Goal: Task Accomplishment & Management: Manage account settings

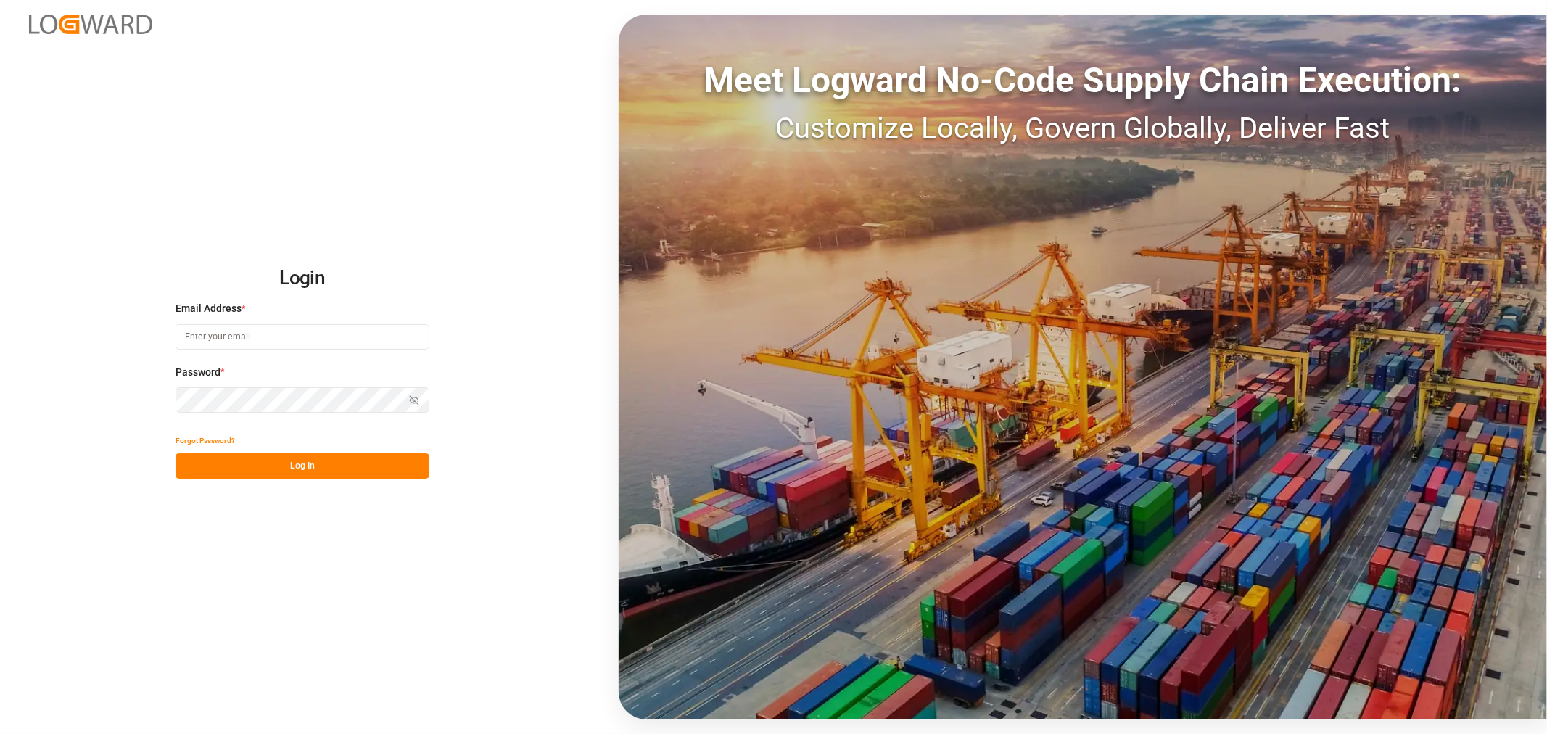
type input "[PERSON_NAME][EMAIL_ADDRESS][PERSON_NAME][DOMAIN_NAME]"
click at [286, 467] on button "Log In" at bounding box center [303, 465] width 254 height 25
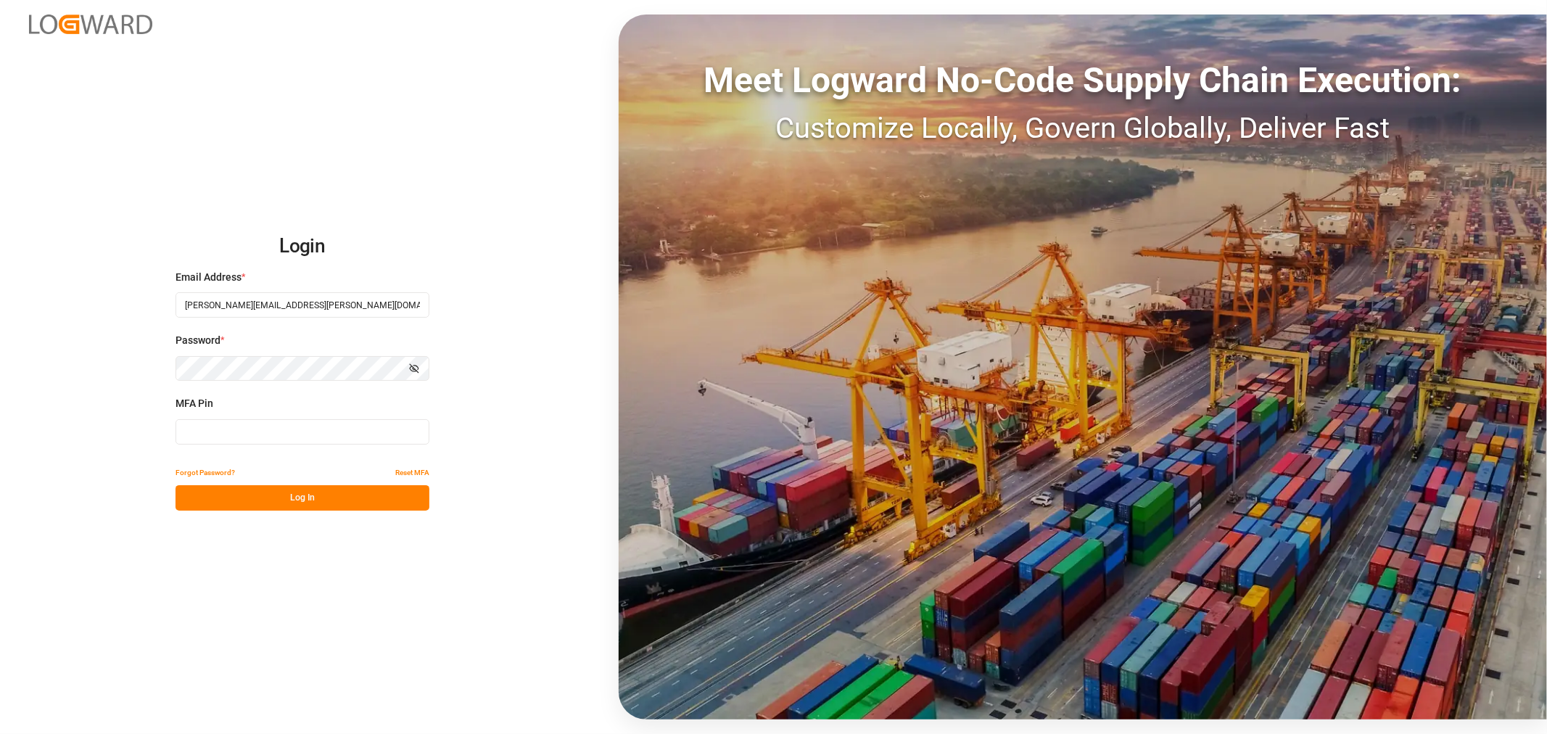
click at [319, 426] on input at bounding box center [303, 431] width 254 height 25
type input "800250"
click at [301, 500] on button "Log In" at bounding box center [303, 497] width 254 height 25
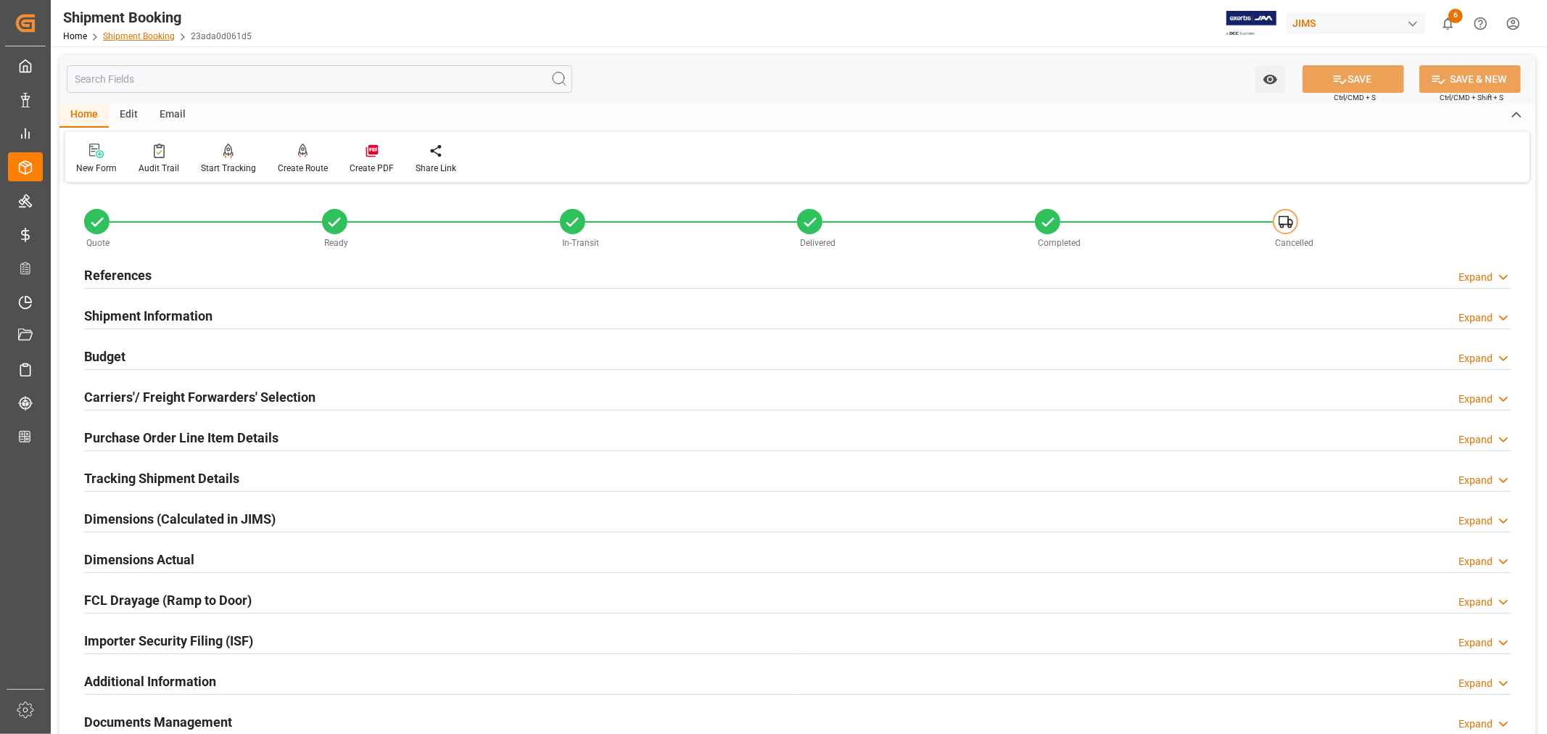
click at [139, 36] on link "Shipment Booking" at bounding box center [139, 36] width 72 height 10
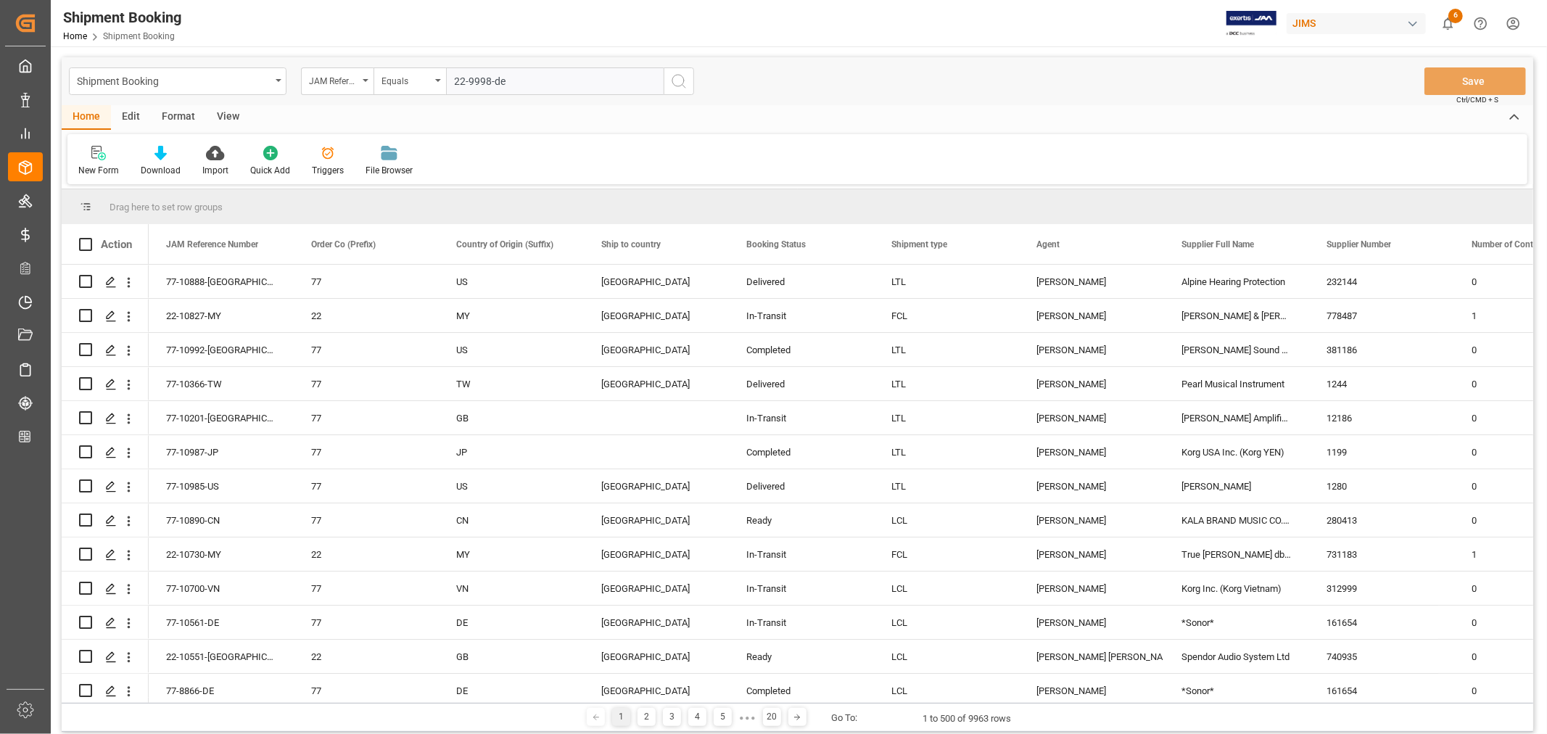
type input "22-9998-de"
click at [680, 81] on icon "search button" at bounding box center [678, 81] width 17 height 17
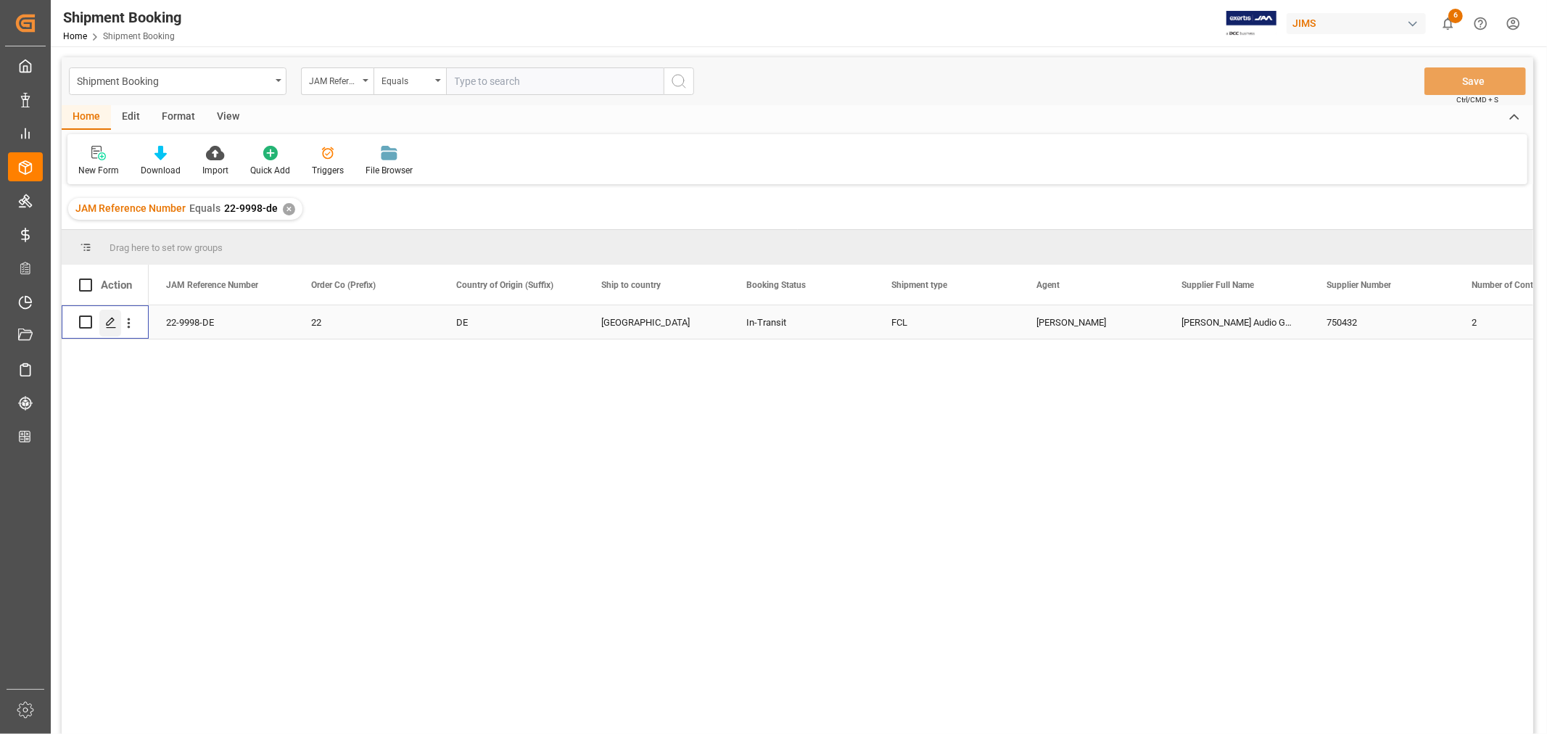
click at [111, 323] on icon "Press SPACE to select this row." at bounding box center [111, 323] width 12 height 12
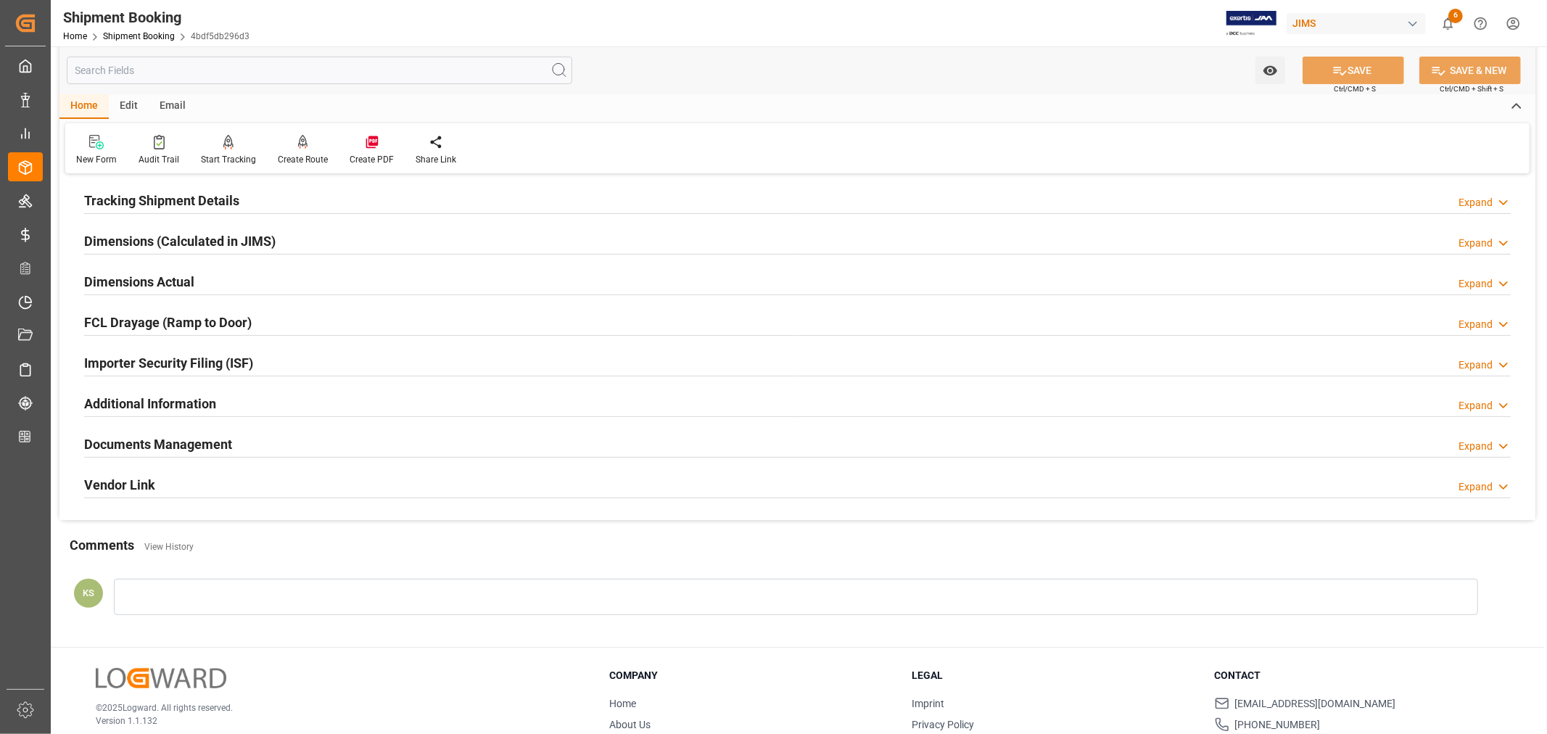
scroll to position [356, 0]
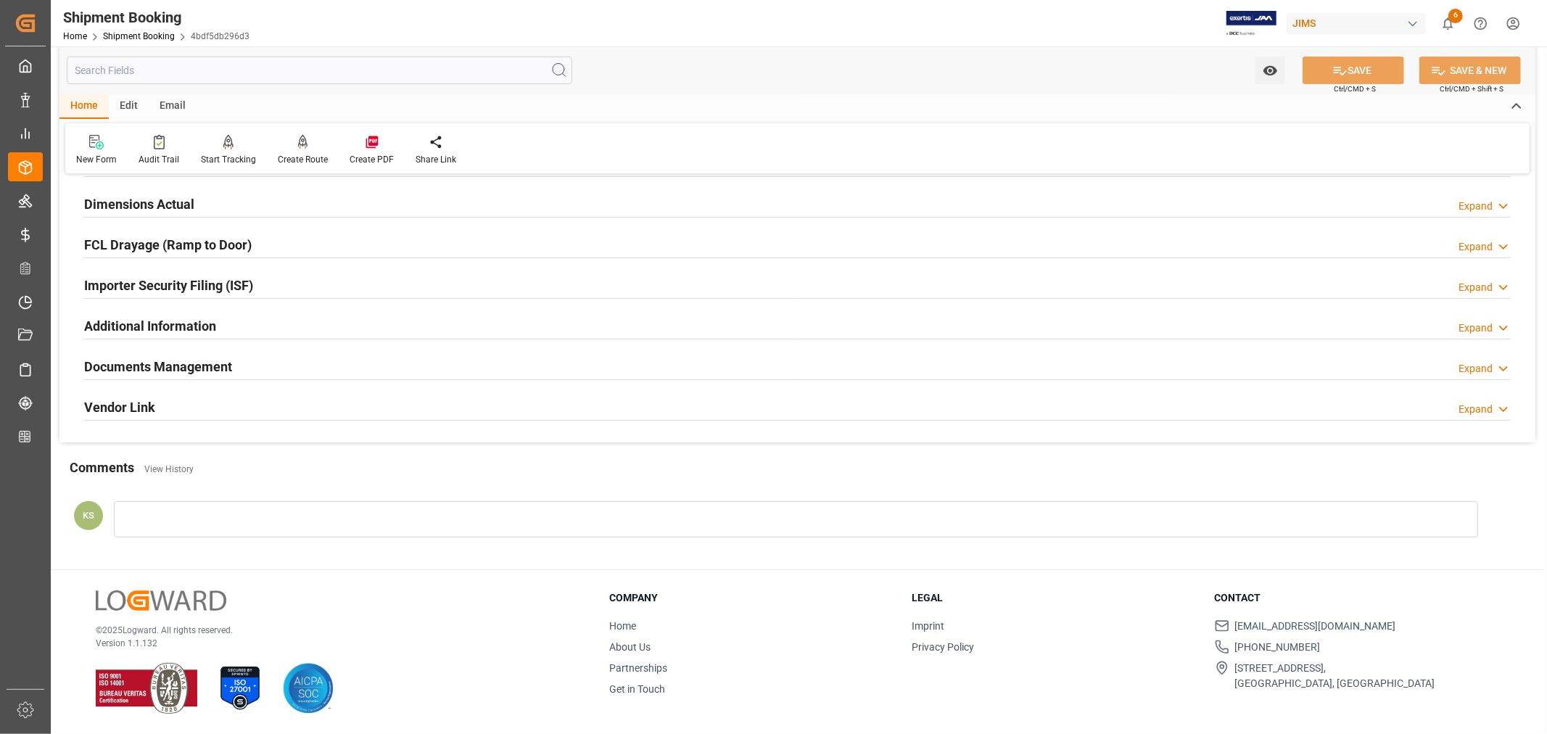
click at [439, 367] on div "Documents Management Expand" at bounding box center [797, 366] width 1427 height 28
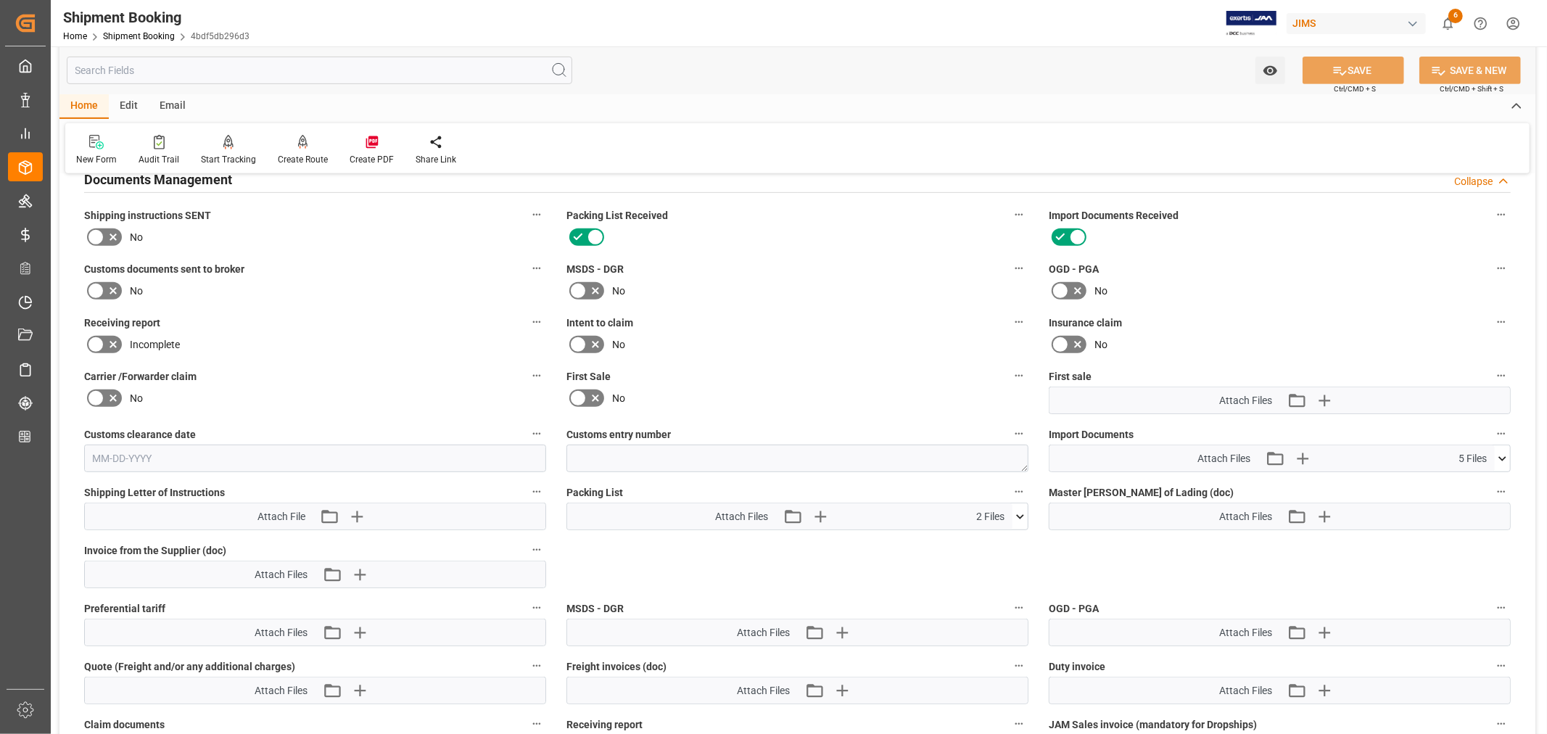
scroll to position [598, 0]
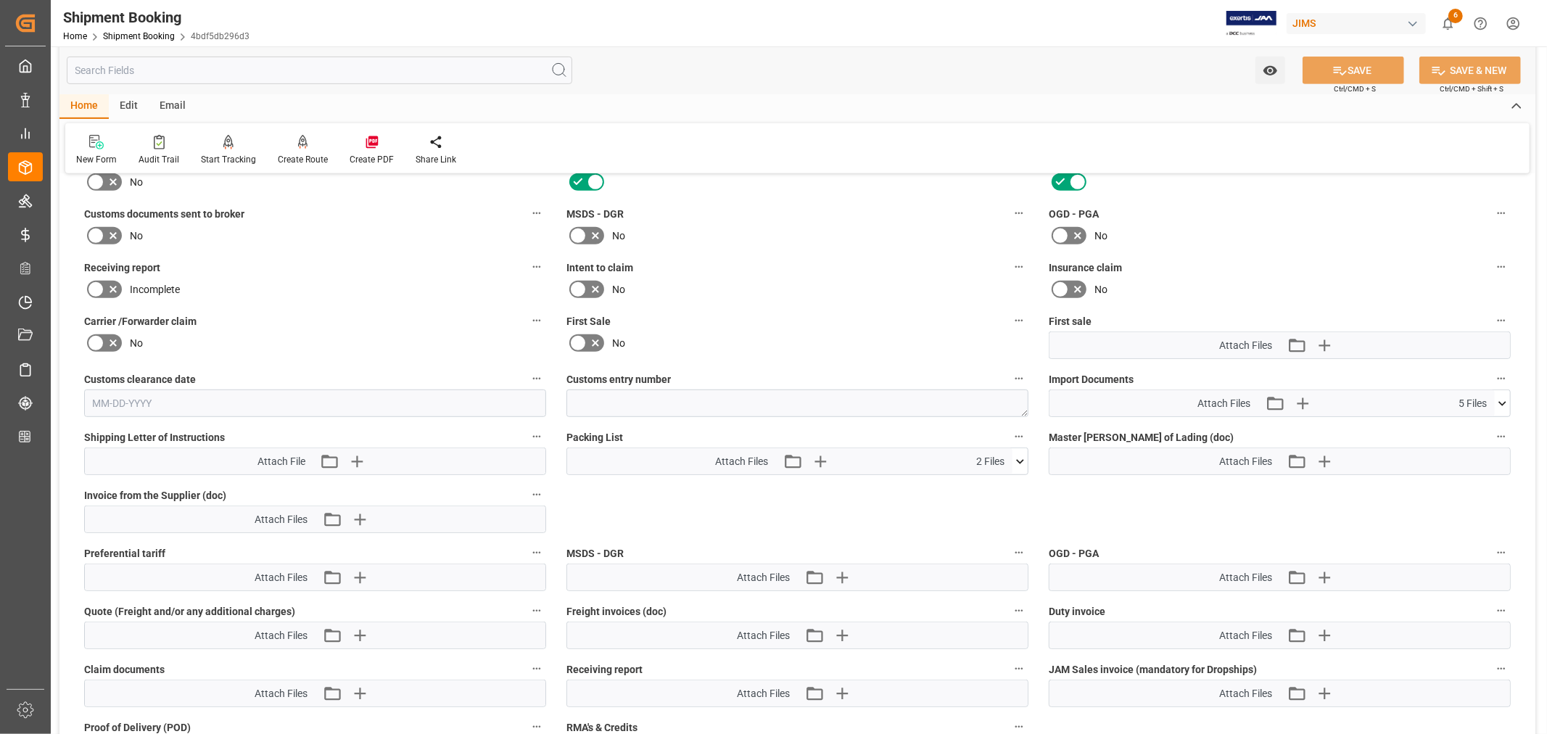
click at [1502, 399] on icon at bounding box center [1502, 403] width 15 height 15
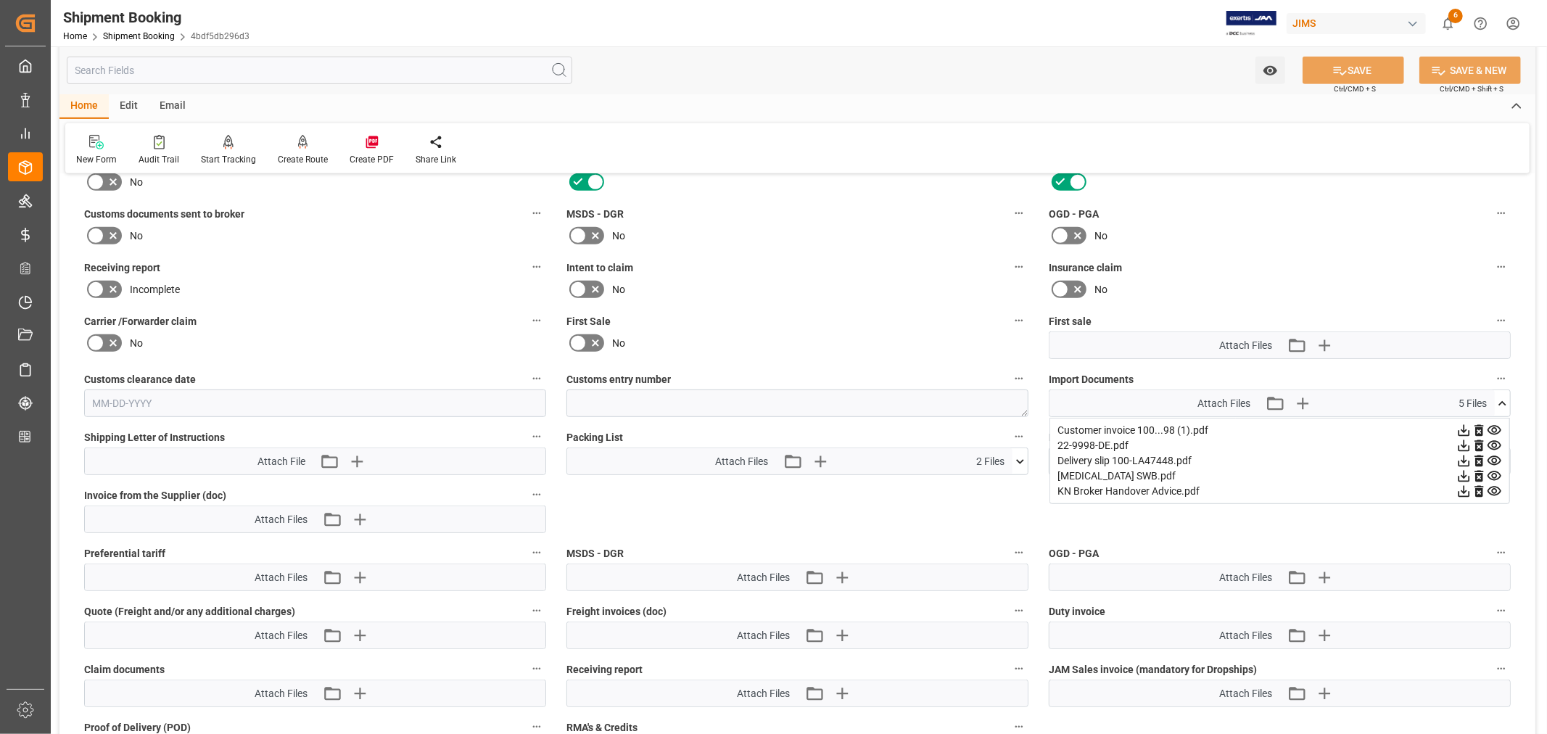
click at [1495, 458] on icon at bounding box center [1494, 460] width 15 height 15
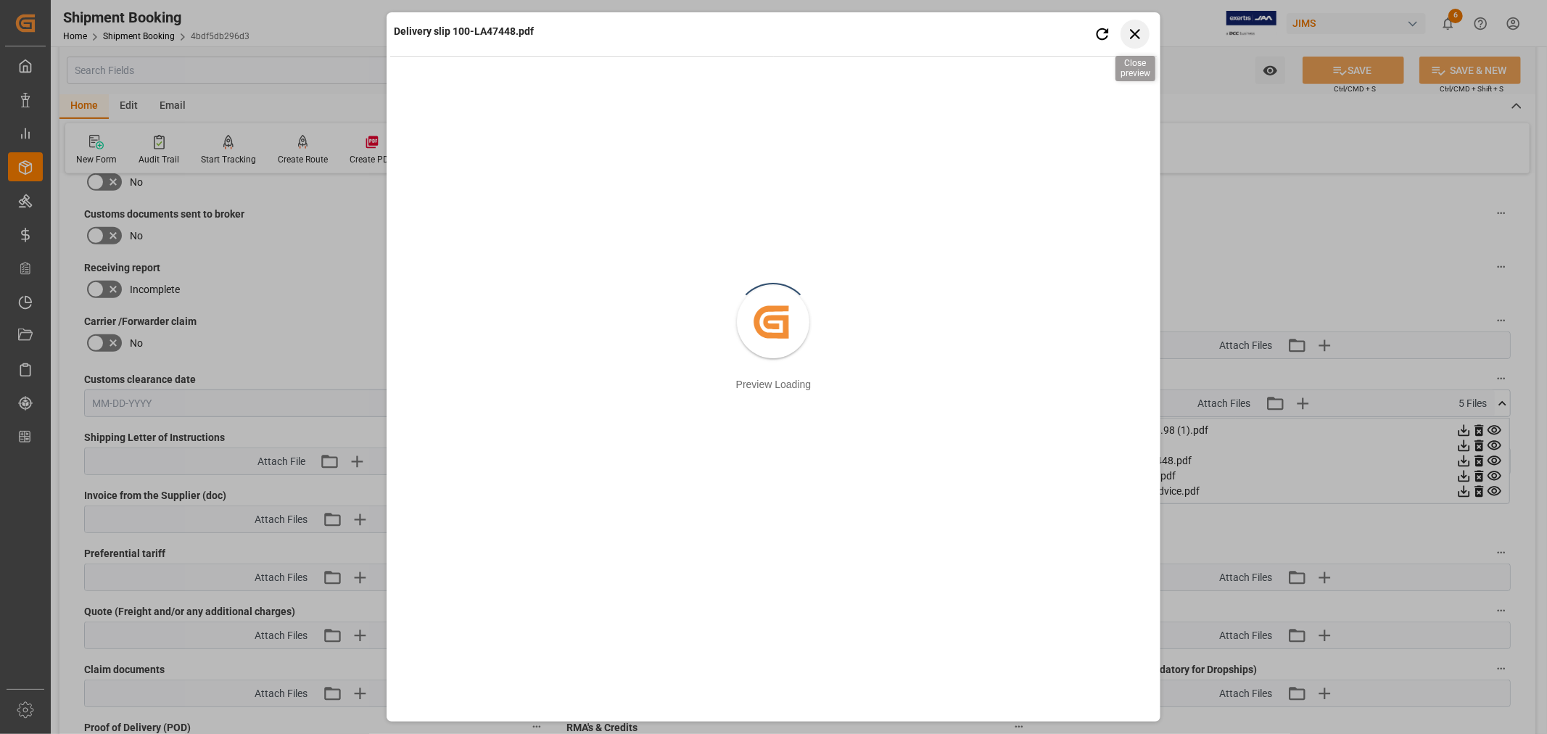
click at [1130, 32] on icon "button" at bounding box center [1135, 34] width 18 height 18
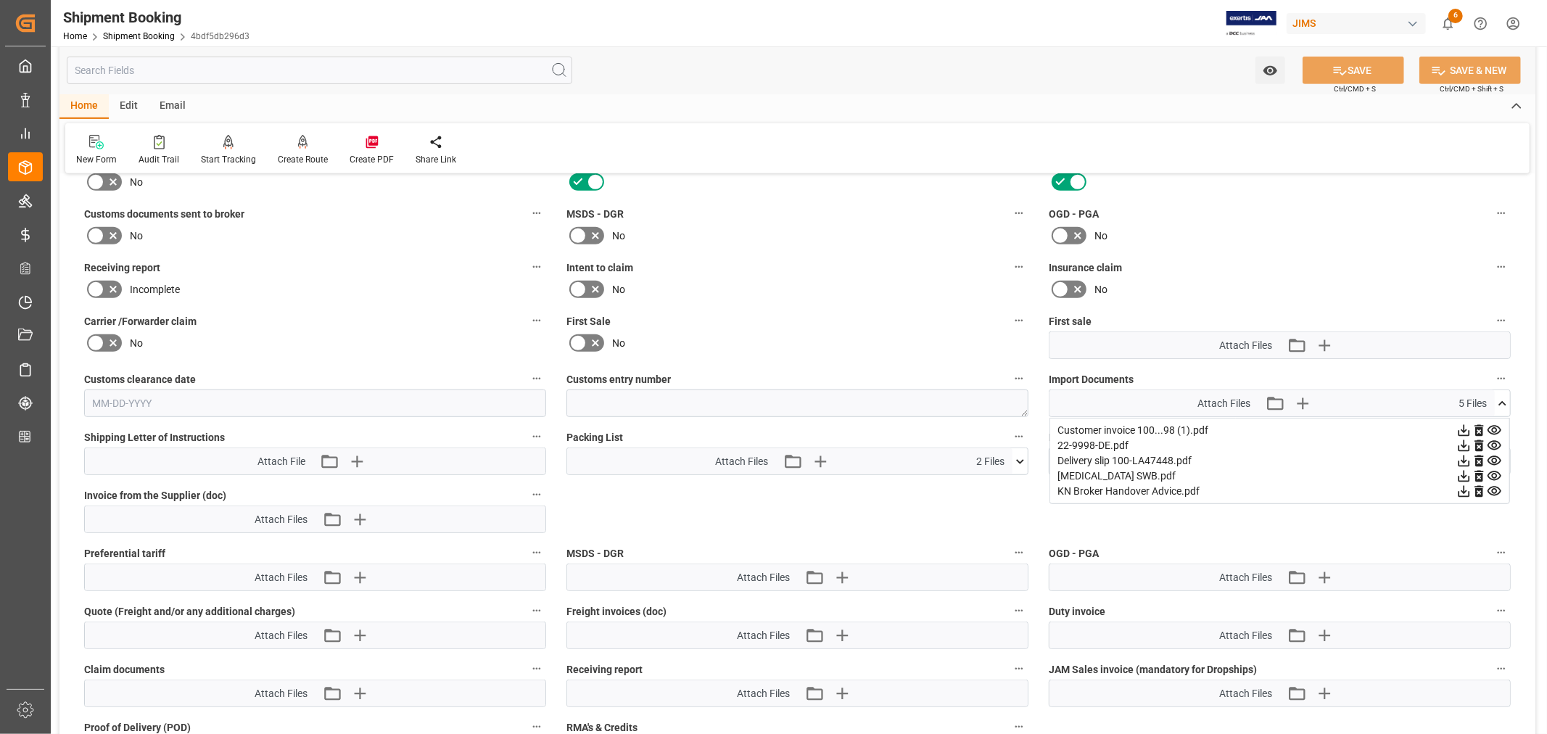
click at [1020, 458] on icon at bounding box center [1019, 461] width 15 height 15
click at [1010, 502] on icon at bounding box center [1012, 503] width 14 height 9
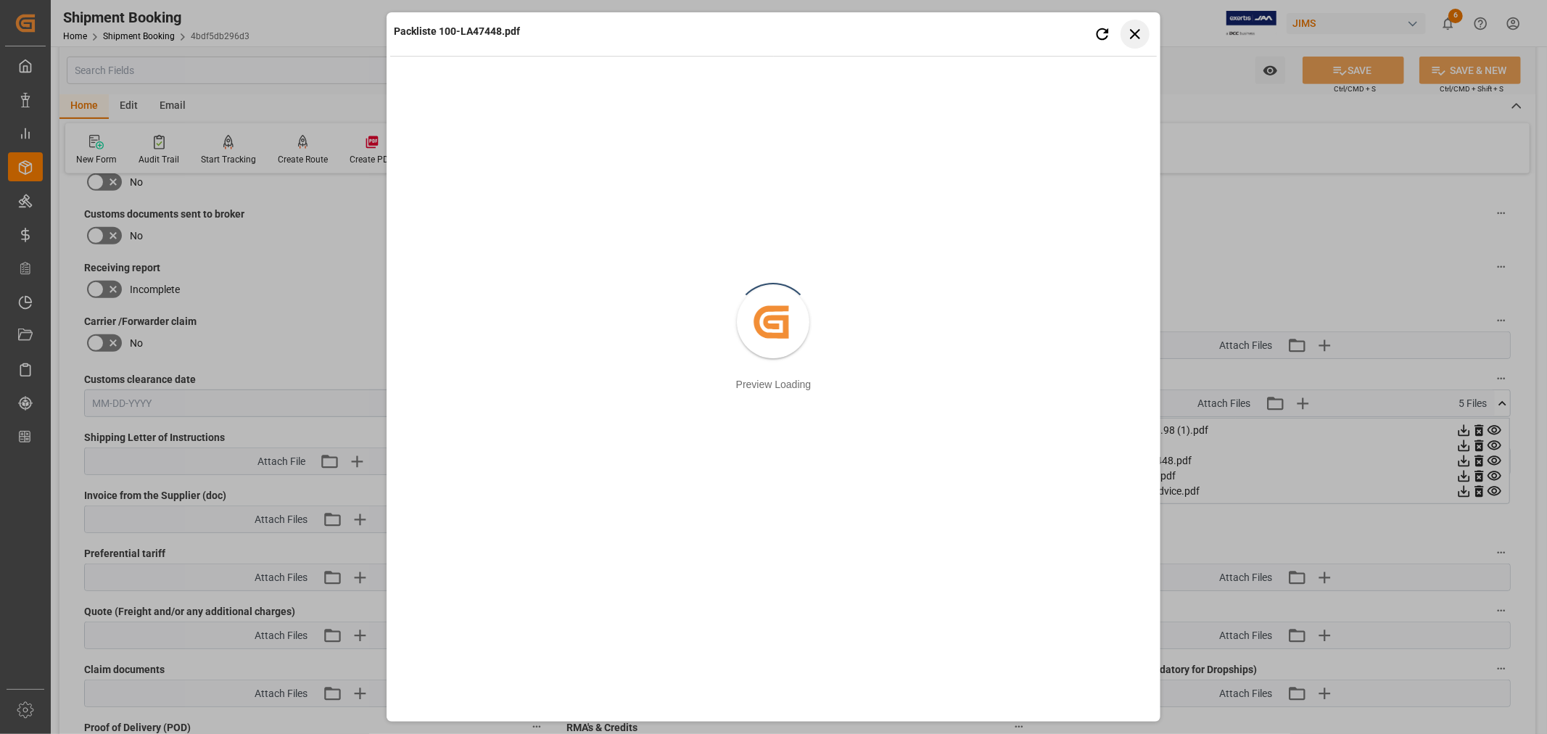
click at [1128, 32] on icon "button" at bounding box center [1135, 34] width 18 height 18
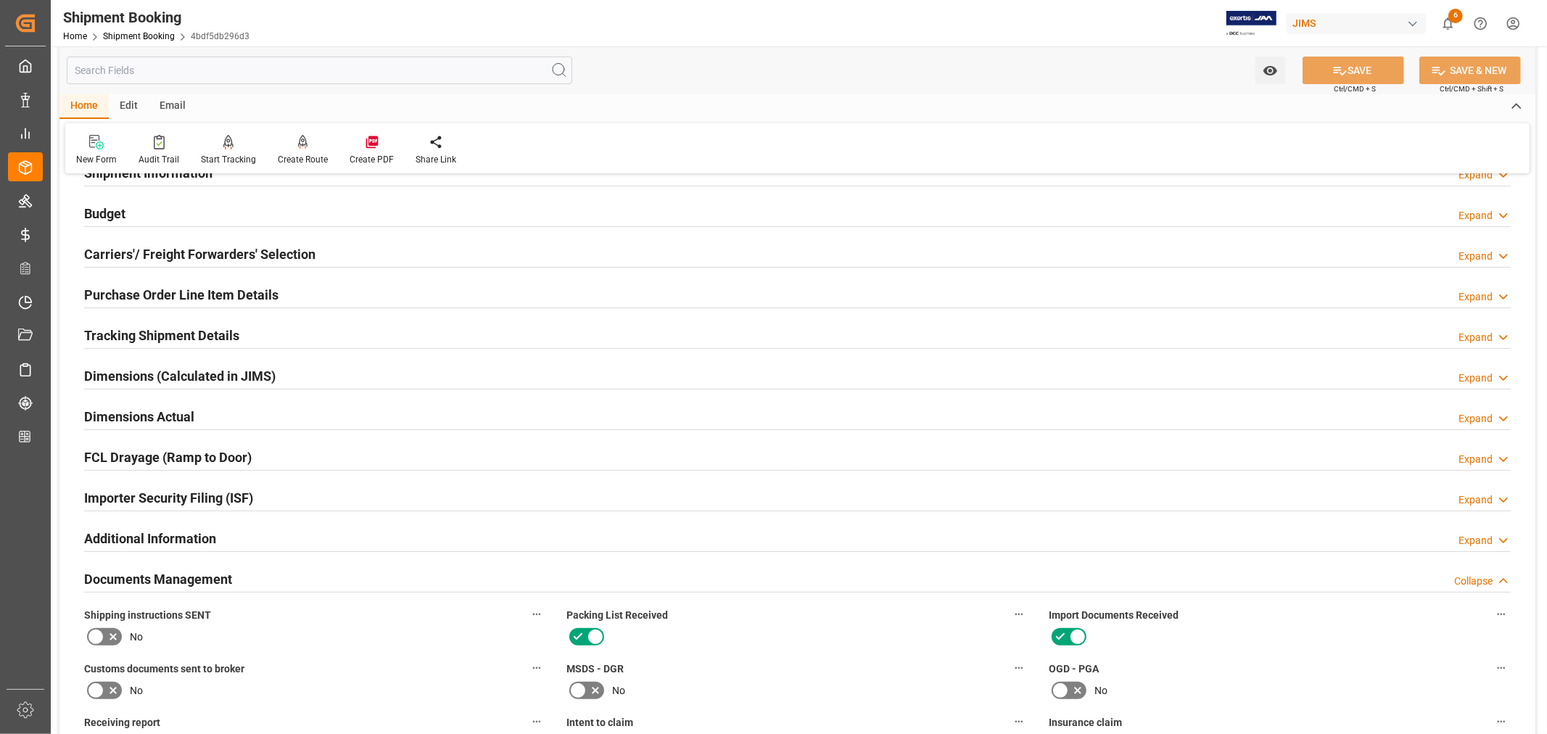
scroll to position [114, 0]
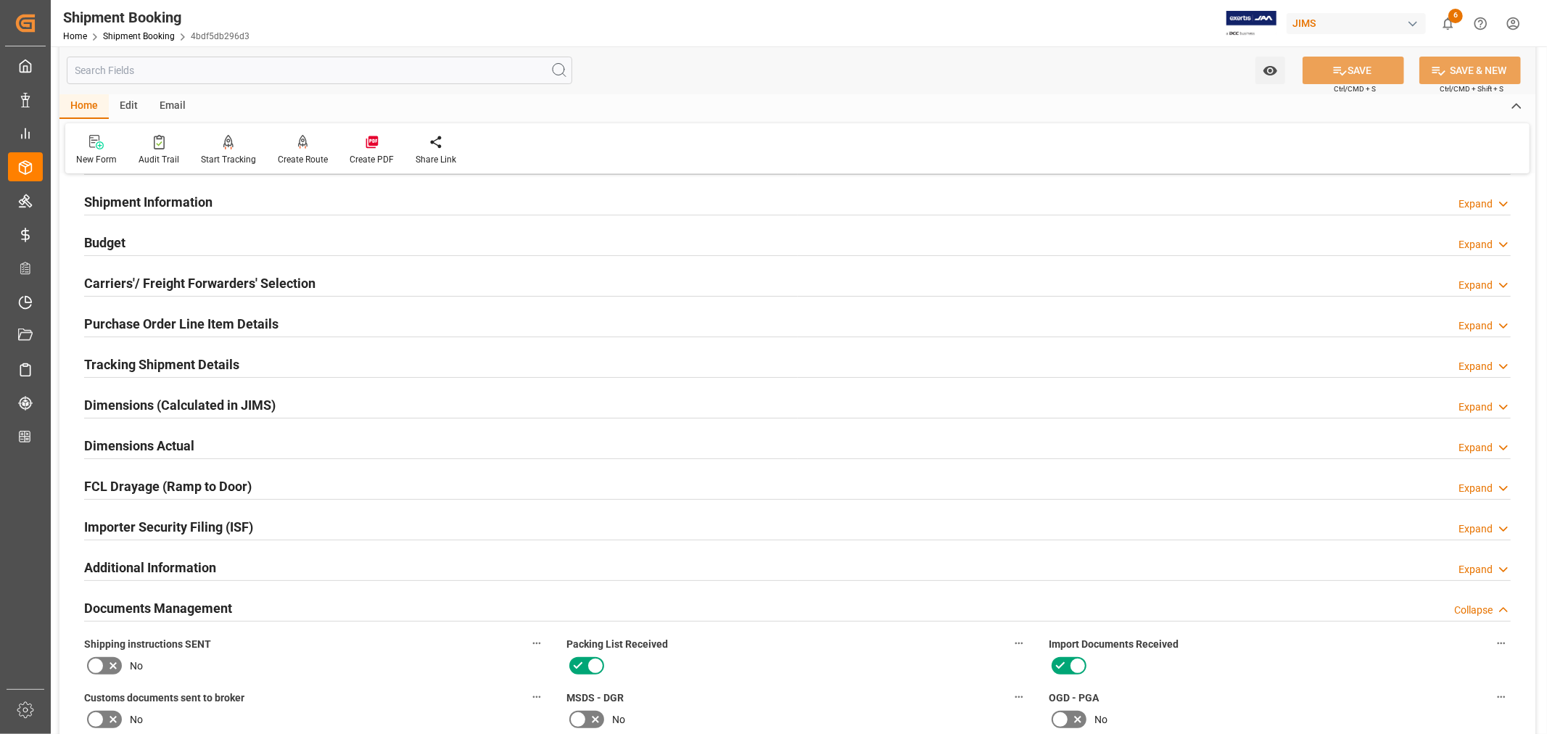
click at [181, 603] on h2 "Documents Management" at bounding box center [158, 608] width 148 height 20
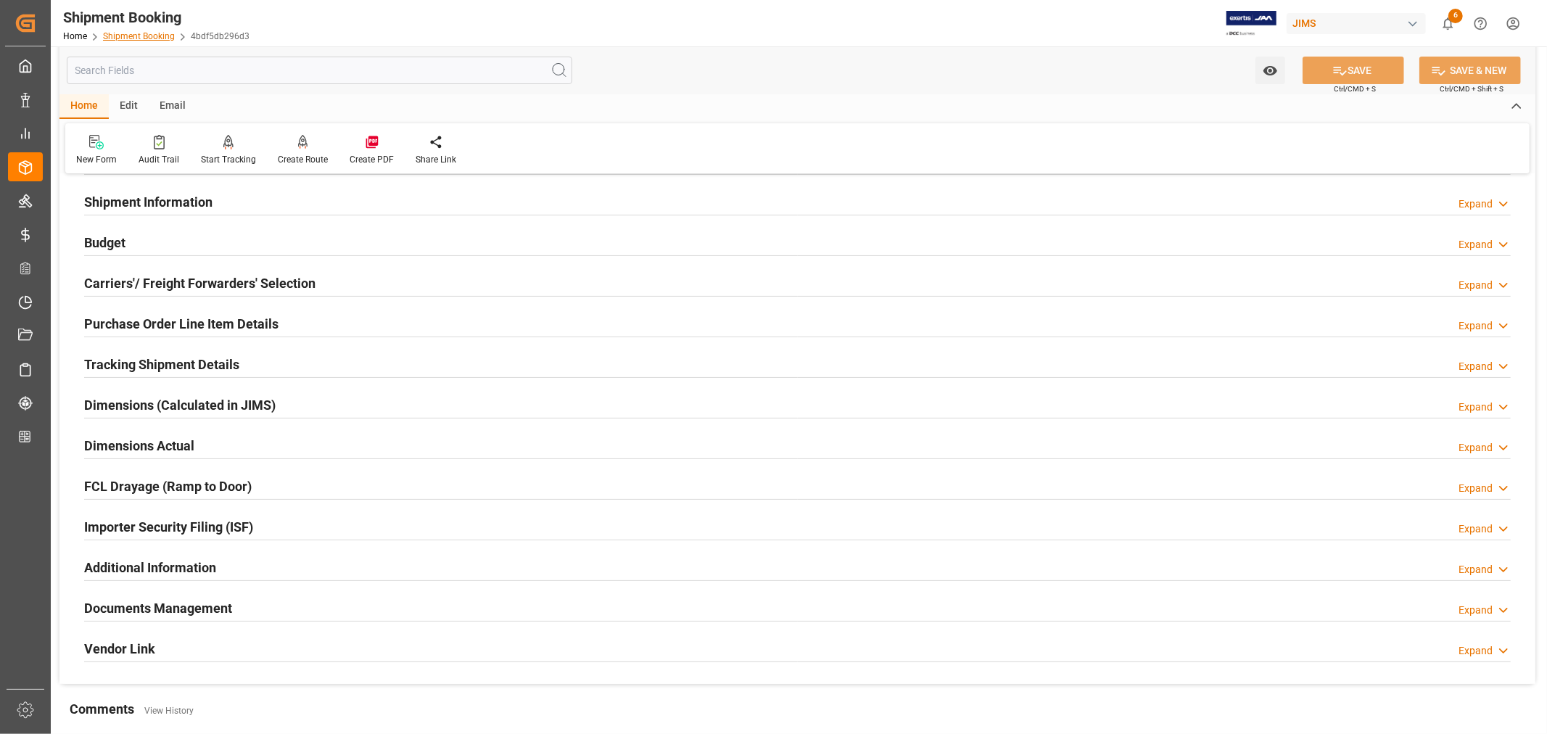
click at [125, 32] on link "Shipment Booking" at bounding box center [139, 36] width 72 height 10
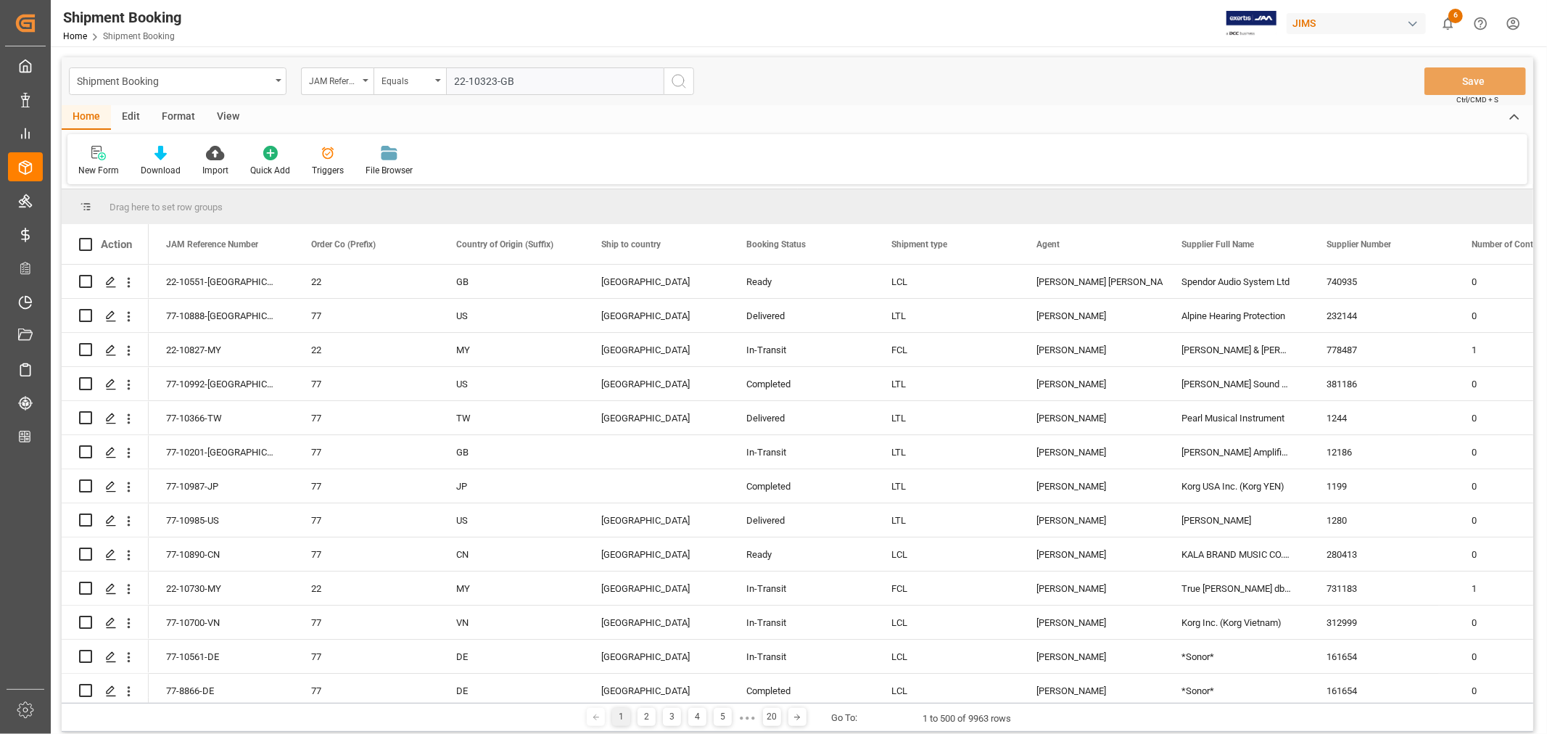
type input "22-10323-GB"
click at [678, 80] on icon "search button" at bounding box center [678, 81] width 17 height 17
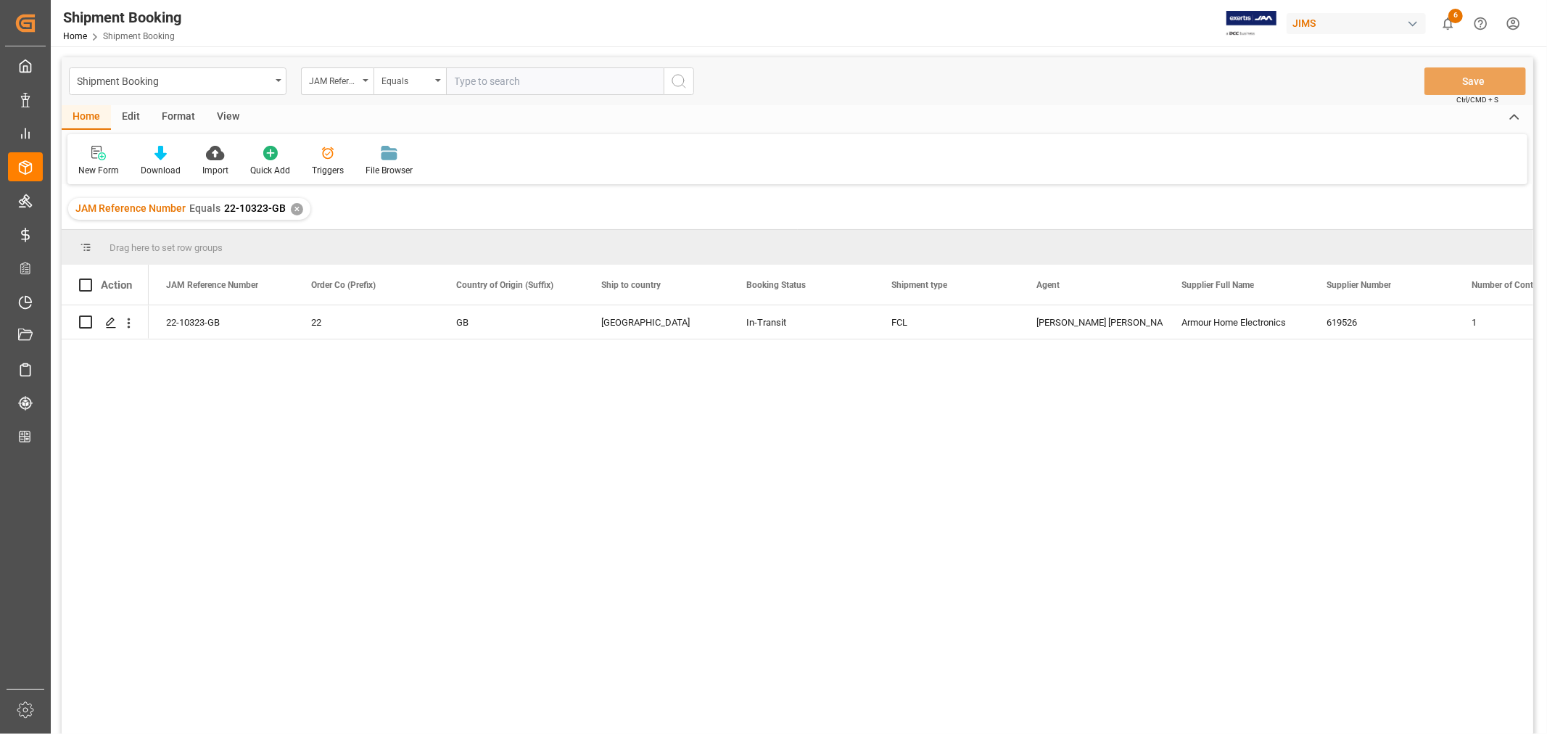
click at [294, 207] on div "✕" at bounding box center [297, 209] width 12 height 12
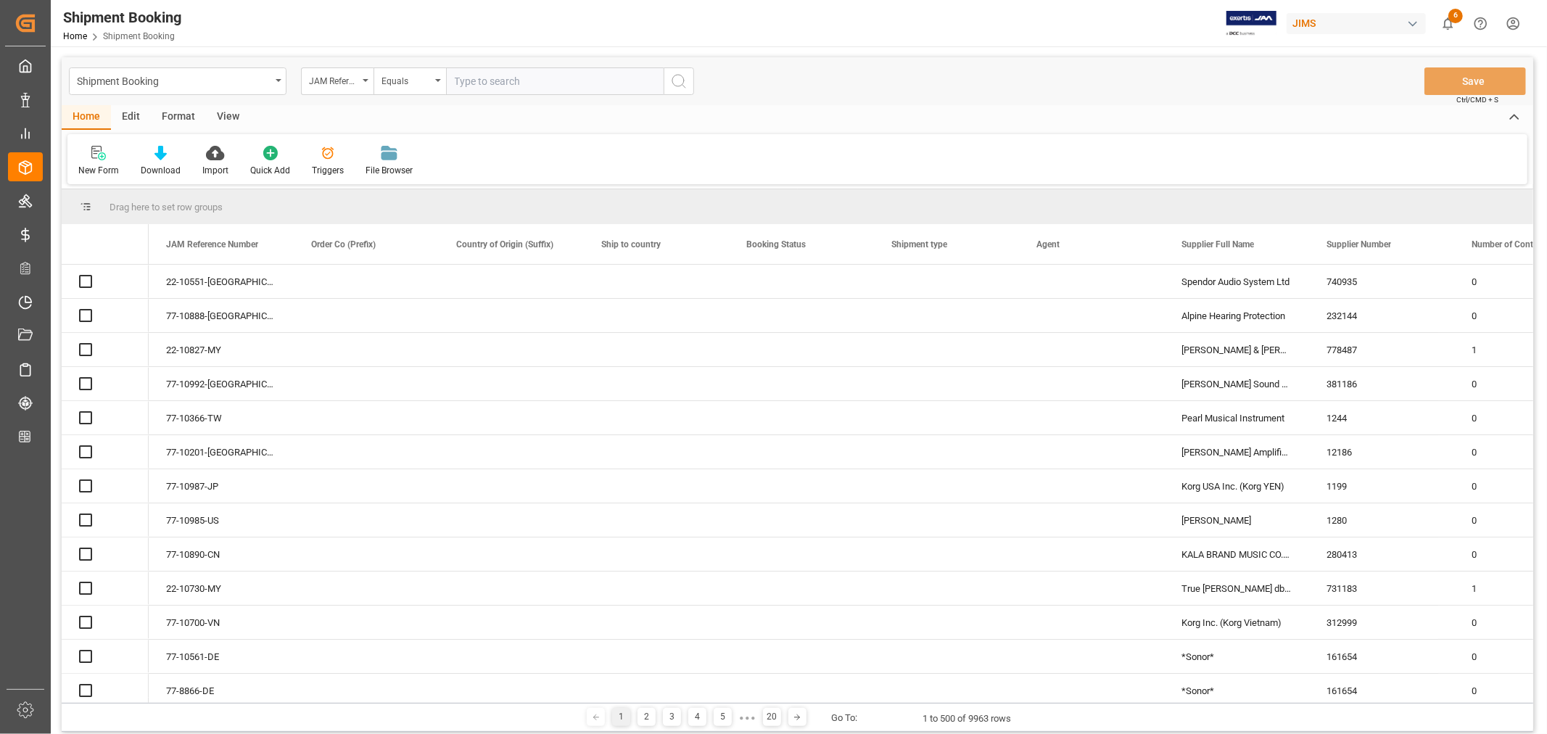
click at [464, 83] on input "text" at bounding box center [555, 81] width 218 height 28
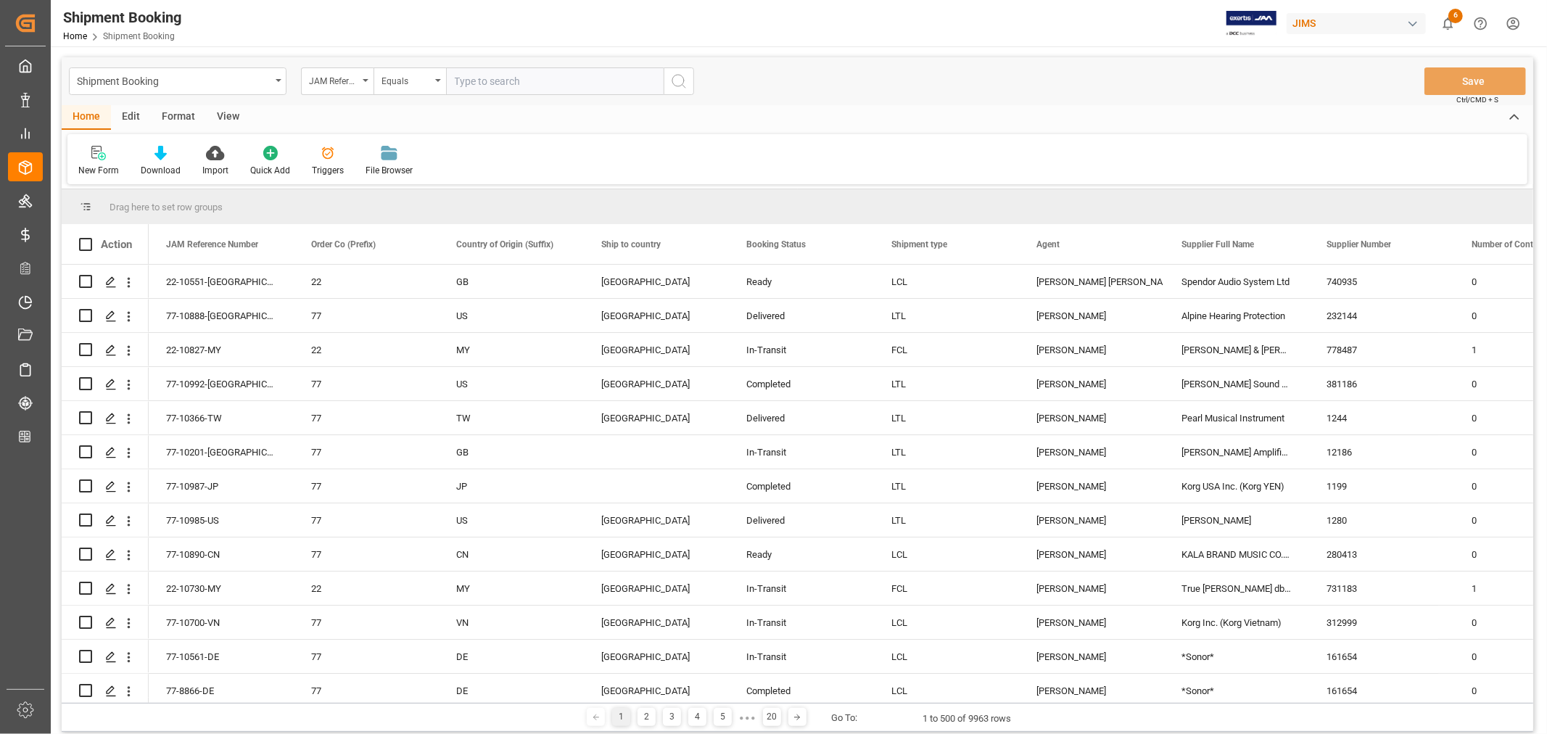
paste input "22-11026-CN"
type input "22-11026-CN"
click at [677, 81] on icon "search button" at bounding box center [678, 81] width 17 height 17
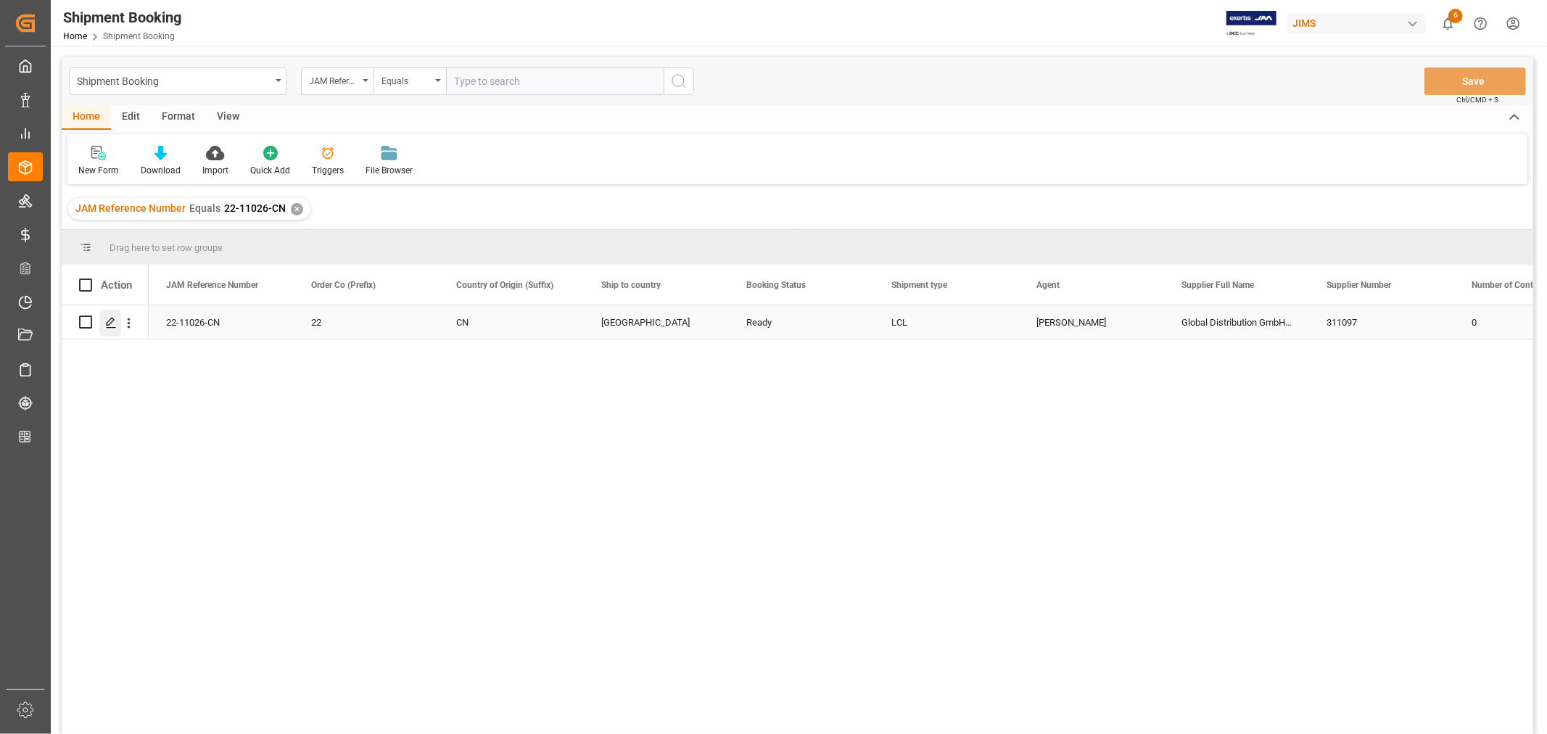
click at [113, 324] on icon "Press SPACE to select this row." at bounding box center [111, 323] width 12 height 12
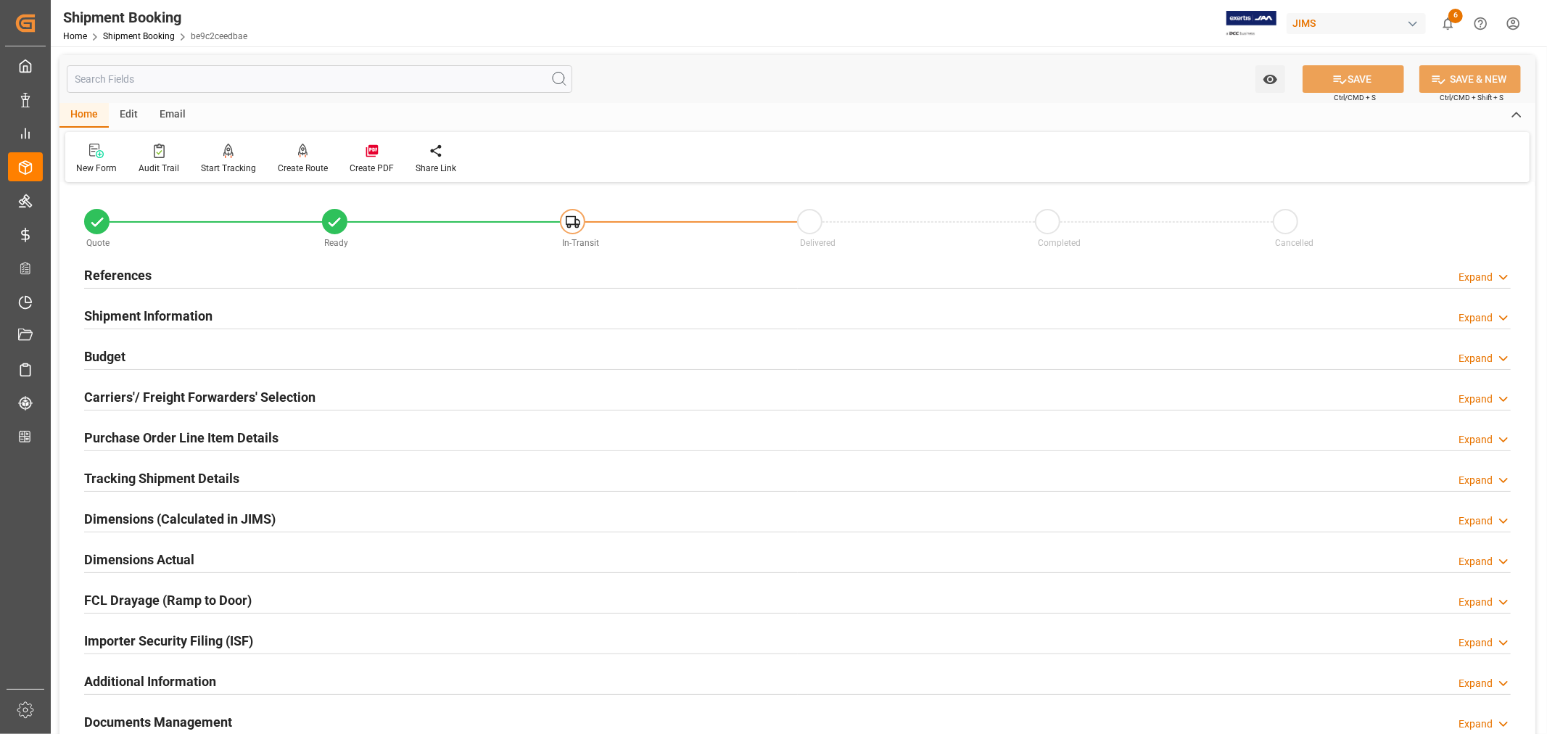
click at [131, 433] on h2 "Purchase Order Line Item Details" at bounding box center [181, 438] width 194 height 20
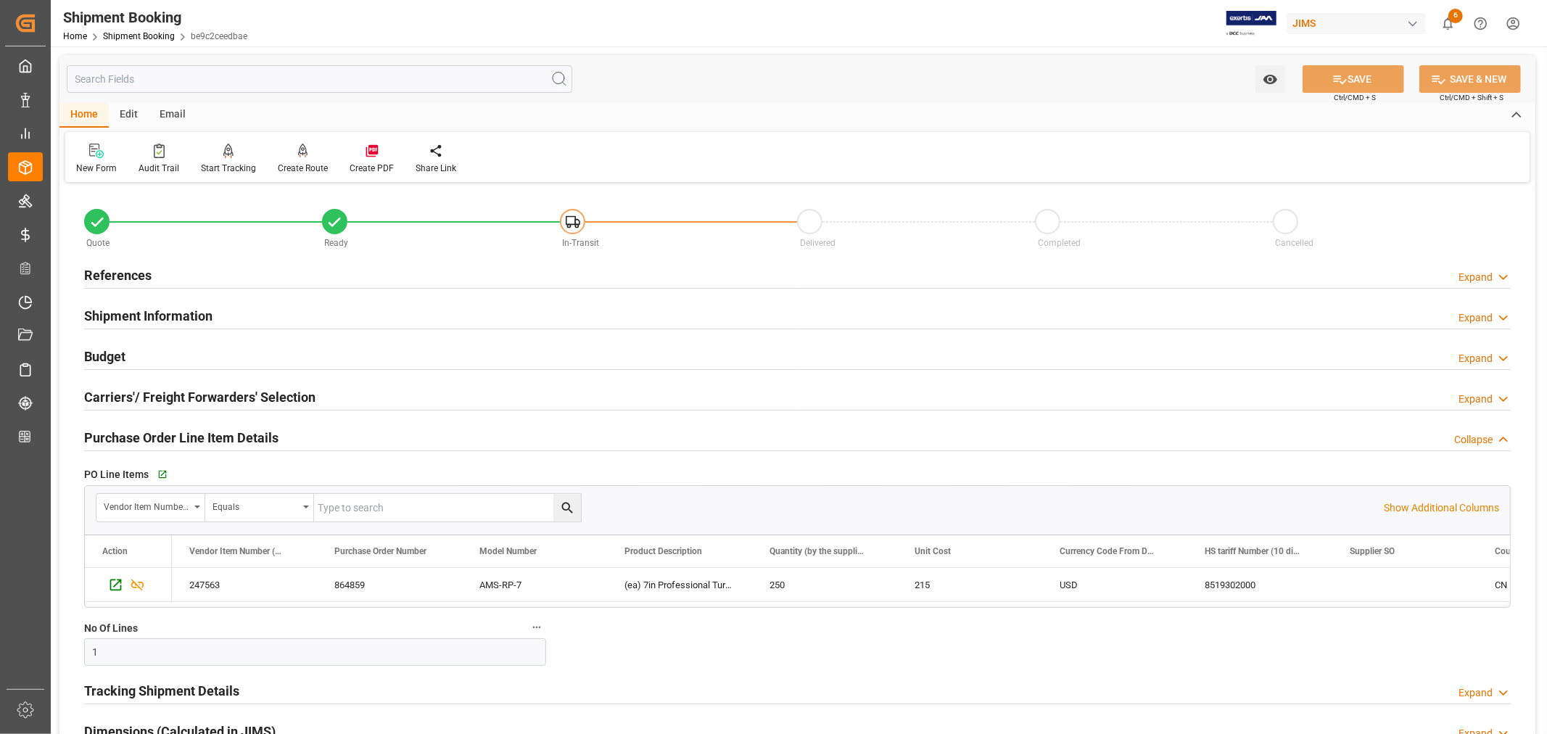
click at [131, 433] on h2 "Purchase Order Line Item Details" at bounding box center [181, 438] width 194 height 20
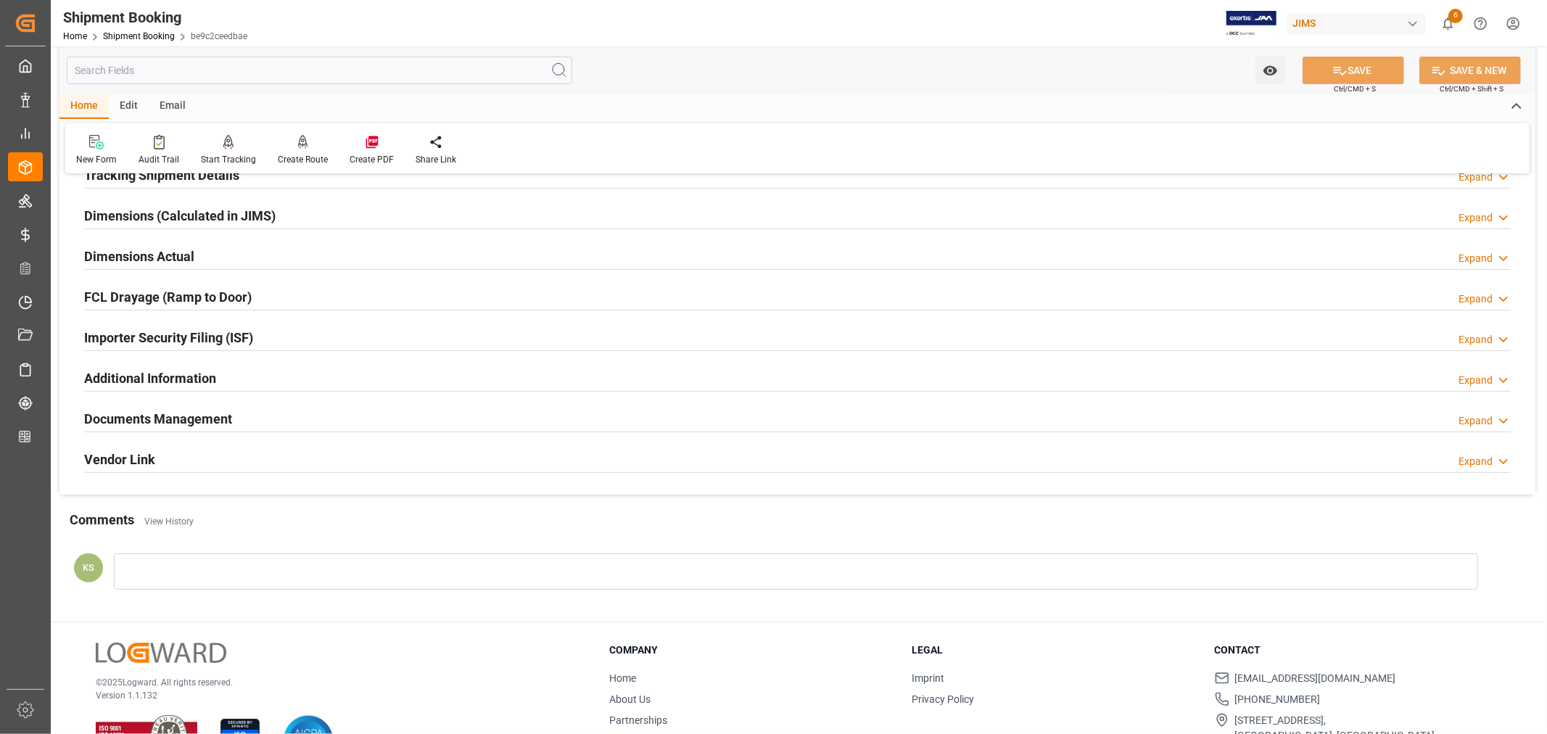
scroll to position [322, 0]
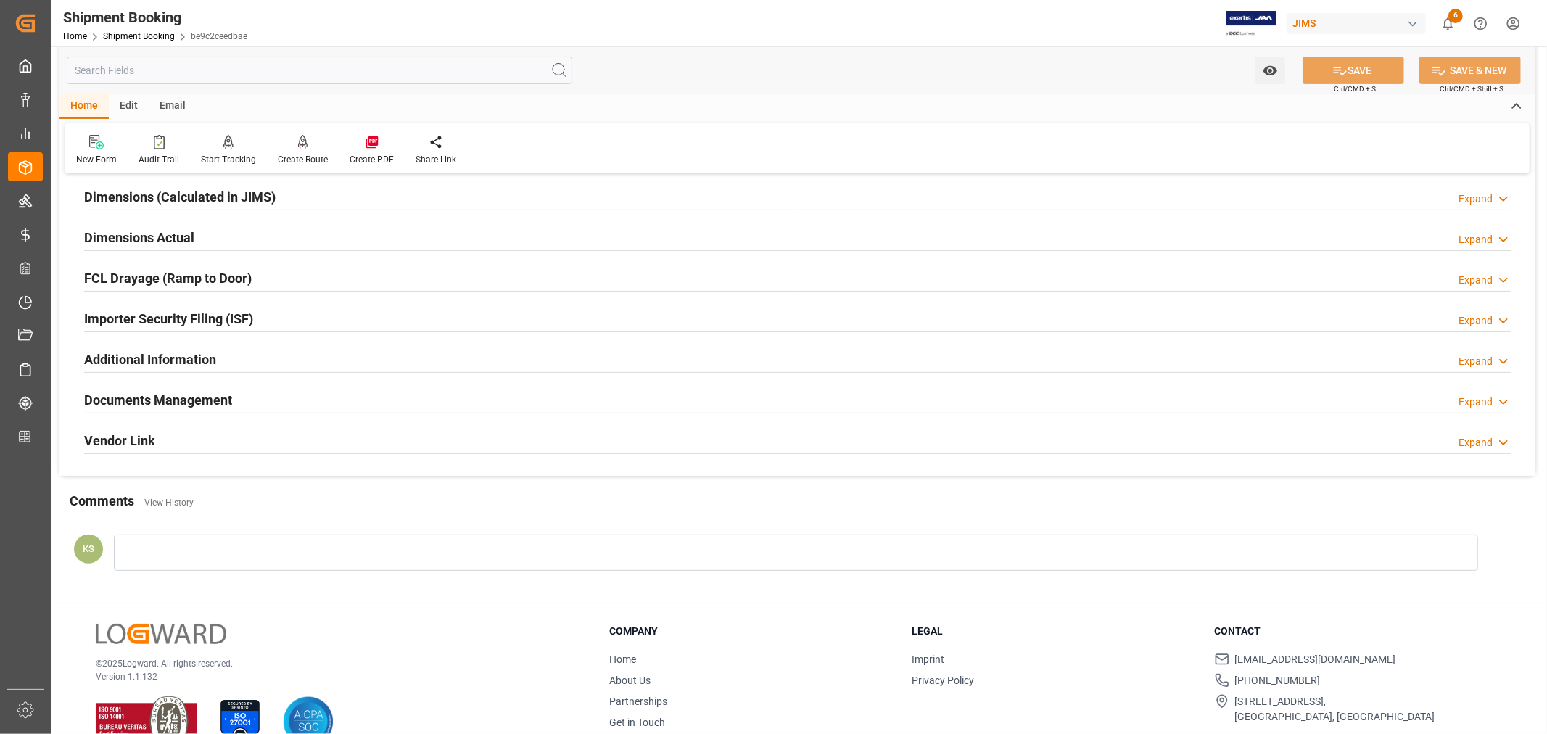
click at [252, 321] on h2 "Importer Security Filing (ISF)" at bounding box center [168, 319] width 169 height 20
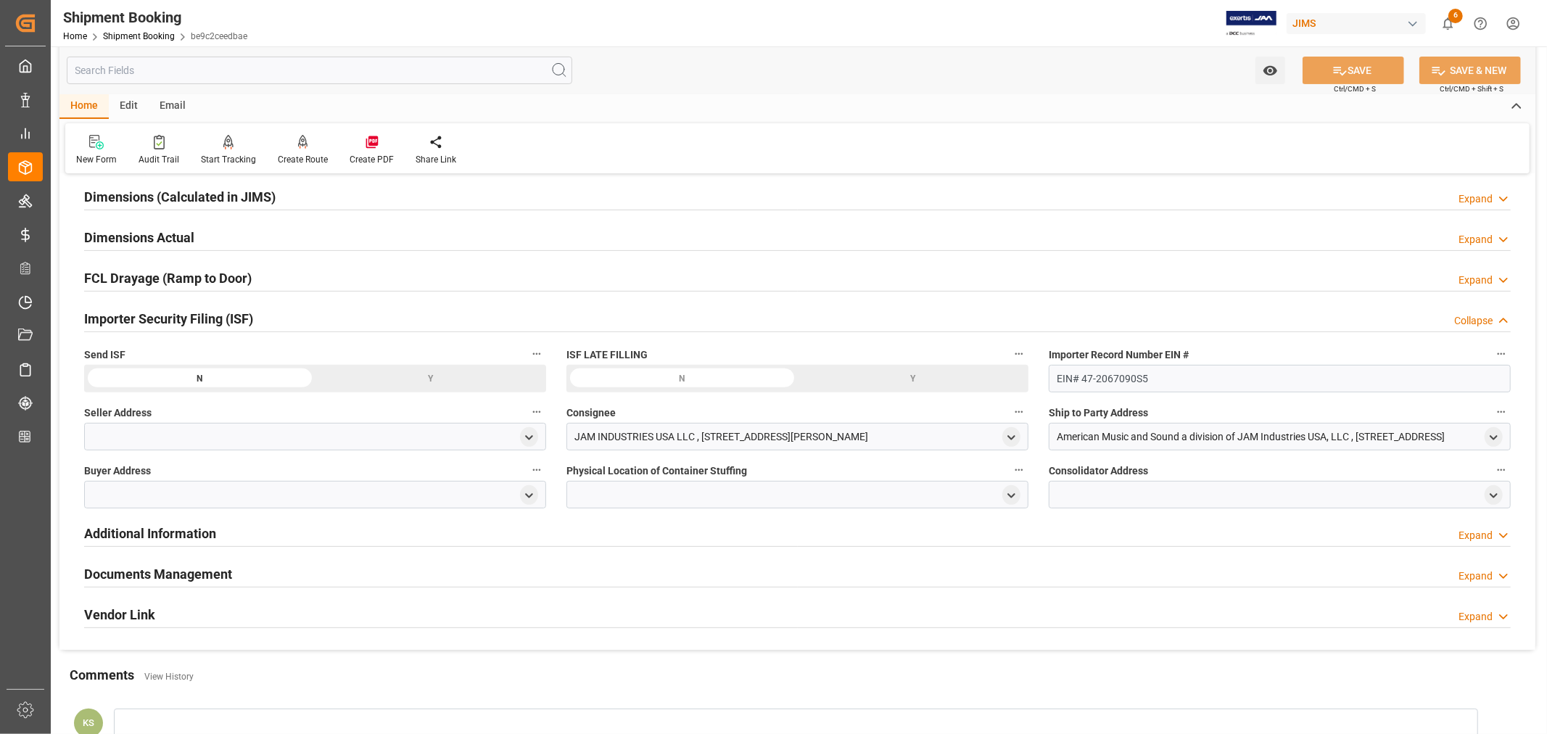
click at [252, 321] on h2 "Importer Security Filing (ISF)" at bounding box center [168, 319] width 169 height 20
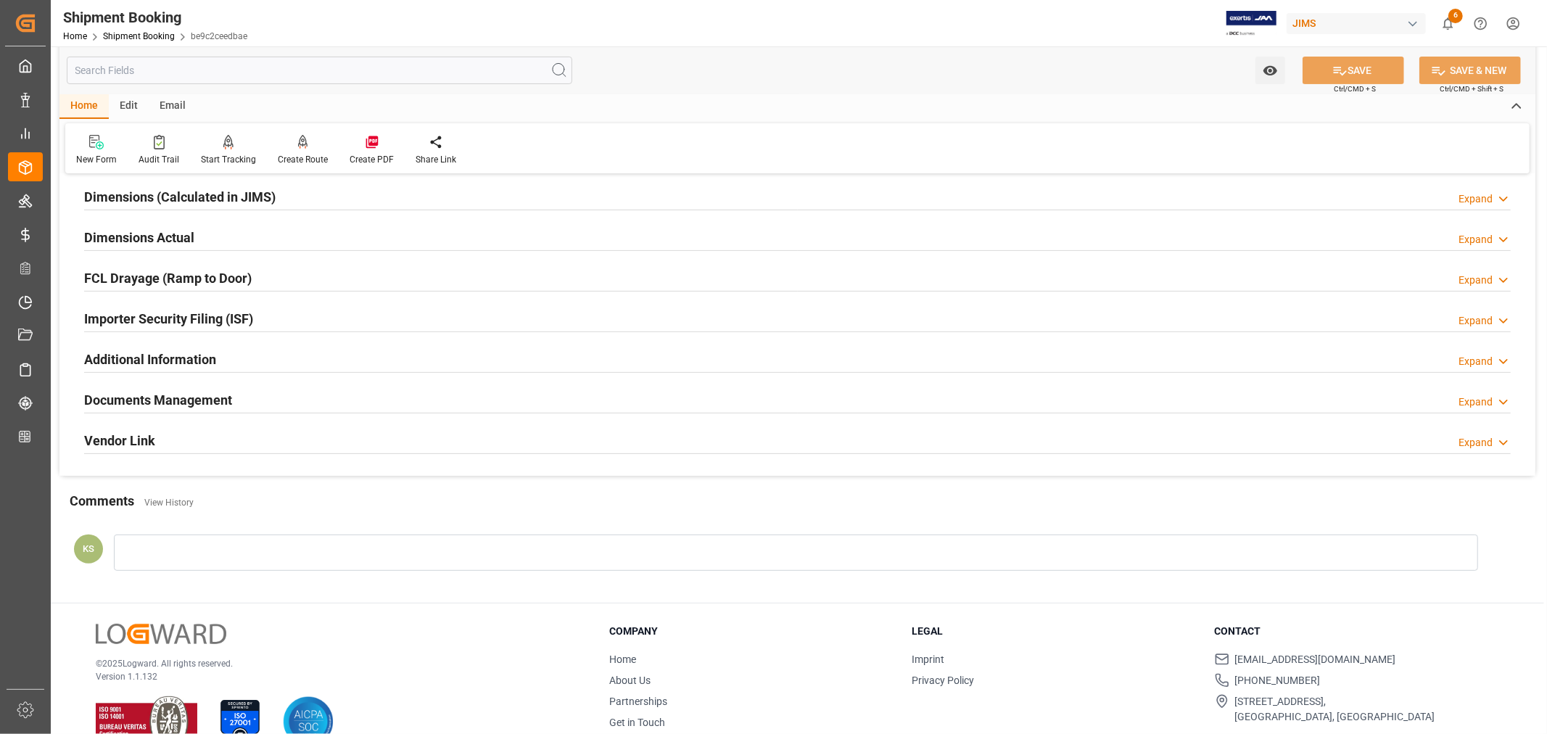
click at [476, 393] on div "Documents Management Expand" at bounding box center [797, 399] width 1427 height 28
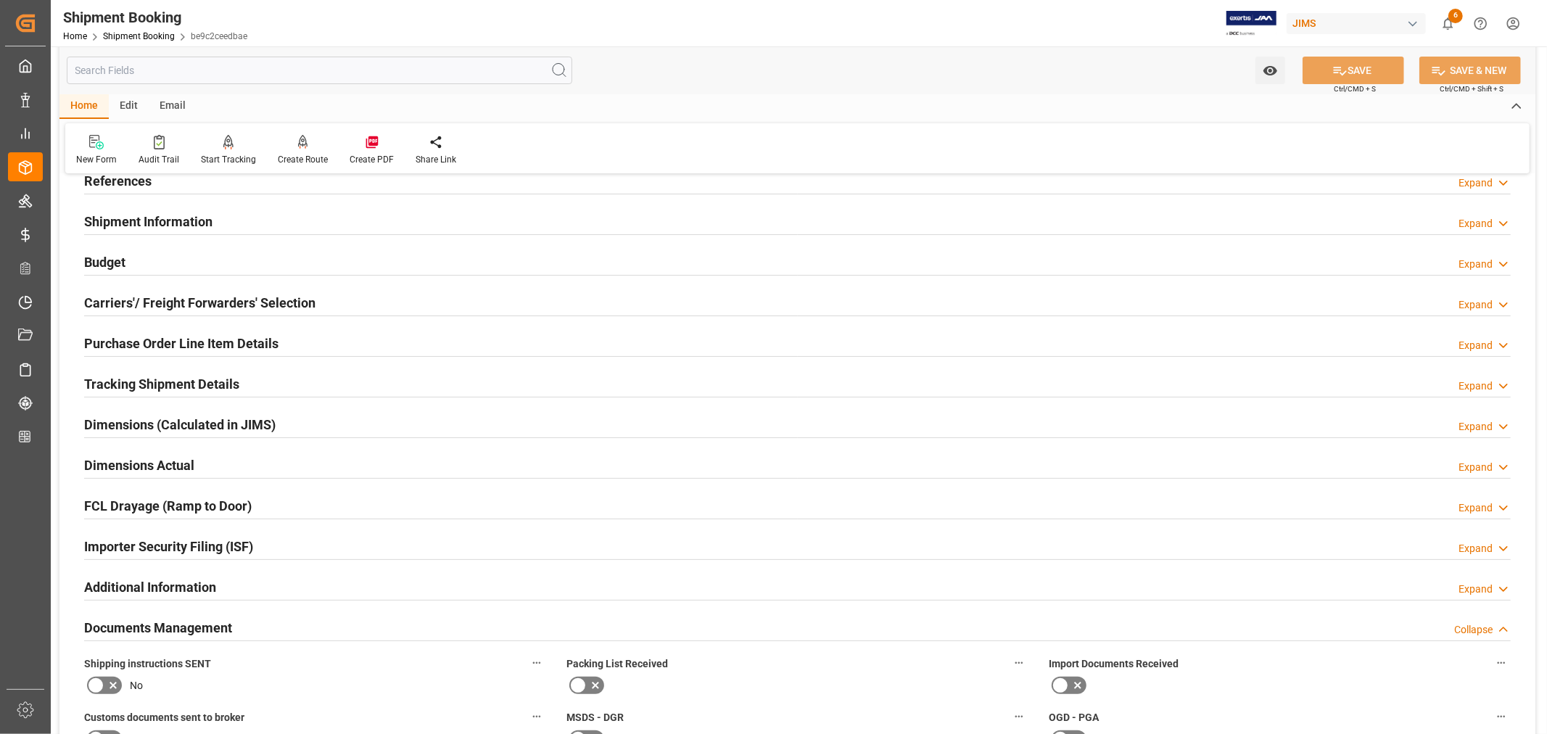
scroll to position [81, 0]
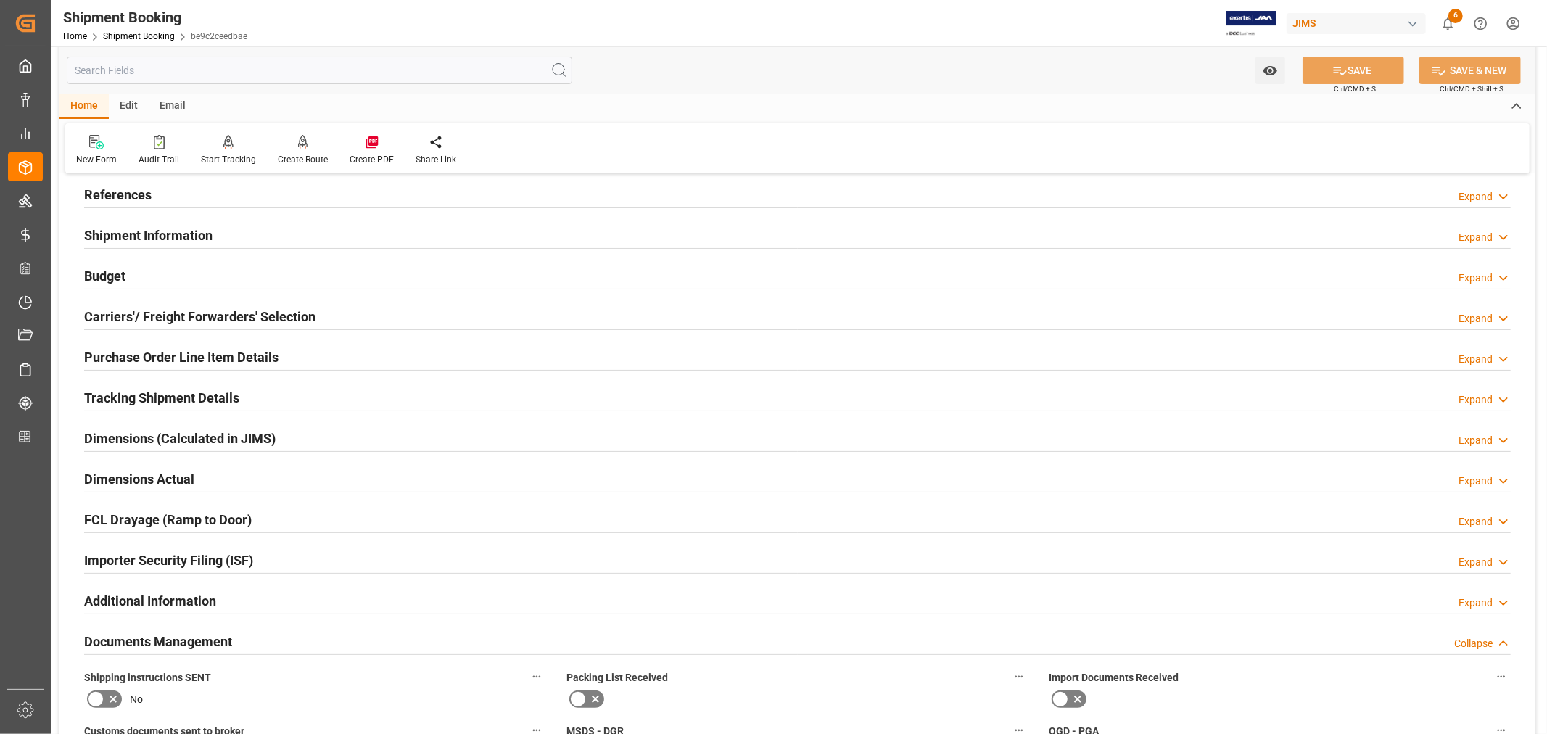
click at [210, 238] on h2 "Shipment Information" at bounding box center [148, 236] width 128 height 20
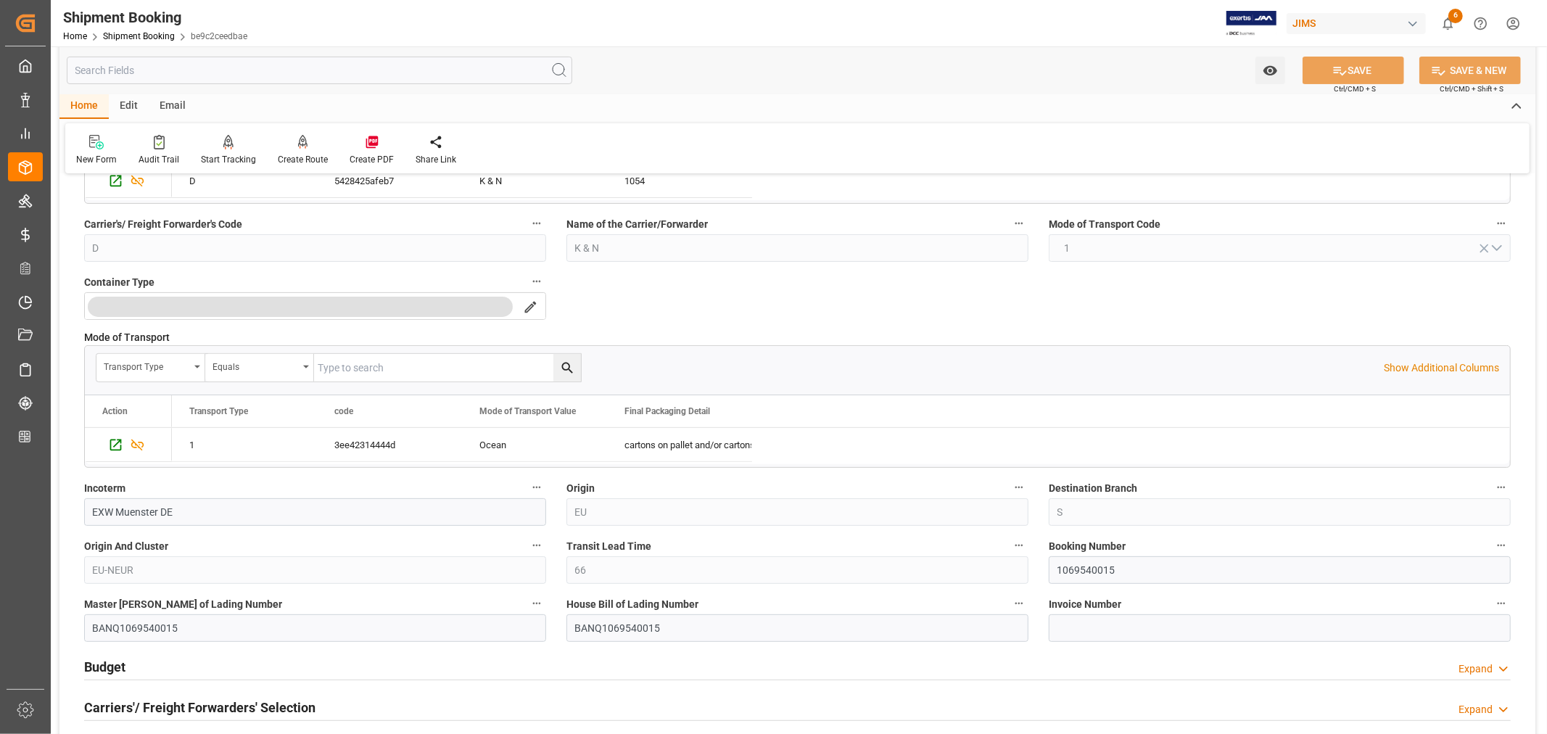
scroll to position [322, 0]
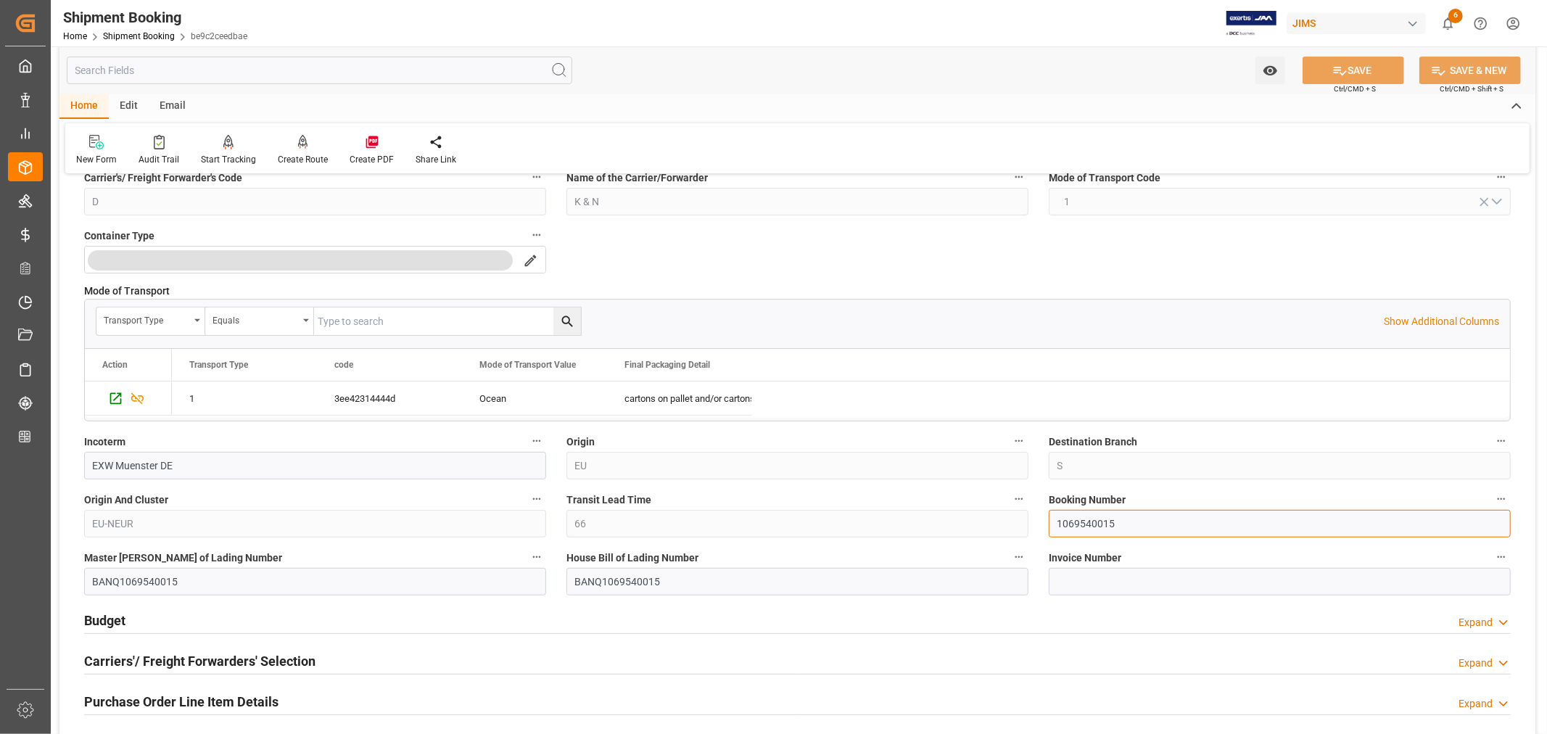
click at [1076, 525] on input "1069540015" at bounding box center [1280, 524] width 462 height 28
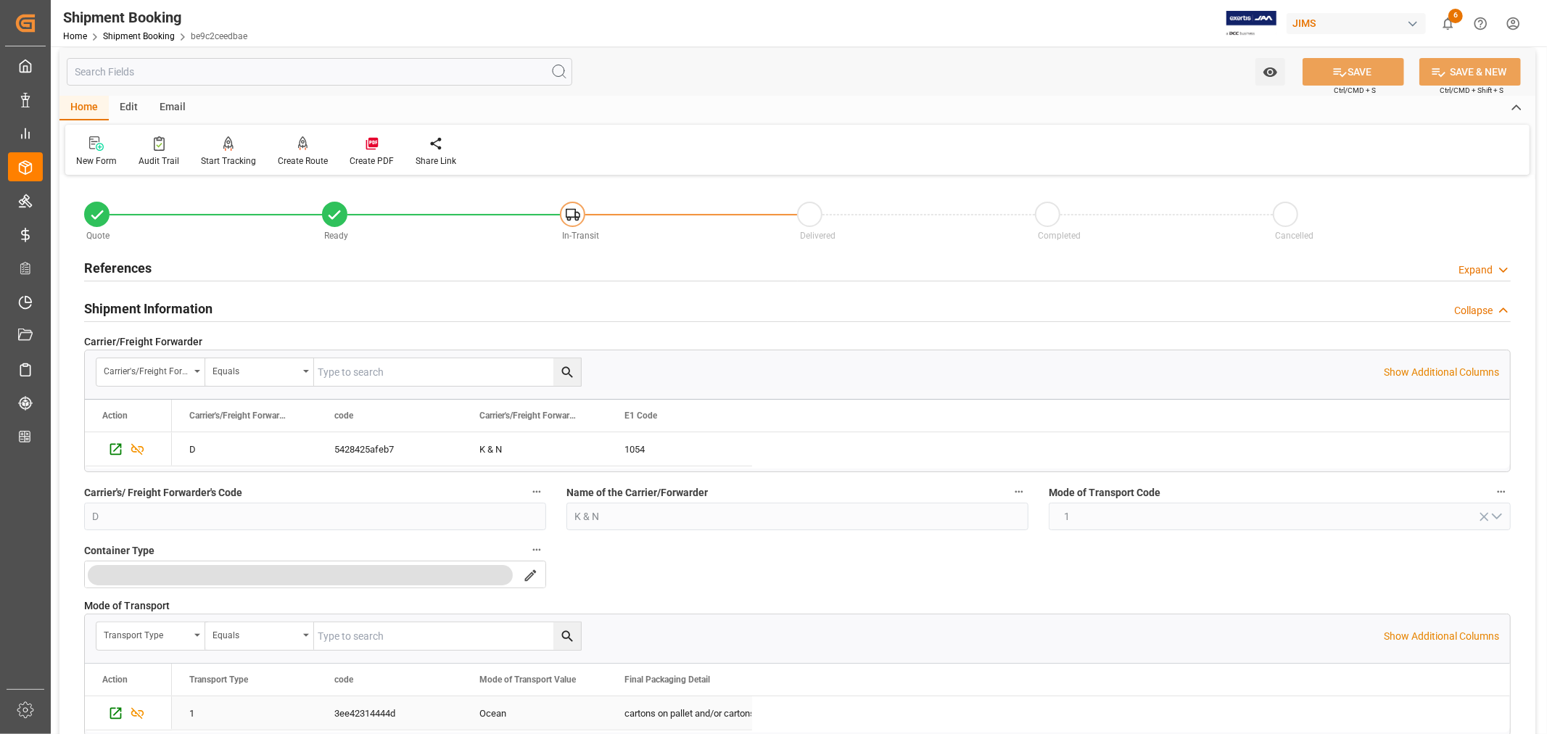
scroll to position [0, 0]
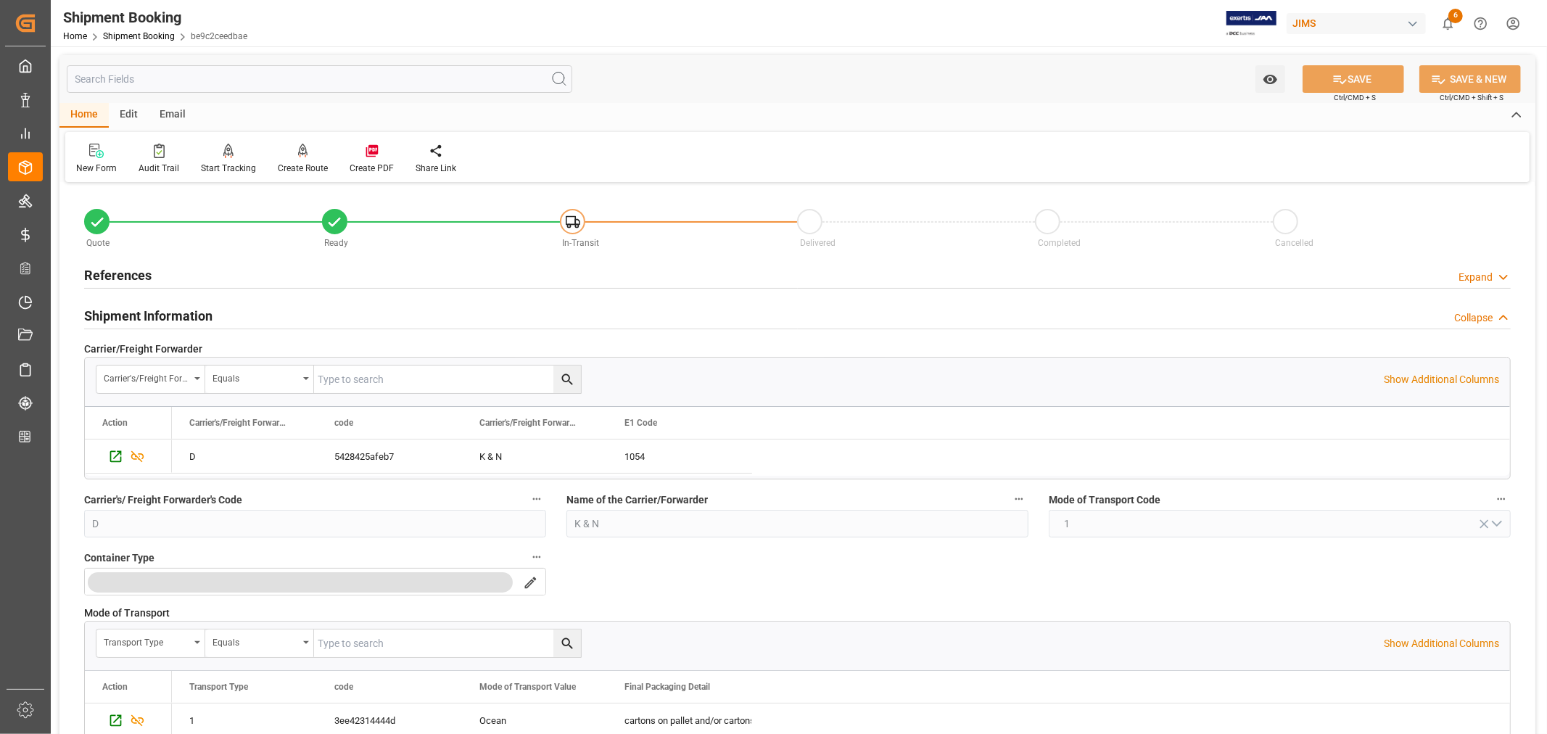
click at [173, 317] on h2 "Shipment Information" at bounding box center [148, 316] width 128 height 20
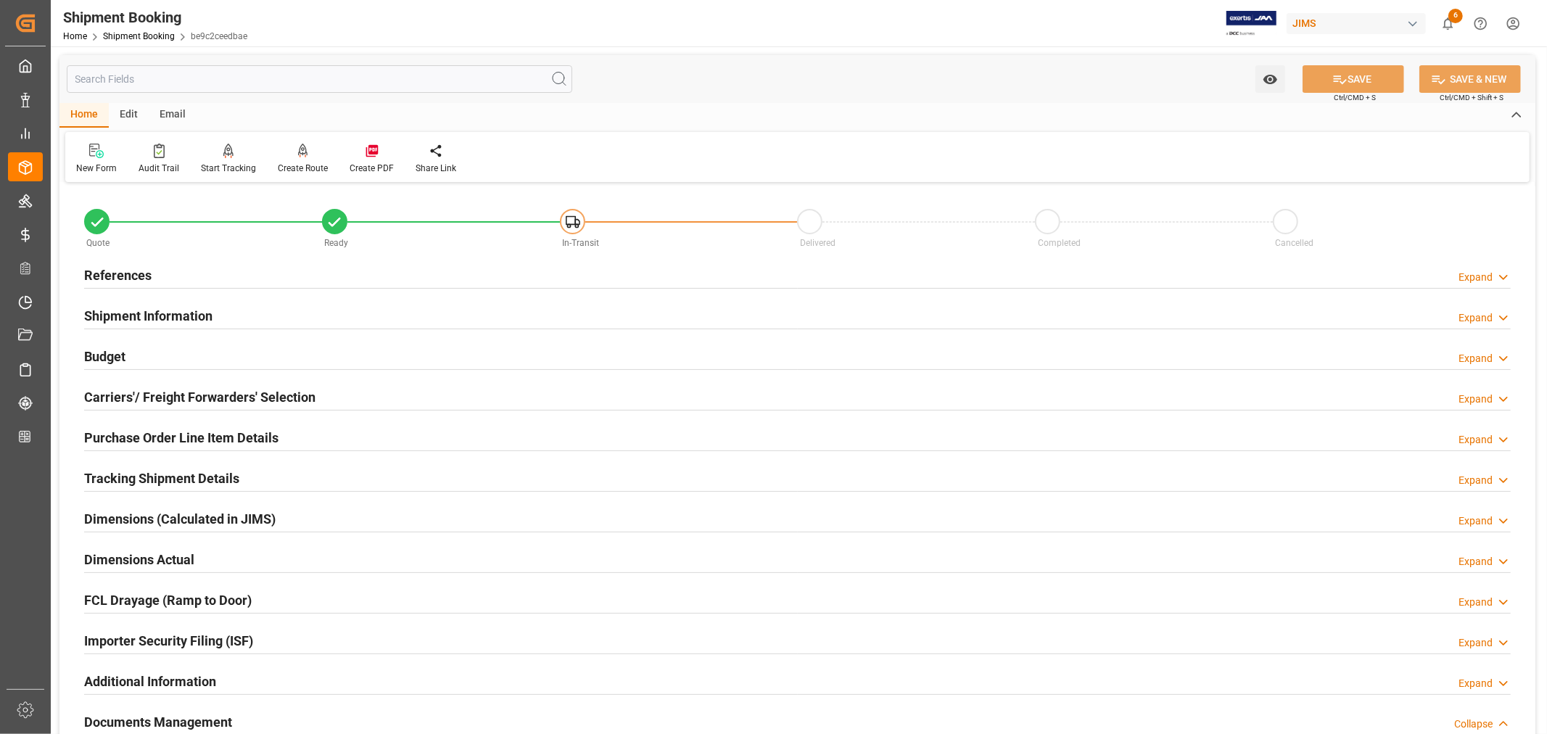
drag, startPoint x: 142, startPoint y: 272, endPoint x: 147, endPoint y: 317, distance: 45.3
click at [142, 272] on h2 "References" at bounding box center [117, 275] width 67 height 20
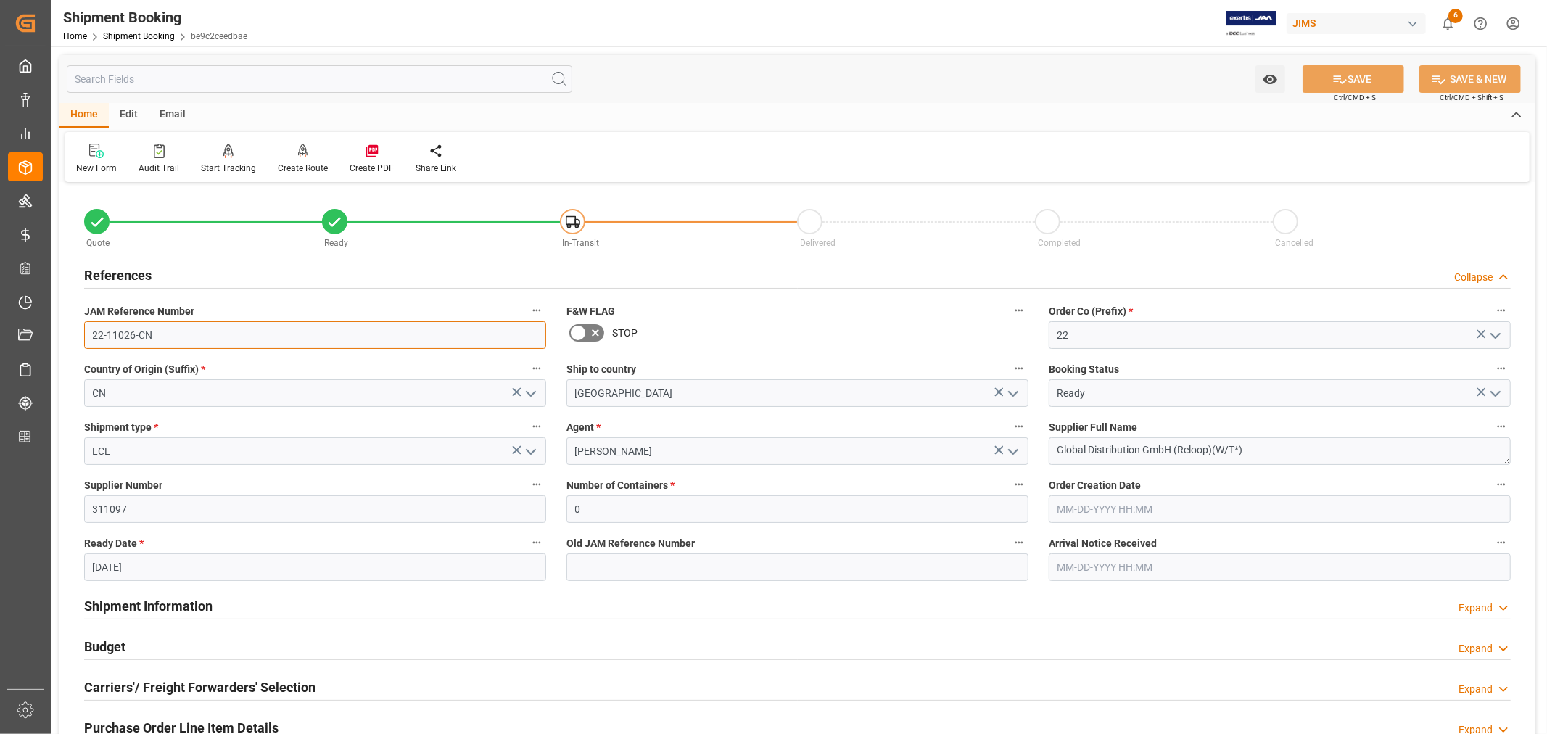
drag, startPoint x: 155, startPoint y: 335, endPoint x: 91, endPoint y: 335, distance: 63.8
click at [91, 335] on input "22-11026-CN" at bounding box center [315, 335] width 462 height 28
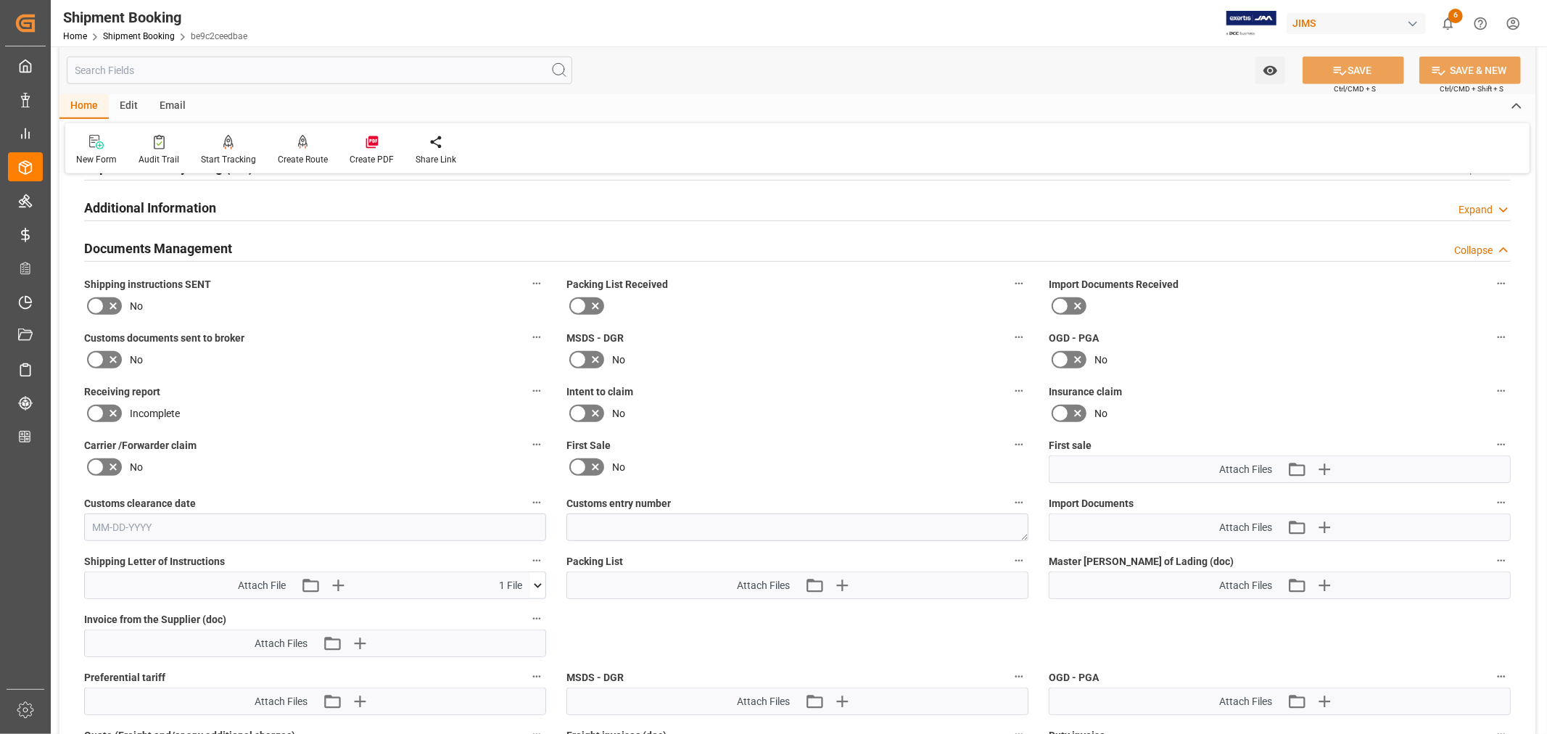
scroll to position [806, 0]
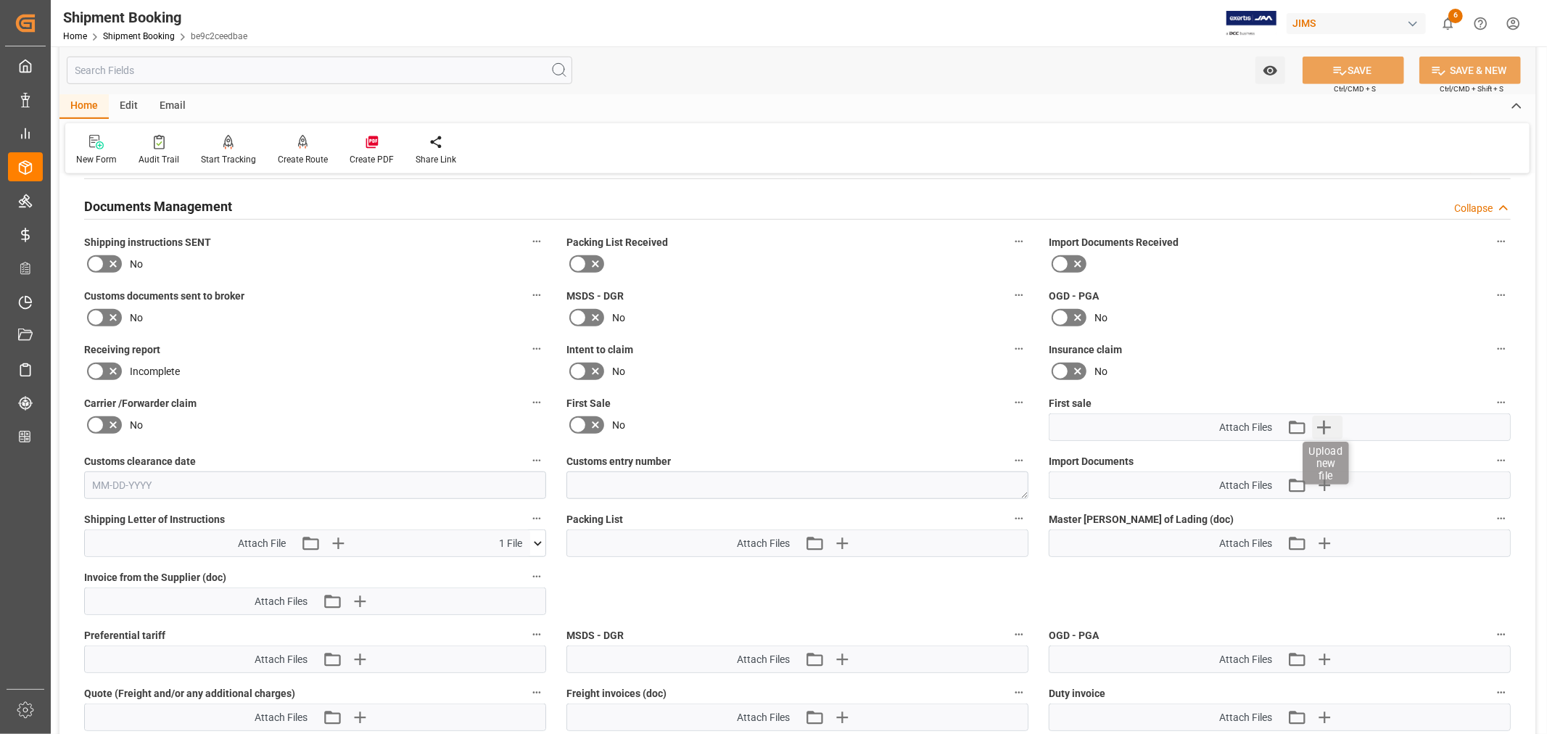
click at [1322, 426] on icon "button" at bounding box center [1323, 427] width 23 height 23
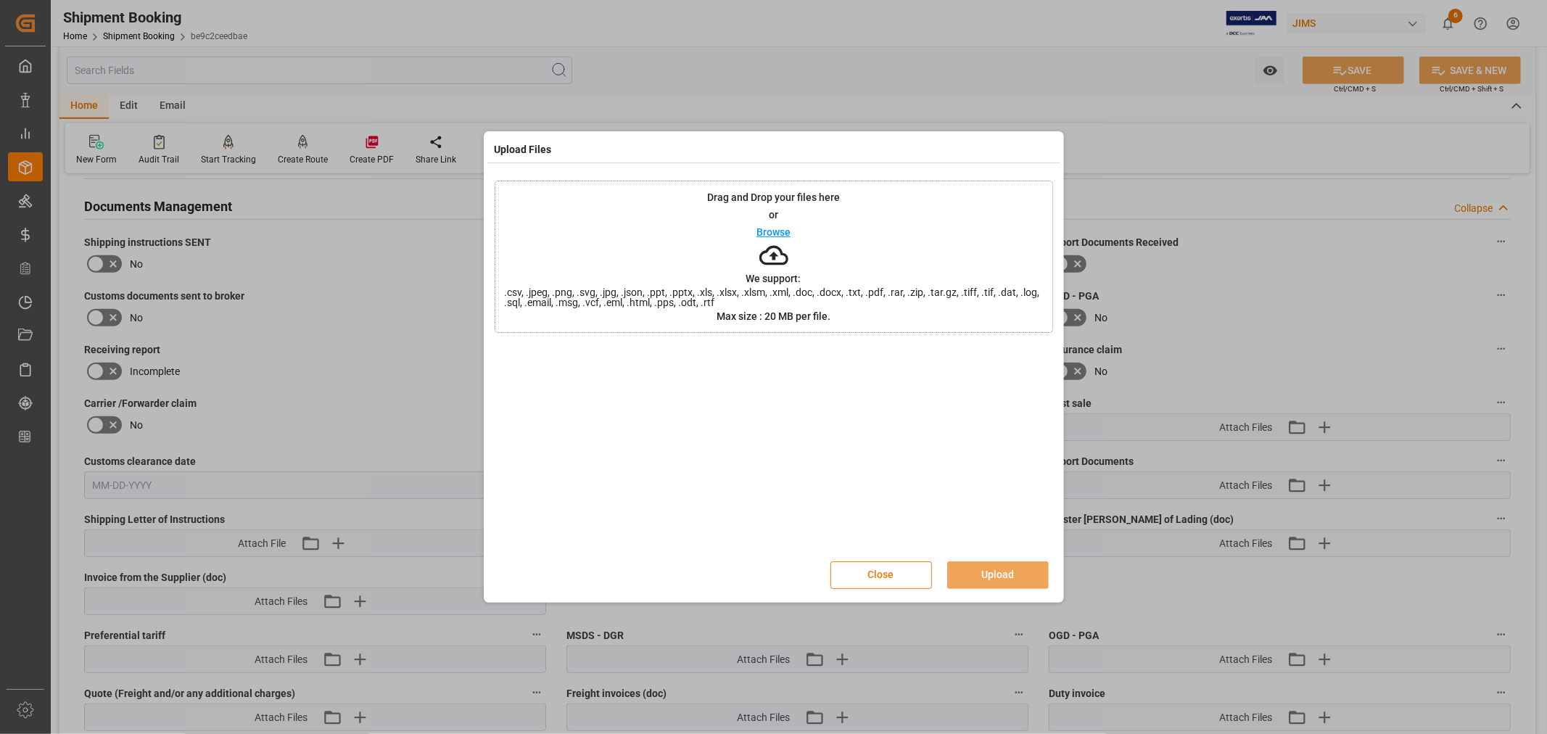
click at [861, 566] on button "Close" at bounding box center [881, 575] width 102 height 28
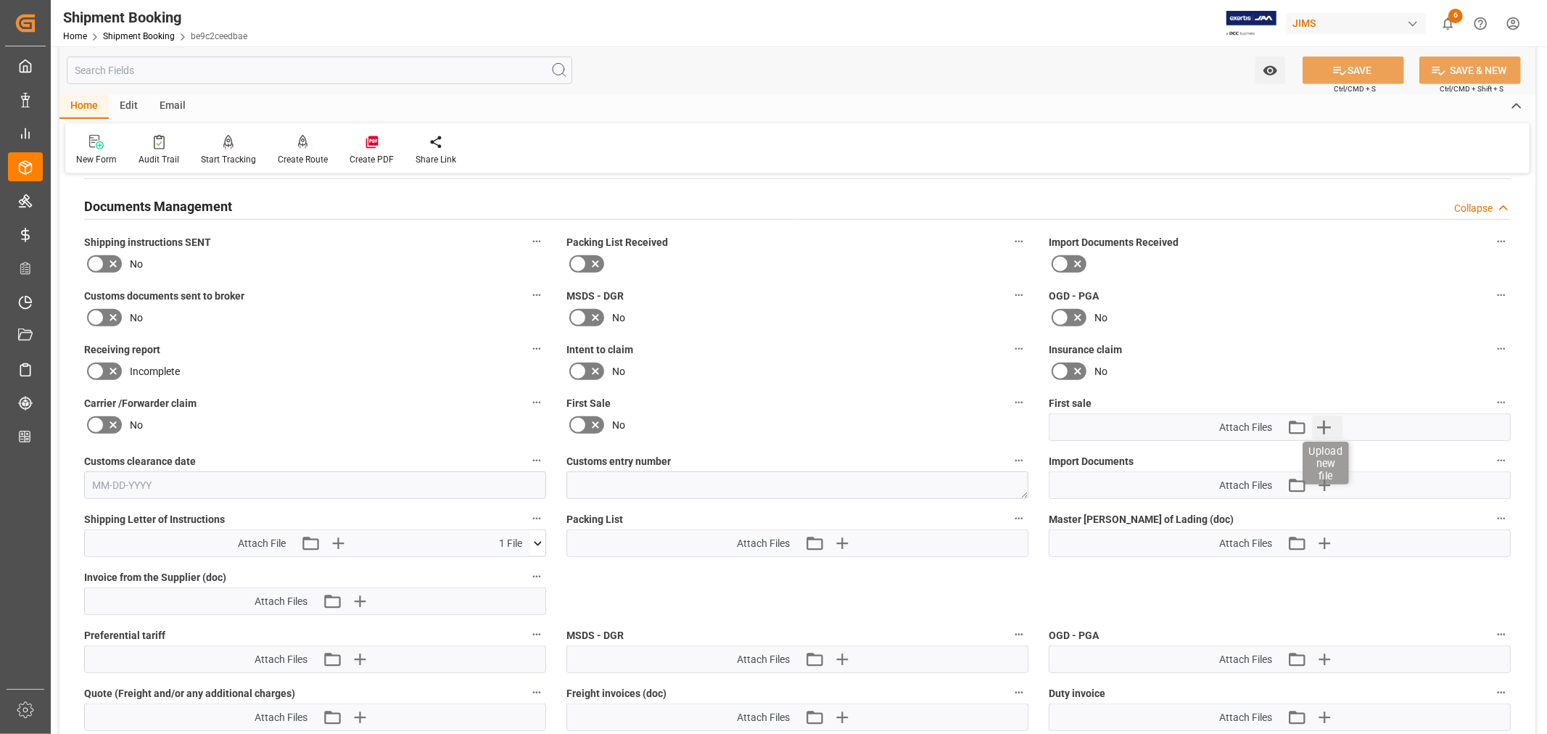
click at [1329, 423] on icon "button" at bounding box center [1324, 428] width 14 height 14
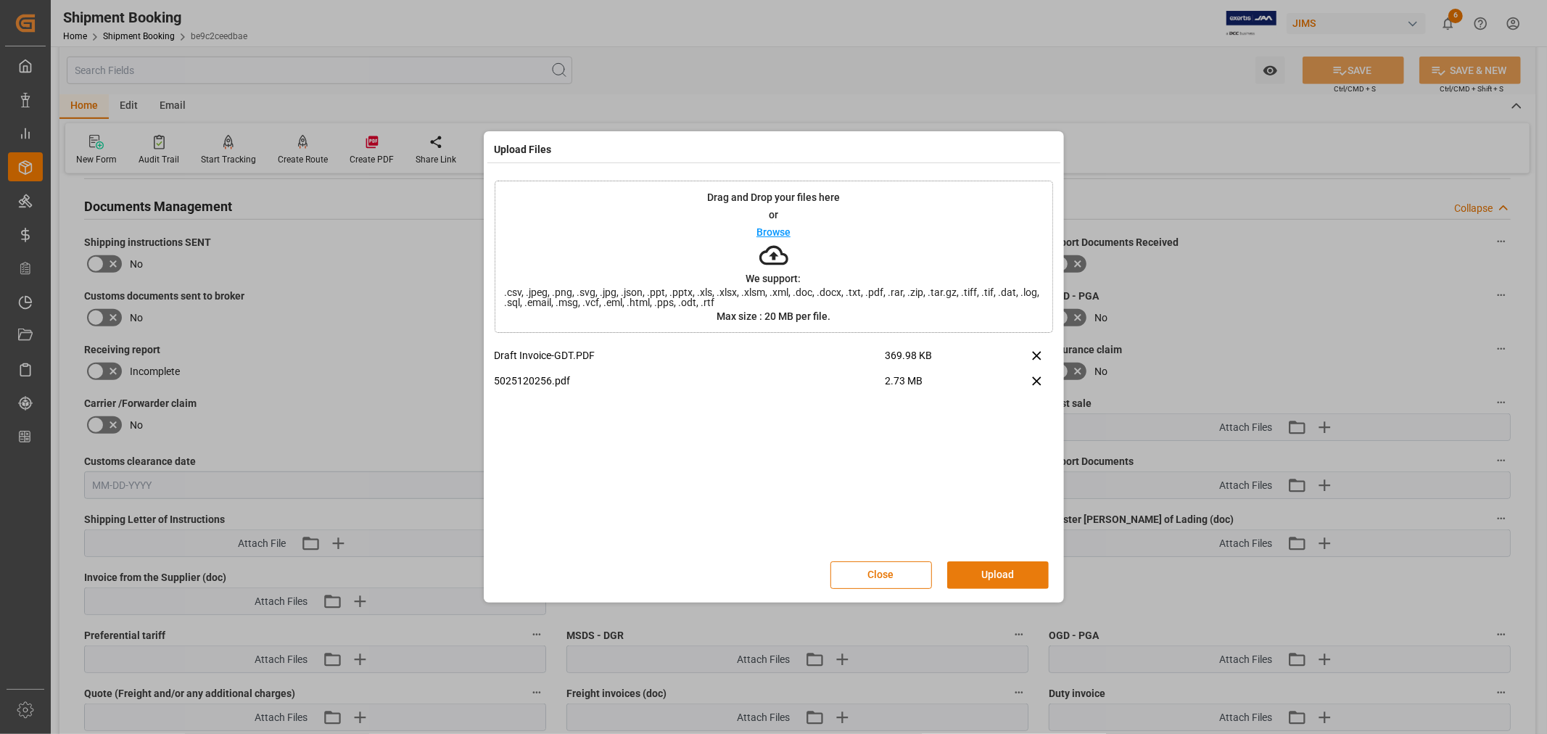
click at [999, 574] on button "Upload" at bounding box center [998, 575] width 102 height 28
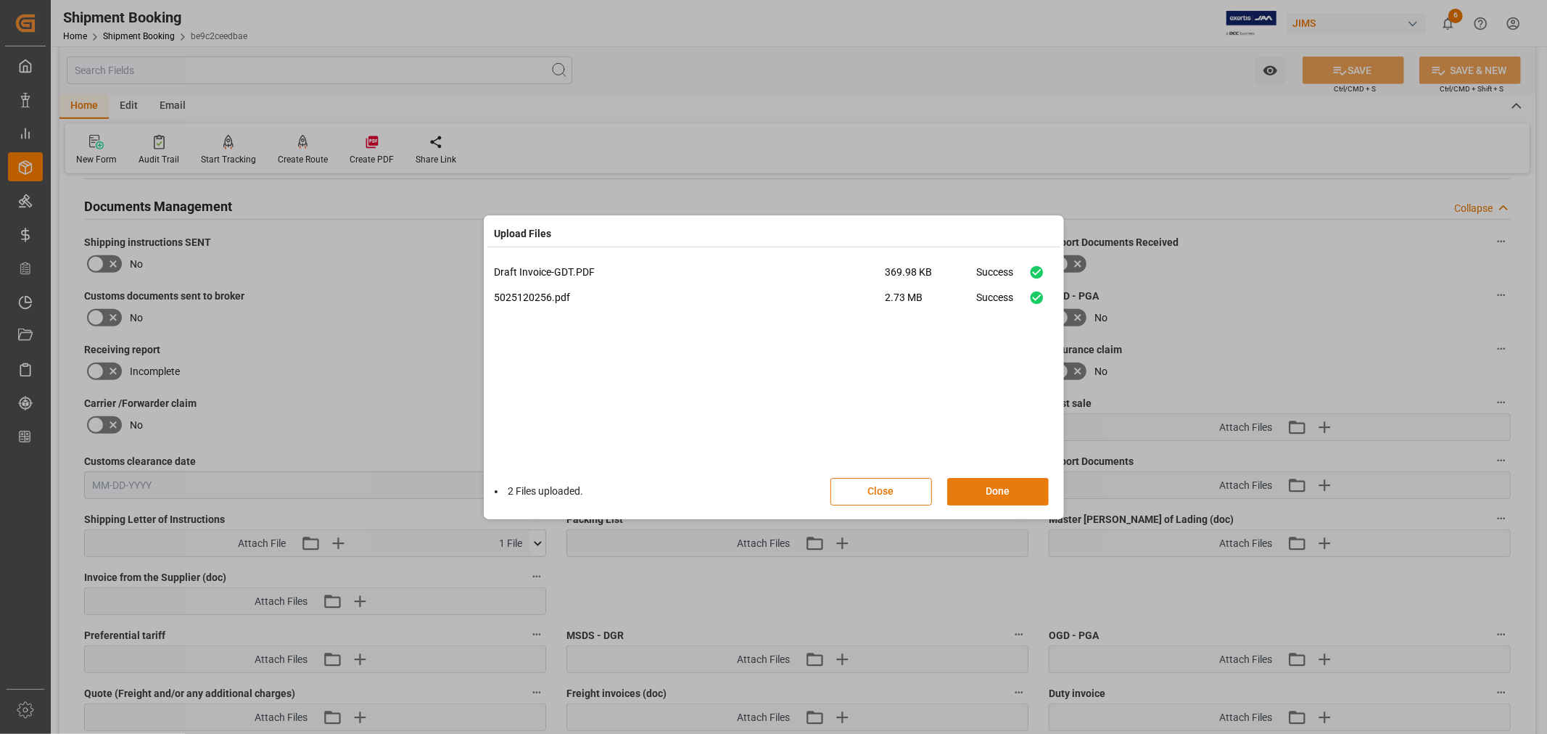
click at [988, 492] on button "Done" at bounding box center [998, 492] width 102 height 28
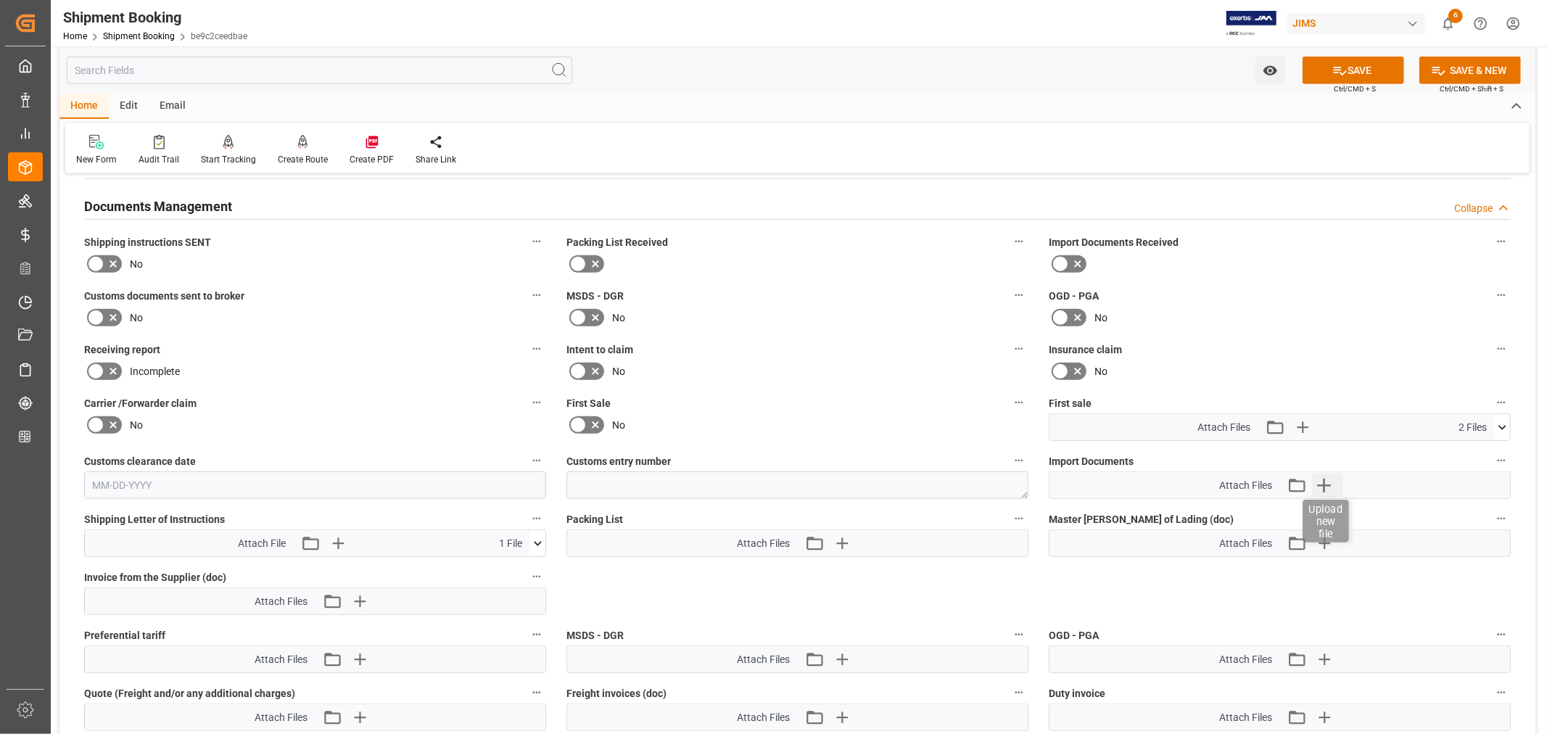
click at [1323, 482] on icon "button" at bounding box center [1324, 486] width 14 height 14
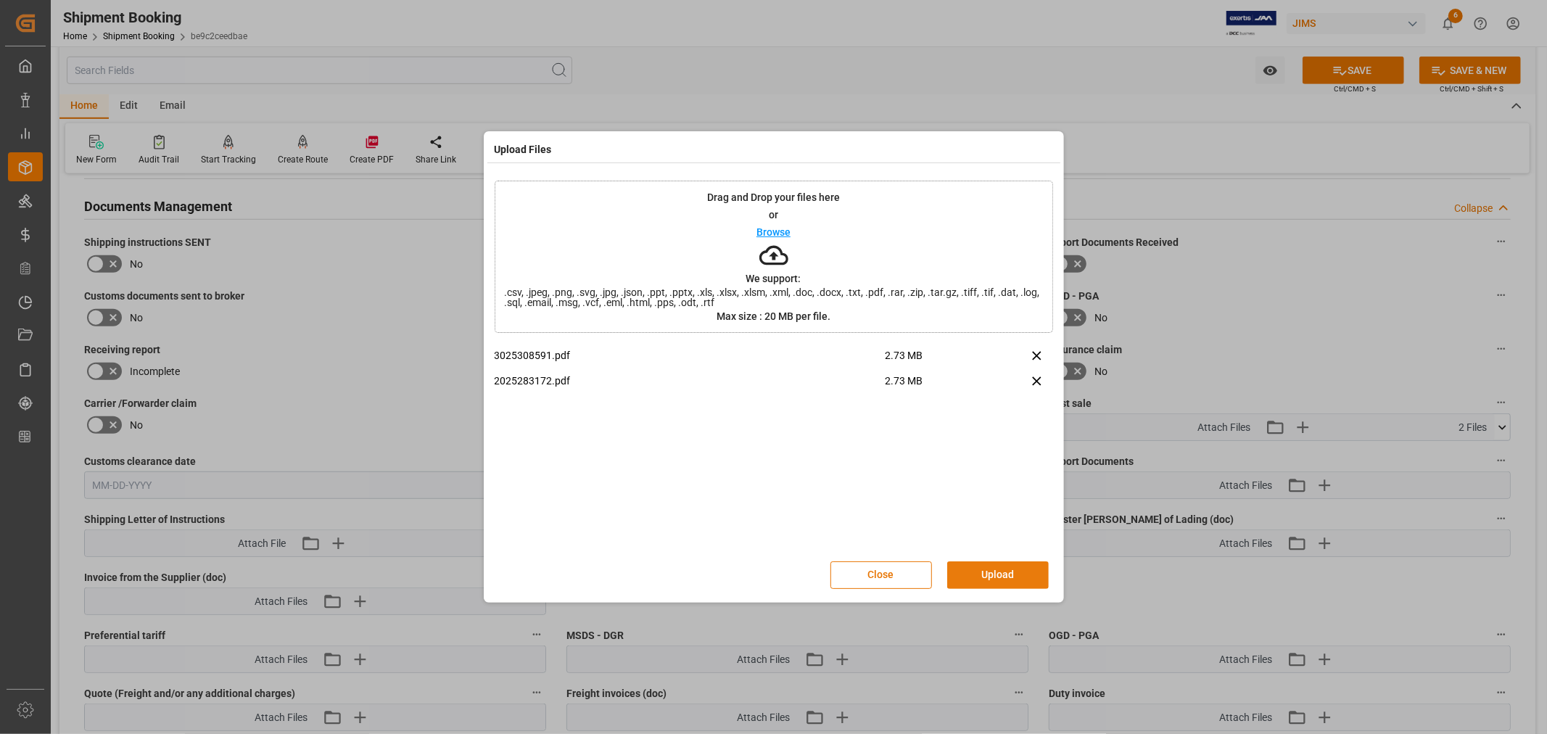
click at [1002, 568] on button "Upload" at bounding box center [998, 575] width 102 height 28
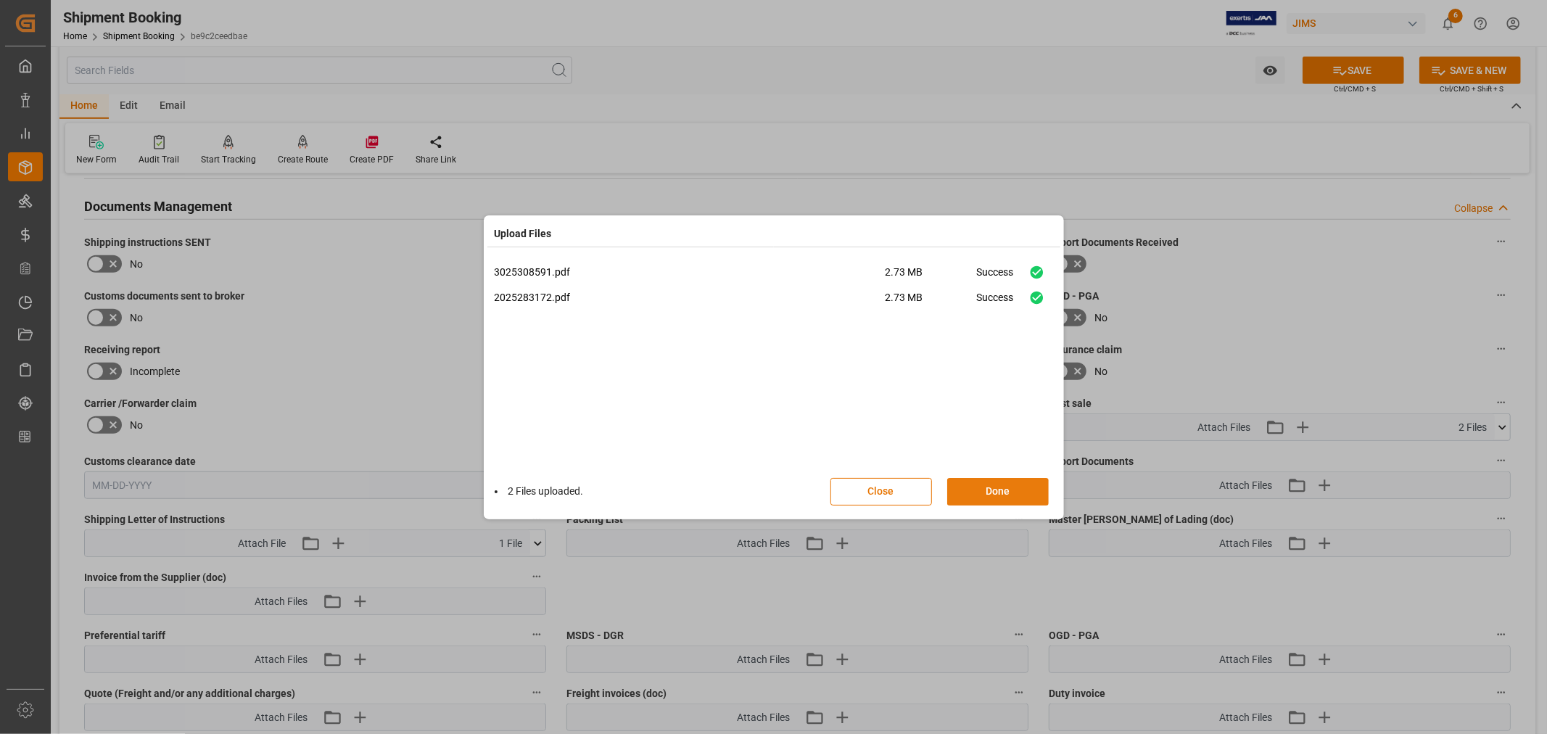
click at [994, 488] on button "Done" at bounding box center [998, 492] width 102 height 28
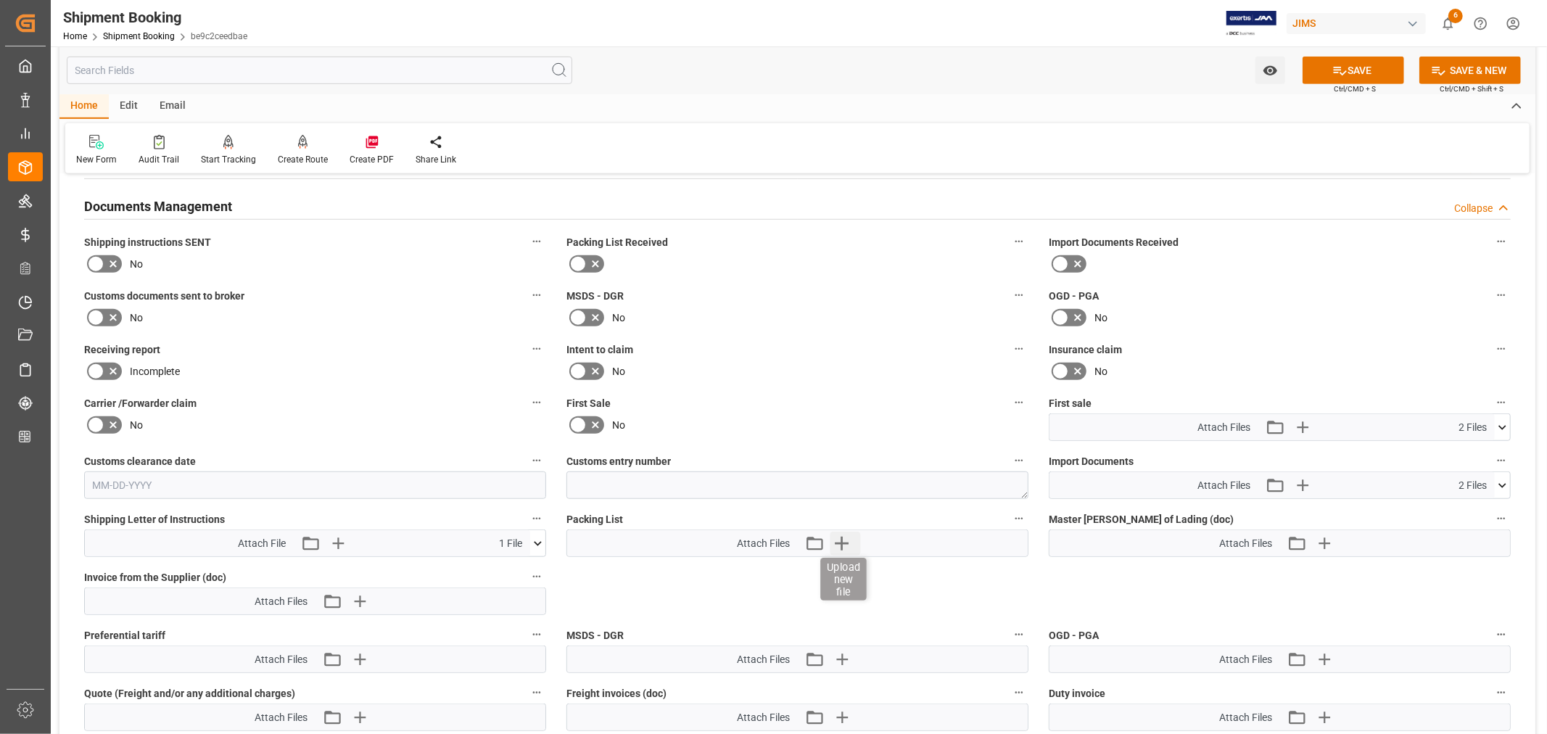
click at [841, 540] on icon "button" at bounding box center [842, 544] width 14 height 14
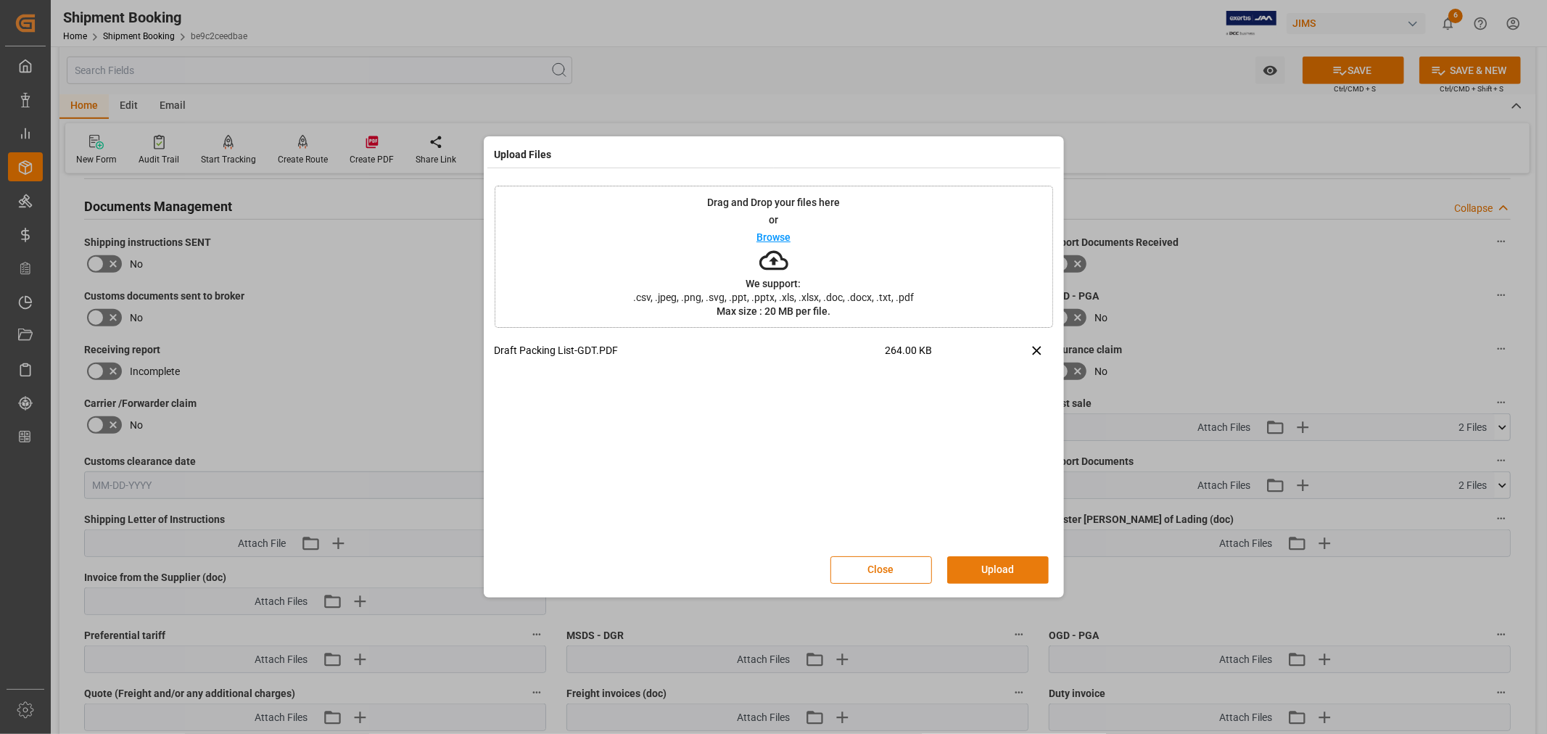
click at [997, 571] on button "Upload" at bounding box center [998, 570] width 102 height 28
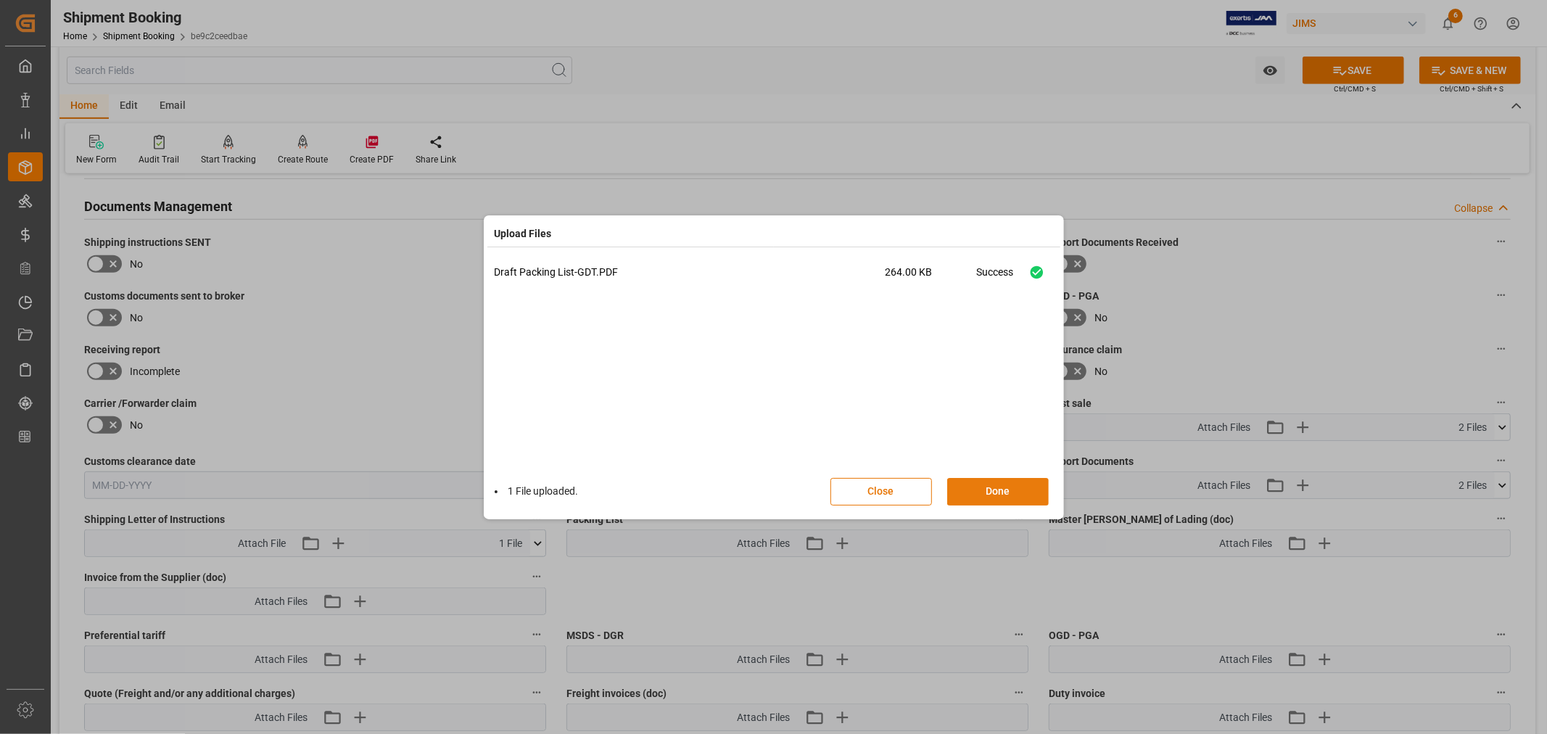
click at [994, 495] on button "Done" at bounding box center [998, 492] width 102 height 28
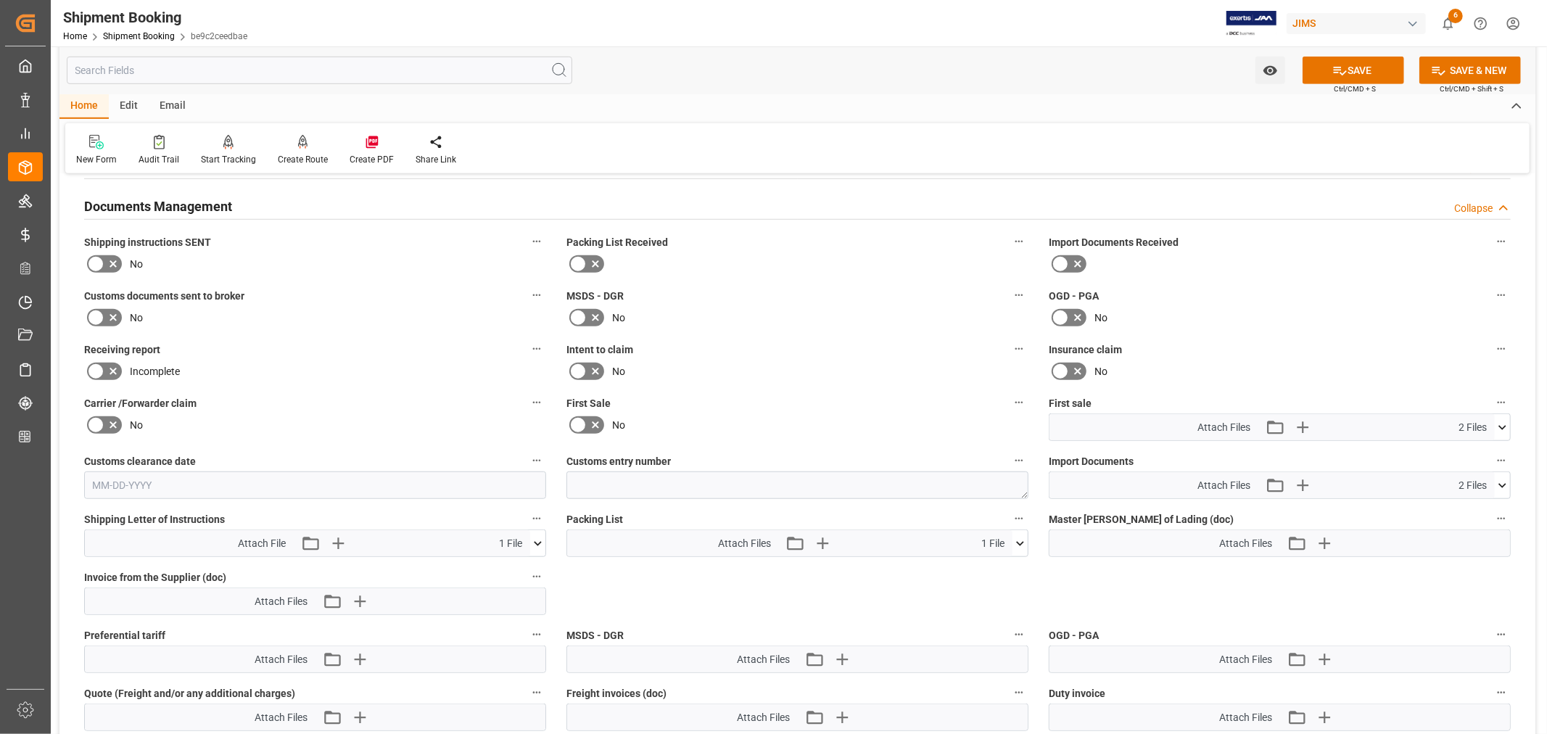
click at [1504, 483] on icon at bounding box center [1502, 485] width 8 height 4
click at [1361, 73] on button "SAVE" at bounding box center [1354, 71] width 102 height 28
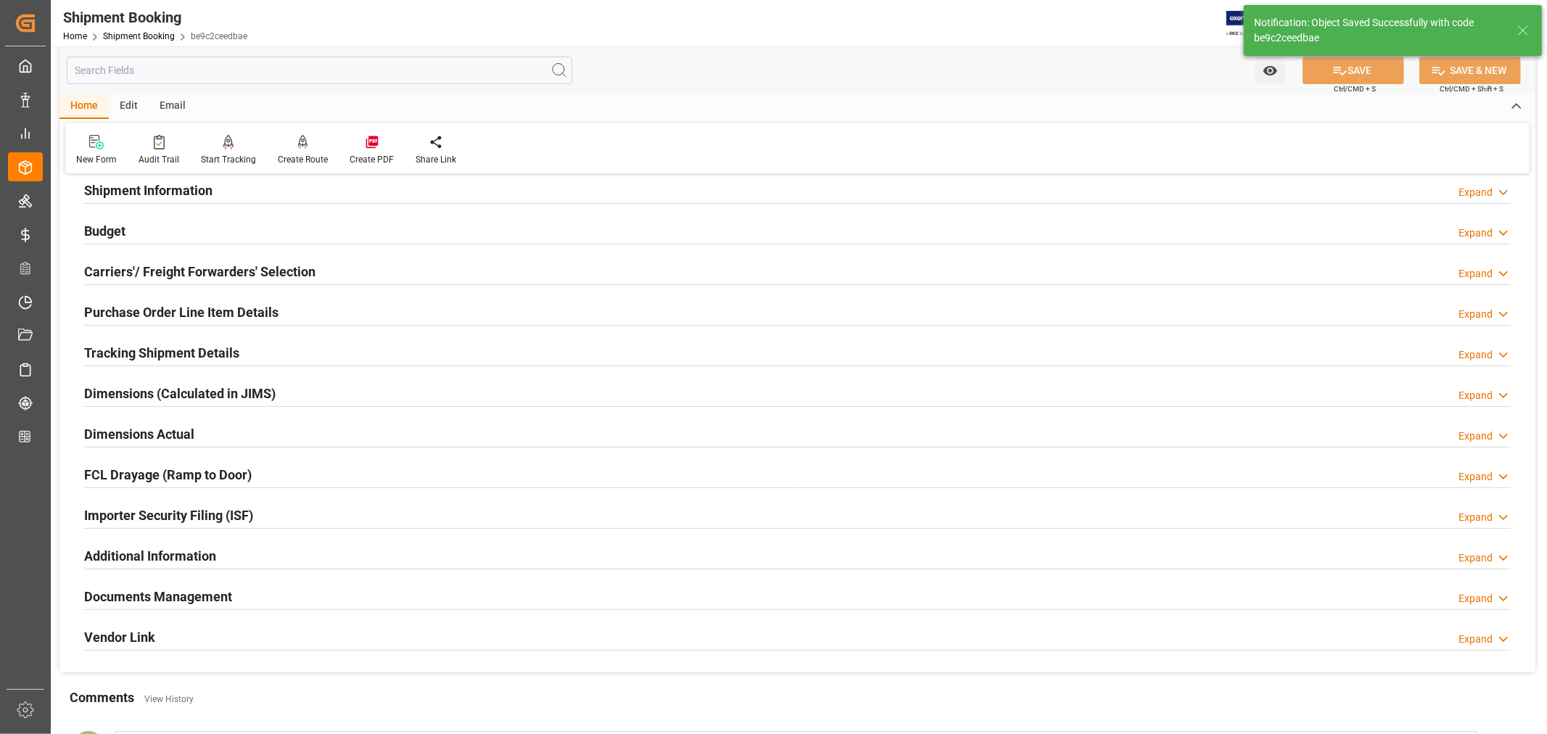
scroll to position [0, 0]
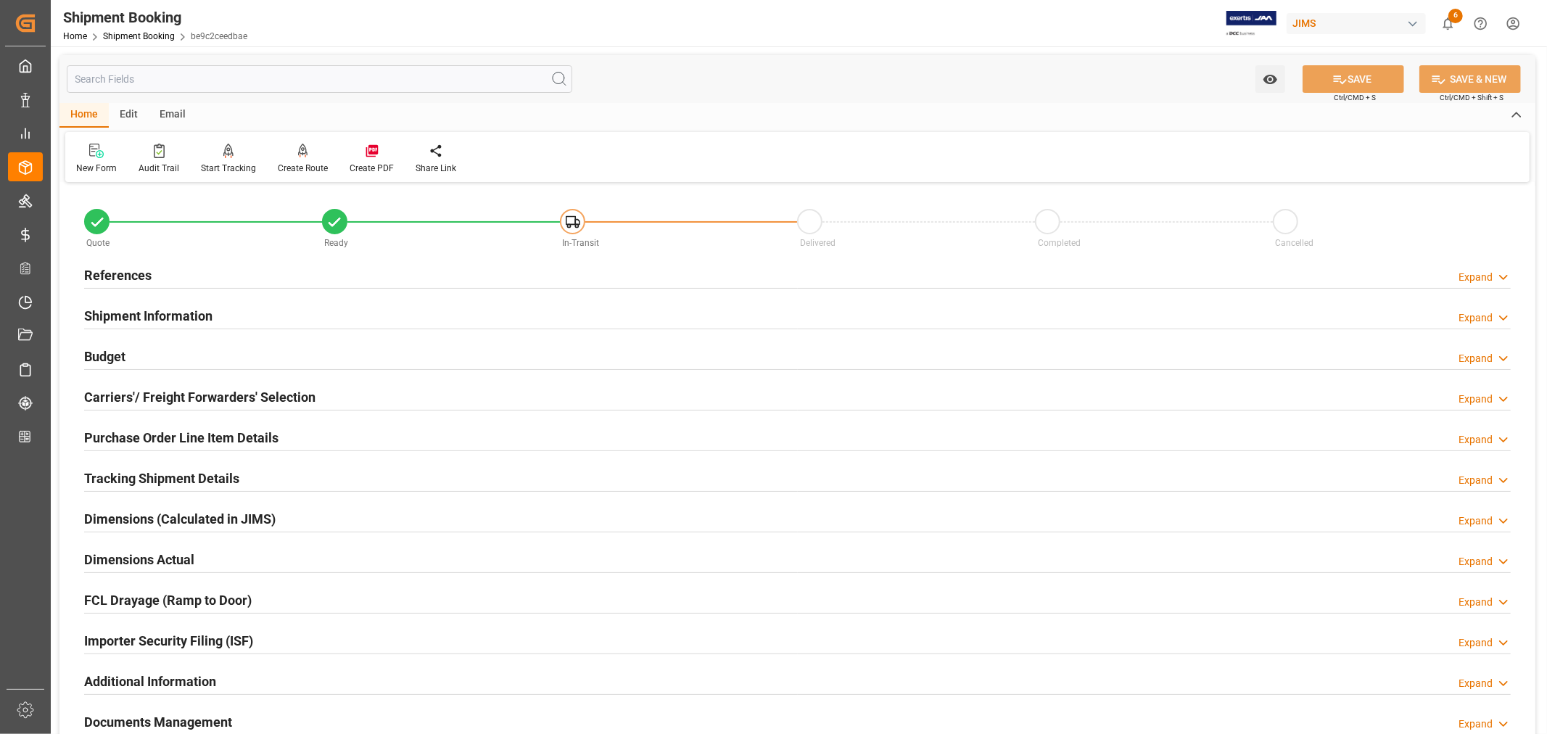
click at [132, 271] on h2 "References" at bounding box center [117, 275] width 67 height 20
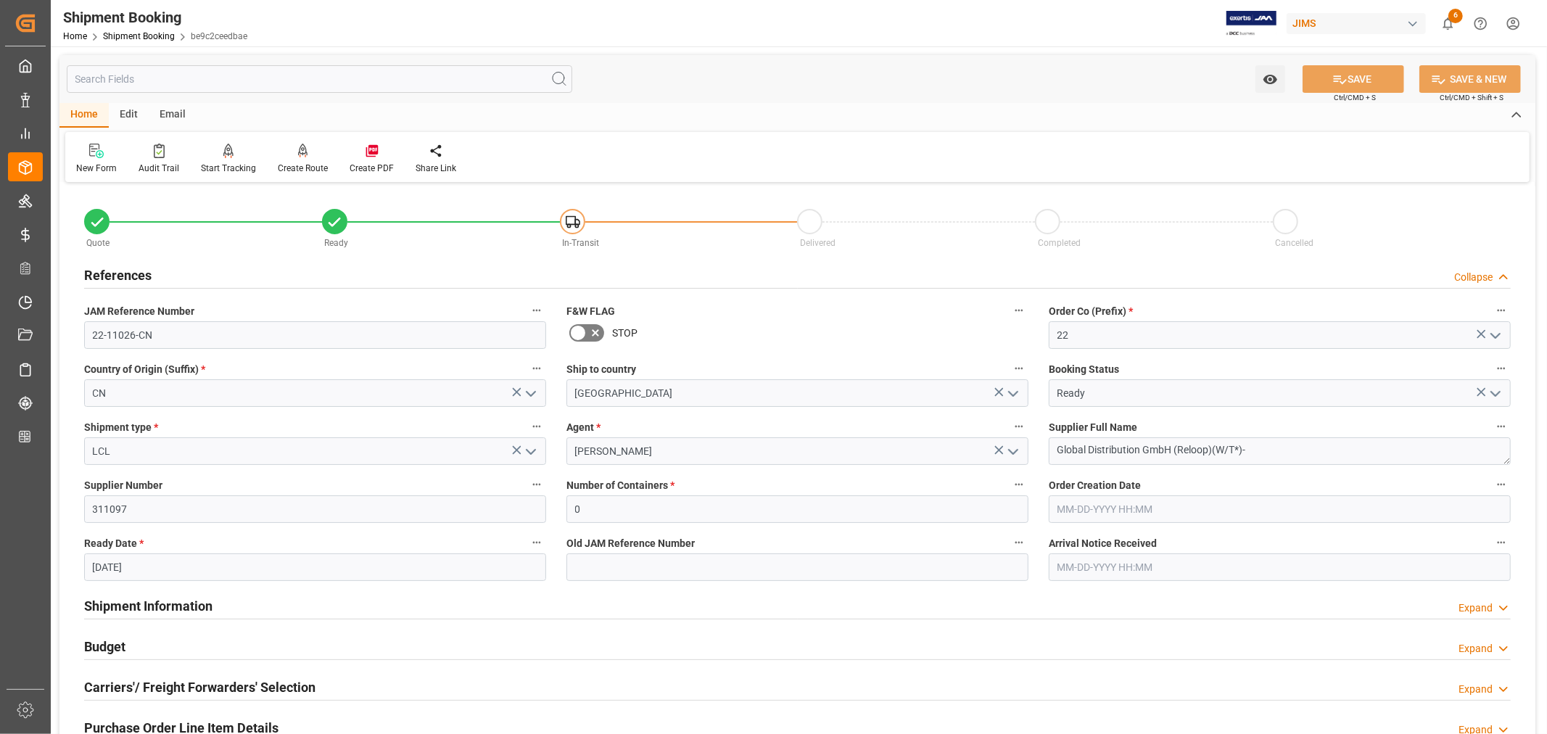
click at [132, 271] on h2 "References" at bounding box center [117, 275] width 67 height 20
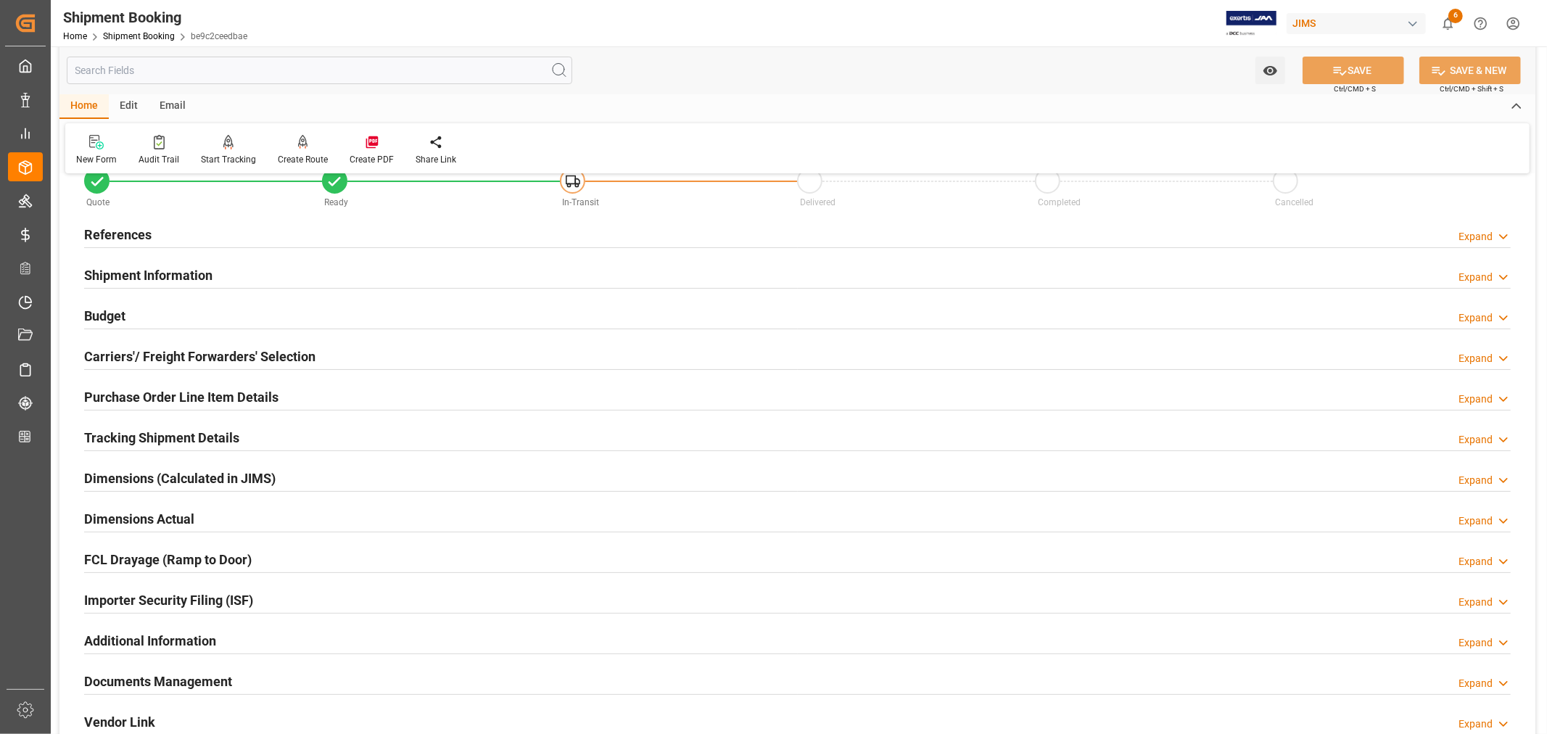
scroll to position [81, 0]
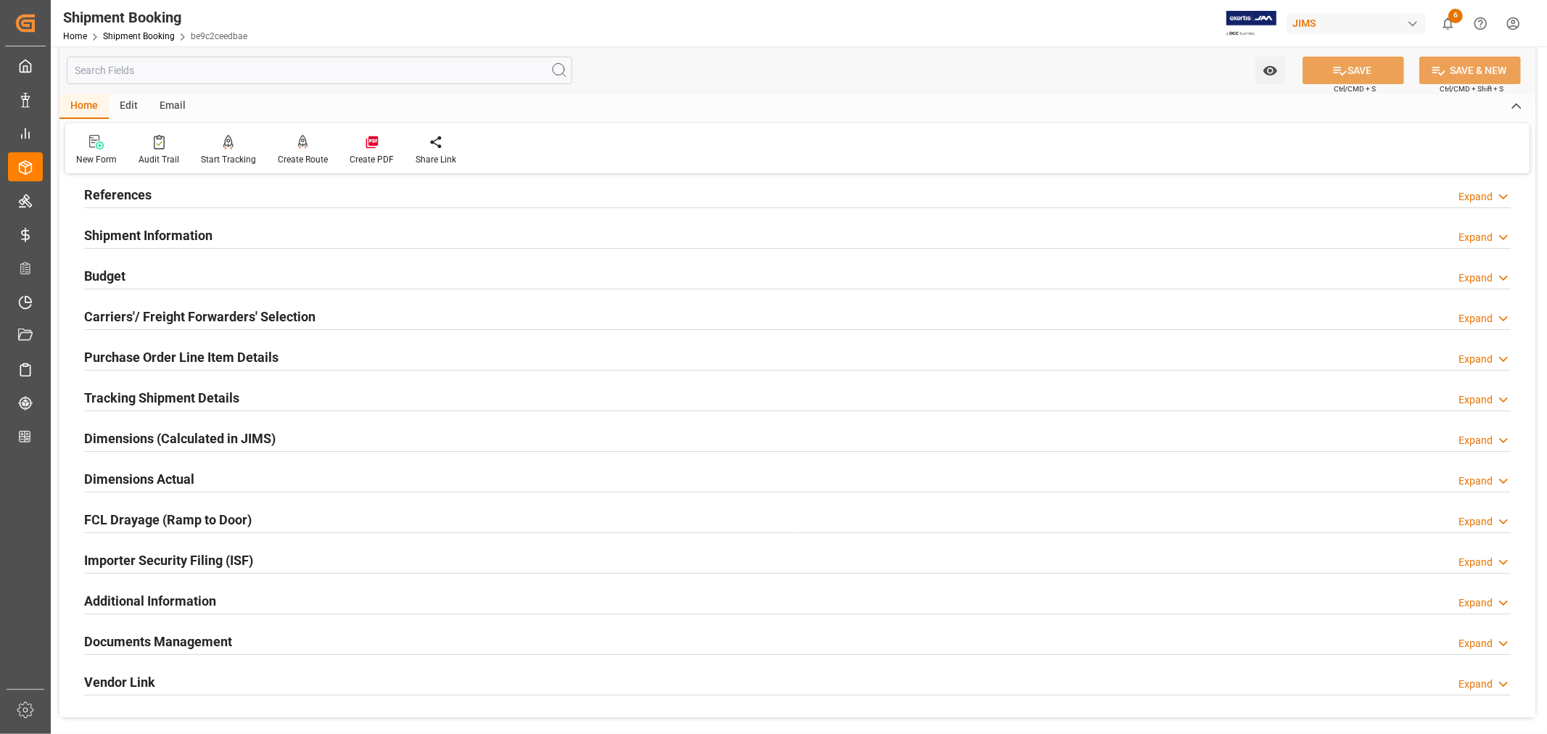
click at [132, 190] on h2 "References" at bounding box center [117, 195] width 67 height 20
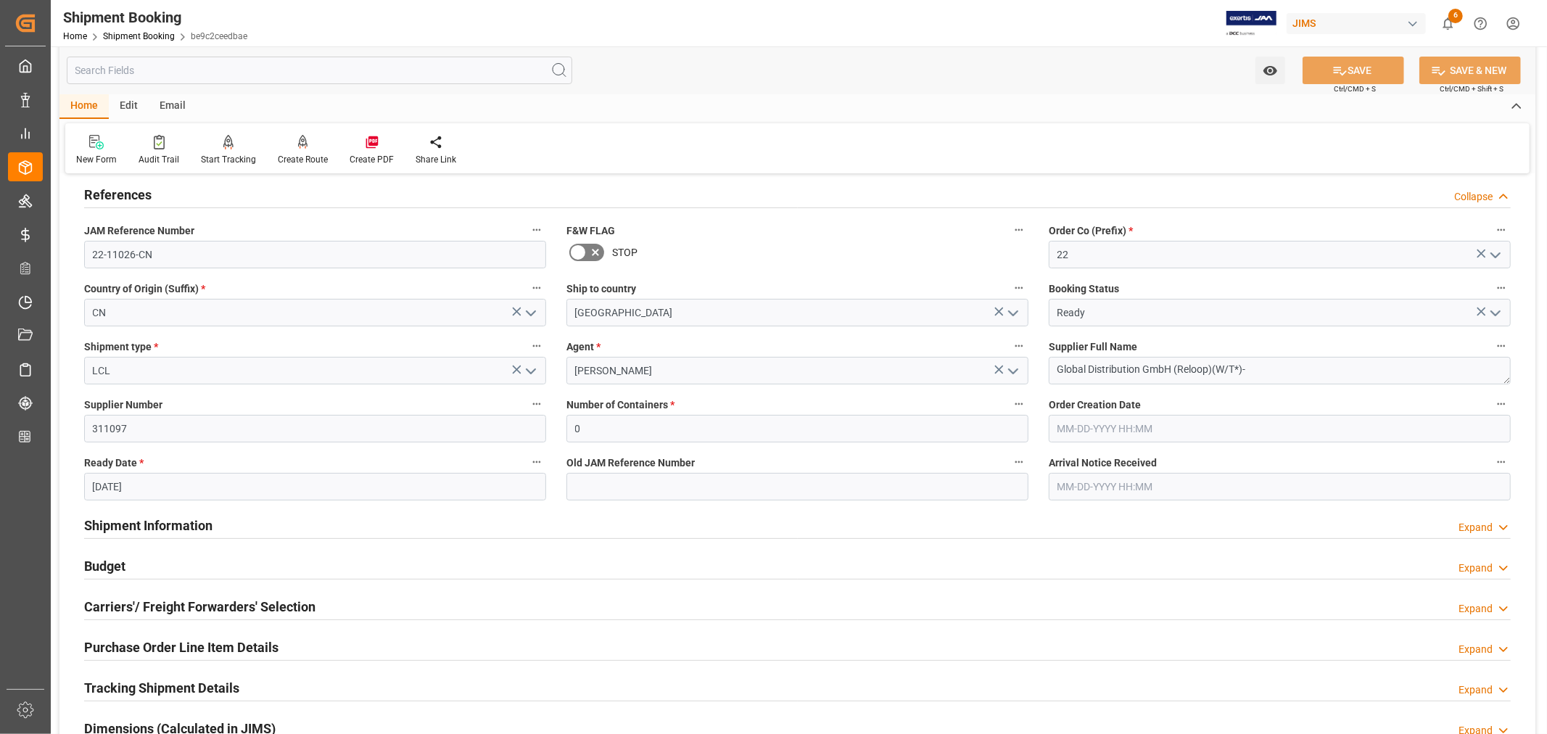
click at [132, 190] on h2 "References" at bounding box center [117, 195] width 67 height 20
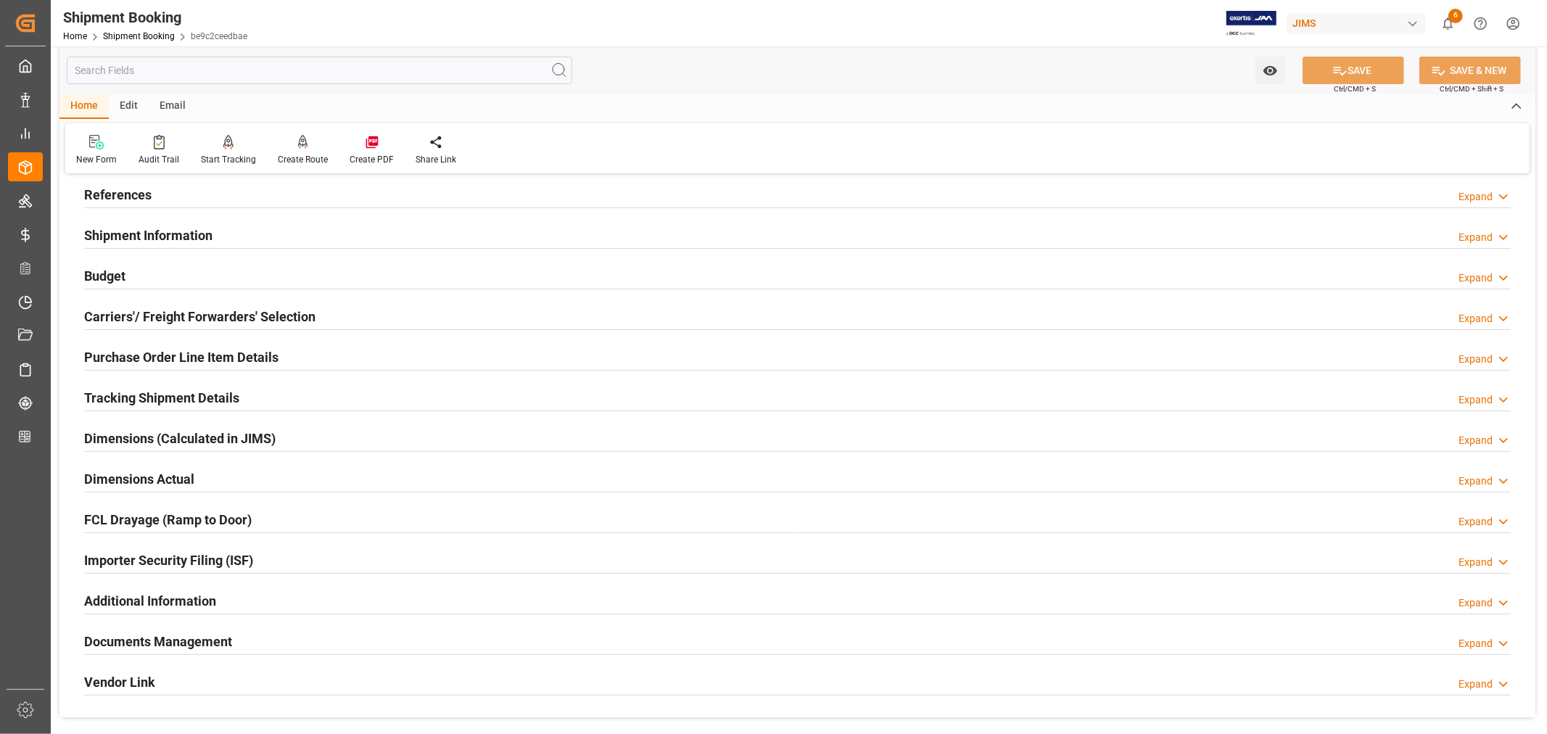
click at [248, 636] on div "Documents Management Expand" at bounding box center [797, 641] width 1427 height 28
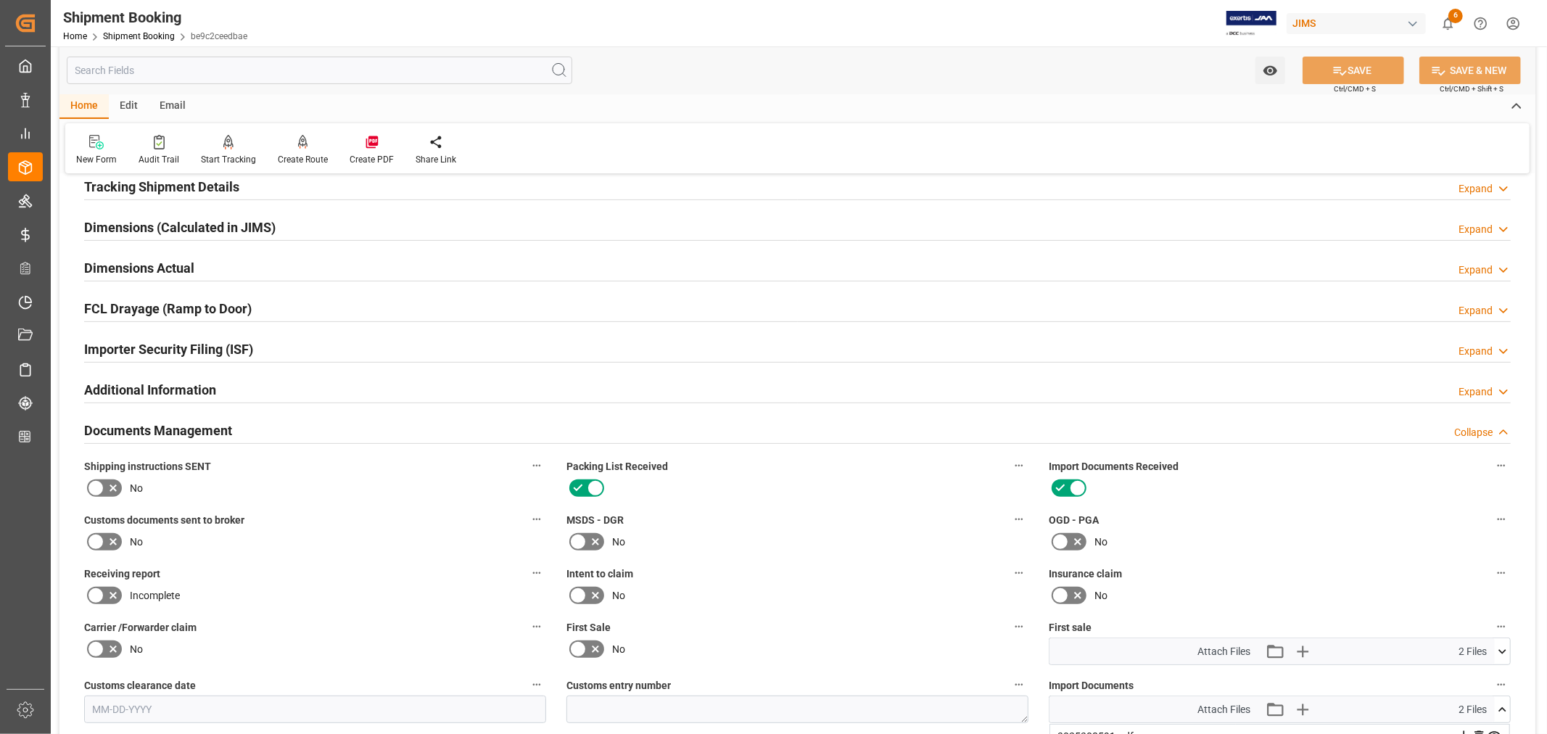
scroll to position [483, 0]
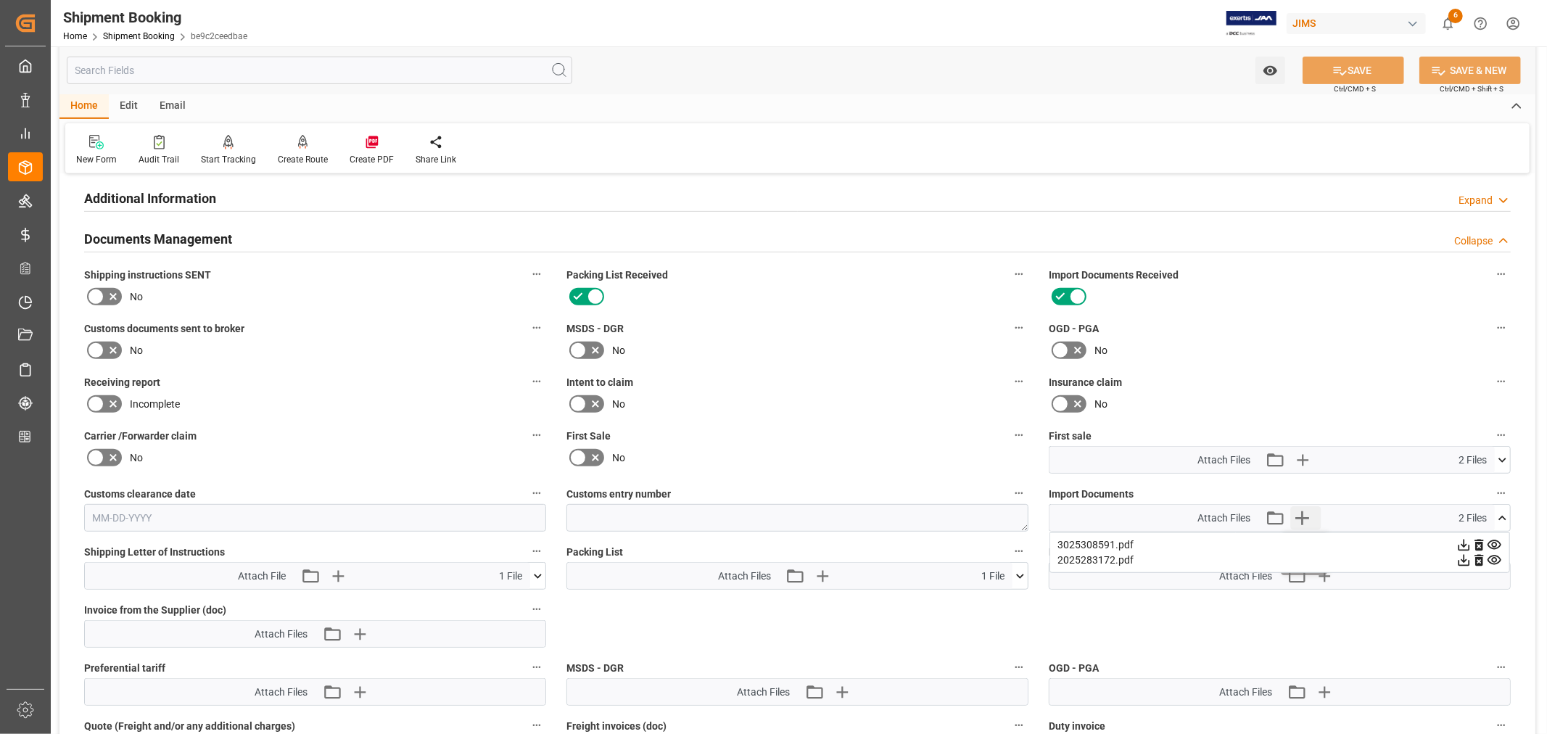
click at [1303, 513] on icon "button" at bounding box center [1302, 518] width 14 height 14
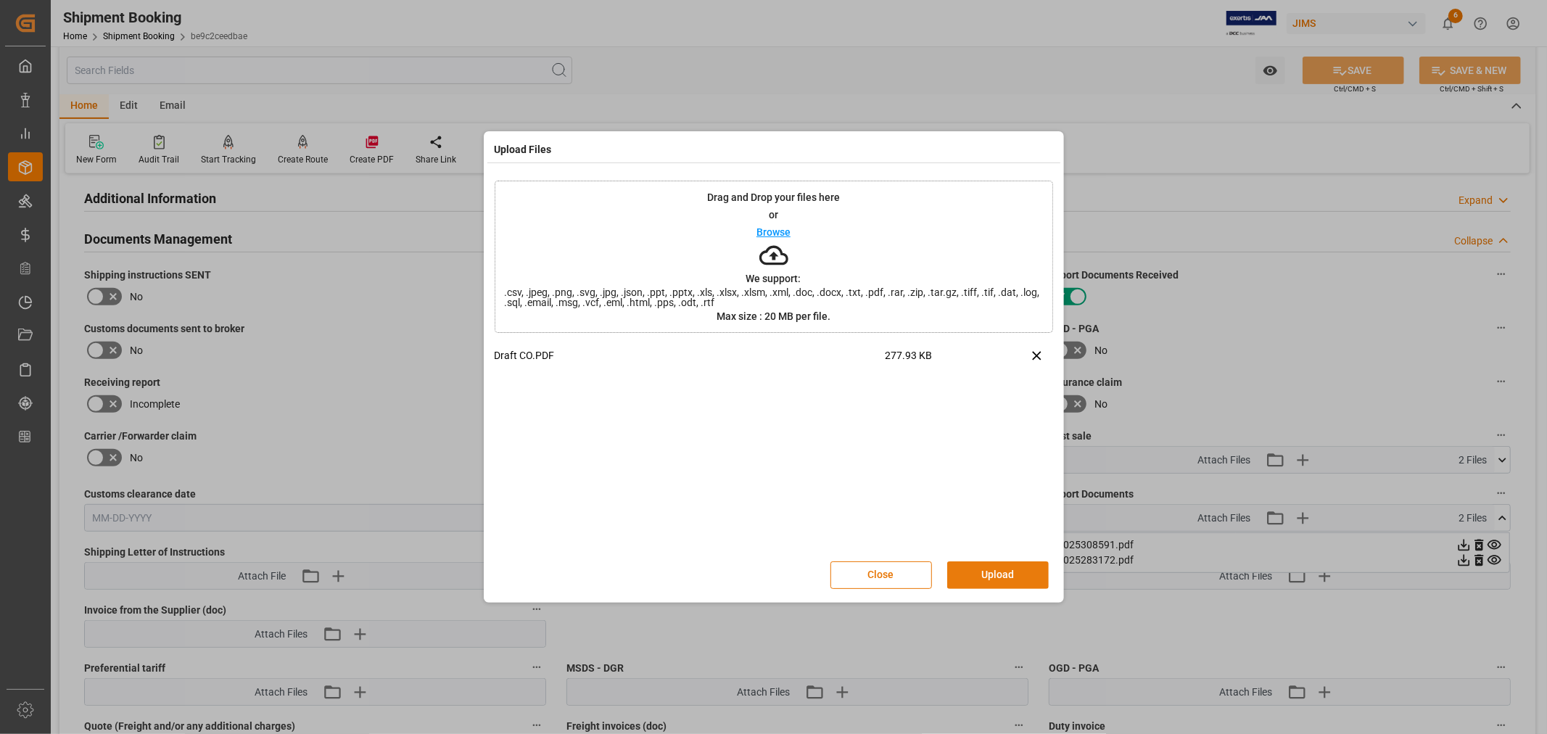
click at [989, 569] on button "Upload" at bounding box center [998, 575] width 102 height 28
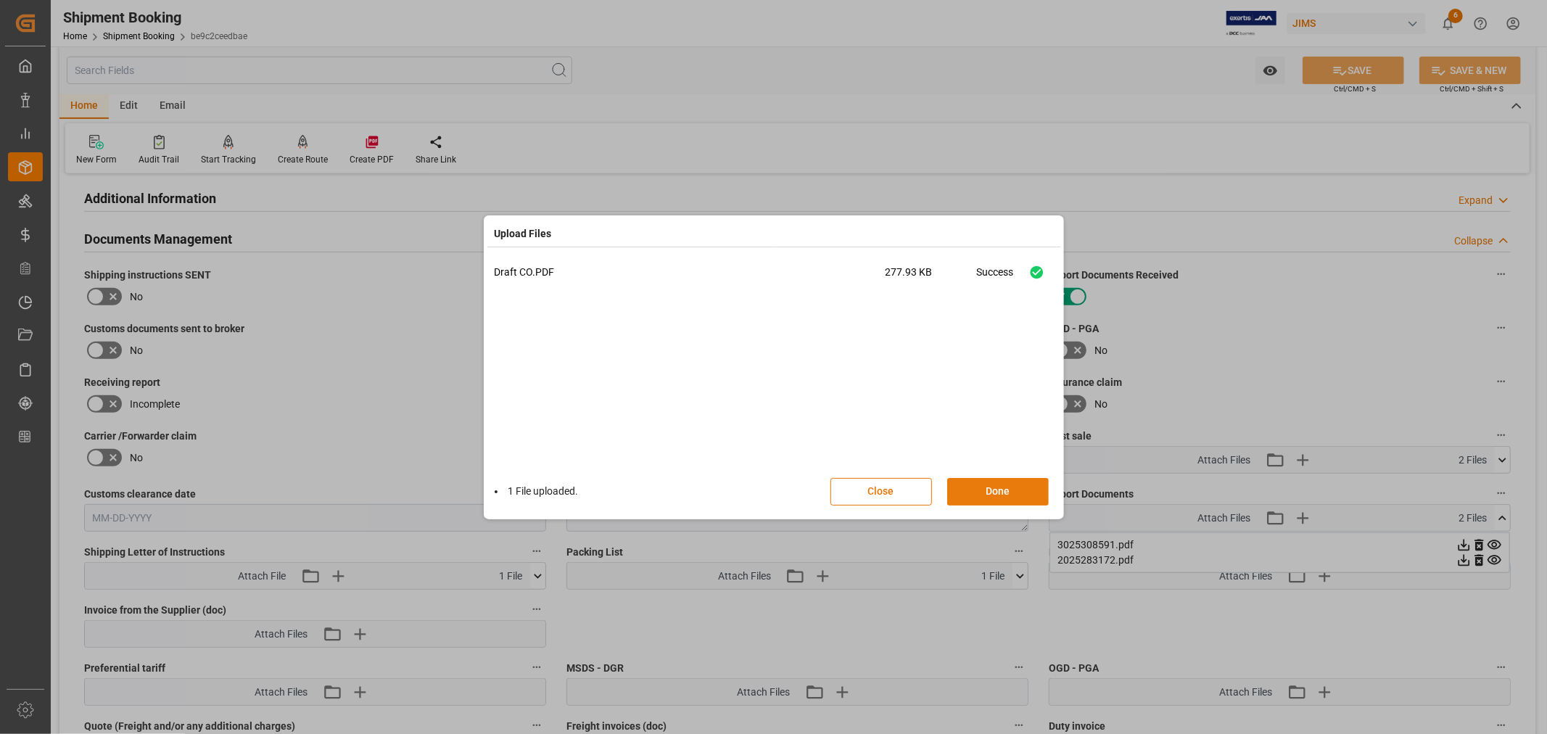
click at [1001, 490] on button "Done" at bounding box center [998, 492] width 102 height 28
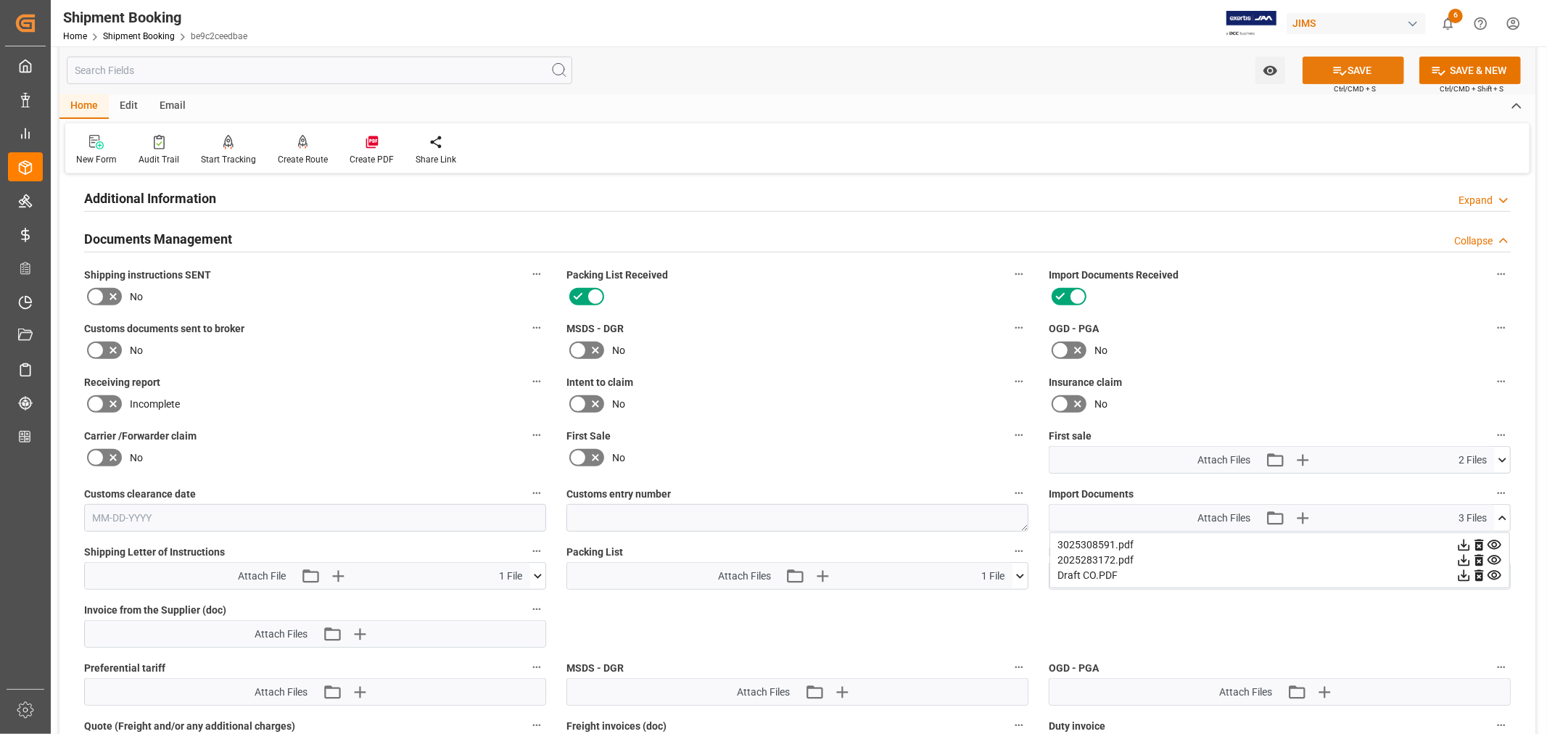
click at [1342, 71] on icon at bounding box center [1340, 71] width 13 height 9
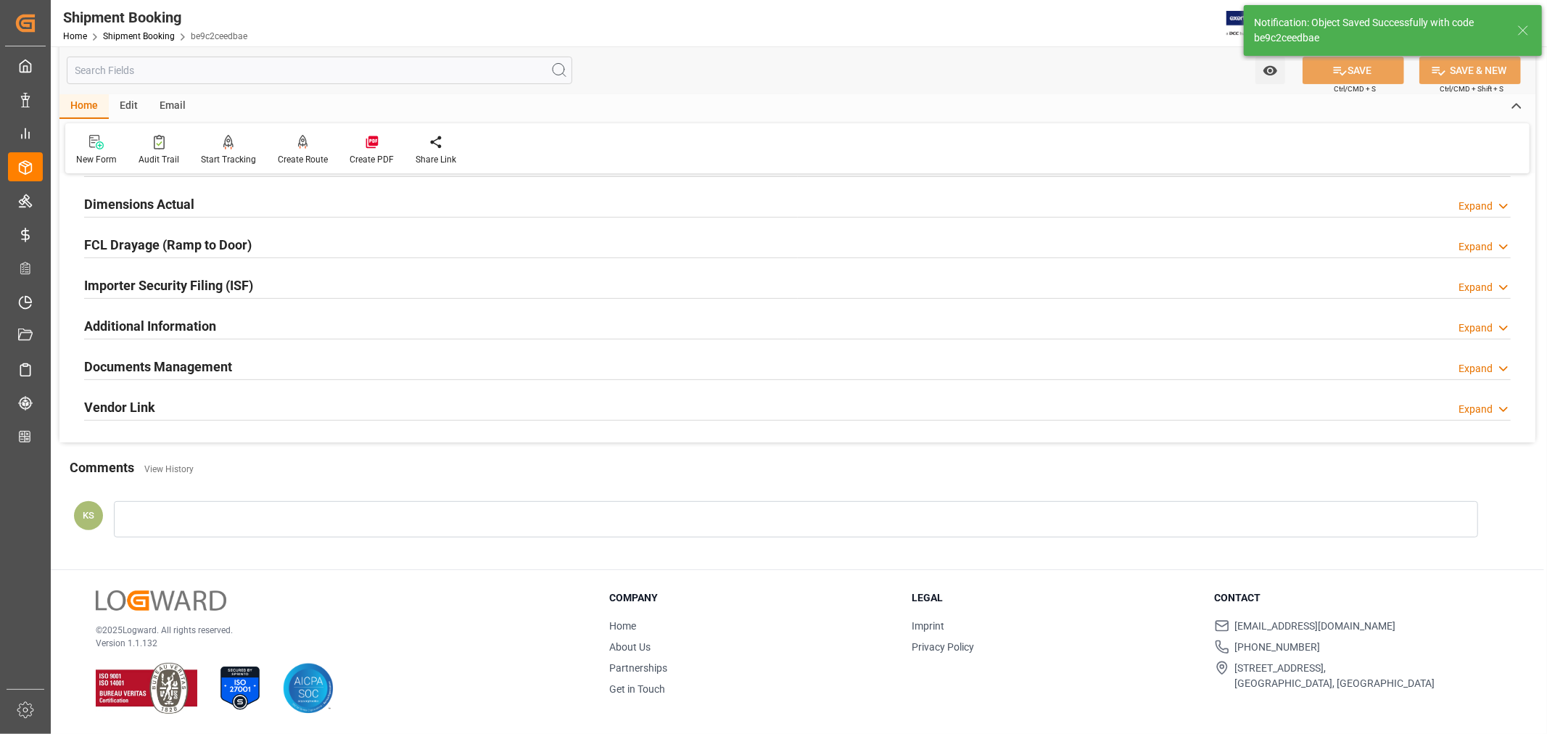
scroll to position [356, 0]
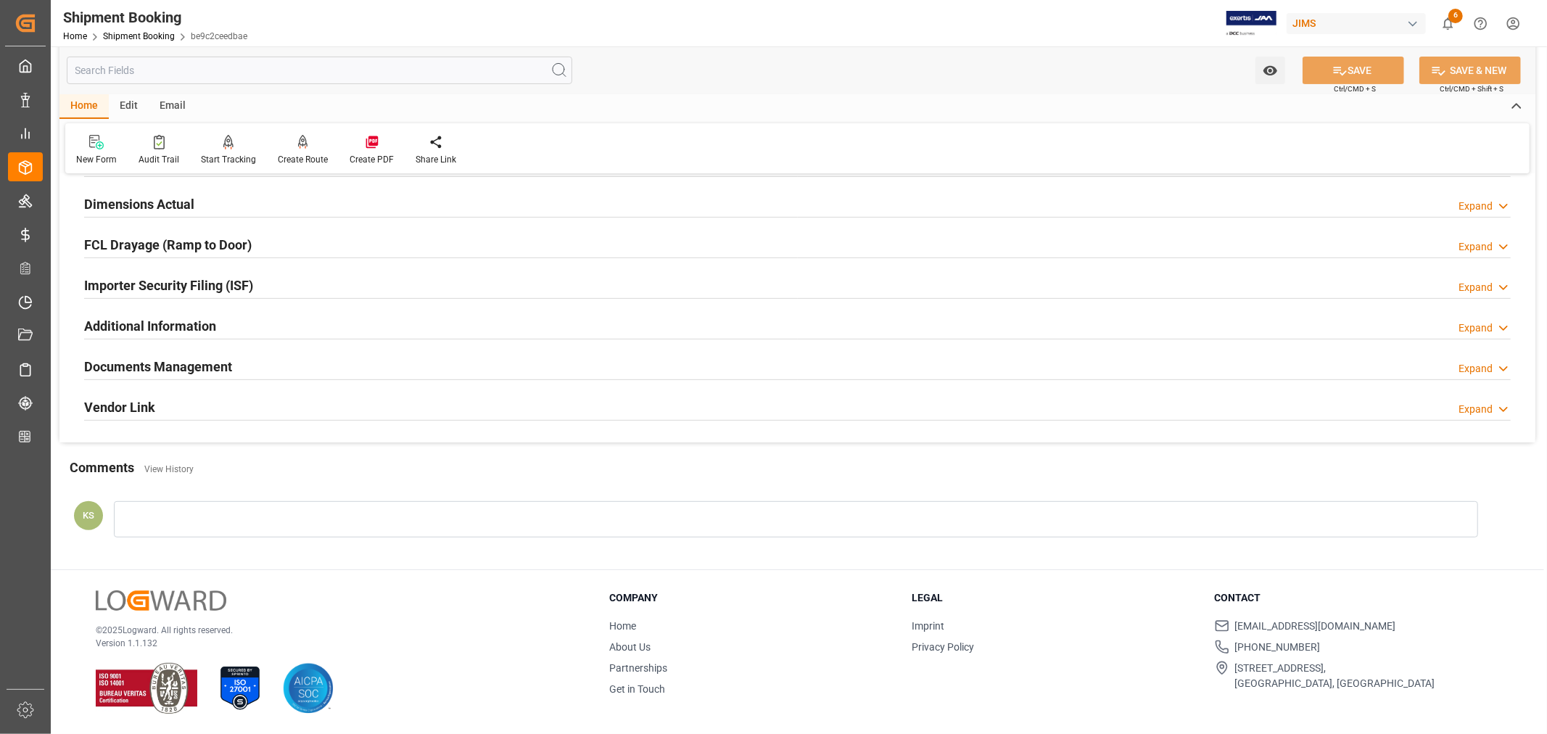
click at [709, 355] on div "Documents Management Expand" at bounding box center [797, 366] width 1427 height 28
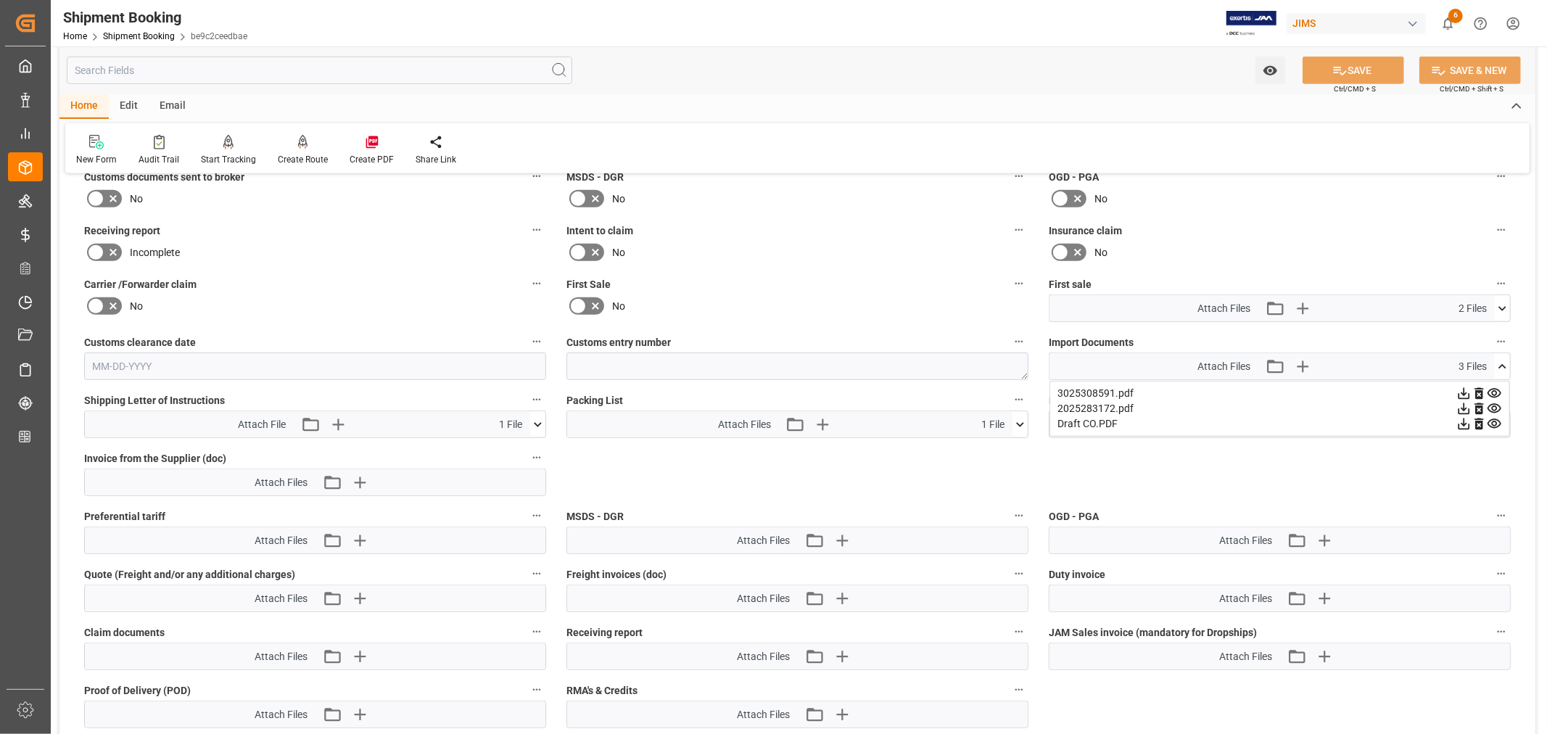
scroll to position [644, 0]
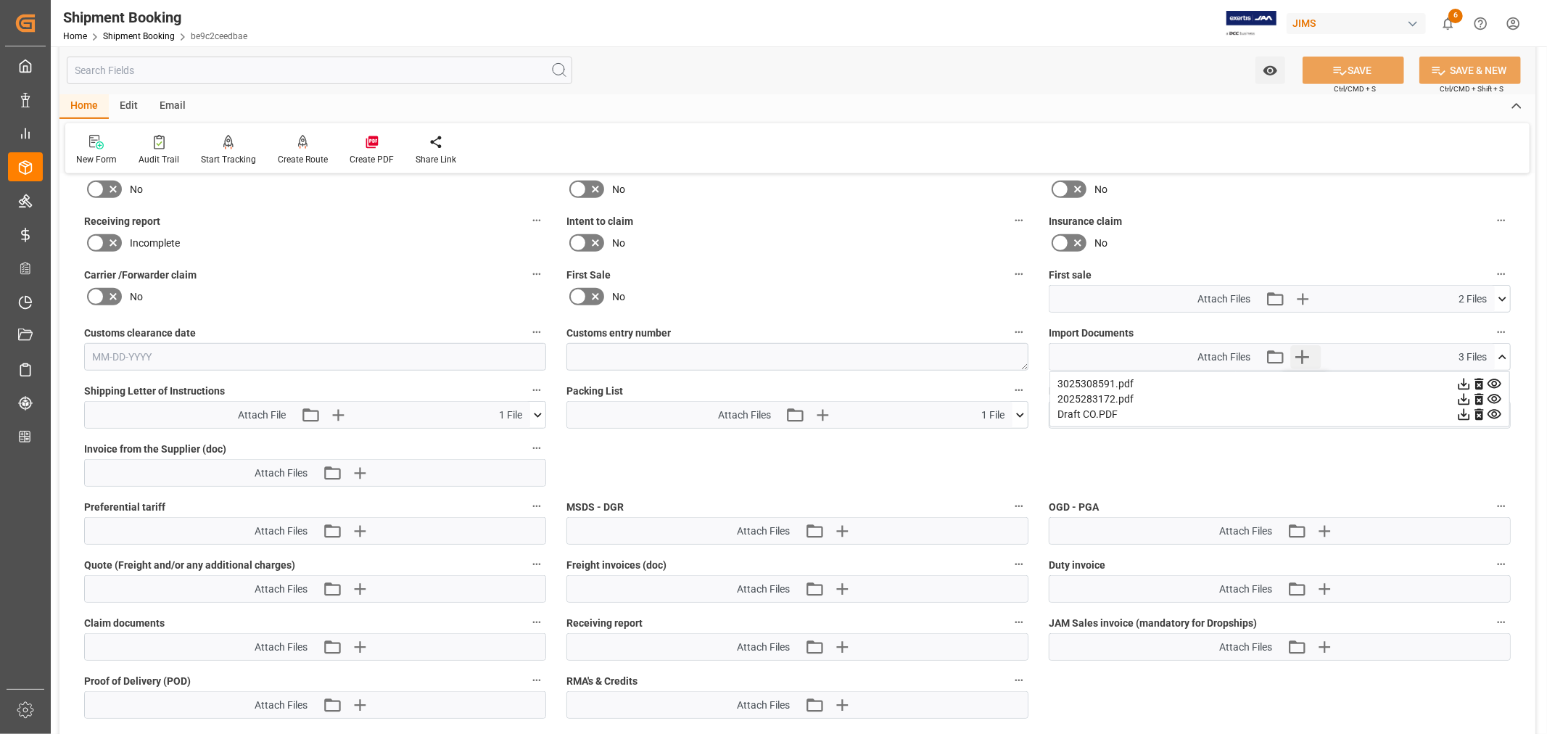
click at [1299, 355] on icon "button" at bounding box center [1301, 356] width 23 height 23
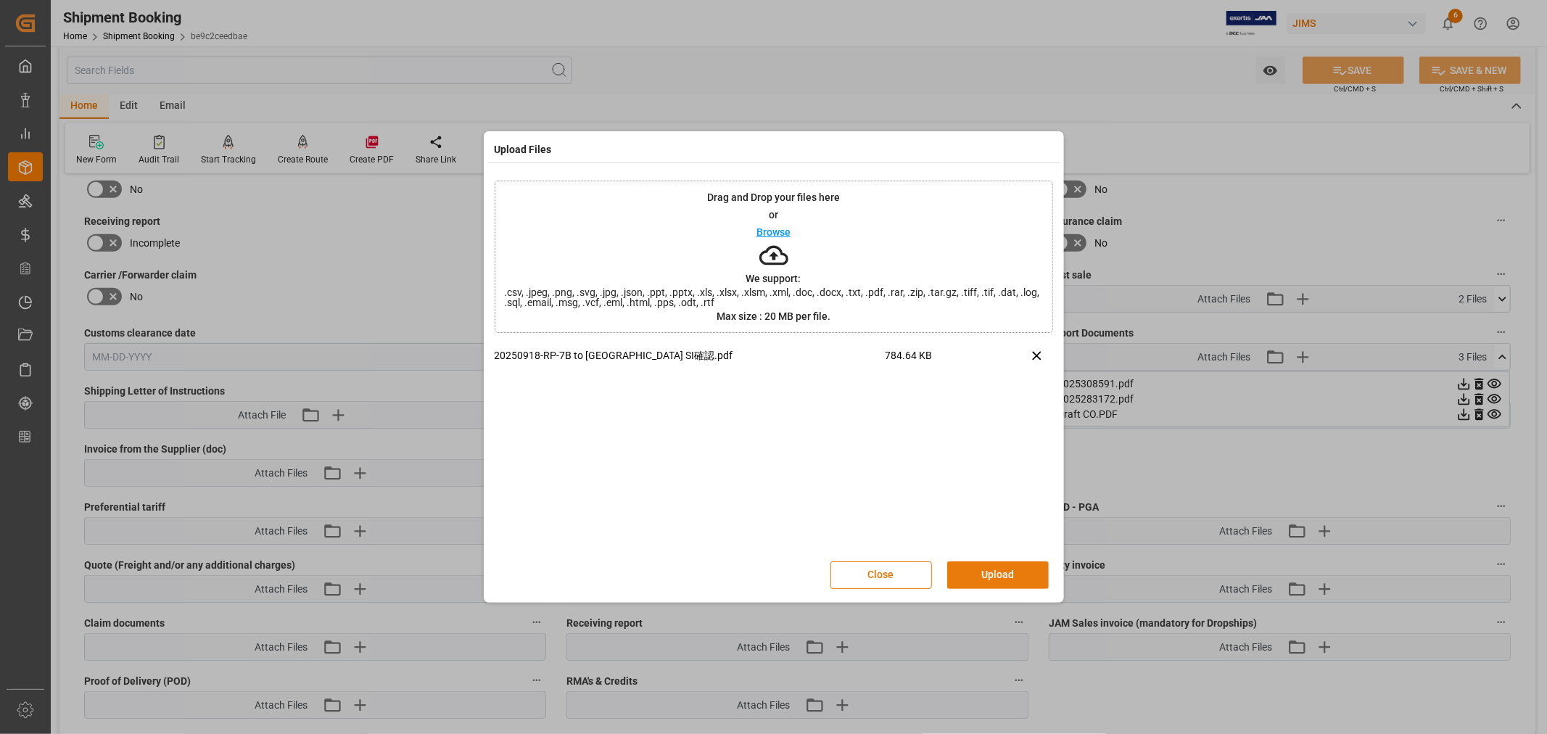
click at [988, 569] on button "Upload" at bounding box center [998, 575] width 102 height 28
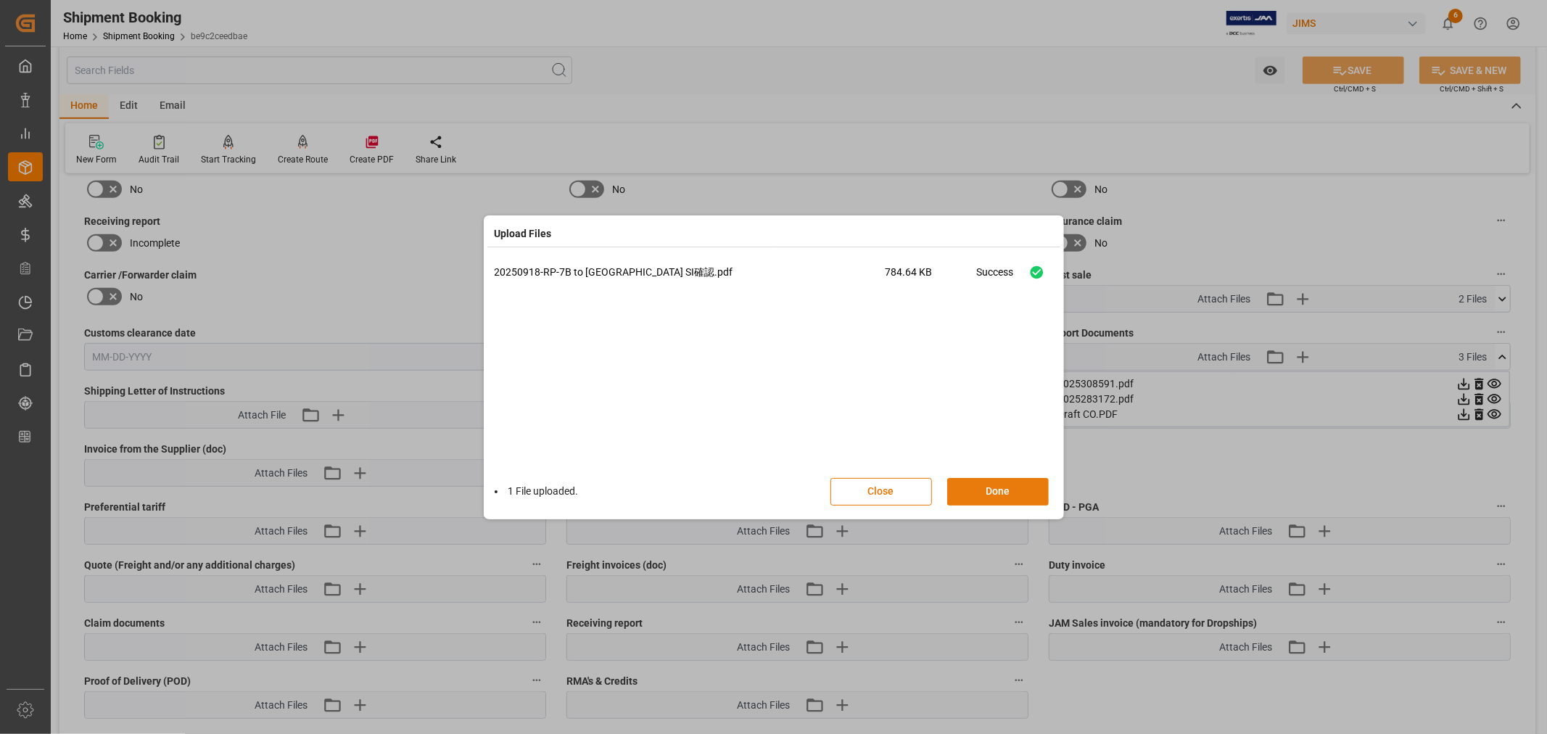
click at [997, 492] on button "Done" at bounding box center [998, 492] width 102 height 28
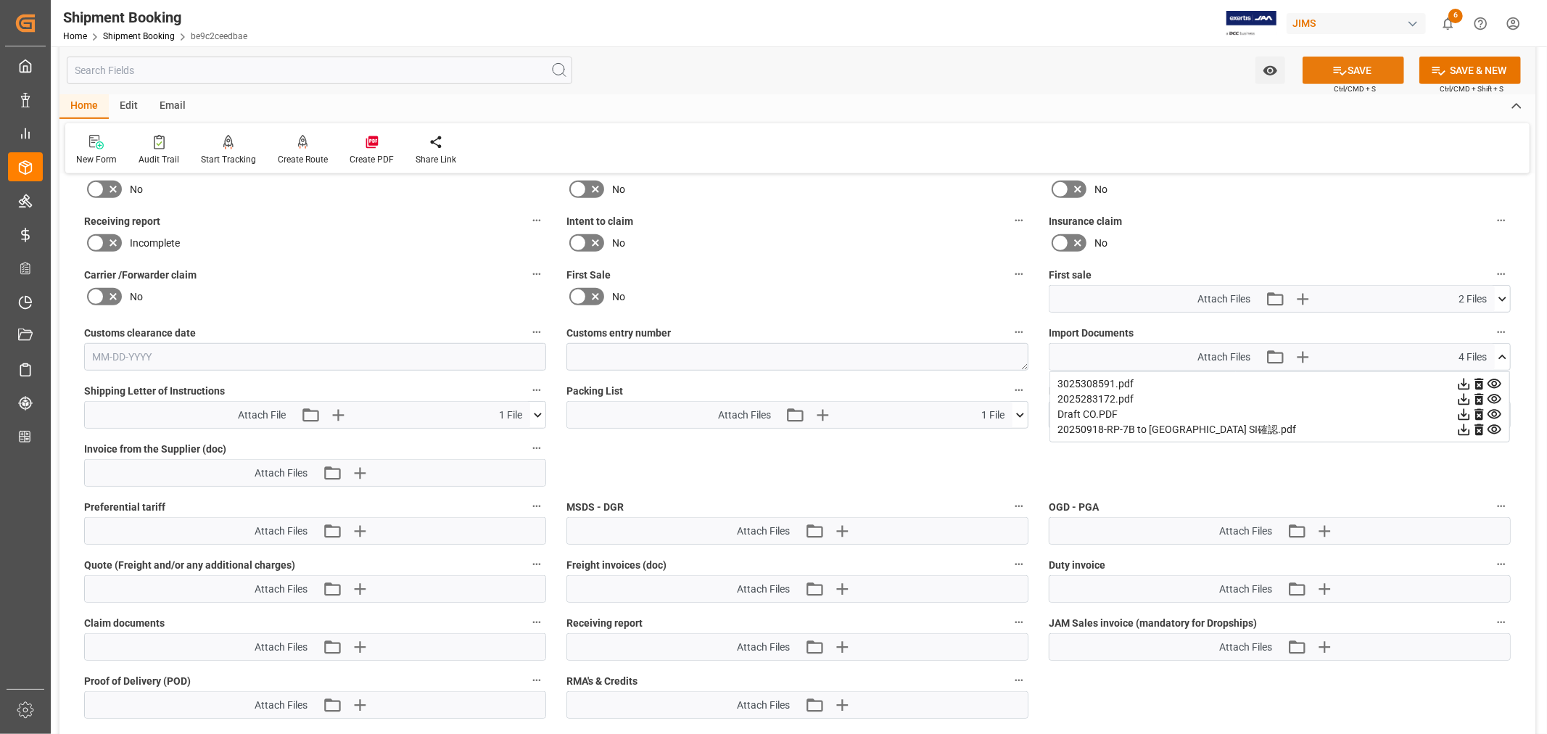
click at [1349, 74] on button "SAVE" at bounding box center [1354, 71] width 102 height 28
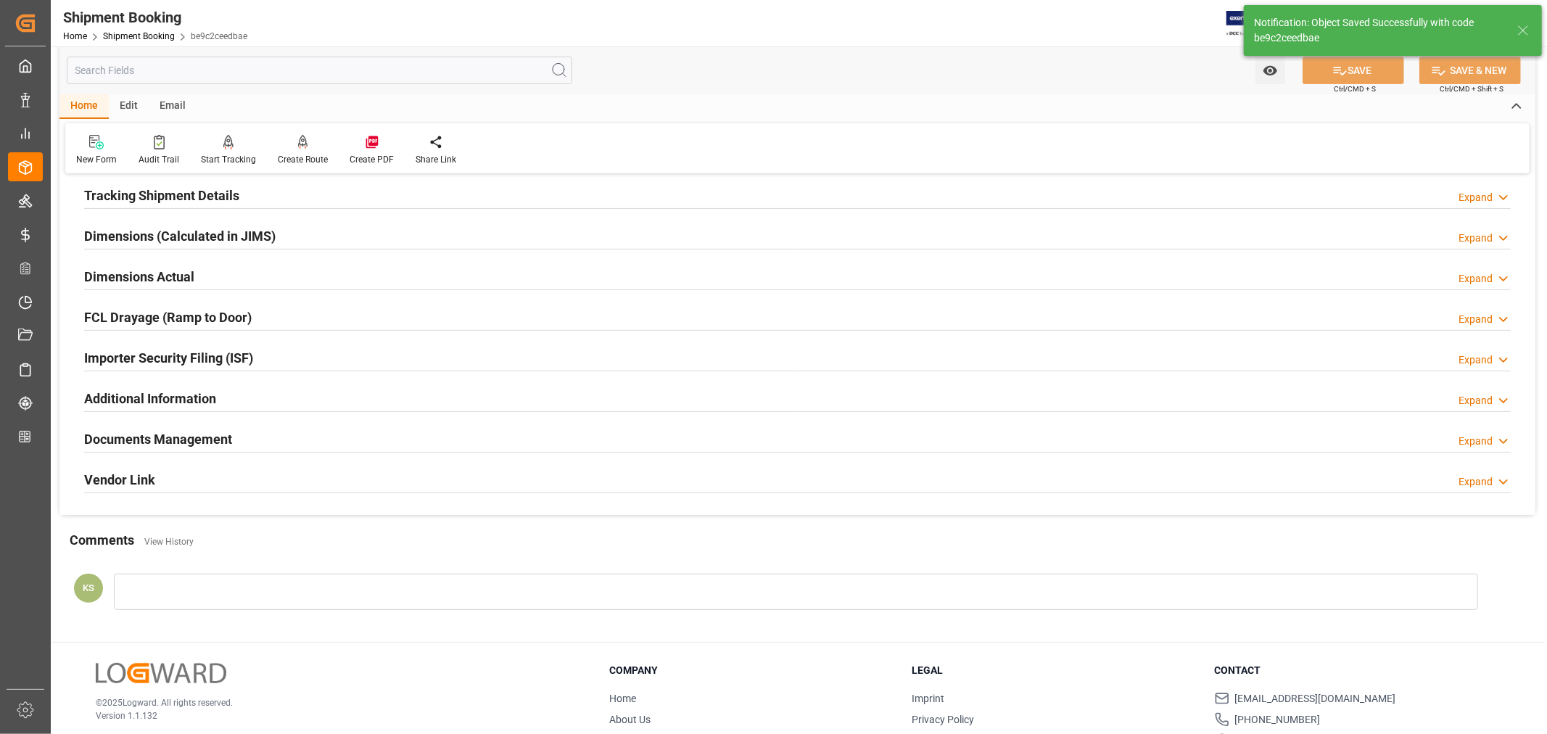
scroll to position [114, 0]
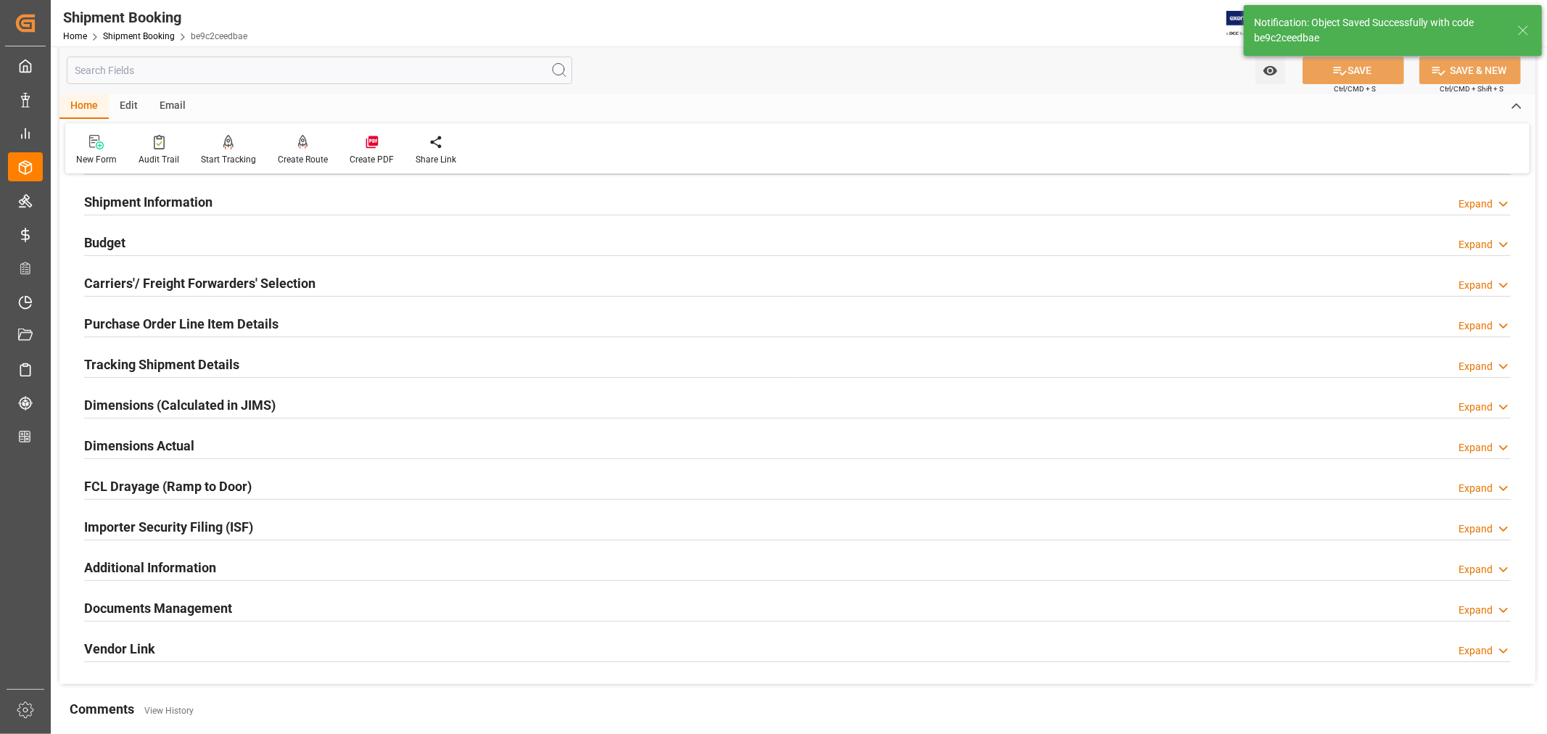
click at [187, 327] on h2 "Purchase Order Line Item Details" at bounding box center [181, 324] width 194 height 20
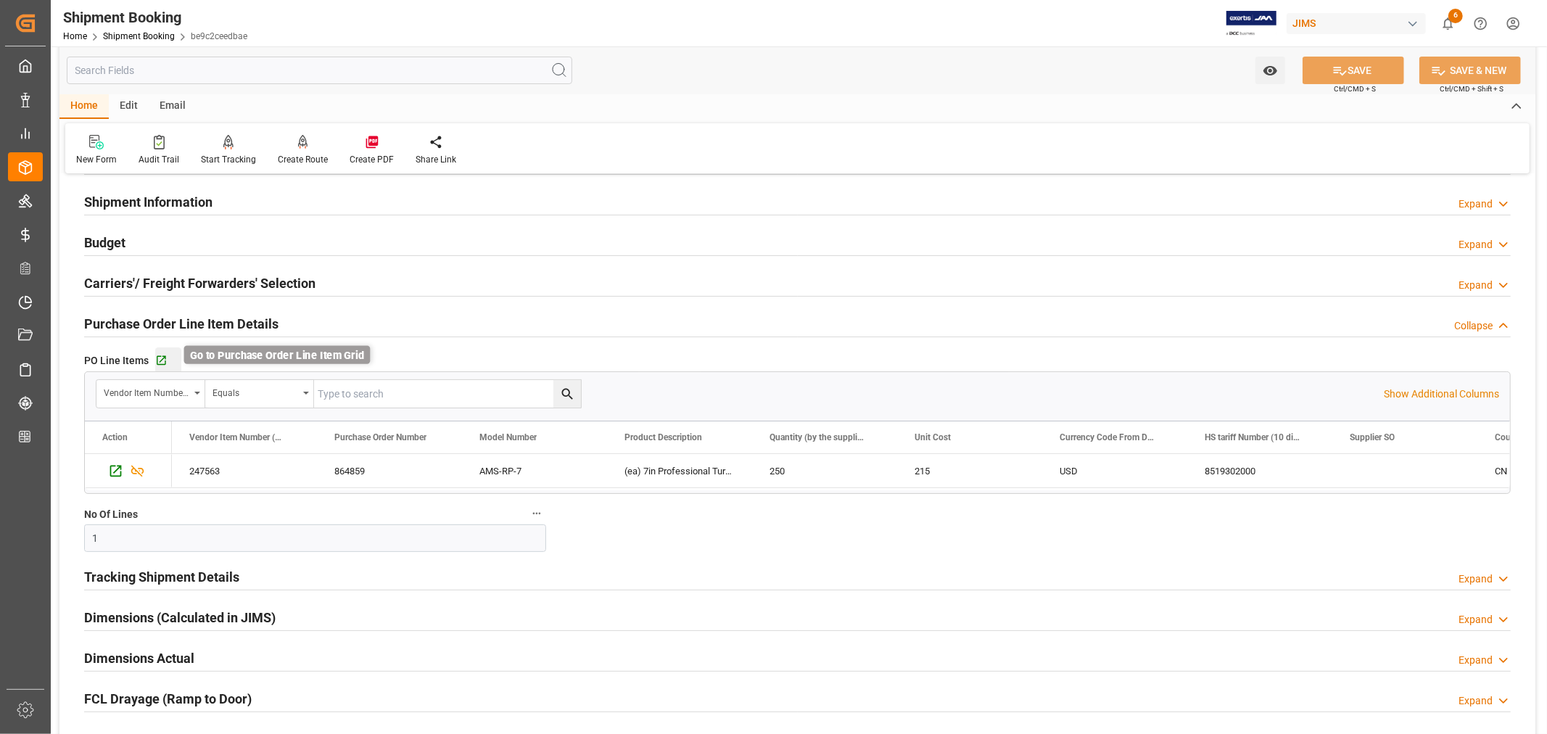
click at [162, 359] on icon "button" at bounding box center [161, 361] width 12 height 12
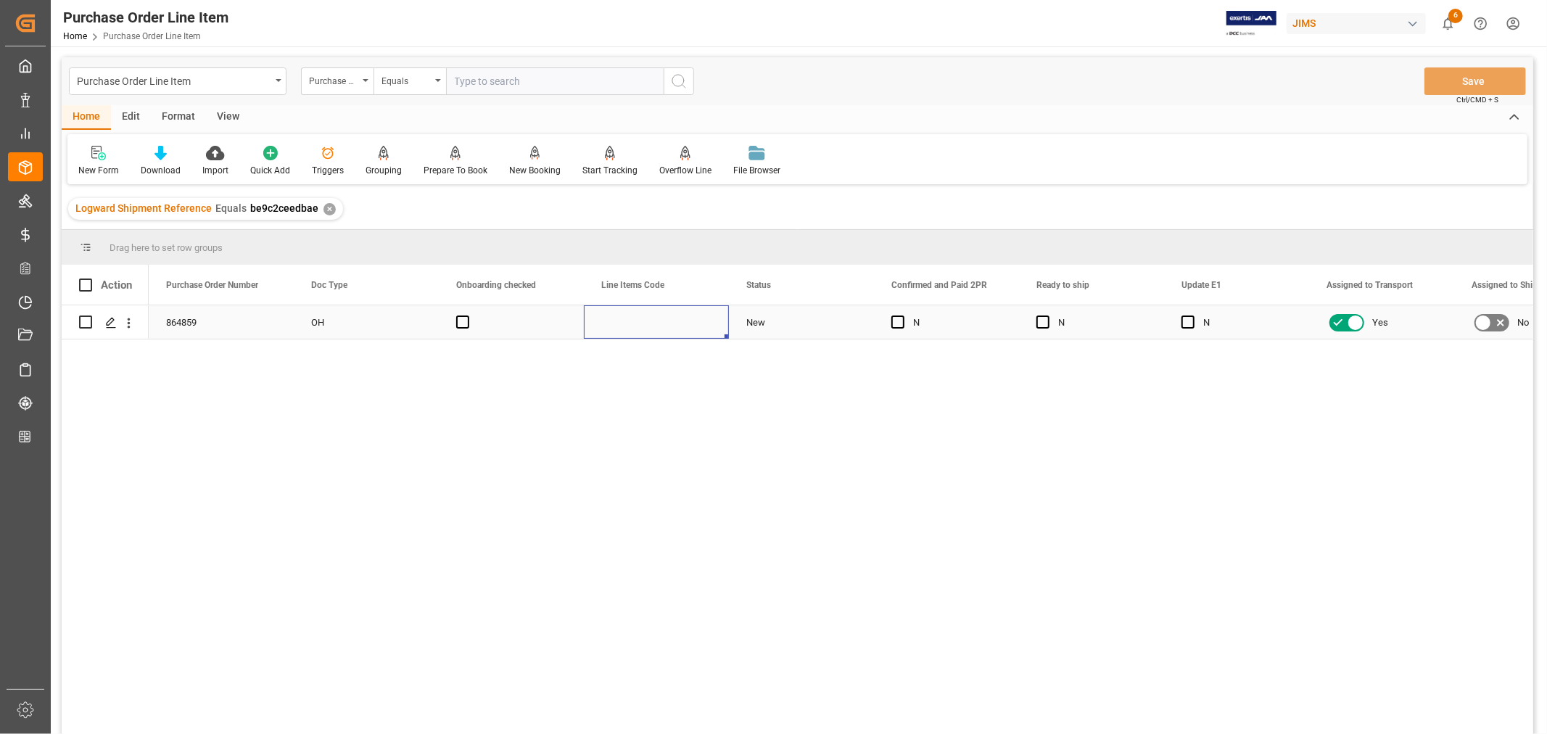
click at [628, 323] on div "Press SPACE to select this row." at bounding box center [656, 321] width 145 height 33
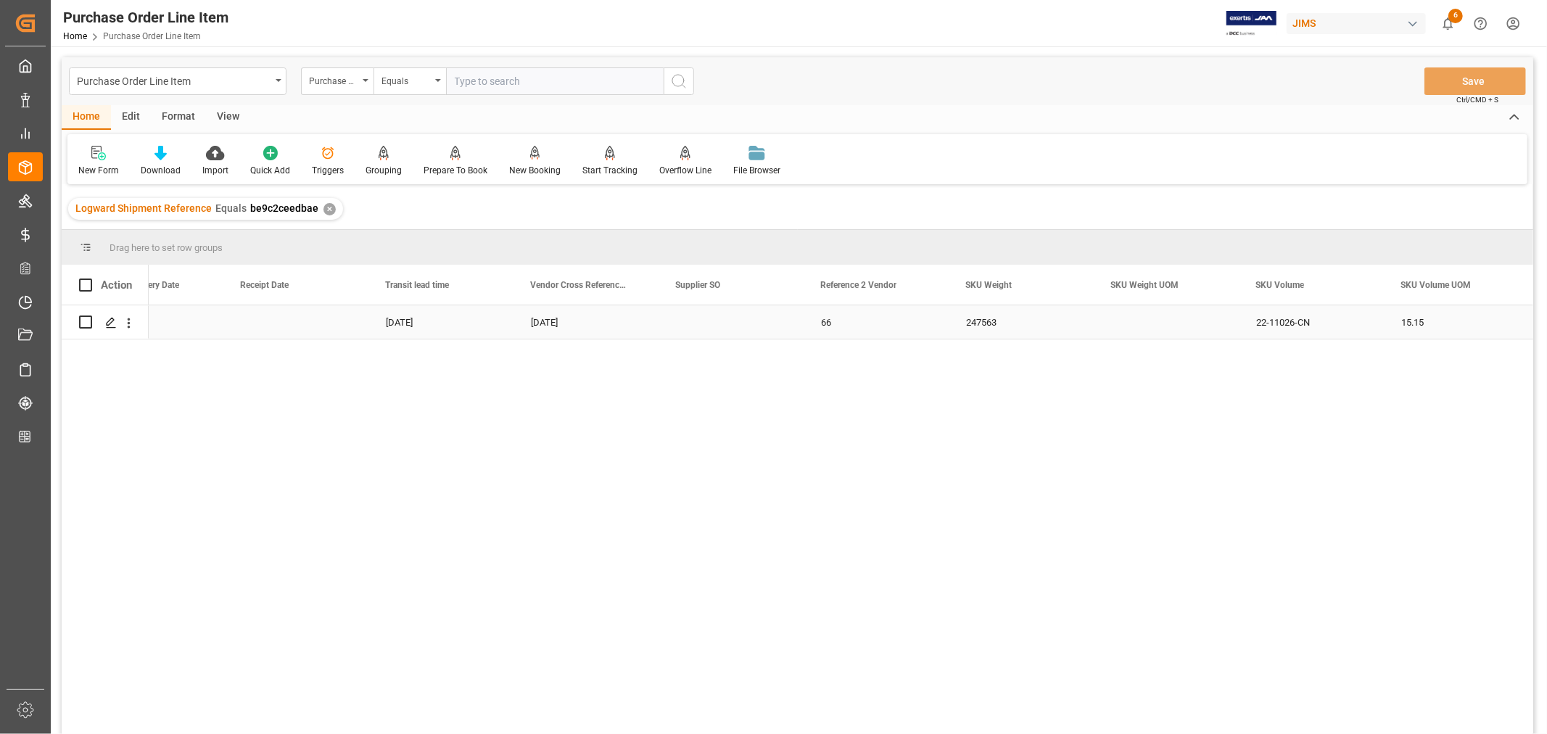
scroll to position [0, 6888]
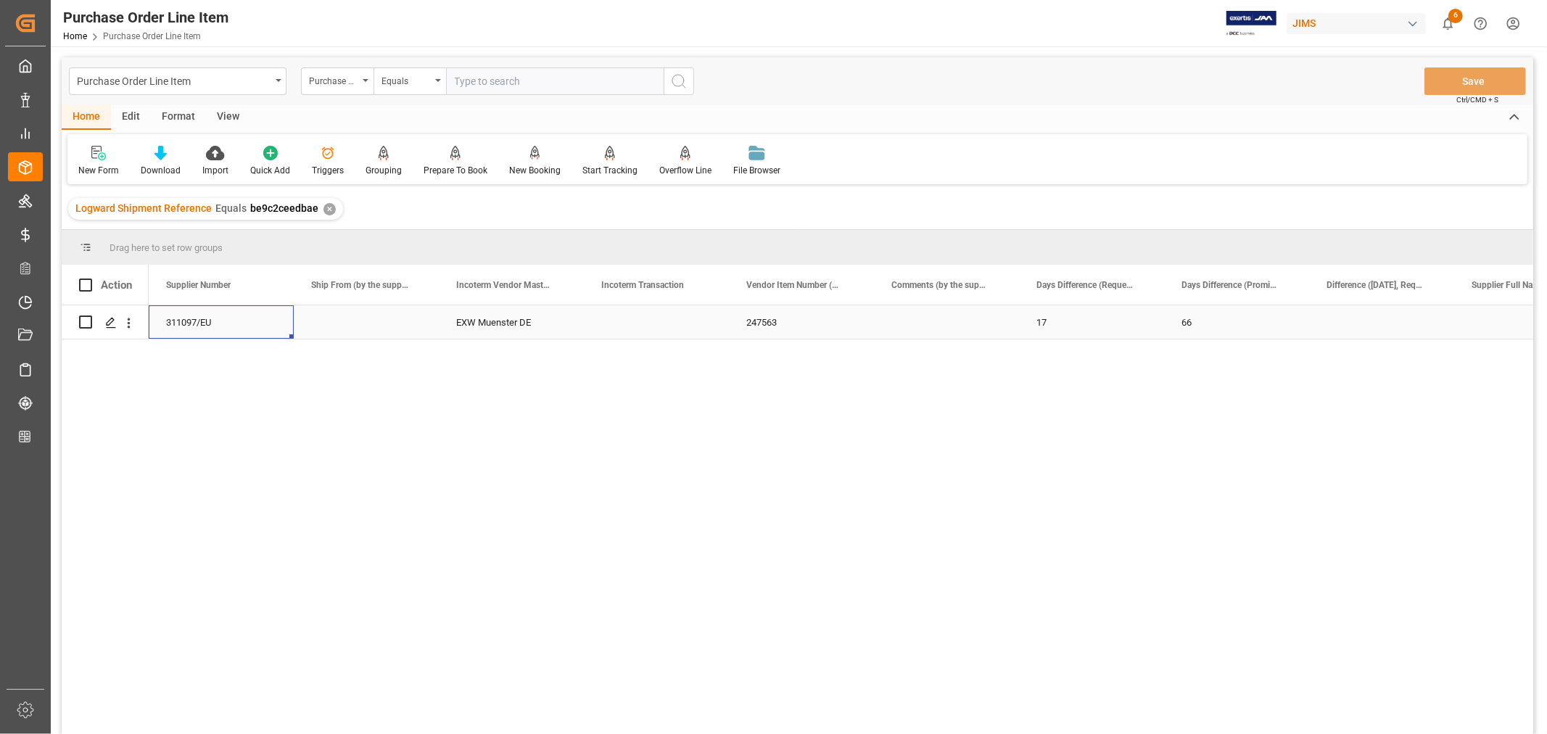
click at [628, 323] on div "Press SPACE to select this row." at bounding box center [656, 321] width 145 height 33
click at [628, 323] on input "Press SPACE to select this row." at bounding box center [656, 331] width 122 height 28
type input "FOB [GEOGRAPHIC_DATA]"
click at [513, 315] on div "EXW Muenster DE" at bounding box center [511, 321] width 145 height 33
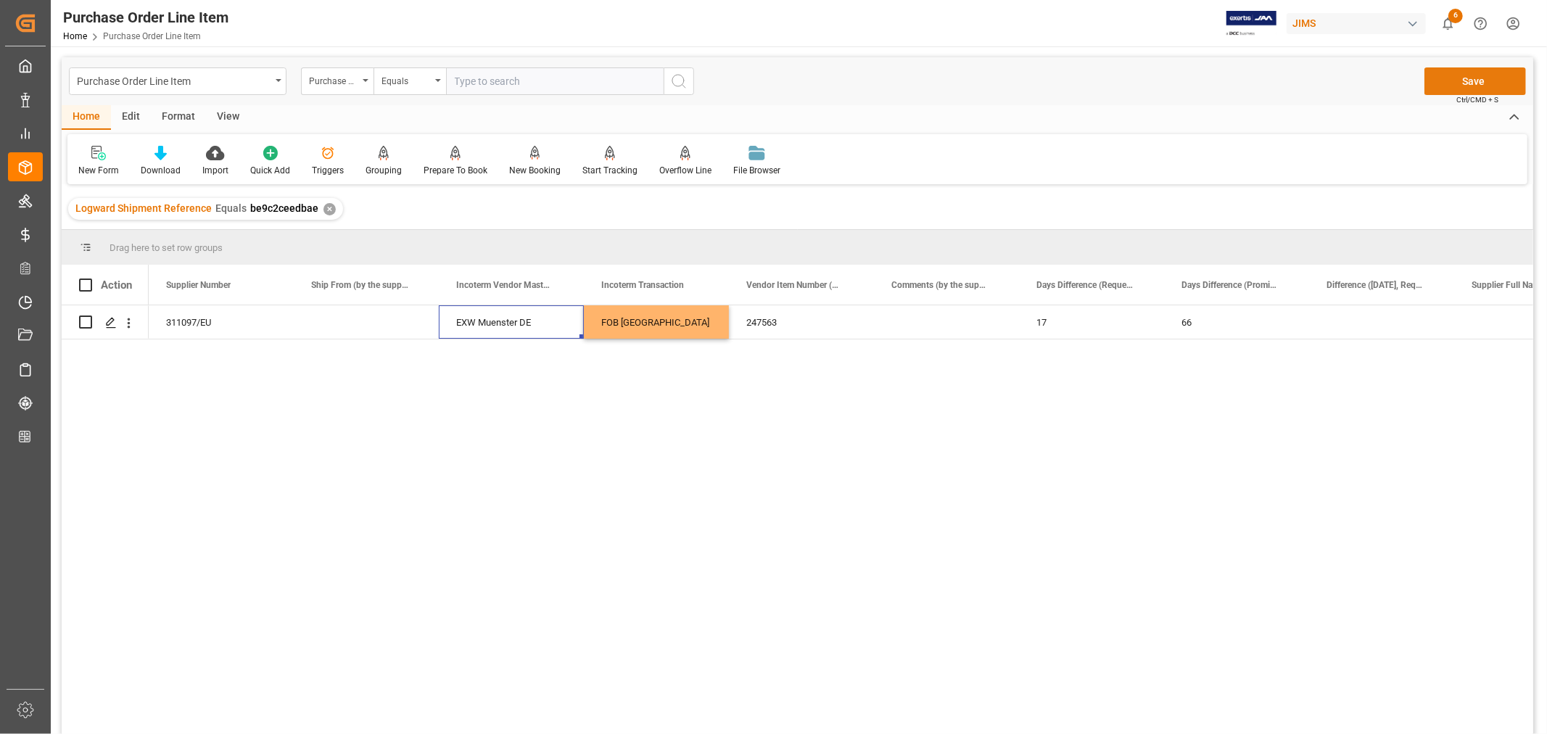
click at [1475, 78] on button "Save" at bounding box center [1475, 81] width 102 height 28
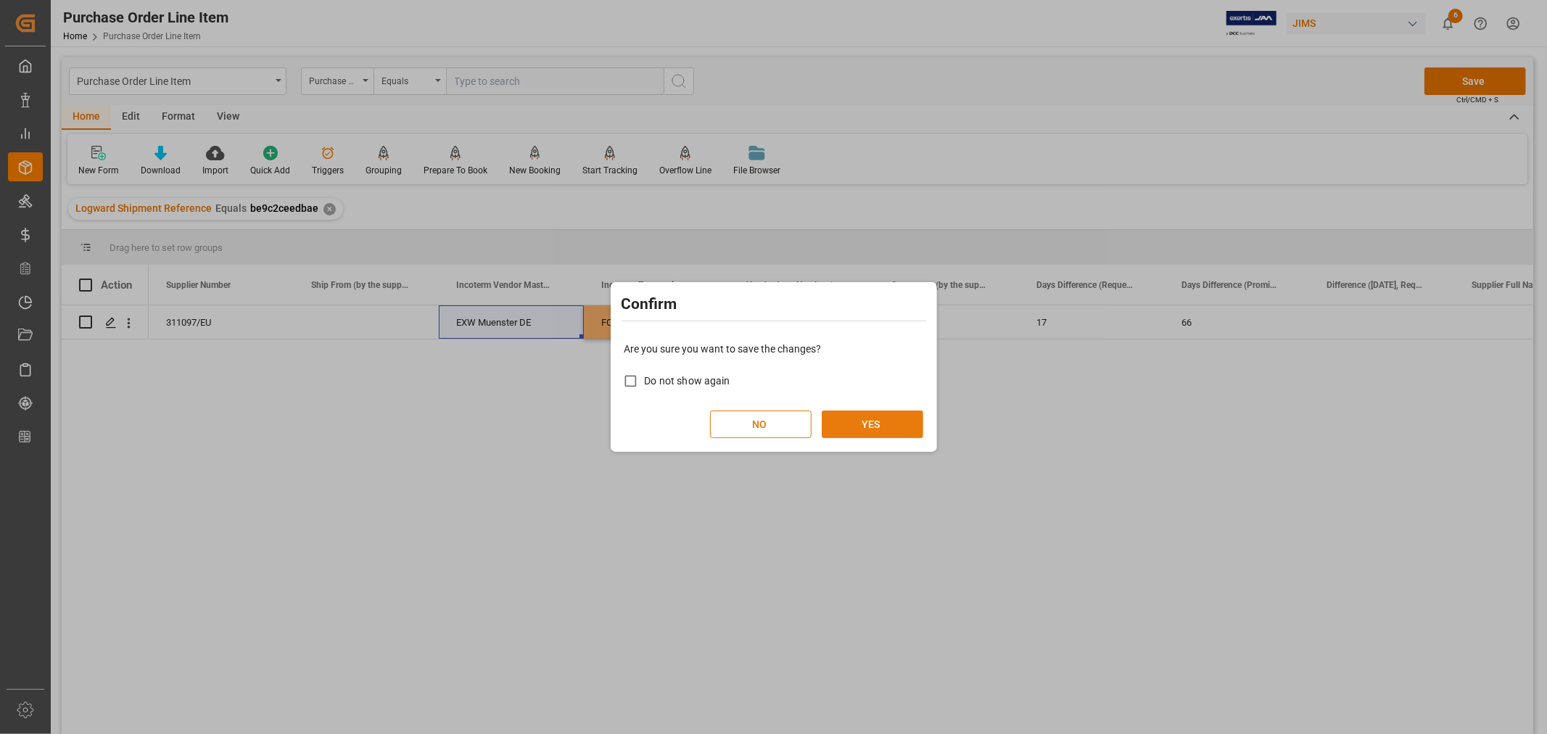
click at [880, 425] on button "YES" at bounding box center [873, 424] width 102 height 28
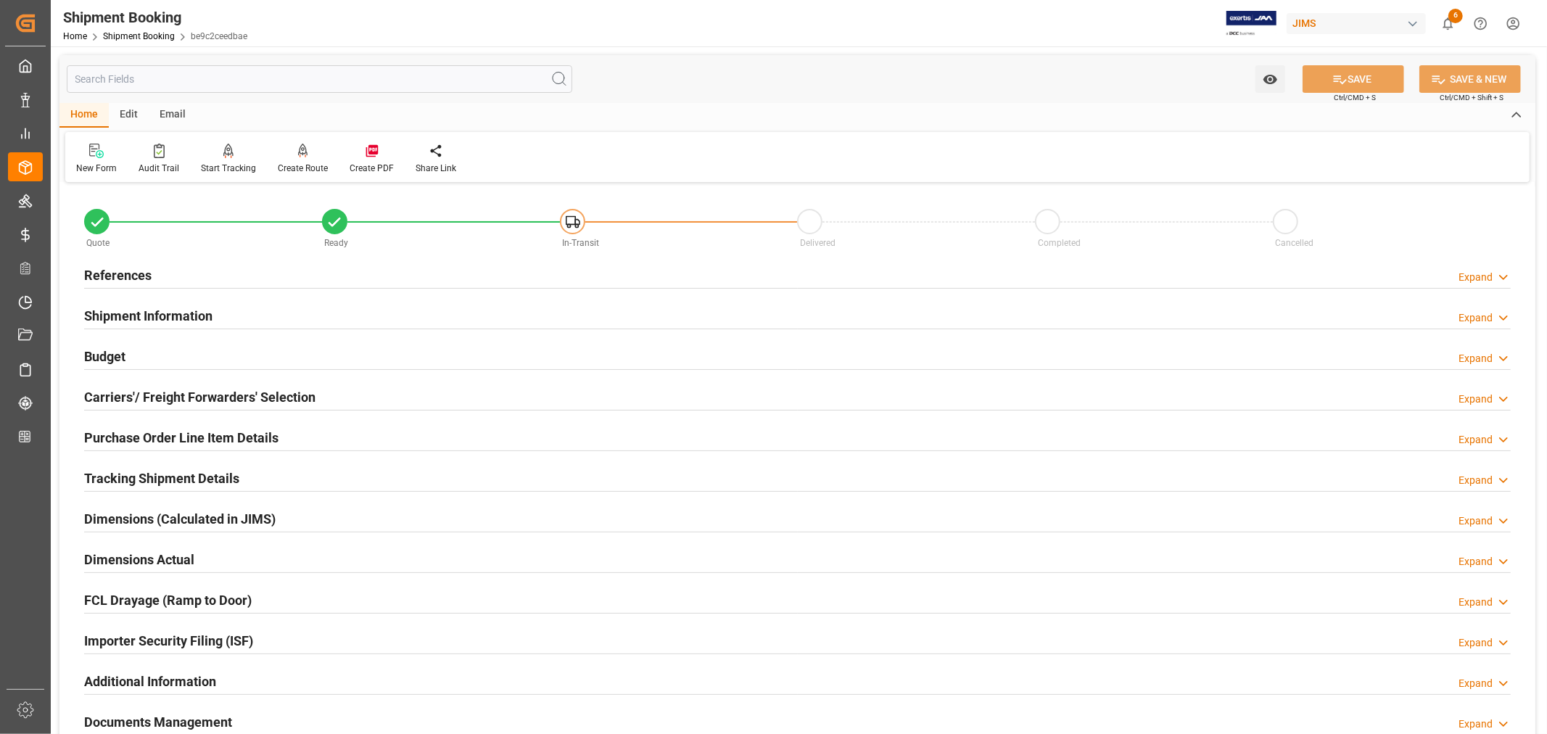
click at [176, 477] on h2 "Tracking Shipment Details" at bounding box center [161, 479] width 155 height 20
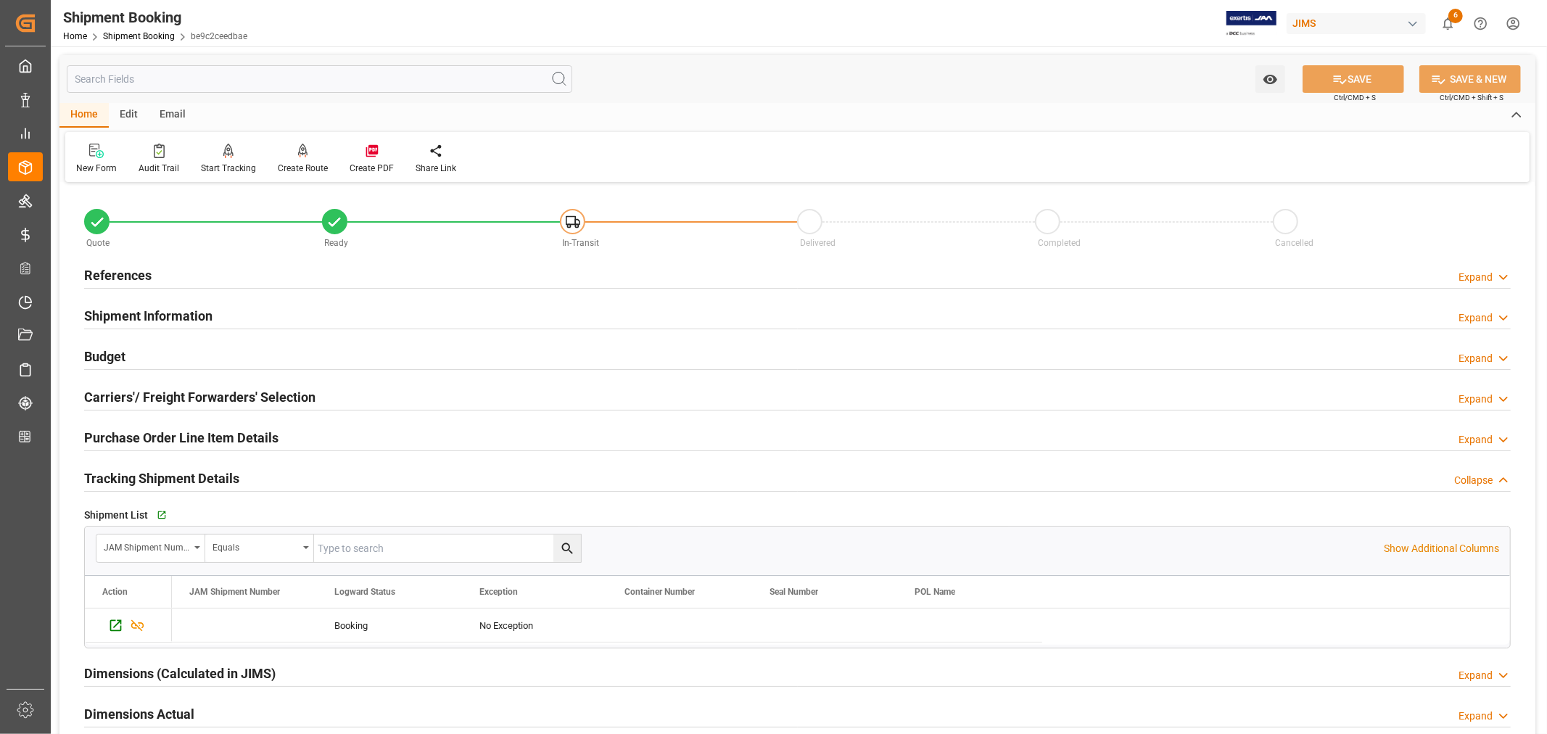
click at [176, 477] on h2 "Tracking Shipment Details" at bounding box center [161, 479] width 155 height 20
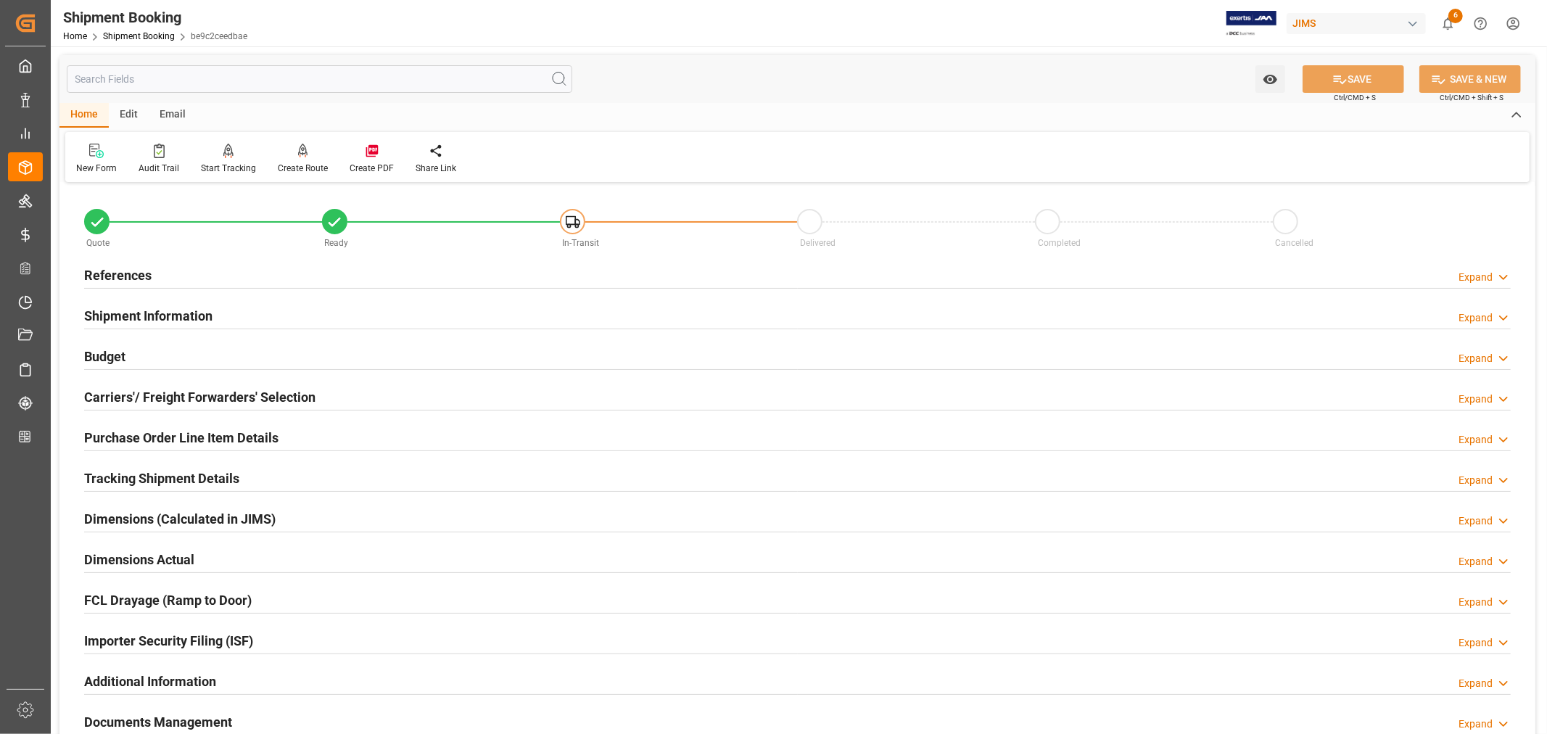
click at [176, 477] on h2 "Tracking Shipment Details" at bounding box center [161, 479] width 155 height 20
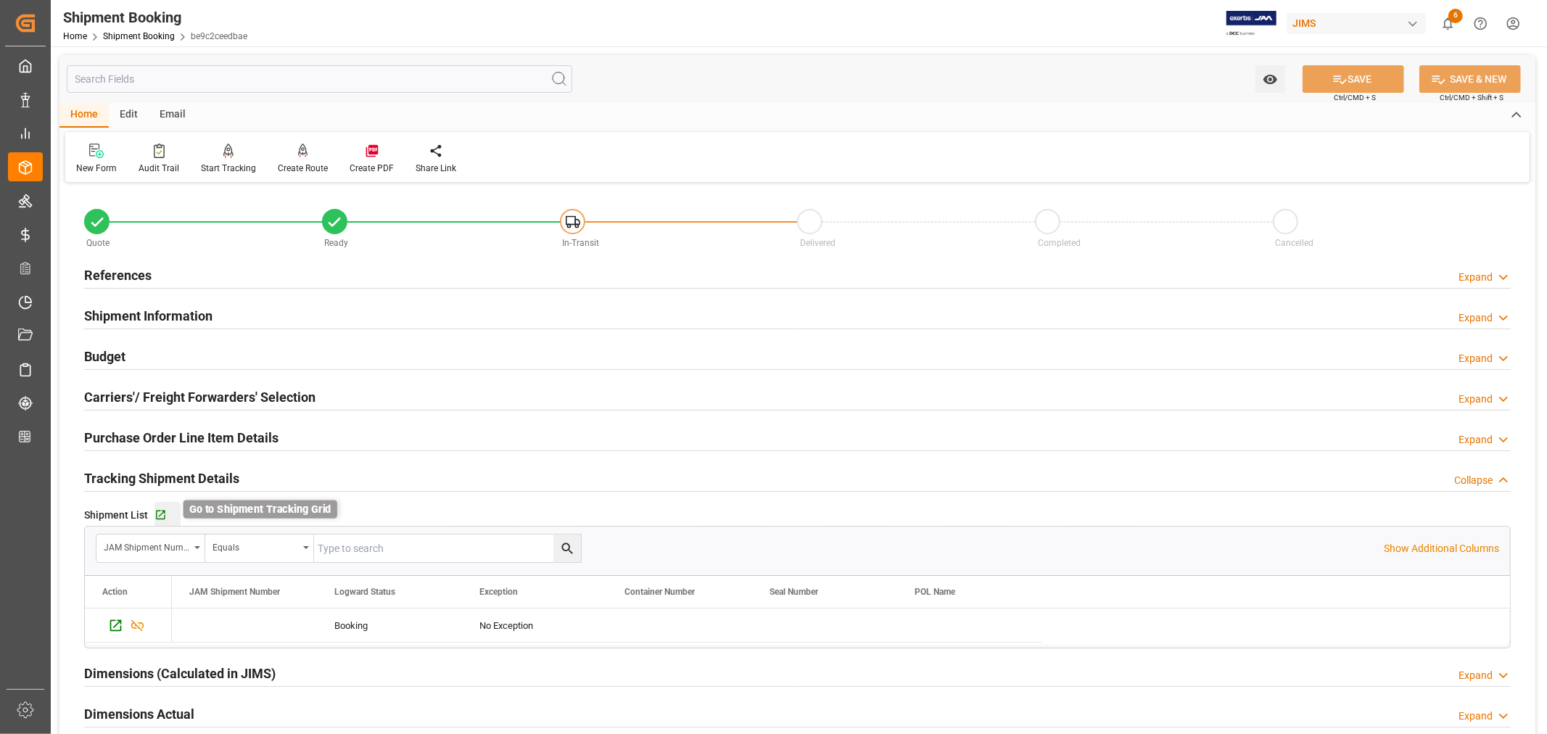
click at [161, 518] on icon "button" at bounding box center [160, 515] width 12 height 12
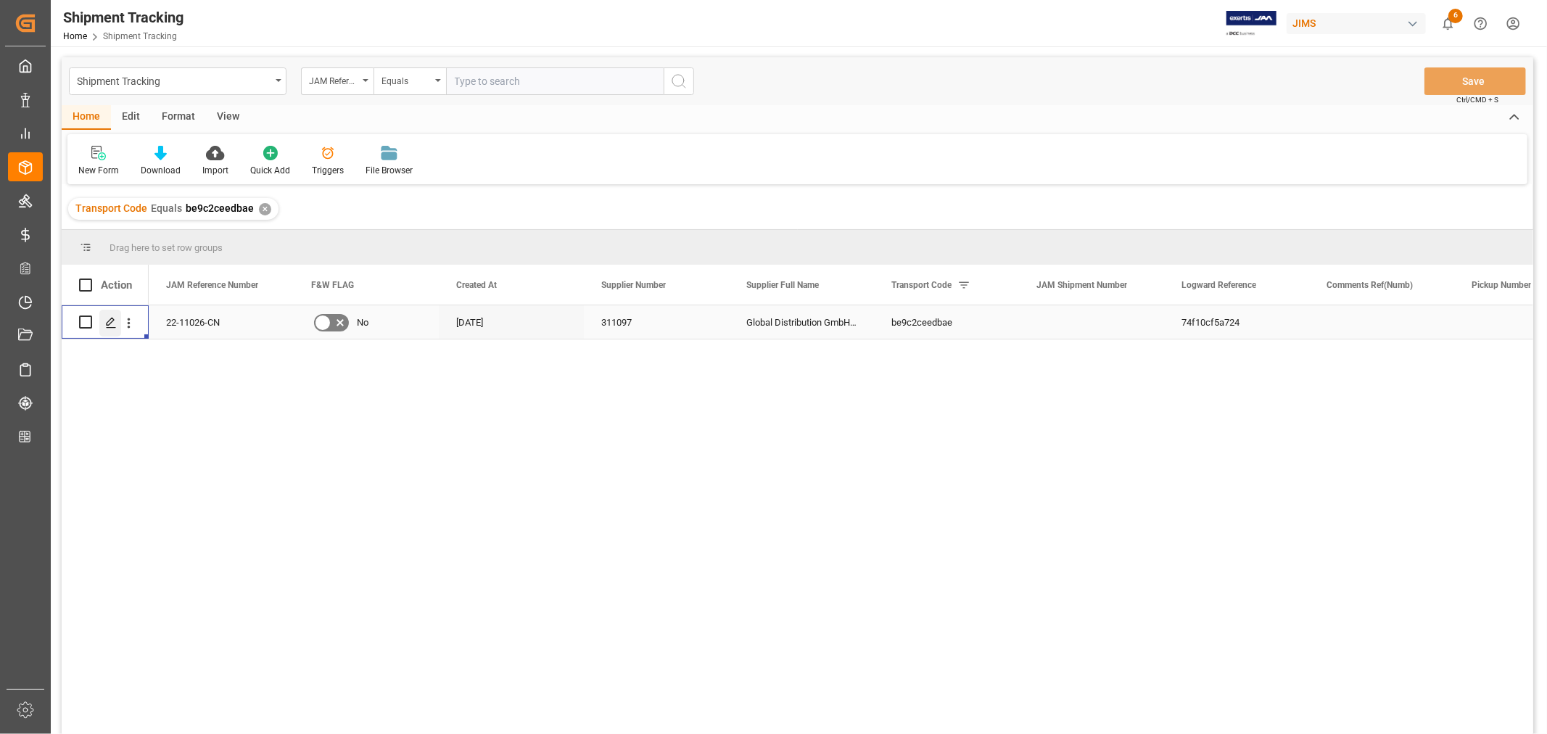
click at [110, 319] on polygon "Press SPACE to select this row." at bounding box center [110, 321] width 7 height 7
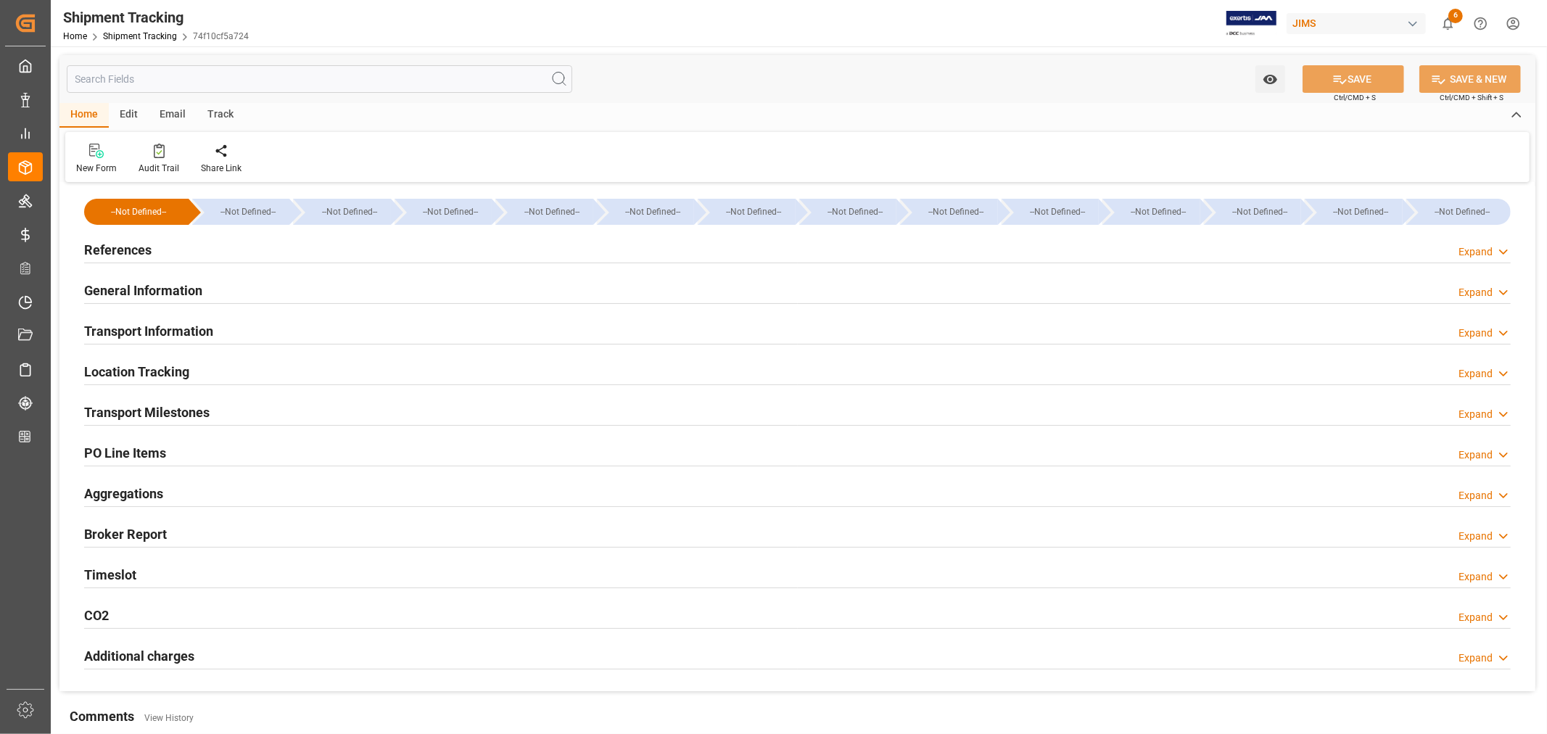
type input "09-15-2025 00:00"
type input "09-25-2025 00:00"
type input "09-30-2025 00:00"
type input "11-20-2025 00:00"
click at [155, 401] on div "Transport Milestones" at bounding box center [146, 411] width 125 height 28
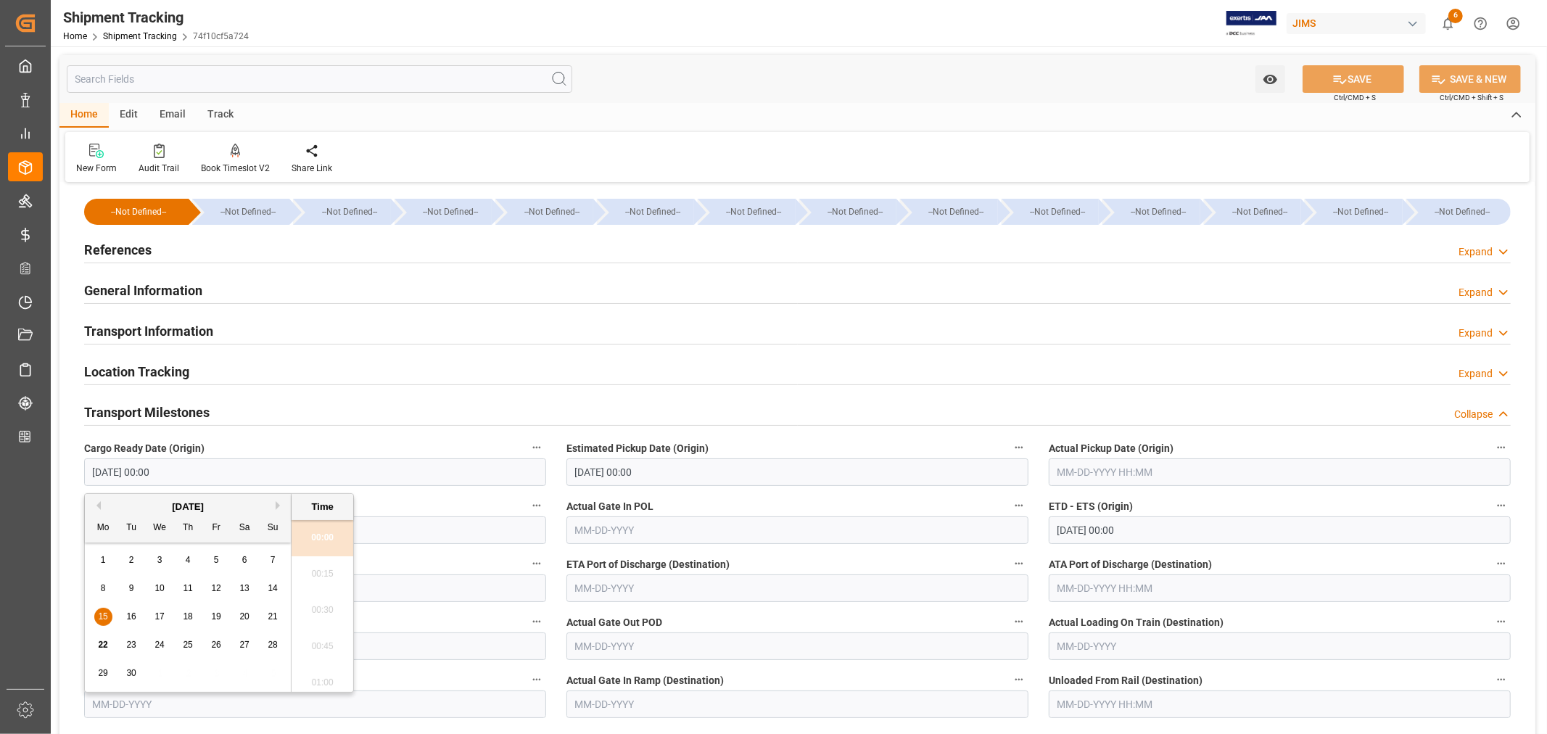
click at [176, 470] on input "09-15-2025 00:00" at bounding box center [315, 472] width 462 height 28
click at [133, 645] on span "23" at bounding box center [130, 645] width 9 height 10
type input "09-23-2025 00:00"
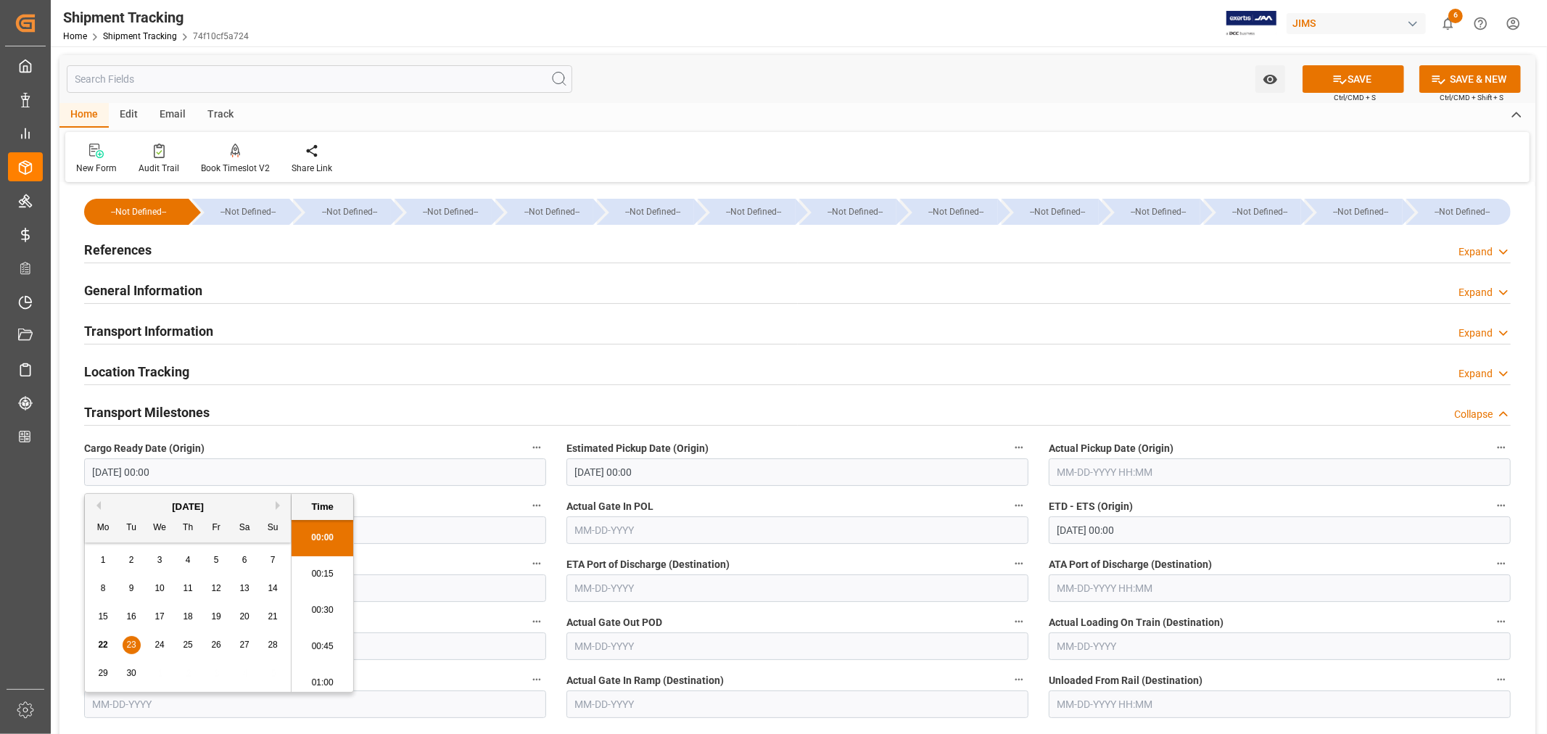
click at [1155, 528] on input "09-30-2025 00:00" at bounding box center [1280, 530] width 462 height 28
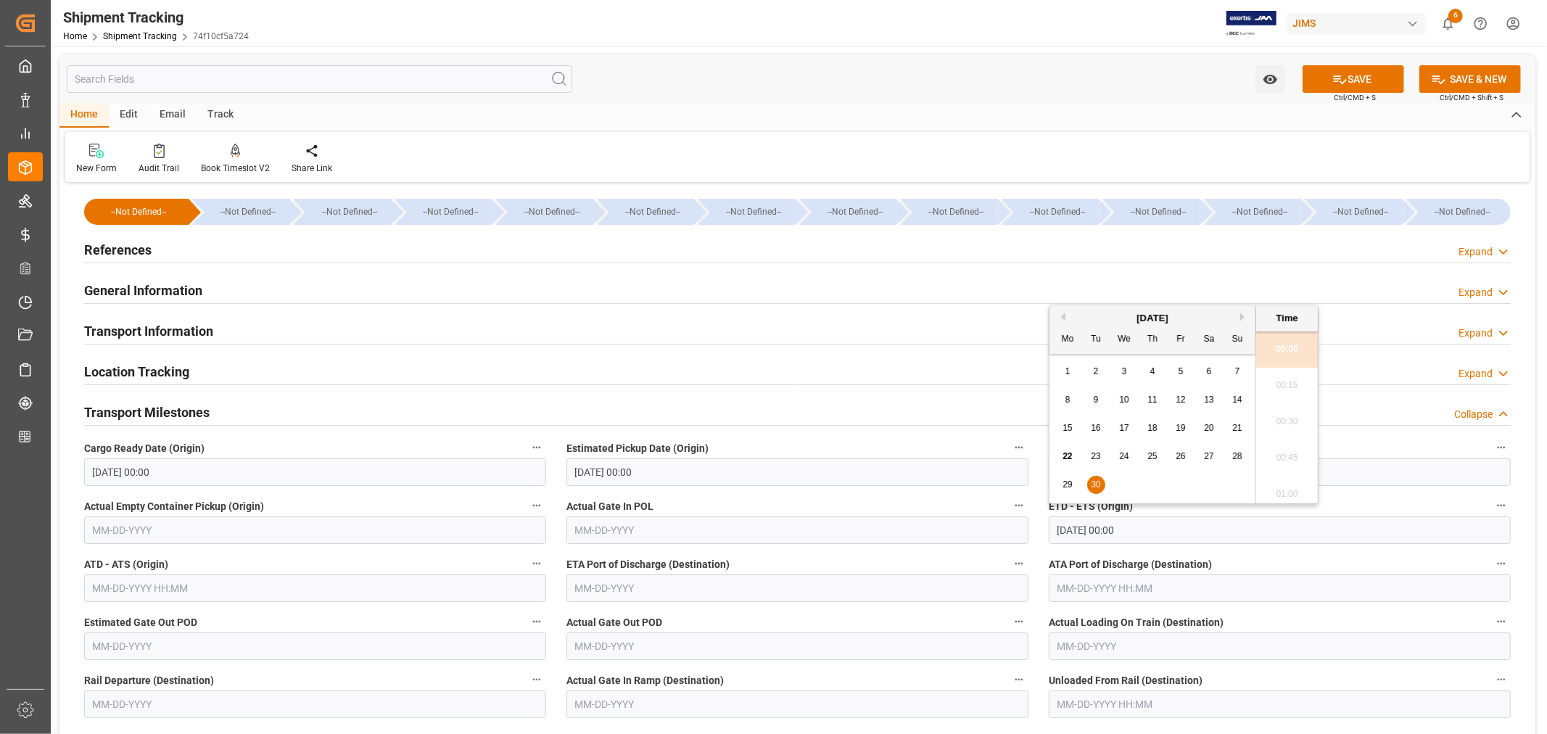
click at [1242, 315] on button "Next Month" at bounding box center [1244, 317] width 9 height 9
click at [1237, 373] on span "5" at bounding box center [1237, 371] width 5 height 10
type input "10-05-2025 00:00"
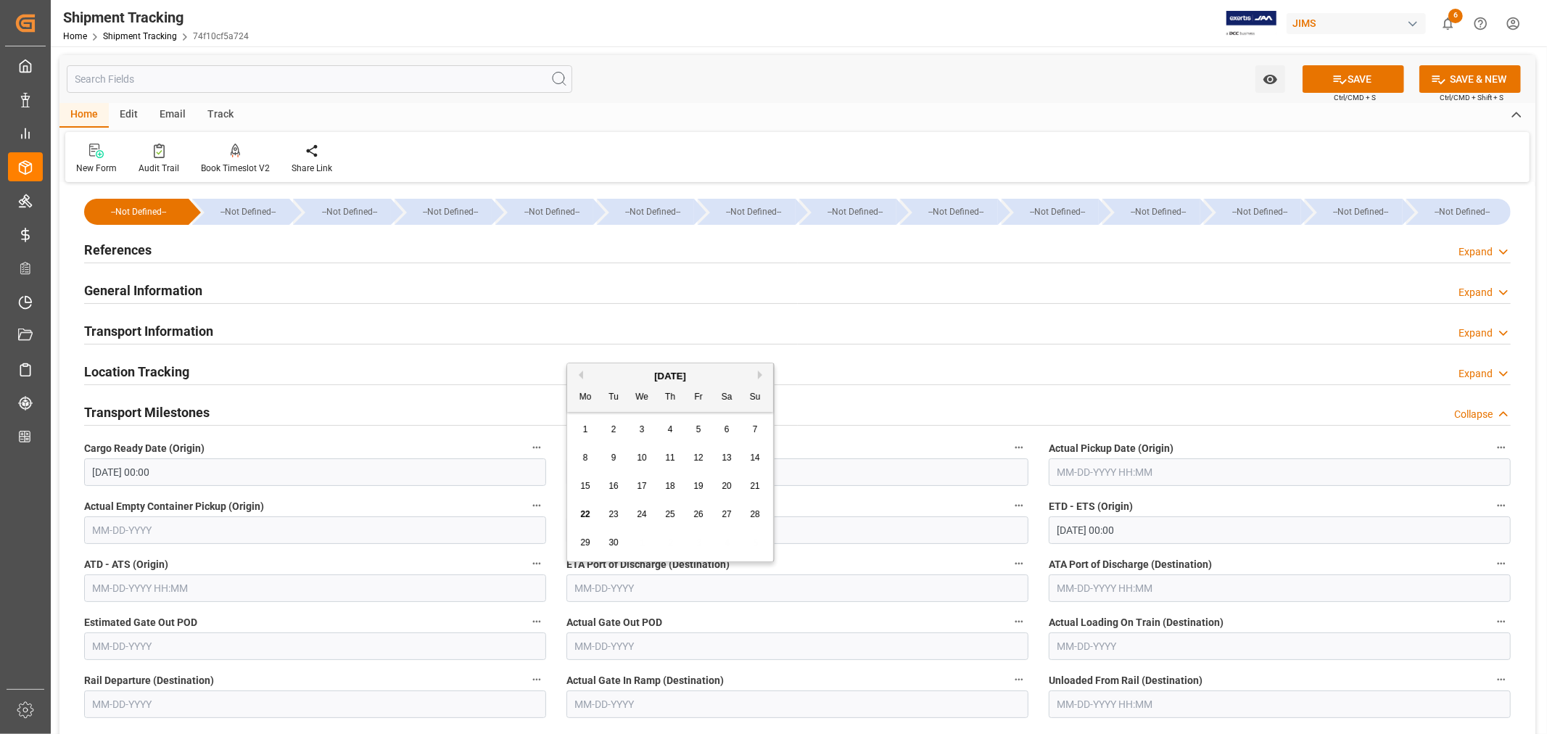
click at [655, 586] on input "text" at bounding box center [797, 588] width 462 height 28
click at [761, 375] on button "Next Month" at bounding box center [762, 375] width 9 height 9
click at [611, 513] on span "21" at bounding box center [612, 514] width 9 height 10
type input "10-21-2025"
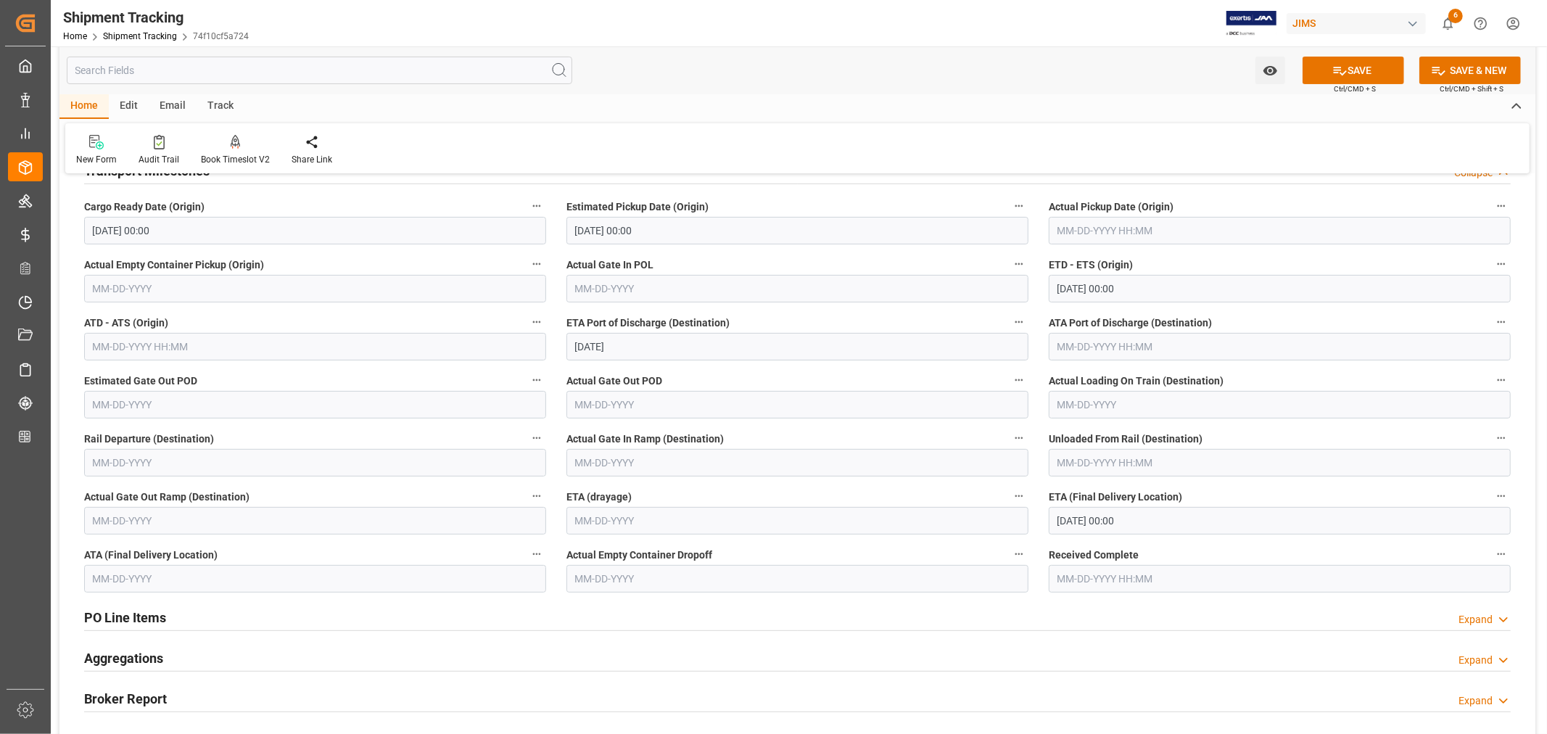
scroll to position [322, 0]
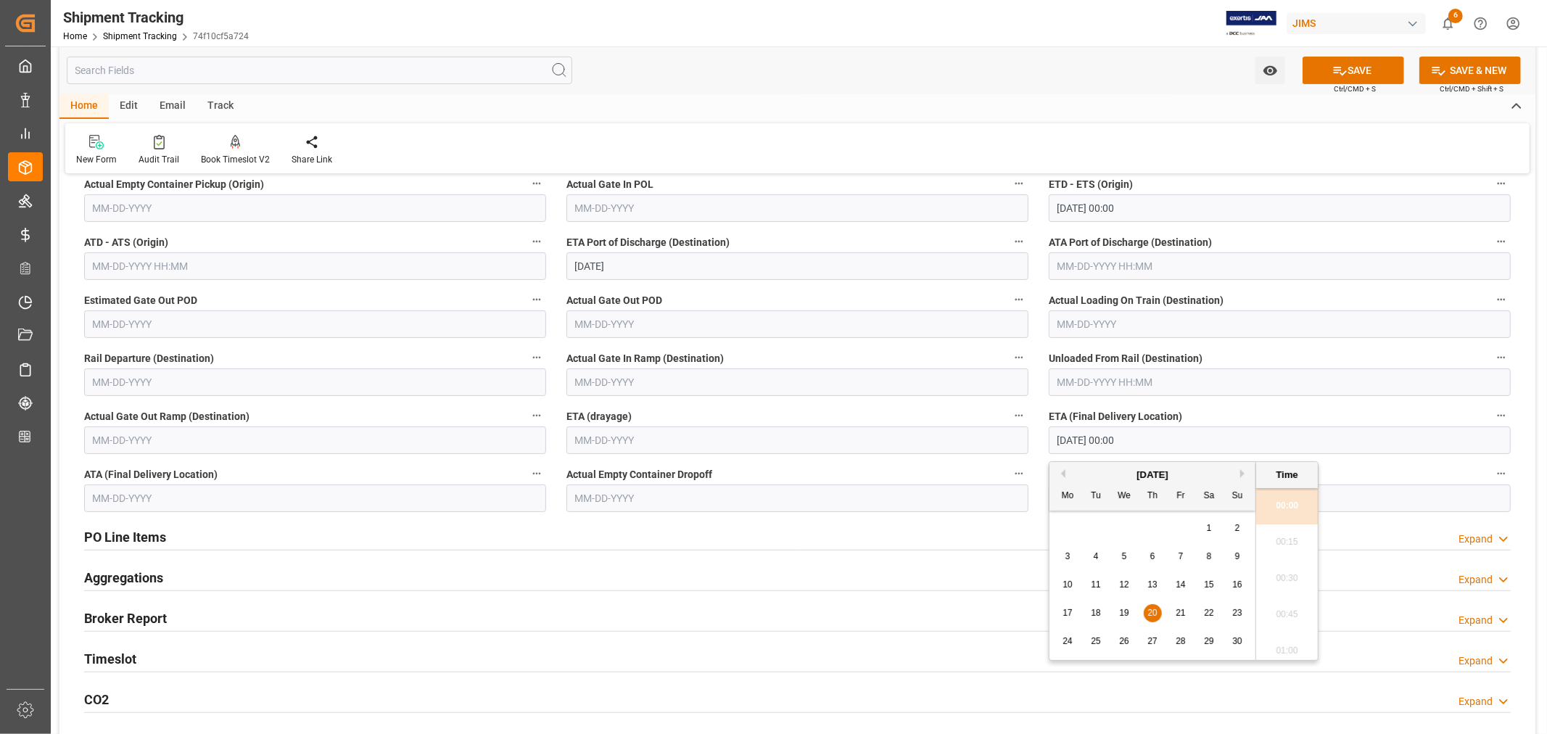
click at [1136, 439] on input "11-20-2025 00:00" at bounding box center [1280, 440] width 462 height 28
click at [1062, 472] on button "Previous Month" at bounding box center [1061, 473] width 9 height 9
click at [1244, 474] on button "Next Month" at bounding box center [1244, 473] width 9 height 9
click at [1127, 584] on span "12" at bounding box center [1123, 584] width 9 height 10
type input "11-12-2025 00:00"
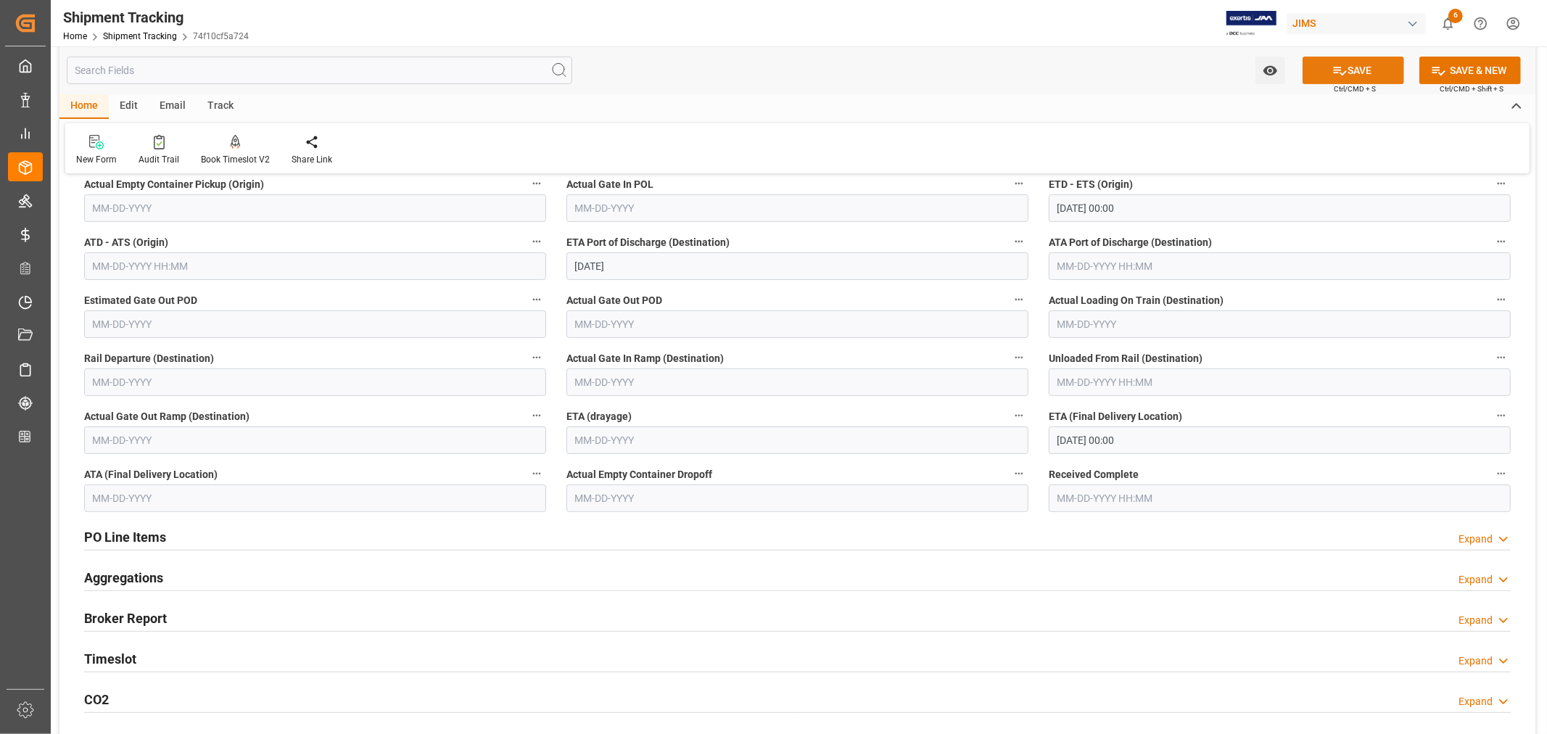
click at [1353, 74] on button "SAVE" at bounding box center [1354, 71] width 102 height 28
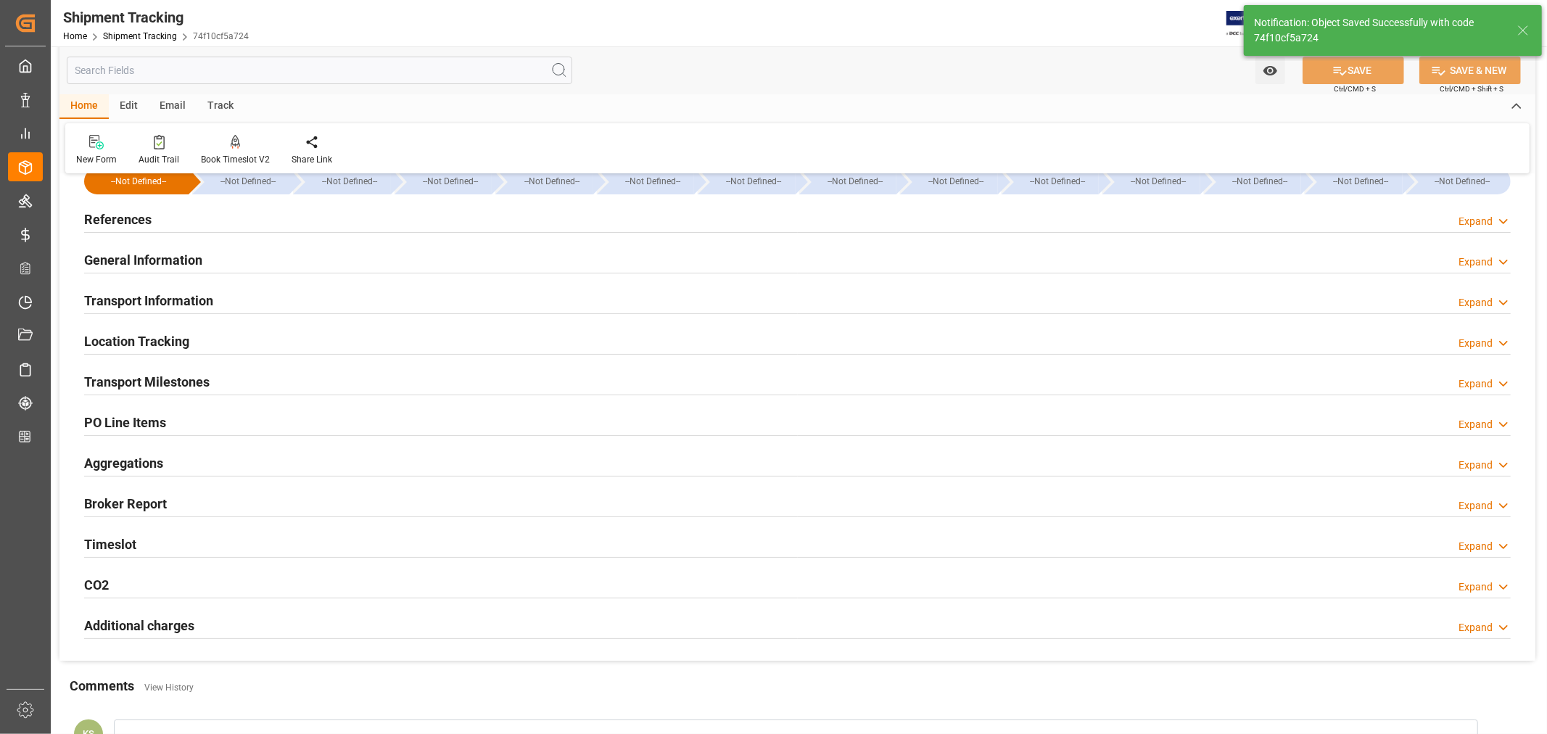
scroll to position [8, 0]
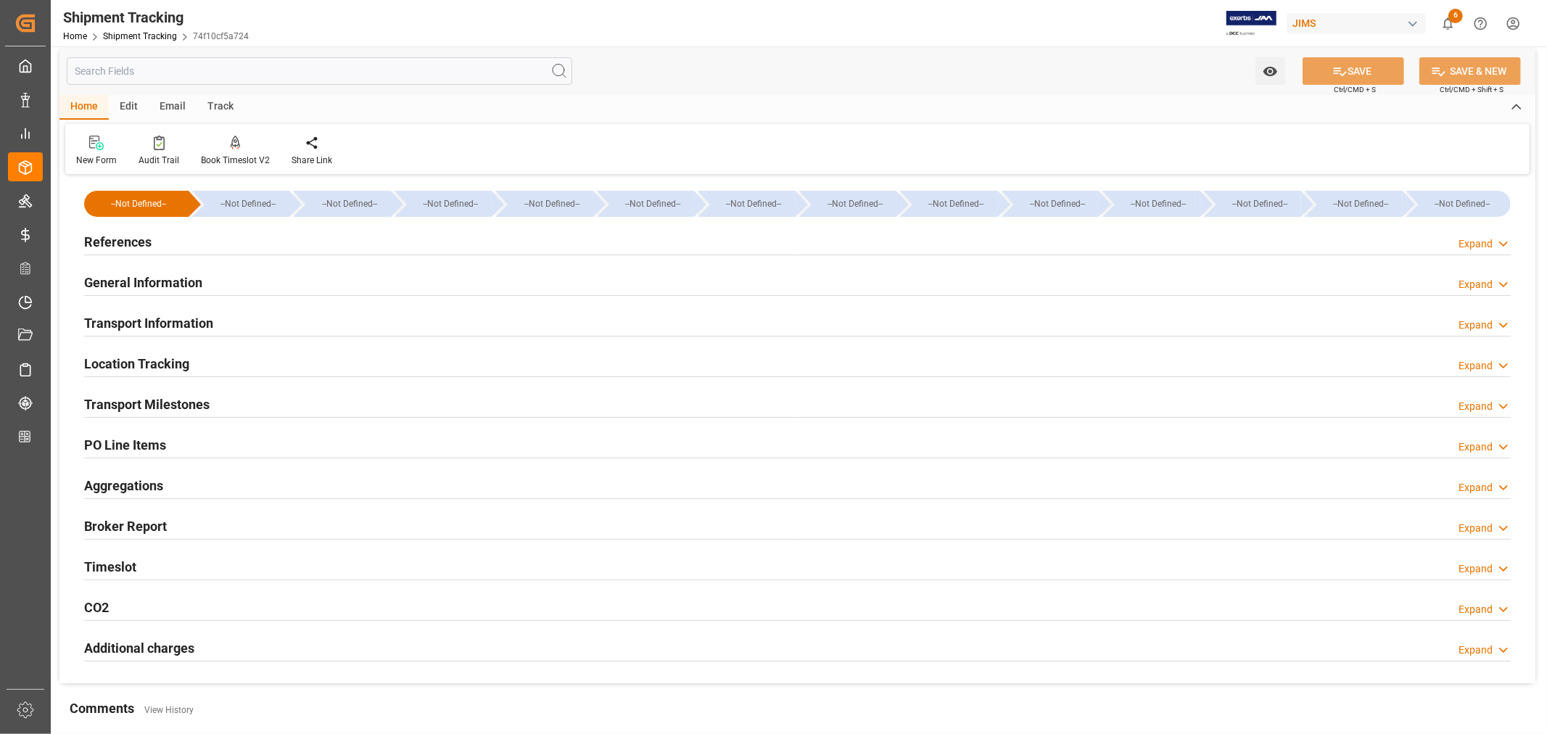
click at [157, 278] on h2 "General Information" at bounding box center [143, 283] width 118 height 20
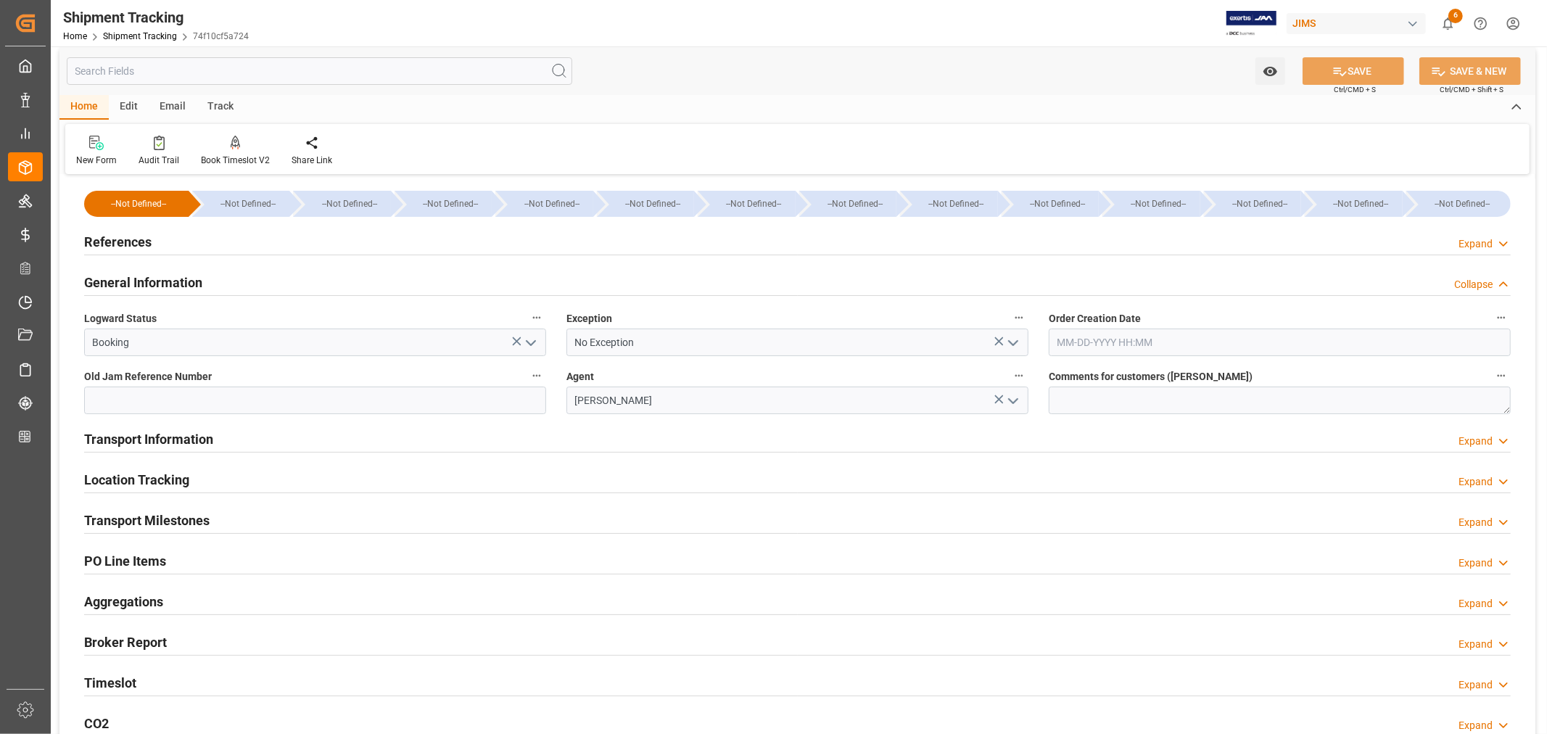
click at [157, 278] on h2 "General Information" at bounding box center [143, 283] width 118 height 20
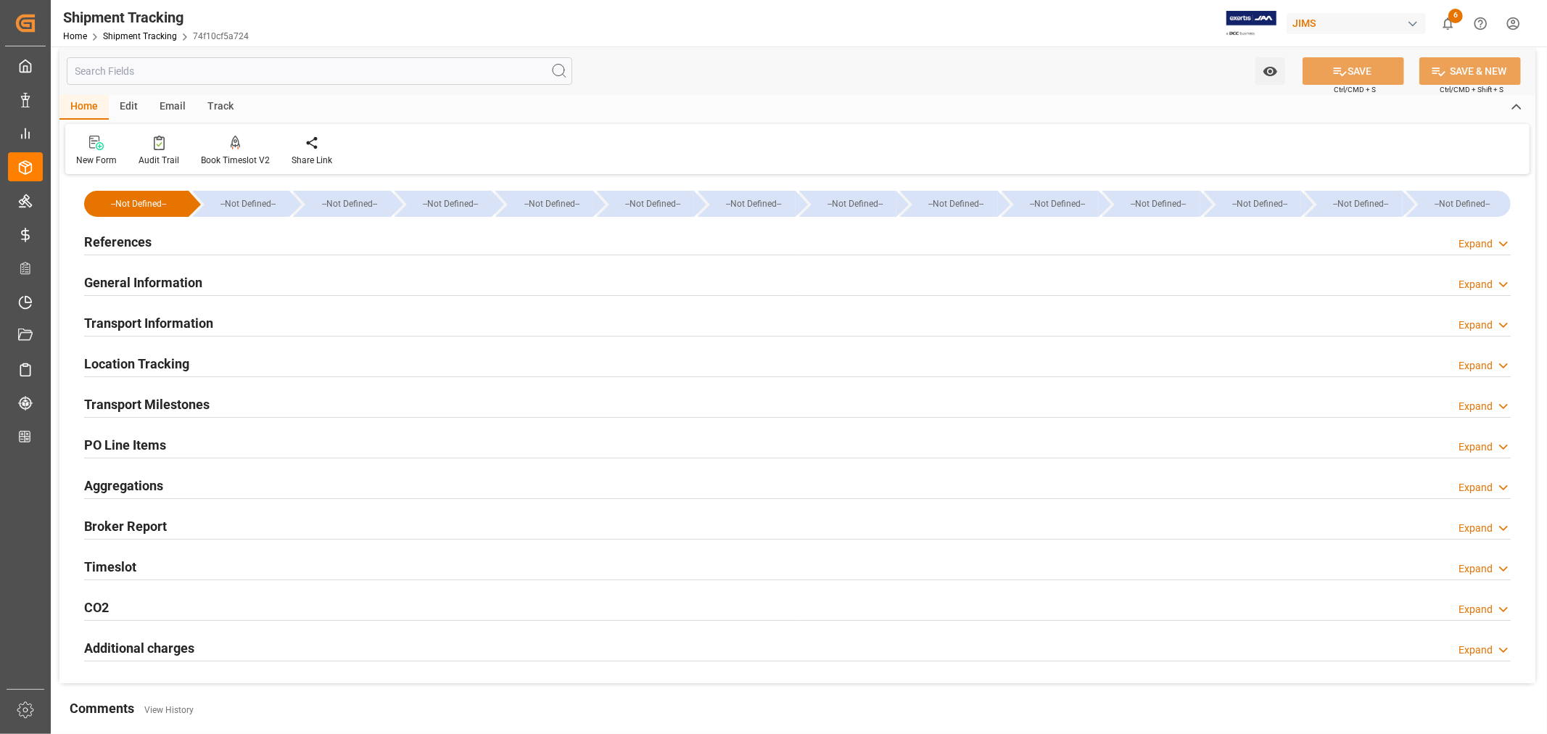
click at [162, 322] on h2 "Transport Information" at bounding box center [148, 323] width 129 height 20
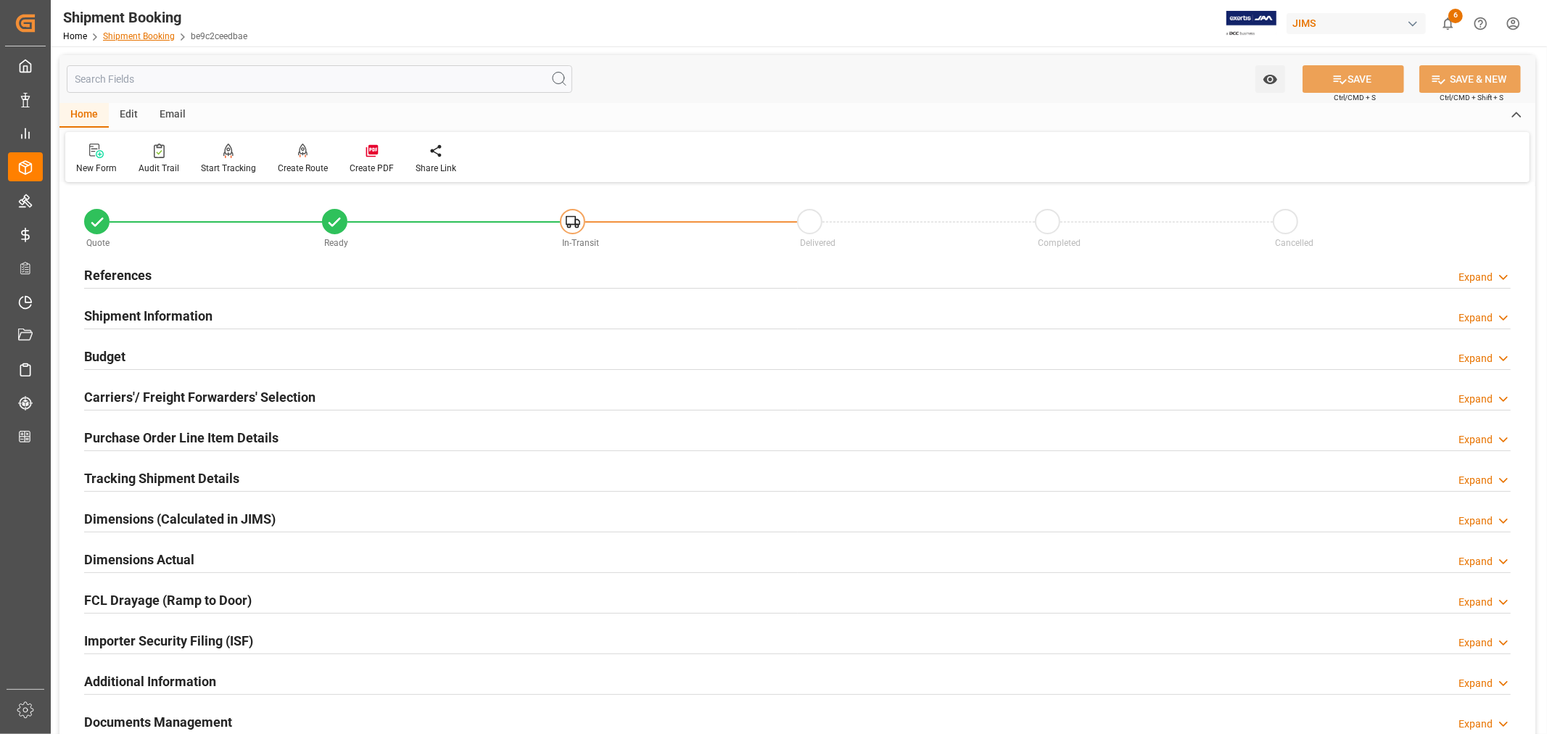
click at [140, 34] on link "Shipment Booking" at bounding box center [139, 36] width 72 height 10
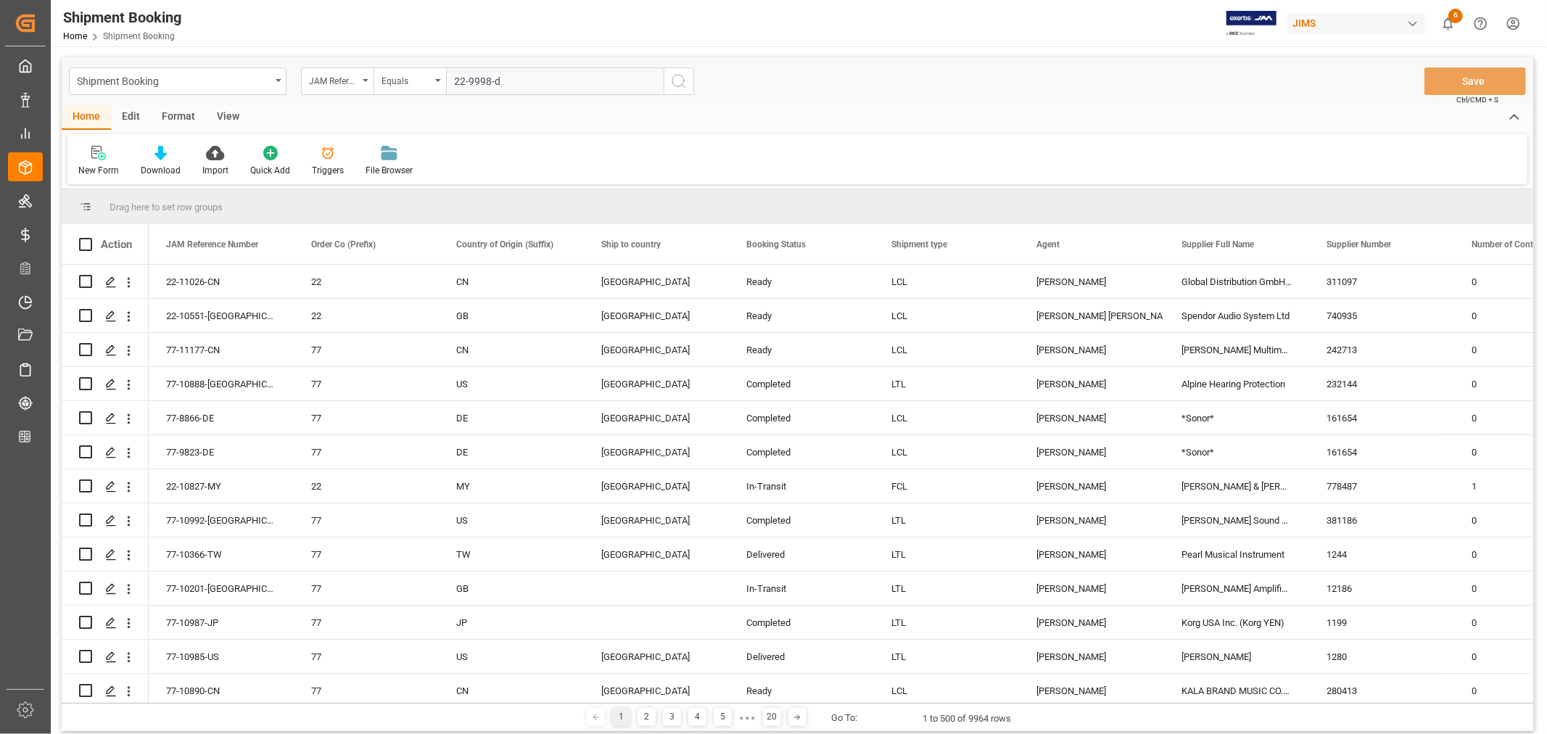
type input "22-9998-de"
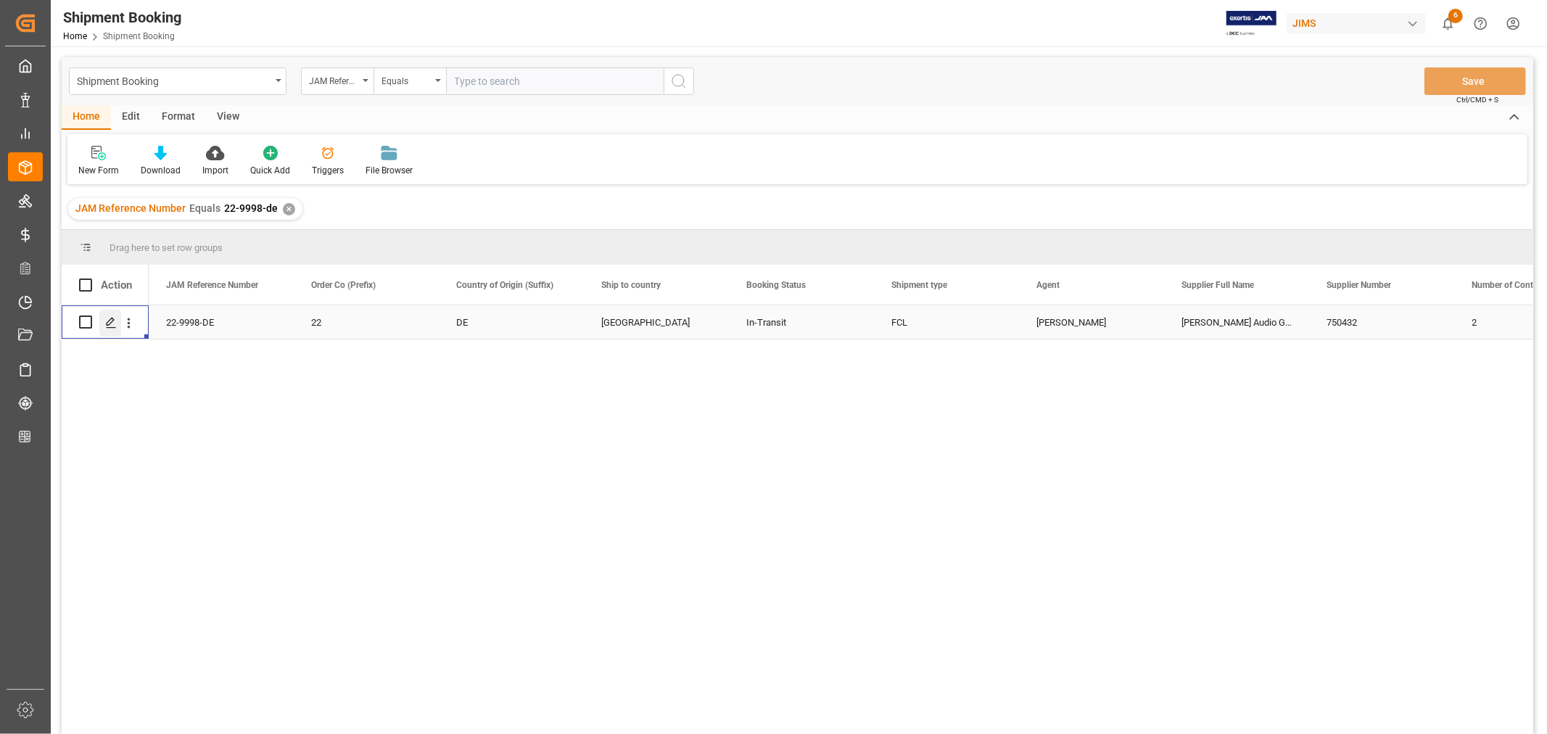
click at [112, 314] on div "Press SPACE to select this row." at bounding box center [110, 323] width 22 height 27
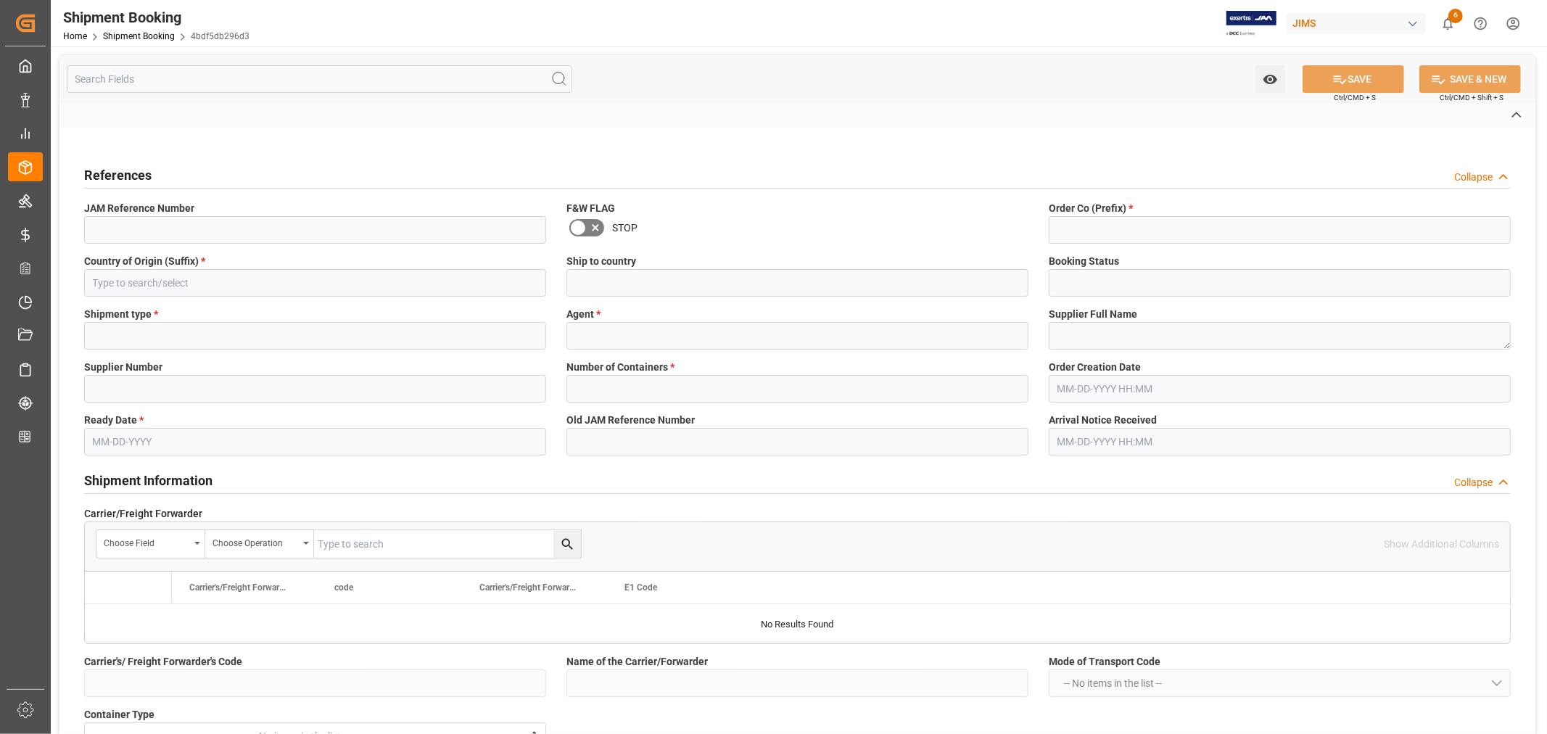
type input "D"
type input "K & N"
type input "FCA FREE CARRIER BERLIN"
type input "EU"
type input "S"
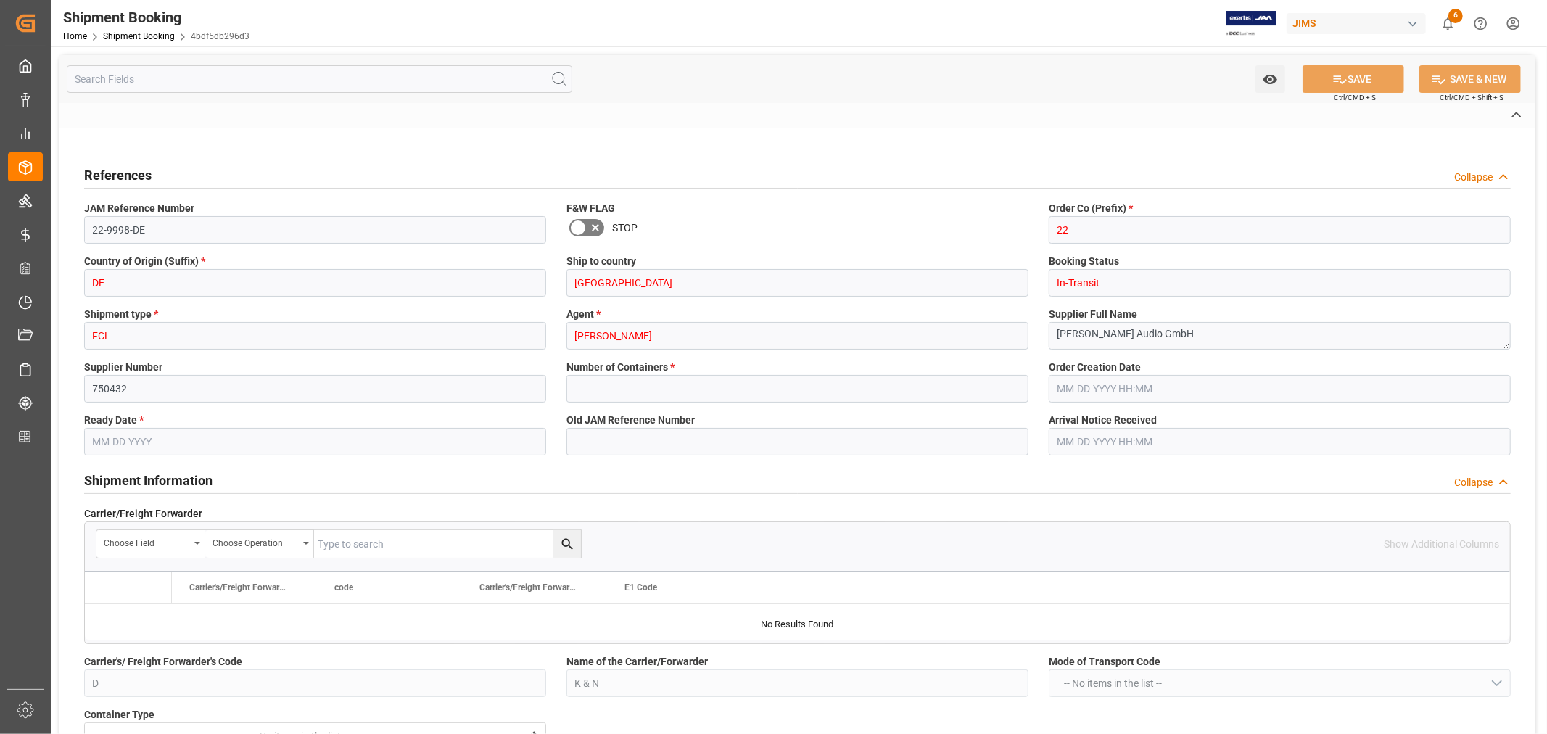
type input "EU-NEUR"
type input "1068700886"
type input "BANQ1068700886"
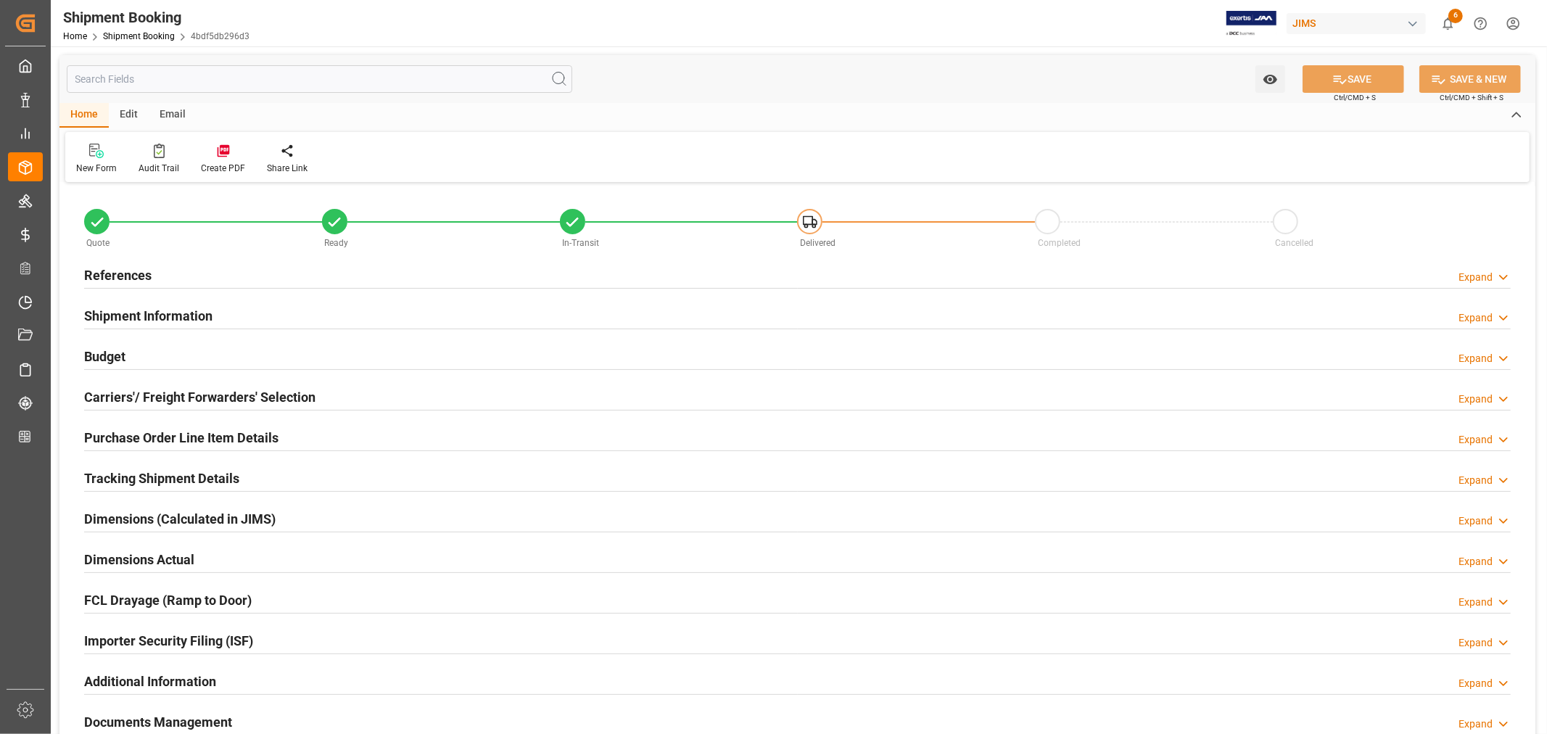
type input "35"
click at [202, 314] on h2 "Shipment Information" at bounding box center [148, 316] width 128 height 20
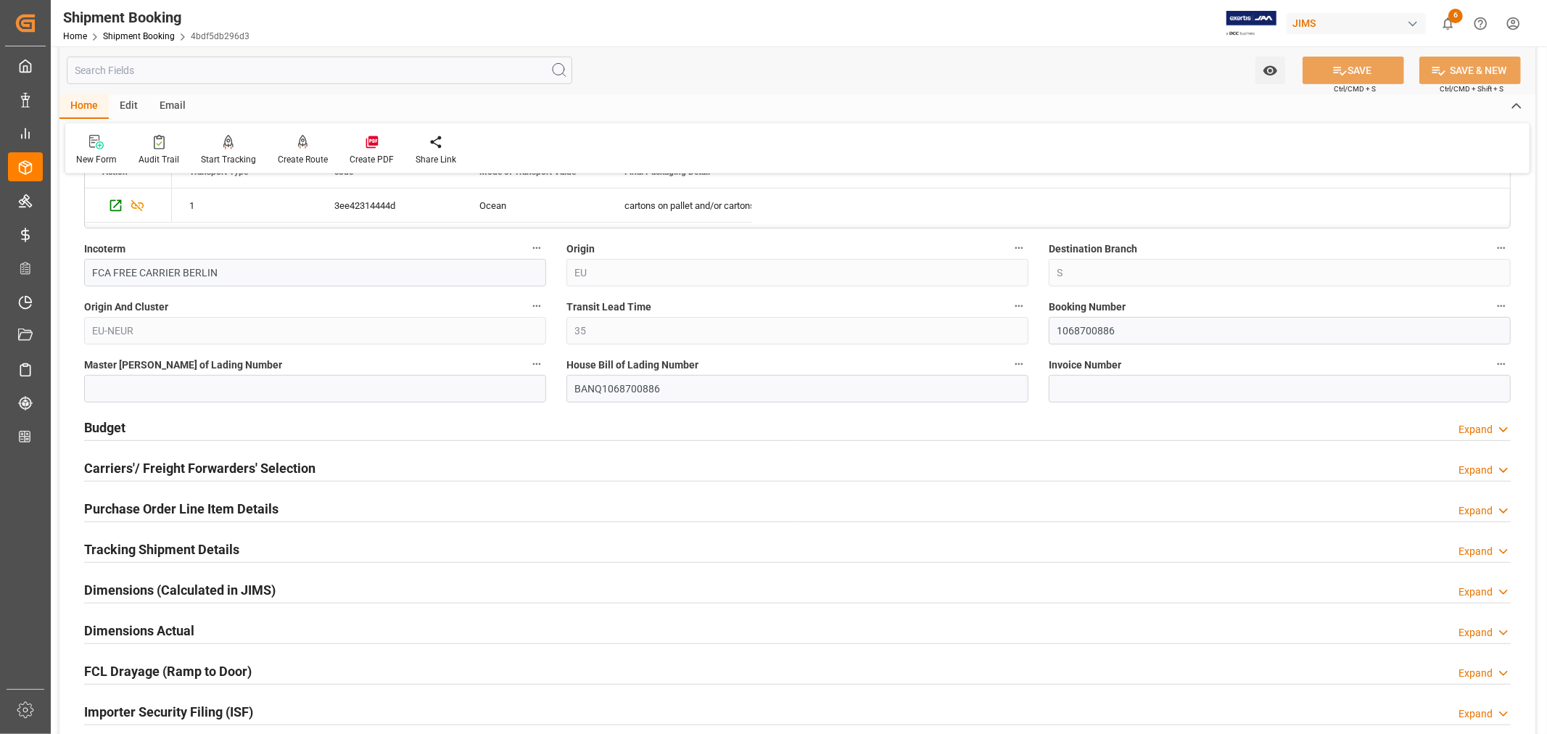
scroll to position [564, 0]
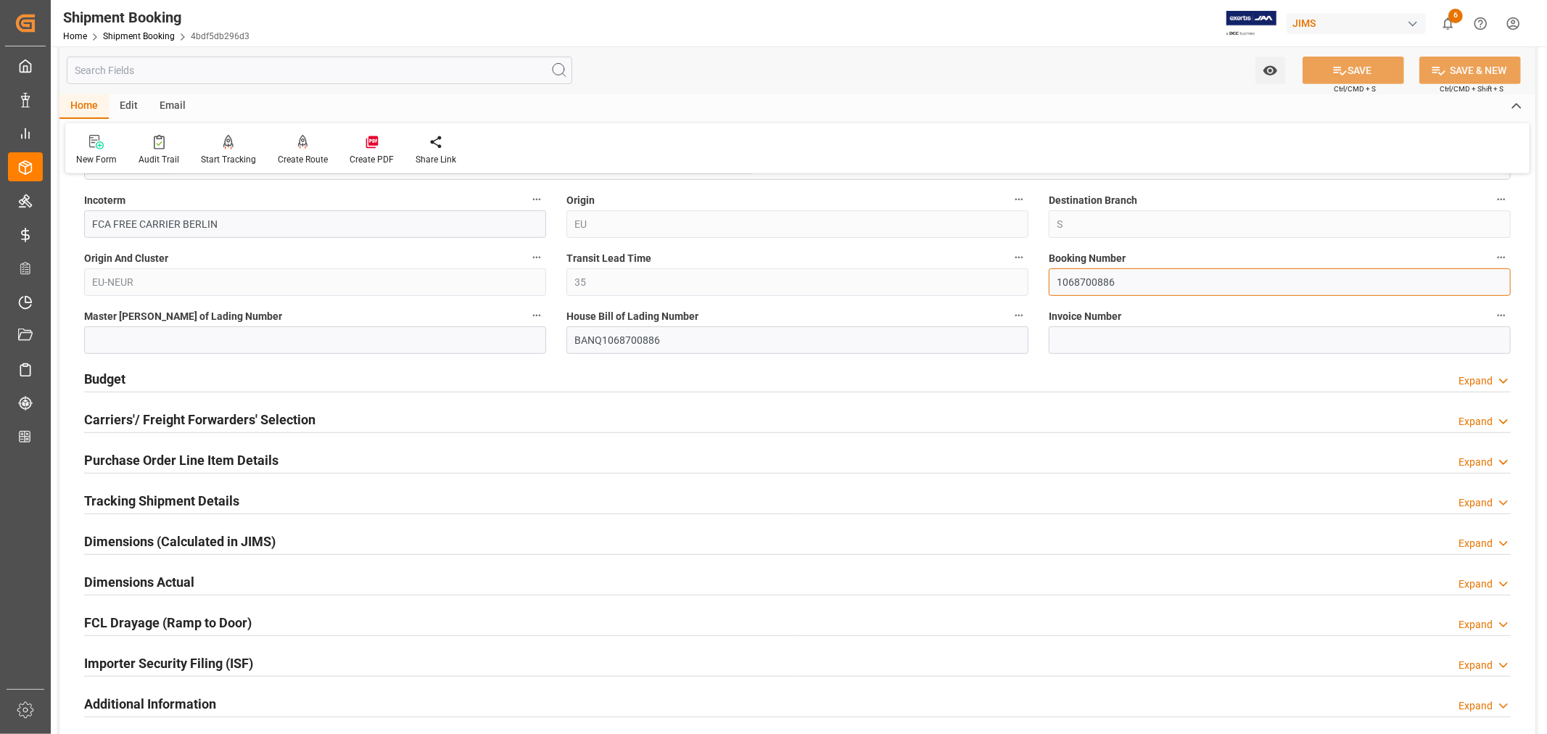
click at [1076, 279] on input "1068700886" at bounding box center [1280, 282] width 462 height 28
click at [143, 37] on link "Shipment Booking" at bounding box center [139, 36] width 72 height 10
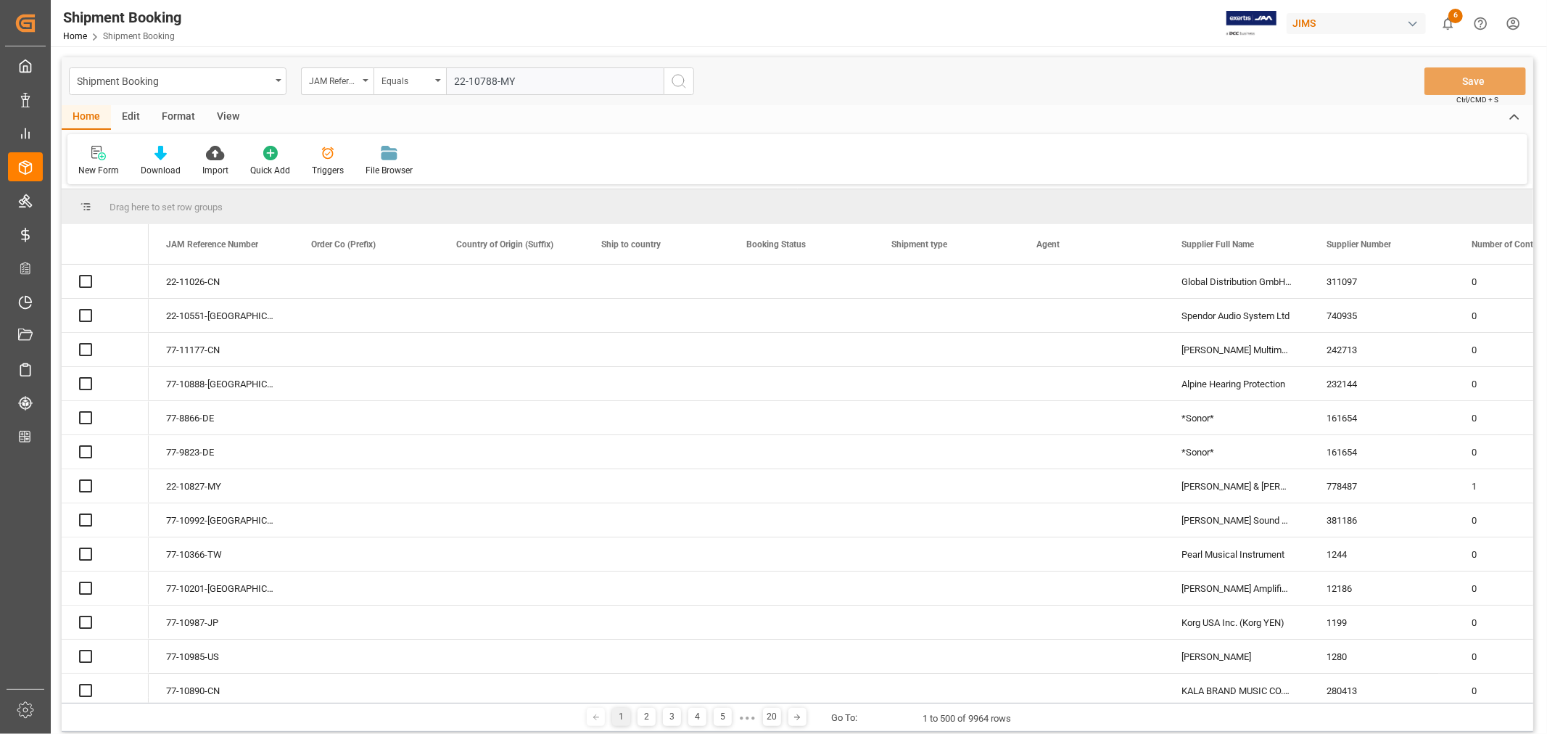
type input "22-10788-MY"
click at [677, 80] on icon "search button" at bounding box center [678, 81] width 17 height 17
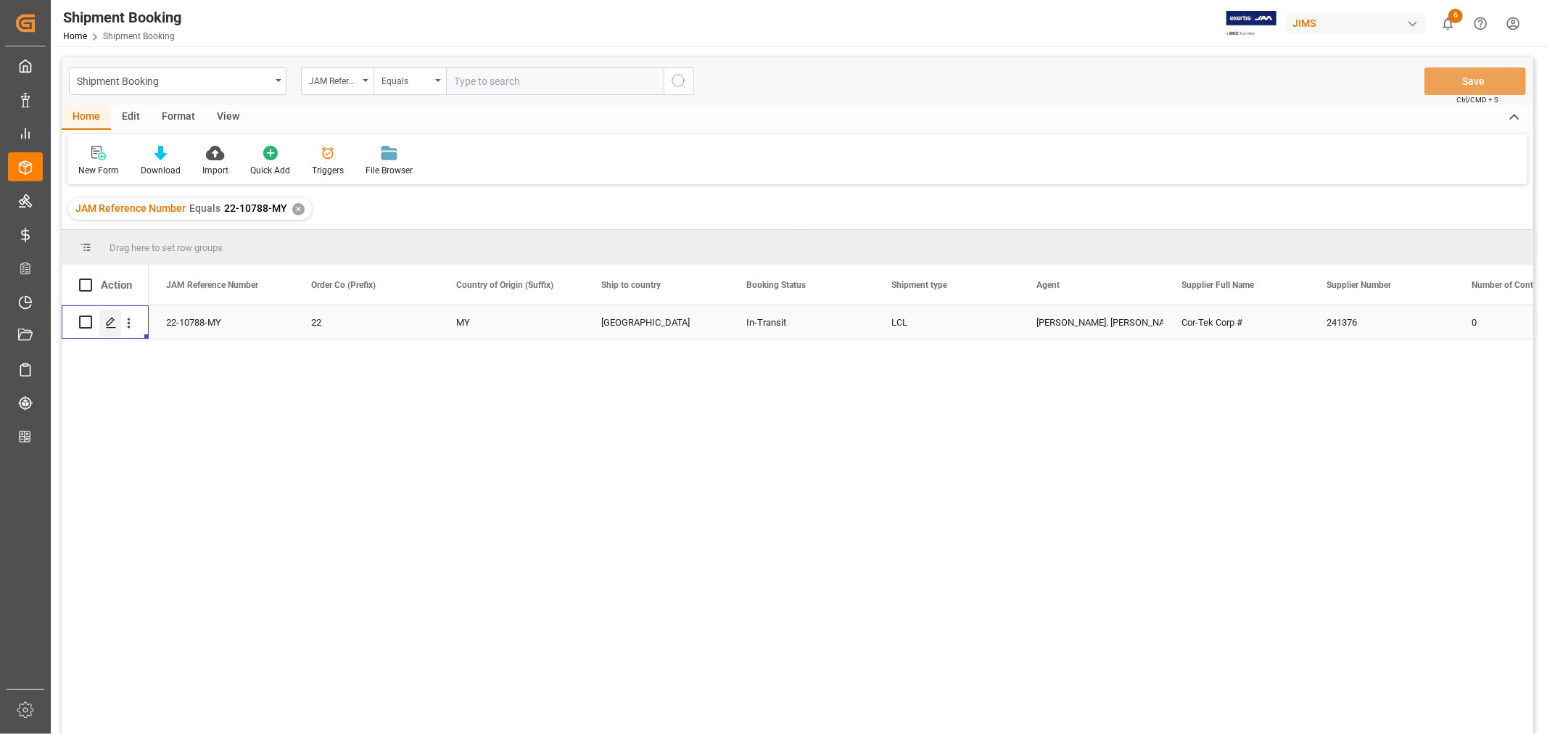
click at [110, 322] on icon "Press SPACE to select this row." at bounding box center [111, 323] width 12 height 12
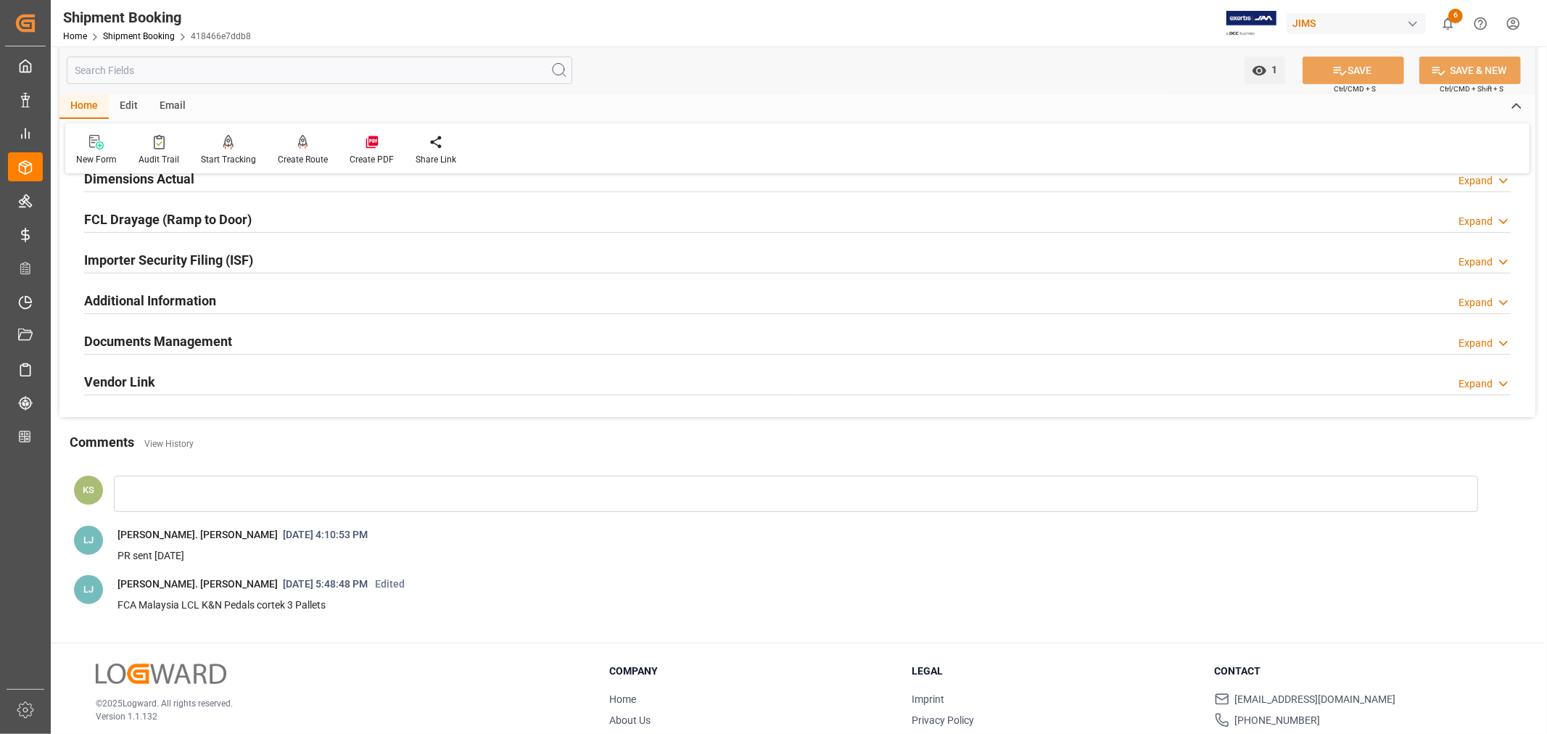
scroll to position [403, 0]
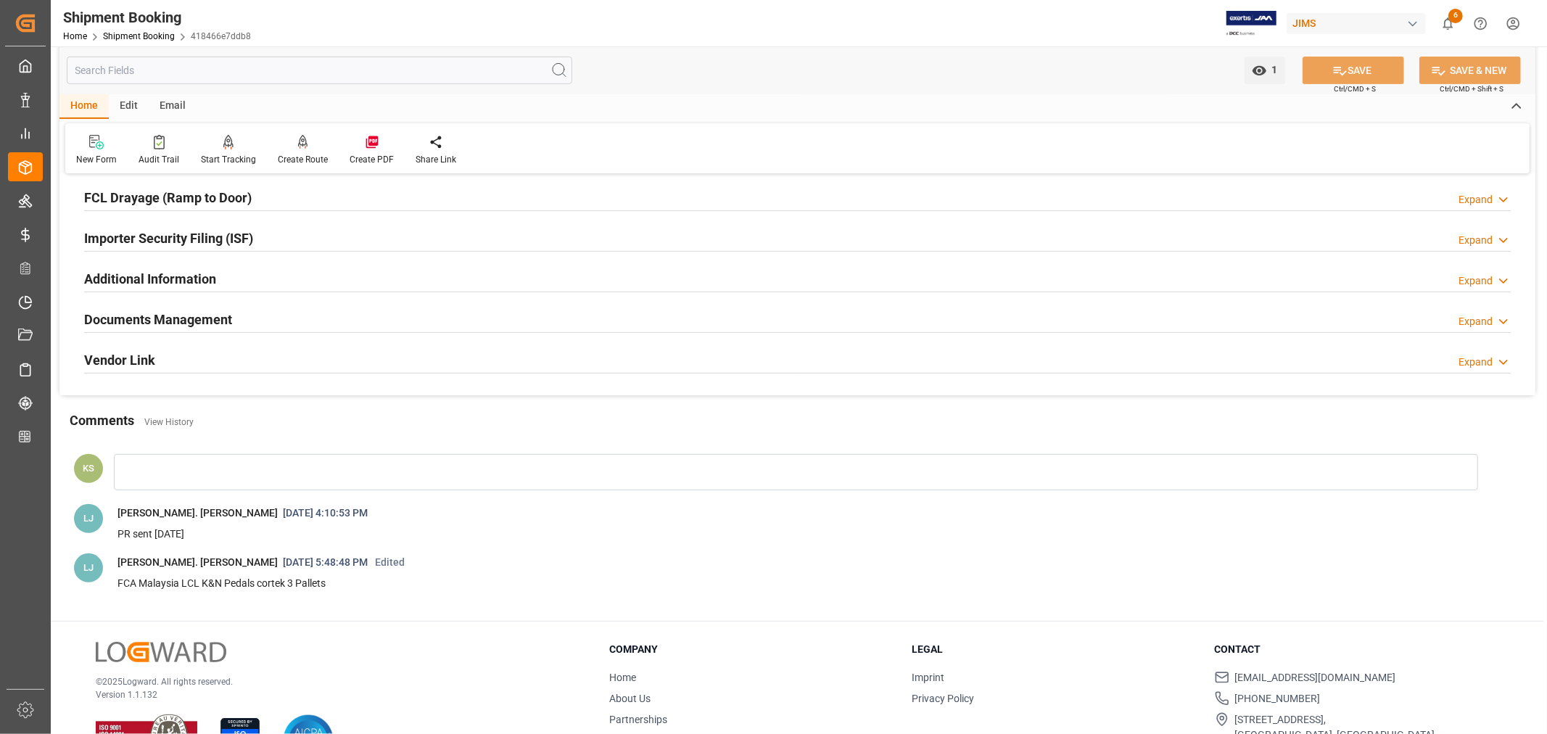
click at [354, 321] on div "Documents Management Expand" at bounding box center [797, 319] width 1427 height 28
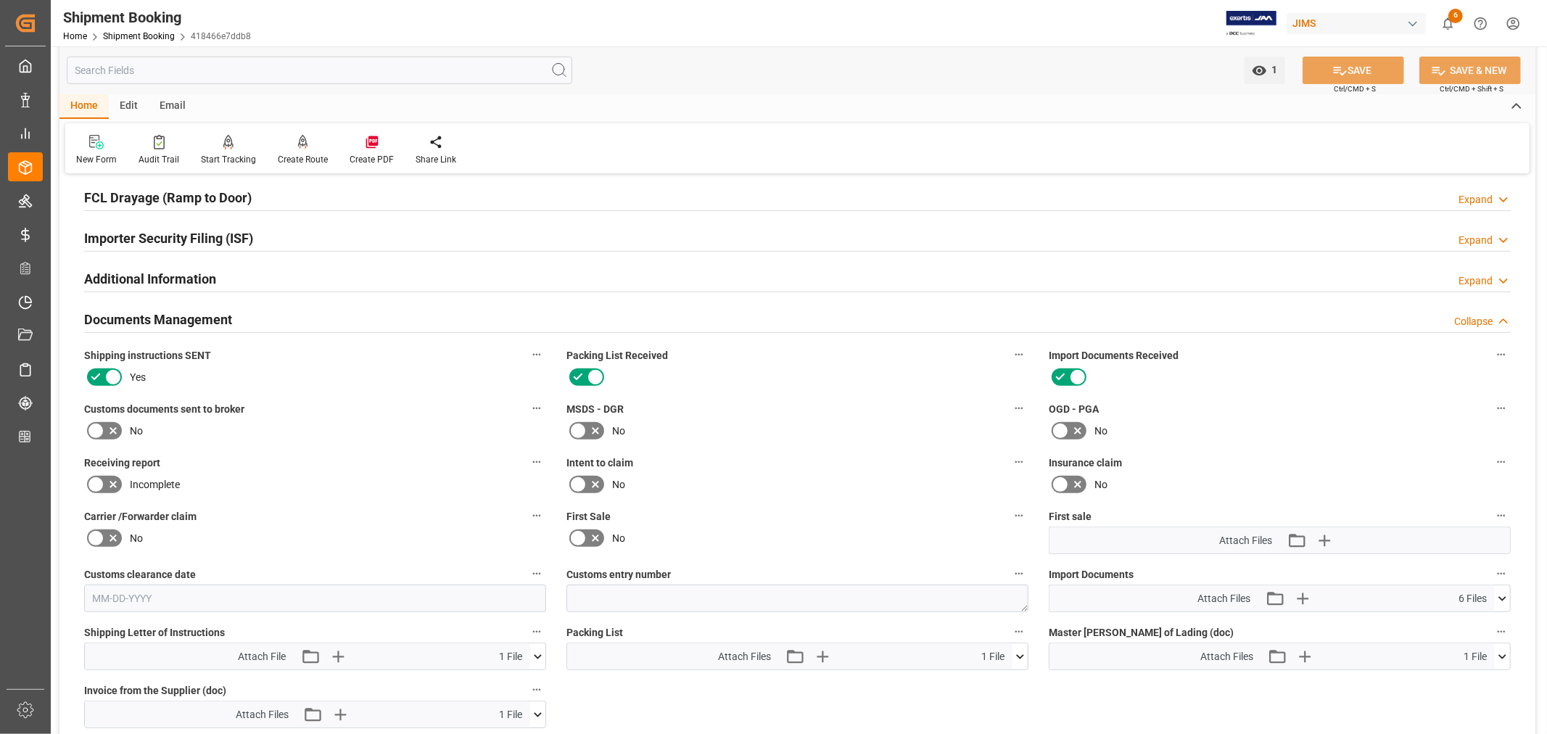
scroll to position [483, 0]
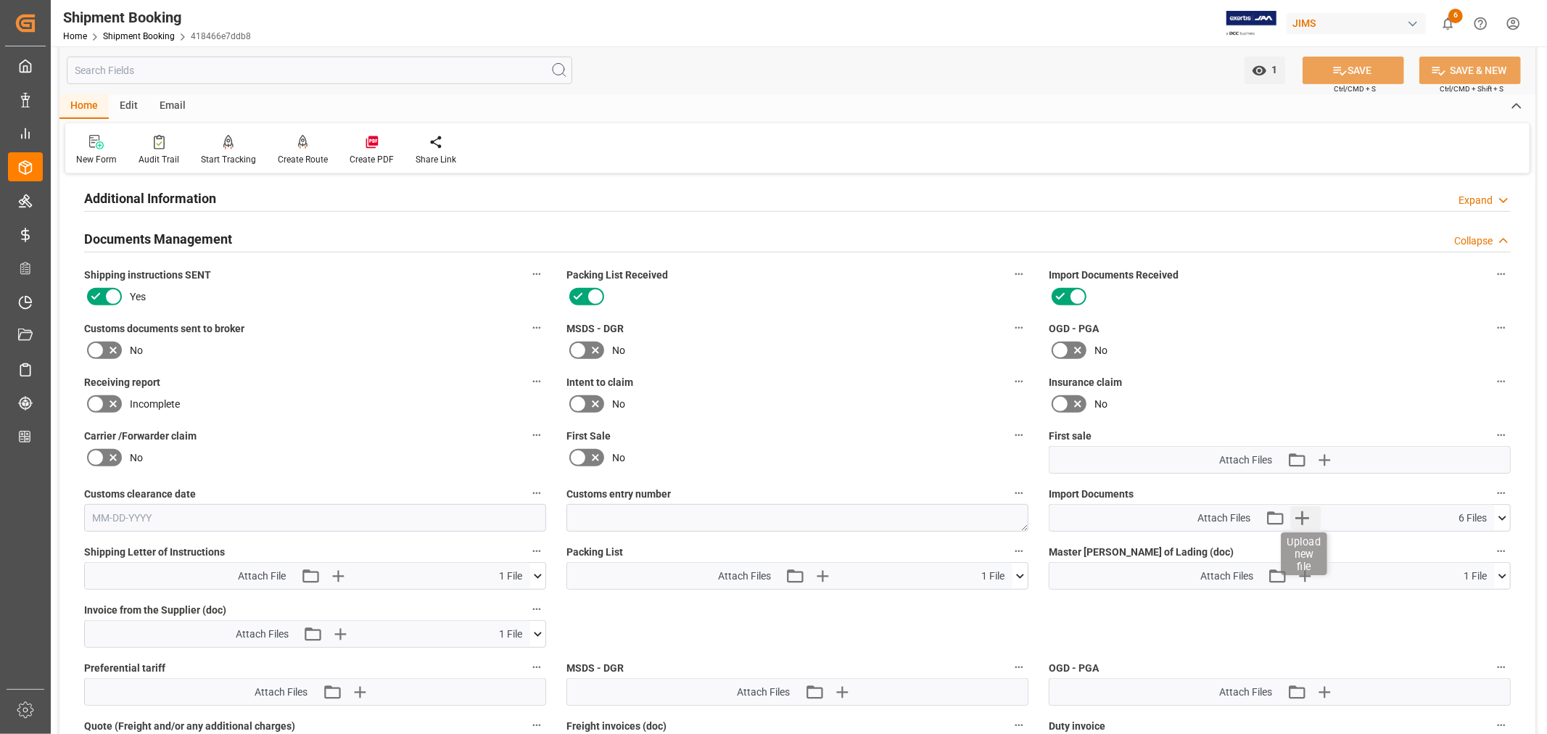
click at [1299, 516] on icon "button" at bounding box center [1301, 517] width 23 height 23
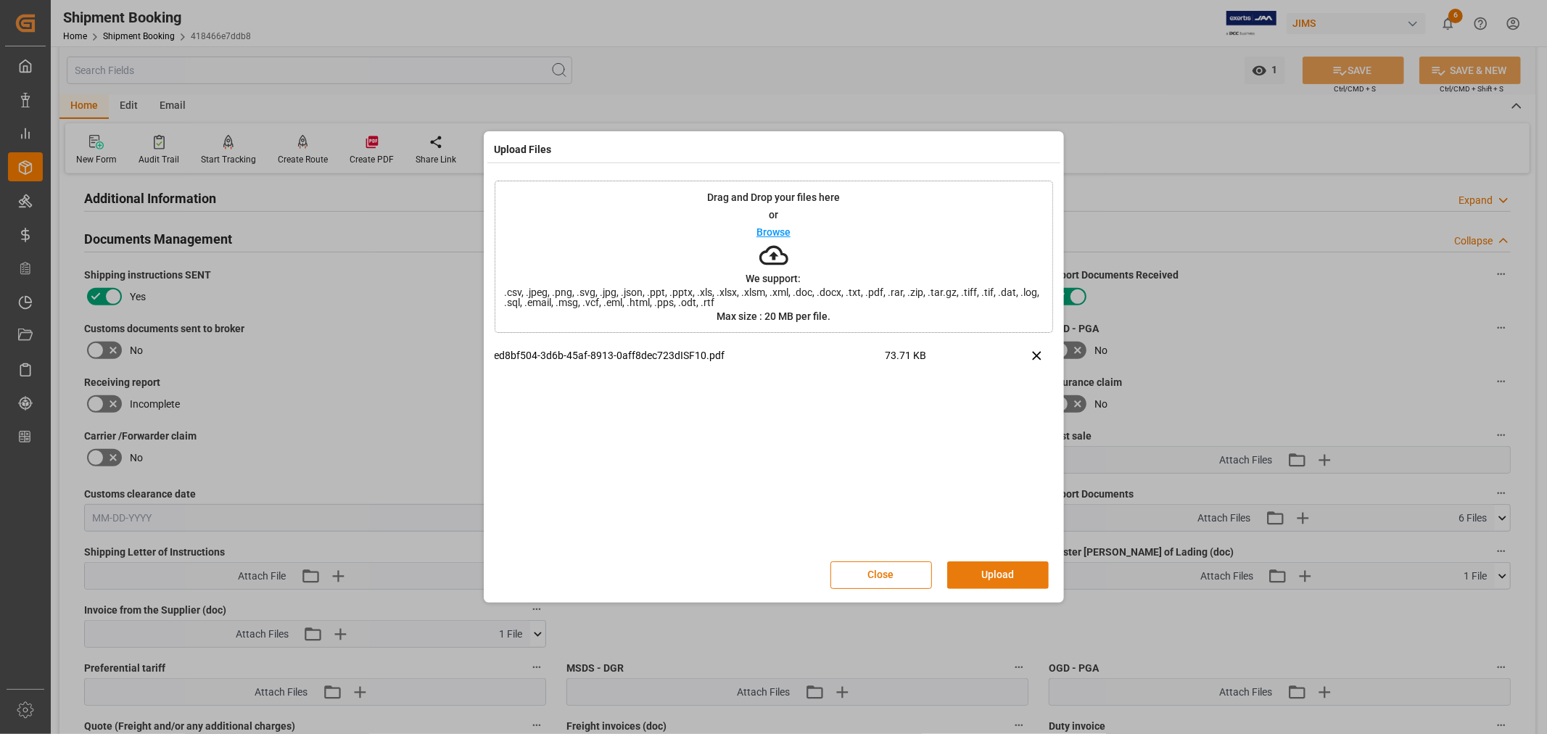
click at [1009, 573] on button "Upload" at bounding box center [998, 575] width 102 height 28
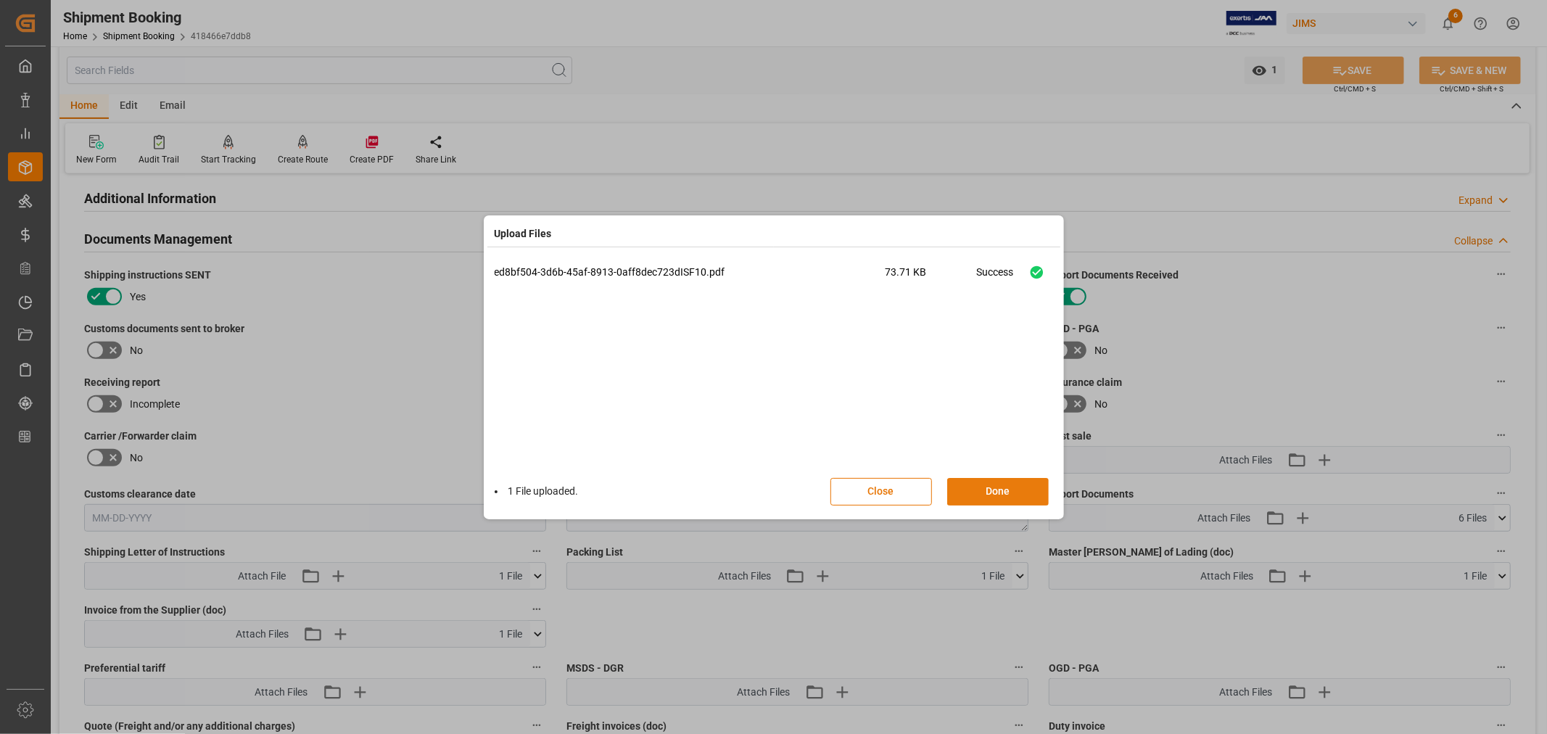
click at [985, 491] on button "Done" at bounding box center [998, 492] width 102 height 28
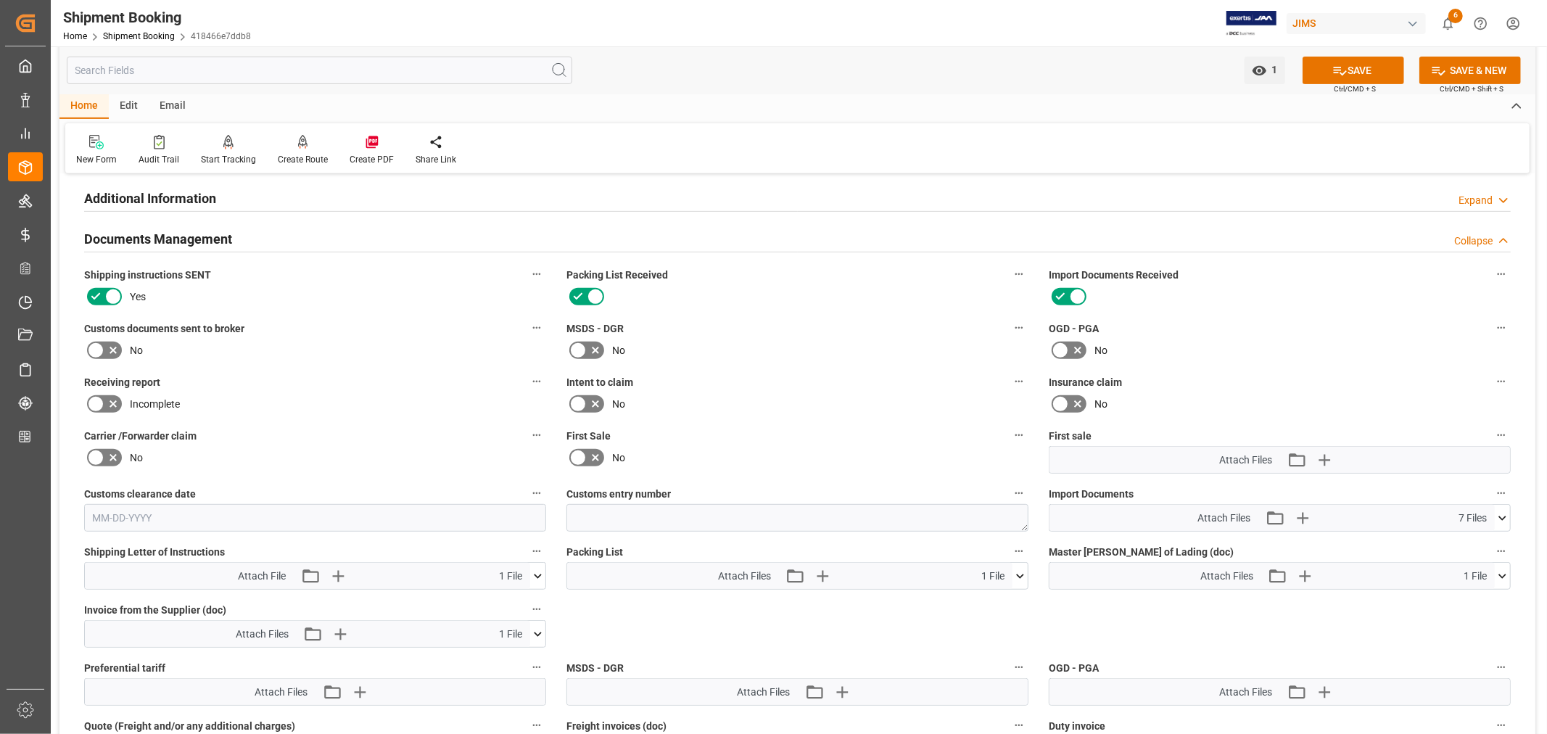
click at [1498, 513] on icon at bounding box center [1502, 518] width 15 height 15
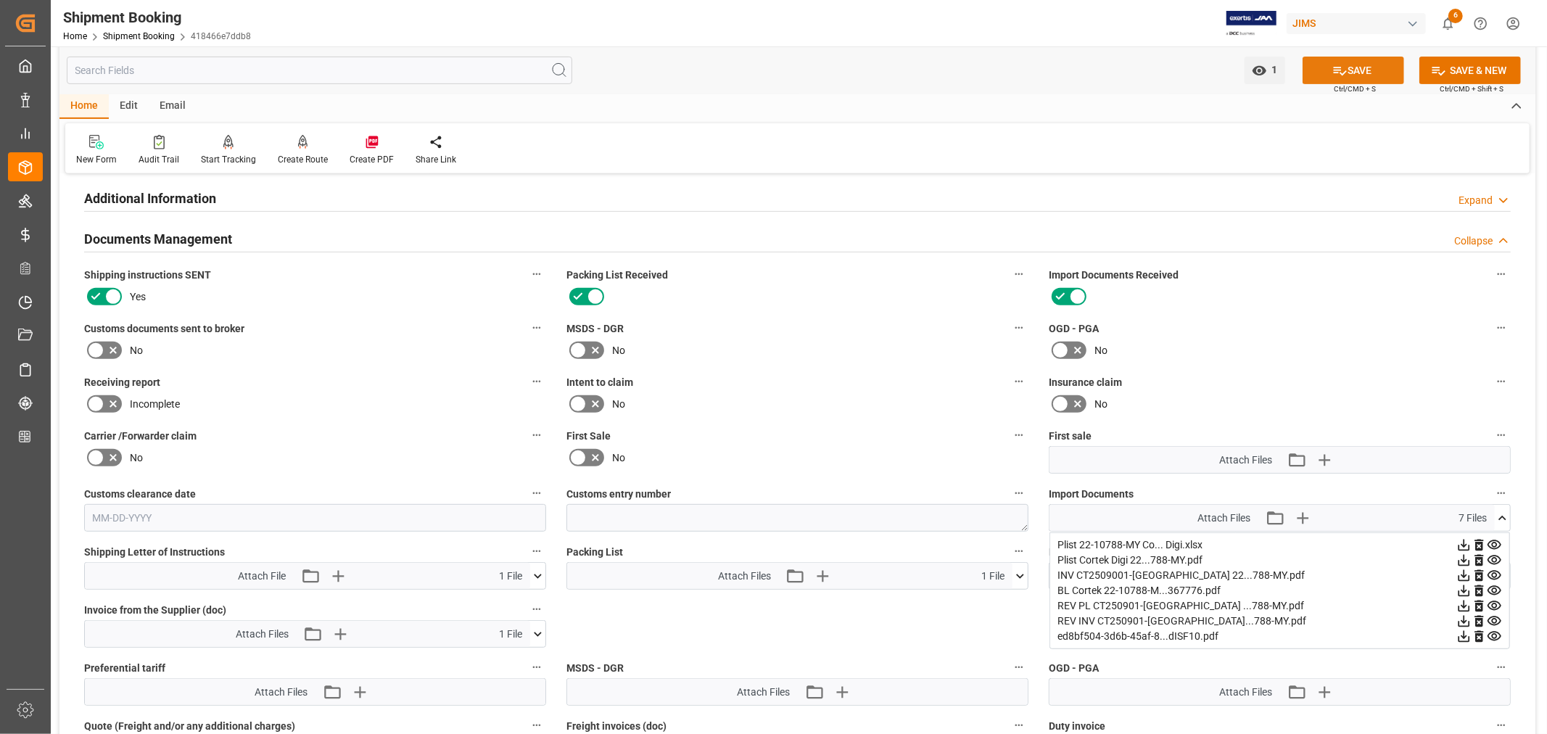
click at [1349, 67] on button "SAVE" at bounding box center [1354, 71] width 102 height 28
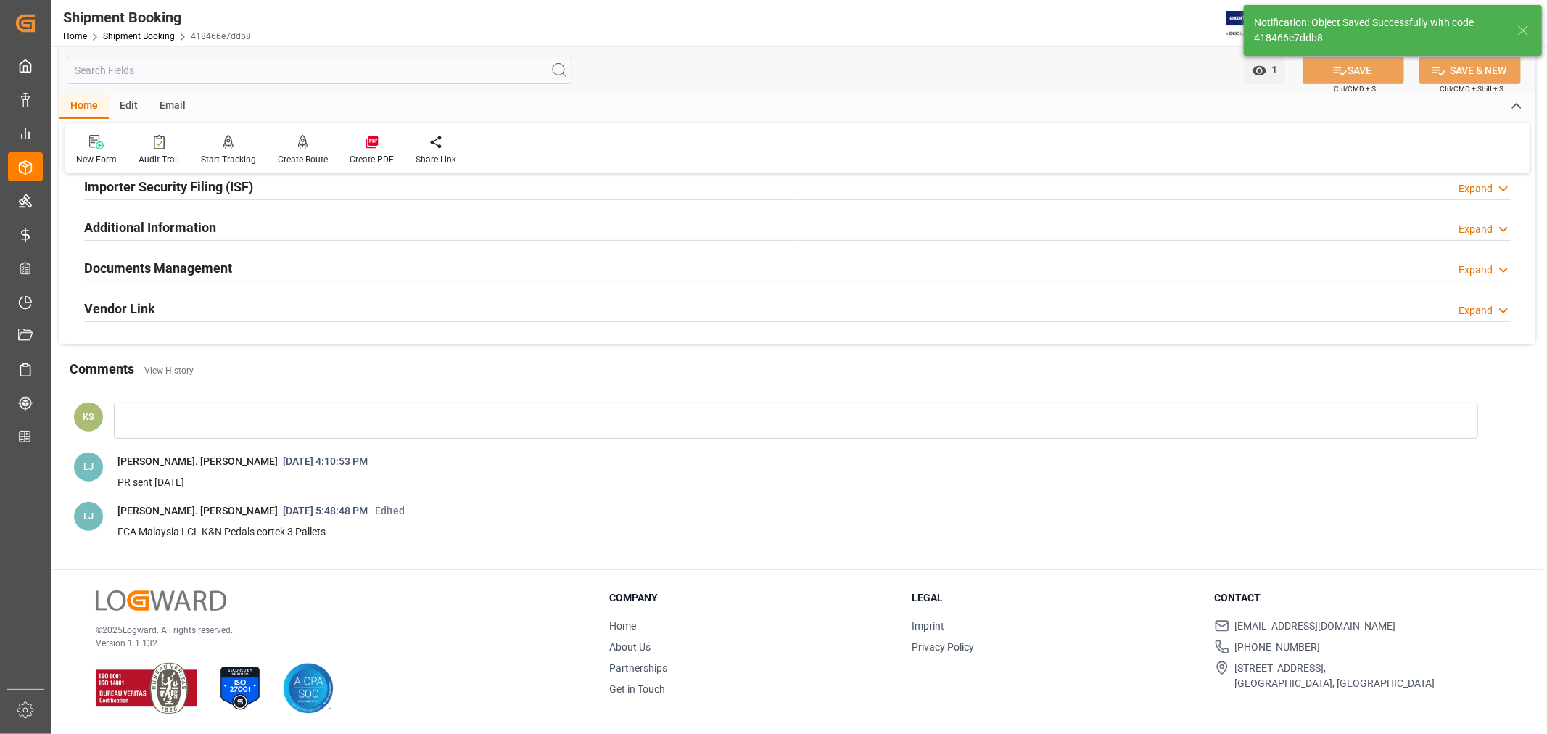
scroll to position [455, 0]
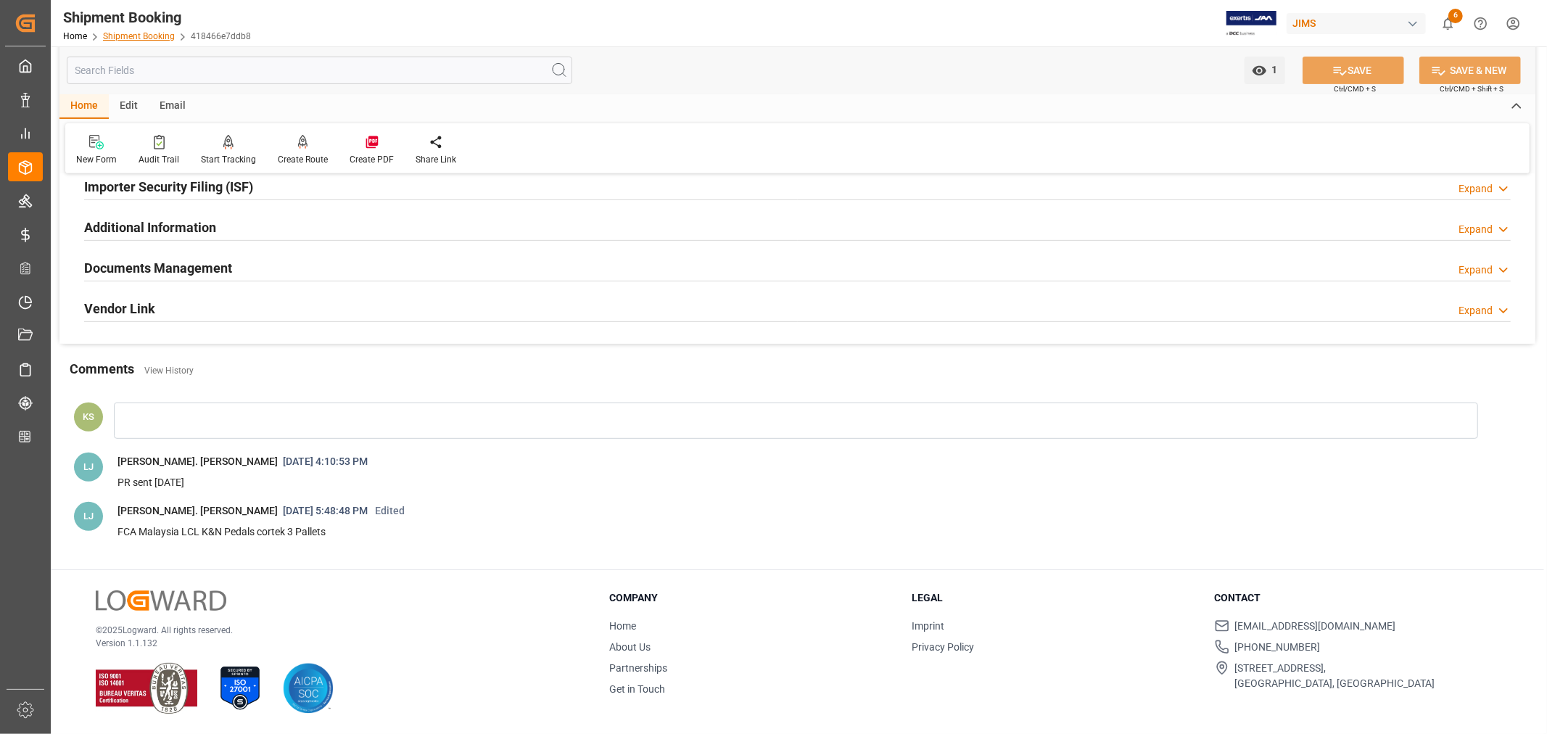
click at [125, 32] on link "Shipment Booking" at bounding box center [139, 36] width 72 height 10
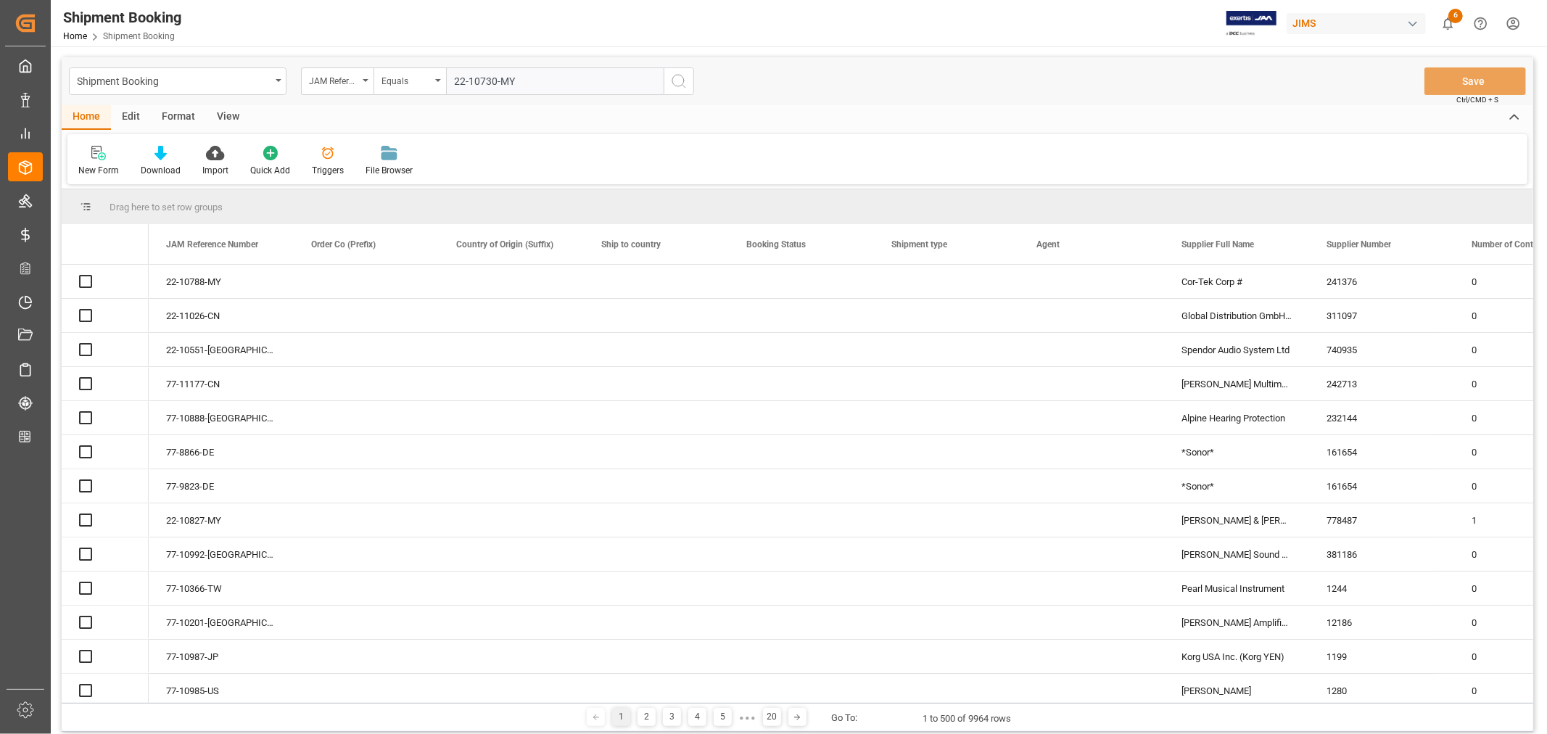
type input "22-10730-MY"
click at [677, 81] on icon "search button" at bounding box center [678, 81] width 17 height 17
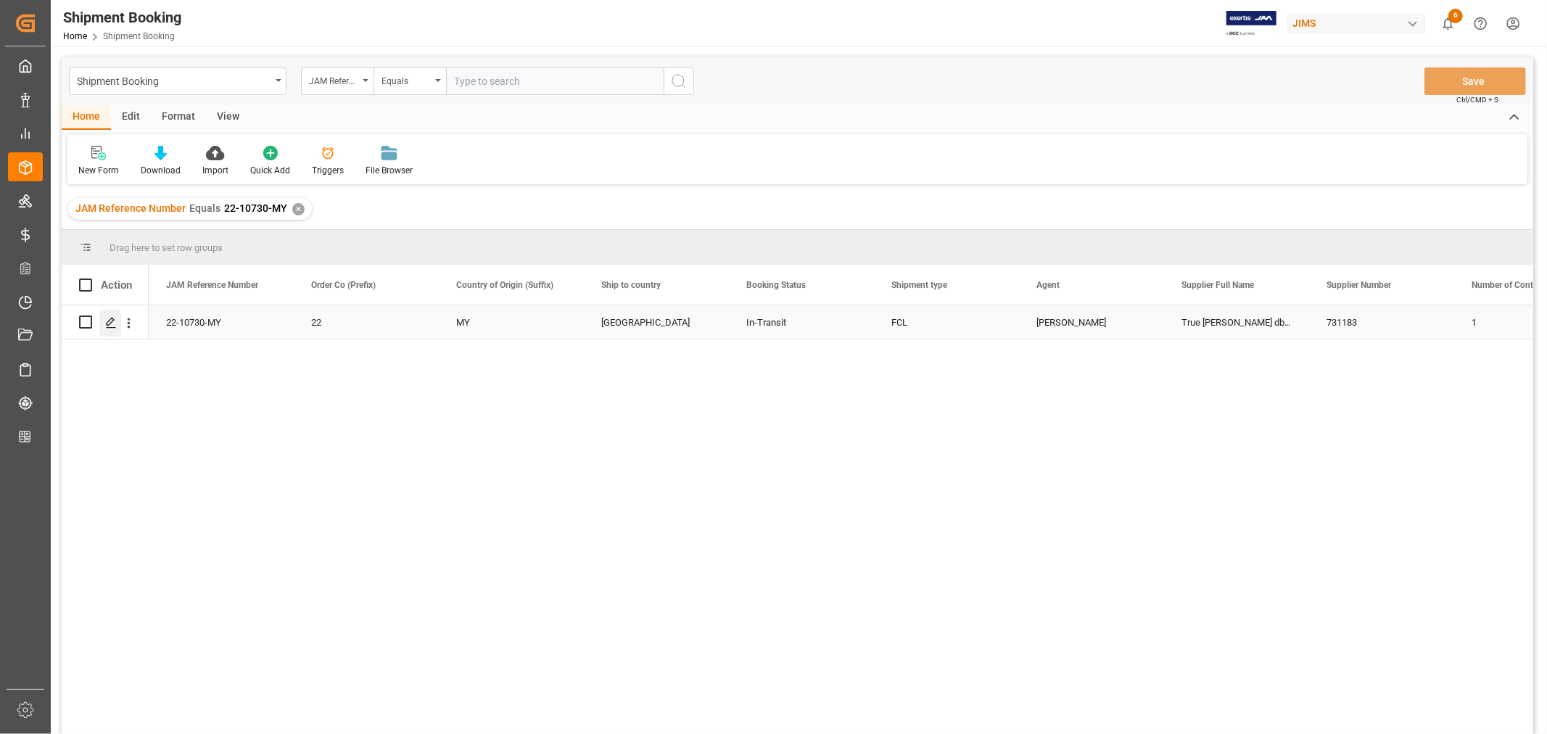
click at [110, 322] on polygon "Press SPACE to select this row." at bounding box center [110, 321] width 7 height 7
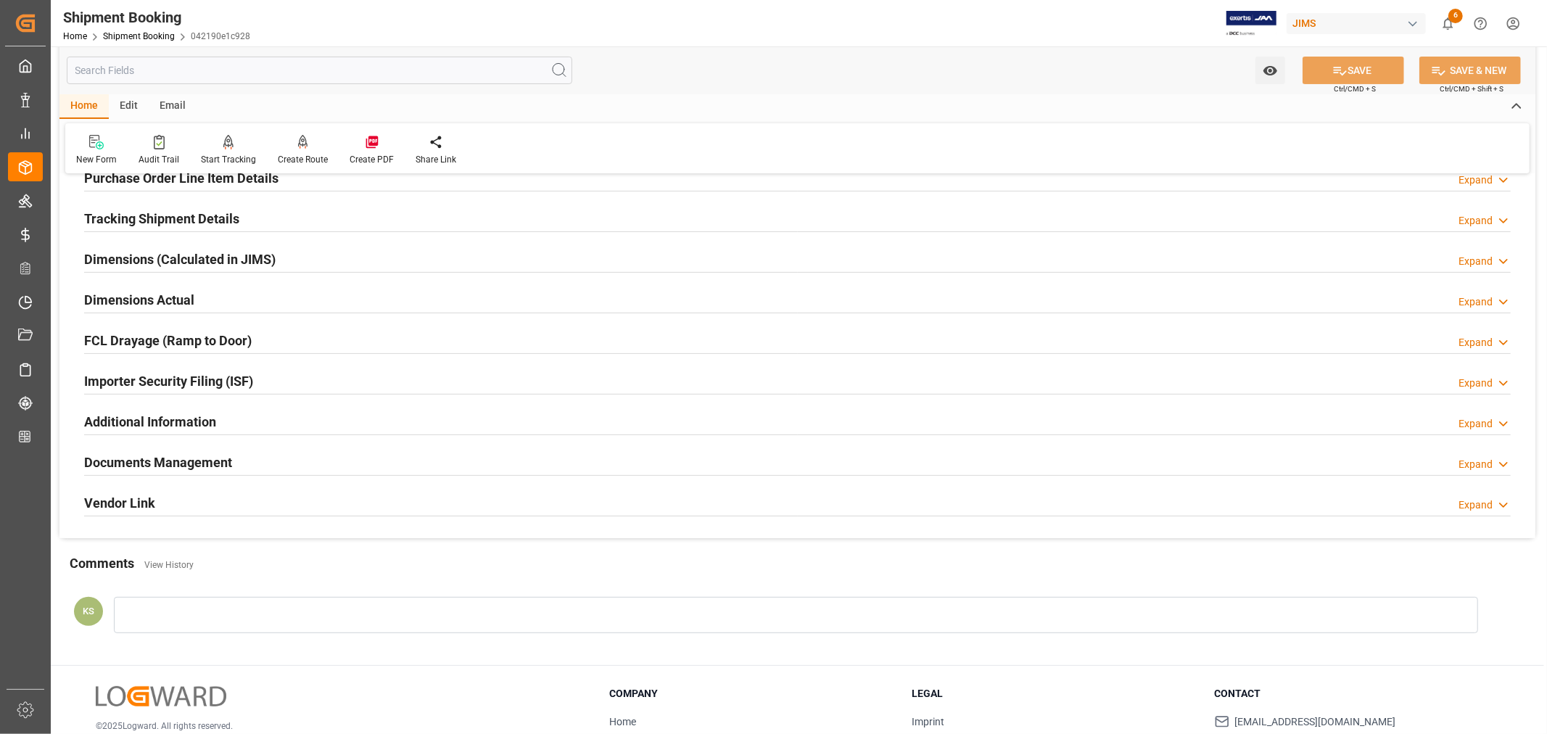
scroll to position [356, 0]
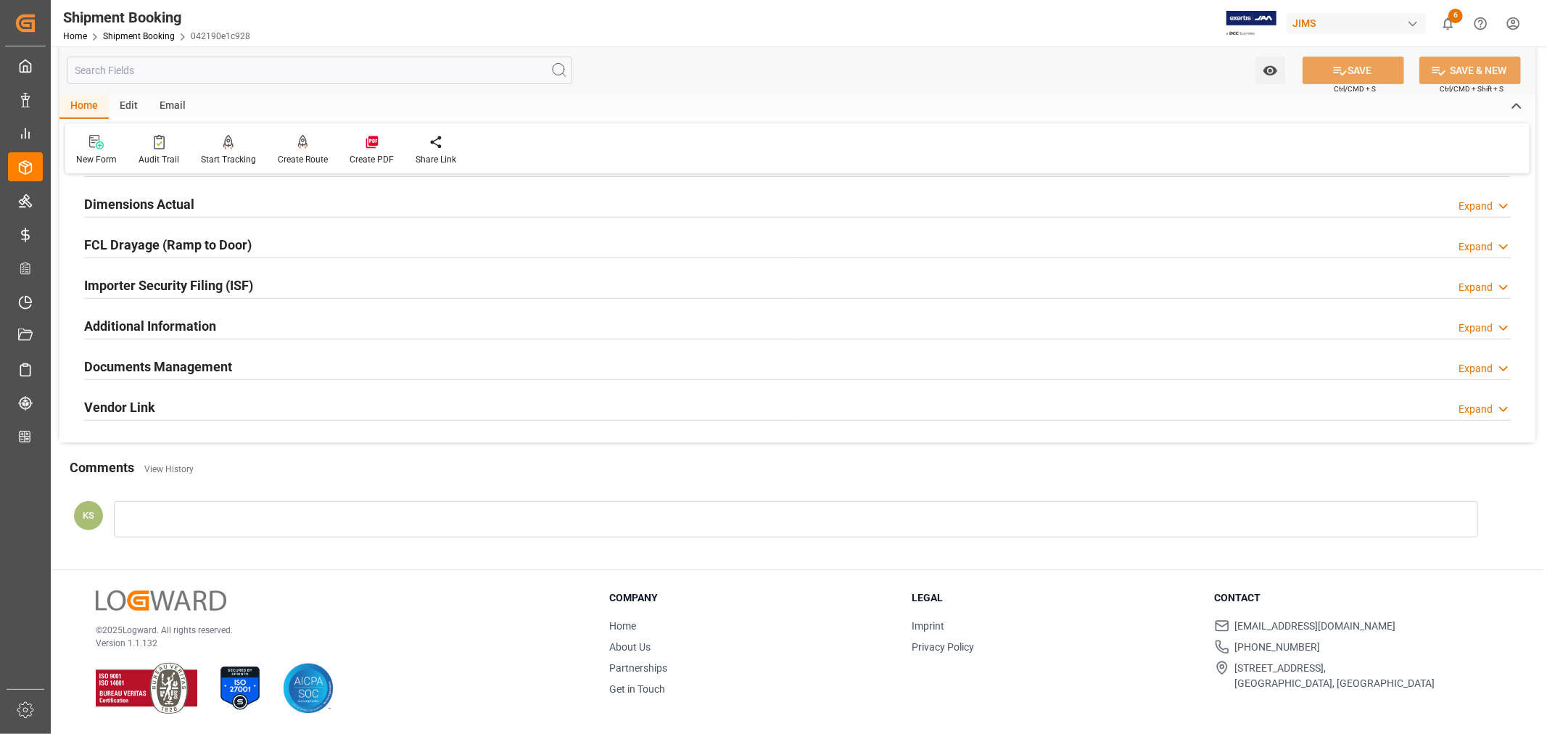
click at [370, 371] on div "Documents Management Expand" at bounding box center [797, 366] width 1427 height 28
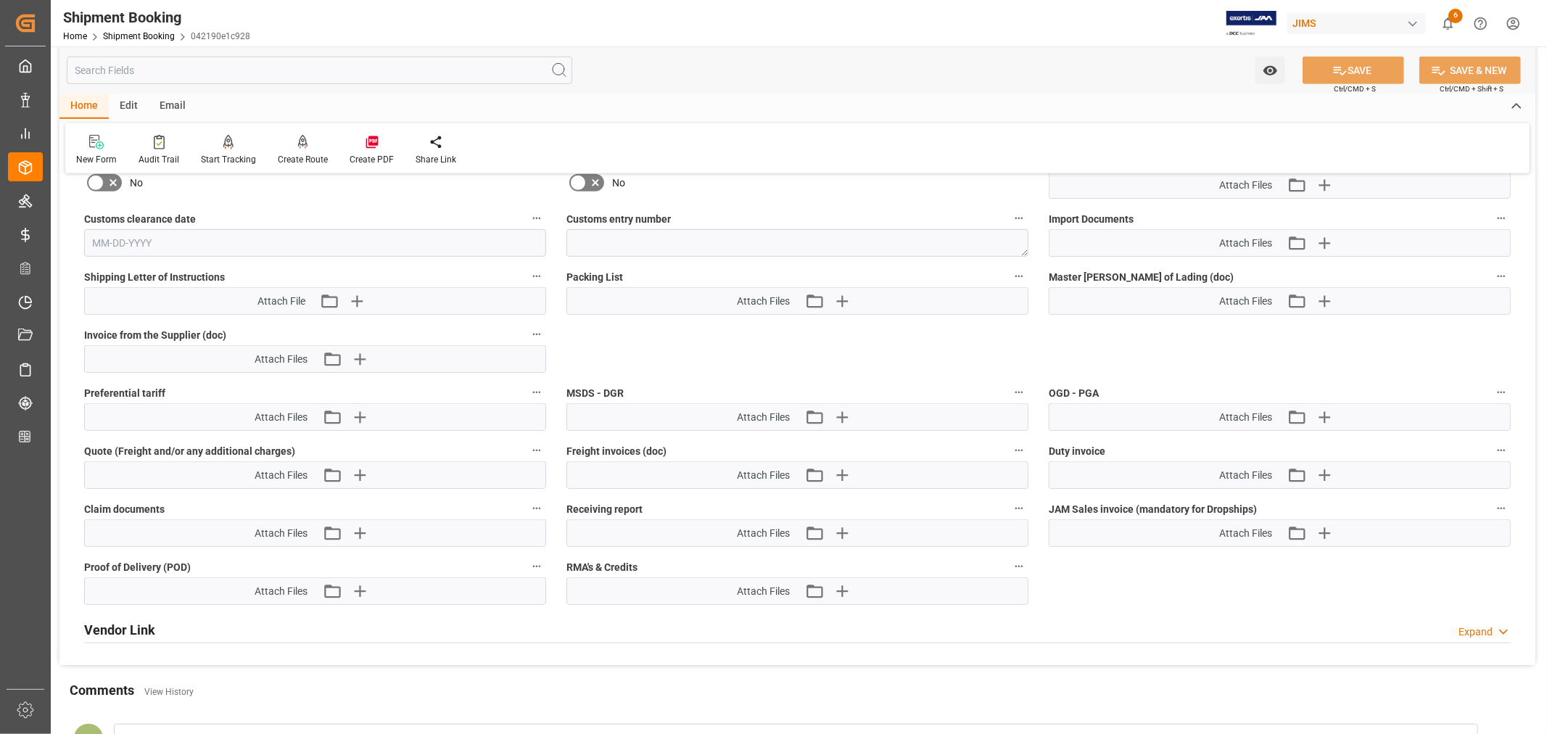
scroll to position [759, 0]
click at [1324, 240] on icon "button" at bounding box center [1324, 243] width 14 height 14
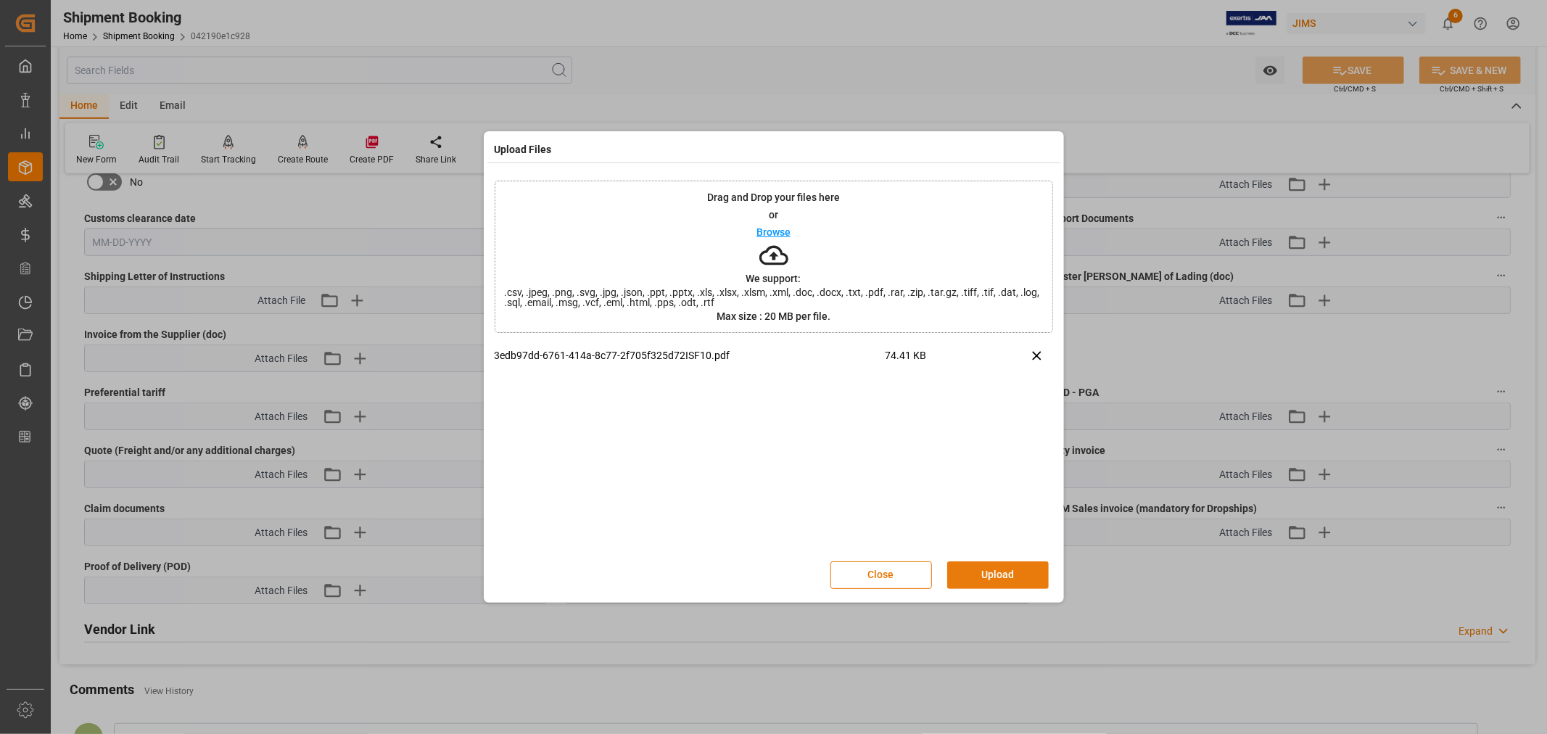
click at [973, 561] on button "Upload" at bounding box center [998, 575] width 102 height 28
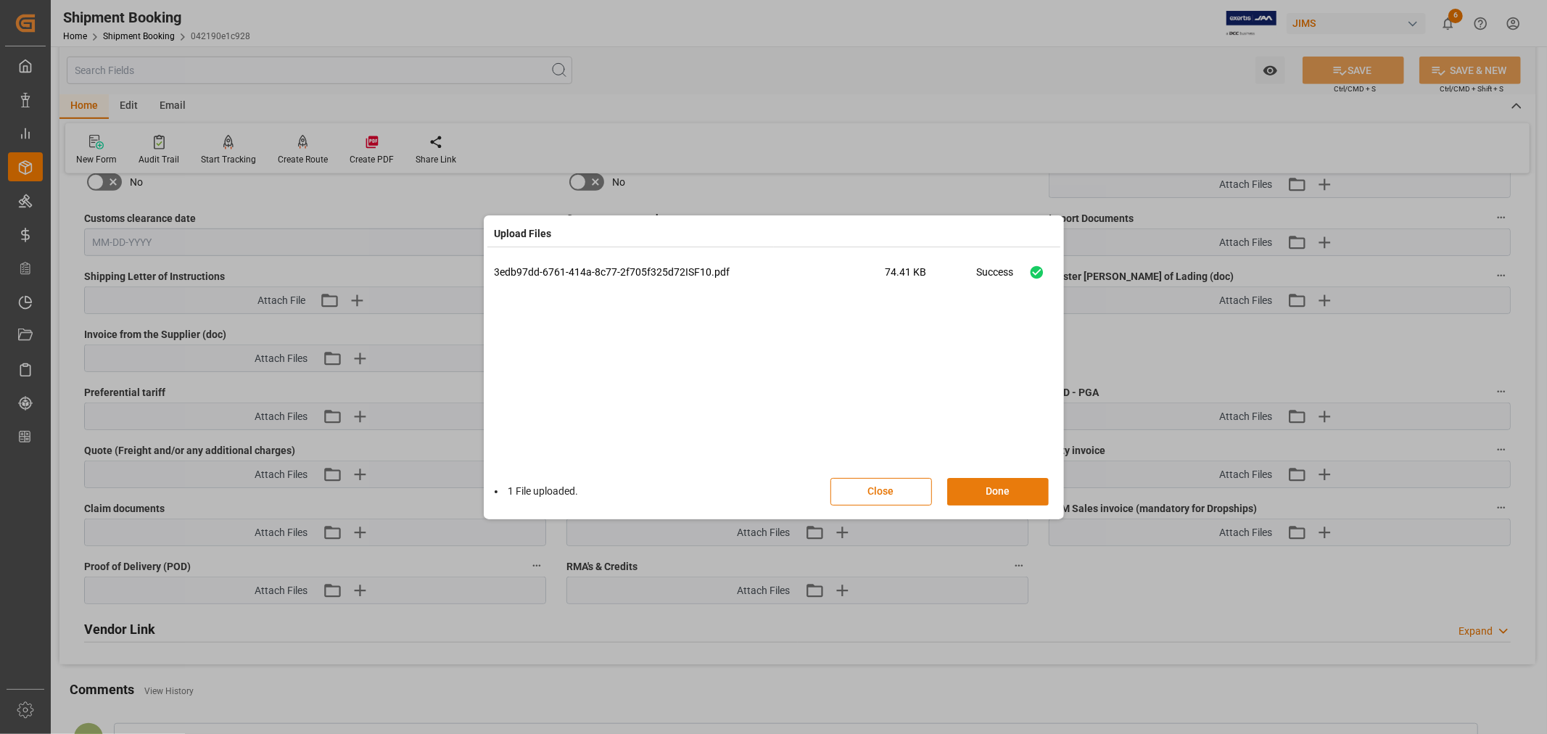
click at [985, 489] on button "Done" at bounding box center [998, 492] width 102 height 28
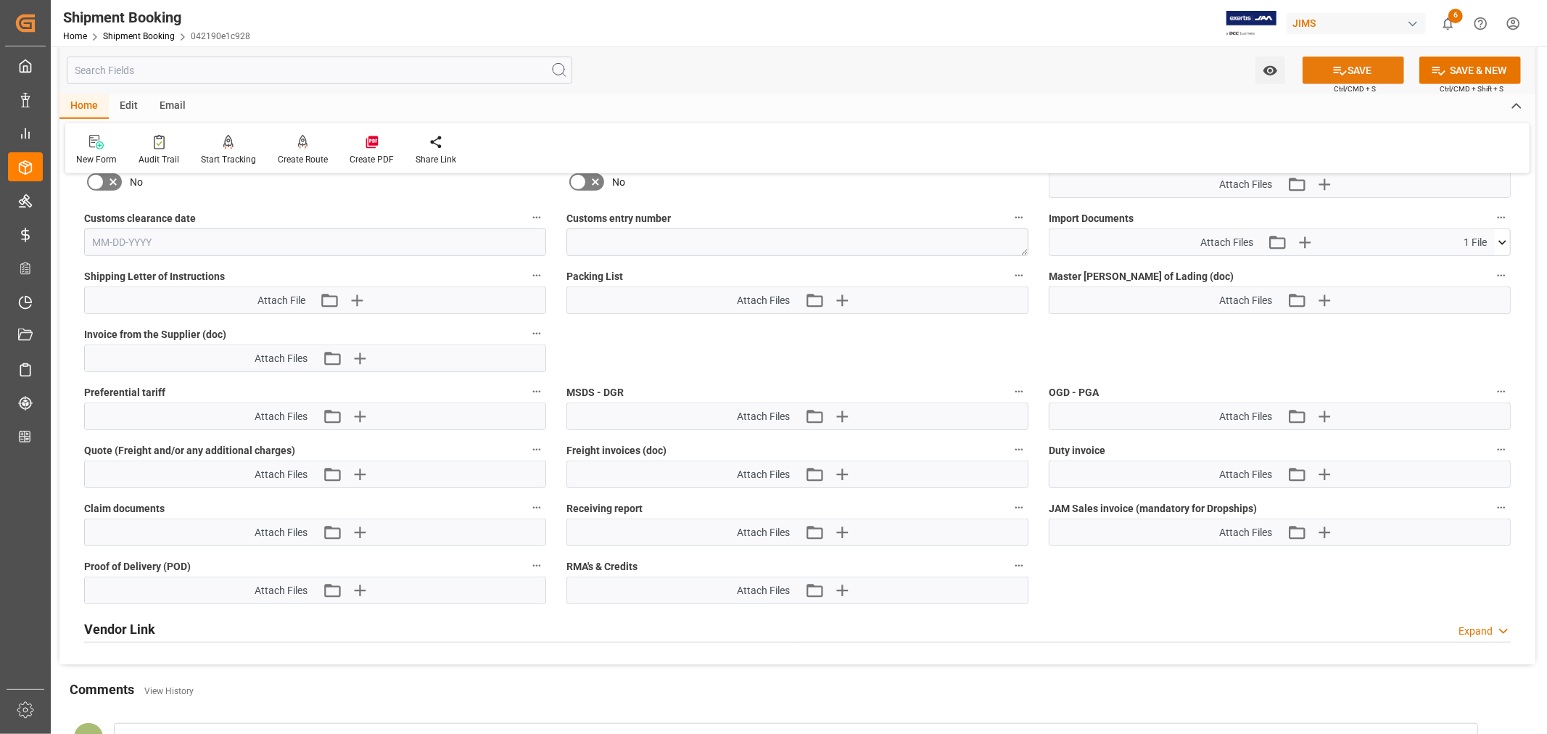
click at [1368, 73] on button "SAVE" at bounding box center [1354, 71] width 102 height 28
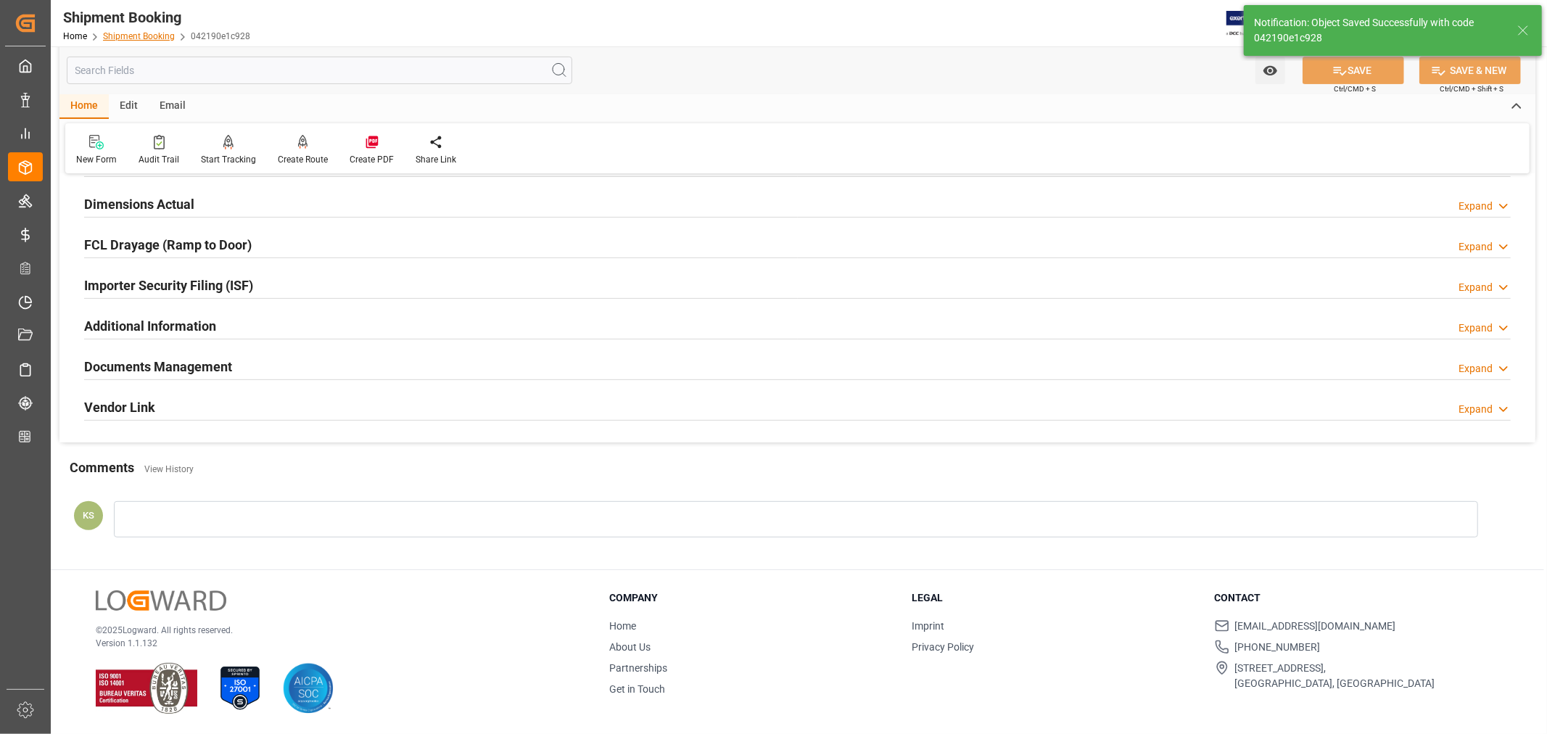
scroll to position [136, 0]
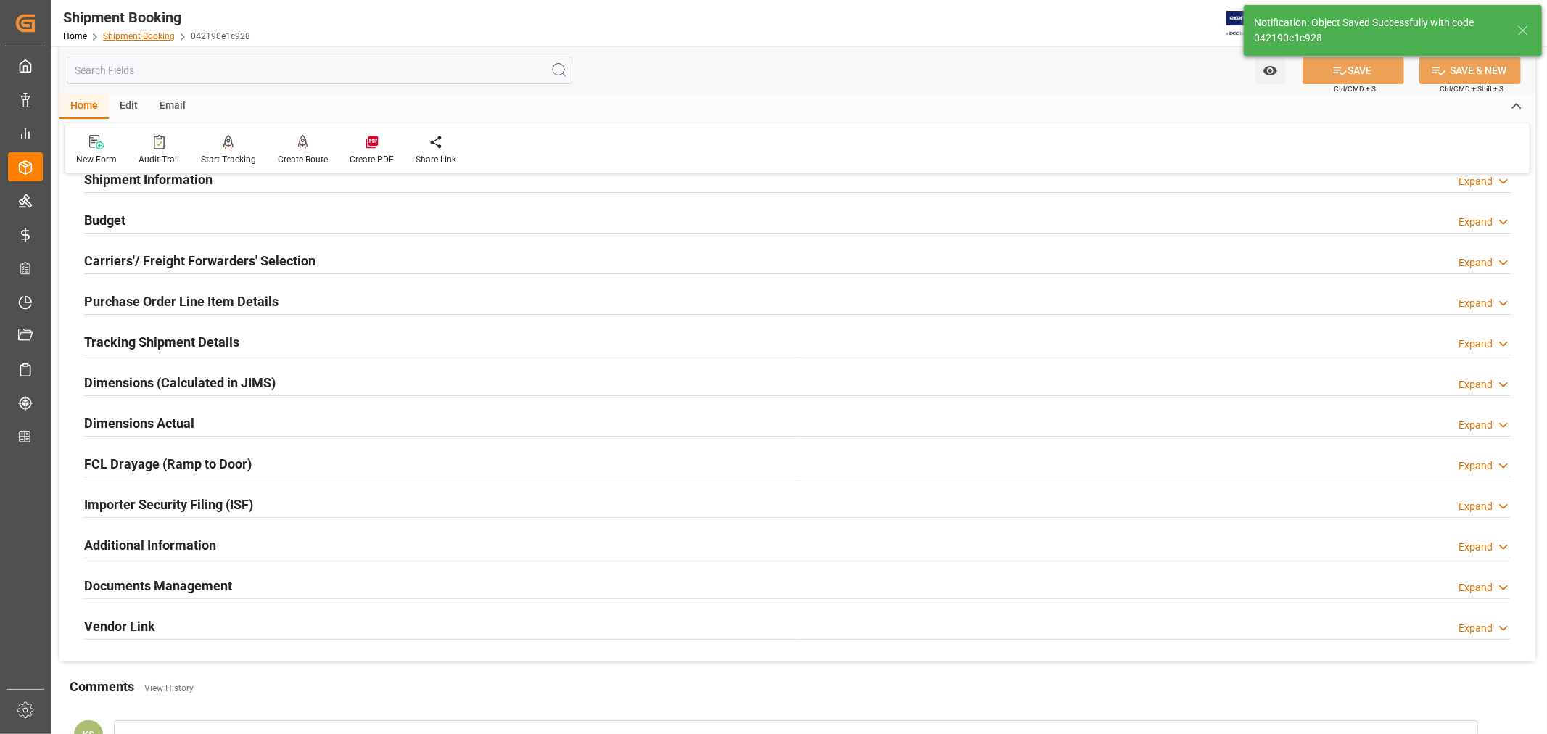
click at [133, 32] on link "Shipment Booking" at bounding box center [139, 36] width 72 height 10
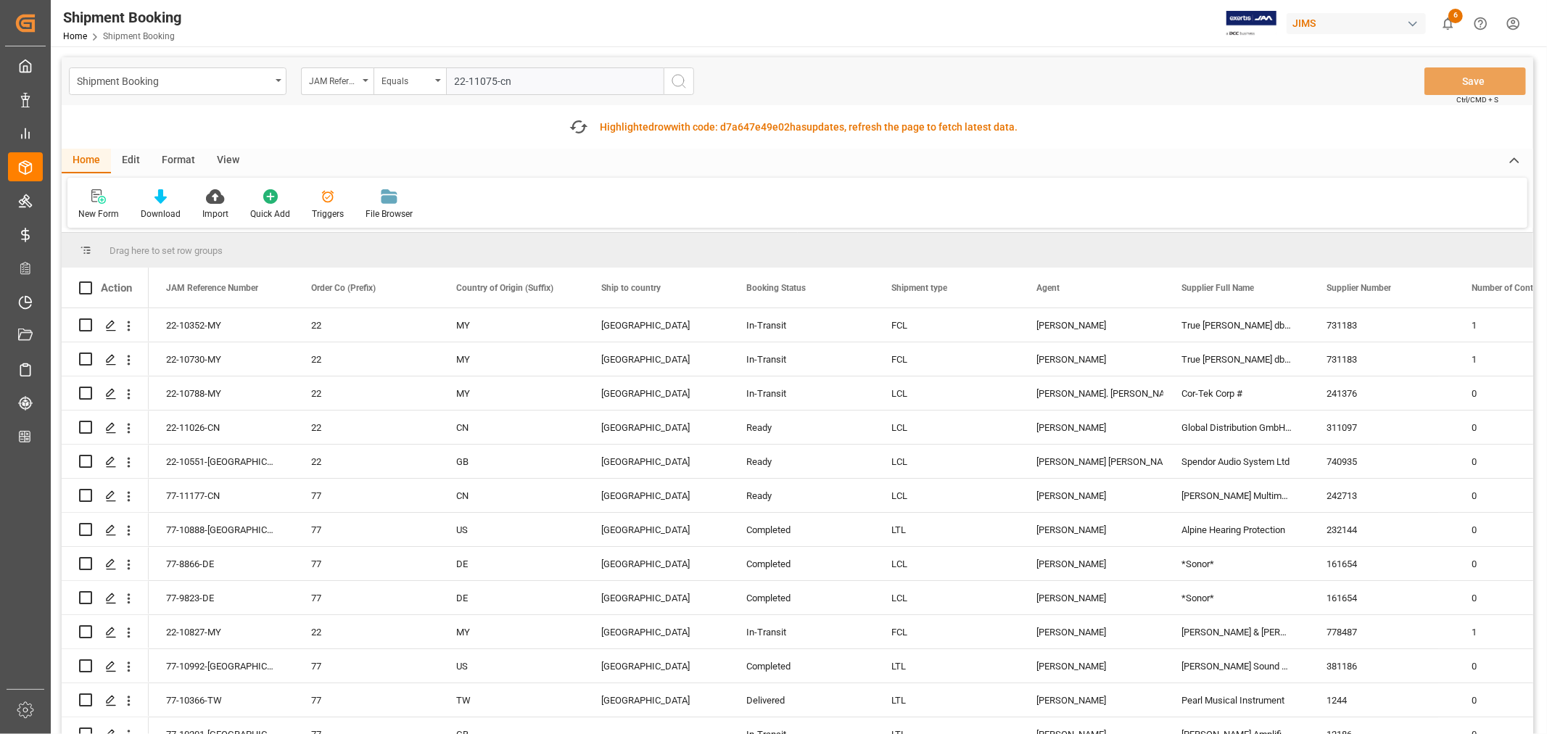
type input "22-11075-cn"
click at [678, 83] on icon "search button" at bounding box center [678, 81] width 17 height 17
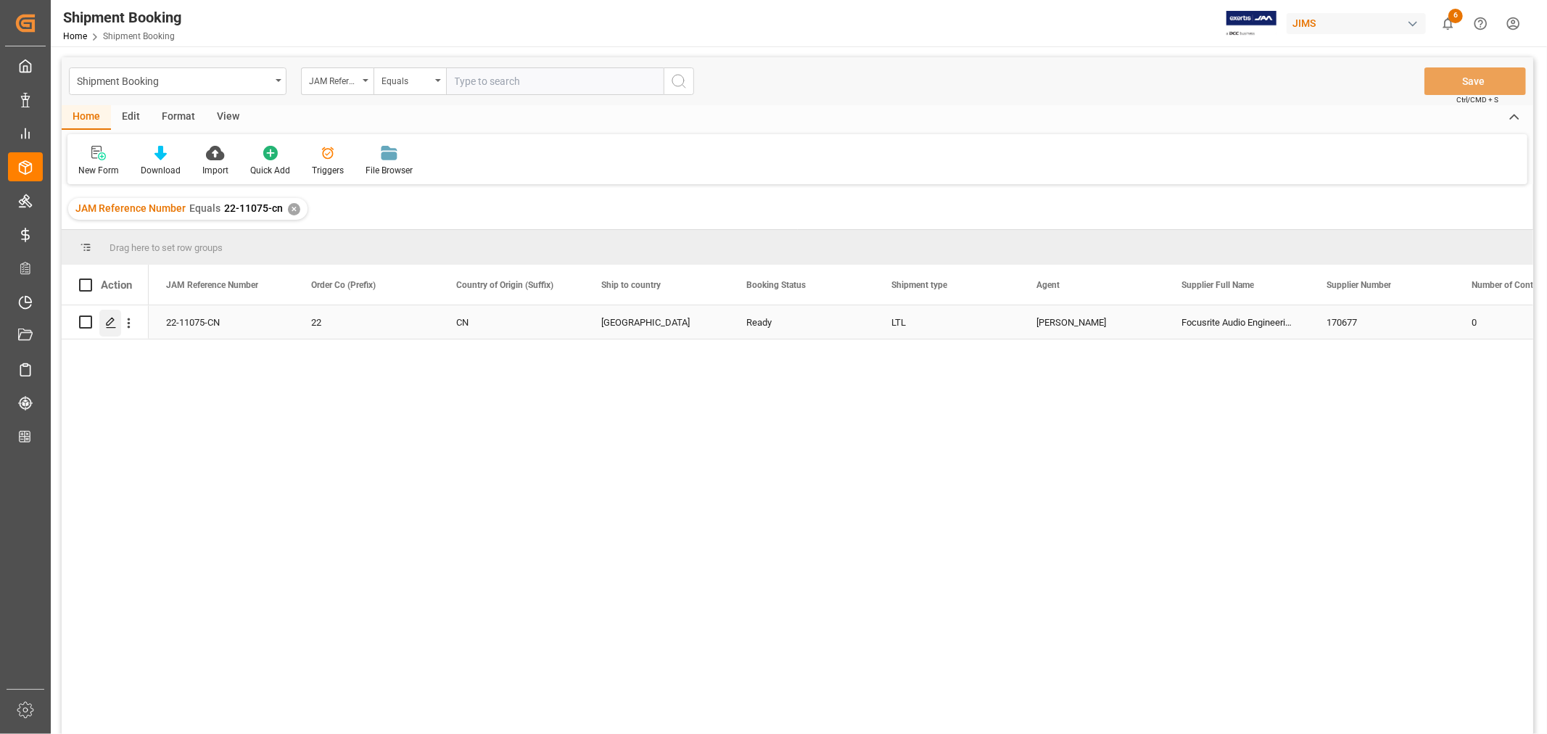
click at [109, 318] on icon "Press SPACE to select this row." at bounding box center [111, 323] width 12 height 12
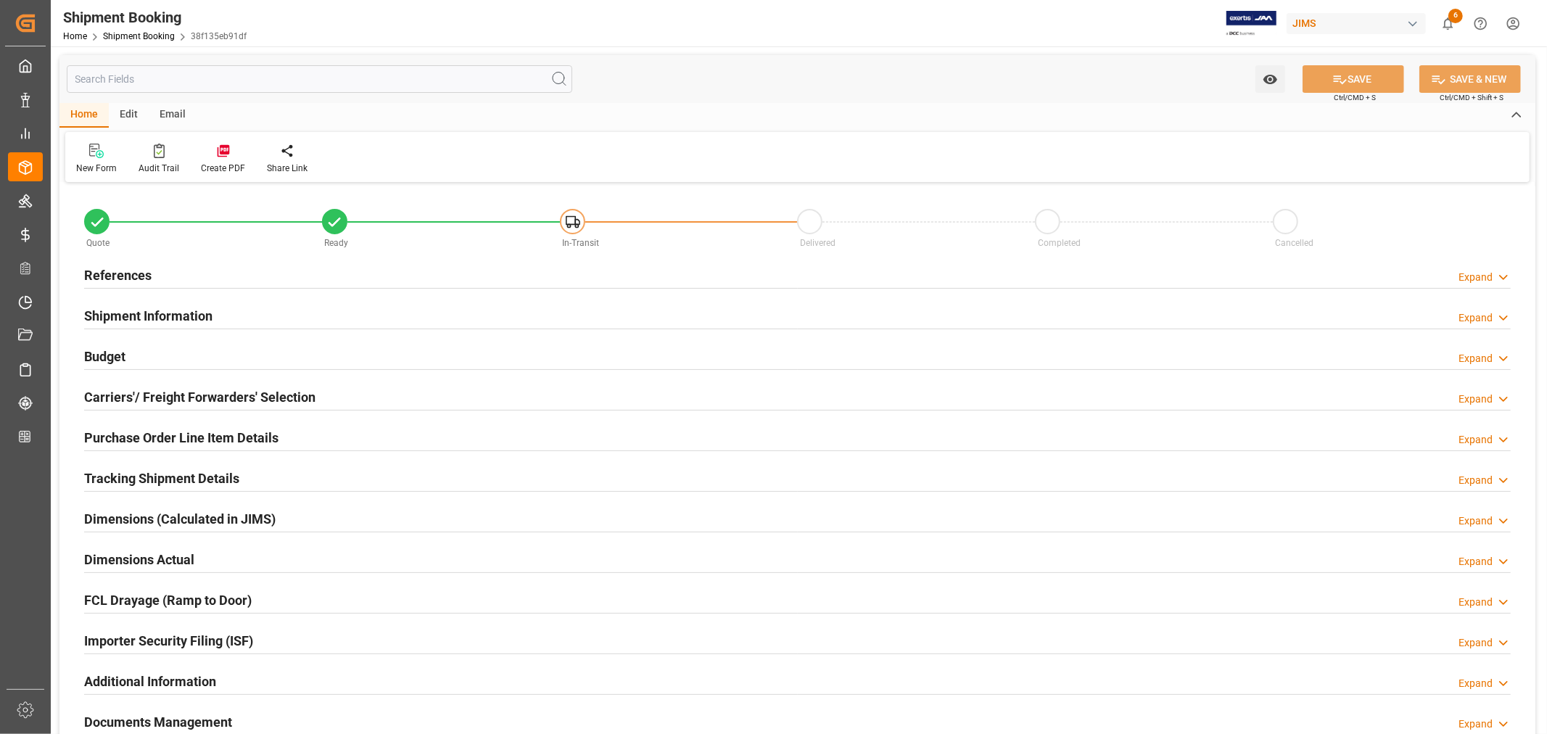
type input "1"
click at [183, 438] on h2 "Purchase Order Line Item Details" at bounding box center [181, 438] width 194 height 20
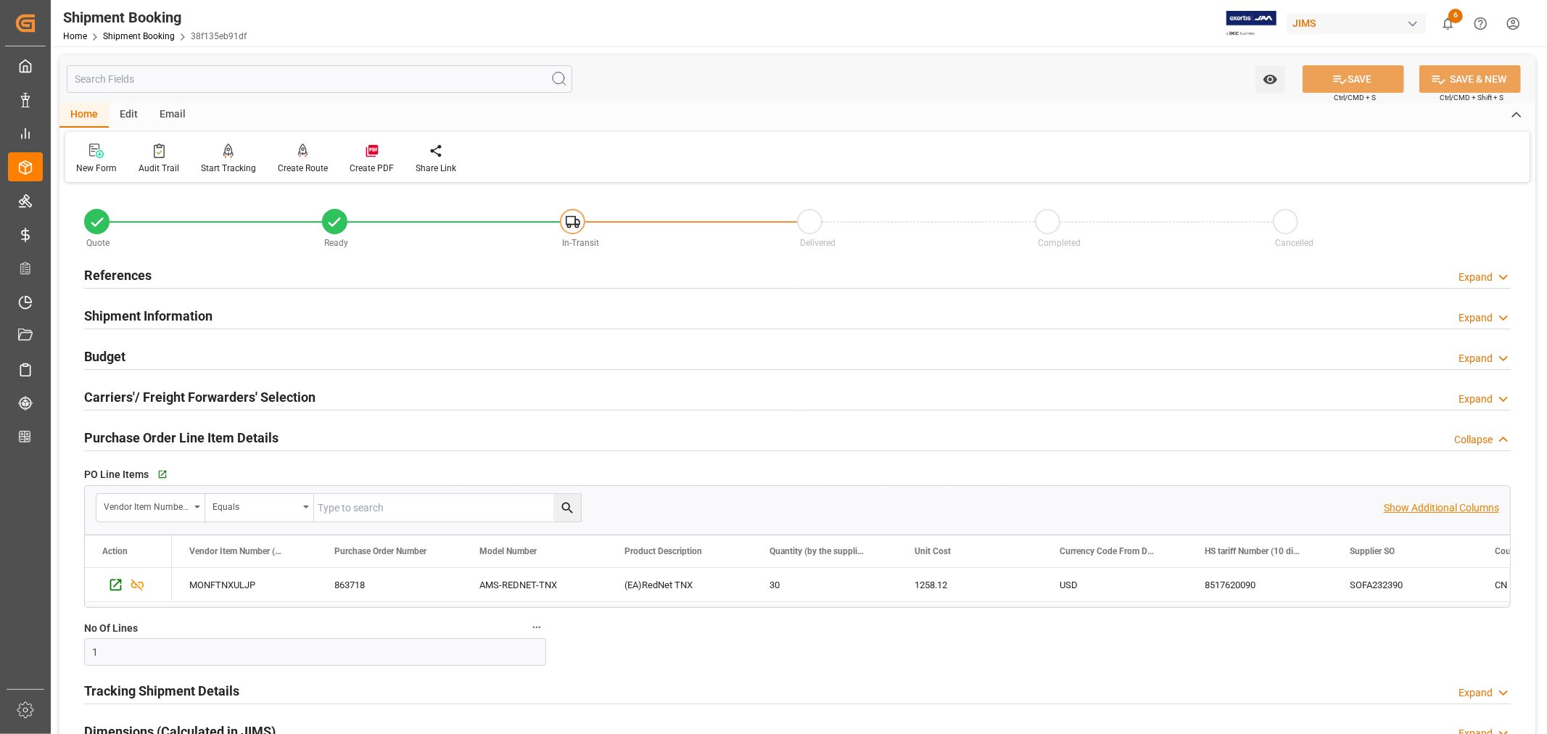
click at [1415, 509] on p "Show Additional Columns" at bounding box center [1441, 507] width 115 height 15
click at [856, 585] on div "30" at bounding box center [824, 584] width 145 height 33
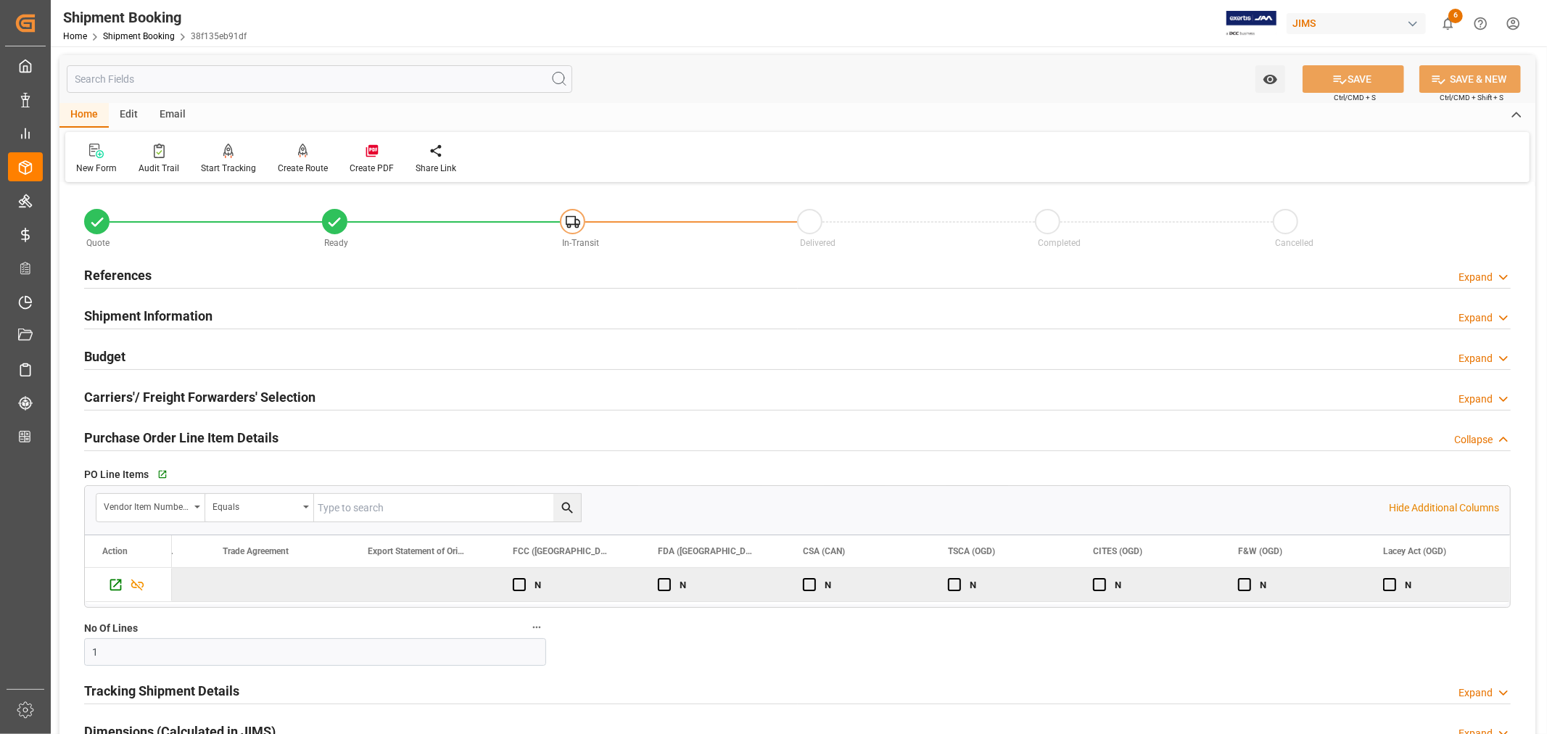
scroll to position [0, 9105]
click at [1408, 510] on p "Hide Additional Columns" at bounding box center [1444, 507] width 110 height 15
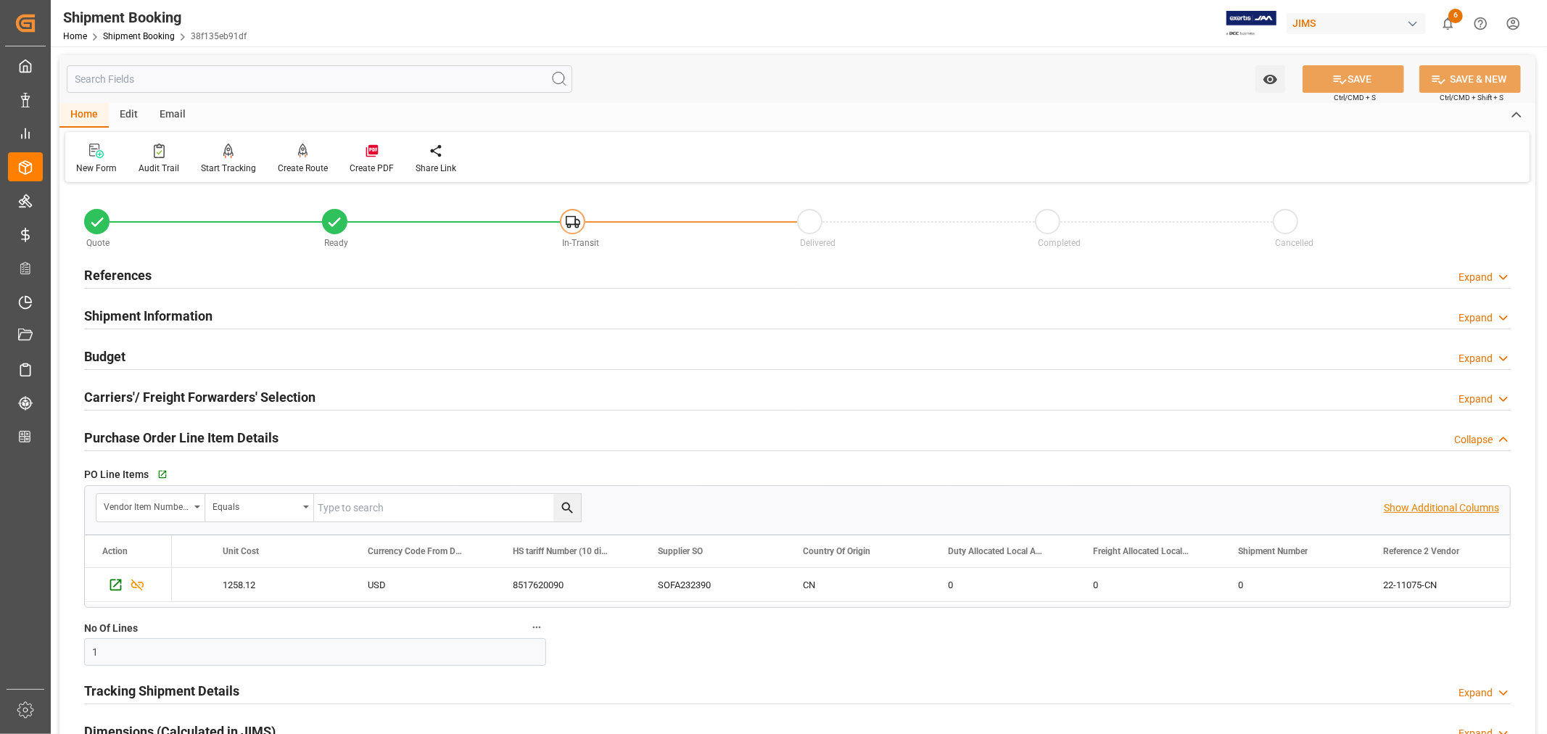
click at [1408, 510] on p "Show Additional Columns" at bounding box center [1441, 507] width 115 height 15
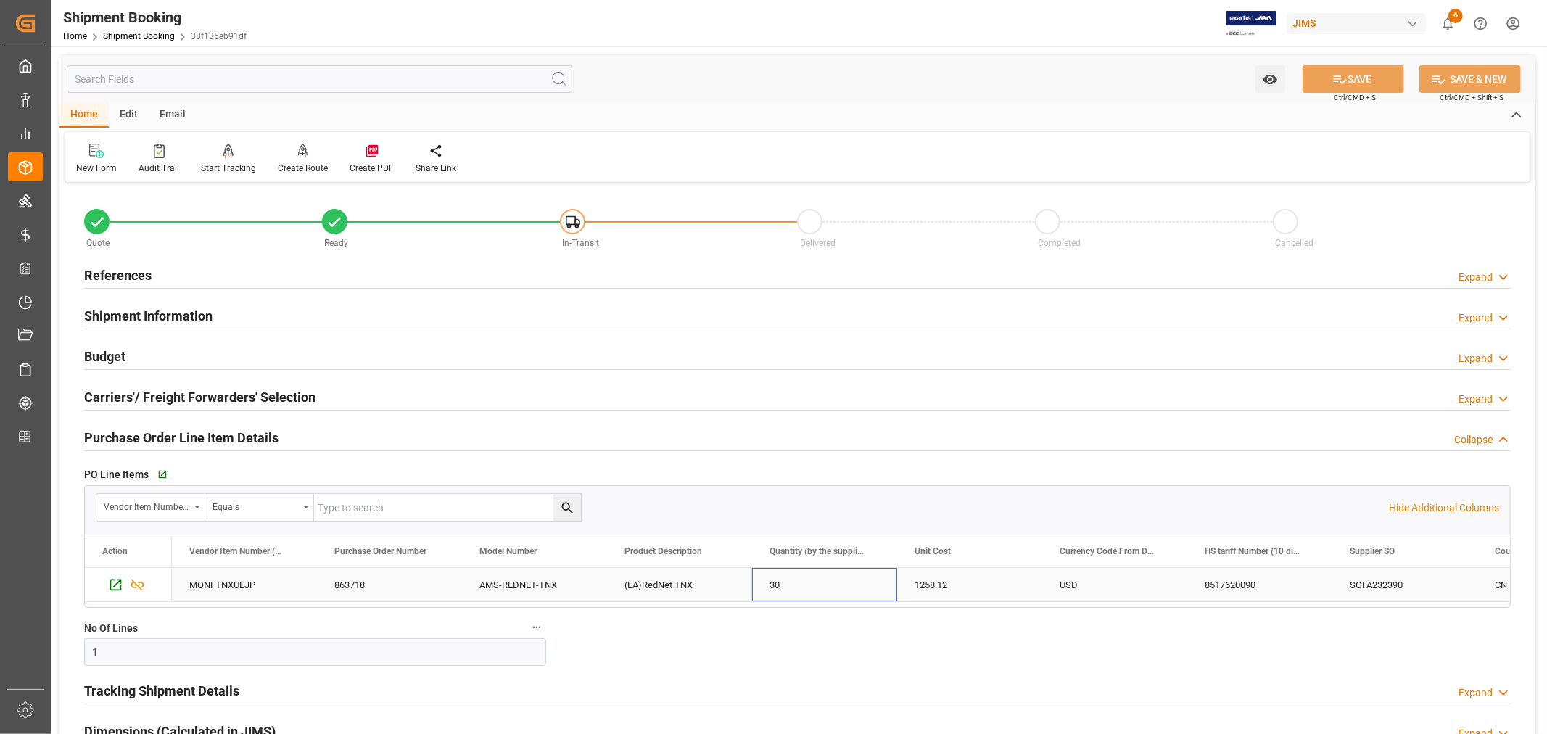
click at [802, 590] on div "30" at bounding box center [824, 584] width 145 height 33
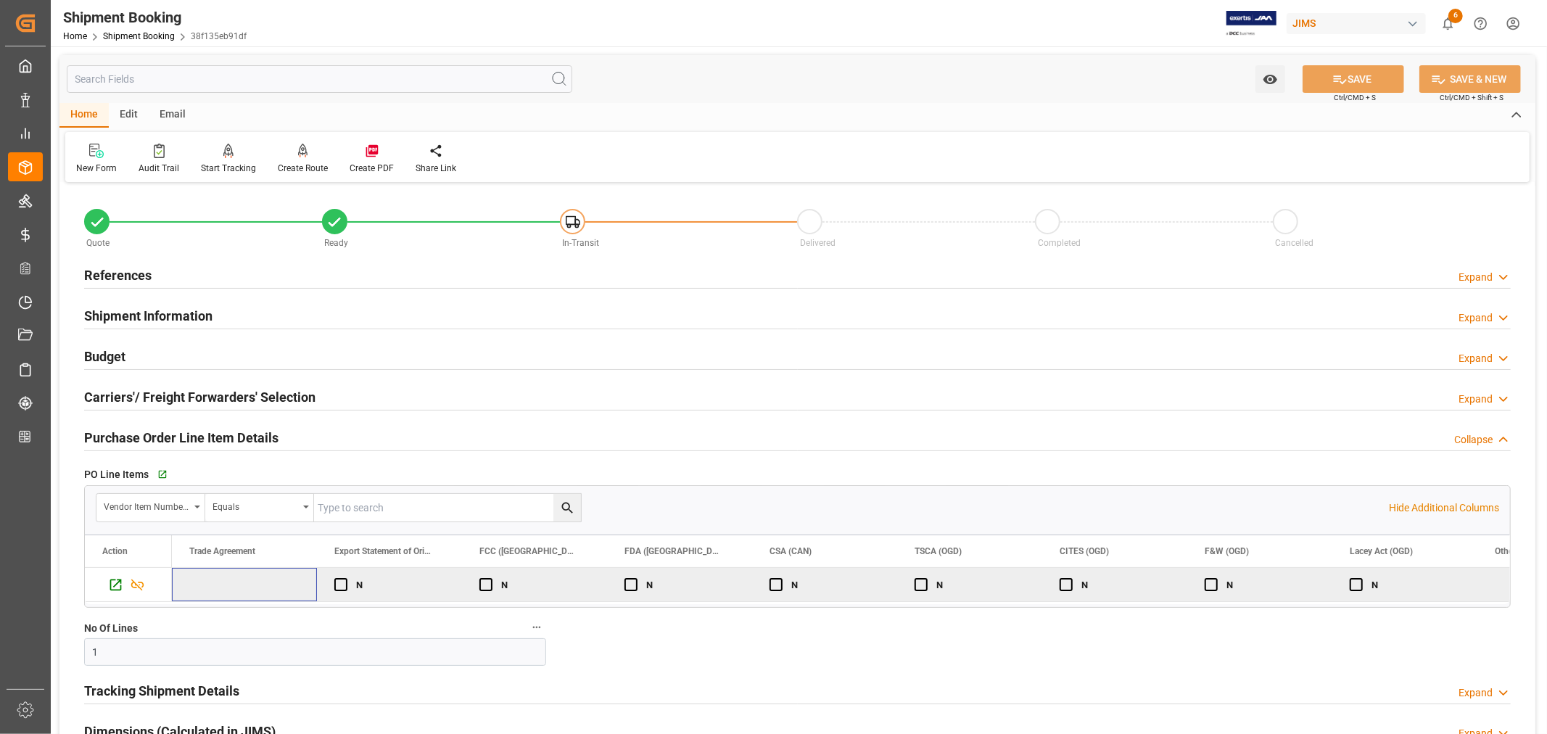
scroll to position [0, 8993]
click at [709, 582] on div "N" at bounding box center [690, 585] width 88 height 33
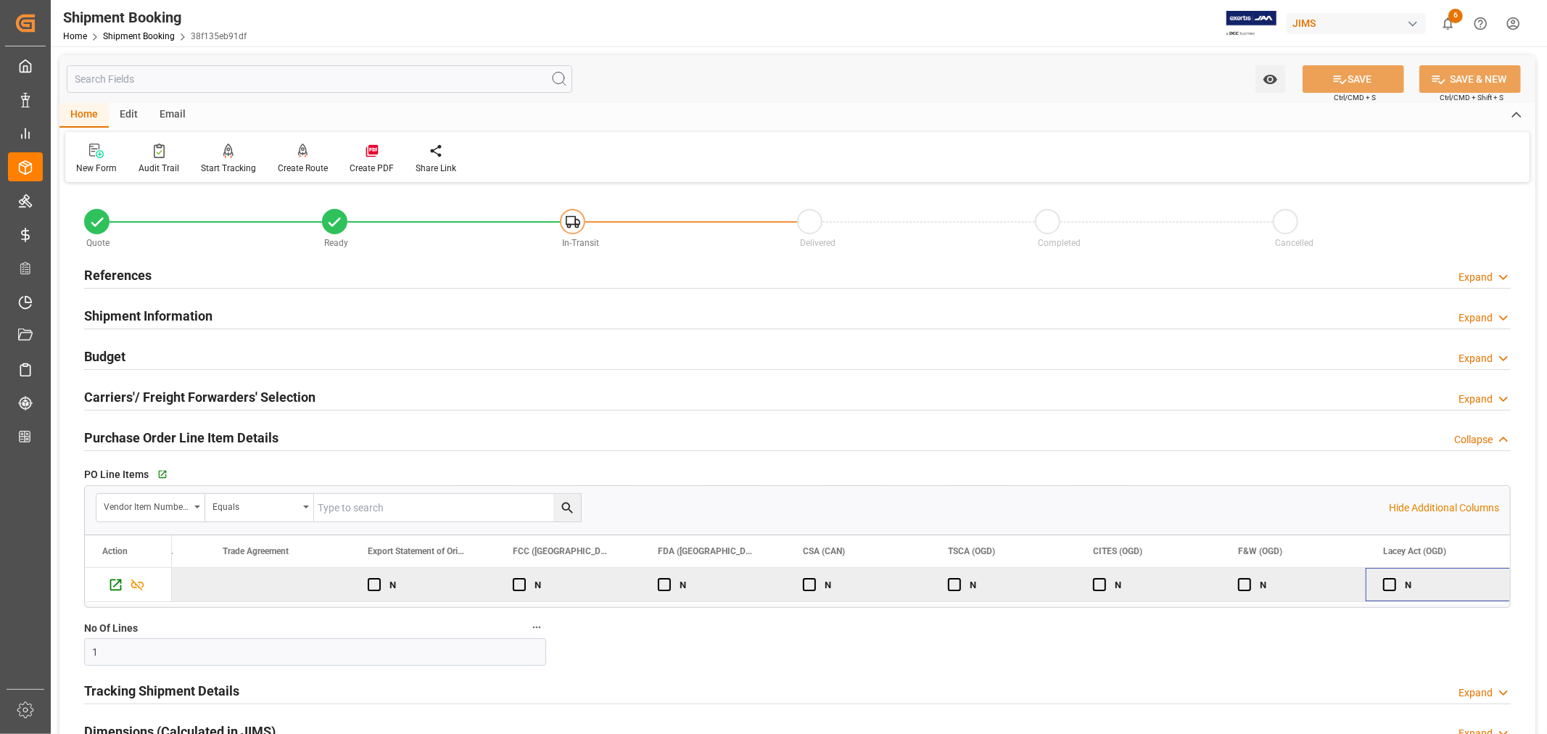
scroll to position [0, 9250]
click at [1416, 513] on p "Hide Additional Columns" at bounding box center [1444, 507] width 110 height 15
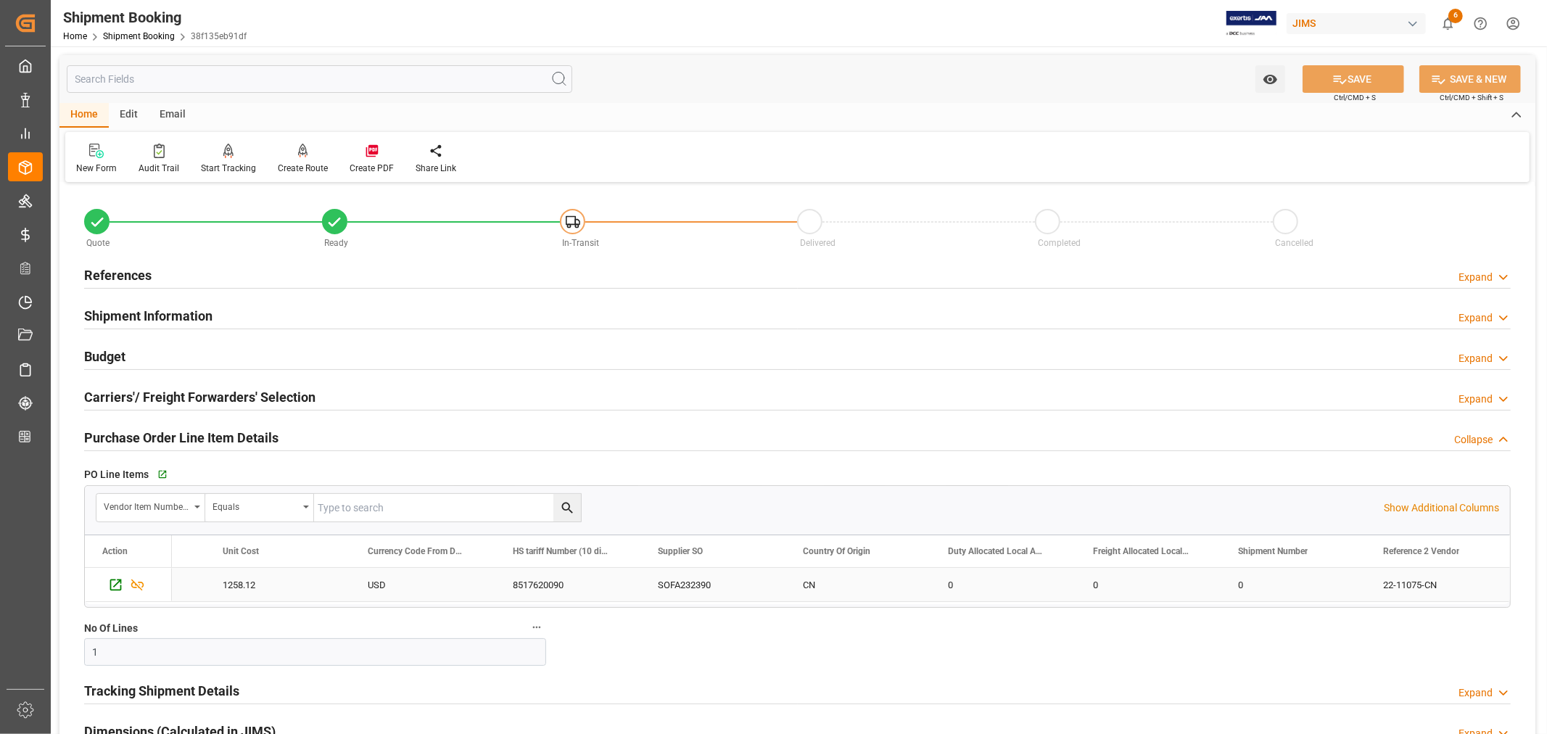
click at [331, 582] on div "1258.12" at bounding box center [277, 584] width 145 height 33
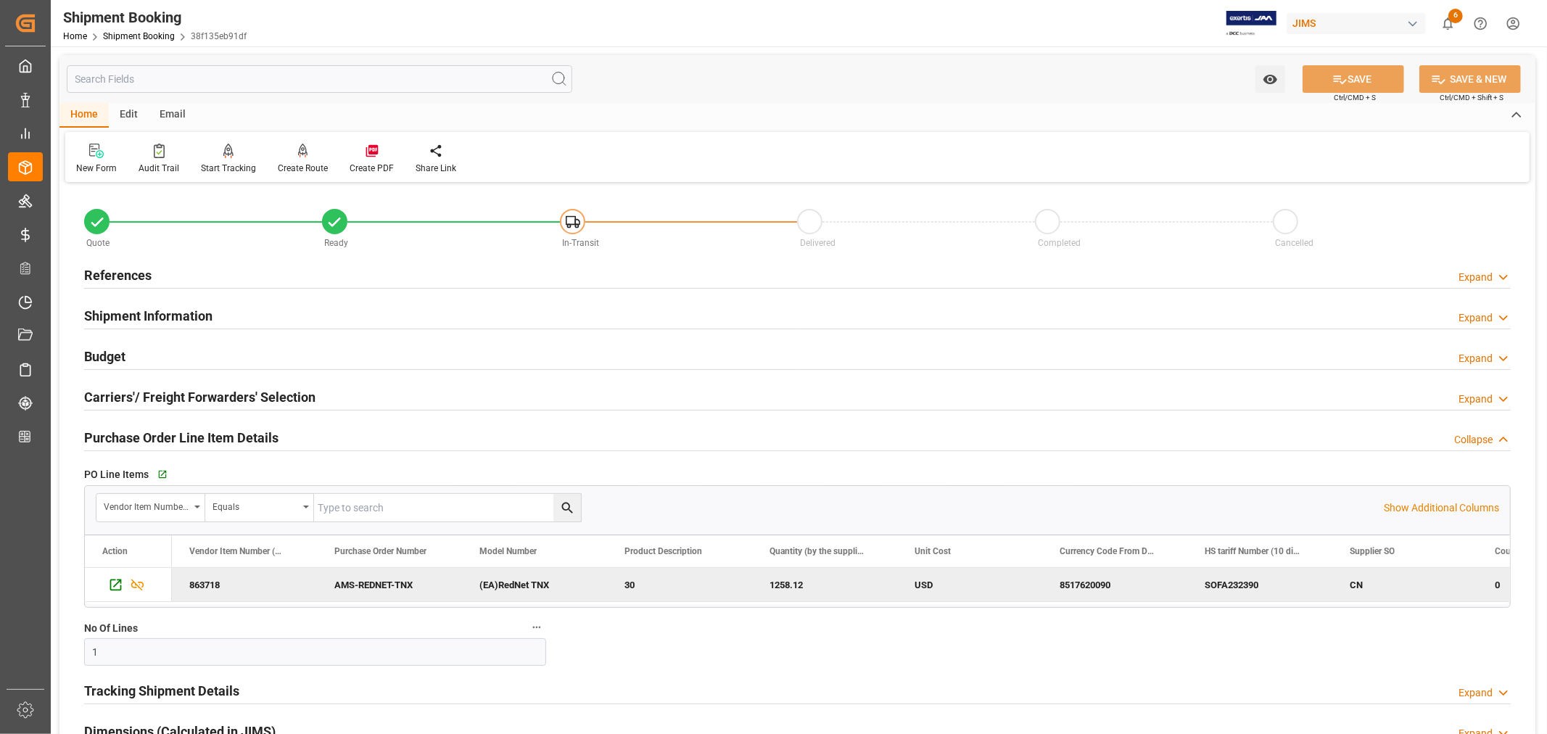
scroll to position [0, 0]
click at [140, 32] on link "Shipment Booking" at bounding box center [139, 36] width 72 height 10
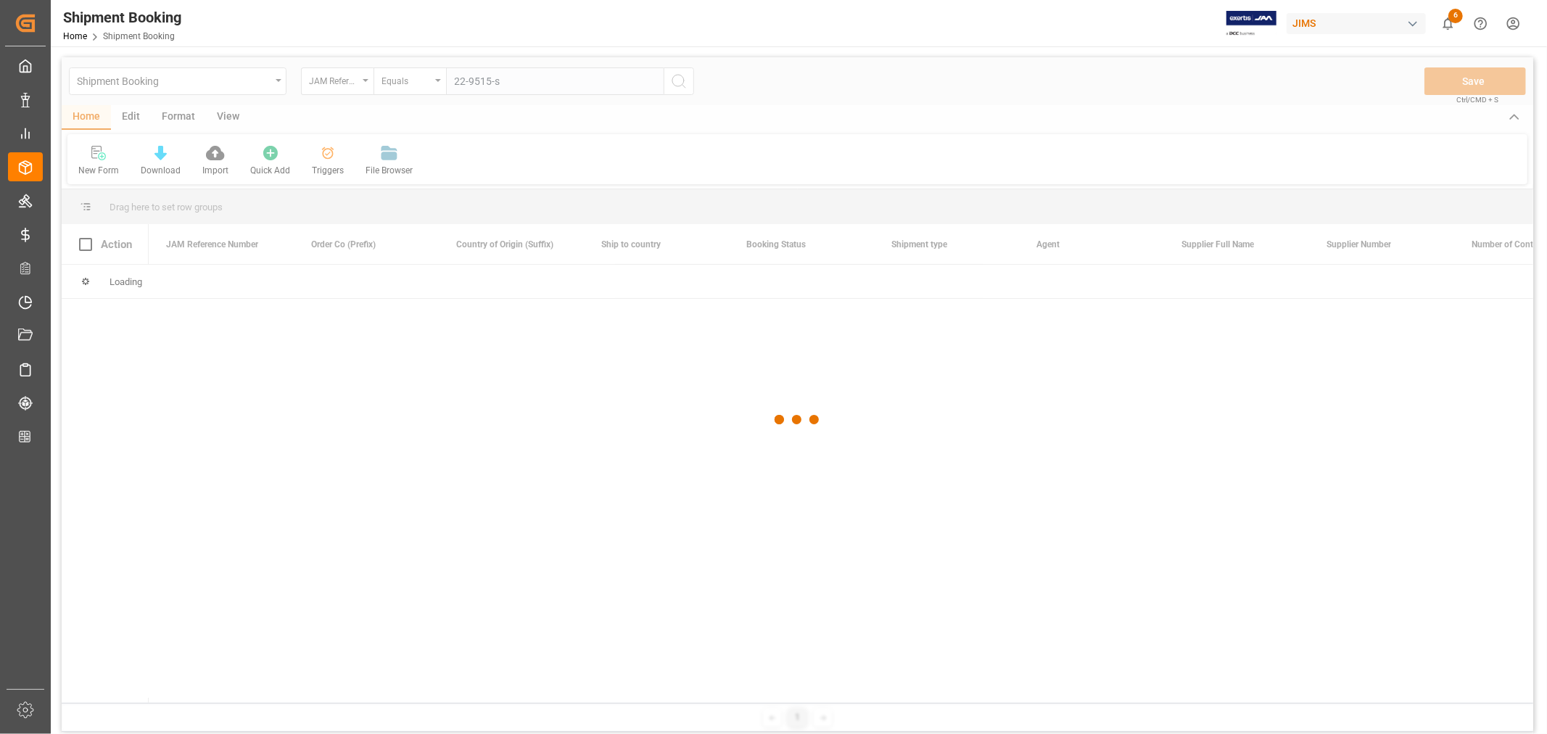
type input "22-9515-se"
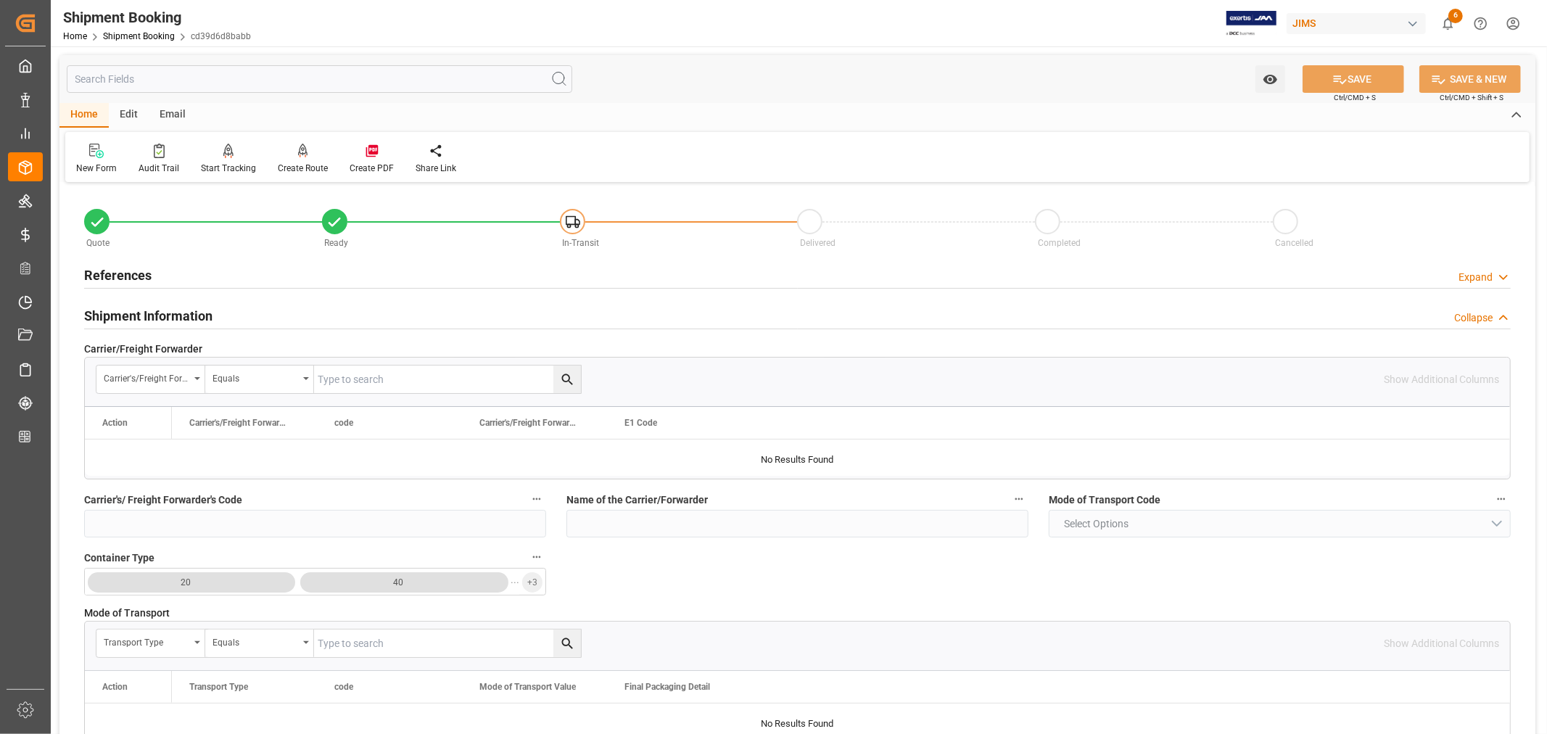
scroll to position [322, 0]
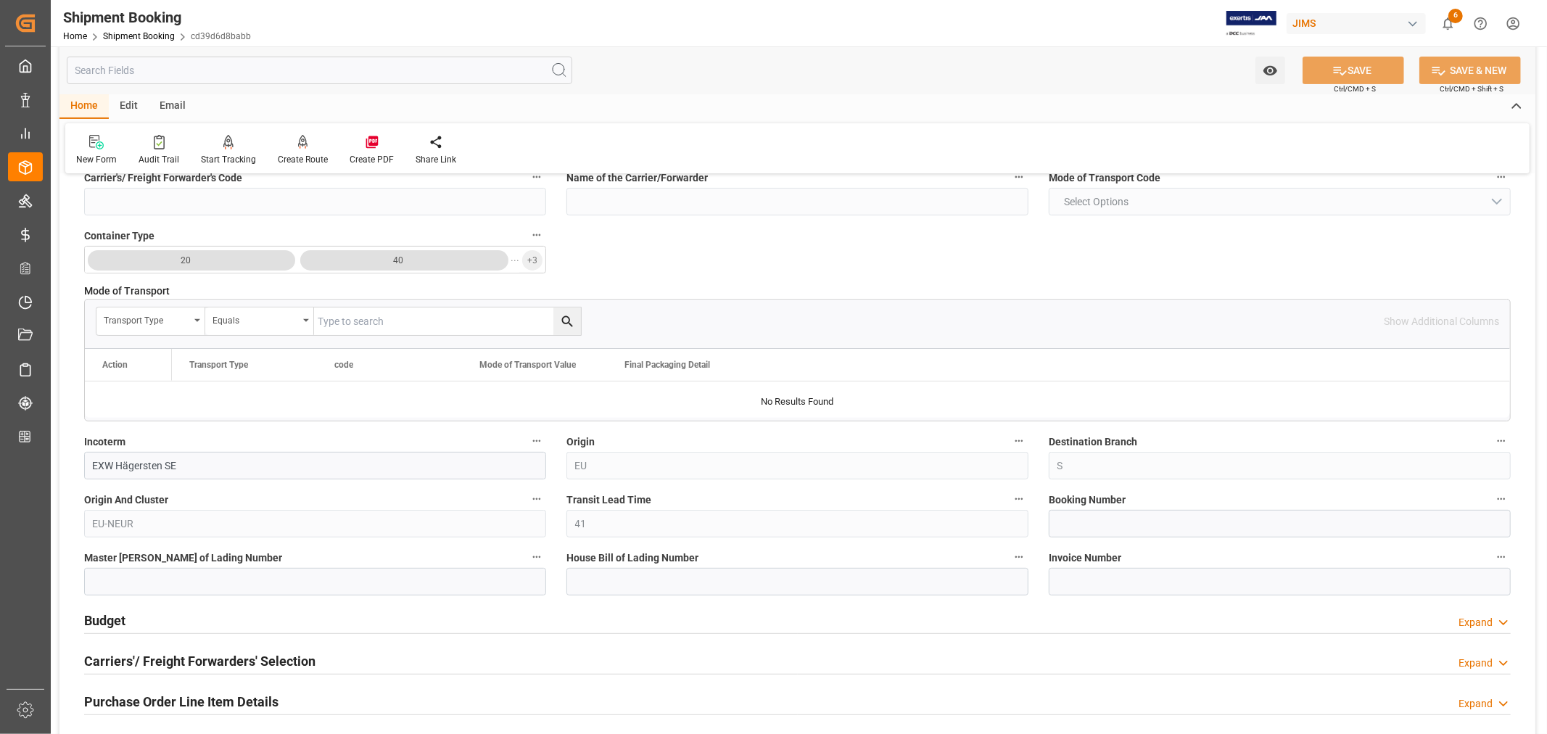
click at [122, 622] on h2 "Budget" at bounding box center [104, 621] width 41 height 20
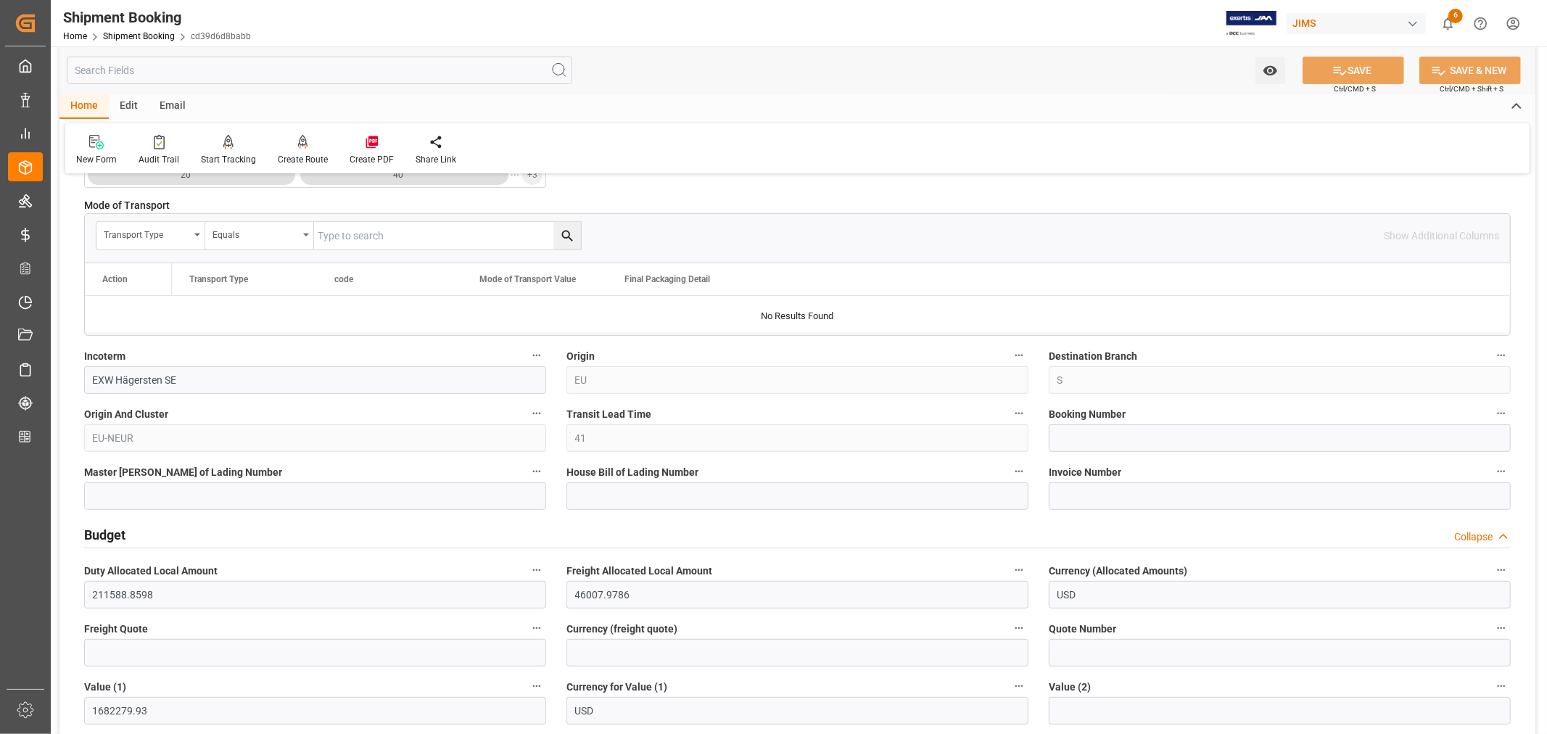
scroll to position [403, 0]
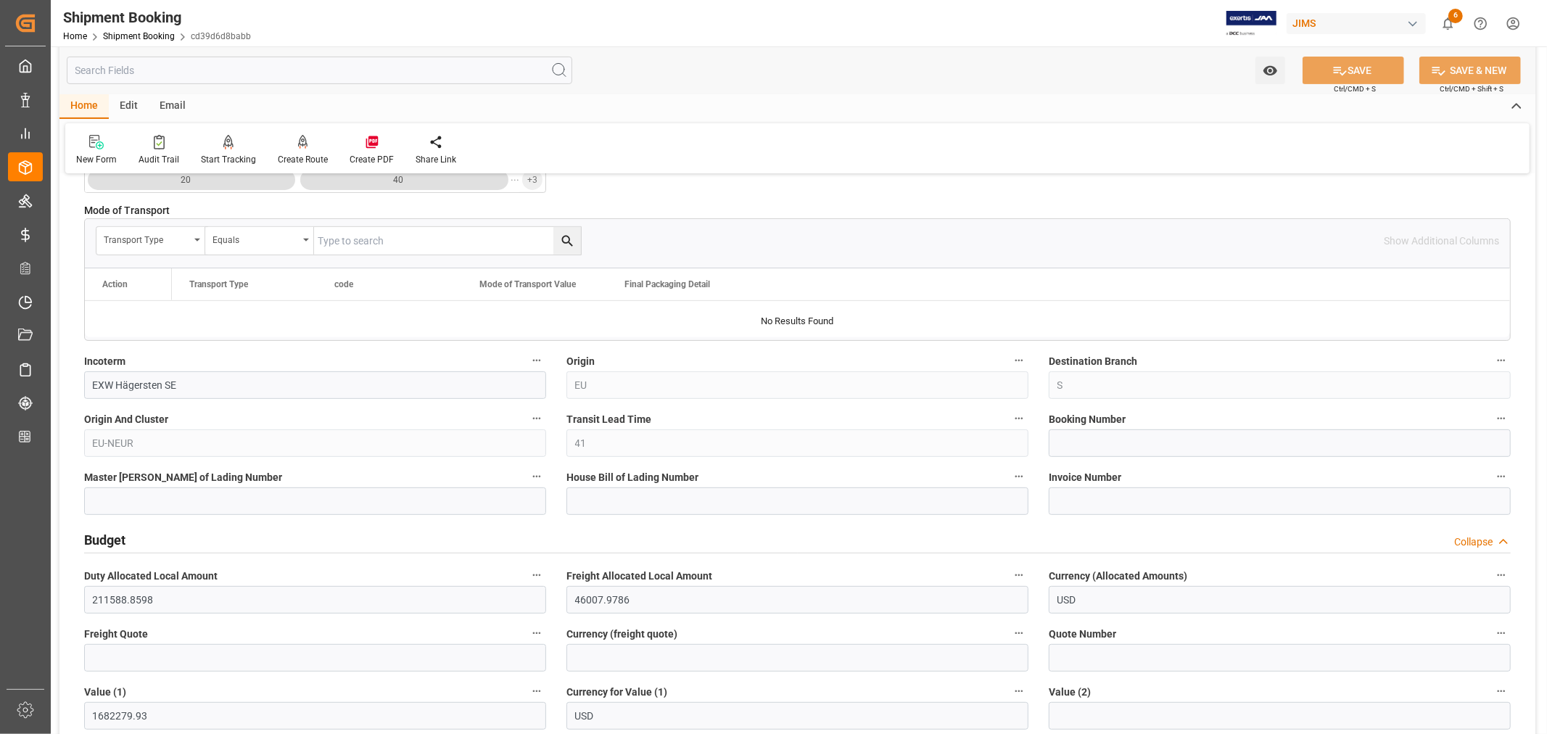
click at [133, 540] on div "Budget Collapse" at bounding box center [797, 539] width 1427 height 28
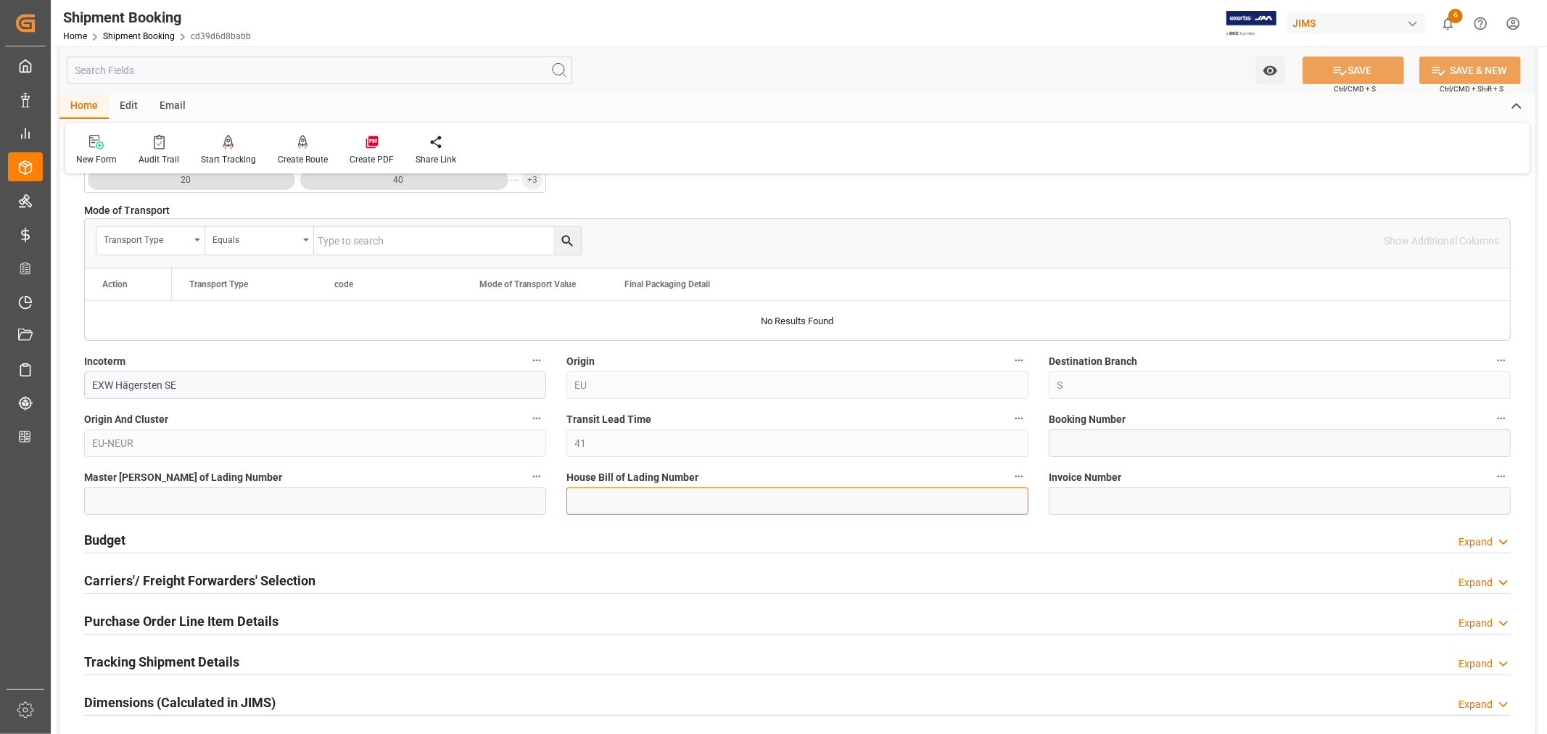
click at [586, 499] on input at bounding box center [797, 501] width 462 height 28
paste input "CCLLSTAS25022610"
type input "CCLLSTAS25022610"
click at [109, 500] on input at bounding box center [315, 501] width 462 height 28
paste input "ONEYGOTF10947300"
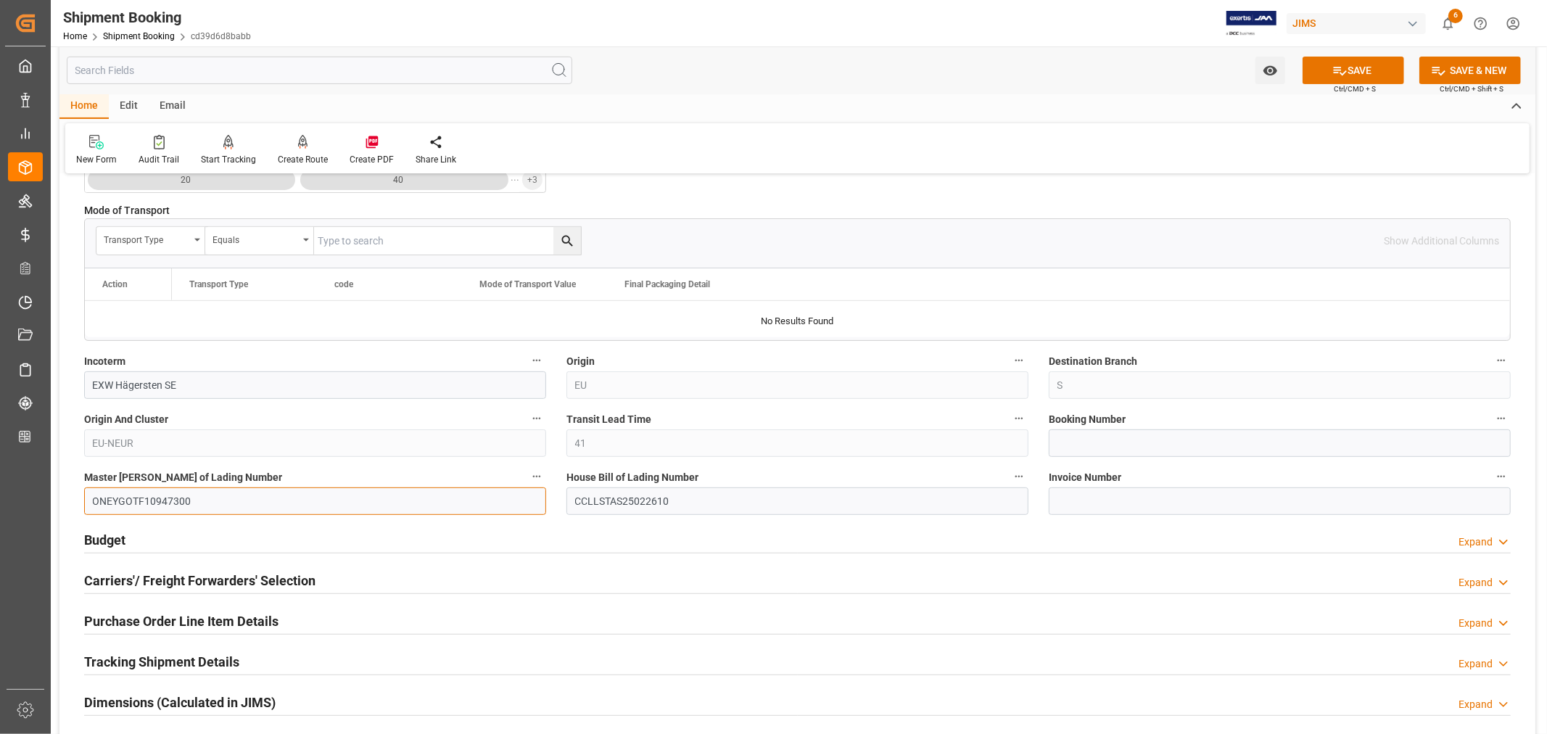
type input "ONEYGOTF10947300"
click at [1054, 441] on input at bounding box center [1280, 443] width 462 height 28
paste input "SSTAS022610"
type input "SSTAS022610"
click at [1342, 69] on icon at bounding box center [1339, 70] width 15 height 15
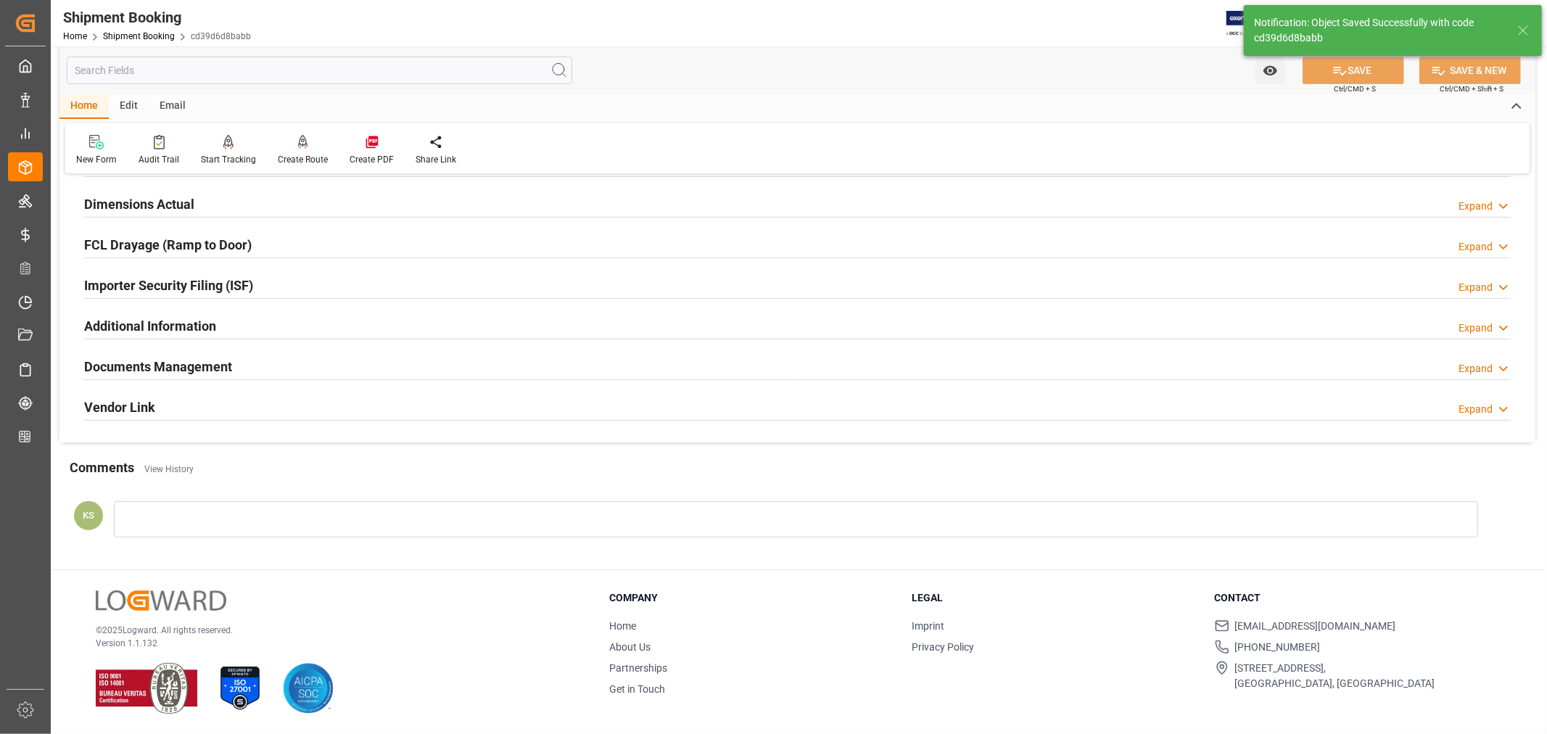
scroll to position [0, 0]
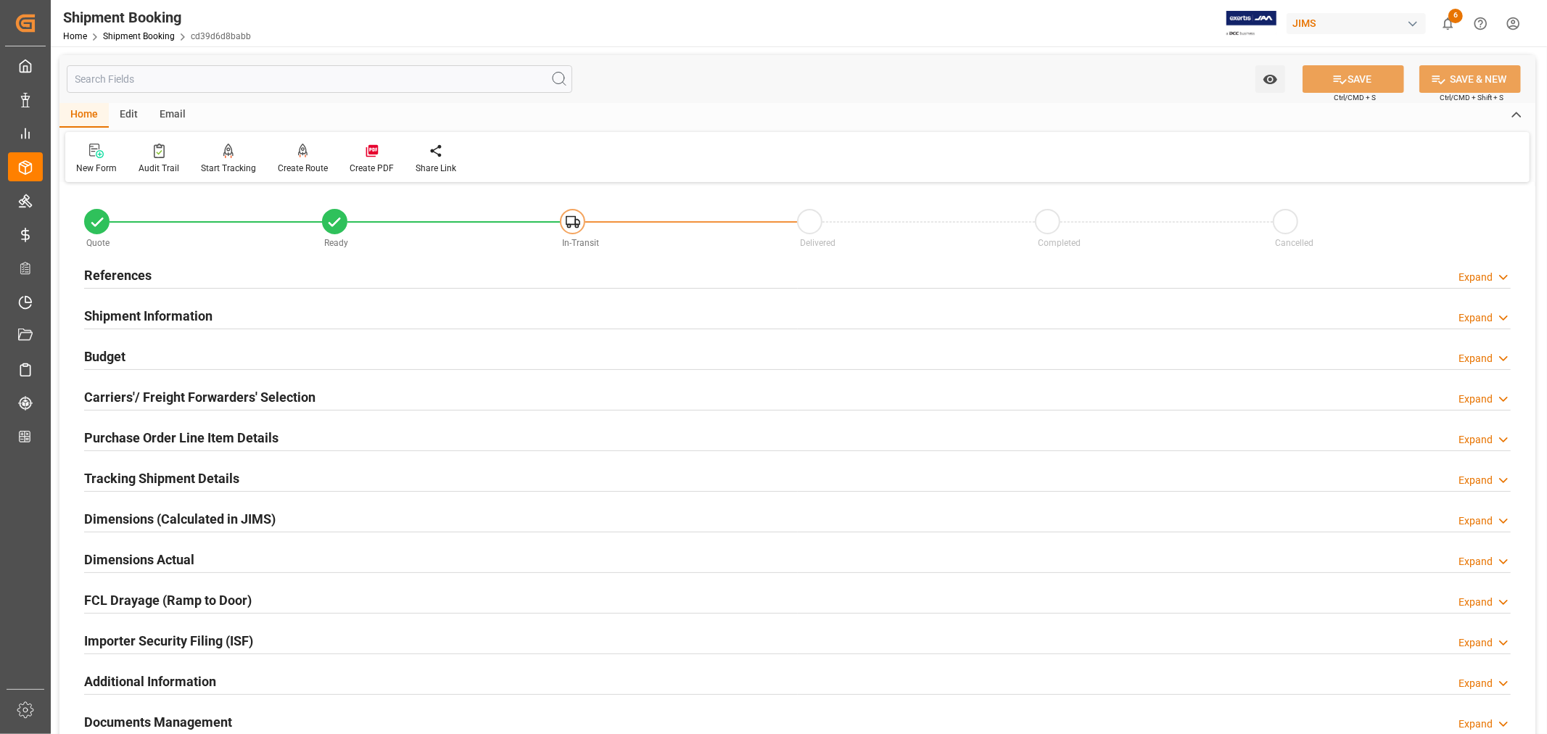
click at [332, 314] on div "Shipment Information Expand" at bounding box center [797, 315] width 1427 height 28
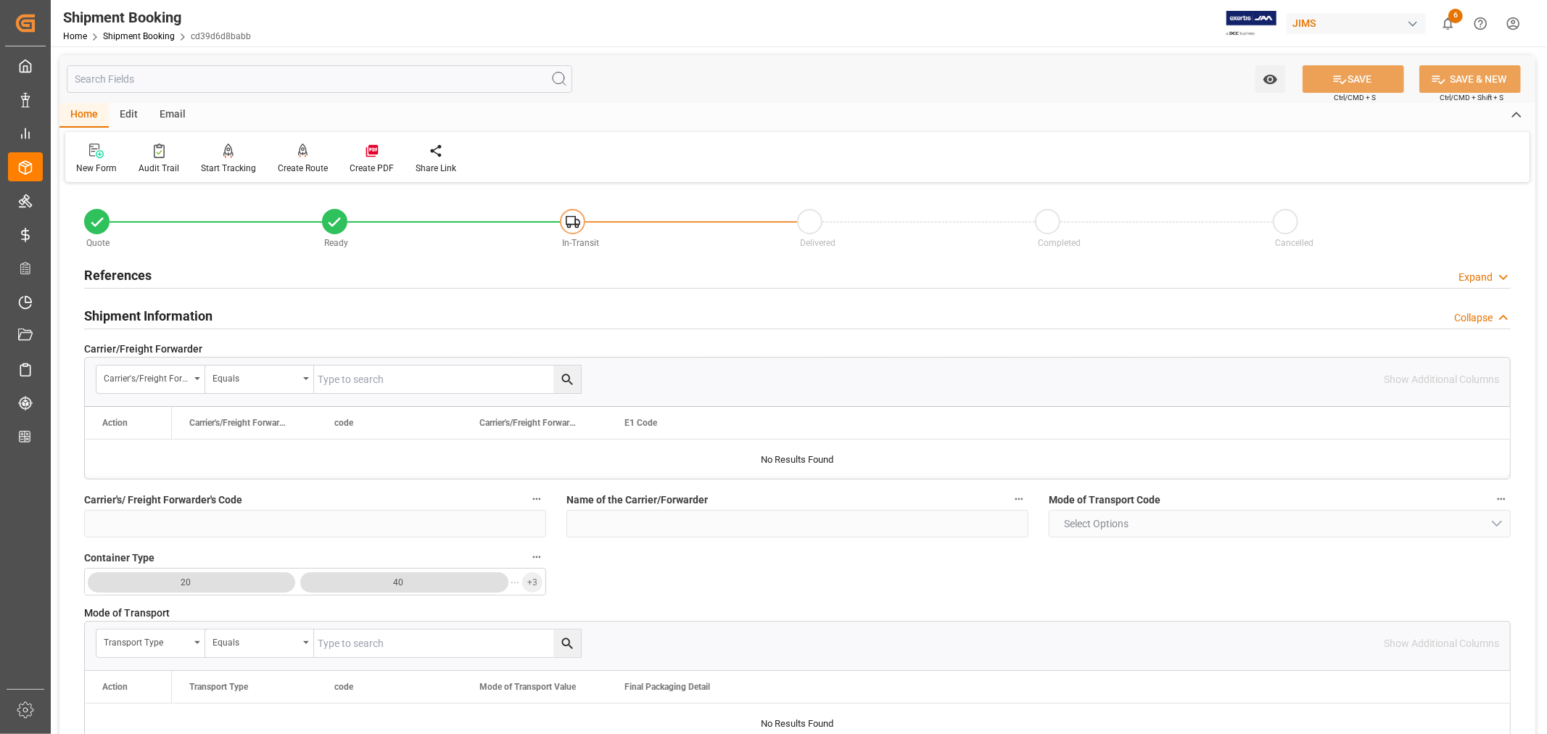
click at [134, 273] on h2 "References" at bounding box center [117, 275] width 67 height 20
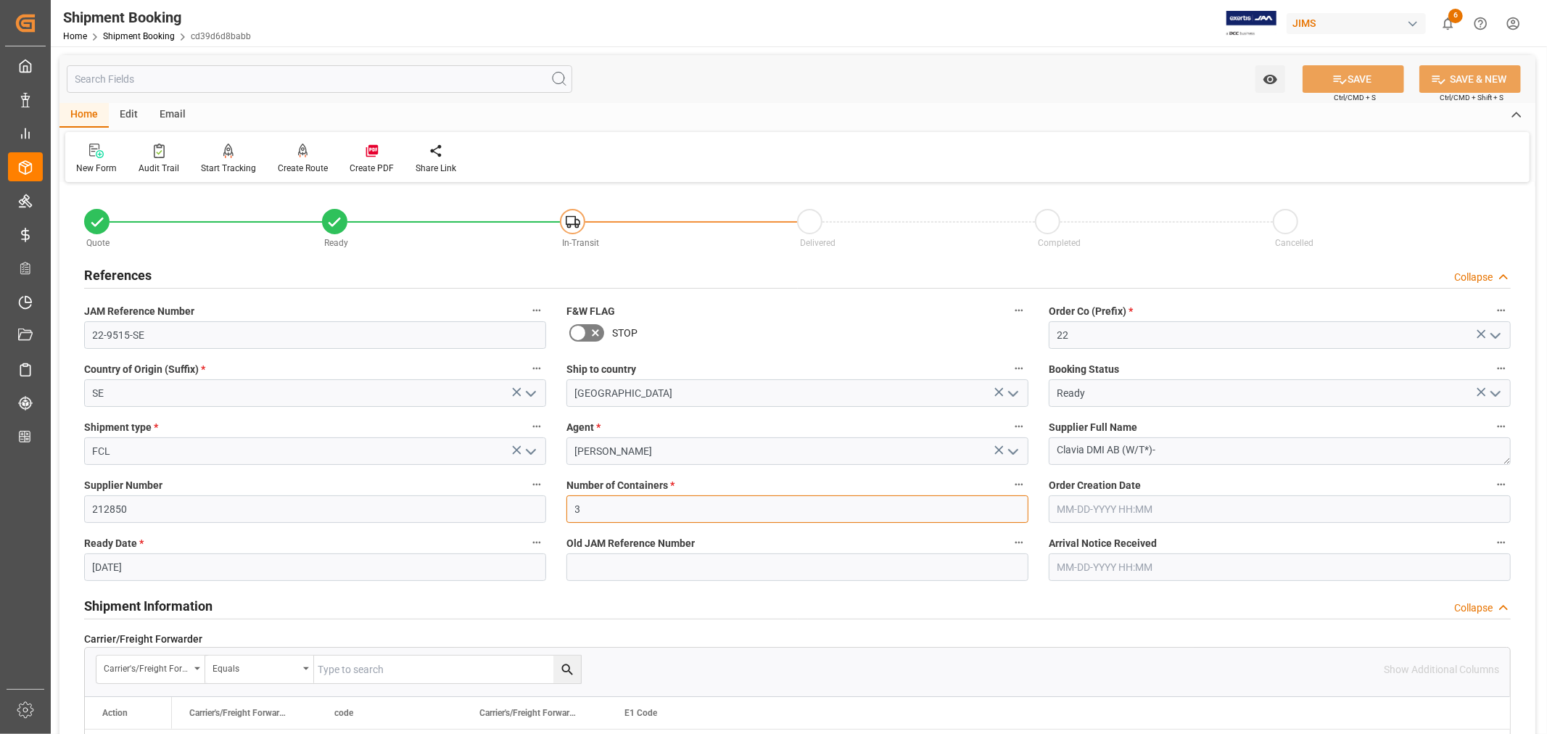
drag, startPoint x: 578, startPoint y: 506, endPoint x: 585, endPoint y: 509, distance: 7.8
click at [584, 509] on input "3" at bounding box center [797, 509] width 462 height 28
type input "5"
click at [1340, 74] on icon at bounding box center [1339, 79] width 15 height 15
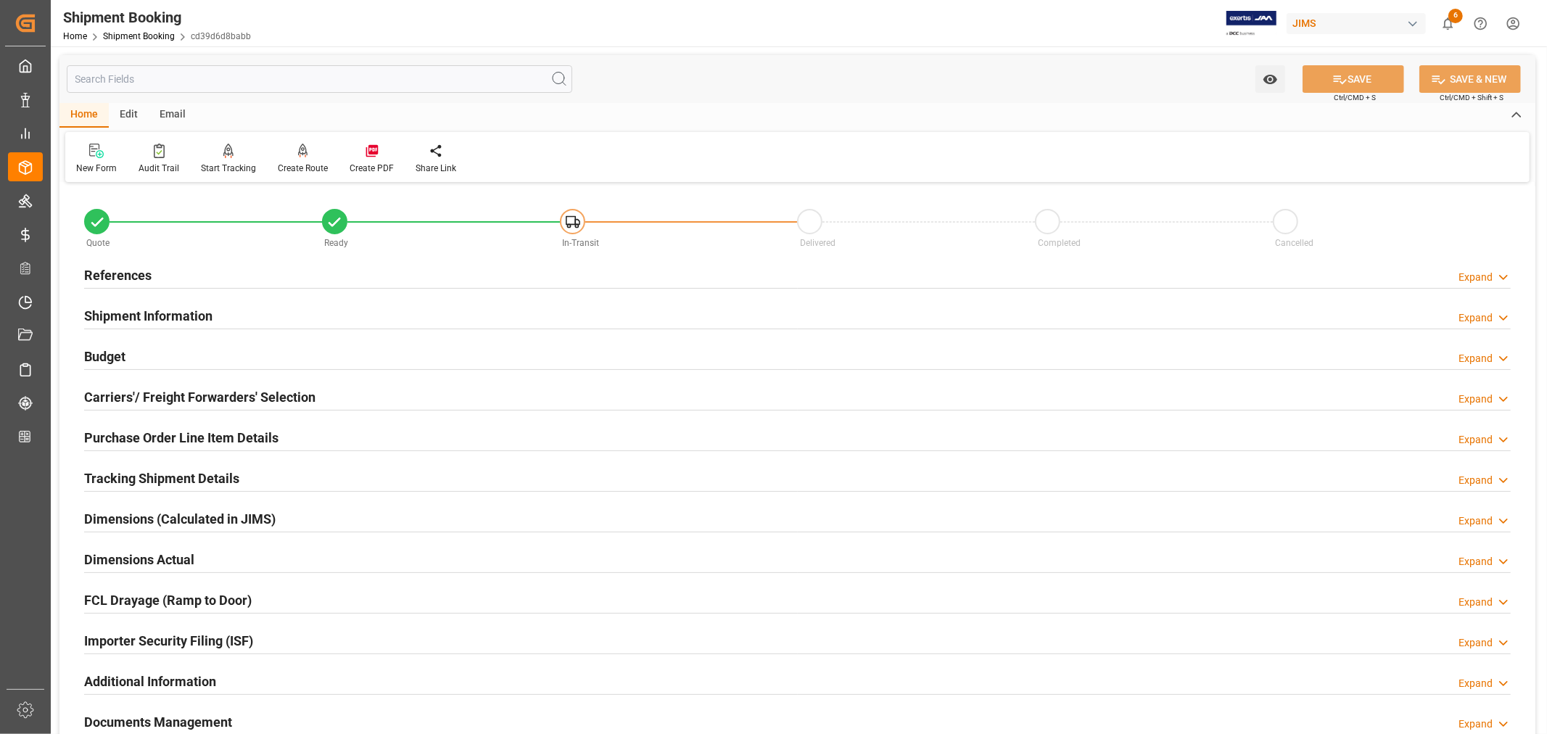
click at [177, 472] on h2 "Tracking Shipment Details" at bounding box center [161, 479] width 155 height 20
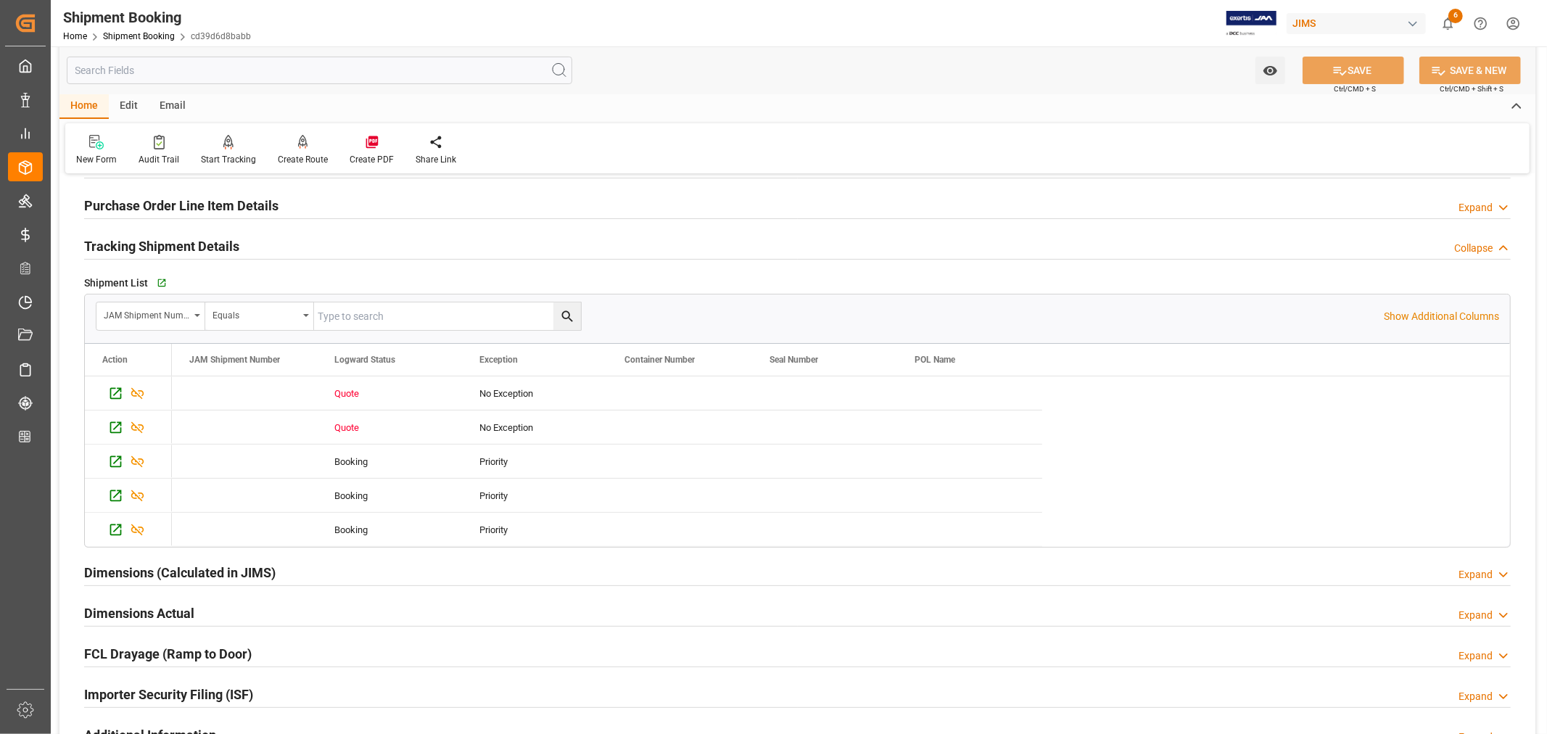
scroll to position [242, 0]
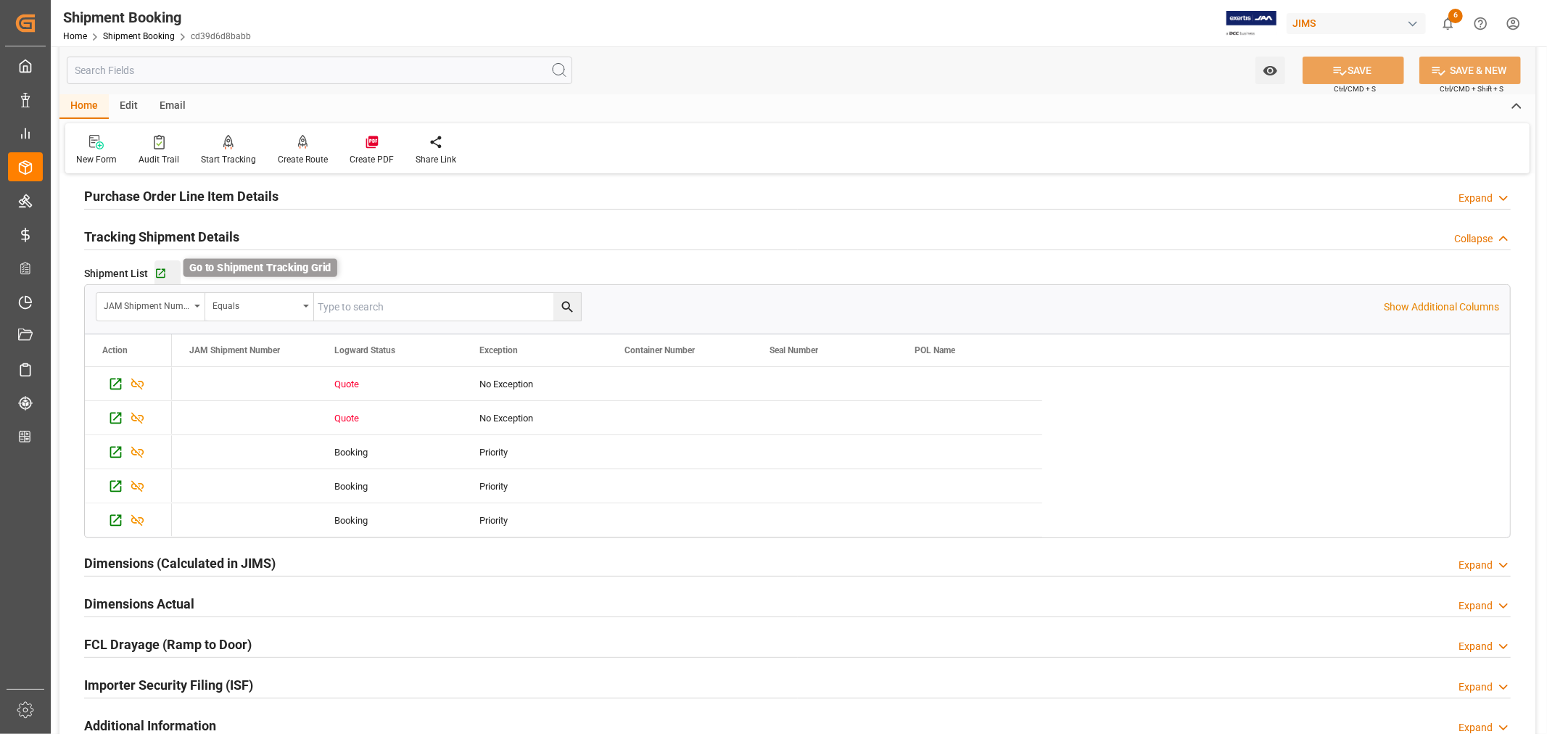
click at [160, 273] on icon "button" at bounding box center [160, 273] width 9 height 9
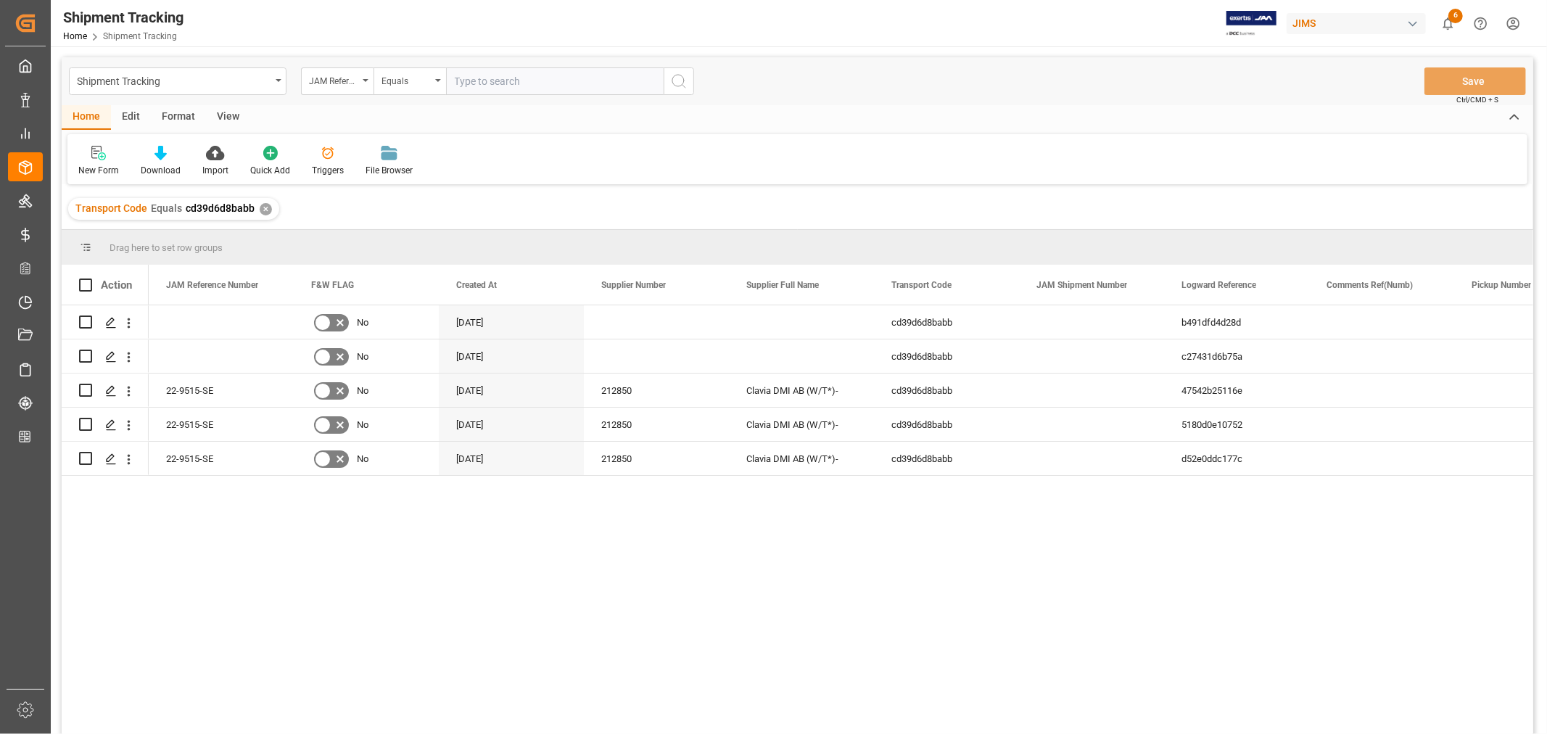
click at [226, 117] on div "View" at bounding box center [228, 117] width 44 height 25
click at [94, 168] on div "Default" at bounding box center [92, 170] width 28 height 13
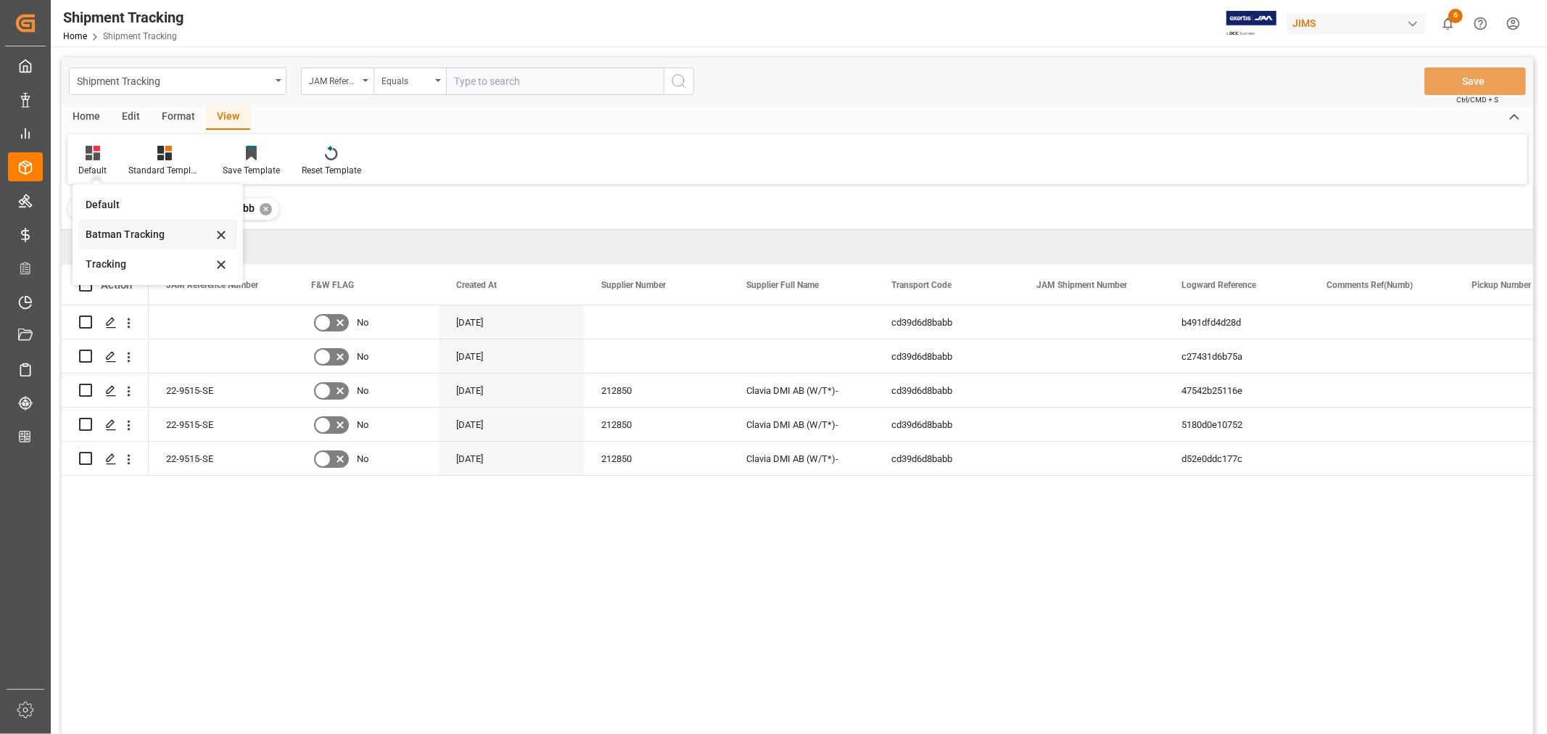
click at [136, 234] on div "Batman Tracking" at bounding box center [149, 234] width 127 height 15
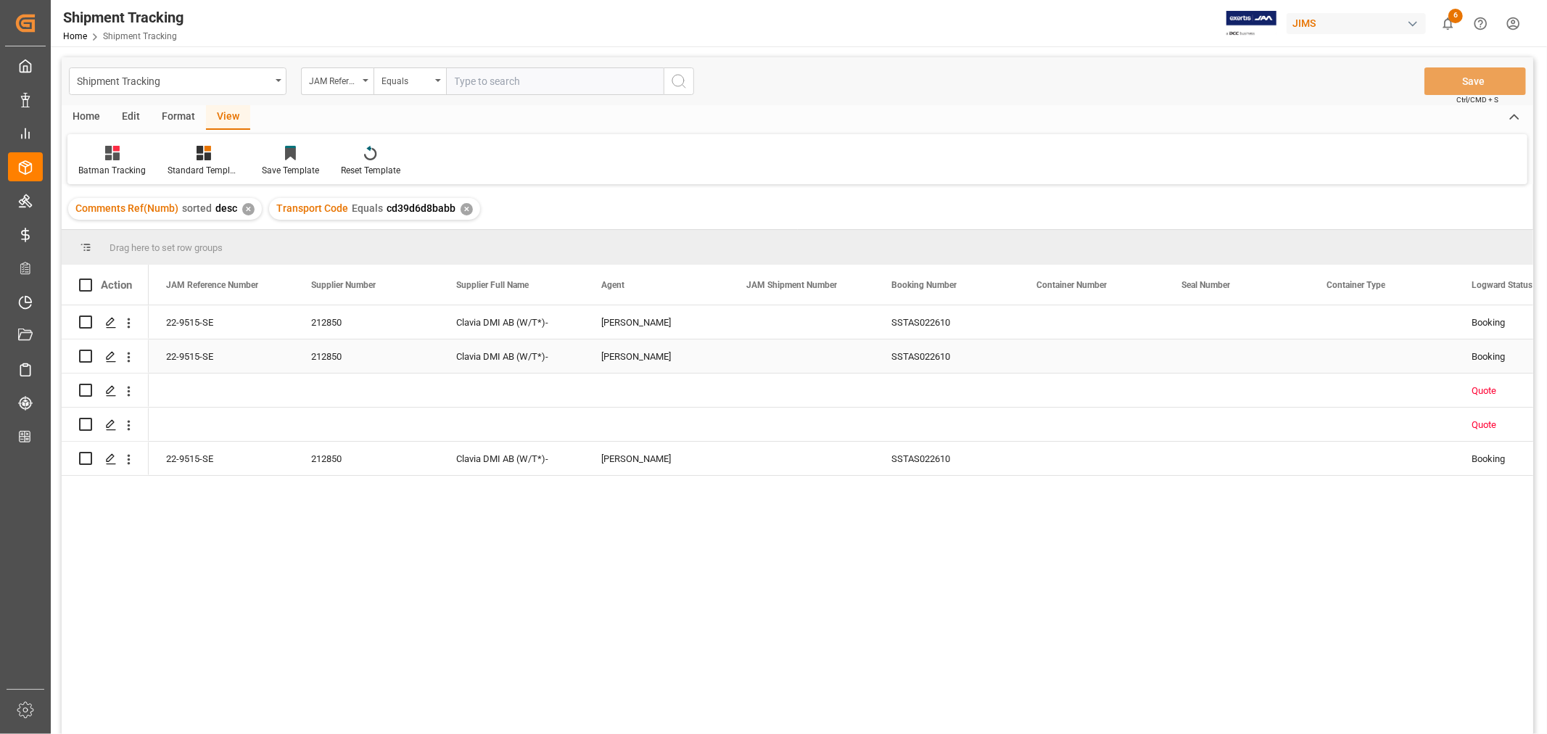
click at [914, 352] on div "SSTAS022610" at bounding box center [946, 355] width 145 height 33
drag, startPoint x: 1015, startPoint y: 370, endPoint x: 1004, endPoint y: 421, distance: 52.1
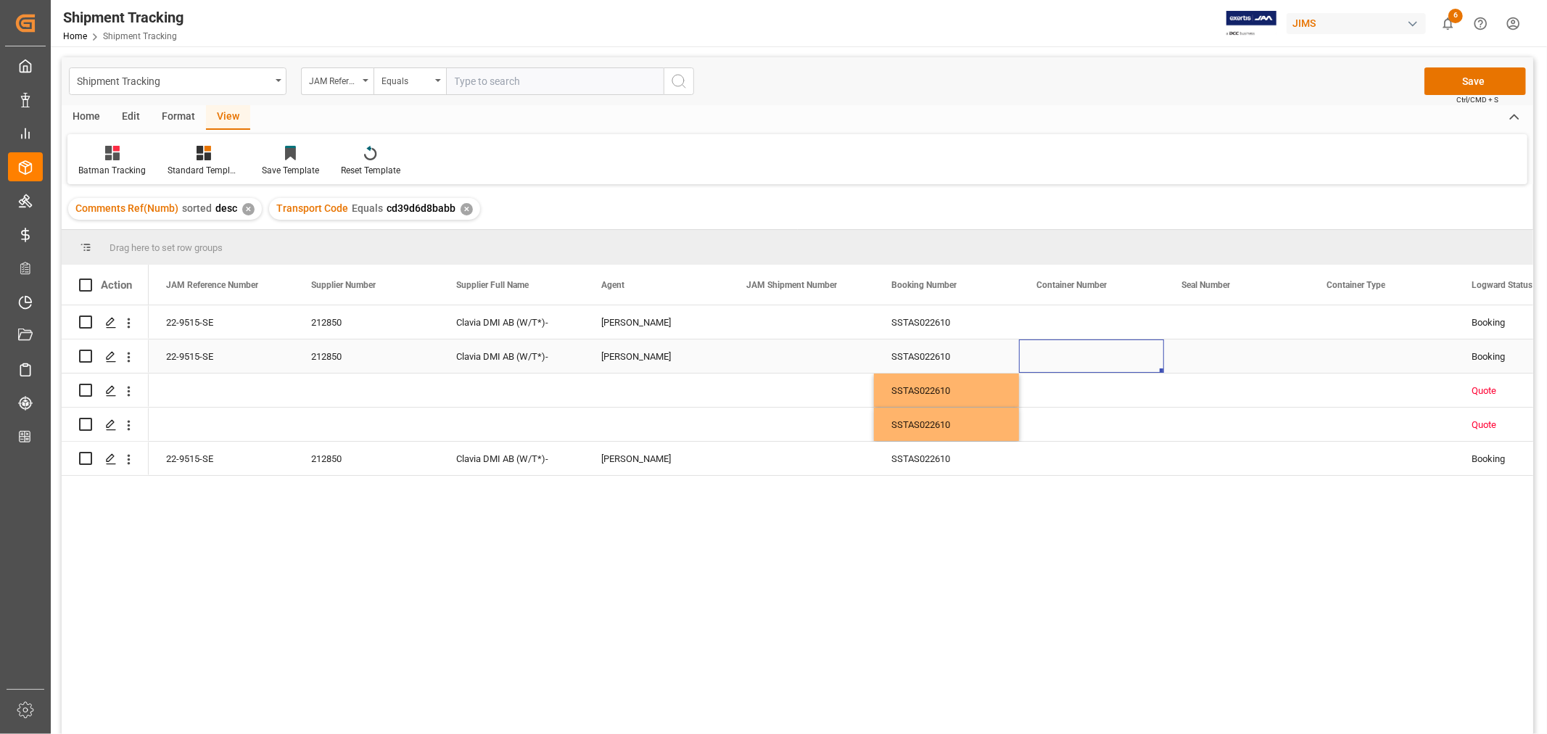
click at [1069, 358] on div "Press SPACE to select this row." at bounding box center [1091, 355] width 145 height 33
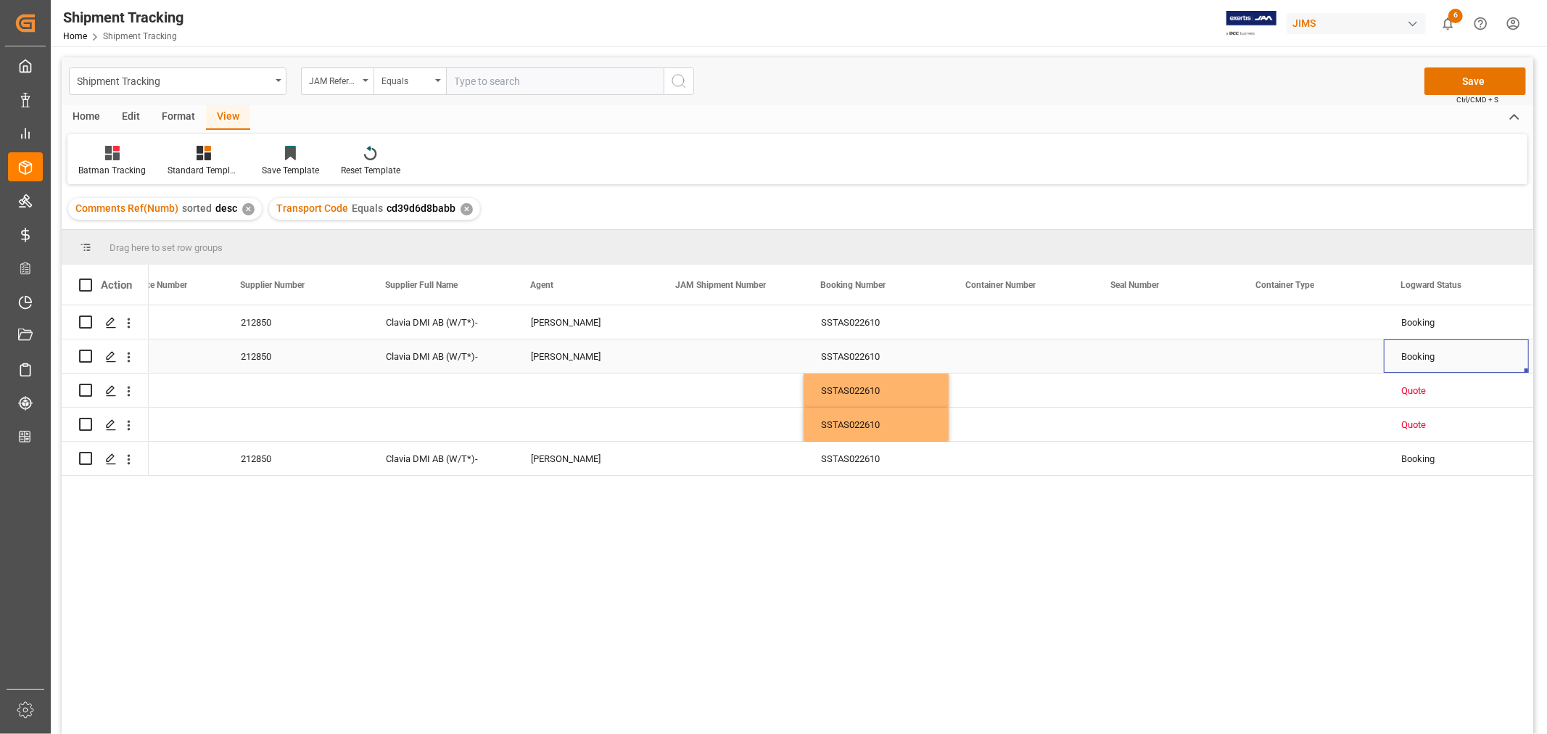
scroll to position [0, 215]
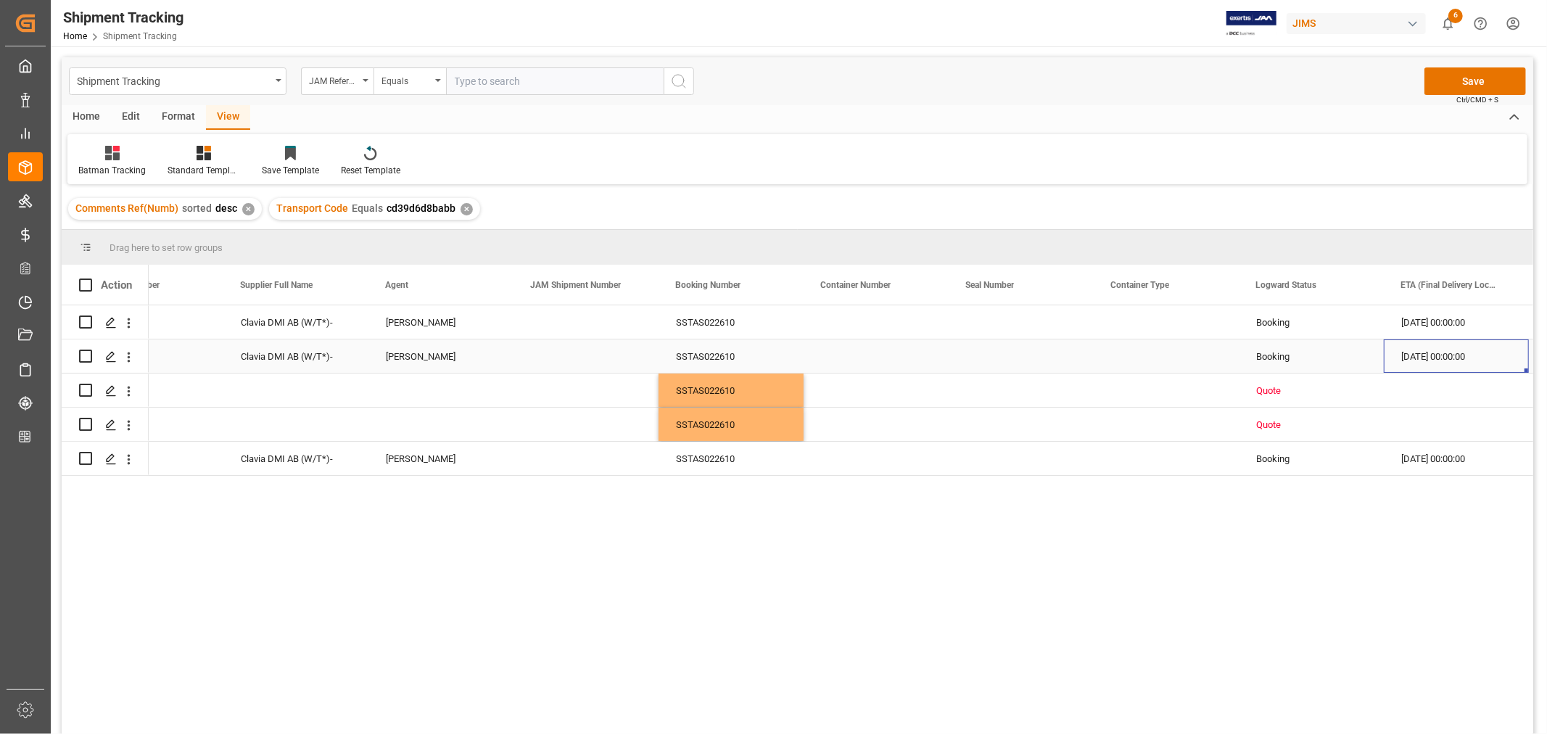
click at [1313, 355] on div "Booking" at bounding box center [1311, 356] width 110 height 33
drag, startPoint x: 1381, startPoint y: 371, endPoint x: 1364, endPoint y: 433, distance: 64.6
click at [852, 320] on div "Press SPACE to select this row." at bounding box center [876, 321] width 145 height 33
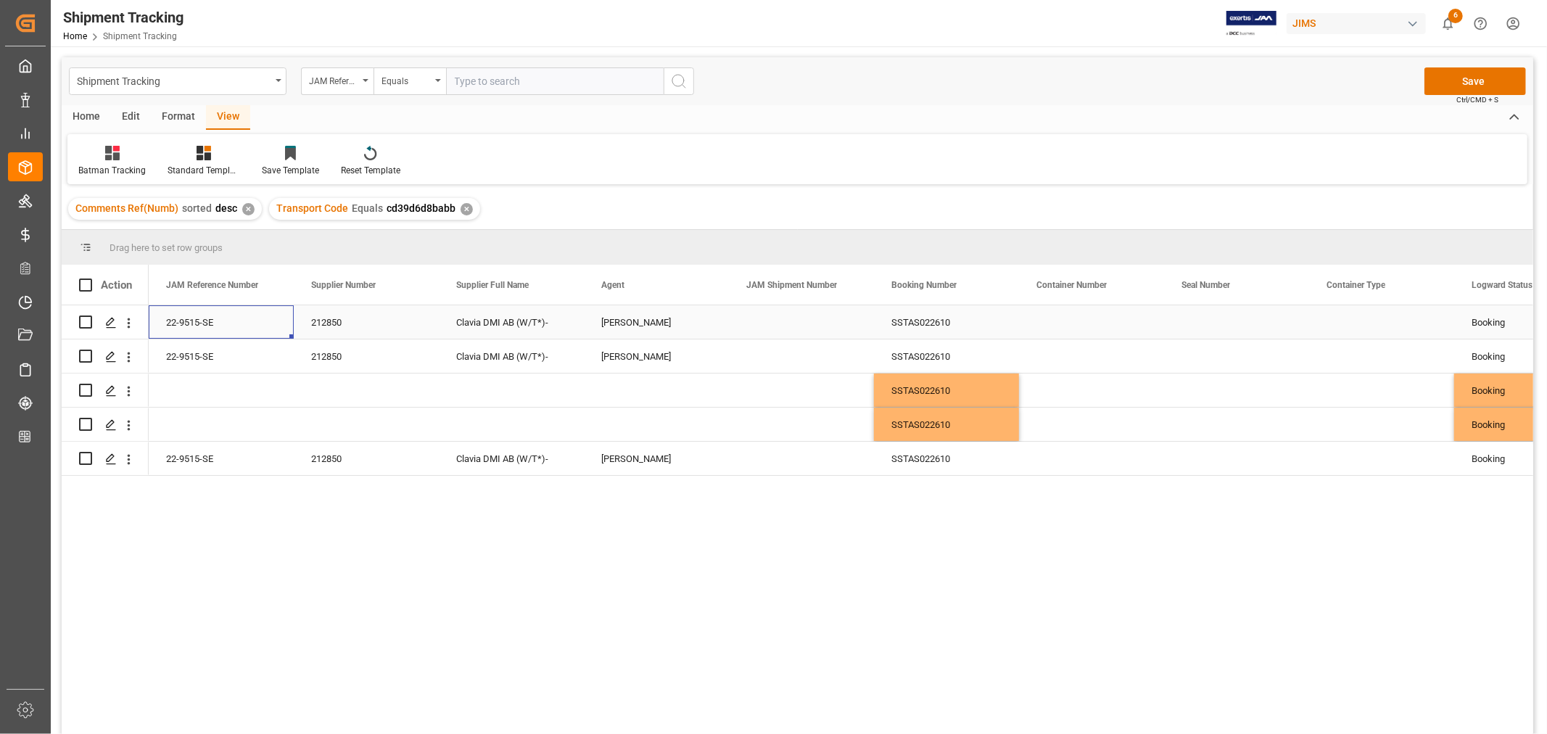
scroll to position [0, 0]
click at [185, 353] on div "22-9515-SE" at bounding box center [221, 355] width 145 height 33
drag, startPoint x: 290, startPoint y: 370, endPoint x: 273, endPoint y: 423, distance: 55.5
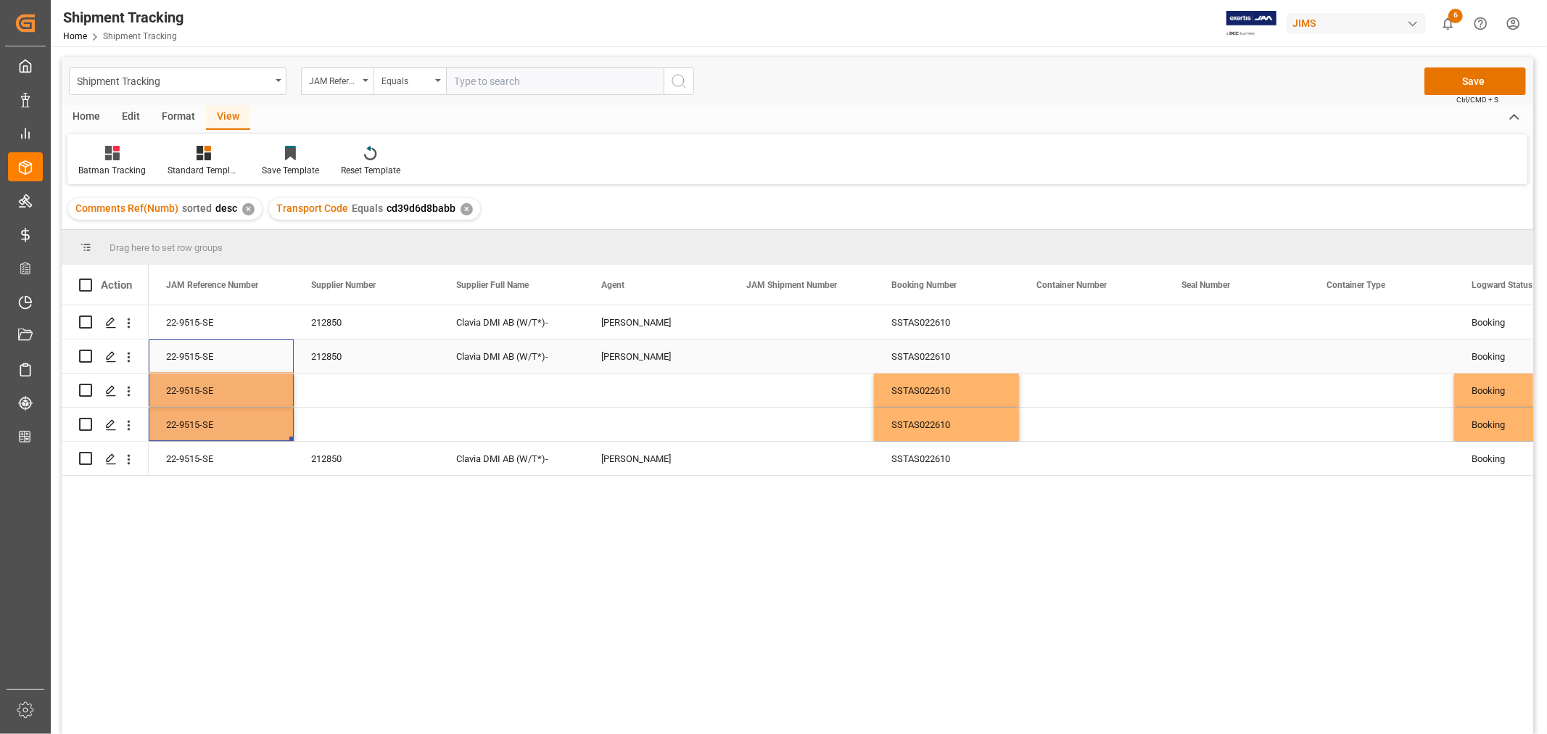
click at [358, 352] on div "212850" at bounding box center [366, 355] width 145 height 33
drag, startPoint x: 436, startPoint y: 370, endPoint x: 419, endPoint y: 425, distance: 57.6
click at [366, 351] on div "212850" at bounding box center [366, 355] width 145 height 33
drag, startPoint x: 436, startPoint y: 368, endPoint x: 424, endPoint y: 426, distance: 59.2
click at [1064, 323] on div "Press SPACE to select this row." at bounding box center [1091, 321] width 145 height 33
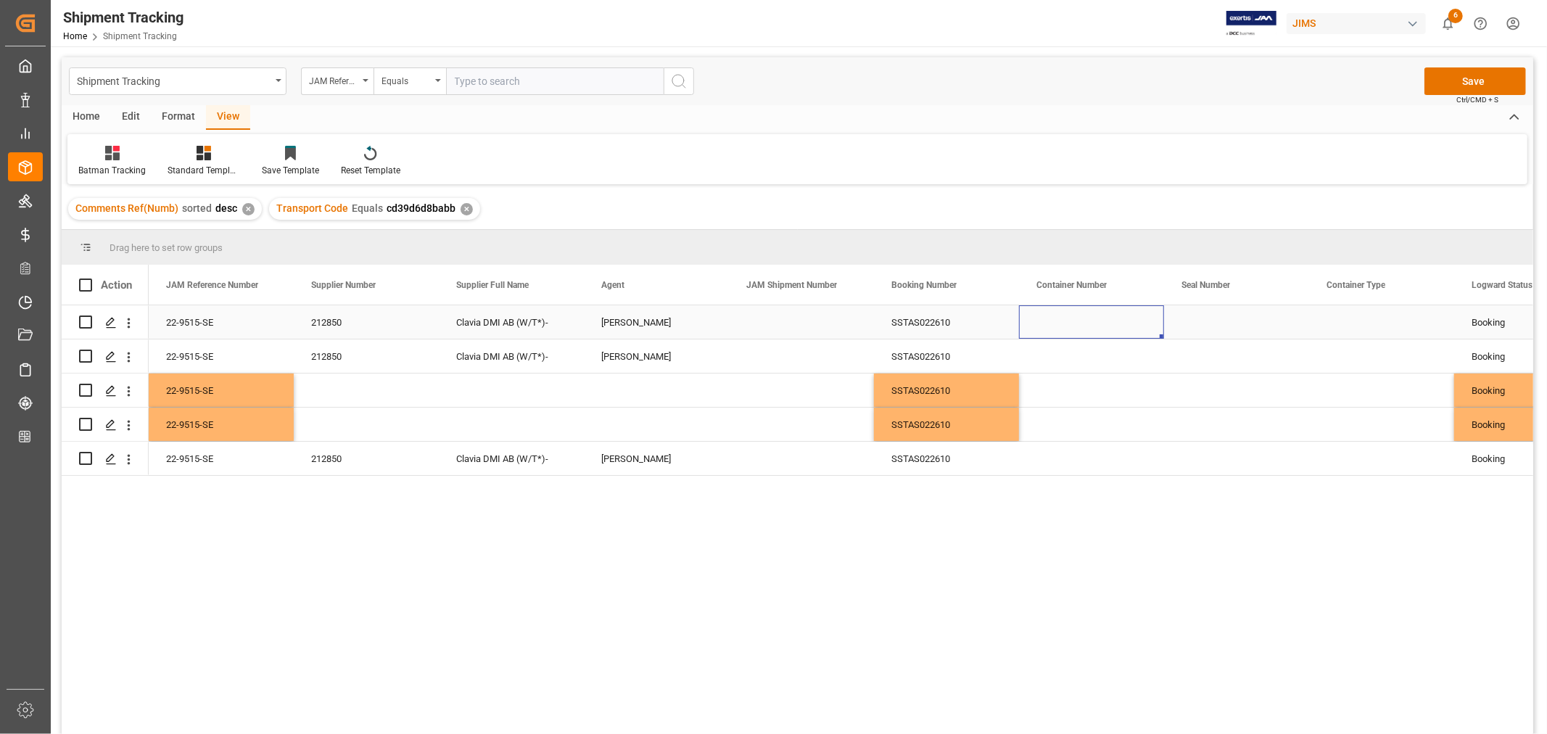
click at [1061, 323] on div "Press SPACE to select this row." at bounding box center [1091, 321] width 145 height 33
click at [1045, 328] on input "Press SPACE to select this row." at bounding box center [1092, 331] width 122 height 28
paste input "DRYU6063400"
type input "DRYU6063400"
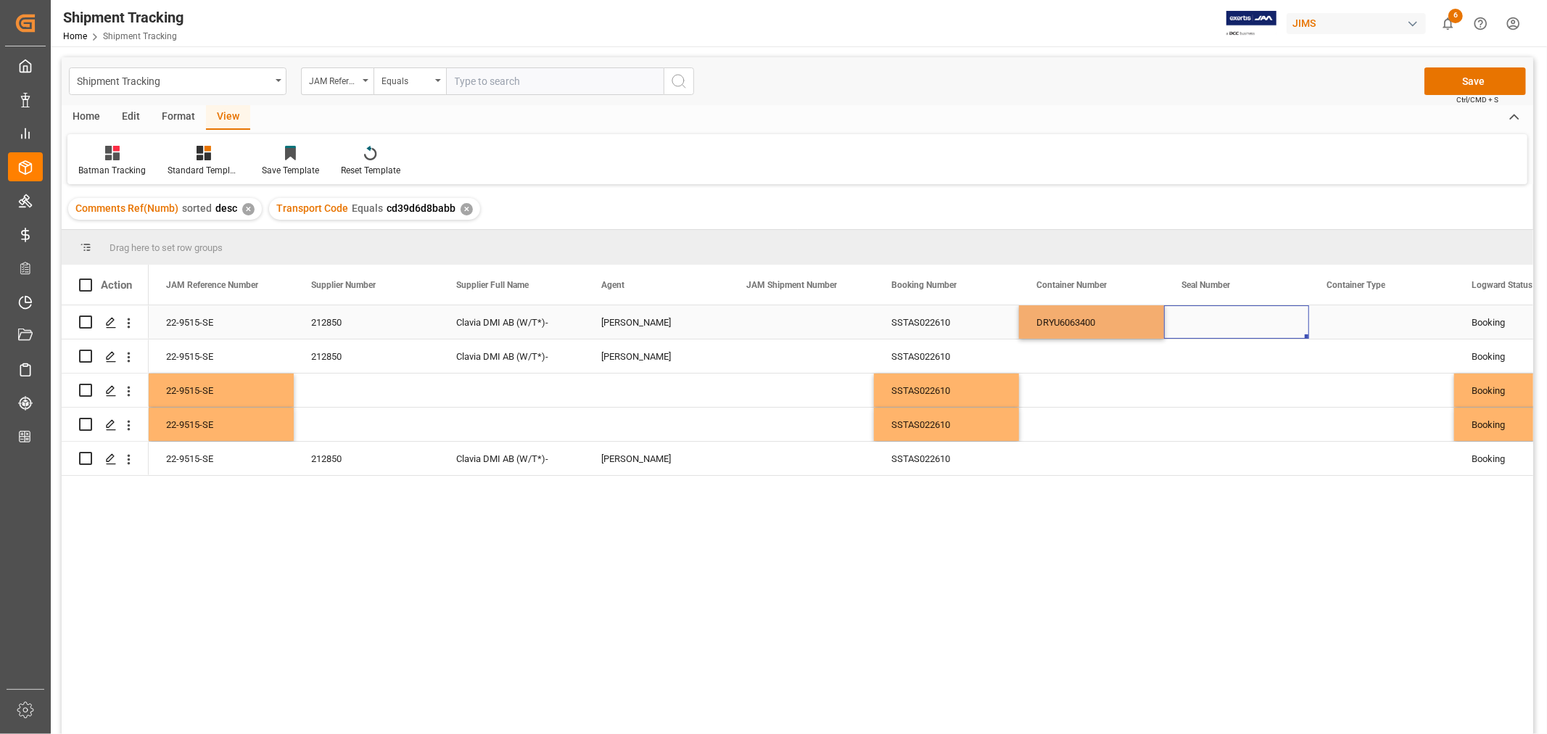
click at [1199, 321] on div "Press SPACE to select this row." at bounding box center [1236, 321] width 145 height 33
click at [1171, 324] on div "Press SPACE to select this row." at bounding box center [1236, 321] width 145 height 33
click at [1194, 324] on input "Press SPACE to select this row." at bounding box center [1237, 331] width 122 height 28
paste input "KTC0267908"
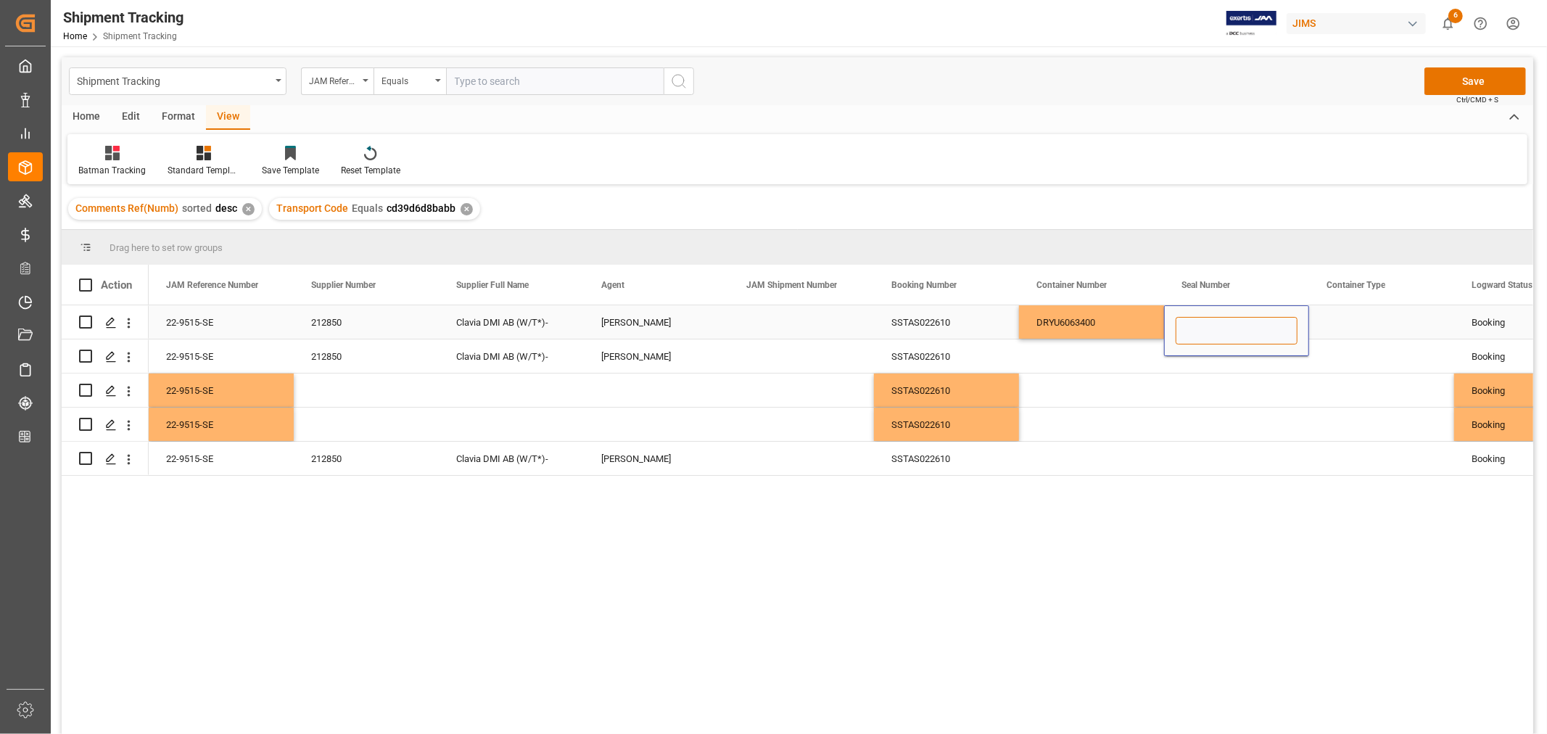
type input "KTC0267908"
click at [1359, 321] on div "Press SPACE to select this row." at bounding box center [1381, 321] width 145 height 33
click at [1369, 321] on div "Press SPACE to select this row." at bounding box center [1381, 321] width 145 height 33
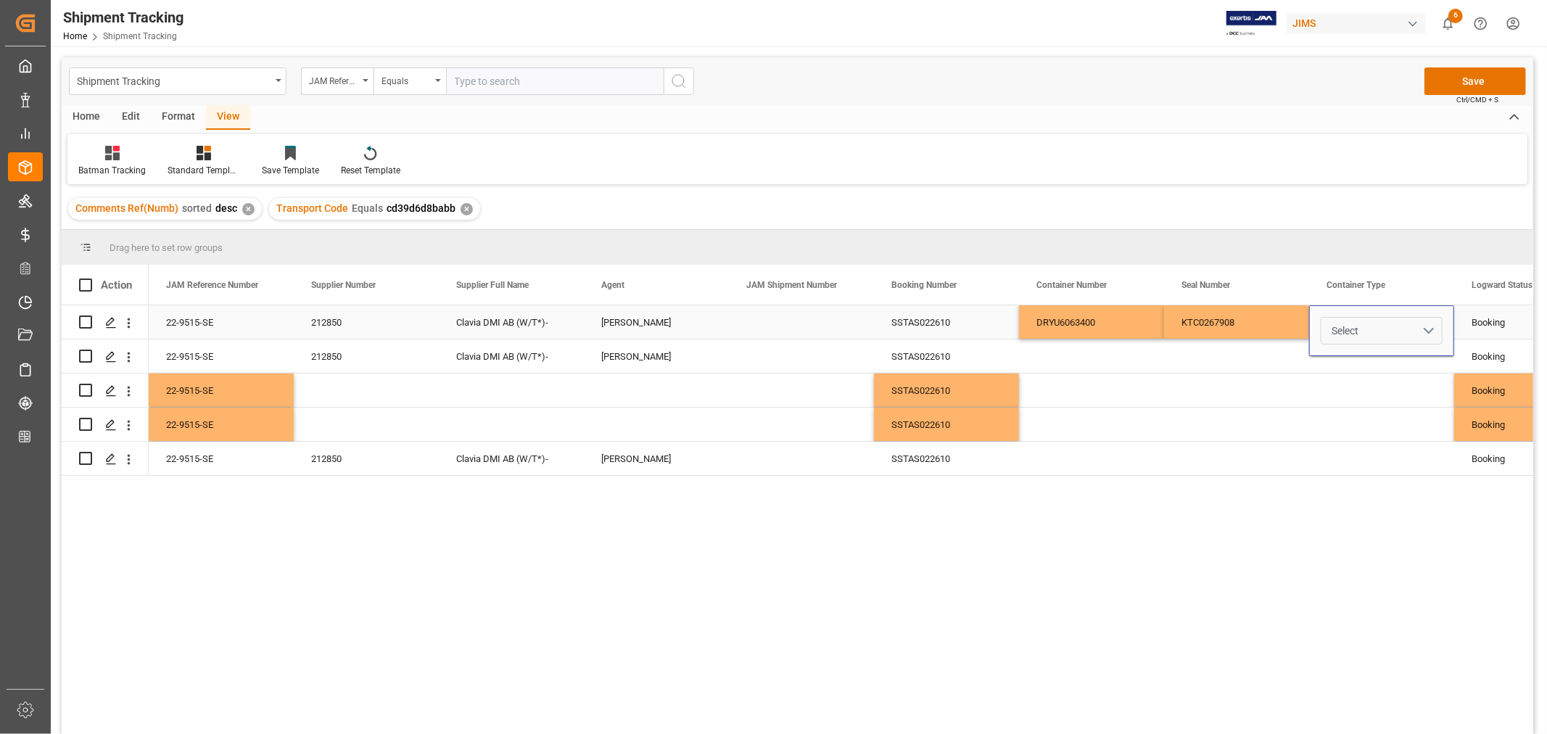
click at [1431, 331] on button "Select" at bounding box center [1382, 331] width 122 height 28
click at [1361, 446] on div "40HQ" at bounding box center [1381, 455] width 120 height 44
click at [1226, 317] on div "KTC0267908" at bounding box center [1236, 321] width 145 height 33
click at [1073, 357] on div "Press SPACE to select this row." at bounding box center [1091, 355] width 145 height 33
click at [1068, 357] on div "Press SPACE to select this row." at bounding box center [1091, 355] width 145 height 33
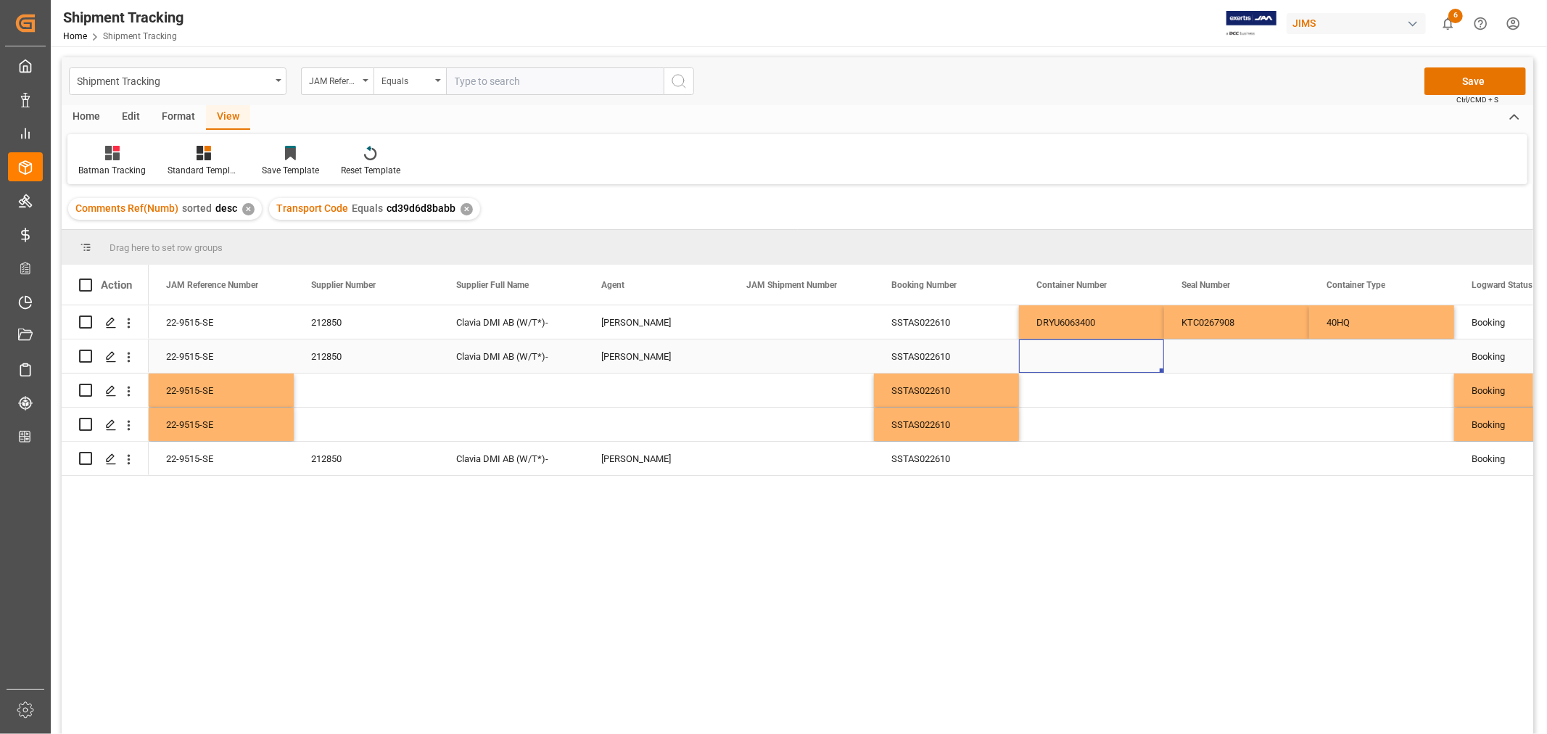
click at [1068, 357] on div "Press SPACE to select this row." at bounding box center [1091, 355] width 145 height 33
click at [1056, 367] on input "Press SPACE to select this row." at bounding box center [1092, 365] width 122 height 28
paste input "KKTU8247319"
type input "KKTU8247319"
click at [1201, 360] on div "Press SPACE to select this row." at bounding box center [1236, 355] width 145 height 33
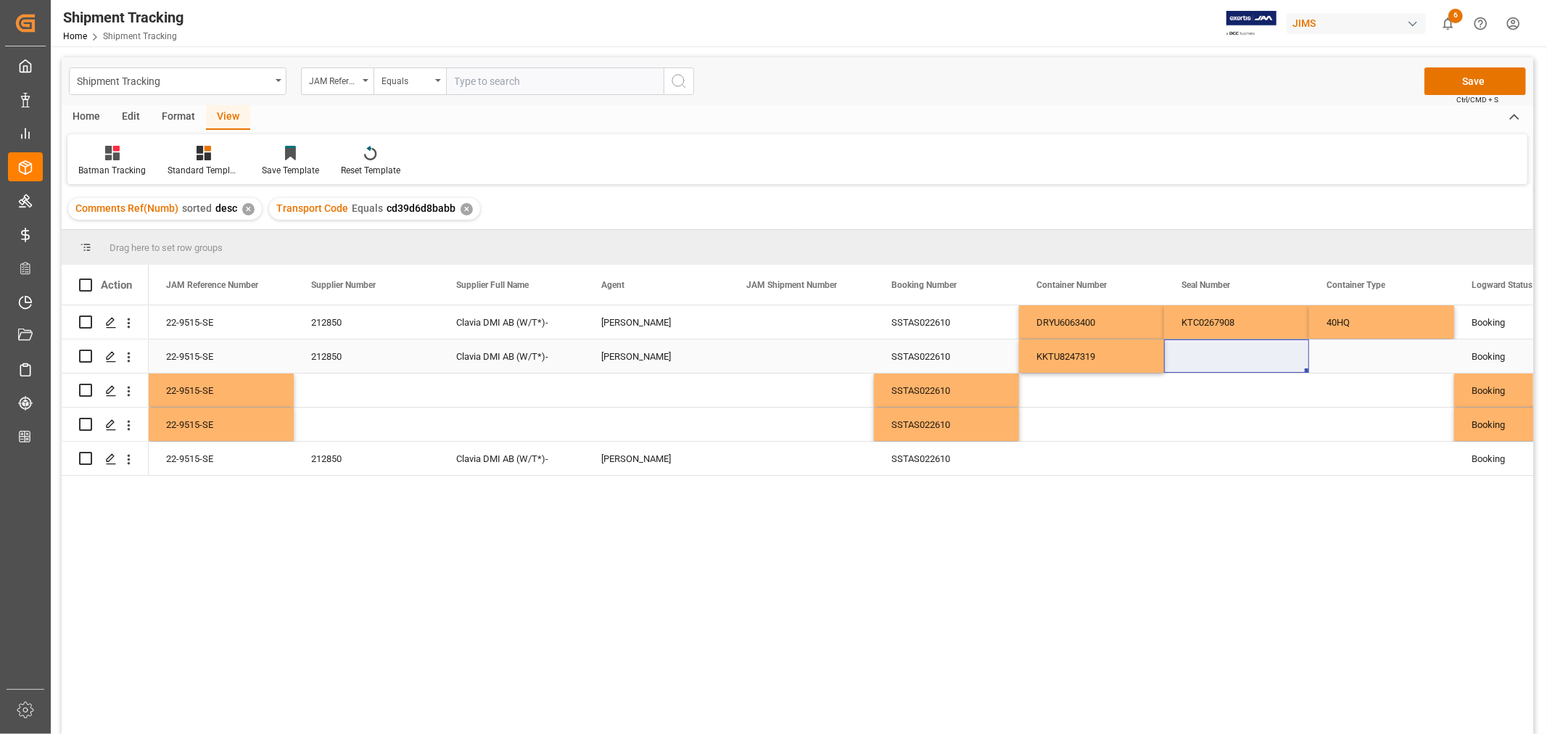
click at [1193, 354] on div "Press SPACE to select this row." at bounding box center [1236, 355] width 145 height 33
click at [1183, 363] on input "Press SPACE to select this row." at bounding box center [1237, 365] width 122 height 28
paste input "KTC0267910"
type input "KTC0267910"
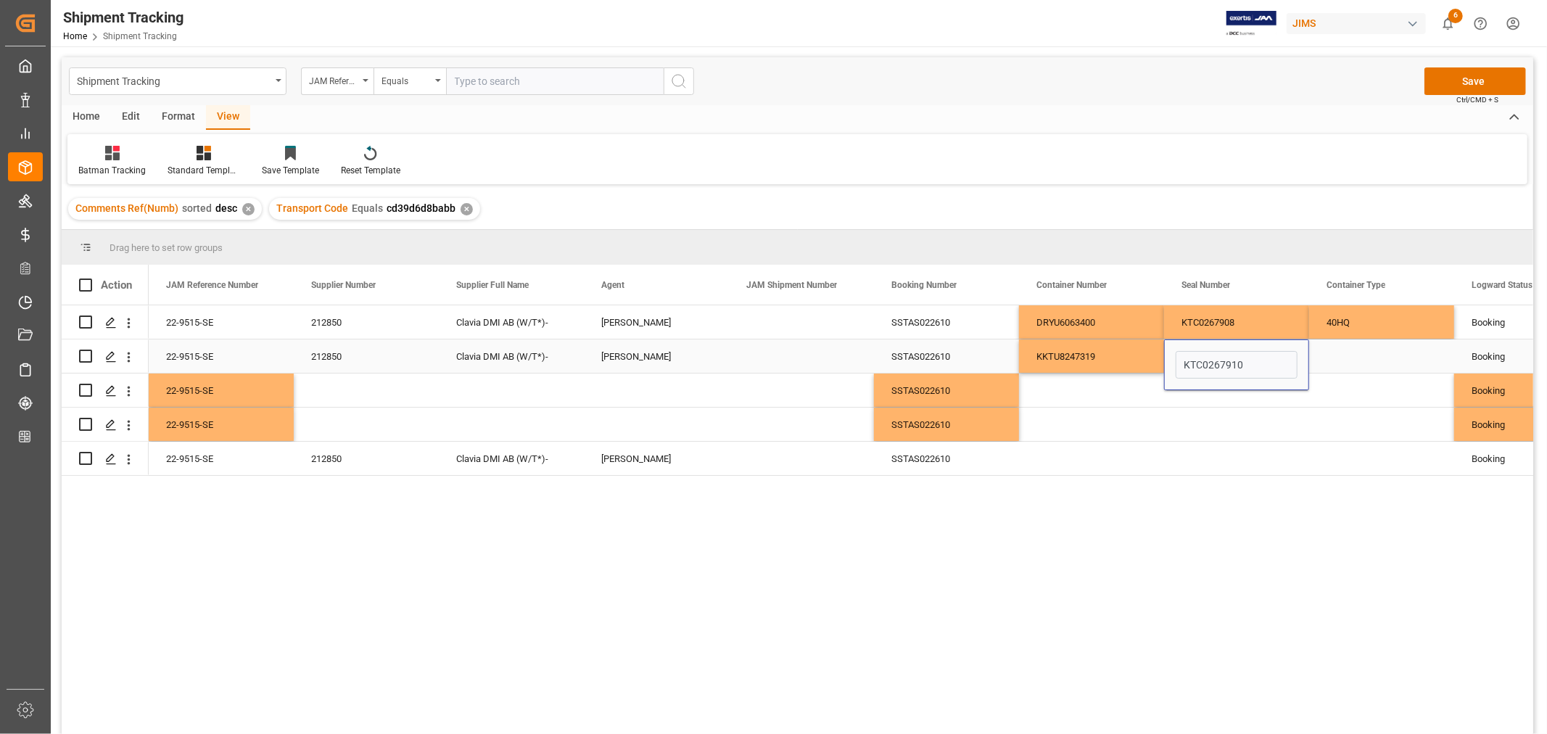
click at [1329, 357] on div "Press SPACE to select this row." at bounding box center [1381, 355] width 145 height 33
click at [1352, 352] on div "Press SPACE to select this row." at bounding box center [1381, 355] width 145 height 33
click at [1427, 363] on button "Select" at bounding box center [1382, 365] width 122 height 28
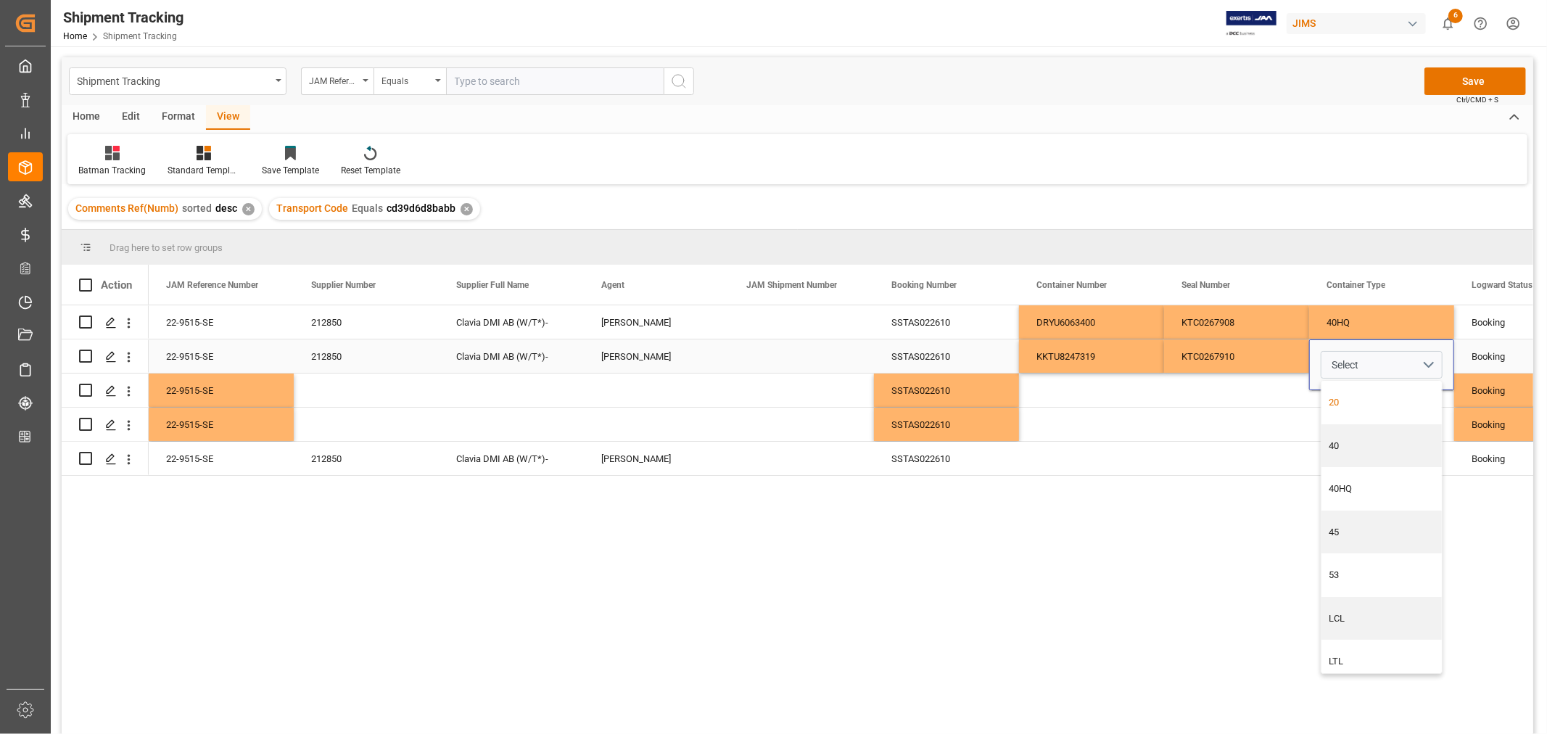
click at [1366, 396] on div "20" at bounding box center [1381, 402] width 105 height 15
click at [1075, 394] on div "Press SPACE to select this row." at bounding box center [1091, 389] width 145 height 33
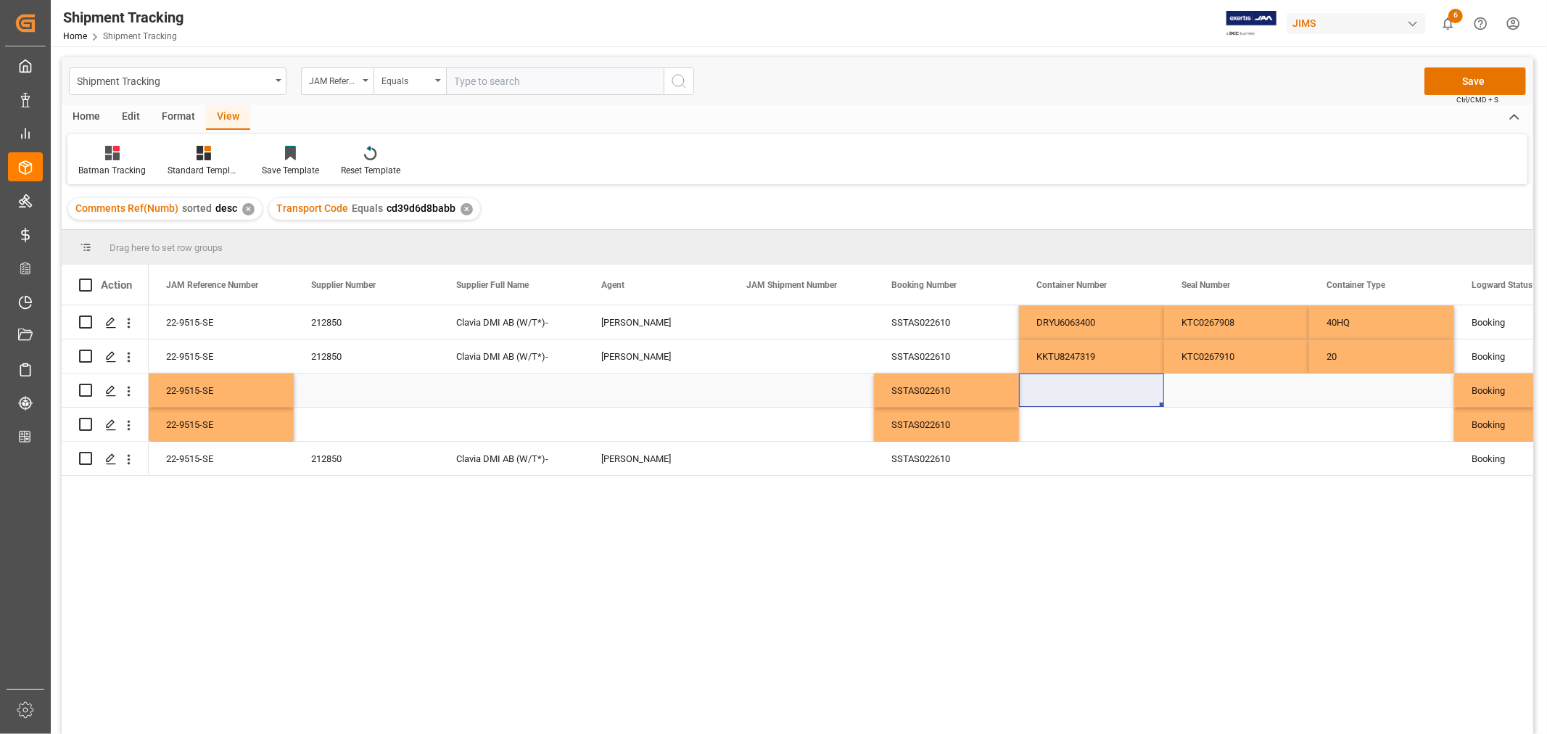
click at [1063, 383] on div "Press SPACE to select this row." at bounding box center [1091, 389] width 145 height 33
click at [1063, 382] on div "Press SPACE to select this row." at bounding box center [1091, 389] width 145 height 33
click at [1049, 393] on input "Press SPACE to select this row." at bounding box center [1092, 399] width 122 height 28
paste input "NYKU5258764"
type input "NYKU5258764"
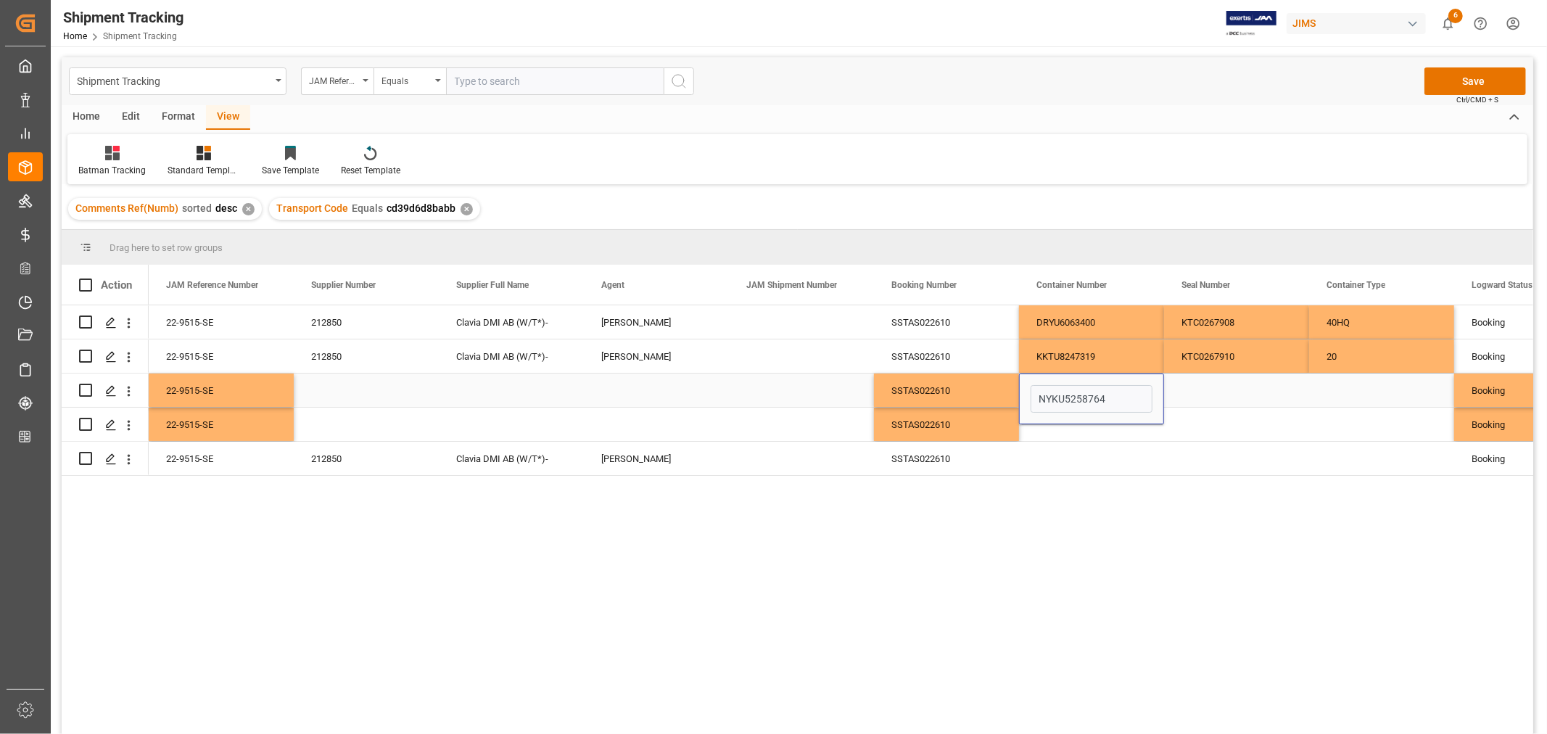
click at [1224, 385] on div "Press SPACE to select this row." at bounding box center [1236, 389] width 145 height 33
click at [1219, 392] on div "Press SPACE to select this row." at bounding box center [1236, 389] width 145 height 33
click at [1185, 399] on input "Press SPACE to select this row." at bounding box center [1237, 399] width 122 height 28
paste input "KTC0267909"
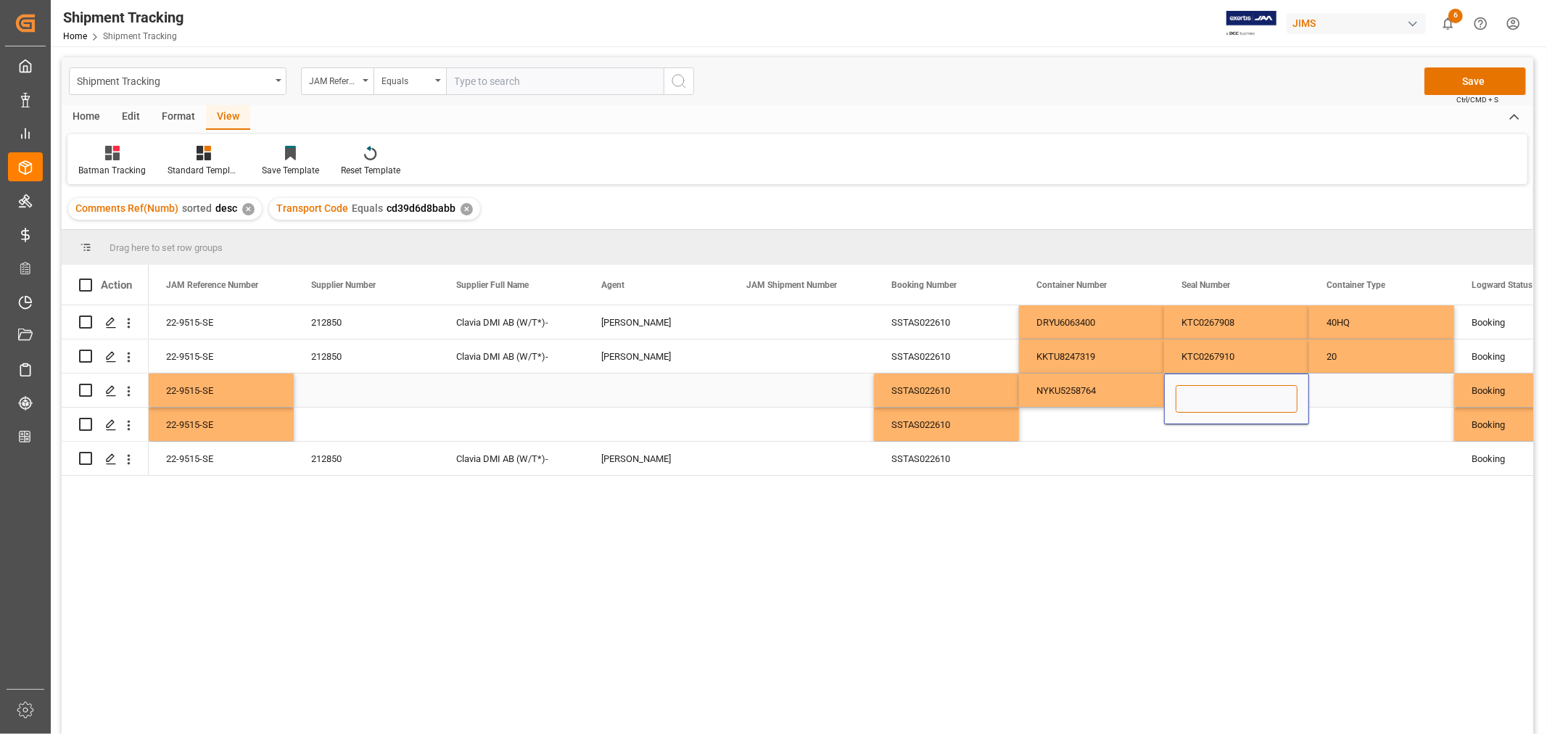
type input "KTC0267909"
click at [1366, 389] on div "Press SPACE to select this row." at bounding box center [1381, 389] width 145 height 33
click at [1431, 396] on button "Select" at bounding box center [1382, 399] width 122 height 28
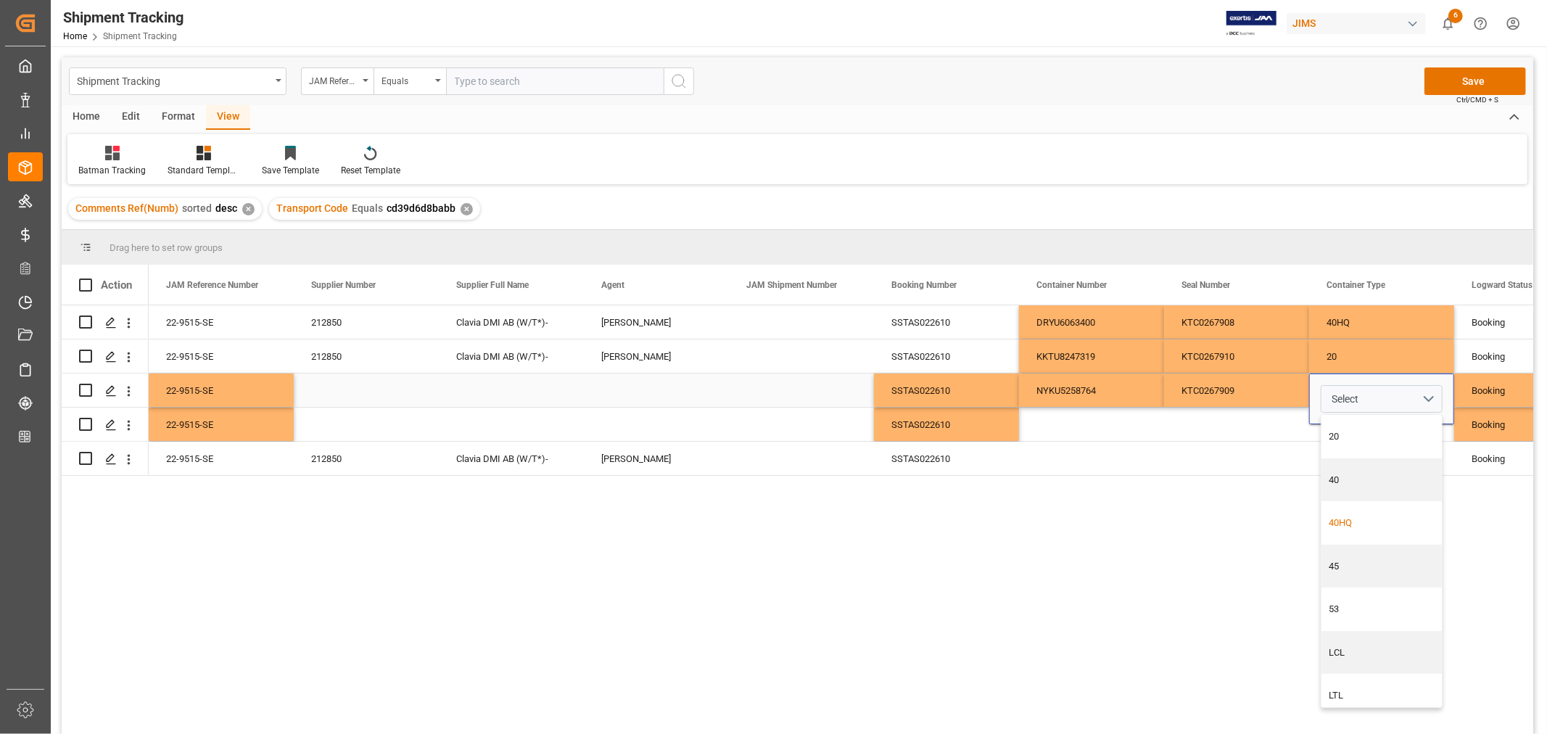
click at [1355, 522] on div "40HQ" at bounding box center [1381, 523] width 105 height 15
click at [1060, 421] on div "Press SPACE to select this row." at bounding box center [1091, 424] width 145 height 33
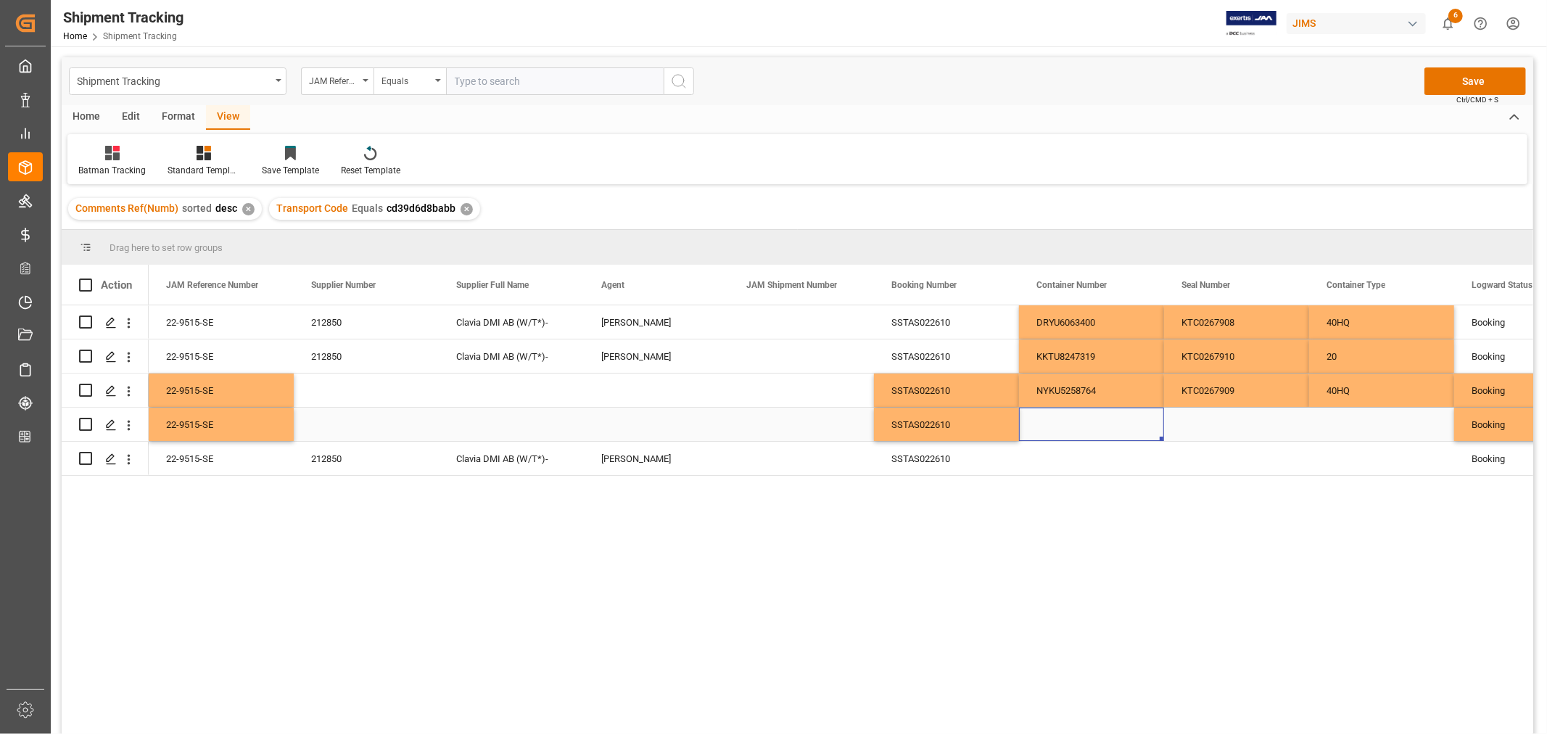
click at [1041, 422] on div "Press SPACE to select this row." at bounding box center [1091, 424] width 145 height 33
click at [1036, 422] on input "Press SPACE to select this row." at bounding box center [1092, 433] width 122 height 28
paste input "ONEU1147008"
type input "ONEU1147008"
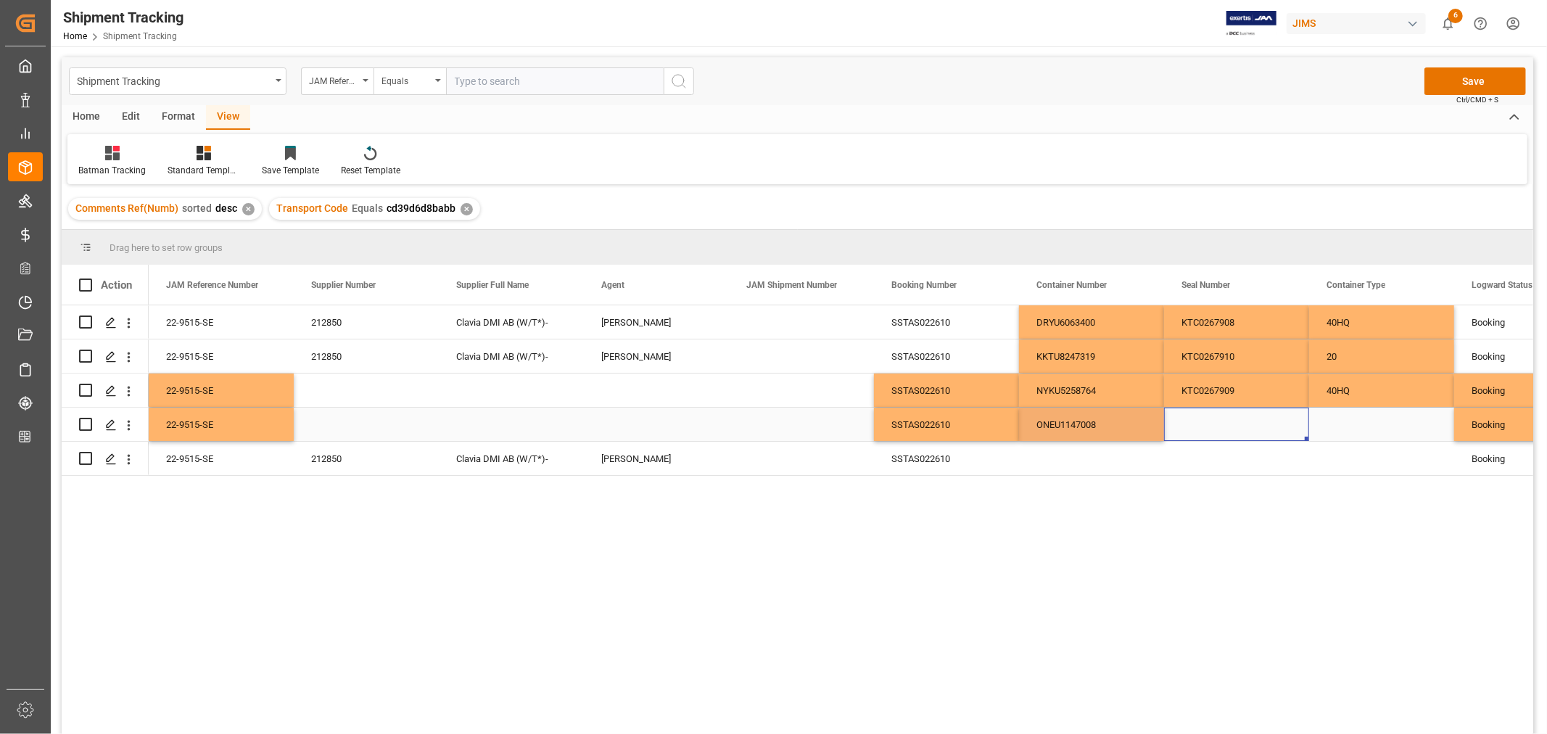
click at [1226, 421] on div "Press SPACE to select this row." at bounding box center [1236, 424] width 145 height 33
click at [1222, 424] on div "Press SPACE to select this row." at bounding box center [1236, 424] width 145 height 33
click at [1198, 432] on input "Press SPACE to select this row." at bounding box center [1237, 433] width 122 height 28
paste input "KTC0267906"
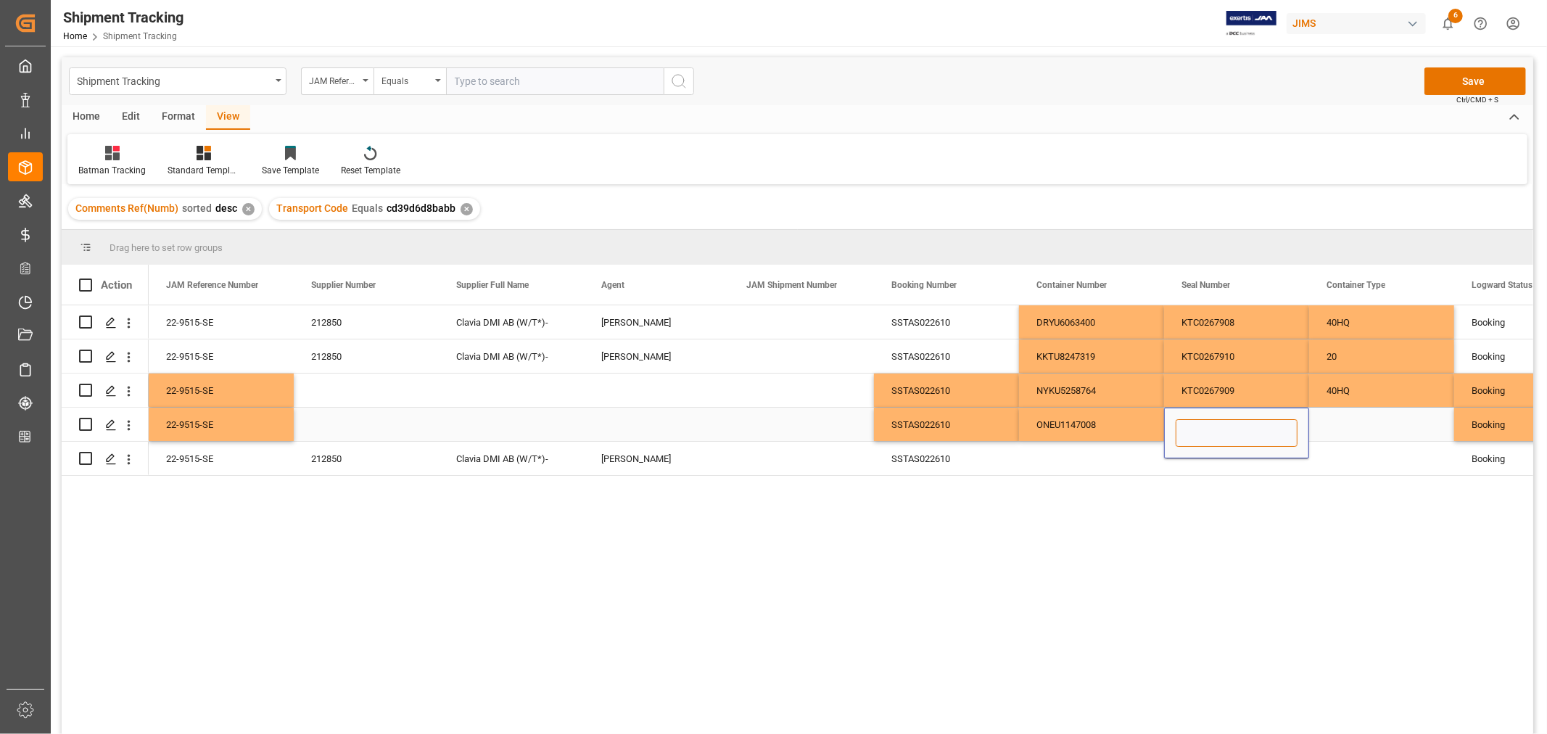
type input "KTC0267906"
click at [1371, 419] on div "Press SPACE to select this row." at bounding box center [1381, 424] width 145 height 33
click at [1392, 387] on div "40HQ" at bounding box center [1381, 389] width 145 height 33
drag, startPoint x: 1450, startPoint y: 403, endPoint x: 1441, endPoint y: 458, distance: 55.2
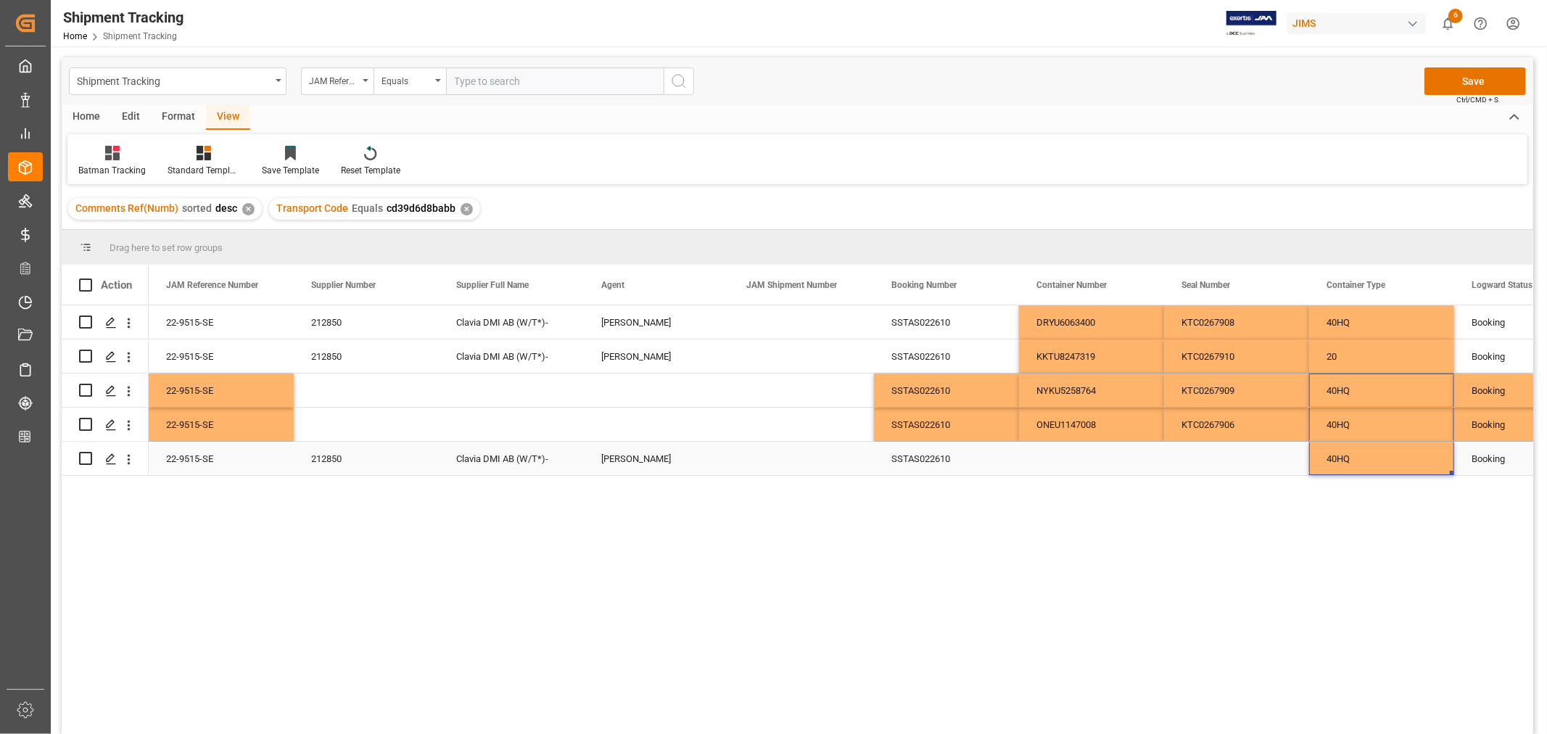
click at [1062, 458] on div "Press SPACE to select this row." at bounding box center [1091, 458] width 145 height 33
click at [1057, 458] on div "Press SPACE to select this row." at bounding box center [1091, 458] width 145 height 33
click at [1042, 447] on input "Press SPACE to select this row." at bounding box center [1092, 450] width 122 height 28
paste input "TGBU9719665"
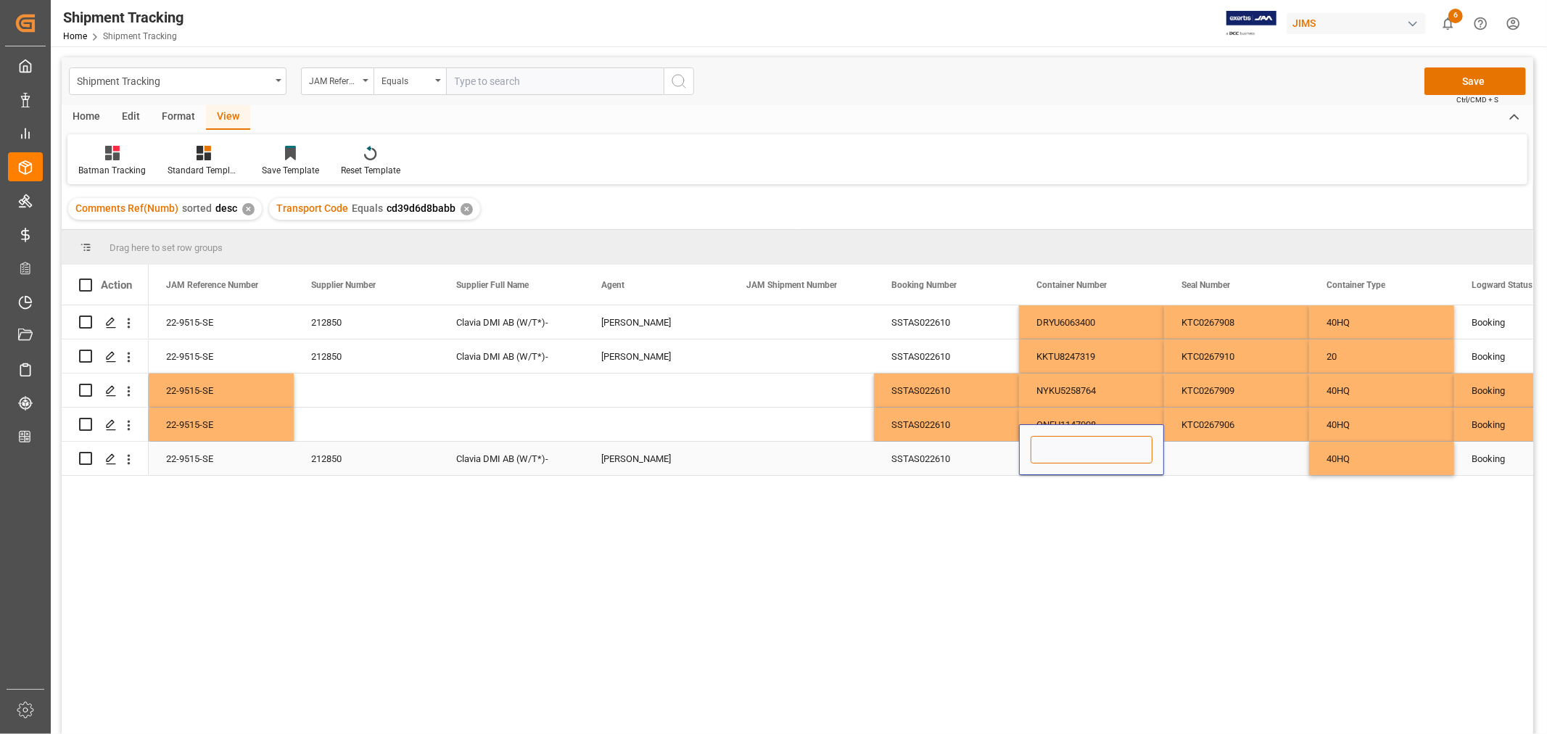
type input "TGBU9719665"
click at [1193, 455] on div "Press SPACE to select this row." at bounding box center [1236, 458] width 145 height 33
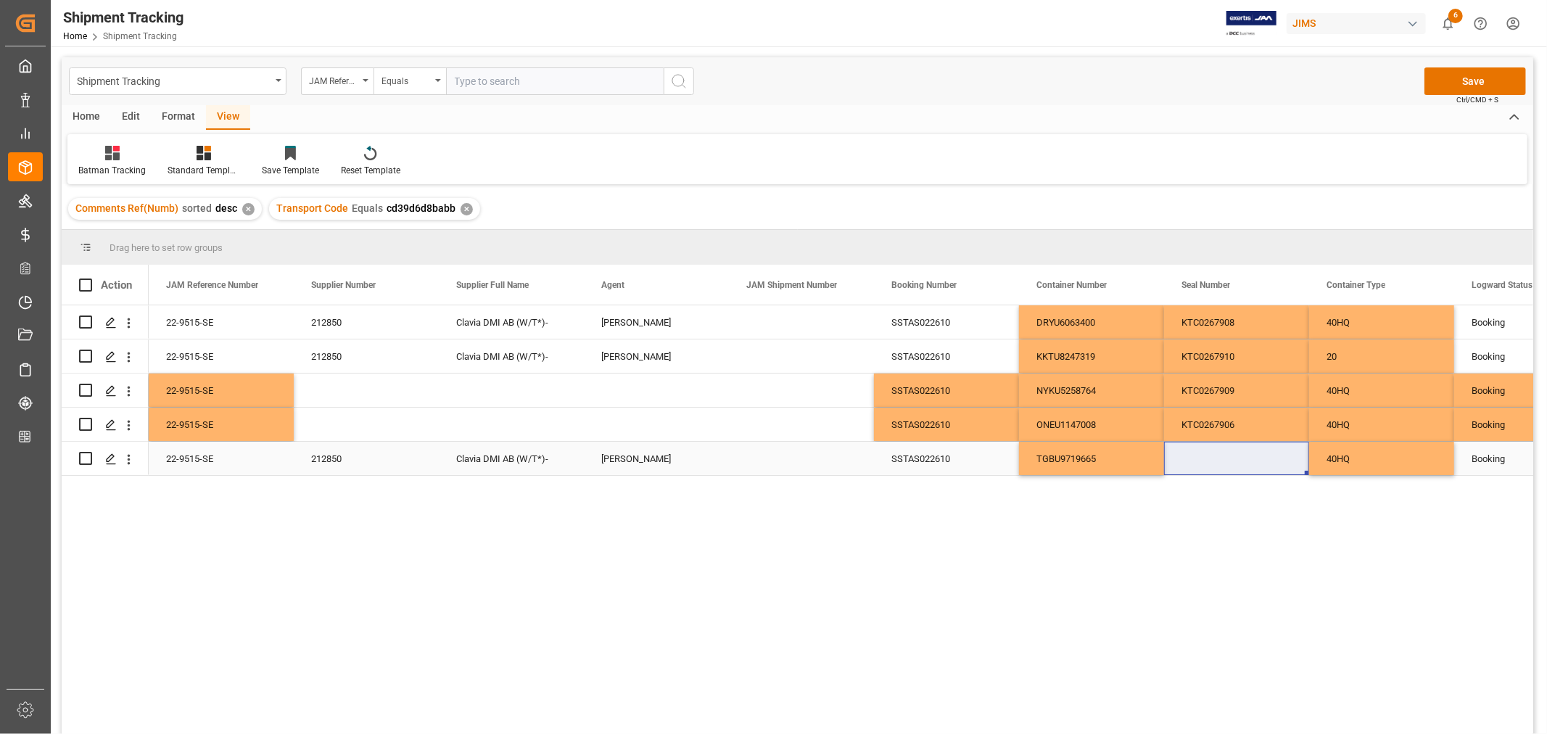
click at [1212, 461] on div "Press SPACE to select this row." at bounding box center [1236, 458] width 145 height 33
click at [1204, 451] on input "Press SPACE to select this row." at bounding box center [1237, 450] width 122 height 28
paste input "KTC0267907"
type input "KTC0267907"
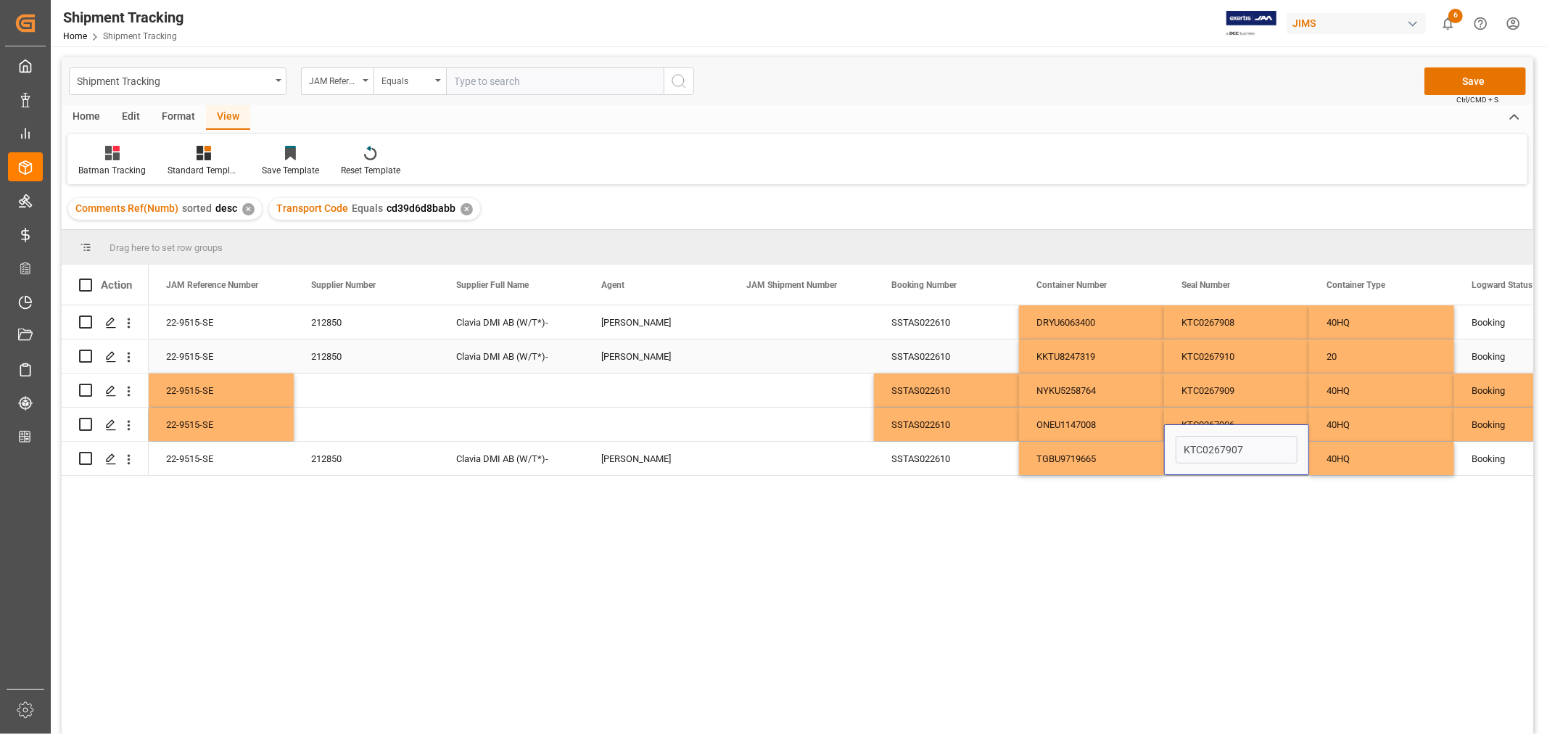
click at [777, 347] on div "Press SPACE to select this row." at bounding box center [801, 355] width 145 height 33
click at [672, 399] on div "Press SPACE to select this row." at bounding box center [656, 389] width 145 height 33
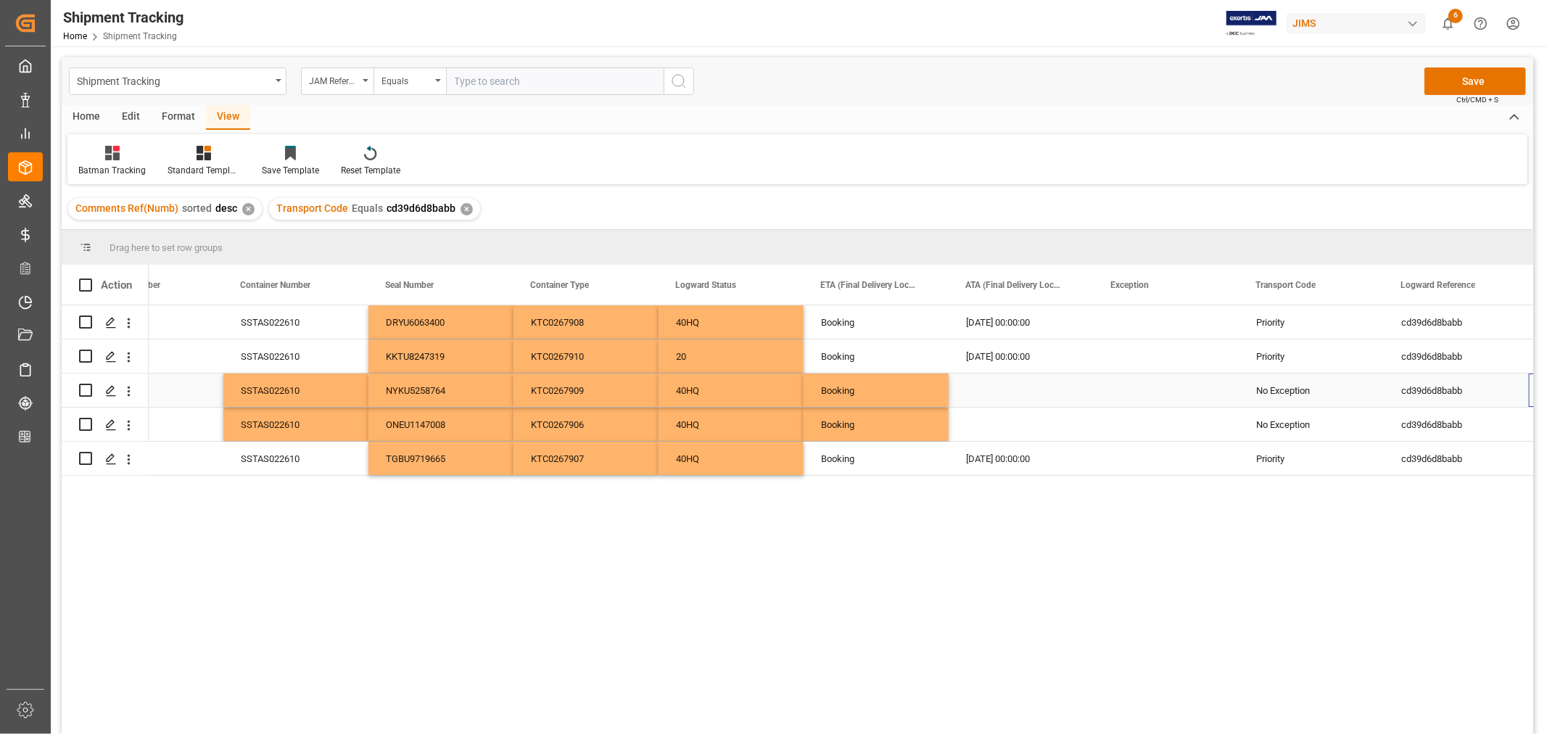
scroll to position [0, 796]
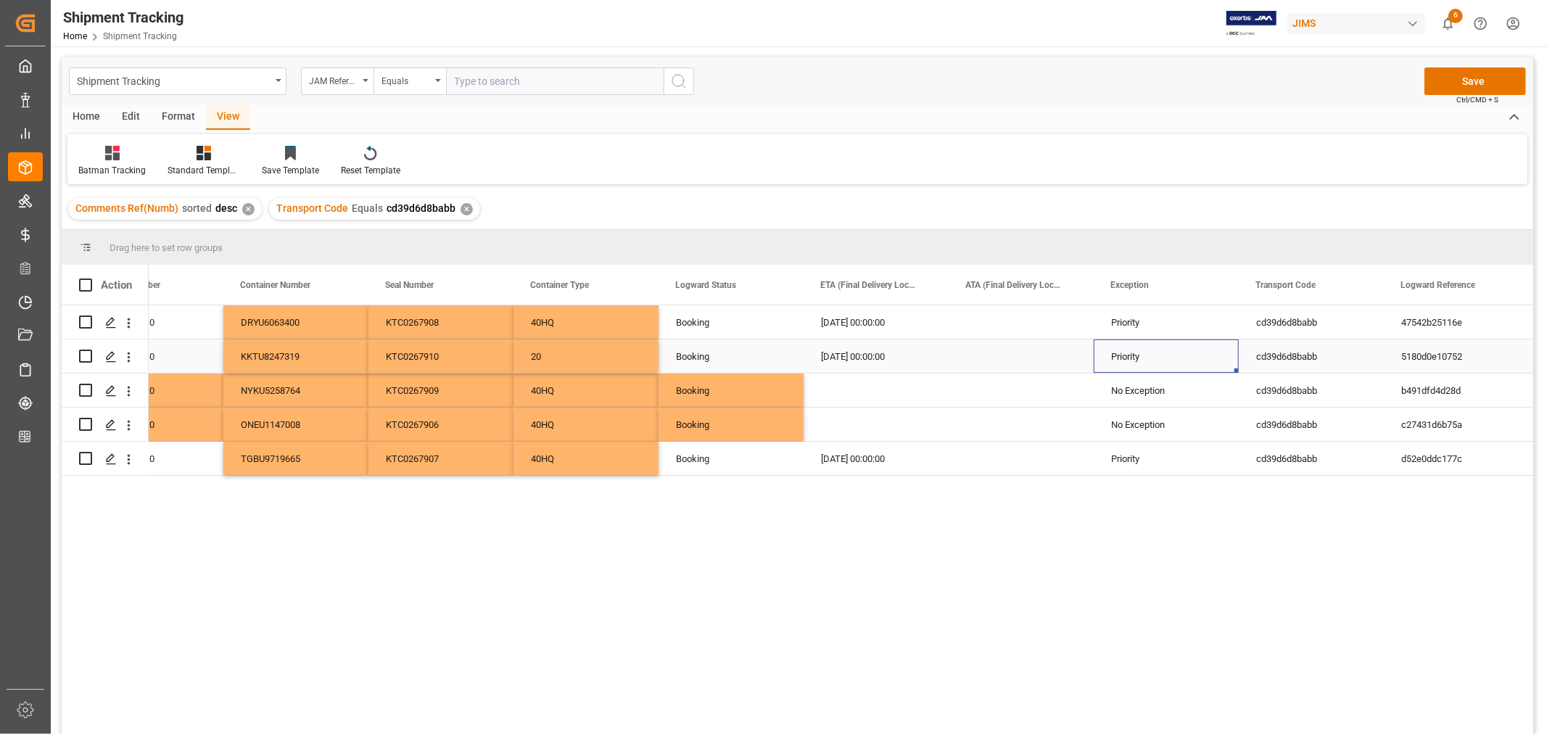
click at [1149, 353] on div "Priority" at bounding box center [1166, 356] width 110 height 33
drag, startPoint x: 1234, startPoint y: 368, endPoint x: 1220, endPoint y: 413, distance: 47.2
click at [880, 360] on div "10-20-2025 00:00:00" at bounding box center [876, 355] width 145 height 33
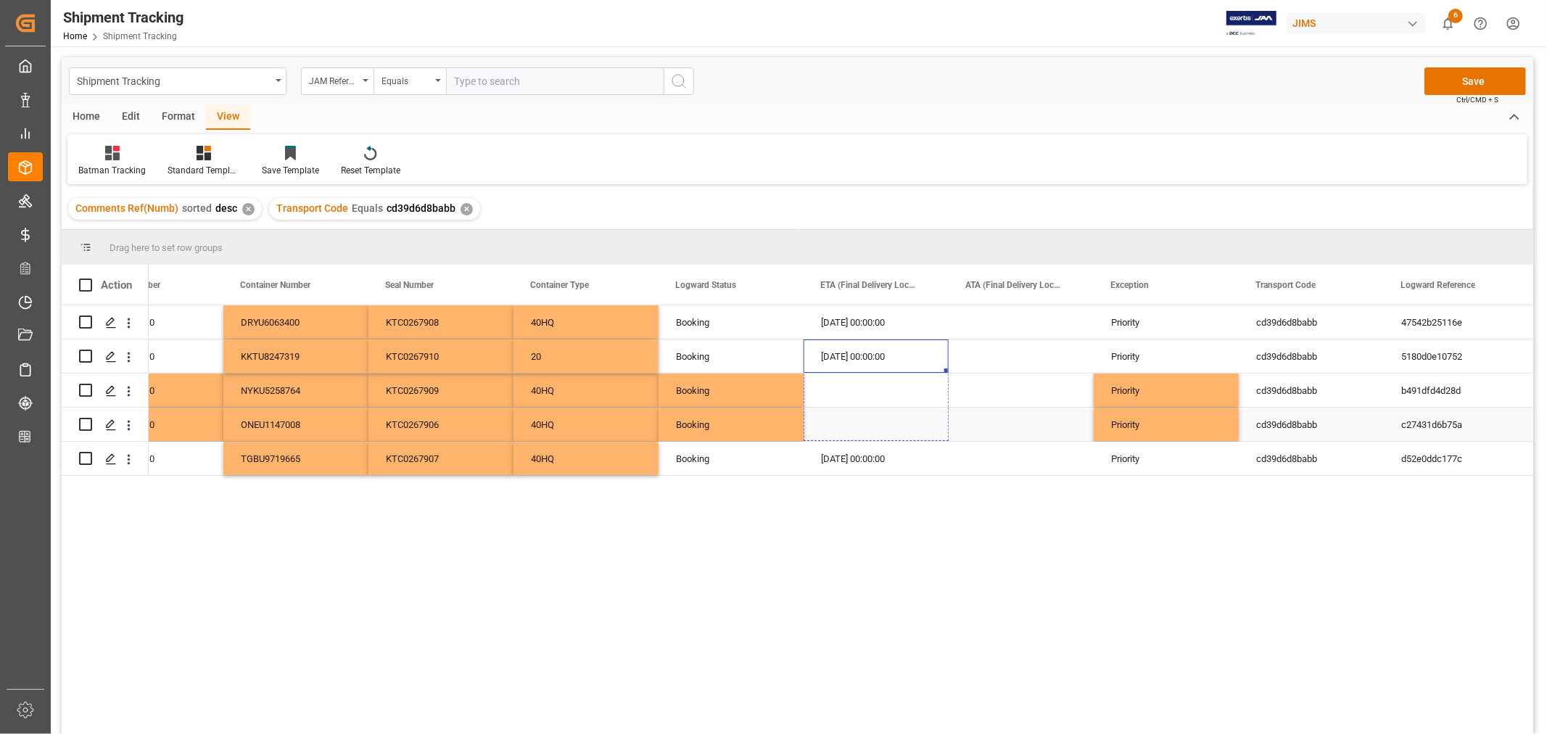
drag, startPoint x: 945, startPoint y: 368, endPoint x: 929, endPoint y: 423, distance: 57.4
click at [979, 360] on div "Press SPACE to select this row." at bounding box center [1021, 355] width 145 height 33
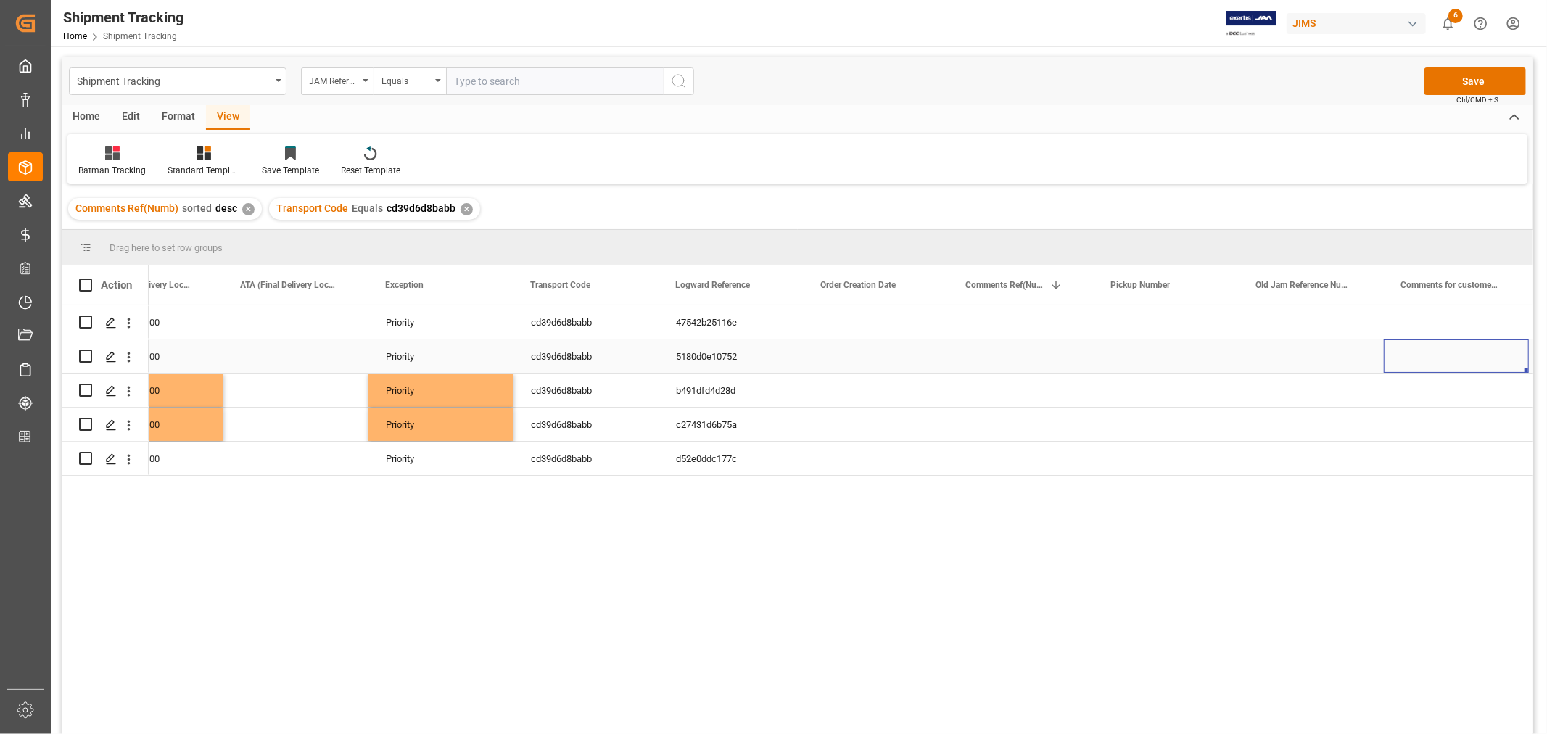
scroll to position [0, 0]
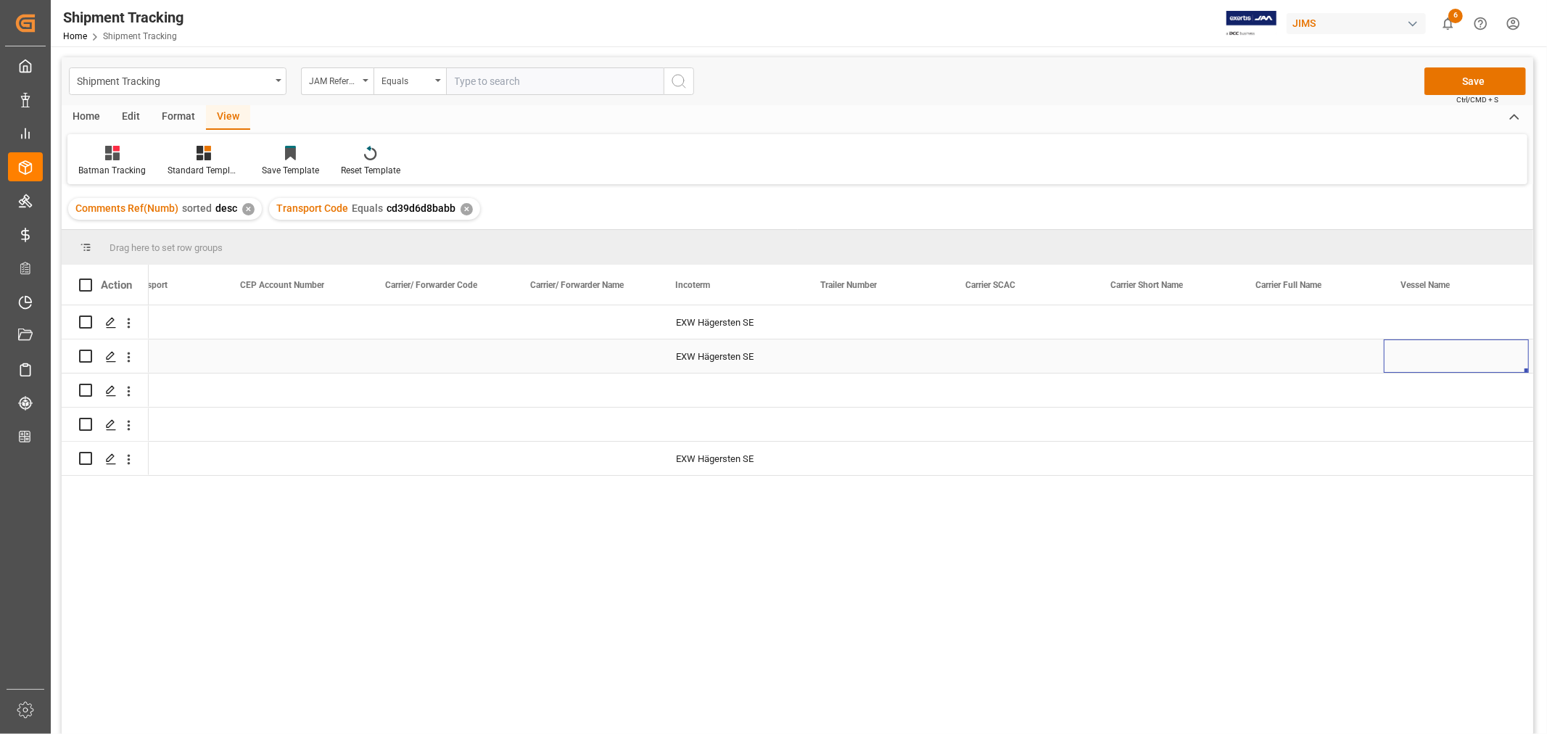
click at [720, 358] on div "EXW Hägersten SE" at bounding box center [731, 355] width 145 height 33
drag, startPoint x: 798, startPoint y: 371, endPoint x: 769, endPoint y: 419, distance: 56.0
click at [893, 358] on div "Press SPACE to select this row." at bounding box center [876, 355] width 145 height 33
click at [578, 350] on div "09-12-2025 00:00:00" at bounding box center [585, 355] width 145 height 33
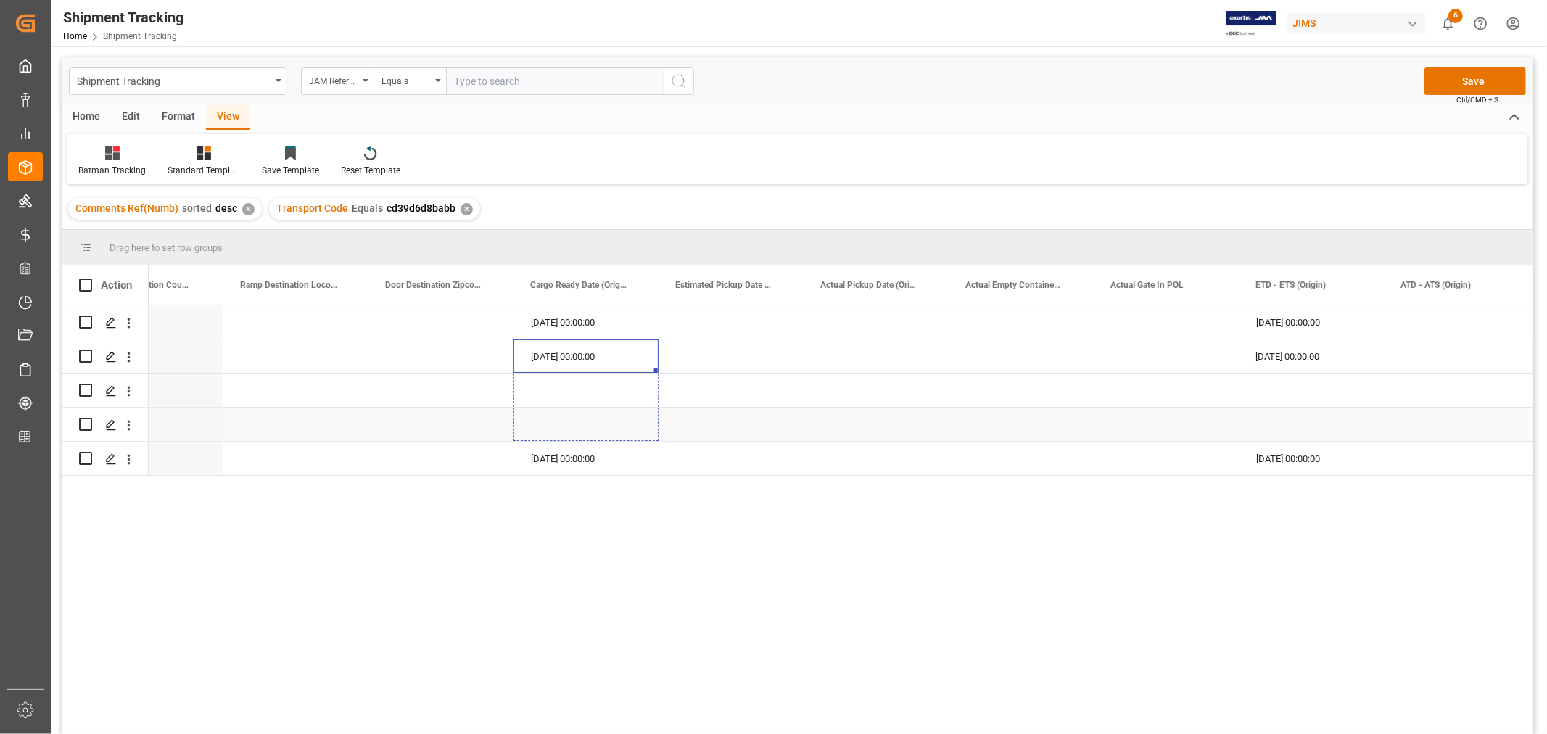
drag, startPoint x: 656, startPoint y: 371, endPoint x: 632, endPoint y: 426, distance: 60.5
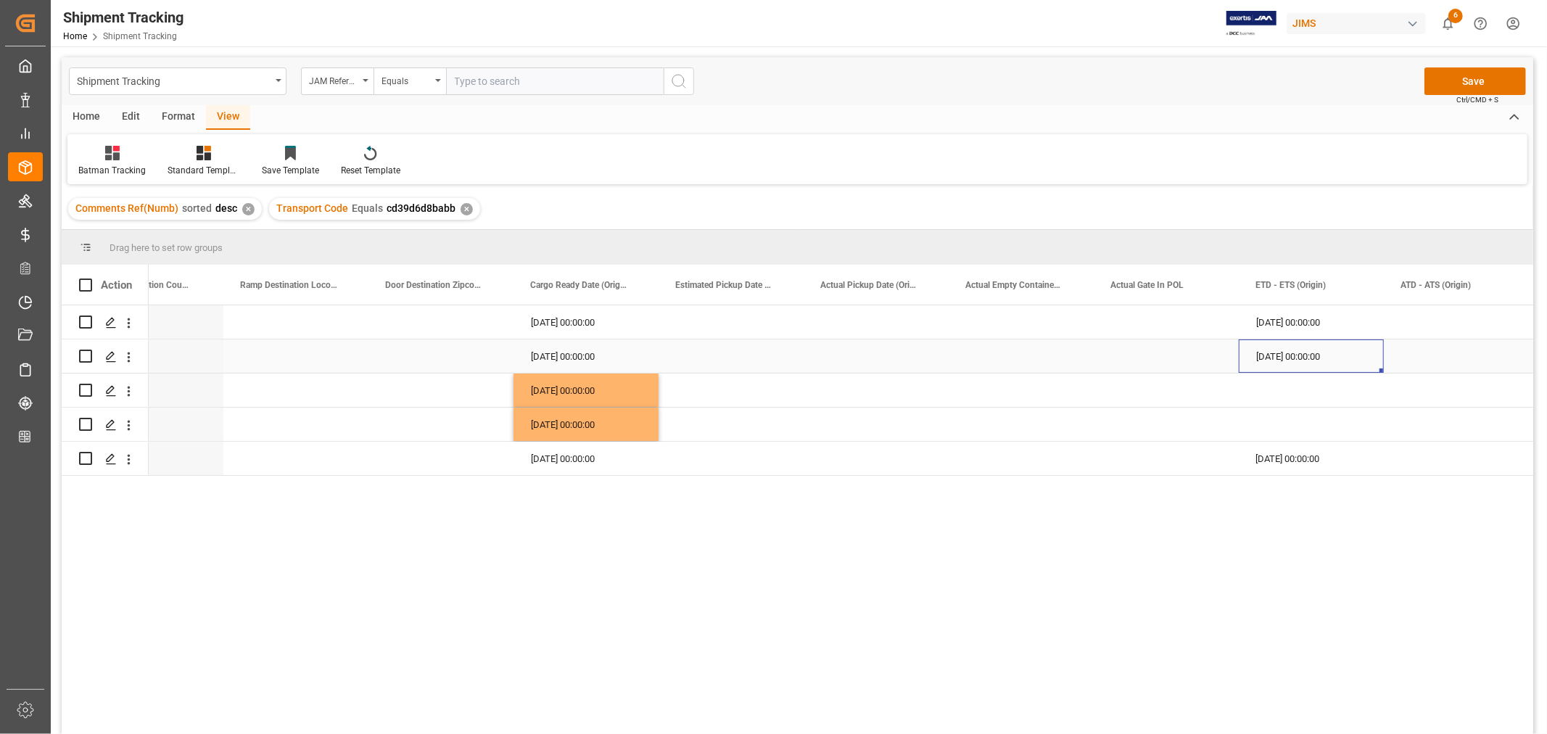
click at [1322, 348] on div "09-16-2025 00:00:00" at bounding box center [1311, 355] width 145 height 33
drag, startPoint x: 1381, startPoint y: 370, endPoint x: 1363, endPoint y: 422, distance: 55.0
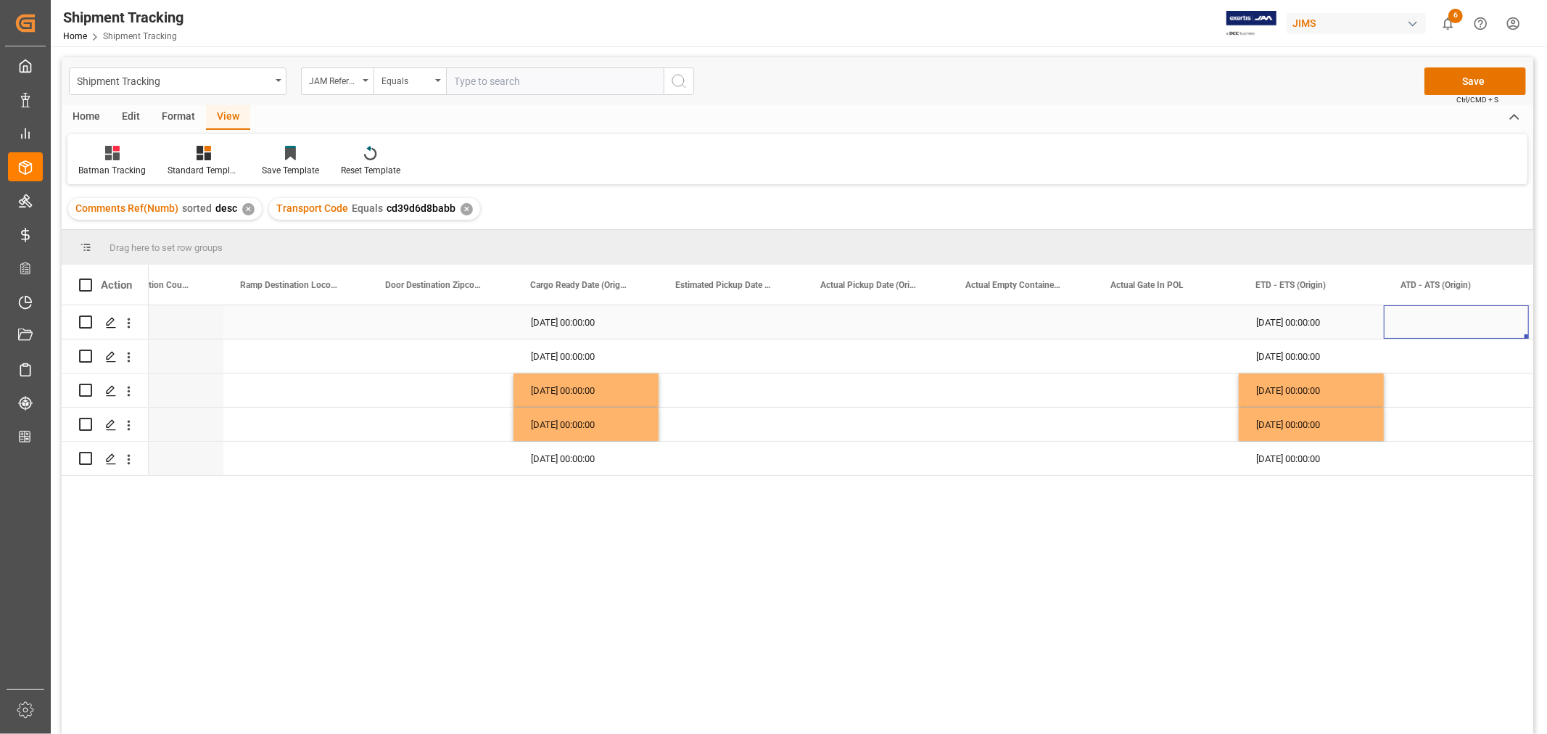
click at [1411, 325] on div "Press SPACE to select this row." at bounding box center [1456, 321] width 145 height 33
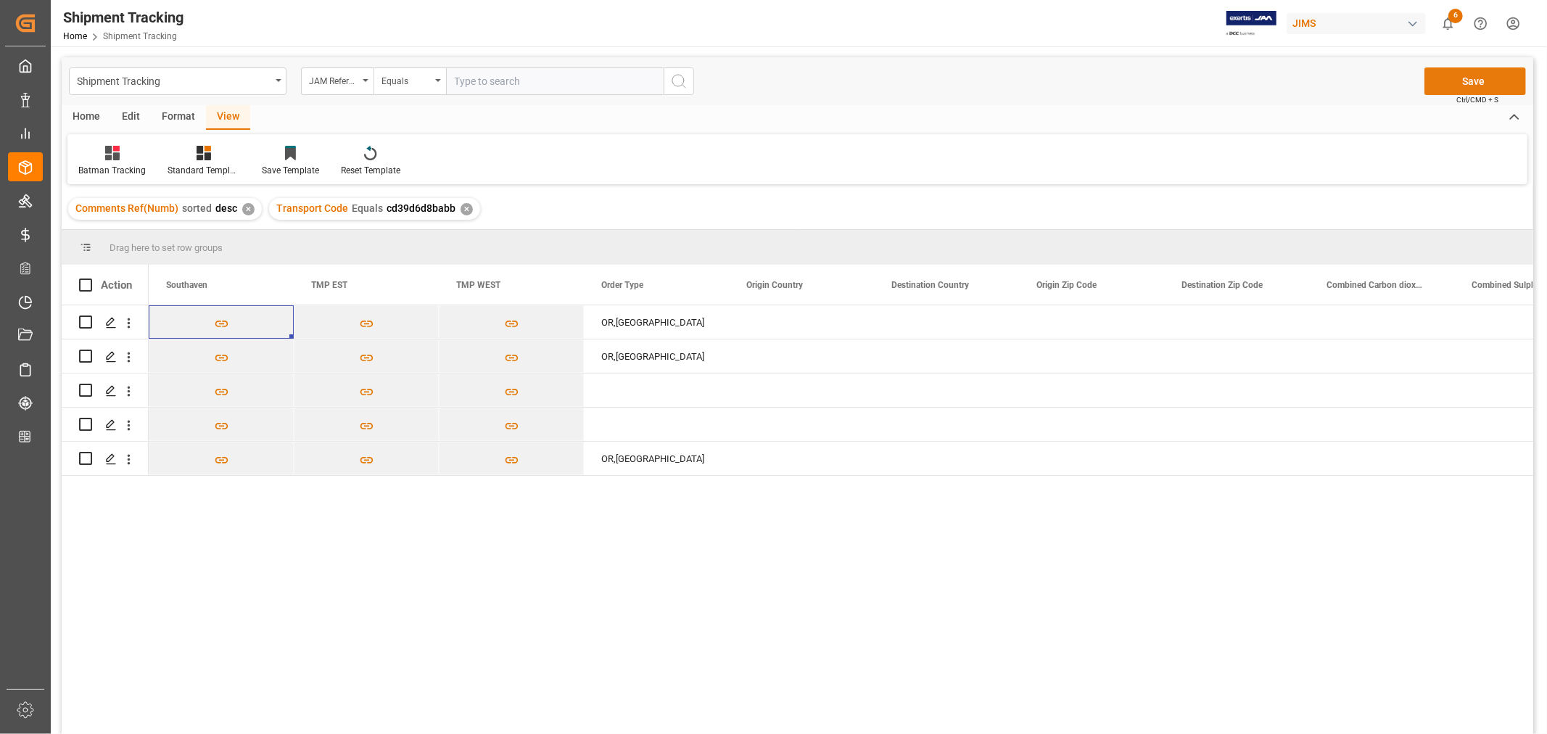
click at [1481, 78] on button "Save" at bounding box center [1475, 81] width 102 height 28
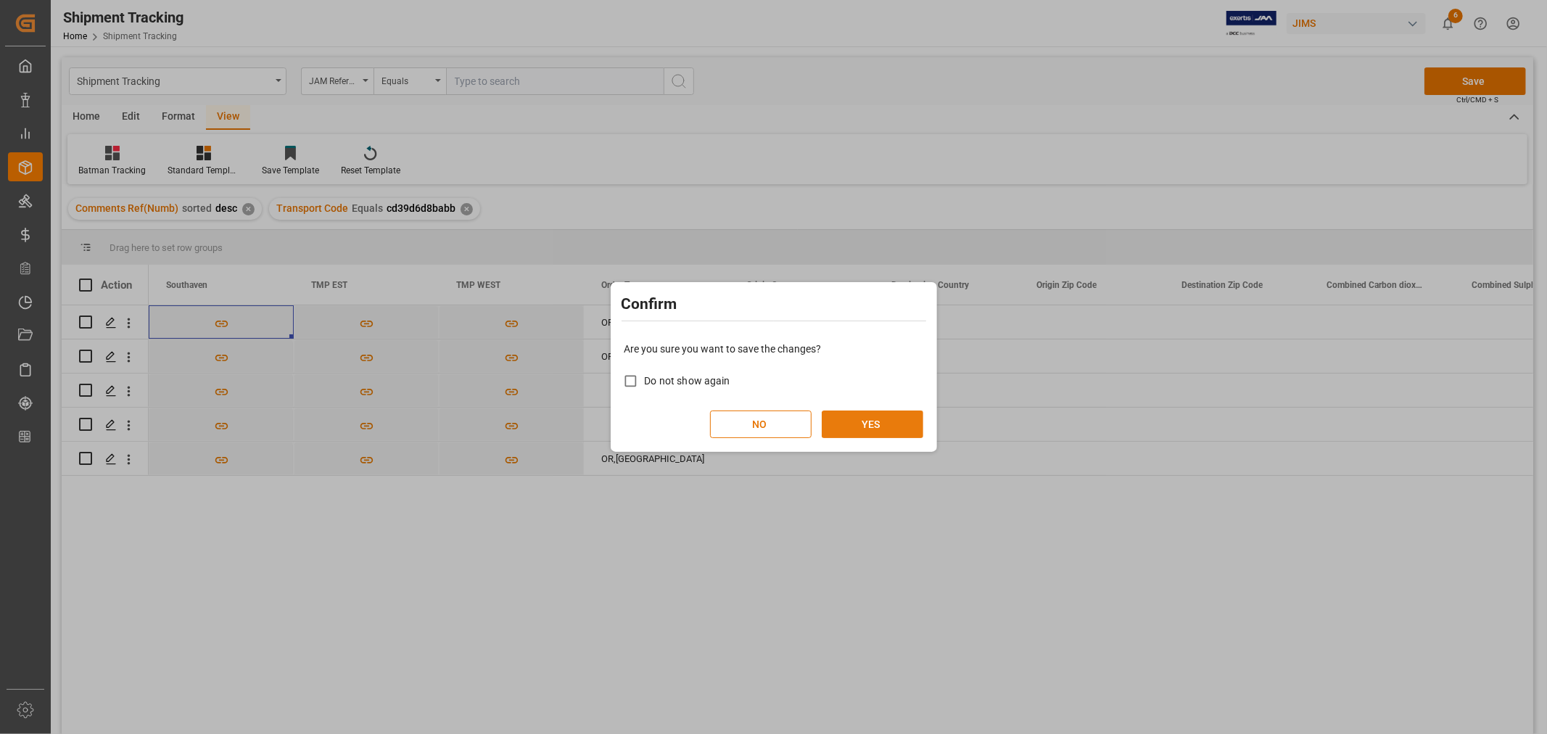
click at [860, 424] on button "YES" at bounding box center [873, 424] width 102 height 28
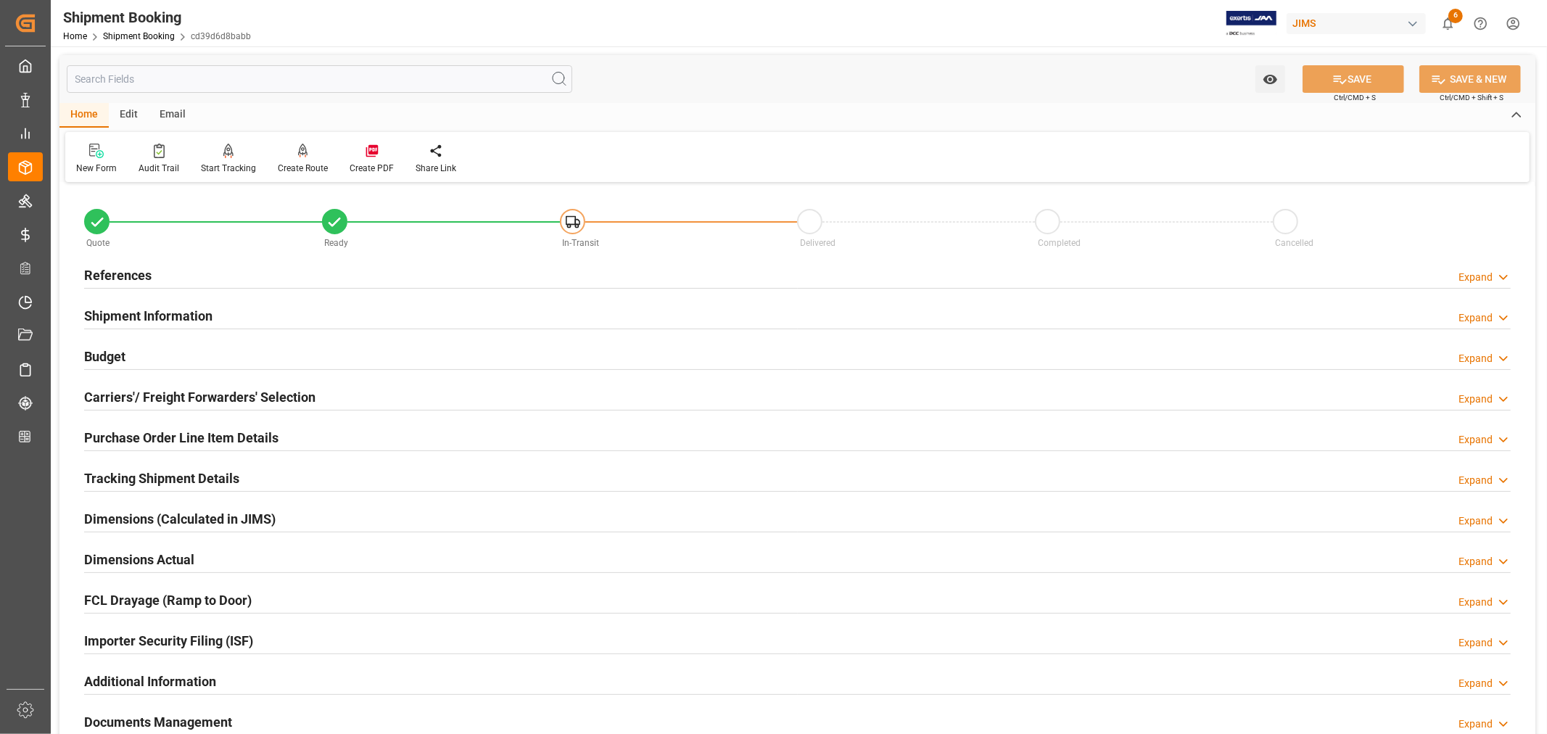
click at [171, 464] on div "Tracking Shipment Details" at bounding box center [161, 477] width 155 height 28
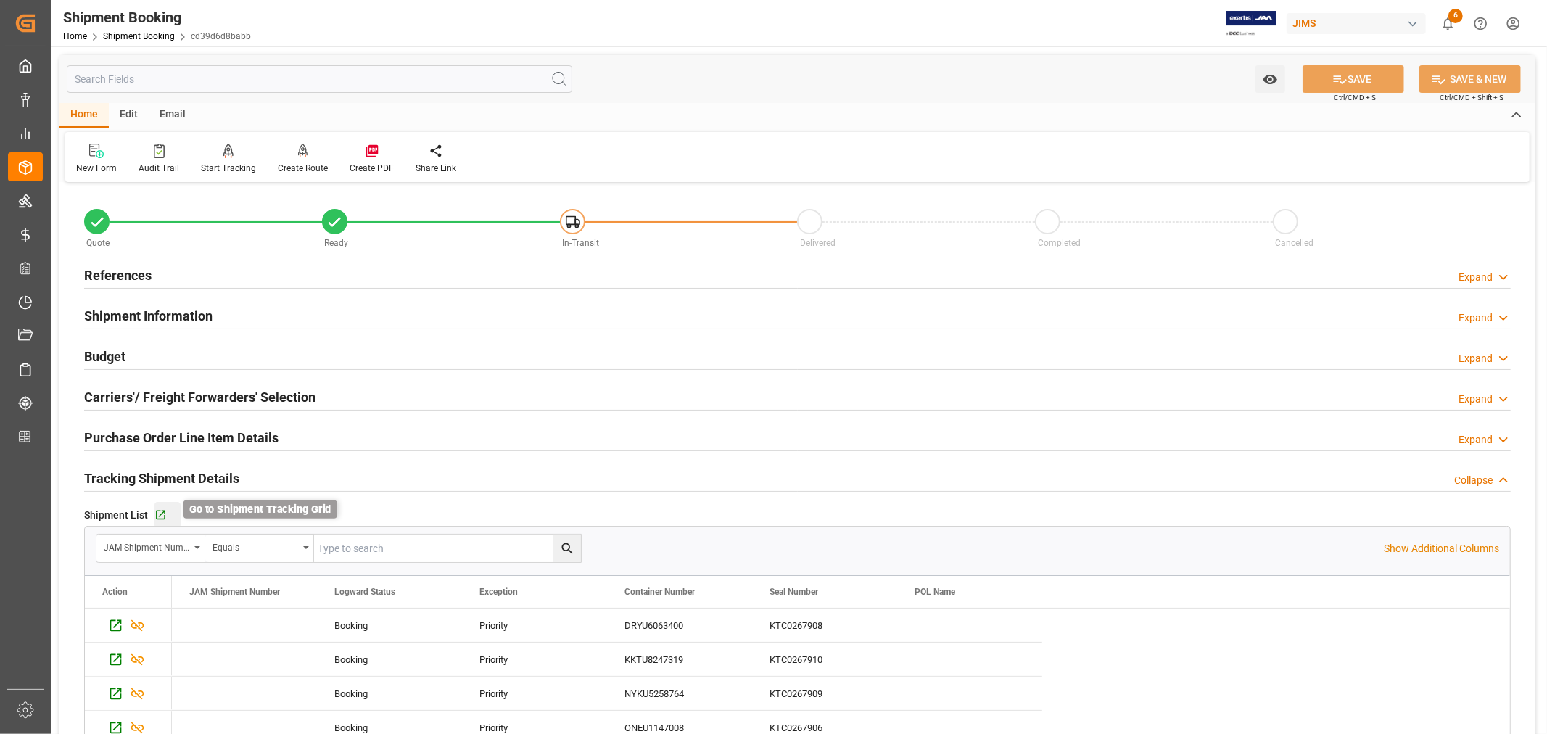
click at [158, 511] on icon "button" at bounding box center [160, 515] width 9 height 9
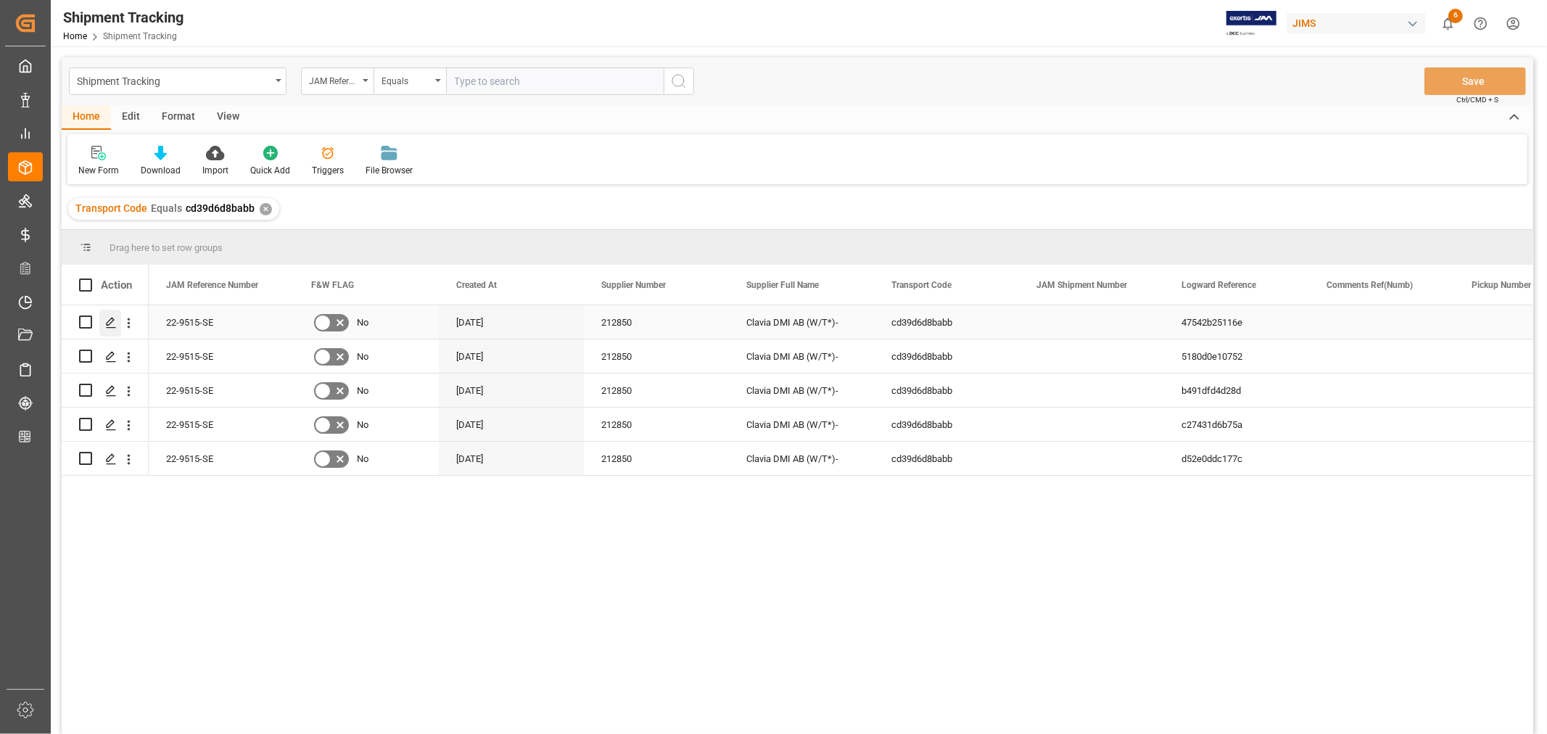
click at [111, 318] on polygon "Press SPACE to select this row." at bounding box center [110, 321] width 7 height 7
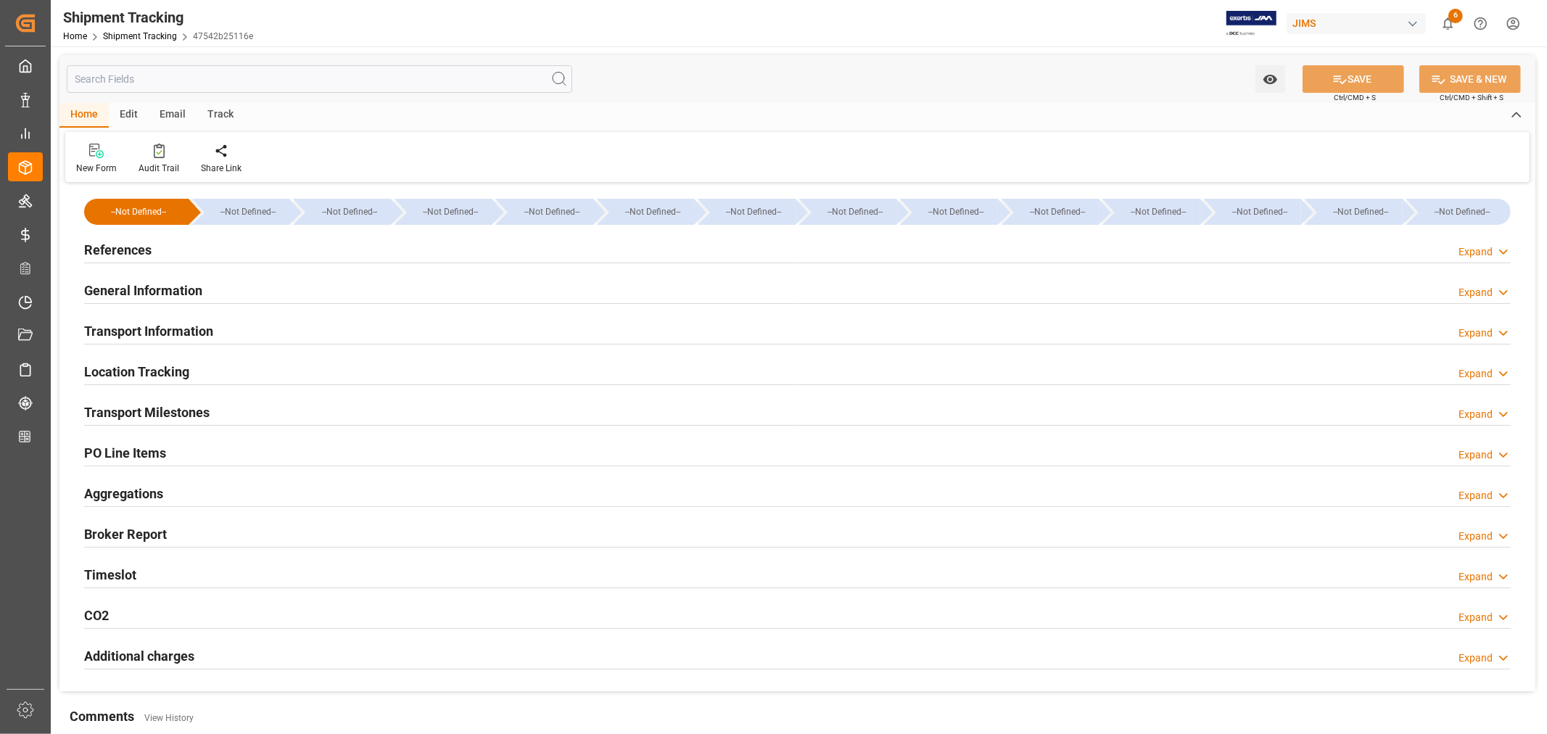
type input "[DATE] 00:00"
click at [167, 408] on h2 "Transport Milestones" at bounding box center [146, 413] width 125 height 20
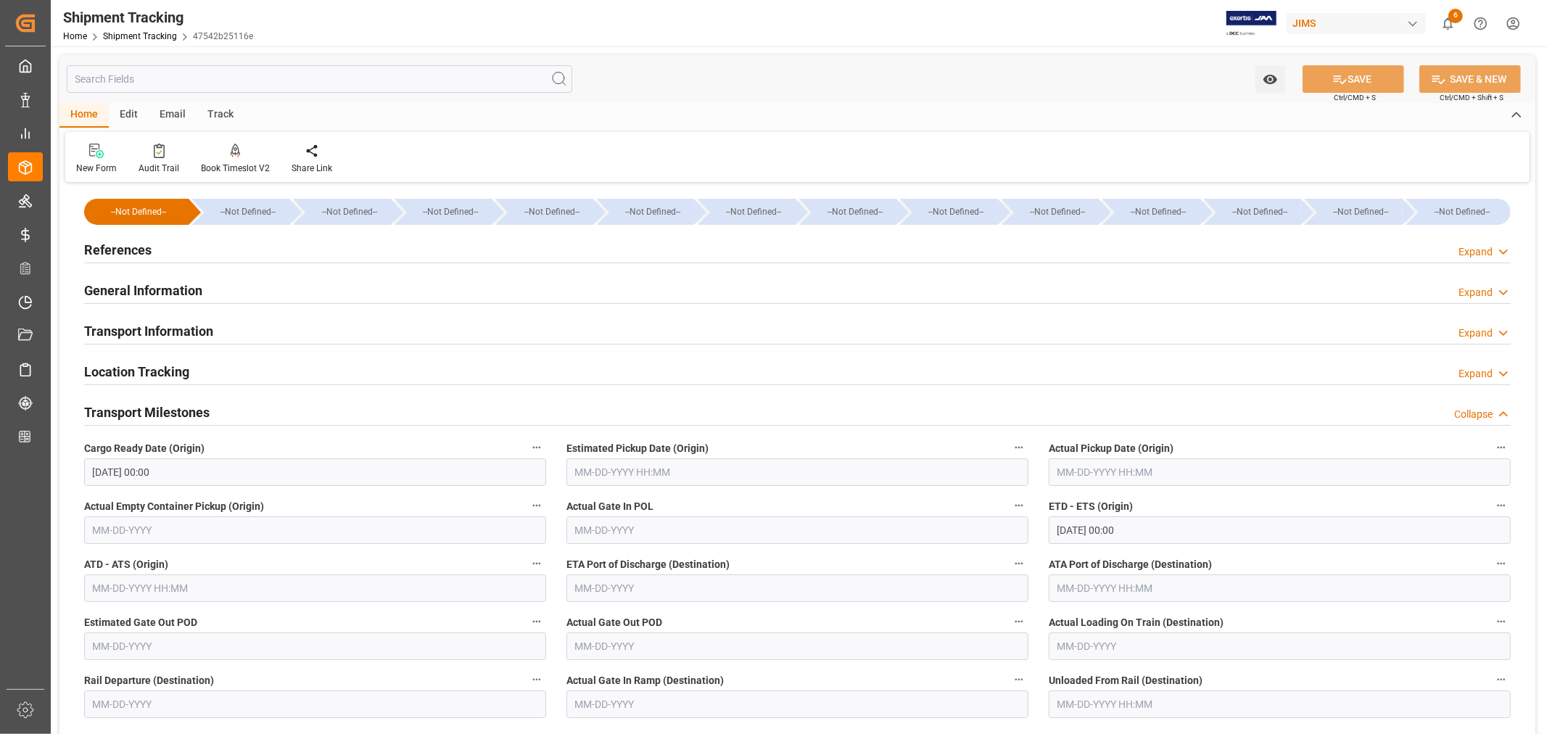
click at [185, 474] on input "[DATE] 00:00" at bounding box center [315, 472] width 462 height 28
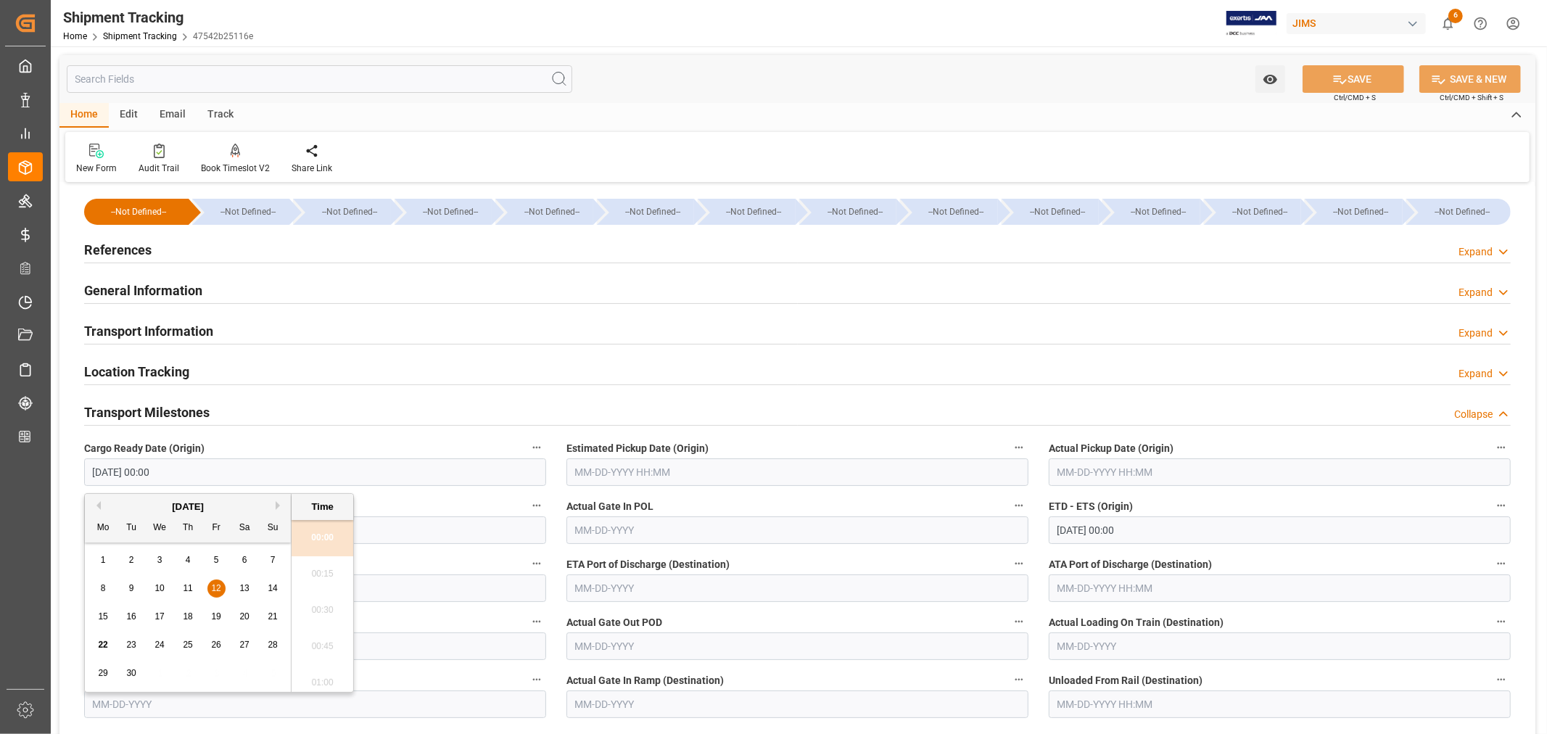
click at [160, 618] on span "17" at bounding box center [158, 616] width 9 height 10
type input "[DATE] 00:00"
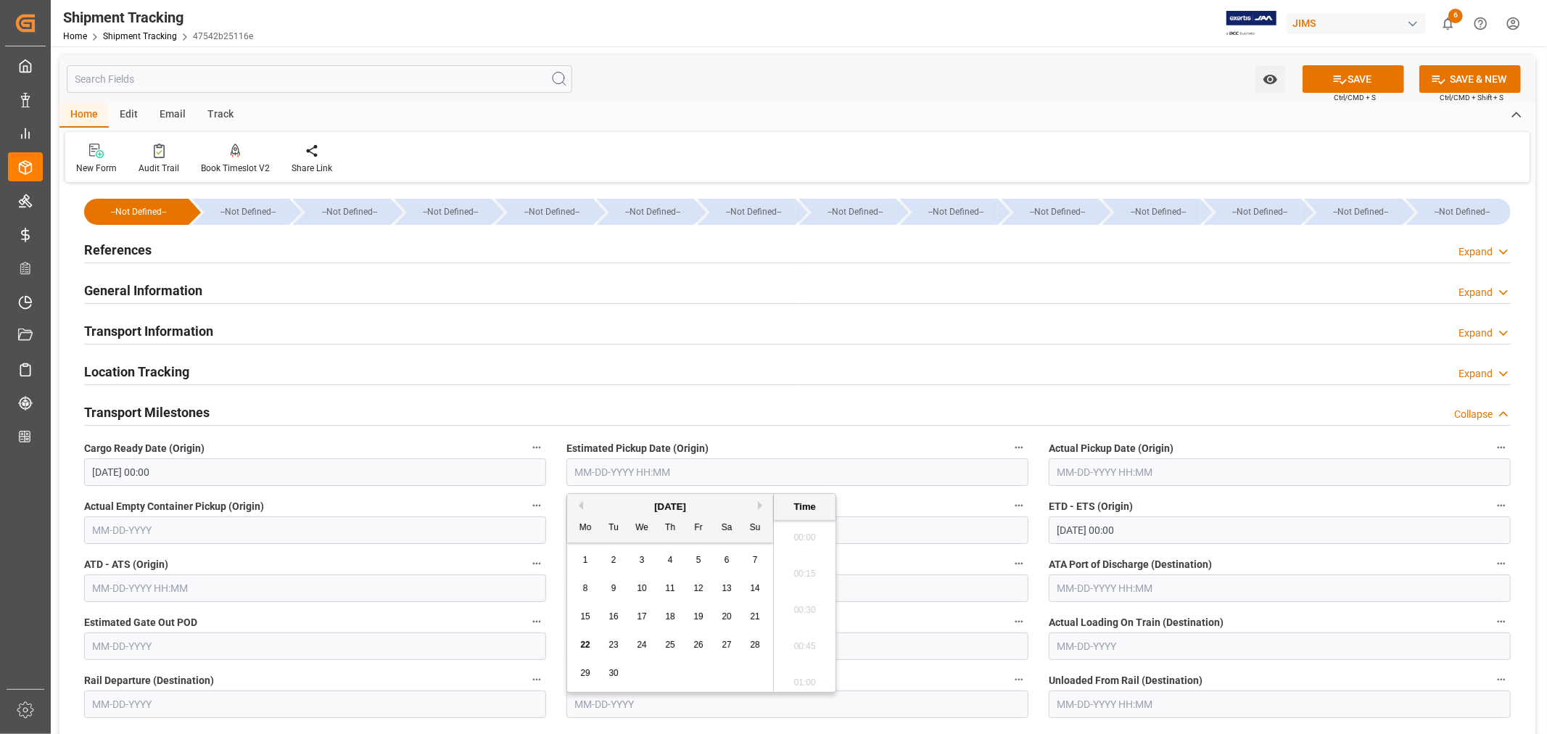
click at [653, 469] on input "text" at bounding box center [797, 472] width 462 height 28
click at [608, 512] on div "[DATE]" at bounding box center [670, 507] width 206 height 15
click at [672, 615] on span "18" at bounding box center [669, 616] width 9 height 10
type input "[DATE] 00:00"
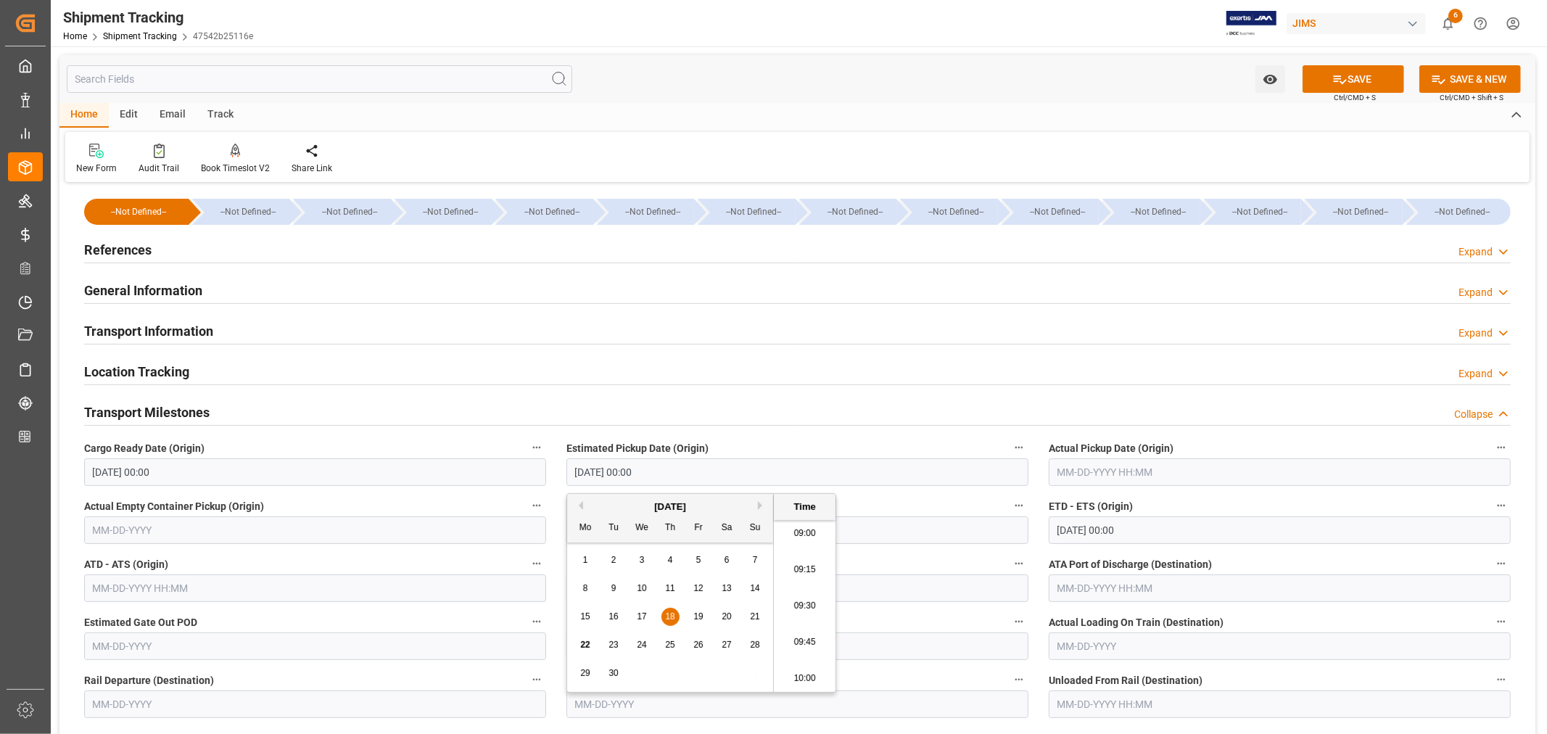
click at [1143, 528] on input "[DATE] 00:00" at bounding box center [1280, 530] width 462 height 28
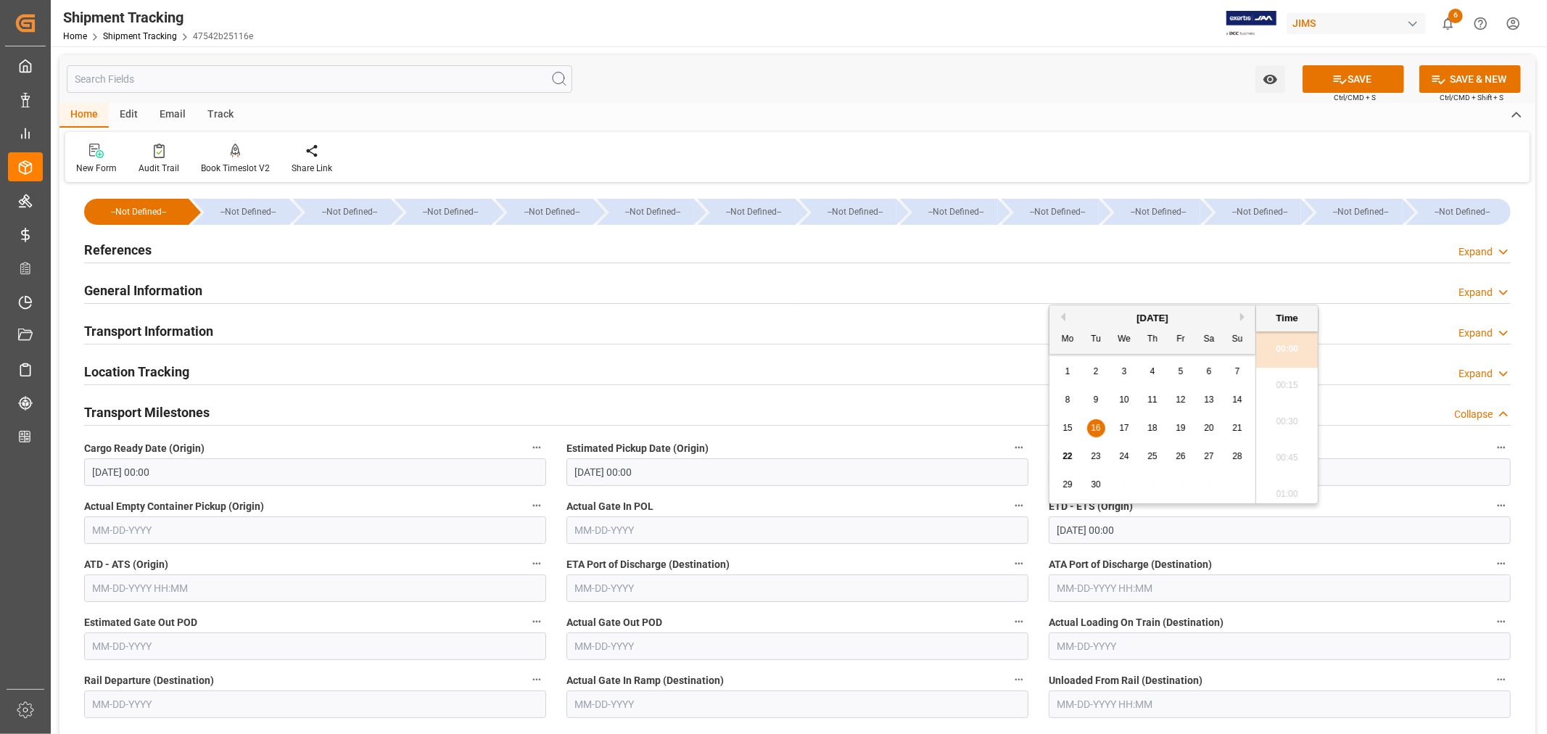
click at [1127, 457] on span "24" at bounding box center [1123, 456] width 9 height 10
type input "[DATE] 00:00"
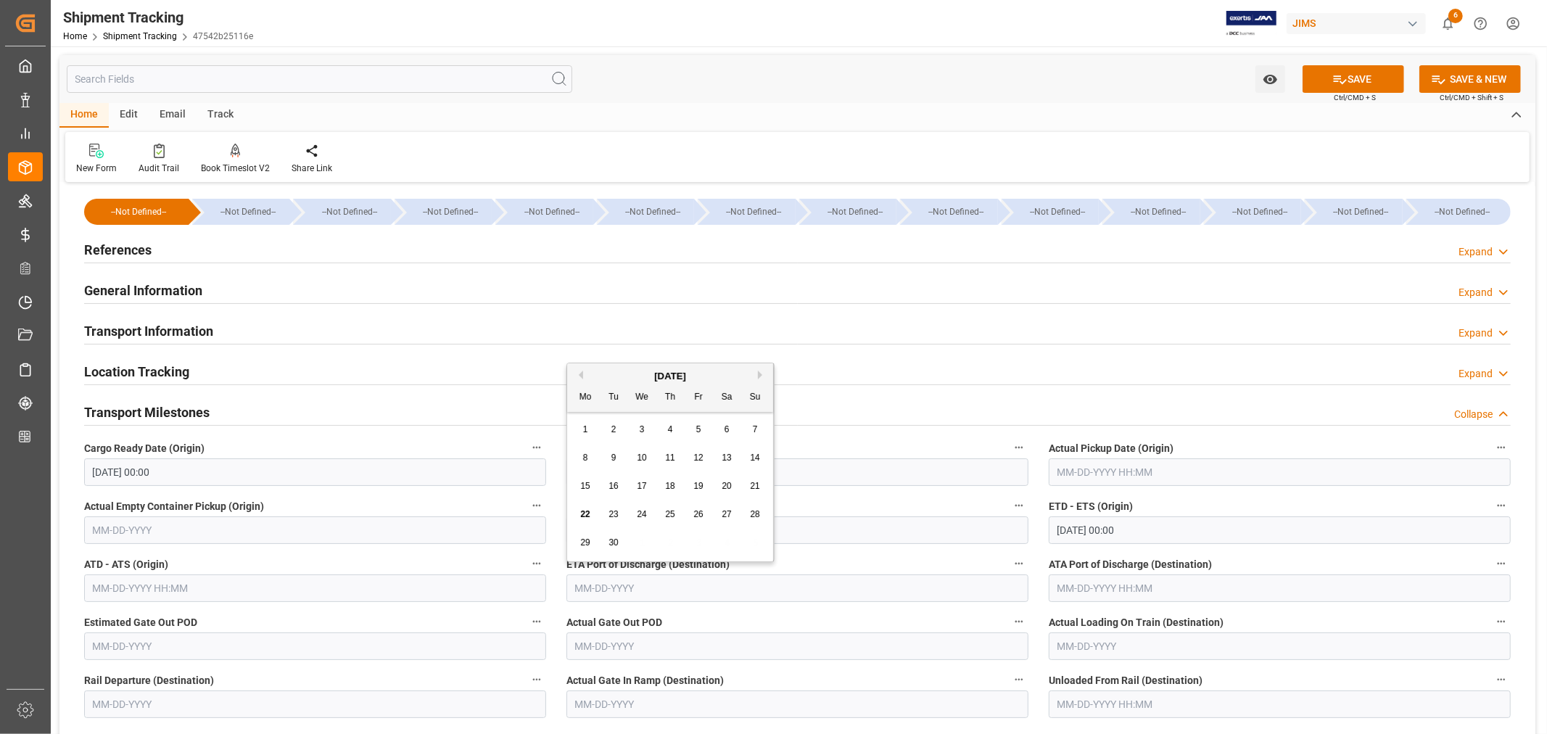
click at [641, 588] on input "text" at bounding box center [797, 588] width 462 height 28
click at [762, 375] on button "Next Month" at bounding box center [762, 375] width 9 height 9
click at [618, 516] on span "21" at bounding box center [612, 514] width 9 height 10
click at [635, 593] on input "10-21-2025" at bounding box center [797, 588] width 462 height 28
click at [614, 484] on span "14" at bounding box center [612, 486] width 9 height 10
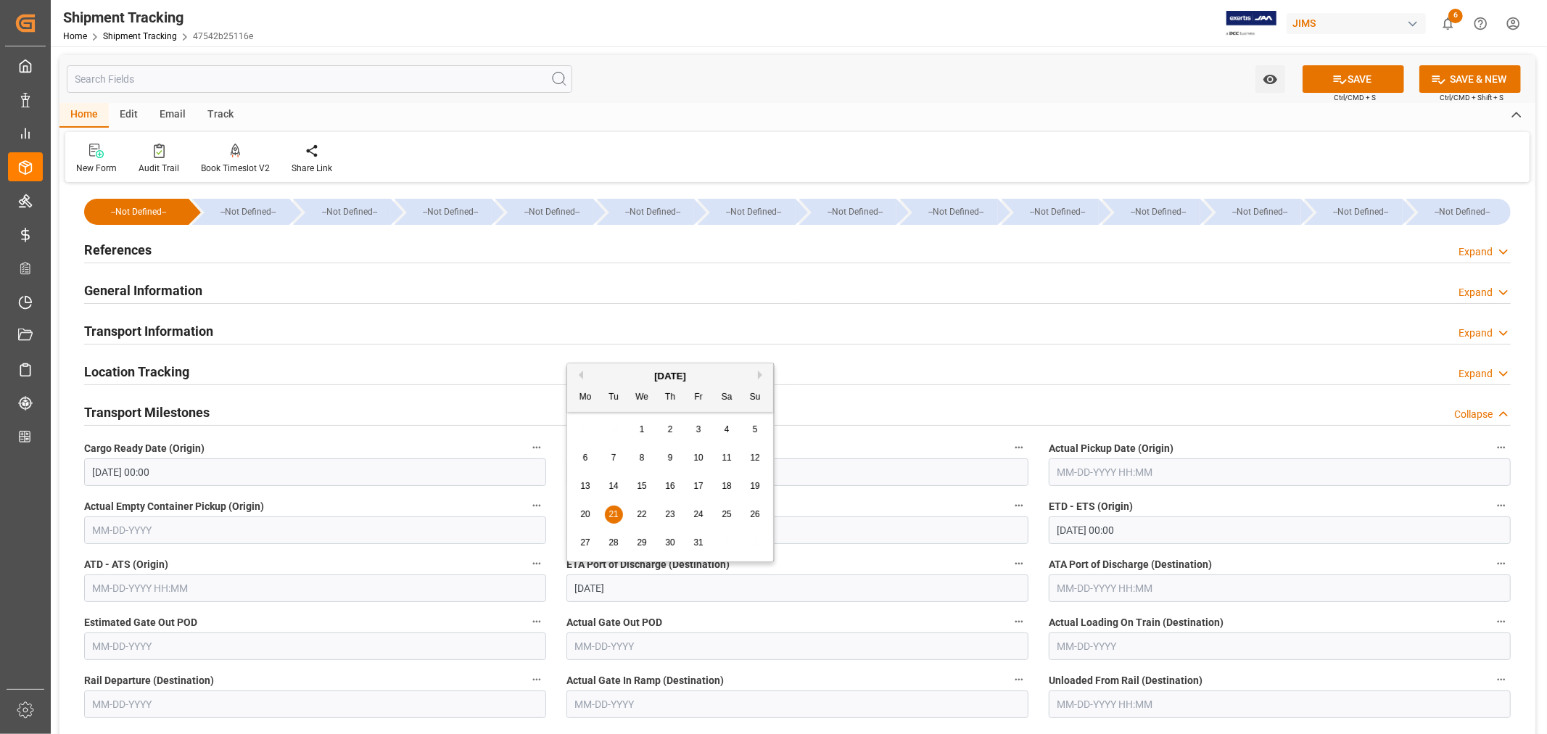
type input "[DATE]"
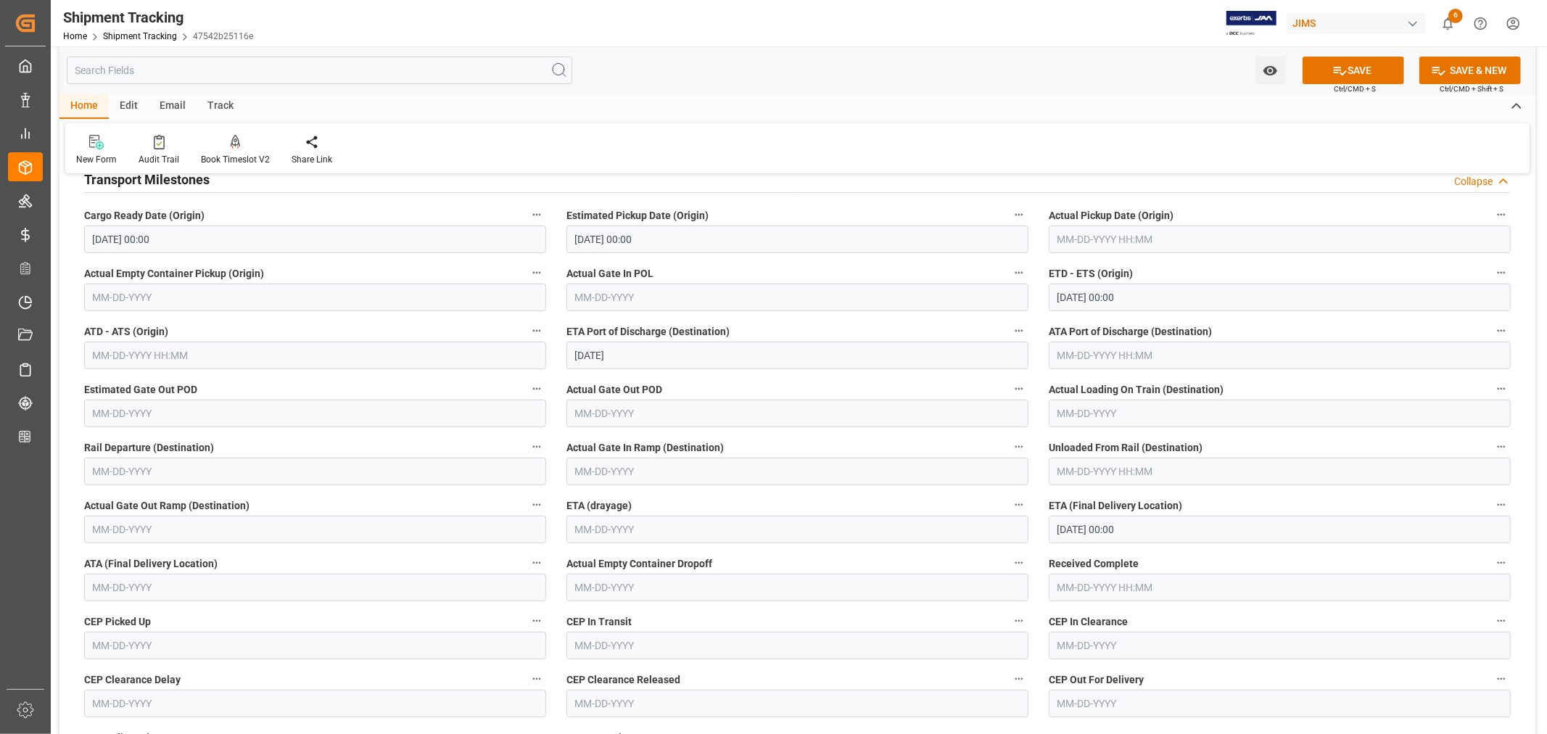
scroll to position [242, 0]
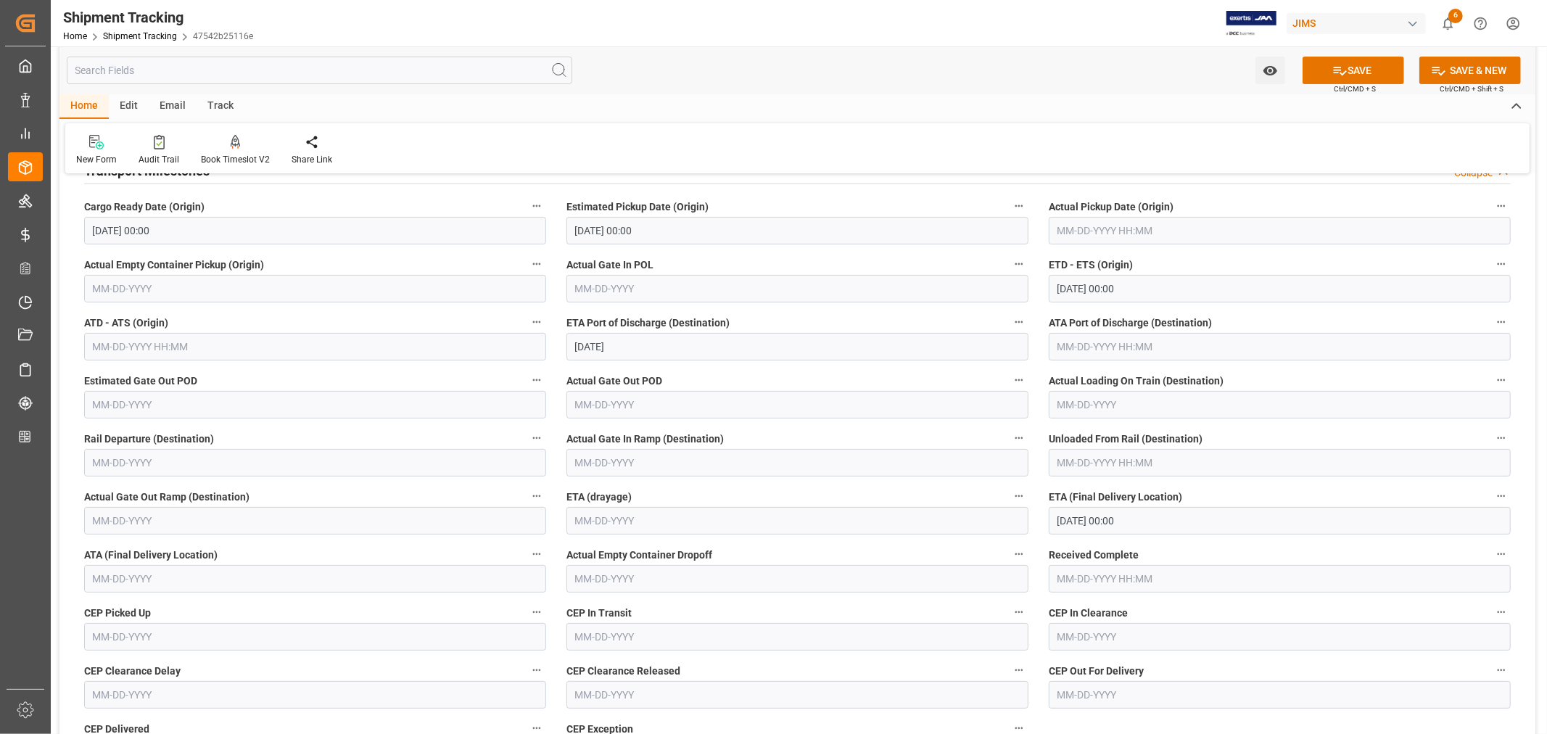
click at [1148, 524] on input "10-20-2025 00:00" at bounding box center [1280, 521] width 462 height 28
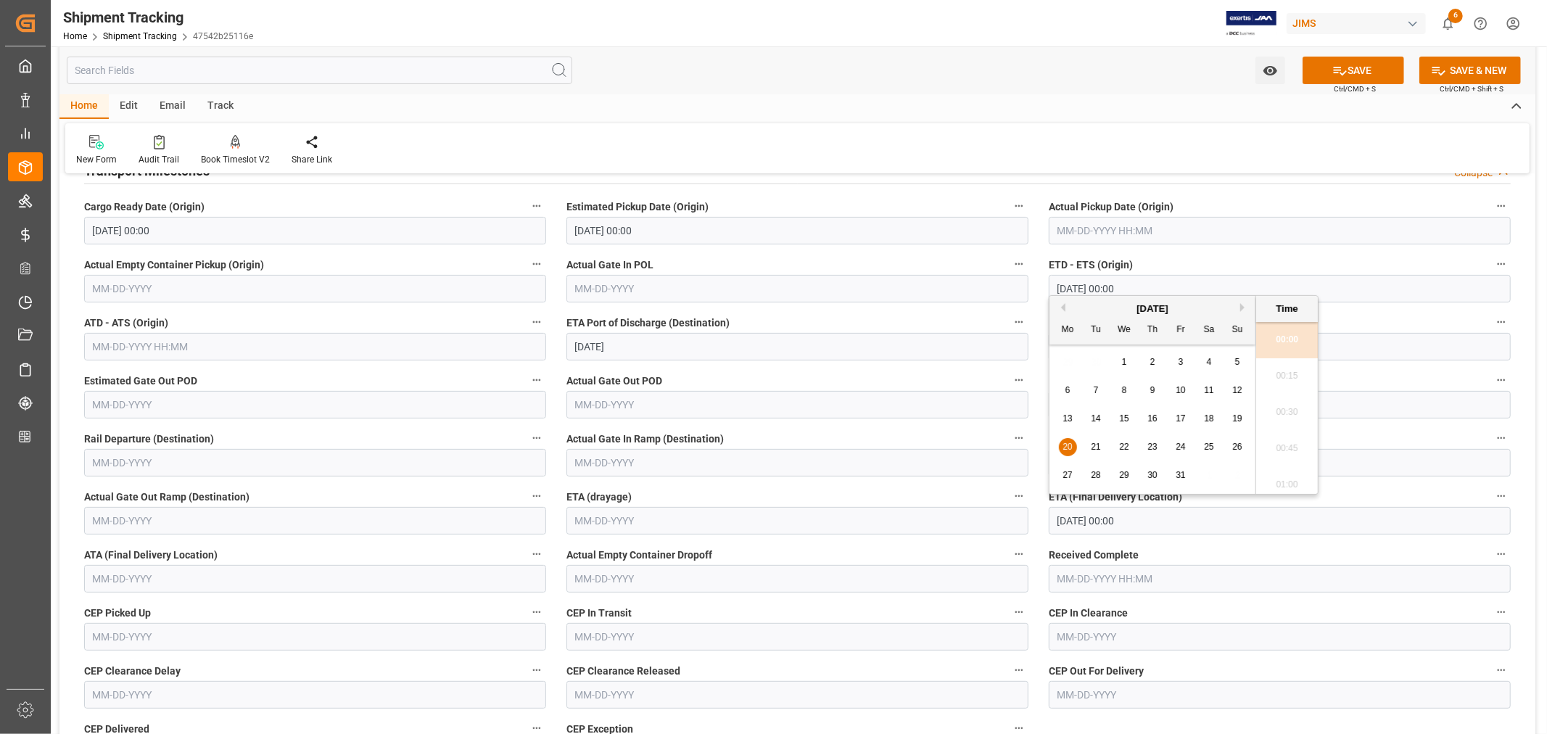
click at [1101, 475] on div "28" at bounding box center [1096, 475] width 18 height 17
type input "[DATE] 00:00"
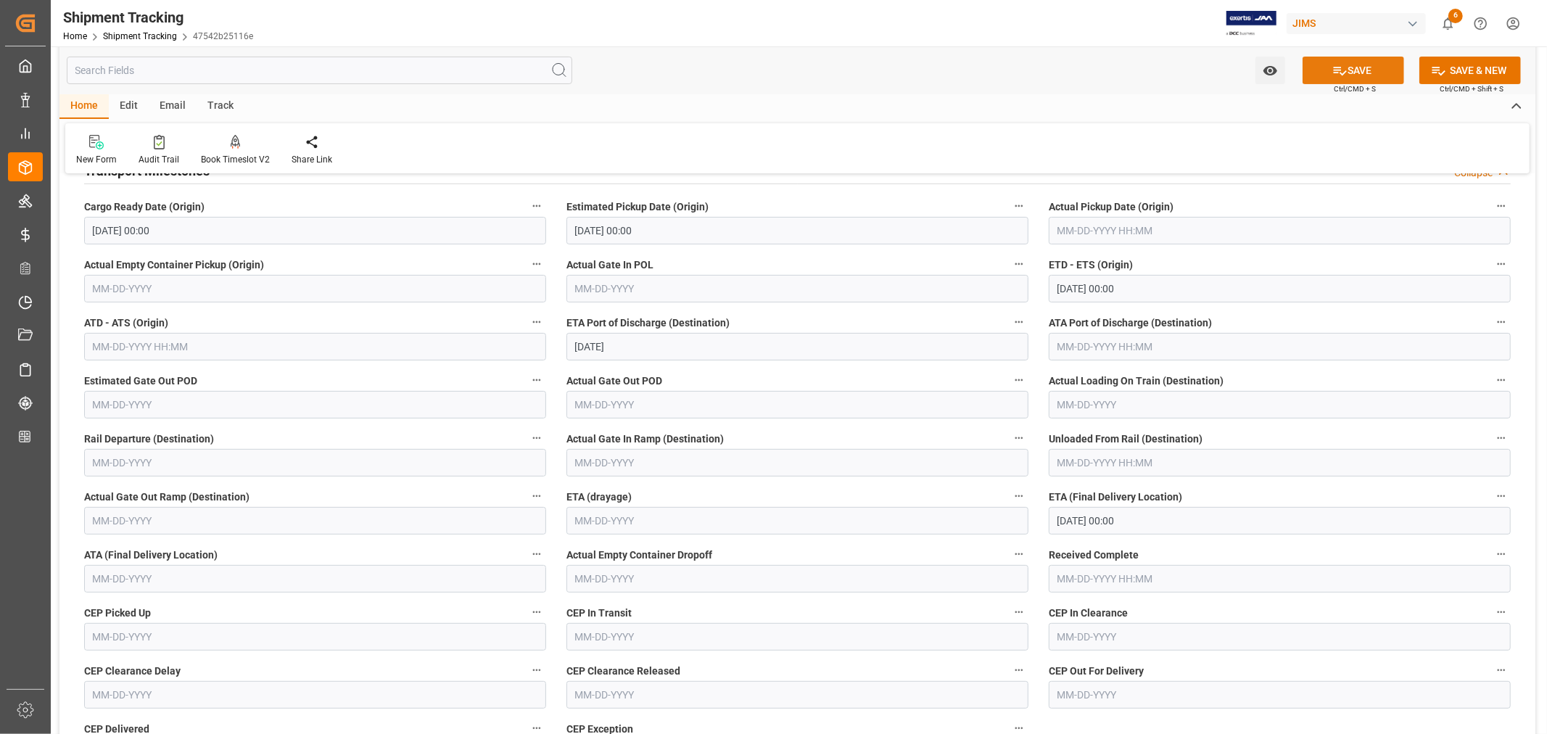
click at [1347, 73] on button "SAVE" at bounding box center [1354, 71] width 102 height 28
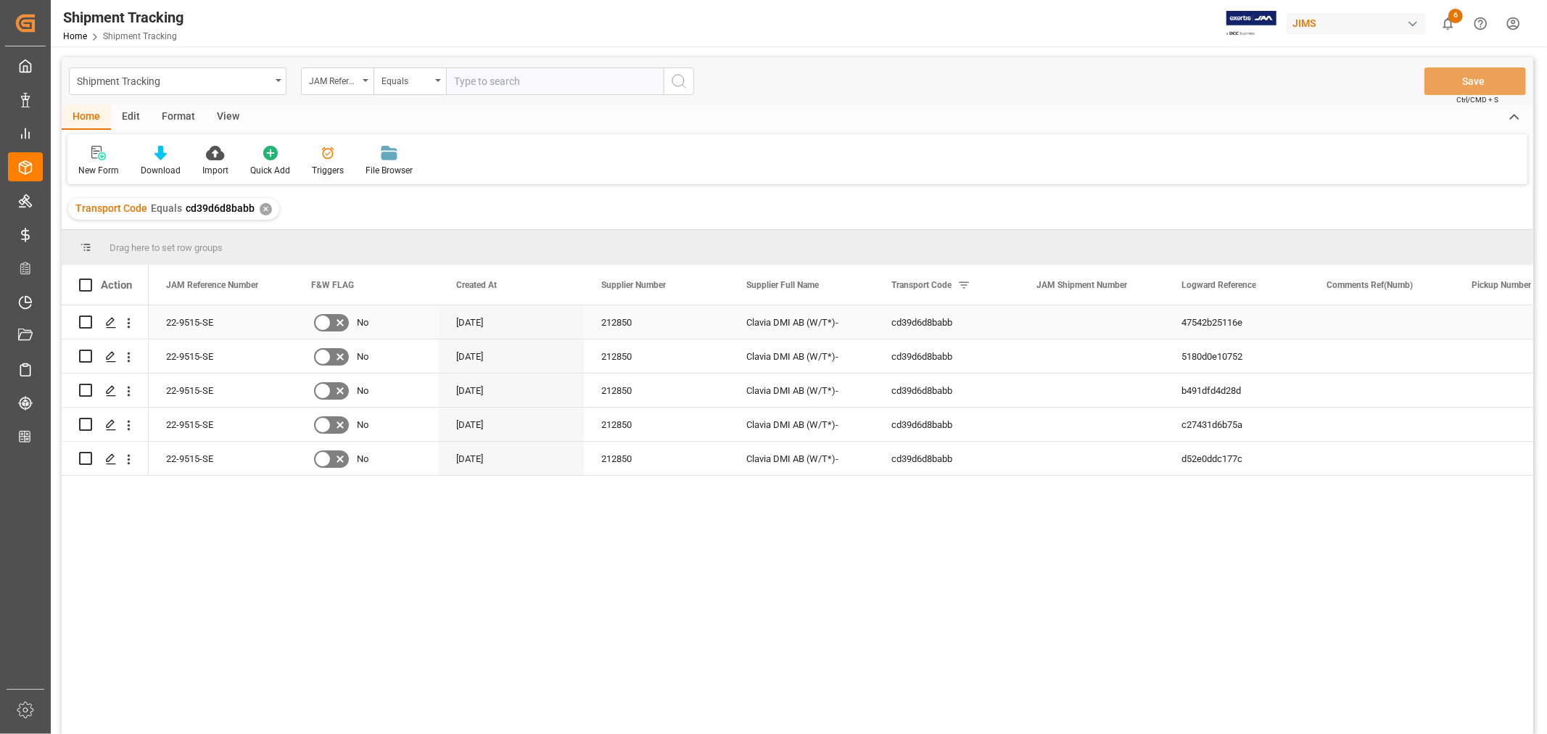
click at [680, 314] on div "212850" at bounding box center [656, 321] width 145 height 33
click at [107, 323] on icon "Press SPACE to select this row." at bounding box center [111, 323] width 12 height 12
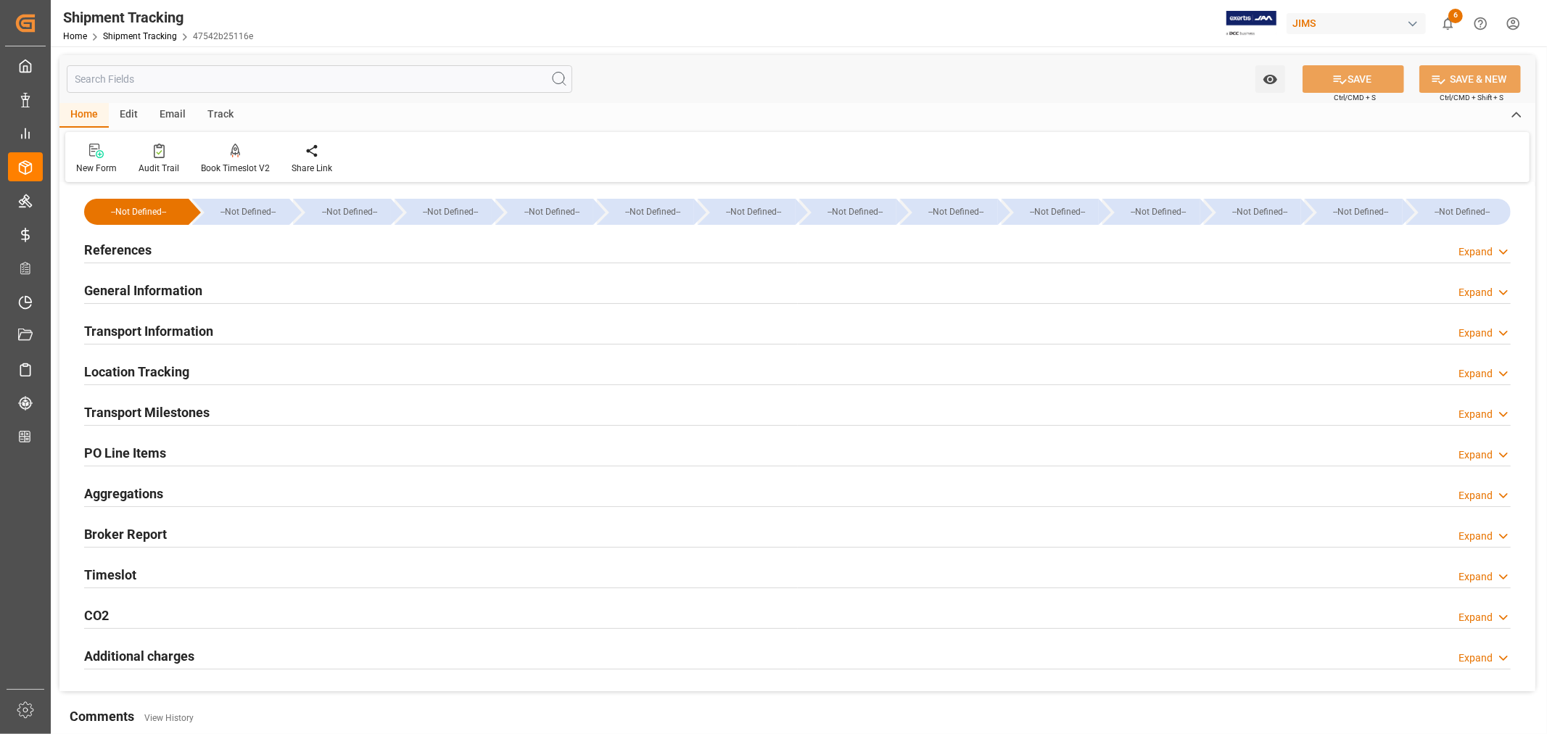
type input "[DATE] 00:00"
type input "[DATE]"
type input "[DATE] 00:00"
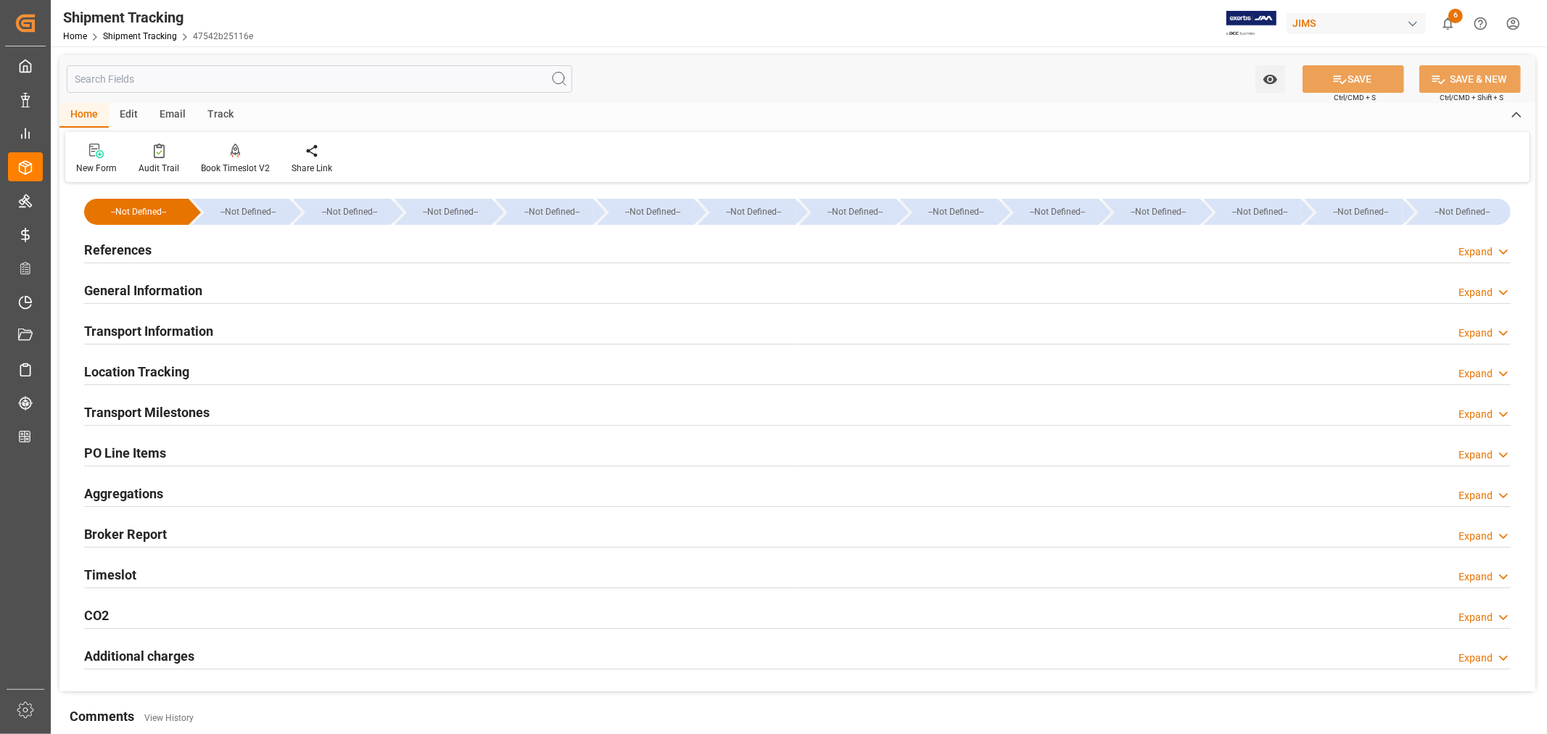
click at [194, 405] on h2 "Transport Milestones" at bounding box center [146, 413] width 125 height 20
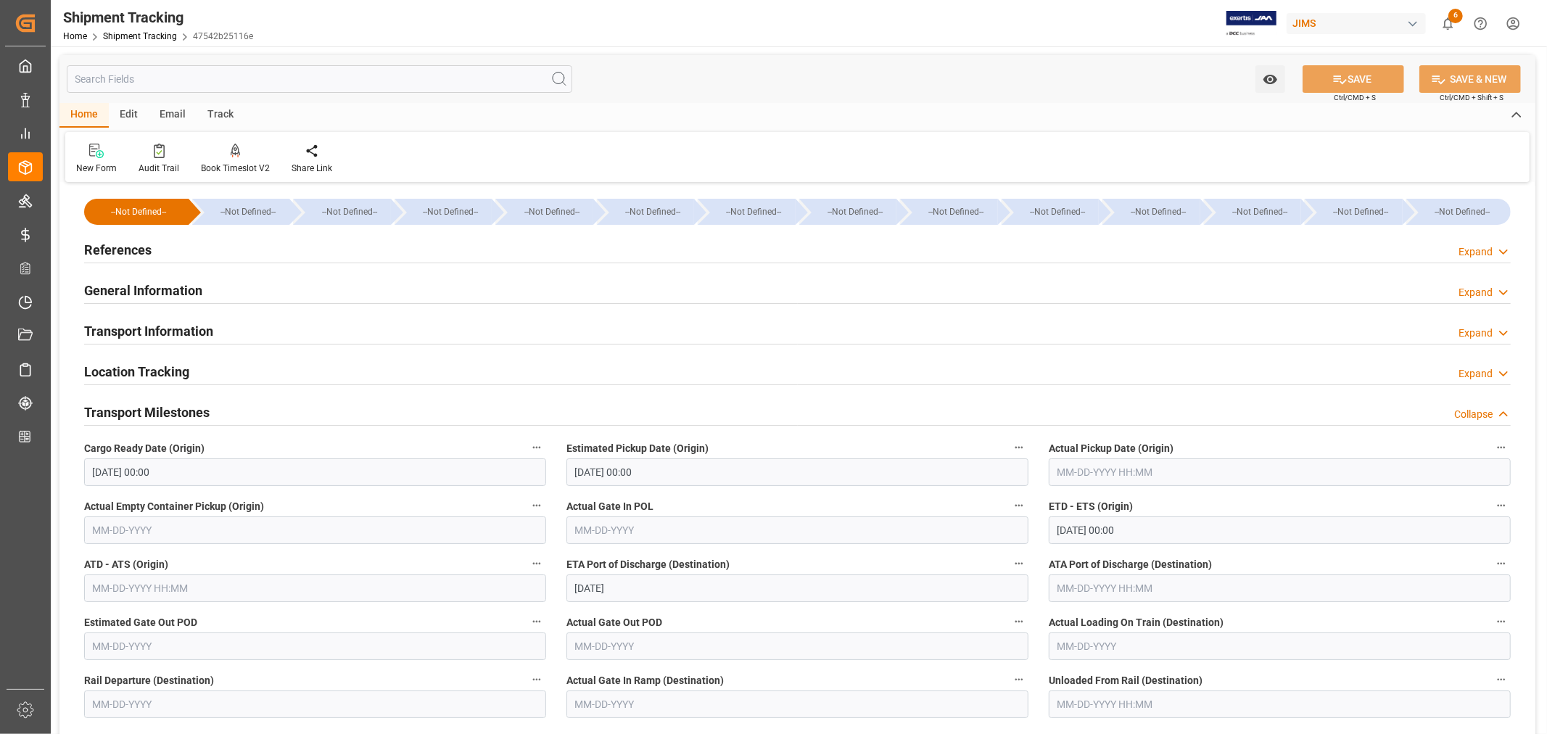
click at [1091, 473] on input "text" at bounding box center [1280, 472] width 462 height 28
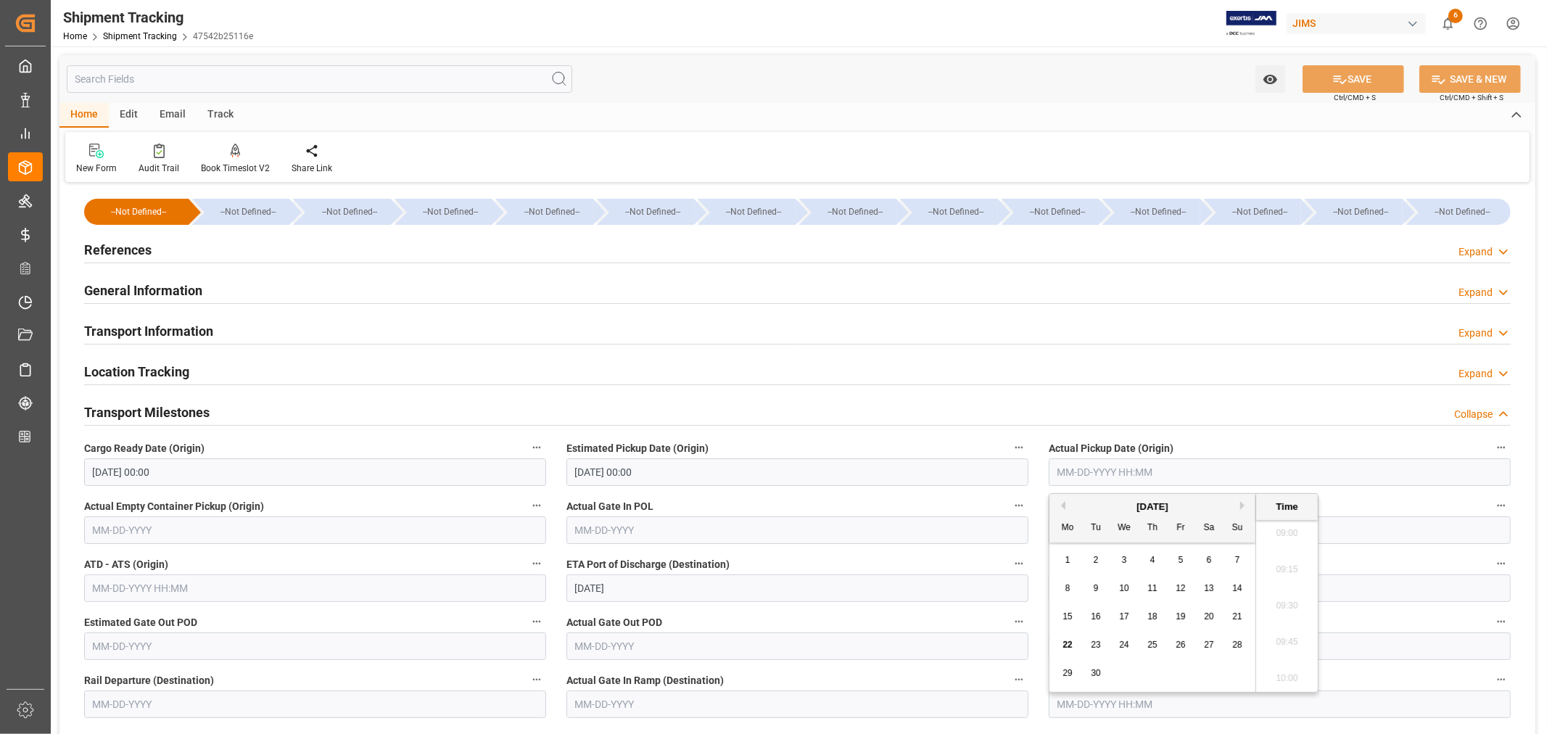
click at [1100, 511] on div "[DATE]" at bounding box center [1152, 507] width 206 height 15
click at [1155, 617] on span "18" at bounding box center [1151, 616] width 9 height 10
type input "[DATE] 00:00"
click at [1342, 81] on icon at bounding box center [1339, 79] width 15 height 15
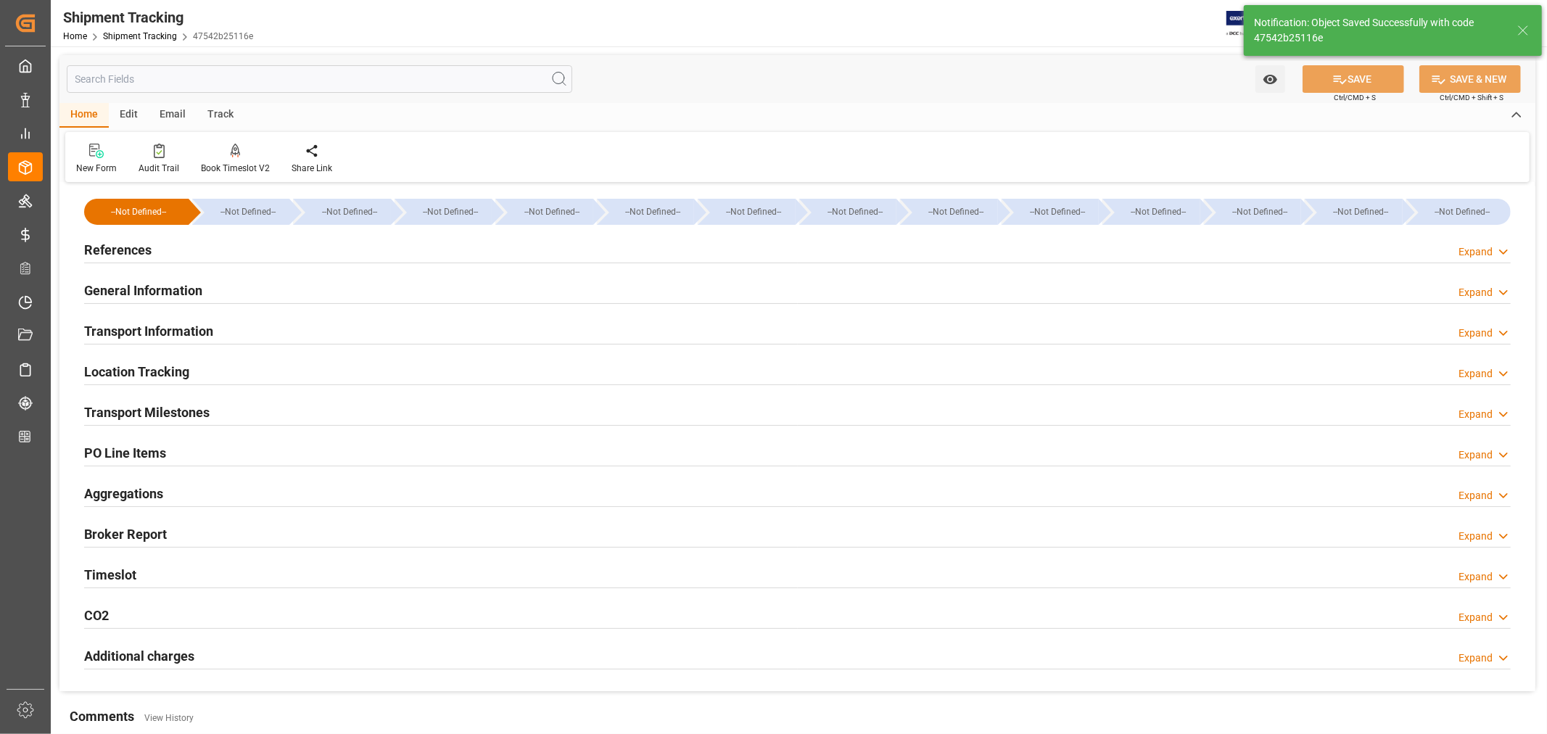
click at [134, 287] on h2 "General Information" at bounding box center [143, 291] width 118 height 20
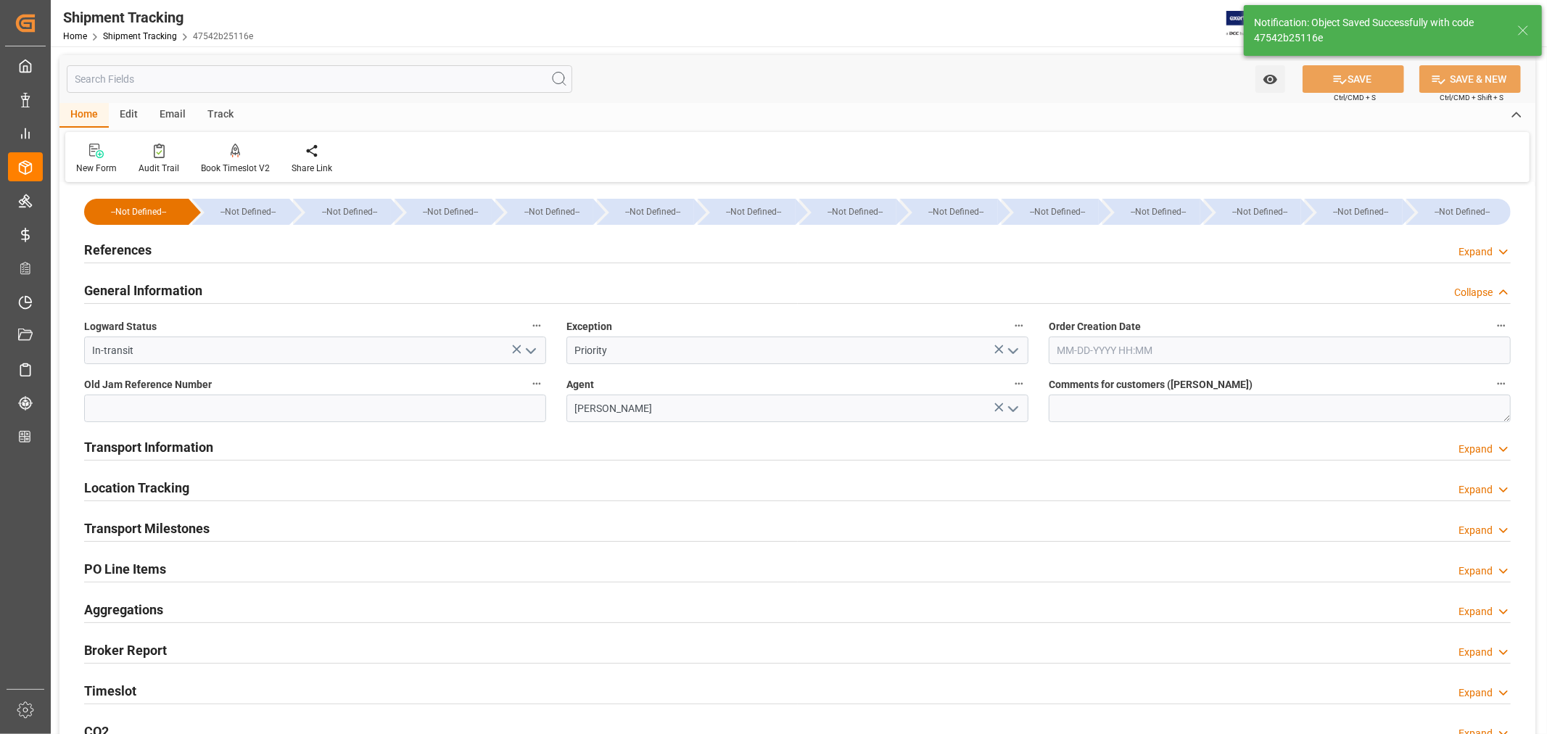
click at [134, 287] on h2 "General Information" at bounding box center [143, 291] width 118 height 20
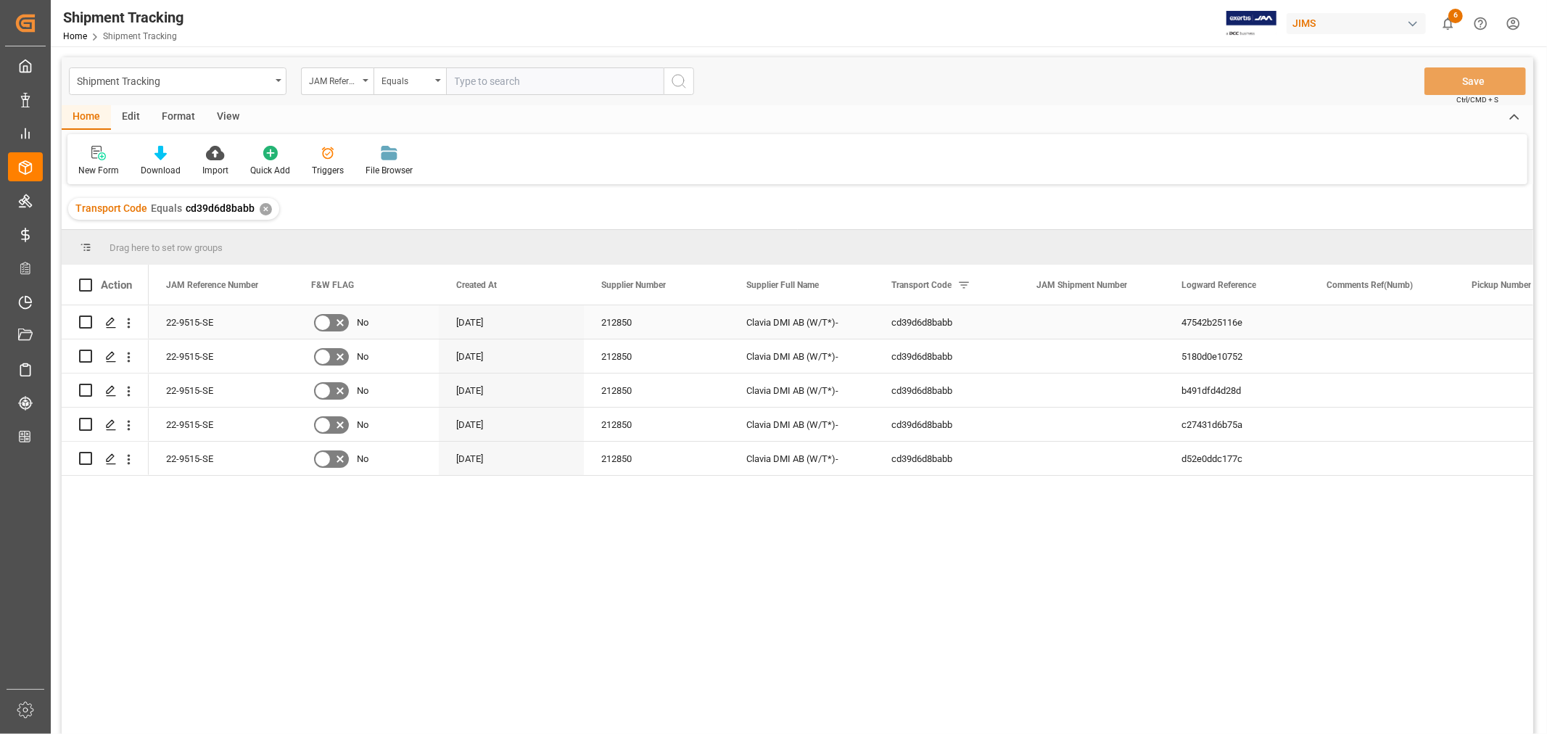
click at [523, 329] on div "[DATE]" at bounding box center [511, 321] width 145 height 33
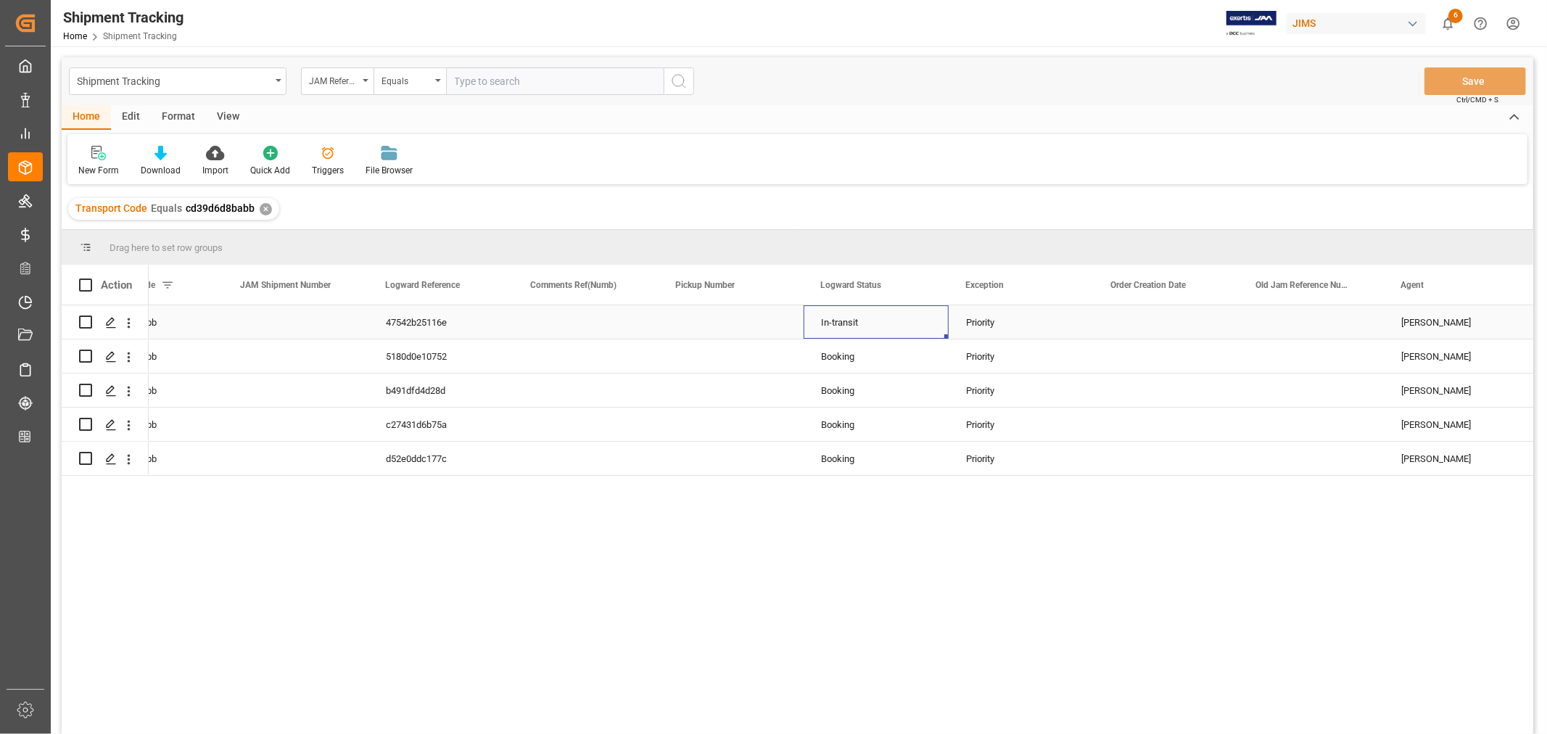
click at [852, 315] on div "In-transit" at bounding box center [876, 322] width 110 height 33
drag, startPoint x: 946, startPoint y: 336, endPoint x: 925, endPoint y: 452, distance: 118.1
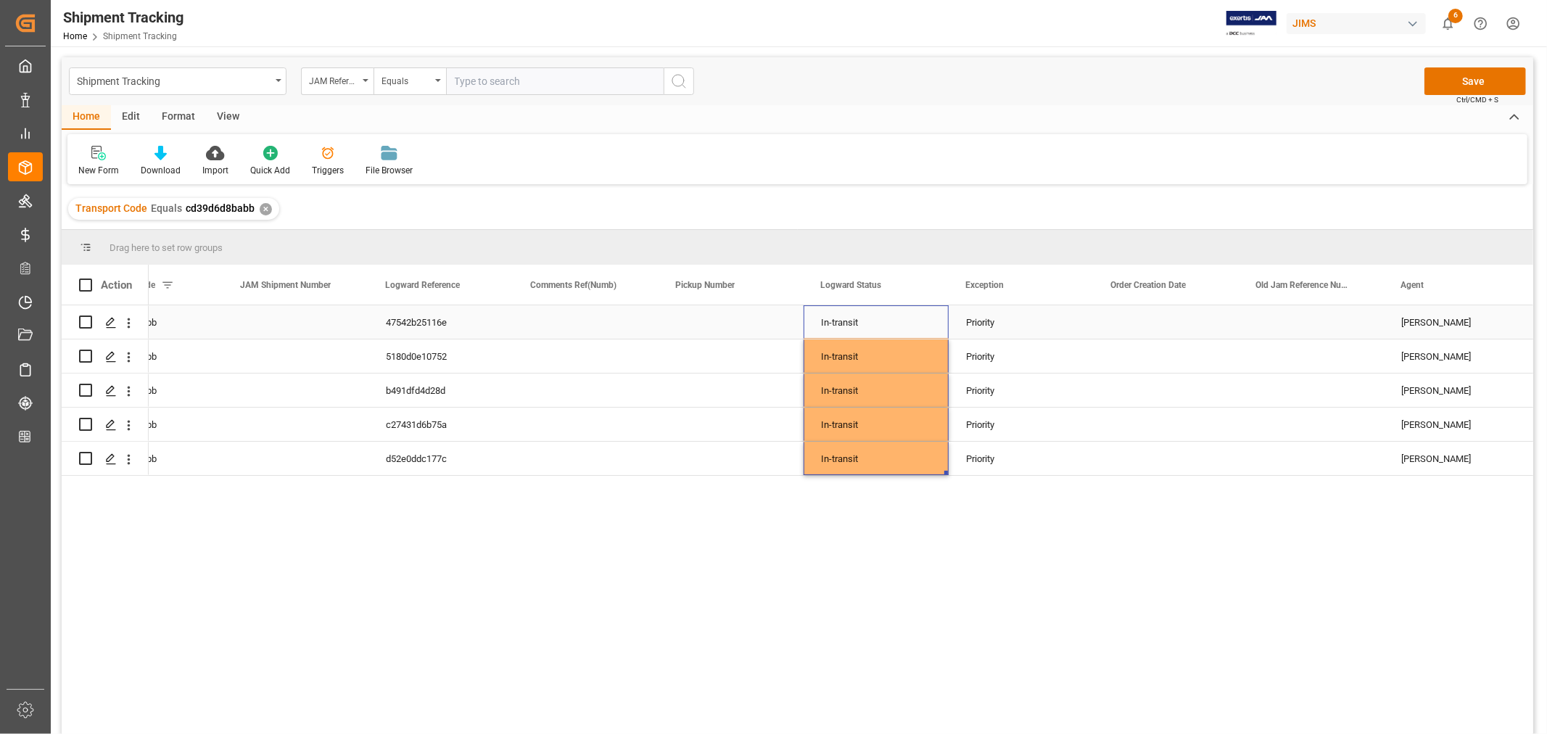
click at [1132, 317] on div "Press SPACE to select this row." at bounding box center [1166, 321] width 145 height 33
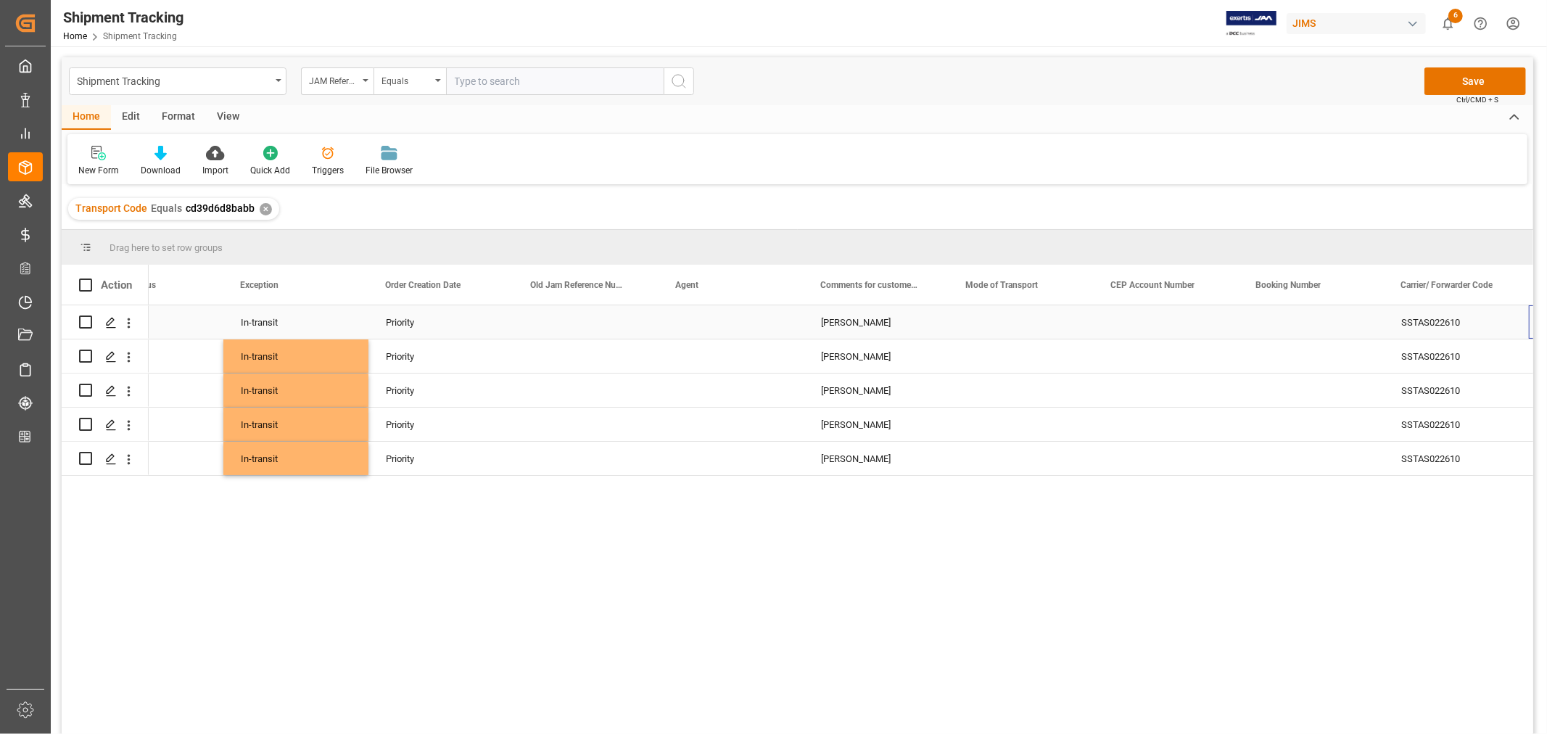
scroll to position [0, 1521]
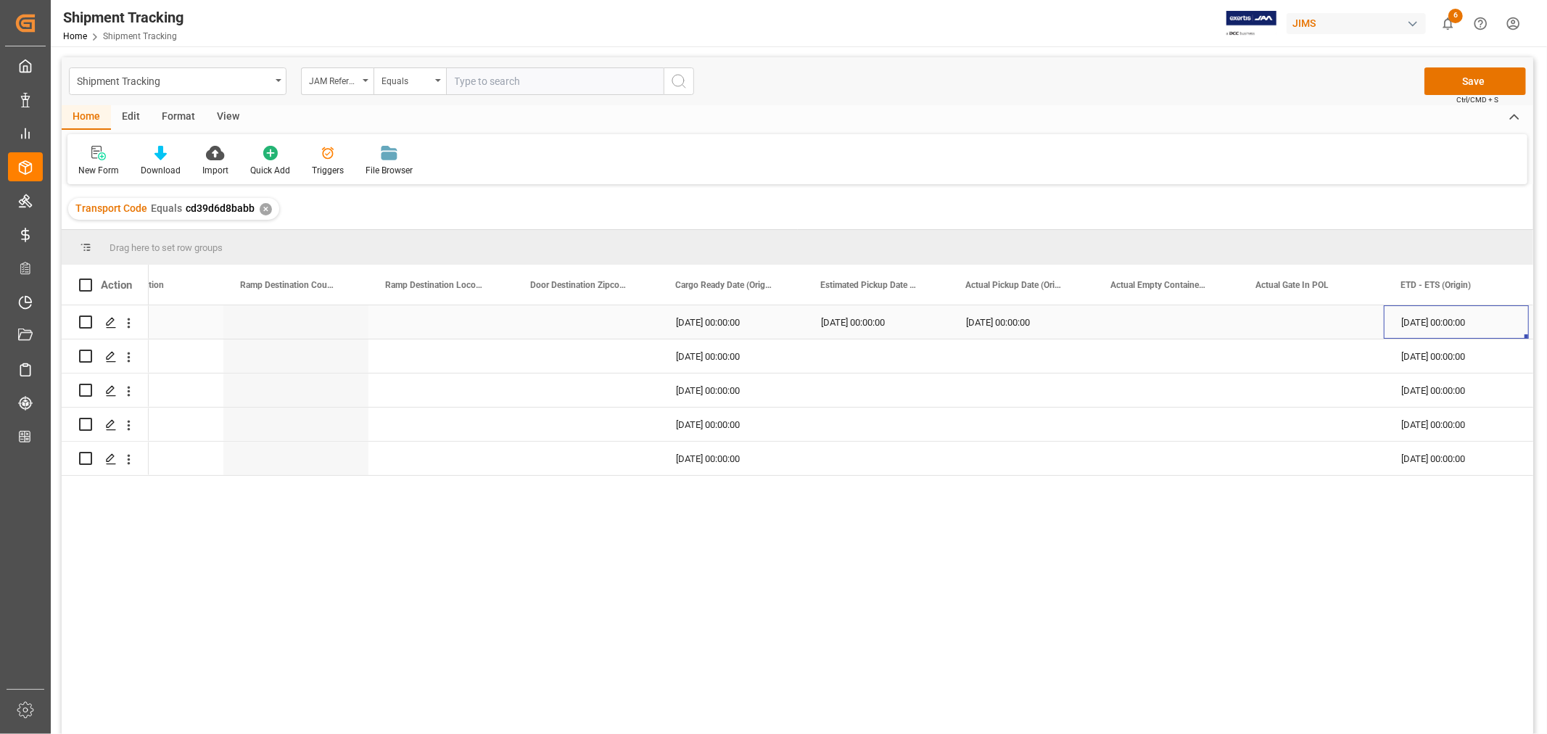
click at [862, 315] on div "[DATE] 00:00:00" at bounding box center [876, 321] width 145 height 33
drag, startPoint x: 864, startPoint y: 315, endPoint x: 1014, endPoint y: 316, distance: 150.1
drag, startPoint x: 1091, startPoint y: 337, endPoint x: 1083, endPoint y: 445, distance: 109.1
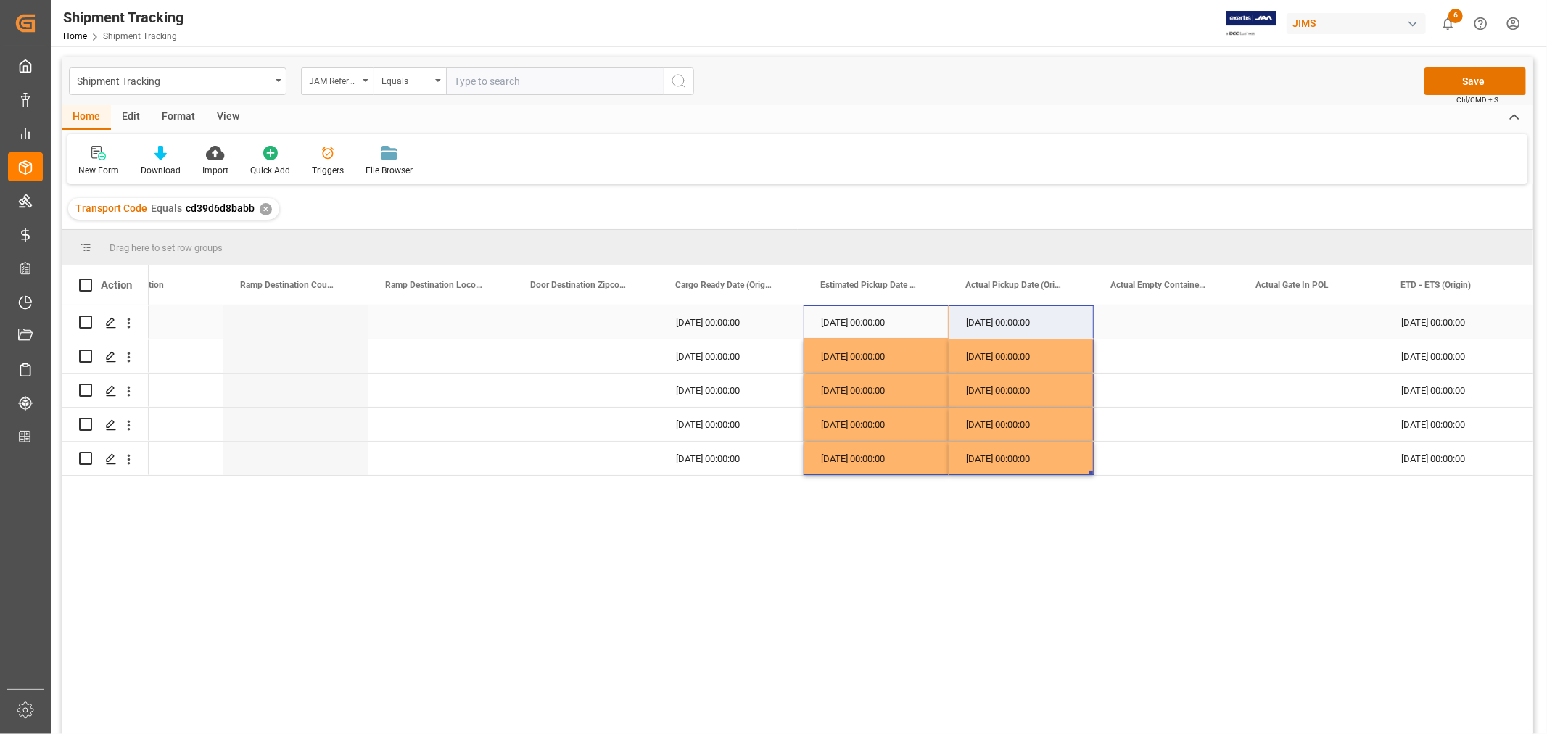
click at [722, 316] on div "[DATE] 00:00:00" at bounding box center [731, 321] width 145 height 33
drag, startPoint x: 799, startPoint y: 334, endPoint x: 784, endPoint y: 450, distance: 116.3
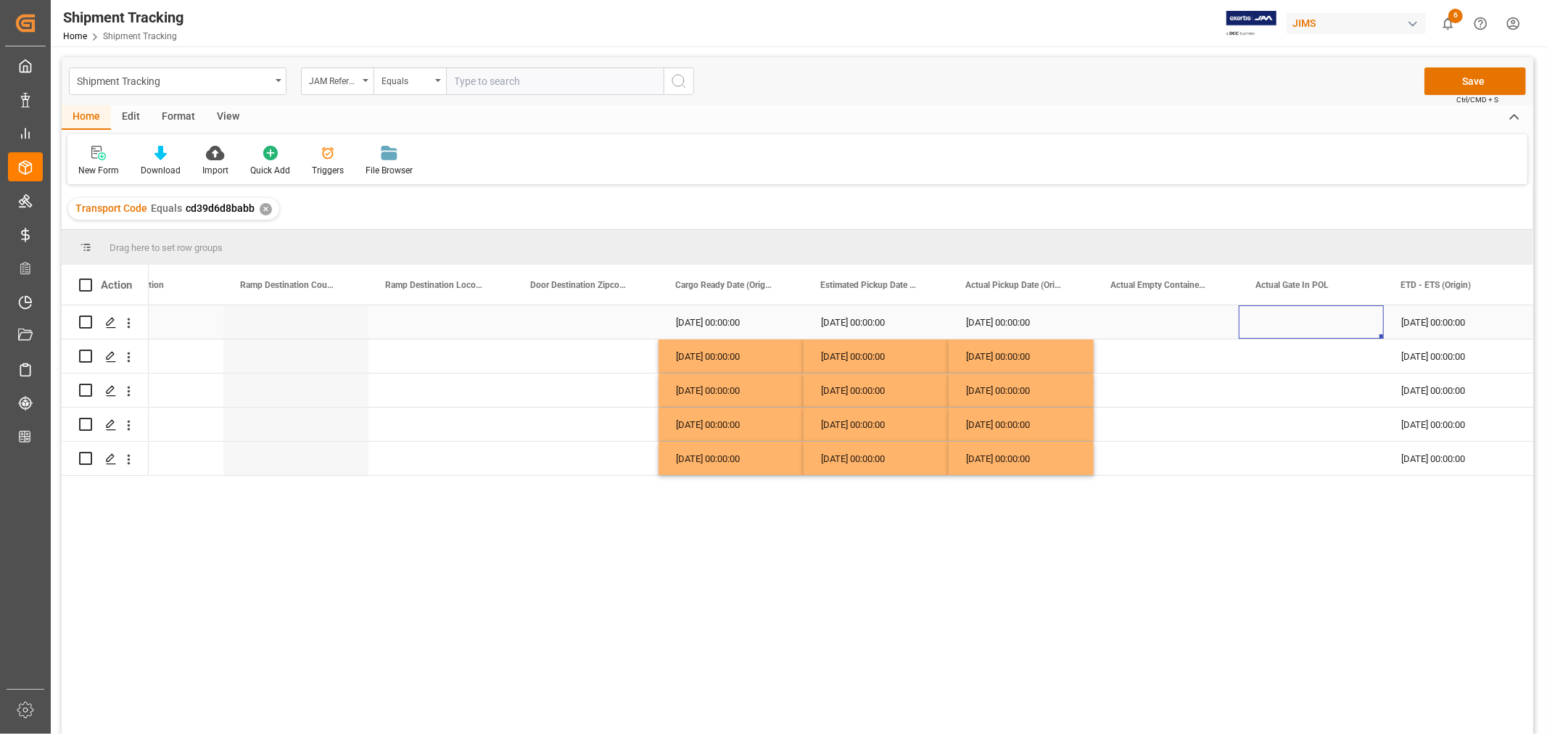
click at [1275, 319] on div "Press SPACE to select this row." at bounding box center [1311, 321] width 145 height 33
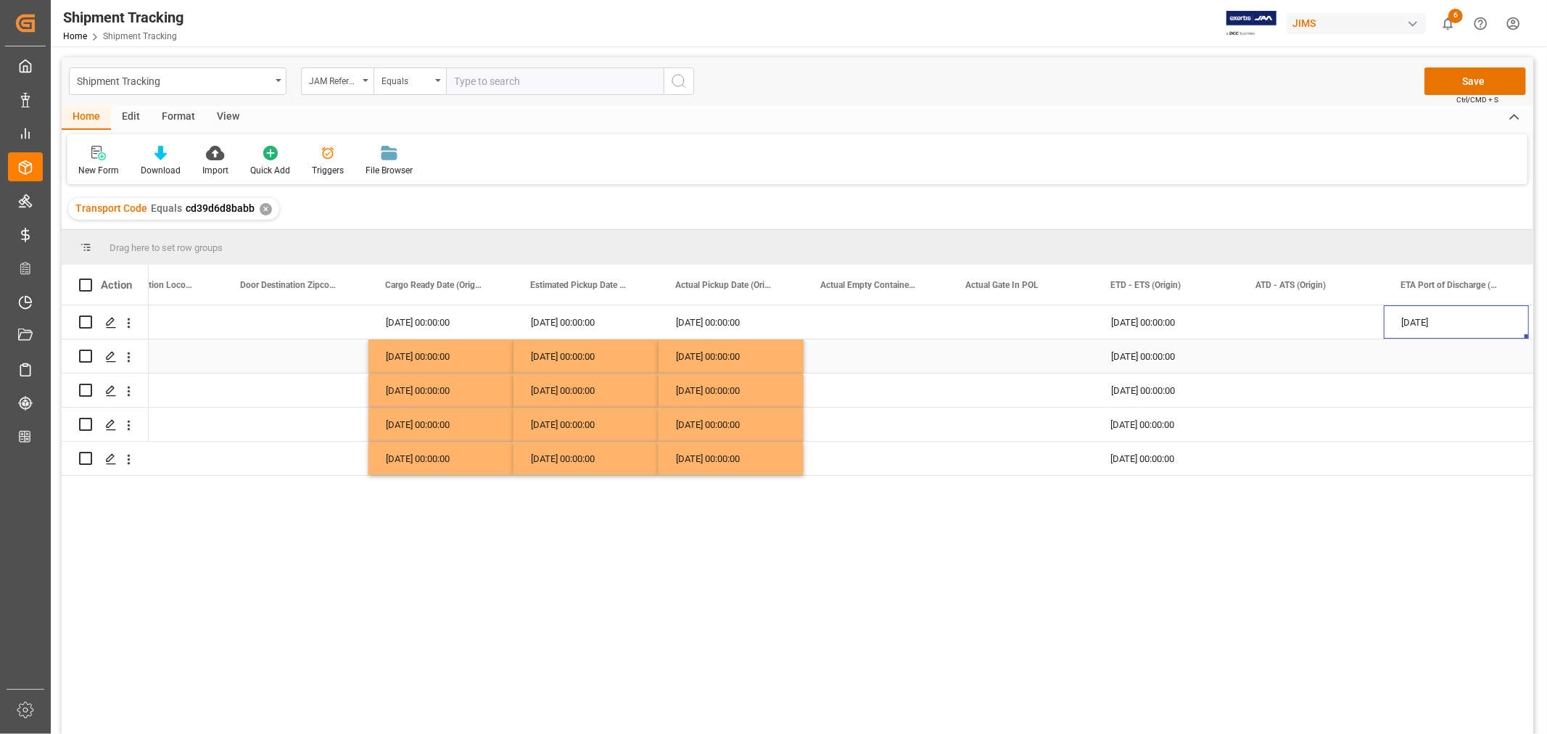
click at [1153, 350] on div "[DATE] 00:00:00" at bounding box center [1166, 355] width 145 height 33
drag, startPoint x: 1236, startPoint y: 368, endPoint x: 1229, endPoint y: 328, distance: 40.5
click at [1305, 320] on div "Press SPACE to select this row." at bounding box center [1311, 321] width 145 height 33
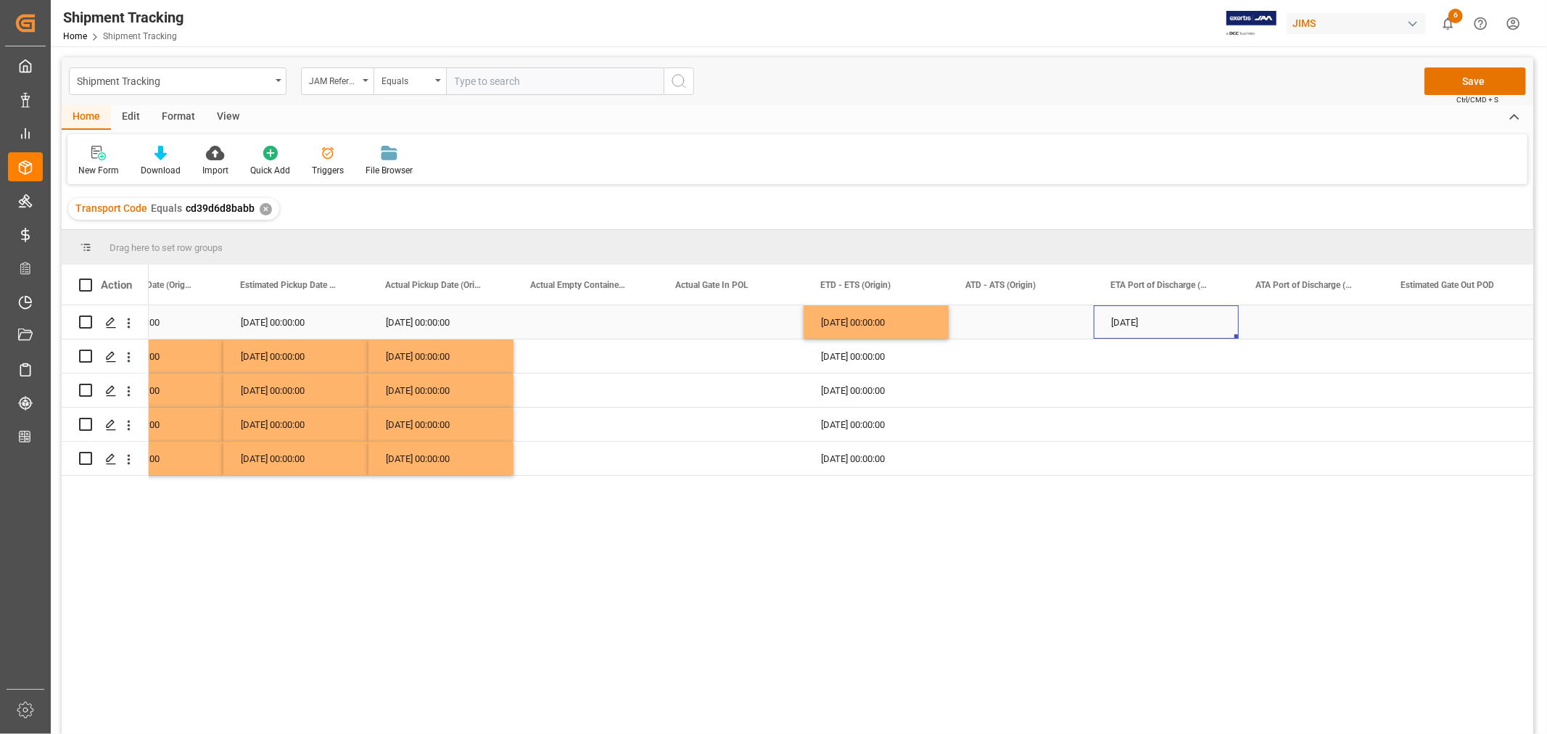
click at [1149, 315] on div "[DATE]" at bounding box center [1166, 321] width 145 height 33
drag, startPoint x: 1234, startPoint y: 334, endPoint x: 1220, endPoint y: 445, distance: 111.1
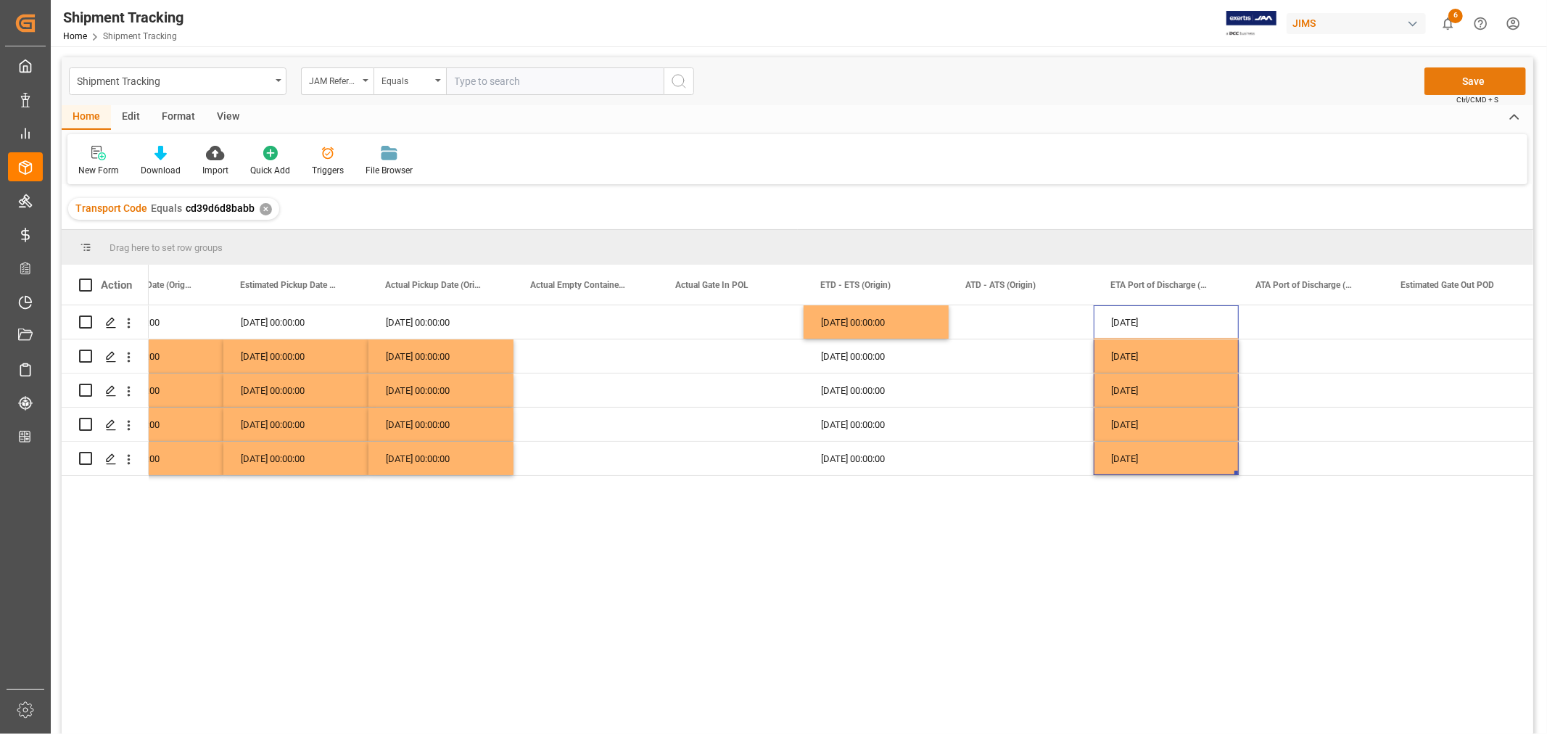
click at [1467, 83] on button "Save" at bounding box center [1475, 81] width 102 height 28
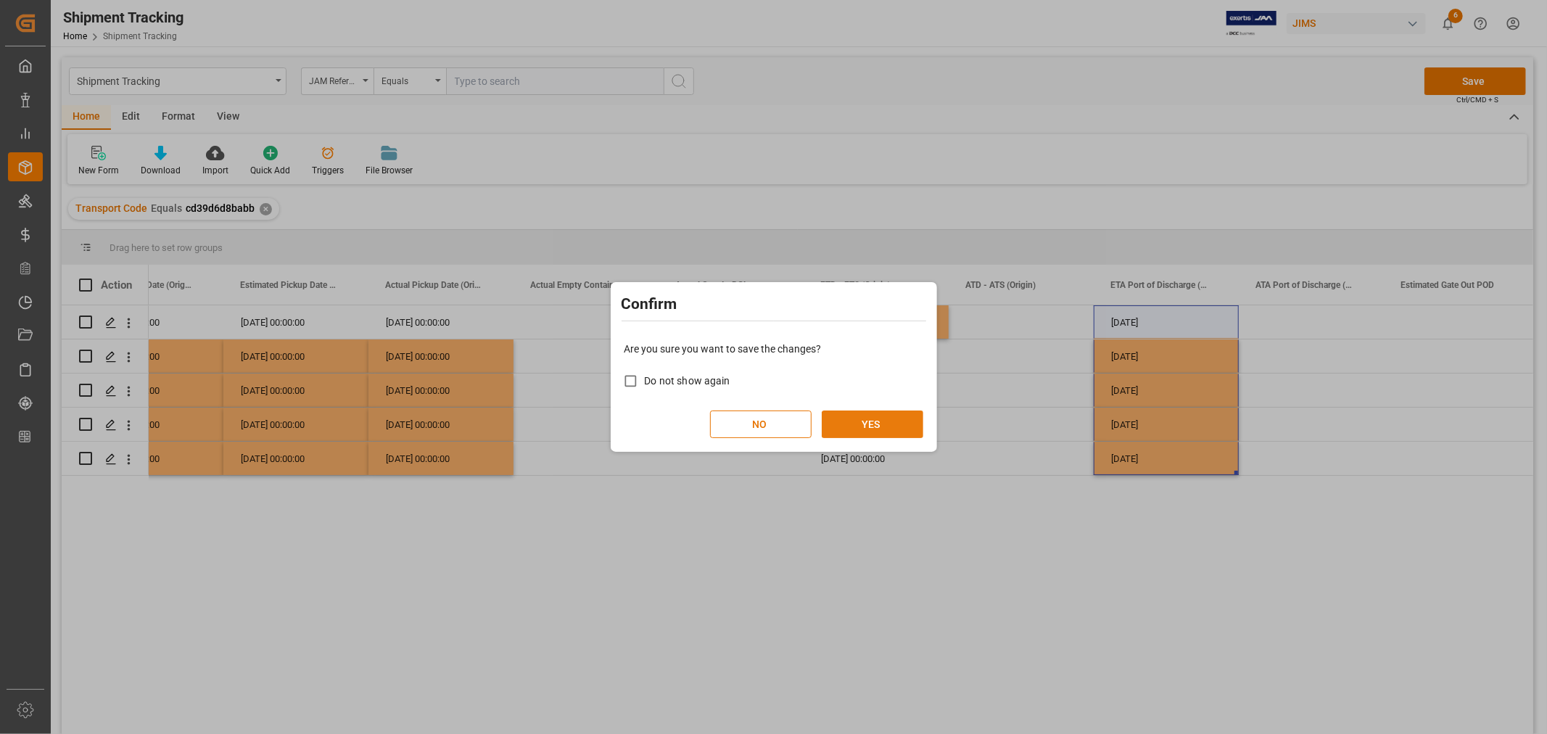
click at [872, 419] on button "YES" at bounding box center [873, 424] width 102 height 28
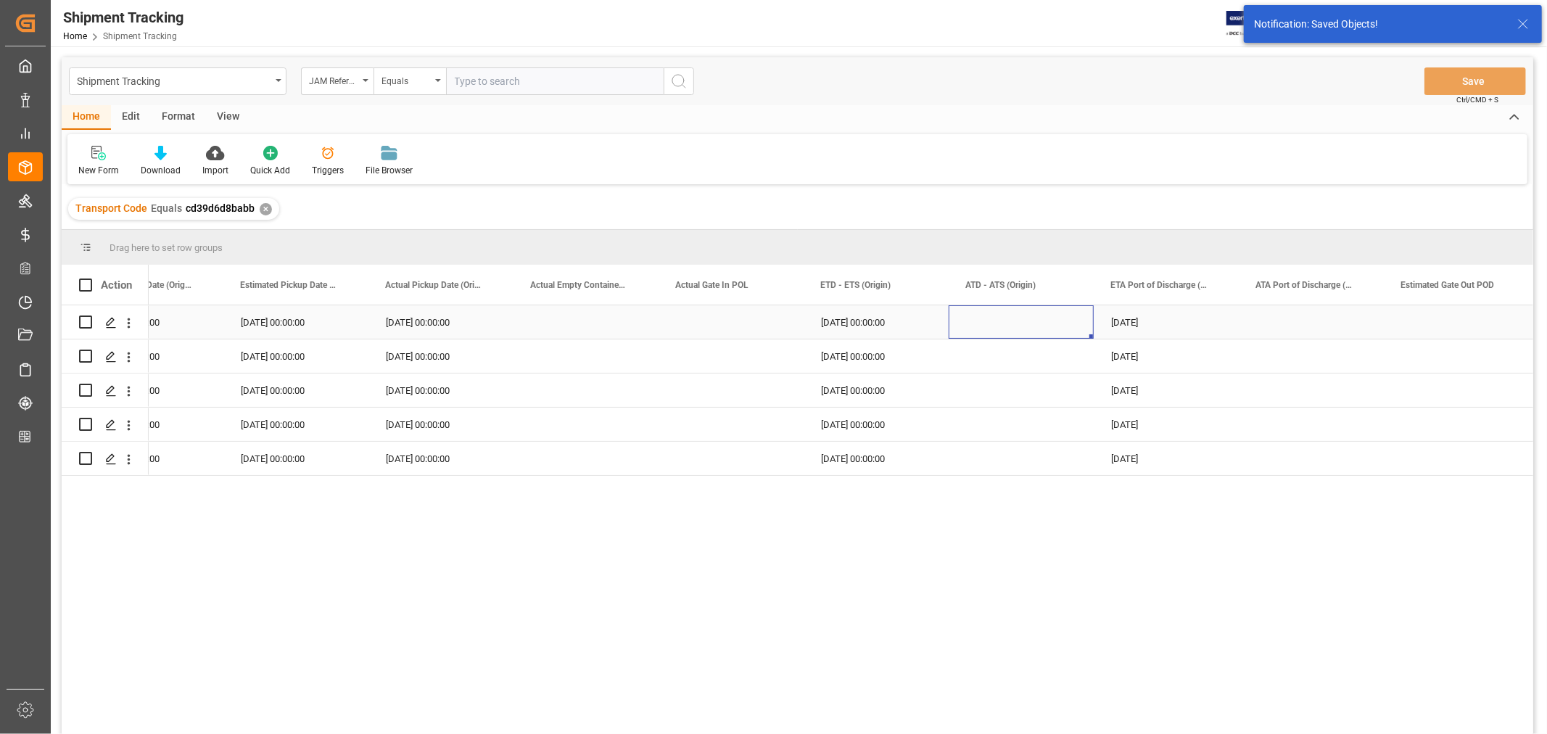
click at [1018, 323] on div "Press SPACE to select this row." at bounding box center [1021, 321] width 145 height 33
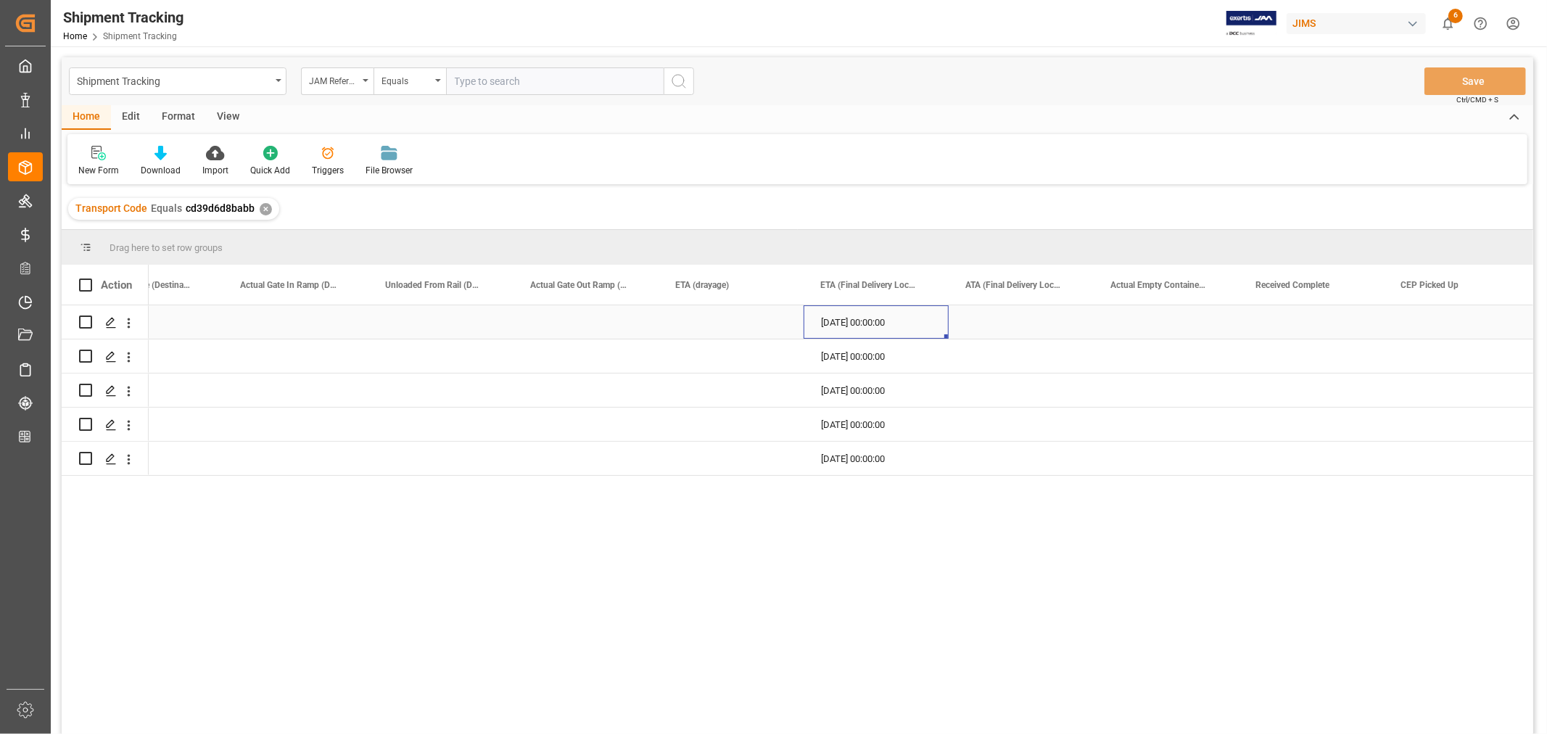
click at [875, 315] on div "[DATE] 00:00:00" at bounding box center [876, 321] width 145 height 33
drag, startPoint x: 945, startPoint y: 336, endPoint x: 926, endPoint y: 452, distance: 117.6
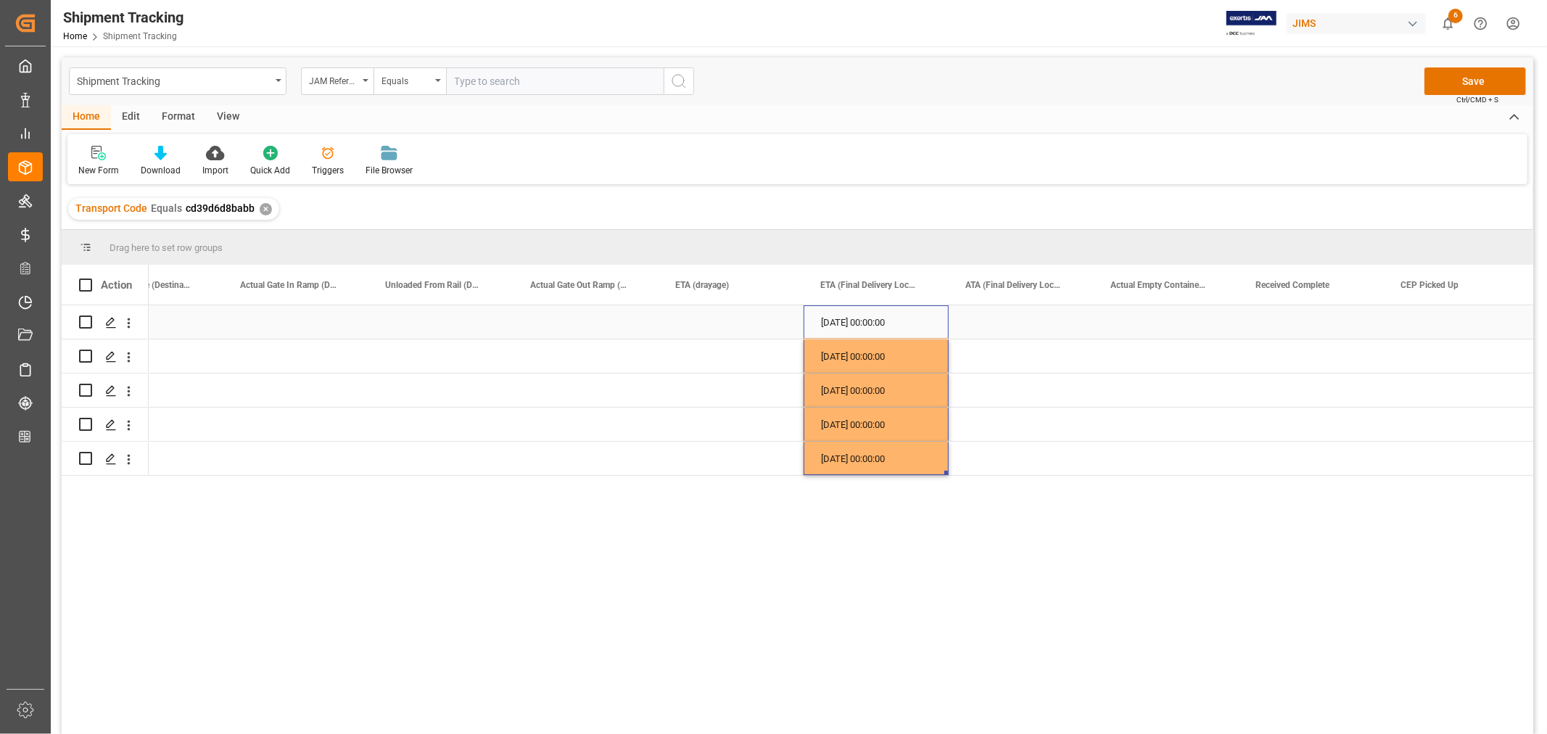
click at [1002, 318] on div "Press SPACE to select this row." at bounding box center [1021, 321] width 145 height 33
click at [1470, 81] on button "Save" at bounding box center [1475, 81] width 102 height 28
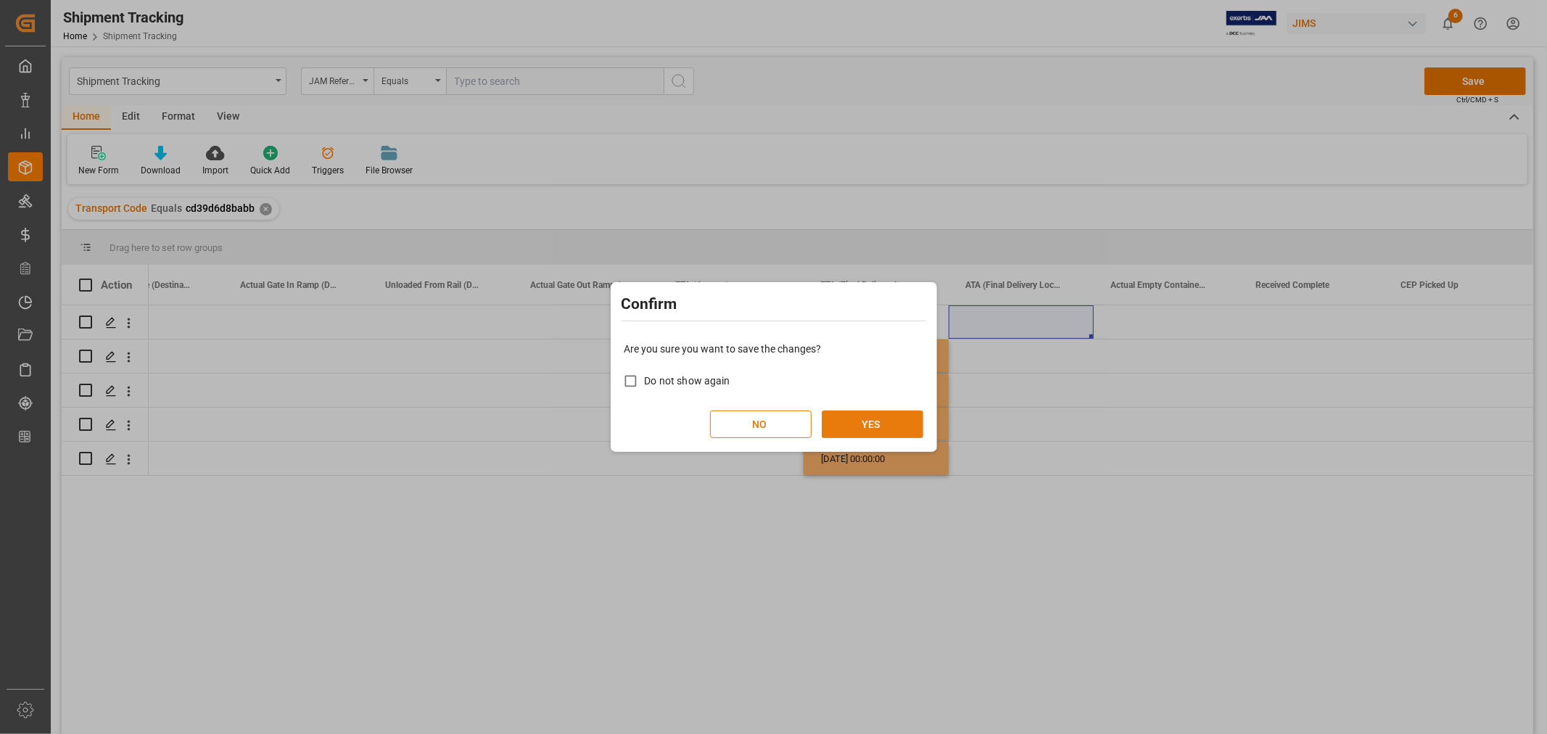
click at [883, 424] on button "YES" at bounding box center [873, 424] width 102 height 28
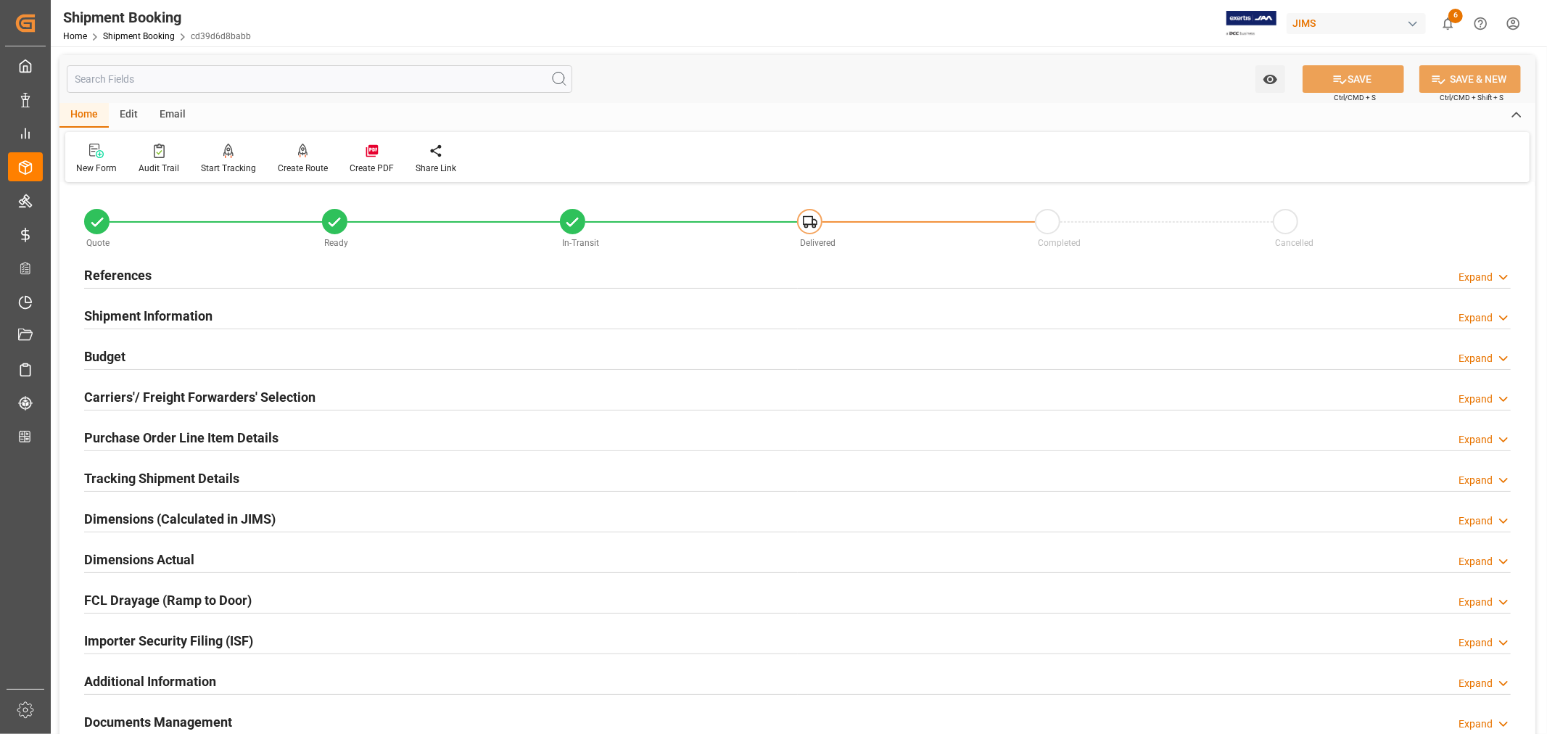
click at [145, 480] on h2 "Tracking Shipment Details" at bounding box center [161, 479] width 155 height 20
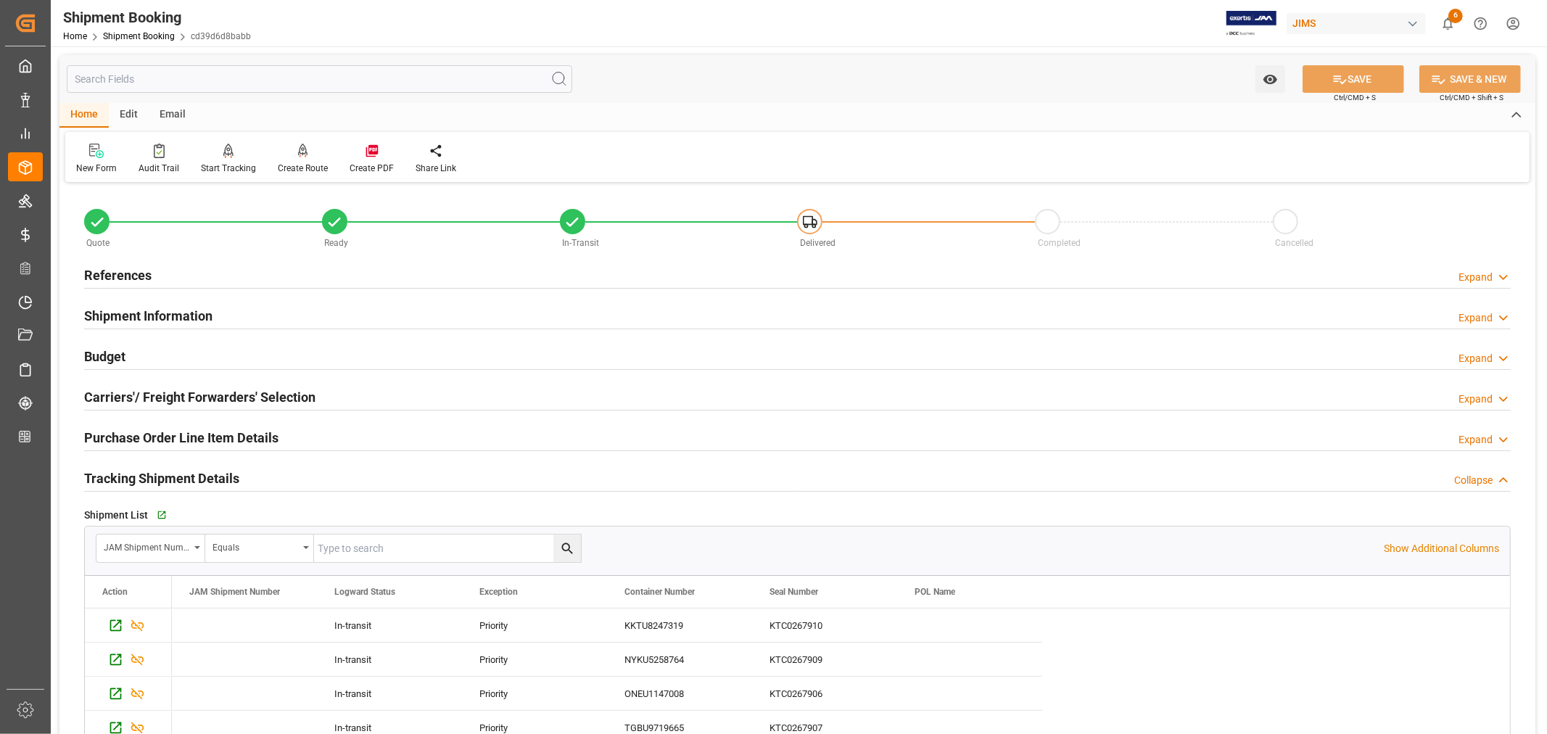
click at [145, 480] on h2 "Tracking Shipment Details" at bounding box center [161, 479] width 155 height 20
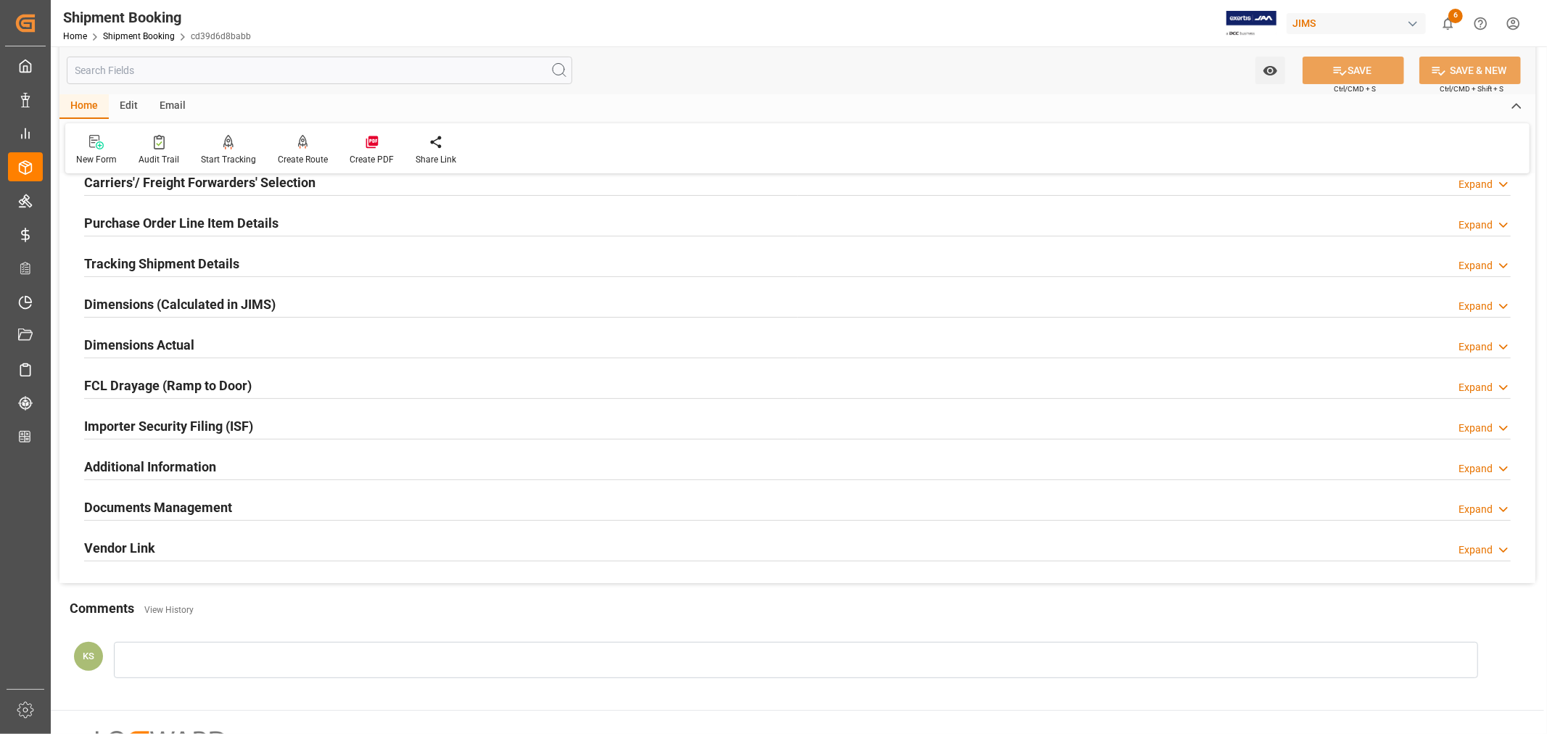
scroll to position [194, 0]
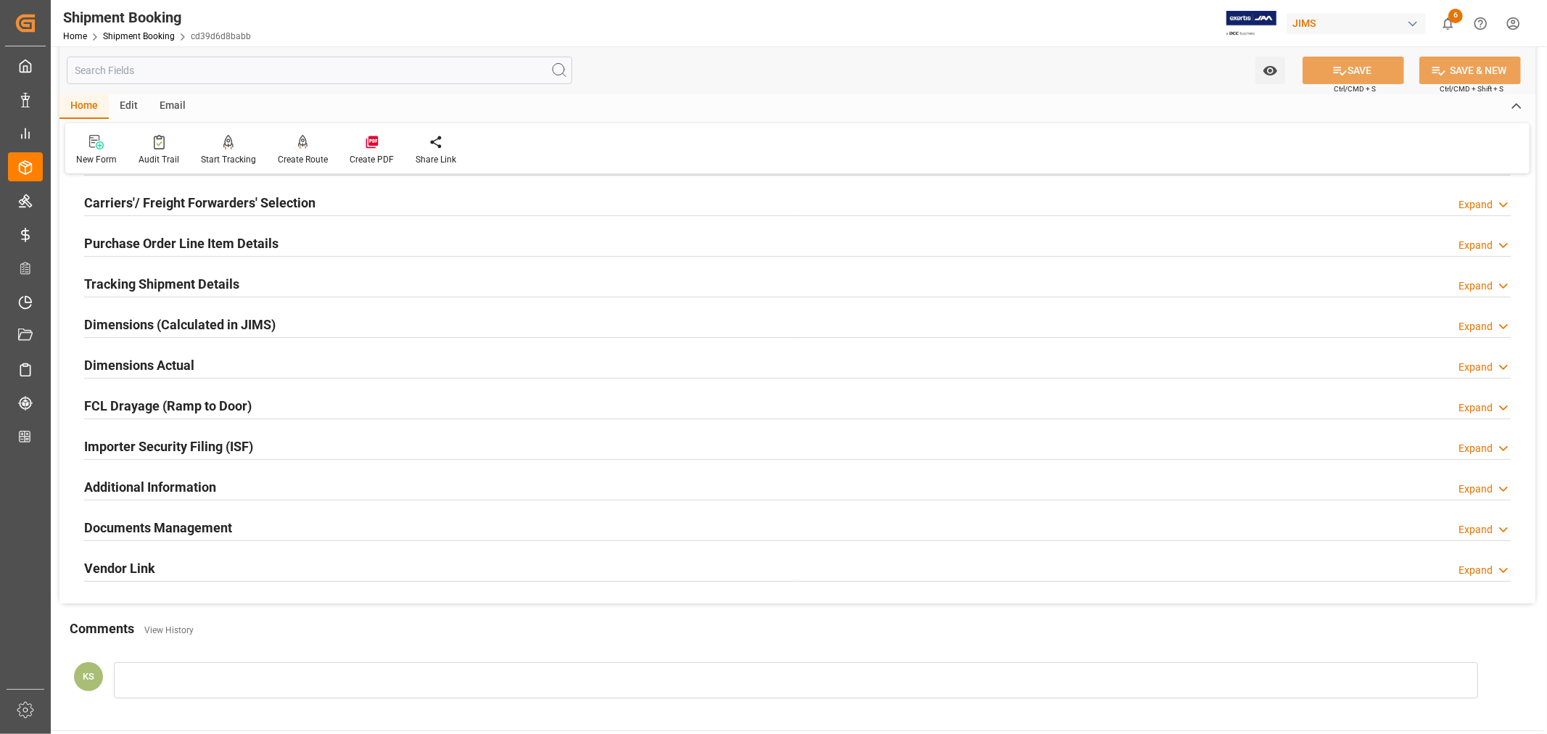
drag, startPoint x: 409, startPoint y: 524, endPoint x: 541, endPoint y: 492, distance: 135.8
click at [409, 524] on div "Documents Management Expand" at bounding box center [797, 527] width 1427 height 28
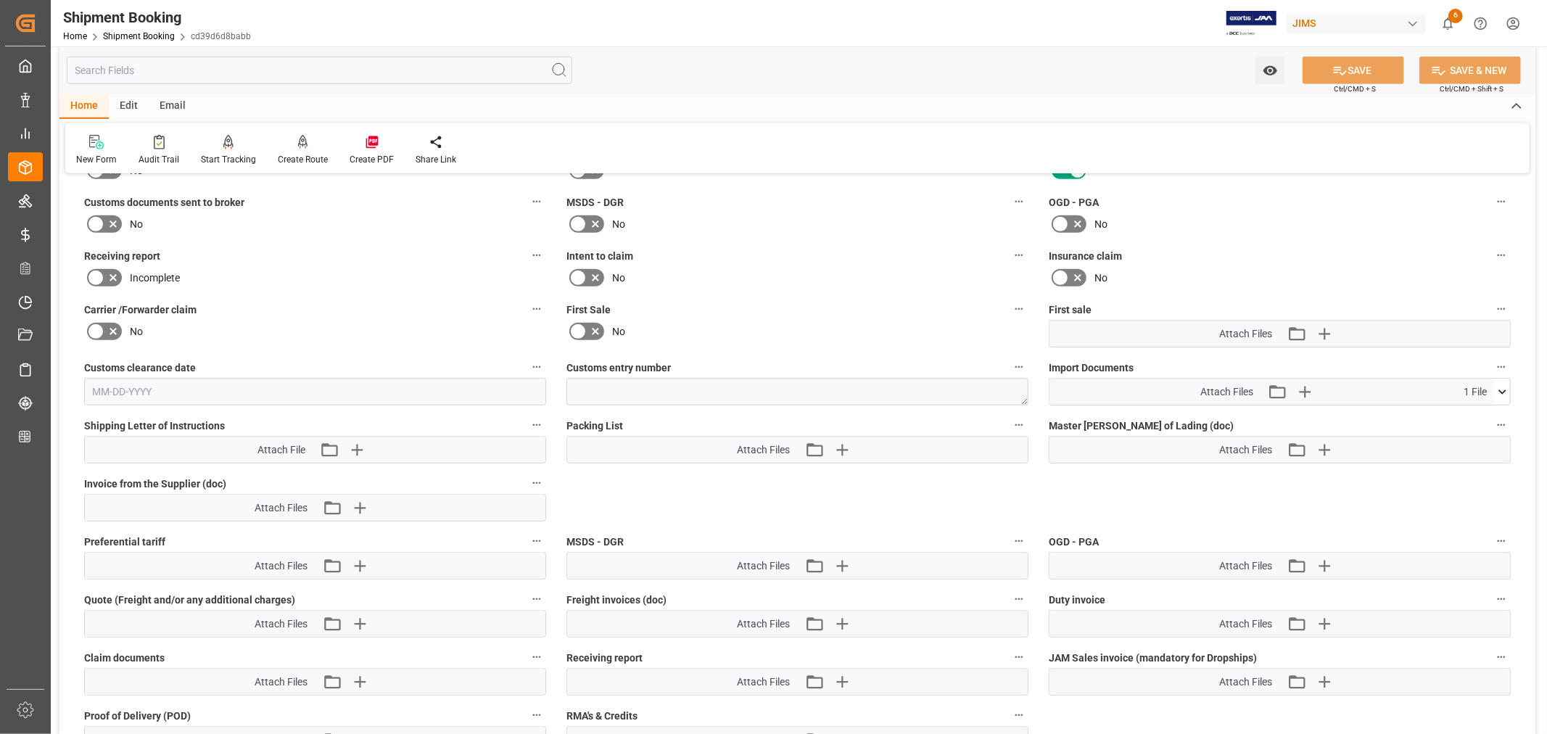
scroll to position [678, 0]
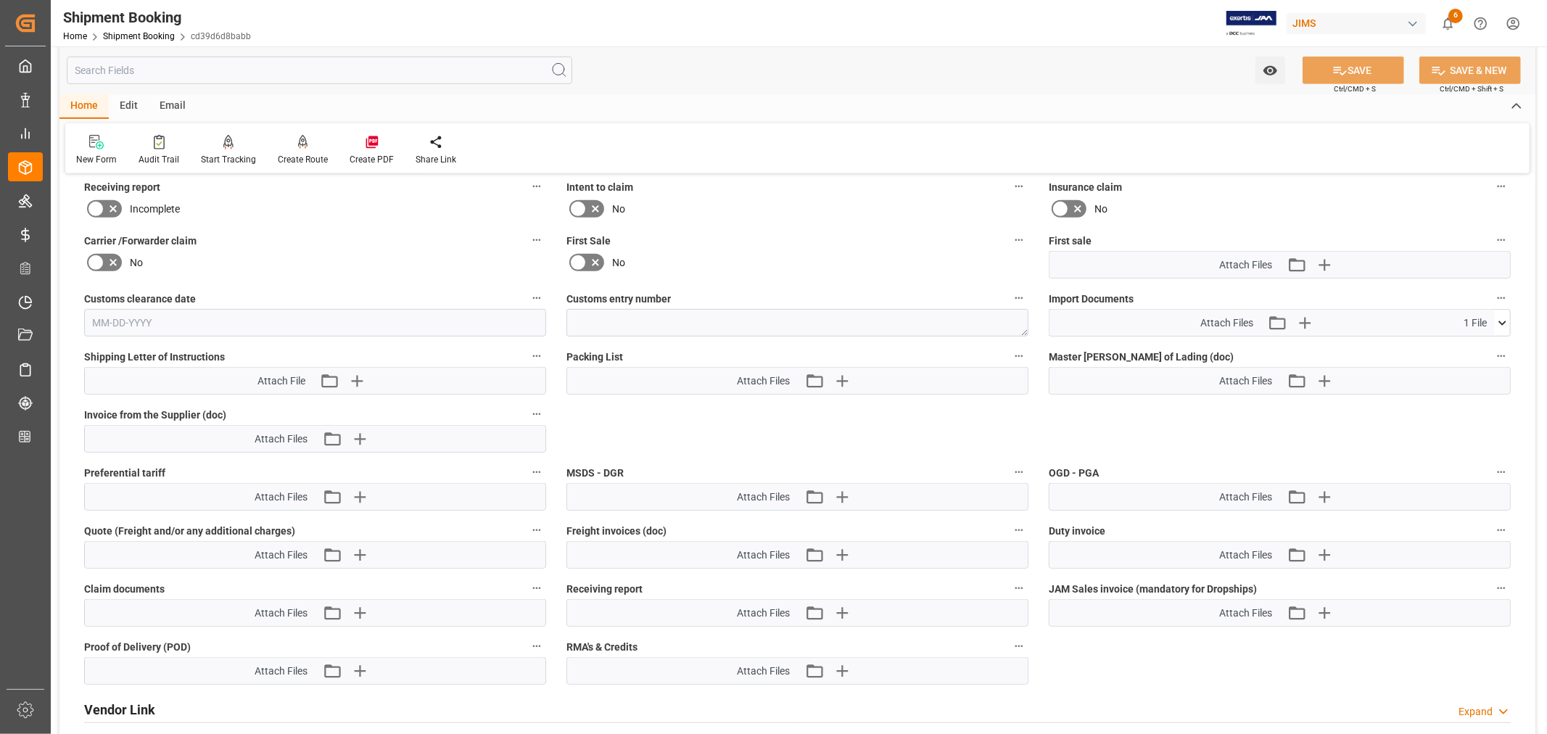
click at [1499, 321] on icon at bounding box center [1502, 323] width 8 height 4
click at [1499, 317] on icon at bounding box center [1502, 322] width 15 height 15
click at [1301, 321] on icon "button" at bounding box center [1304, 322] width 23 height 23
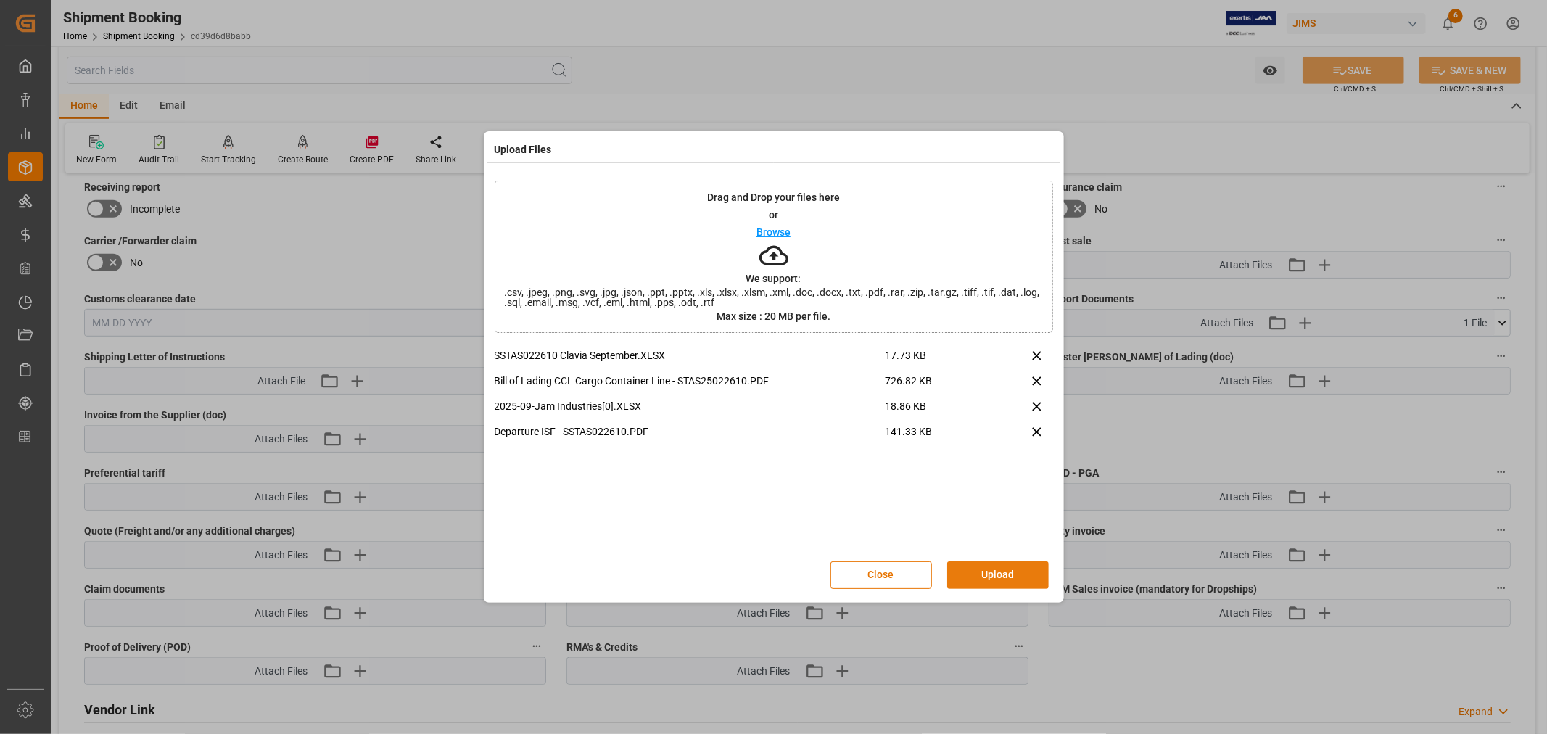
click at [986, 576] on button "Upload" at bounding box center [998, 575] width 102 height 28
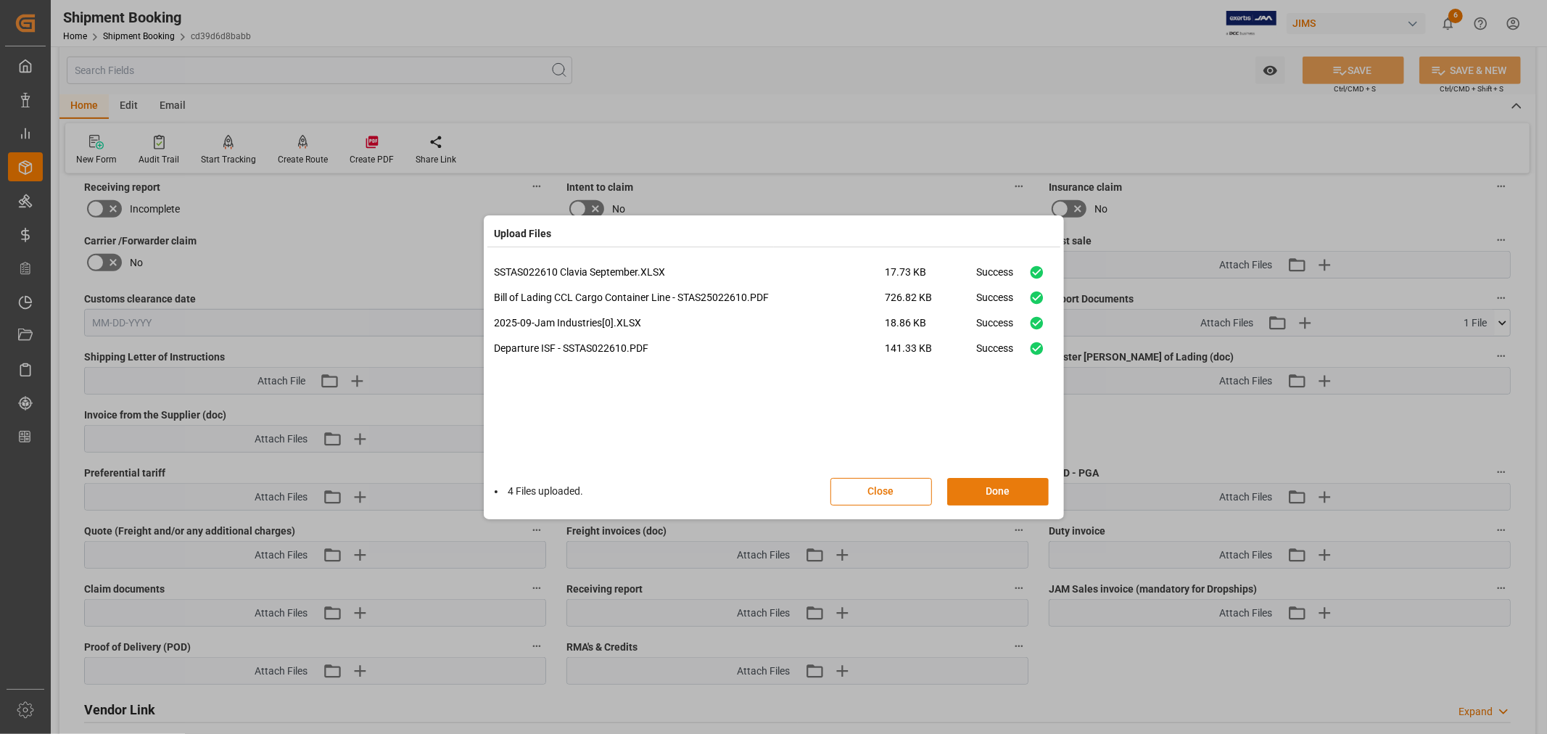
click at [994, 487] on button "Done" at bounding box center [998, 492] width 102 height 28
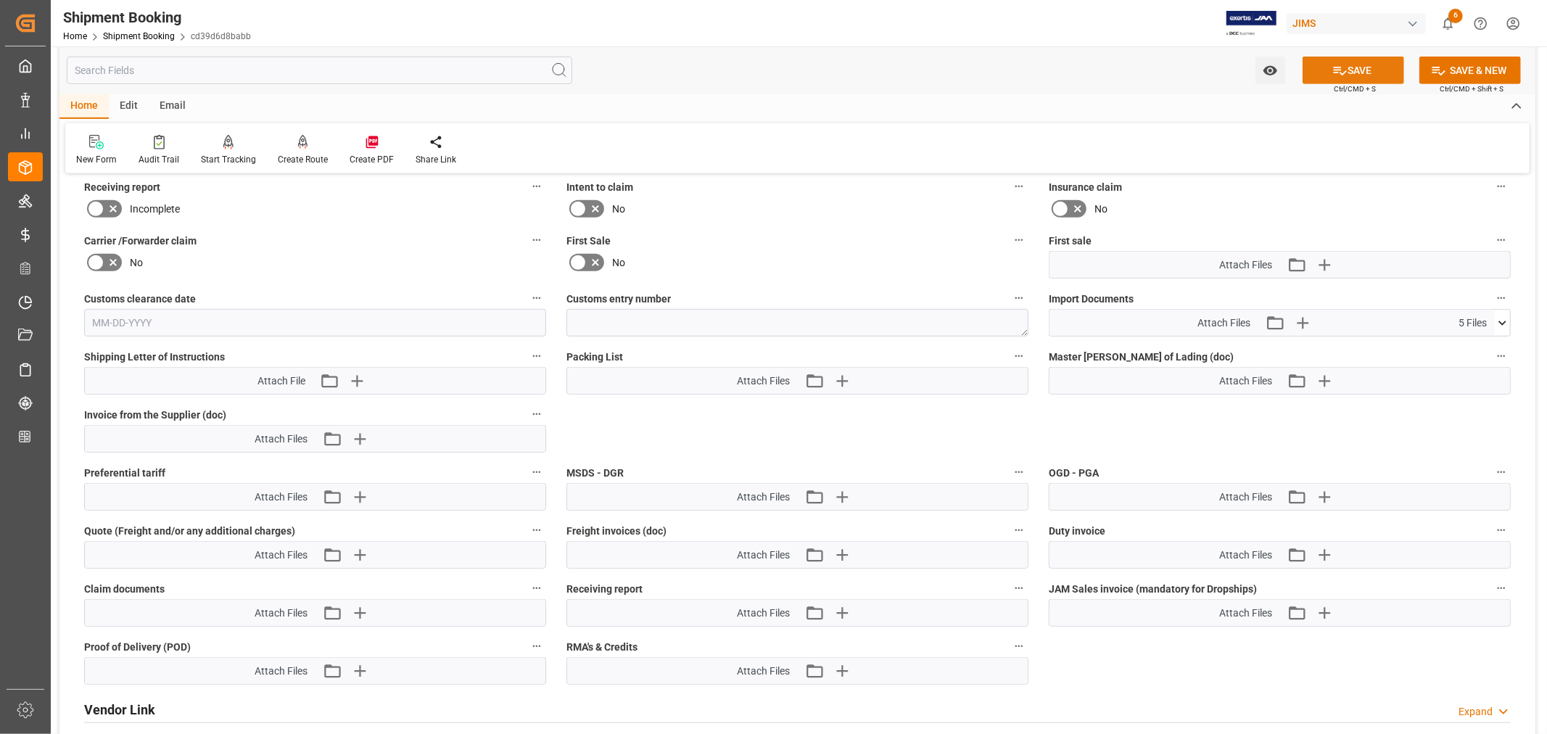
click at [1340, 66] on icon at bounding box center [1339, 70] width 15 height 15
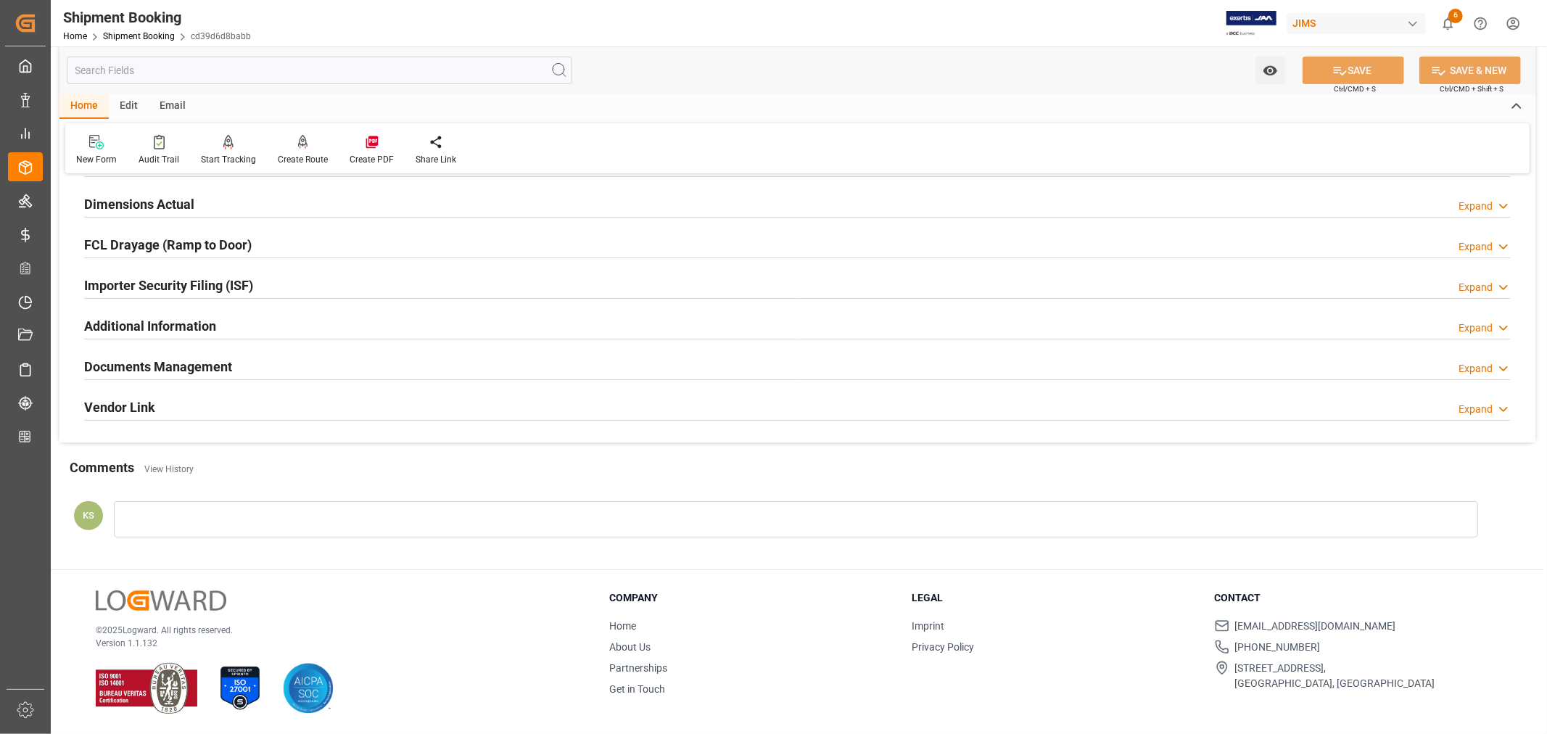
scroll to position [356, 0]
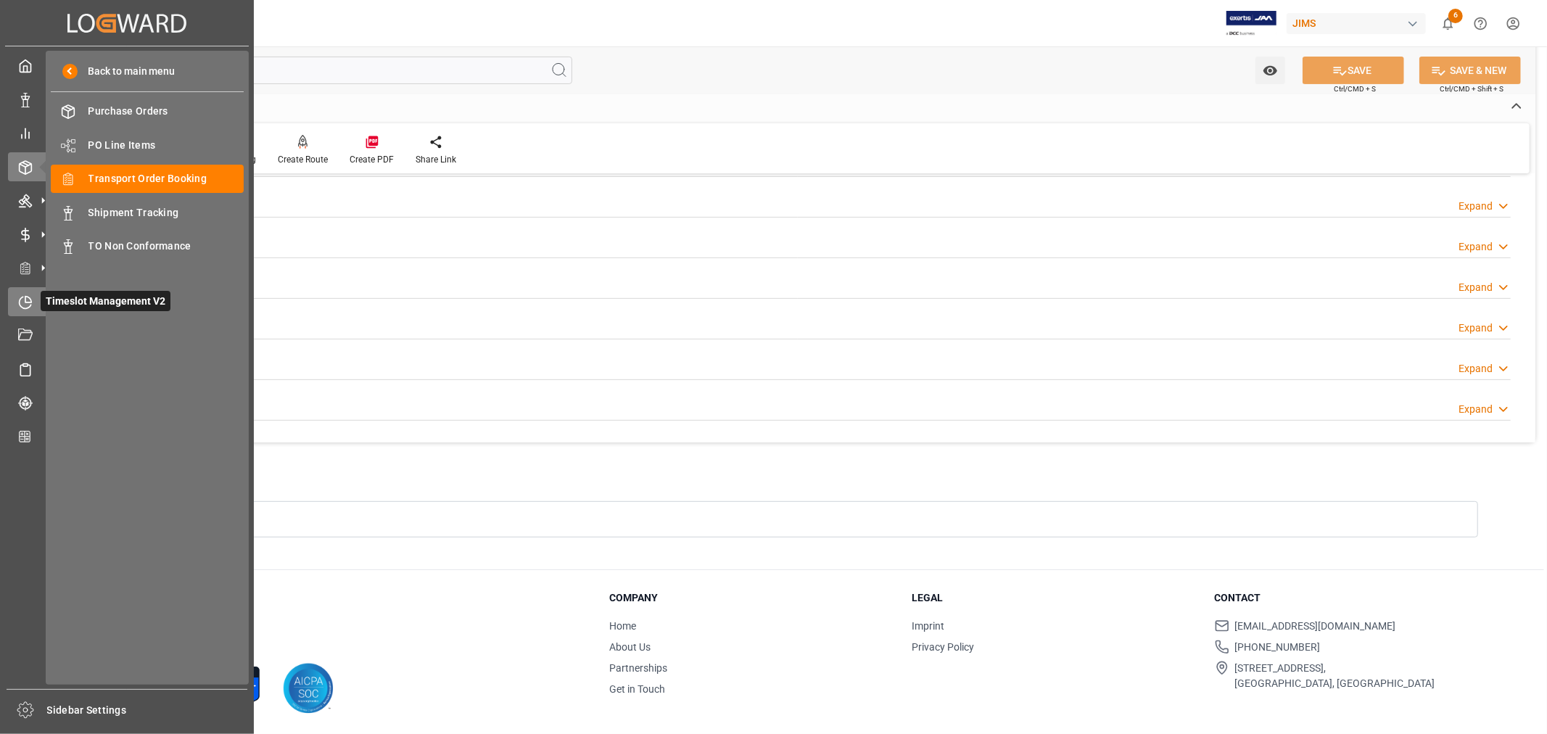
click at [22, 301] on icon at bounding box center [25, 302] width 15 height 15
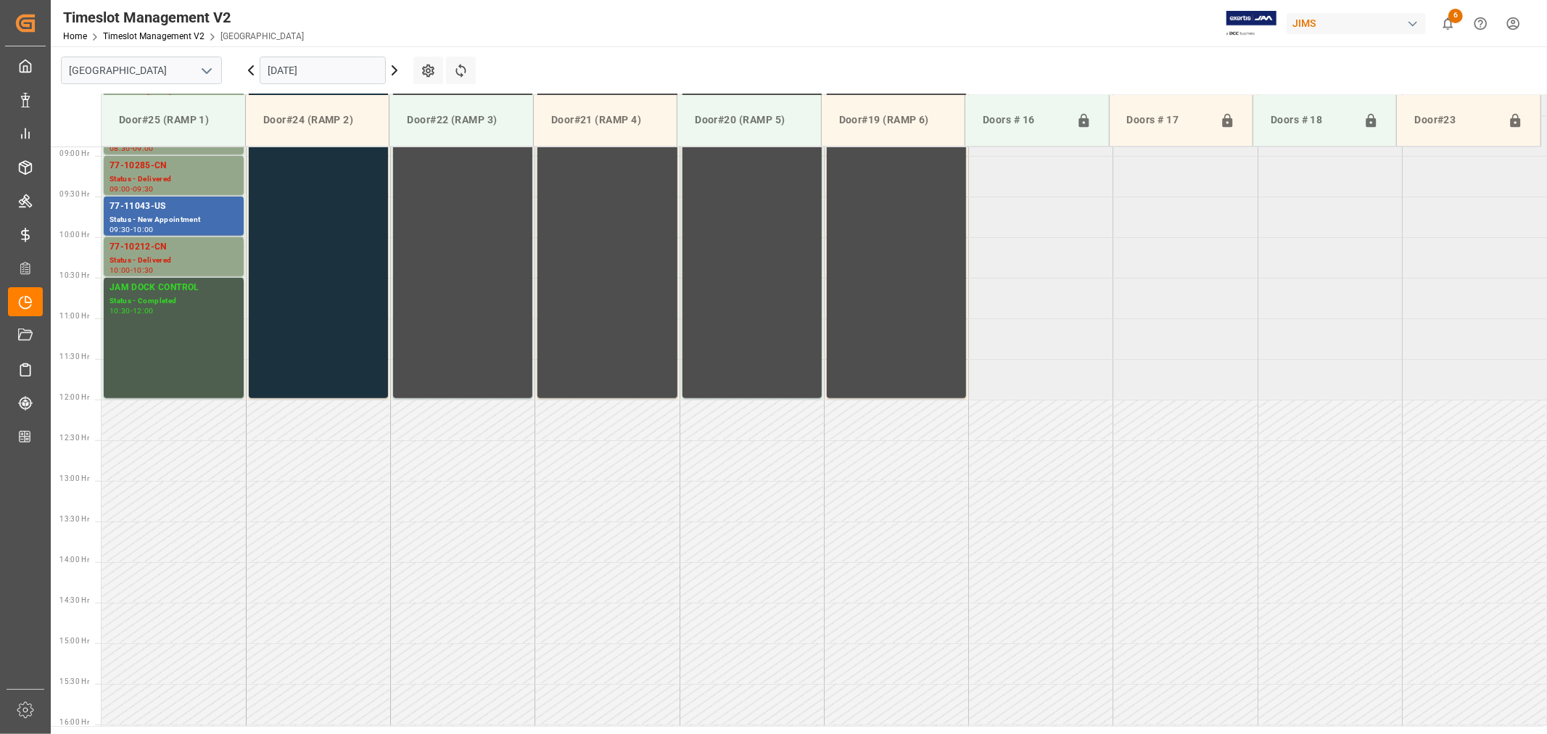
scroll to position [722, 0]
click at [202, 71] on icon "open menu" at bounding box center [206, 70] width 17 height 17
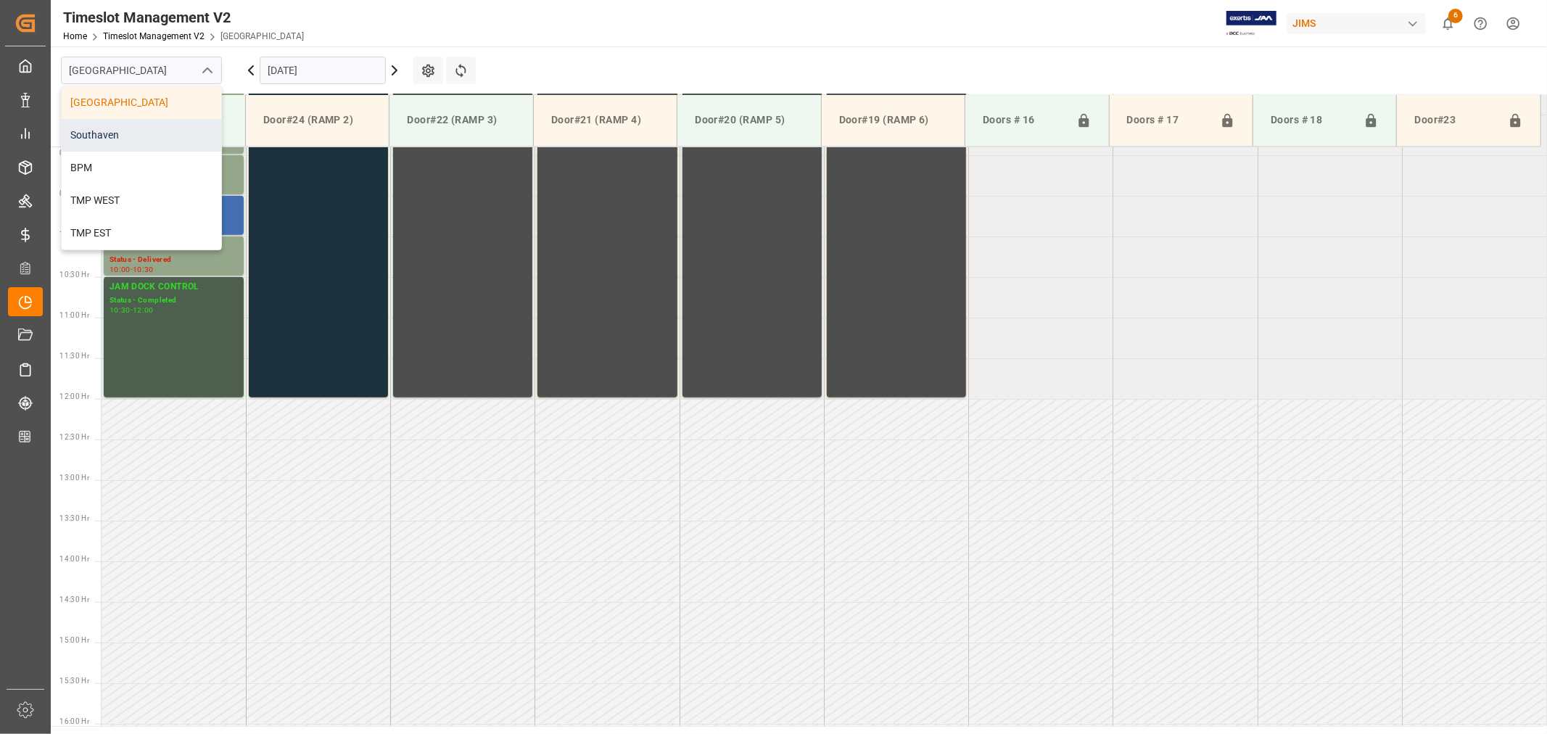
click at [126, 133] on div "Southaven" at bounding box center [142, 135] width 160 height 33
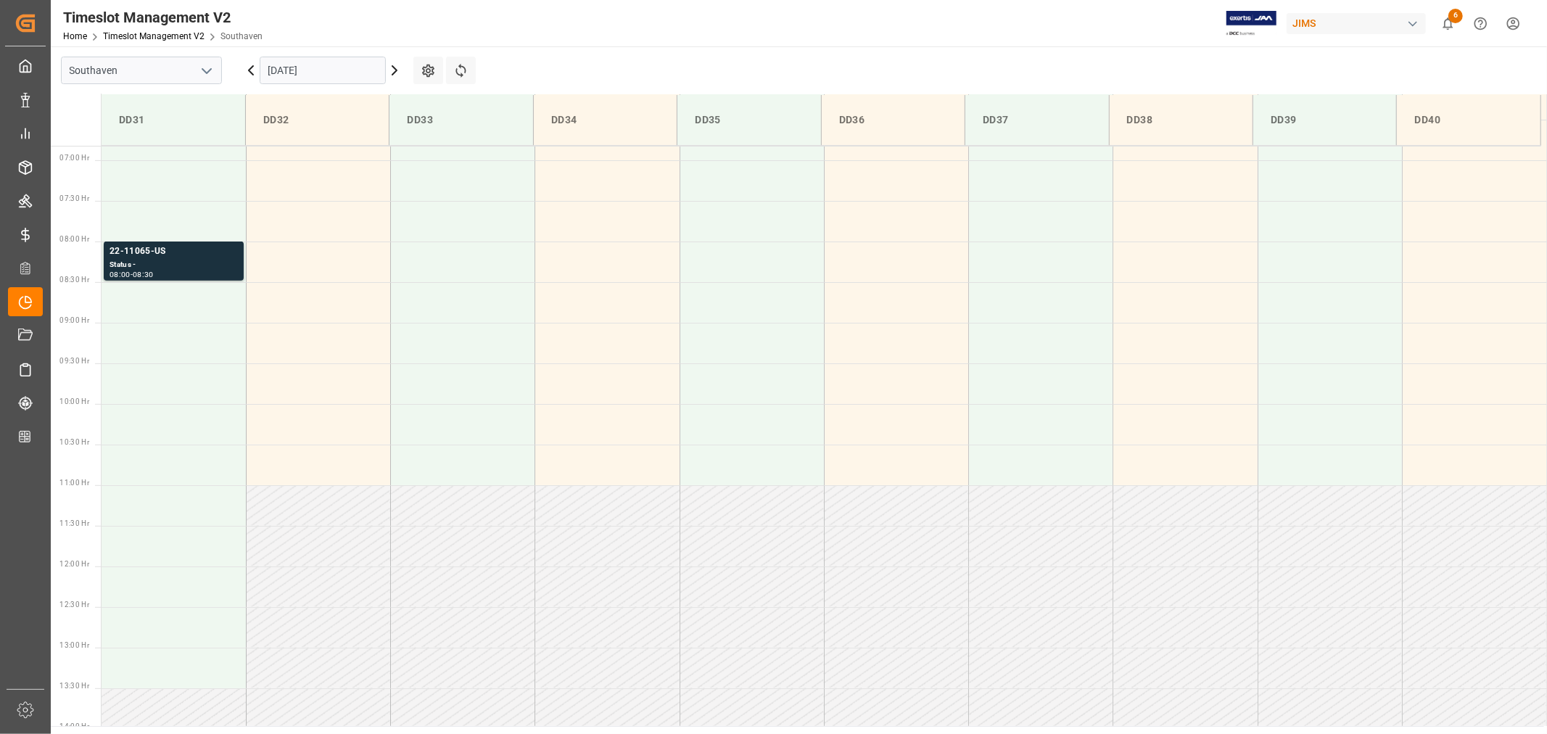
scroll to position [564, 0]
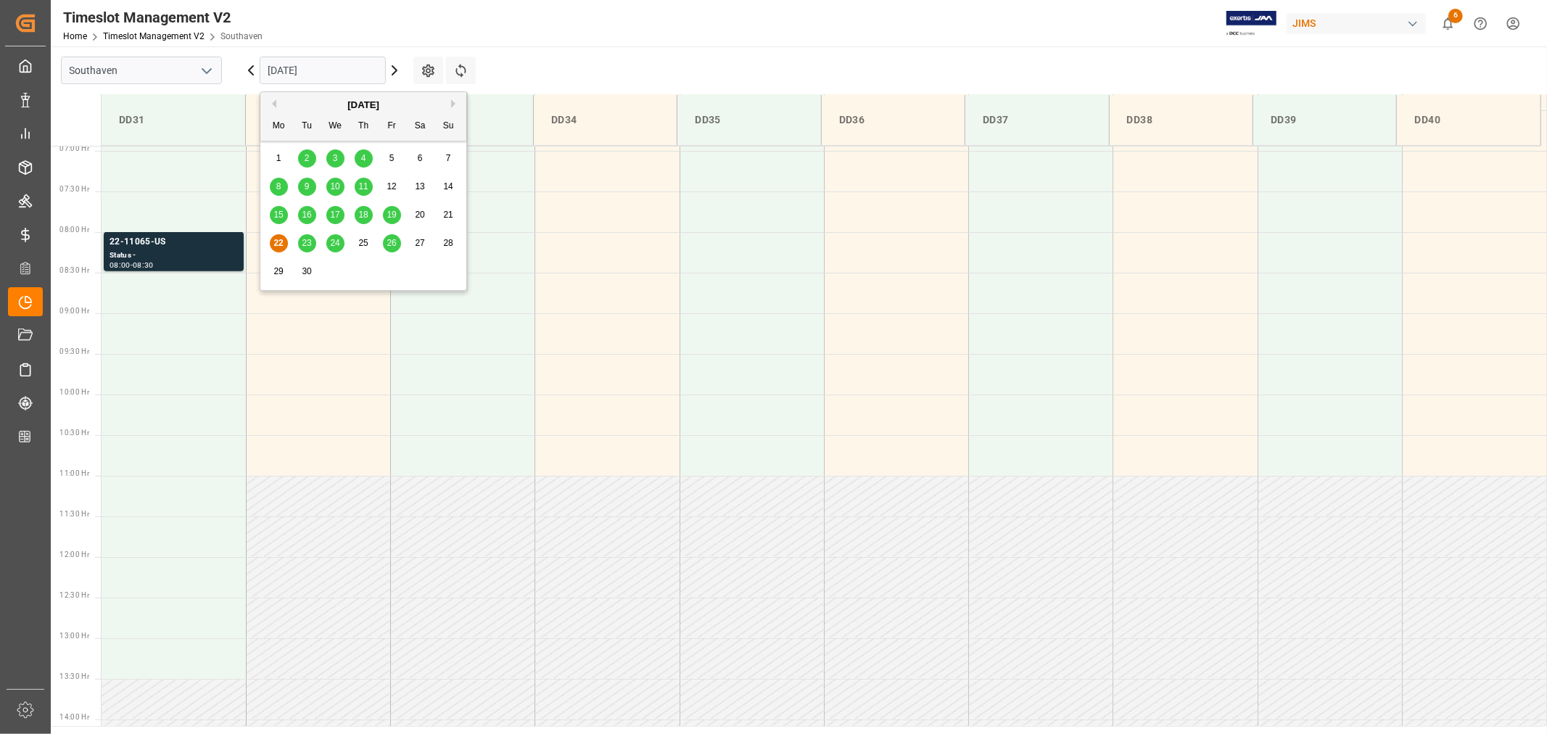
click at [337, 68] on input "[DATE]" at bounding box center [323, 71] width 126 height 28
click at [310, 242] on span "23" at bounding box center [306, 243] width 9 height 10
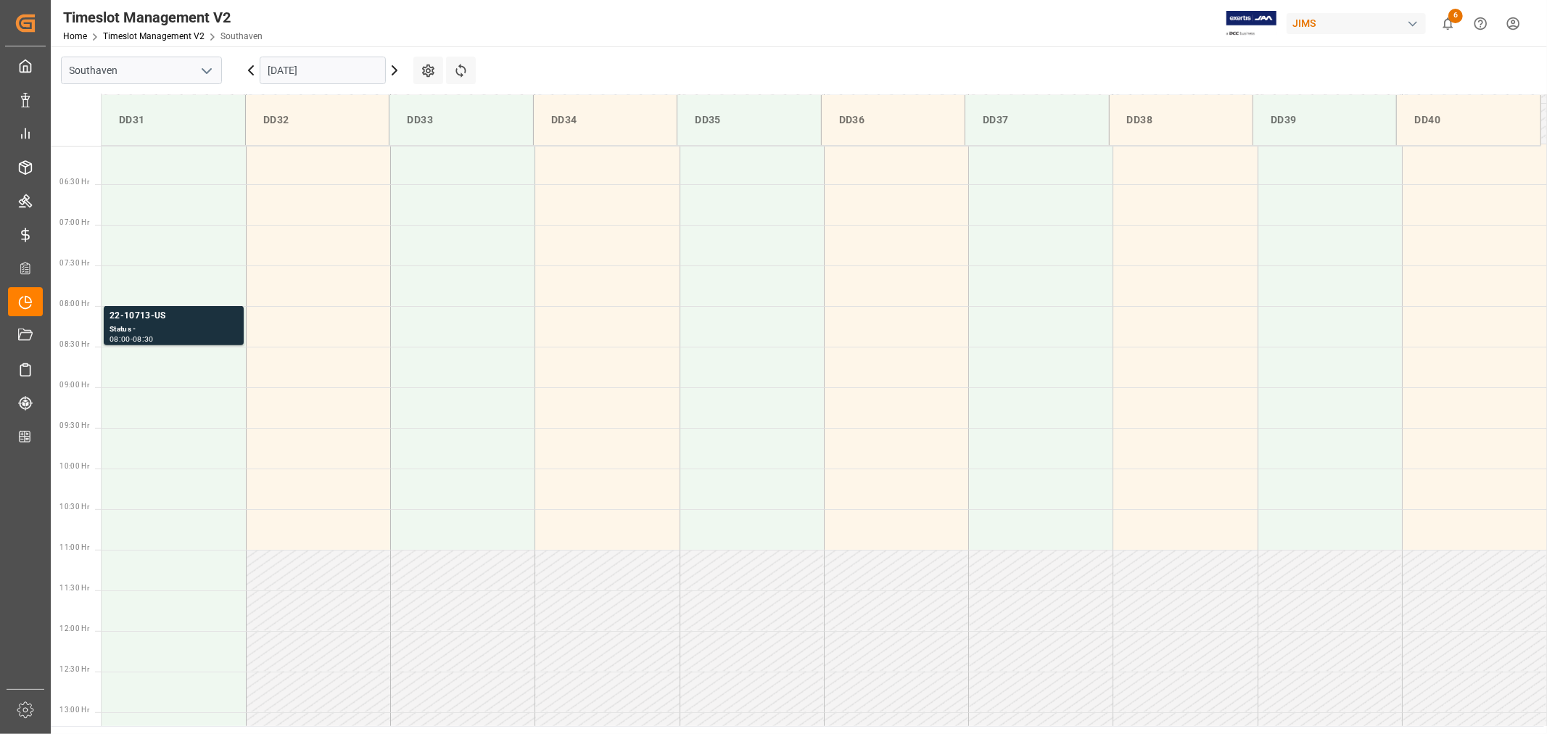
scroll to position [400, 0]
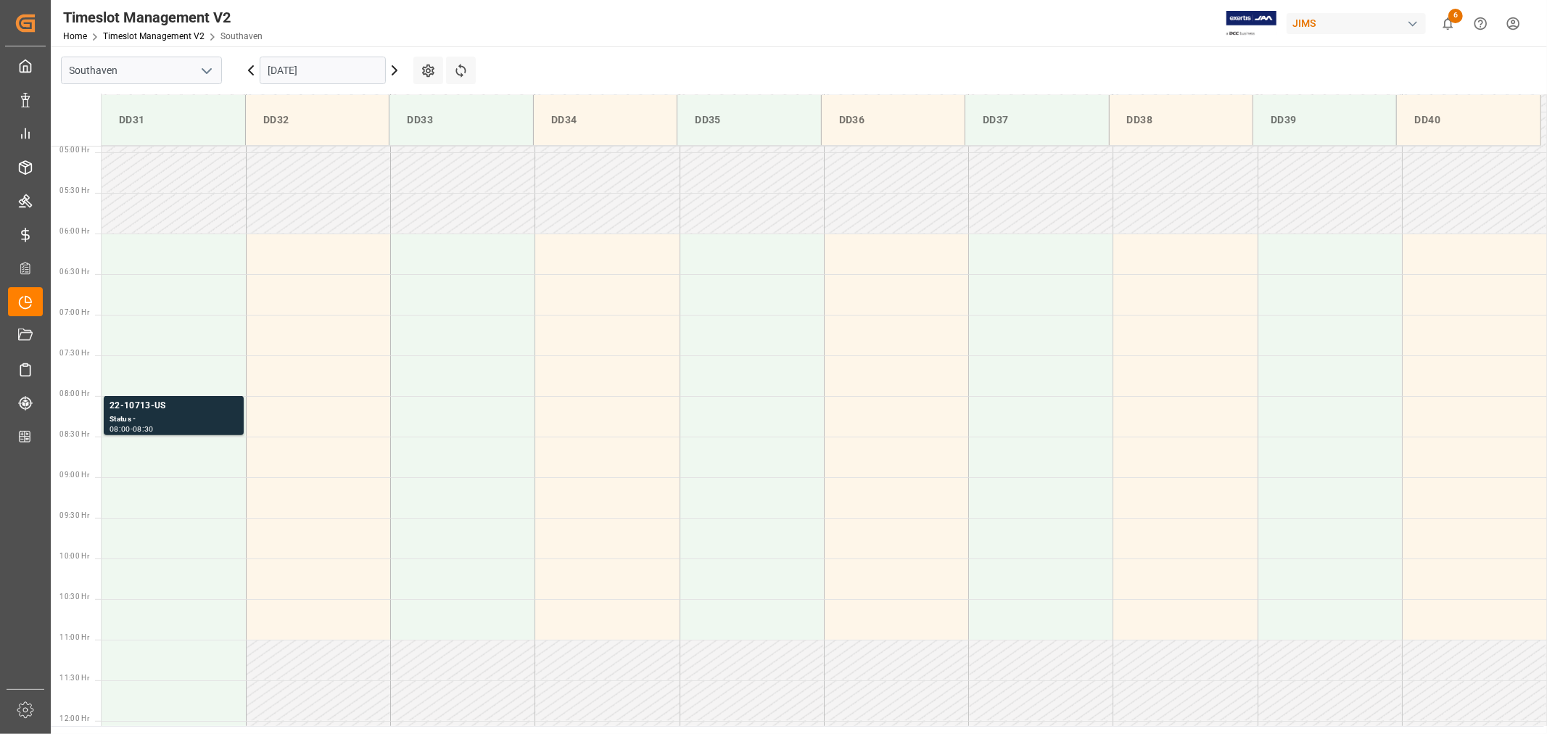
click at [339, 73] on input "[DATE]" at bounding box center [323, 71] width 126 height 28
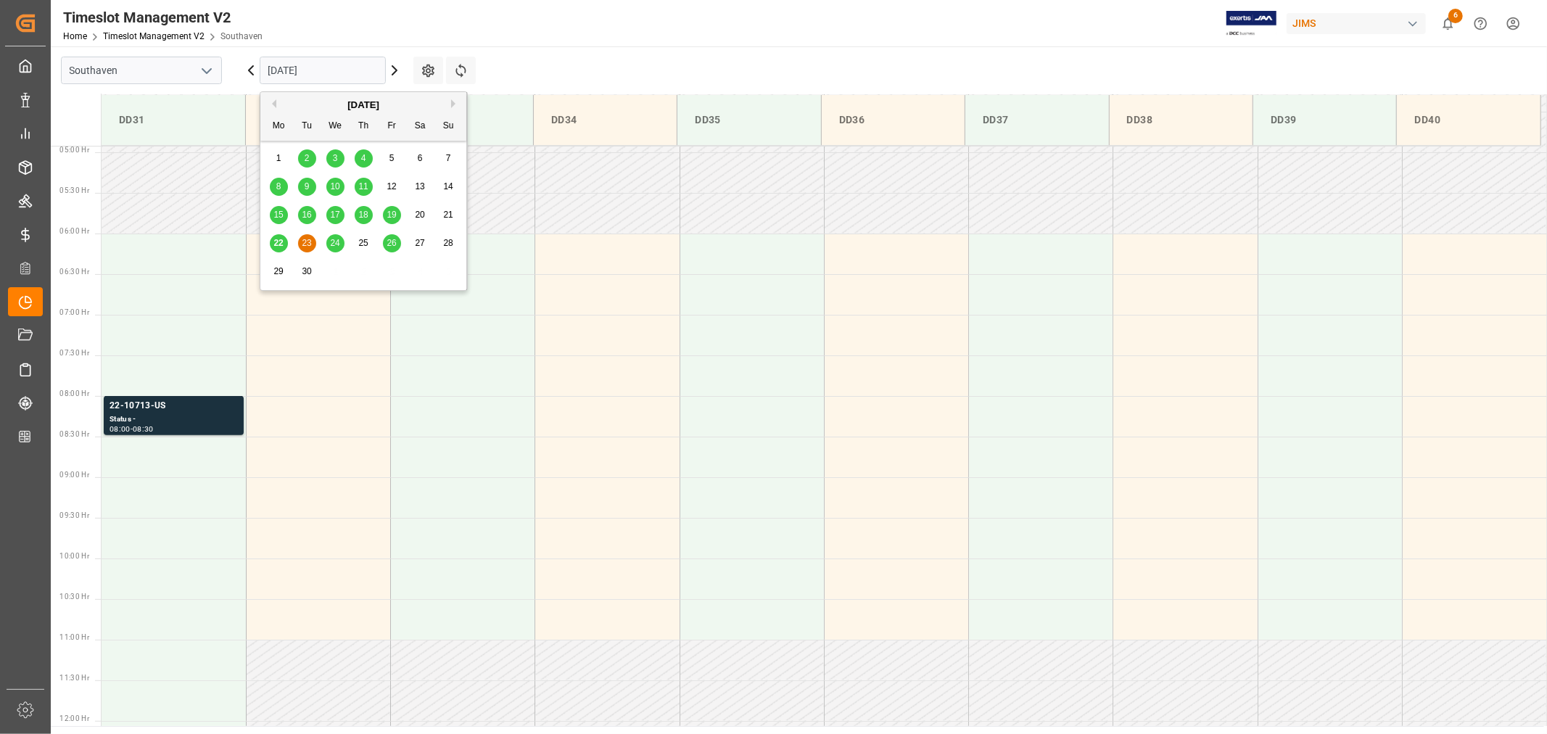
click at [338, 243] on span "24" at bounding box center [334, 243] width 9 height 10
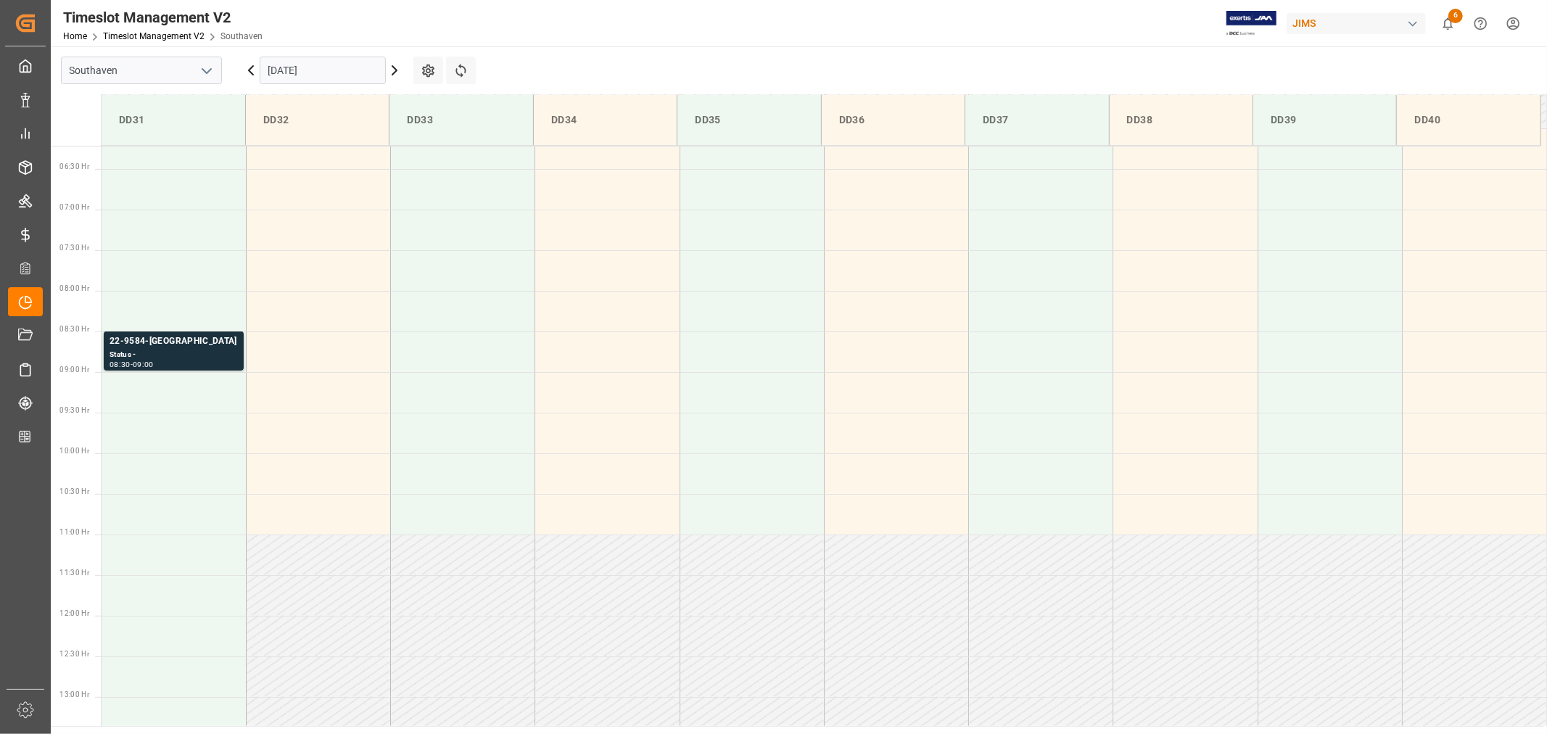
scroll to position [480, 0]
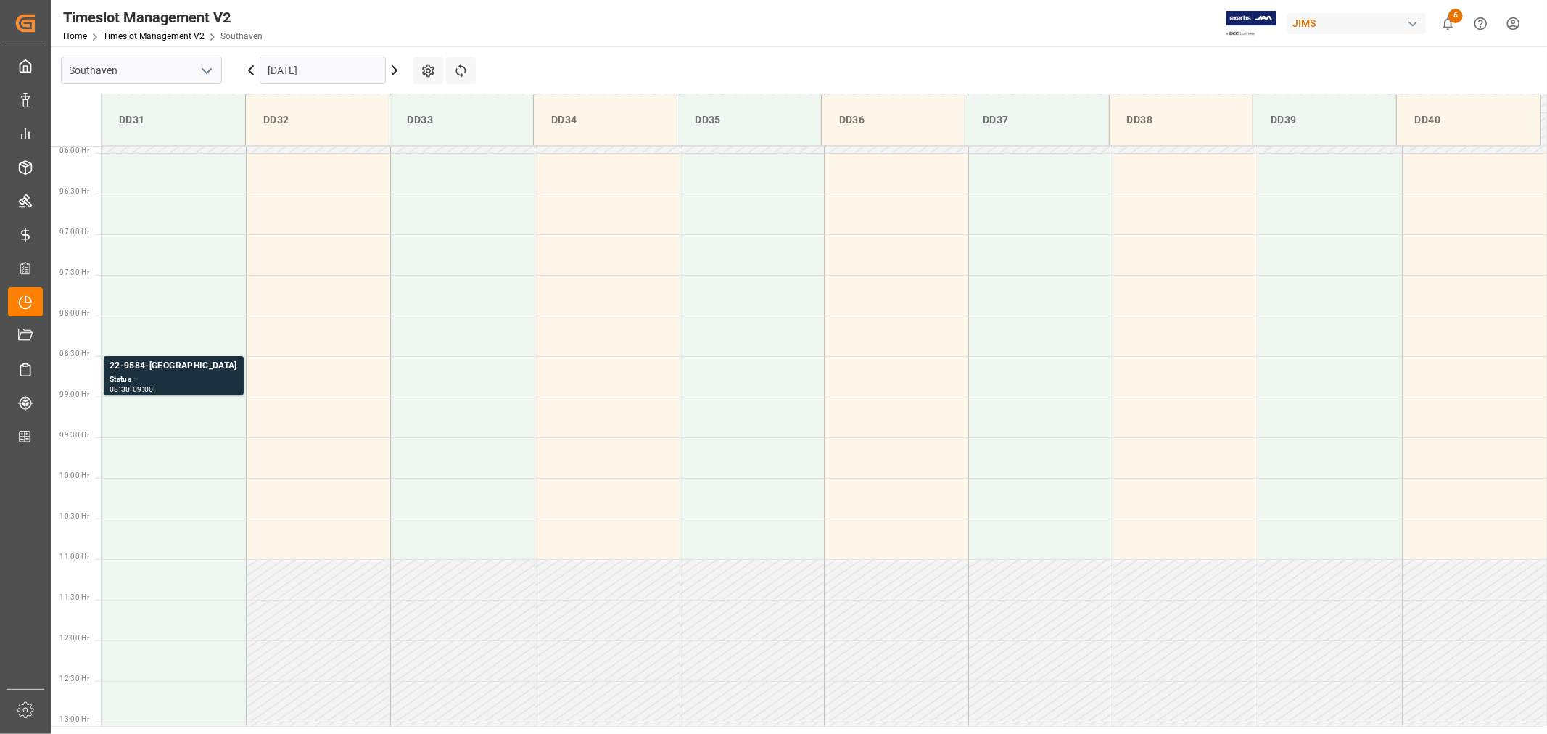
click at [342, 67] on input "[DATE]" at bounding box center [323, 71] width 126 height 28
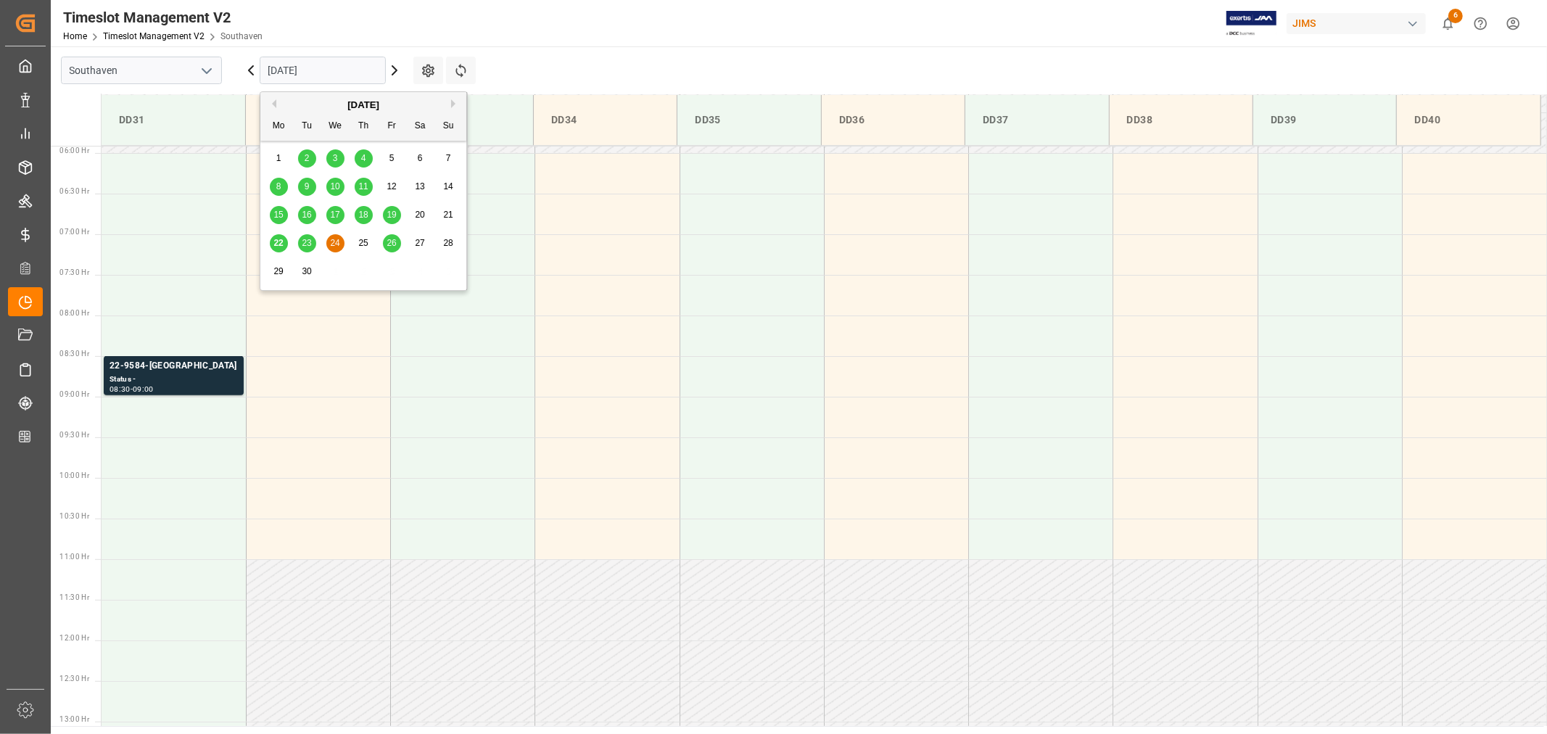
click at [389, 243] on span "26" at bounding box center [391, 243] width 9 height 10
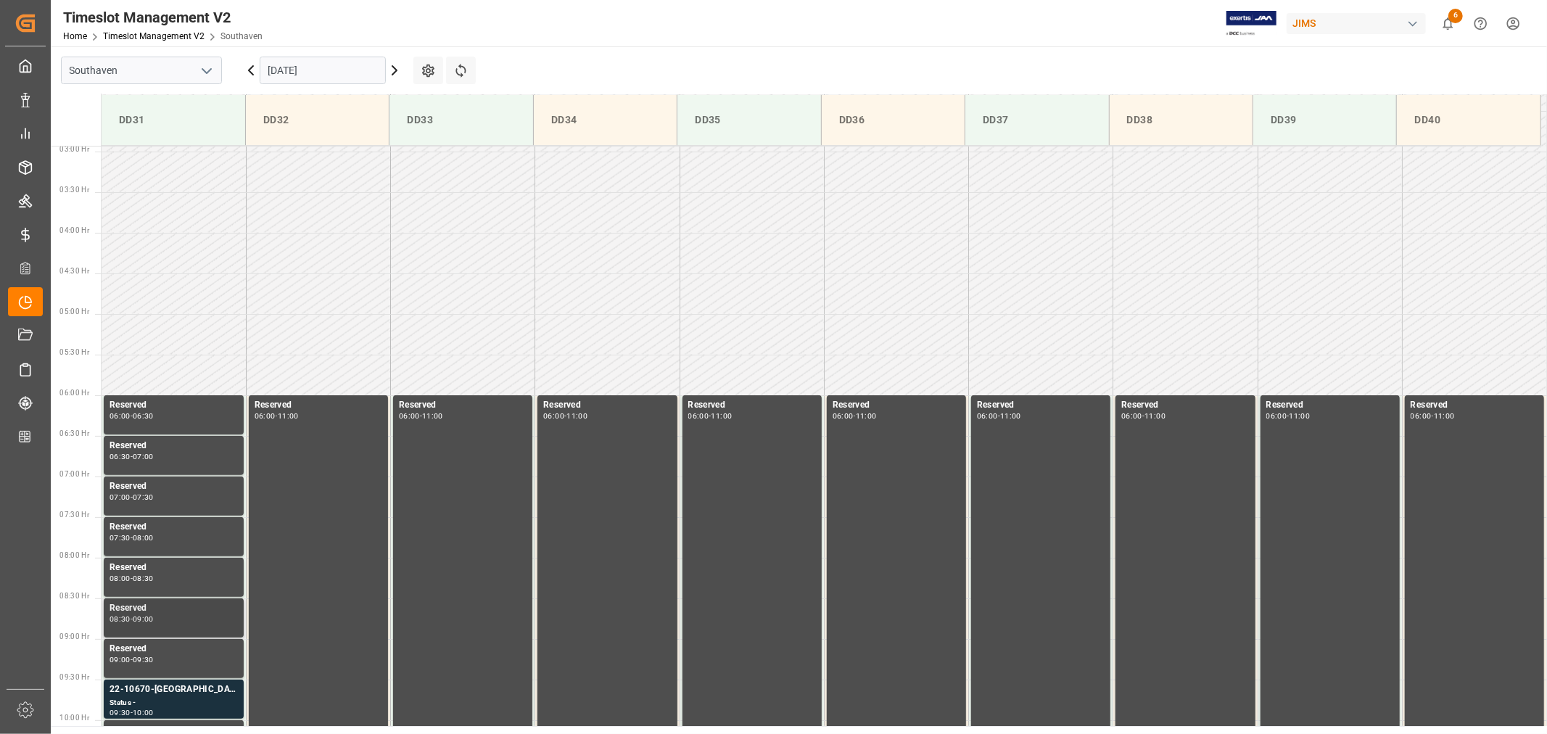
scroll to position [157, 0]
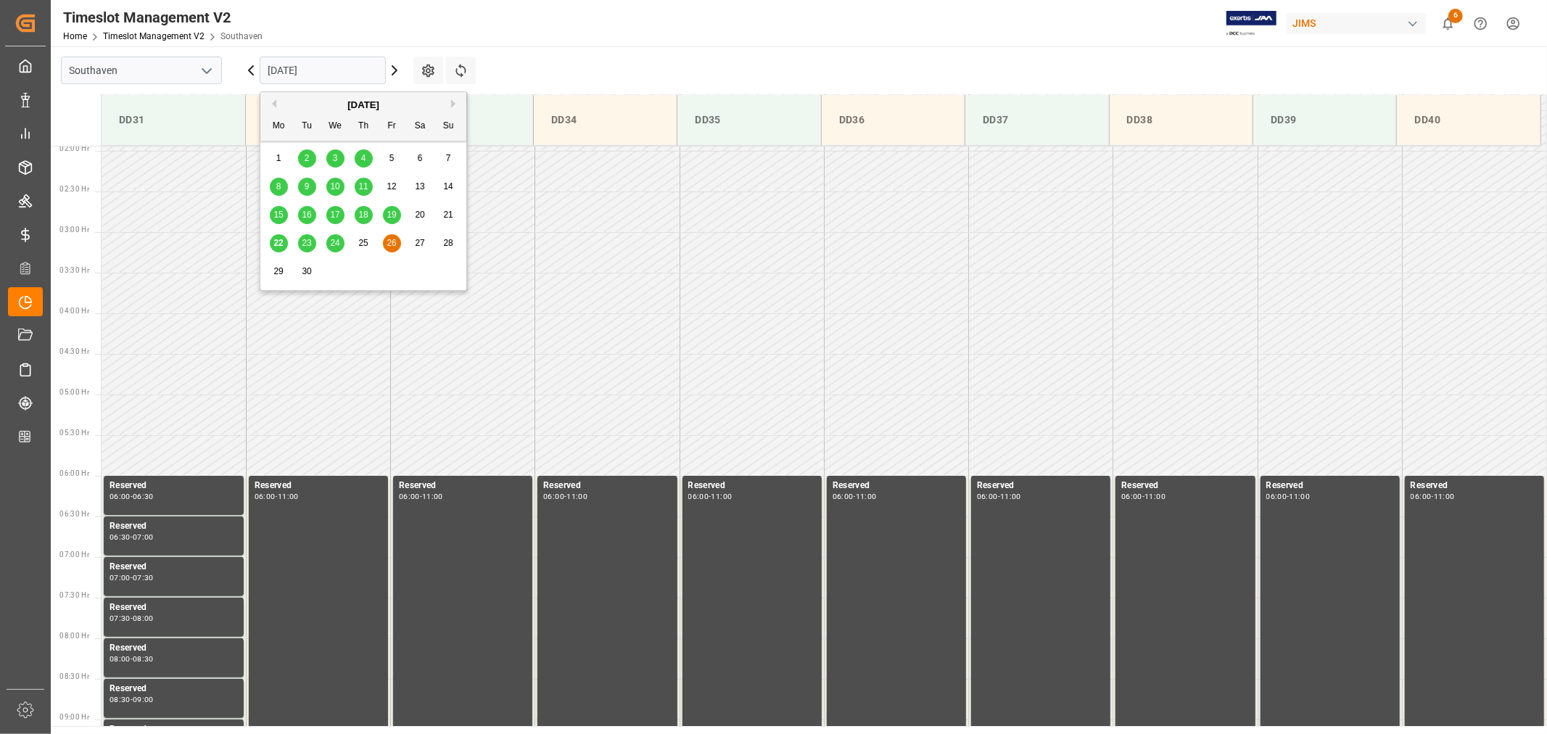
click at [326, 70] on input "[DATE]" at bounding box center [323, 71] width 126 height 28
click at [392, 215] on span "19" at bounding box center [391, 215] width 9 height 10
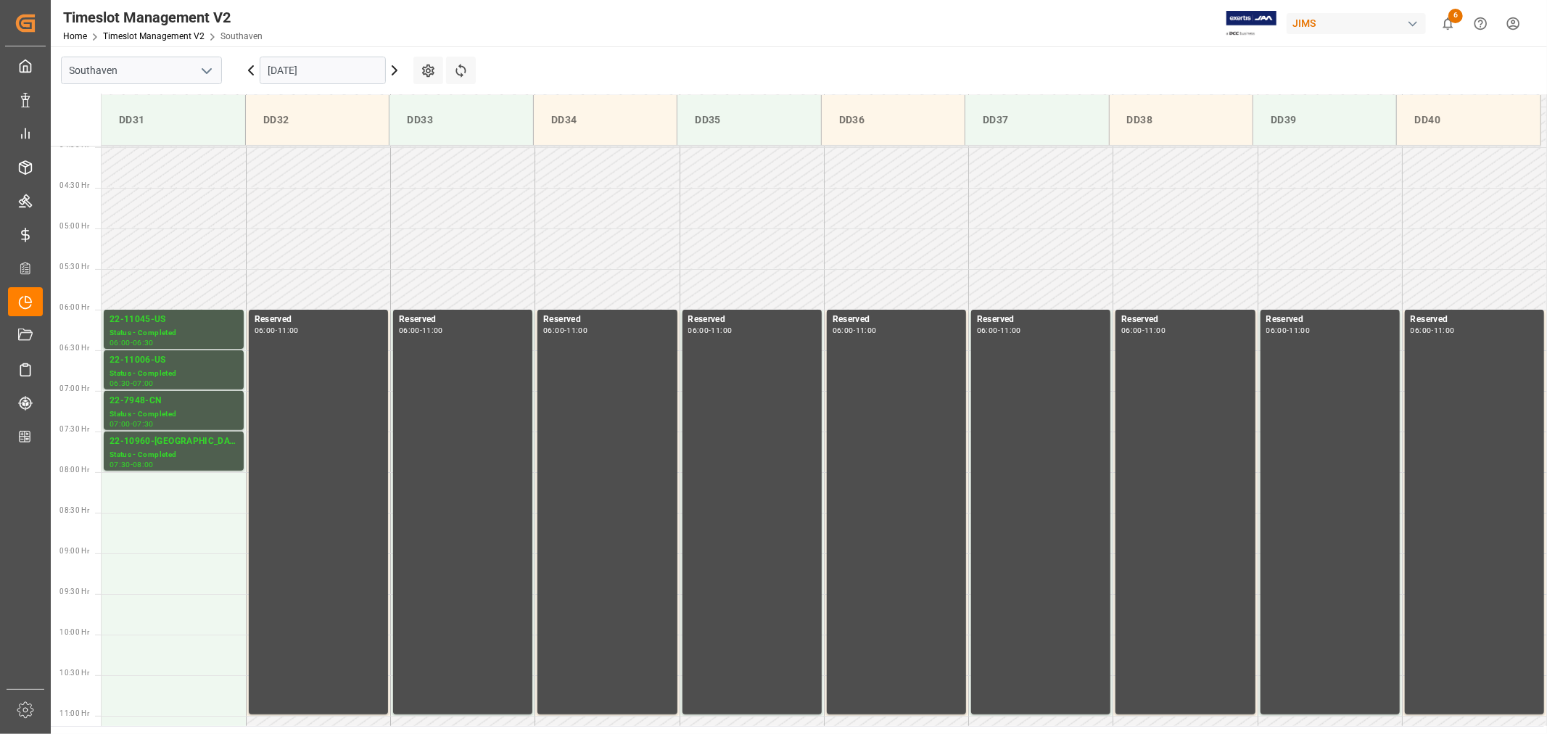
scroll to position [319, 0]
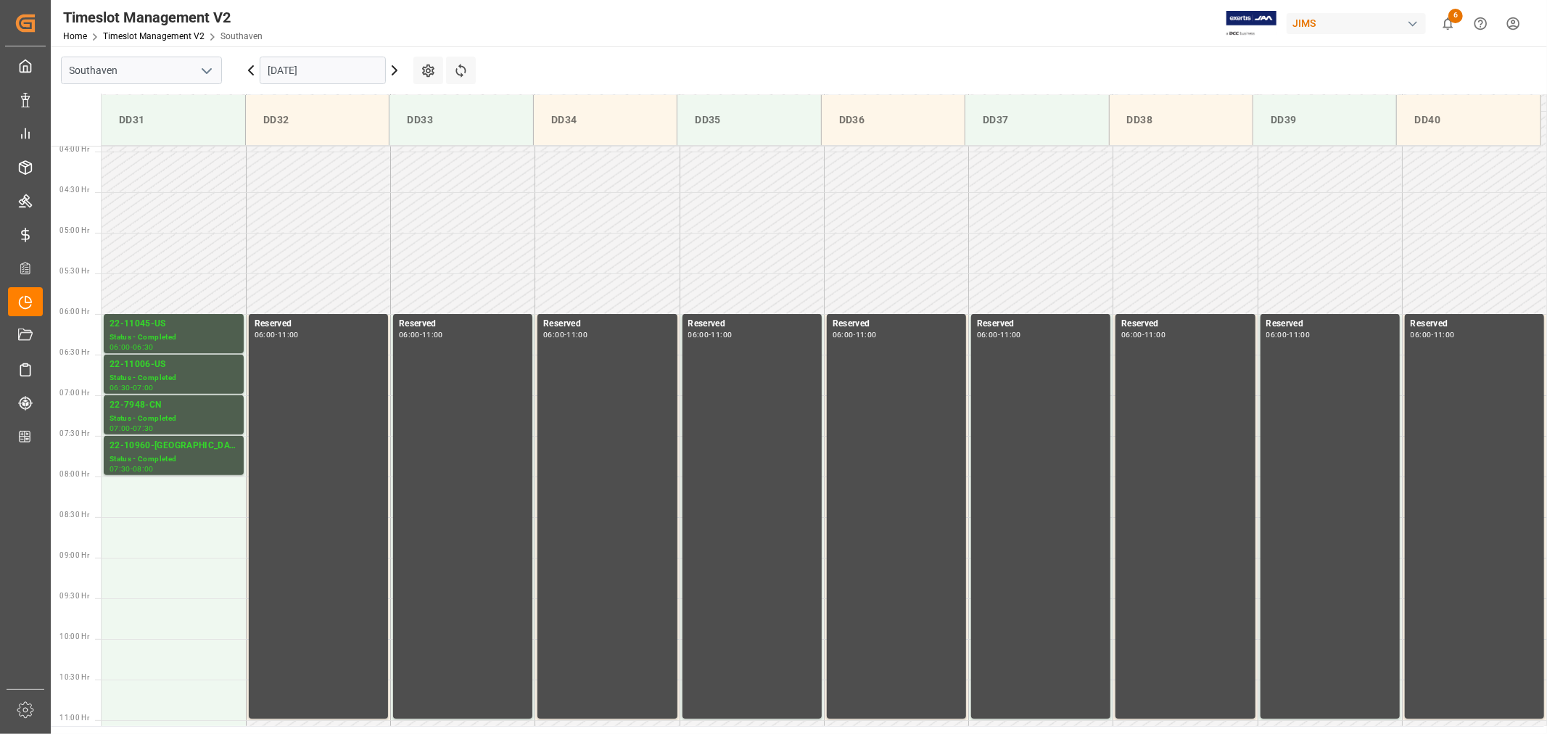
click at [334, 64] on input "09-19-2025" at bounding box center [323, 71] width 126 height 28
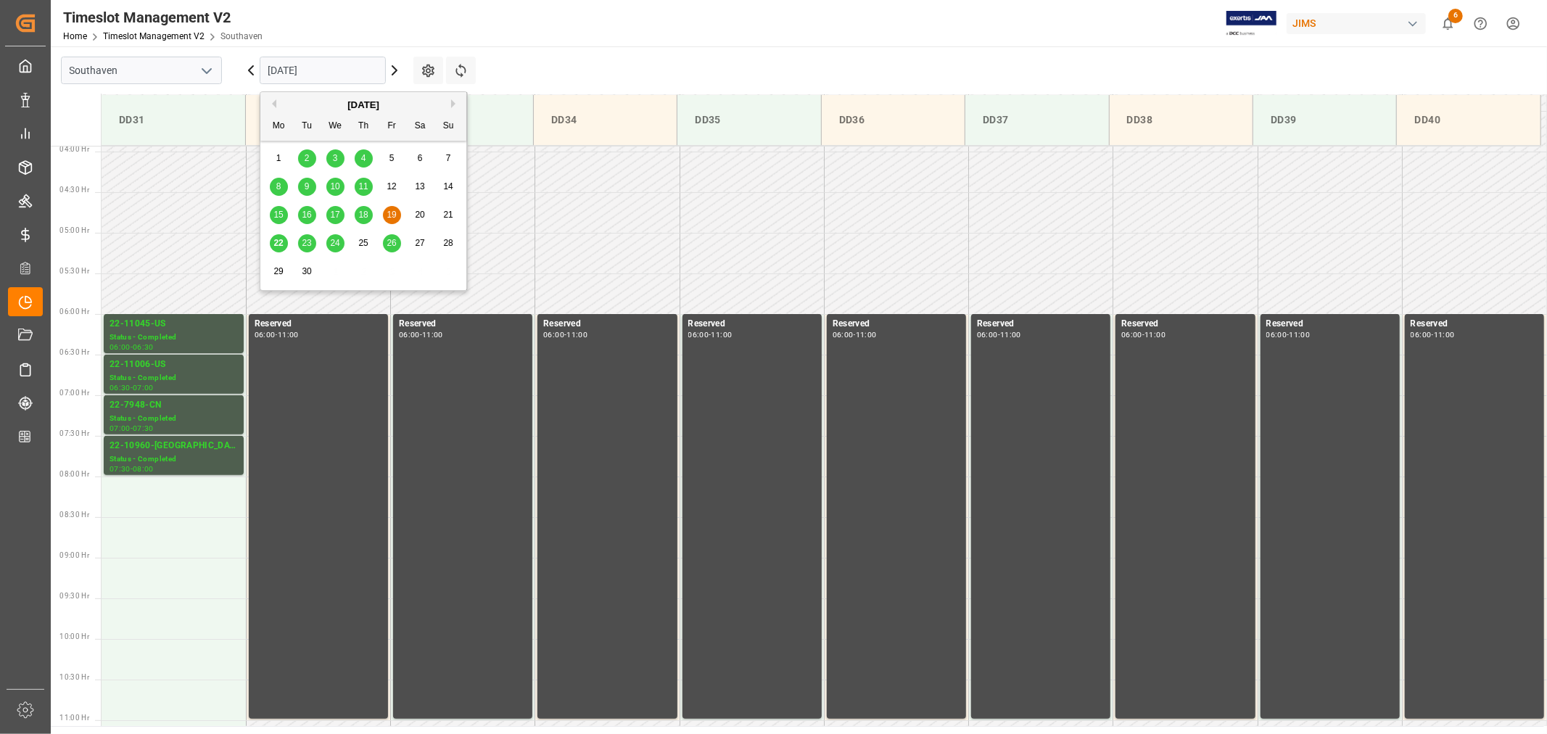
click at [281, 244] on span "22" at bounding box center [277, 243] width 9 height 10
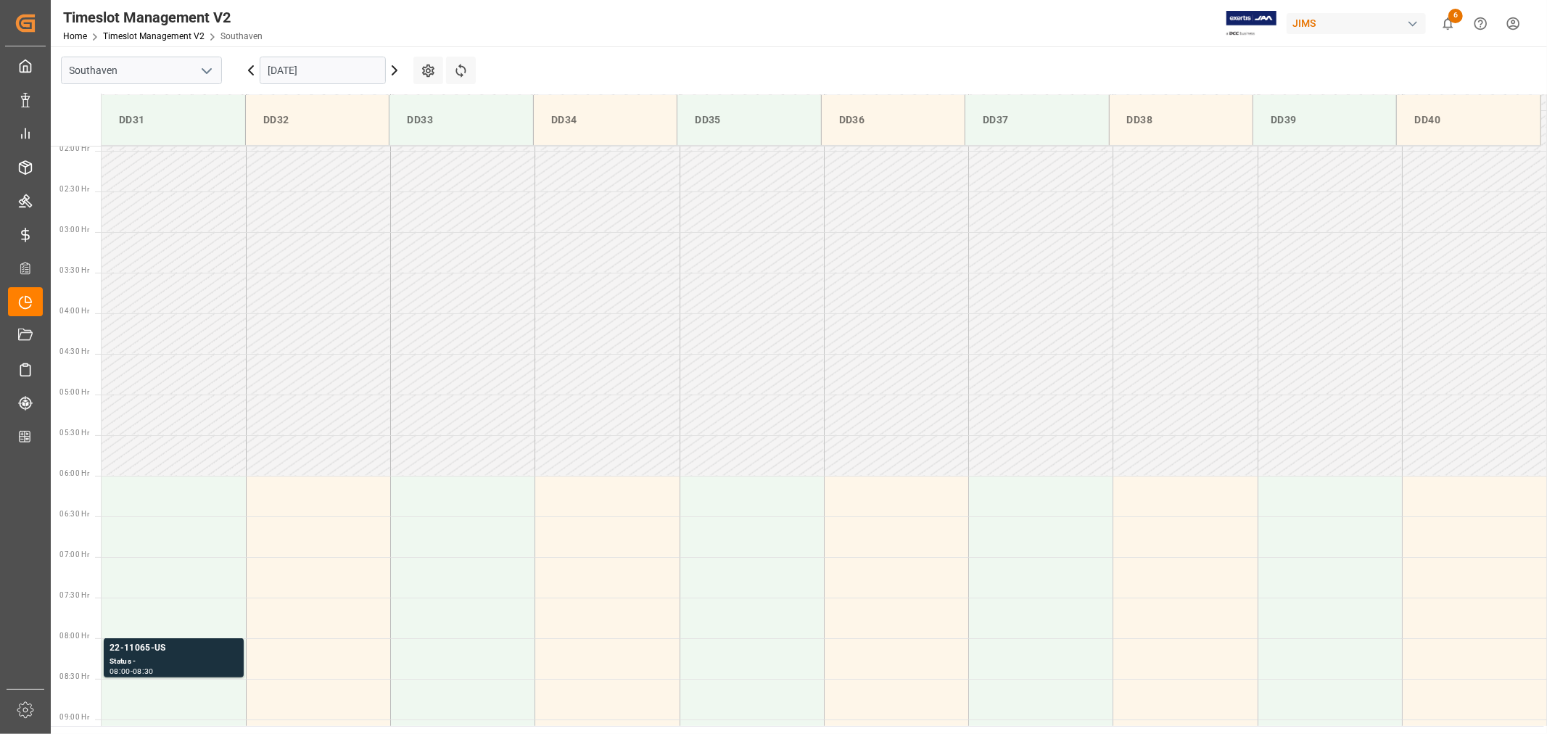
scroll to position [238, 0]
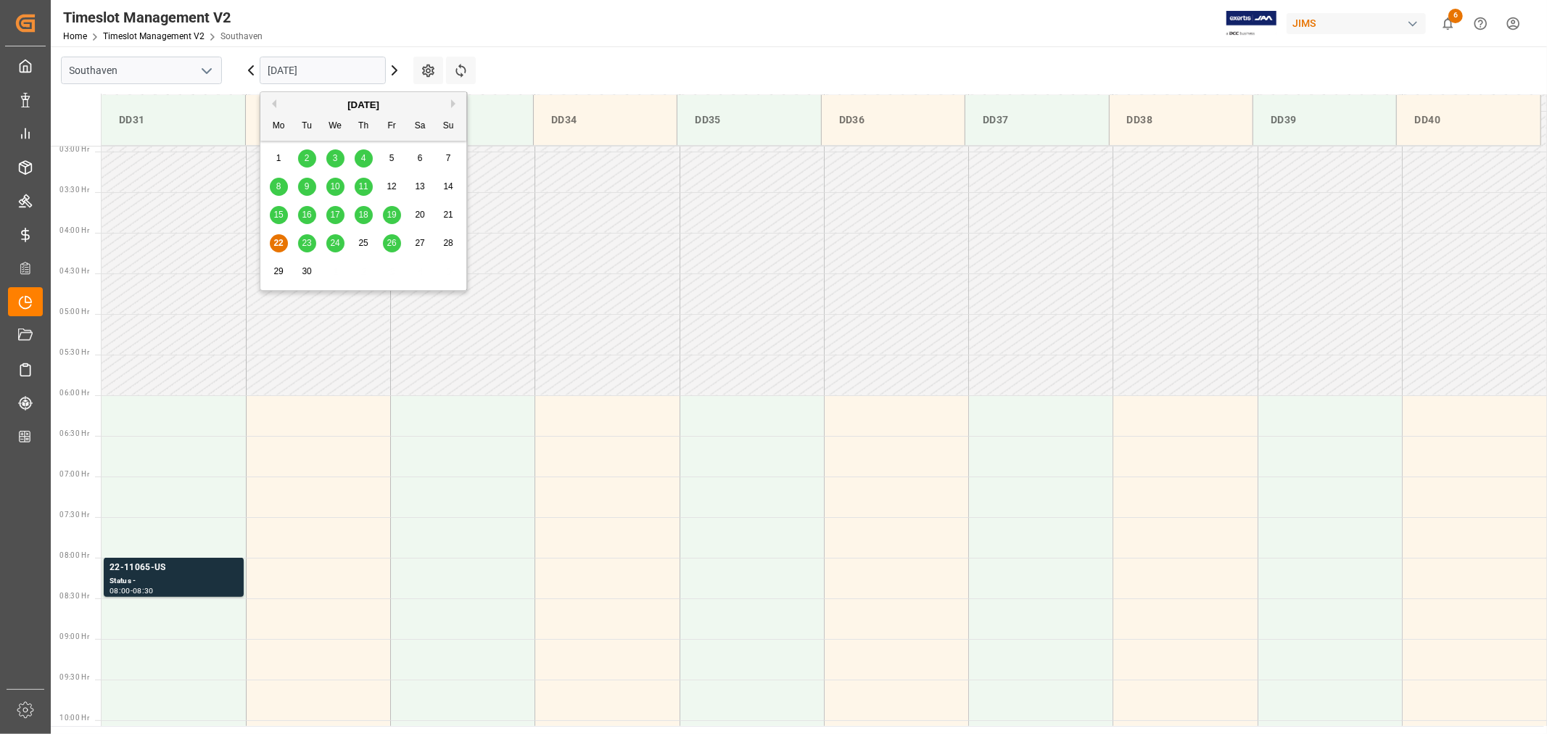
click at [345, 68] on input "[DATE]" at bounding box center [323, 71] width 126 height 28
click at [306, 245] on span "23" at bounding box center [306, 243] width 9 height 10
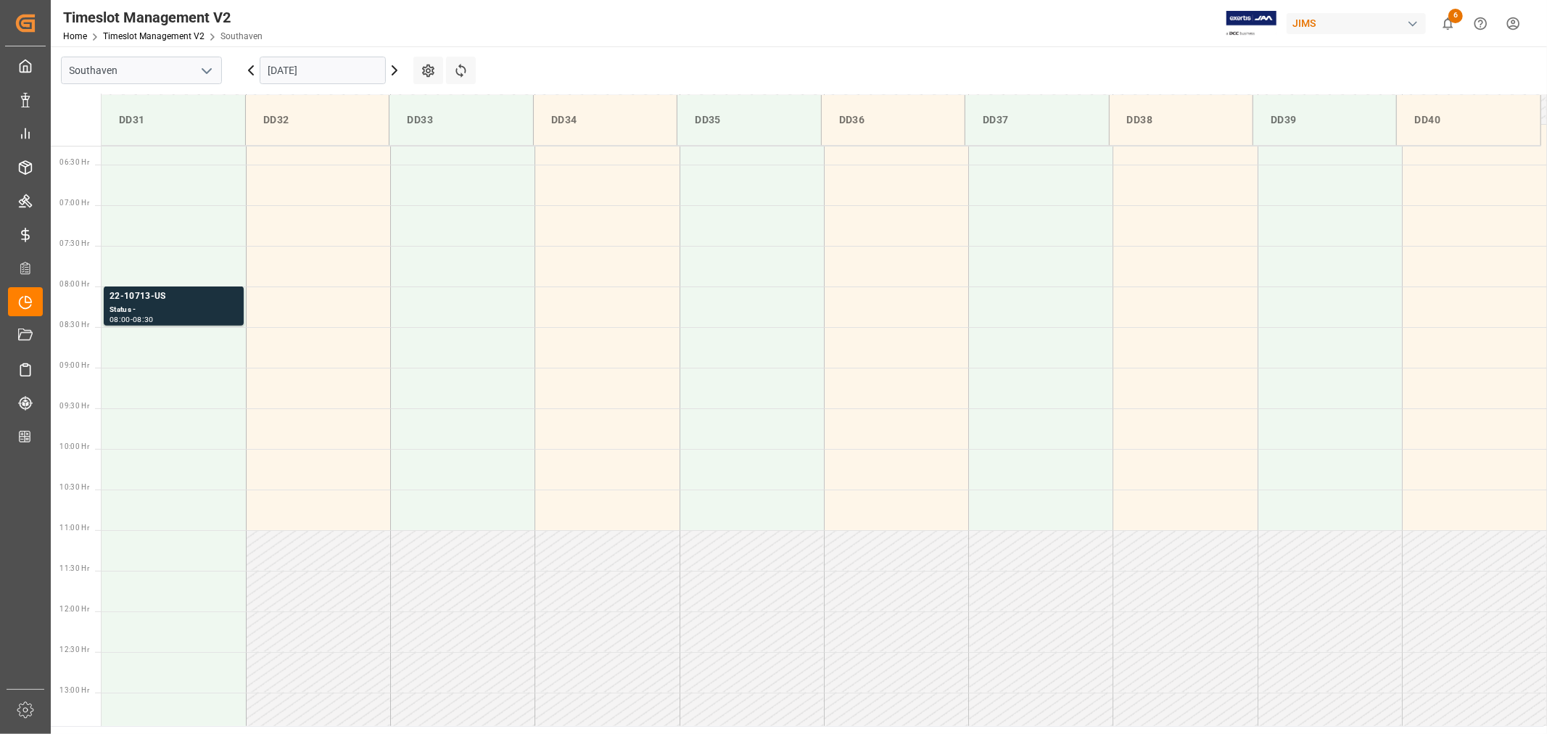
scroll to position [480, 0]
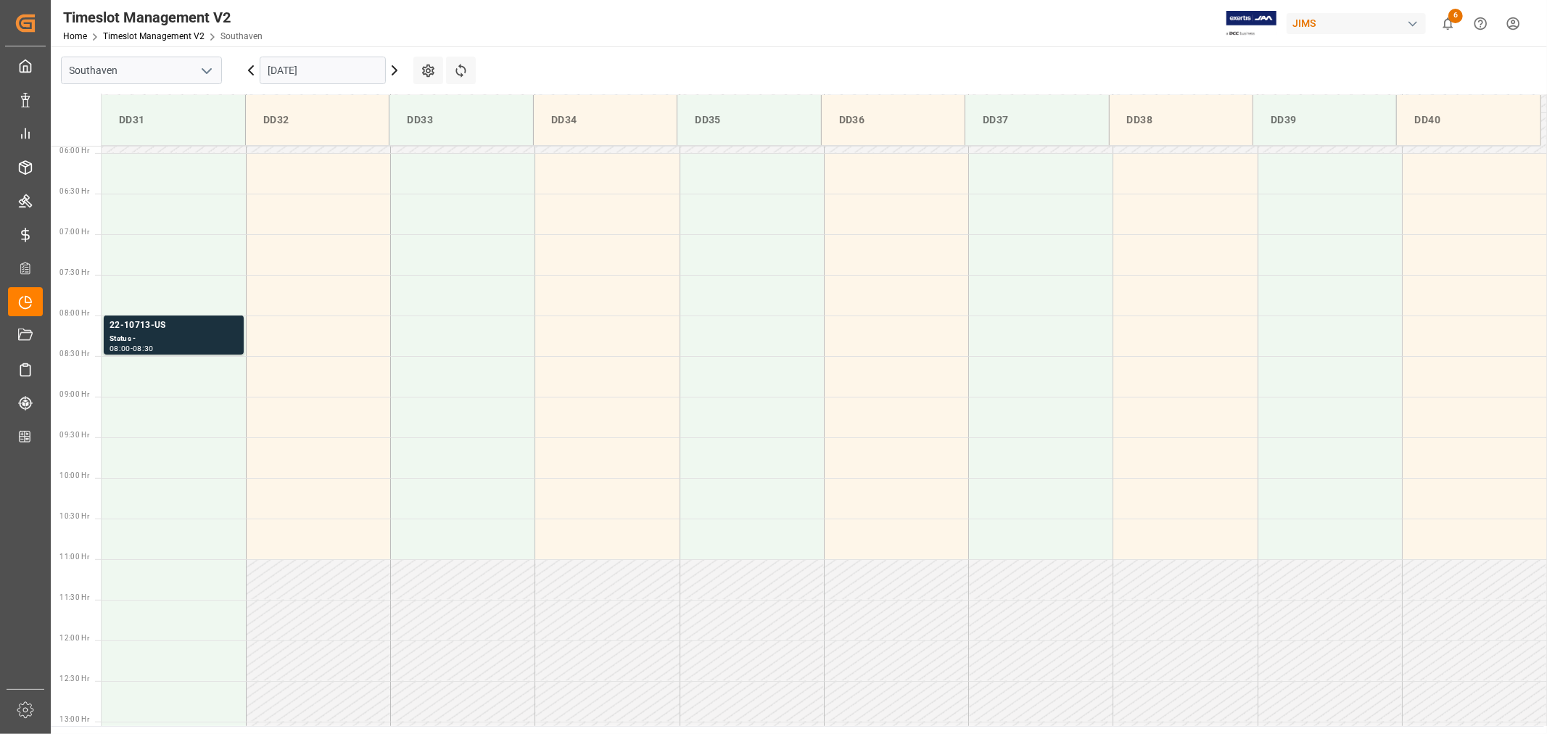
click at [344, 70] on input "[DATE]" at bounding box center [323, 71] width 126 height 28
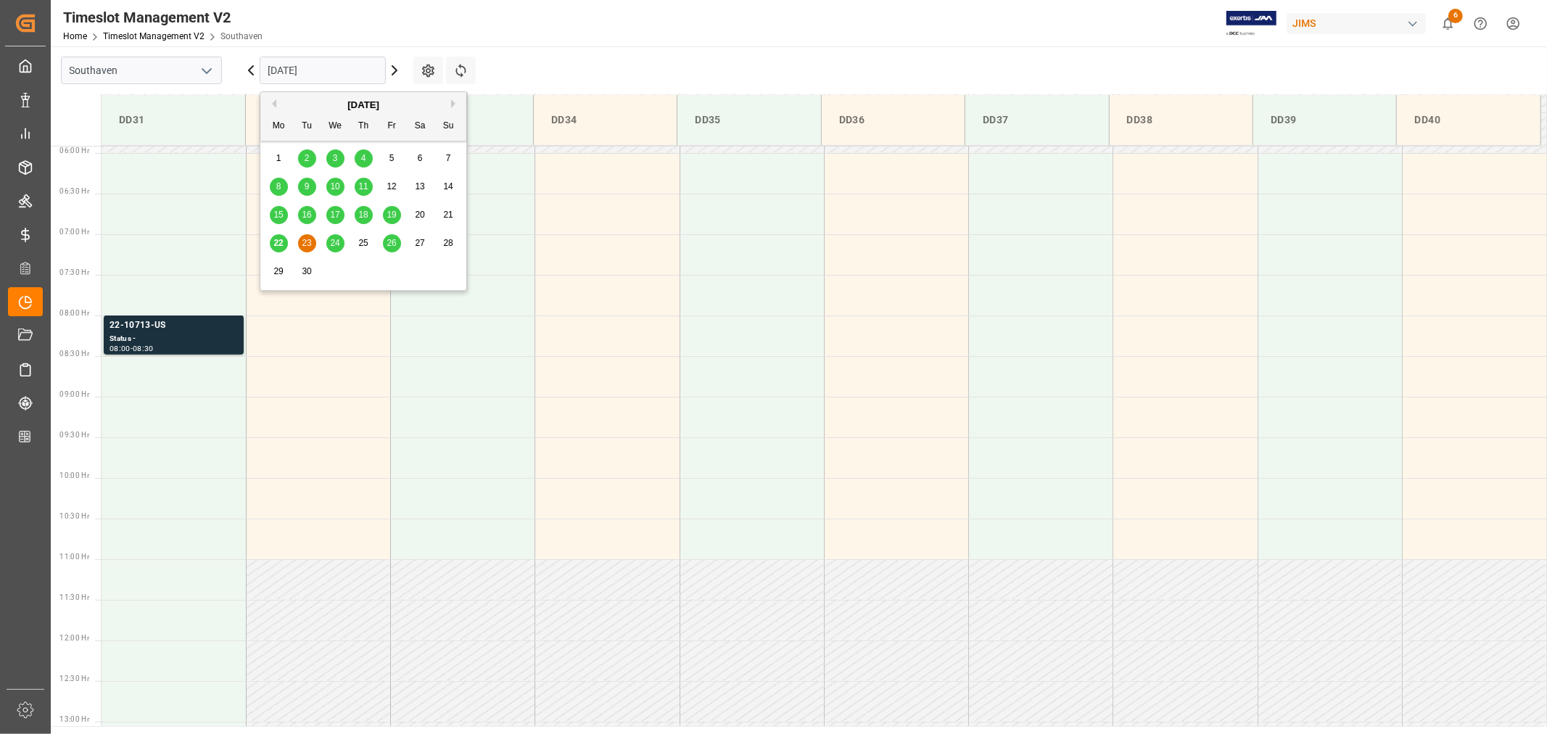
click at [332, 242] on span "24" at bounding box center [334, 243] width 9 height 10
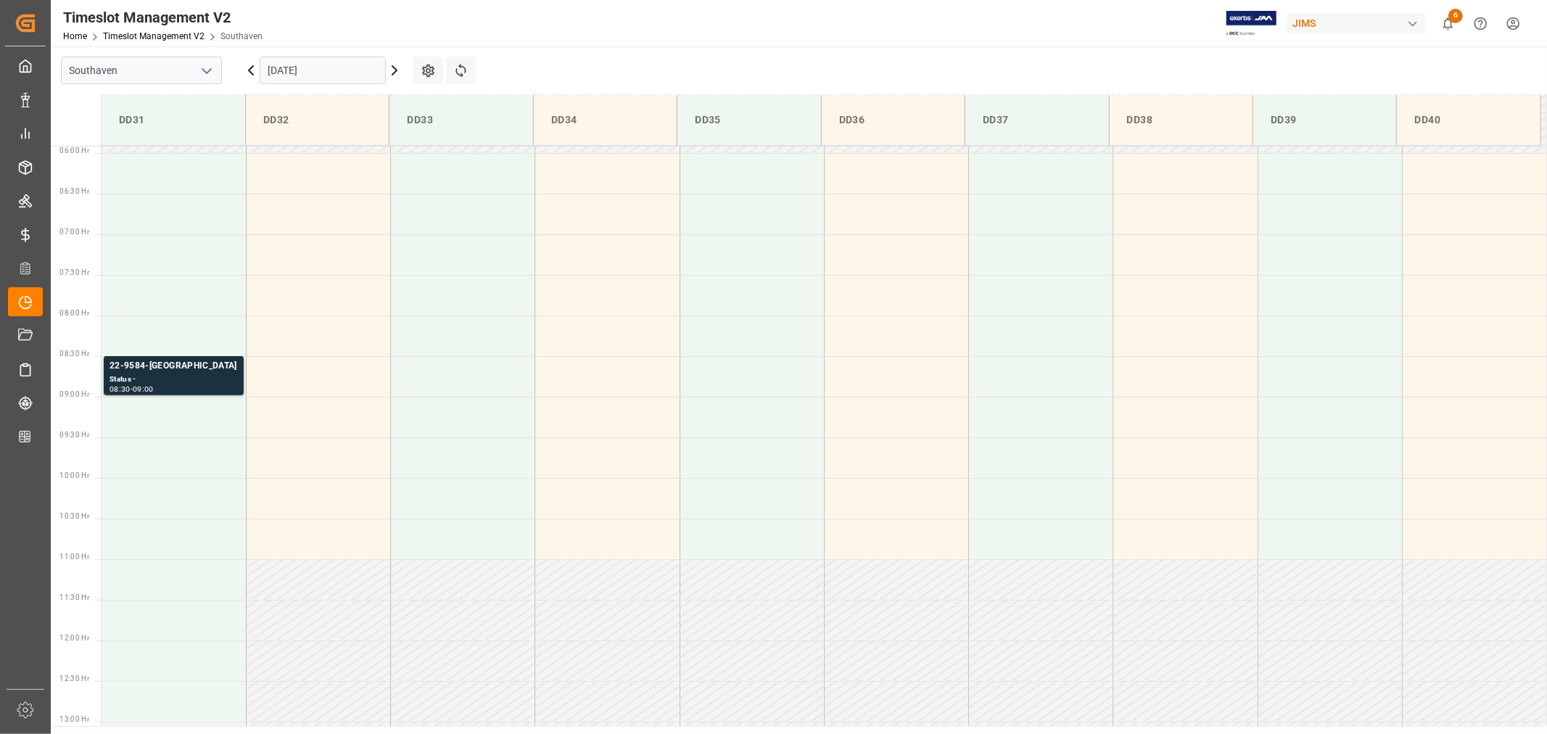
click at [352, 73] on input "[DATE]" at bounding box center [323, 71] width 126 height 28
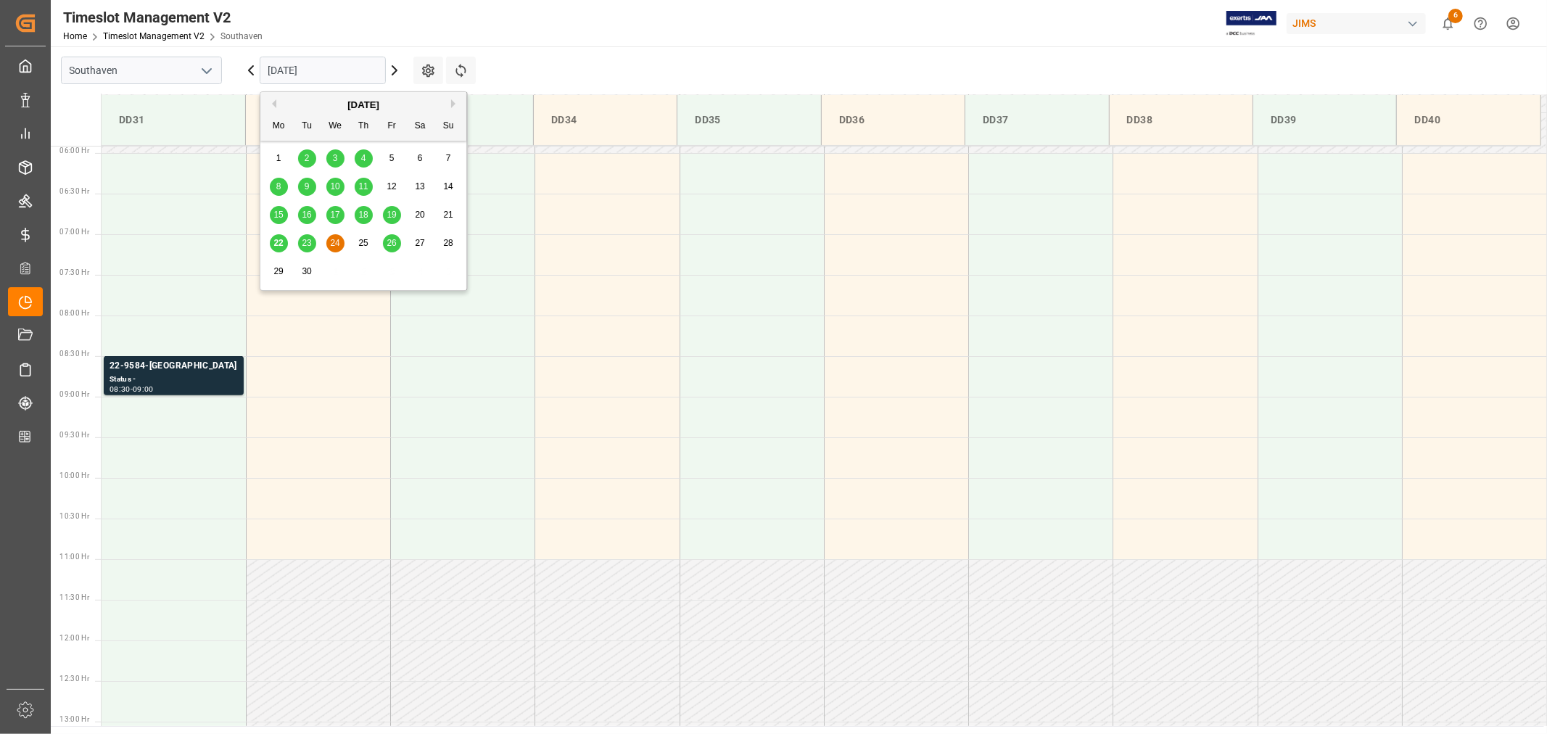
click at [386, 242] on div "26" at bounding box center [392, 243] width 18 height 17
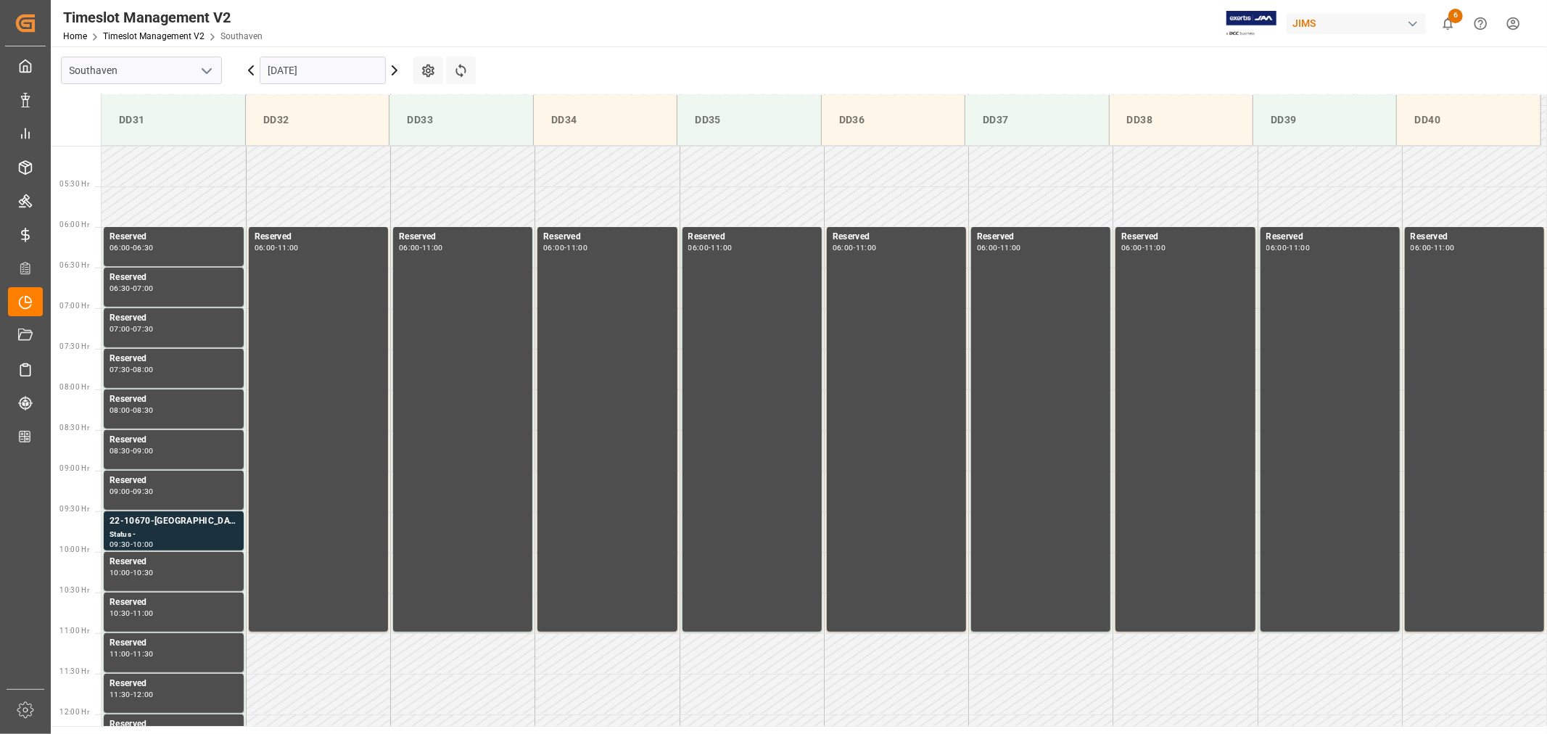
scroll to position [400, 0]
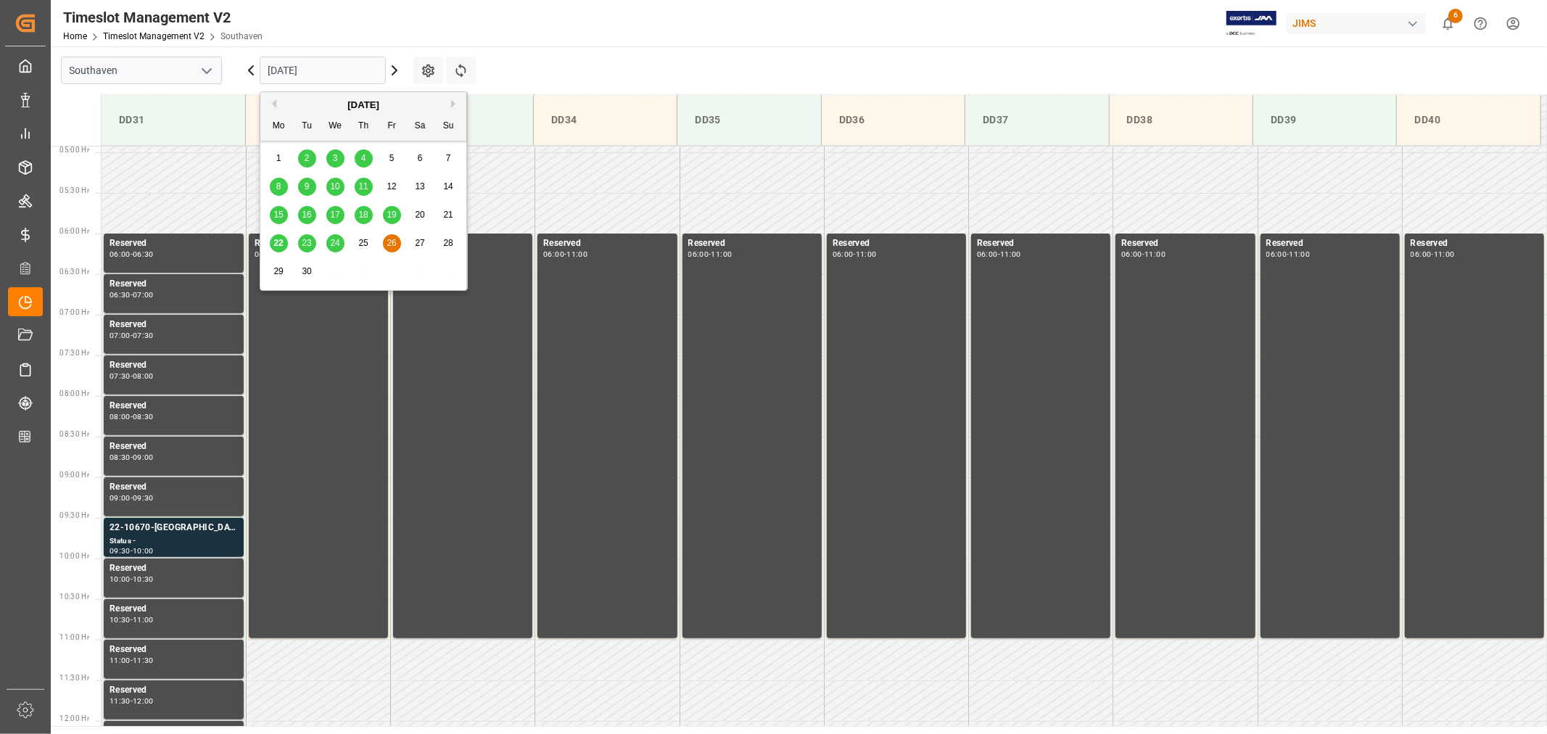
click at [334, 67] on input "[DATE]" at bounding box center [323, 71] width 126 height 28
click at [274, 242] on span "22" at bounding box center [277, 243] width 9 height 10
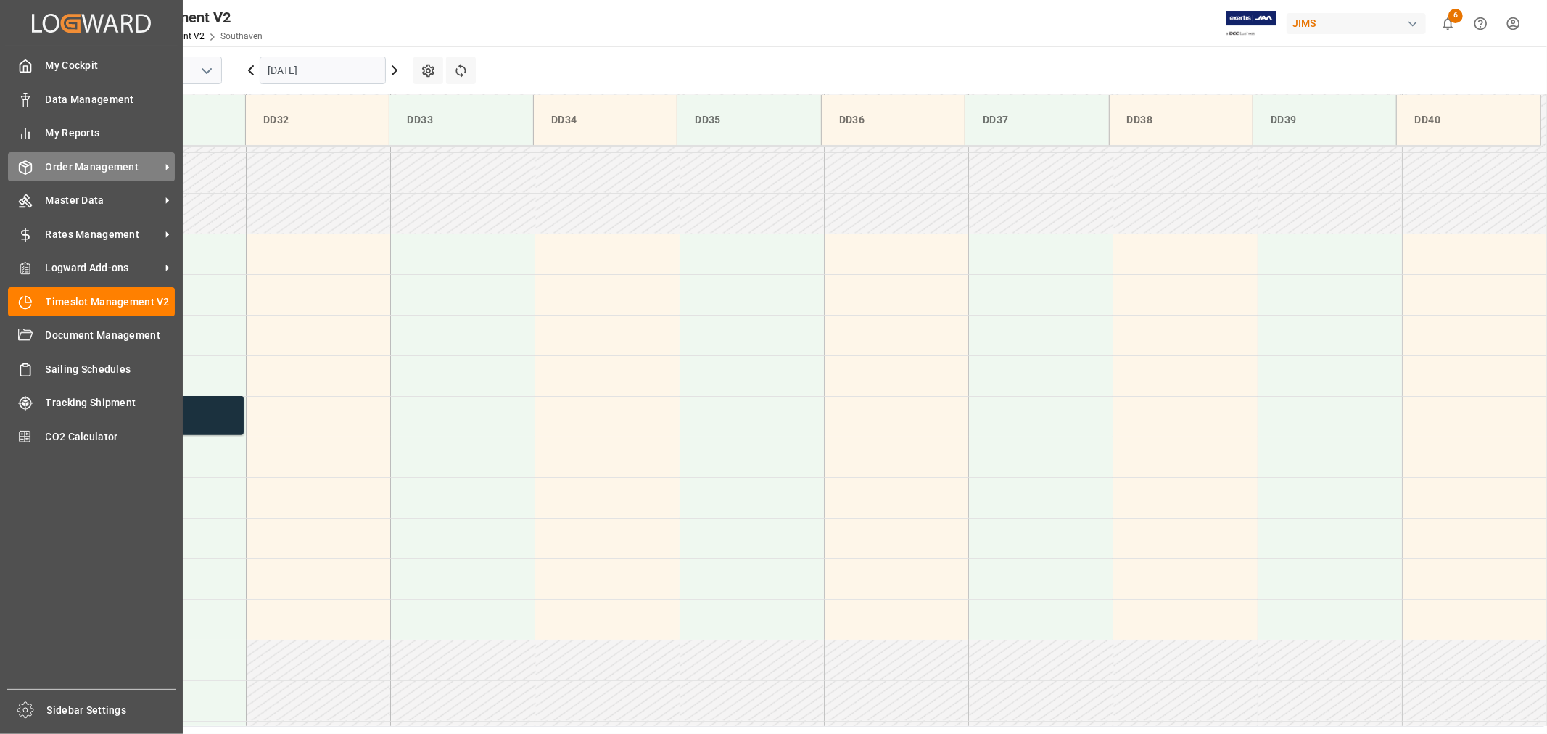
click at [90, 165] on span "Order Management" at bounding box center [103, 167] width 115 height 15
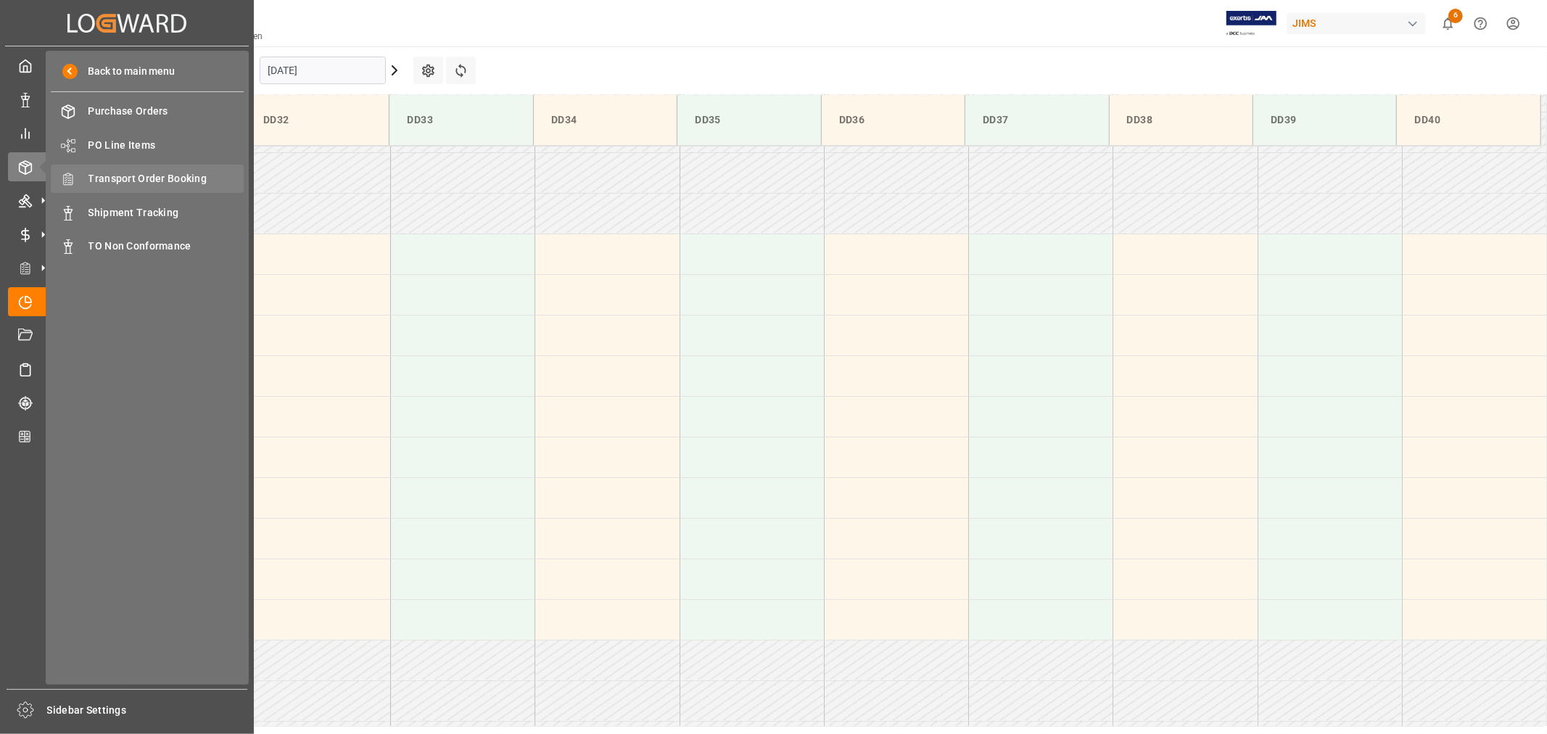
click at [176, 171] on span "Transport Order Booking" at bounding box center [166, 178] width 156 height 15
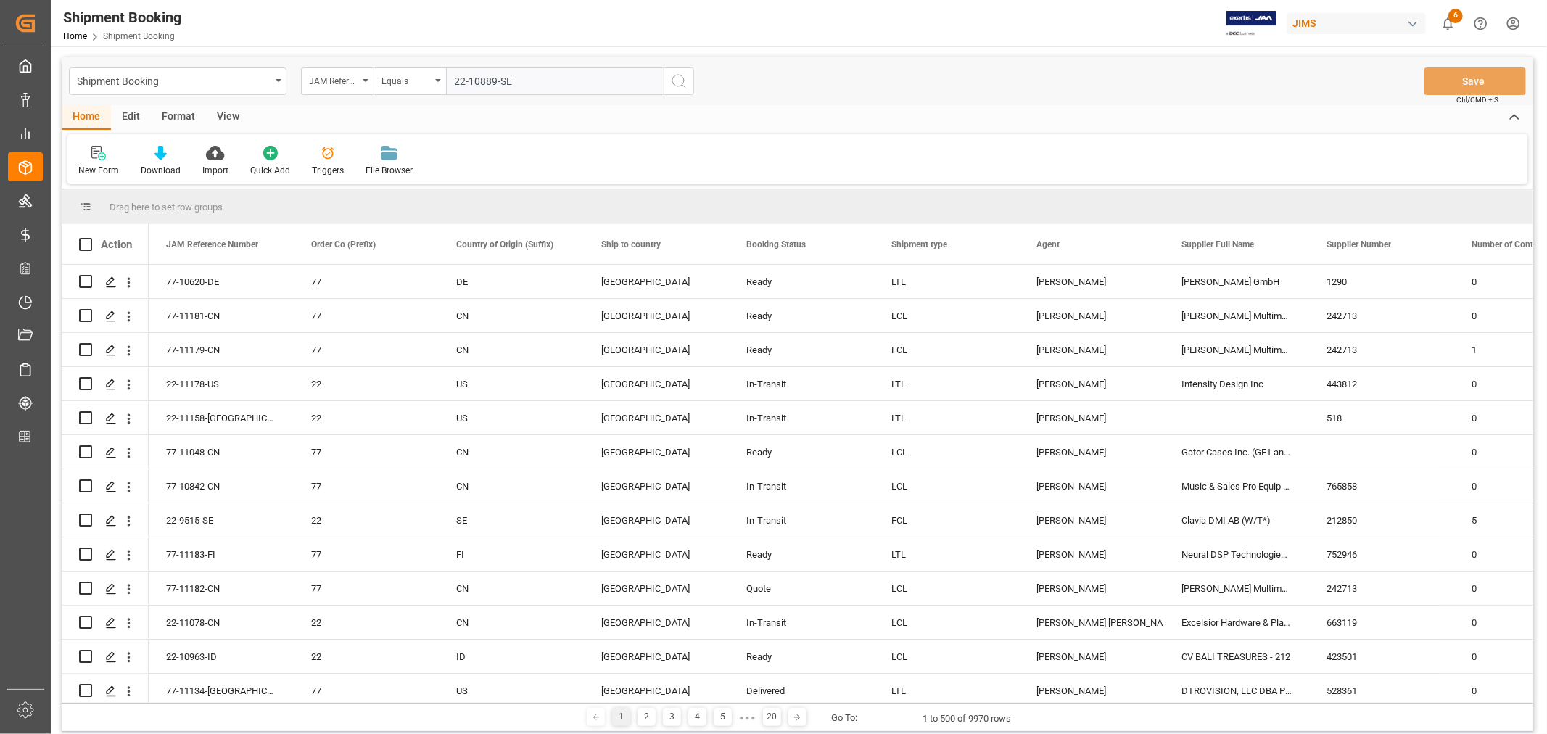
type input "22-10889-SE"
click at [676, 81] on icon "search button" at bounding box center [678, 81] width 17 height 17
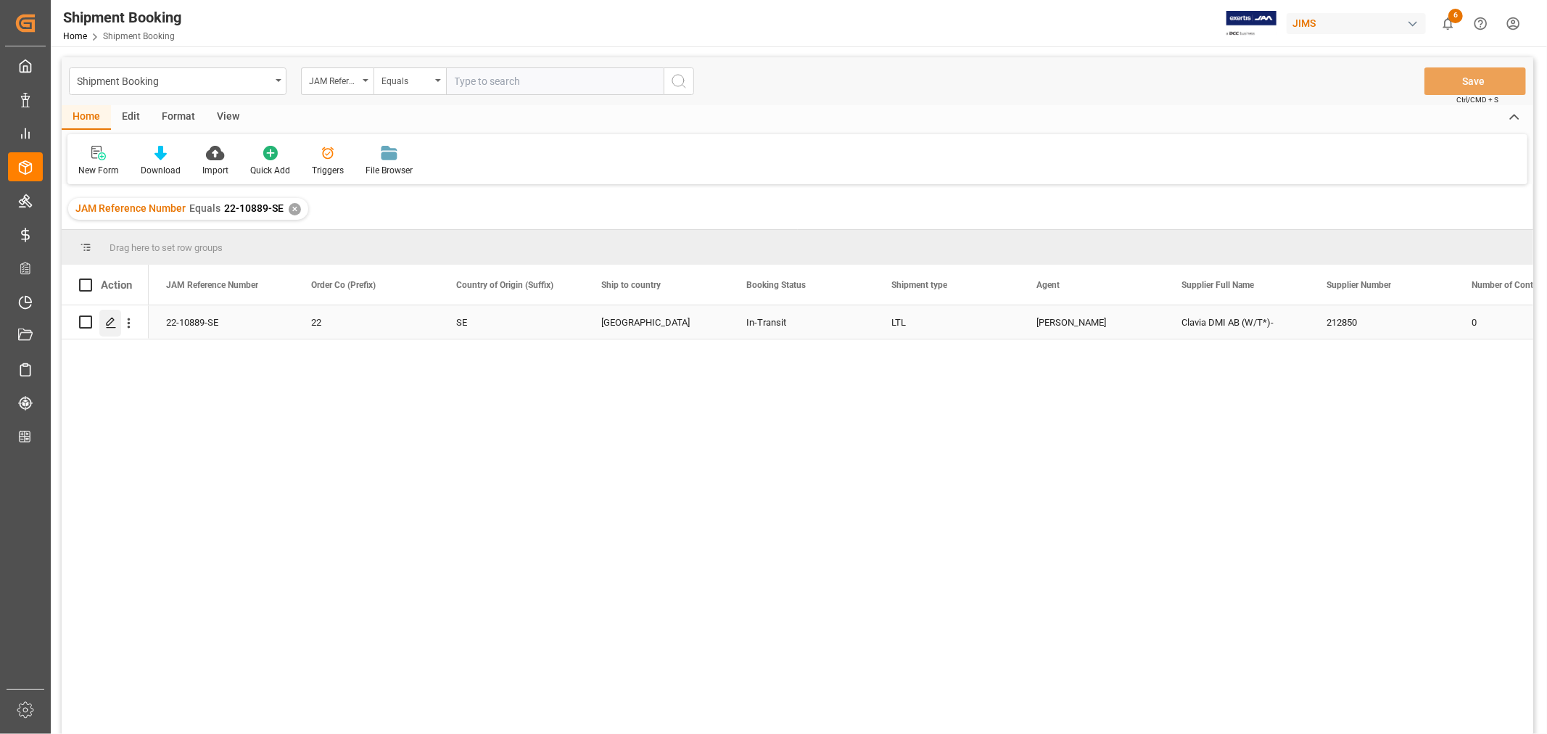
click at [110, 324] on icon "Press SPACE to select this row." at bounding box center [111, 323] width 12 height 12
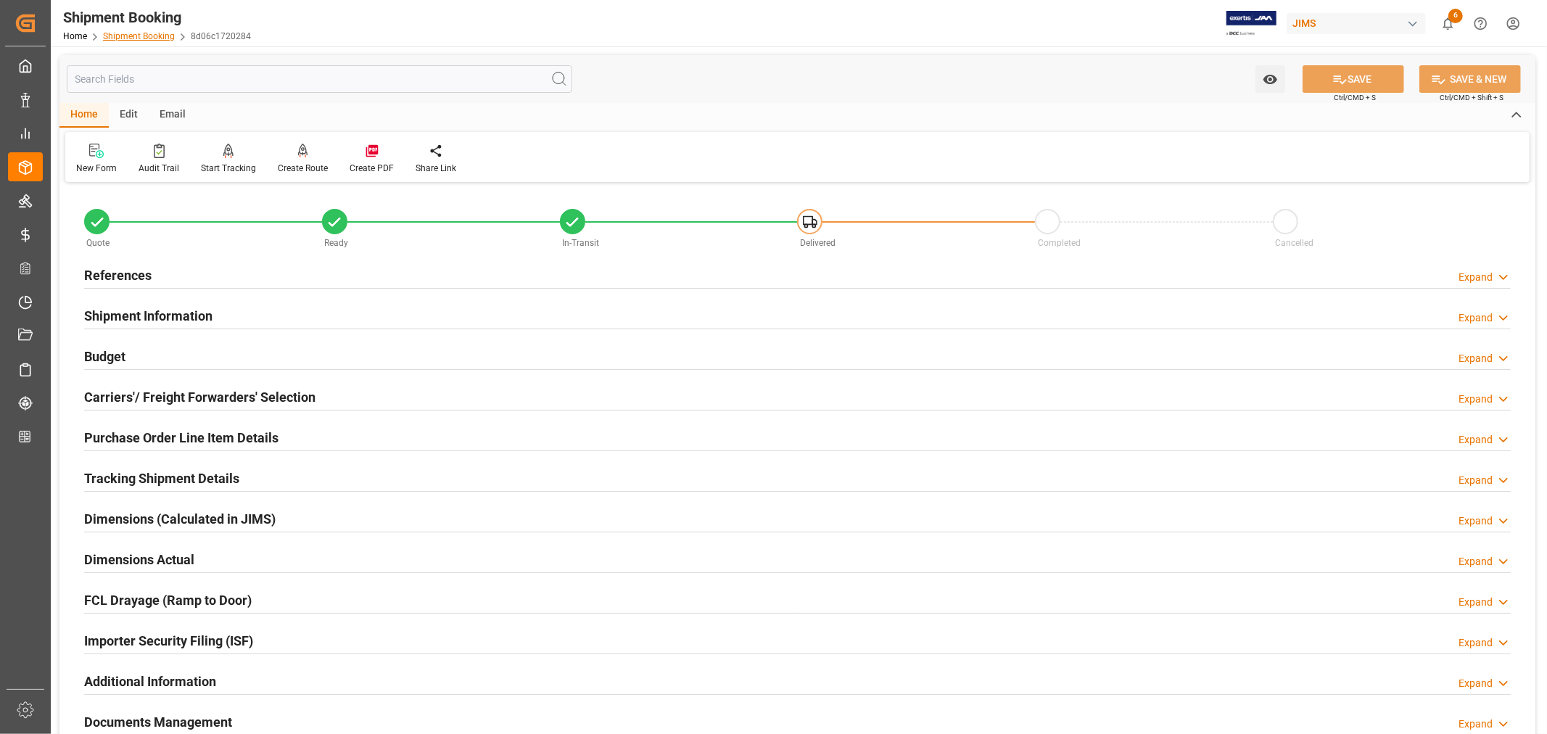
click at [141, 34] on link "Shipment Booking" at bounding box center [139, 36] width 72 height 10
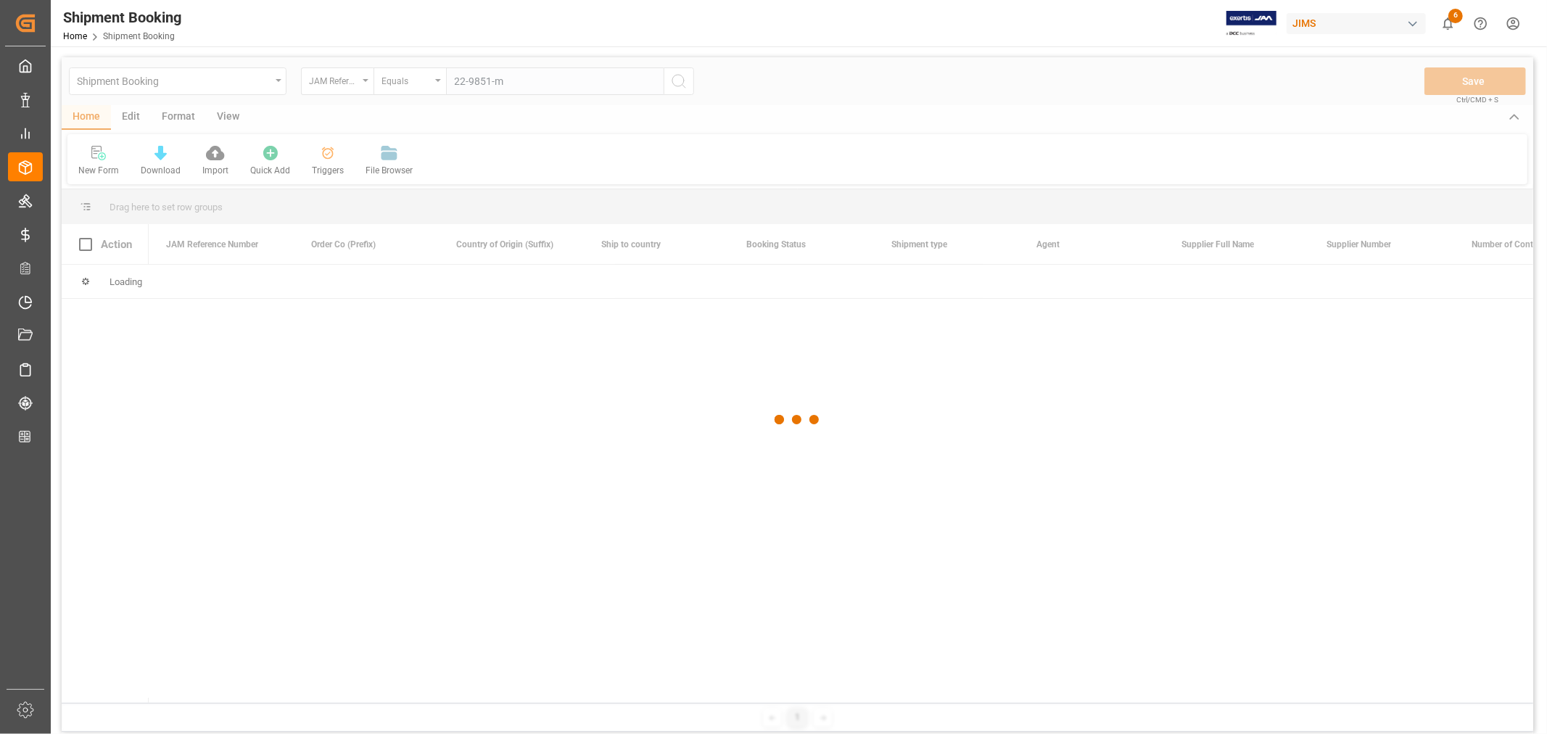
type input "22-9851-my"
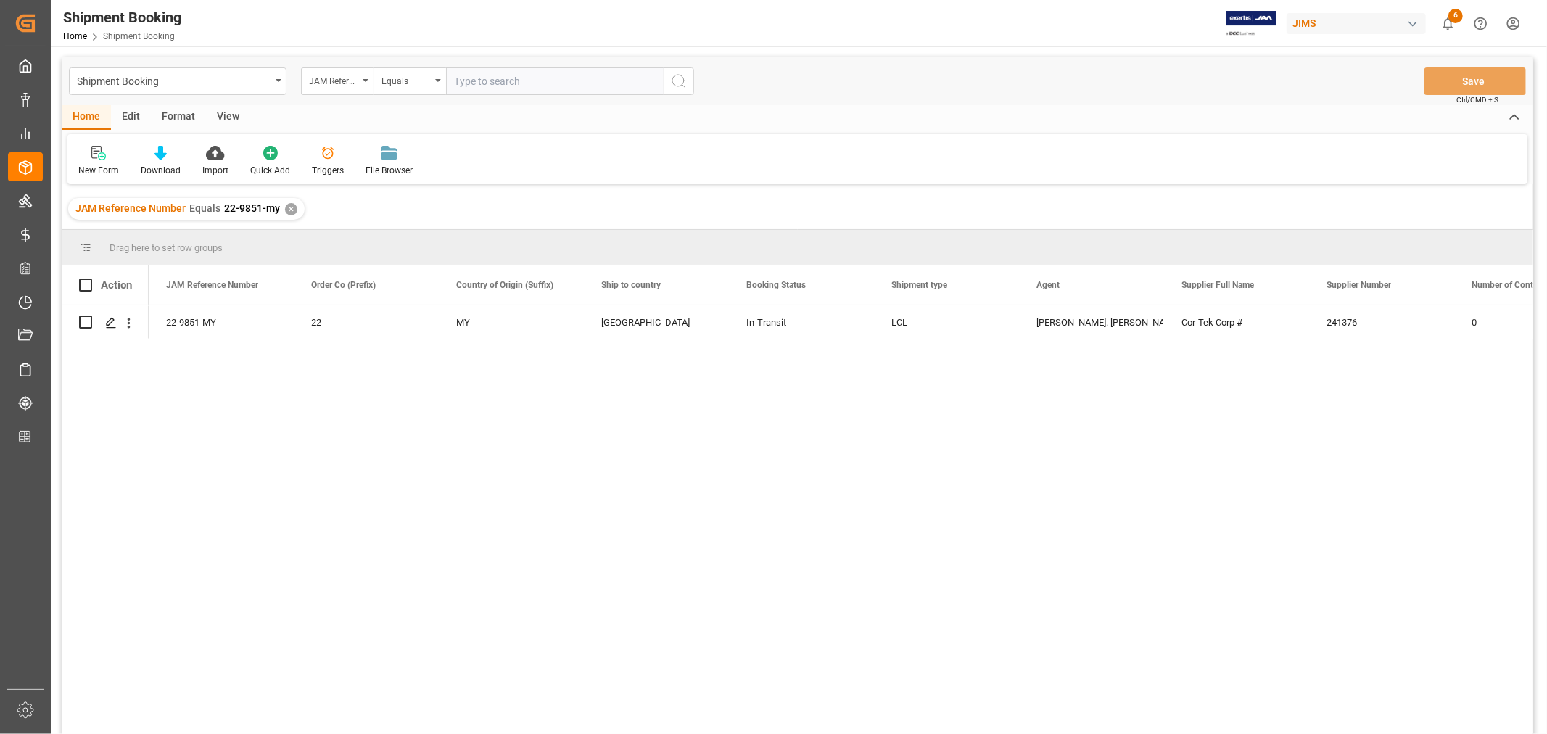
click at [290, 205] on div "✕" at bounding box center [291, 209] width 12 height 12
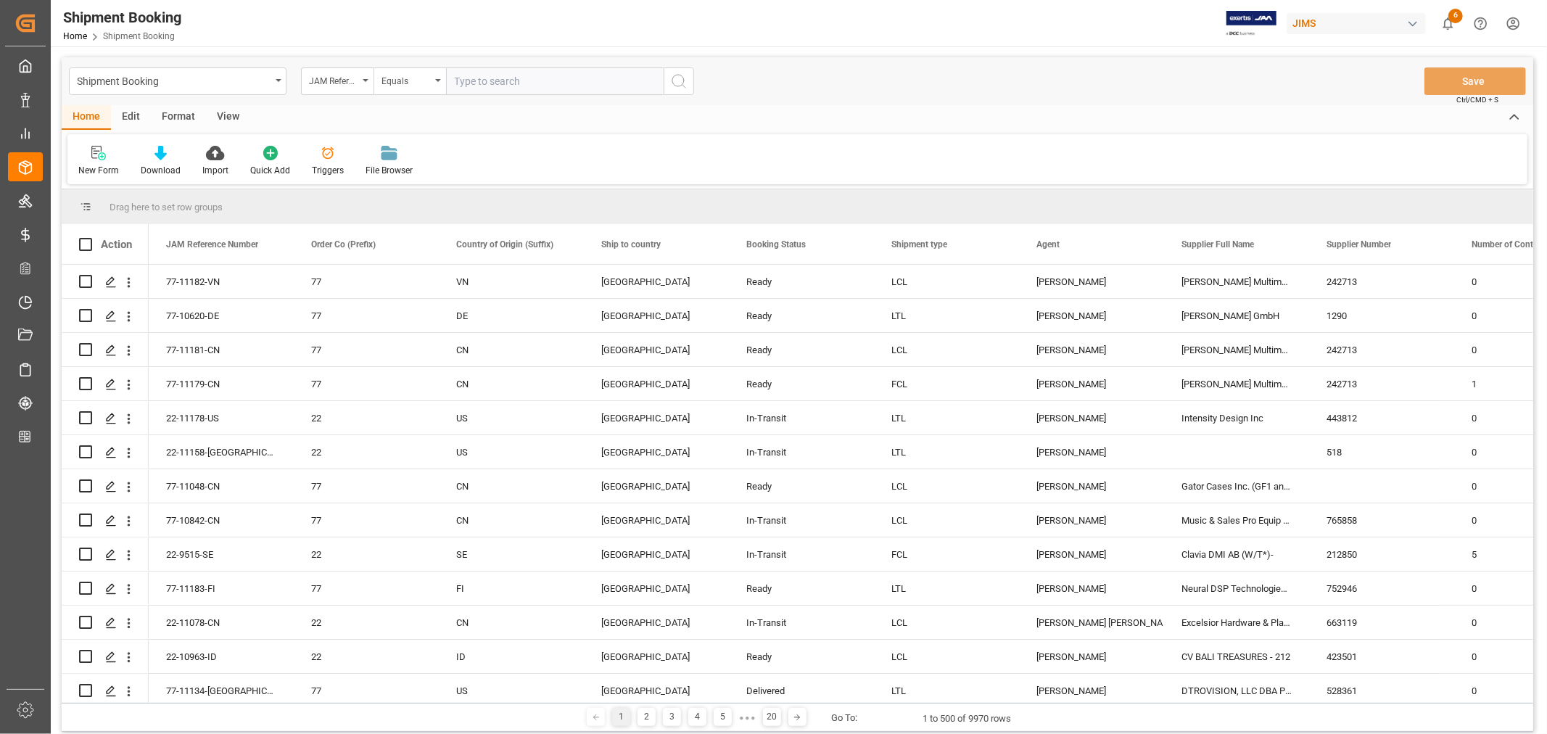
click at [532, 83] on input "text" at bounding box center [555, 81] width 218 height 28
type input "22-10821-my"
click at [678, 81] on icon "search button" at bounding box center [678, 81] width 17 height 17
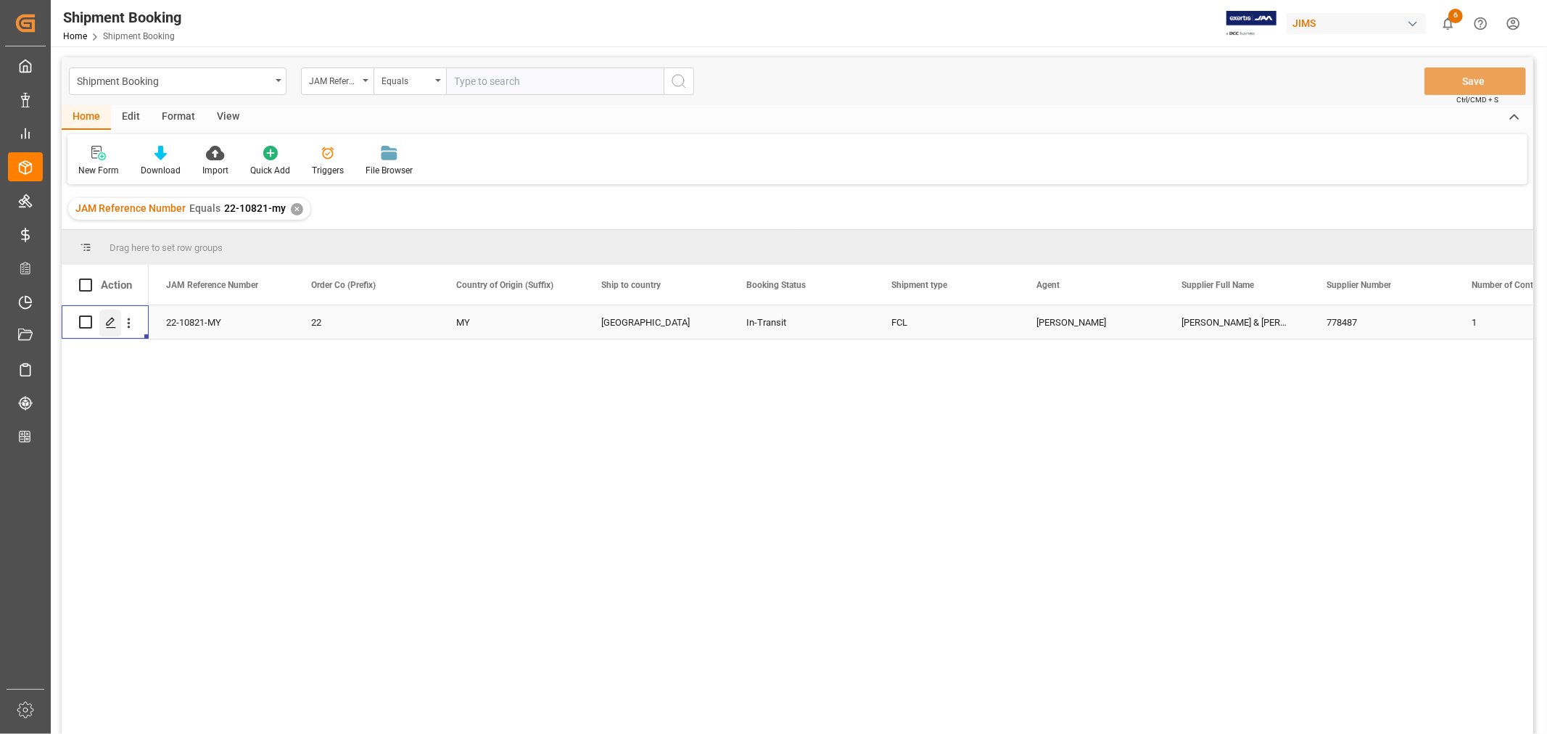
click at [115, 318] on icon "Press SPACE to select this row." at bounding box center [111, 323] width 12 height 12
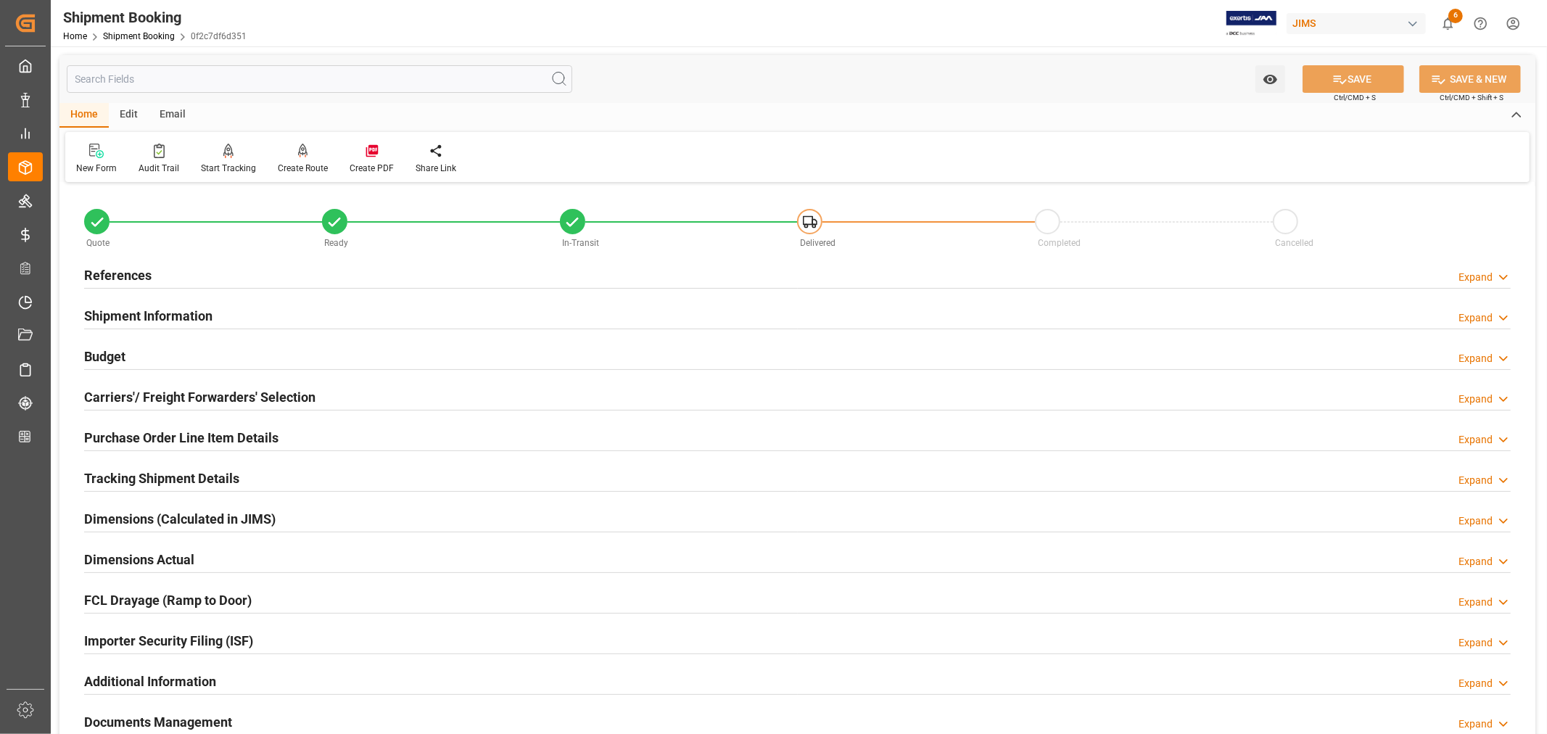
click at [149, 470] on h2 "Tracking Shipment Details" at bounding box center [161, 479] width 155 height 20
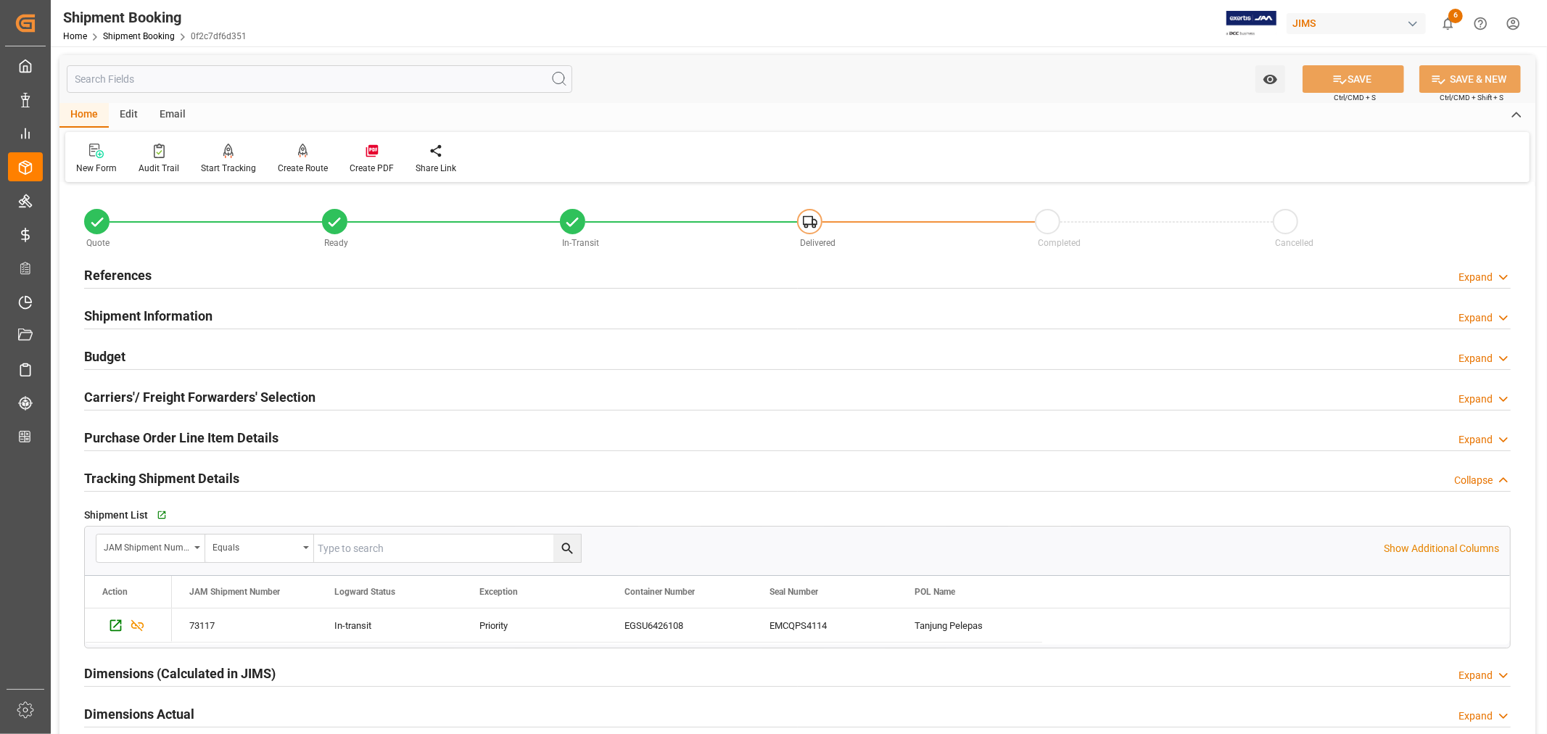
click at [149, 470] on h2 "Tracking Shipment Details" at bounding box center [161, 479] width 155 height 20
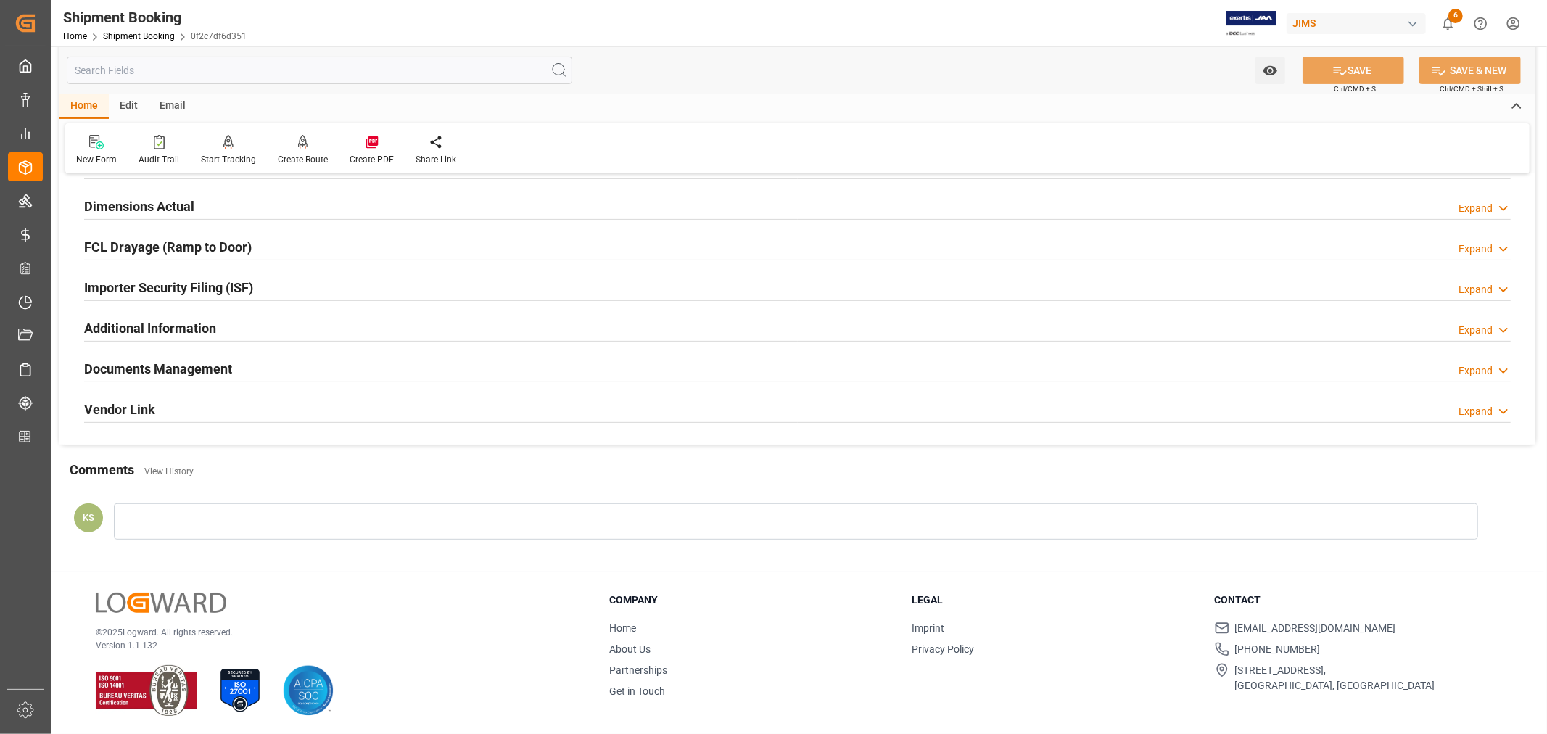
scroll to position [356, 0]
click at [204, 365] on h2 "Documents Management" at bounding box center [158, 367] width 148 height 20
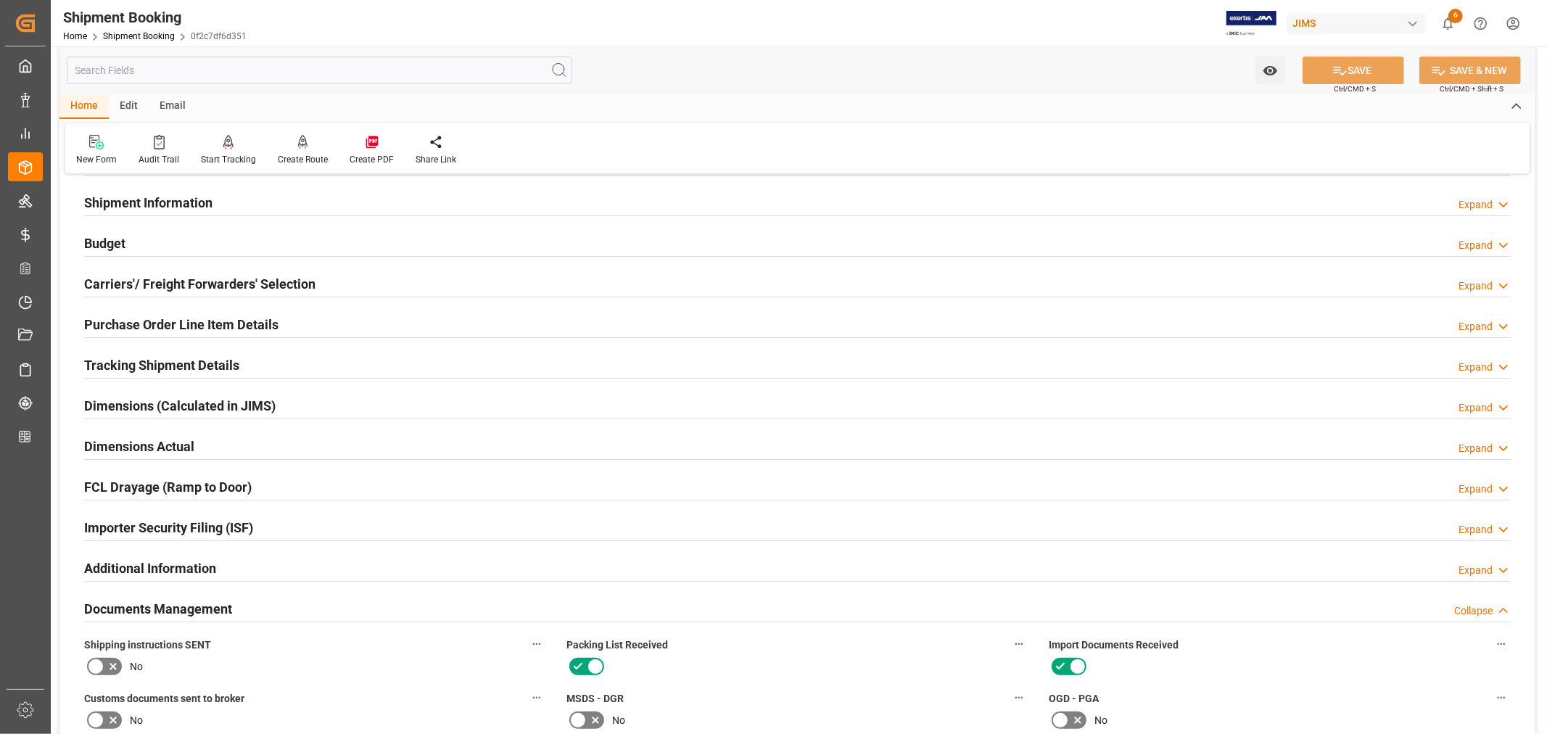
scroll to position [33, 0]
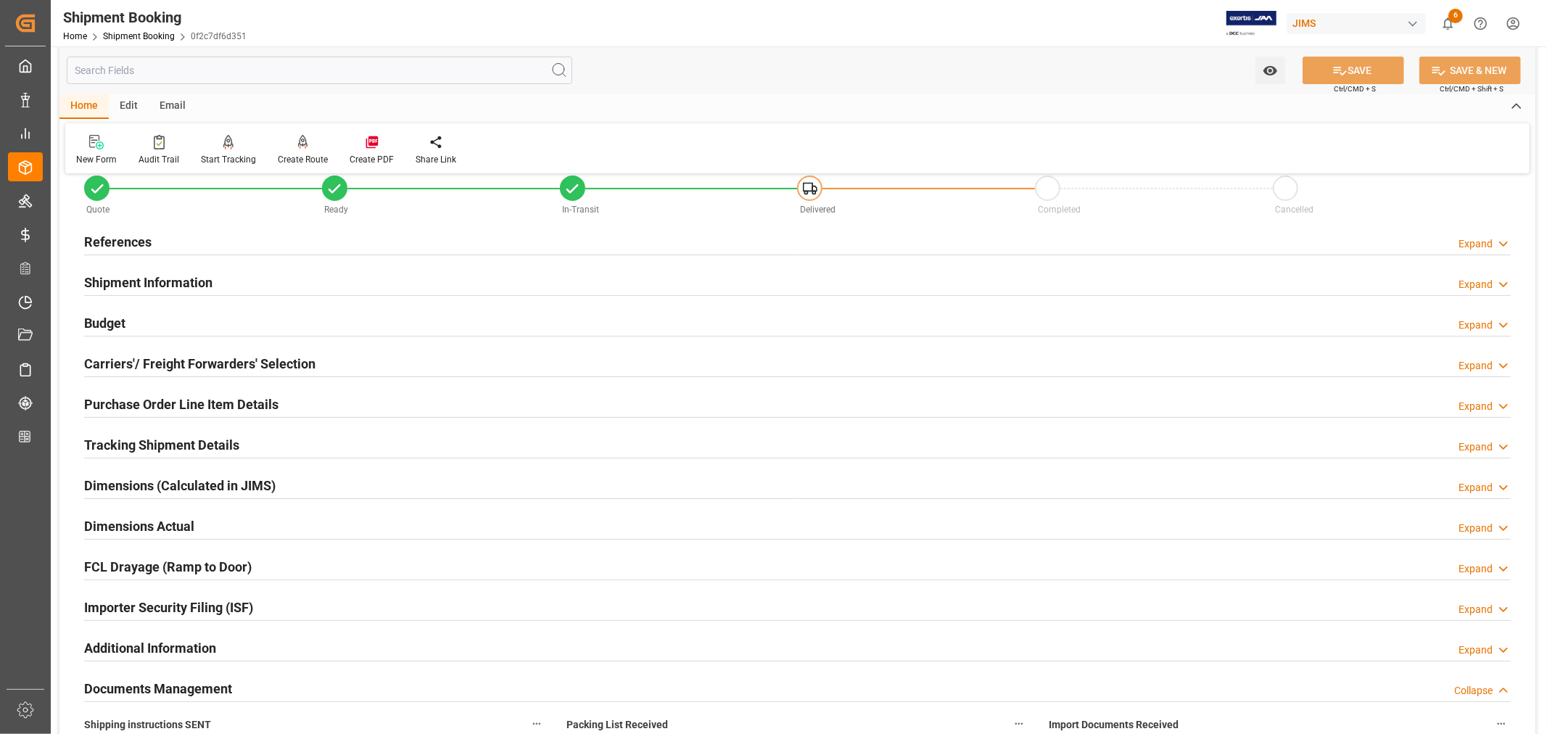
click at [168, 276] on h2 "Shipment Information" at bounding box center [148, 283] width 128 height 20
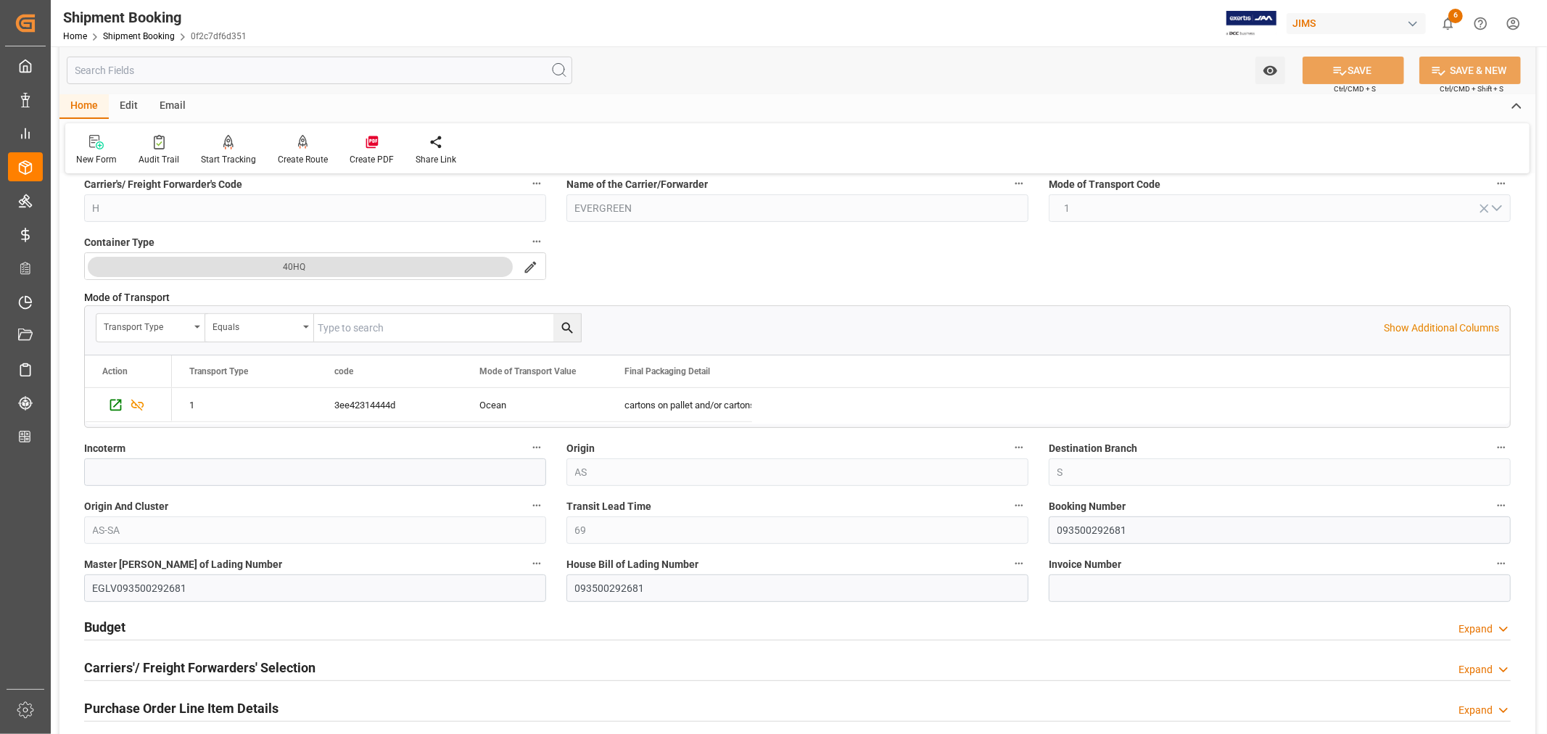
scroll to position [437, 0]
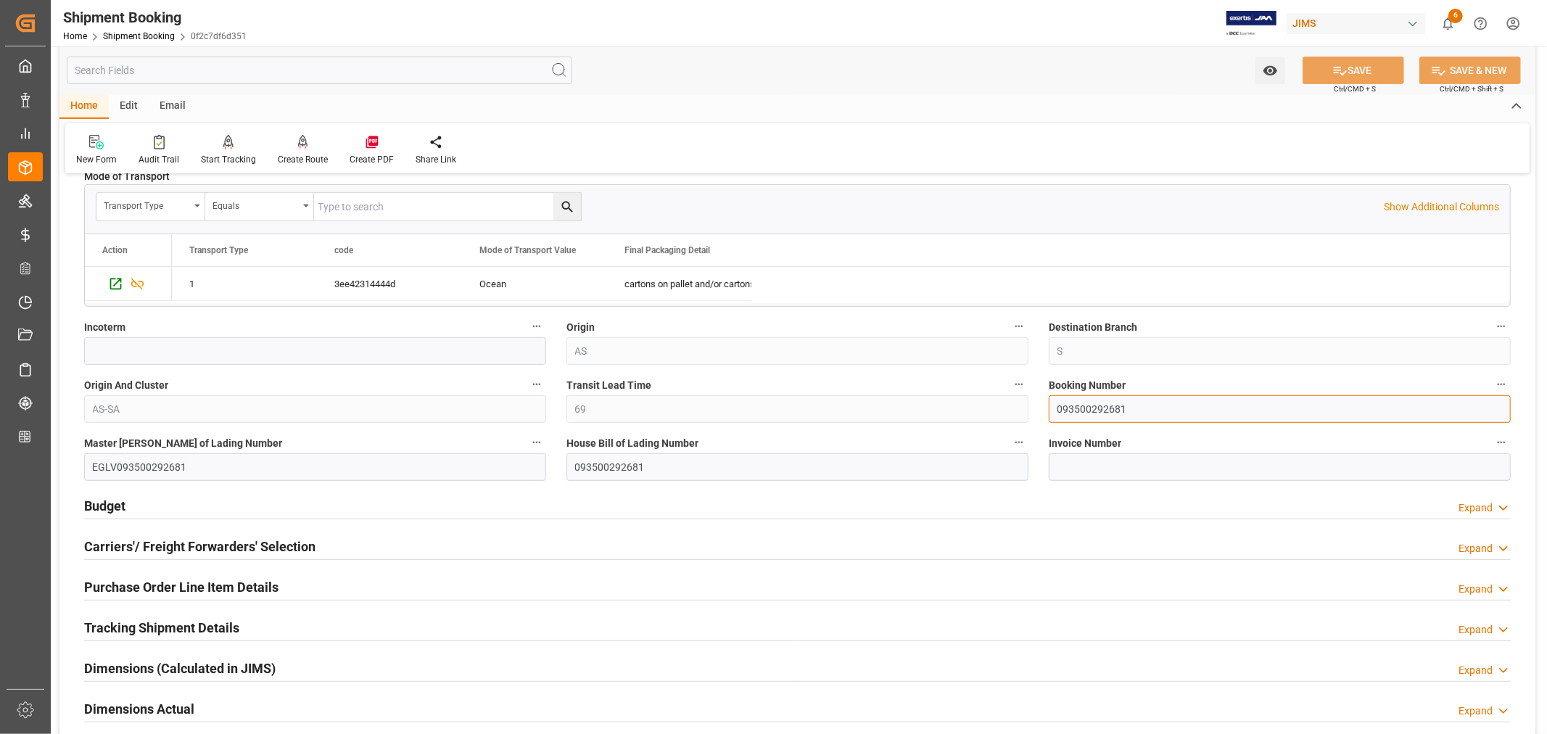
click at [1091, 405] on input "093500292681" at bounding box center [1280, 409] width 462 height 28
click at [1089, 405] on input "093500292681" at bounding box center [1280, 409] width 462 height 28
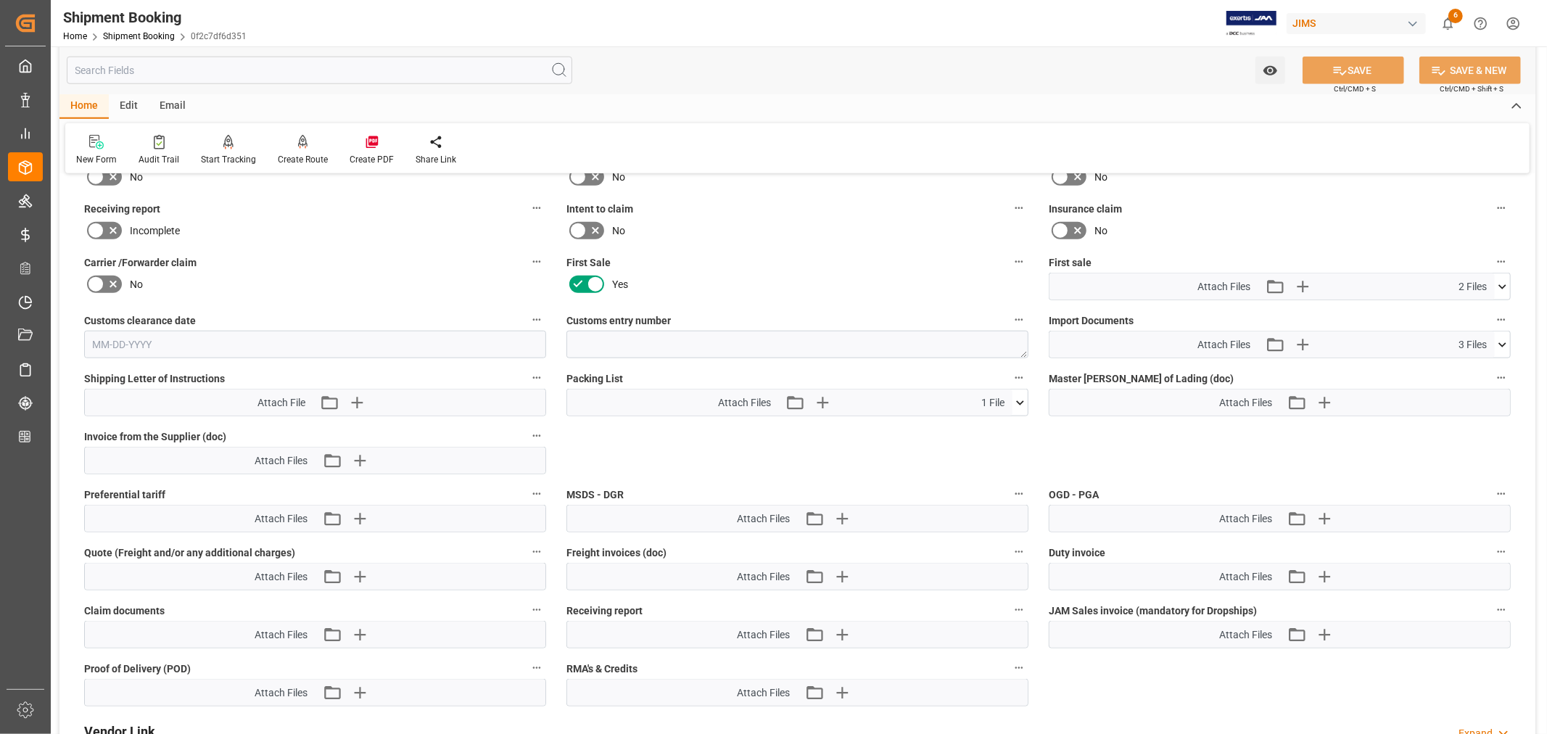
scroll to position [1323, 0]
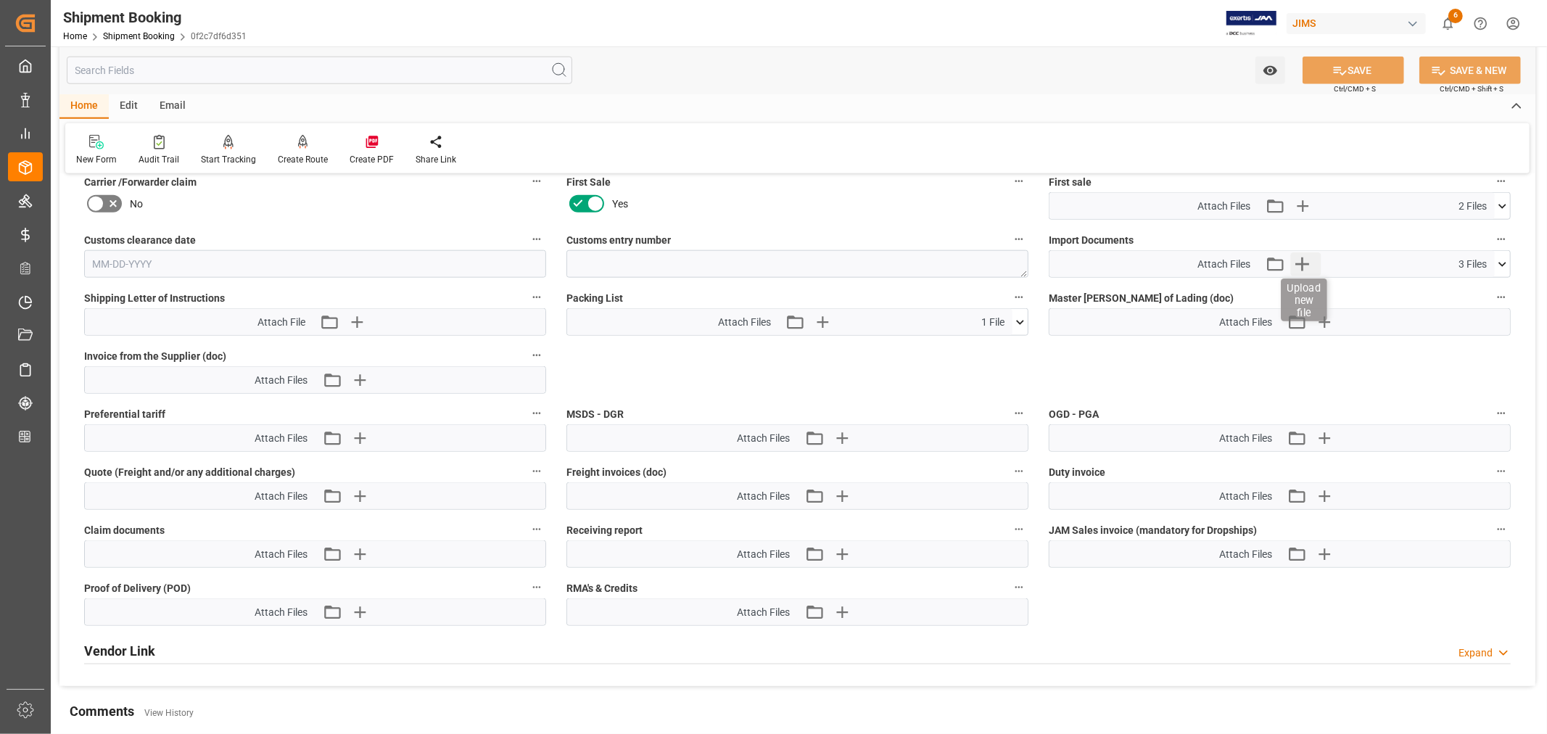
click at [1303, 263] on icon "button" at bounding box center [1301, 263] width 23 height 23
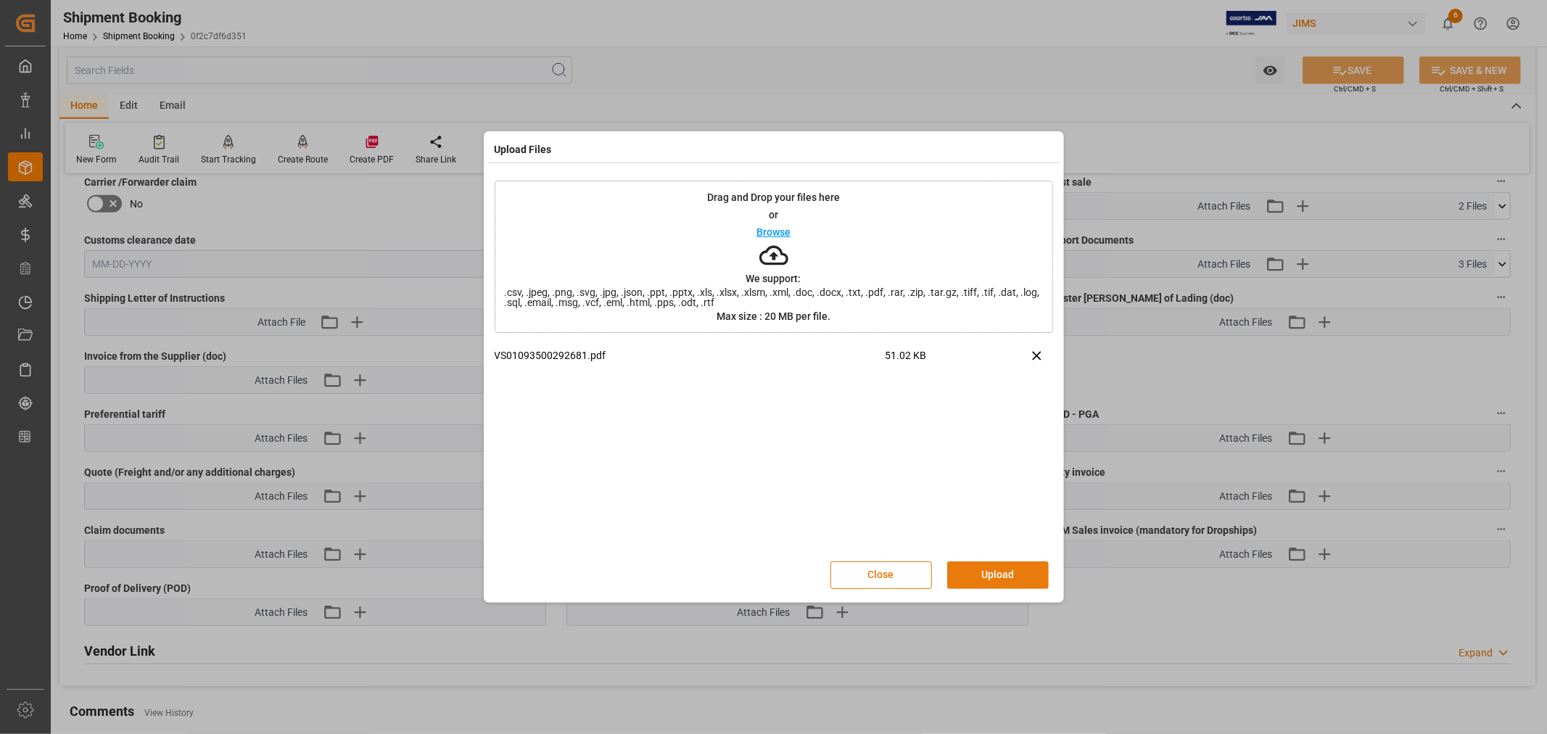
click at [995, 573] on button "Upload" at bounding box center [998, 575] width 102 height 28
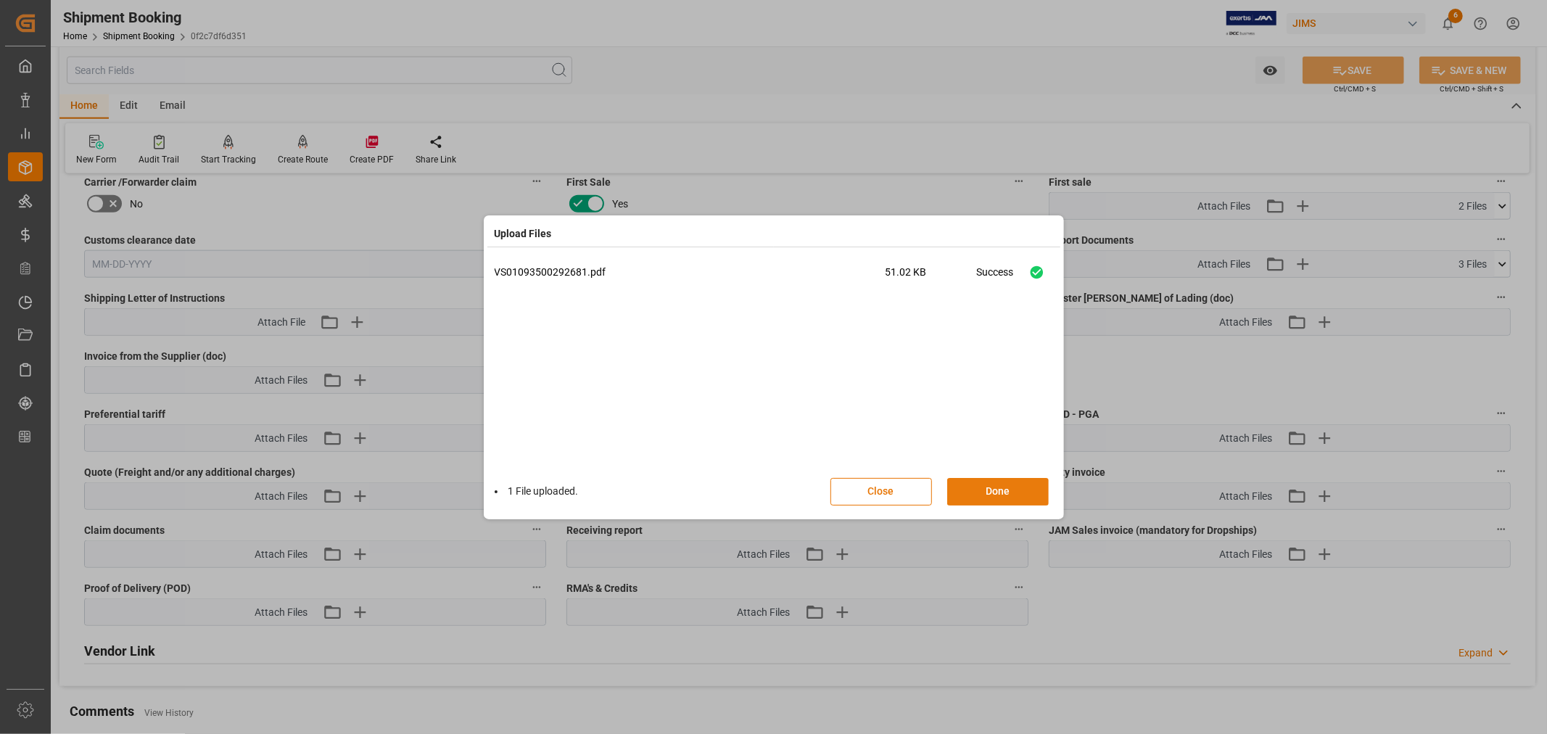
click at [991, 484] on button "Done" at bounding box center [998, 492] width 102 height 28
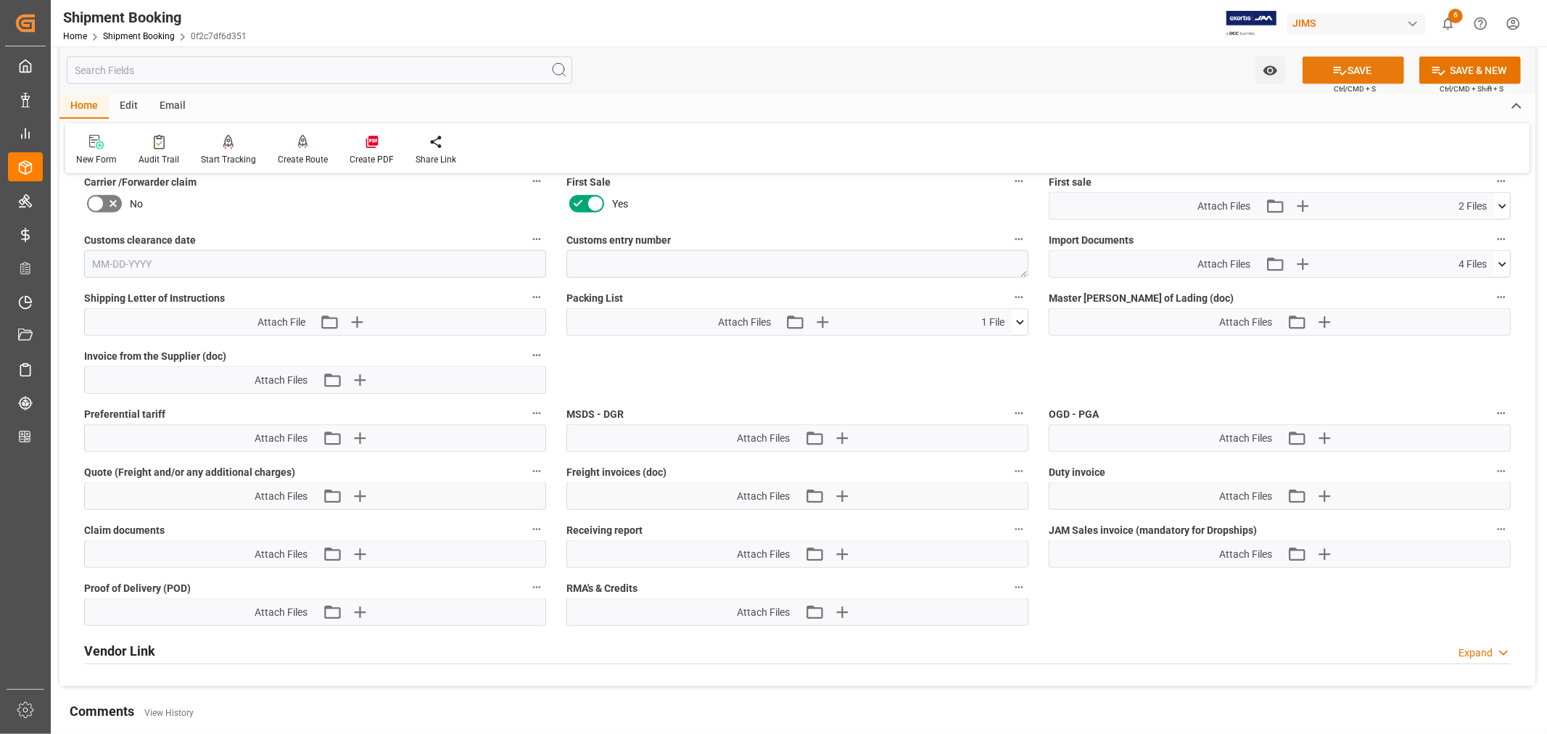
click at [1359, 70] on button "SAVE" at bounding box center [1354, 71] width 102 height 28
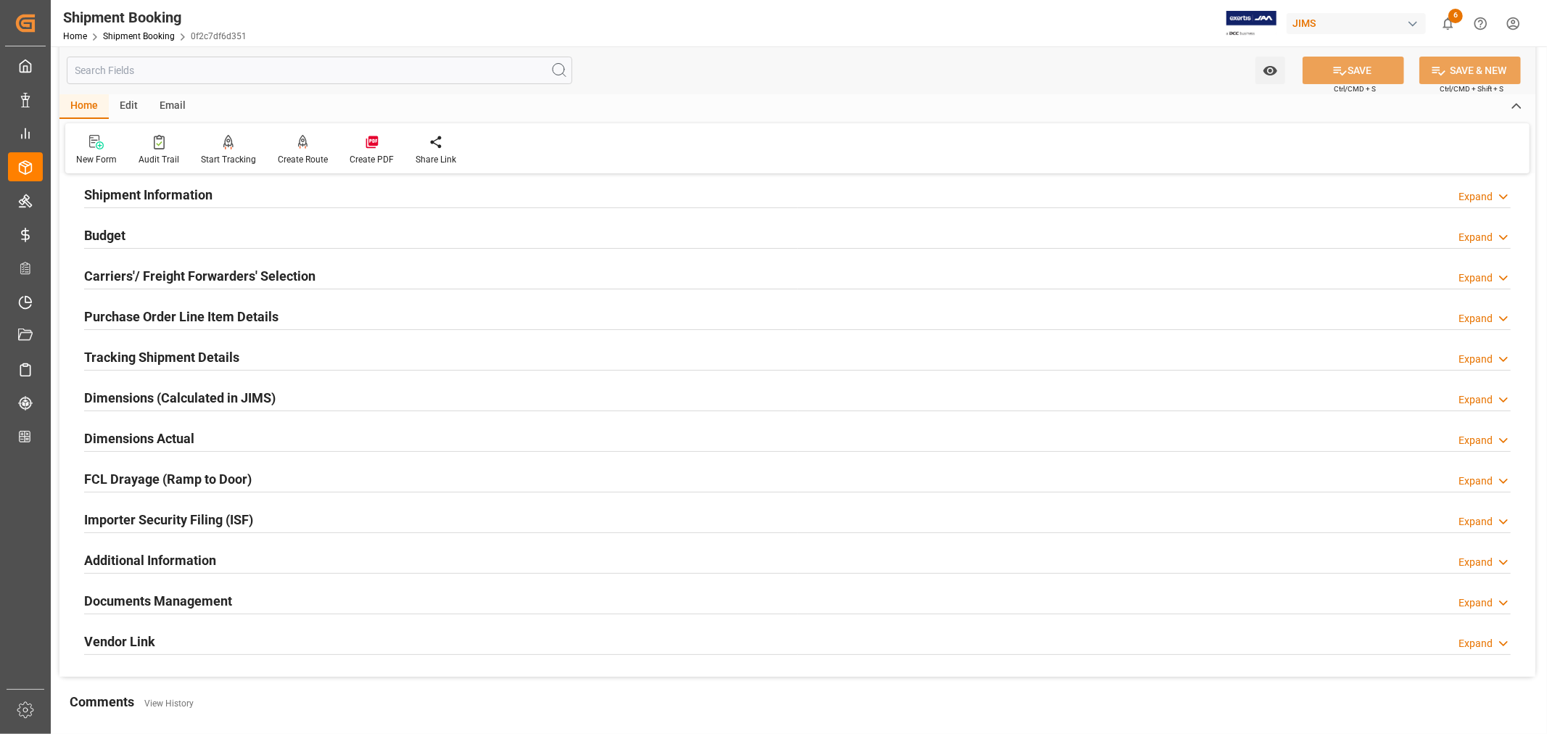
scroll to position [0, 0]
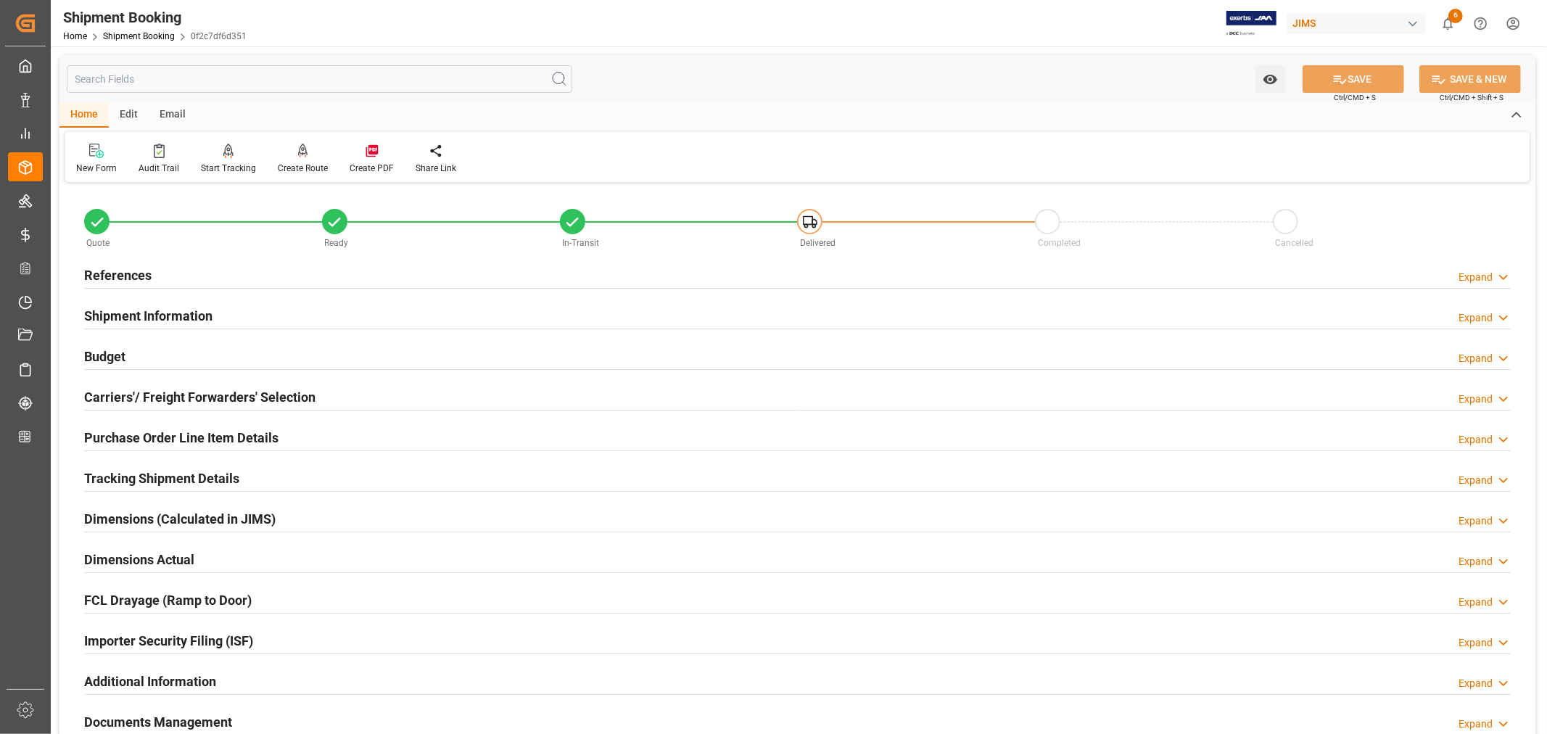
click at [115, 267] on h2 "References" at bounding box center [117, 275] width 67 height 20
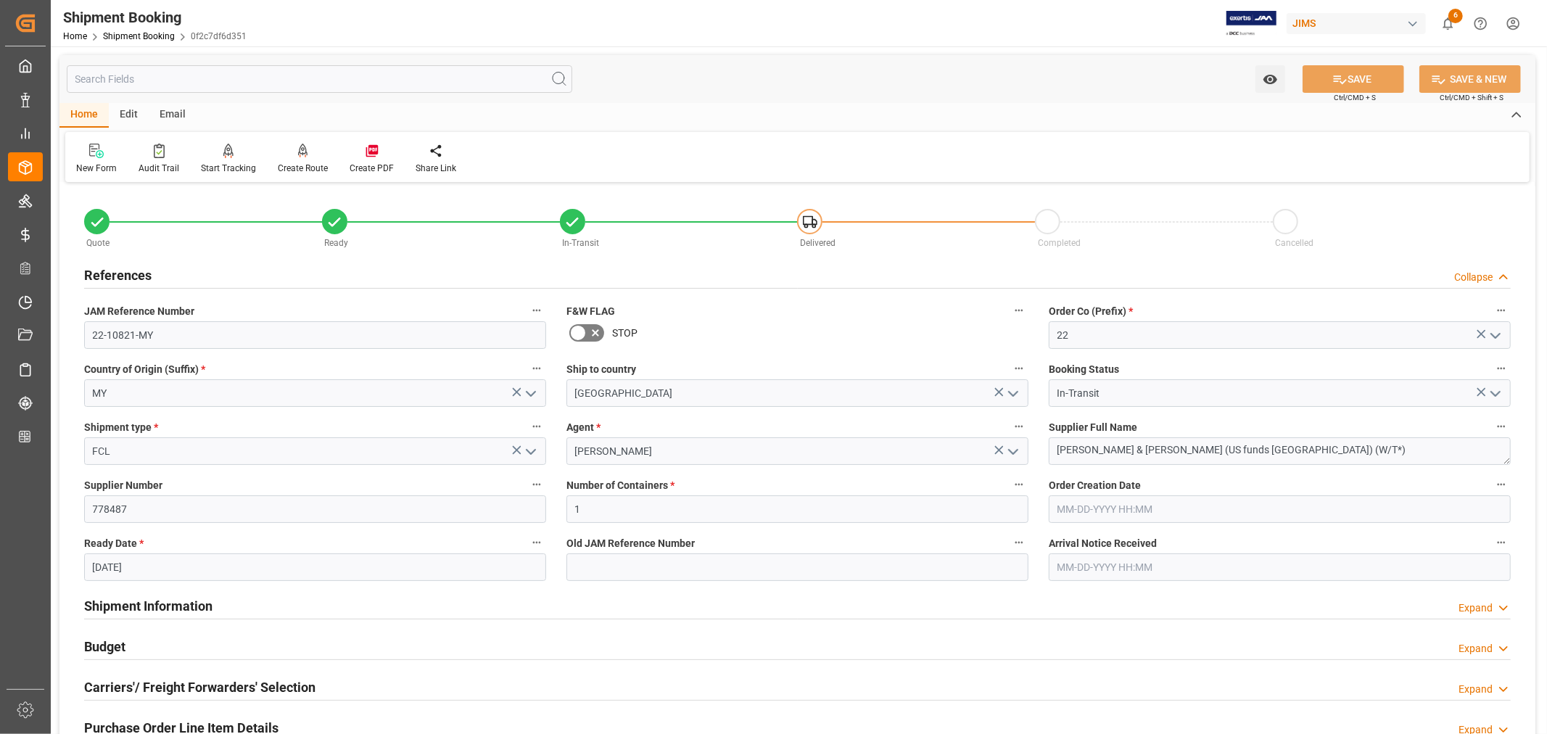
click at [115, 267] on h2 "References" at bounding box center [117, 275] width 67 height 20
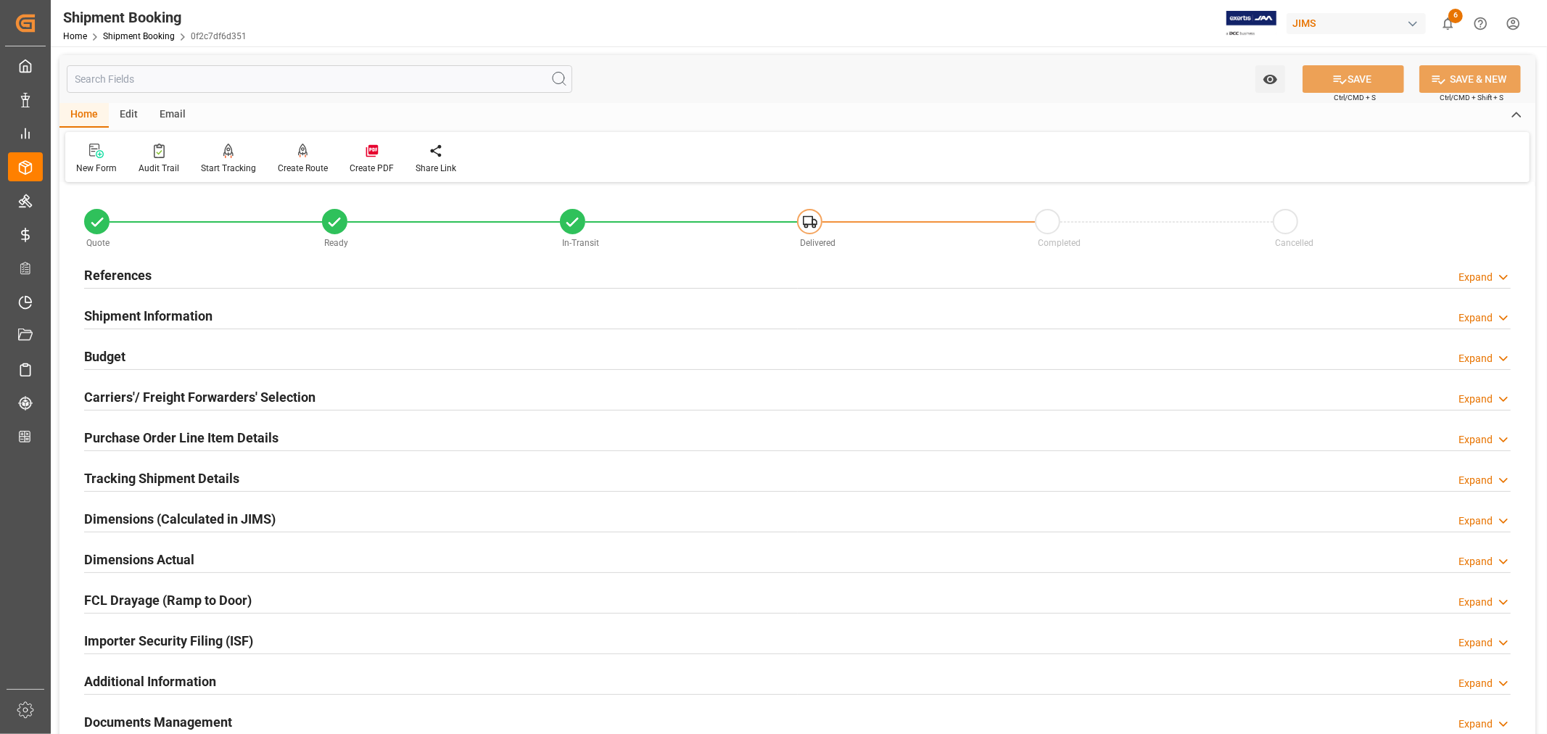
click at [162, 435] on h2 "Purchase Order Line Item Details" at bounding box center [181, 438] width 194 height 20
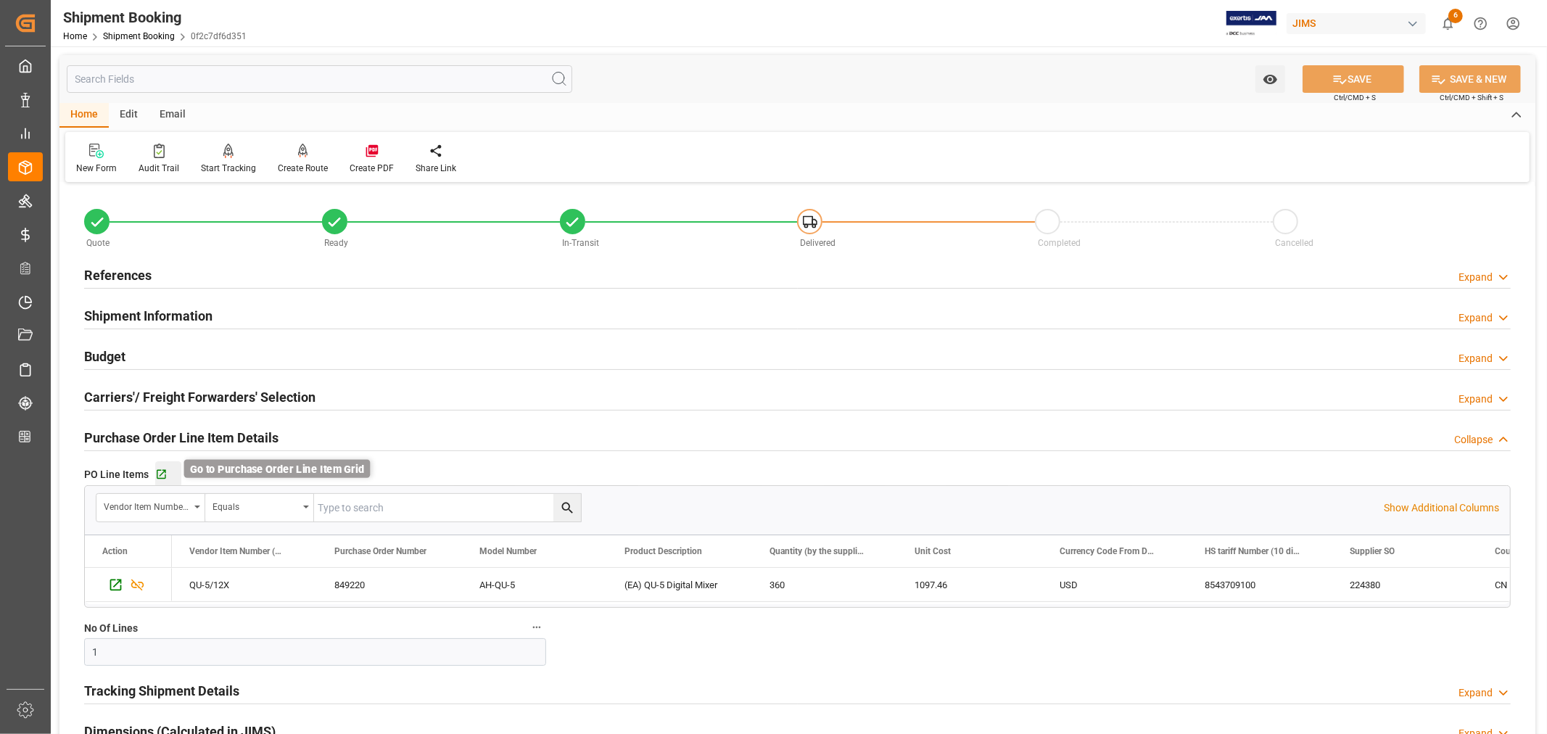
click at [160, 475] on icon "button" at bounding box center [161, 474] width 9 height 9
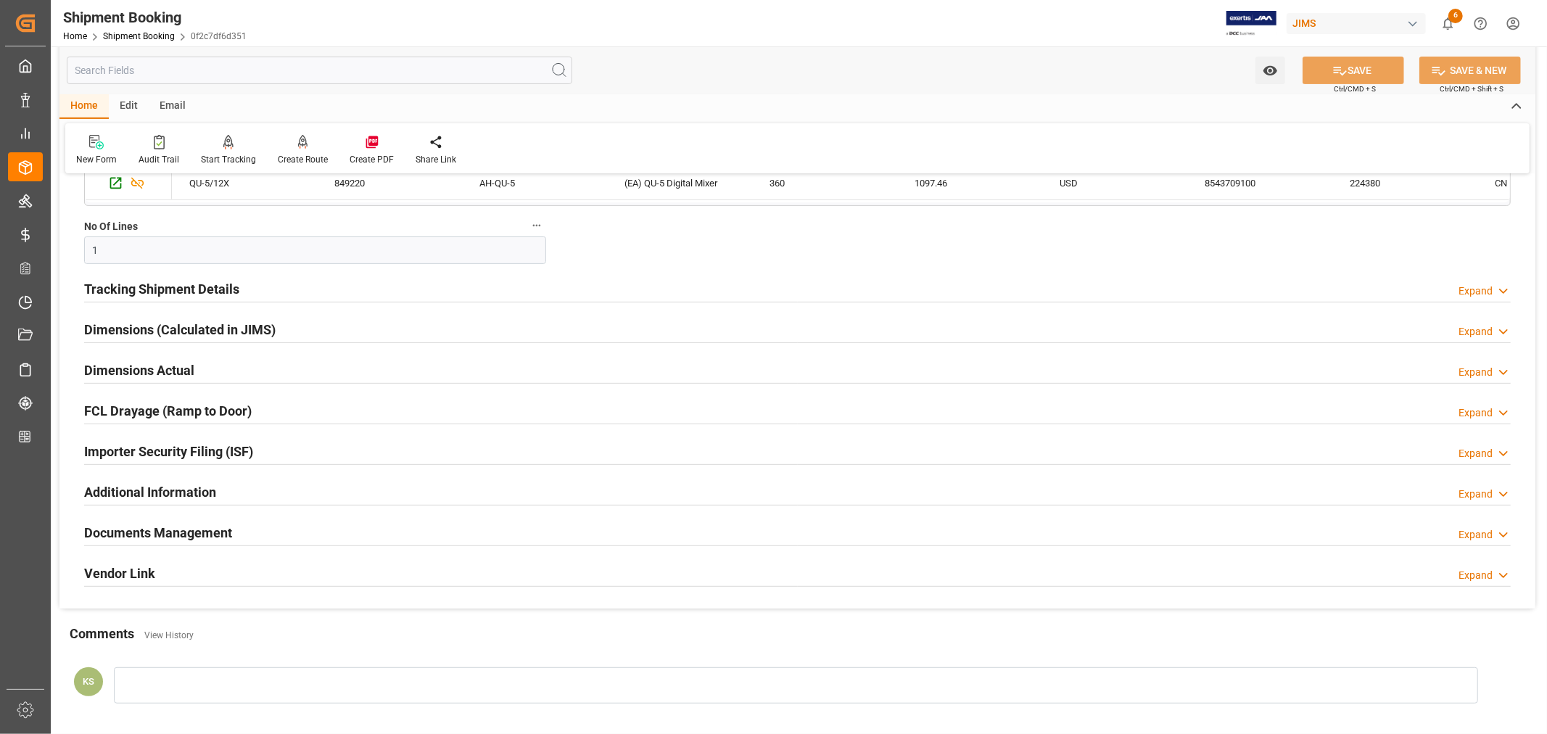
scroll to position [403, 0]
click at [157, 288] on h2 "Tracking Shipment Details" at bounding box center [161, 288] width 155 height 20
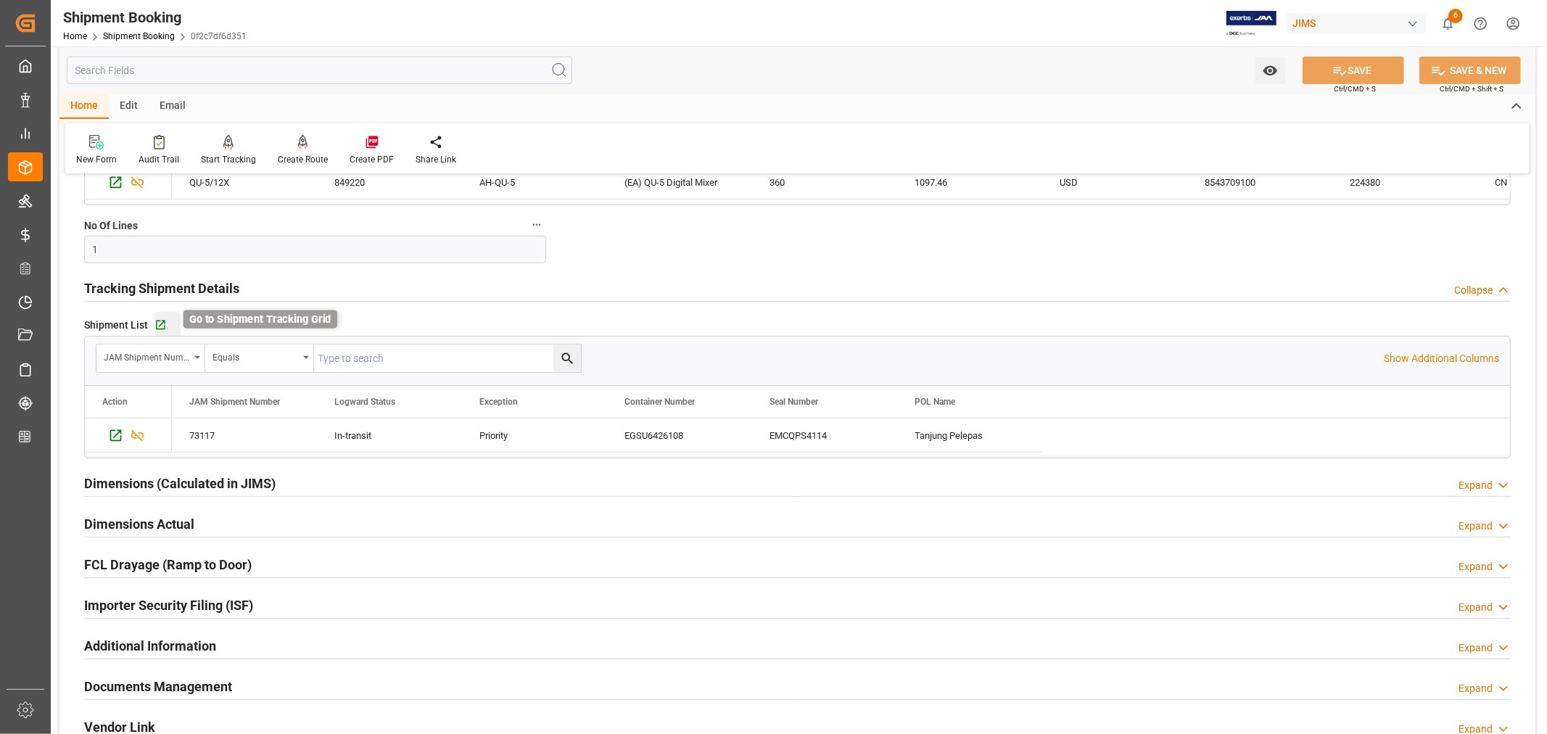
click at [162, 323] on icon "button" at bounding box center [160, 325] width 12 height 12
click at [190, 289] on h2 "Tracking Shipment Details" at bounding box center [161, 288] width 155 height 20
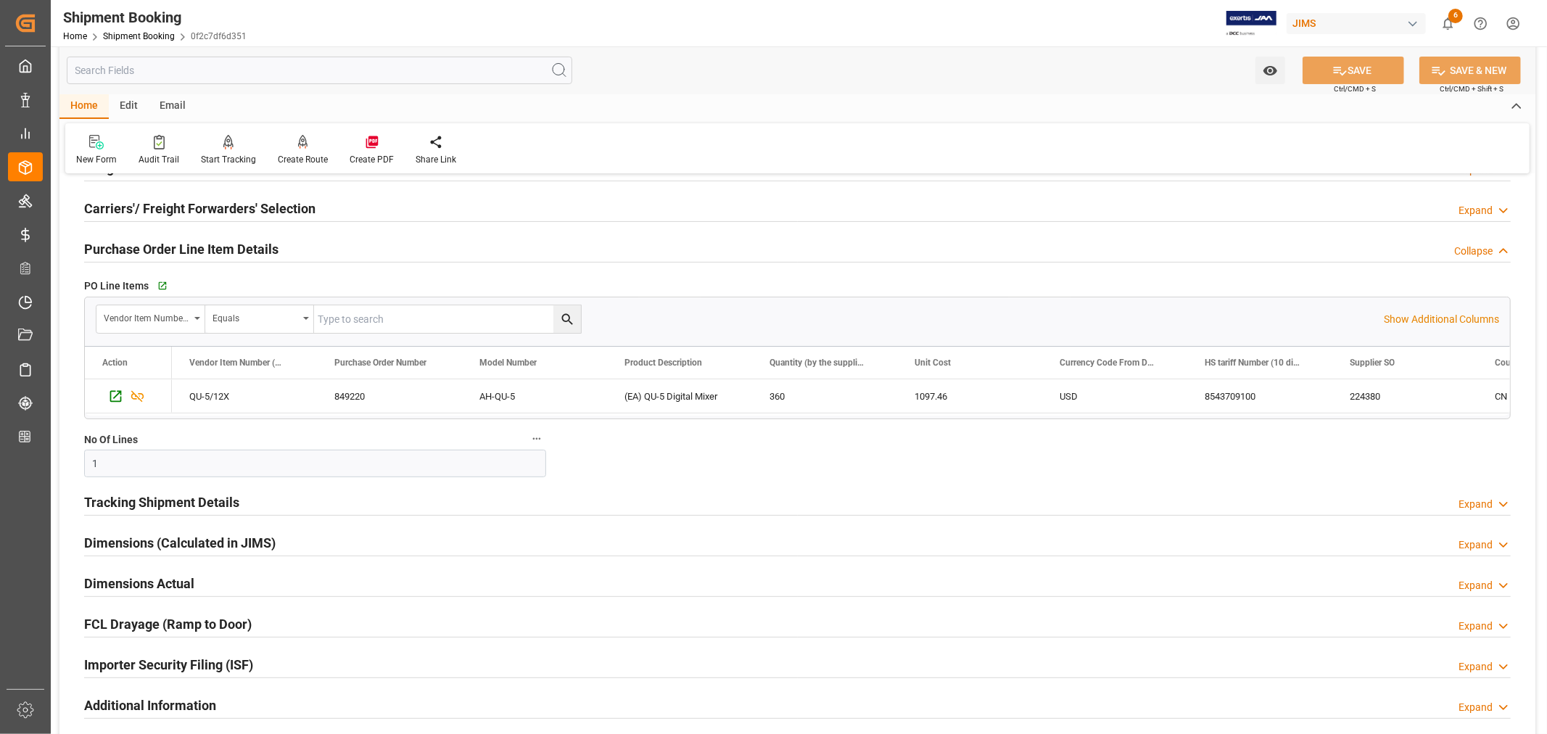
scroll to position [81, 0]
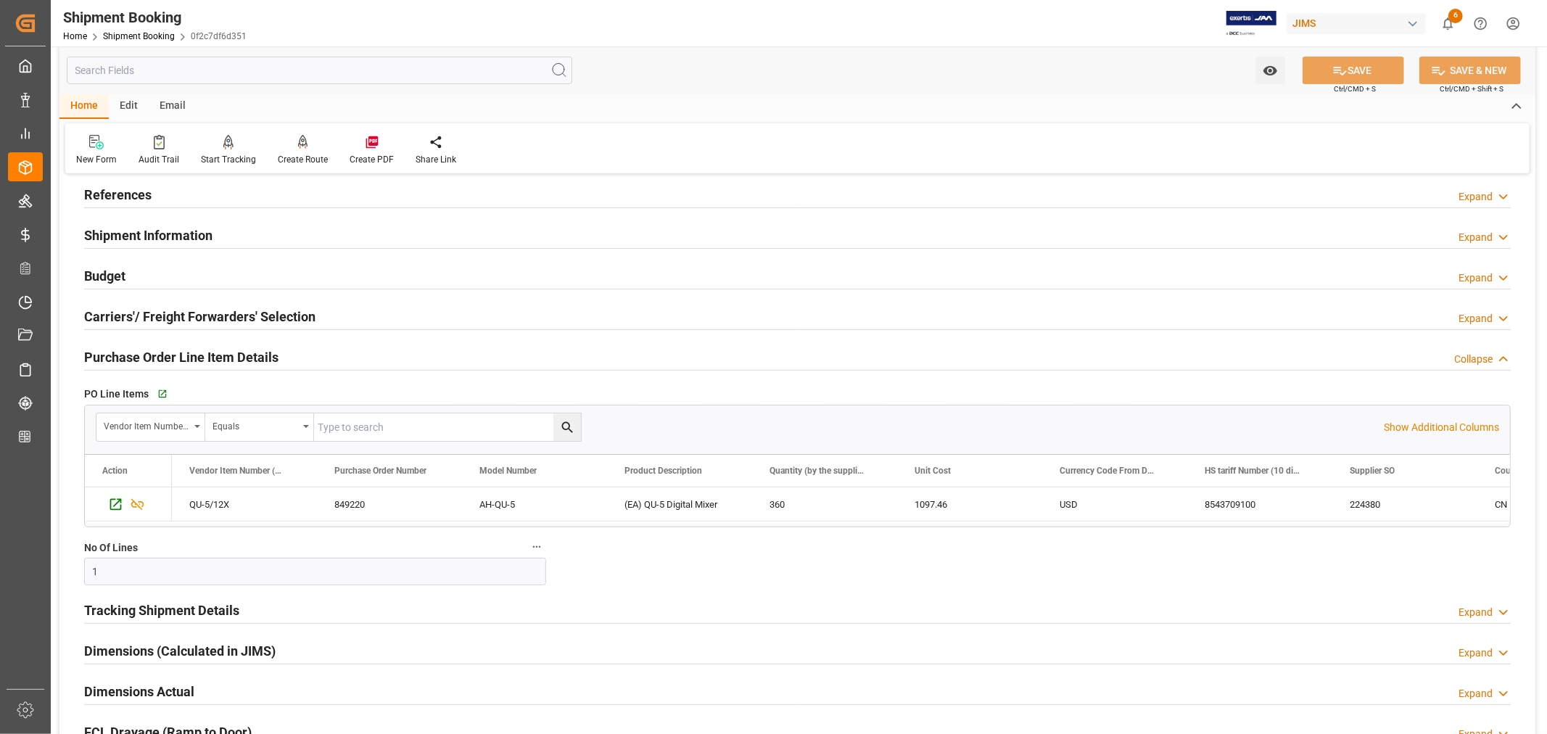
click at [186, 350] on h2 "Purchase Order Line Item Details" at bounding box center [181, 357] width 194 height 20
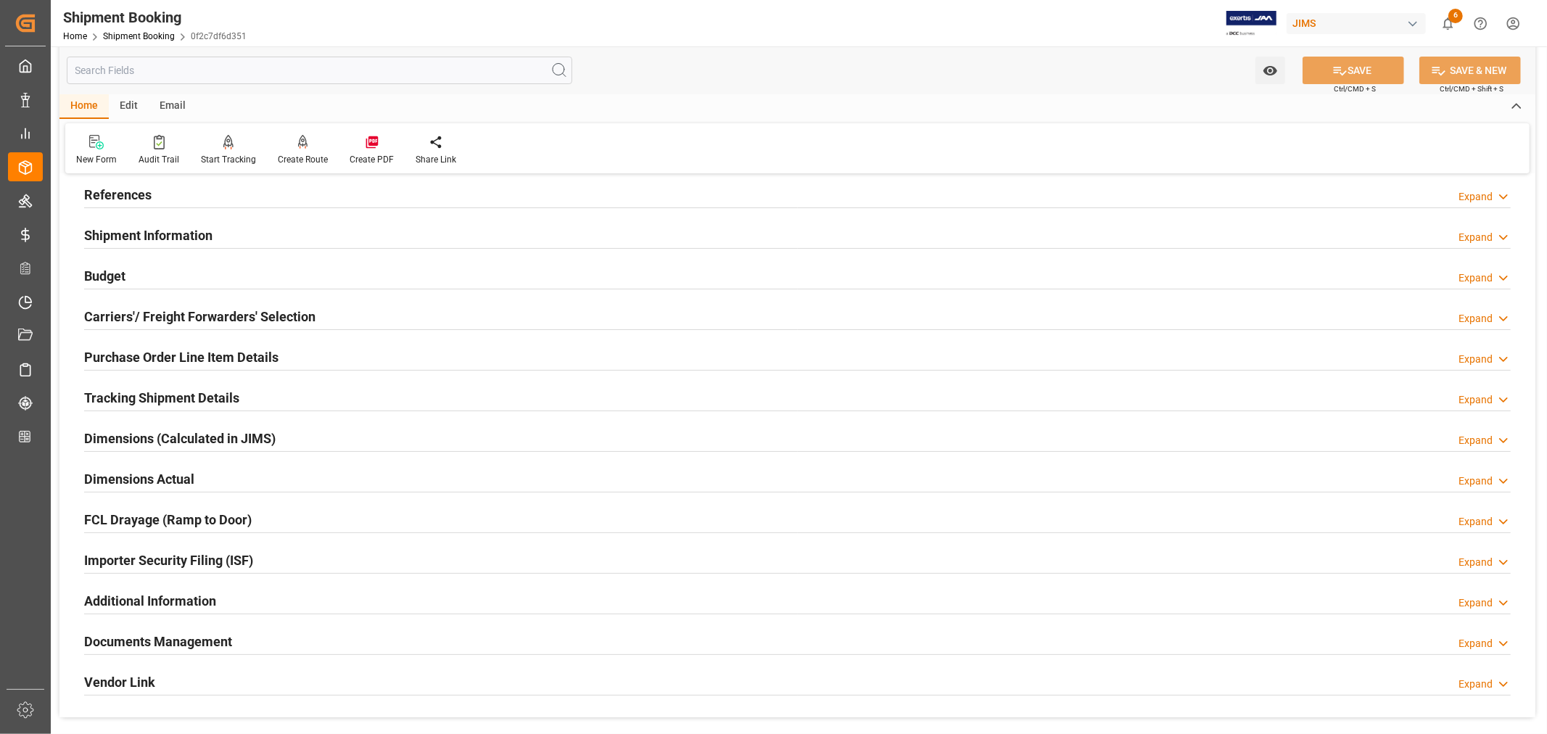
click at [133, 201] on h2 "References" at bounding box center [117, 195] width 67 height 20
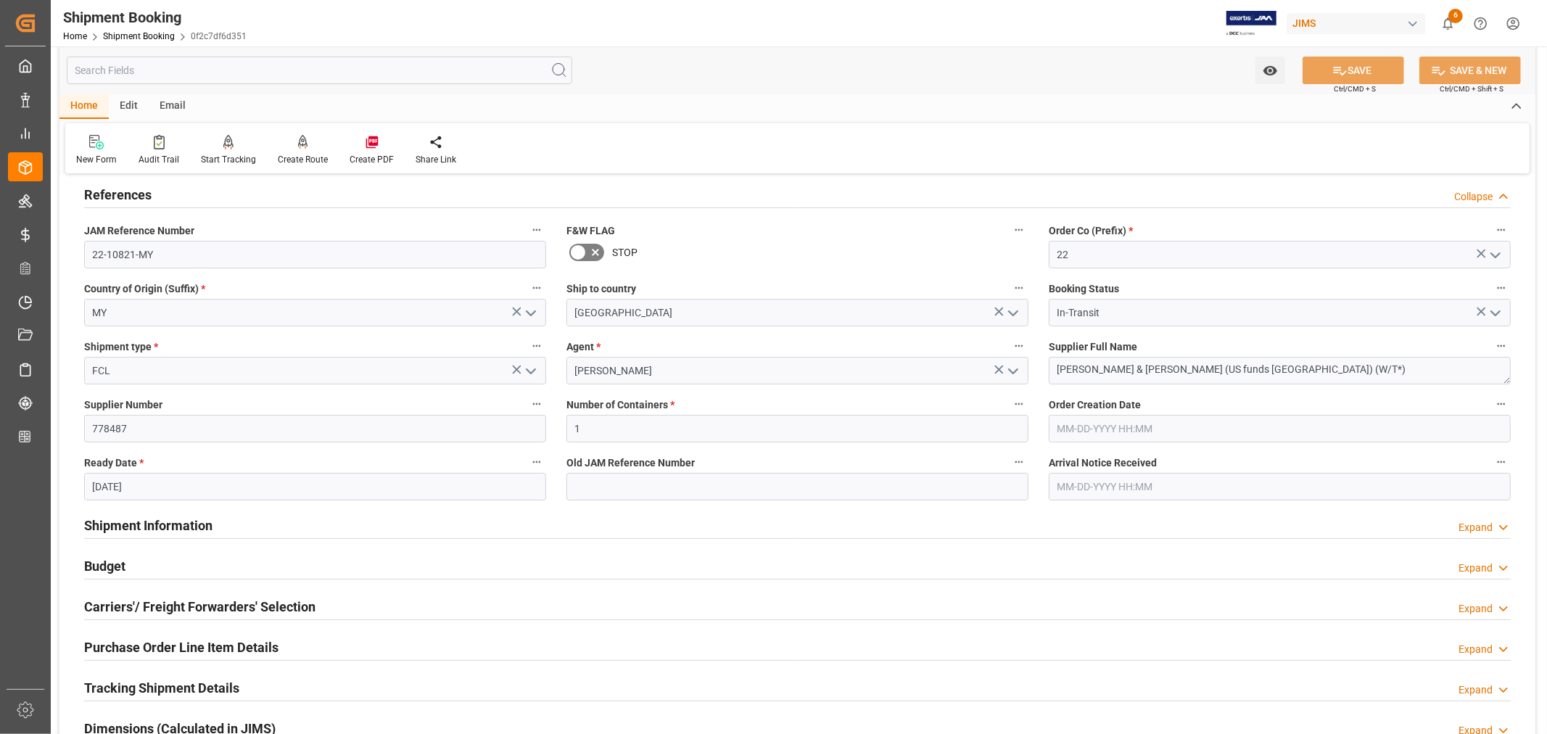
click at [133, 201] on h2 "References" at bounding box center [117, 195] width 67 height 20
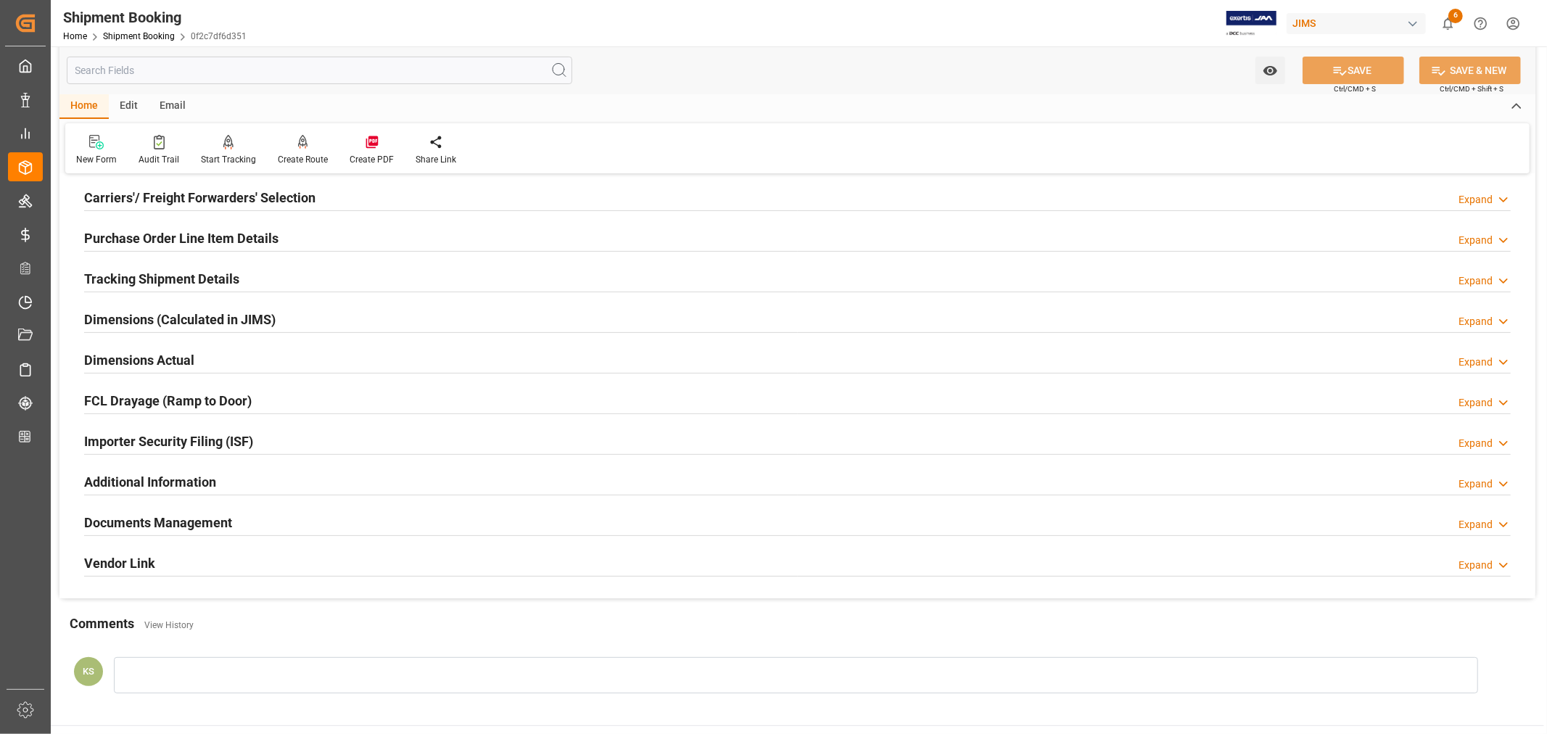
scroll to position [242, 0]
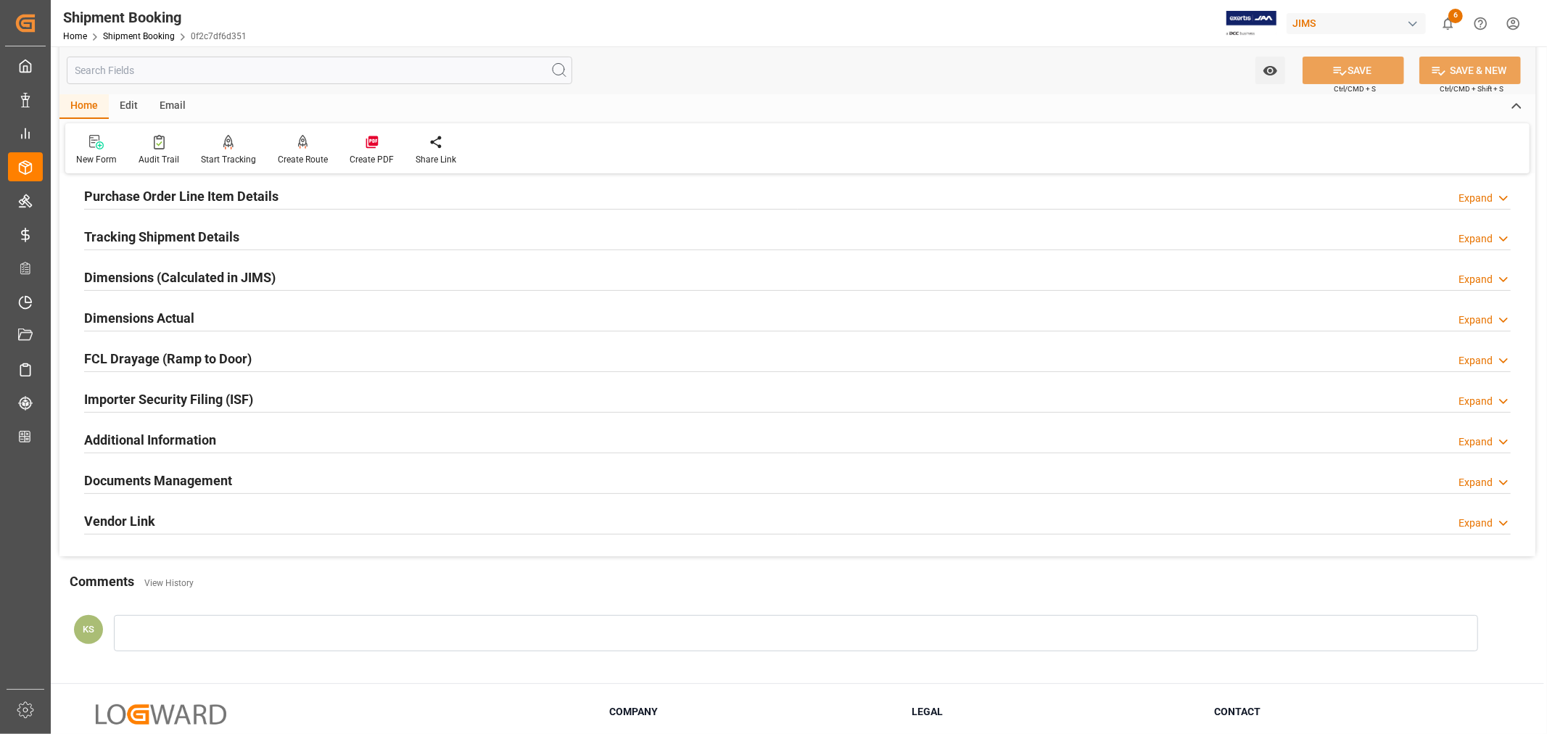
drag, startPoint x: 249, startPoint y: 476, endPoint x: 269, endPoint y: 474, distance: 19.7
click at [249, 476] on div "Documents Management Expand" at bounding box center [797, 480] width 1427 height 28
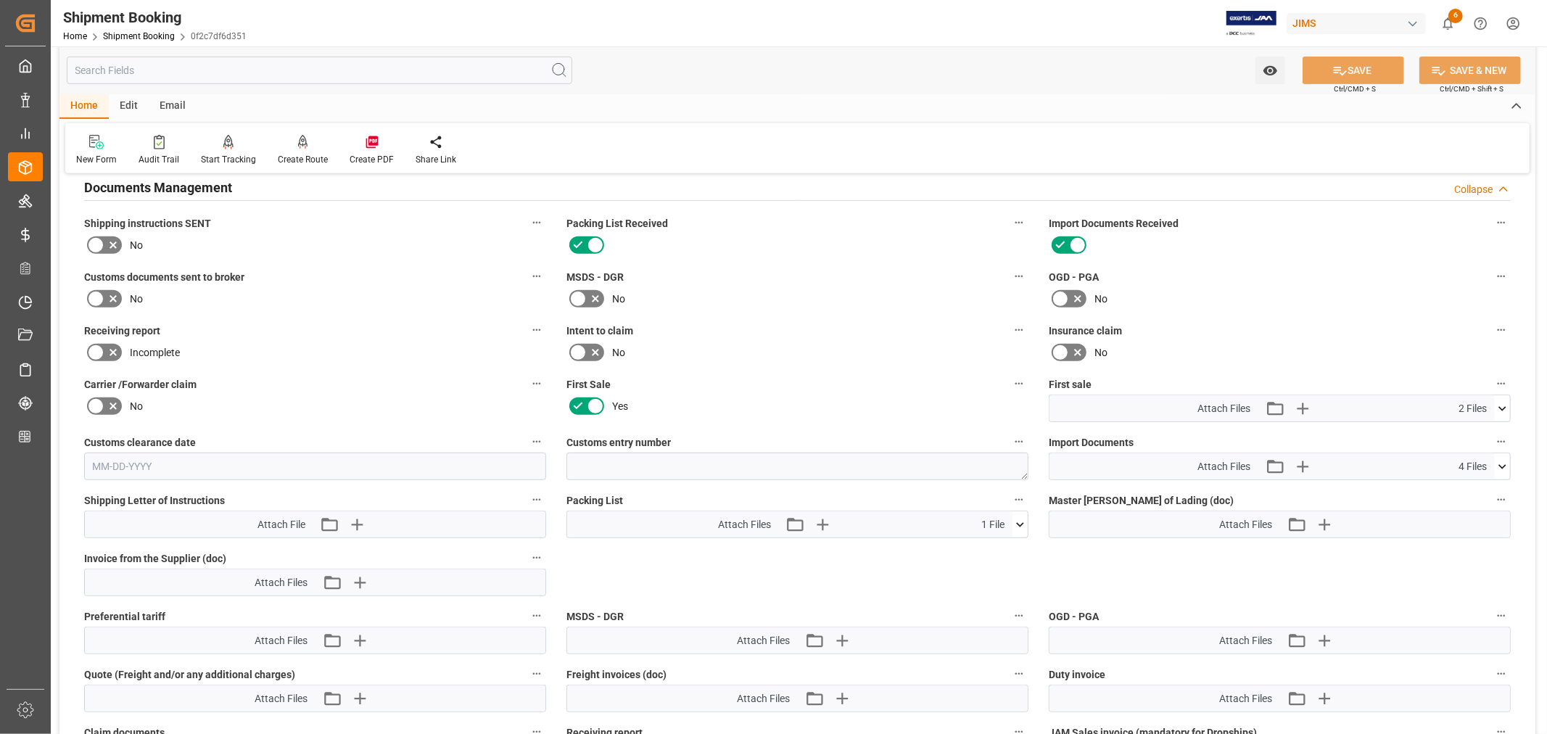
scroll to position [564, 0]
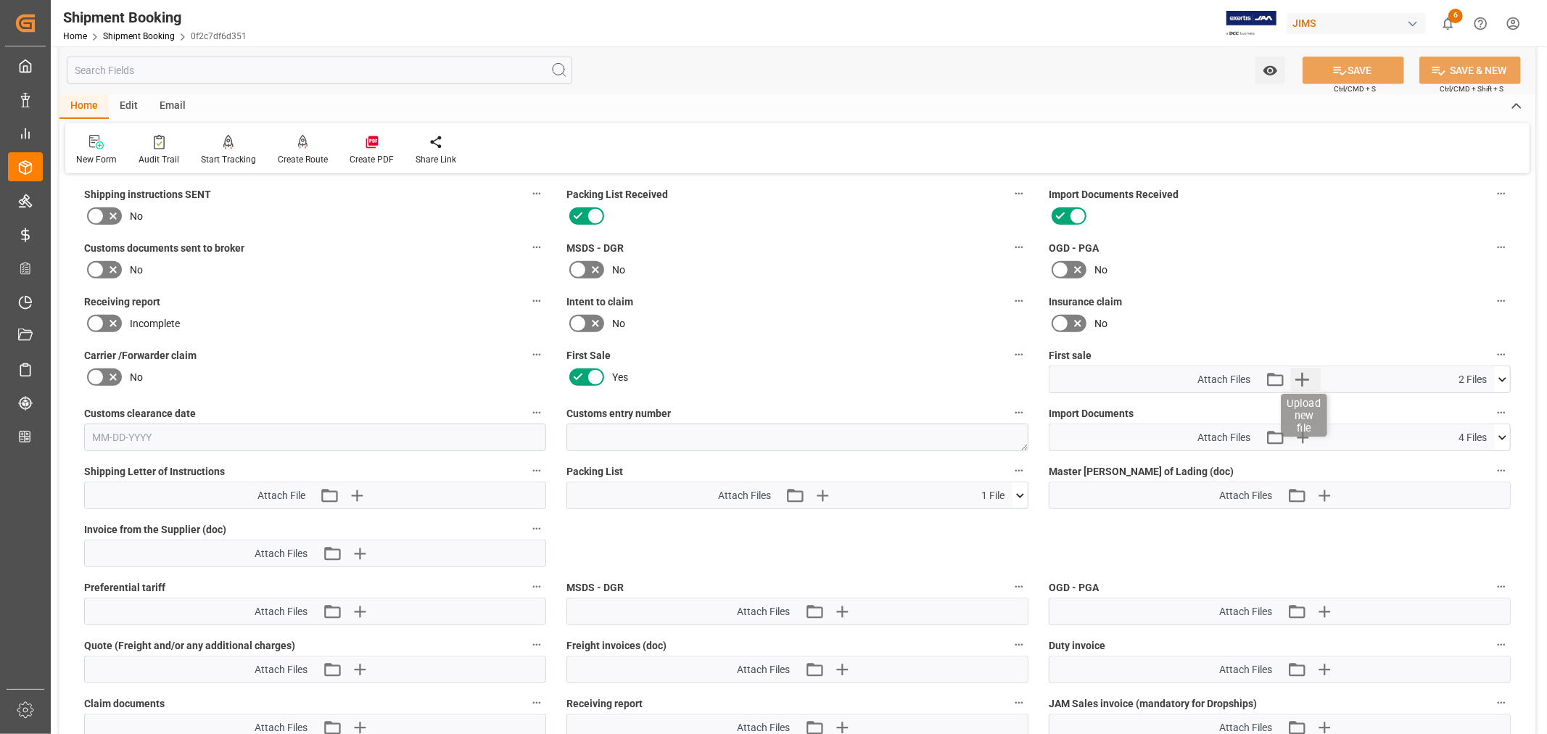
click at [1303, 372] on icon "button" at bounding box center [1301, 379] width 23 height 23
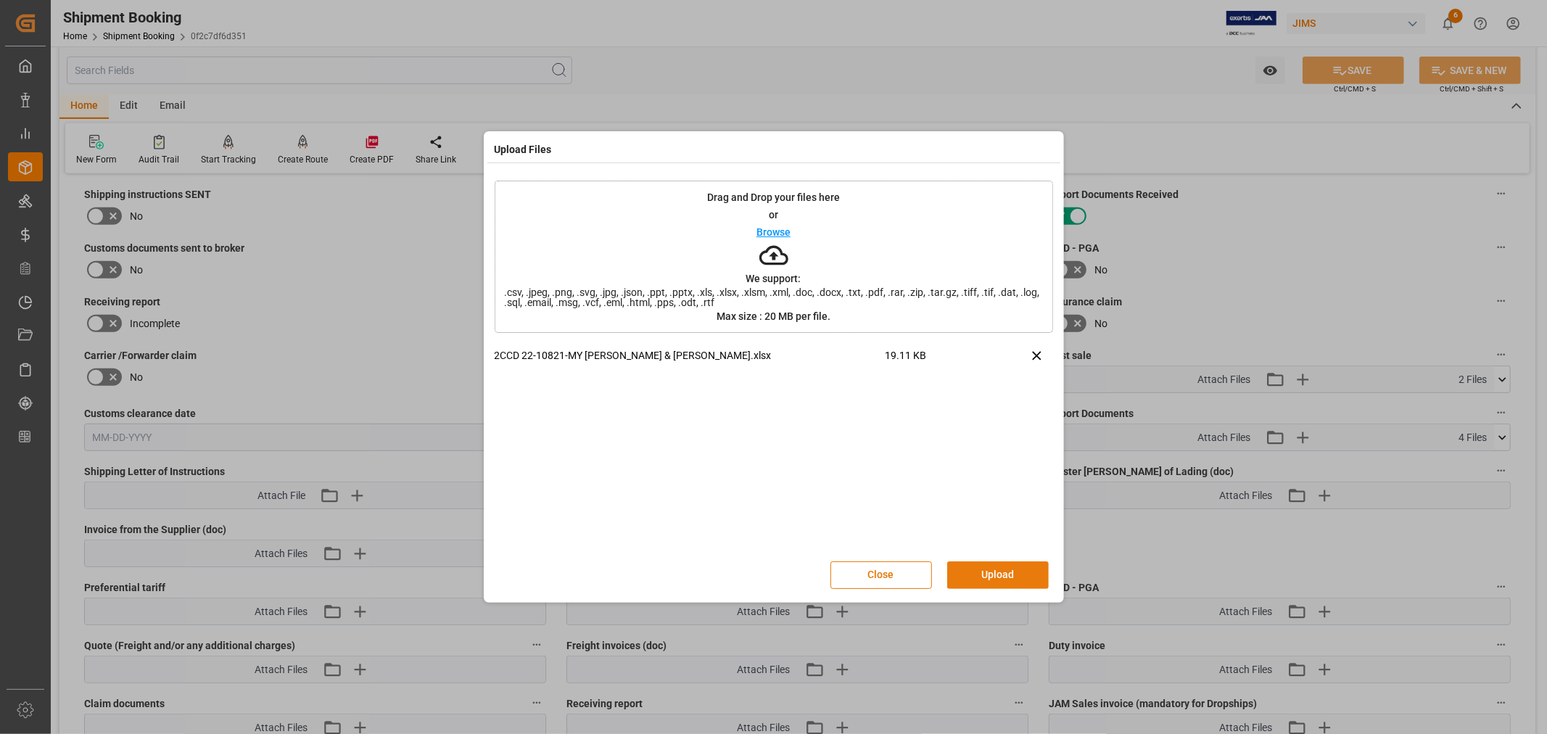
click at [992, 574] on button "Upload" at bounding box center [998, 575] width 102 height 28
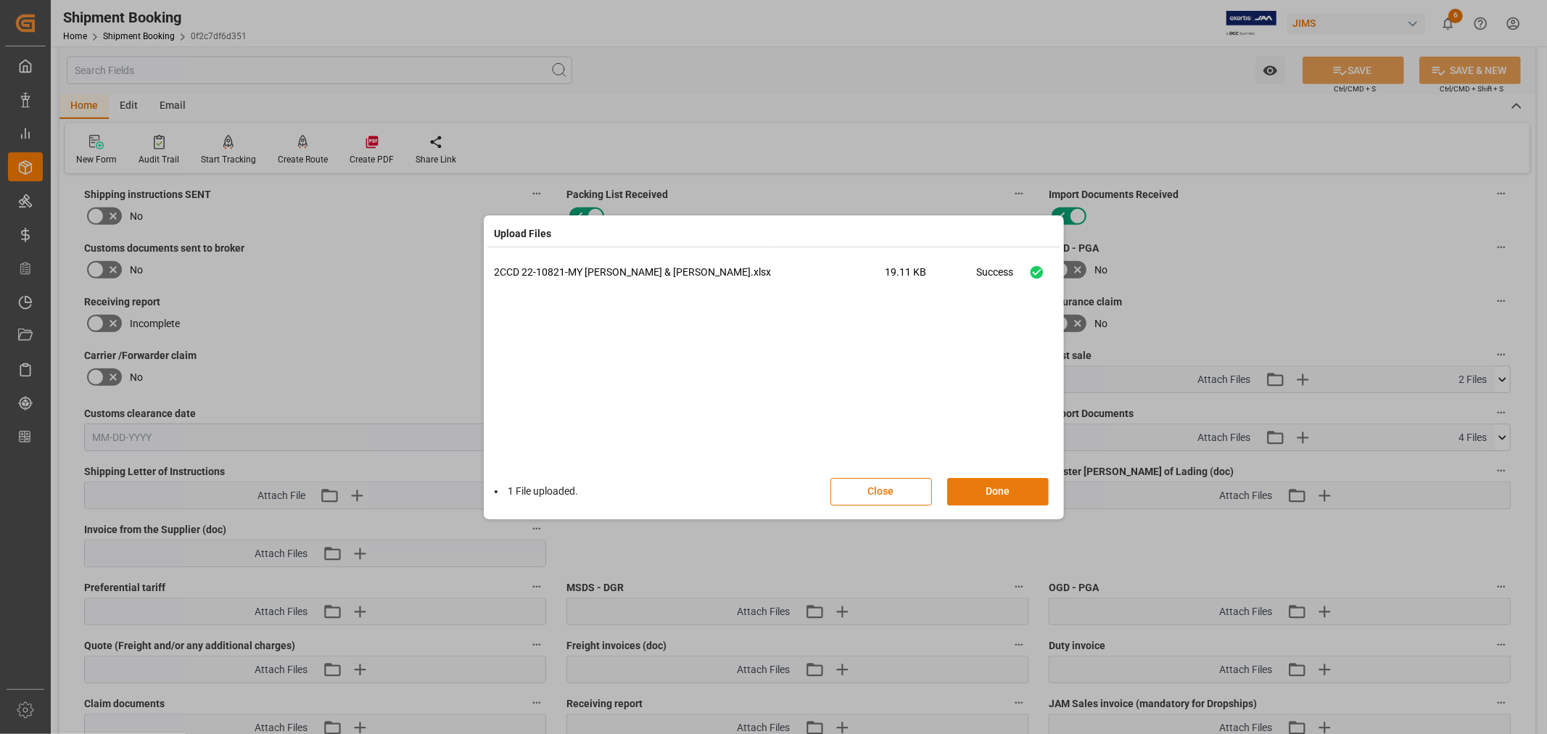
click at [988, 488] on button "Done" at bounding box center [998, 492] width 102 height 28
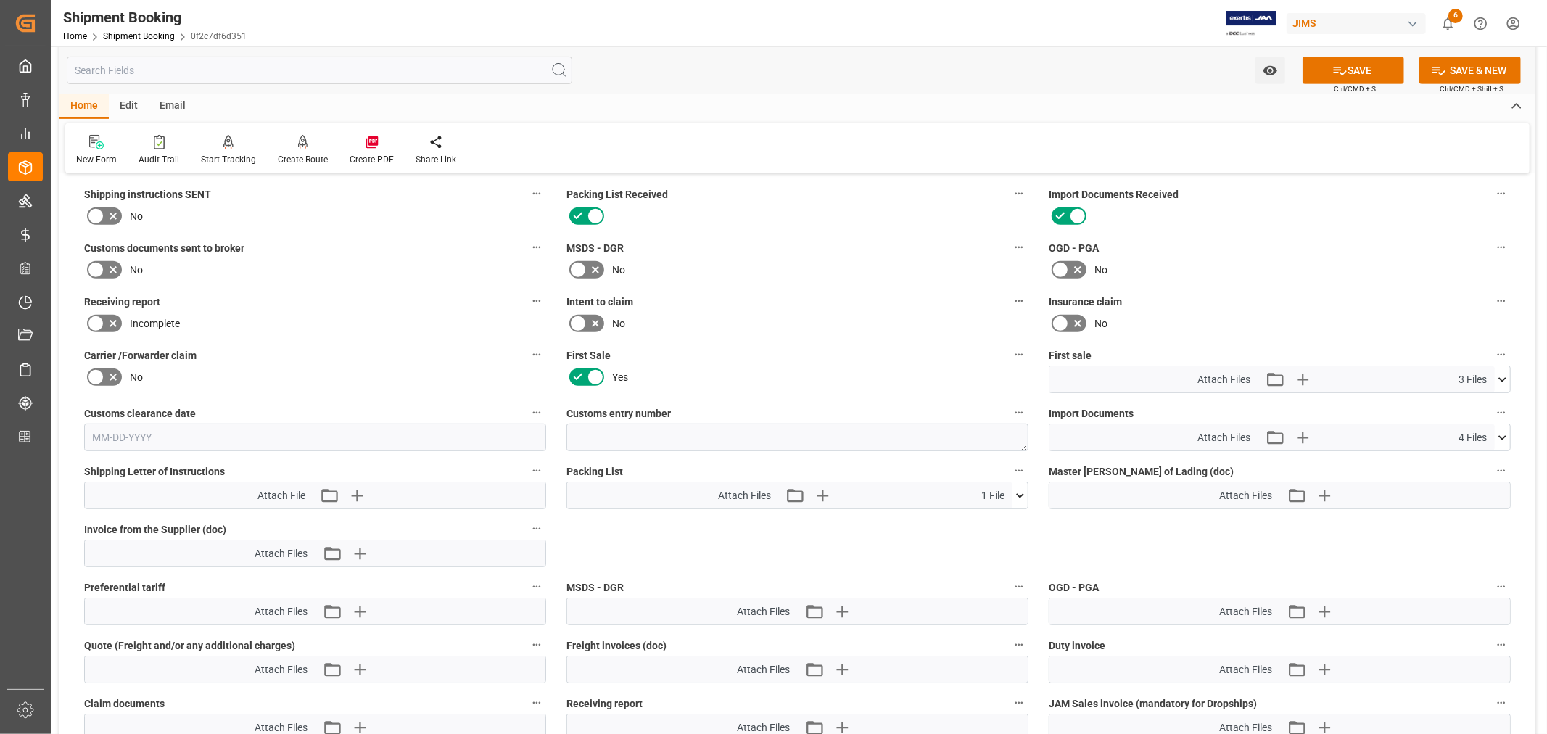
click at [1503, 378] on icon at bounding box center [1502, 379] width 15 height 15
click at [1494, 402] on icon at bounding box center [1494, 406] width 15 height 15
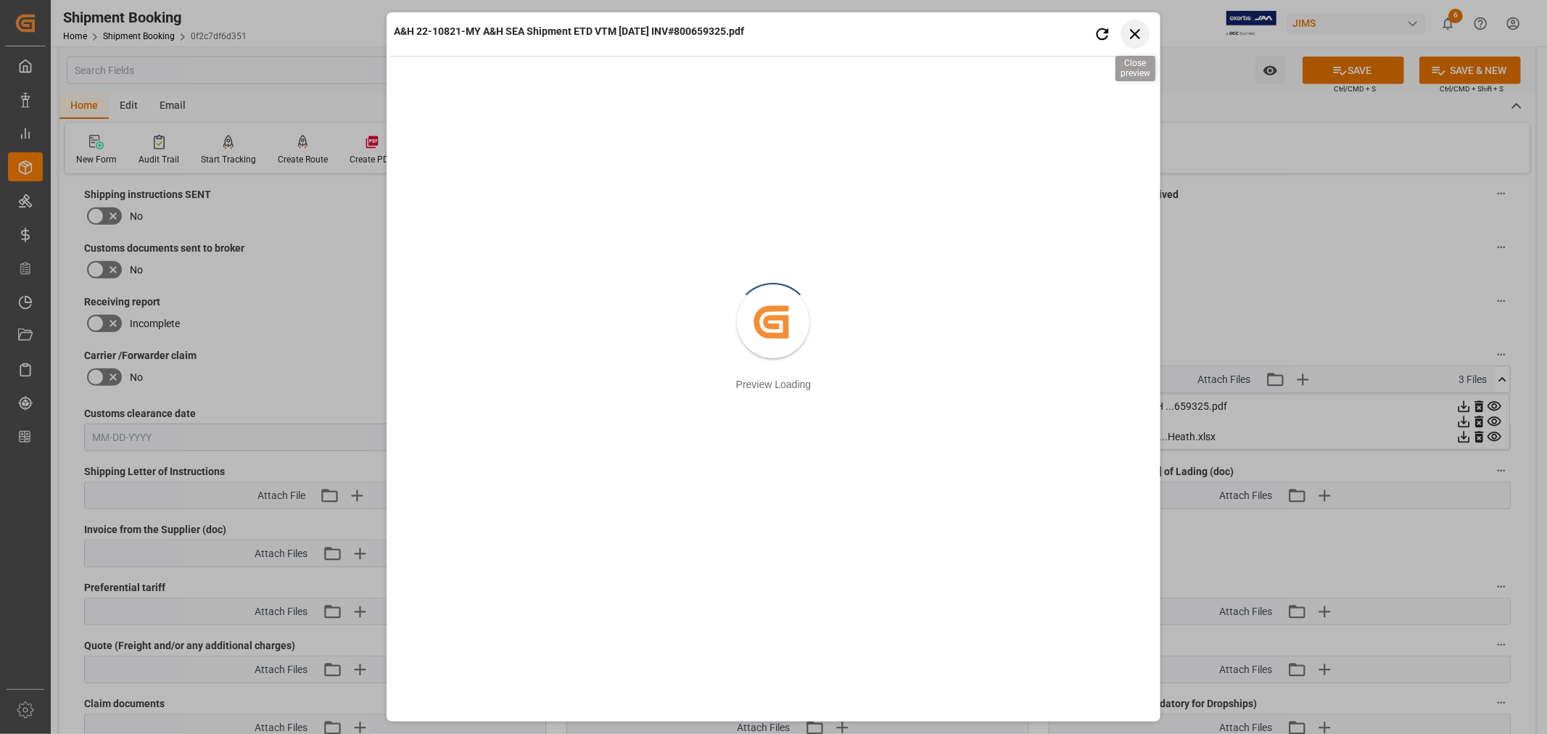
click at [1141, 26] on icon "button" at bounding box center [1135, 34] width 18 height 18
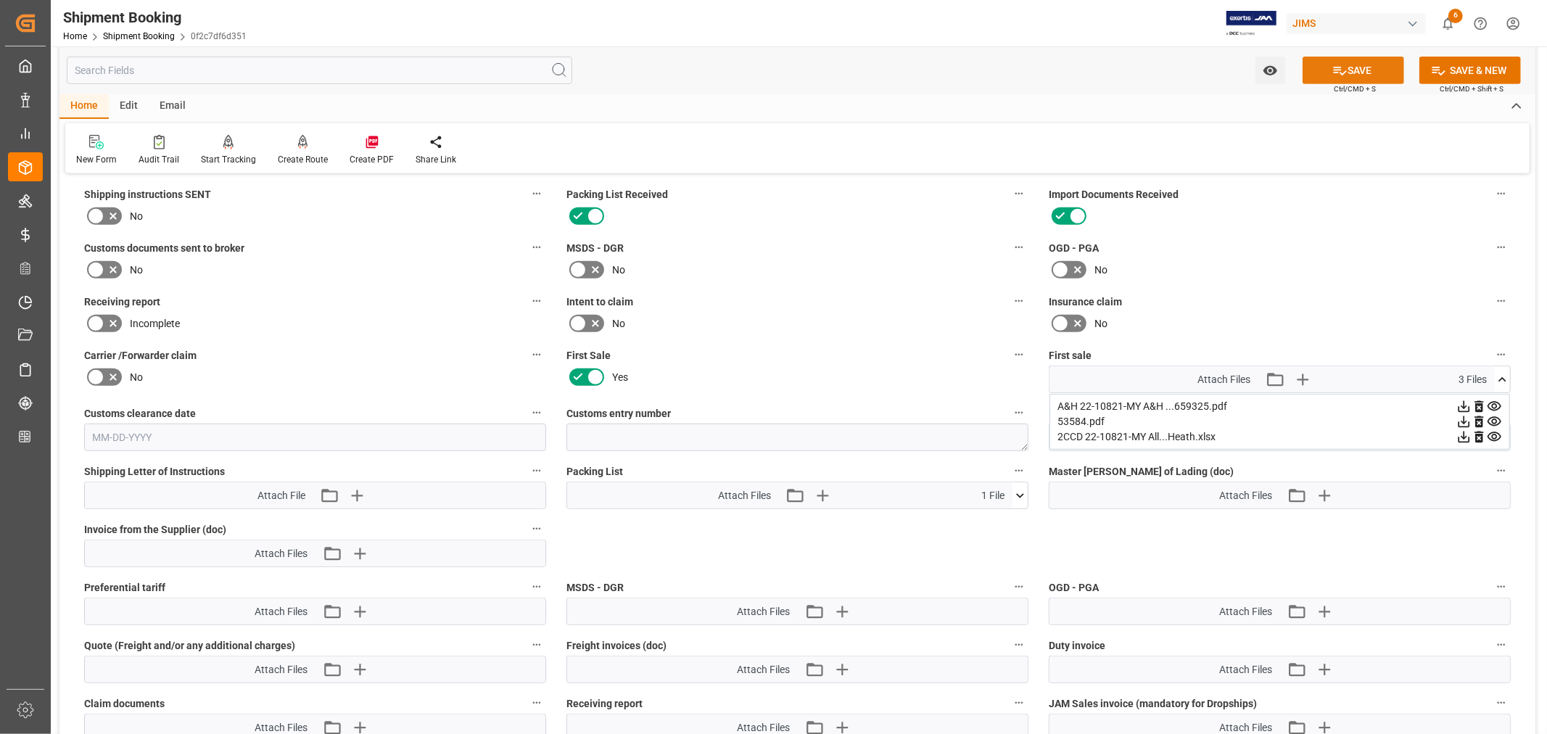
click at [1355, 67] on button "SAVE" at bounding box center [1354, 71] width 102 height 28
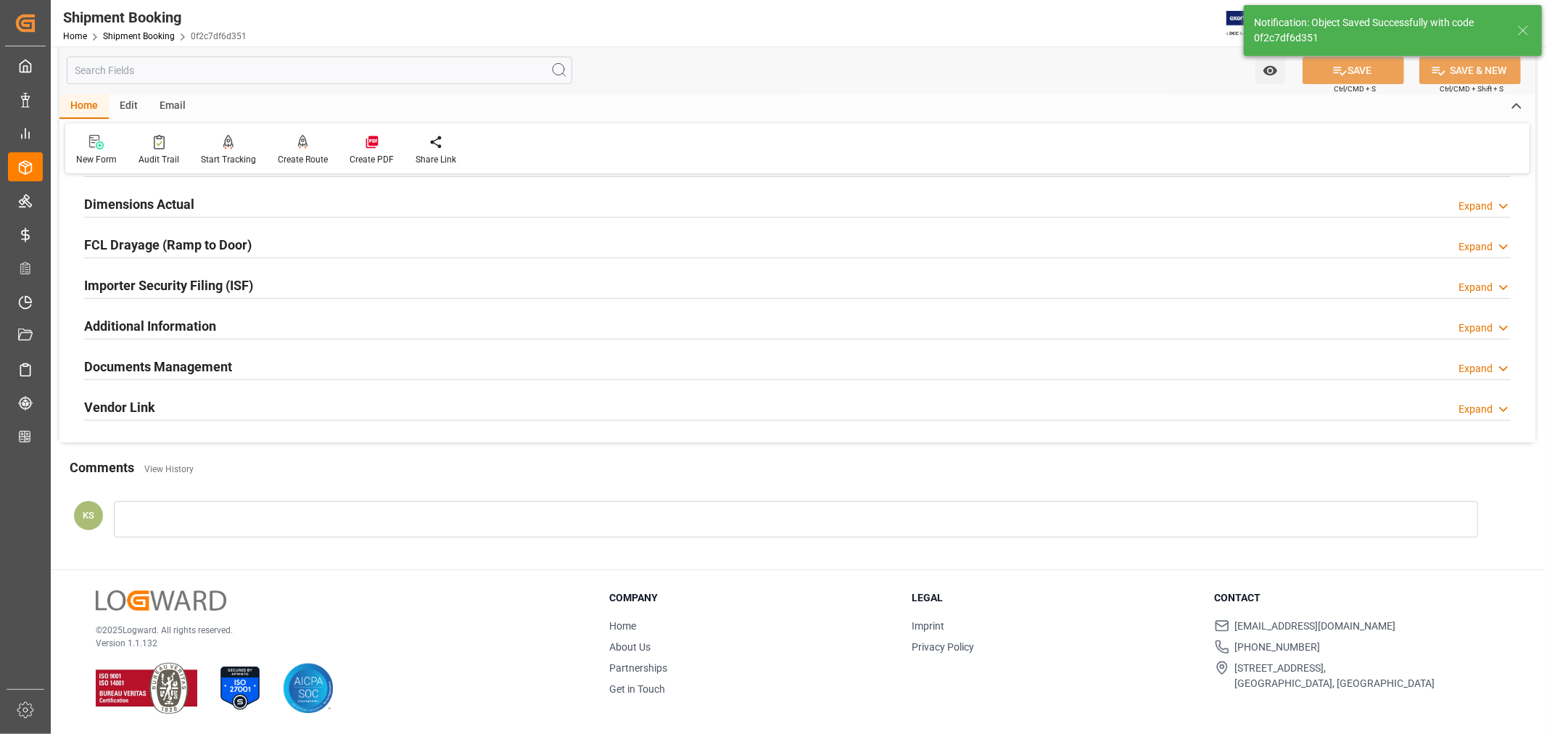
scroll to position [356, 0]
click at [389, 364] on div "Documents Management Expand" at bounding box center [797, 366] width 1427 height 28
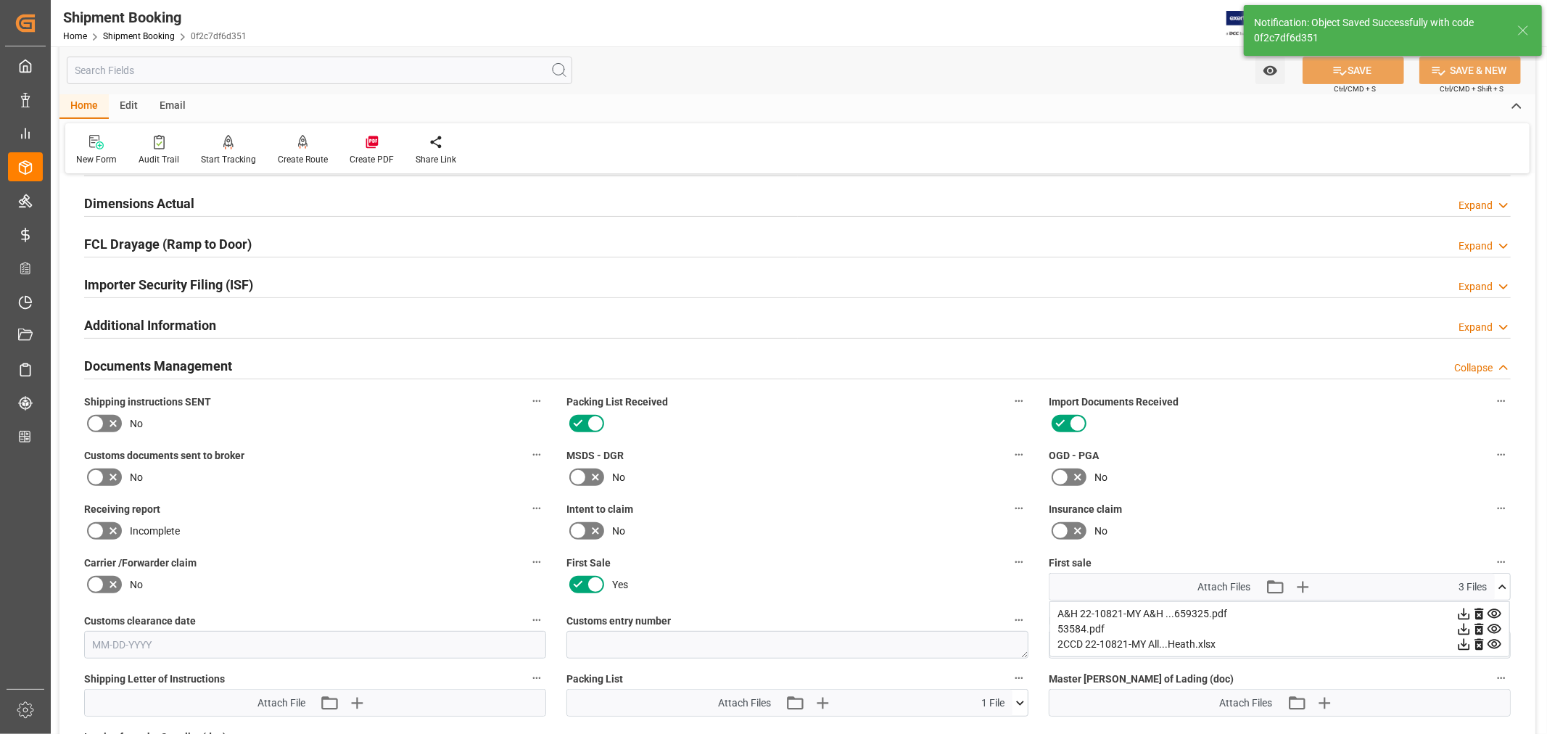
scroll to position [564, 0]
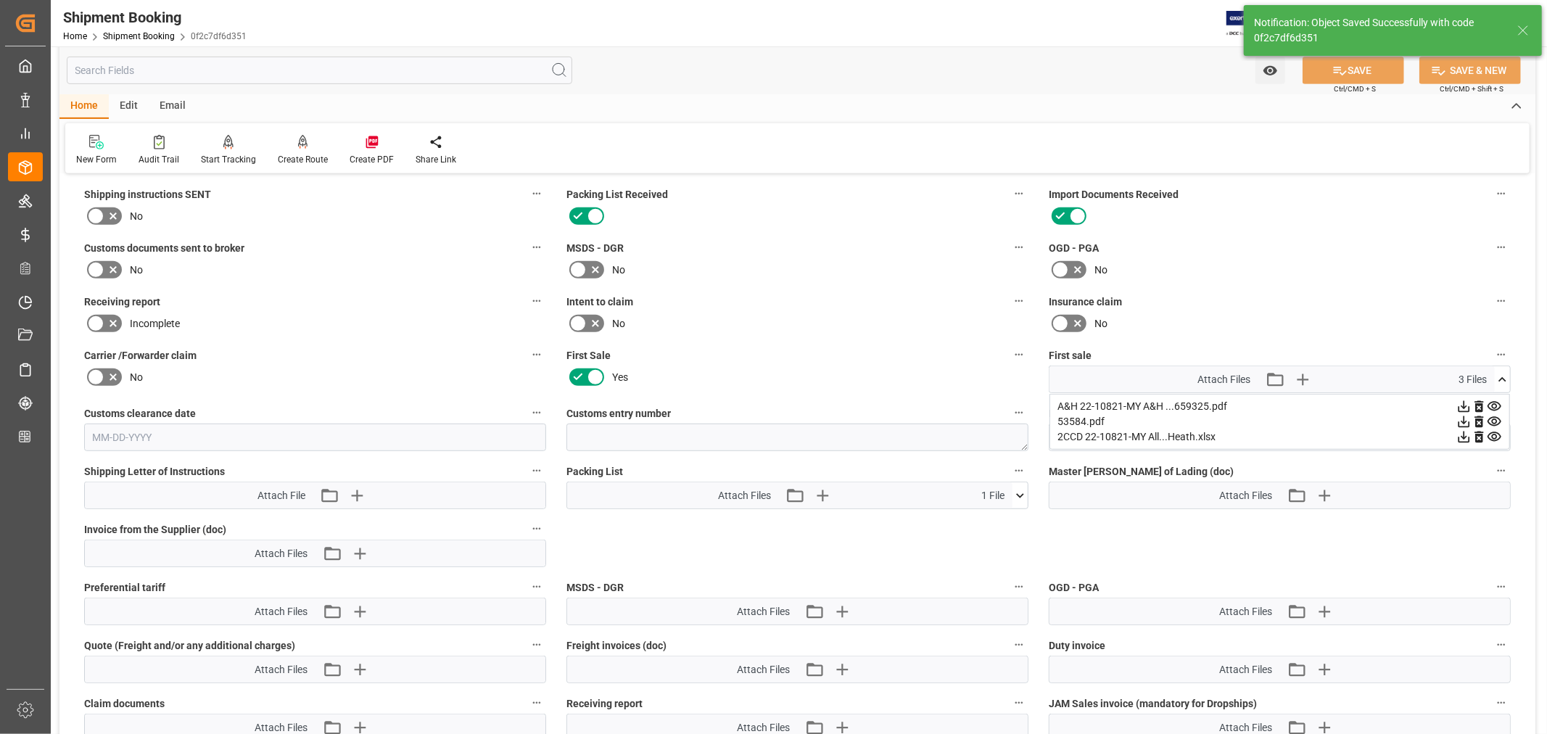
click at [1502, 373] on icon at bounding box center [1502, 379] width 15 height 15
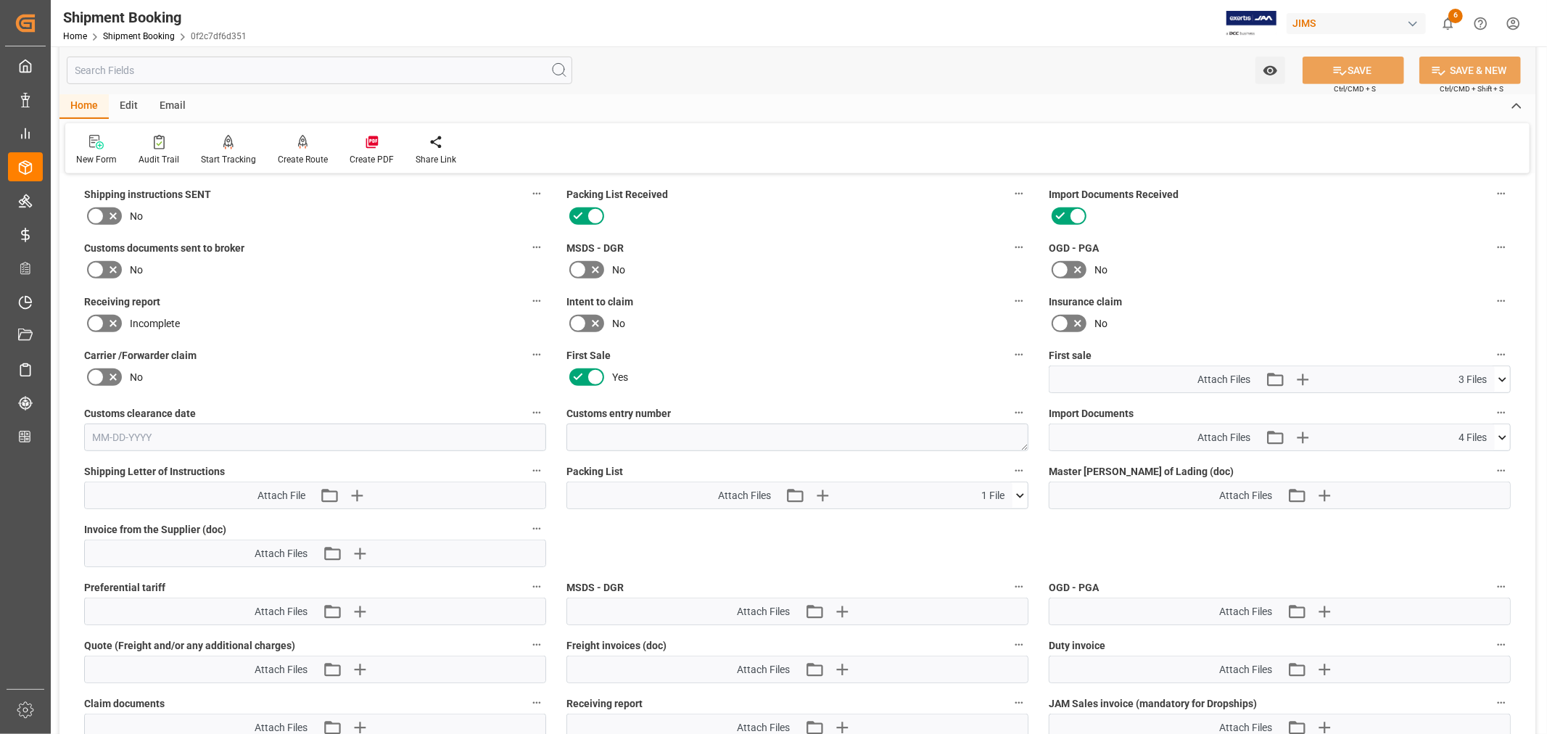
click at [1503, 432] on icon at bounding box center [1502, 437] width 15 height 15
click at [1490, 462] on icon at bounding box center [1494, 464] width 14 height 9
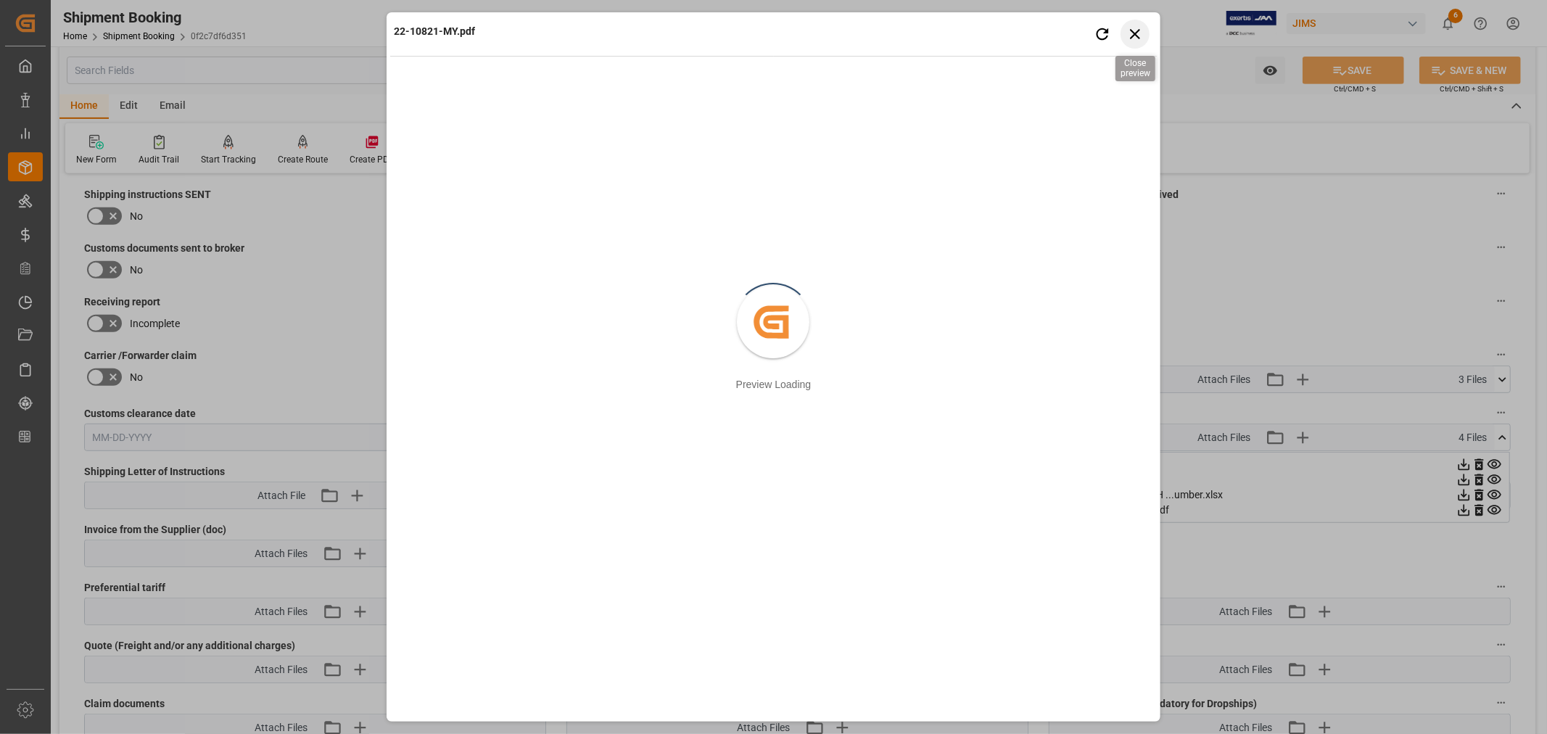
click at [1131, 30] on icon "button" at bounding box center [1135, 34] width 10 height 10
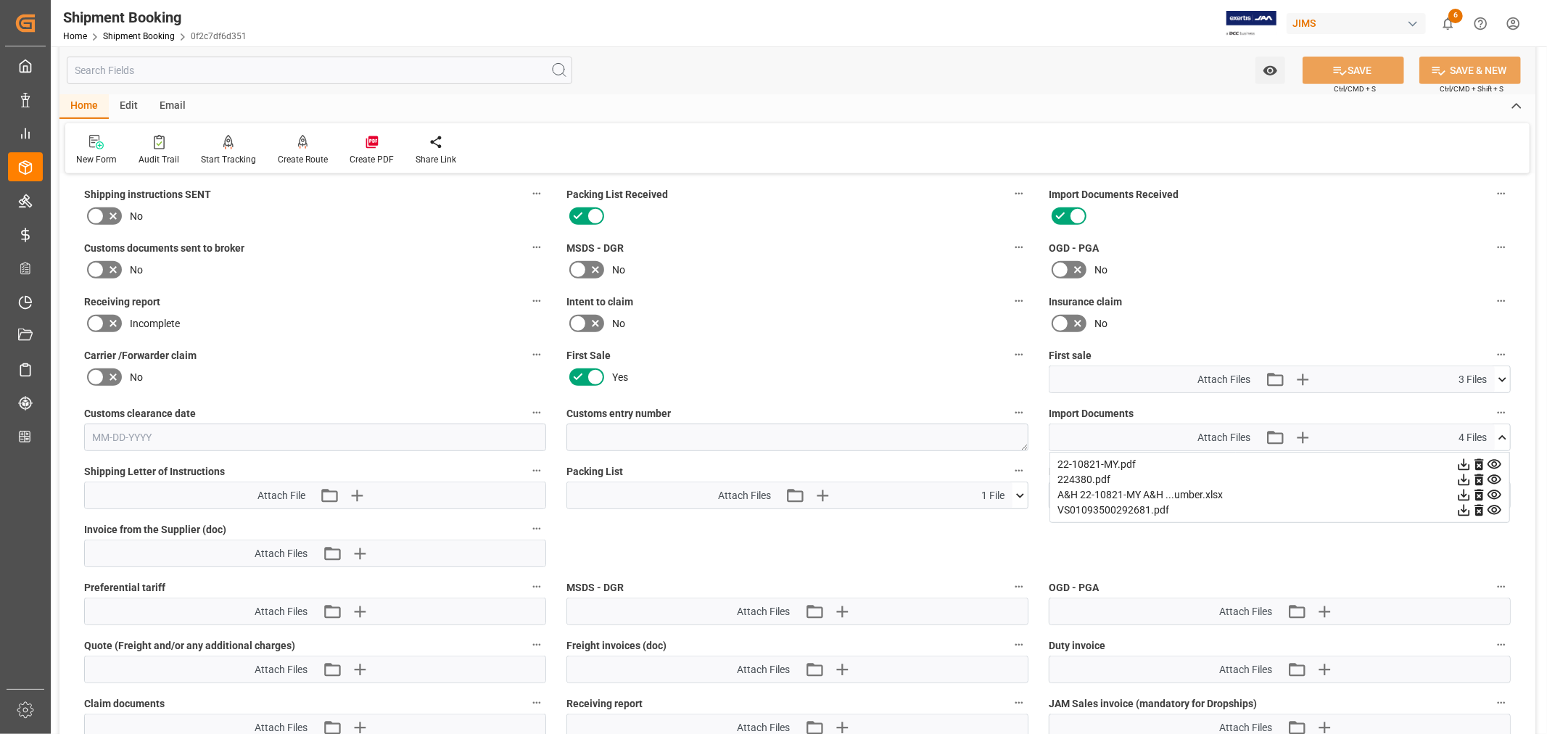
click at [1494, 508] on icon at bounding box center [1494, 510] width 15 height 15
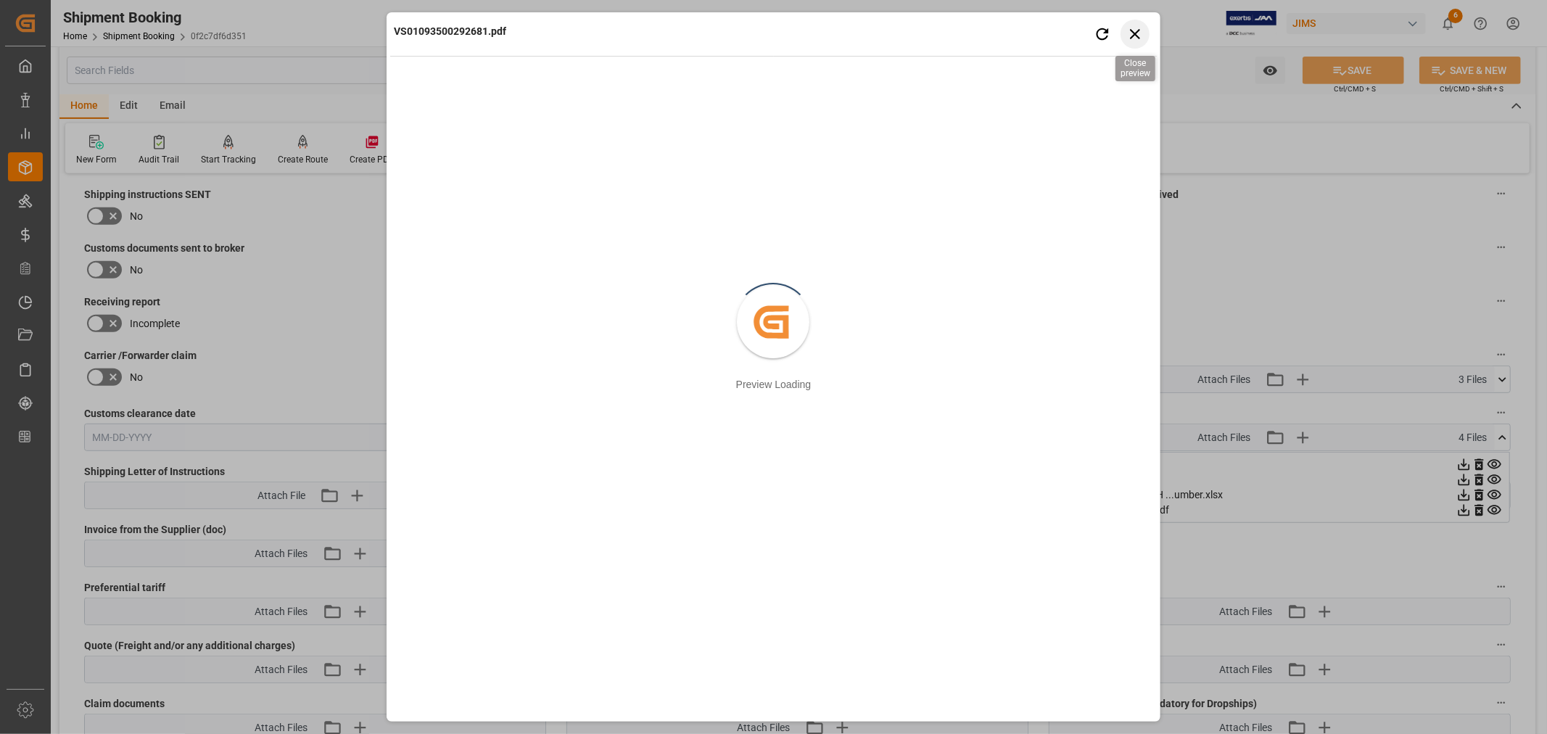
click at [1137, 31] on icon "button" at bounding box center [1135, 34] width 10 height 10
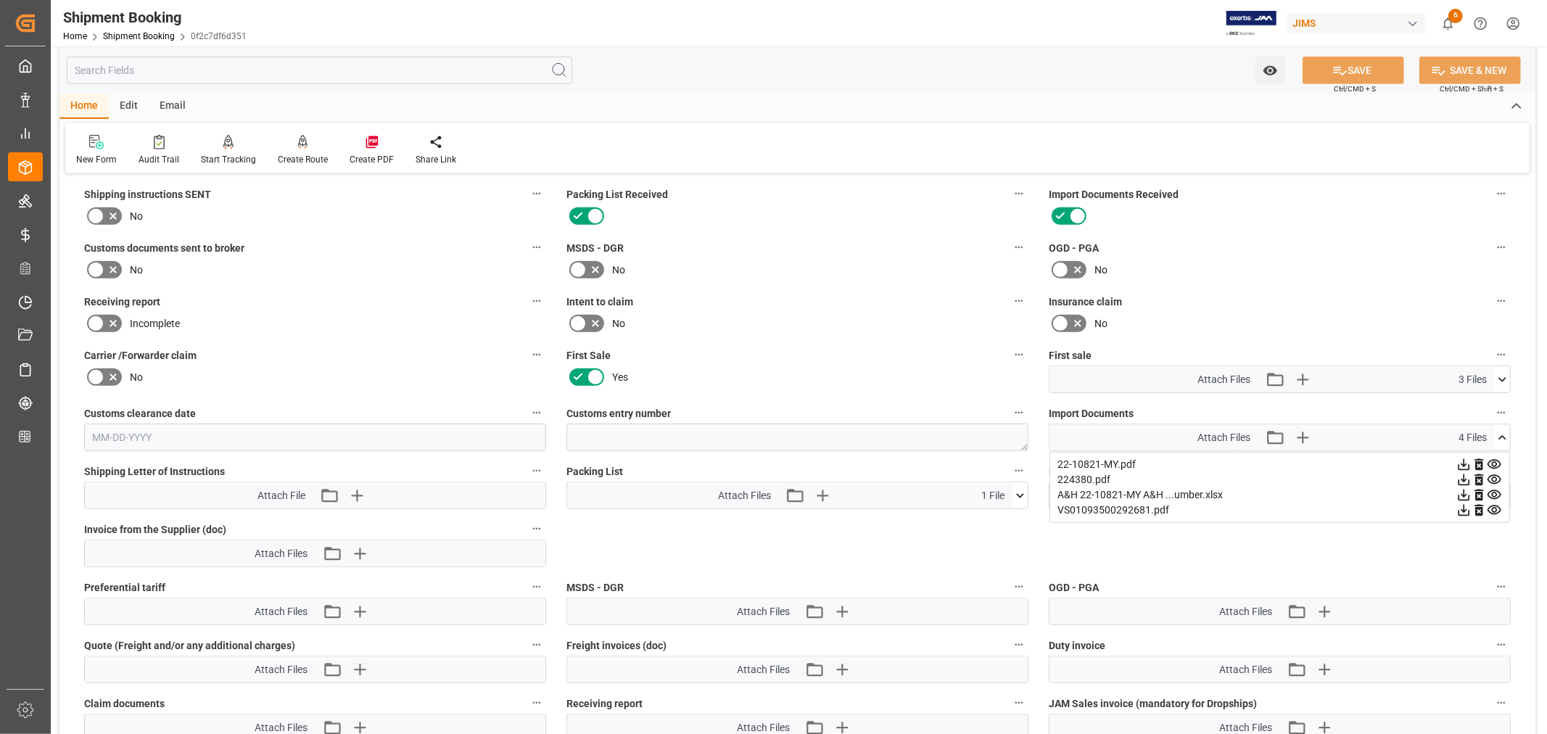
click at [1015, 492] on icon at bounding box center [1019, 495] width 15 height 15
click at [1021, 488] on icon at bounding box center [1019, 495] width 15 height 15
click at [95, 270] on icon at bounding box center [95, 269] width 17 height 17
click at [0, 0] on input "checkbox" at bounding box center [0, 0] width 0 height 0
click at [1354, 68] on button "SAVE" at bounding box center [1354, 71] width 102 height 28
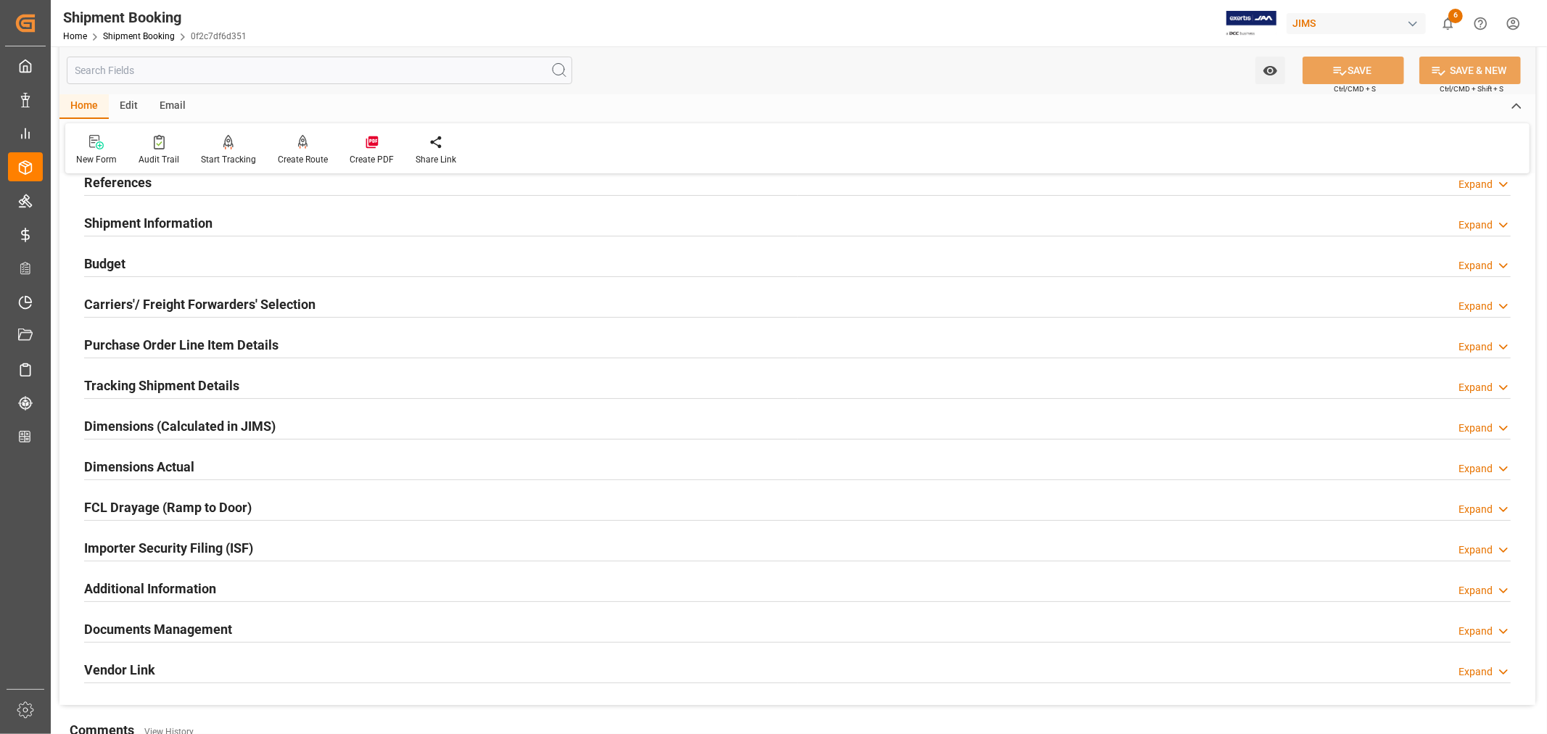
scroll to position [0, 0]
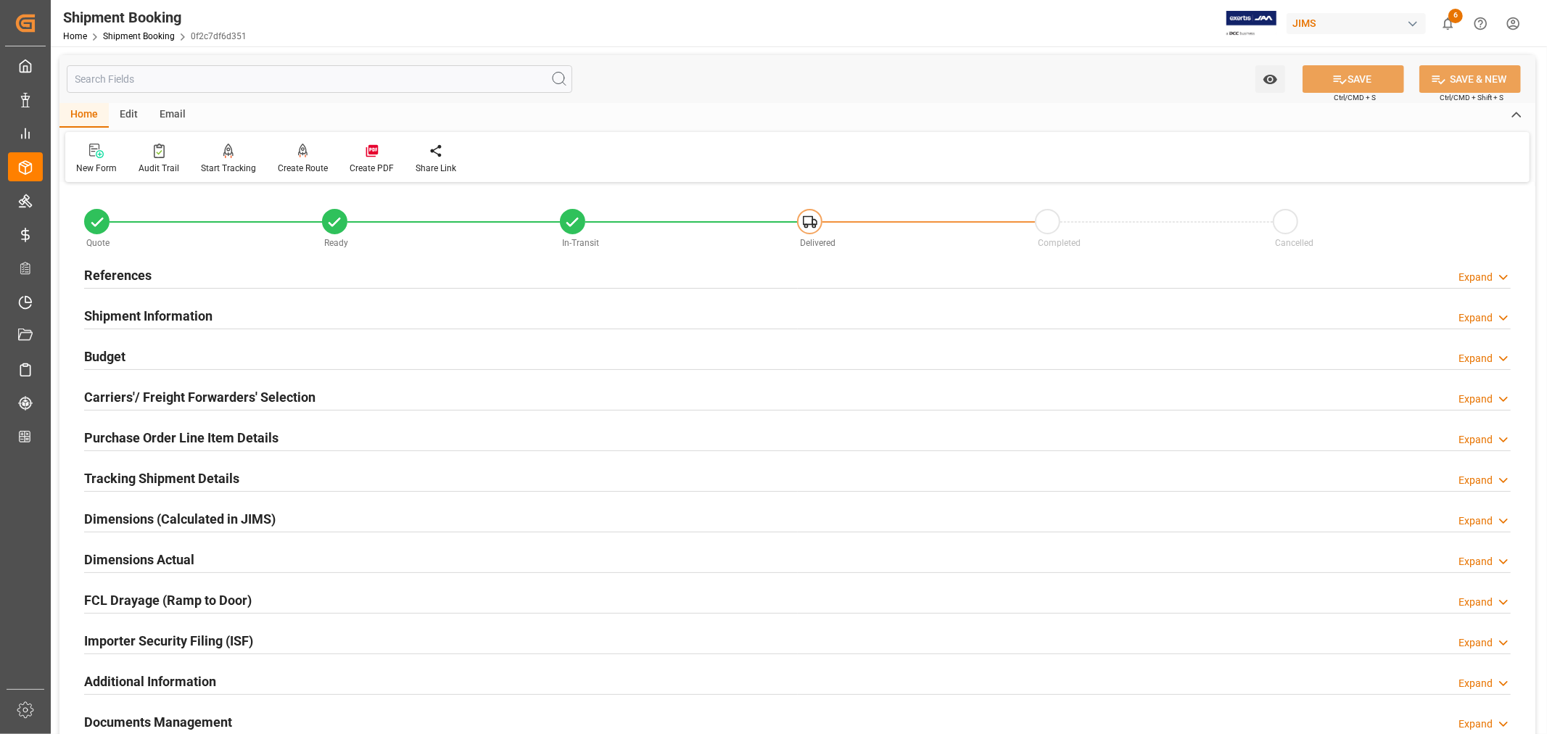
click at [134, 272] on h2 "References" at bounding box center [117, 275] width 67 height 20
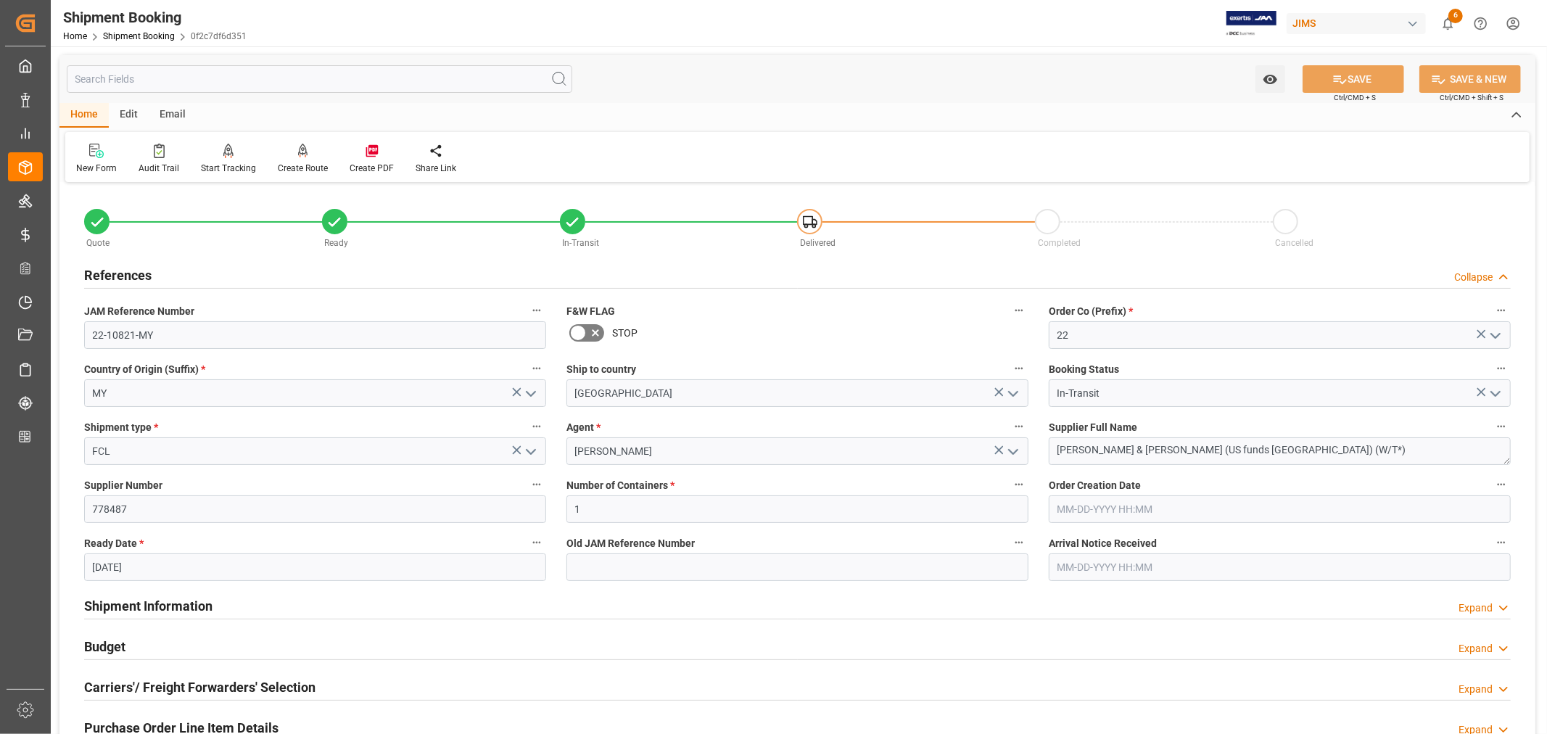
click at [134, 272] on h2 "References" at bounding box center [117, 275] width 67 height 20
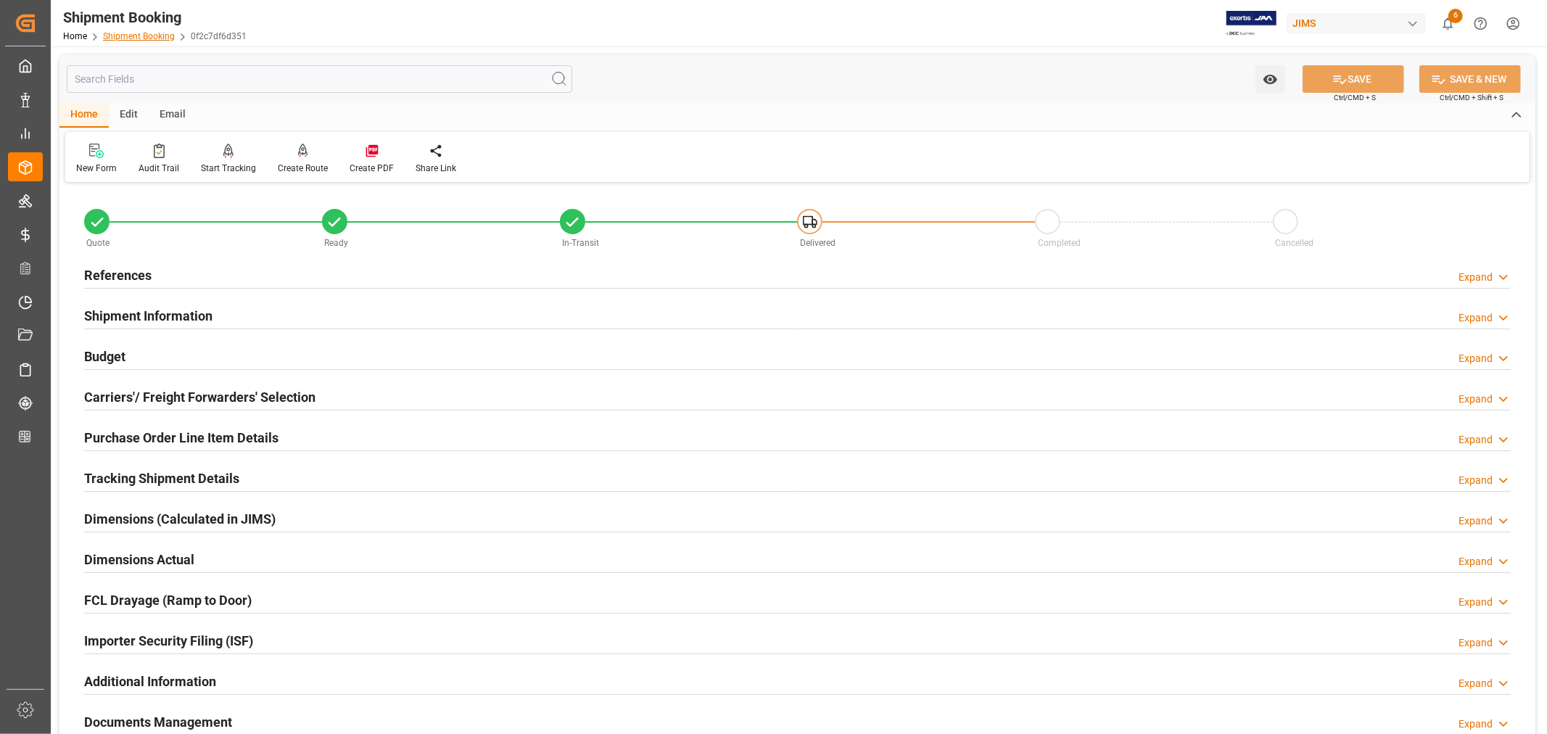
click at [146, 31] on link "Shipment Booking" at bounding box center [139, 36] width 72 height 10
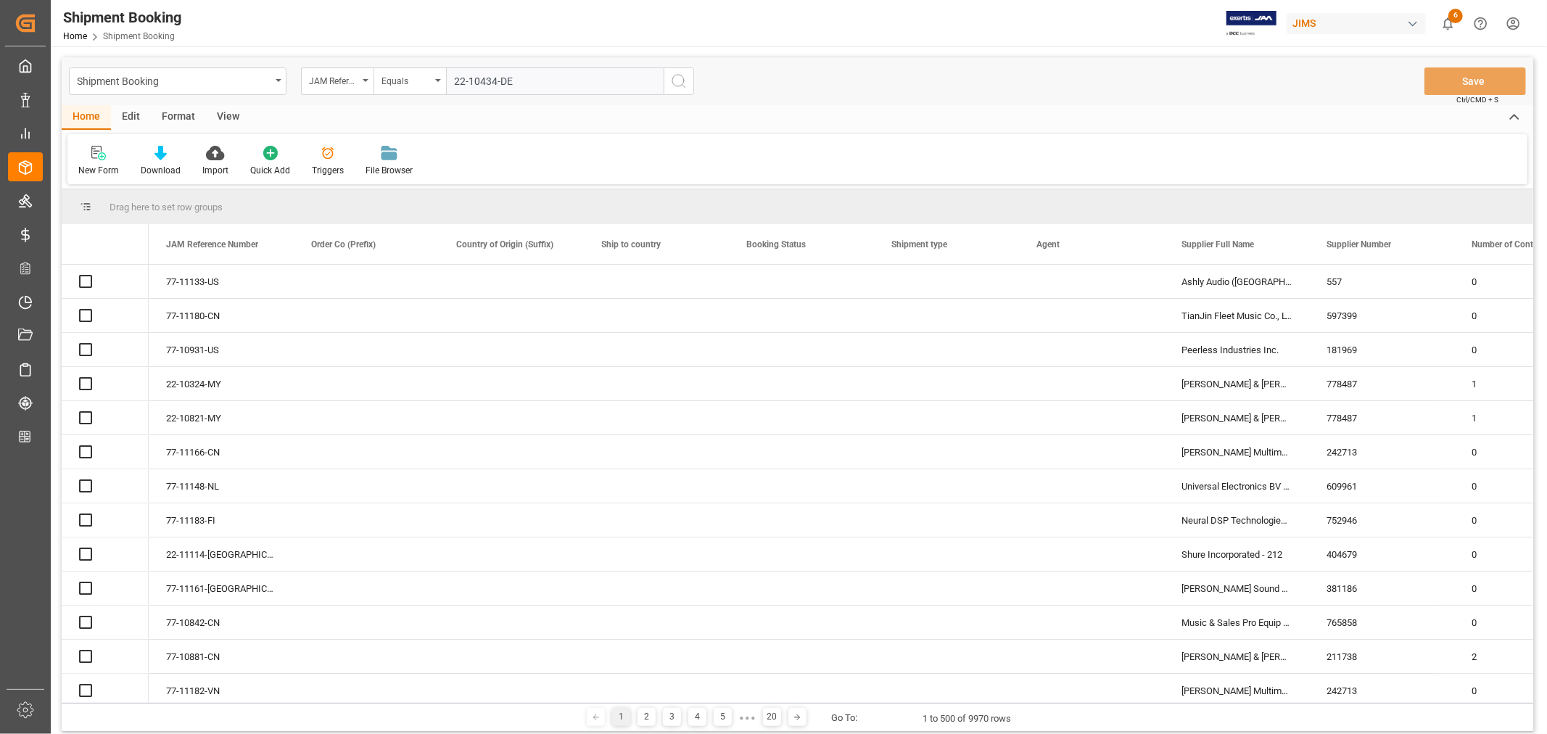
type input "22-10434-DE"
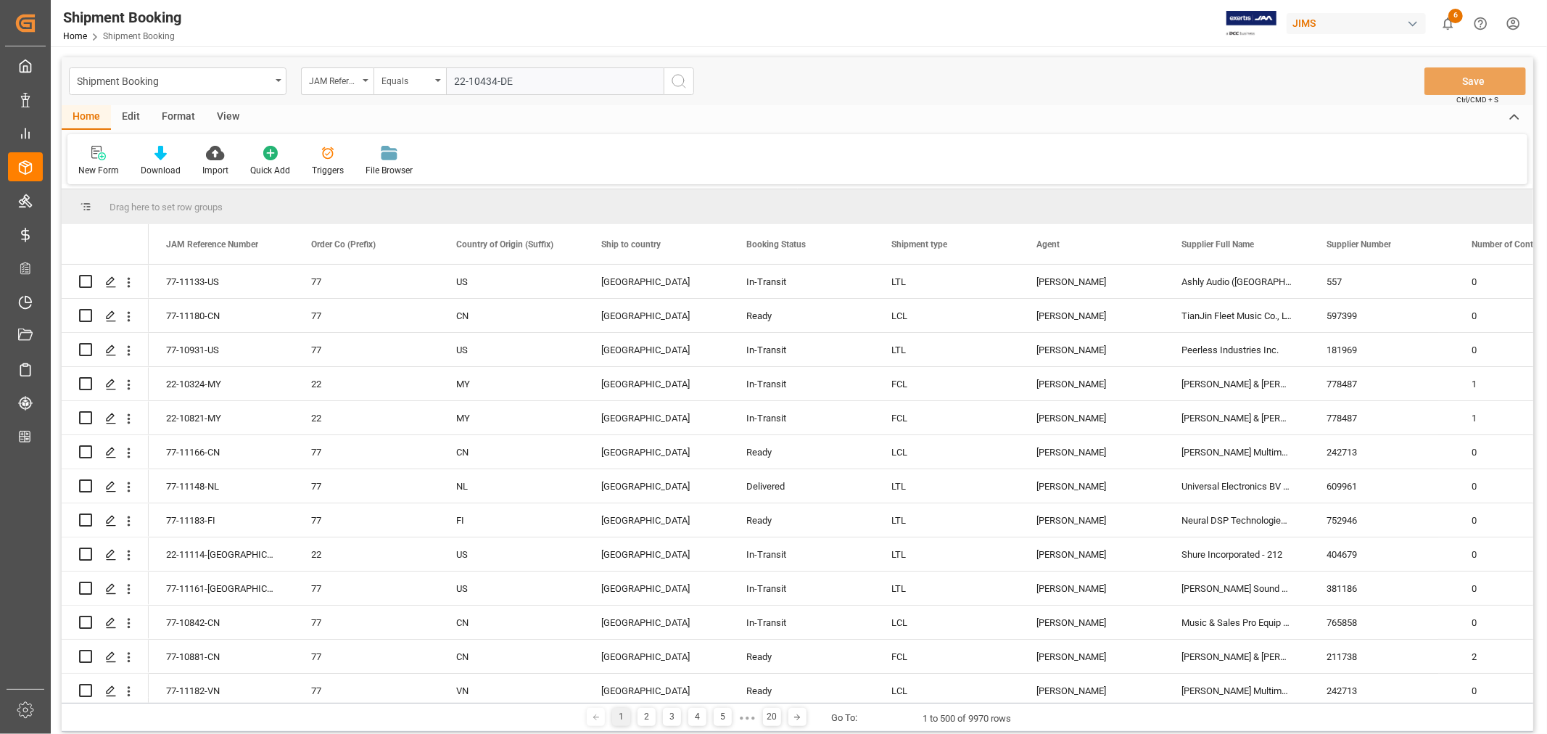
click at [677, 81] on icon "search button" at bounding box center [678, 81] width 17 height 17
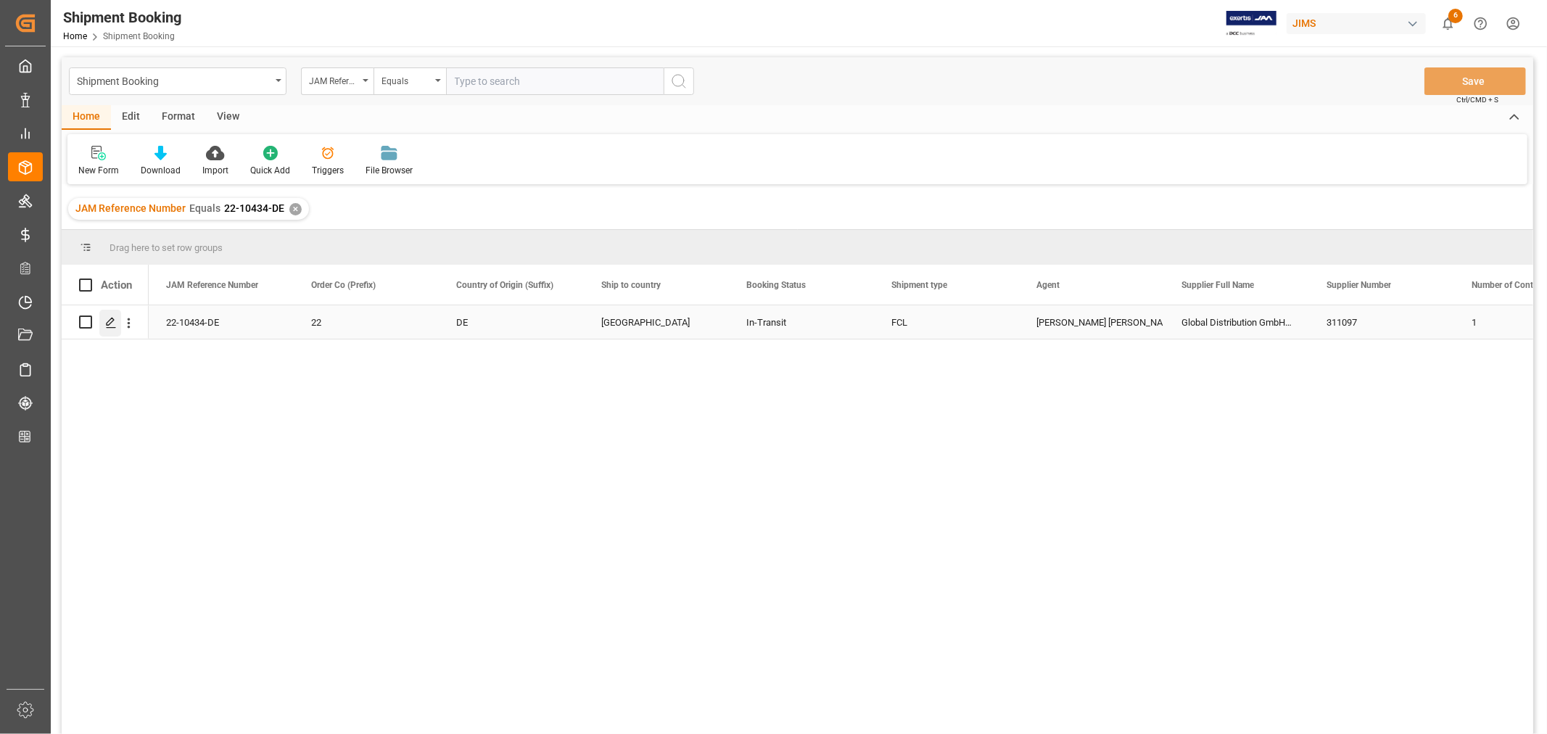
click at [111, 323] on icon "Press SPACE to select this row." at bounding box center [111, 323] width 12 height 12
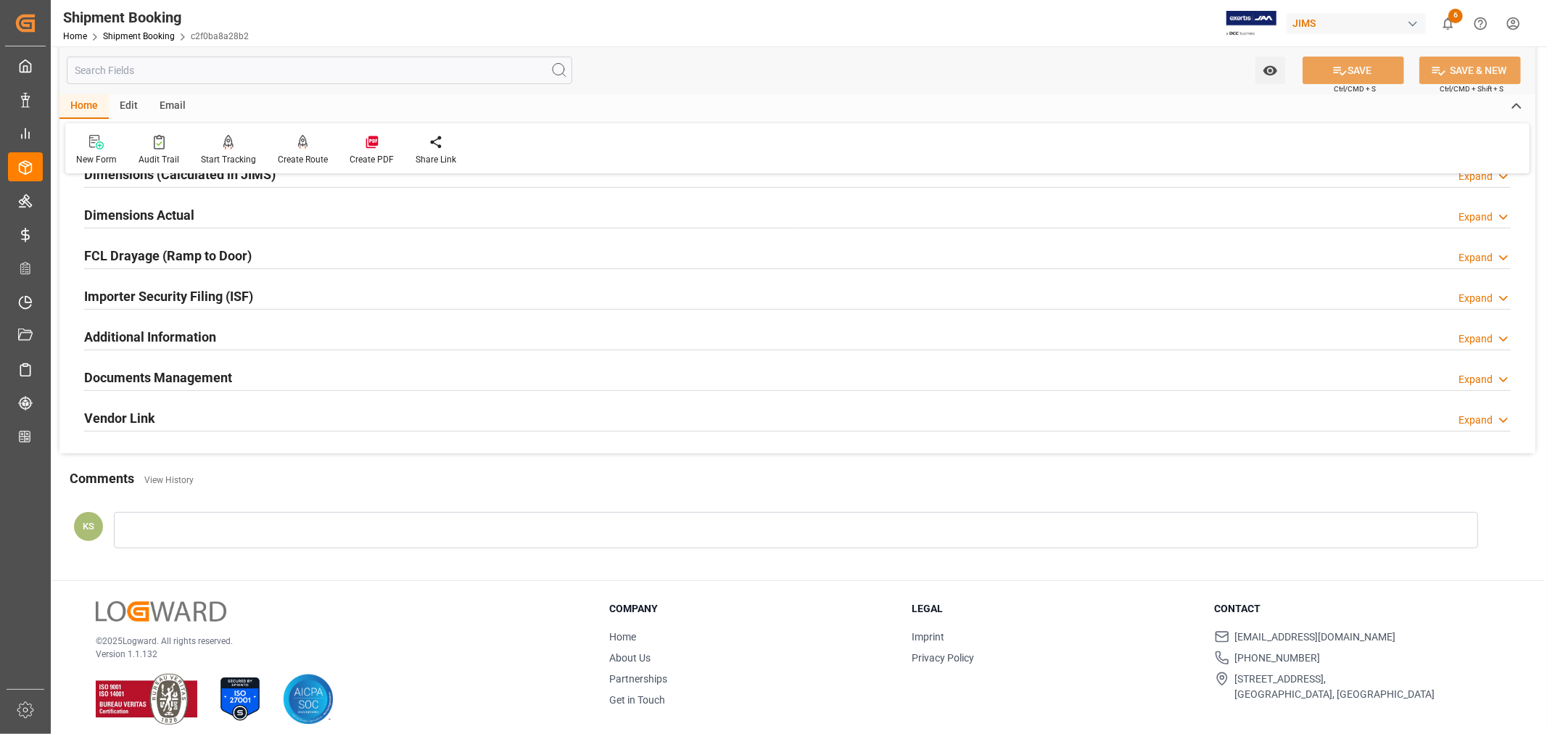
scroll to position [356, 0]
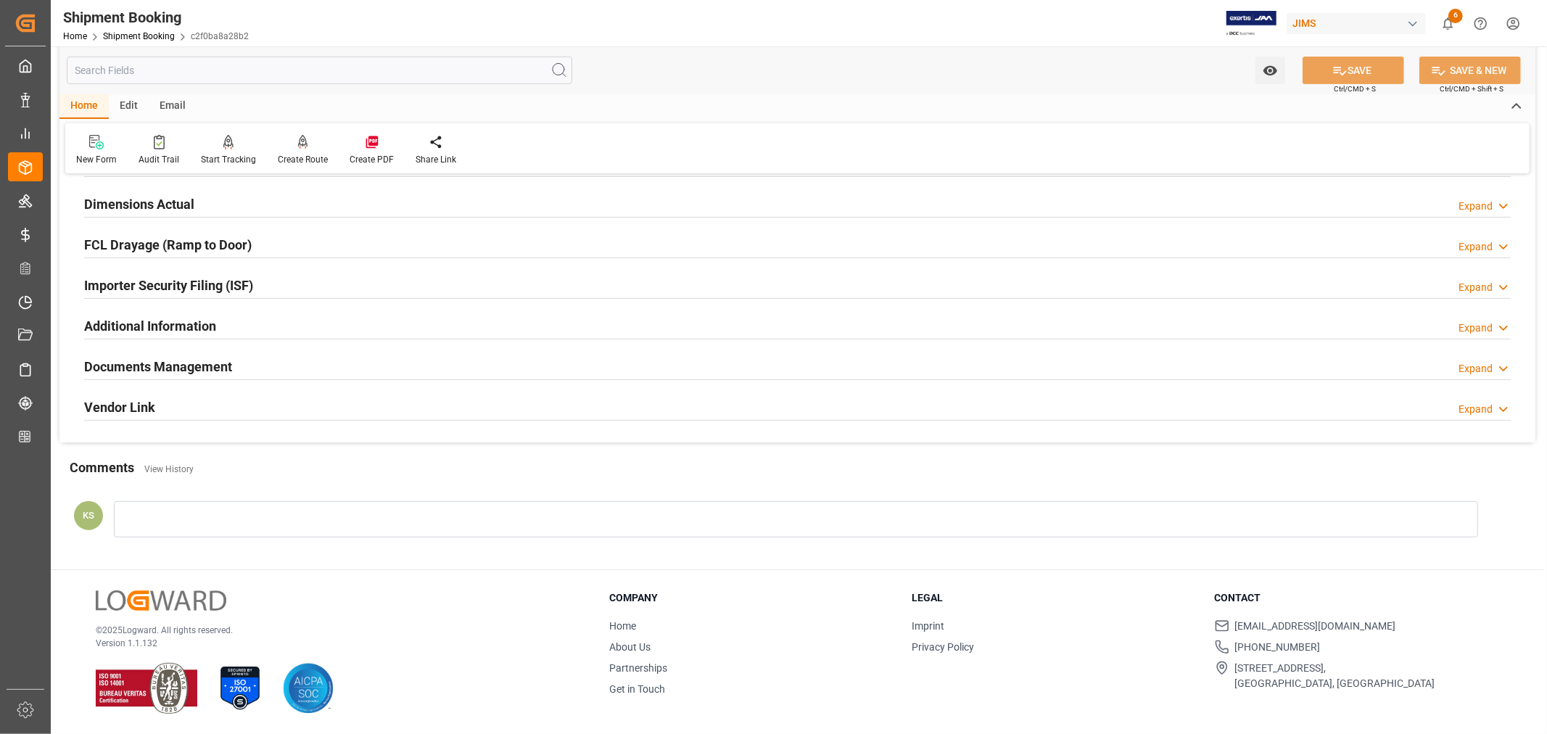
click at [189, 365] on h2 "Documents Management" at bounding box center [158, 367] width 148 height 20
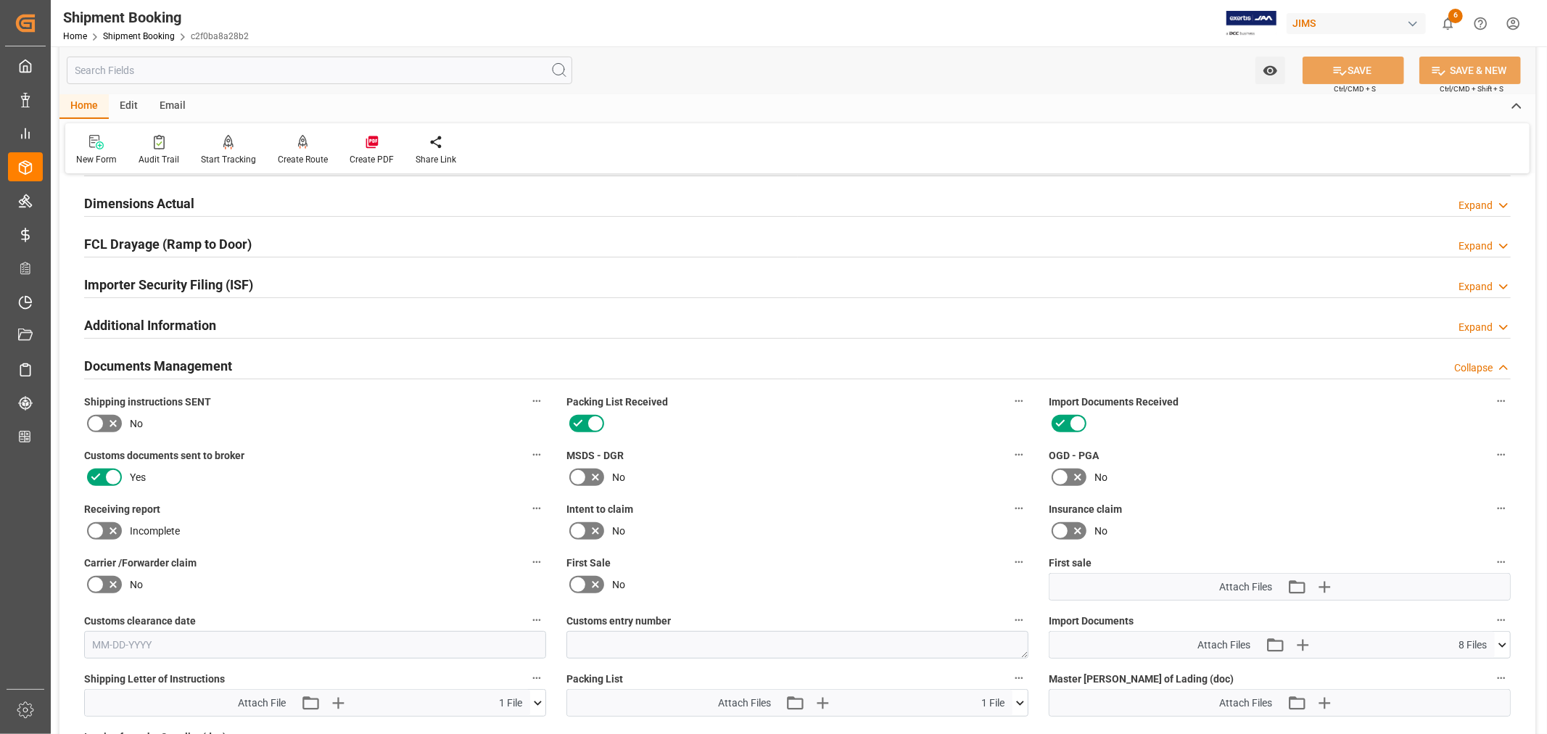
click at [189, 365] on h2 "Documents Management" at bounding box center [158, 366] width 148 height 20
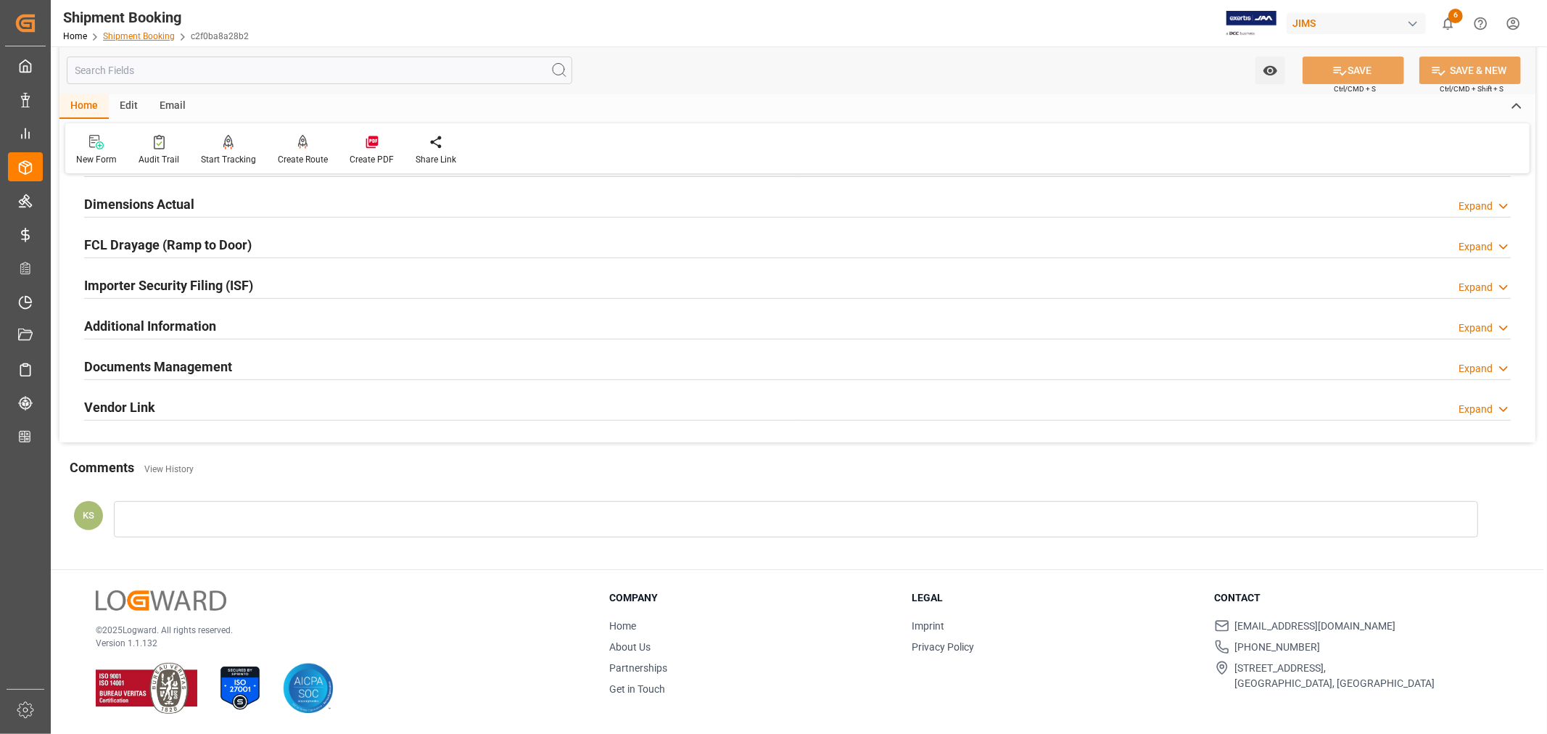
click at [142, 35] on link "Shipment Booking" at bounding box center [139, 36] width 72 height 10
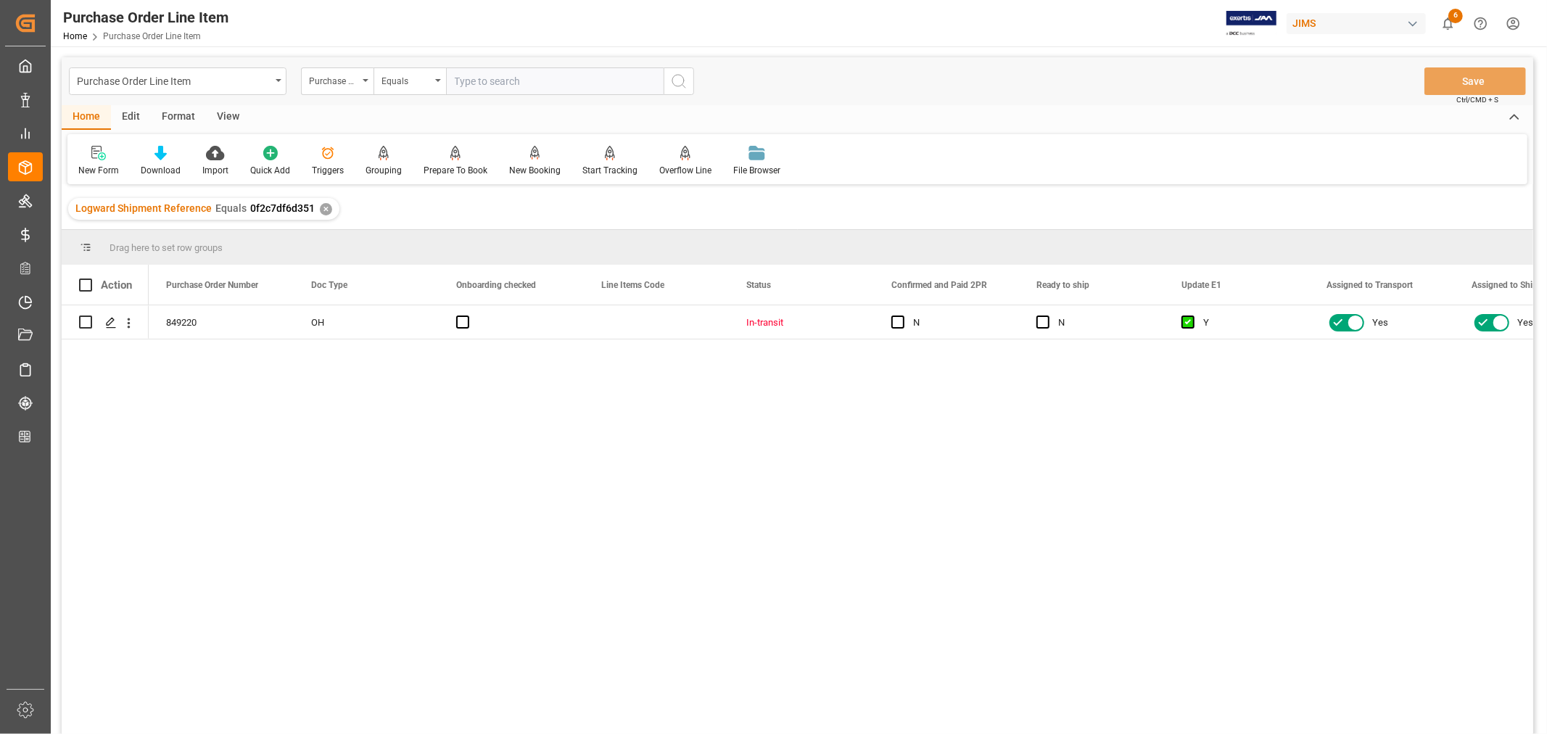
click at [226, 117] on div "View" at bounding box center [228, 117] width 44 height 25
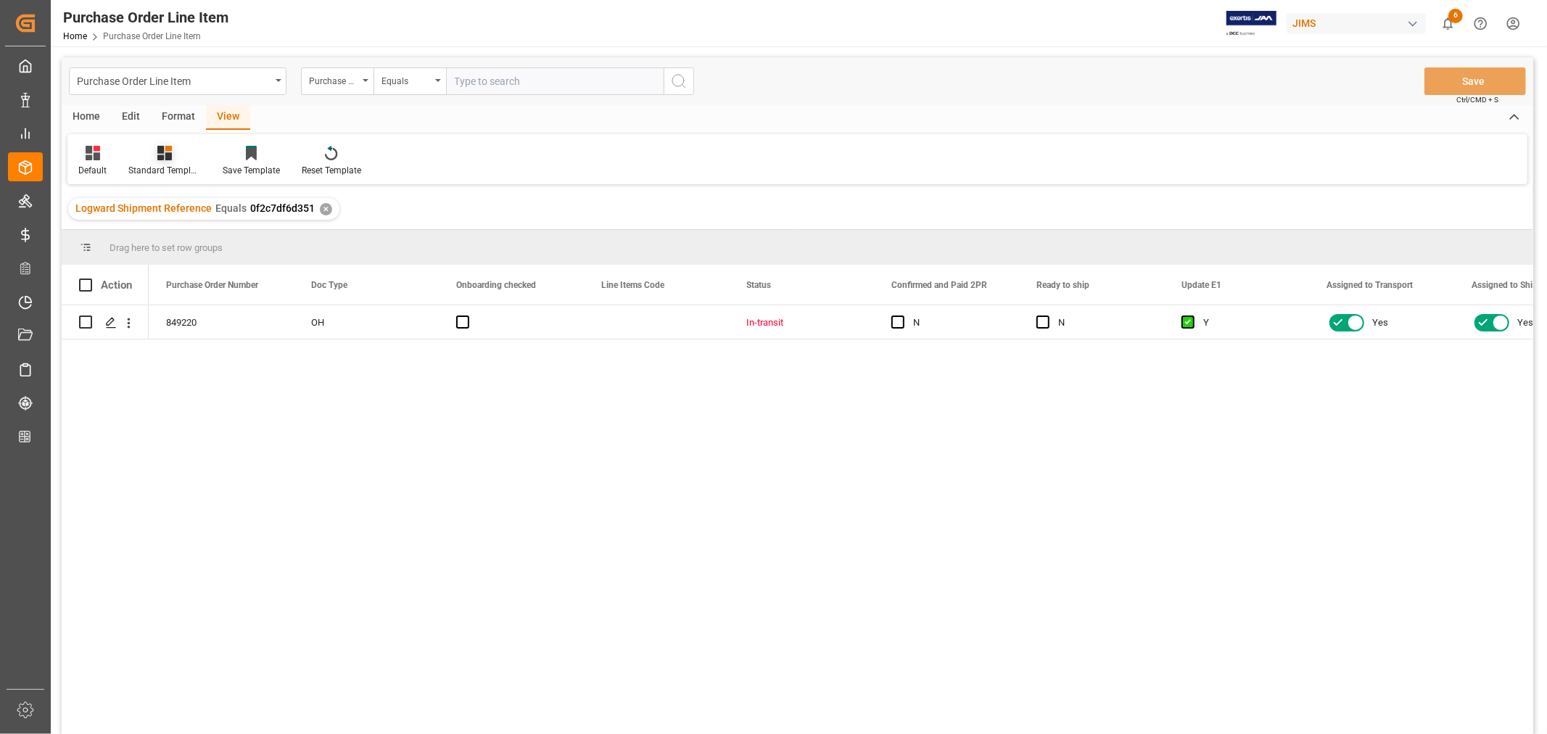
click at [174, 167] on div "Standard Templates" at bounding box center [164, 170] width 73 height 13
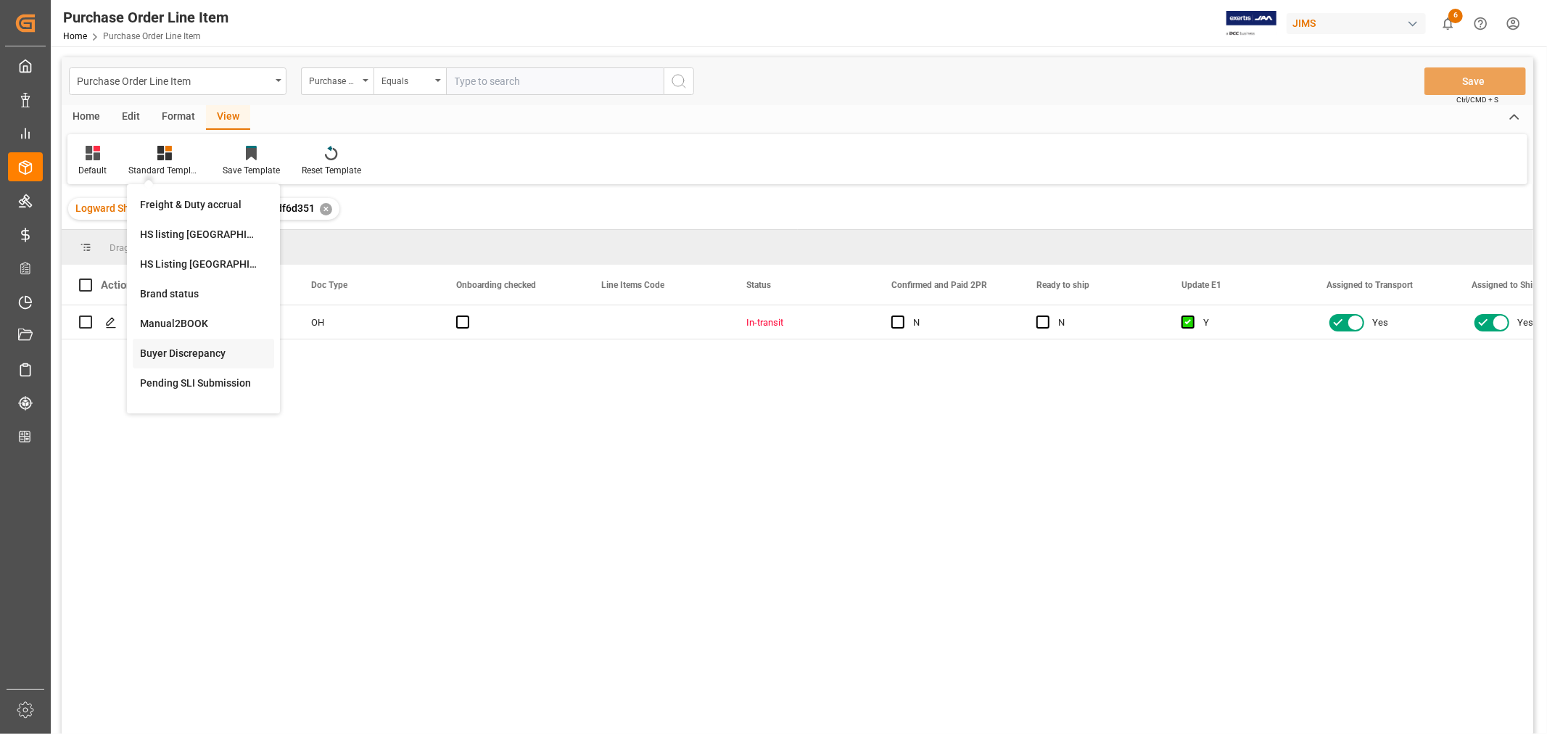
click at [169, 347] on div "Buyer Discrepancy" at bounding box center [203, 353] width 127 height 15
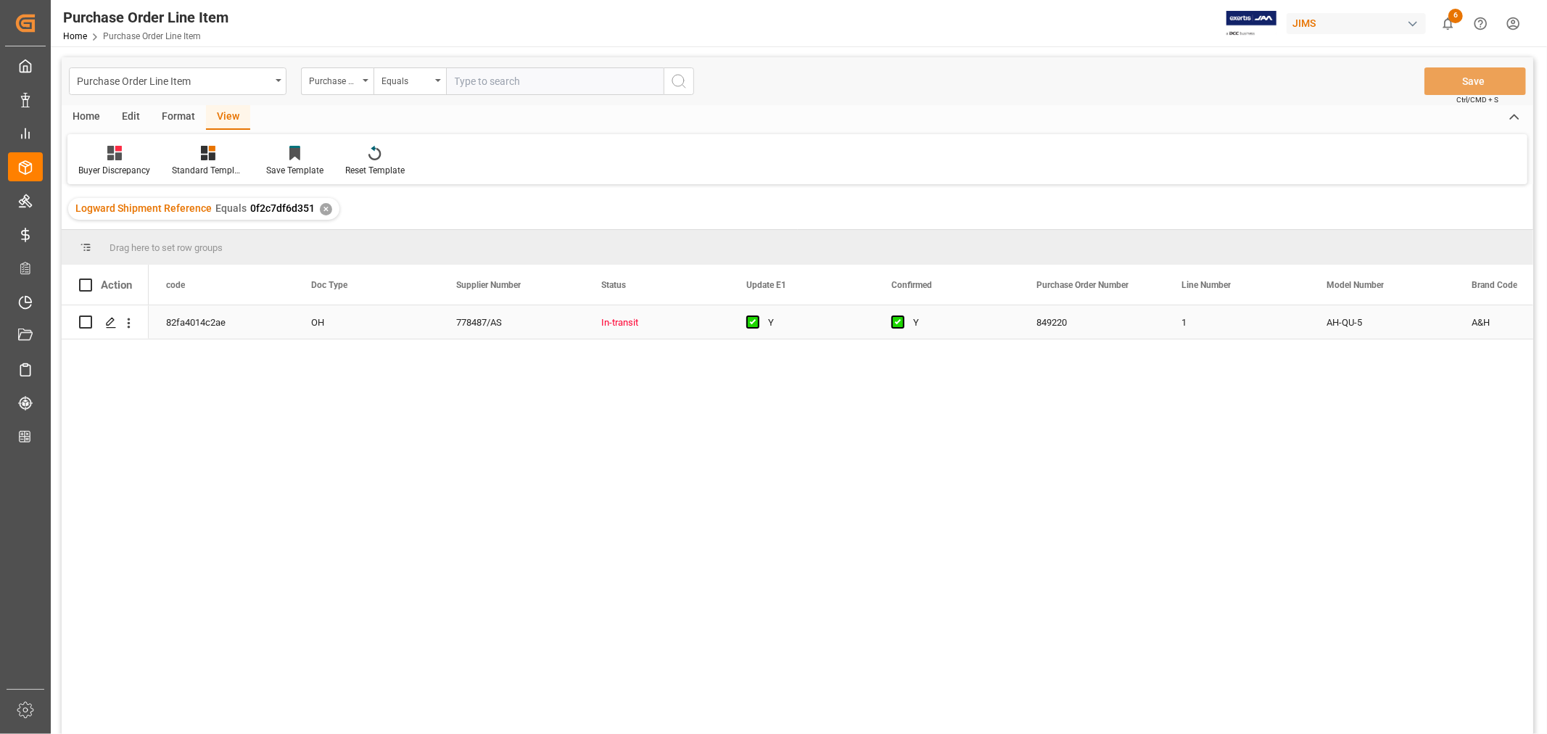
click at [811, 324] on div "Y" at bounding box center [812, 322] width 88 height 33
click at [209, 149] on icon at bounding box center [212, 149] width 7 height 6
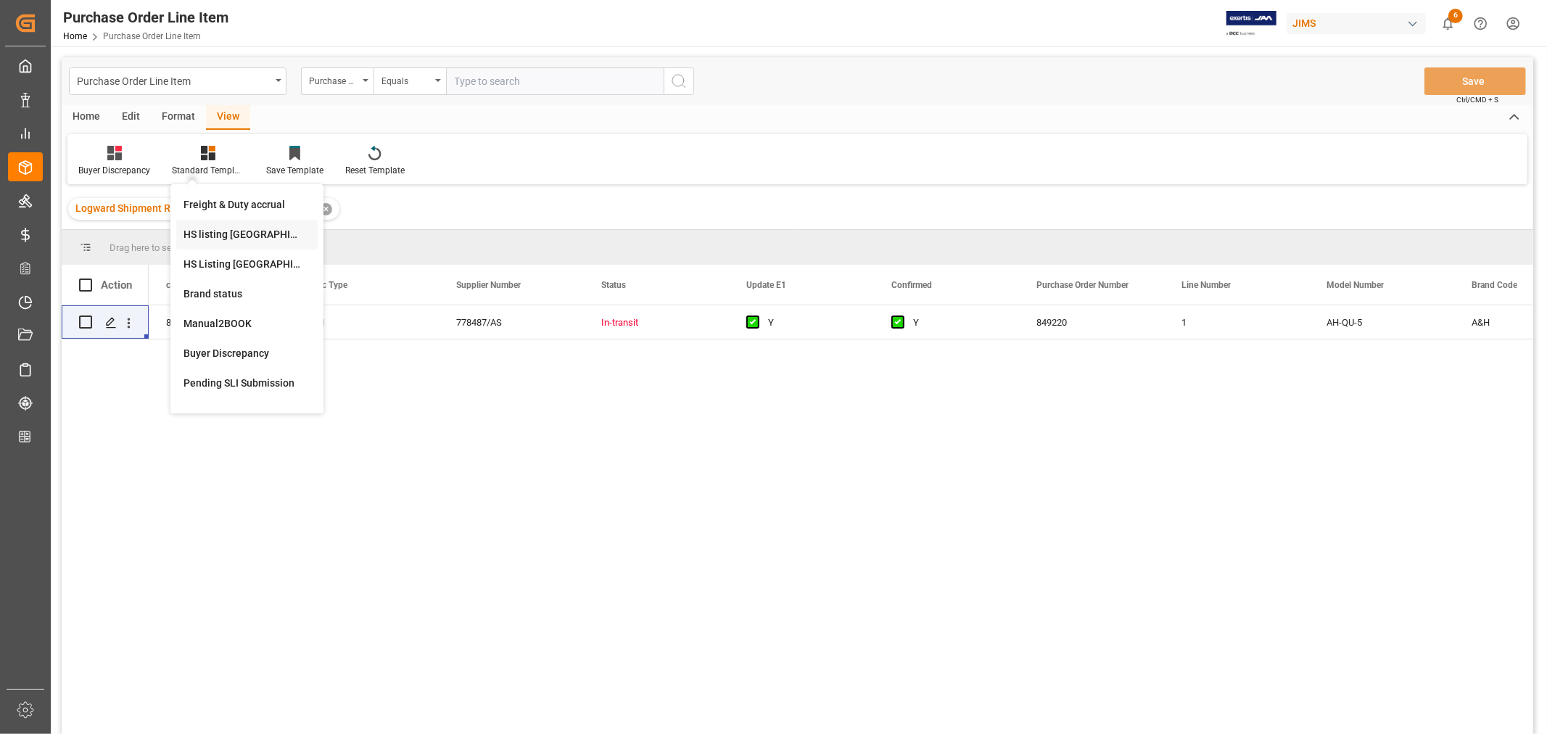
click at [204, 230] on div "HS listing USA" at bounding box center [246, 234] width 127 height 15
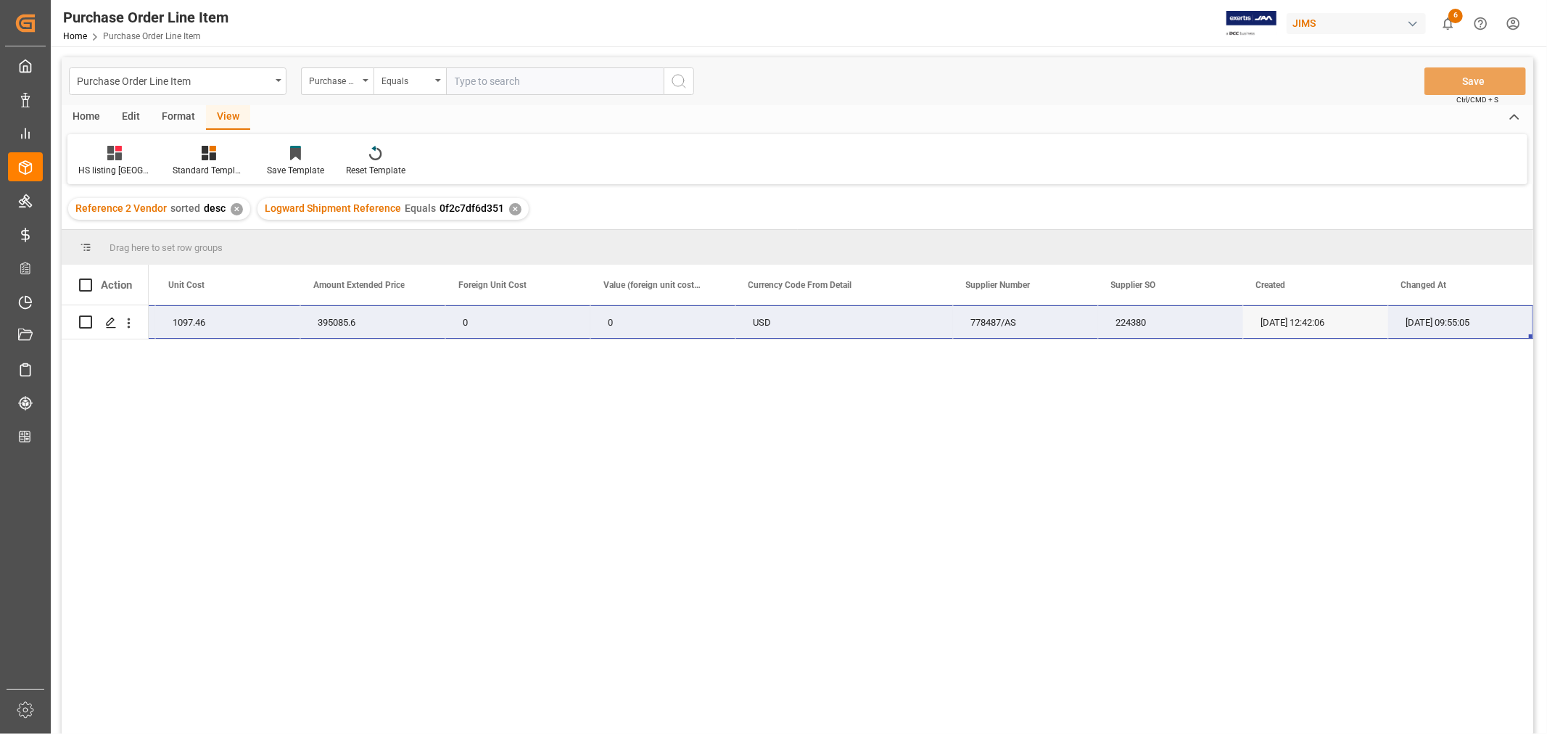
drag, startPoint x: 172, startPoint y: 321, endPoint x: 1458, endPoint y: 328, distance: 1286.6
click at [1458, 328] on div "22-10821-MY (EA) QU-5 Digital Mixer 360 1097.46 395085.6 0 0 USD 778487/AS 2243…" at bounding box center [336, 322] width 2393 height 34
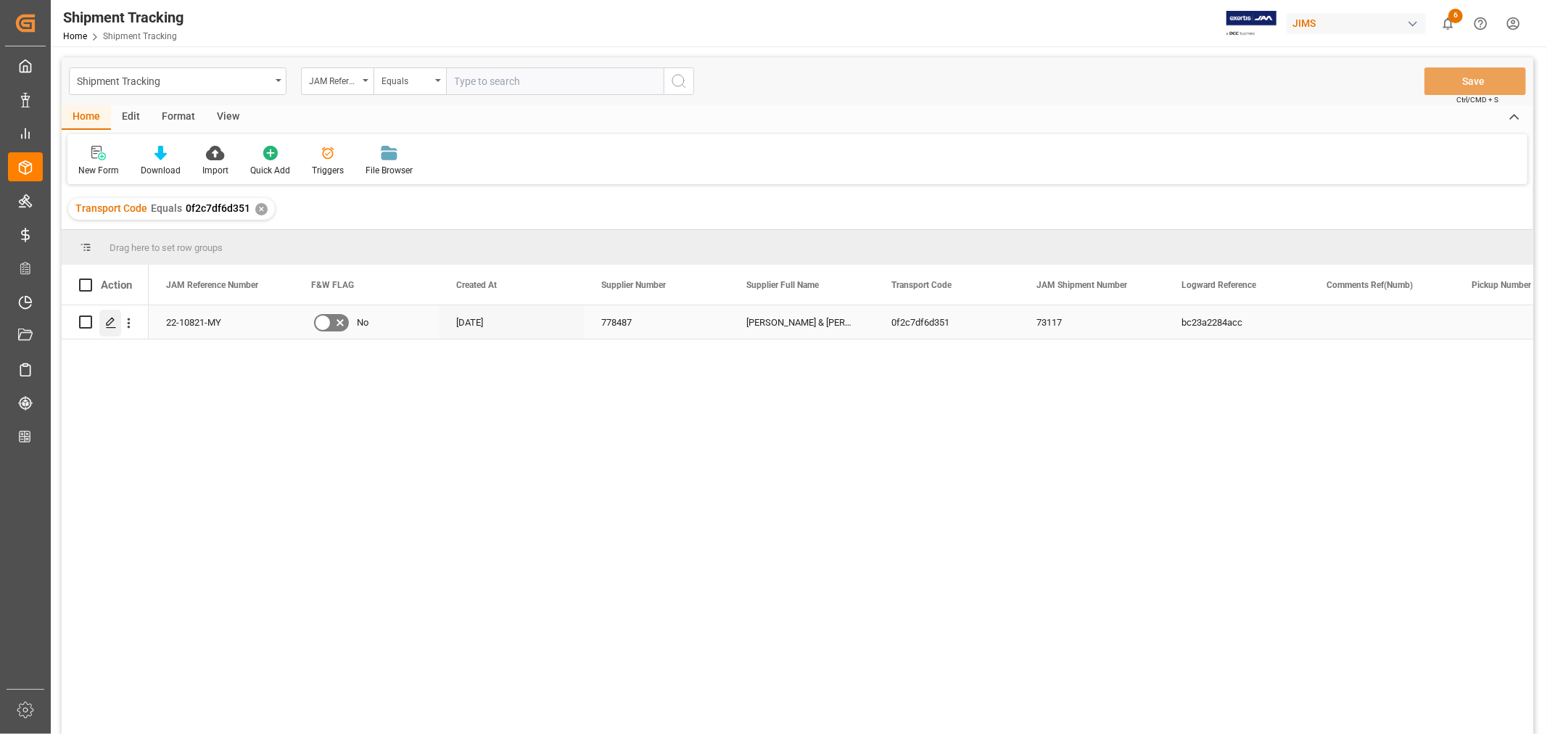
click at [112, 322] on icon "Press SPACE to select this row." at bounding box center [111, 323] width 12 height 12
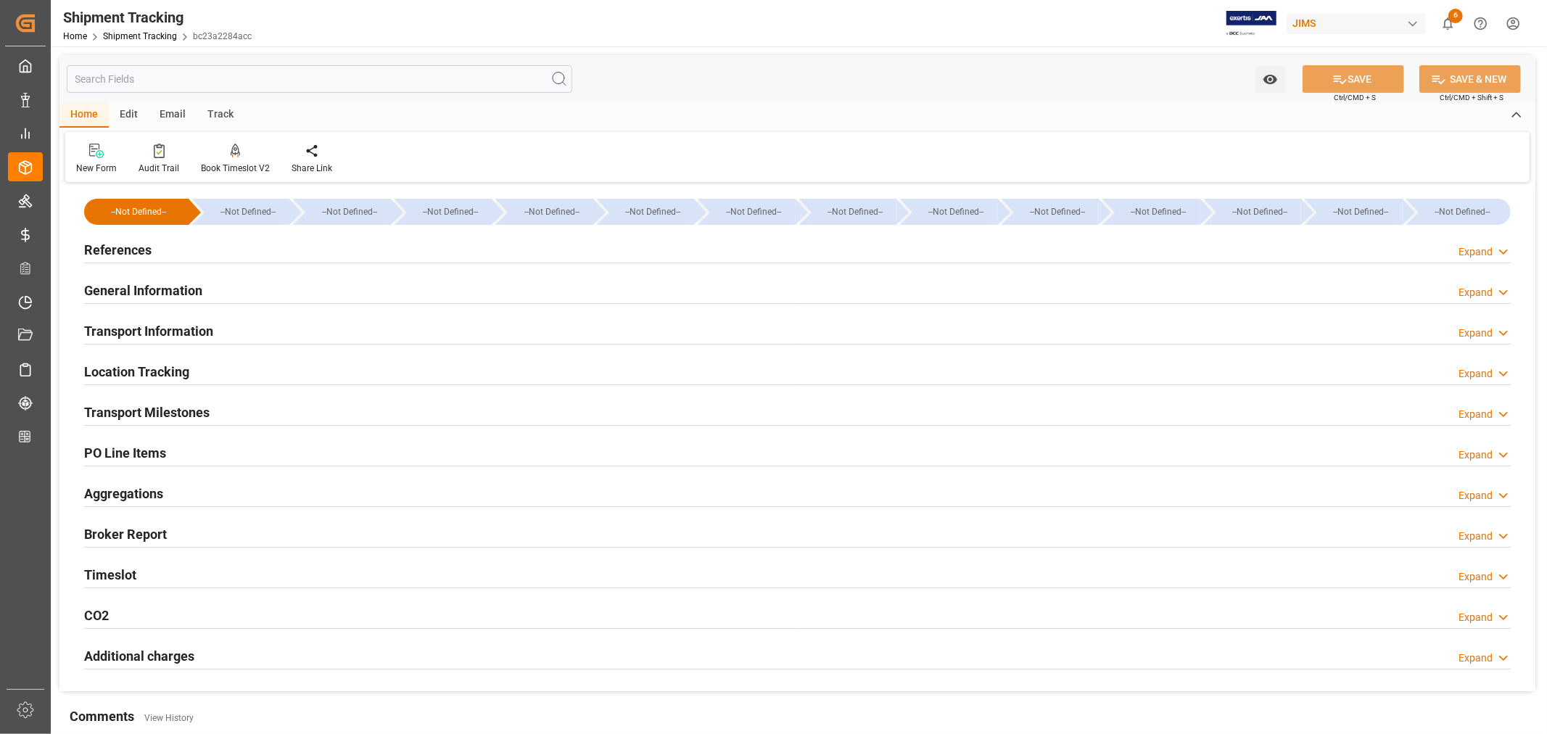
click at [189, 289] on h2 "General Information" at bounding box center [143, 291] width 118 height 20
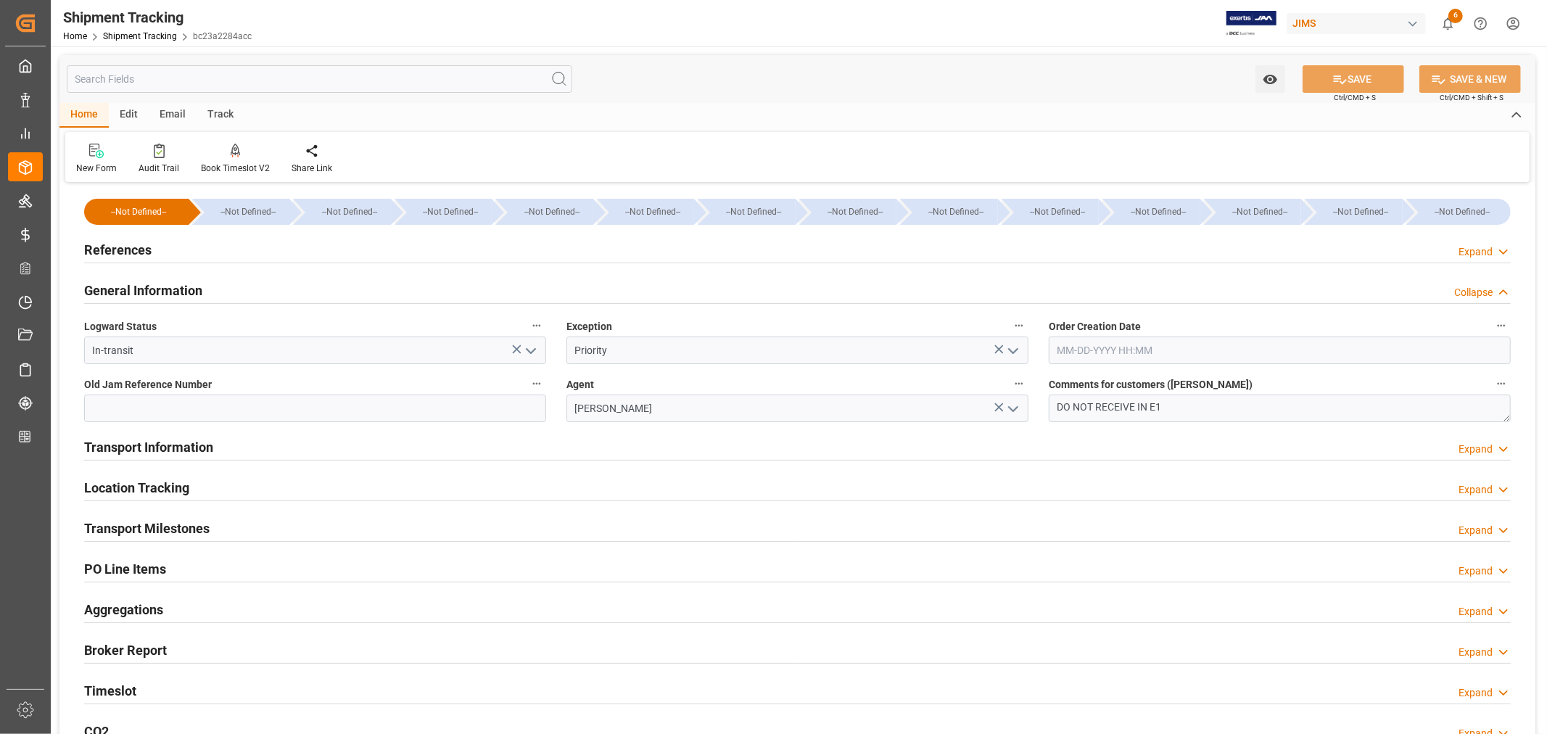
click at [189, 289] on h2 "General Information" at bounding box center [143, 291] width 118 height 20
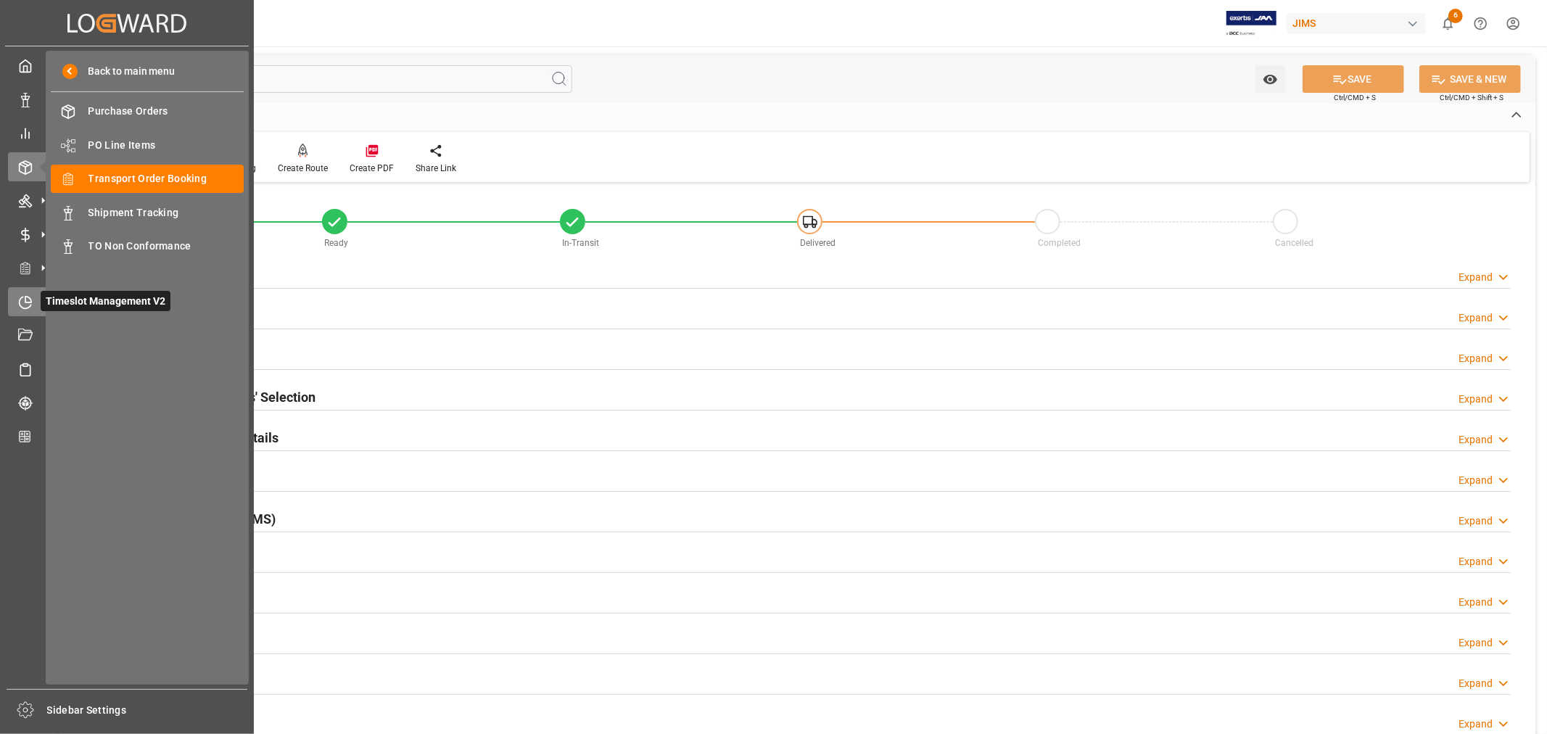
click at [24, 295] on icon at bounding box center [25, 302] width 15 height 15
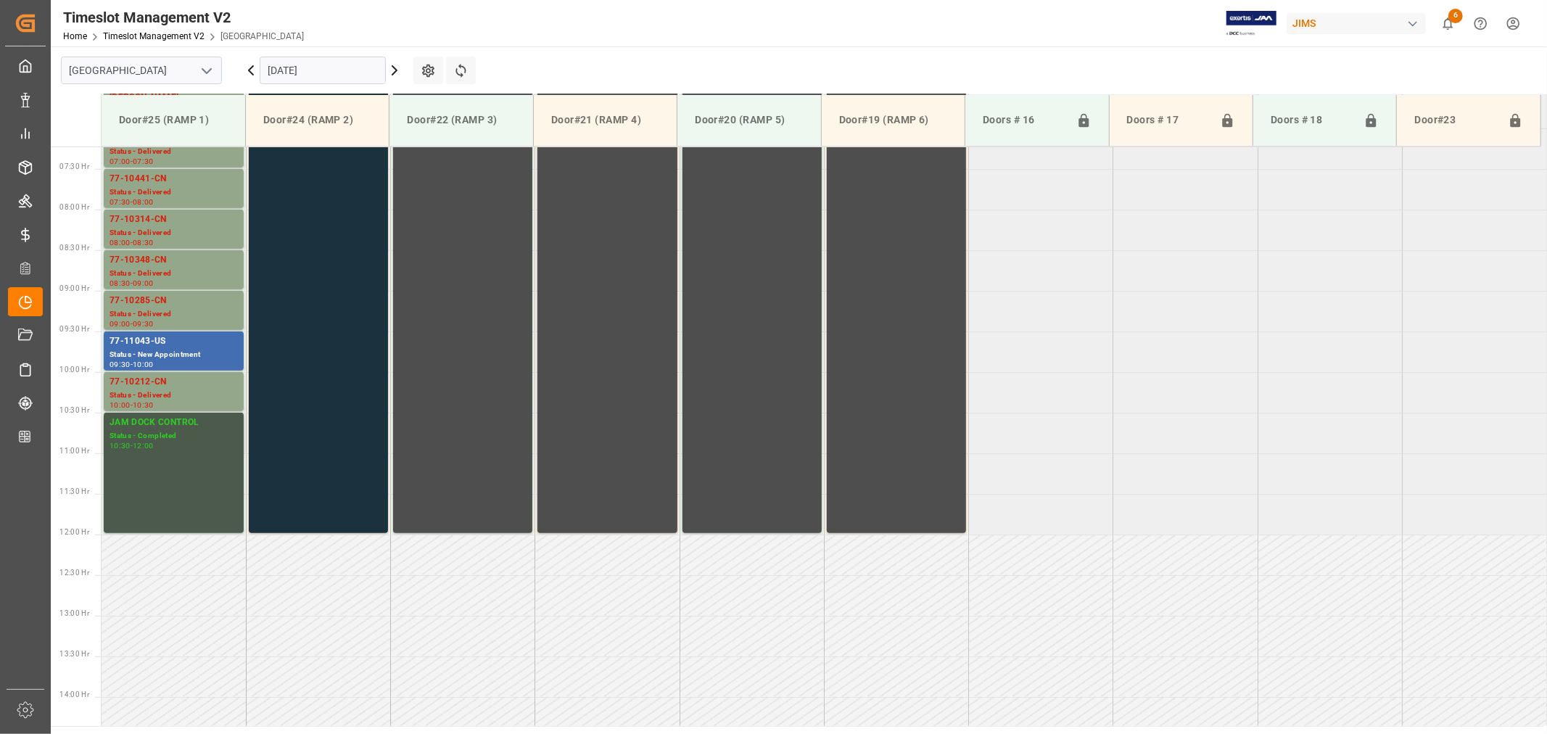
scroll to position [561, 0]
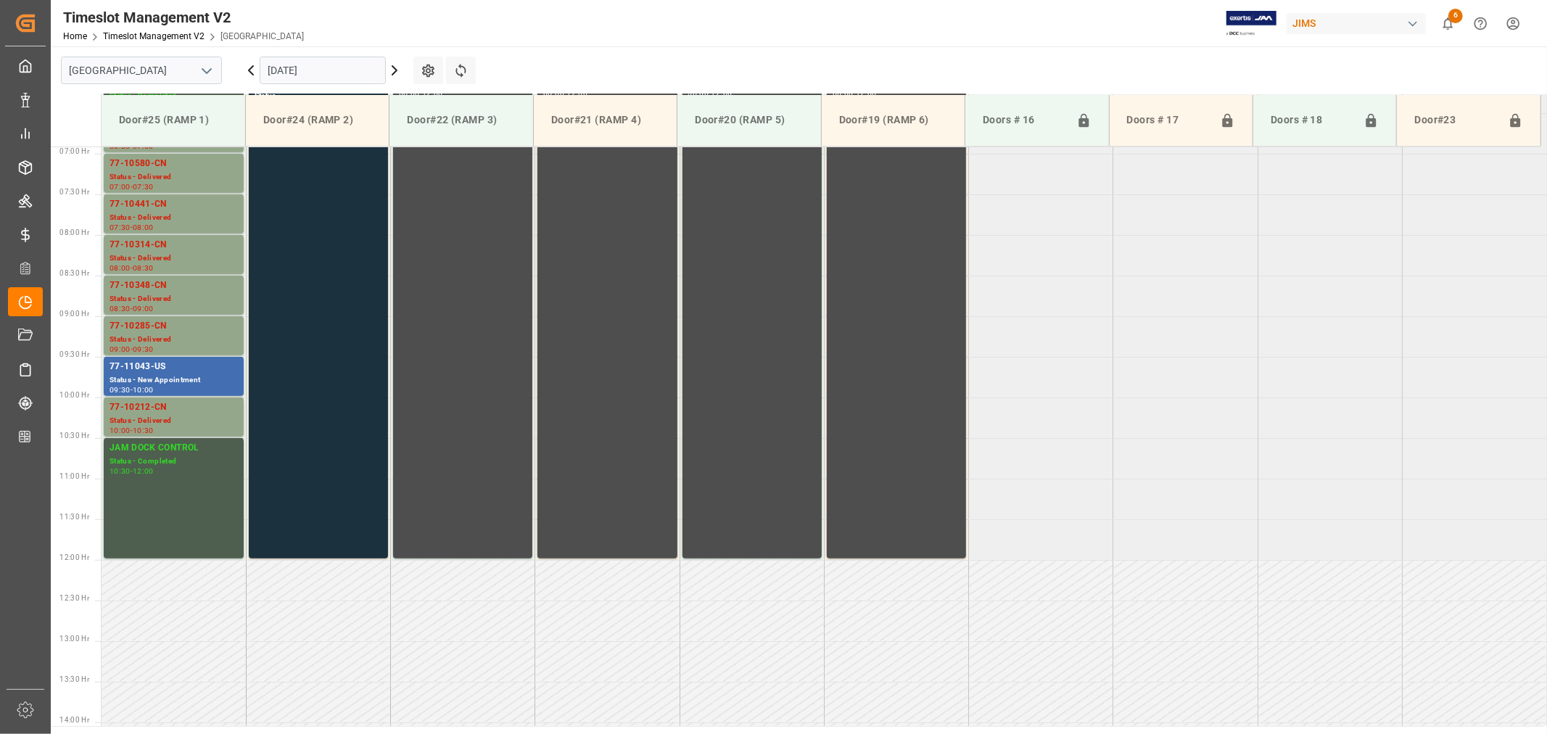
click at [207, 73] on polyline "open menu" at bounding box center [206, 71] width 9 height 4
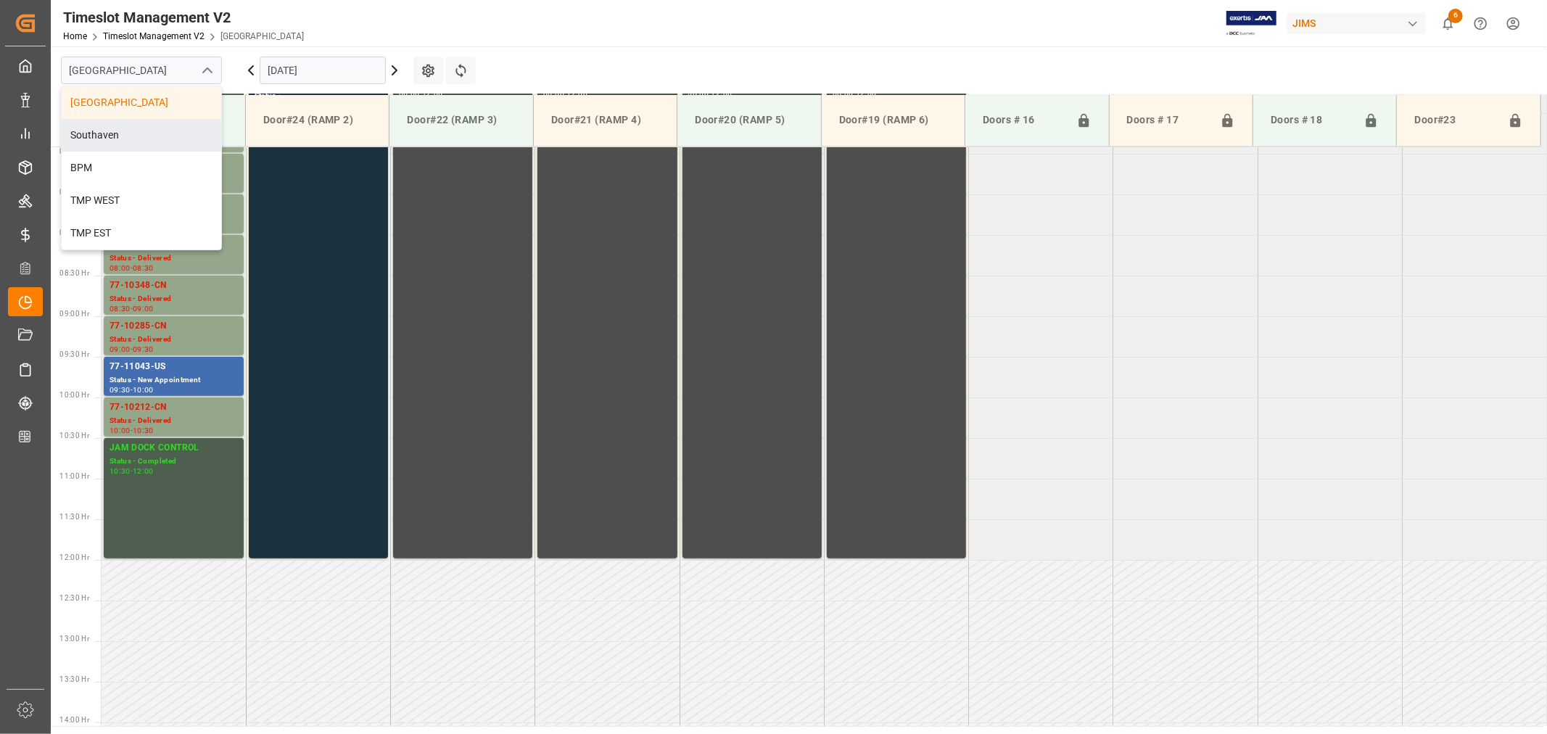
click at [131, 138] on div "Southaven" at bounding box center [142, 135] width 160 height 33
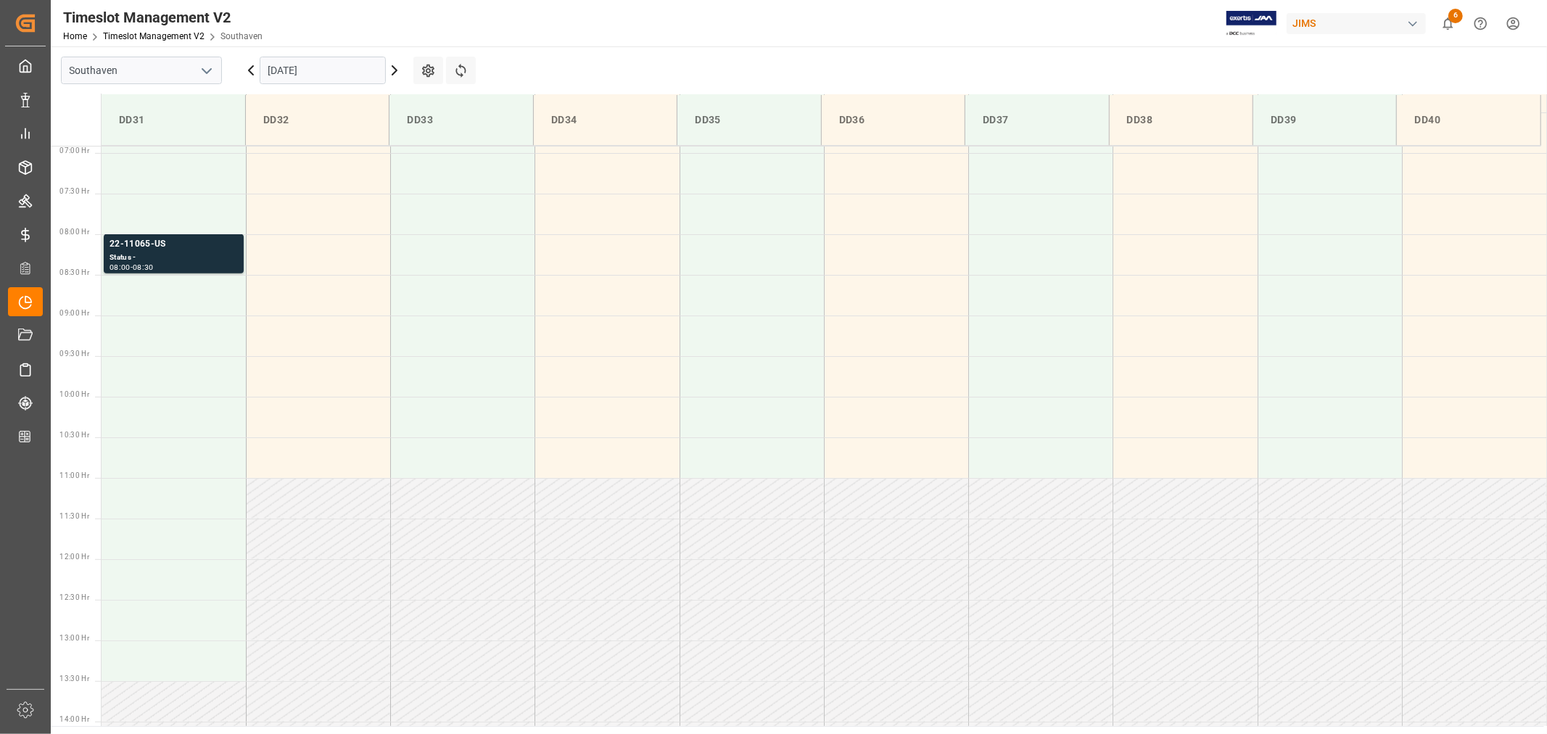
scroll to position [564, 0]
click at [337, 73] on input "[DATE]" at bounding box center [323, 71] width 126 height 28
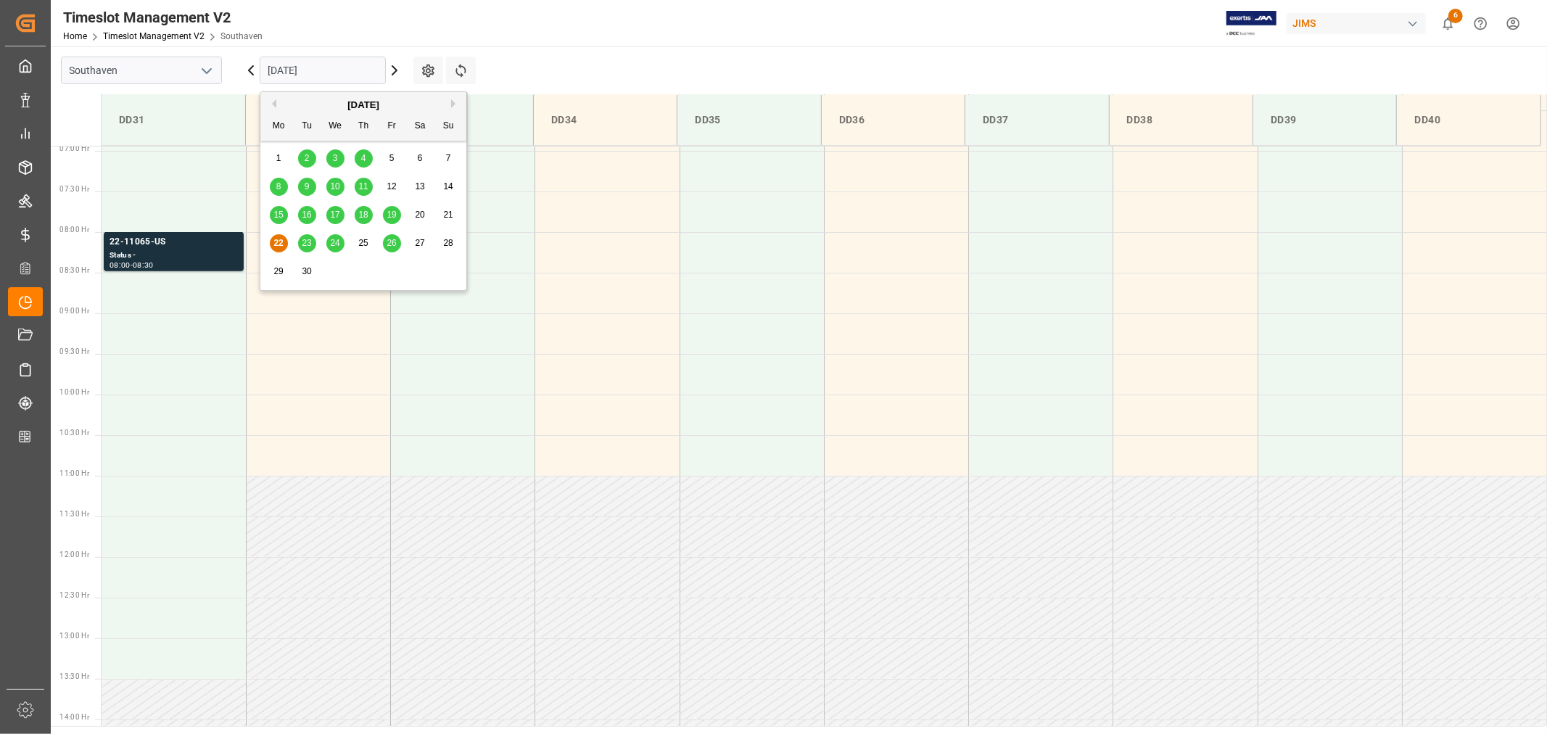
click at [306, 240] on span "23" at bounding box center [306, 243] width 9 height 10
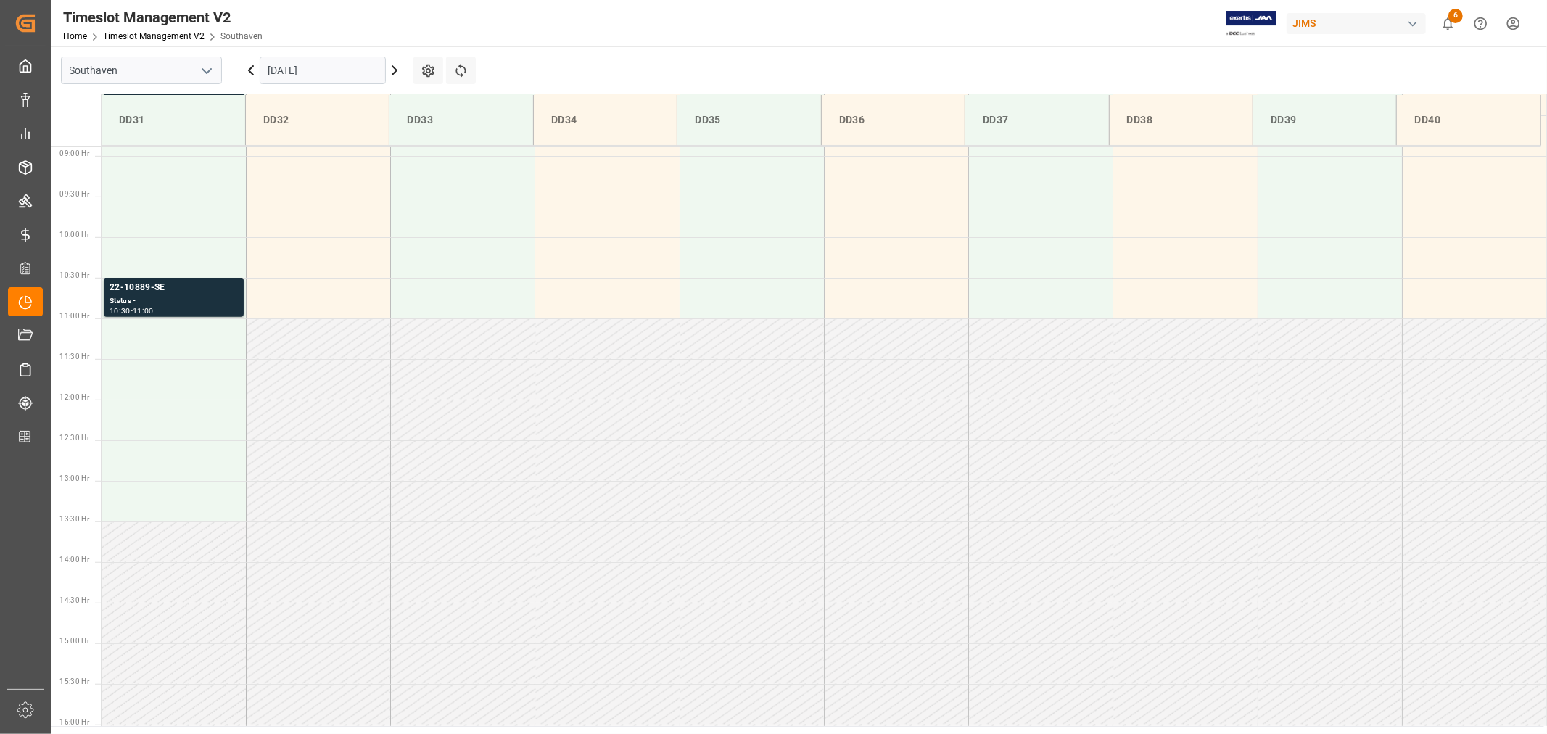
scroll to position [722, 0]
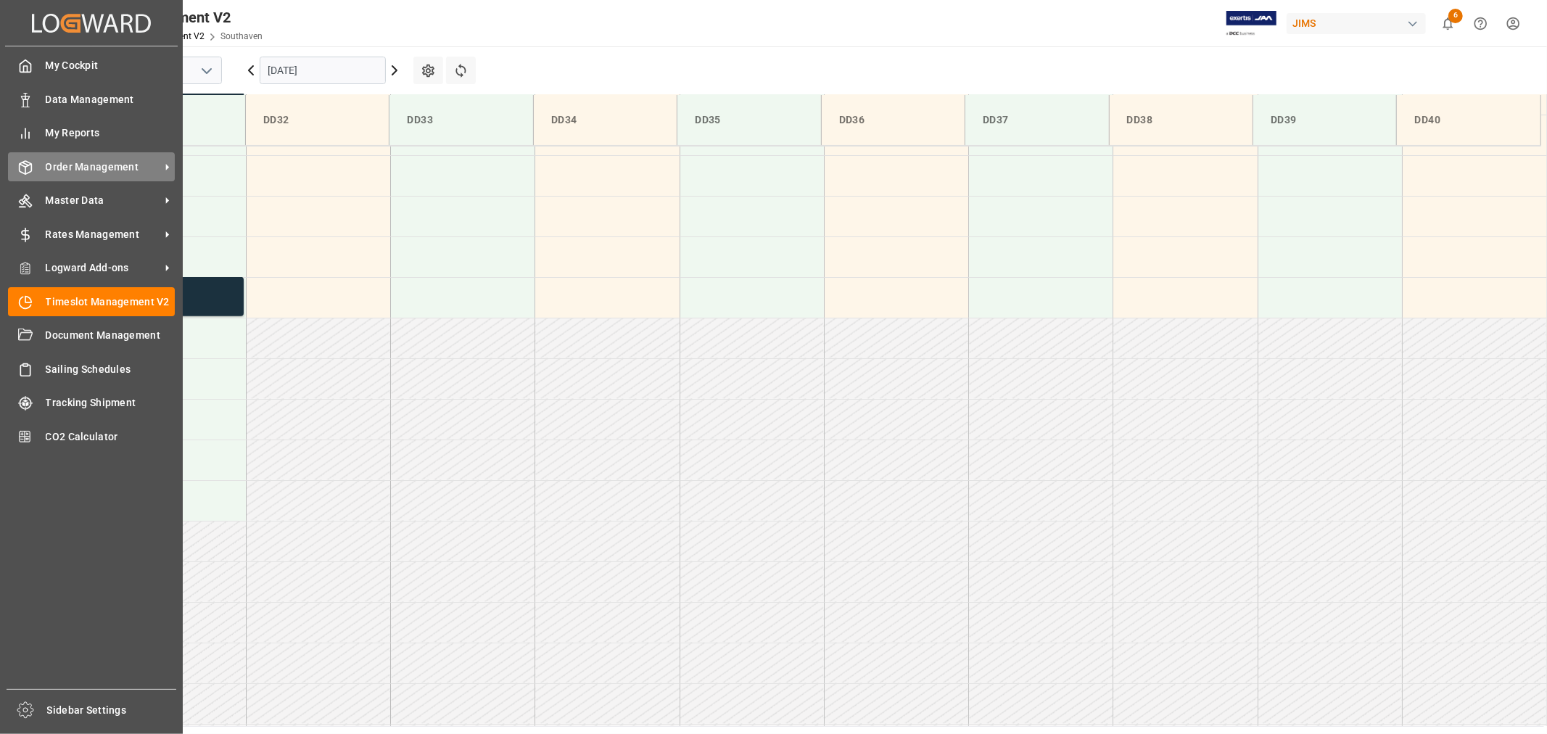
click at [90, 165] on span "Order Management" at bounding box center [103, 167] width 115 height 15
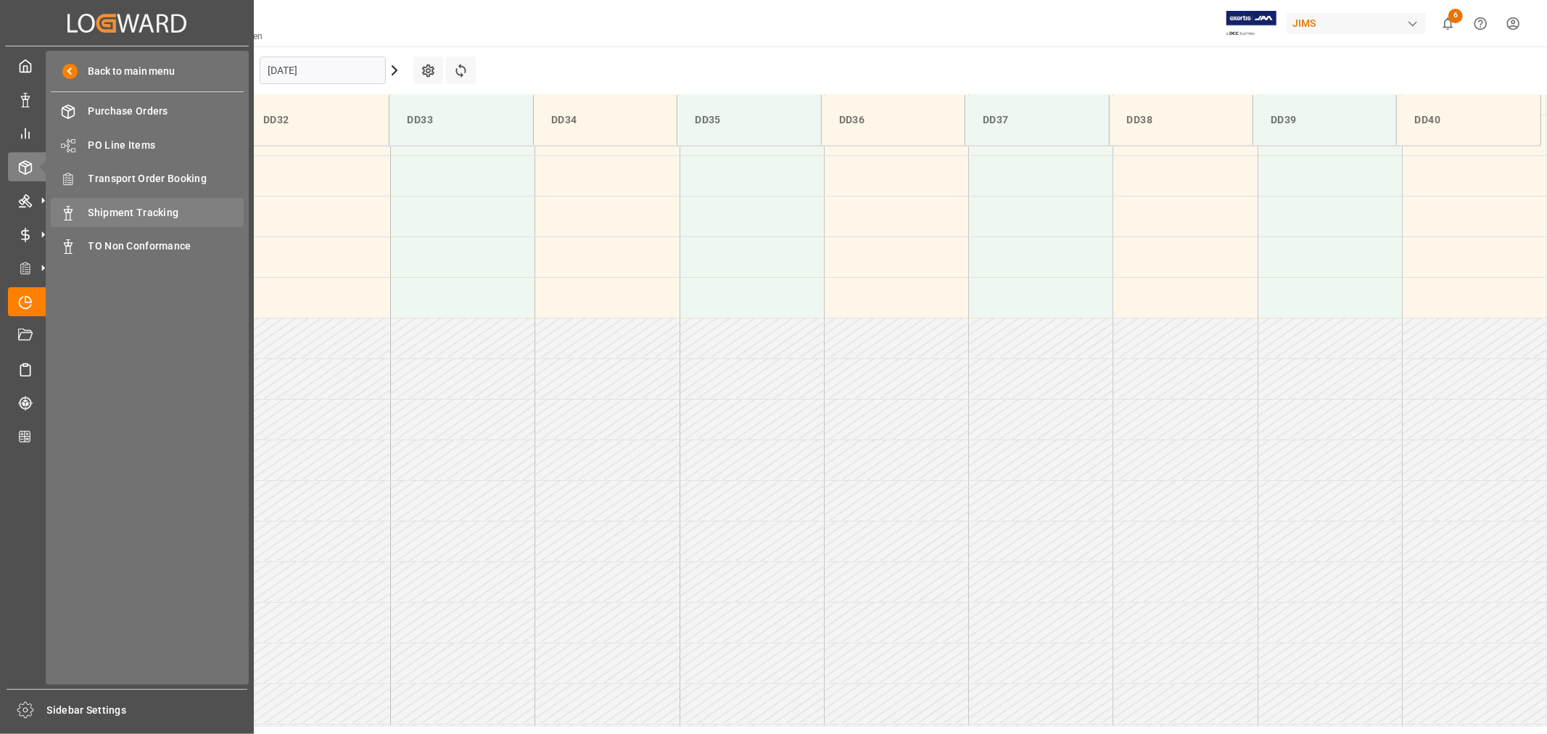
click at [143, 210] on span "Shipment Tracking" at bounding box center [166, 212] width 156 height 15
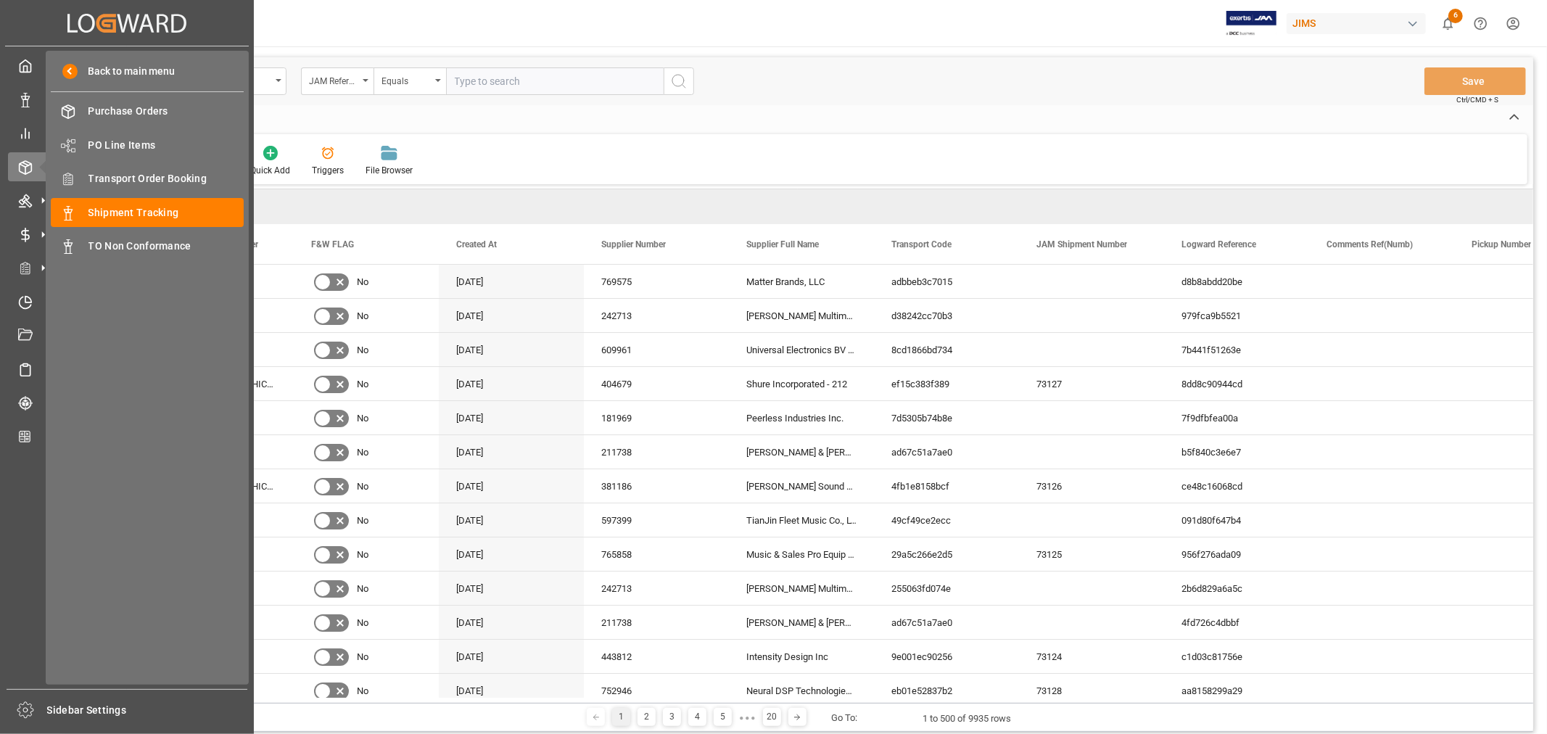
click at [490, 82] on input "text" at bounding box center [555, 81] width 218 height 28
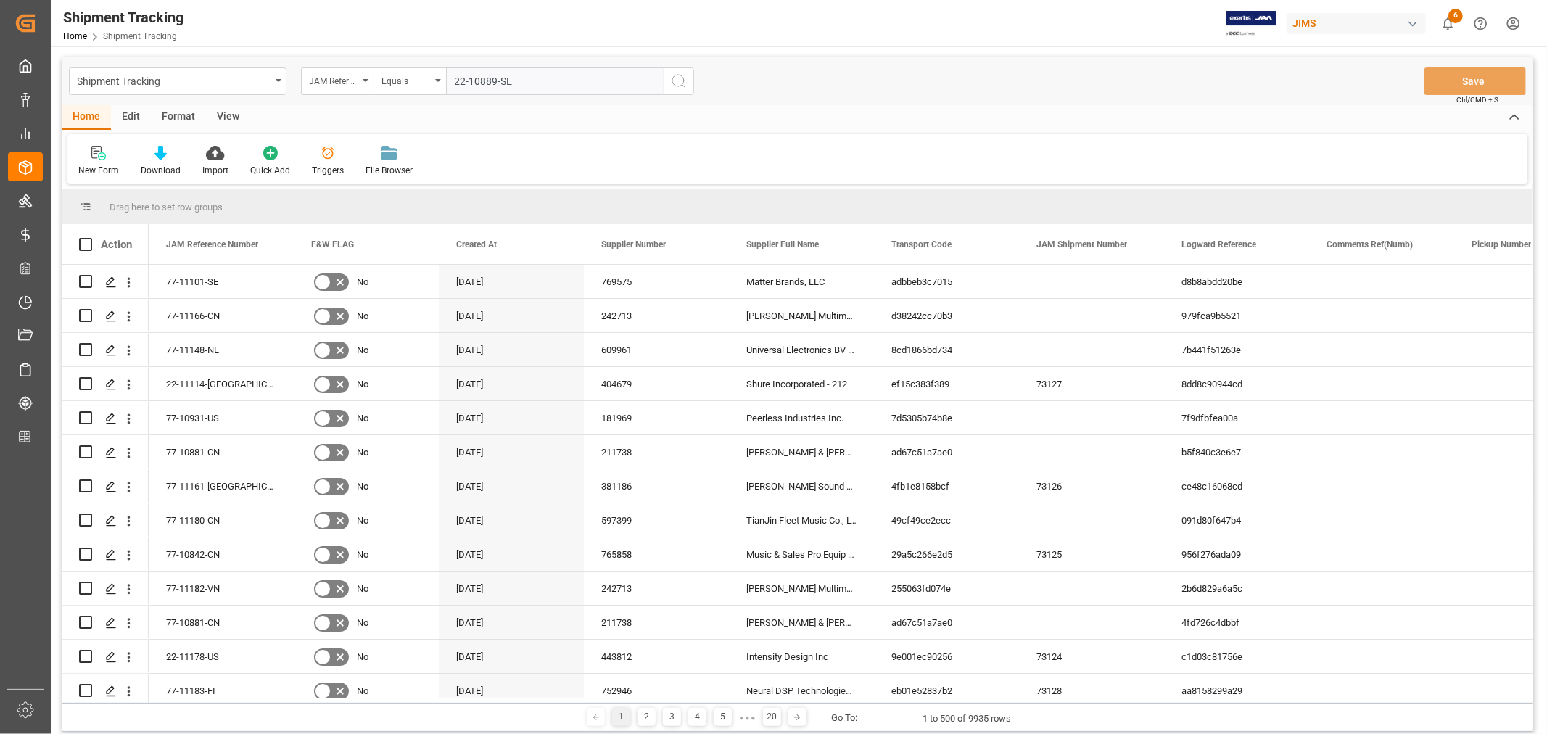
type input "22-10889-SE"
drag, startPoint x: 680, startPoint y: 80, endPoint x: 551, endPoint y: 175, distance: 160.3
click at [680, 78] on icon "search button" at bounding box center [678, 81] width 17 height 17
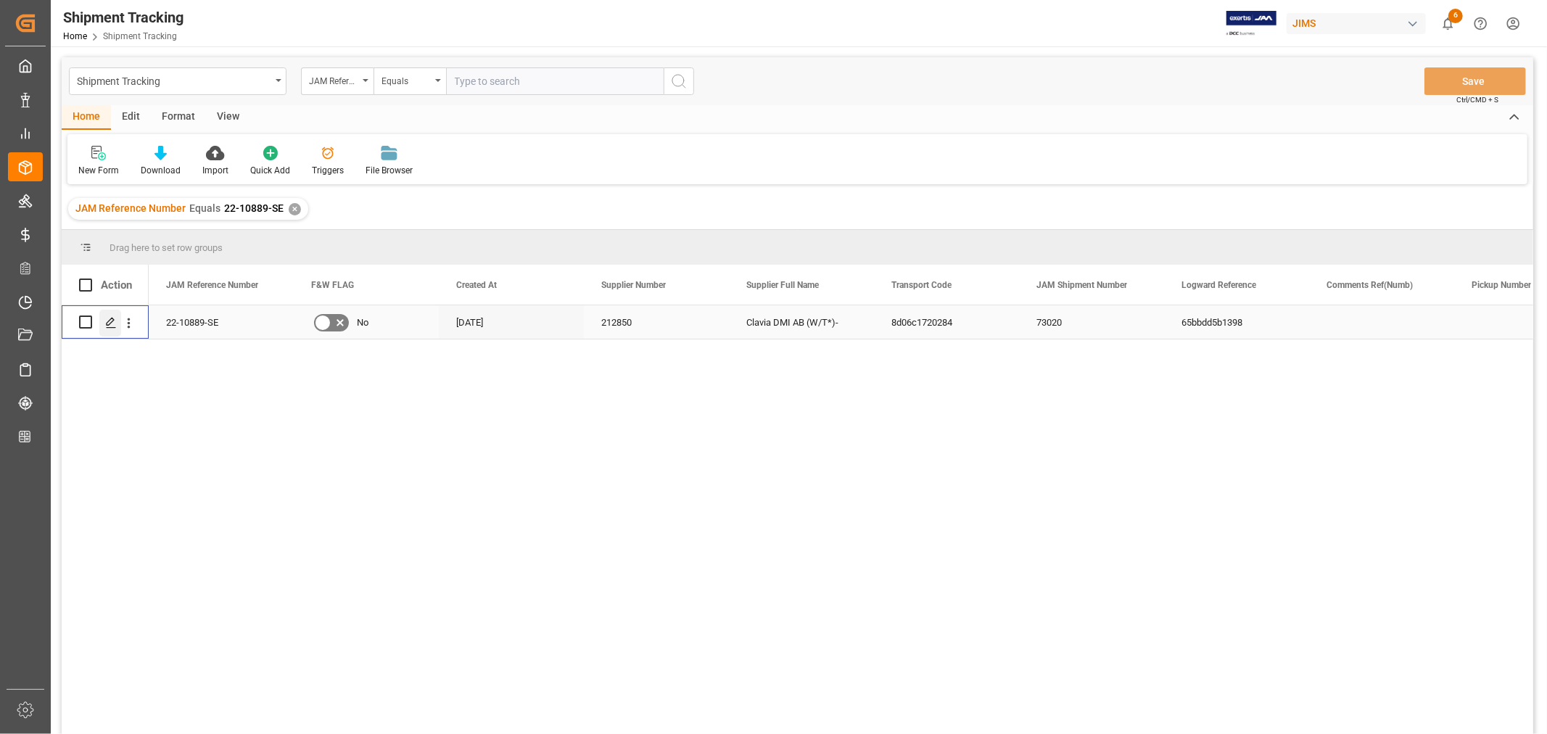
click at [113, 326] on icon "Press SPACE to select this row." at bounding box center [111, 323] width 12 height 12
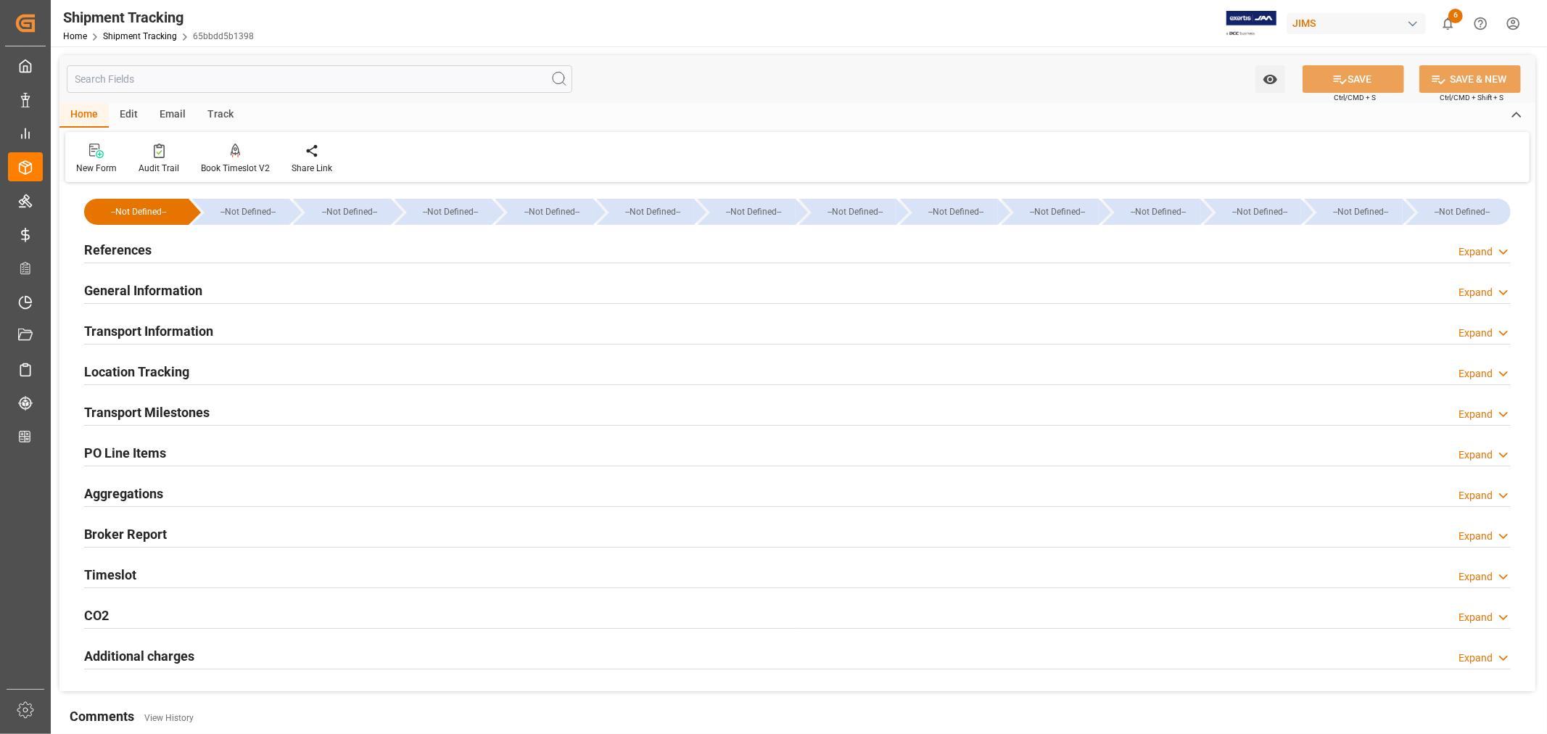
click at [254, 574] on div "Timeslot Expand" at bounding box center [797, 574] width 1427 height 28
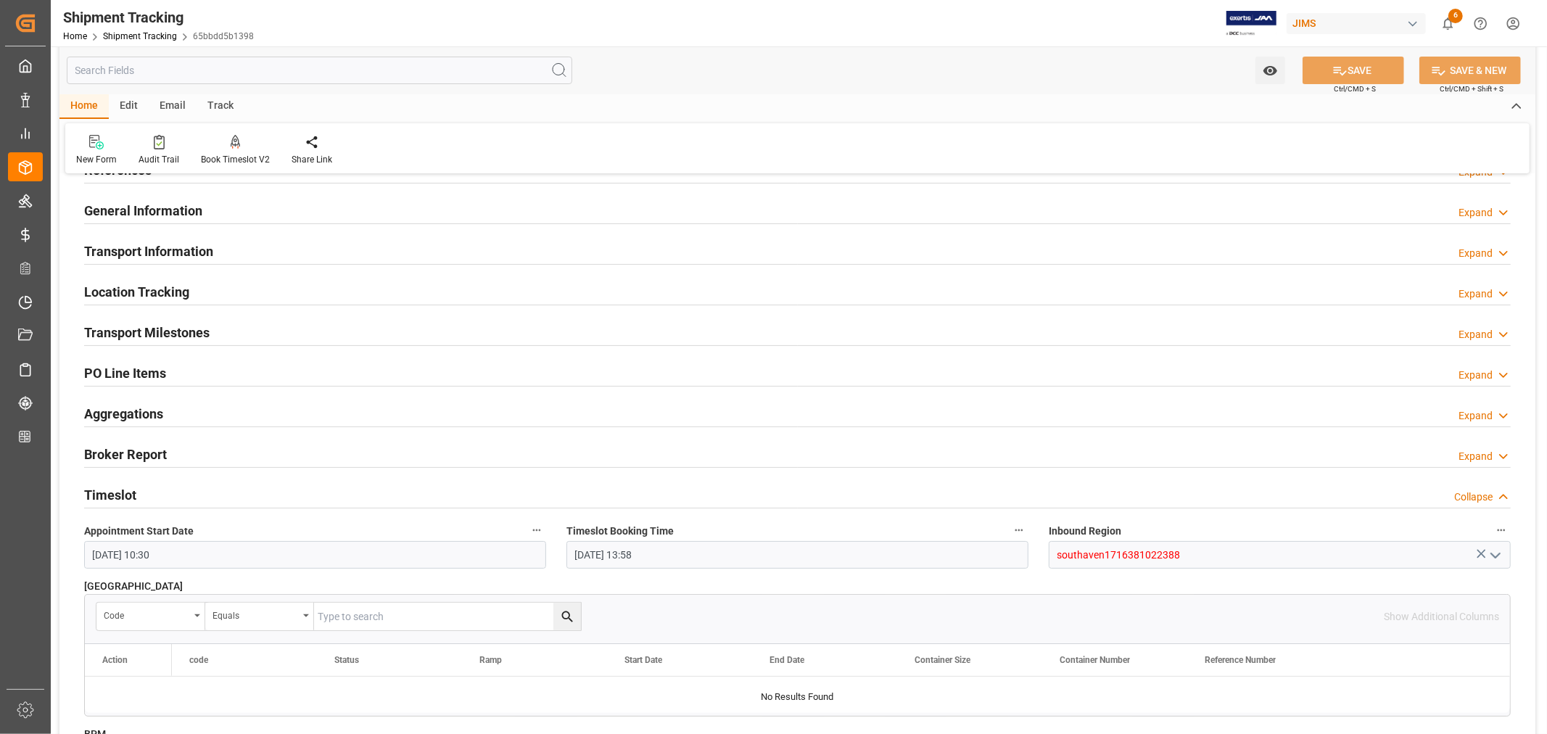
scroll to position [81, 0]
click at [265, 323] on div "Transport Milestones Expand" at bounding box center [797, 331] width 1427 height 28
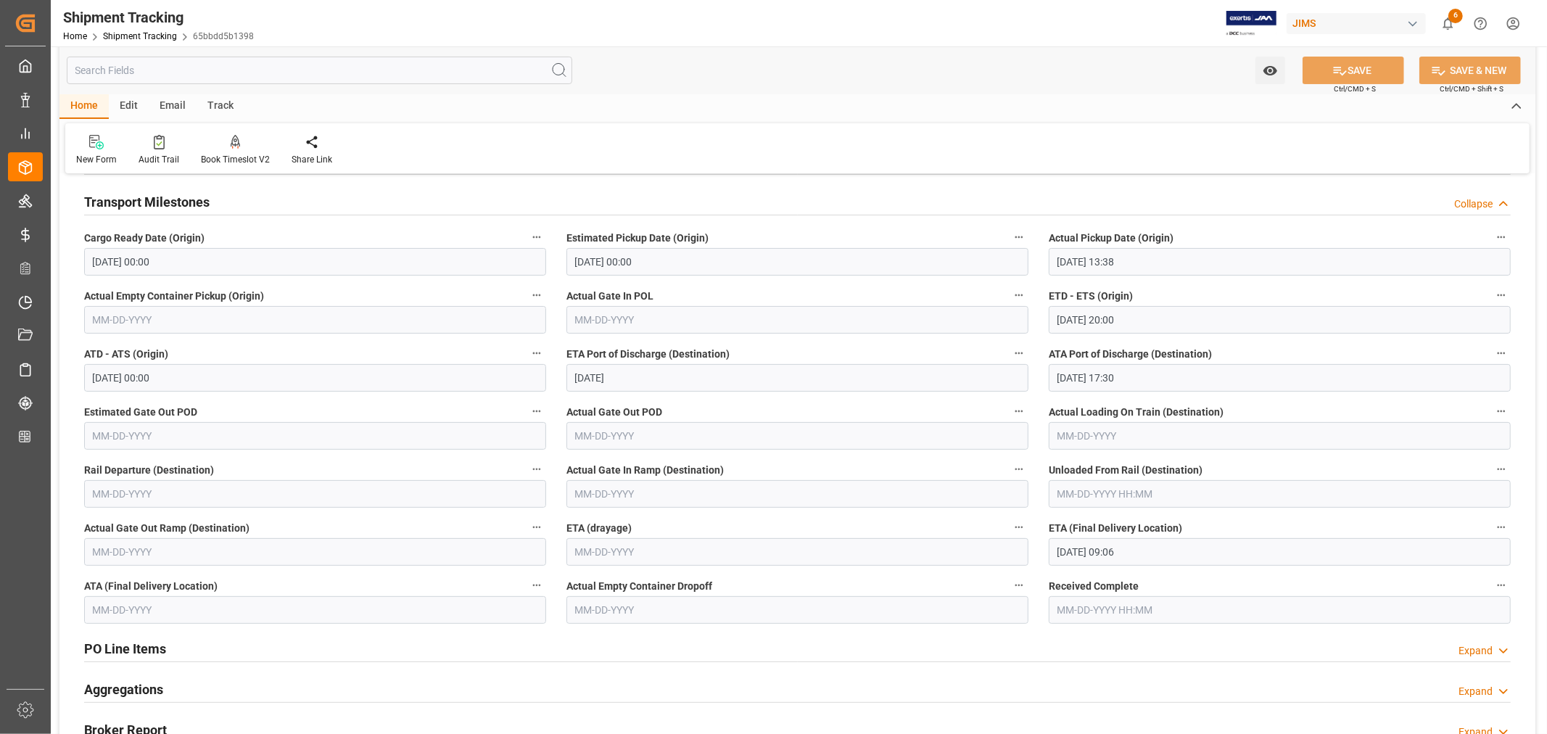
scroll to position [242, 0]
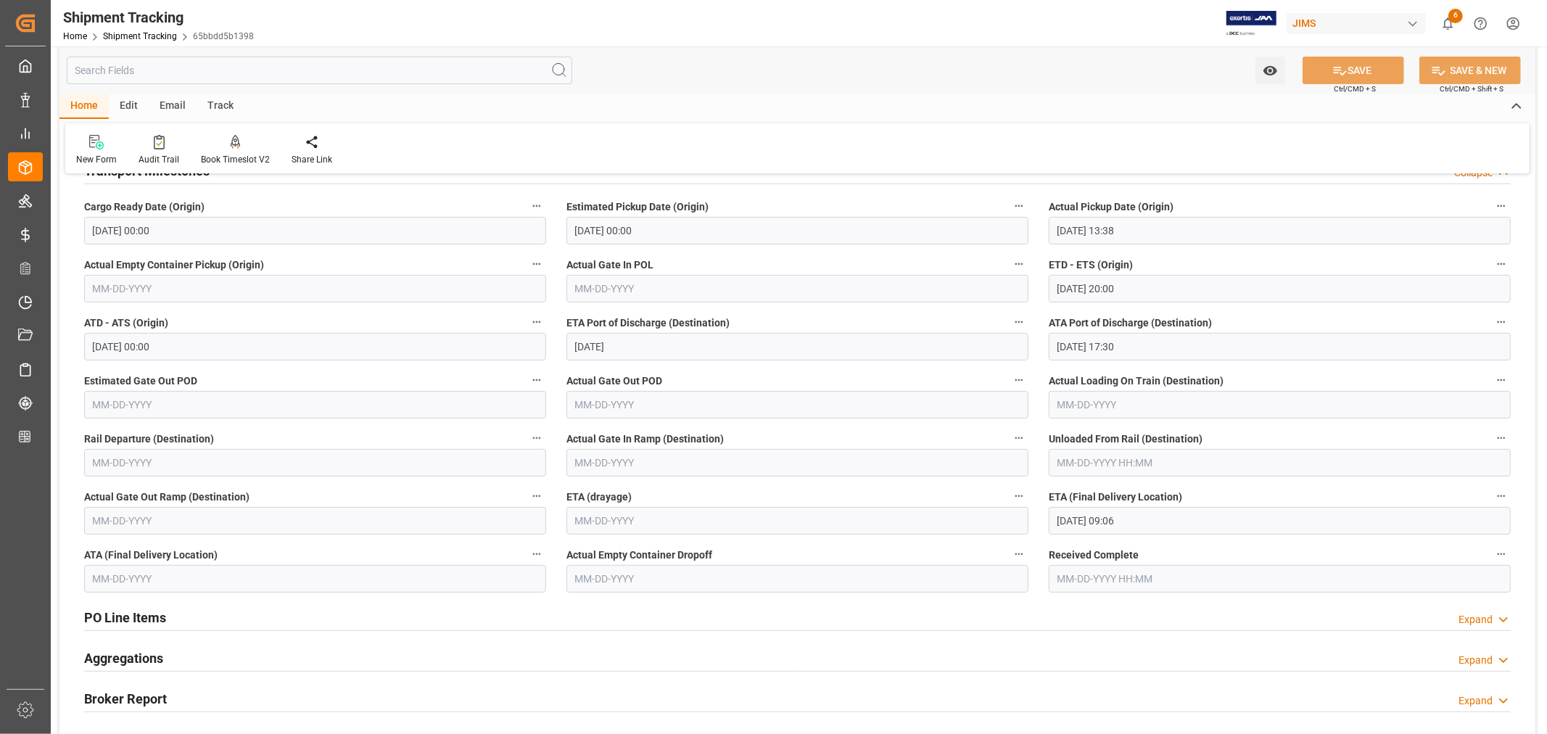
click at [1149, 516] on input "[DATE] 09:06" at bounding box center [1280, 521] width 462 height 28
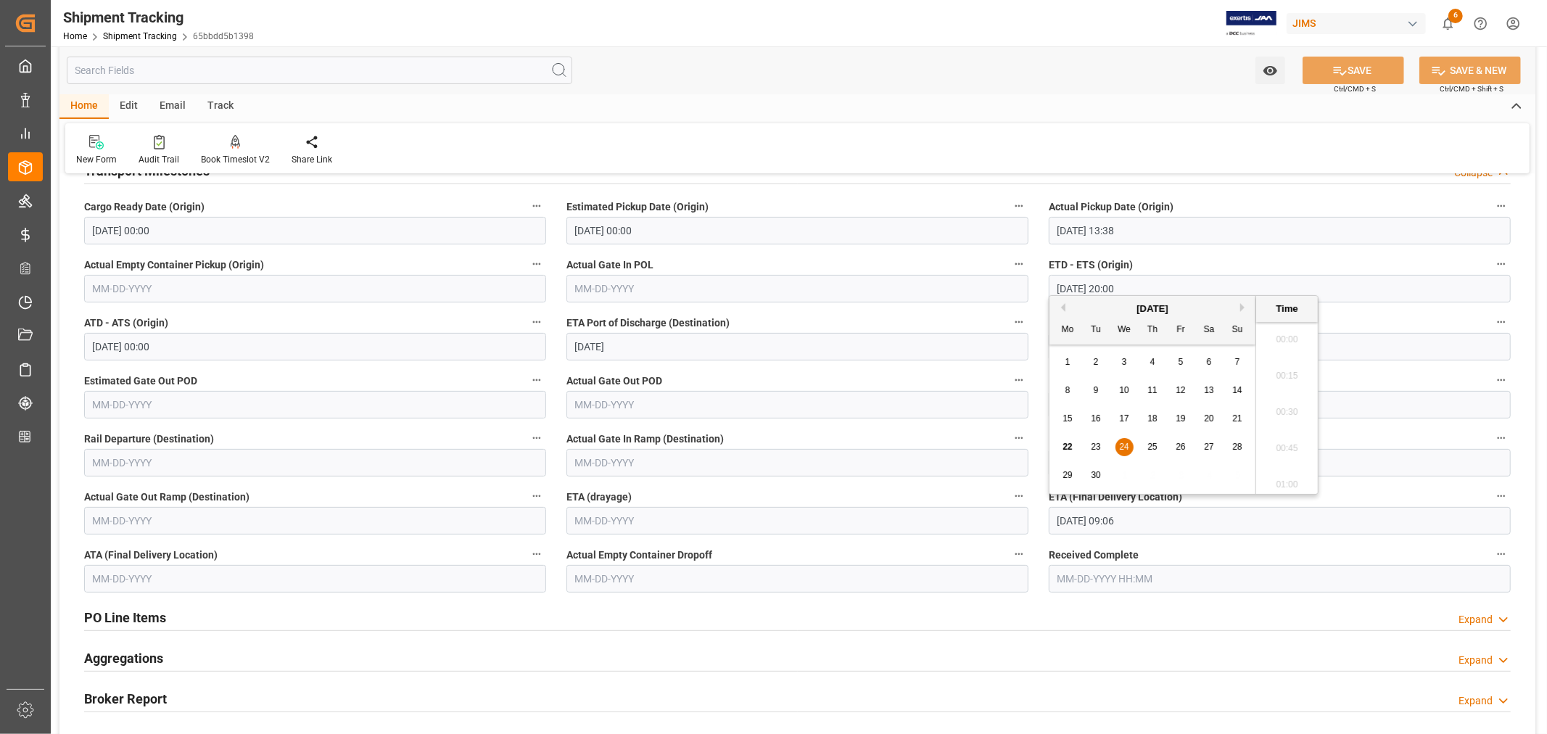
scroll to position [1237, 0]
click at [1094, 447] on span "23" at bounding box center [1095, 447] width 9 height 10
type input "[DATE] 09:06"
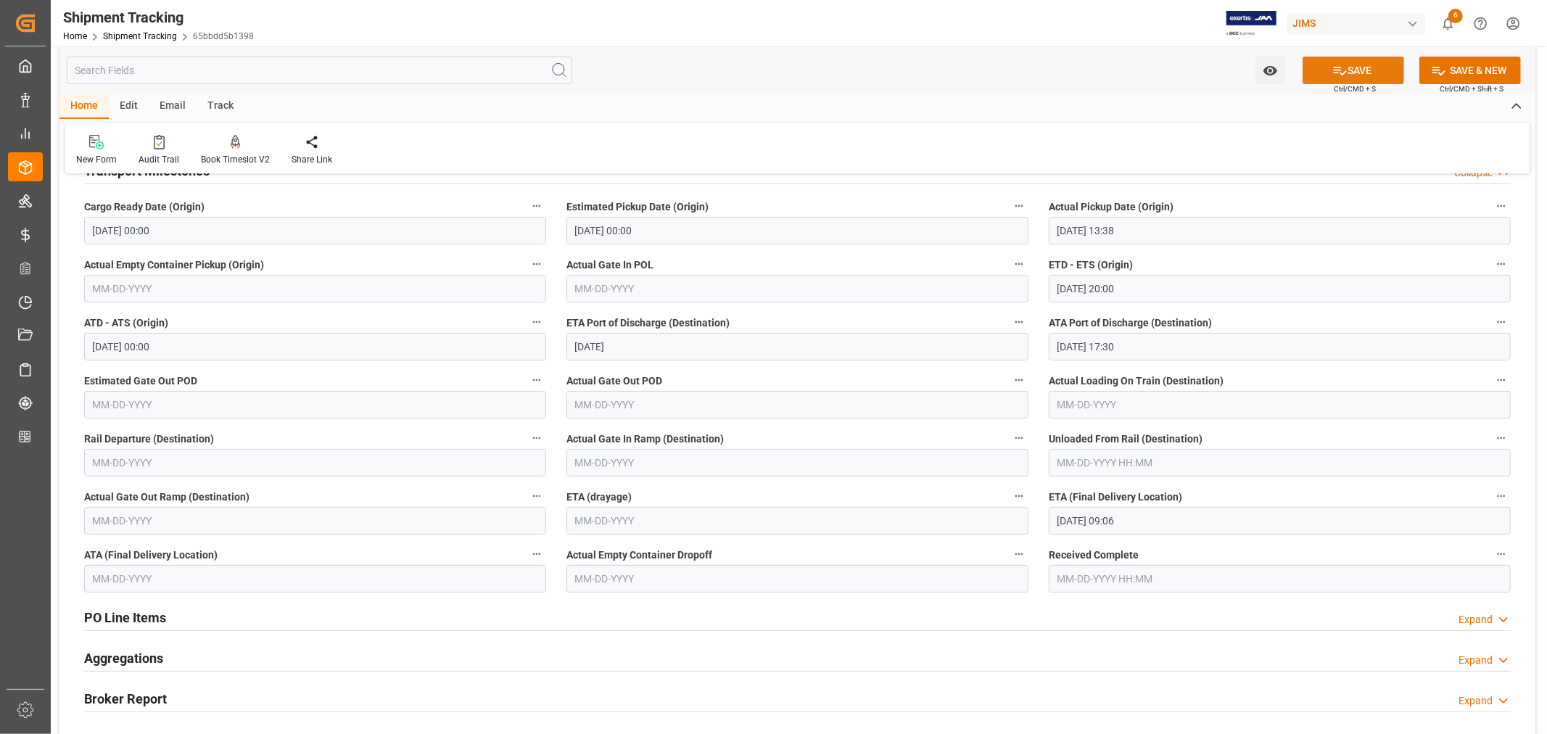
click at [1358, 73] on button "SAVE" at bounding box center [1354, 71] width 102 height 28
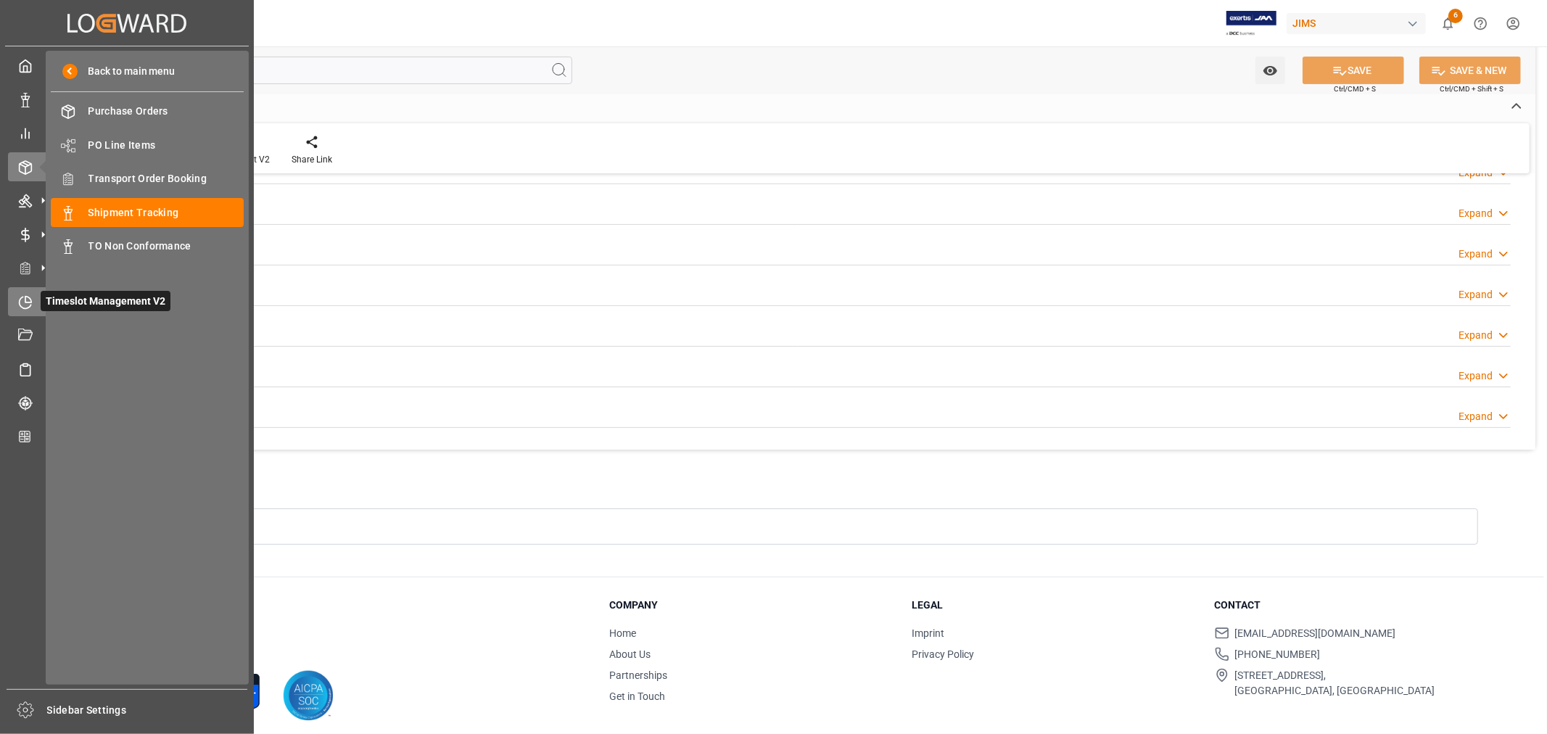
click at [23, 300] on icon at bounding box center [25, 302] width 15 height 15
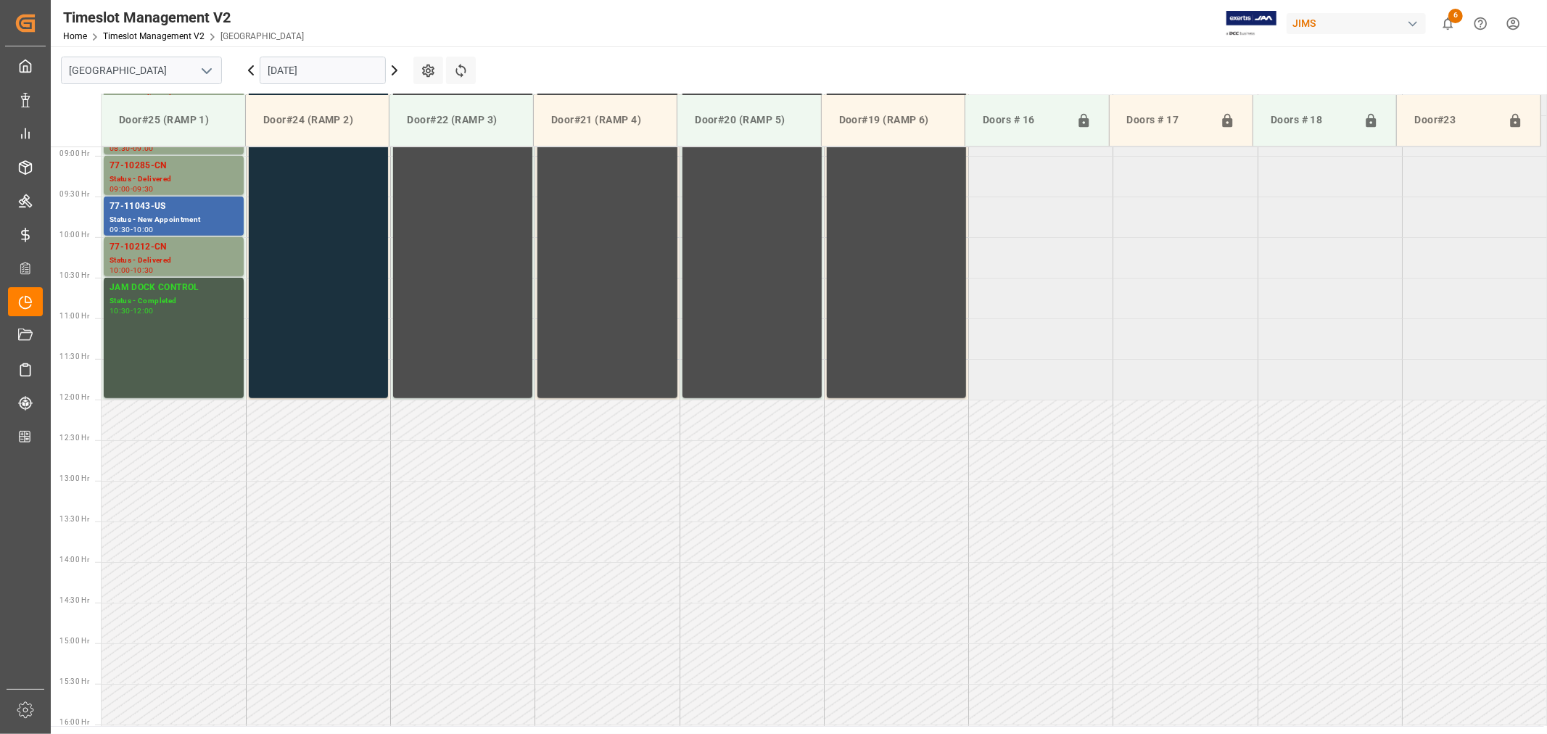
scroll to position [722, 0]
click at [207, 75] on icon "open menu" at bounding box center [206, 70] width 17 height 17
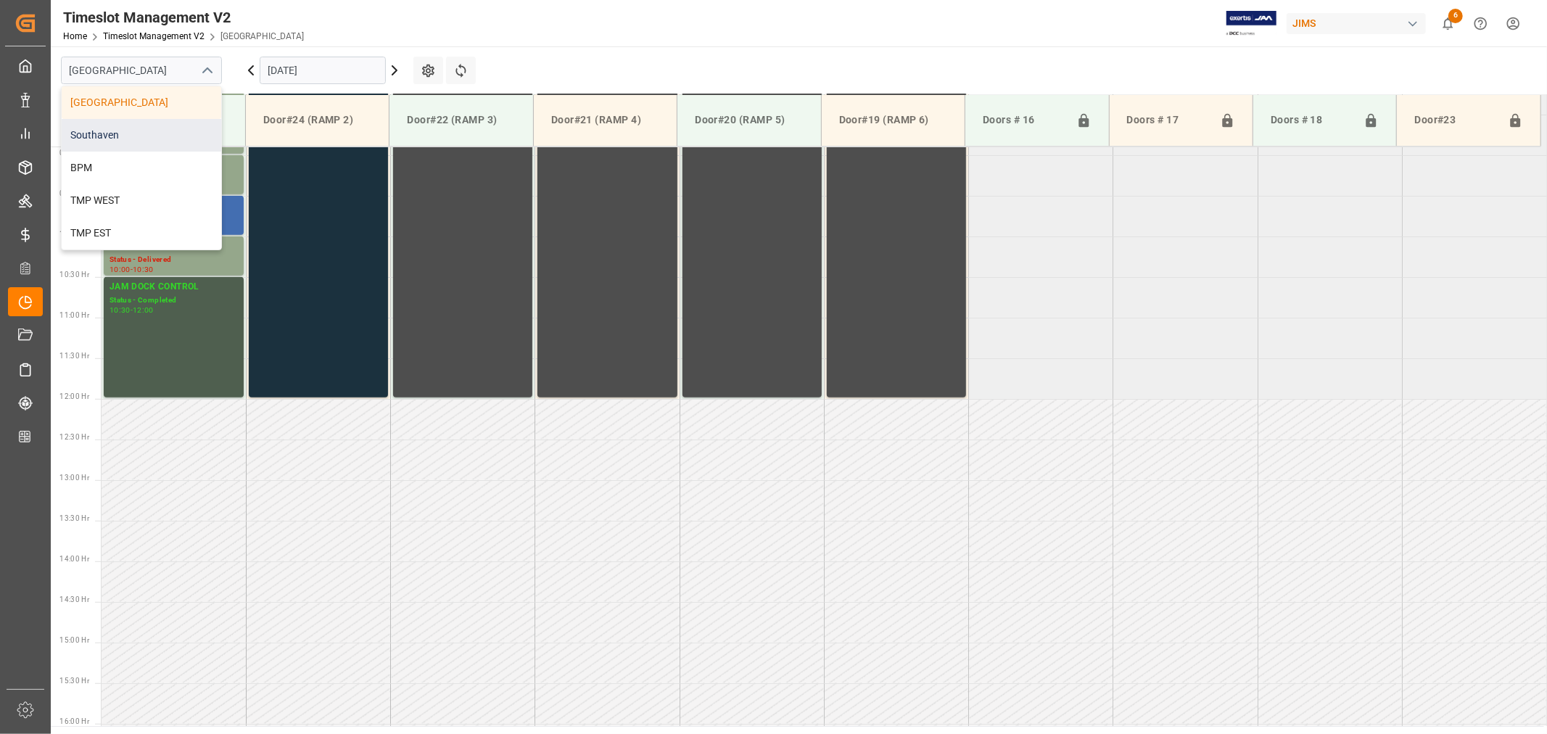
click at [109, 128] on div "Southaven" at bounding box center [142, 135] width 160 height 33
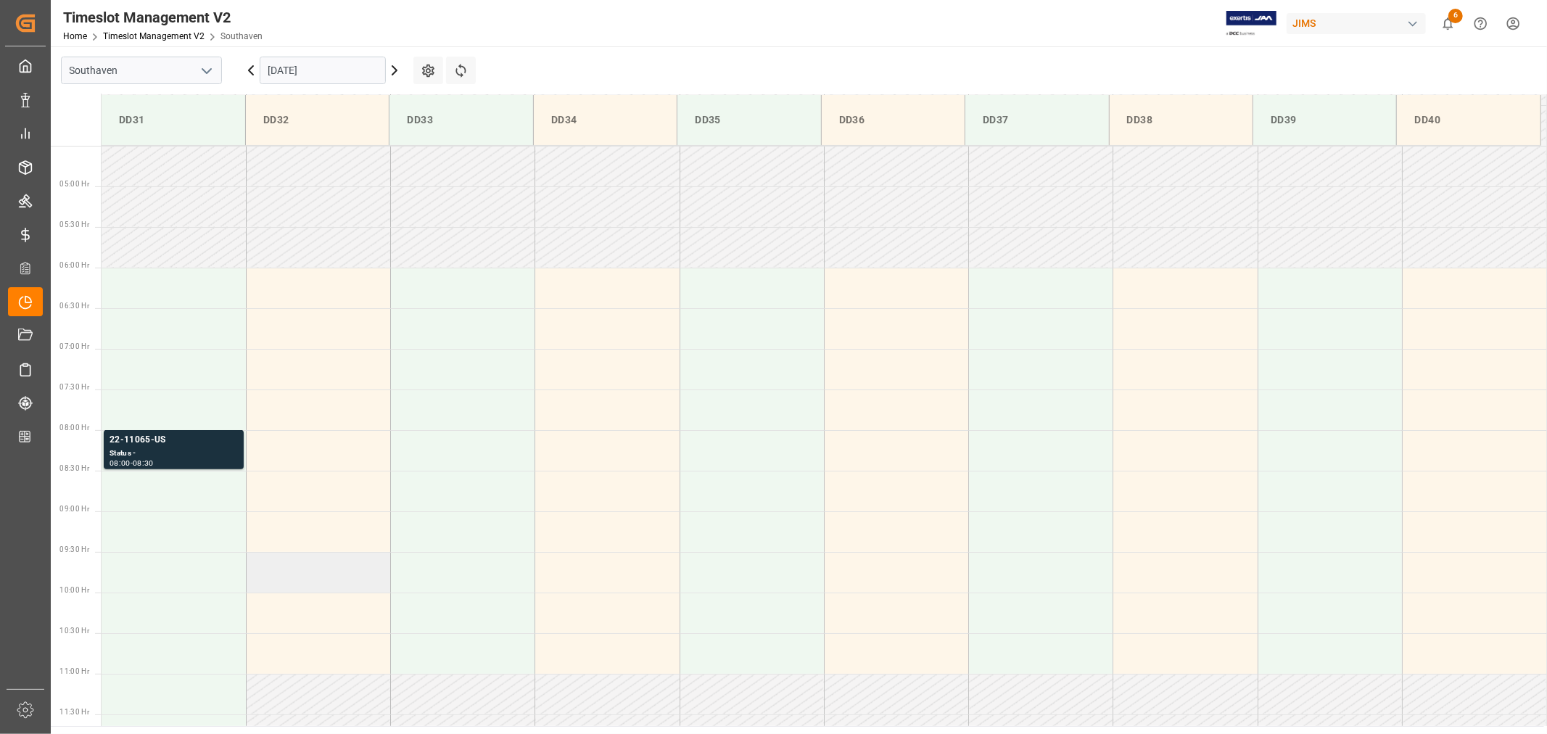
scroll to position [319, 0]
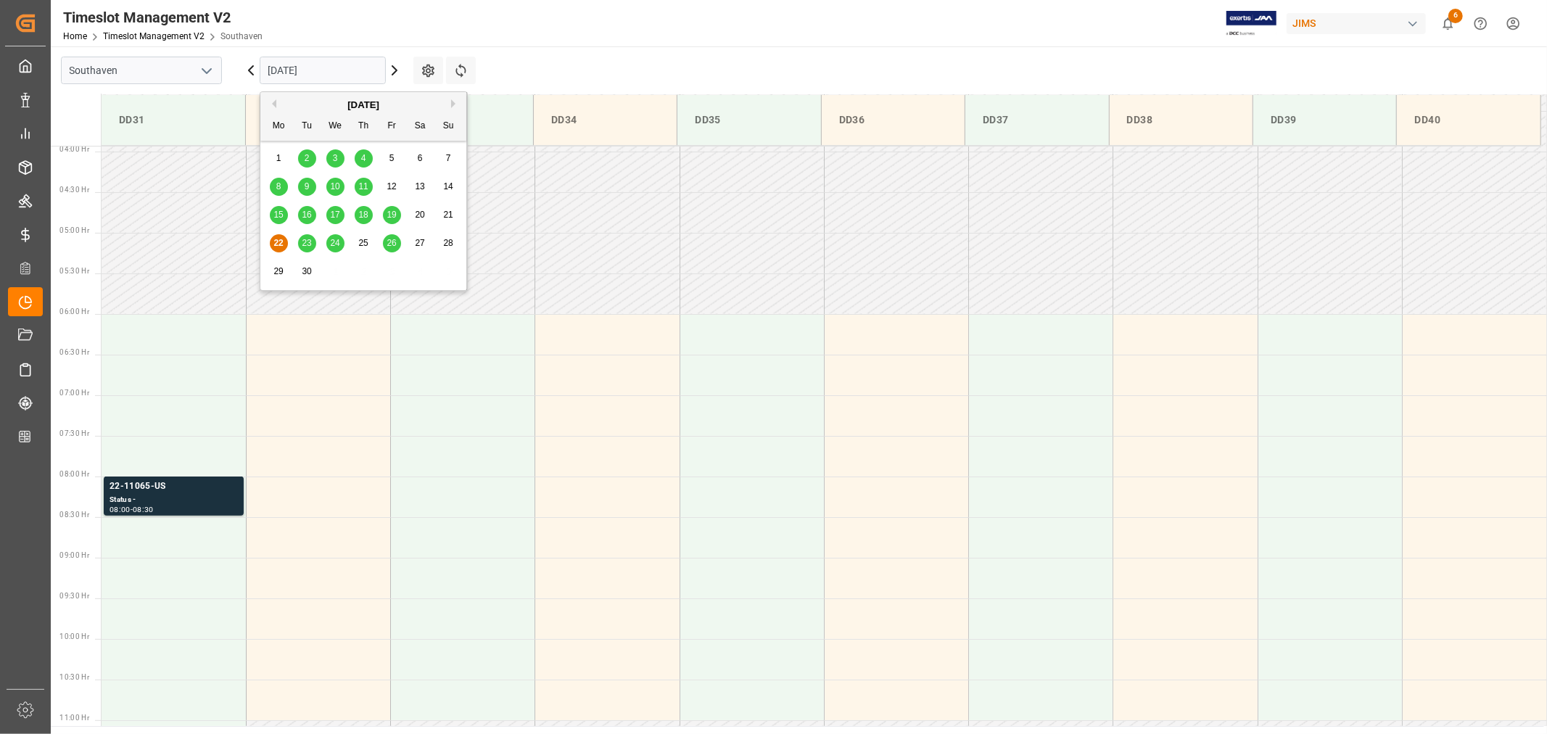
click at [329, 73] on input "[DATE]" at bounding box center [323, 71] width 126 height 28
click at [303, 238] on span "23" at bounding box center [306, 243] width 9 height 10
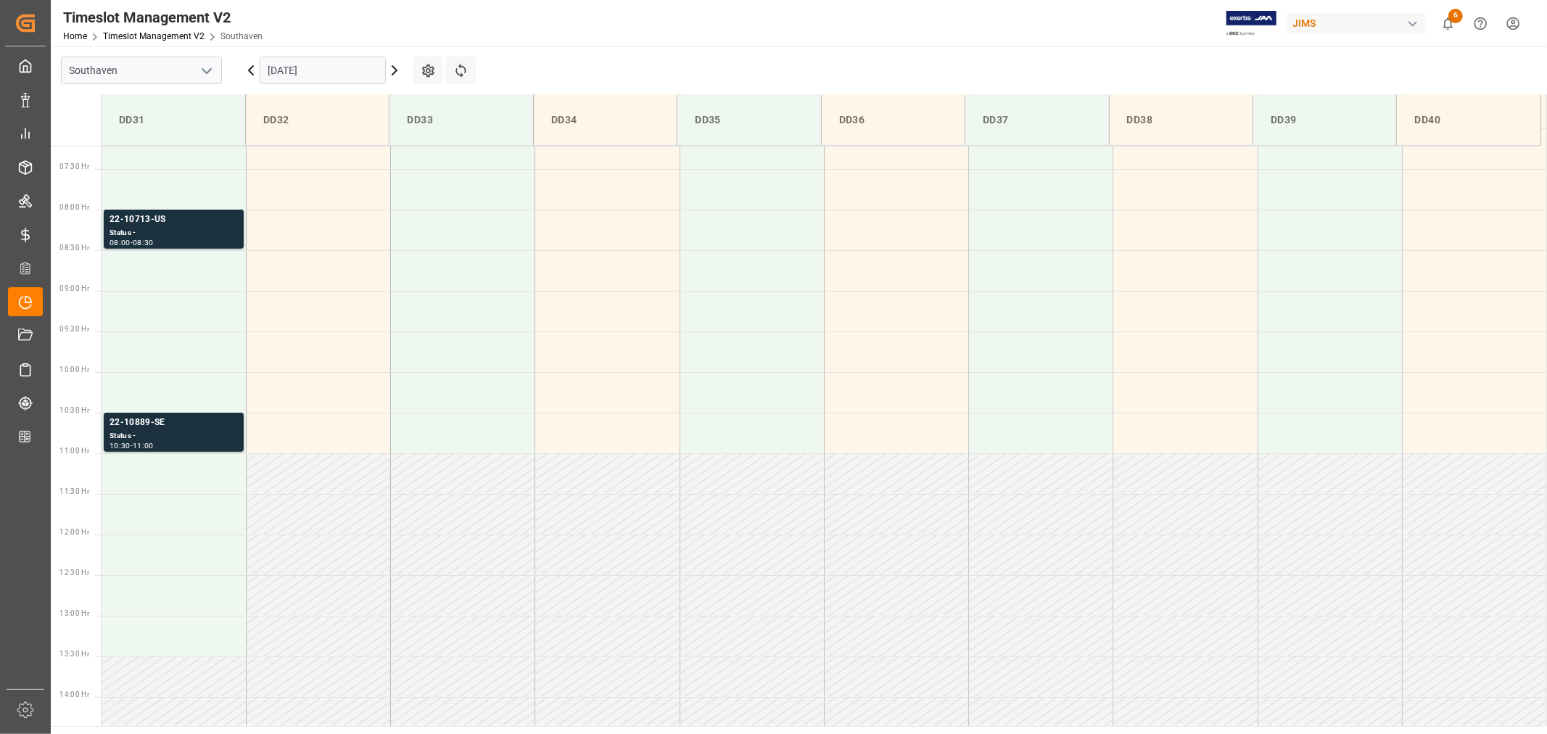
scroll to position [480, 0]
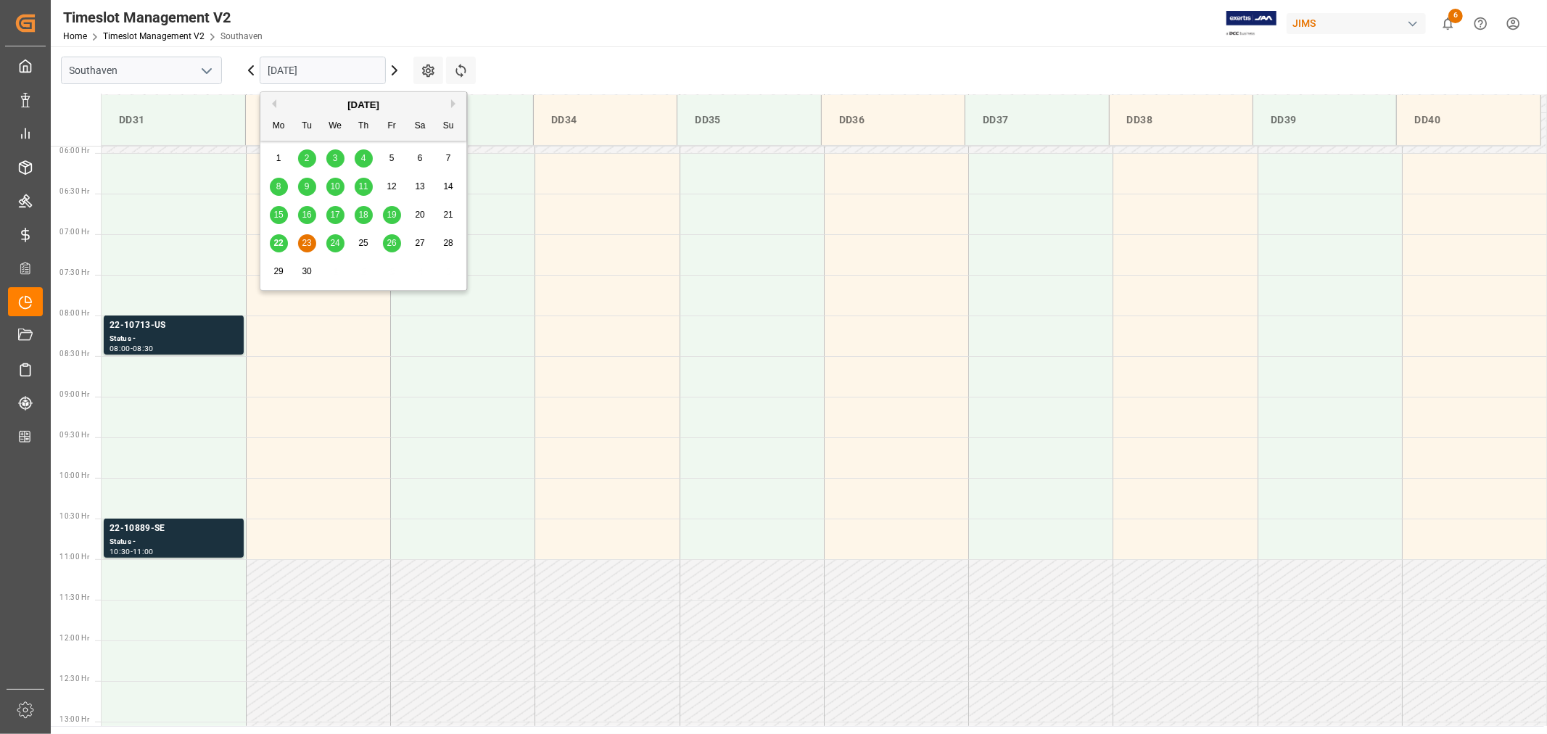
click at [318, 67] on input "[DATE]" at bounding box center [323, 71] width 126 height 28
click at [334, 243] on span "24" at bounding box center [334, 243] width 9 height 10
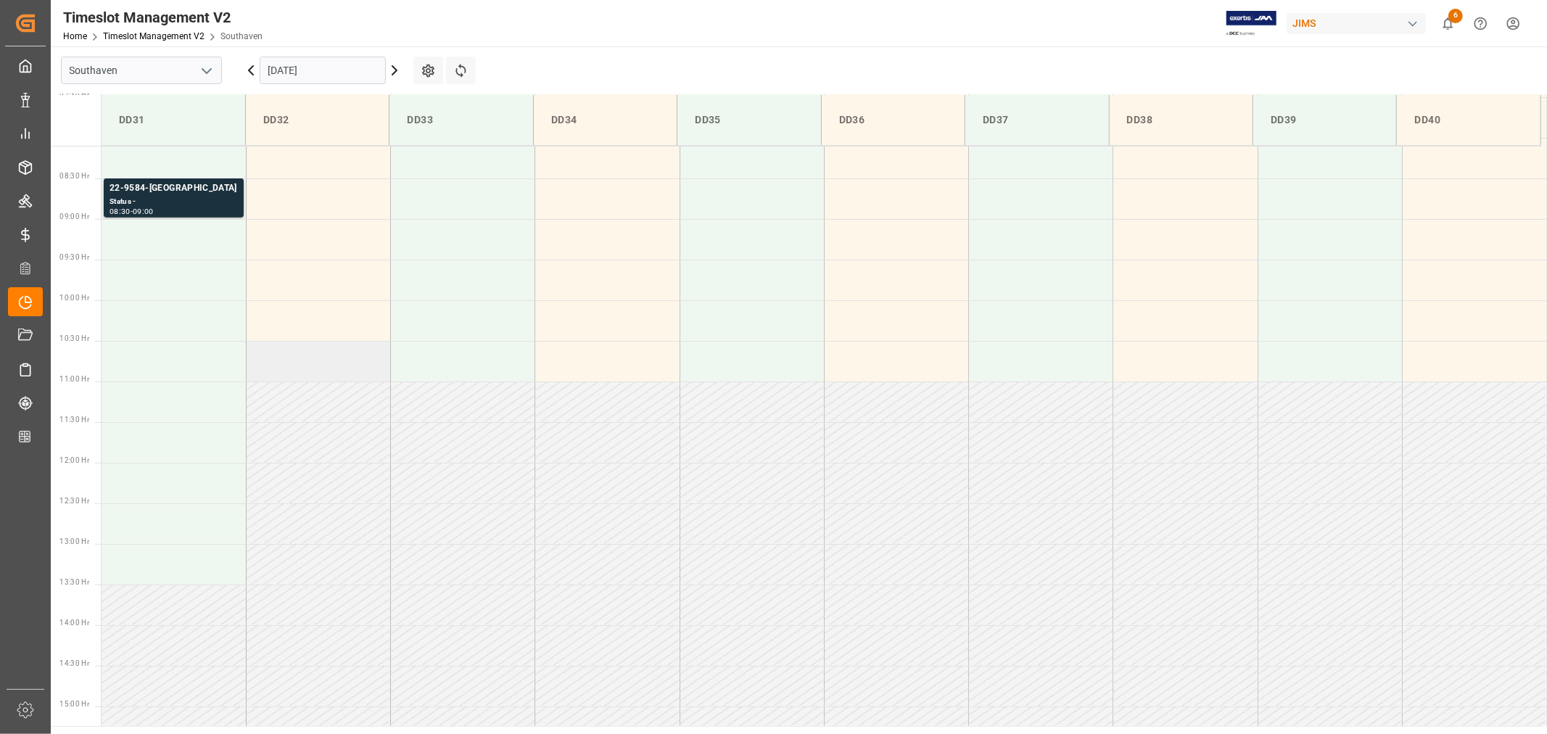
scroll to position [561, 0]
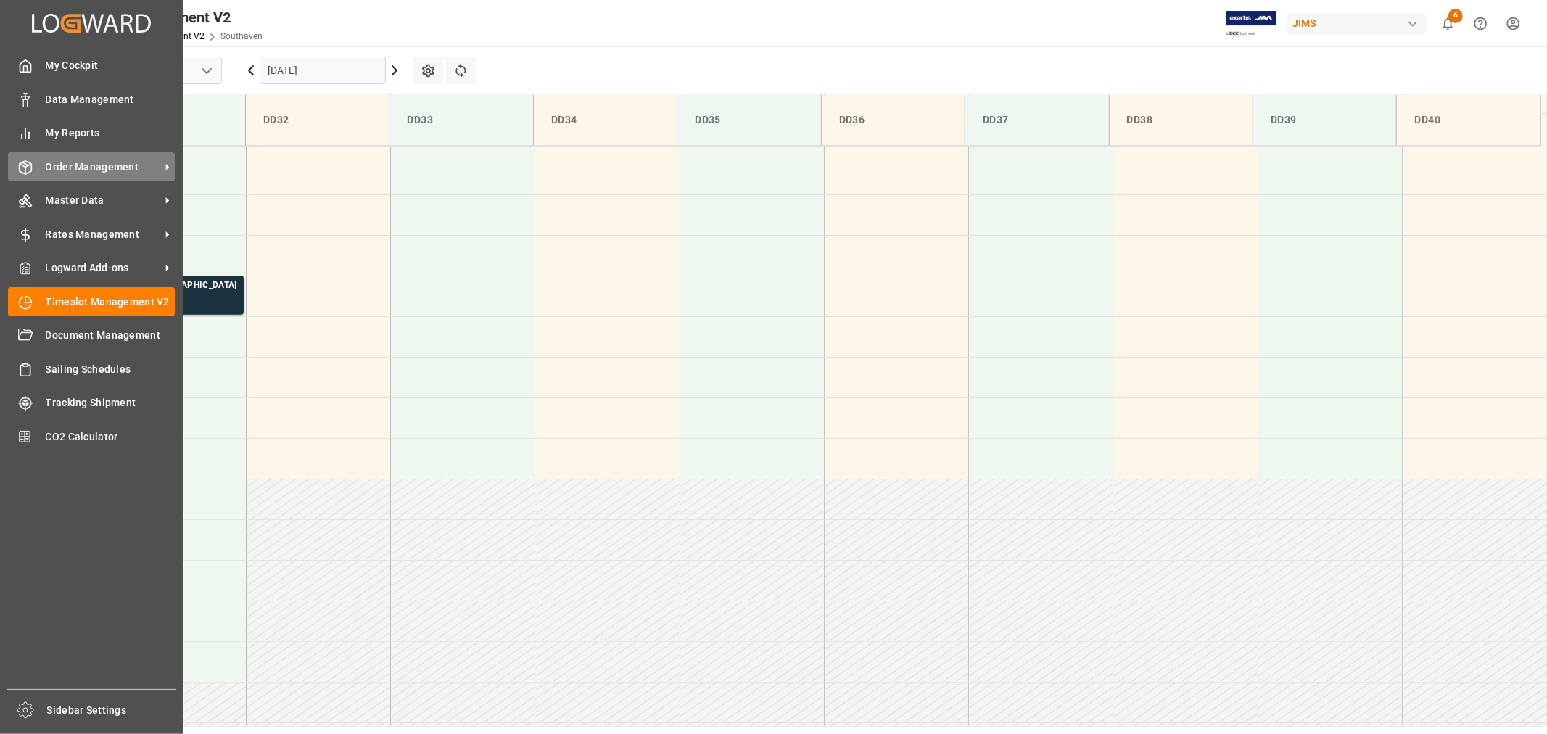
click at [91, 165] on span "Order Management" at bounding box center [103, 167] width 115 height 15
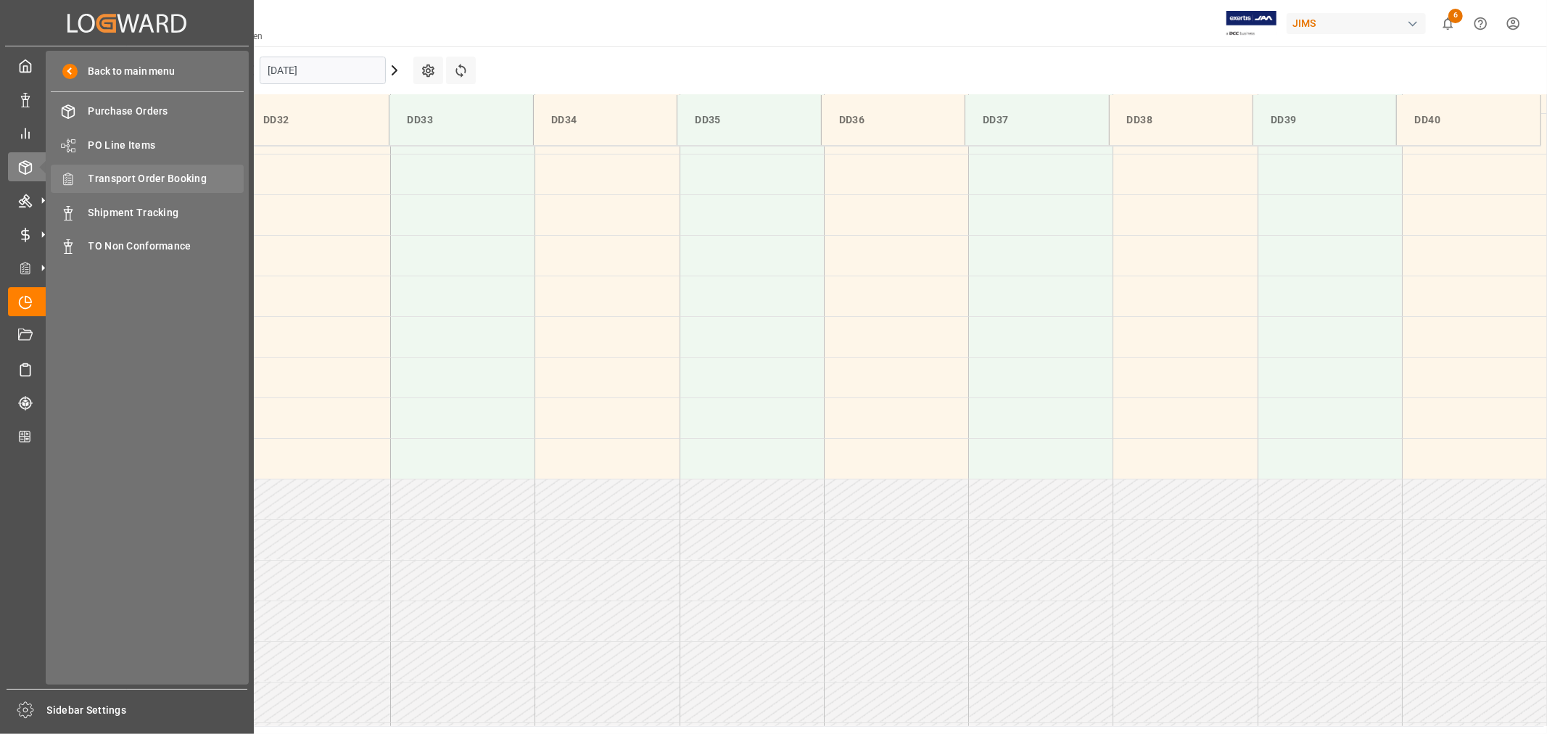
click at [182, 178] on span "Transport Order Booking" at bounding box center [166, 178] width 156 height 15
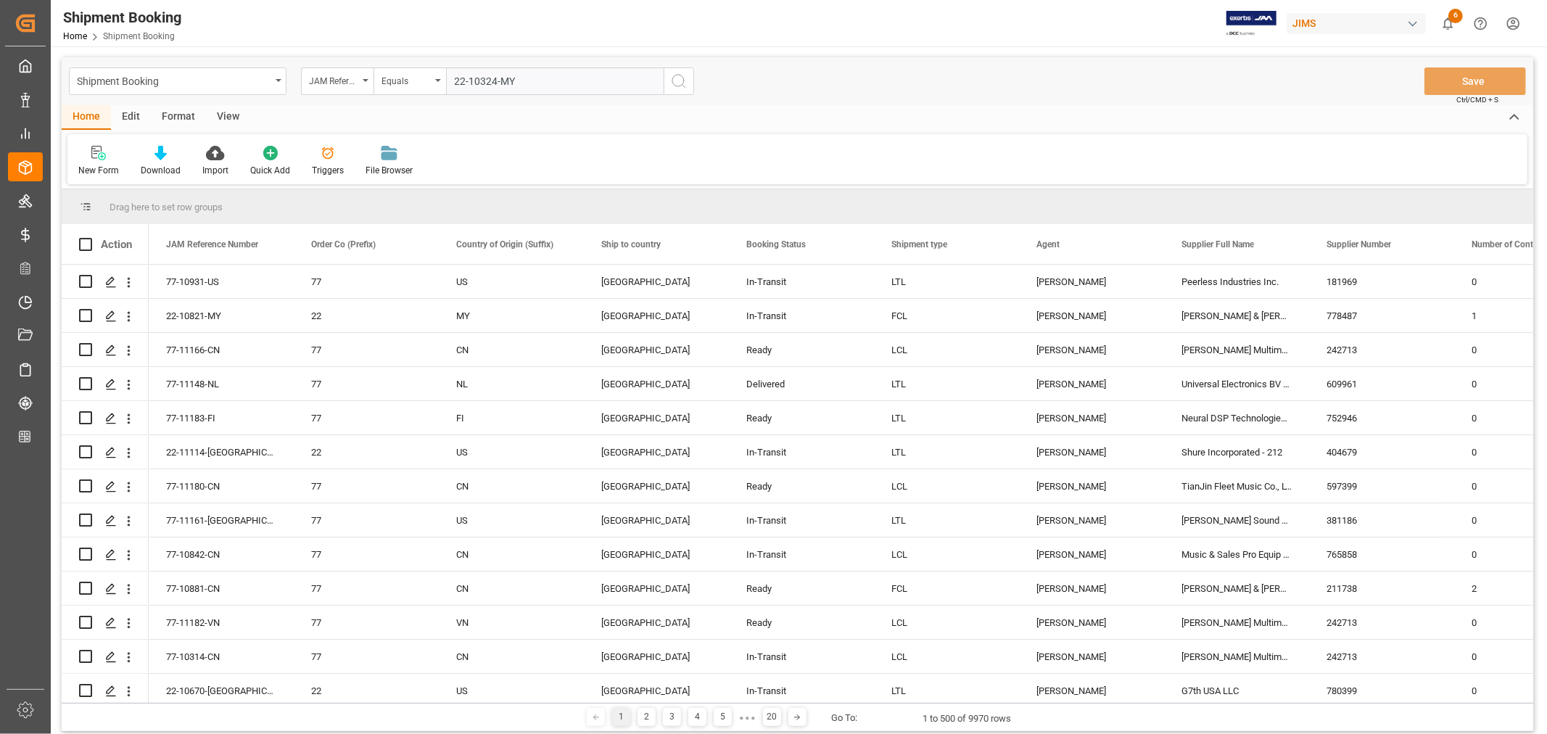
type input "22-10324-MY"
click at [678, 81] on icon "search button" at bounding box center [678, 81] width 17 height 17
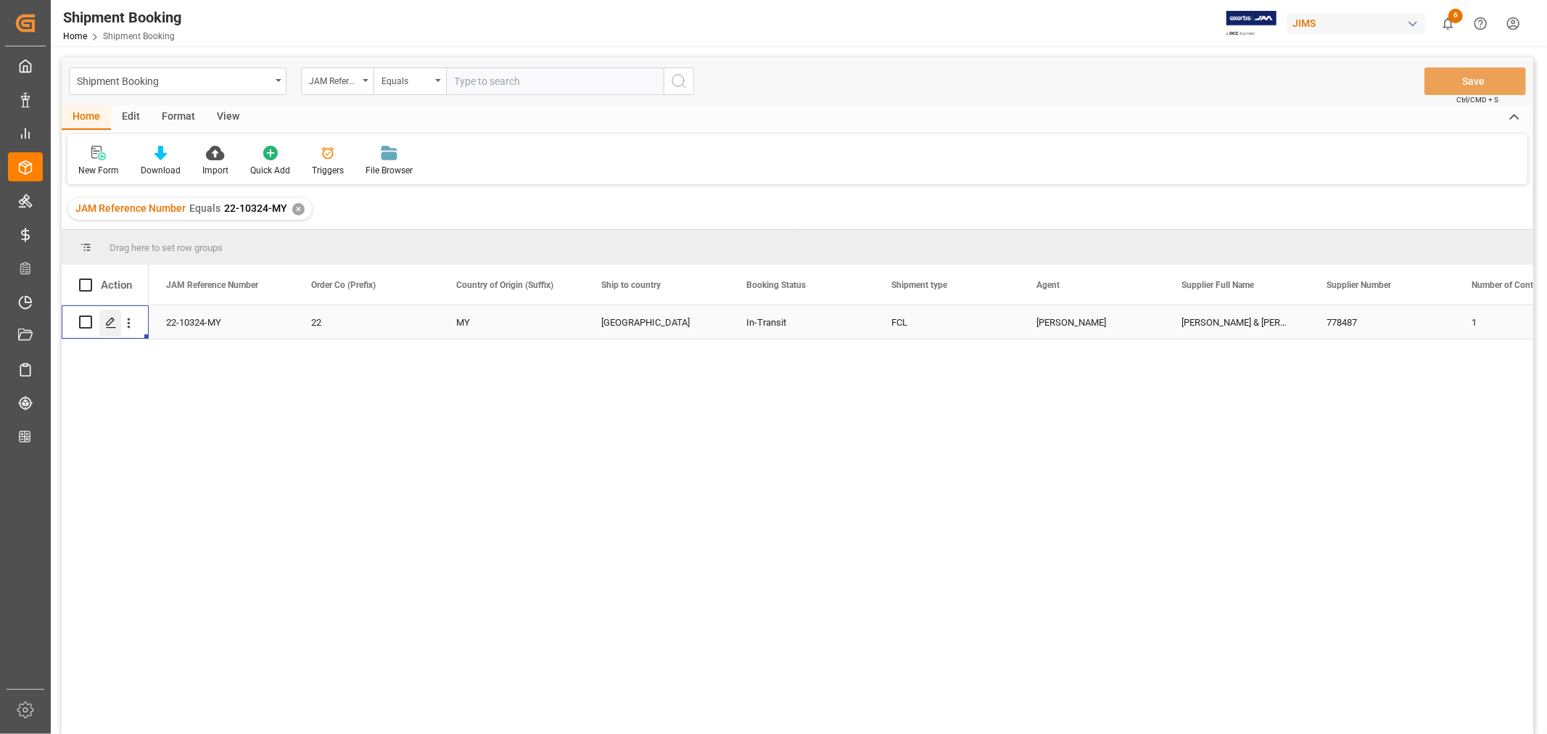
click at [111, 323] on icon "Press SPACE to select this row." at bounding box center [111, 323] width 12 height 12
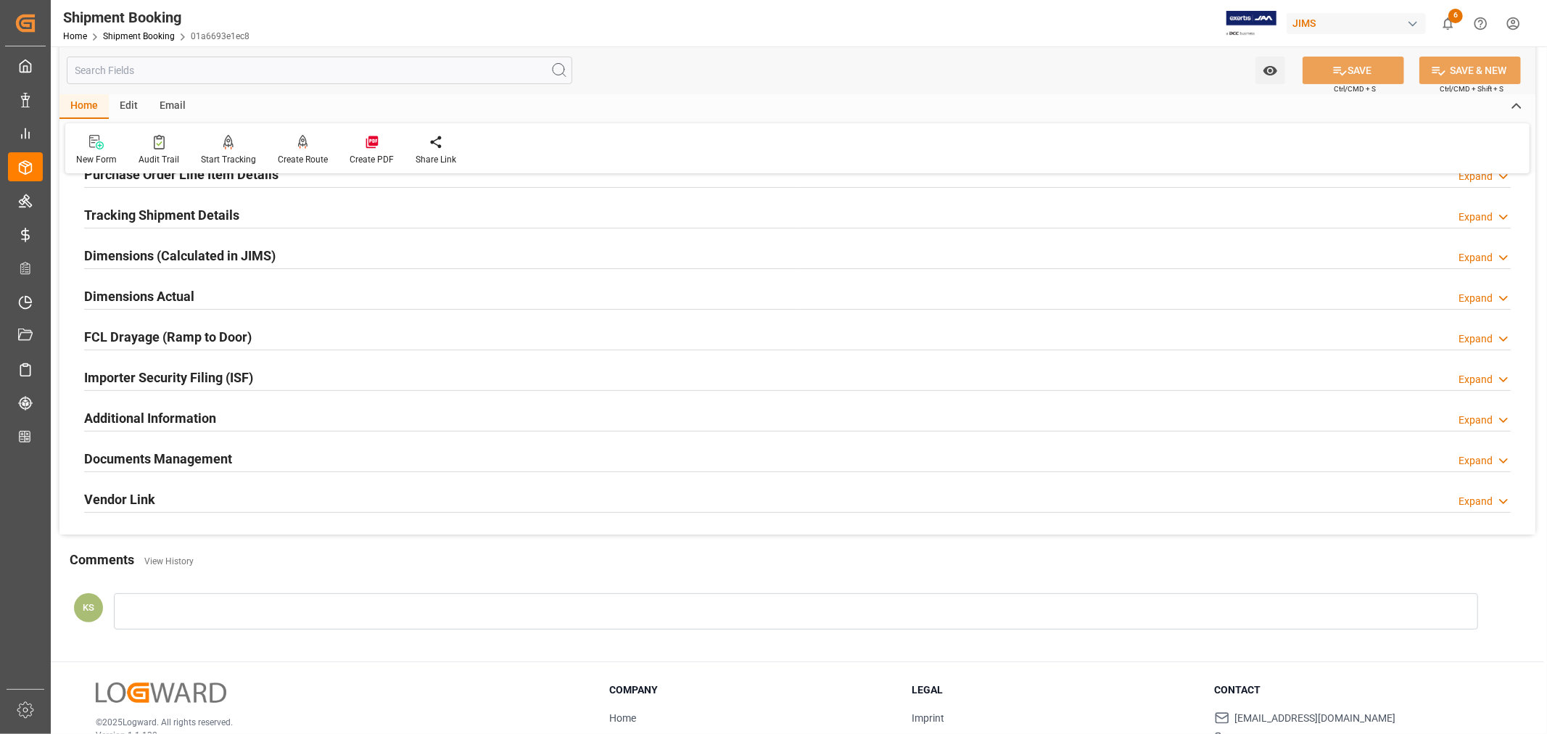
scroll to position [356, 0]
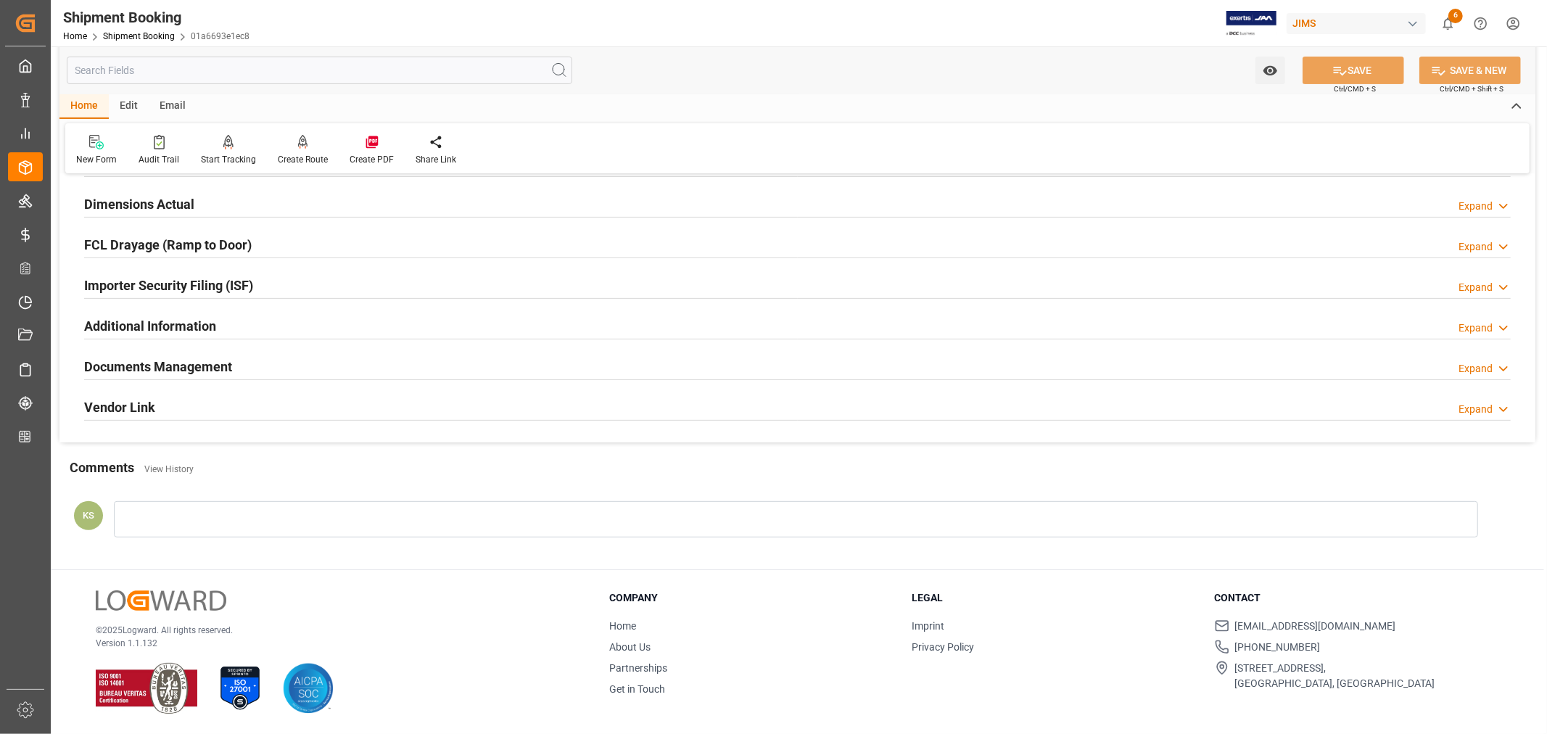
click at [461, 367] on div "Documents Management Expand" at bounding box center [797, 366] width 1427 height 28
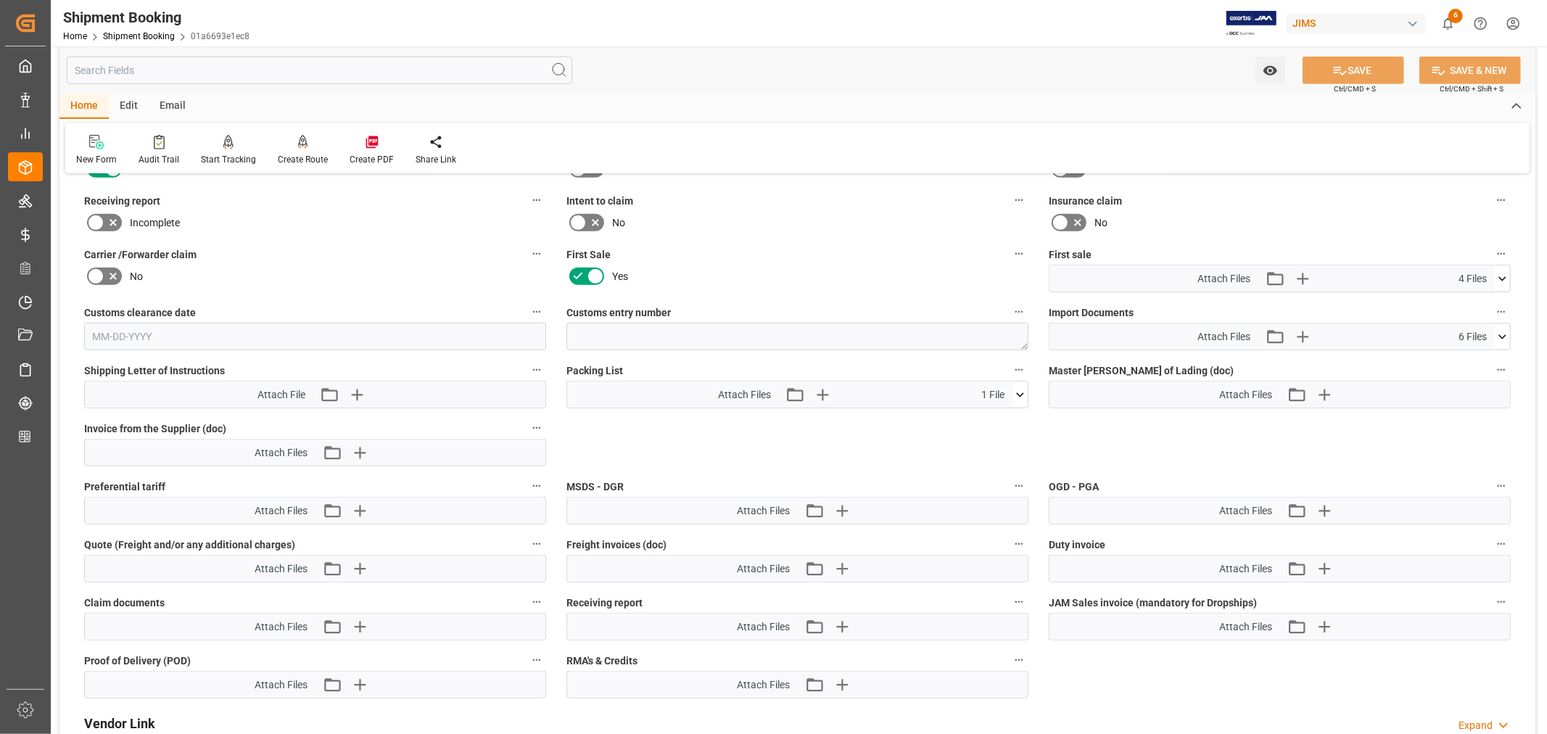
scroll to position [678, 0]
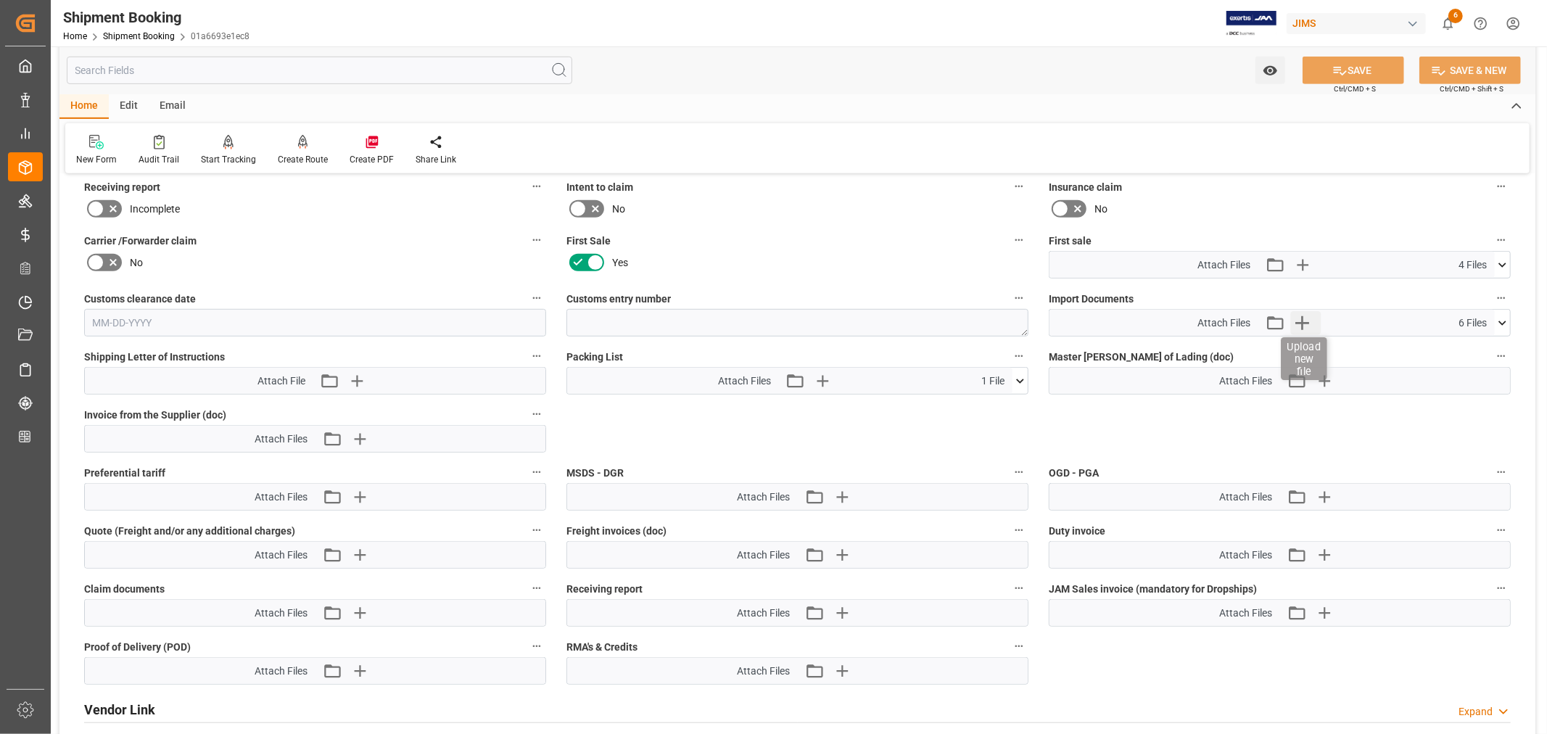
click at [1302, 322] on icon "button" at bounding box center [1302, 323] width 14 height 14
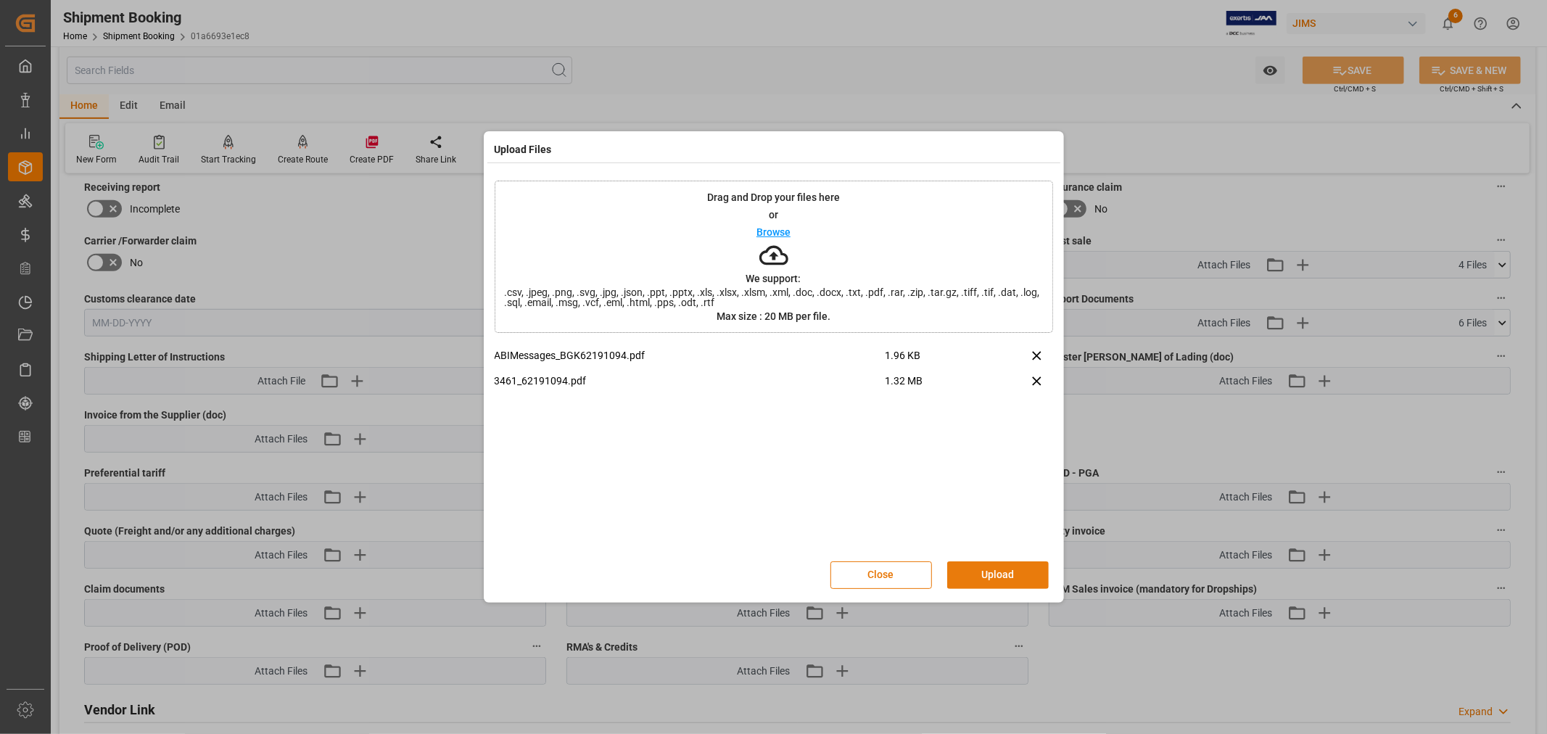
click at [992, 578] on button "Upload" at bounding box center [998, 575] width 102 height 28
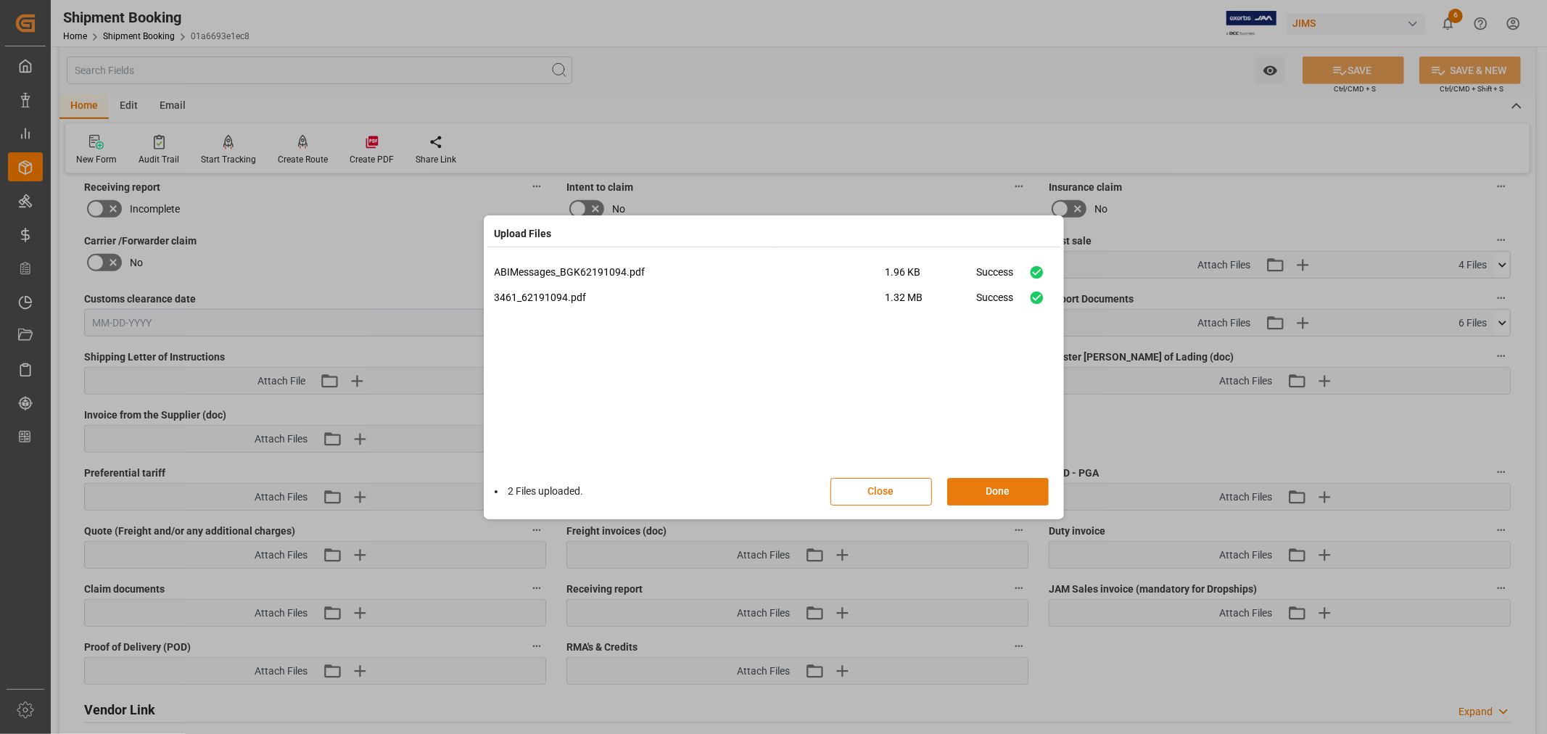
click at [995, 492] on button "Done" at bounding box center [998, 492] width 102 height 28
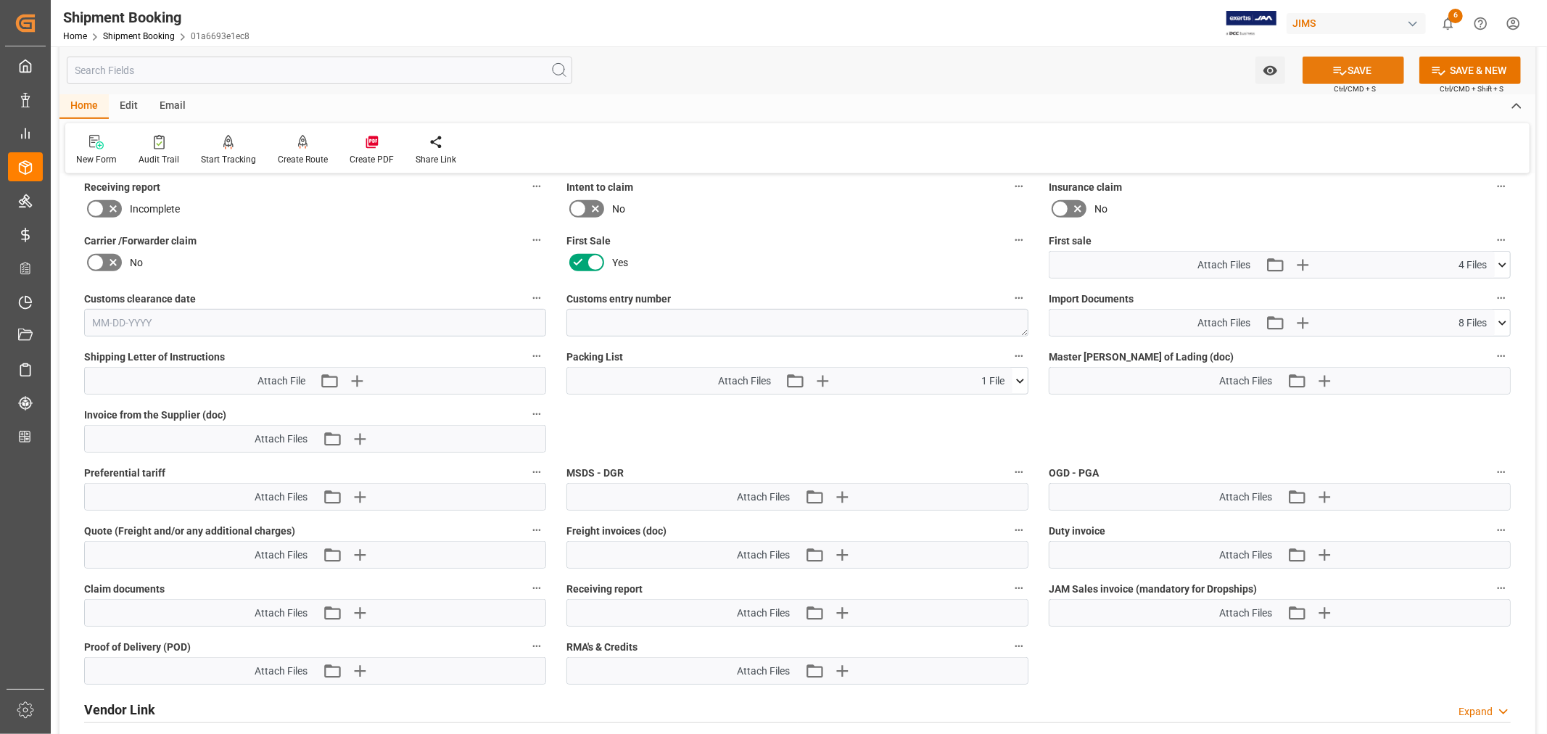
click at [1356, 68] on button "SAVE" at bounding box center [1354, 71] width 102 height 28
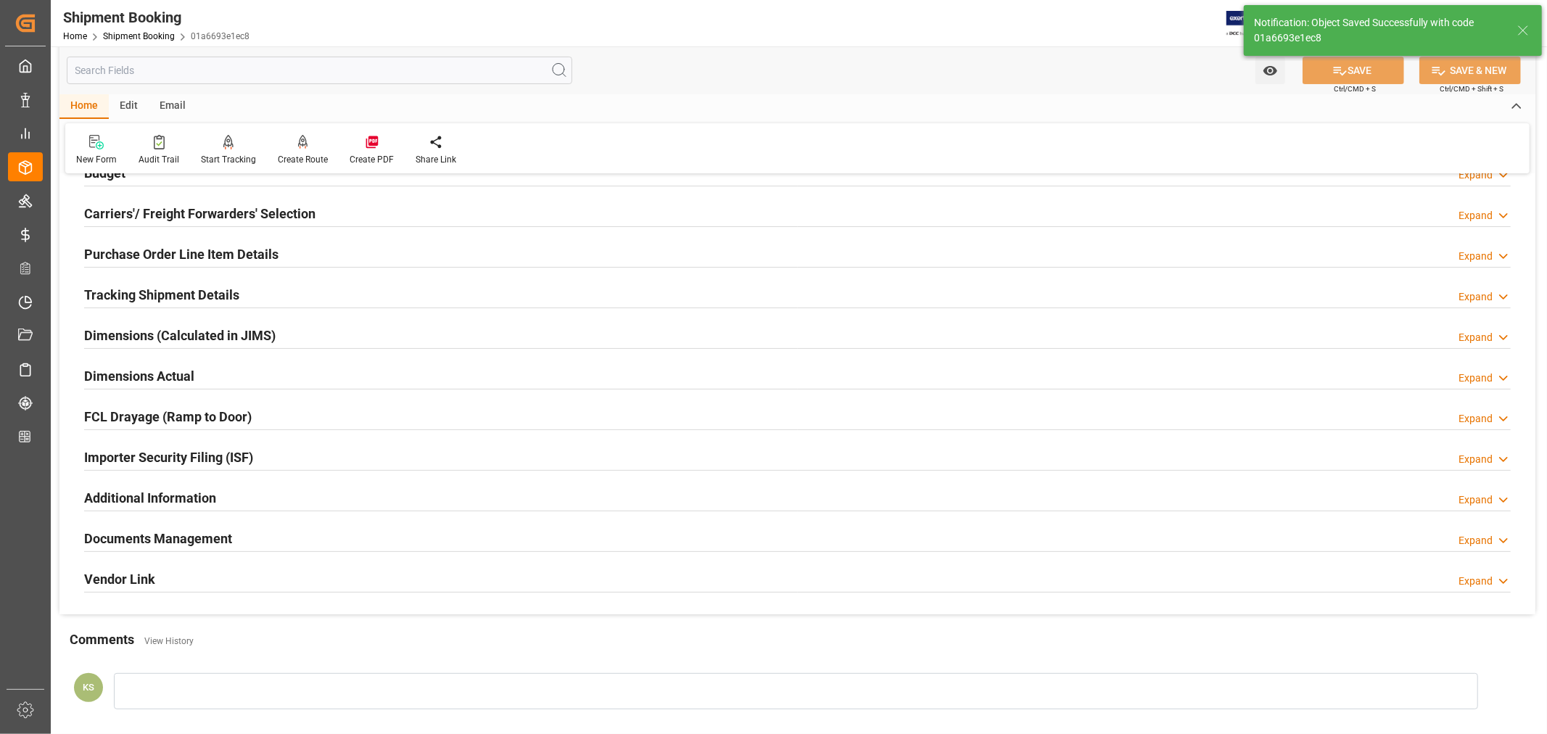
scroll to position [114, 0]
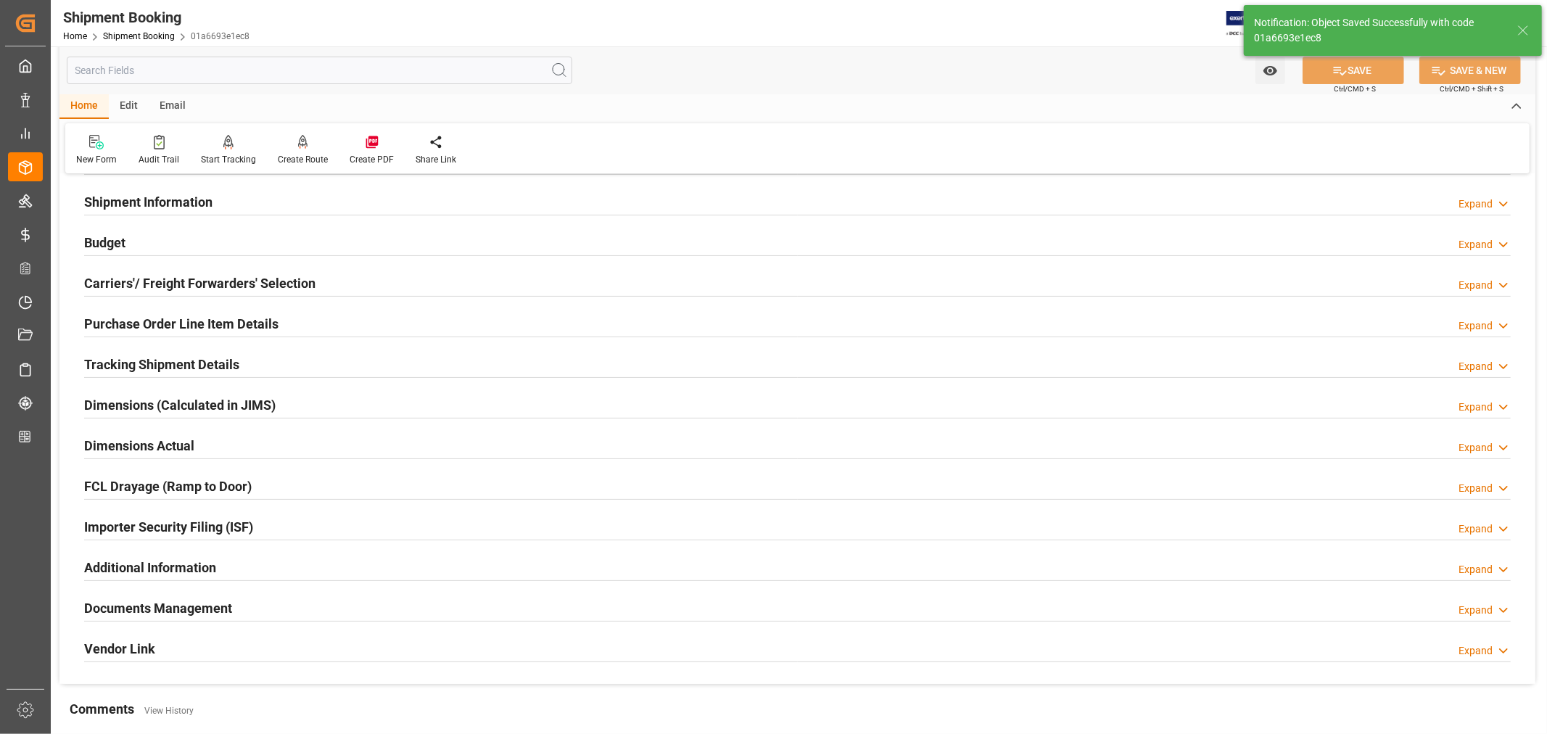
click at [201, 360] on h2 "Tracking Shipment Details" at bounding box center [161, 365] width 155 height 20
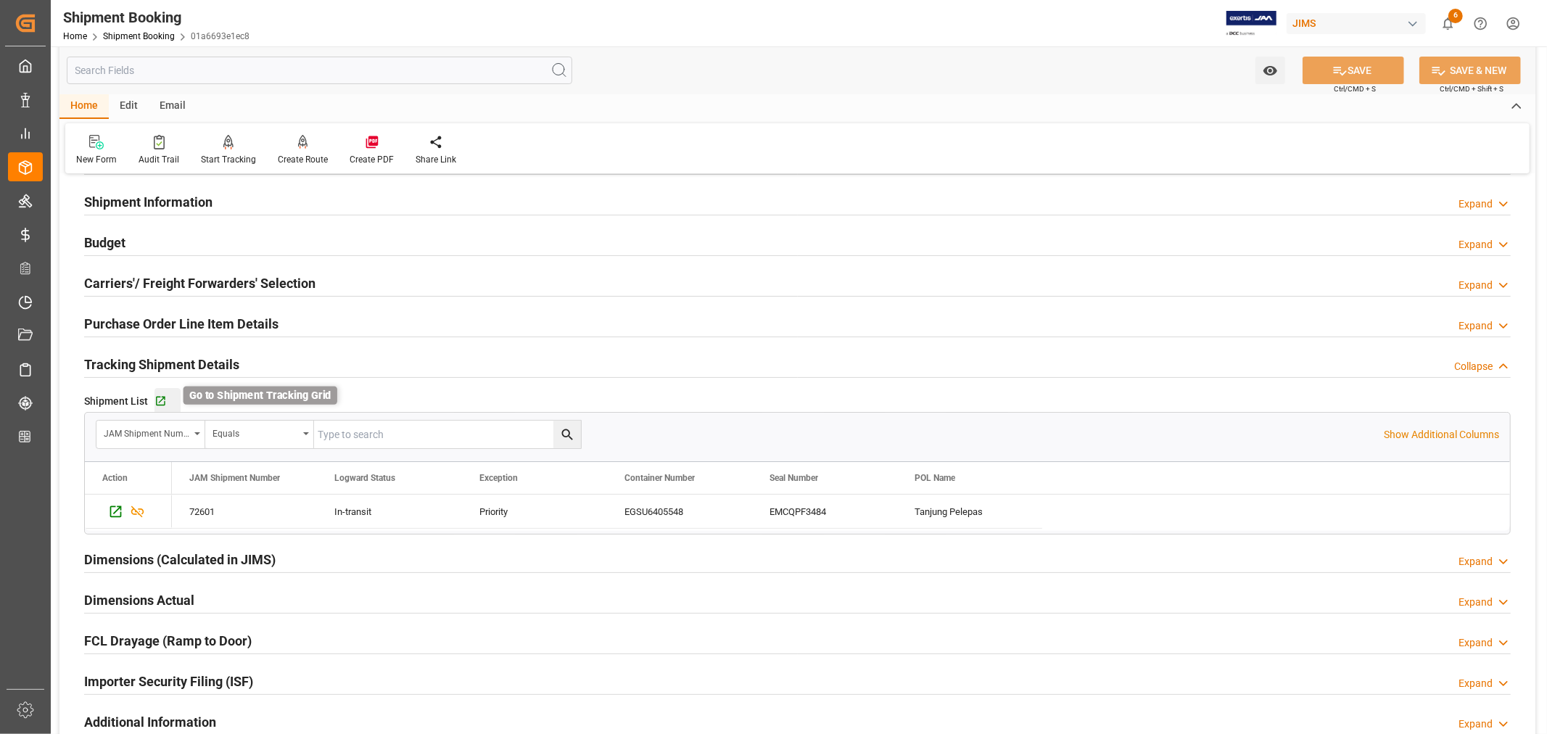
click at [158, 401] on icon "button" at bounding box center [160, 401] width 9 height 9
click at [169, 356] on h2 "Tracking Shipment Details" at bounding box center [161, 365] width 155 height 20
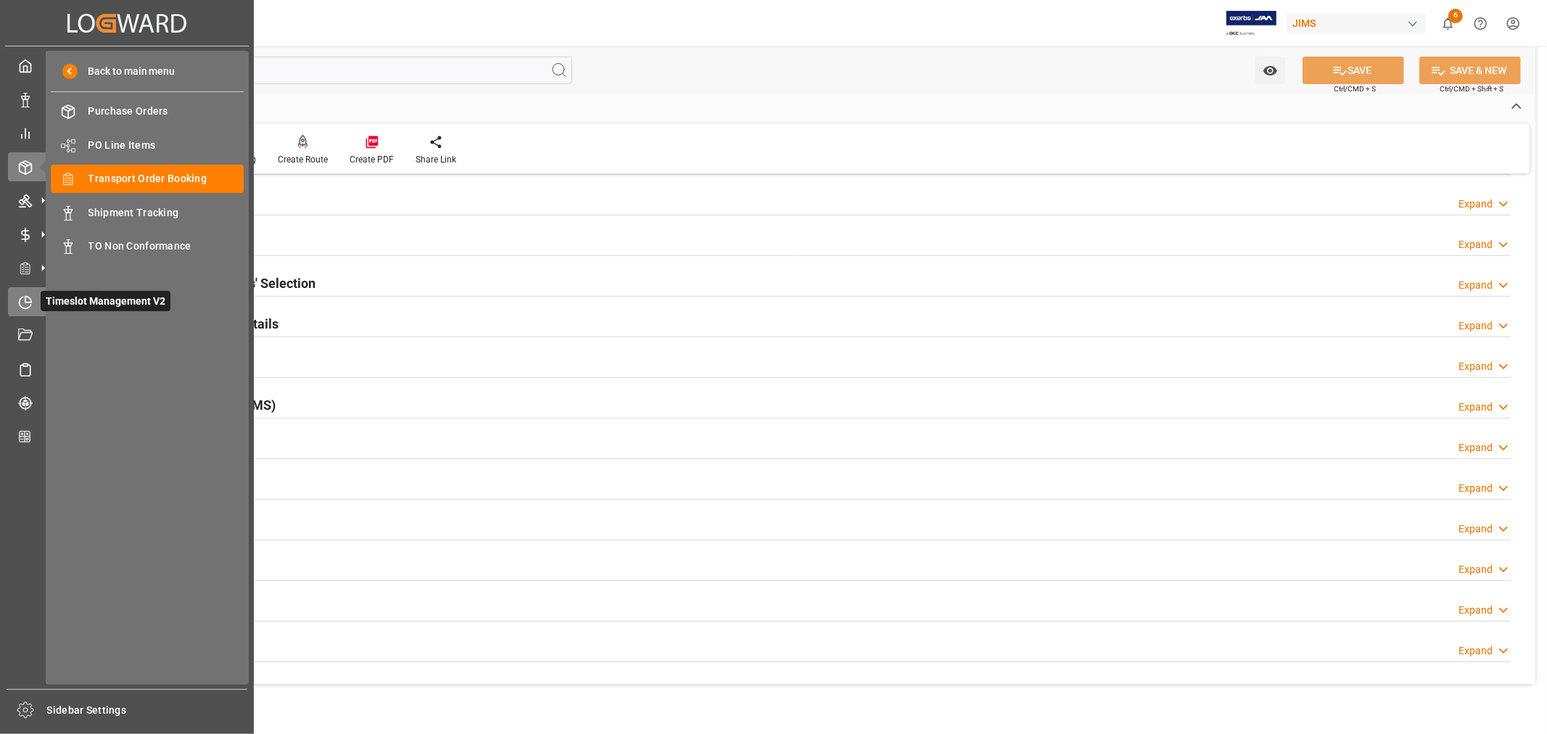
click at [25, 296] on icon at bounding box center [28, 299] width 6 height 6
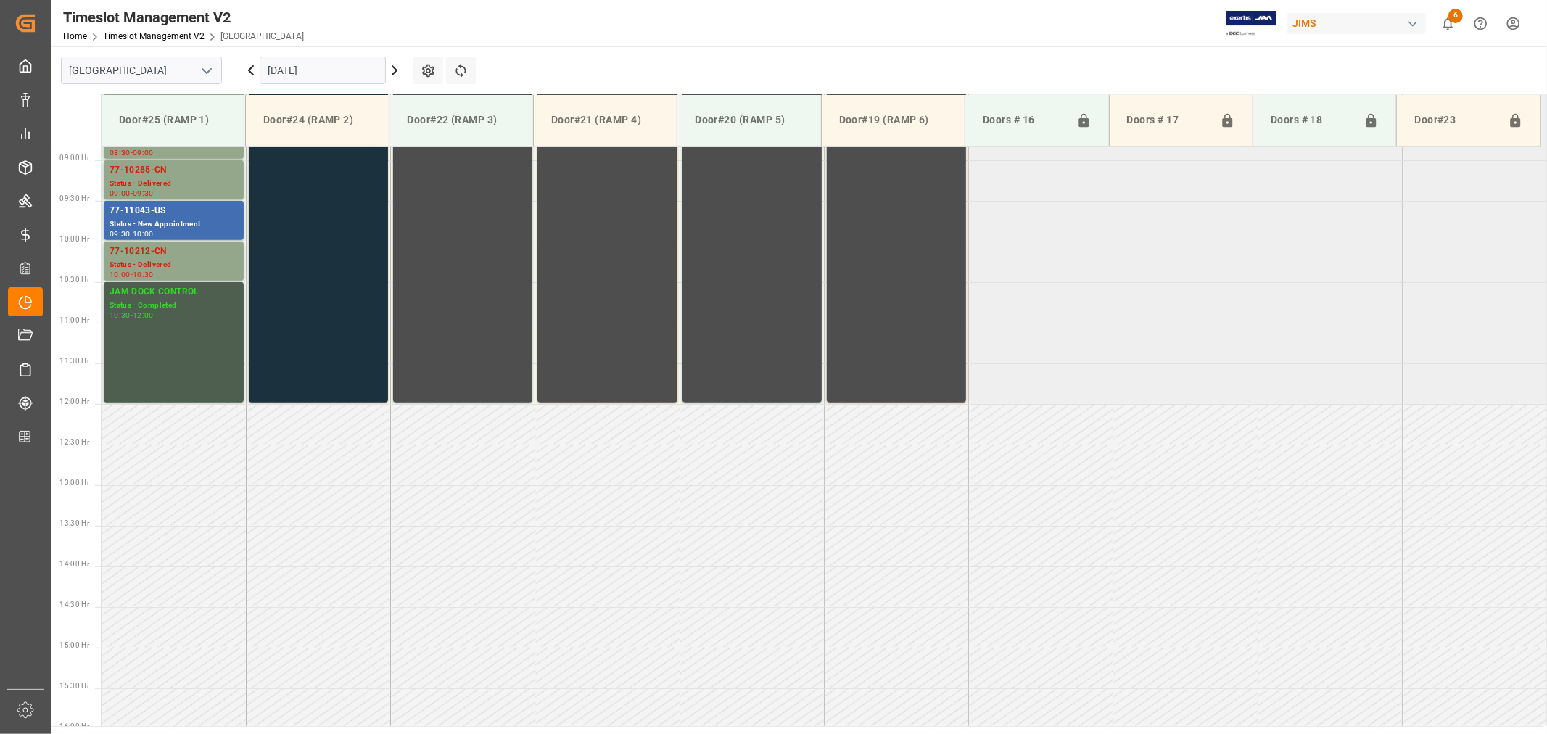
scroll to position [722, 0]
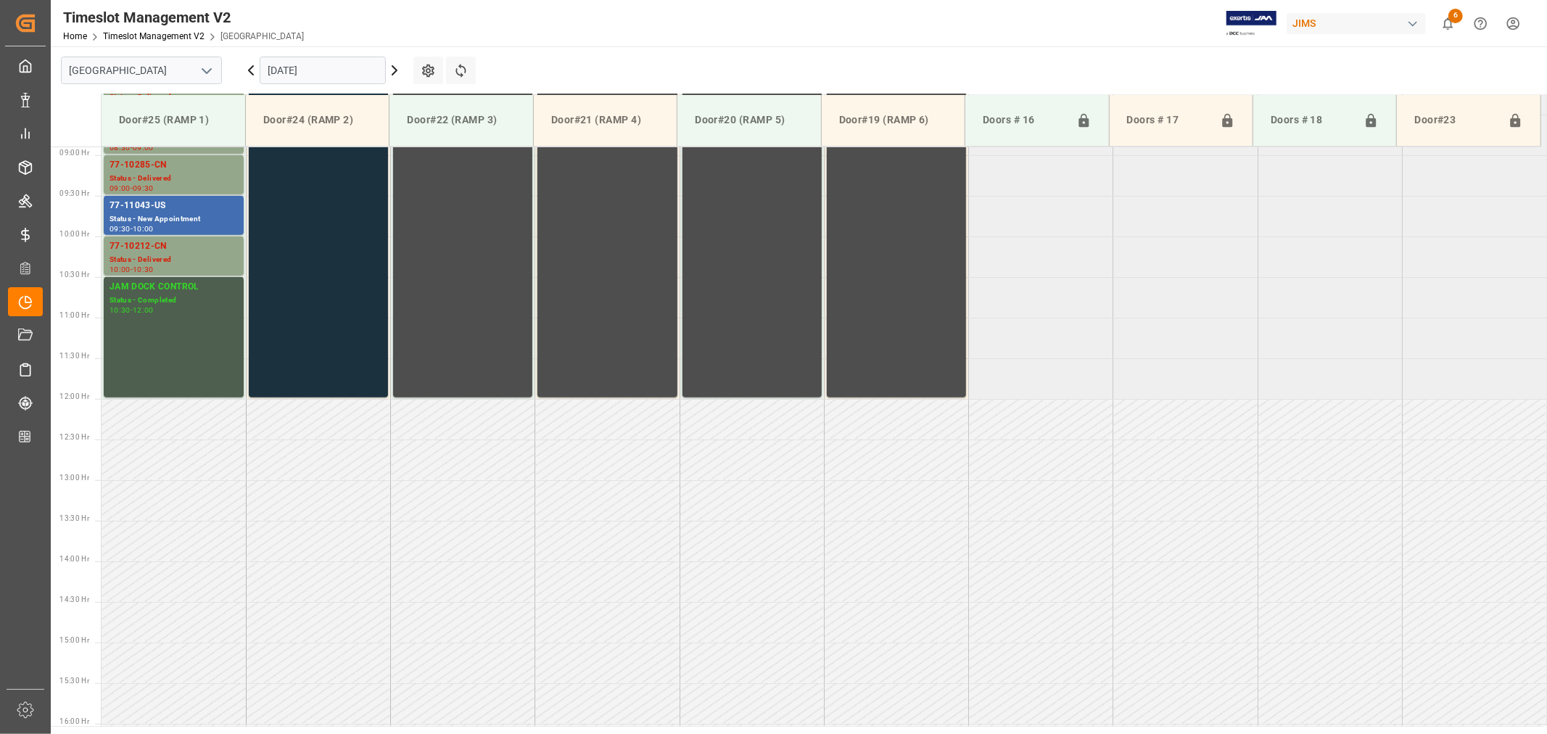
click at [207, 71] on polyline "open menu" at bounding box center [206, 71] width 9 height 4
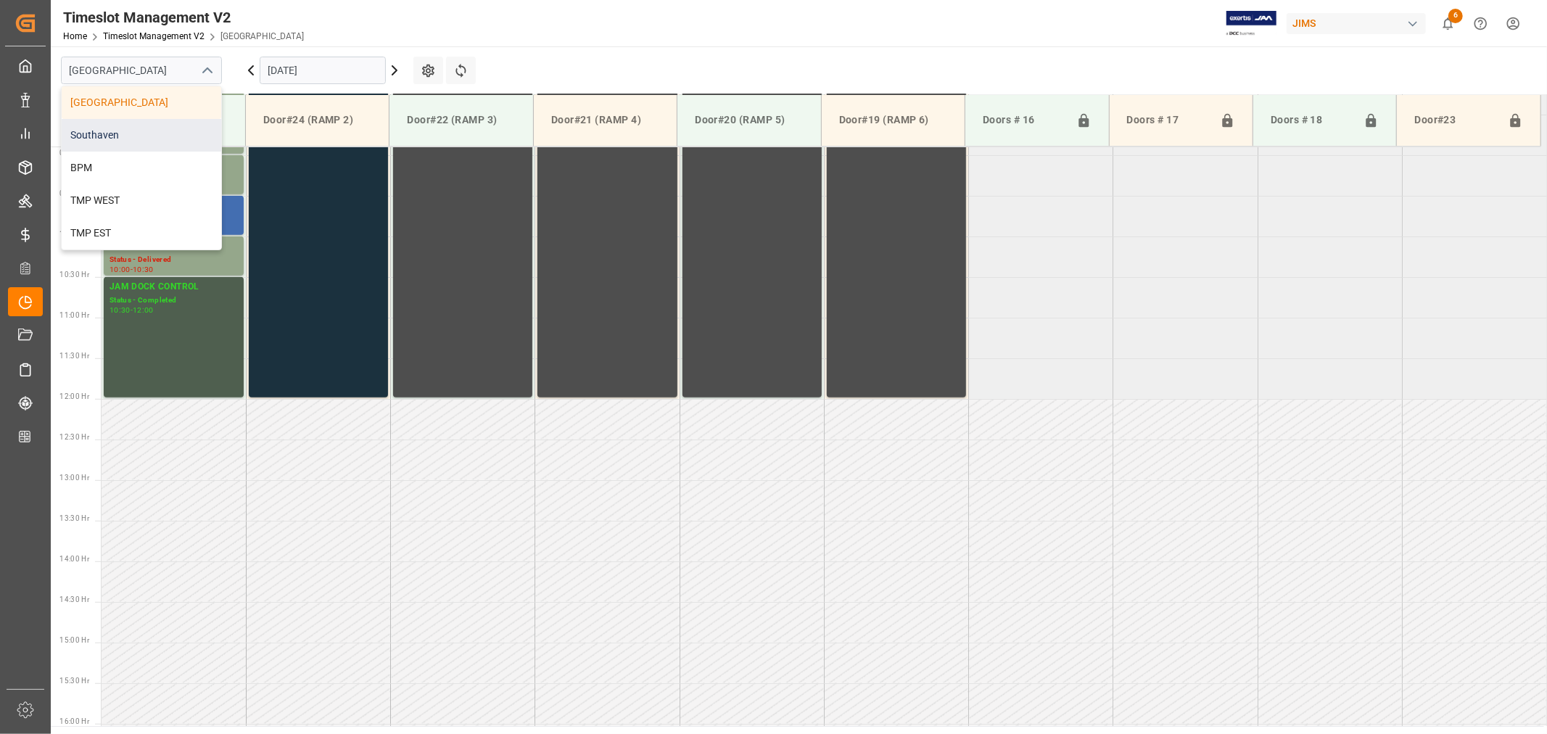
click at [136, 131] on div "Southaven" at bounding box center [142, 135] width 160 height 33
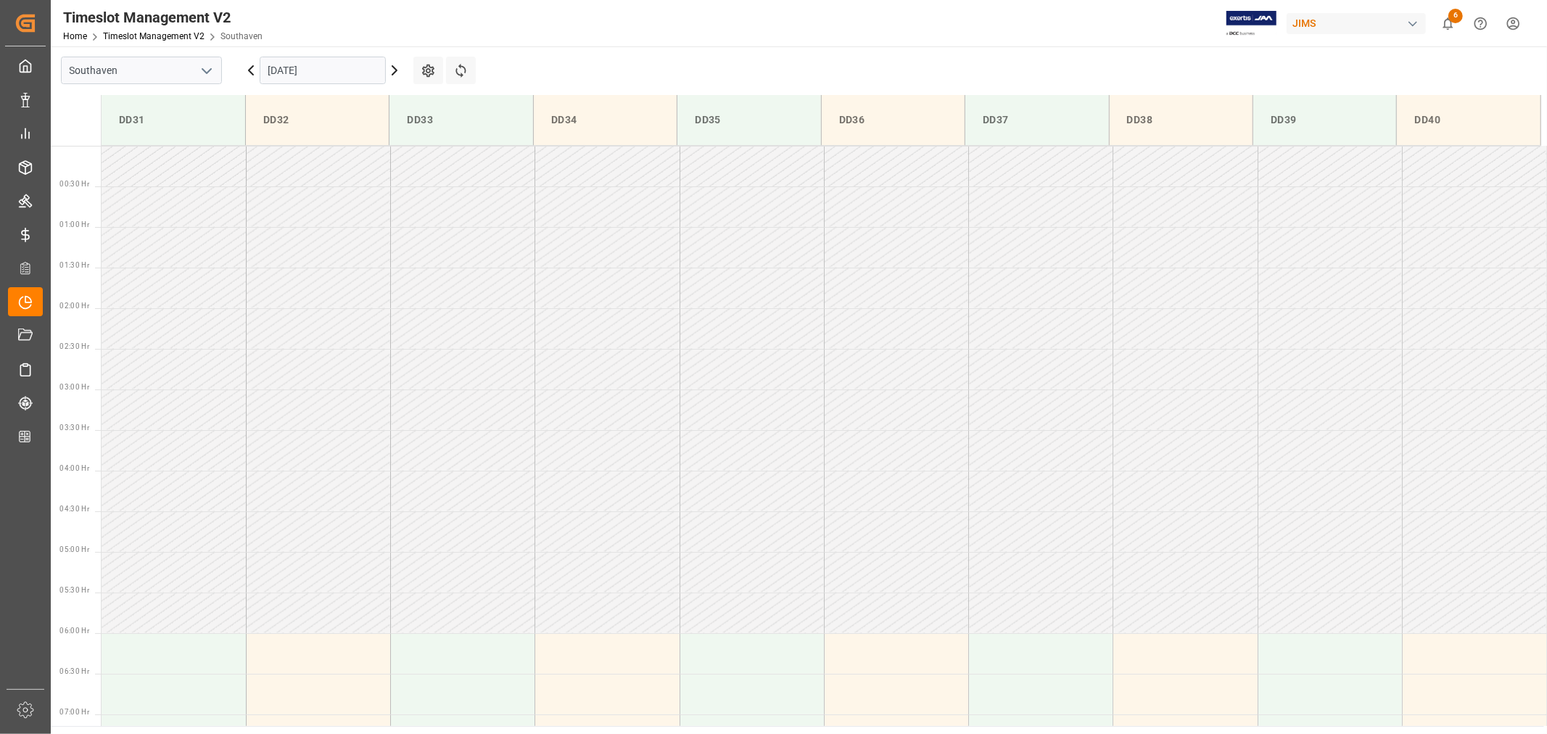
click at [327, 75] on input "09-22-2025" at bounding box center [323, 71] width 126 height 28
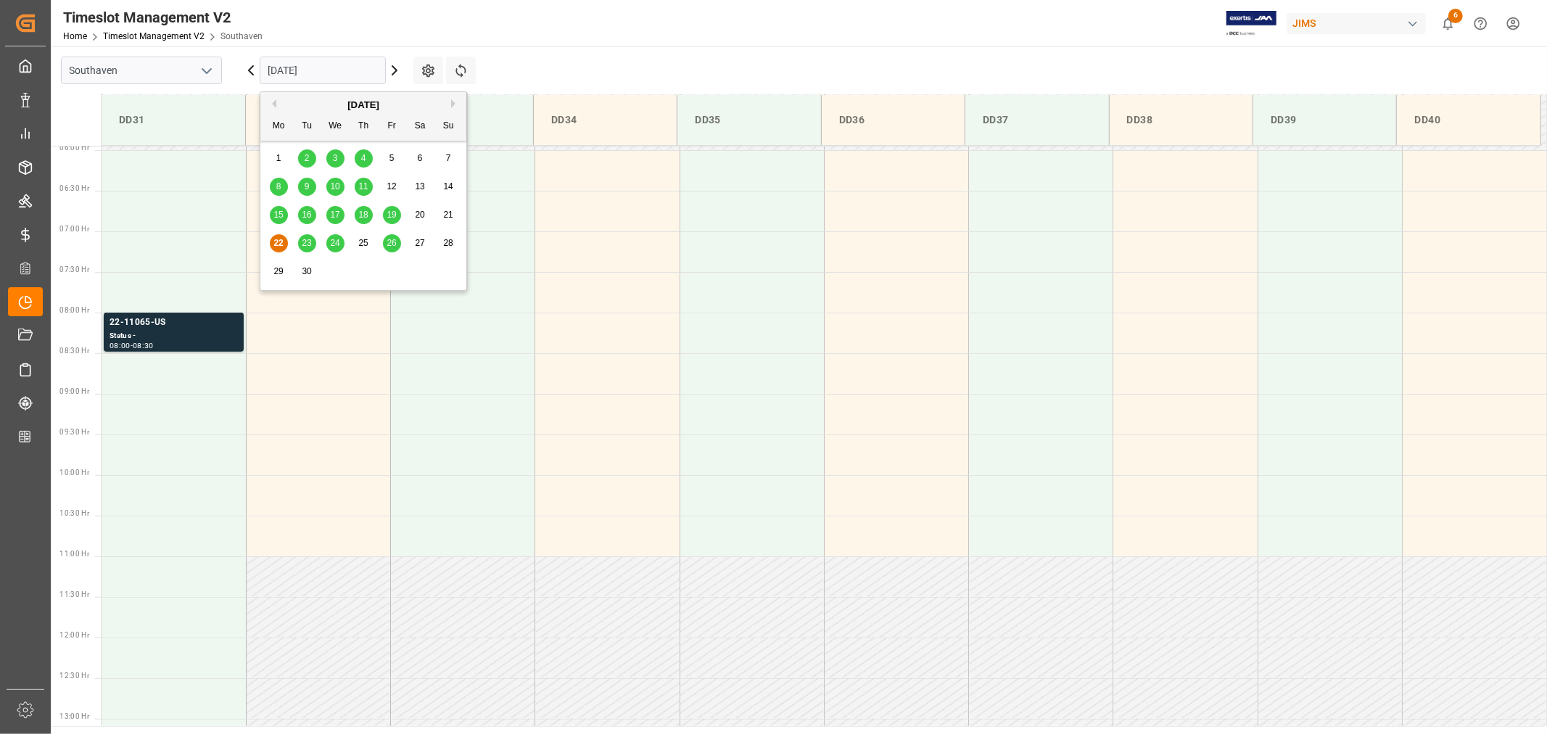
click at [334, 242] on span "24" at bounding box center [334, 243] width 9 height 10
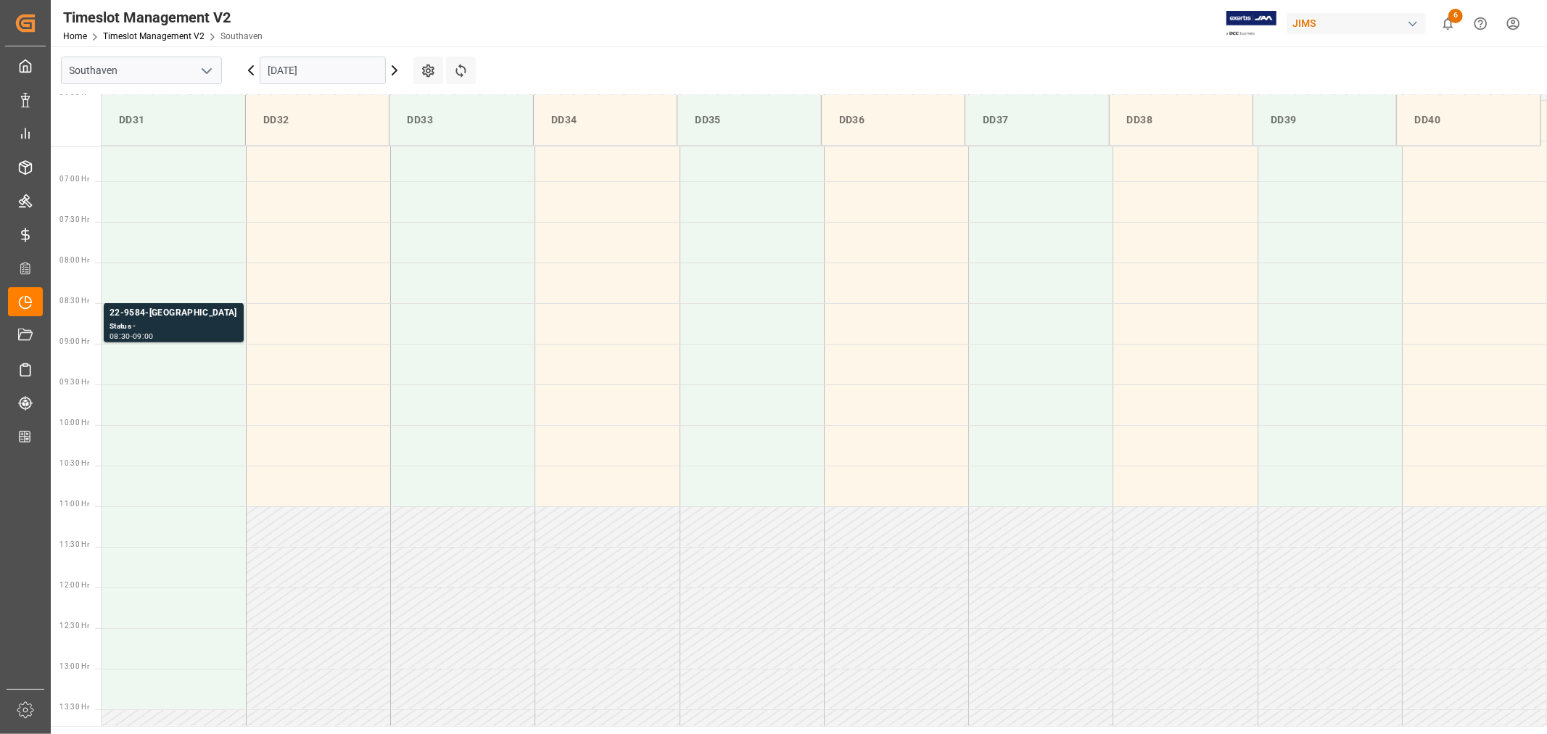
scroll to position [319, 0]
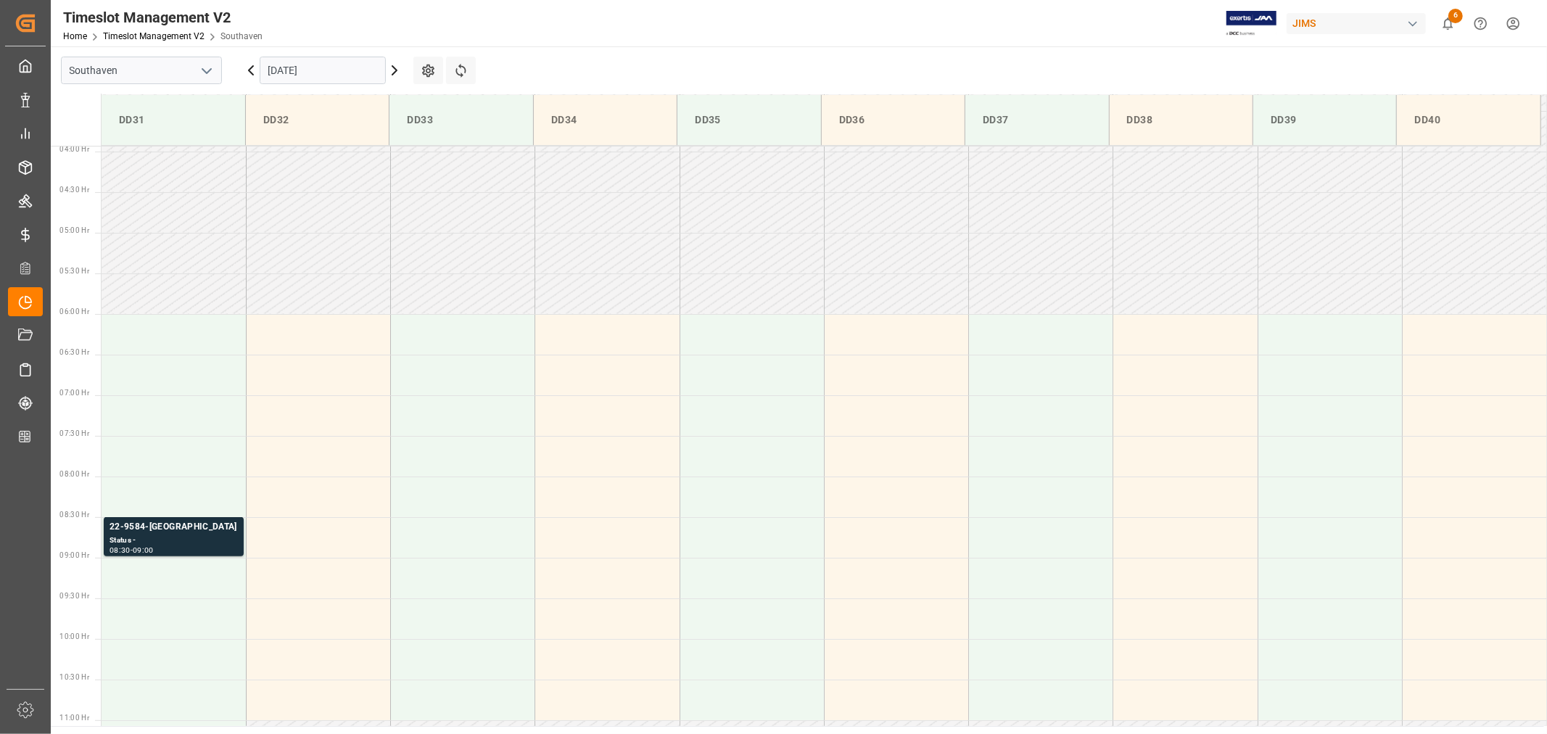
click at [350, 66] on input "09-24-2025" at bounding box center [323, 71] width 126 height 28
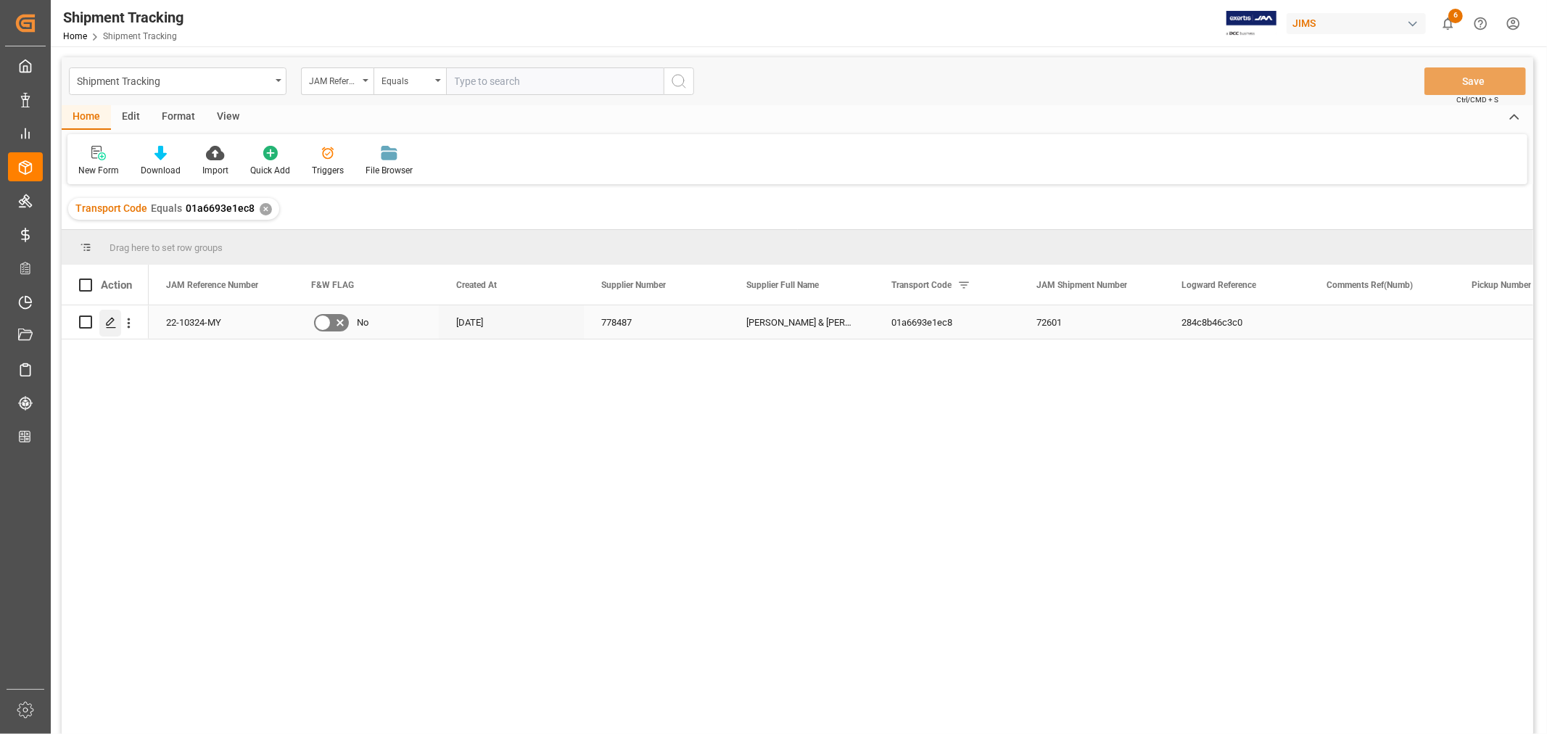
click at [110, 323] on polygon "Press SPACE to select this row." at bounding box center [110, 321] width 7 height 7
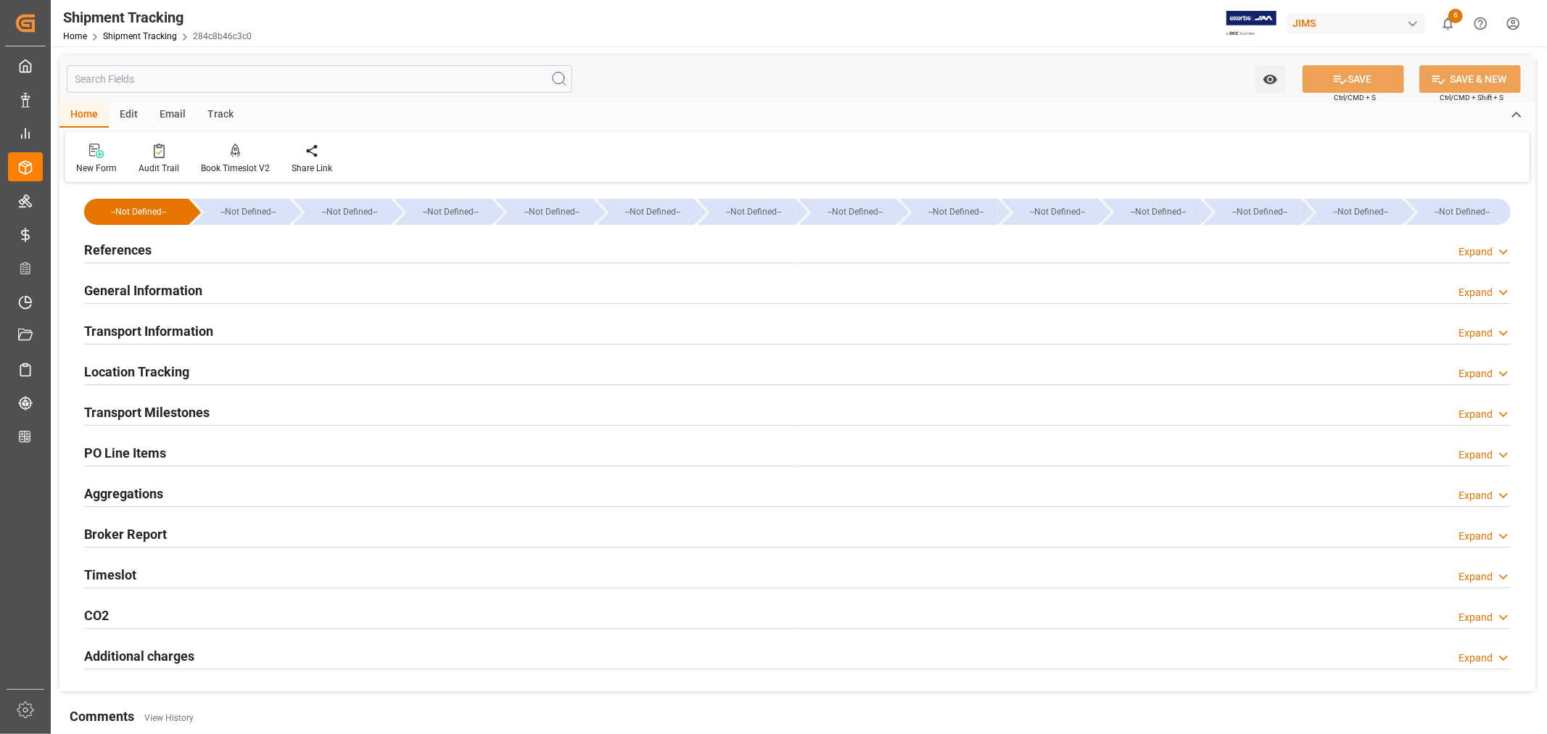
type input "[DATE] 00:00"
type input "[DATE]"
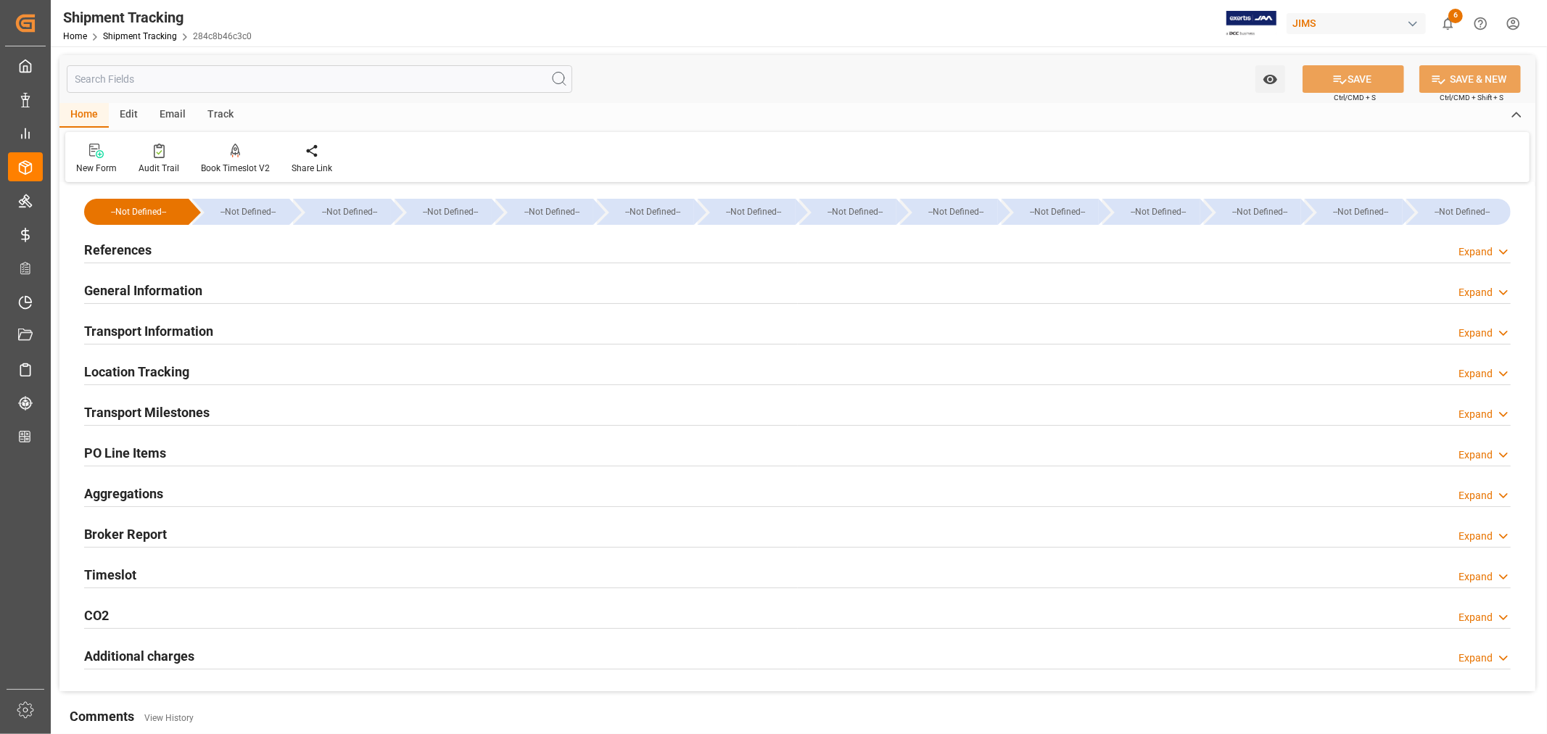
type input "[DATE] 00:00"
type input "[DATE] 03:41"
type input "[DATE]"
type input "[DATE] 00:00"
click at [169, 408] on h2 "Transport Milestones" at bounding box center [146, 413] width 125 height 20
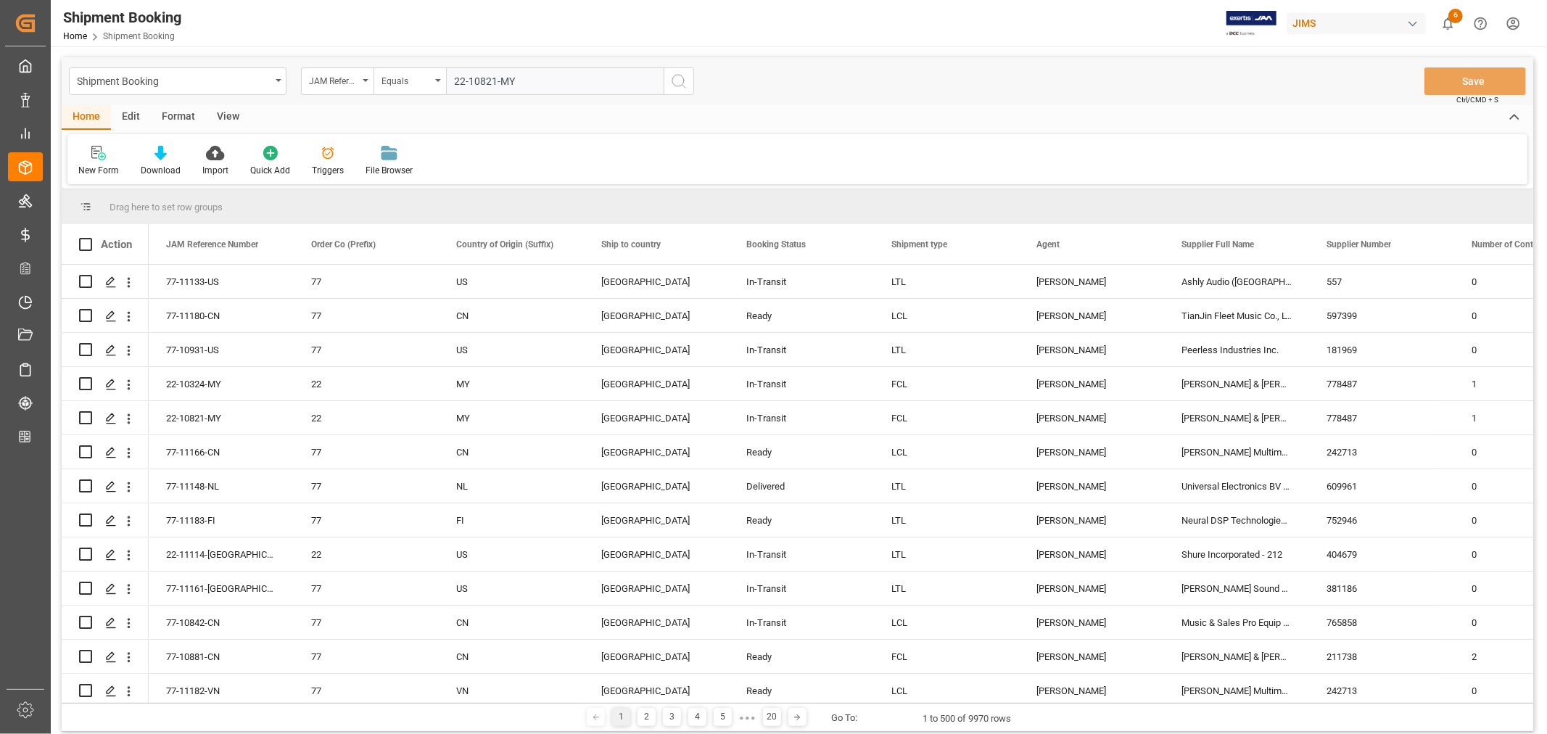
type input "22-10821-MY"
click at [679, 81] on icon "search button" at bounding box center [678, 81] width 17 height 17
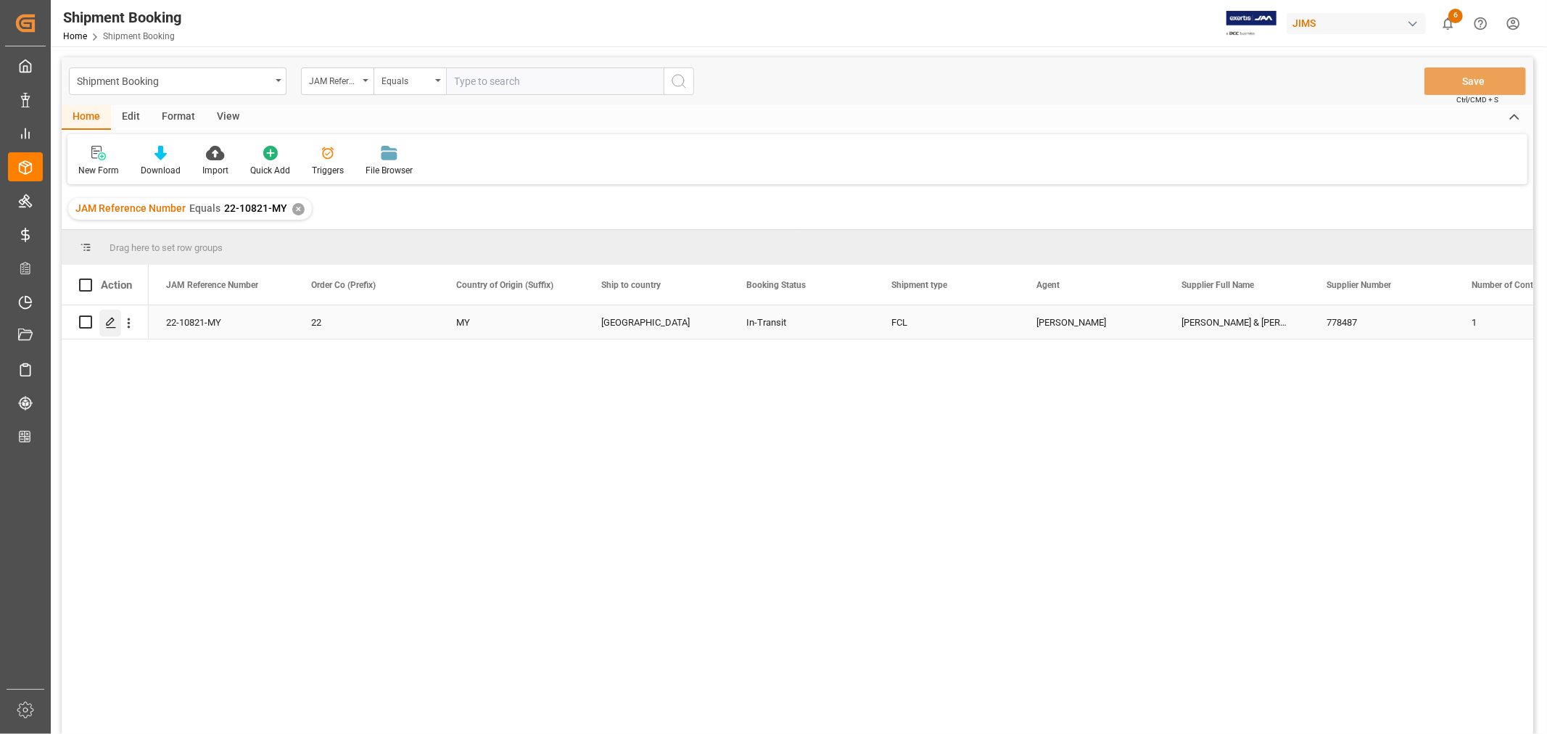
click at [109, 323] on polygon "Press SPACE to select this row." at bounding box center [110, 321] width 7 height 7
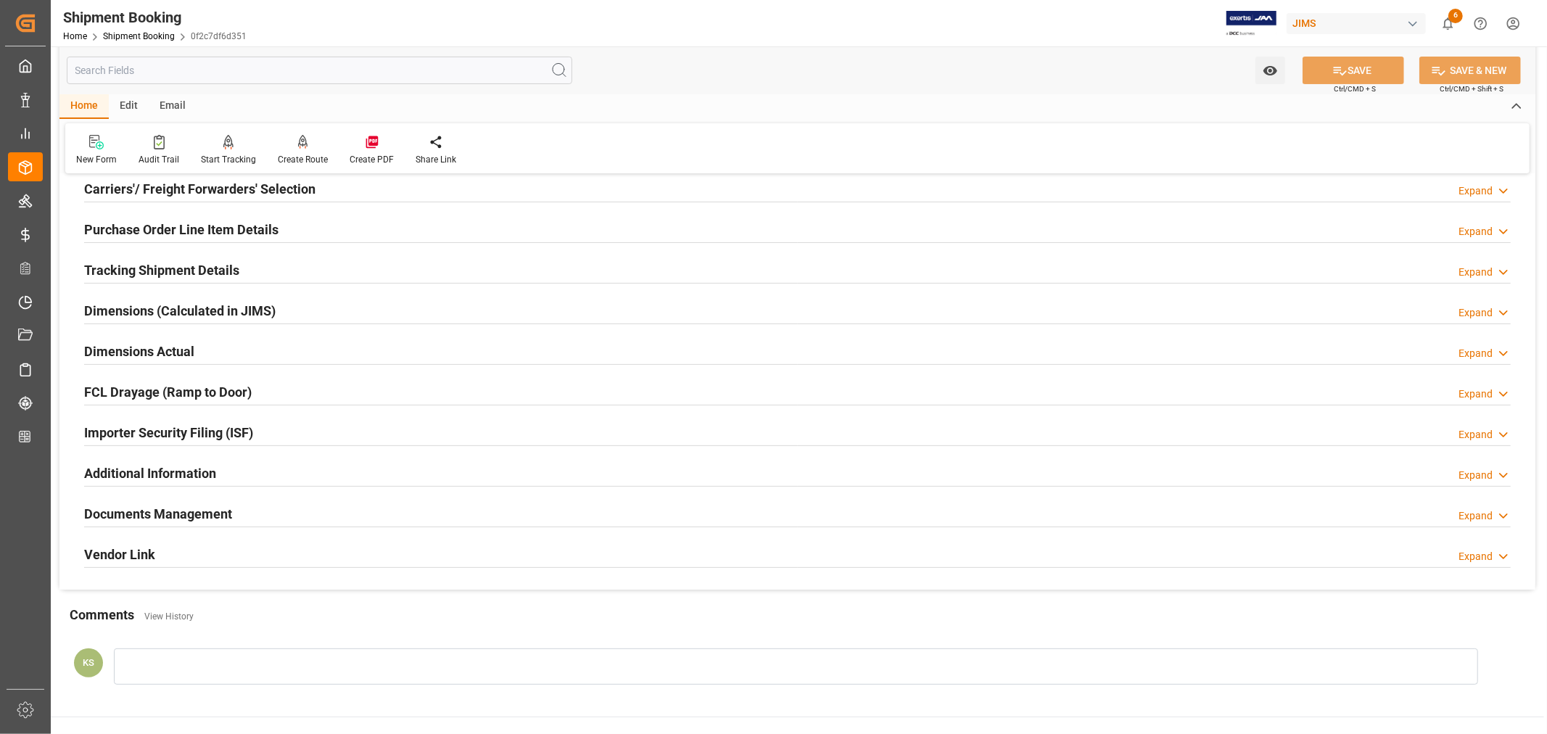
scroll to position [322, 0]
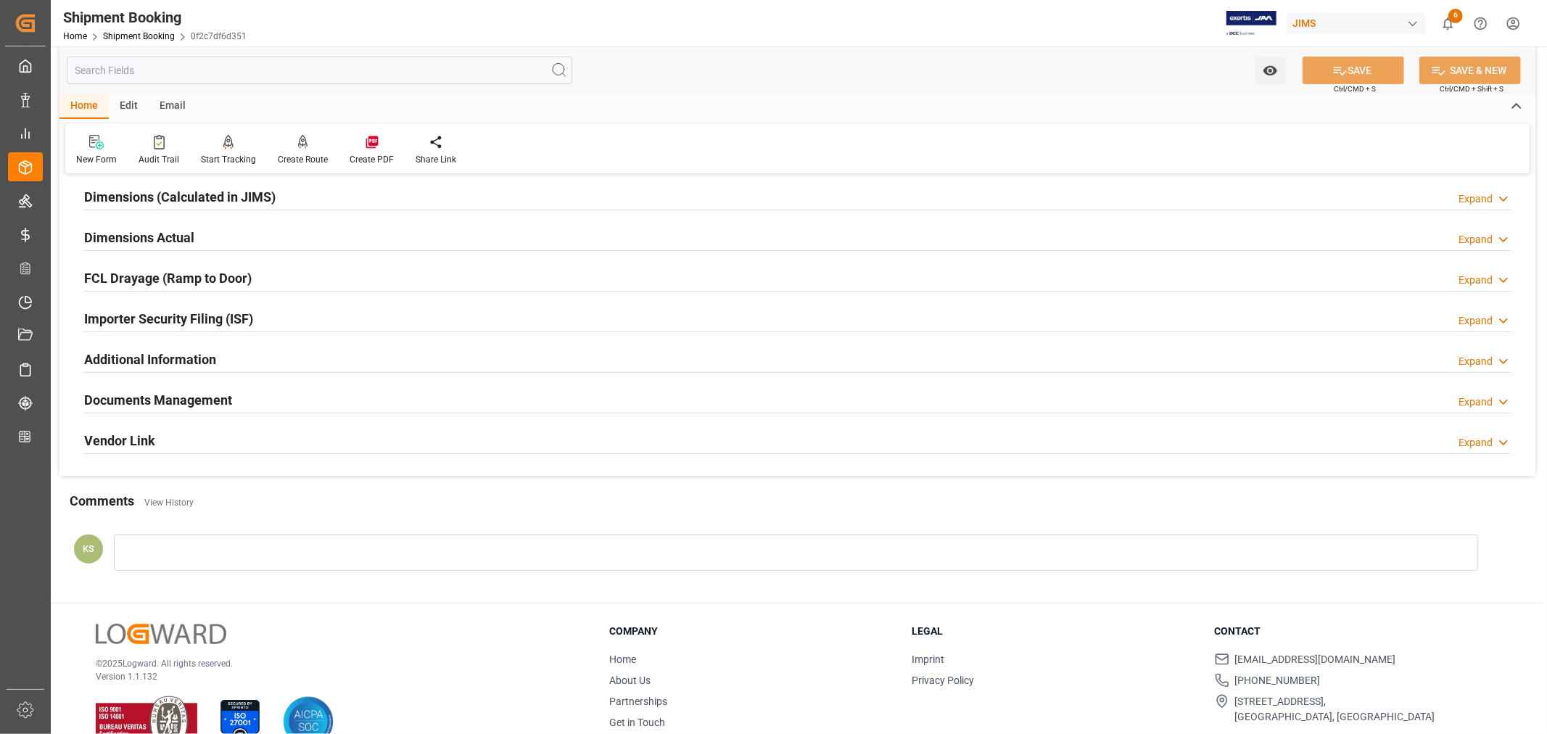
click at [236, 383] on div "Documents Management Expand" at bounding box center [797, 400] width 1447 height 41
click at [239, 395] on div "Documents Management Expand" at bounding box center [797, 399] width 1427 height 28
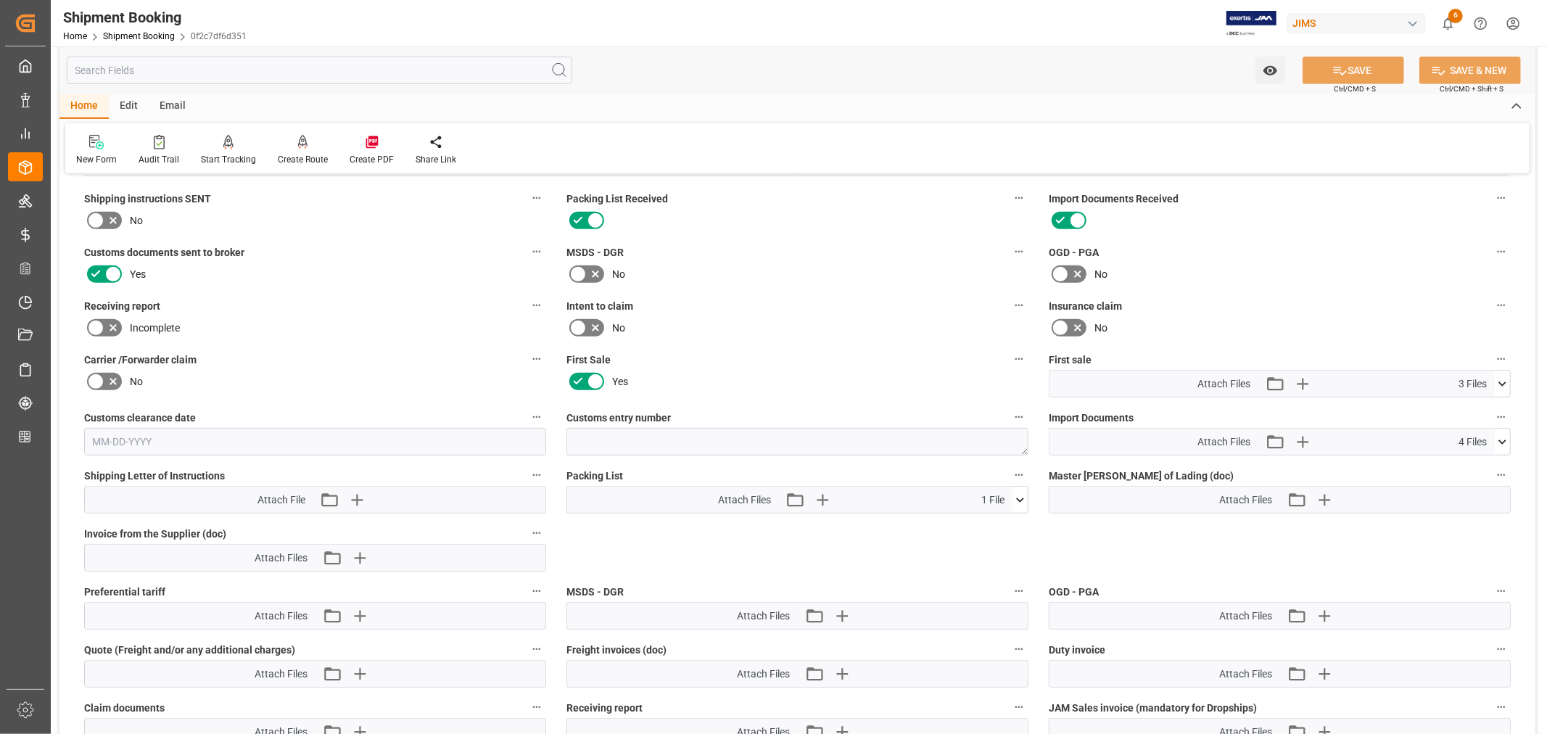
scroll to position [644, 0]
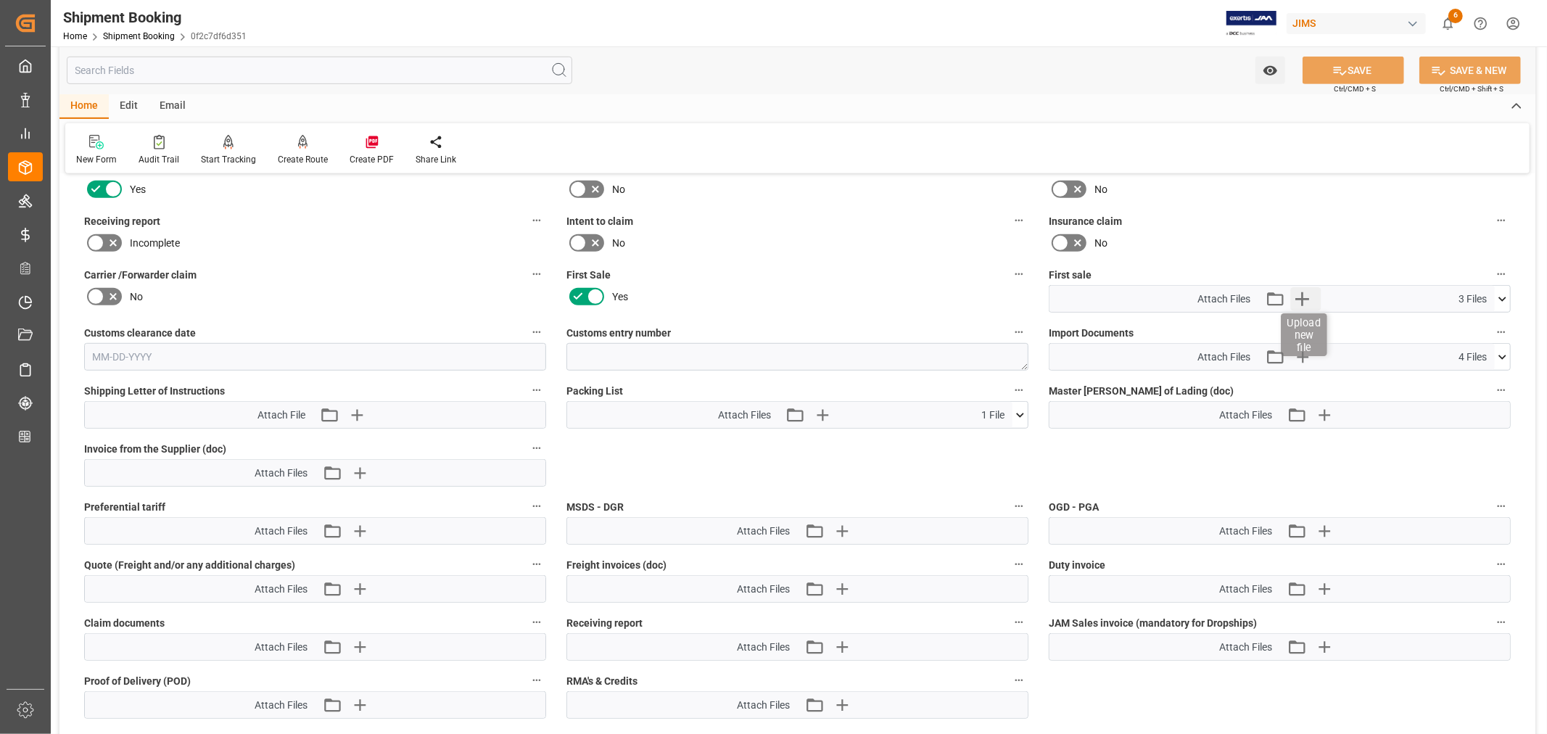
click at [1301, 296] on icon "button" at bounding box center [1302, 299] width 14 height 14
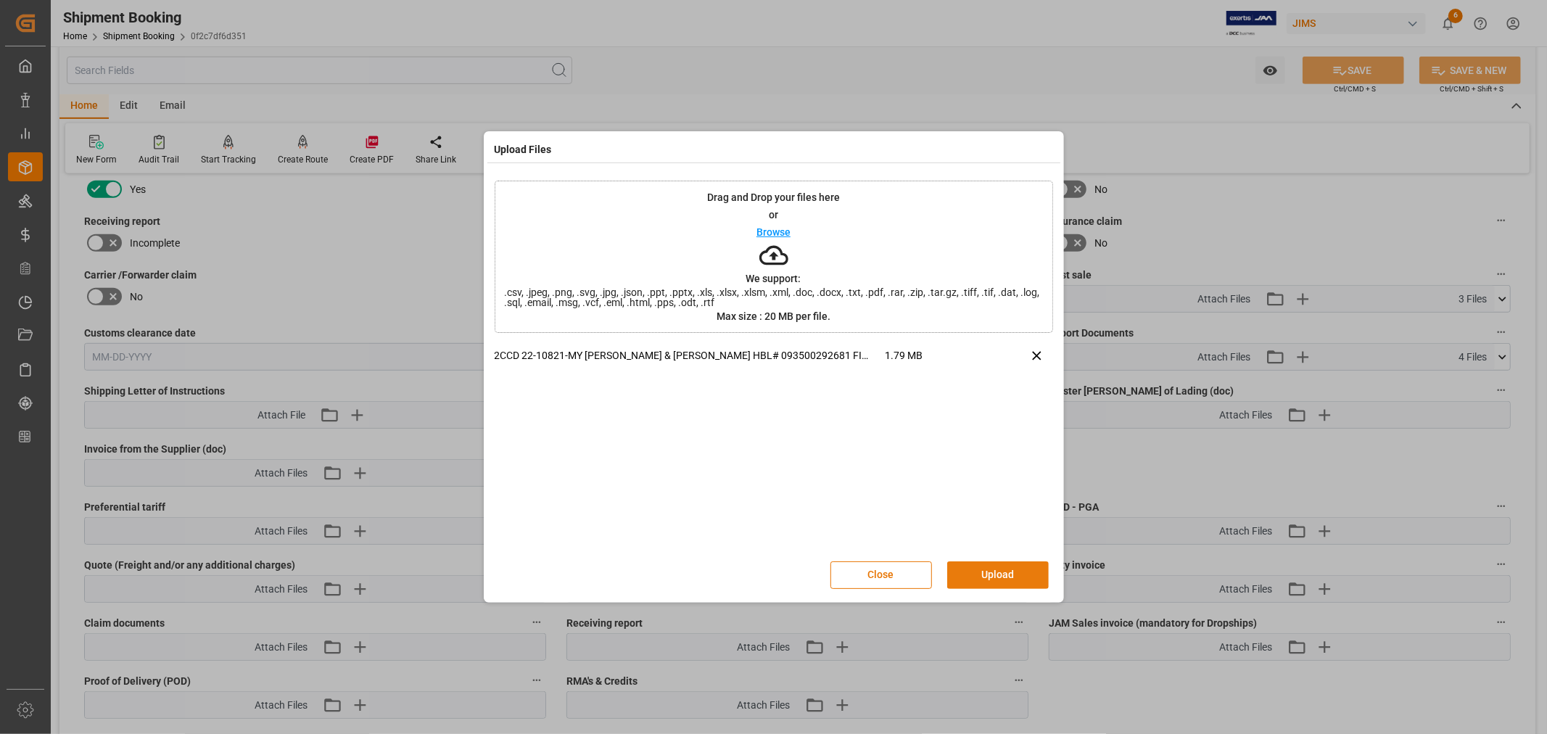
click at [998, 574] on button "Upload" at bounding box center [998, 575] width 102 height 28
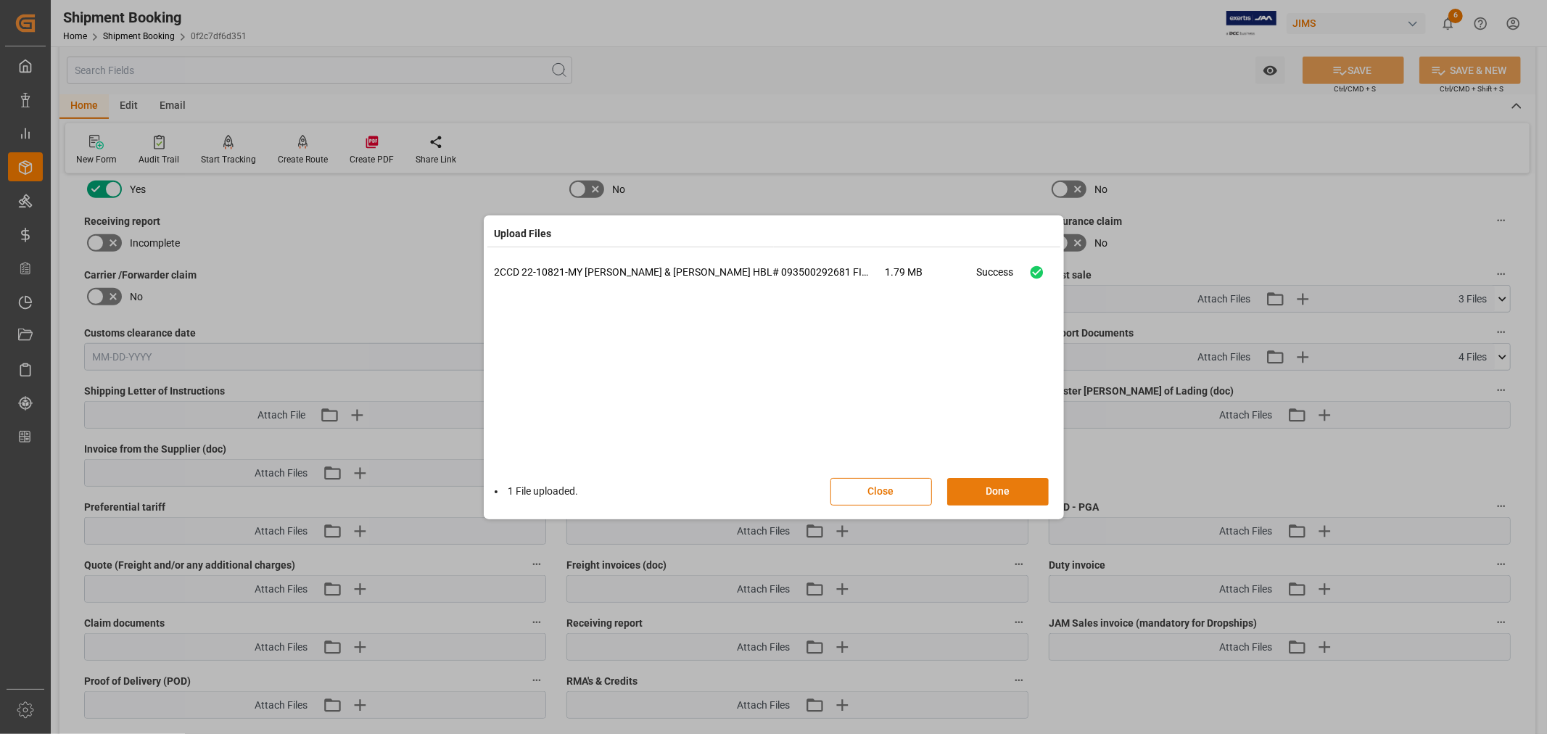
click at [988, 490] on button "Done" at bounding box center [998, 492] width 102 height 28
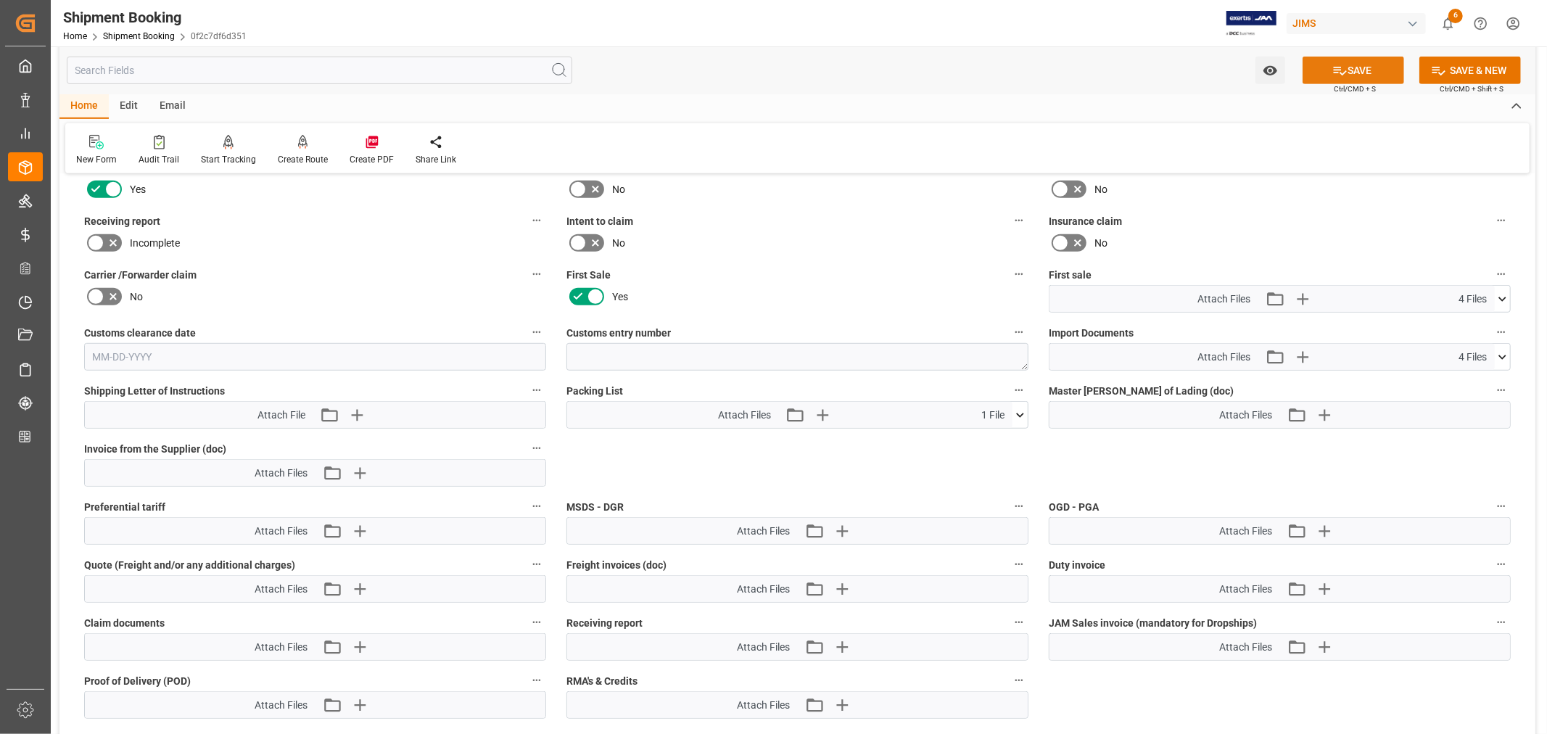
click at [1347, 70] on button "SAVE" at bounding box center [1354, 71] width 102 height 28
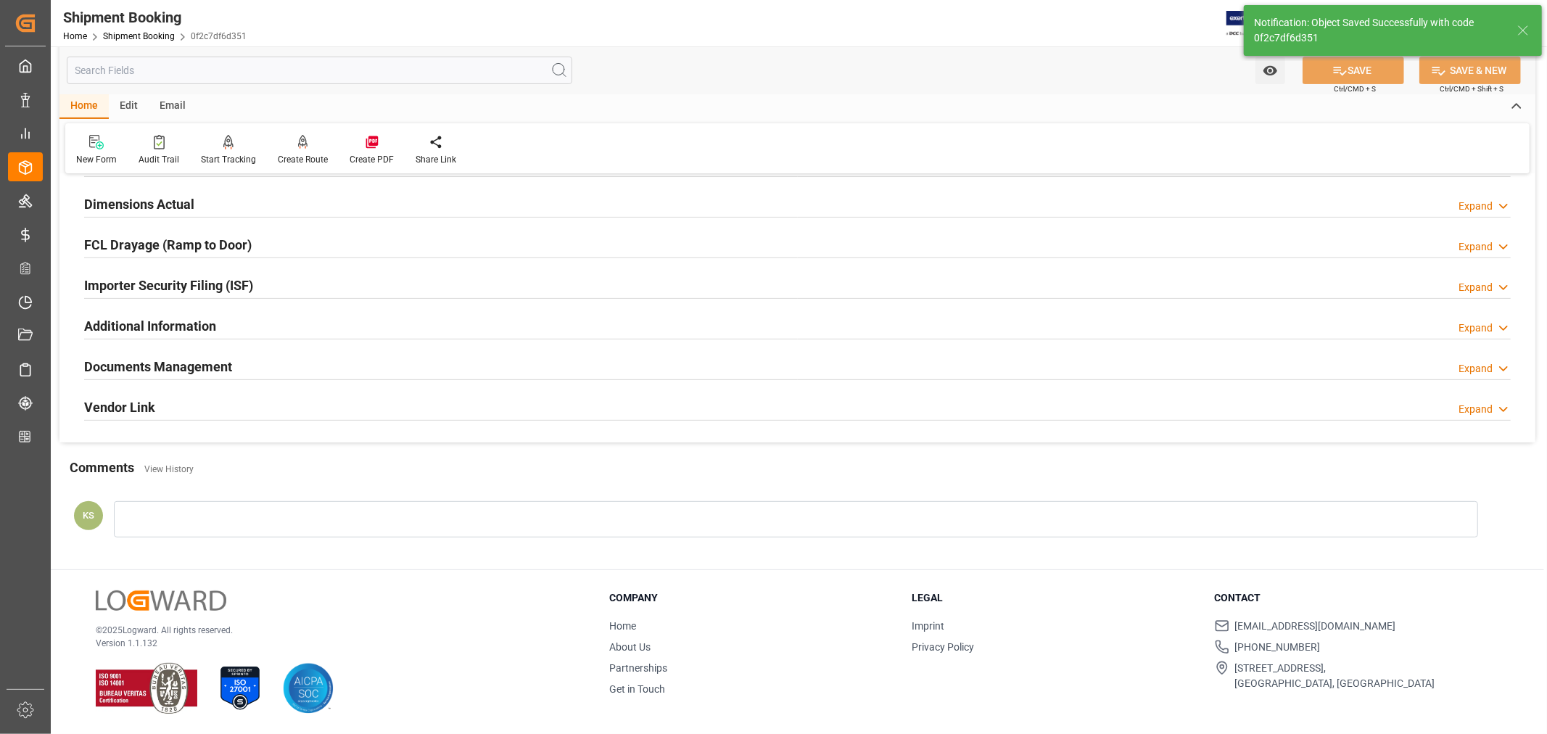
scroll to position [356, 0]
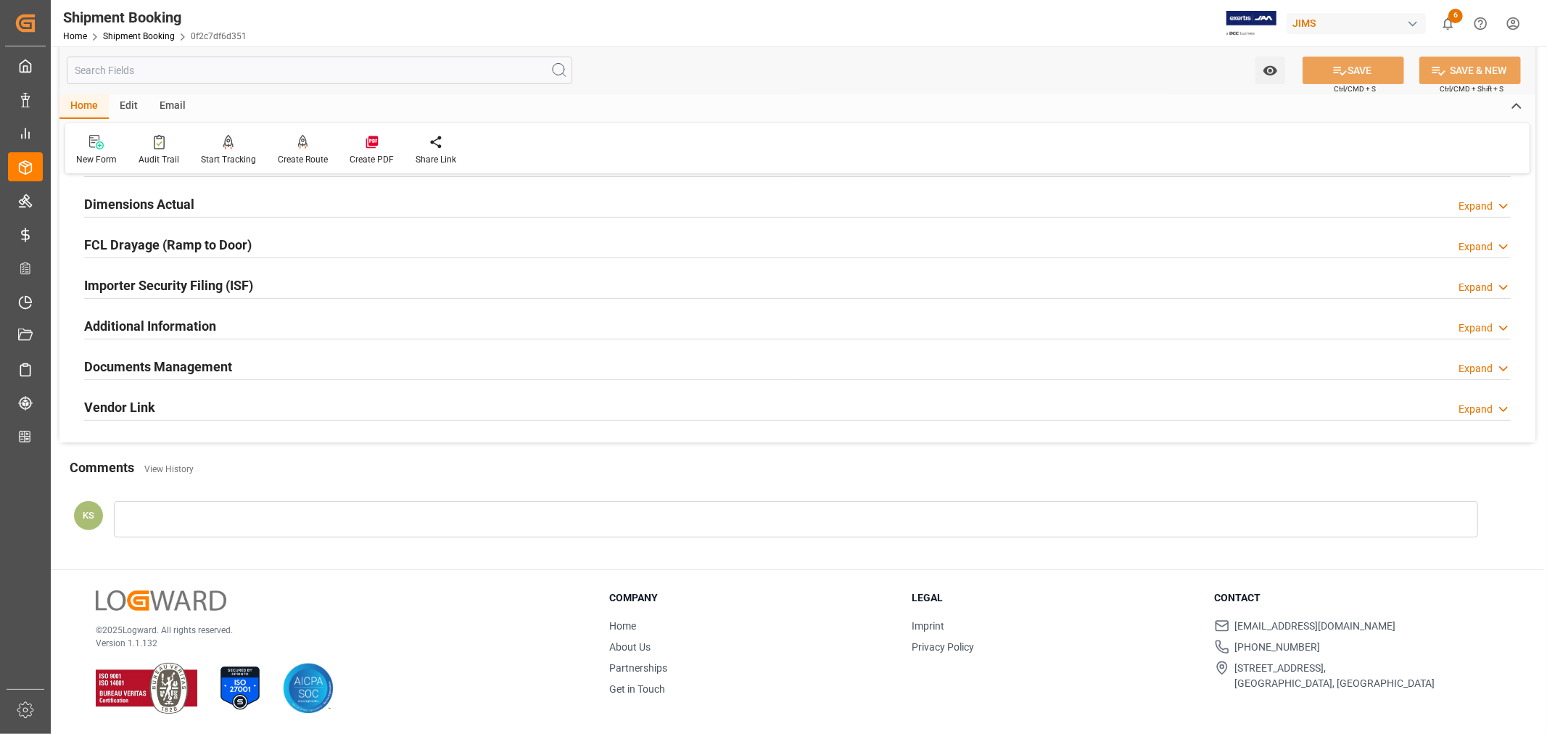
click at [184, 365] on h2 "Documents Management" at bounding box center [158, 367] width 148 height 20
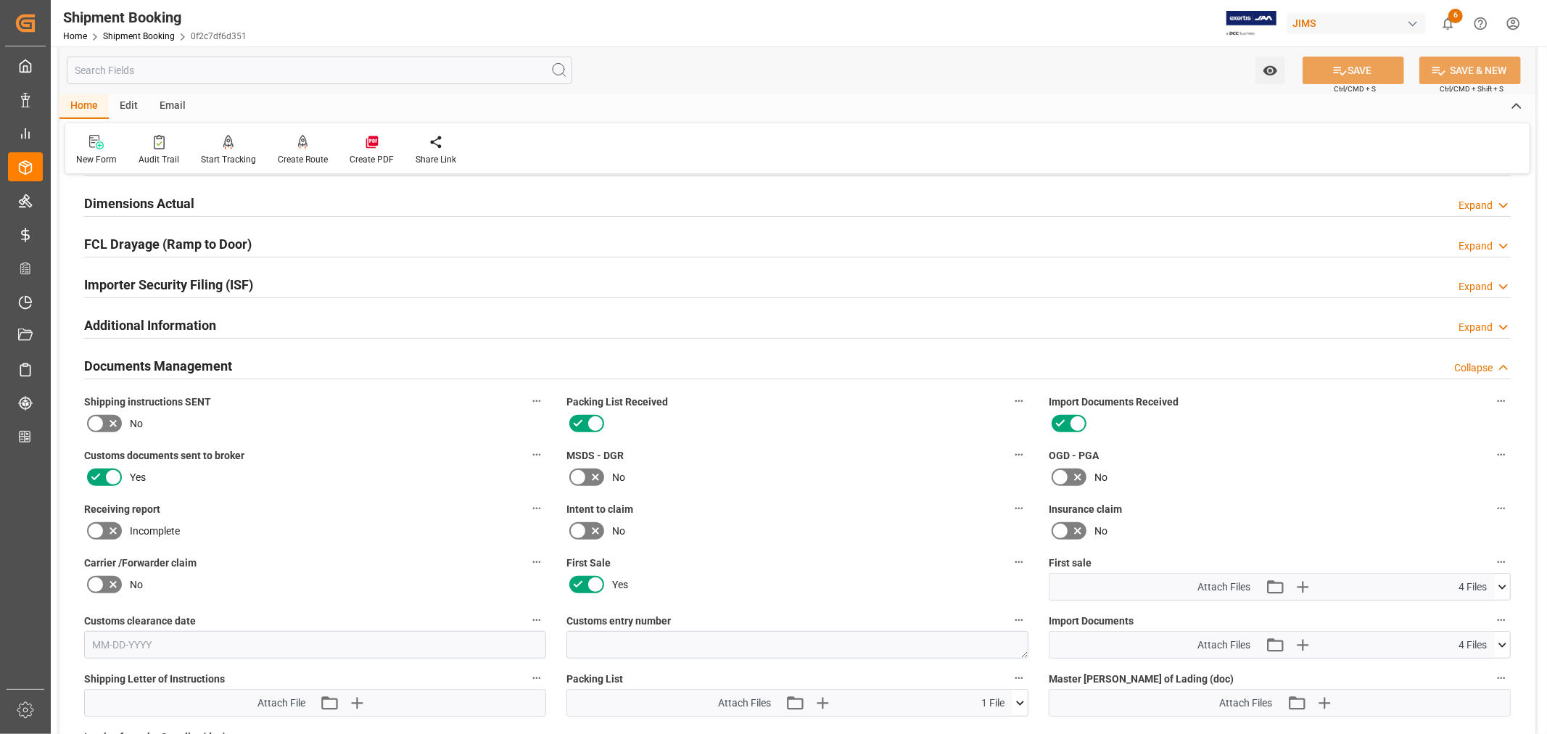
scroll to position [644, 0]
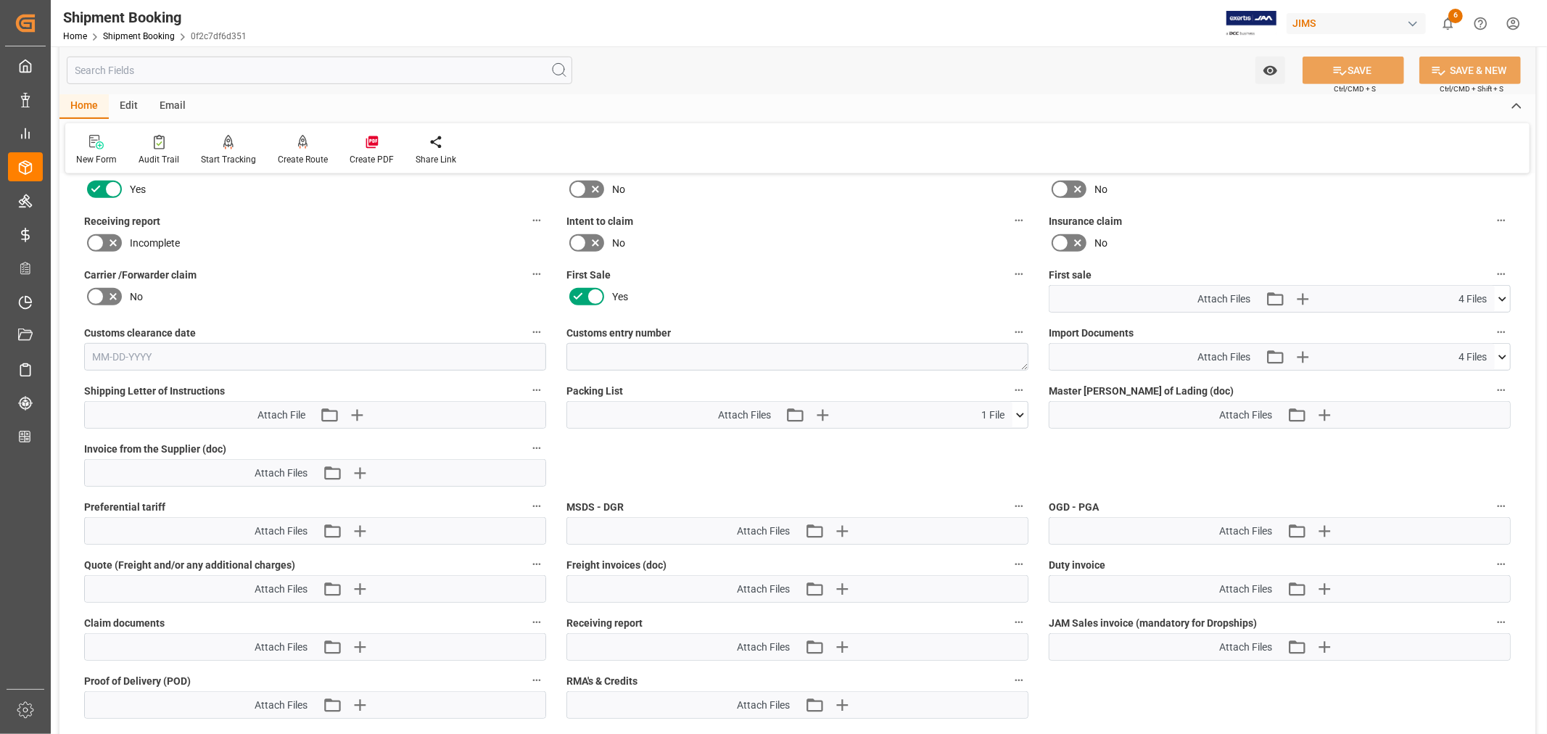
click at [1504, 297] on icon at bounding box center [1502, 299] width 8 height 4
click at [1504, 294] on icon at bounding box center [1502, 299] width 15 height 15
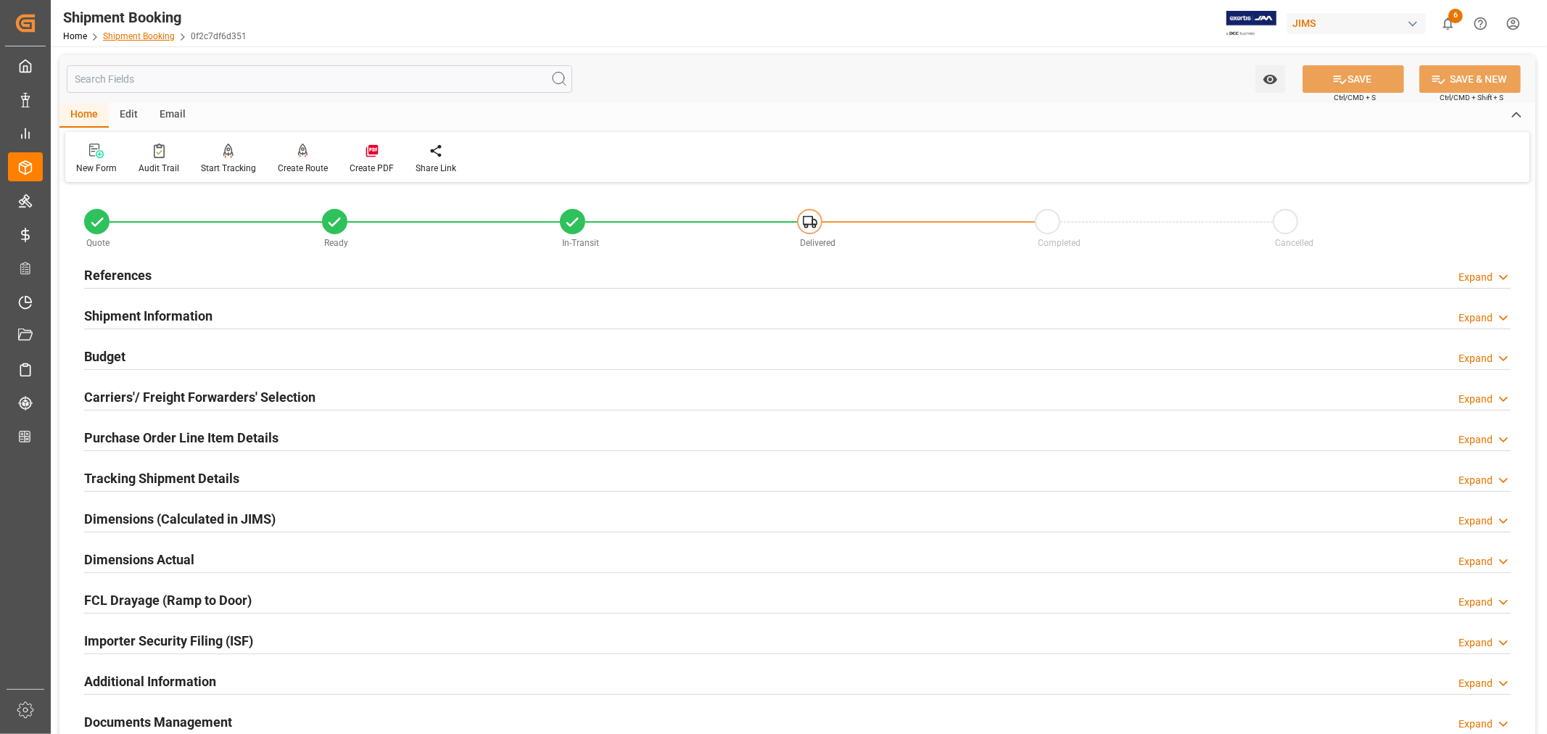
click at [138, 39] on link "Shipment Booking" at bounding box center [139, 36] width 72 height 10
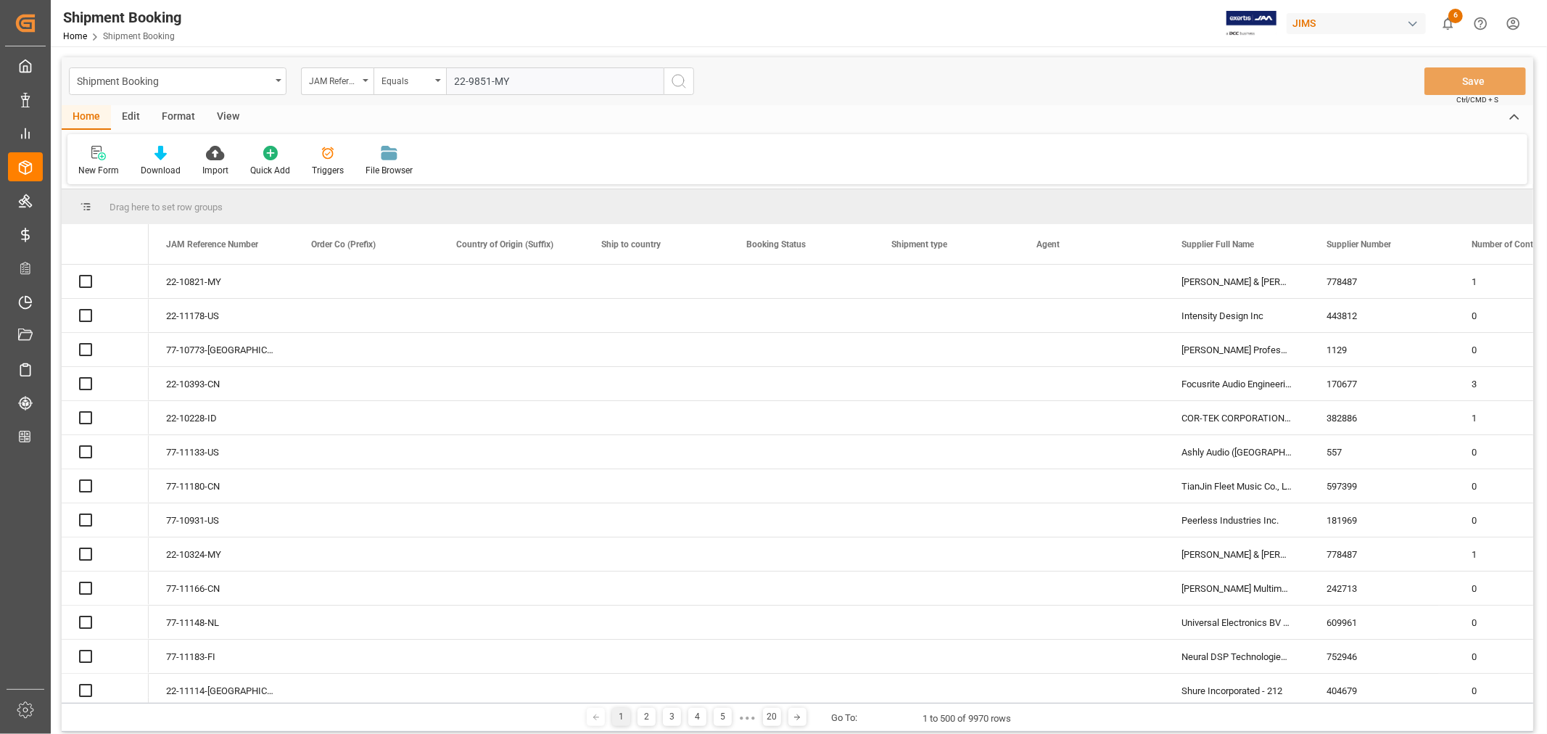
type input "22-9851-MY"
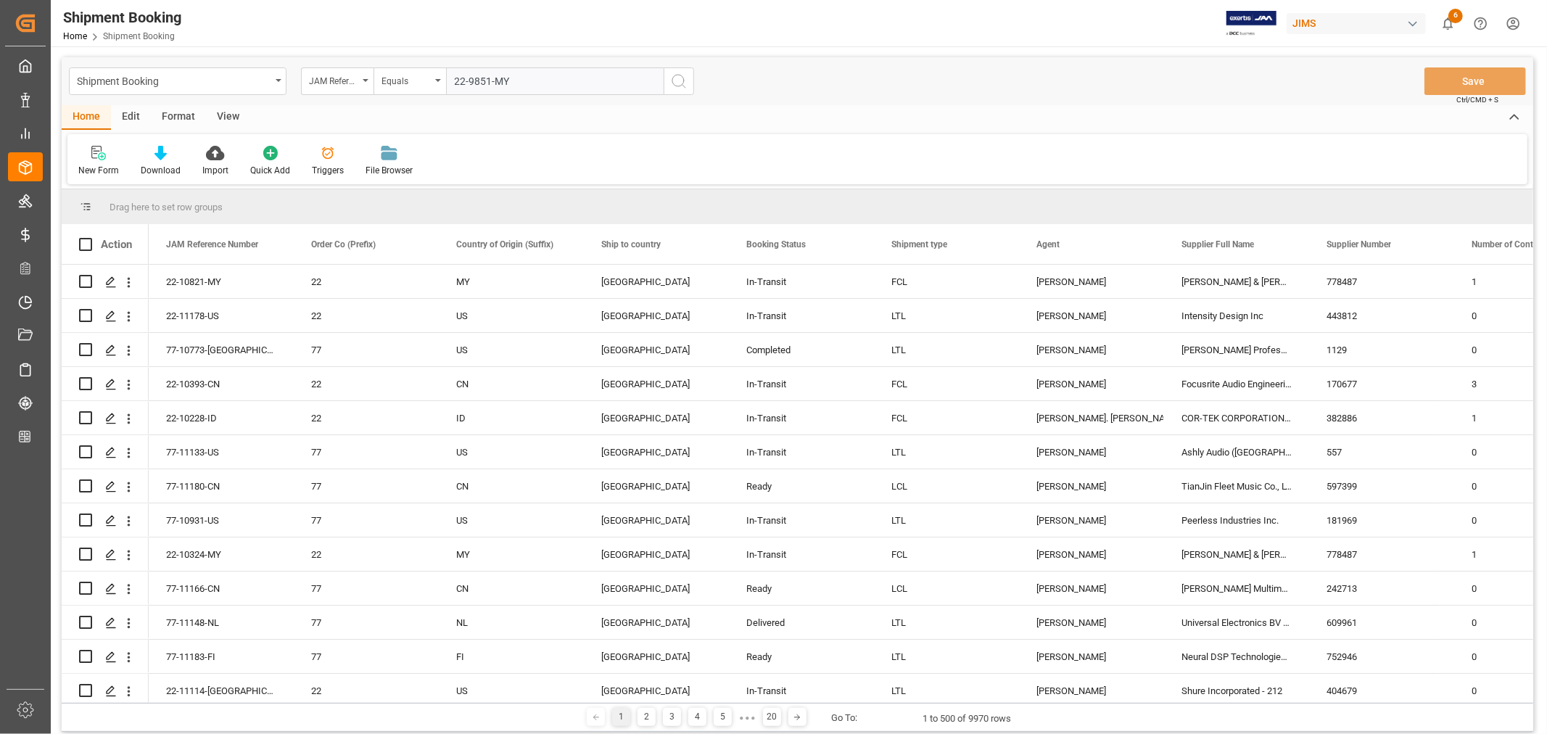
click at [678, 77] on icon "search button" at bounding box center [678, 81] width 17 height 17
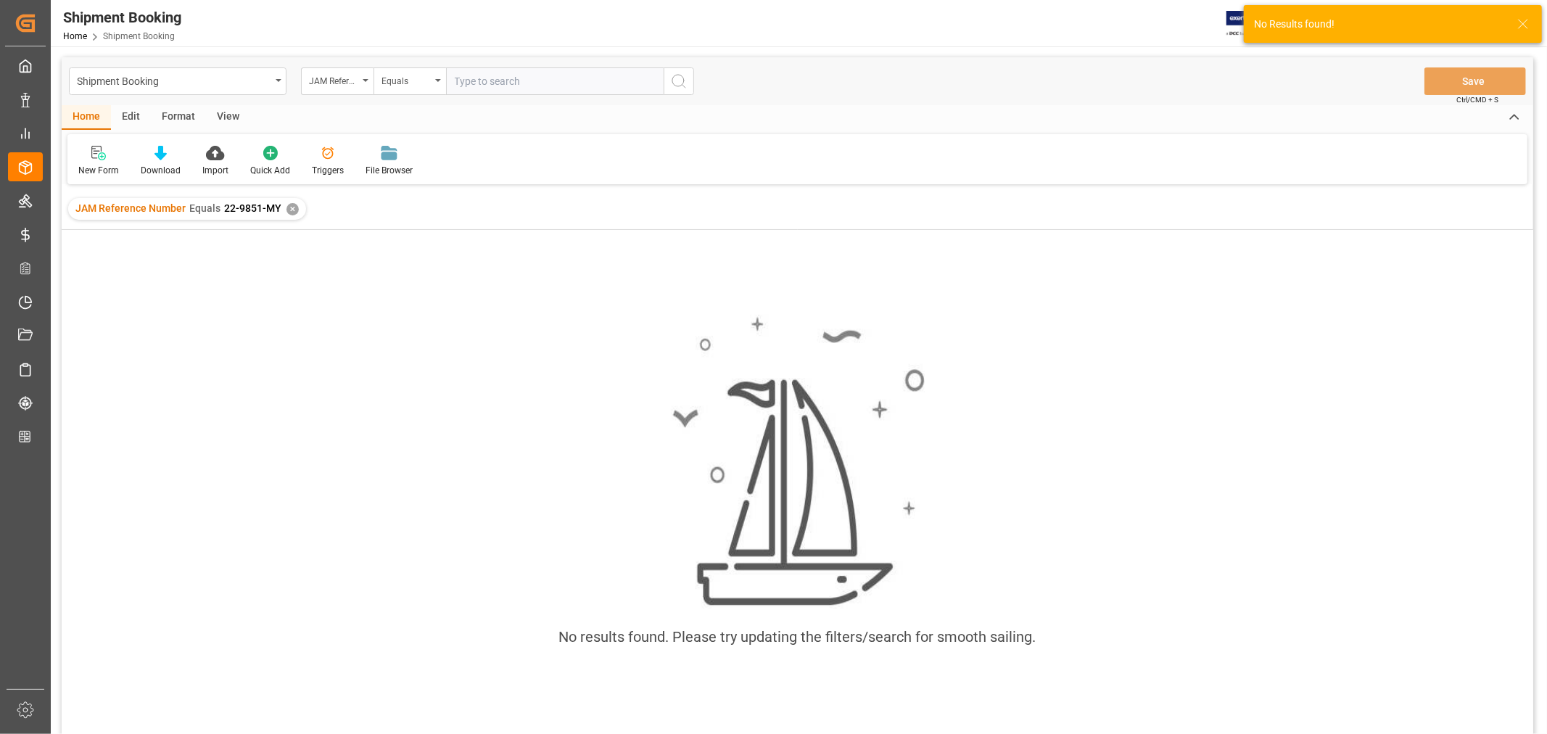
click at [286, 212] on div "✕" at bounding box center [292, 209] width 12 height 12
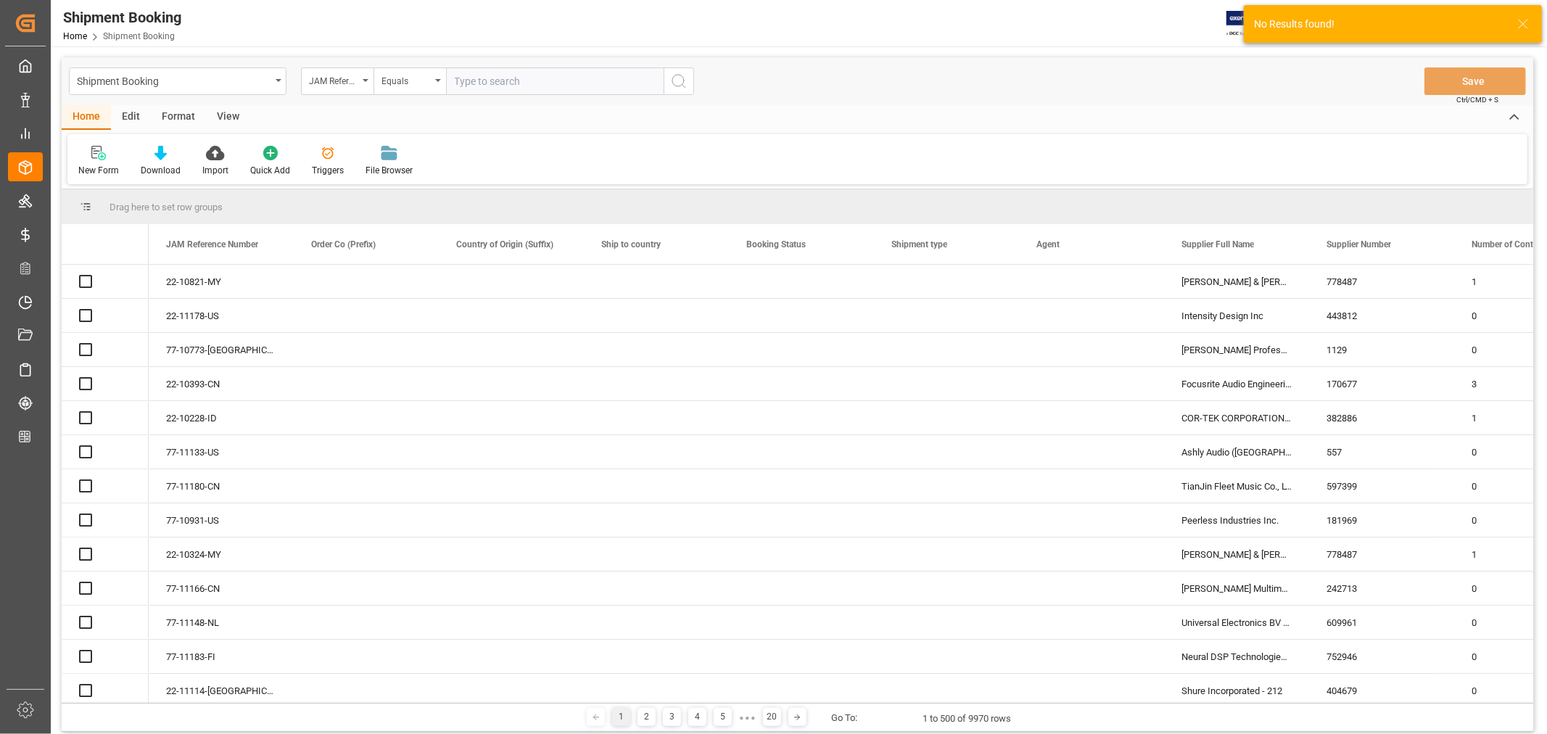
click at [458, 78] on input "text" at bounding box center [555, 81] width 218 height 28
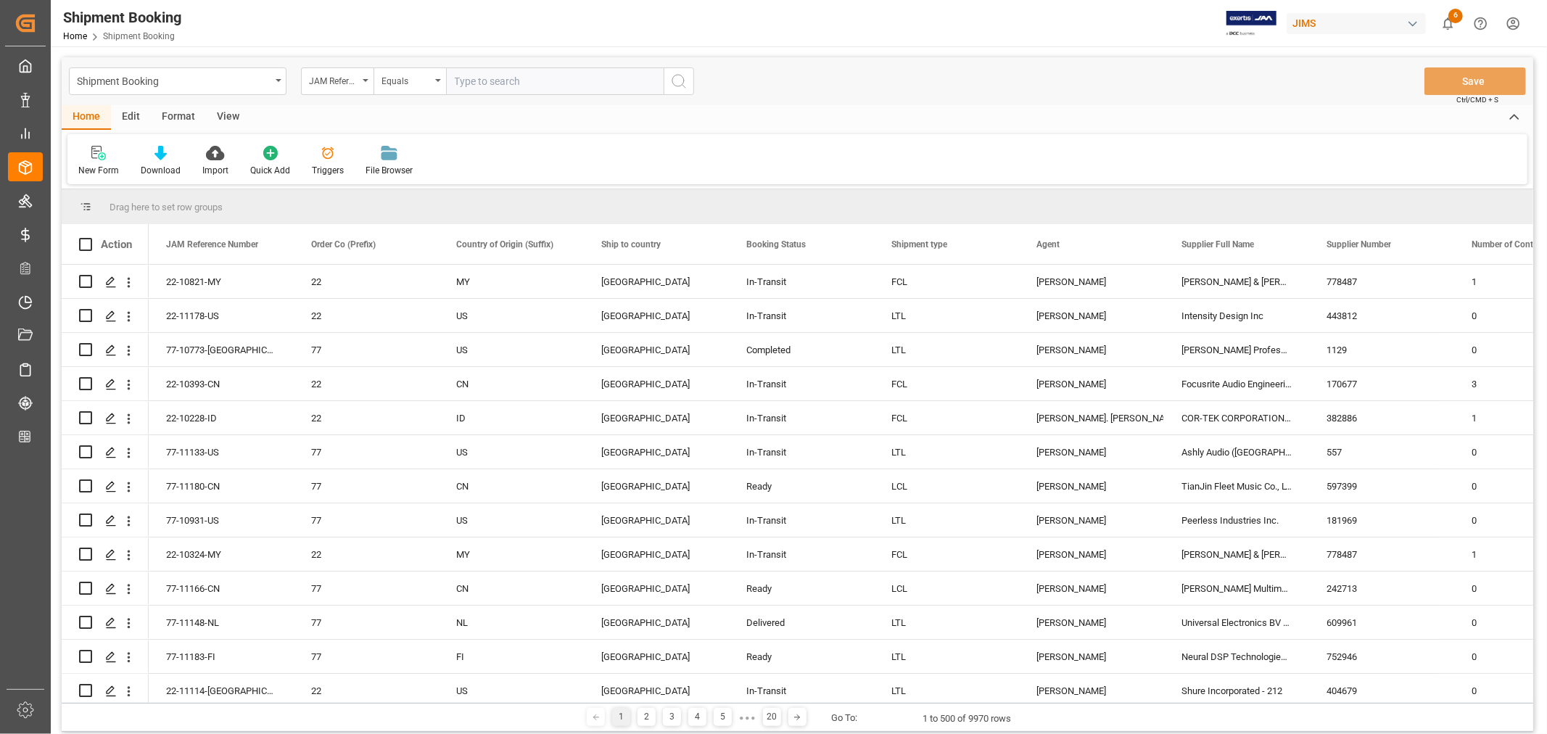
paste input "22-9851-MY"
type input "22-9851-MY"
click at [678, 83] on icon "search button" at bounding box center [678, 81] width 17 height 17
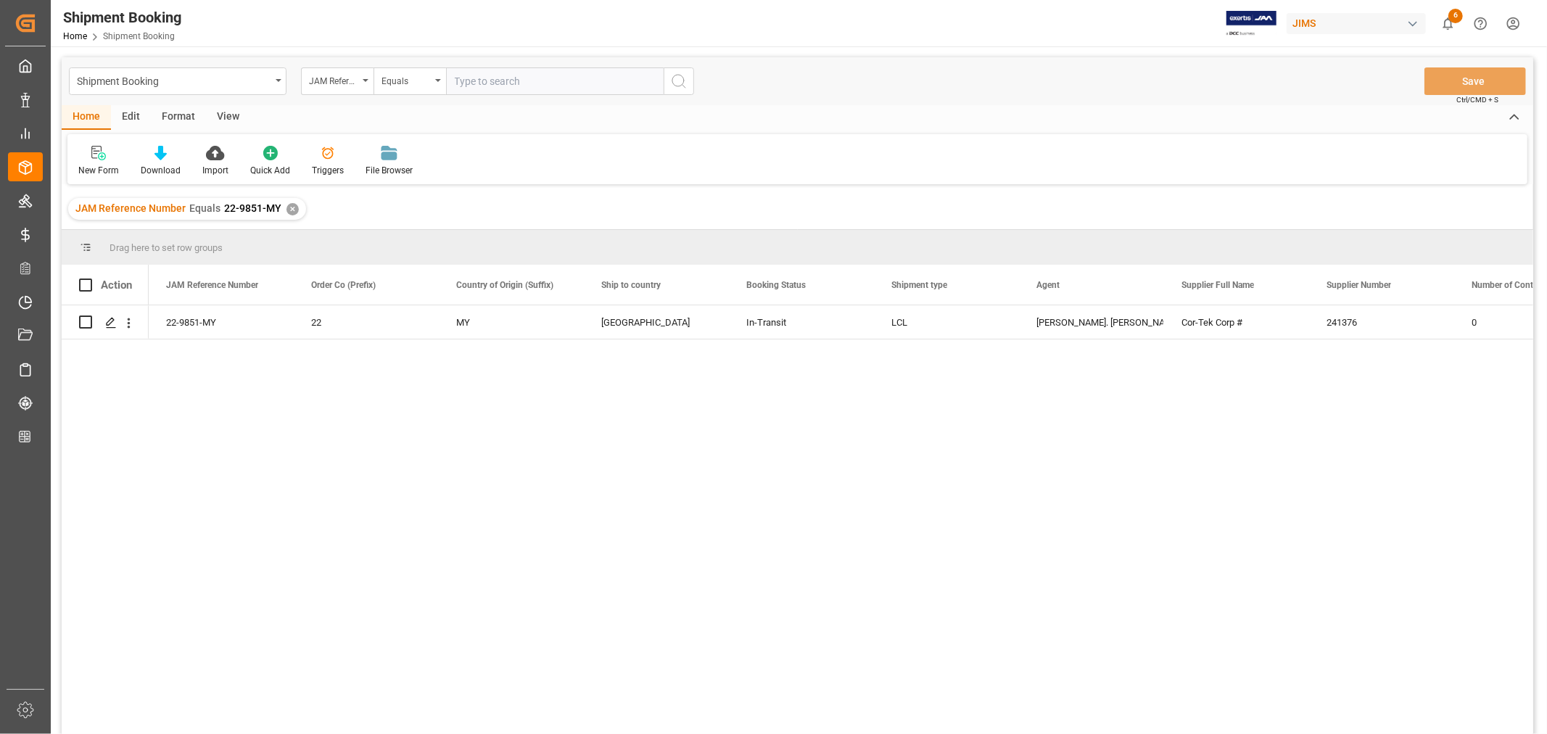
click at [289, 211] on div "✕" at bounding box center [292, 209] width 12 height 12
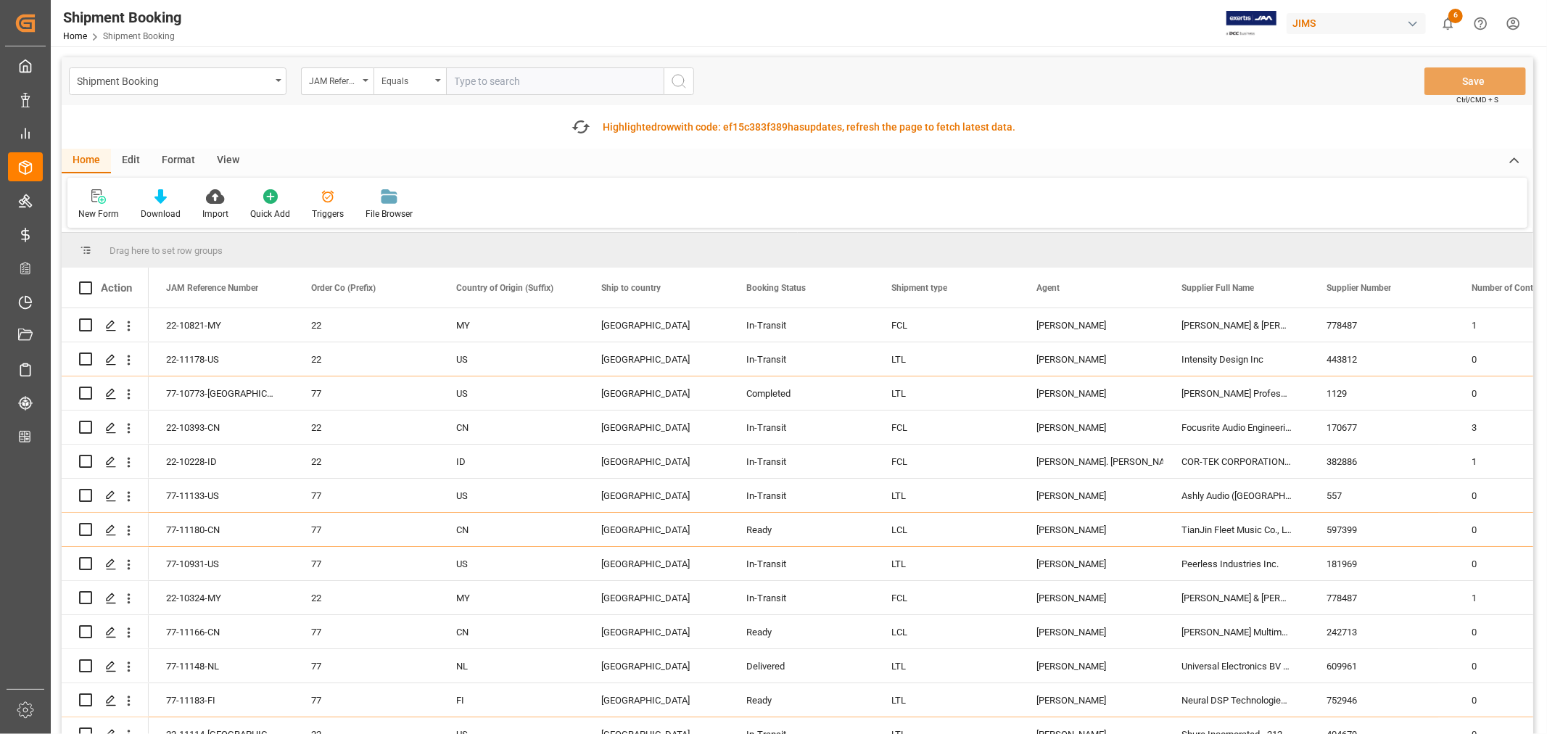
click at [463, 85] on input "text" at bounding box center [555, 81] width 218 height 28
paste input "22-10822-MY"
type input "22-10822-MY"
click at [679, 81] on icon "search button" at bounding box center [678, 81] width 17 height 17
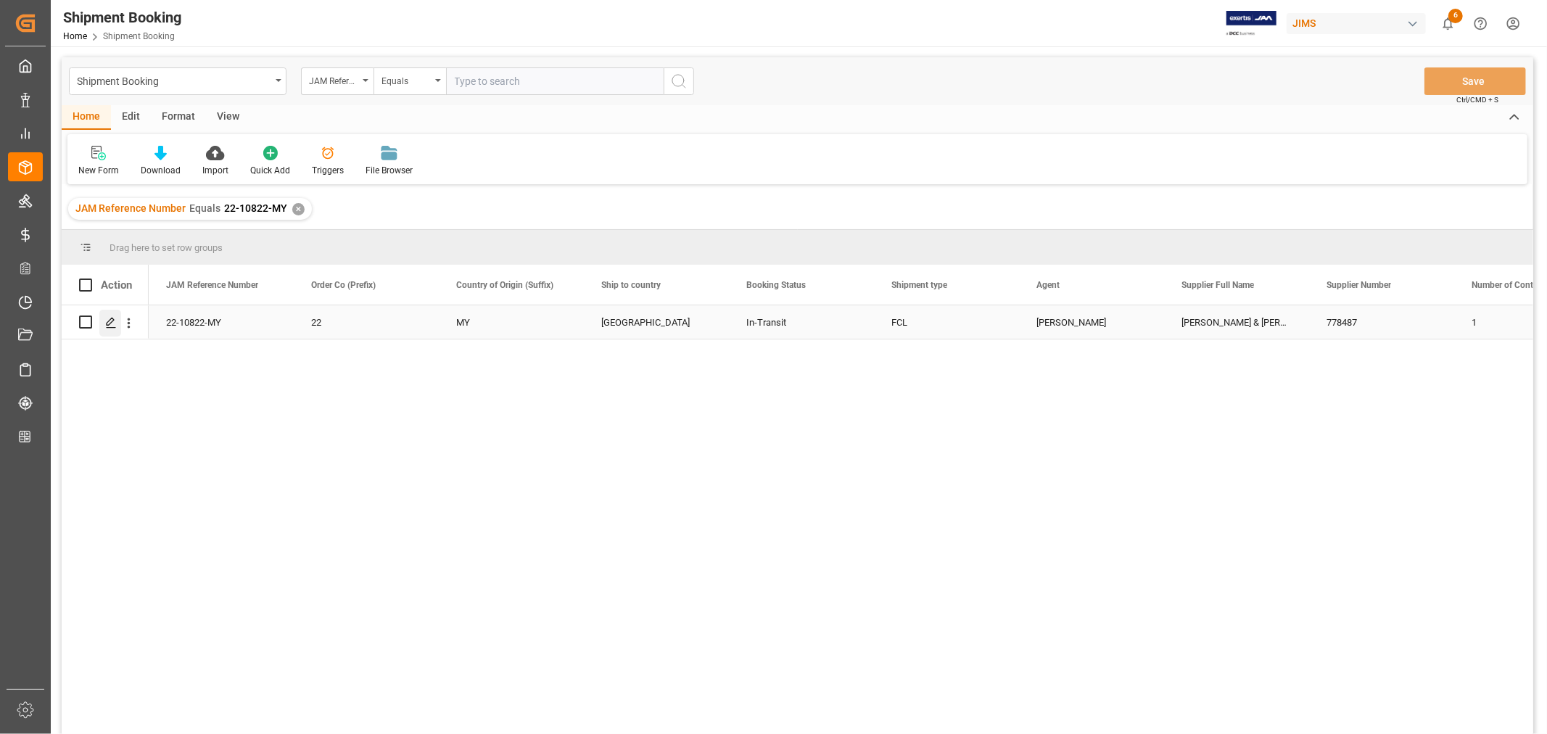
click at [109, 326] on icon "Press SPACE to select this row." at bounding box center [111, 323] width 12 height 12
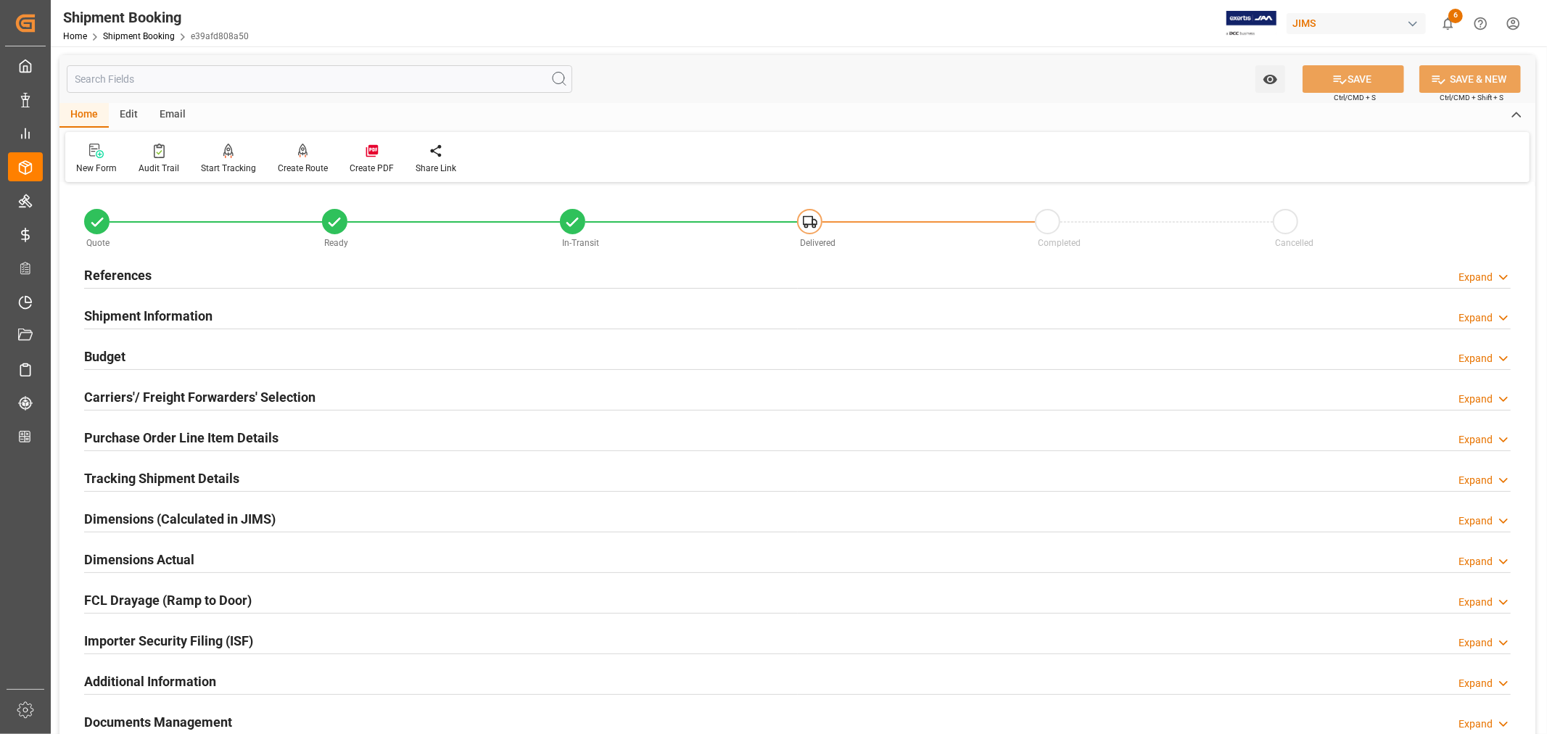
click at [127, 271] on h2 "References" at bounding box center [117, 275] width 67 height 20
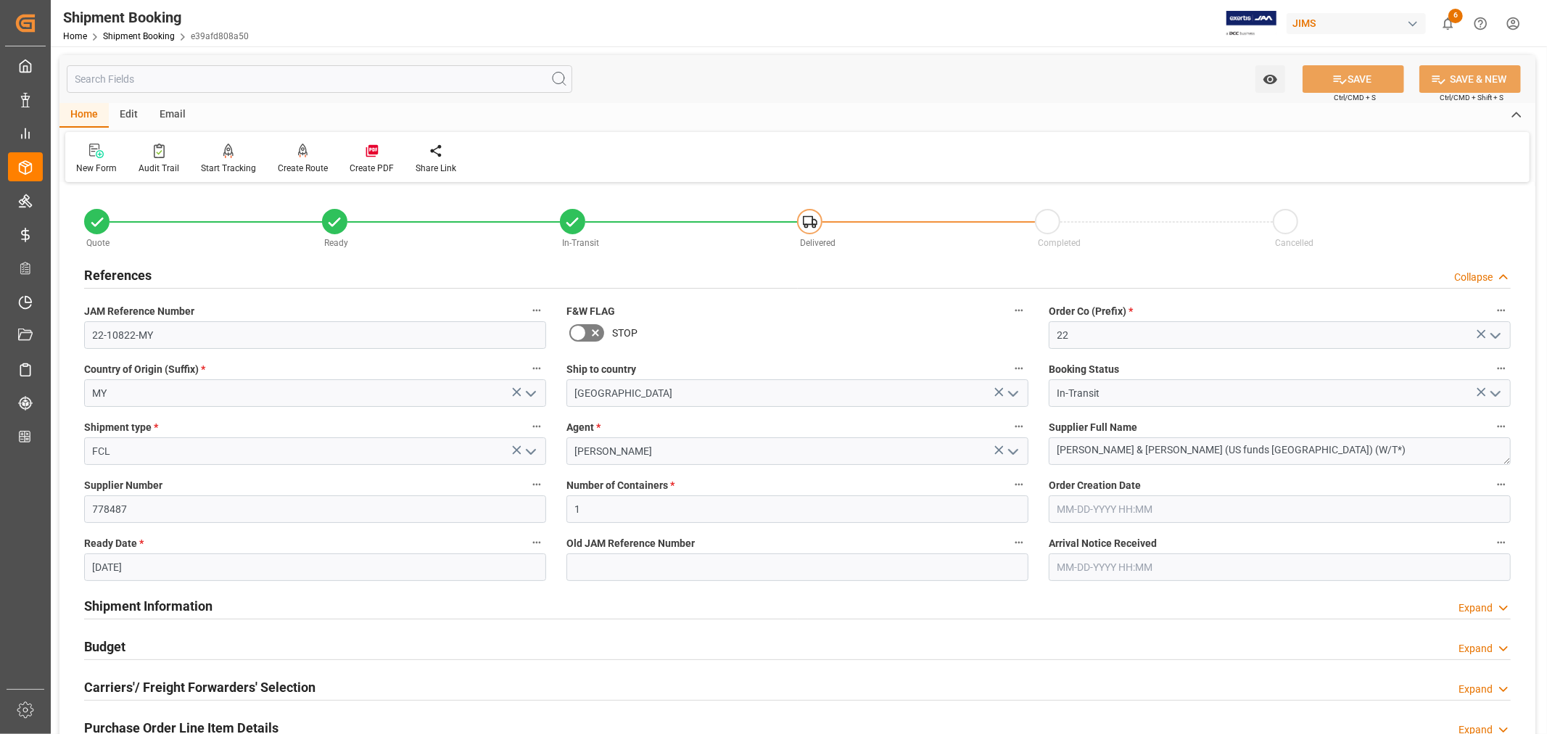
click at [127, 271] on h2 "References" at bounding box center [117, 275] width 67 height 20
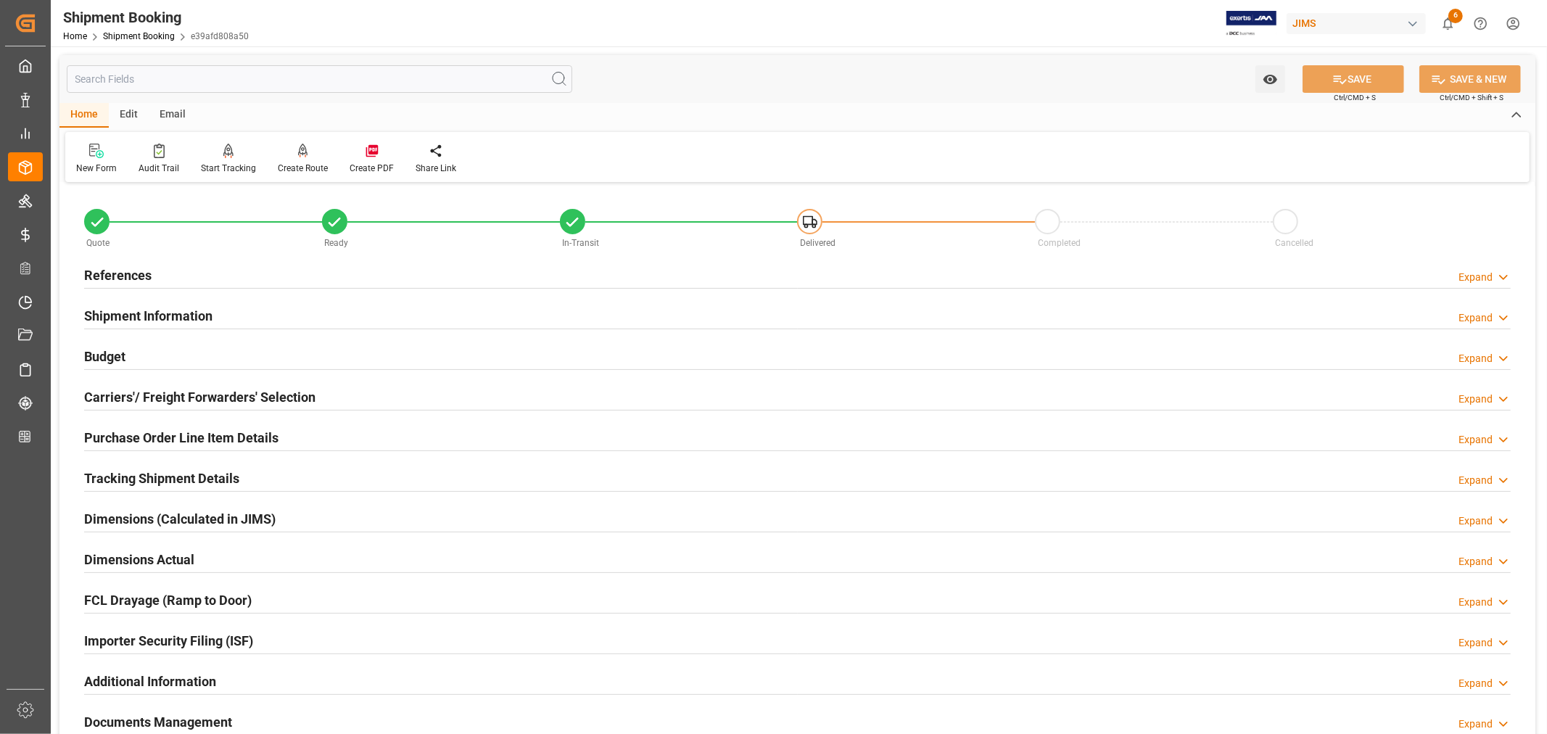
click at [205, 315] on h2 "Shipment Information" at bounding box center [148, 316] width 128 height 20
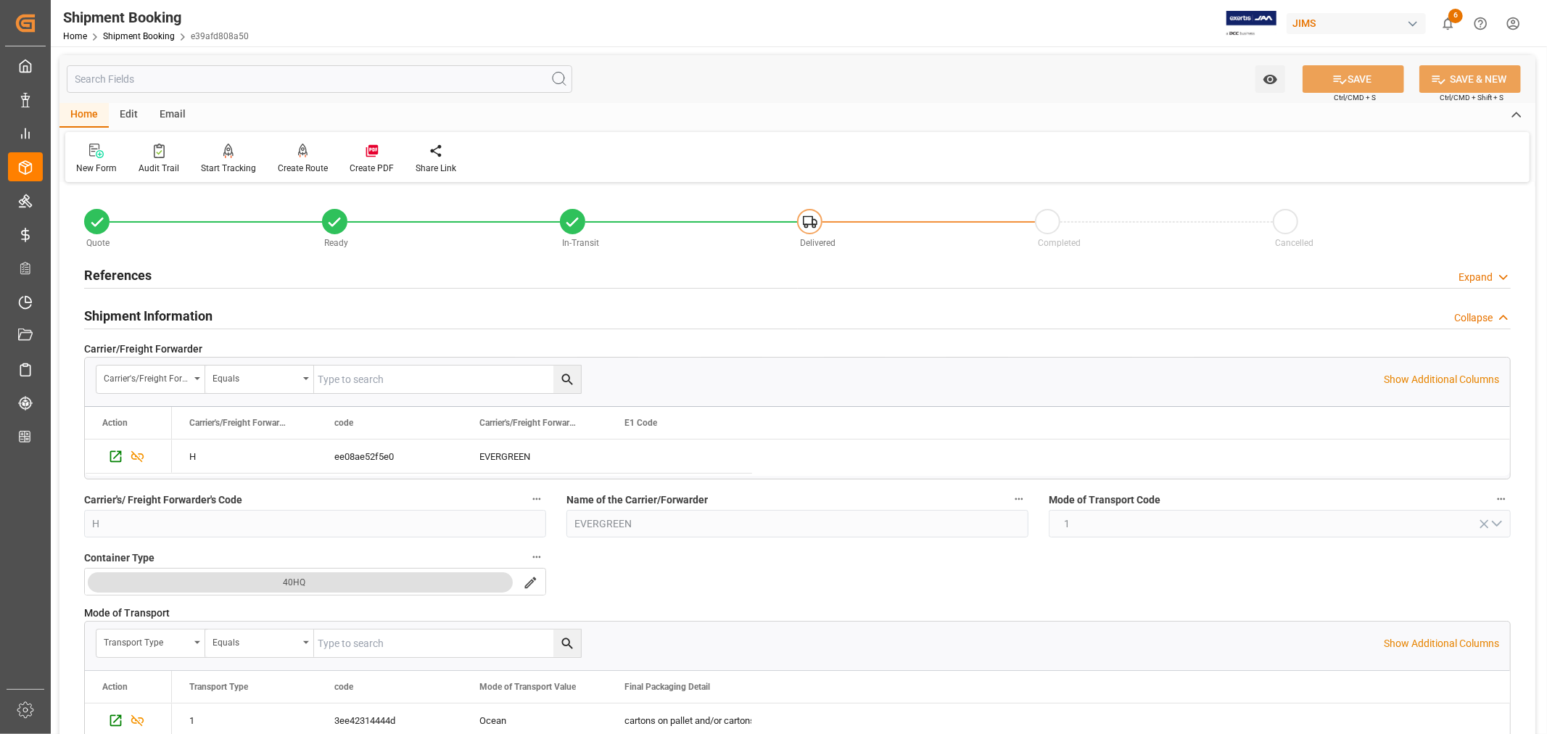
click at [160, 305] on div "Shipment Information" at bounding box center [148, 315] width 128 height 28
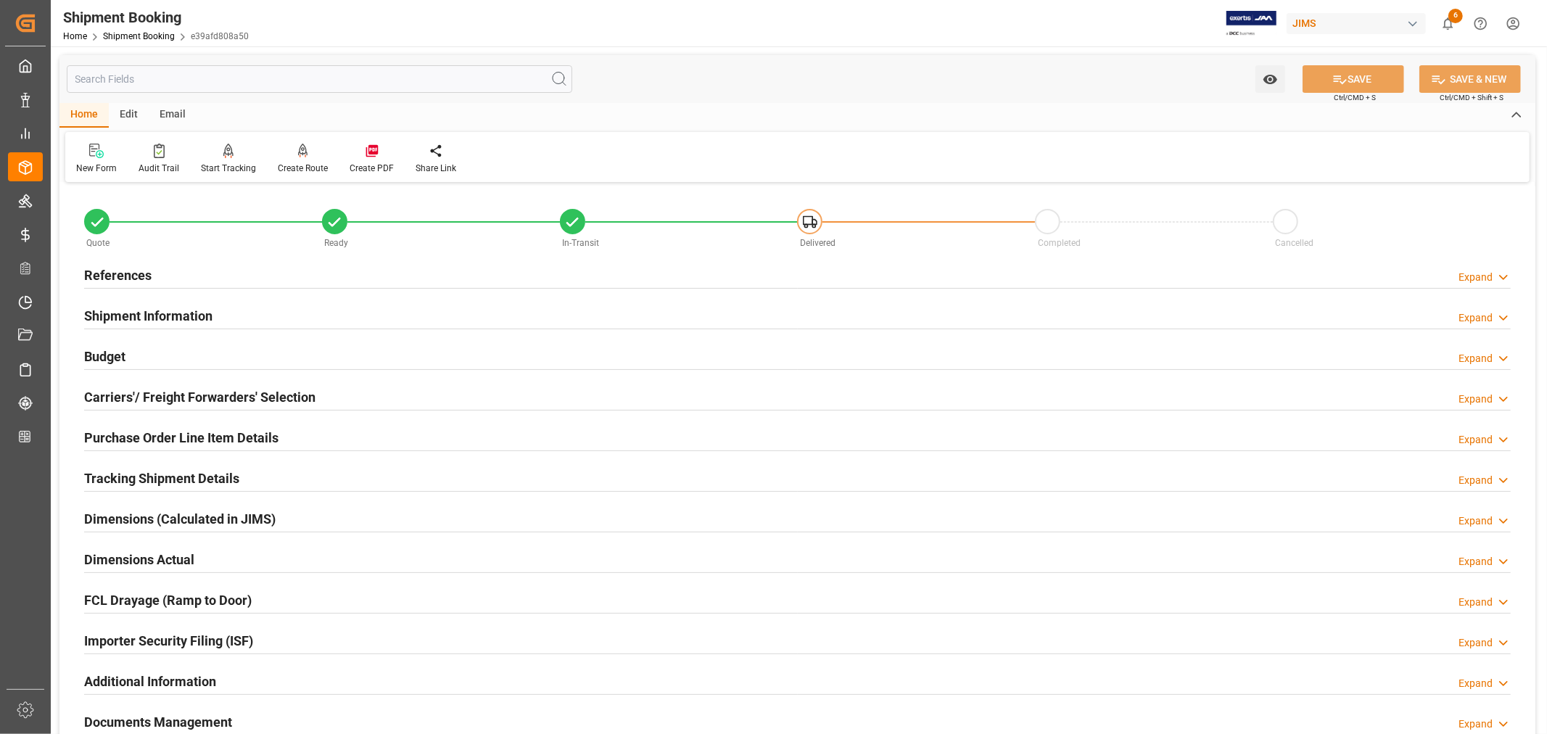
click at [117, 351] on h2 "Budget" at bounding box center [104, 357] width 41 height 20
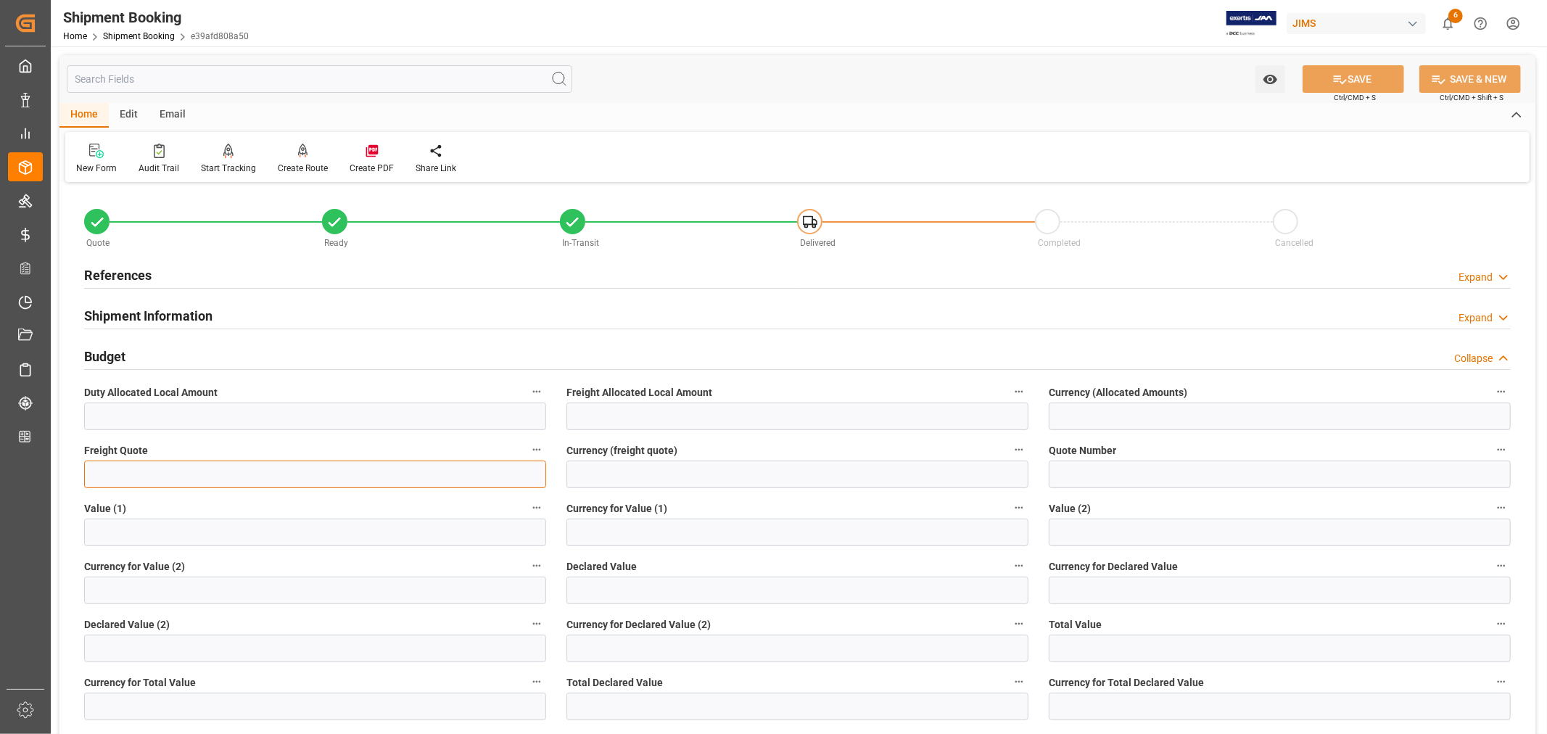
click at [103, 476] on input "text" at bounding box center [315, 475] width 462 height 28
type input "6000"
click at [593, 475] on input at bounding box center [797, 475] width 462 height 28
type input "USD"
click at [1350, 77] on button "SAVE" at bounding box center [1354, 79] width 102 height 28
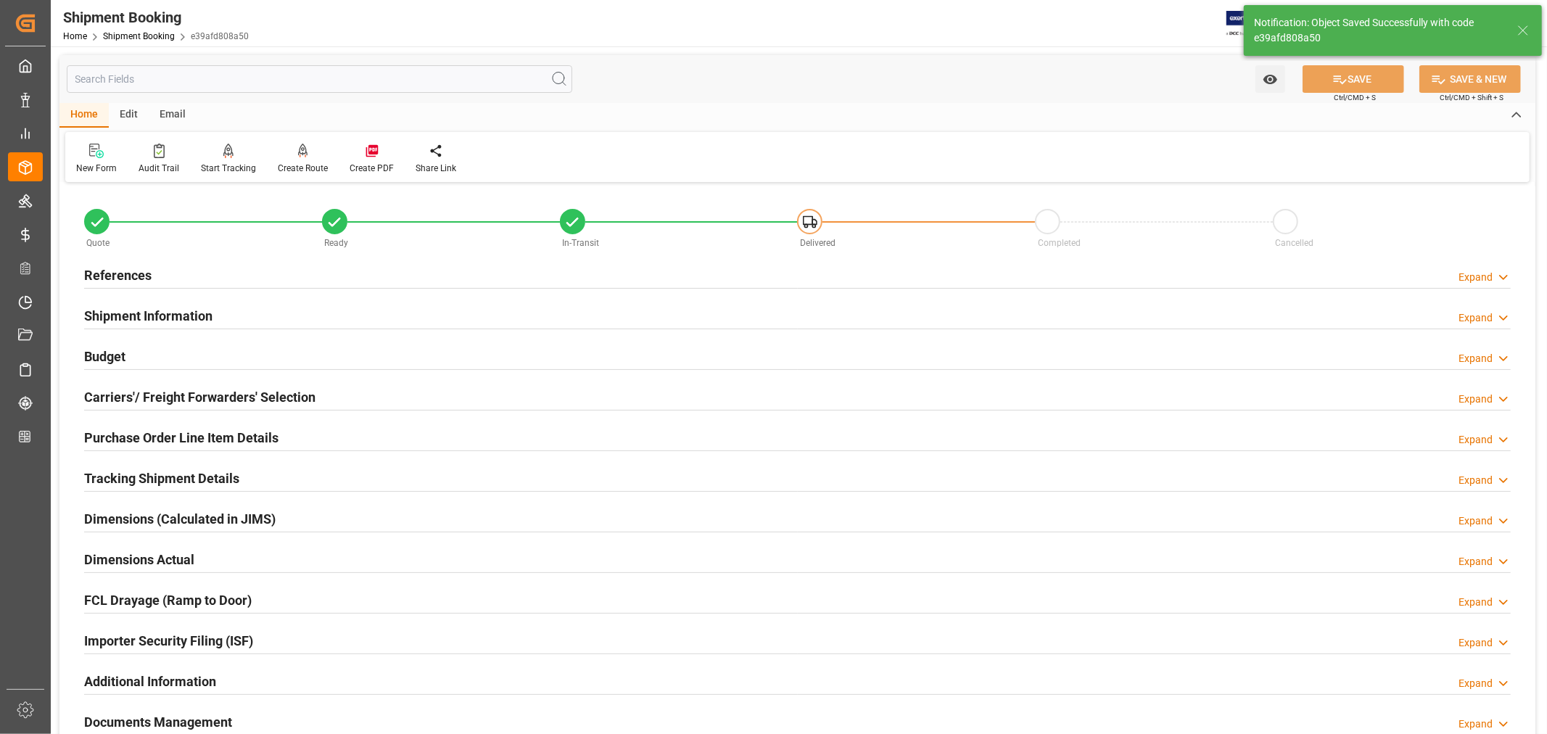
click at [238, 314] on div "Shipment Information Expand" at bounding box center [797, 315] width 1427 height 28
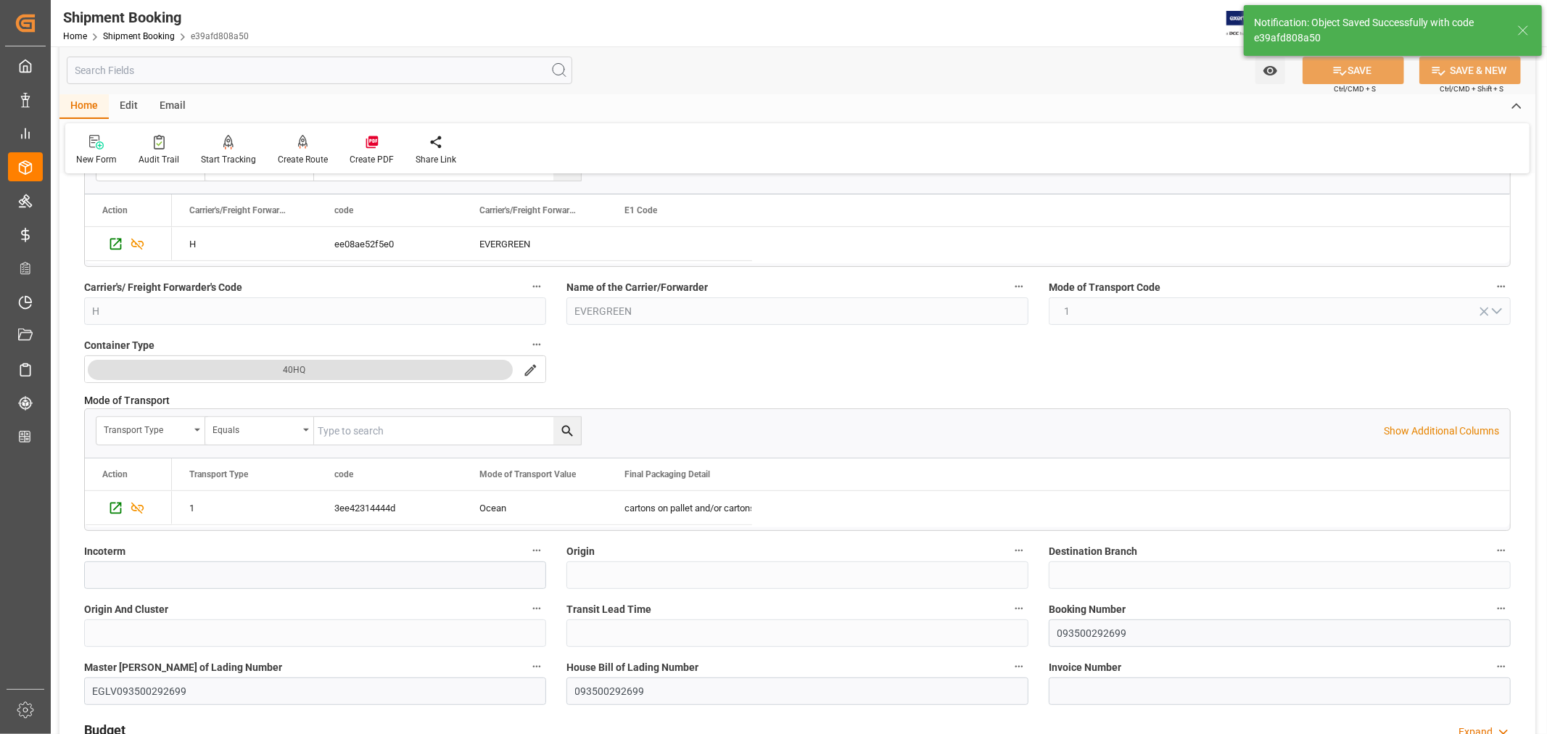
scroll to position [403, 0]
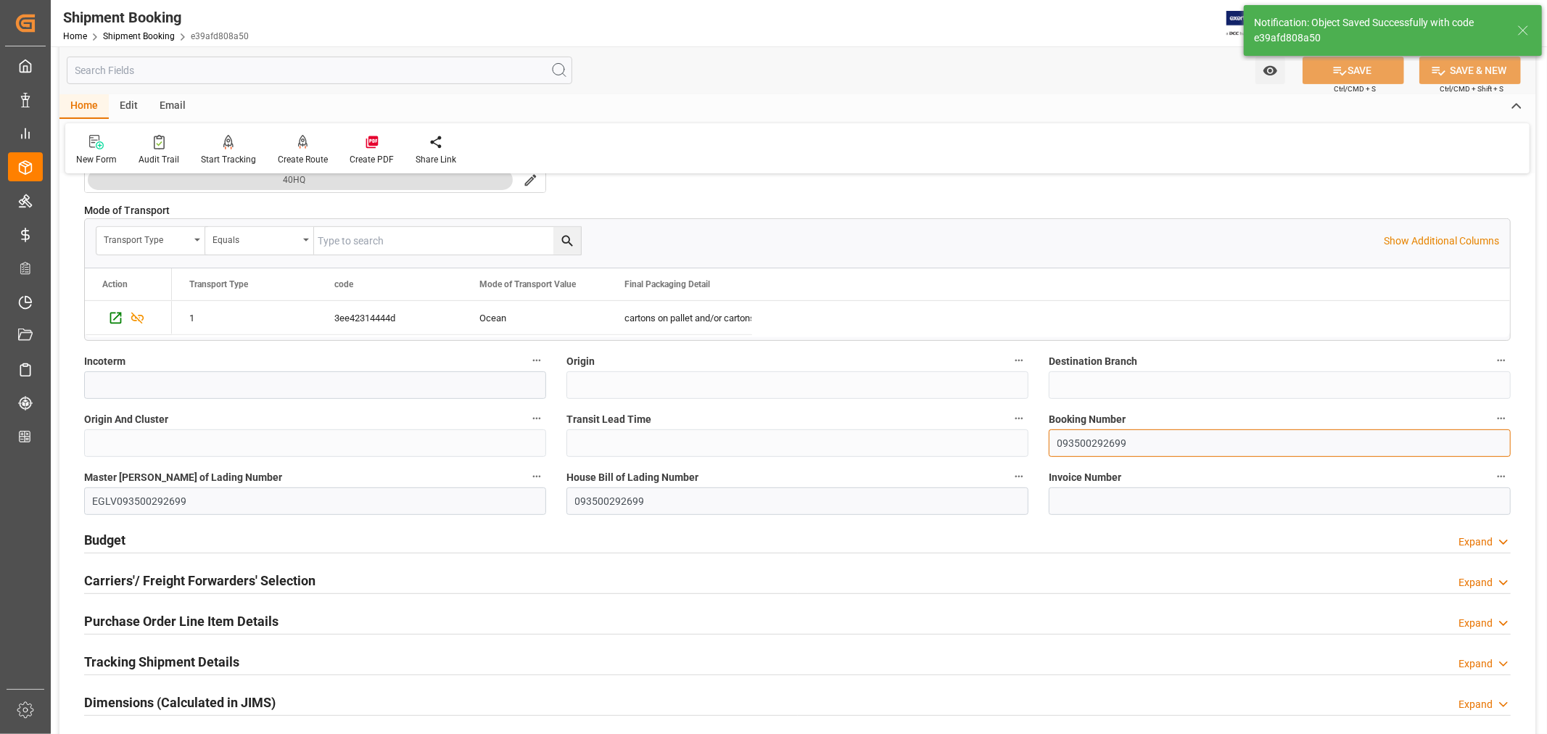
click at [1076, 441] on input "093500292699" at bounding box center [1280, 443] width 462 height 28
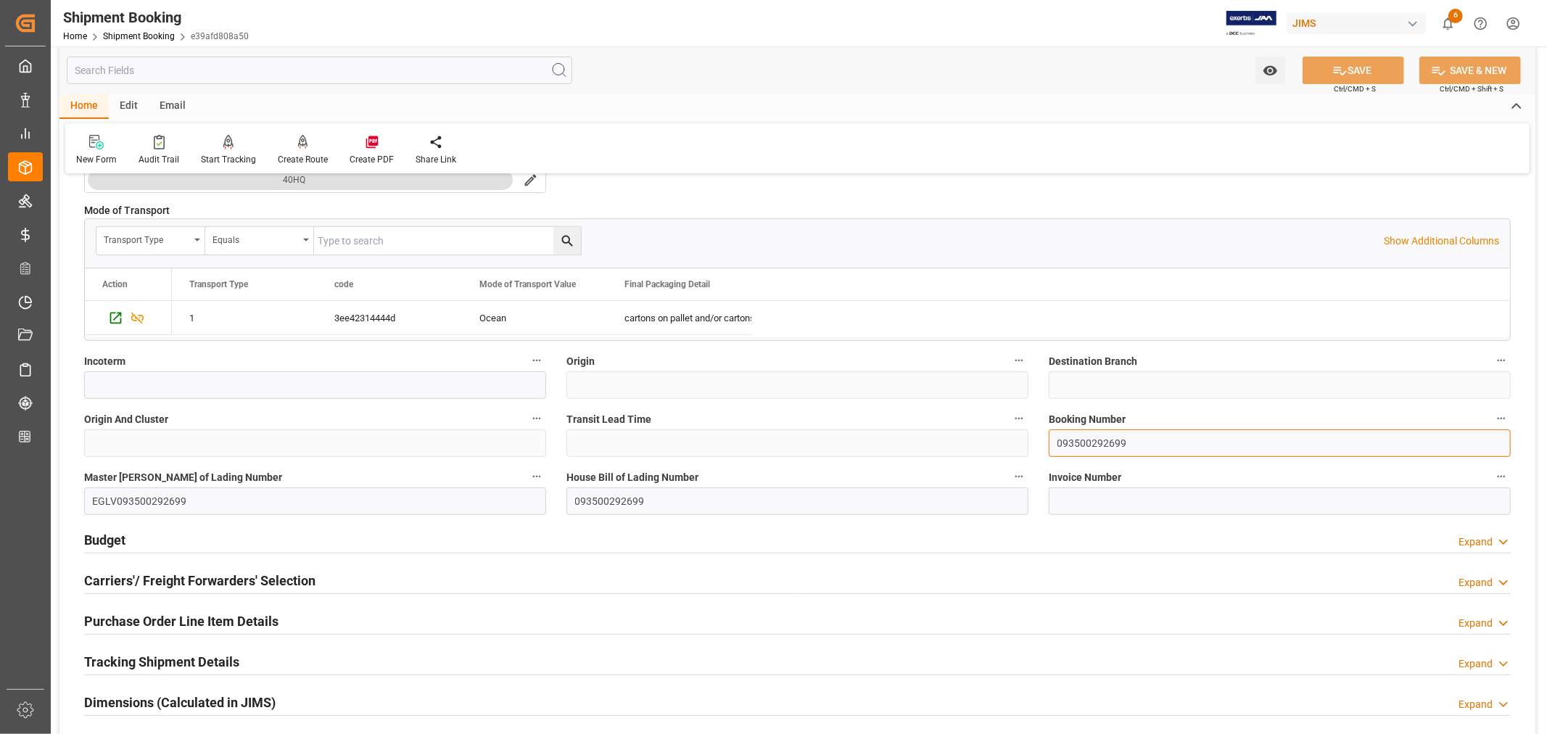
click at [1076, 441] on input "093500292699" at bounding box center [1280, 443] width 462 height 28
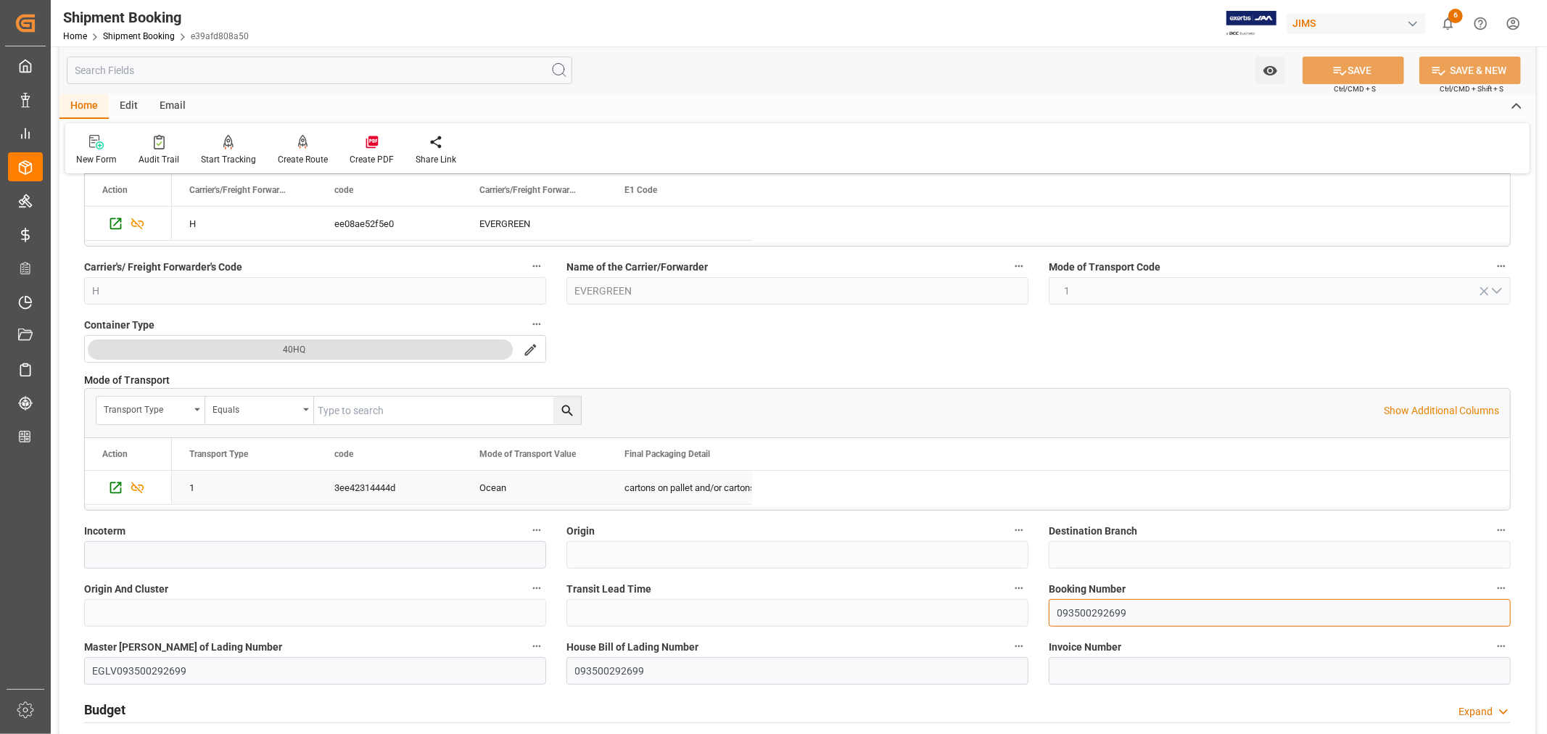
scroll to position [0, 0]
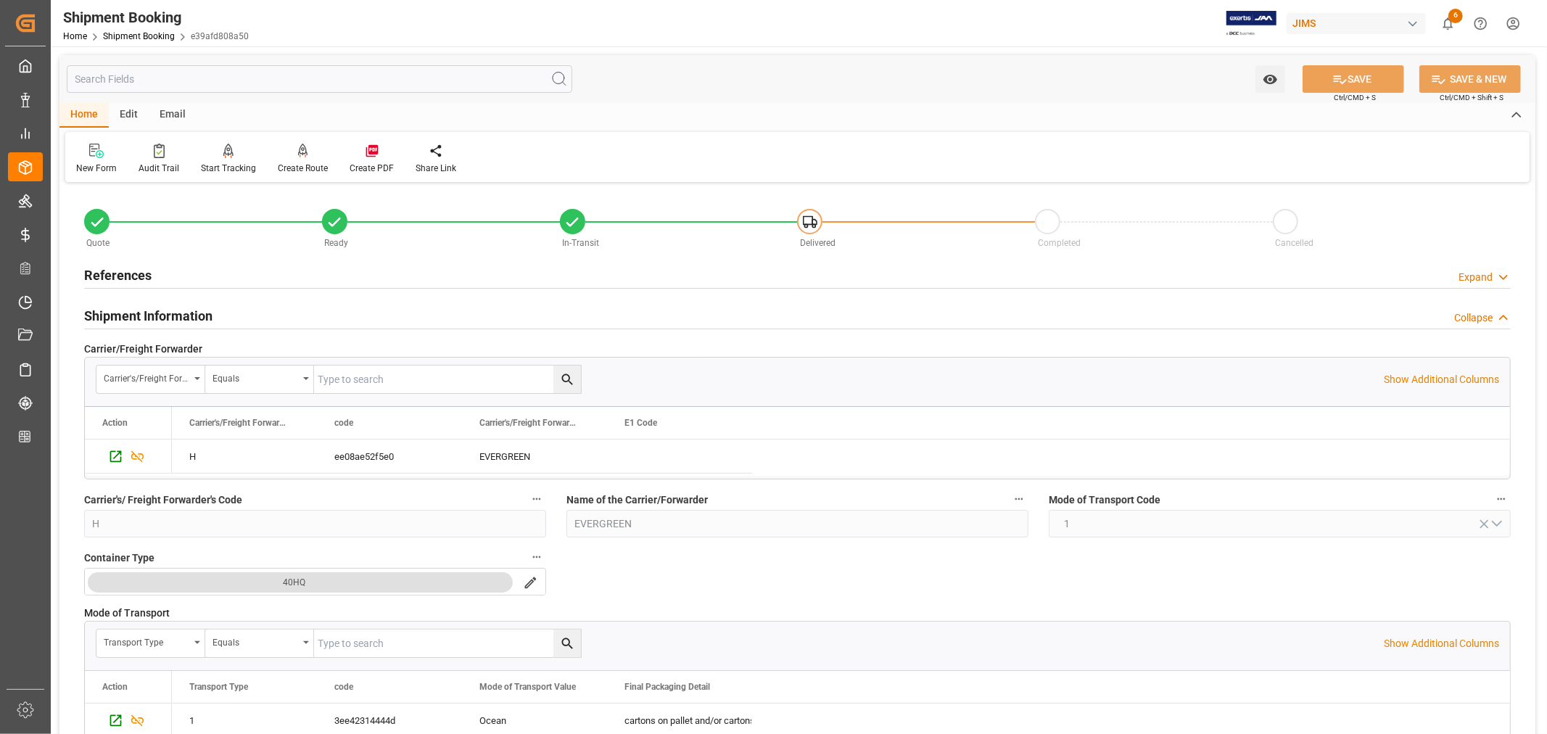
click at [136, 265] on h2 "References" at bounding box center [117, 275] width 67 height 20
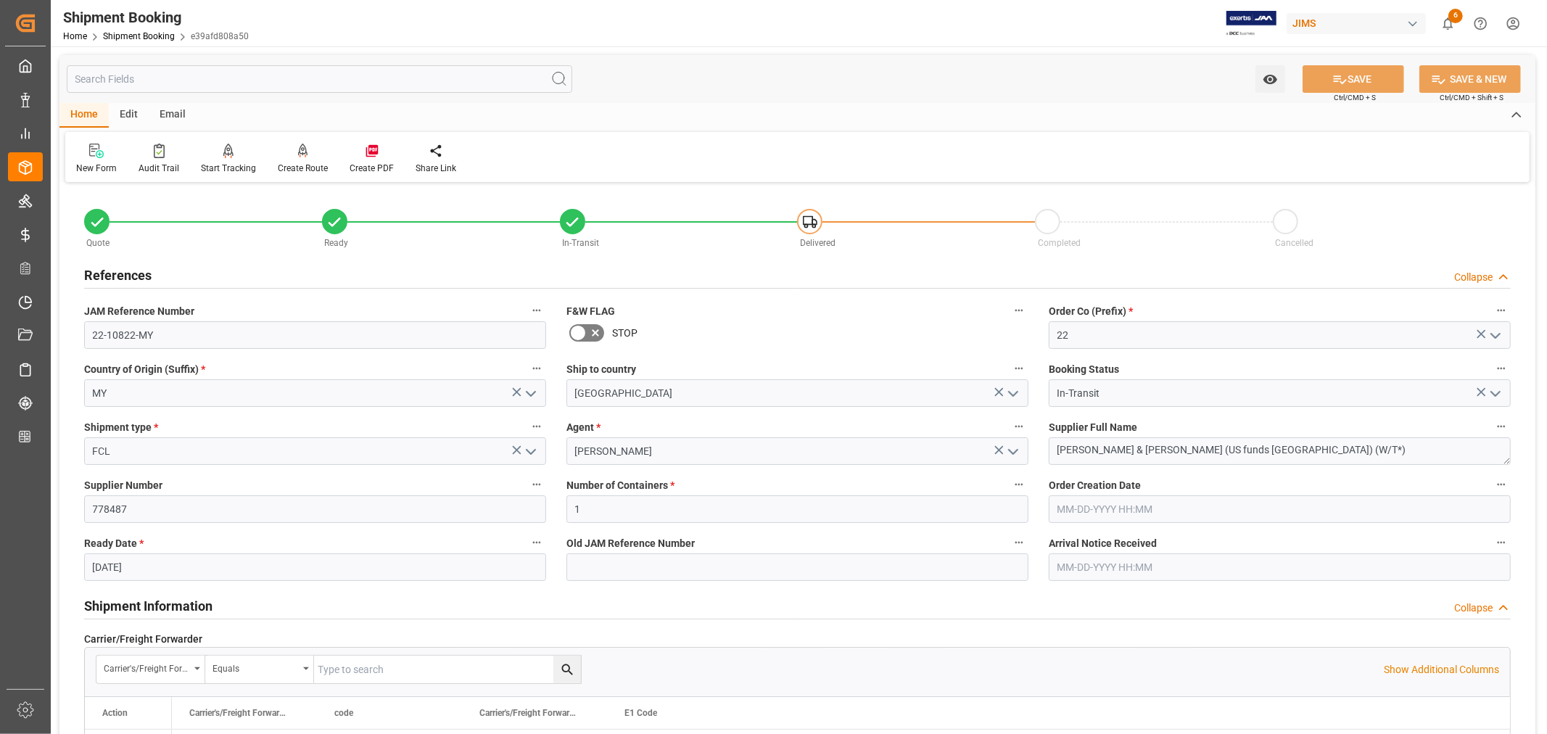
click at [136, 265] on h2 "References" at bounding box center [117, 275] width 67 height 20
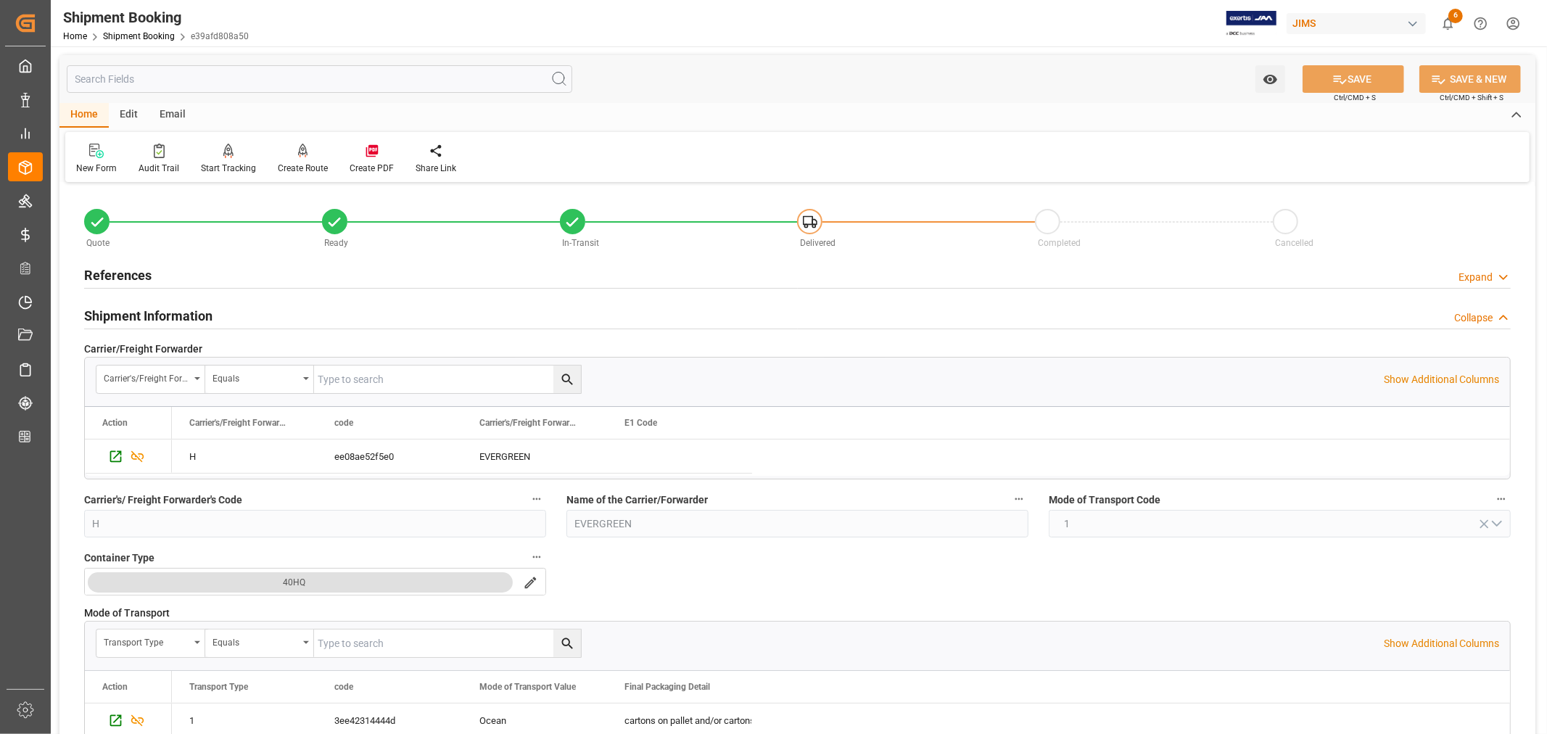
click at [197, 320] on h2 "Shipment Information" at bounding box center [148, 316] width 128 height 20
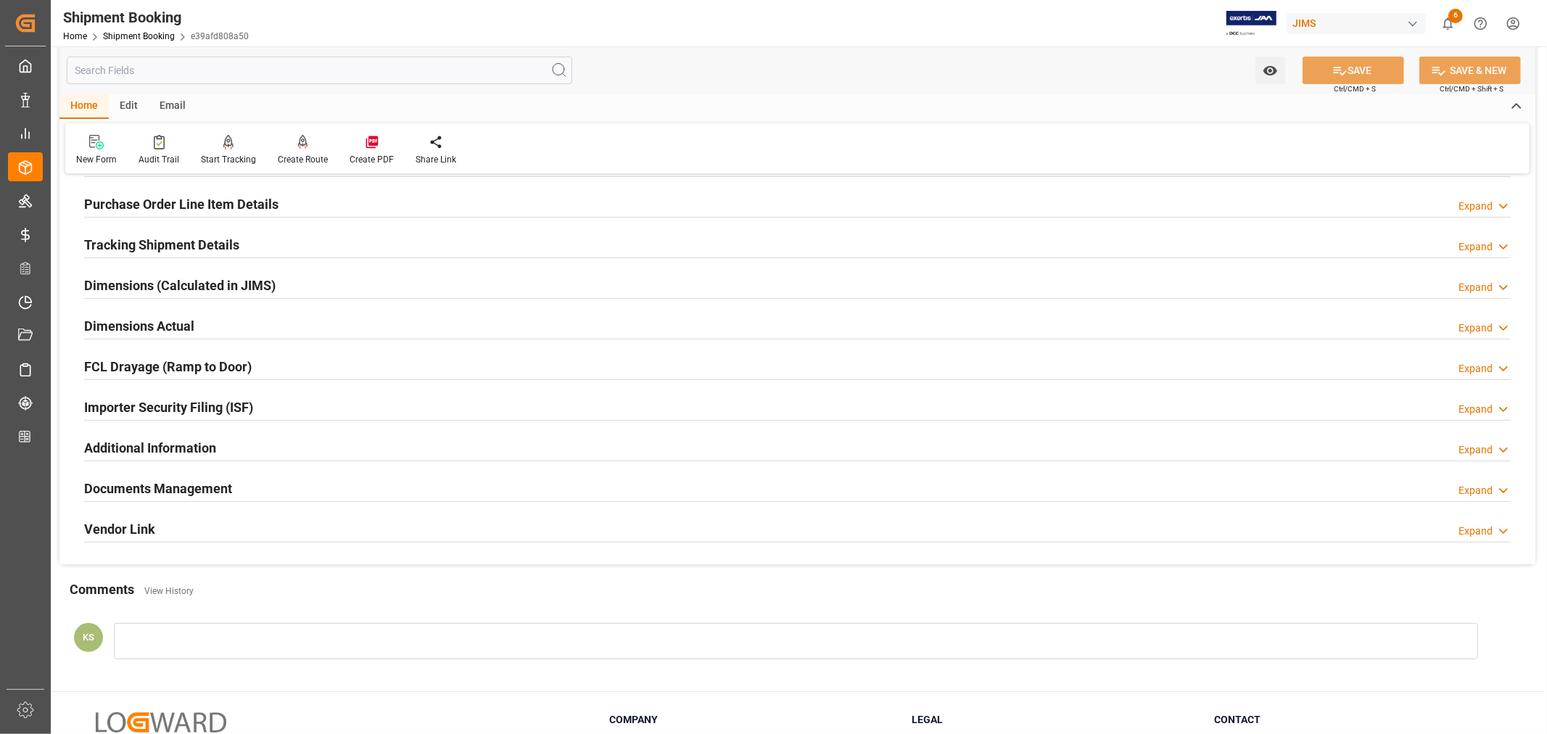
scroll to position [242, 0]
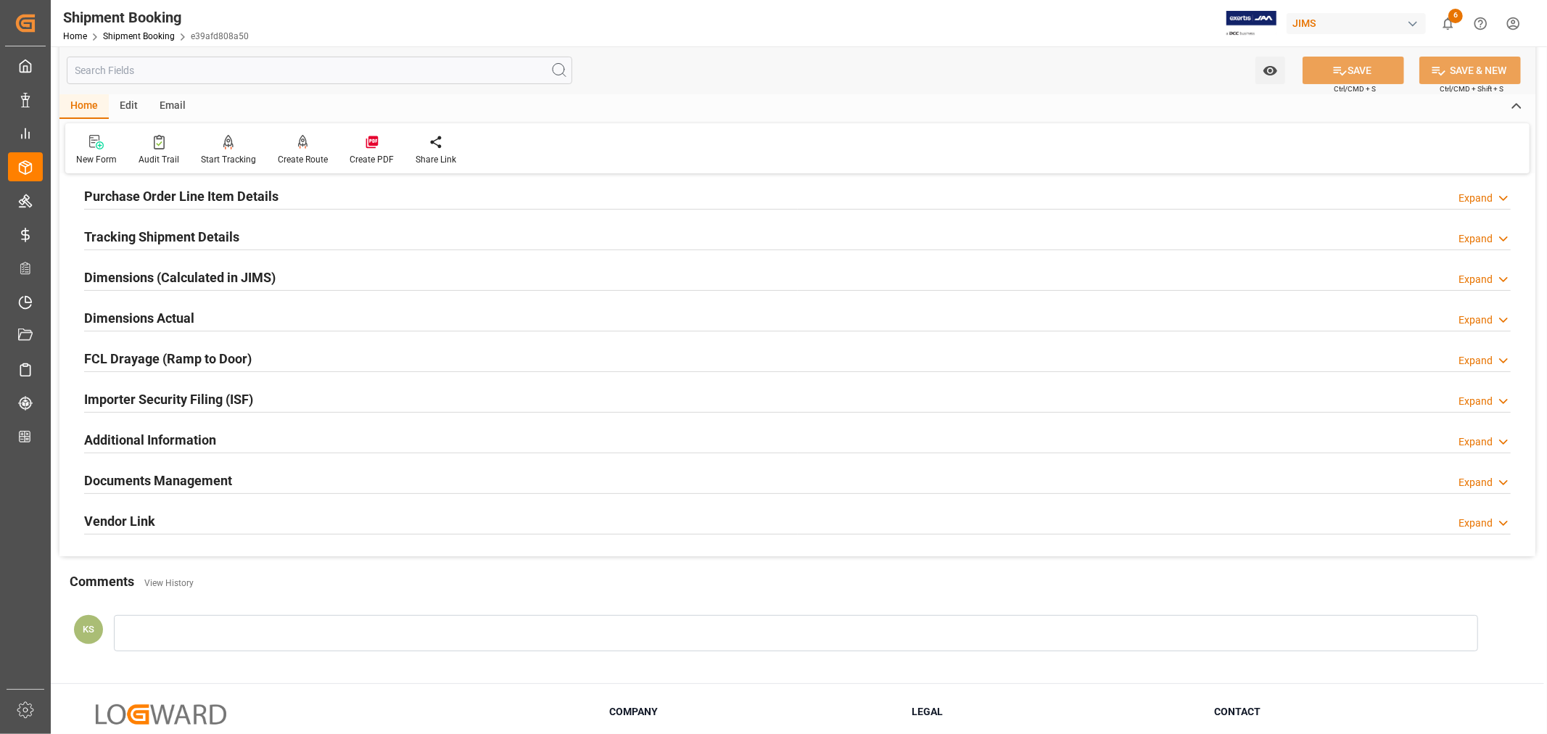
click at [157, 234] on h2 "Tracking Shipment Details" at bounding box center [161, 237] width 155 height 20
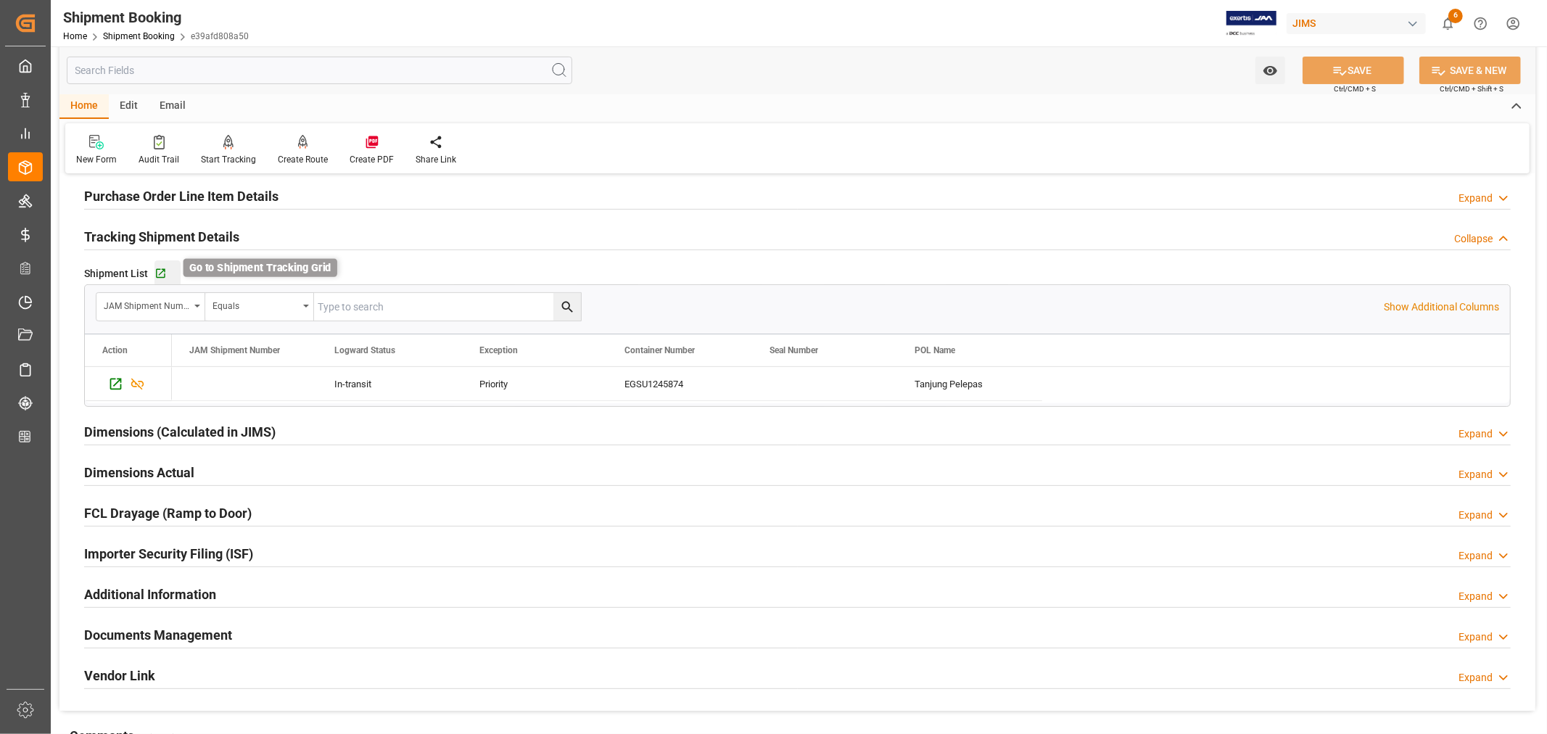
click at [158, 270] on icon "button" at bounding box center [160, 273] width 9 height 9
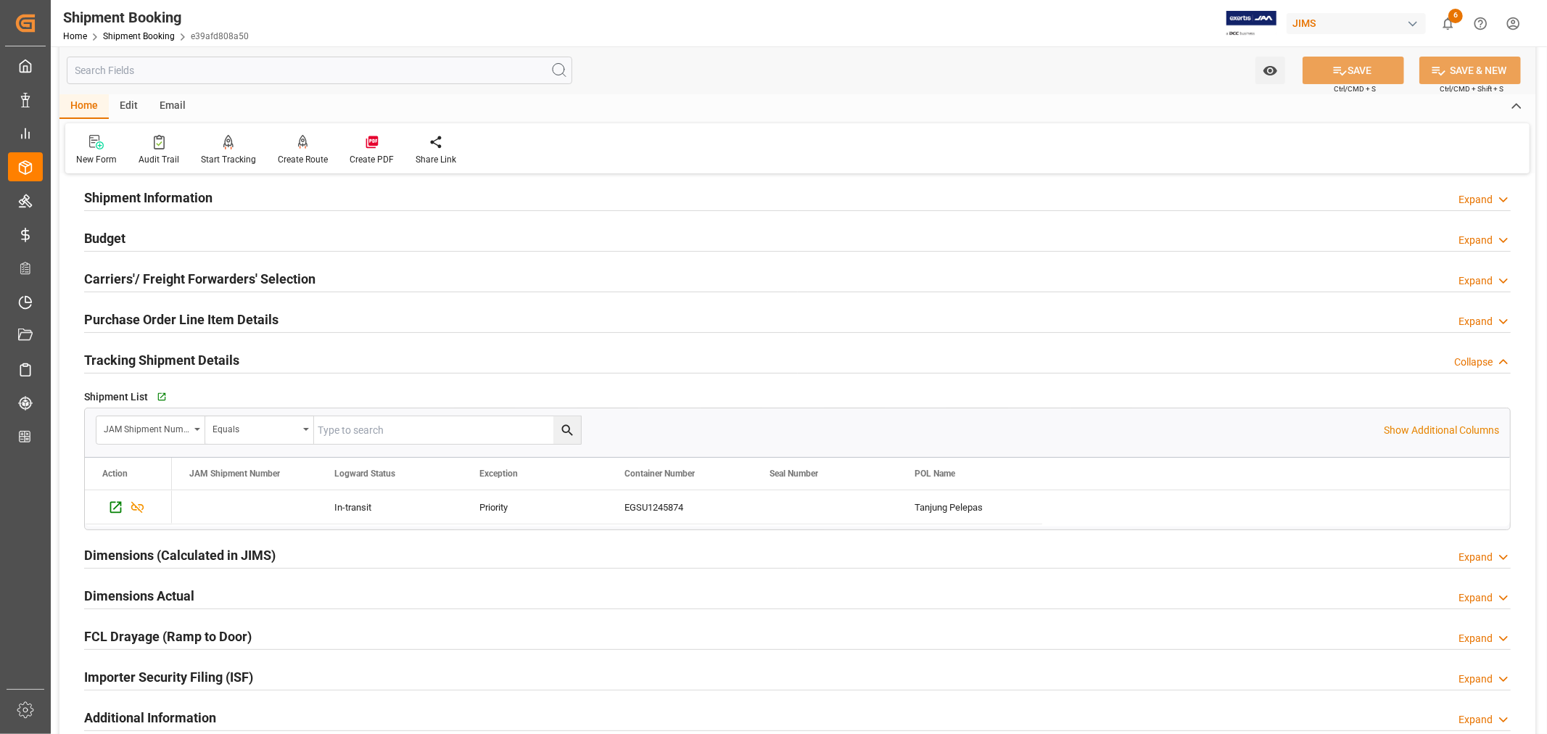
scroll to position [0, 0]
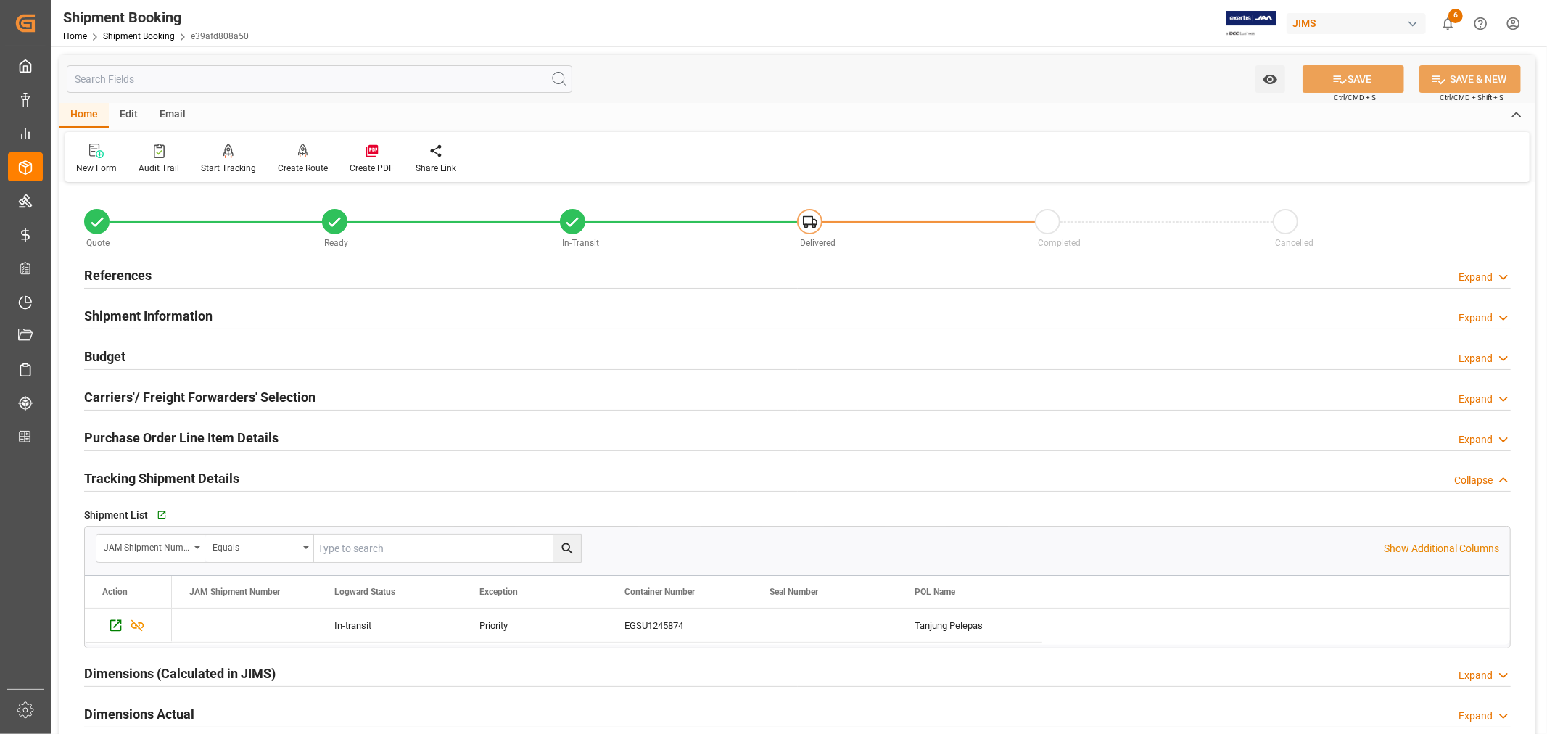
click at [125, 266] on h2 "References" at bounding box center [117, 275] width 67 height 20
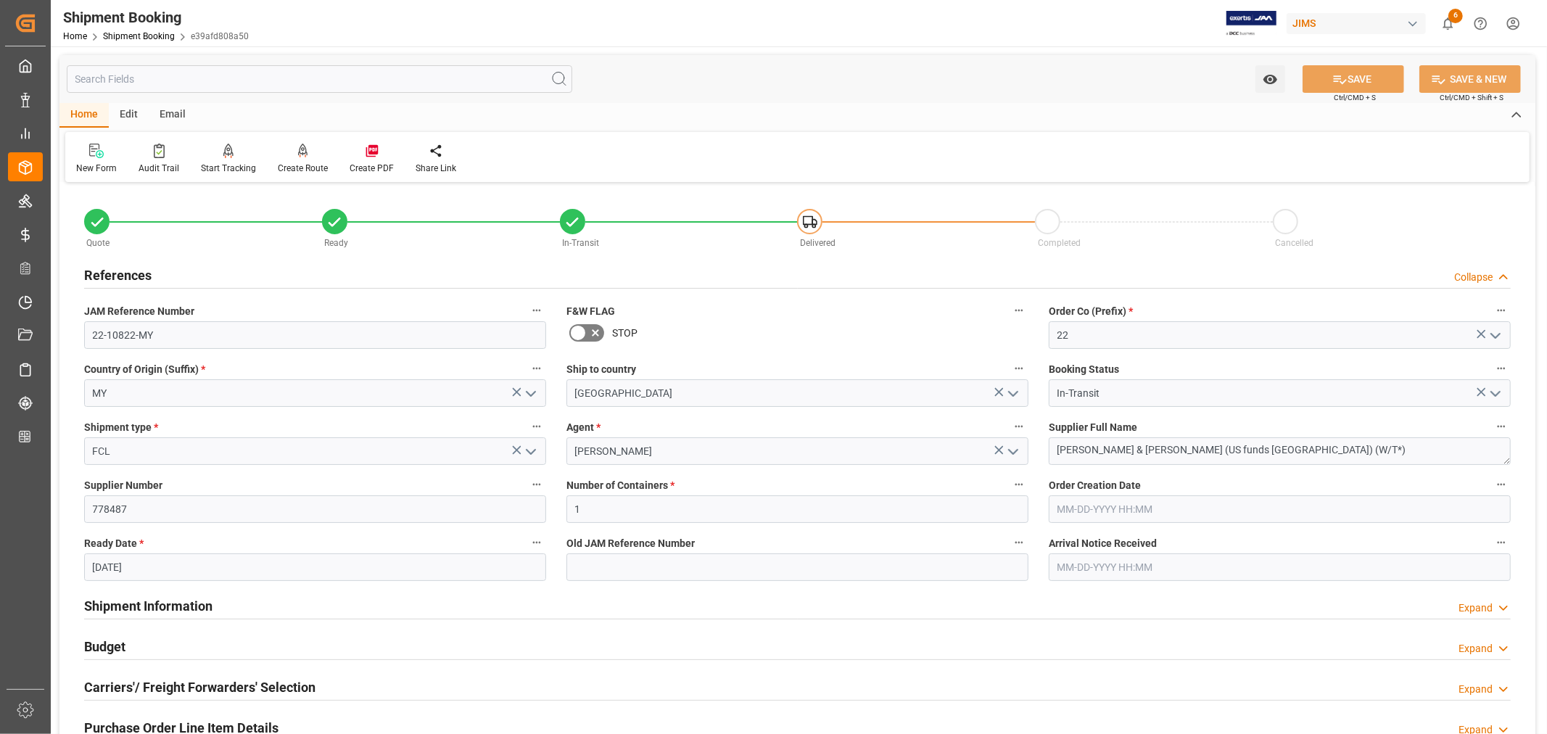
click at [125, 266] on h2 "References" at bounding box center [117, 275] width 67 height 20
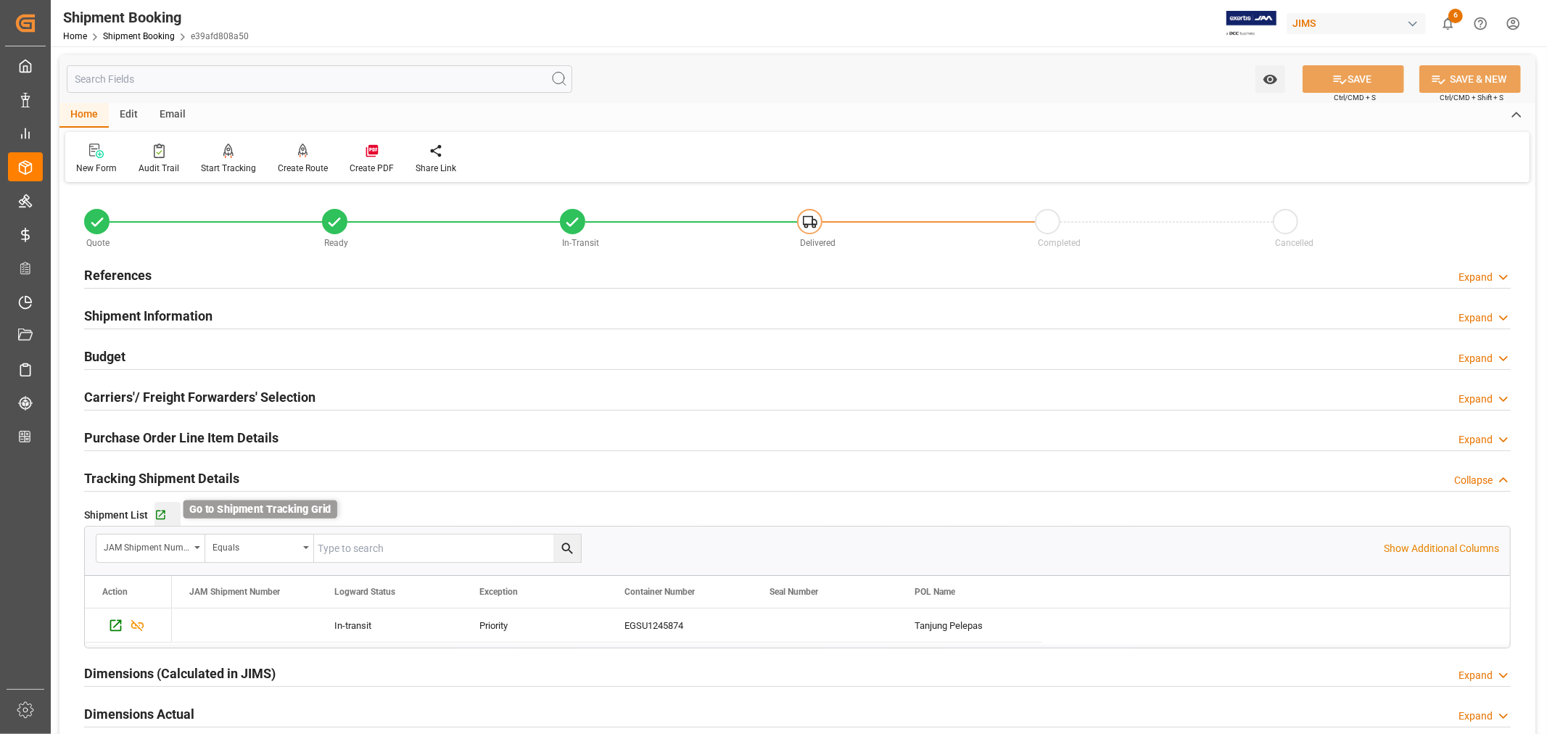
click at [157, 513] on icon "button" at bounding box center [160, 515] width 12 height 12
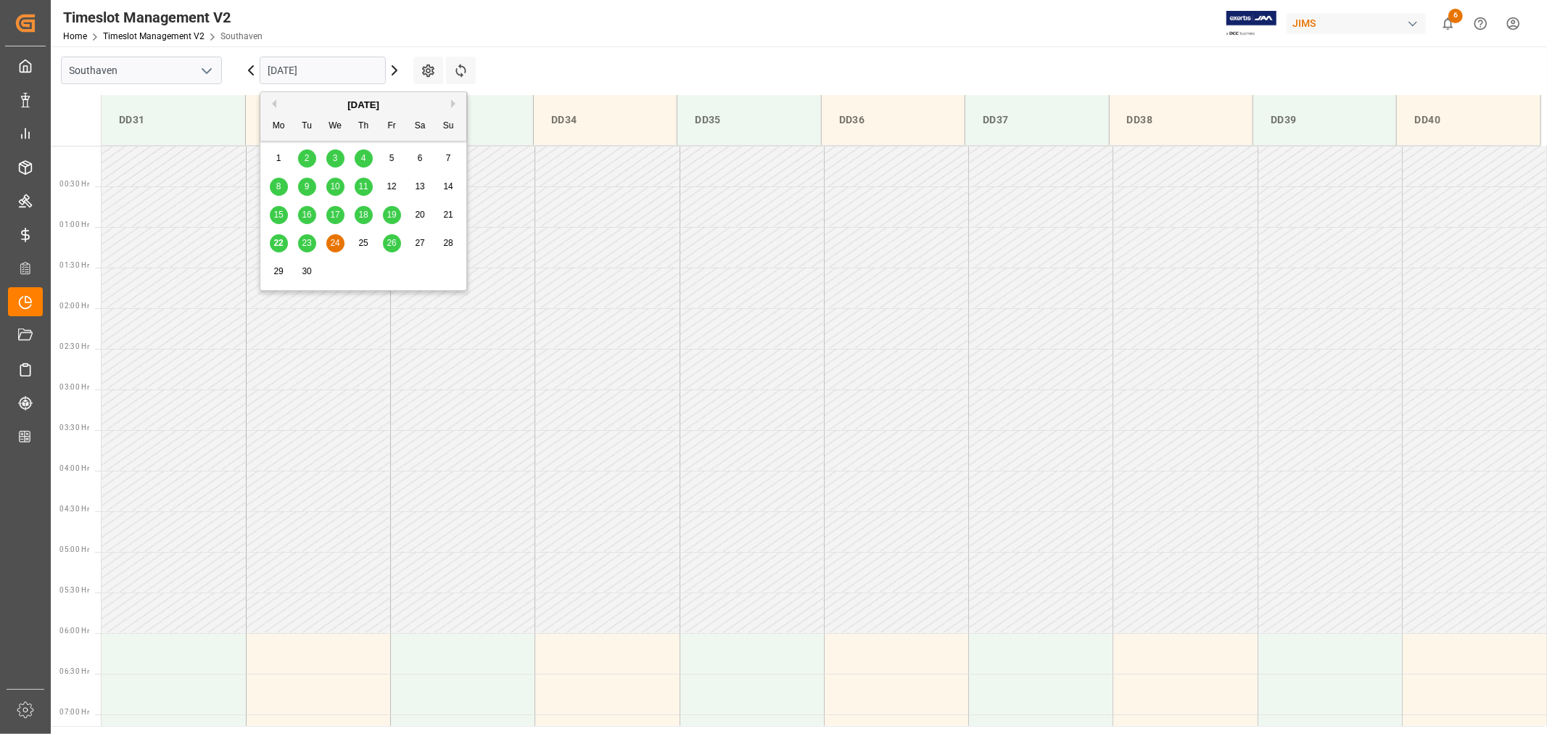
scroll to position [319, 0]
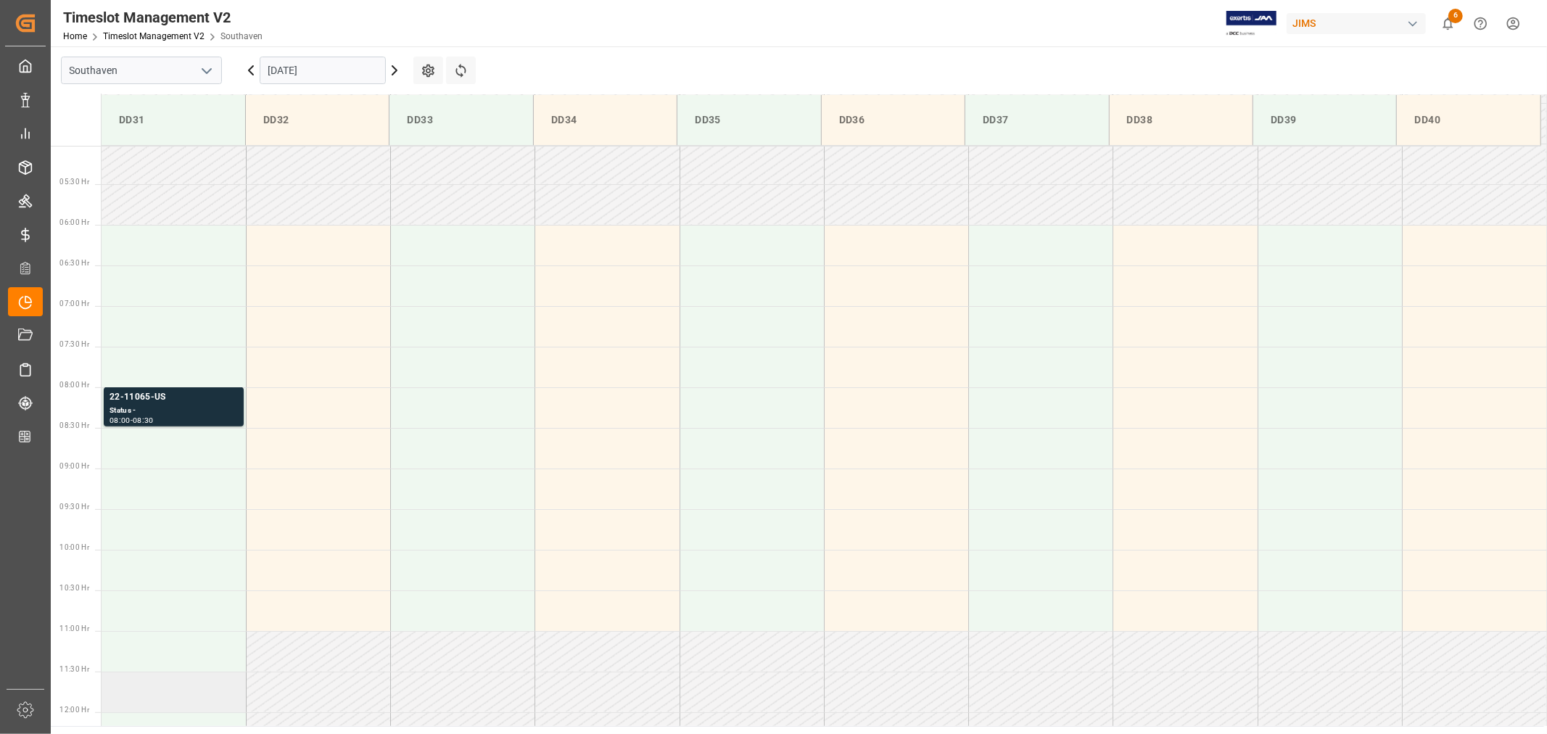
scroll to position [400, 0]
click at [337, 73] on input "[DATE]" at bounding box center [323, 71] width 126 height 28
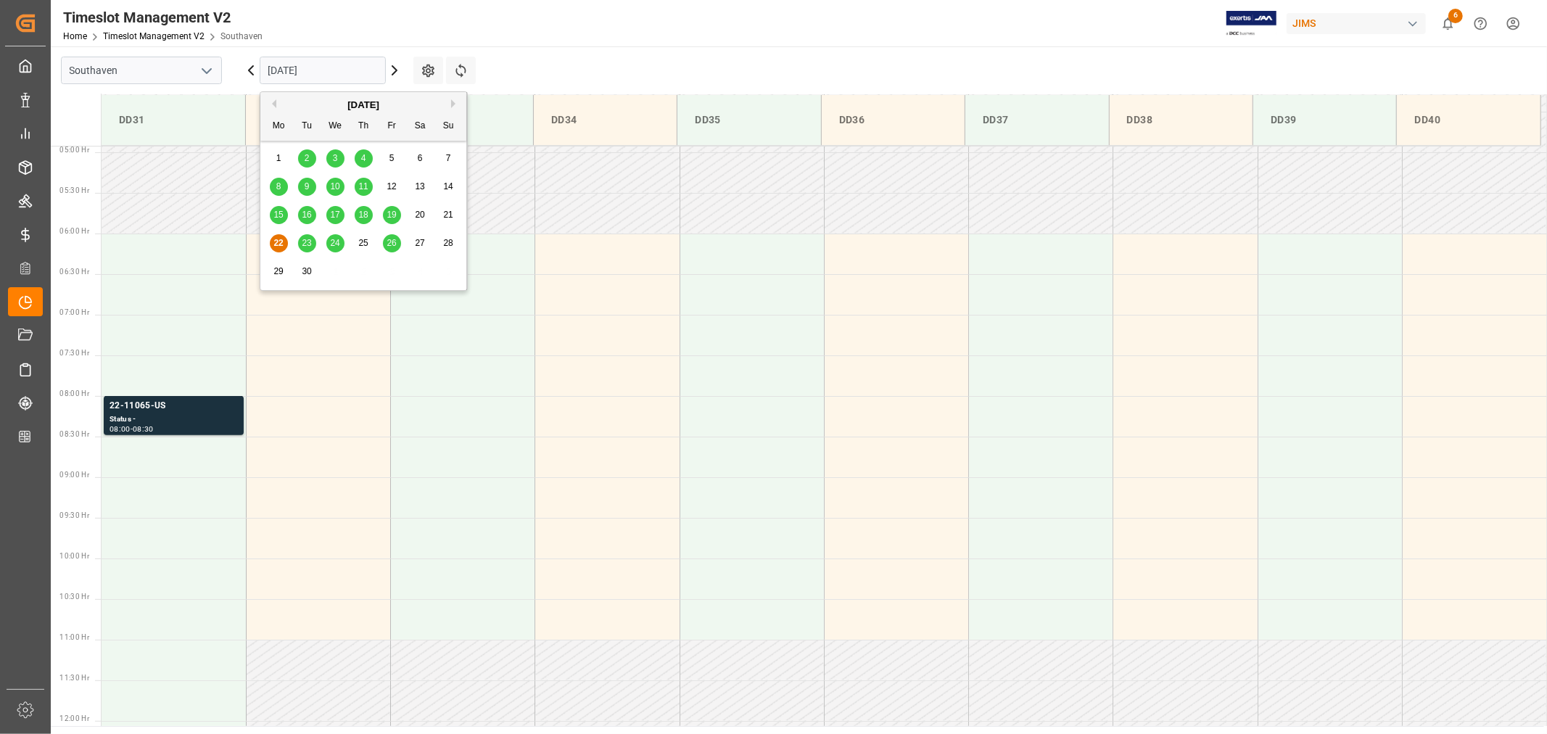
click at [307, 243] on span "23" at bounding box center [306, 243] width 9 height 10
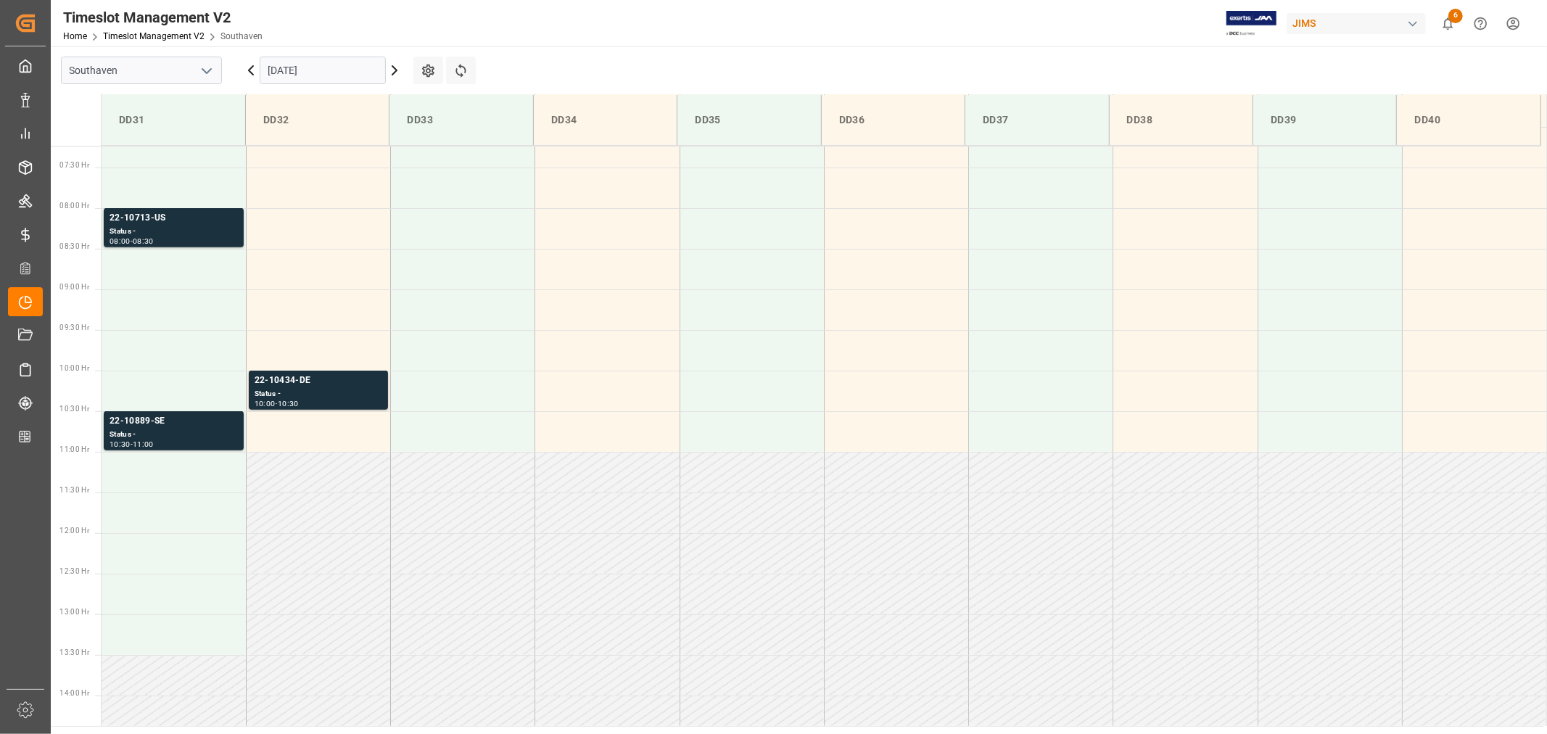
scroll to position [561, 0]
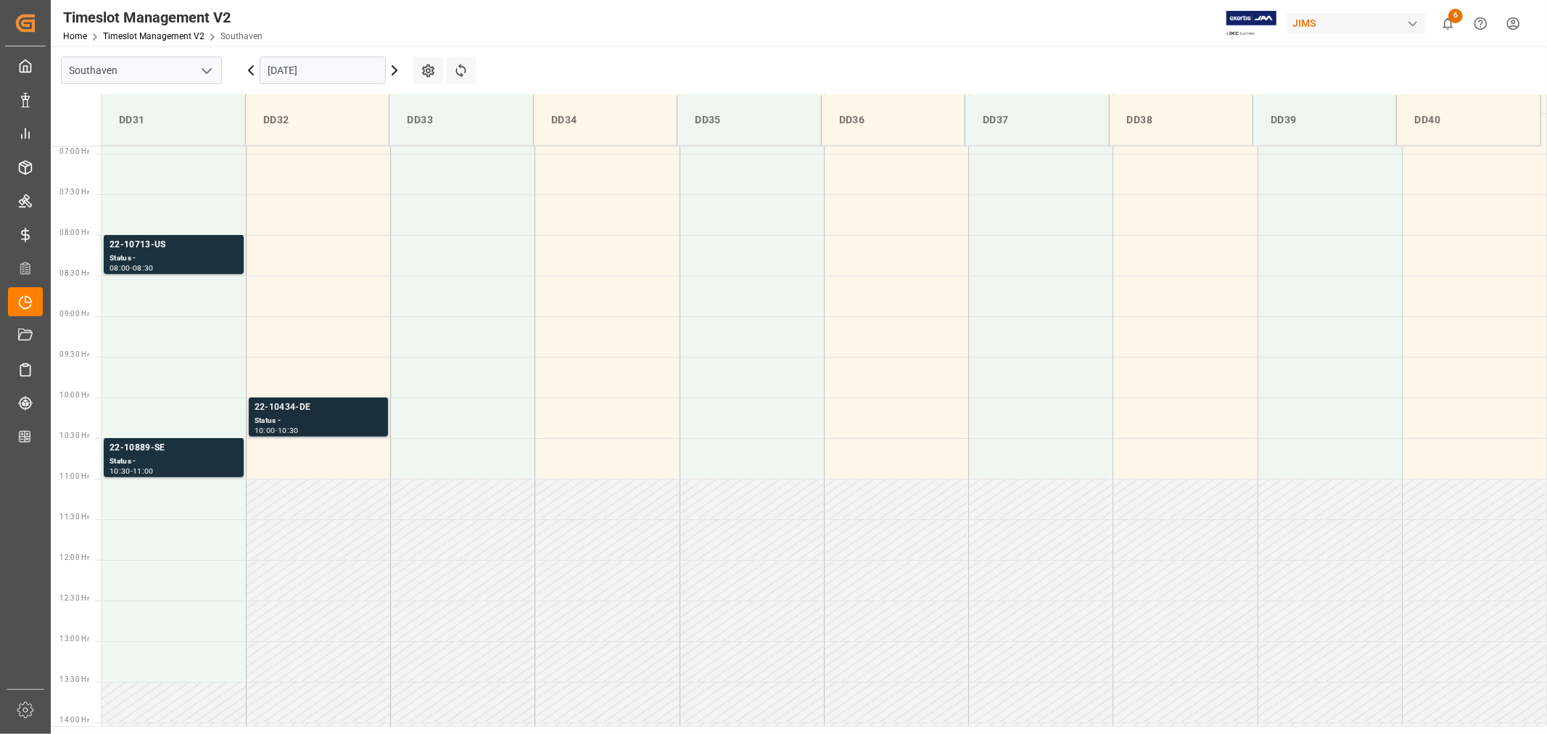
click at [290, 404] on div "22-10434-DE" at bounding box center [319, 407] width 128 height 15
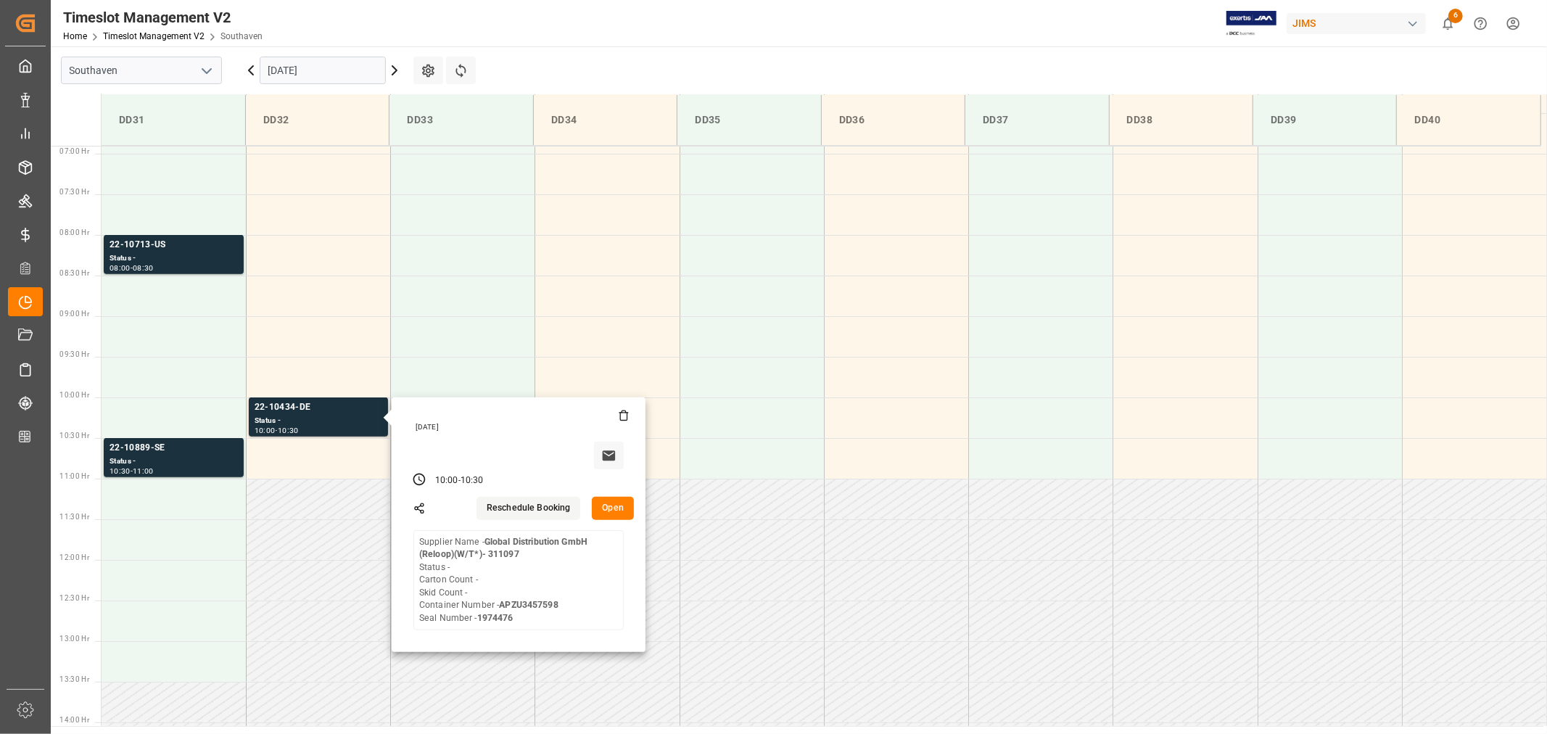
click at [329, 65] on input "[DATE]" at bounding box center [323, 71] width 126 height 28
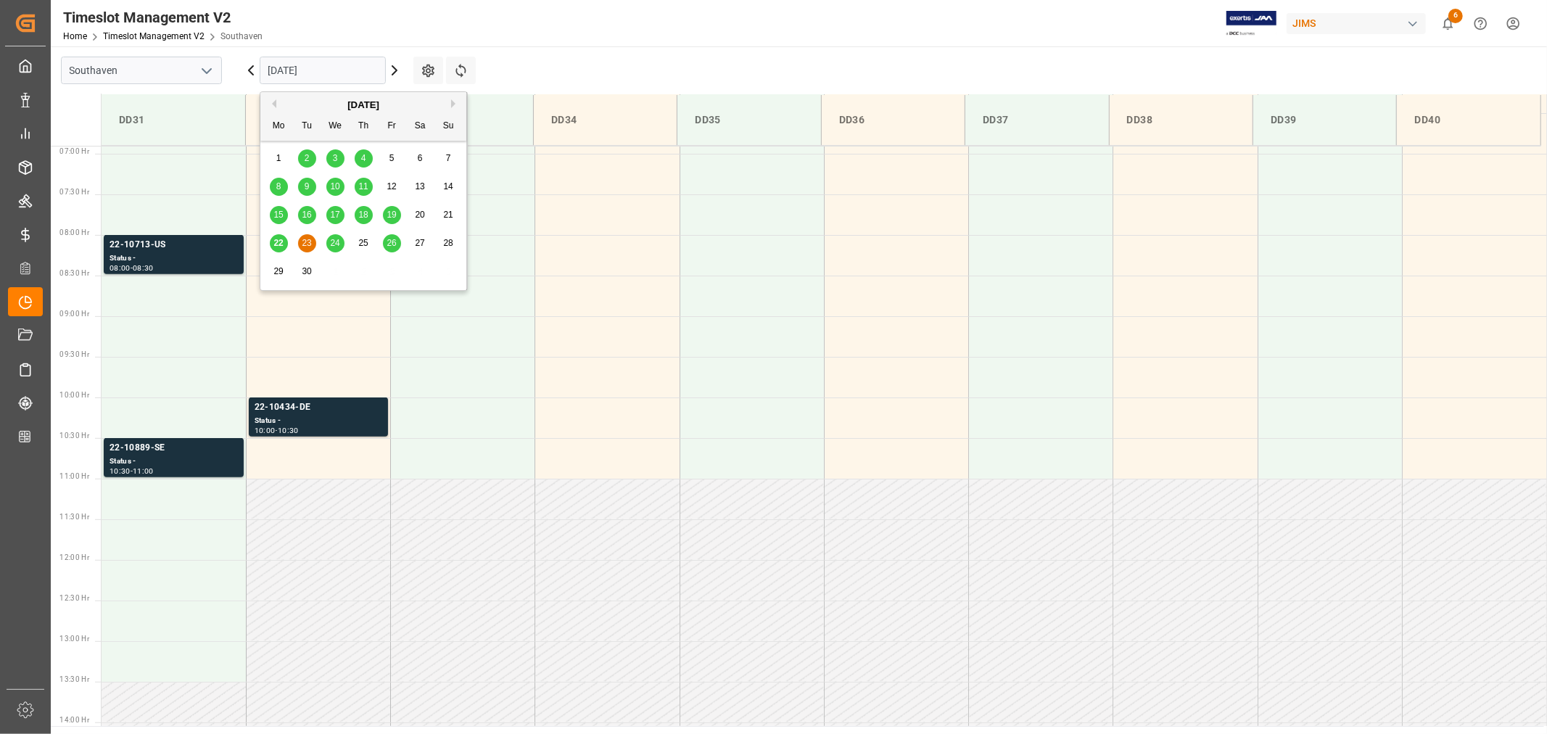
click at [336, 244] on span "24" at bounding box center [334, 243] width 9 height 10
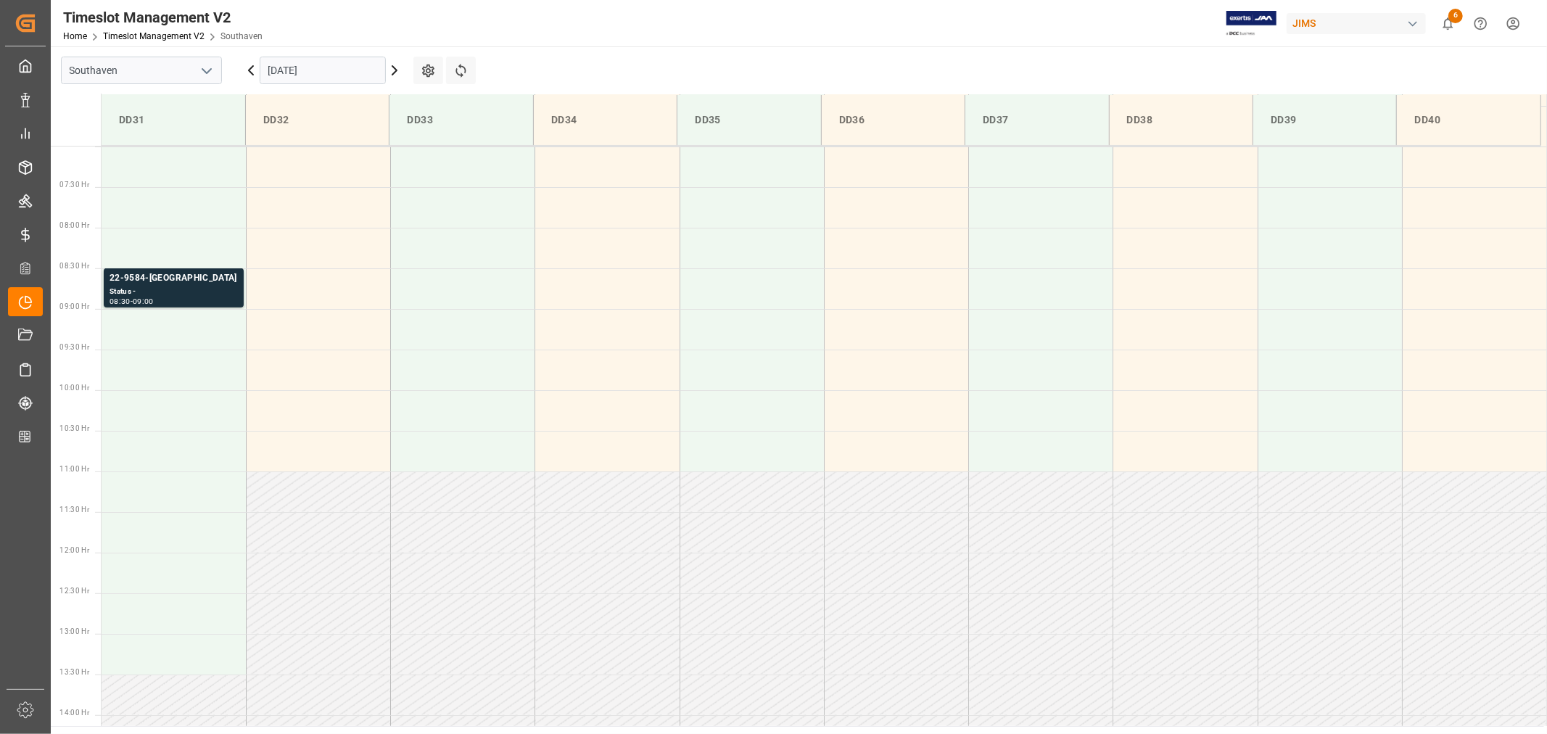
scroll to position [319, 0]
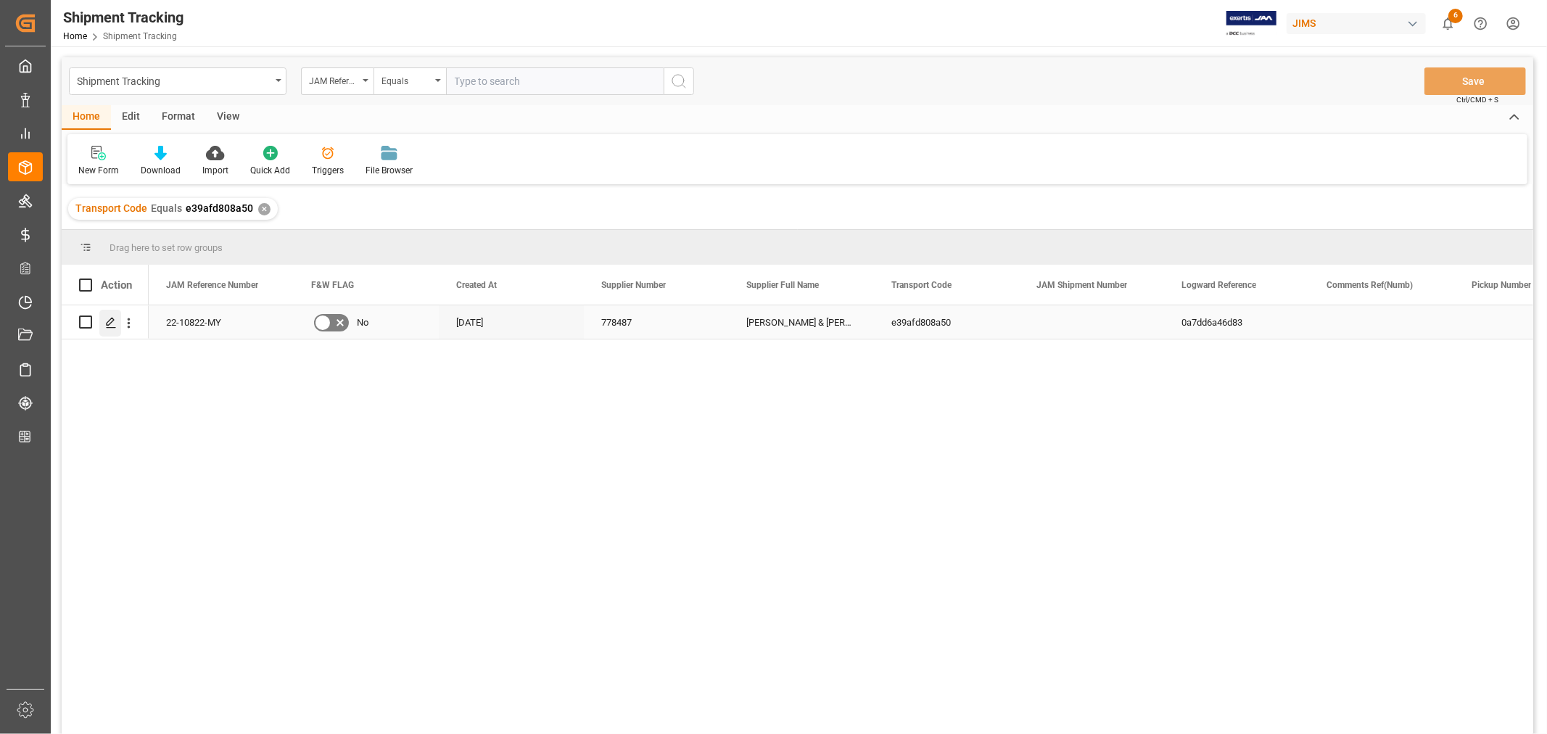
click at [110, 326] on icon "Press SPACE to select this row." at bounding box center [111, 323] width 12 height 12
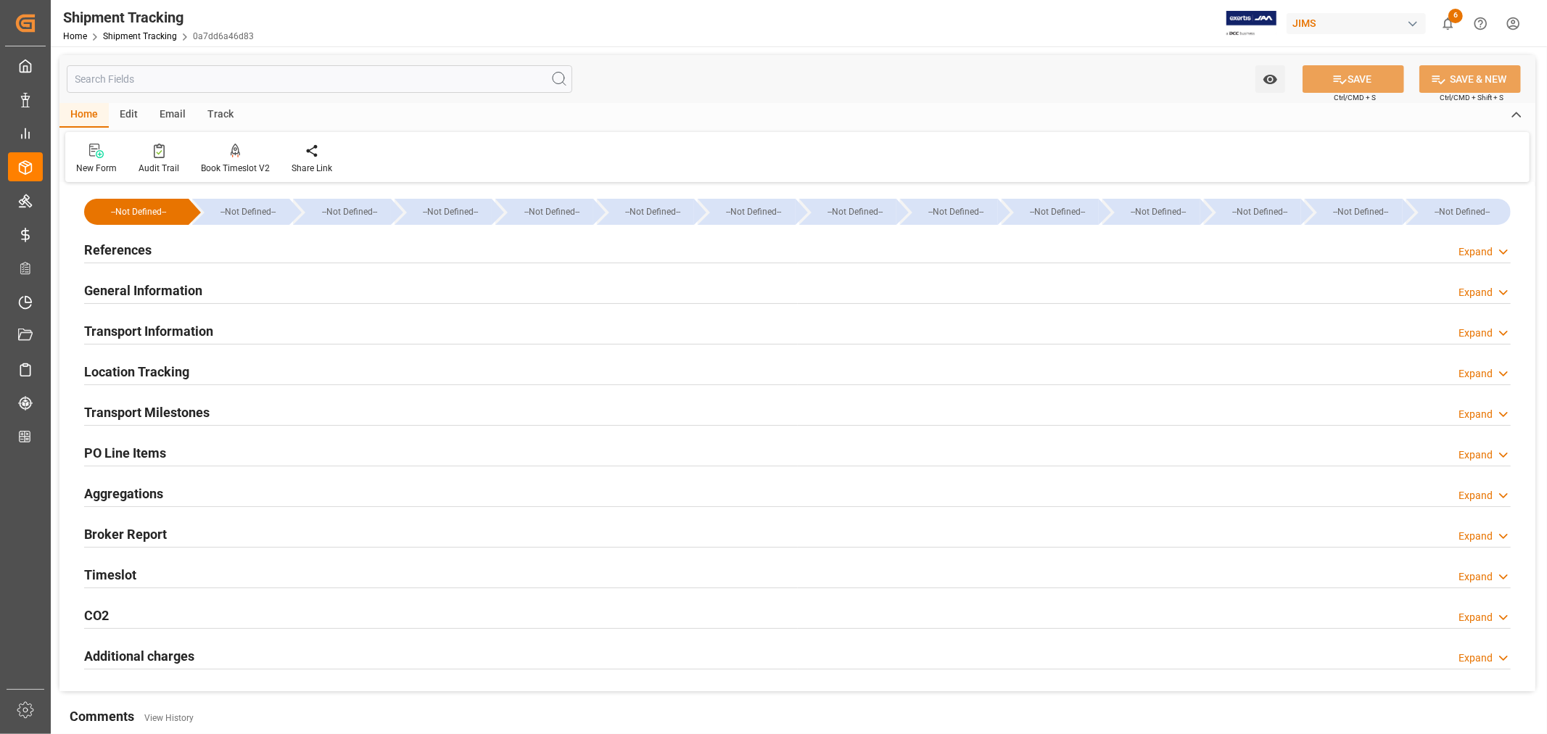
click at [185, 284] on h2 "General Information" at bounding box center [143, 291] width 118 height 20
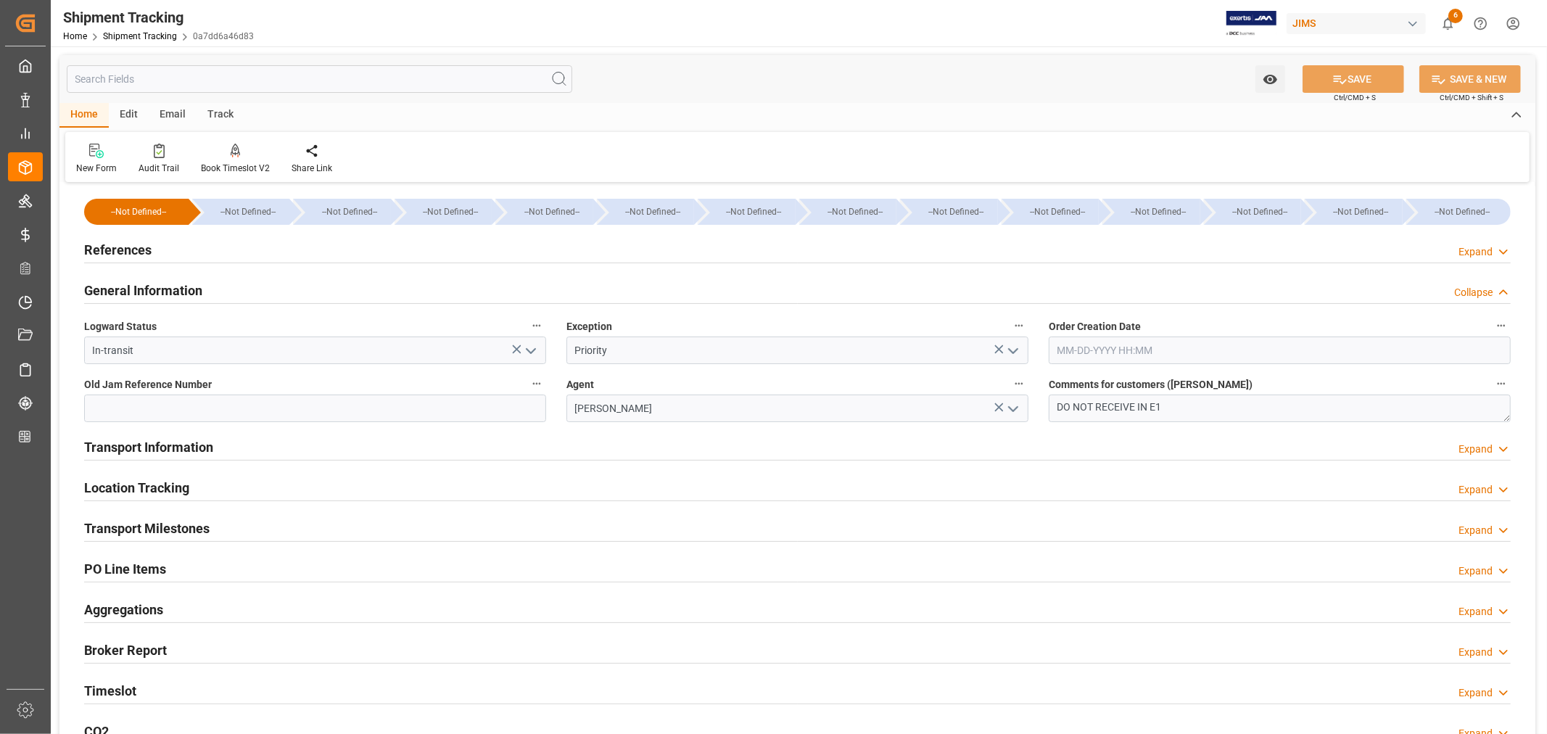
click at [185, 284] on h2 "General Information" at bounding box center [143, 291] width 118 height 20
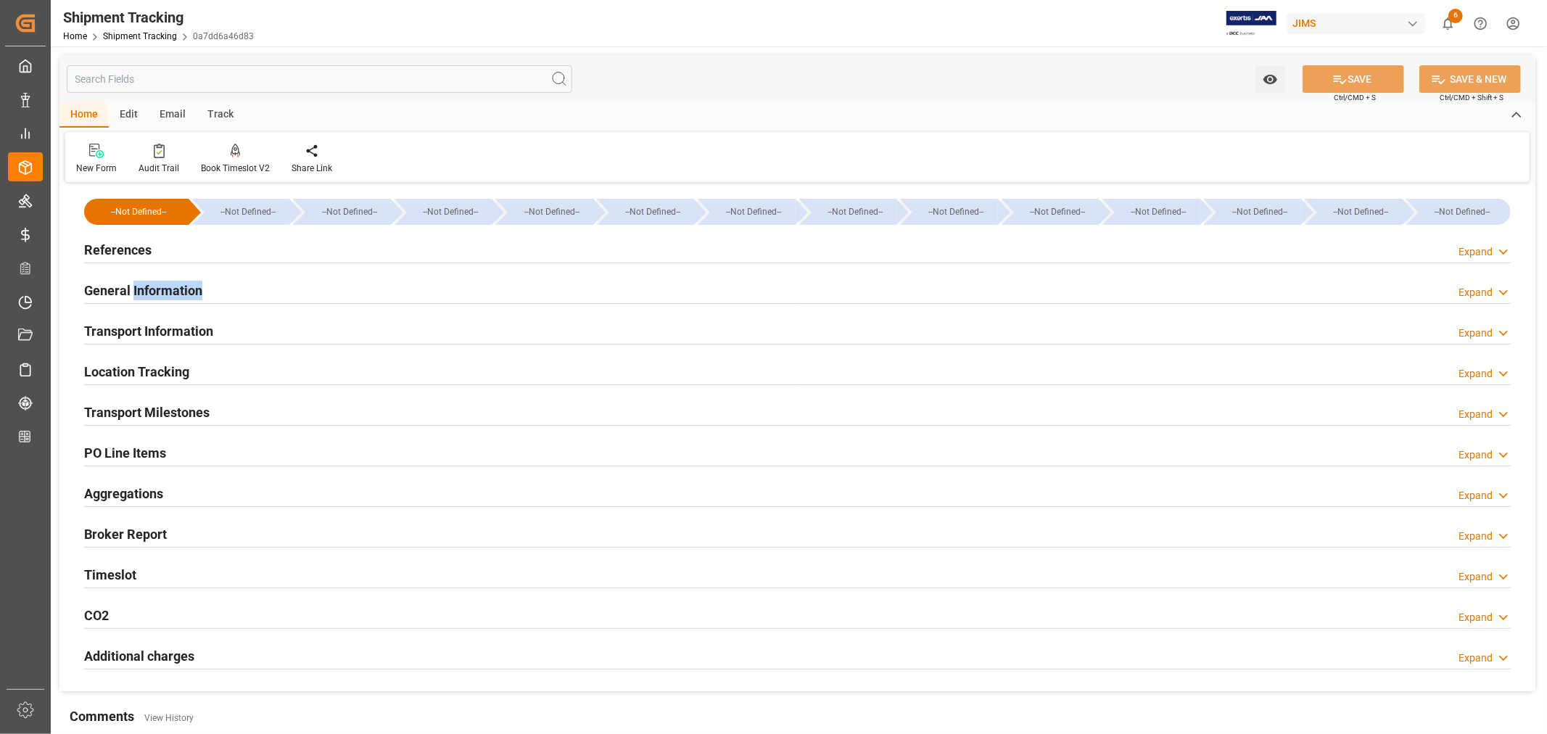
click at [185, 284] on h2 "General Information" at bounding box center [143, 291] width 118 height 20
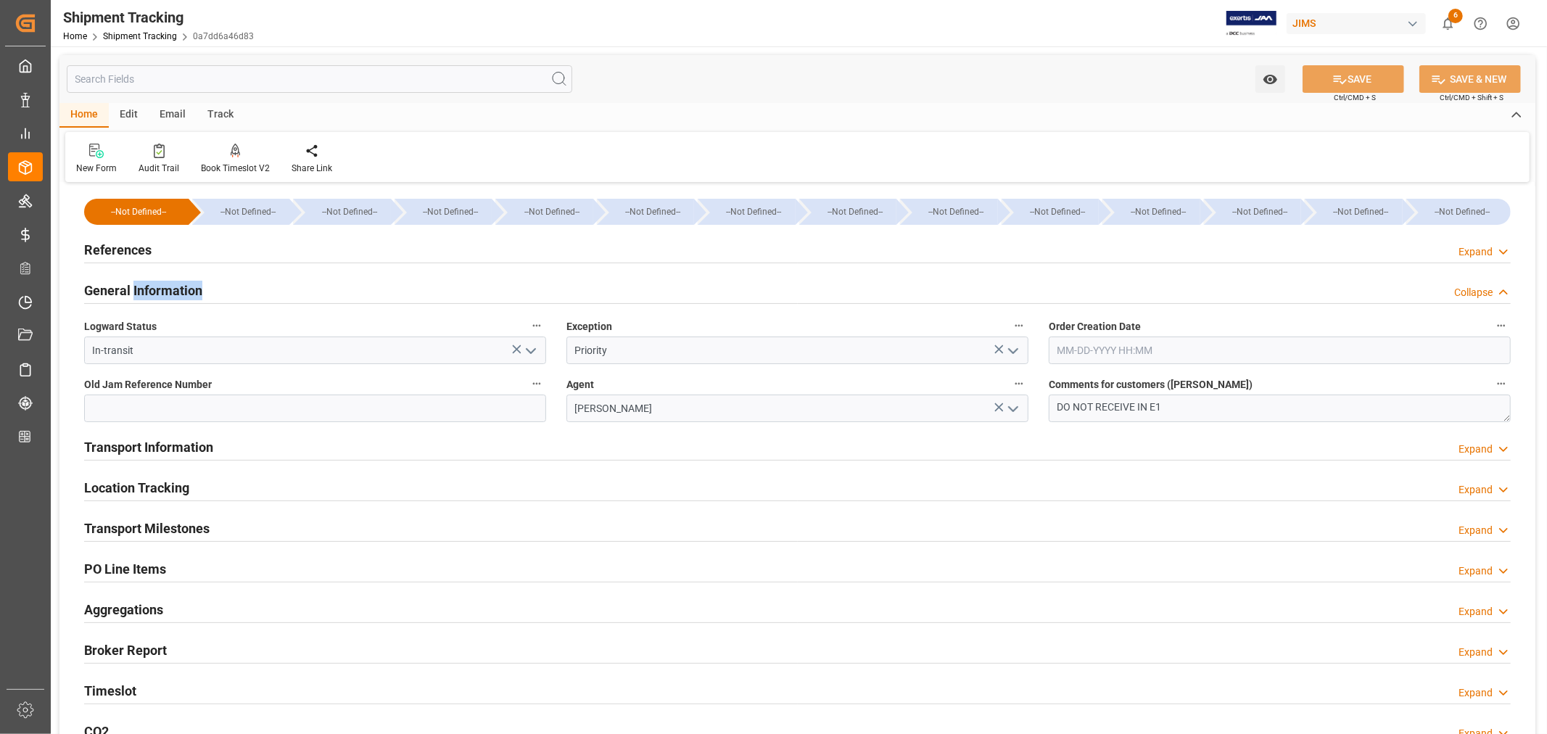
click at [185, 284] on h2 "General Information" at bounding box center [143, 291] width 118 height 20
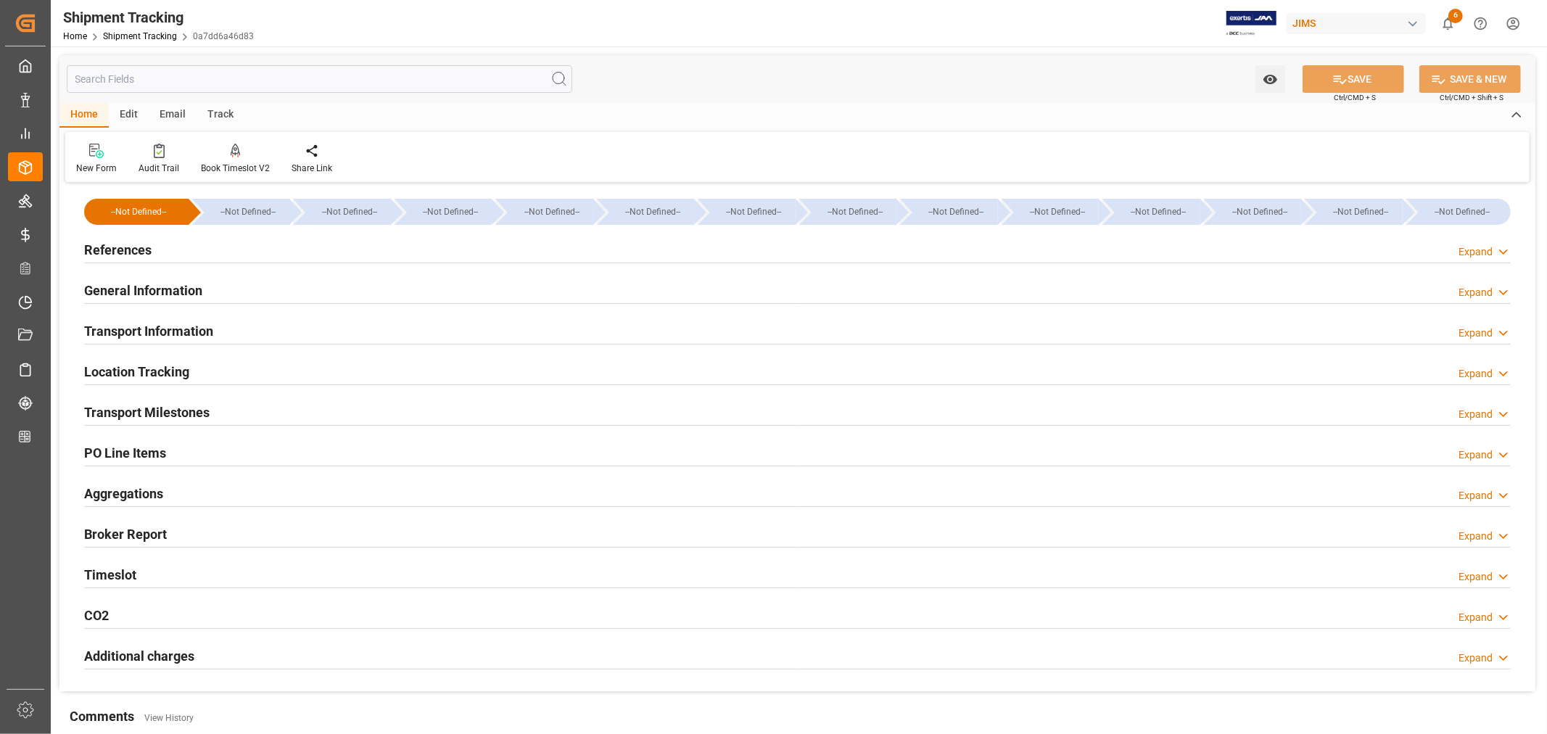
click at [185, 329] on h2 "Transport Information" at bounding box center [148, 331] width 129 height 20
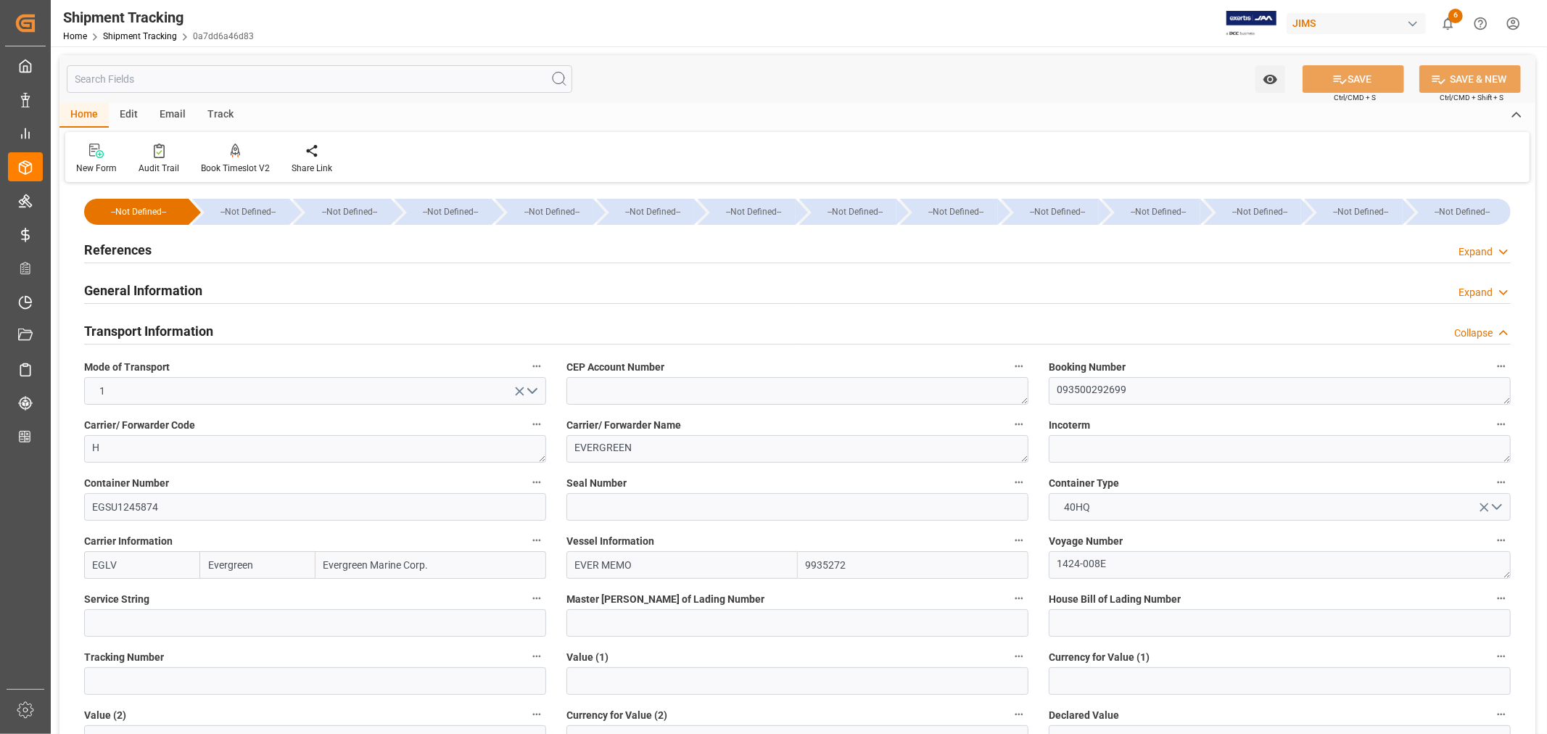
click at [186, 329] on h2 "Transport Information" at bounding box center [148, 331] width 129 height 20
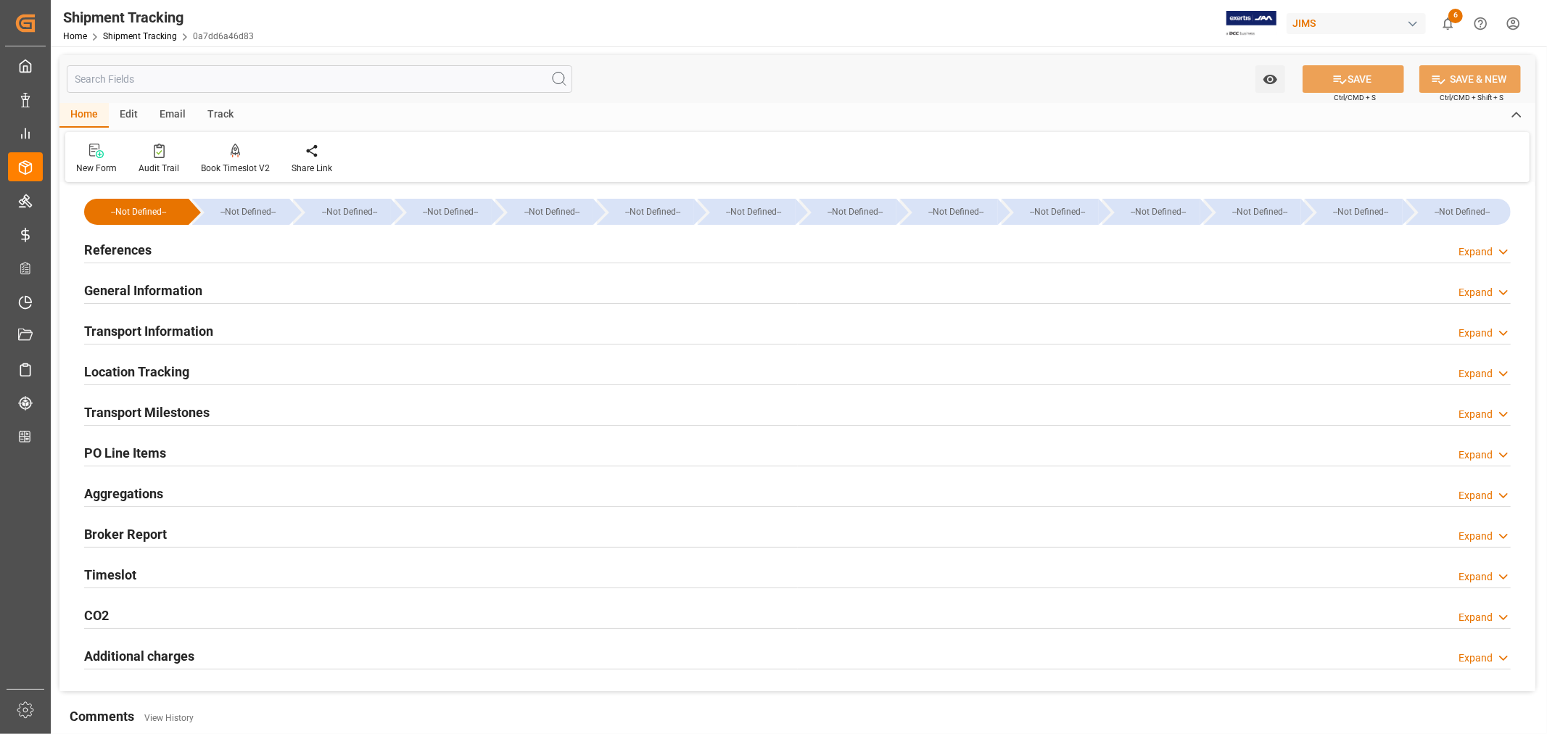
click at [194, 414] on h2 "Transport Milestones" at bounding box center [146, 413] width 125 height 20
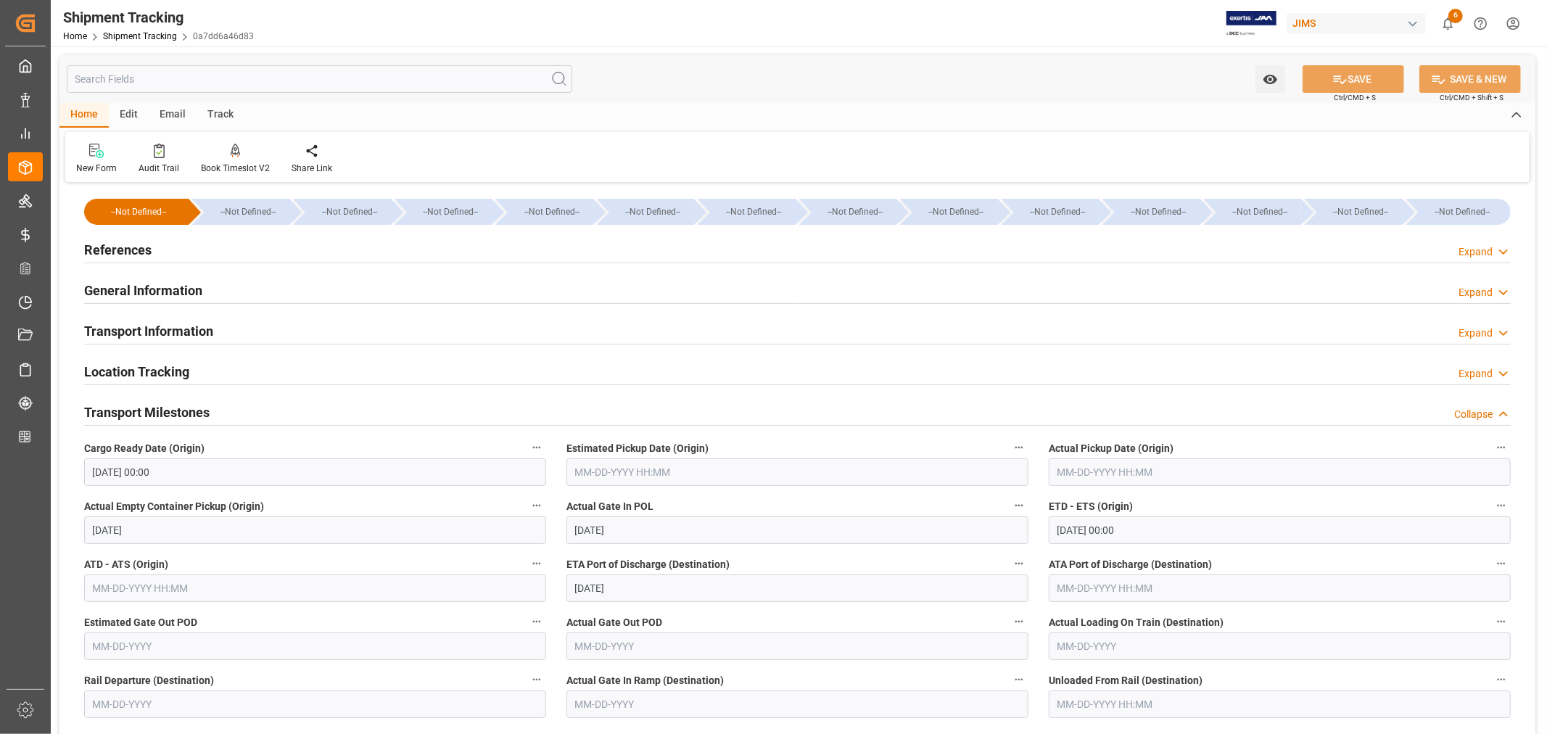
click at [614, 472] on input "text" at bounding box center [797, 472] width 462 height 28
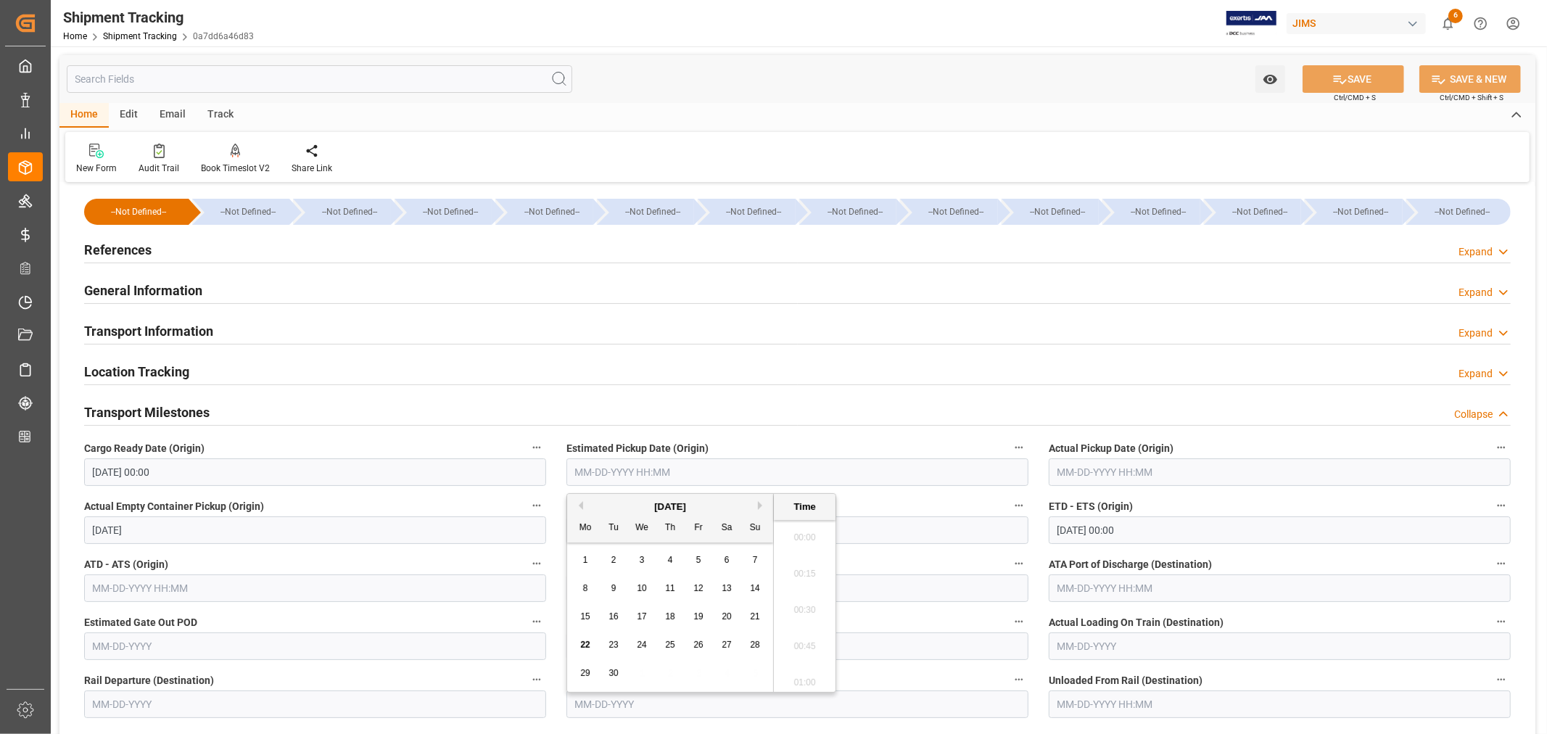
scroll to position [1564, 0]
click at [614, 510] on div "[DATE]" at bounding box center [670, 507] width 206 height 15
click at [724, 589] on span "13" at bounding box center [726, 588] width 9 height 10
type input "[DATE] 00:00"
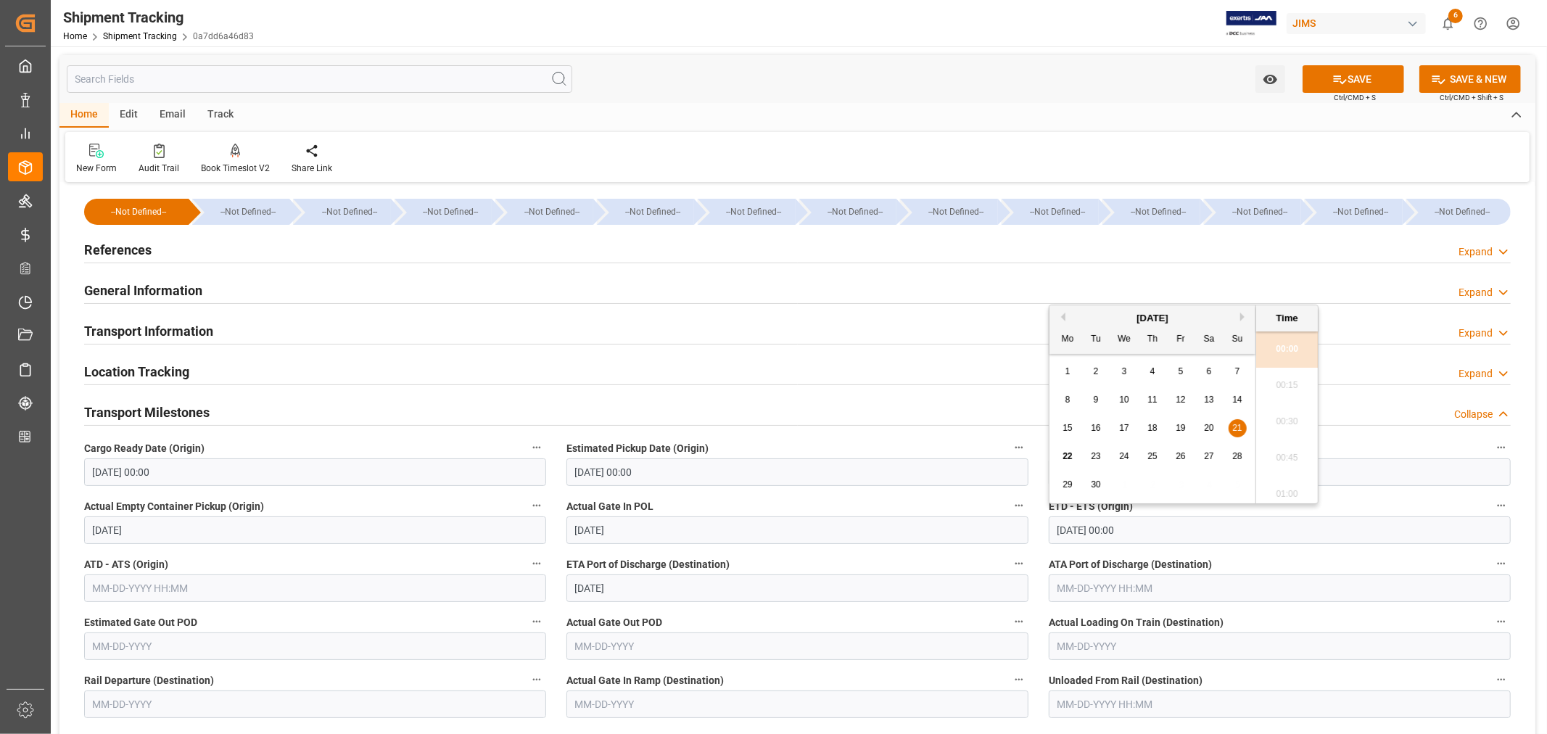
click at [1147, 528] on input "[DATE] 00:00" at bounding box center [1280, 530] width 462 height 28
click at [1178, 455] on span "26" at bounding box center [1180, 456] width 9 height 10
type input "[DATE] 00:00"
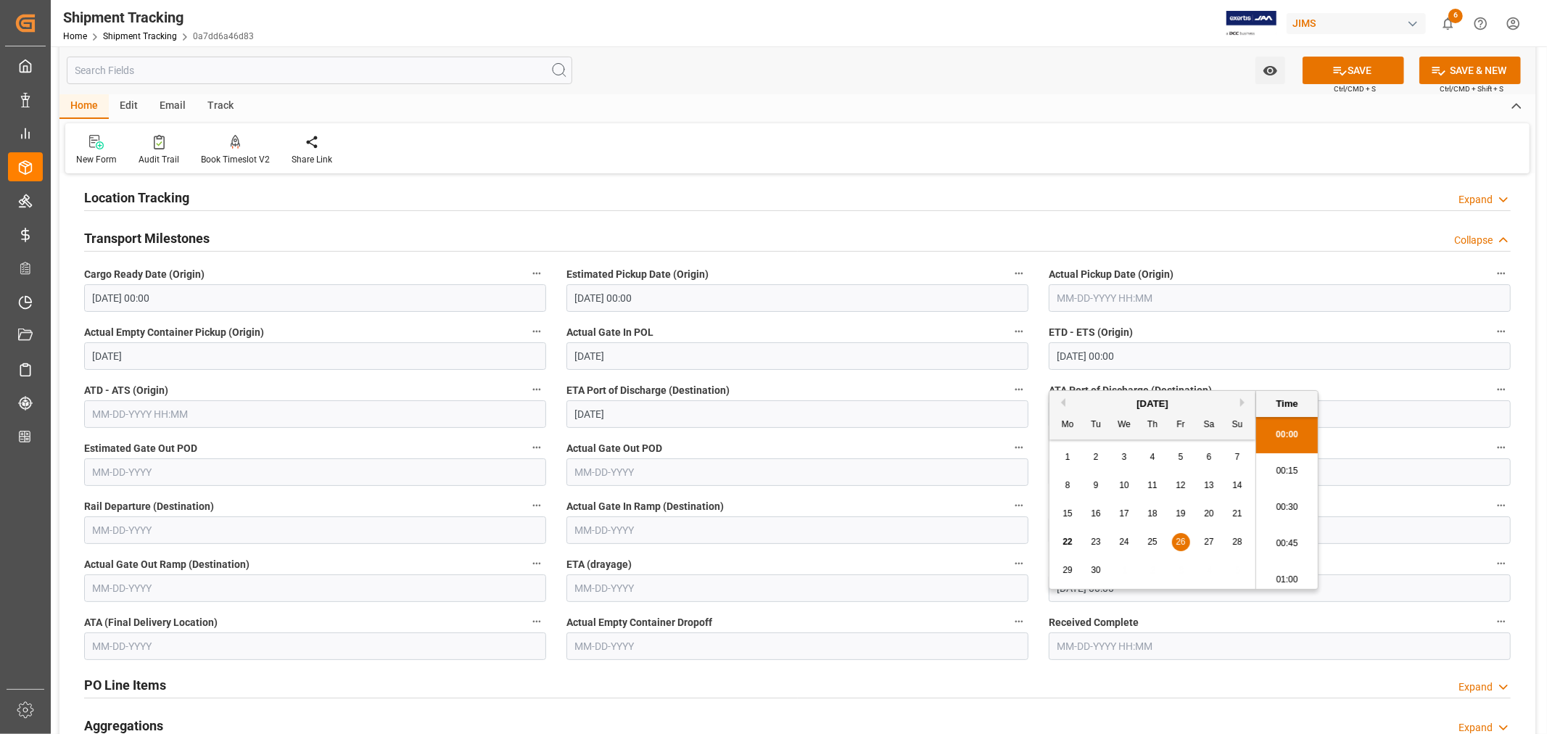
scroll to position [161, 0]
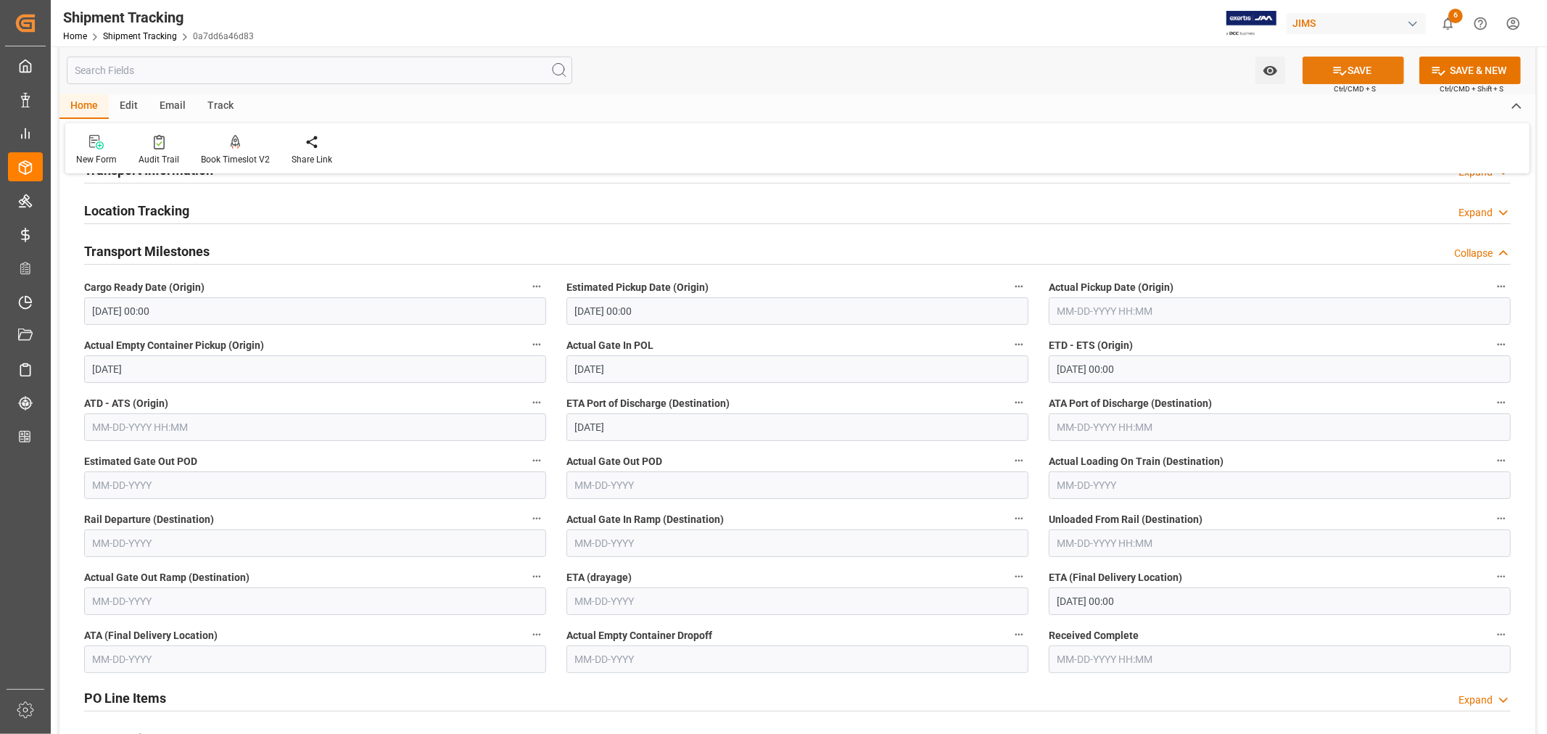
click at [1357, 74] on button "SAVE" at bounding box center [1354, 71] width 102 height 28
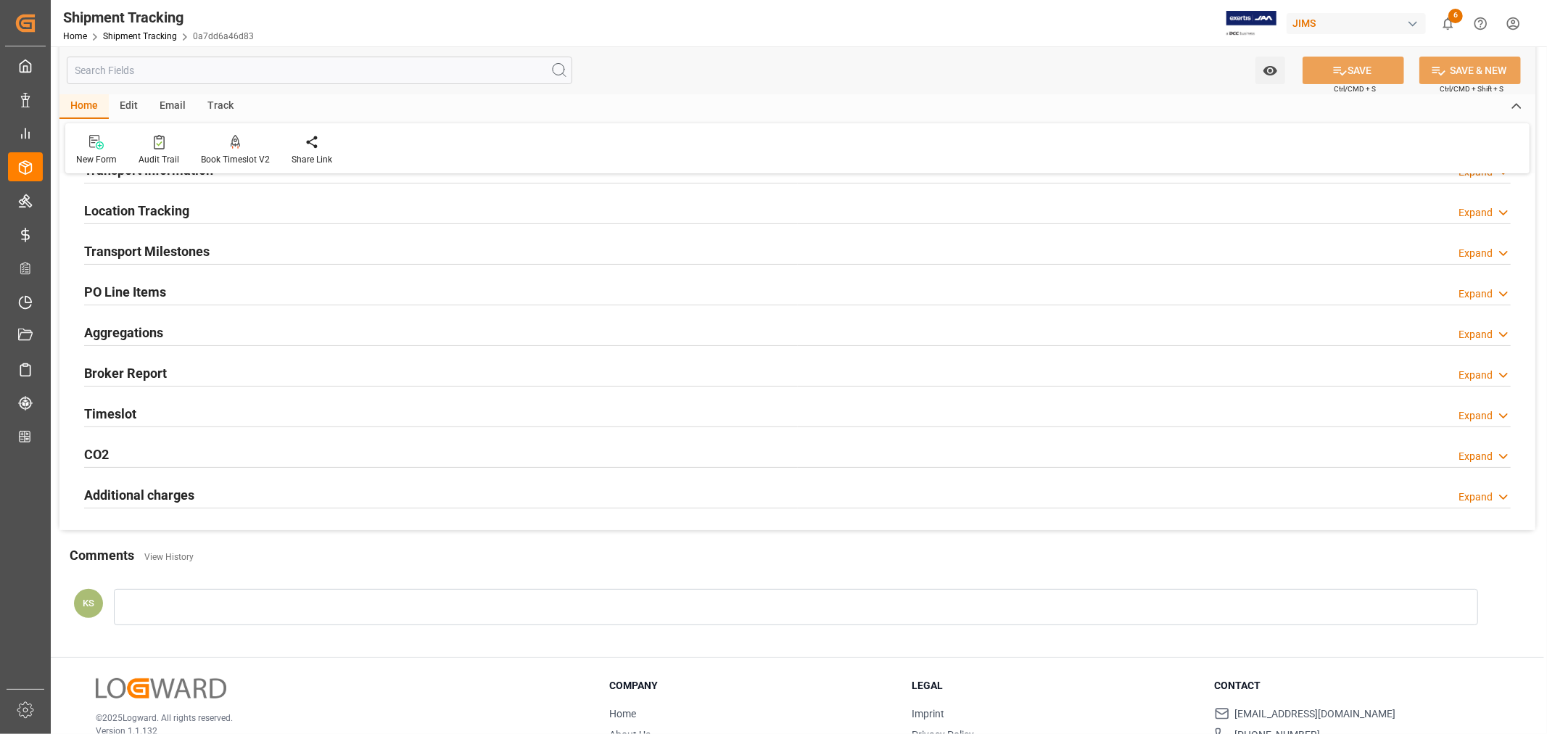
click at [312, 260] on div "Transport Milestones Expand" at bounding box center [797, 250] width 1427 height 28
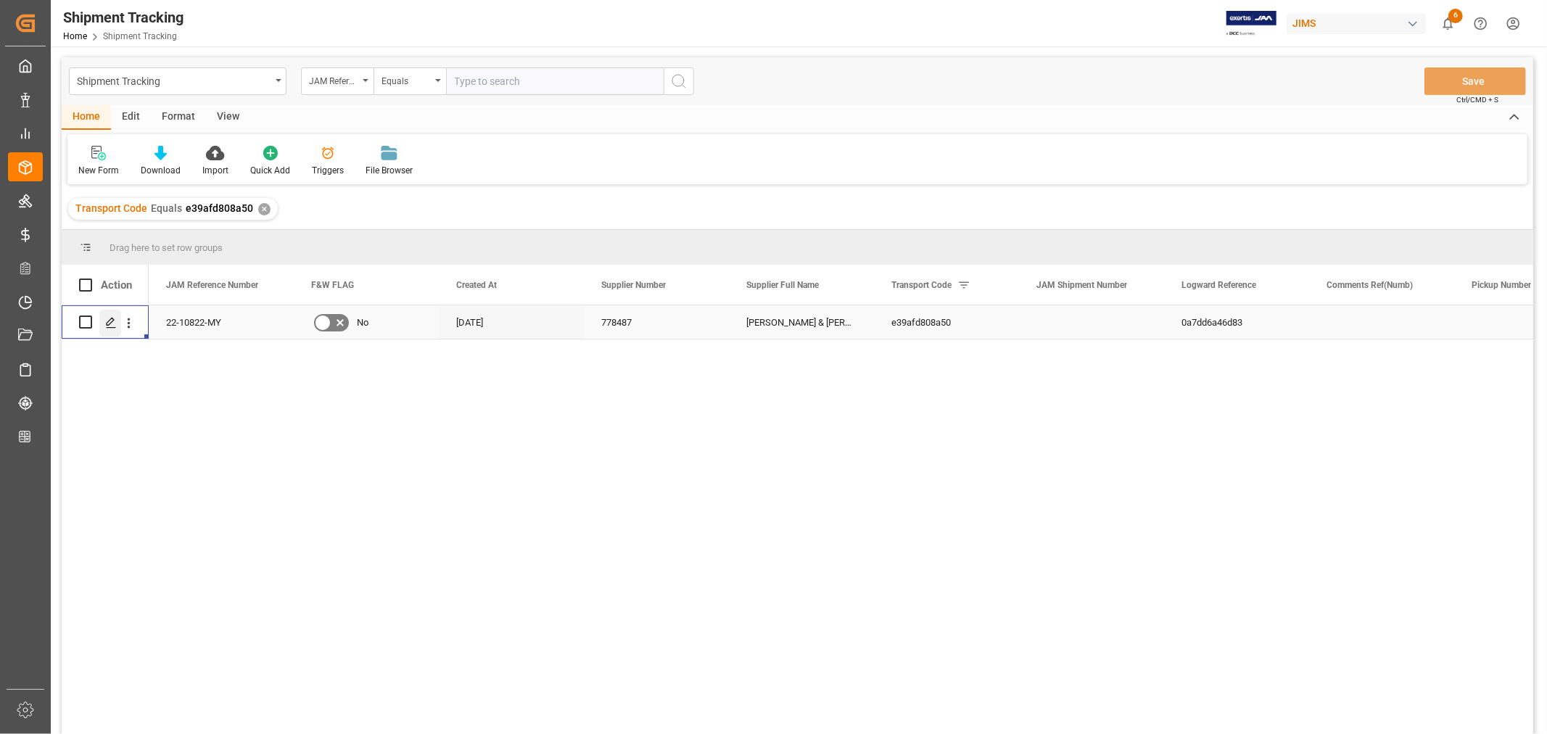
click at [112, 324] on icon "Press SPACE to select this row." at bounding box center [111, 323] width 12 height 12
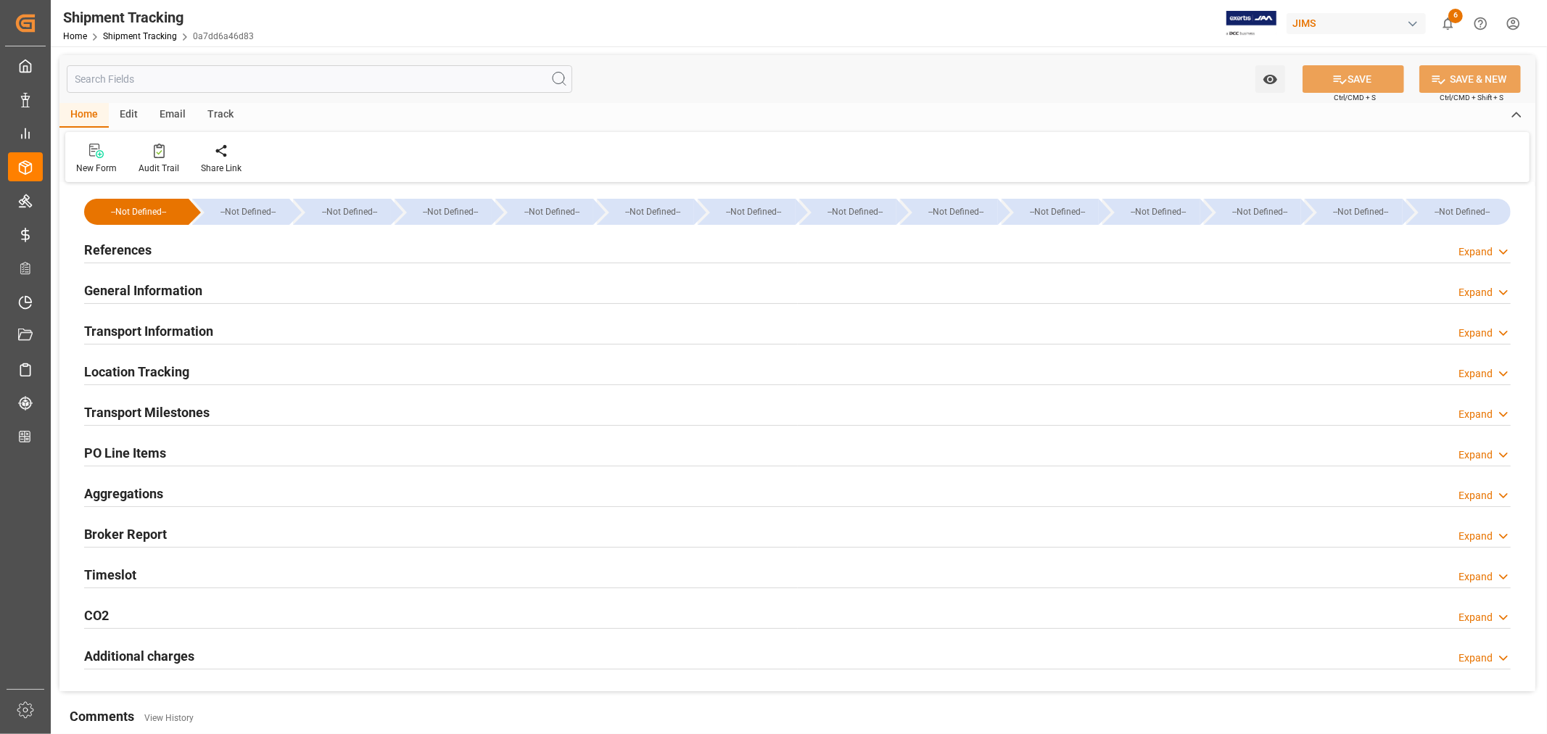
type input "Evergreen"
type input "Evergreen Marine Corp."
type input "9935272"
click at [205, 327] on h2 "Transport Information" at bounding box center [148, 331] width 129 height 20
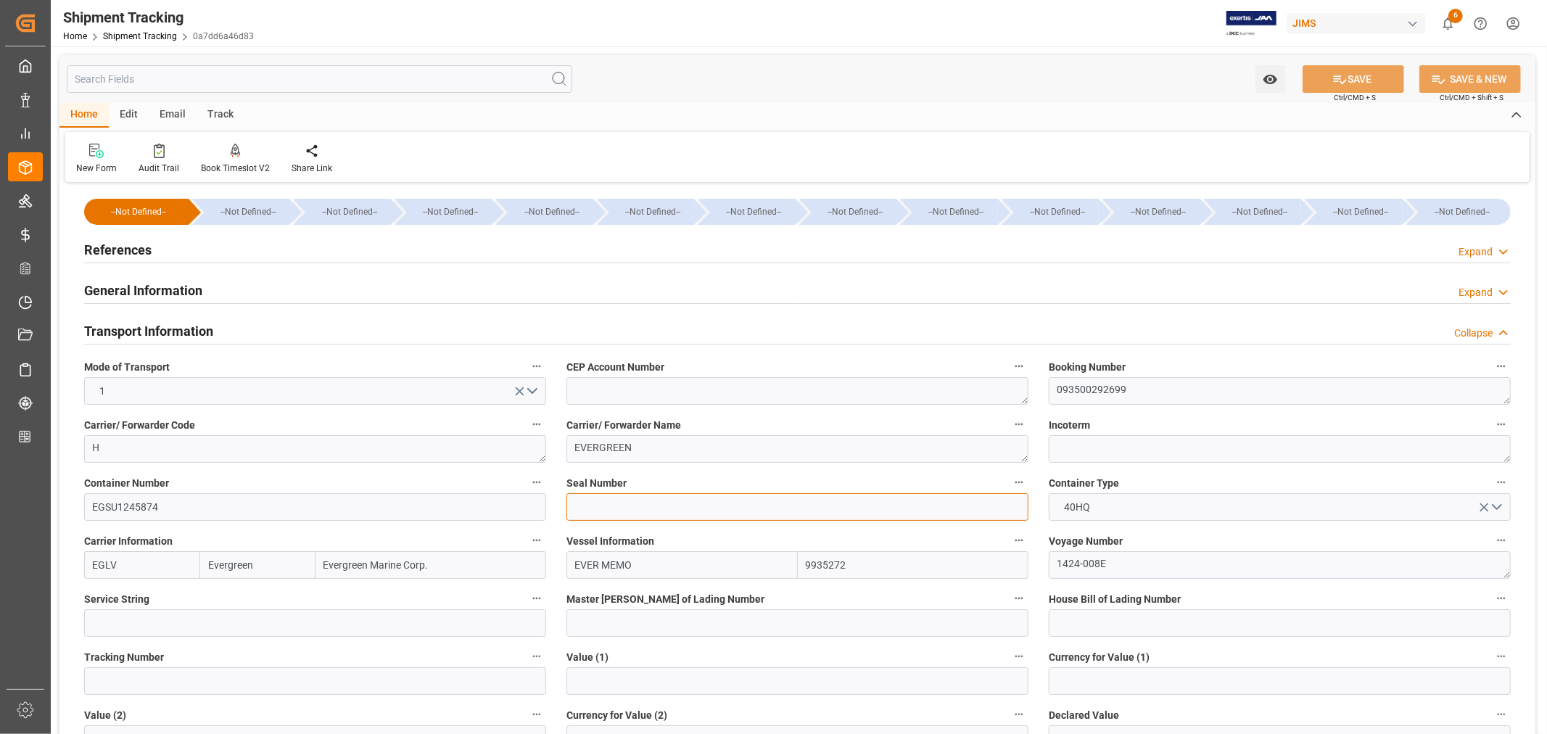
click at [576, 498] on input at bounding box center [797, 507] width 462 height 28
paste input "EMCVPT0633"
type input "EMCVPT0633"
click at [1347, 82] on button "SAVE" at bounding box center [1354, 79] width 102 height 28
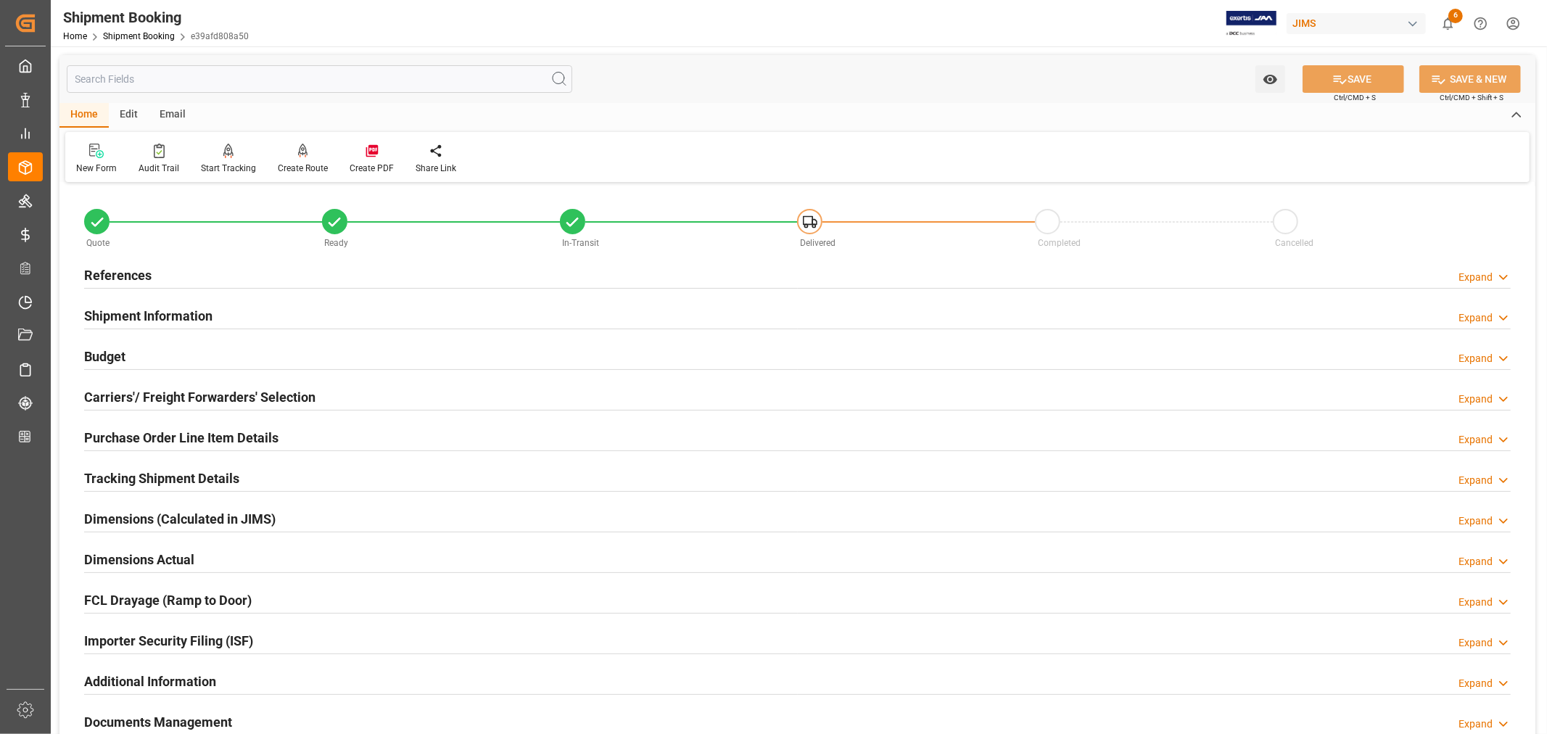
click at [176, 479] on h2 "Tracking Shipment Details" at bounding box center [161, 479] width 155 height 20
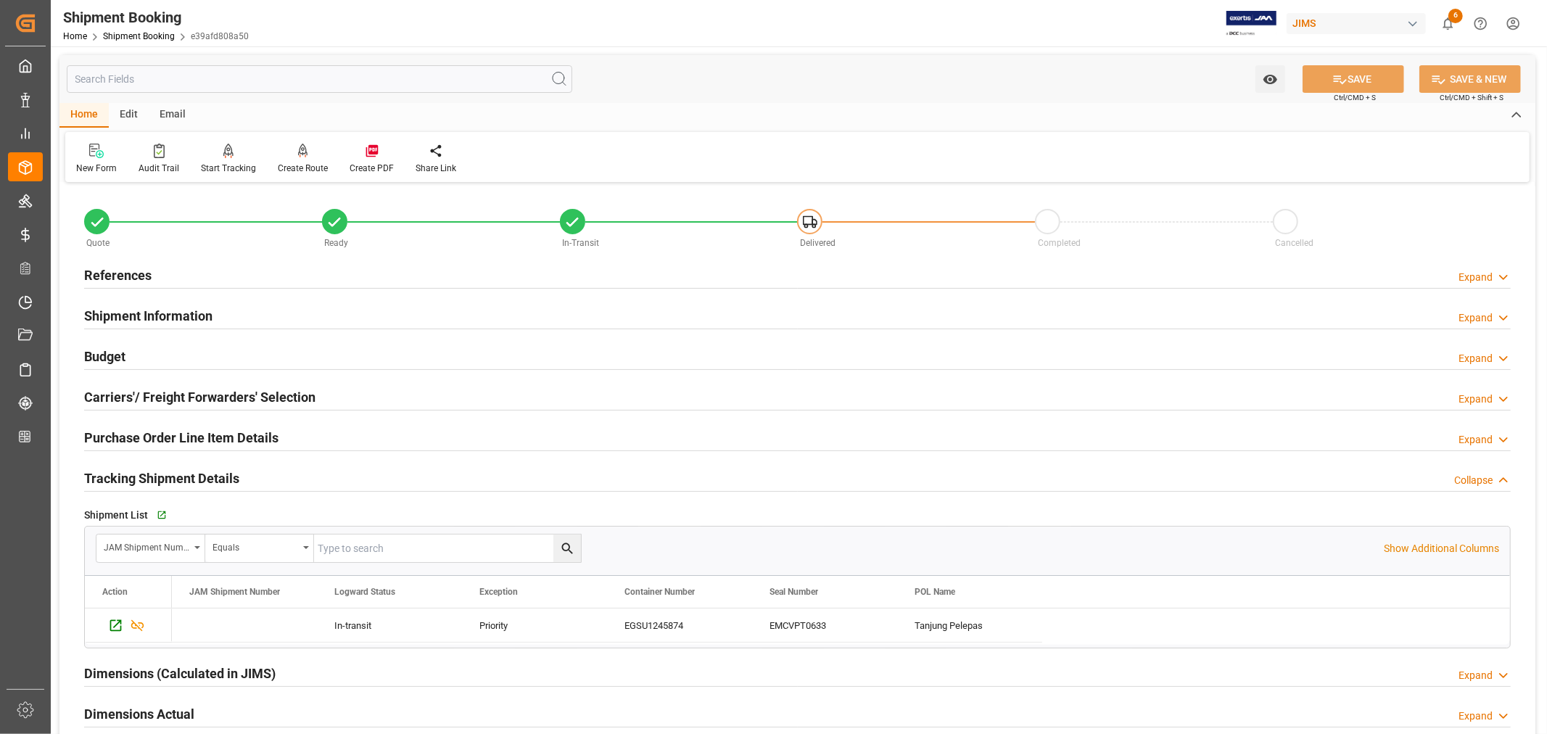
click at [176, 479] on h2 "Tracking Shipment Details" at bounding box center [161, 479] width 155 height 20
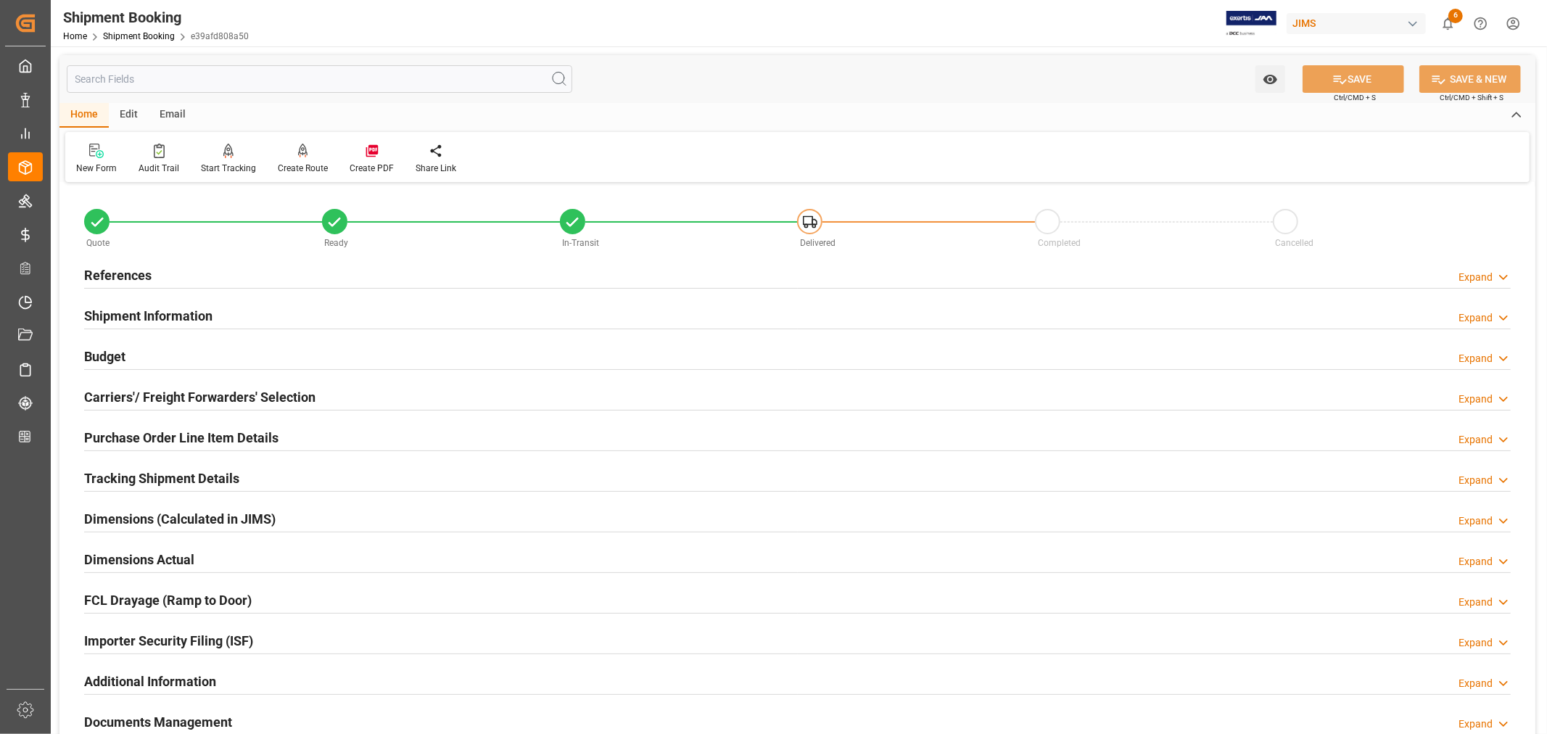
click at [117, 436] on h2 "Purchase Order Line Item Details" at bounding box center [181, 438] width 194 height 20
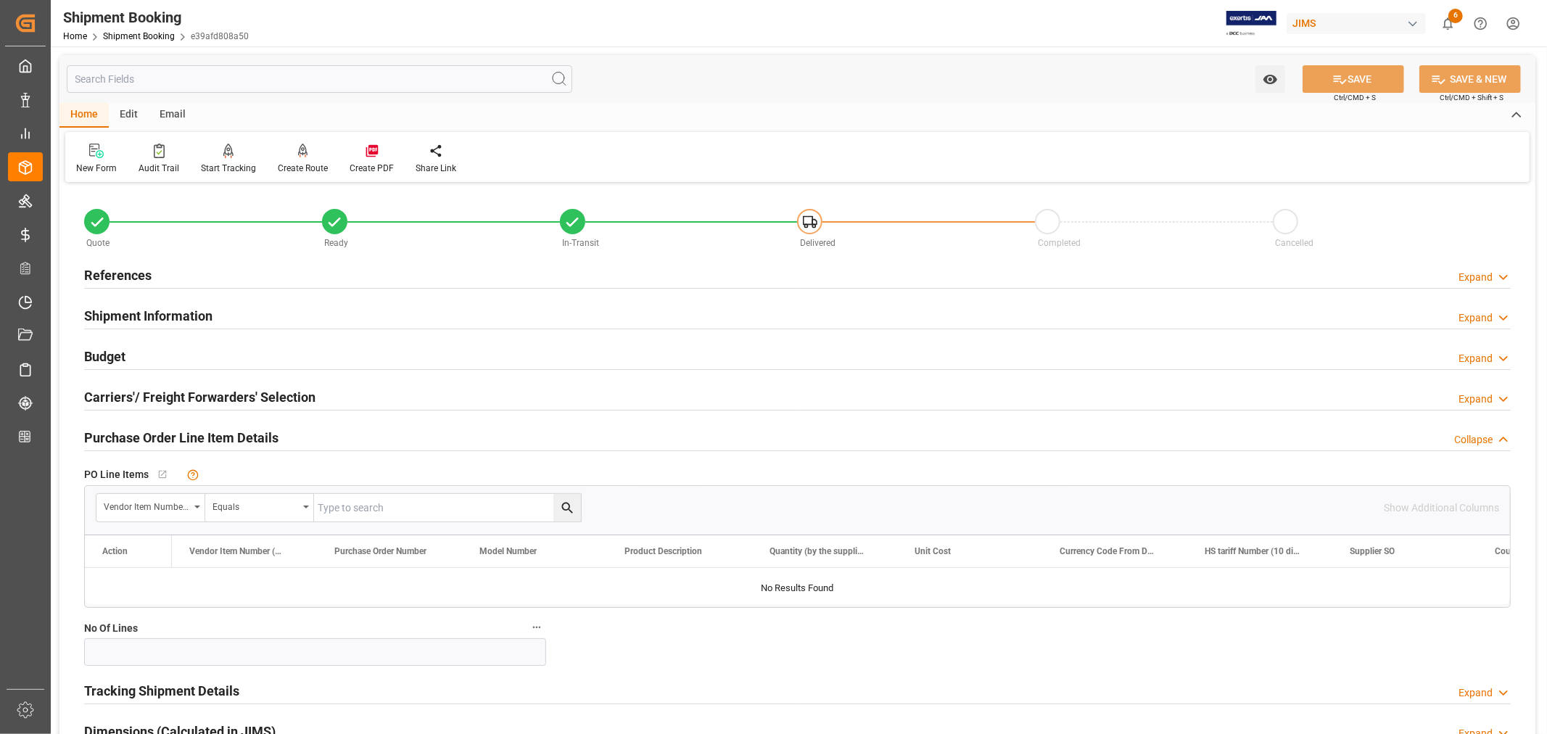
click at [117, 436] on h2 "Purchase Order Line Item Details" at bounding box center [181, 438] width 194 height 20
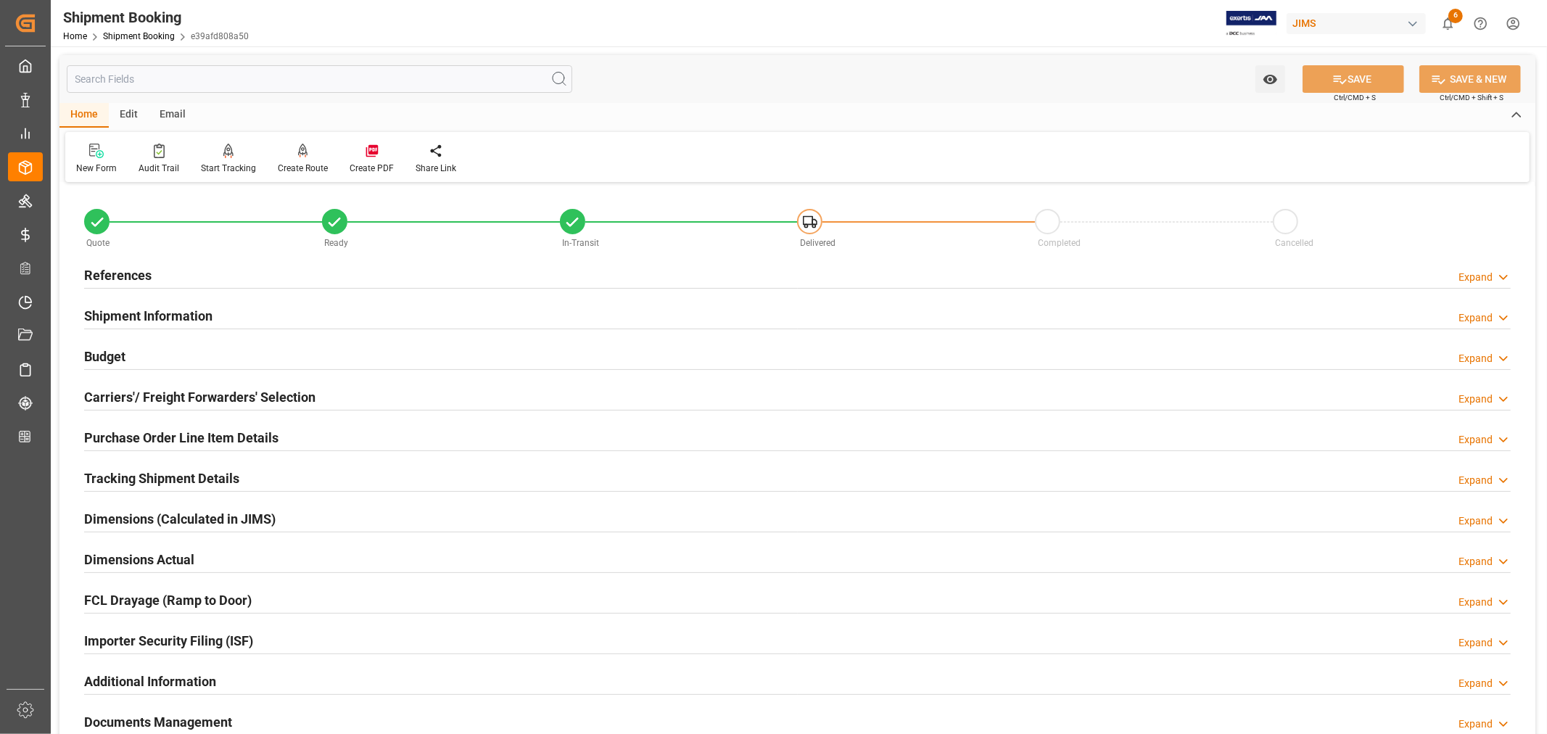
click at [122, 29] on div "Home Shipment Booking e39afd808a50" at bounding box center [156, 35] width 186 height 15
click at [122, 33] on link "Shipment Booking" at bounding box center [139, 36] width 72 height 10
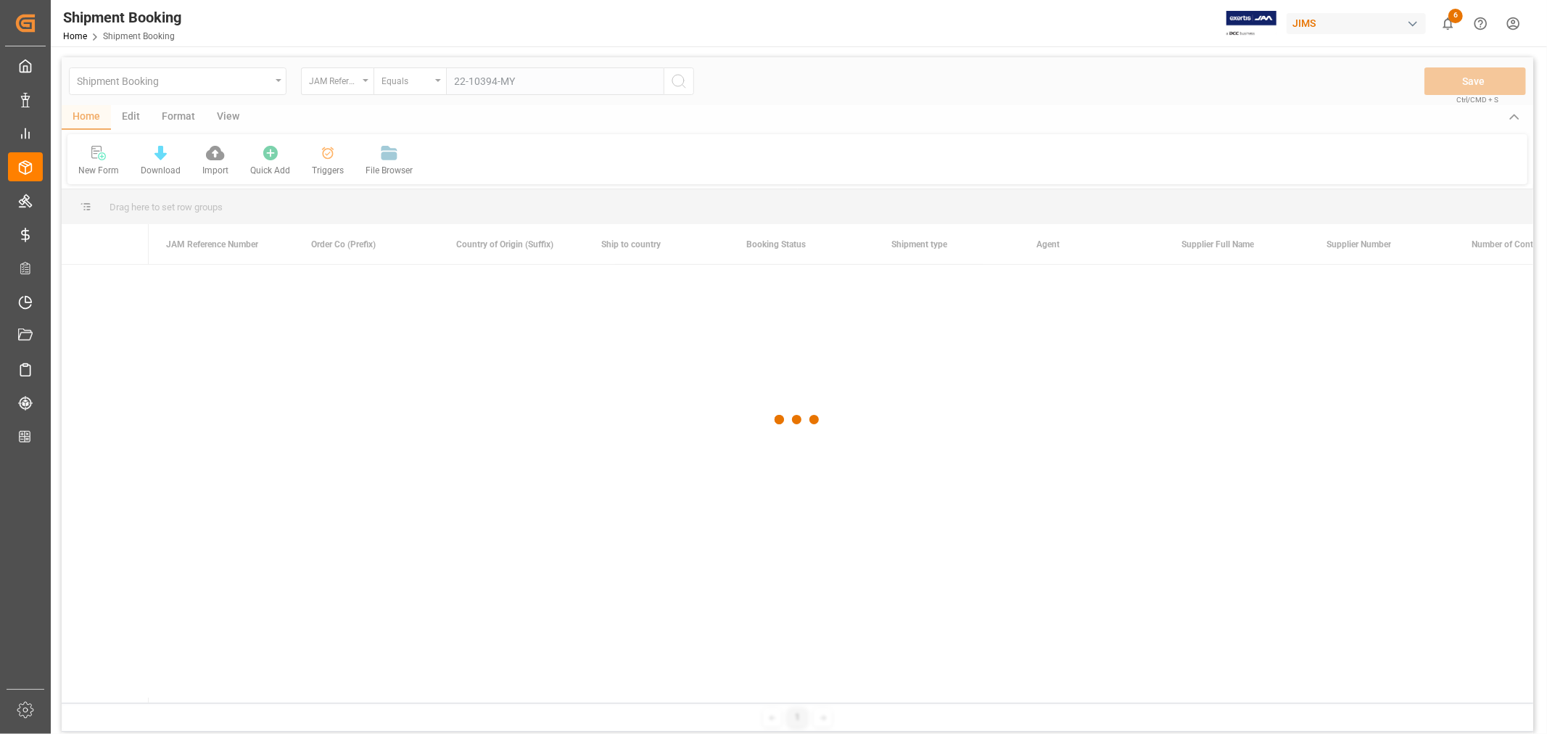
type input "22-10394-MY"
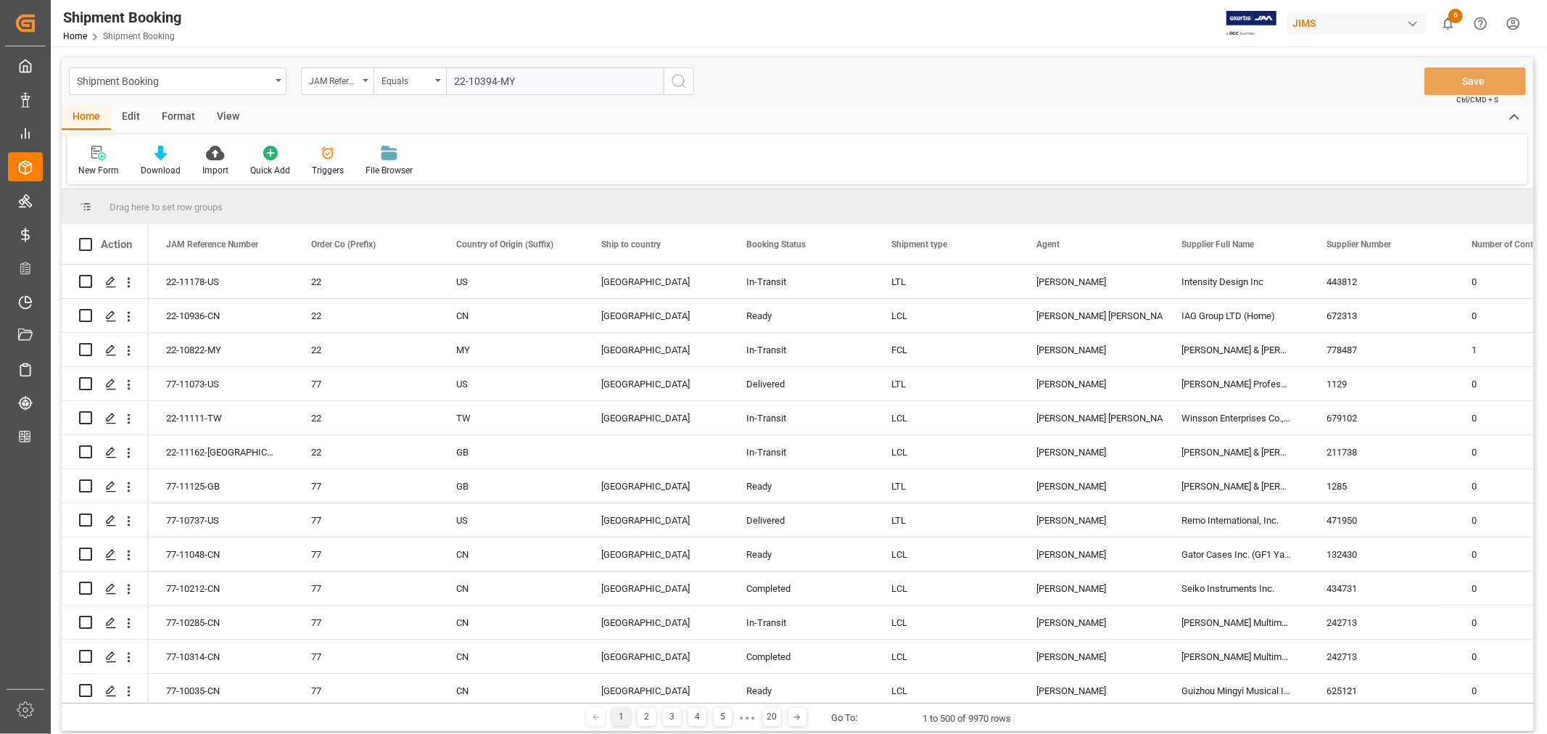
click at [677, 83] on icon "search button" at bounding box center [678, 81] width 17 height 17
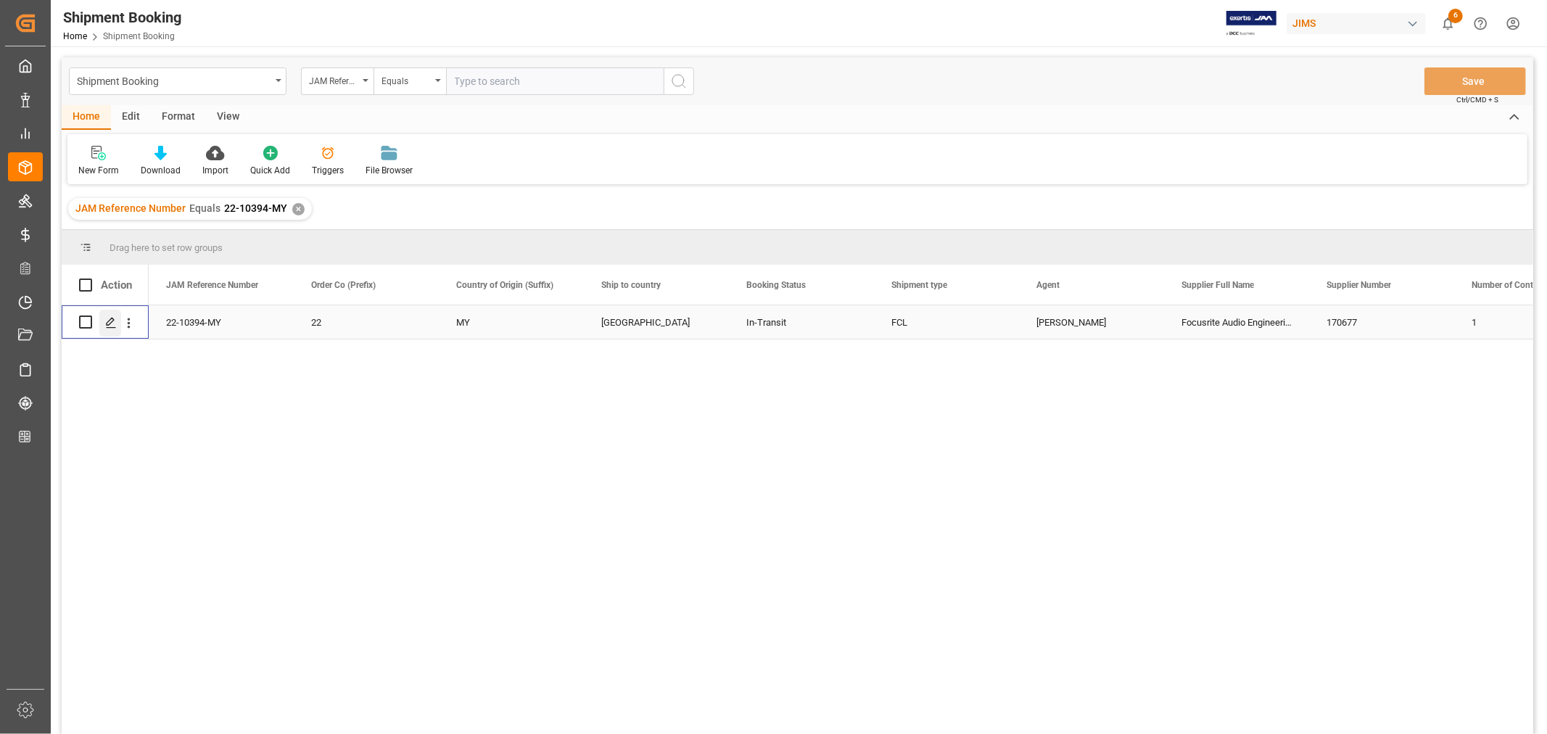
click at [110, 325] on icon "Press SPACE to select this row." at bounding box center [111, 323] width 12 height 12
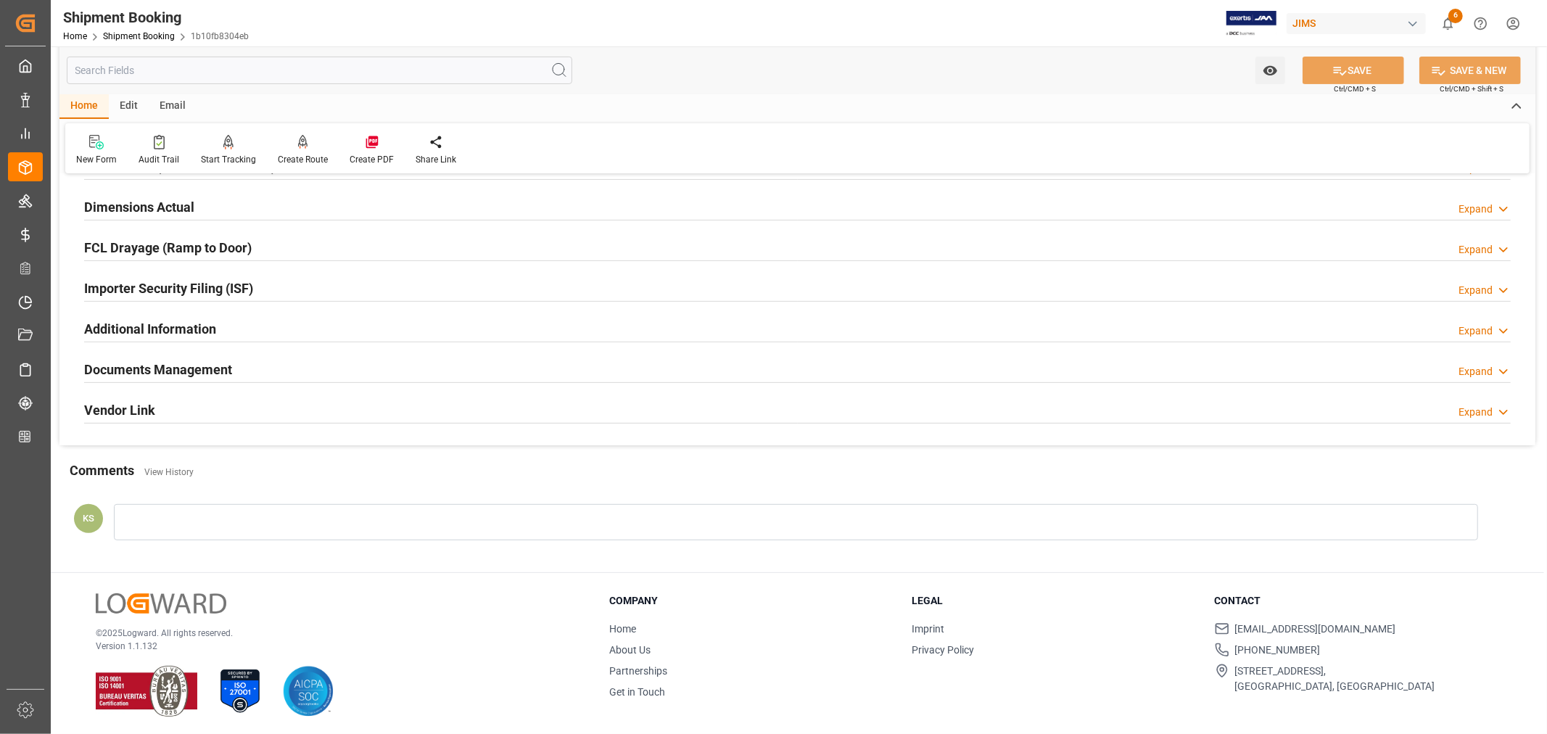
scroll to position [356, 0]
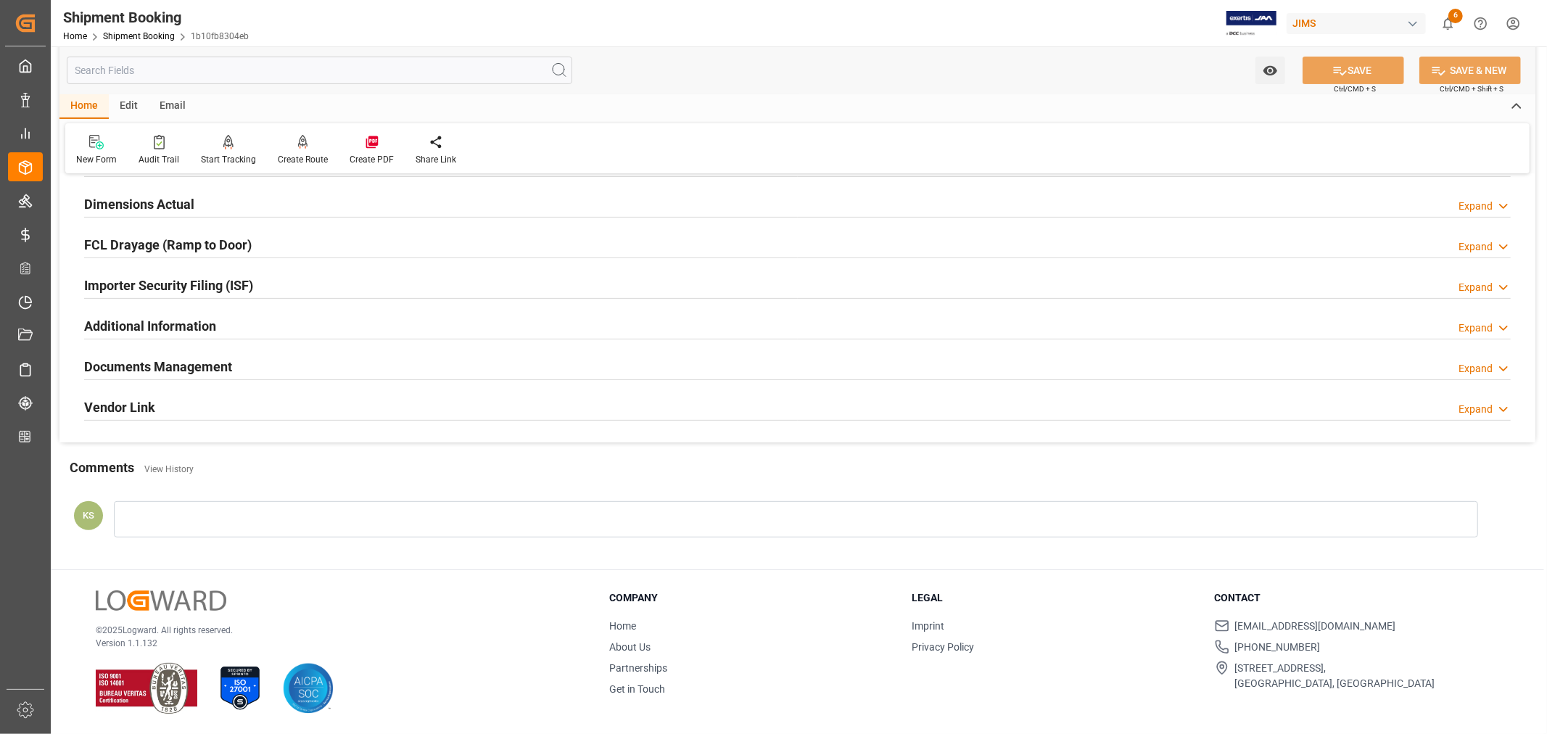
click at [203, 365] on h2 "Documents Management" at bounding box center [158, 367] width 148 height 20
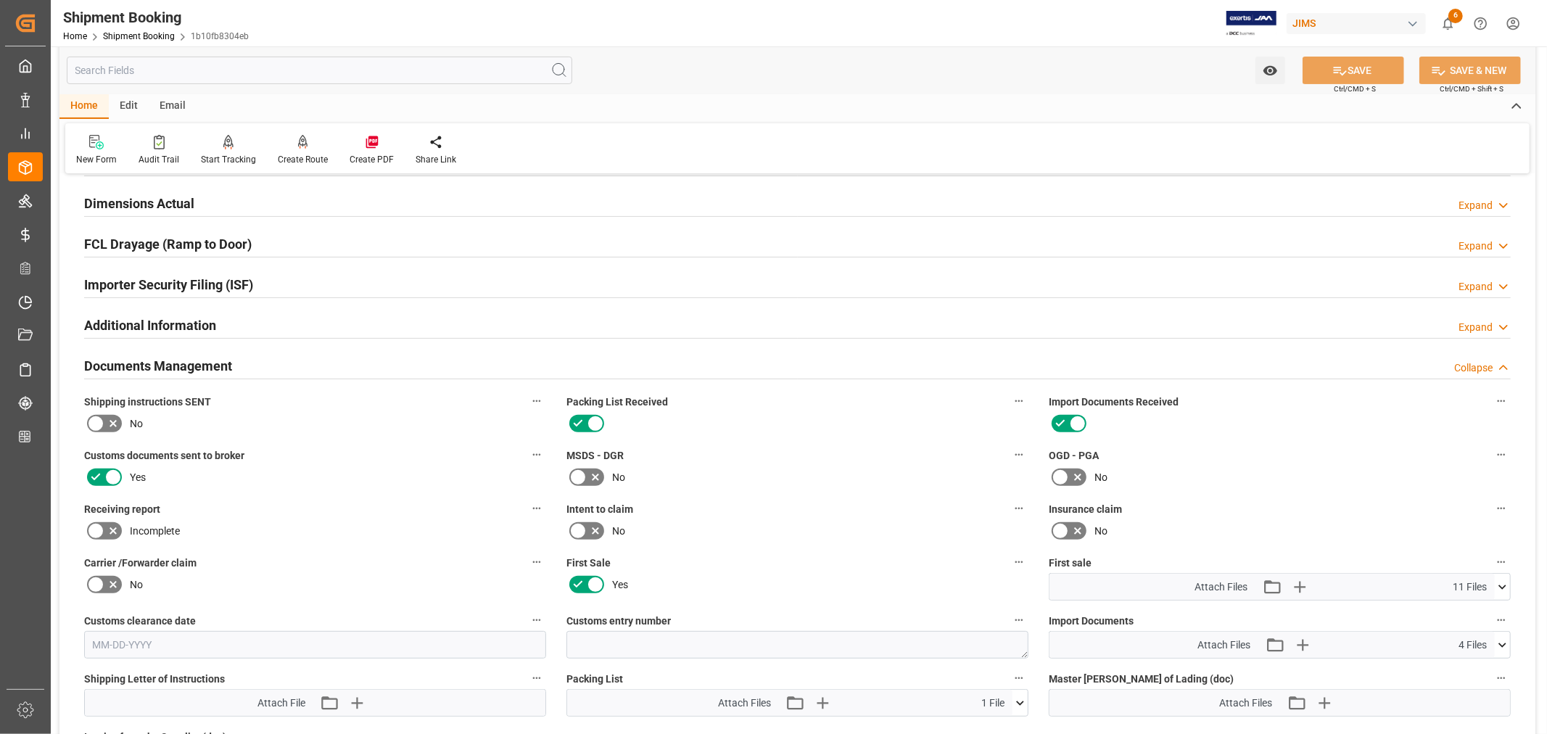
scroll to position [437, 0]
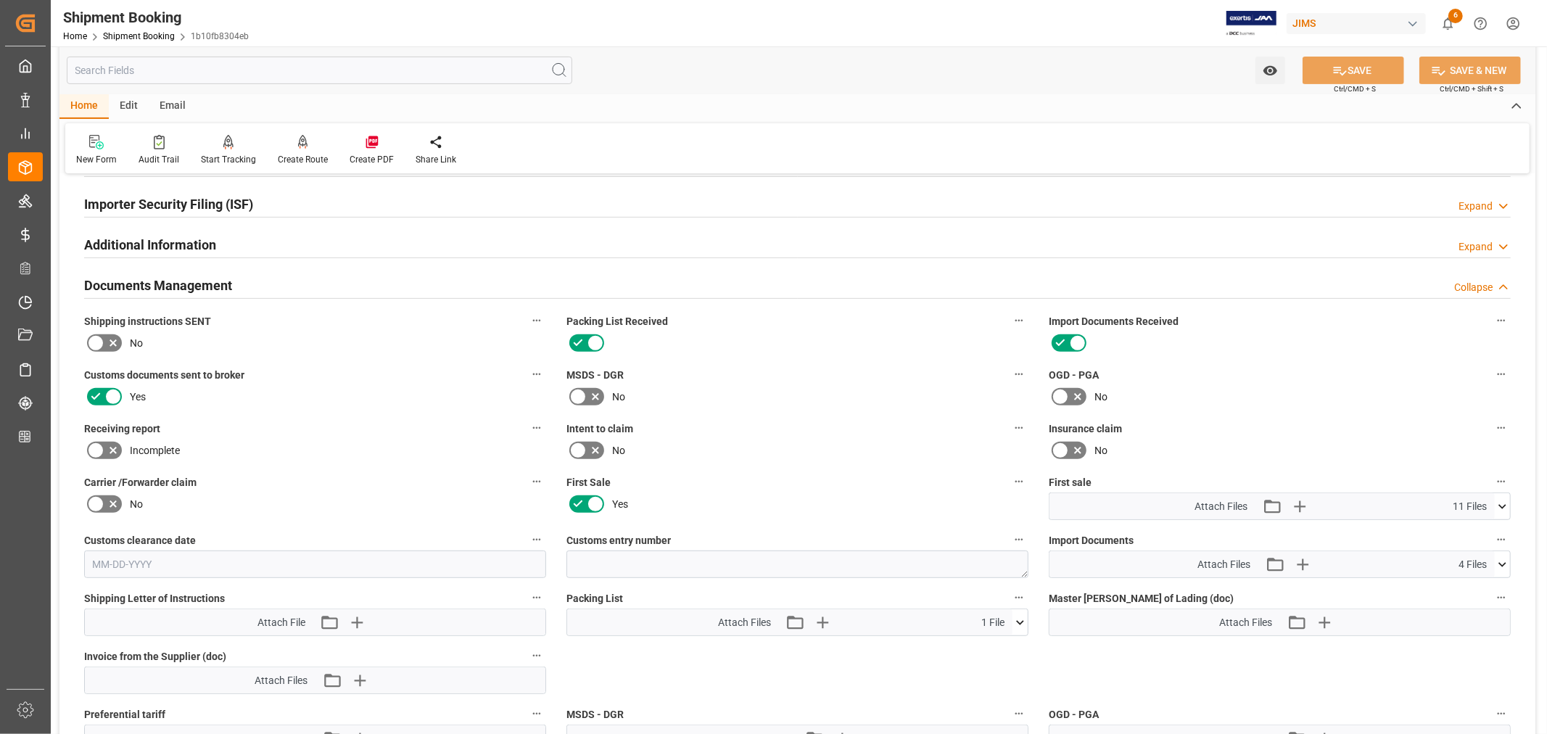
click at [1503, 502] on icon at bounding box center [1502, 506] width 15 height 15
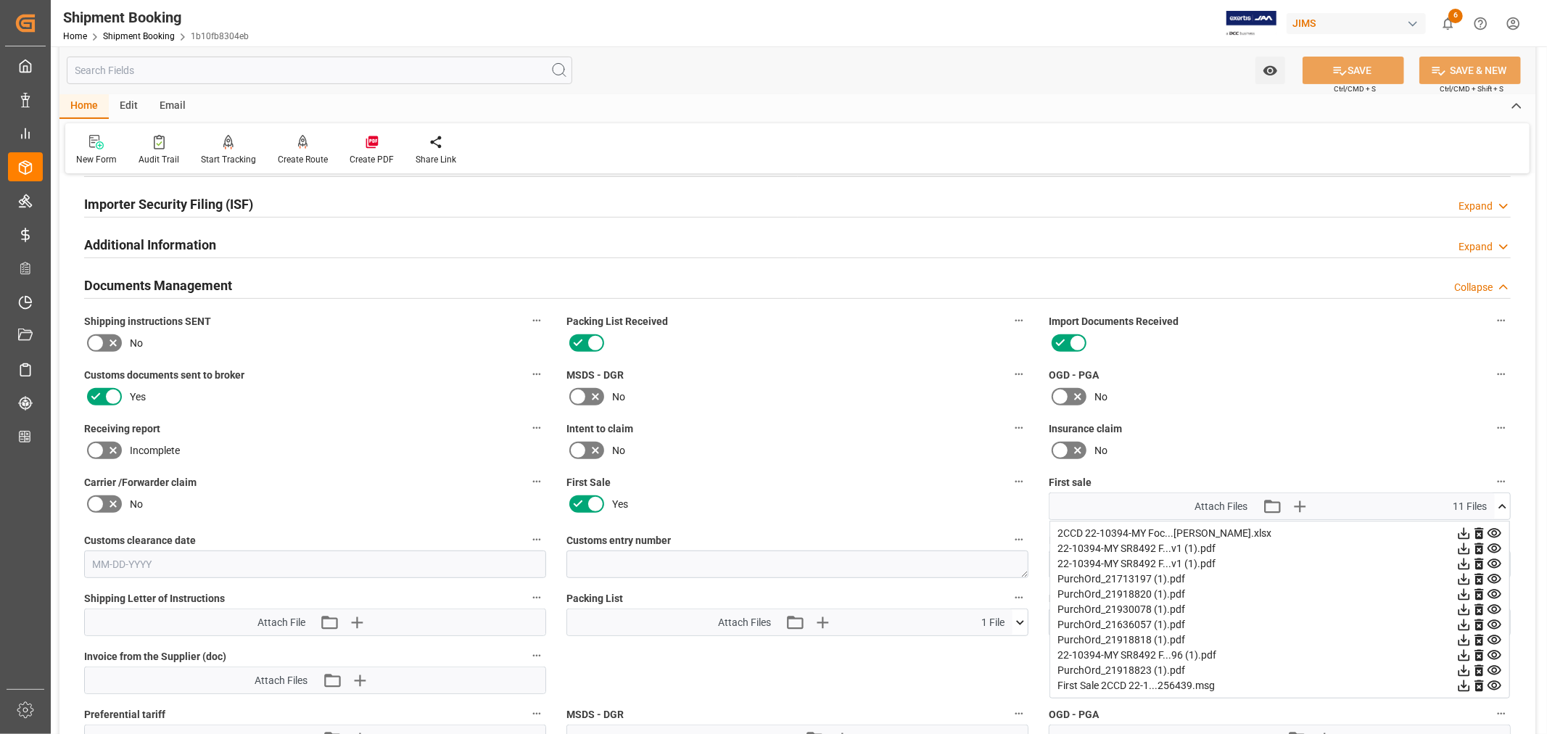
click at [1464, 685] on icon at bounding box center [1464, 686] width 12 height 12
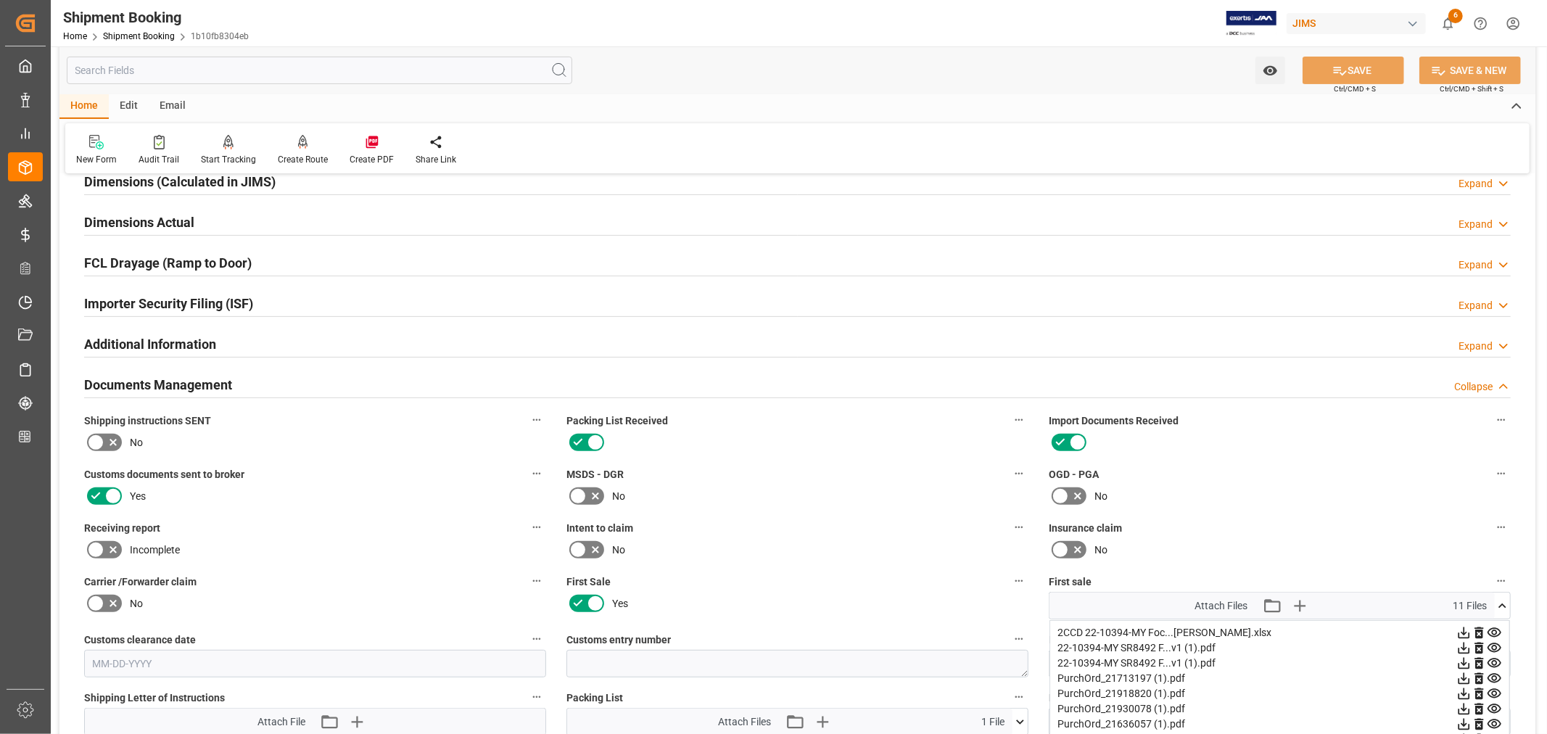
scroll to position [0, 0]
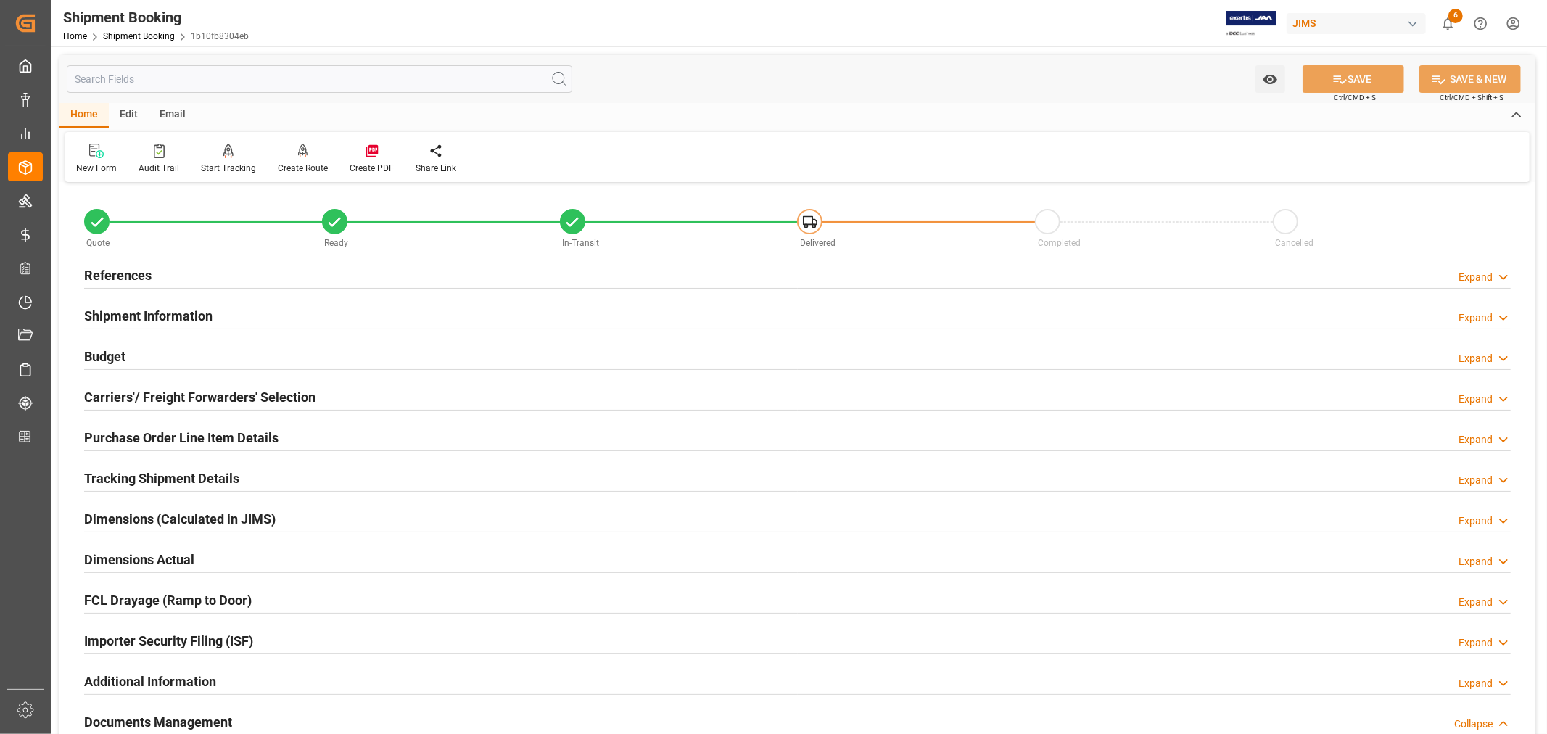
click at [139, 274] on h2 "References" at bounding box center [117, 275] width 67 height 20
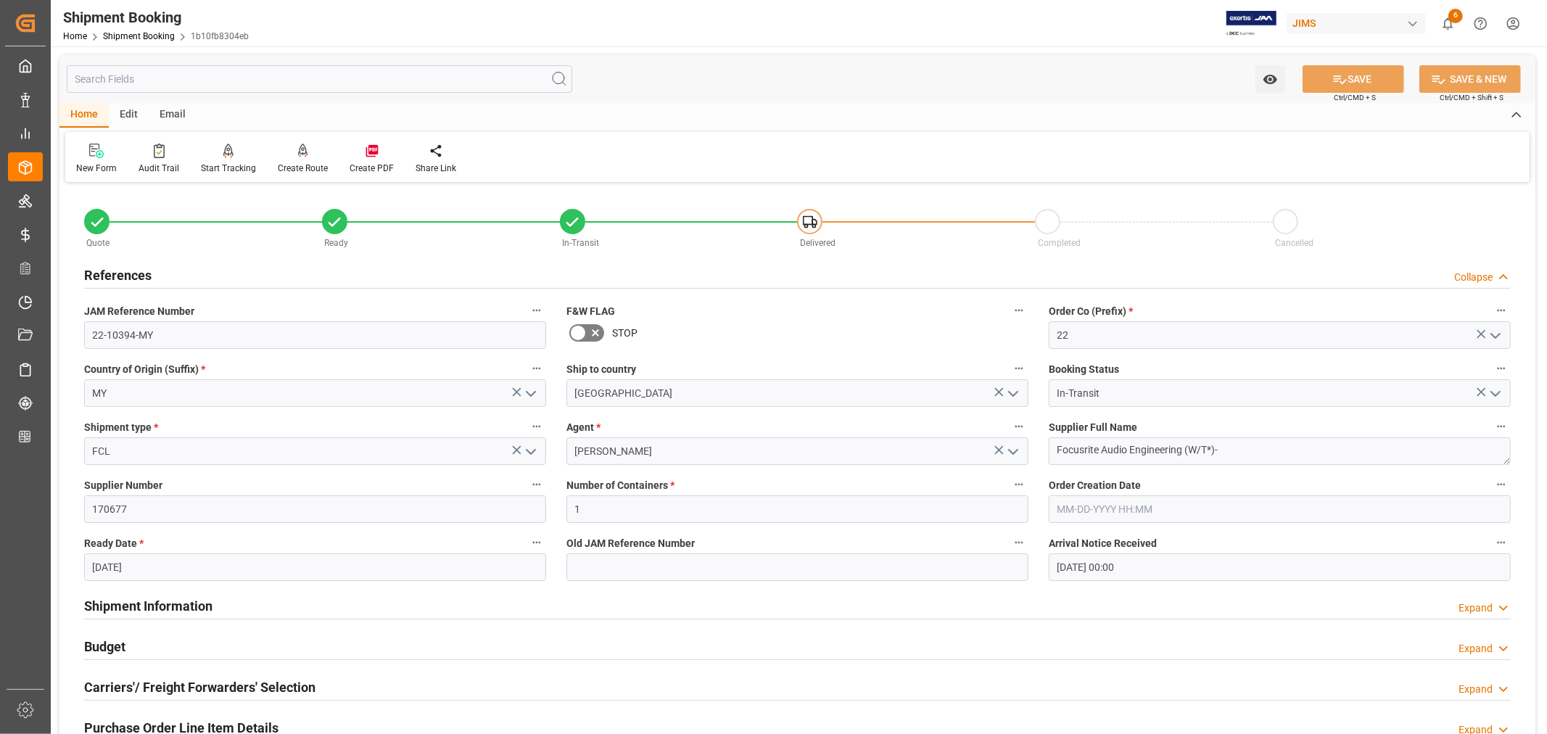
click at [139, 274] on h2 "References" at bounding box center [117, 275] width 67 height 20
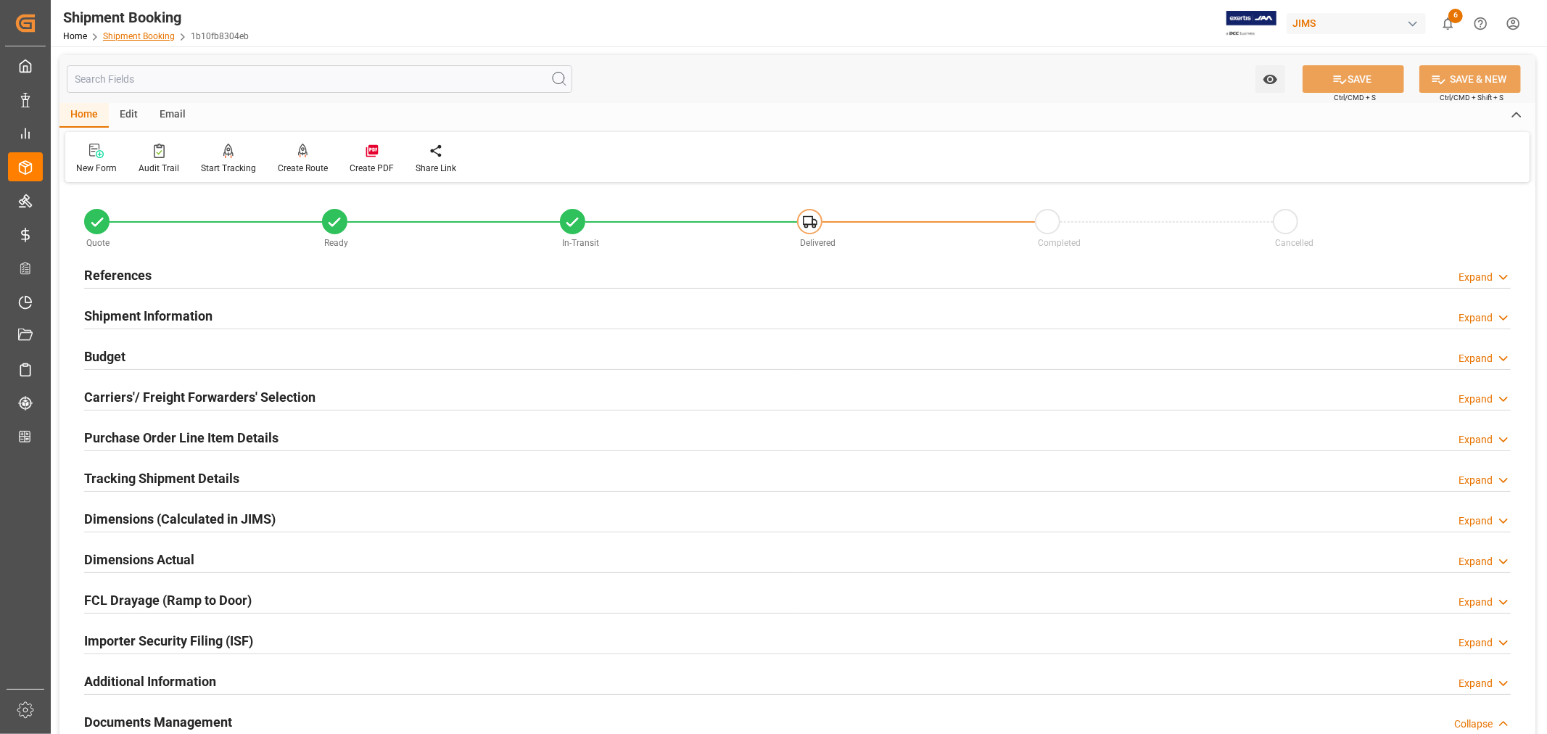
click at [150, 37] on link "Shipment Booking" at bounding box center [139, 36] width 72 height 10
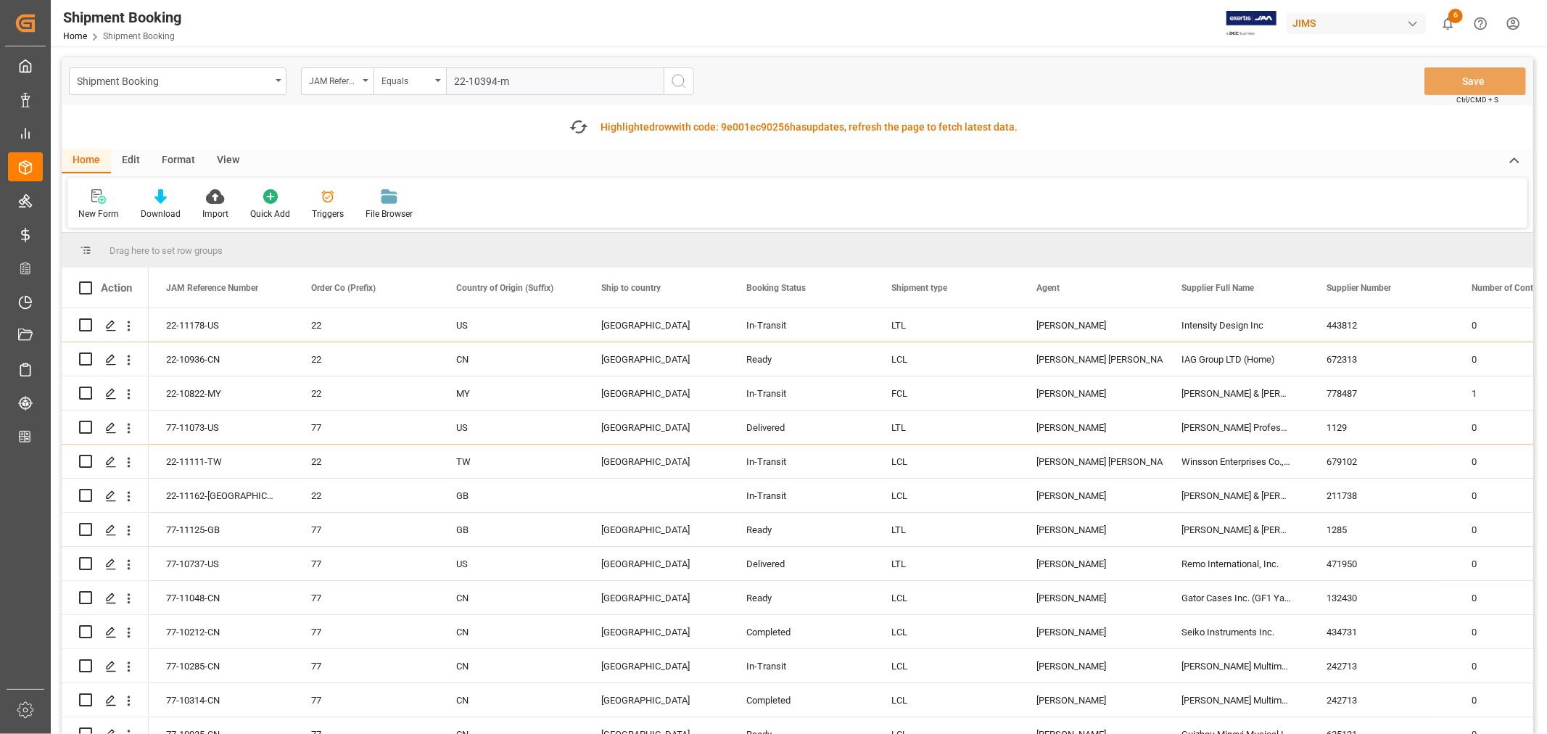
type input "22-10394-my"
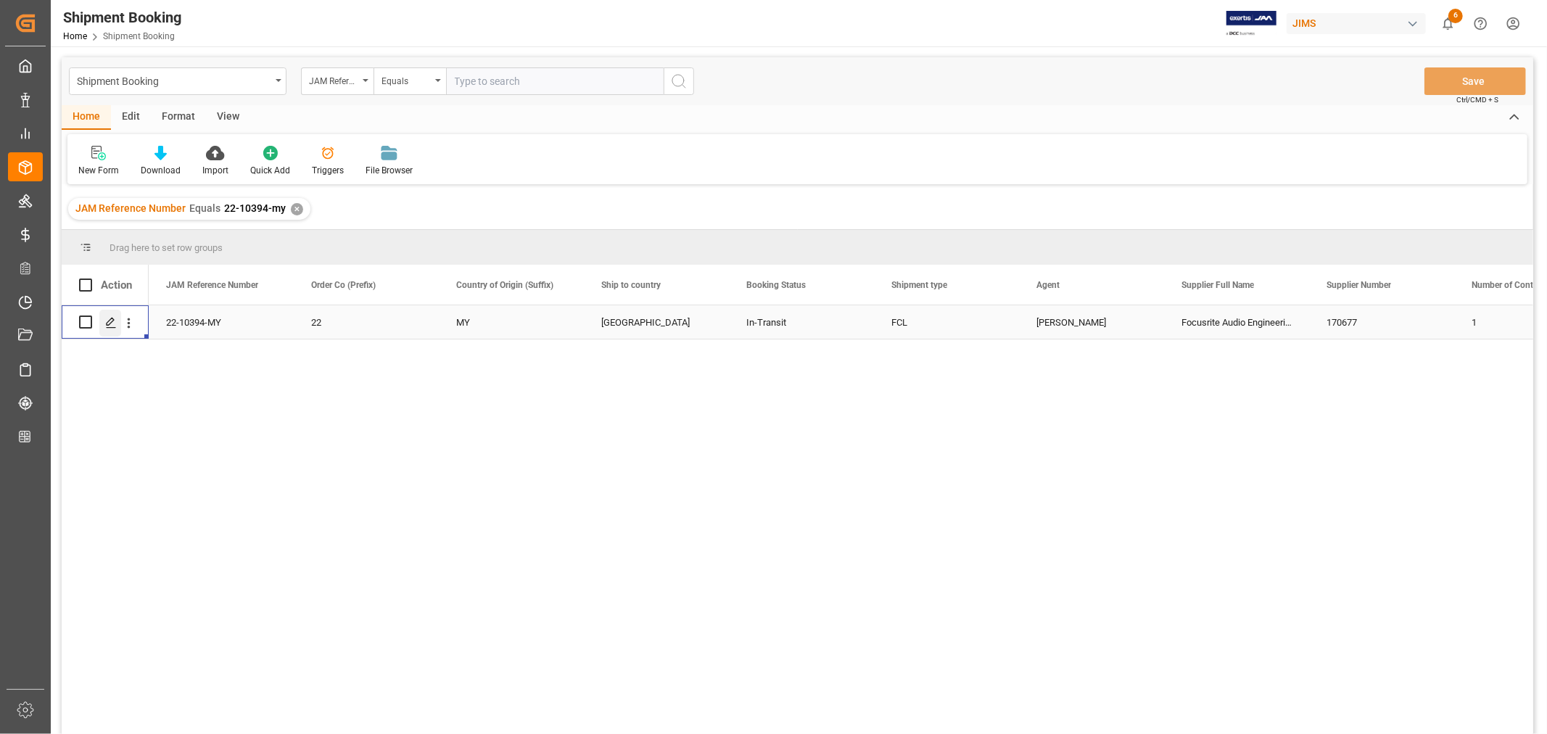
click at [107, 323] on icon "Press SPACE to select this row." at bounding box center [111, 323] width 12 height 12
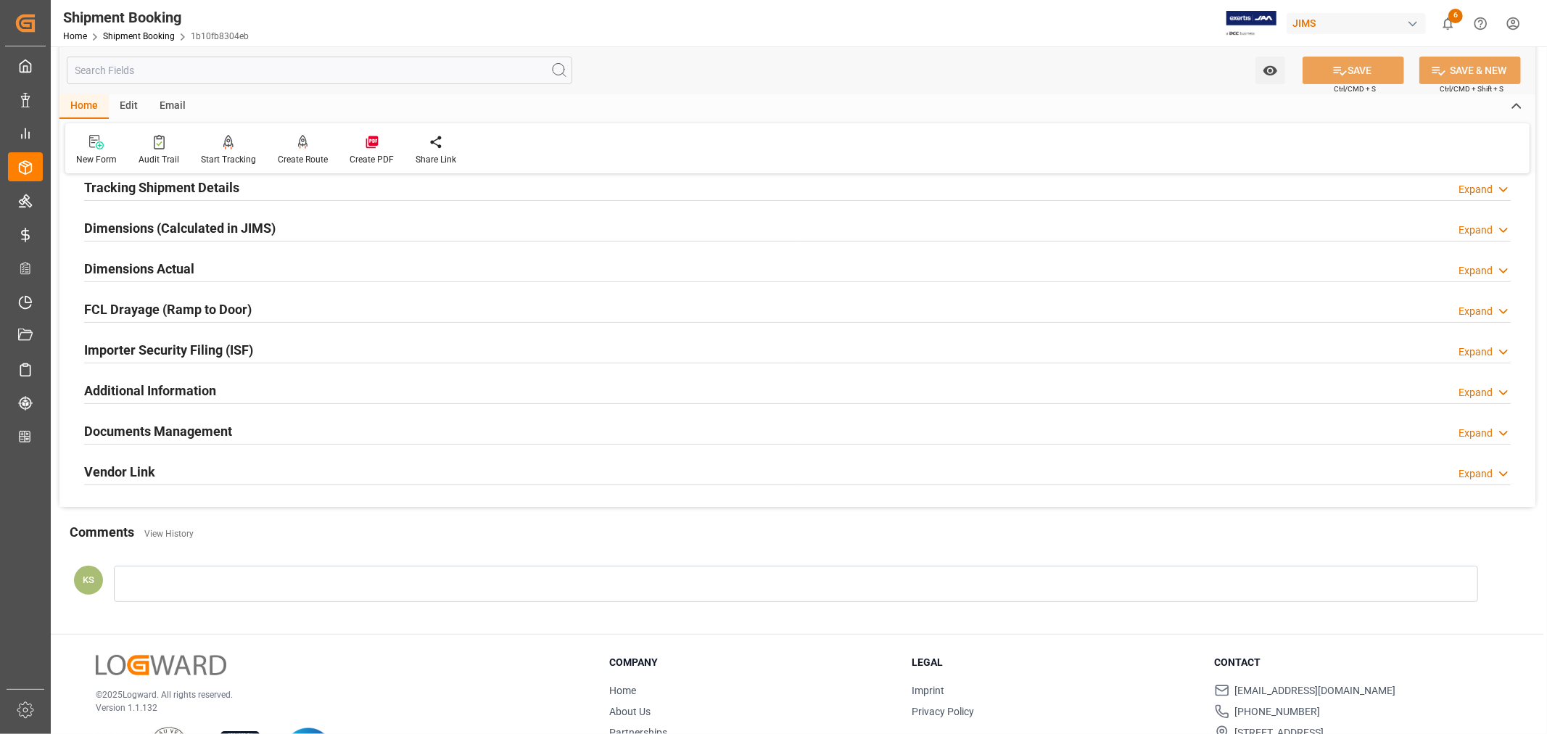
scroll to position [356, 0]
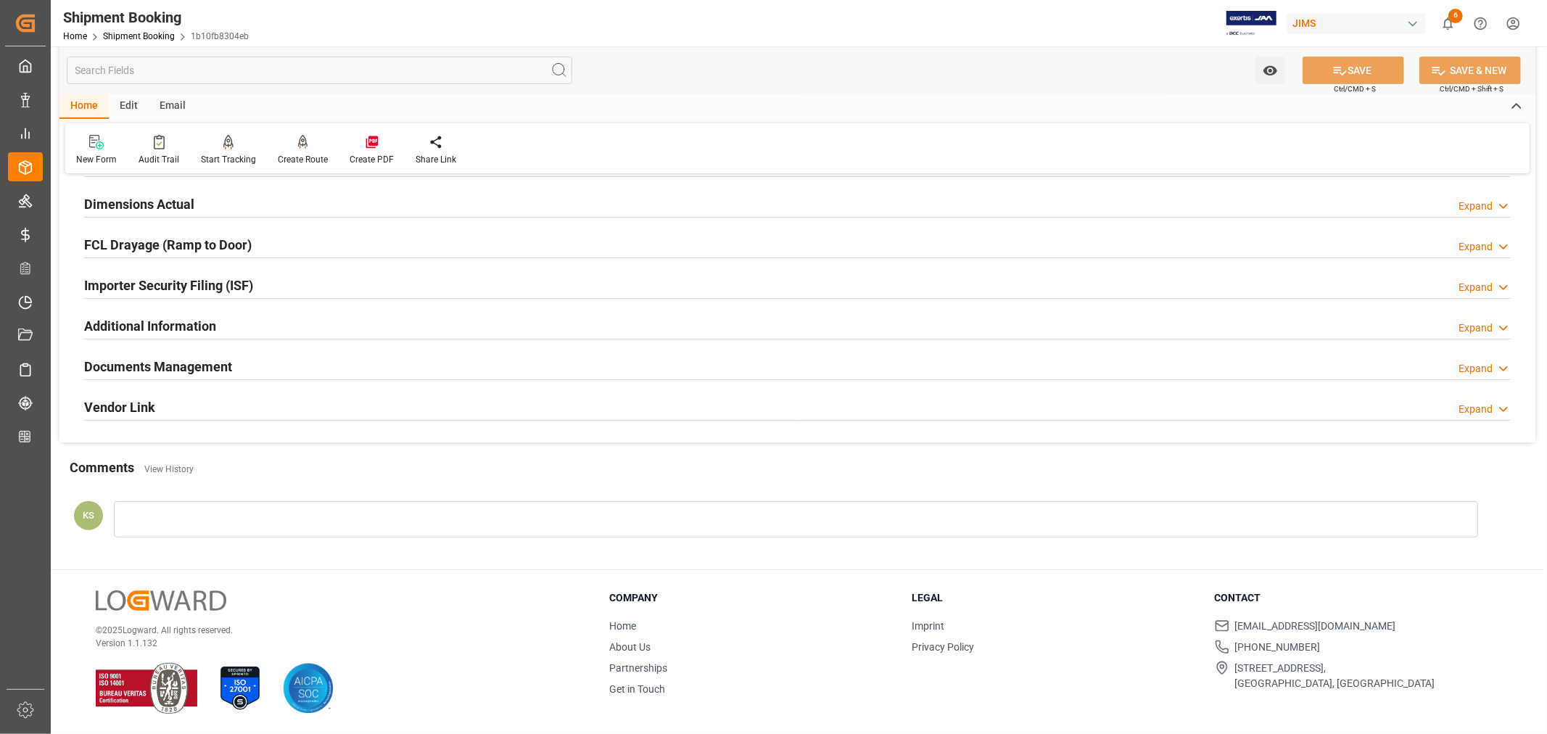
click at [1173, 364] on div "Documents Management Expand" at bounding box center [797, 366] width 1427 height 28
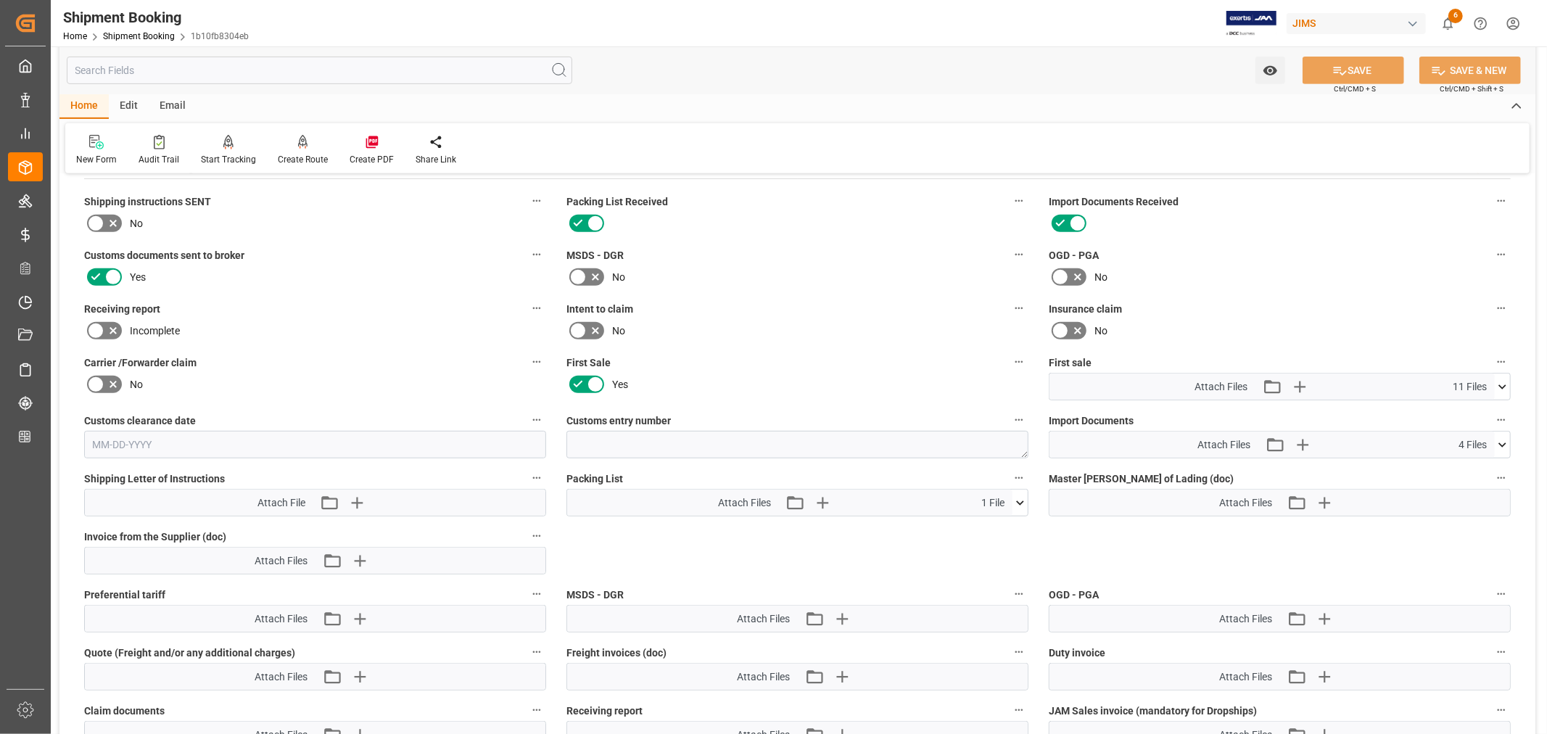
scroll to position [678, 0]
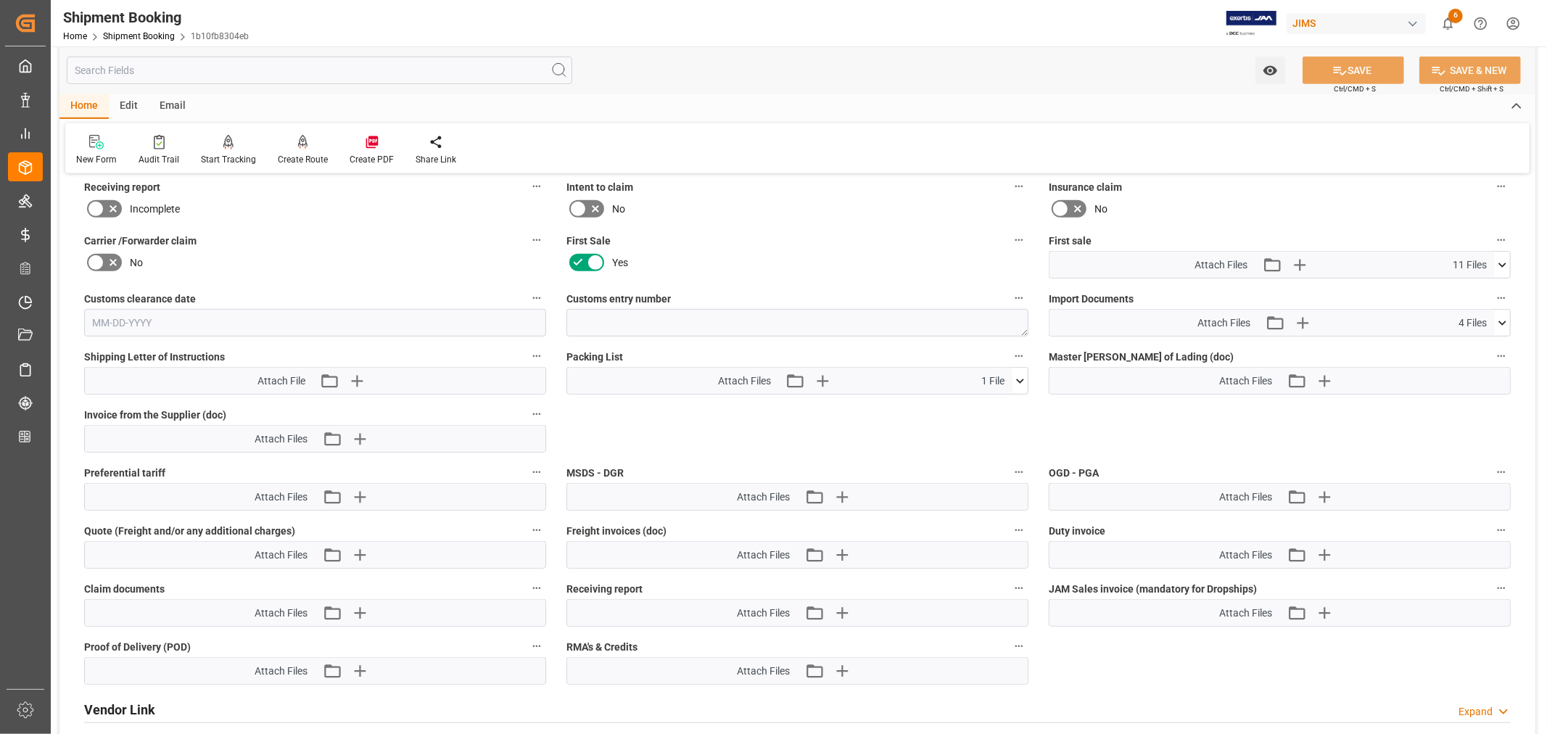
click at [1503, 318] on icon at bounding box center [1502, 322] width 15 height 15
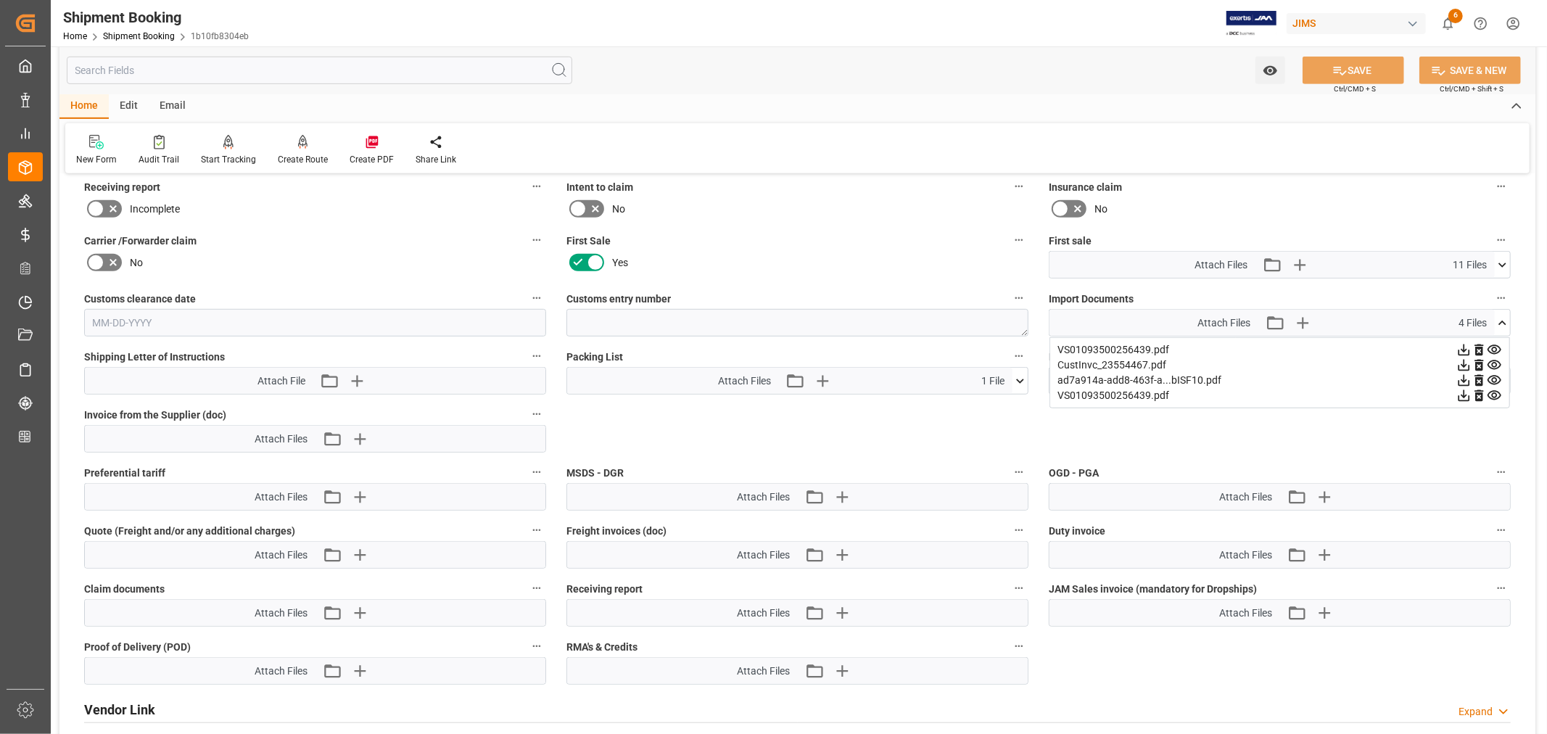
click at [1503, 321] on icon at bounding box center [1502, 323] width 8 height 4
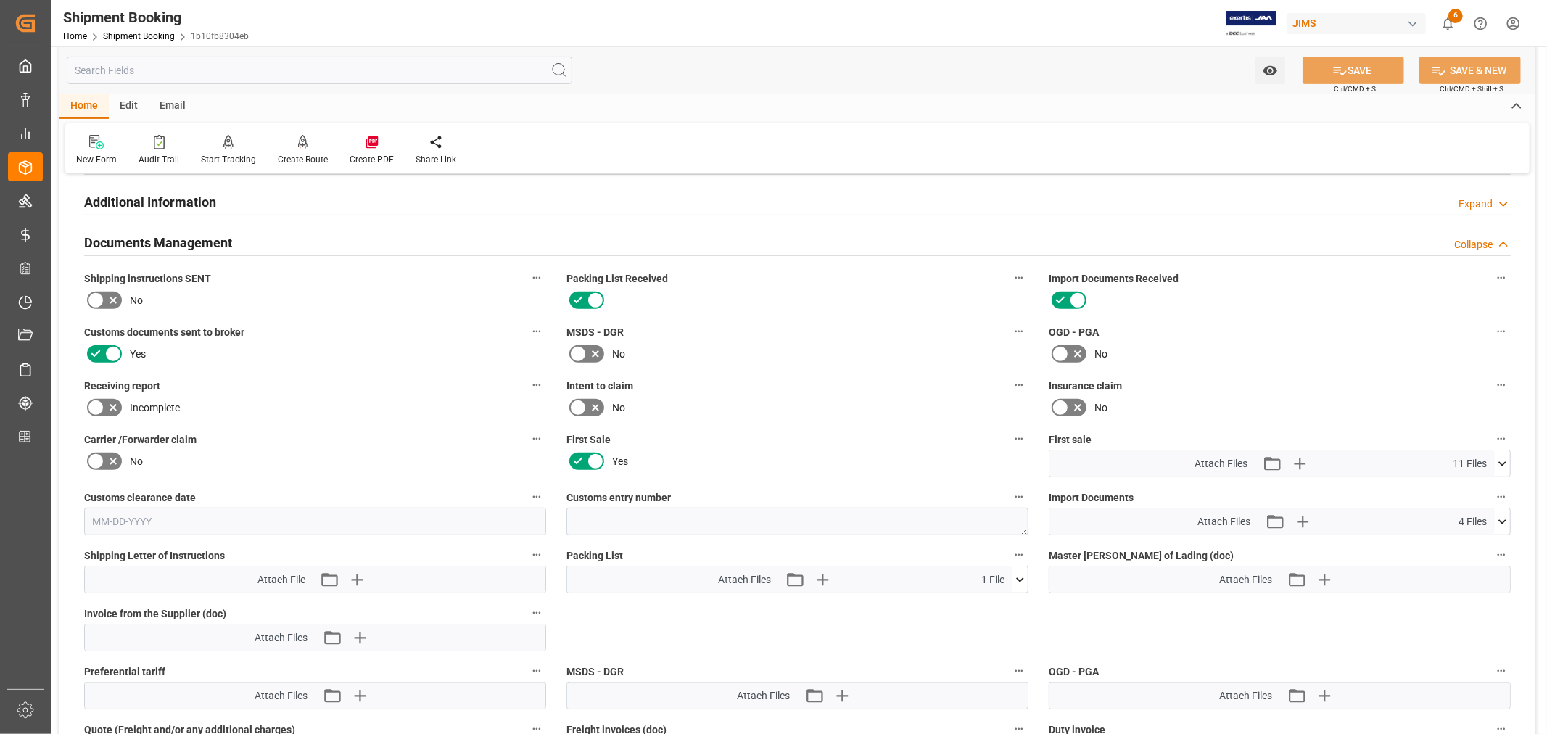
scroll to position [0, 0]
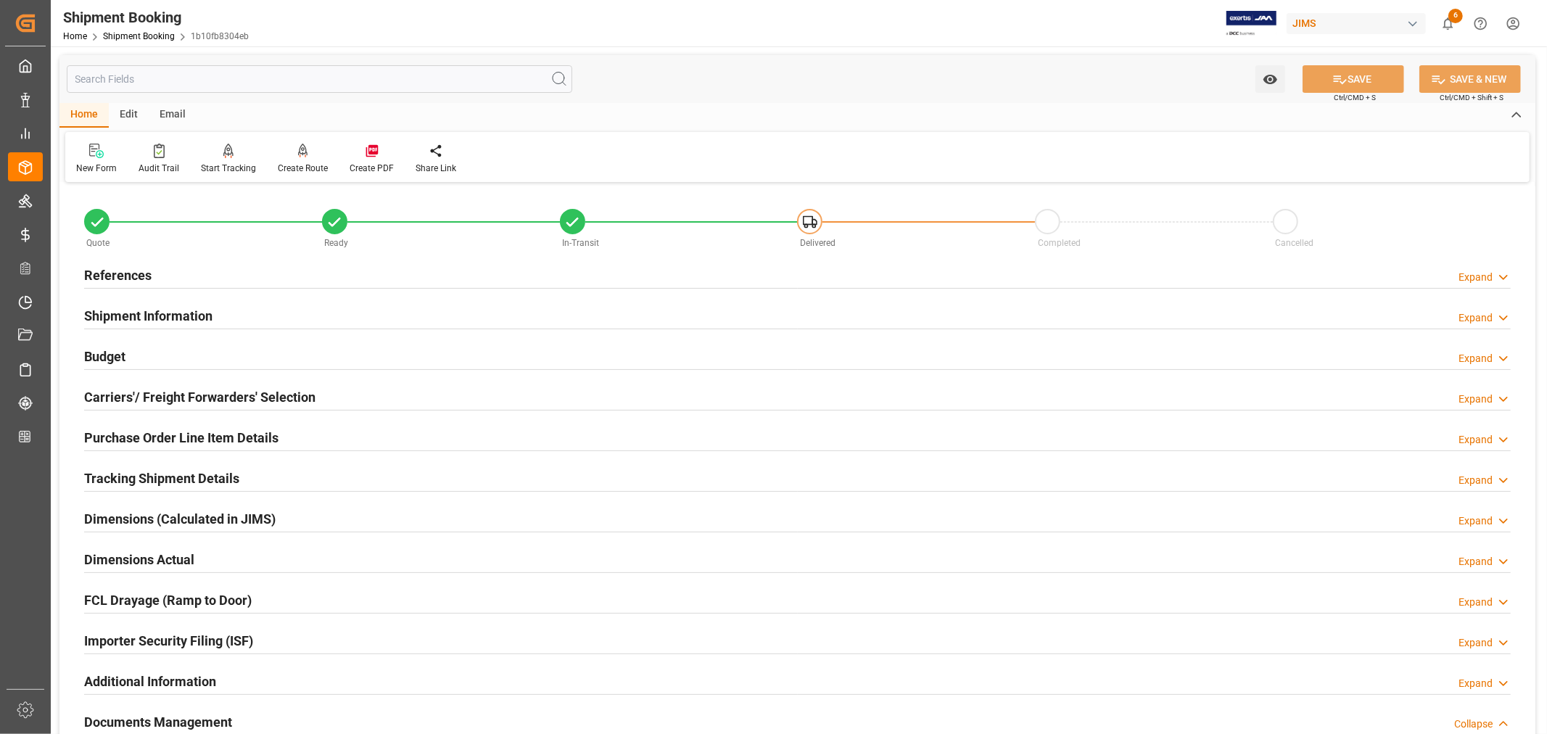
click at [129, 272] on h2 "References" at bounding box center [117, 275] width 67 height 20
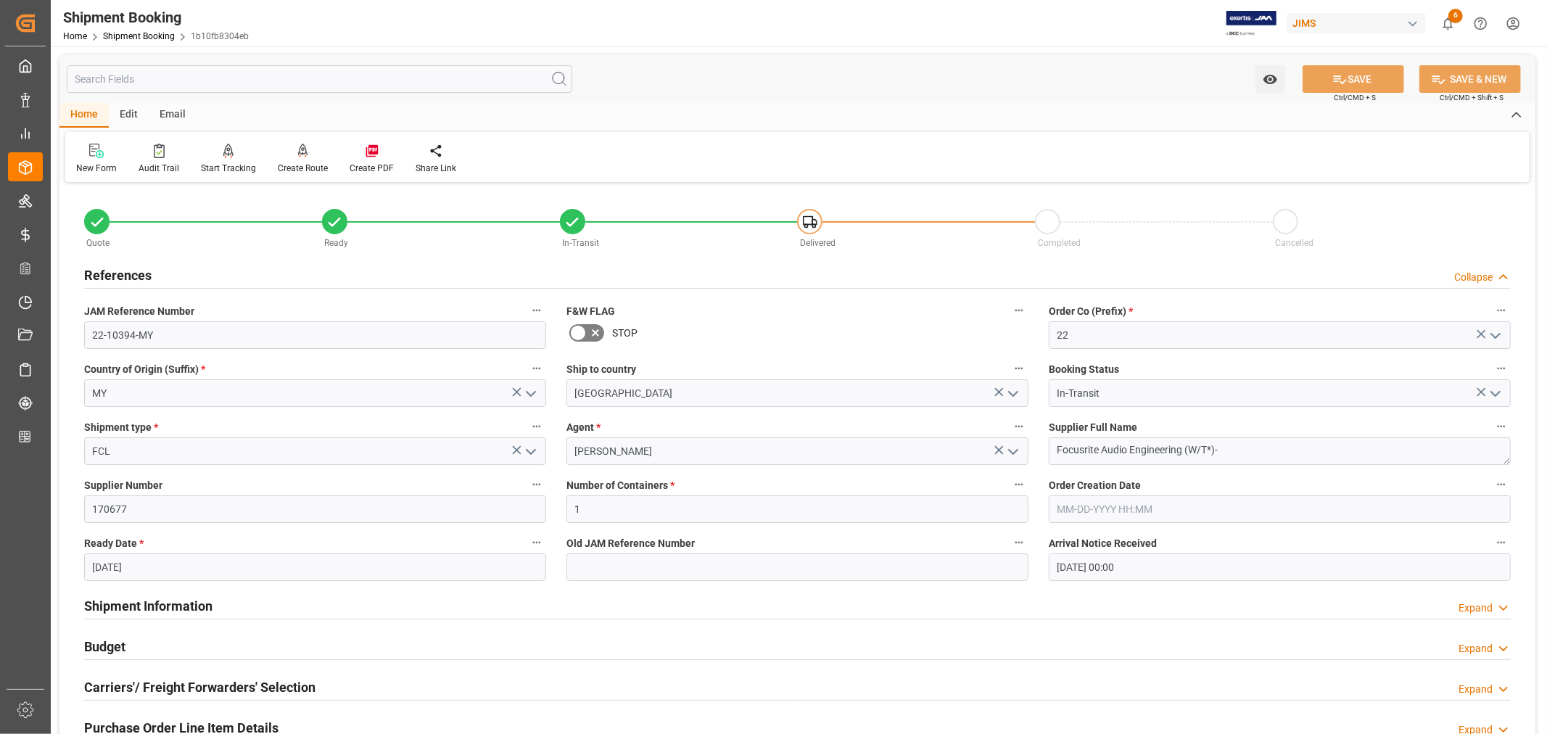
click at [129, 272] on h2 "References" at bounding box center [117, 275] width 67 height 20
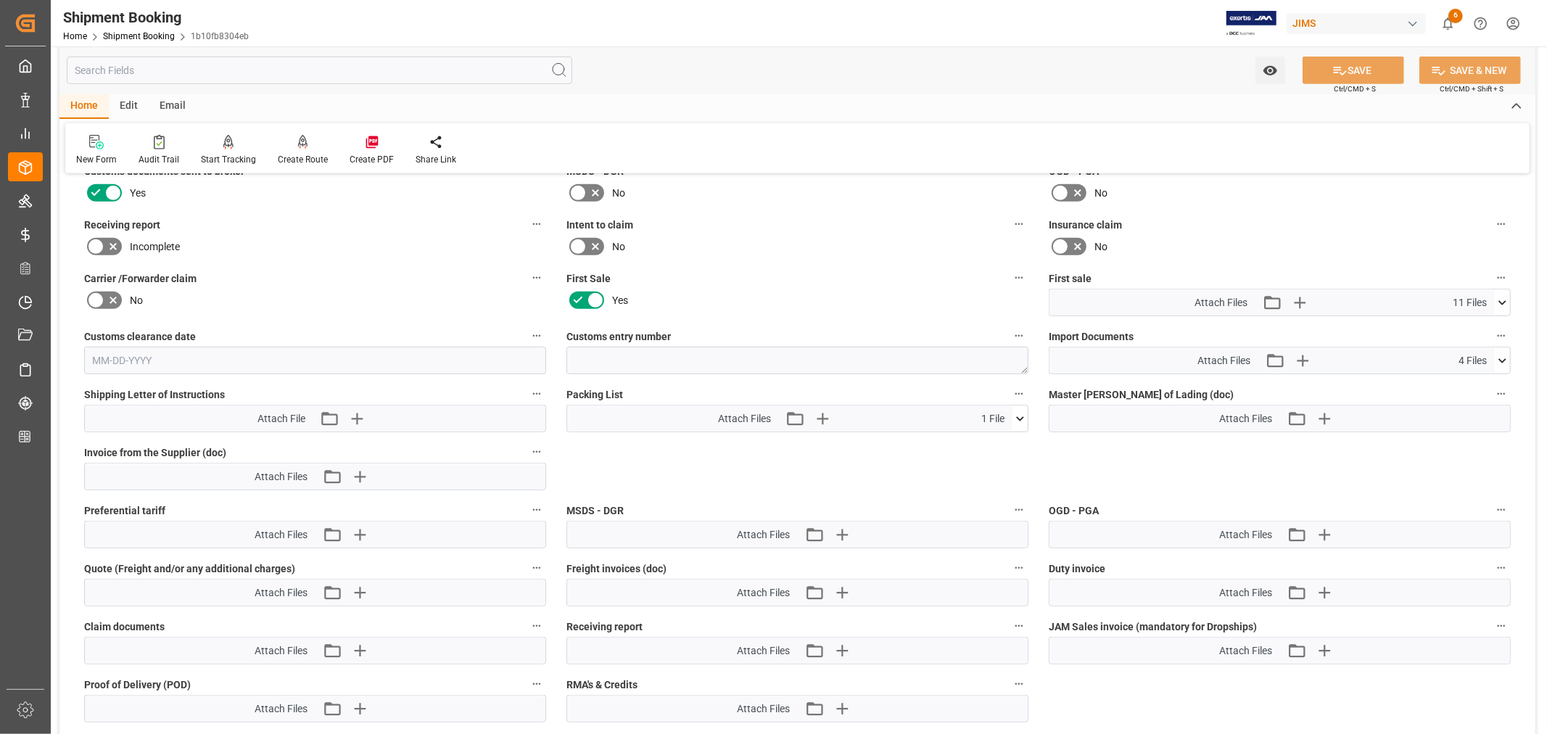
scroll to position [644, 0]
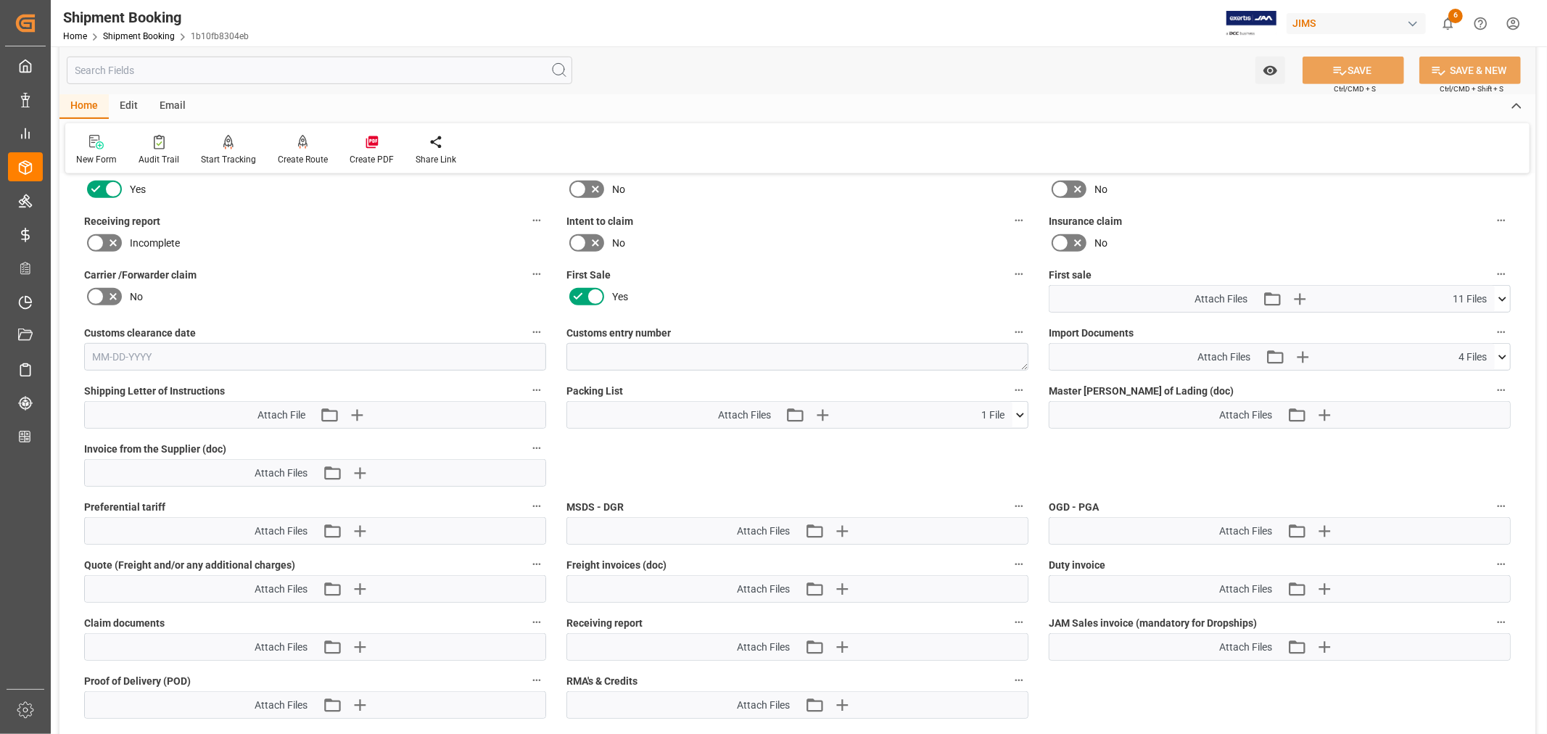
click at [1503, 297] on icon at bounding box center [1502, 299] width 15 height 15
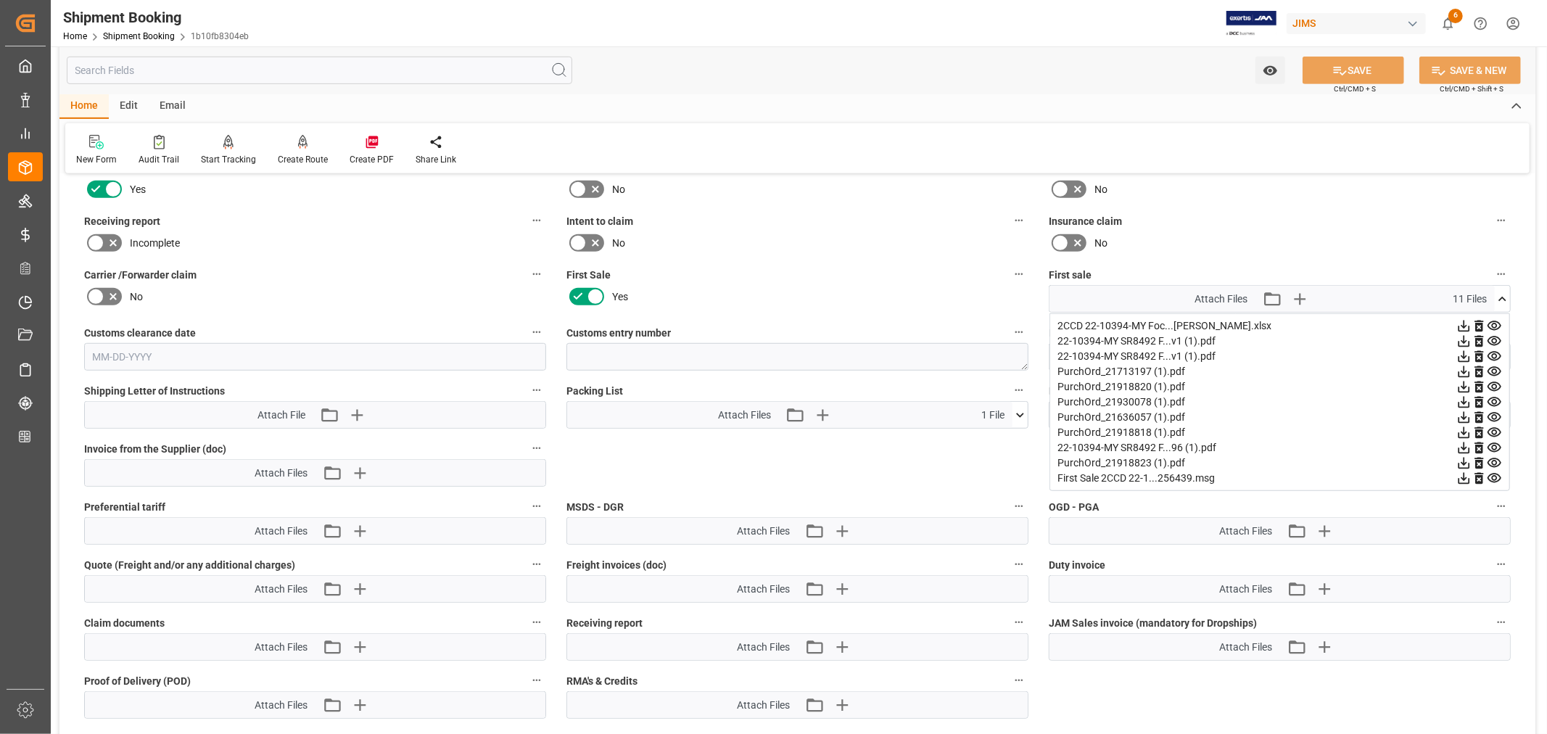
click at [1503, 297] on icon at bounding box center [1502, 299] width 15 height 15
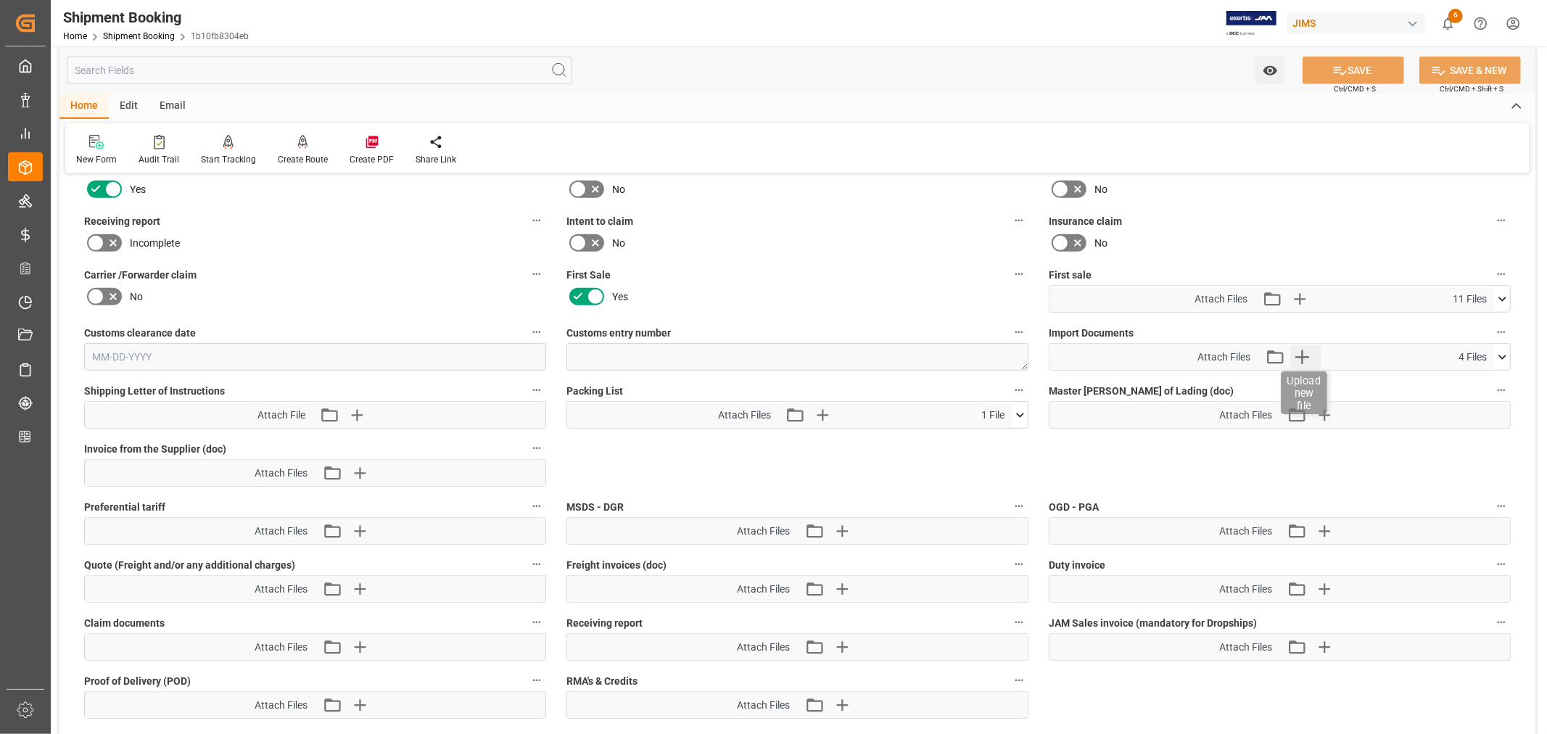
click at [1304, 354] on icon "button" at bounding box center [1301, 356] width 23 height 23
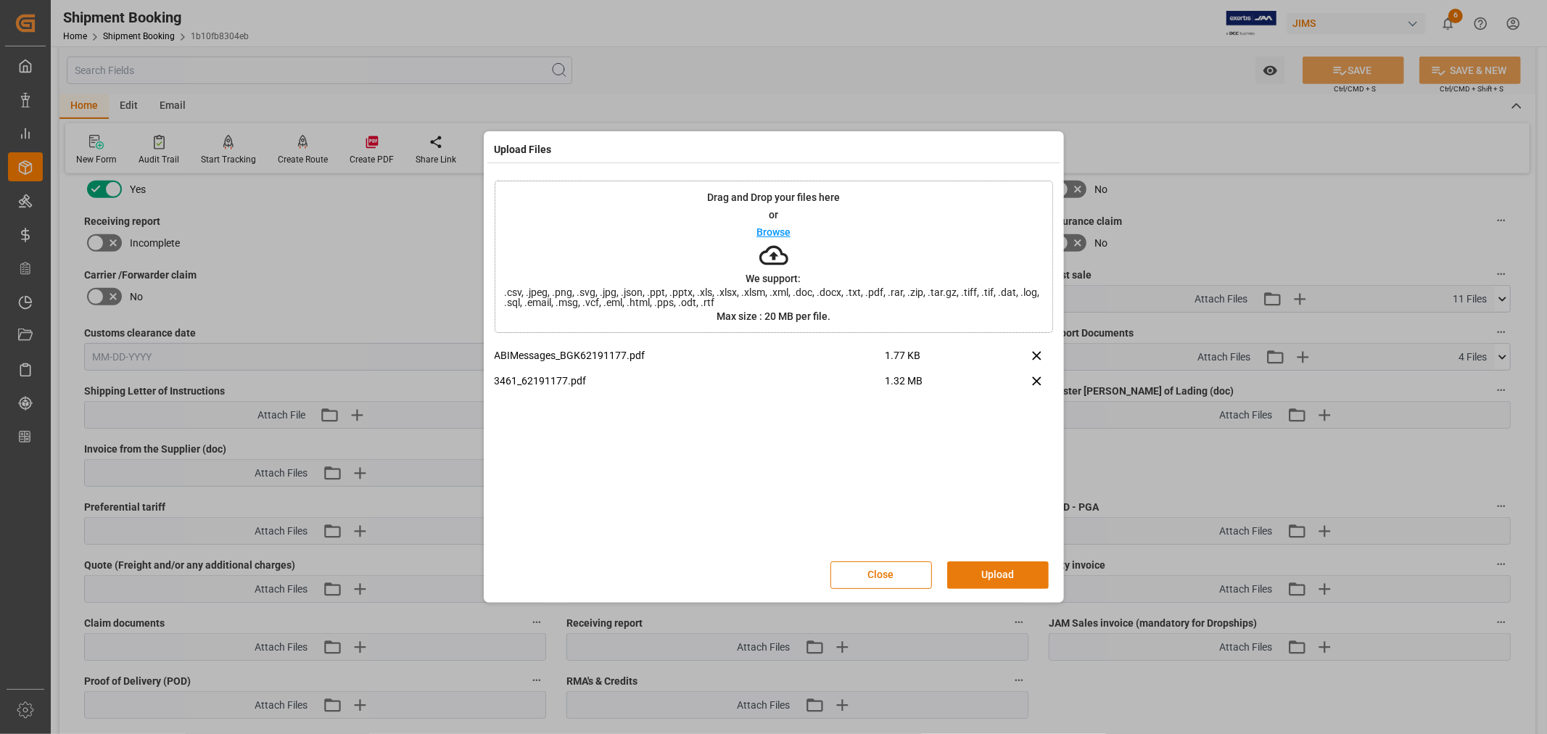
click at [980, 575] on button "Upload" at bounding box center [998, 575] width 102 height 28
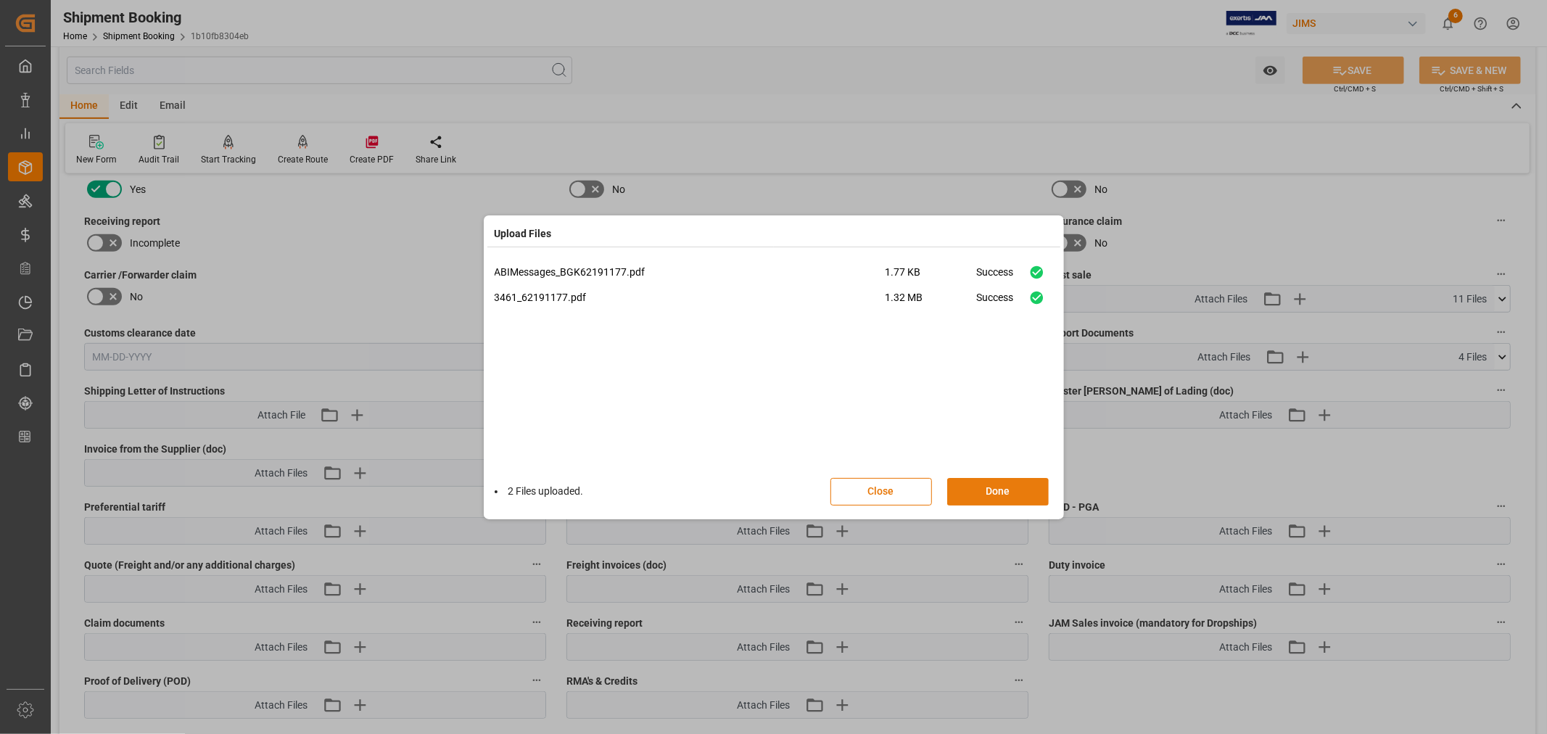
click at [999, 490] on button "Done" at bounding box center [998, 492] width 102 height 28
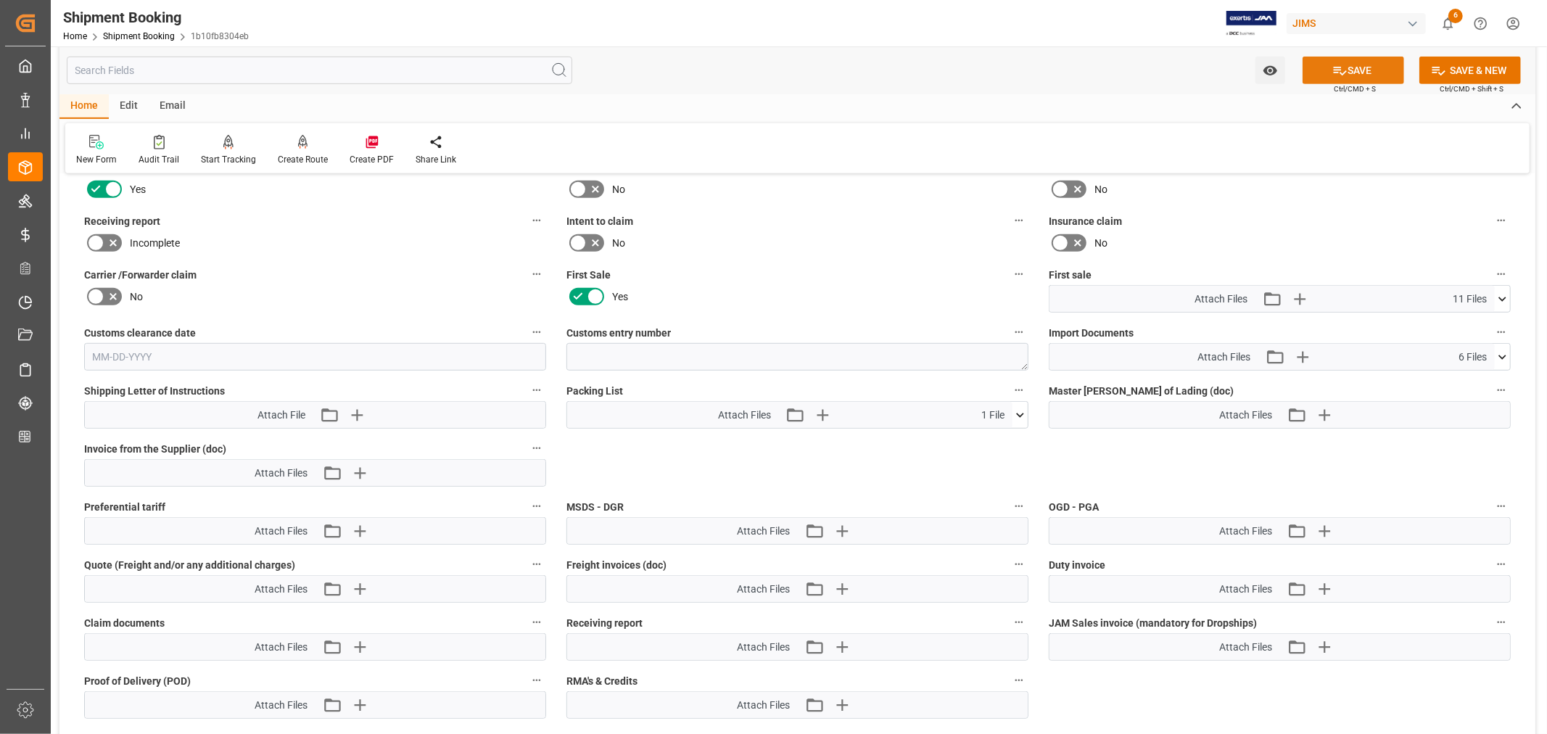
click at [1355, 65] on button "SAVE" at bounding box center [1354, 71] width 102 height 28
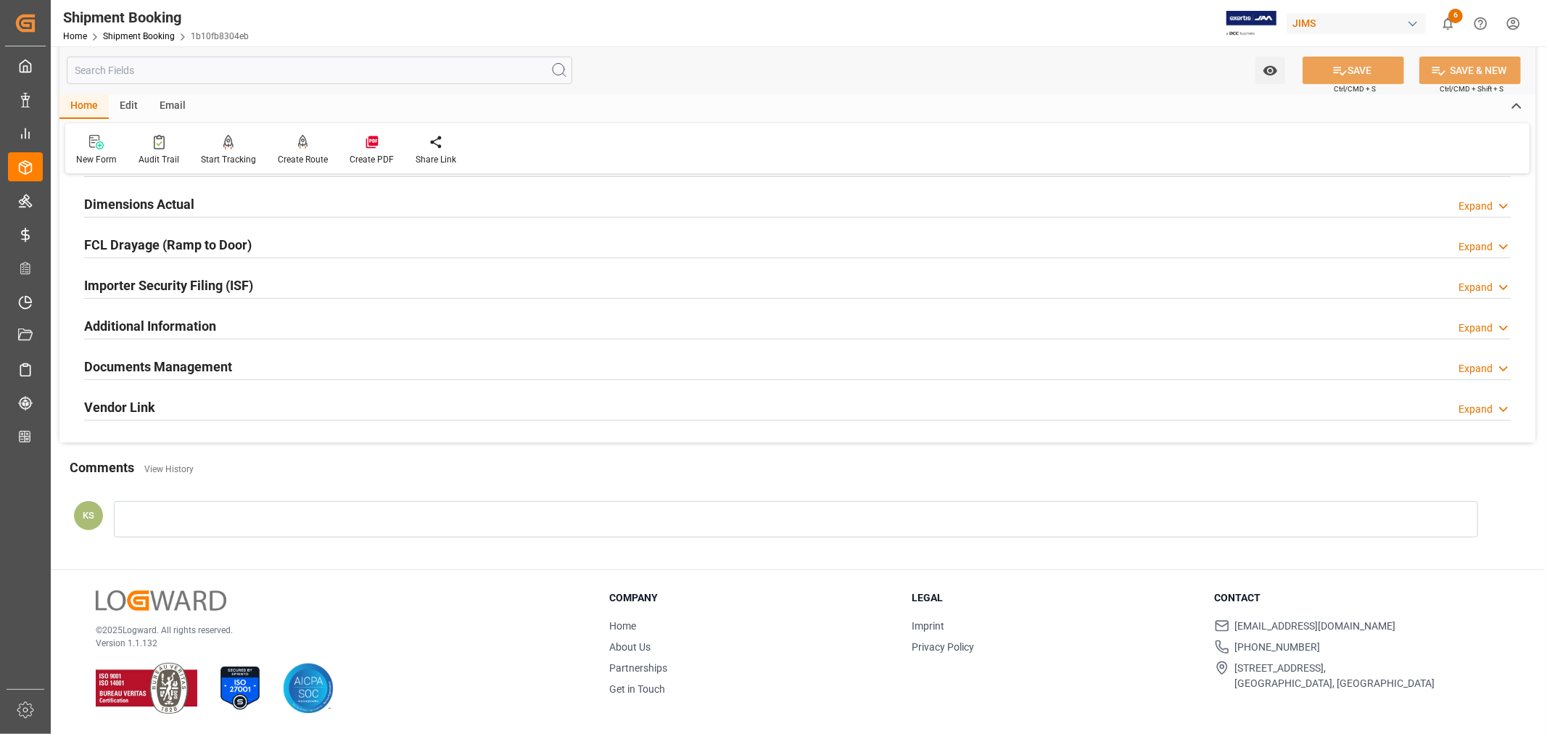
scroll to position [356, 0]
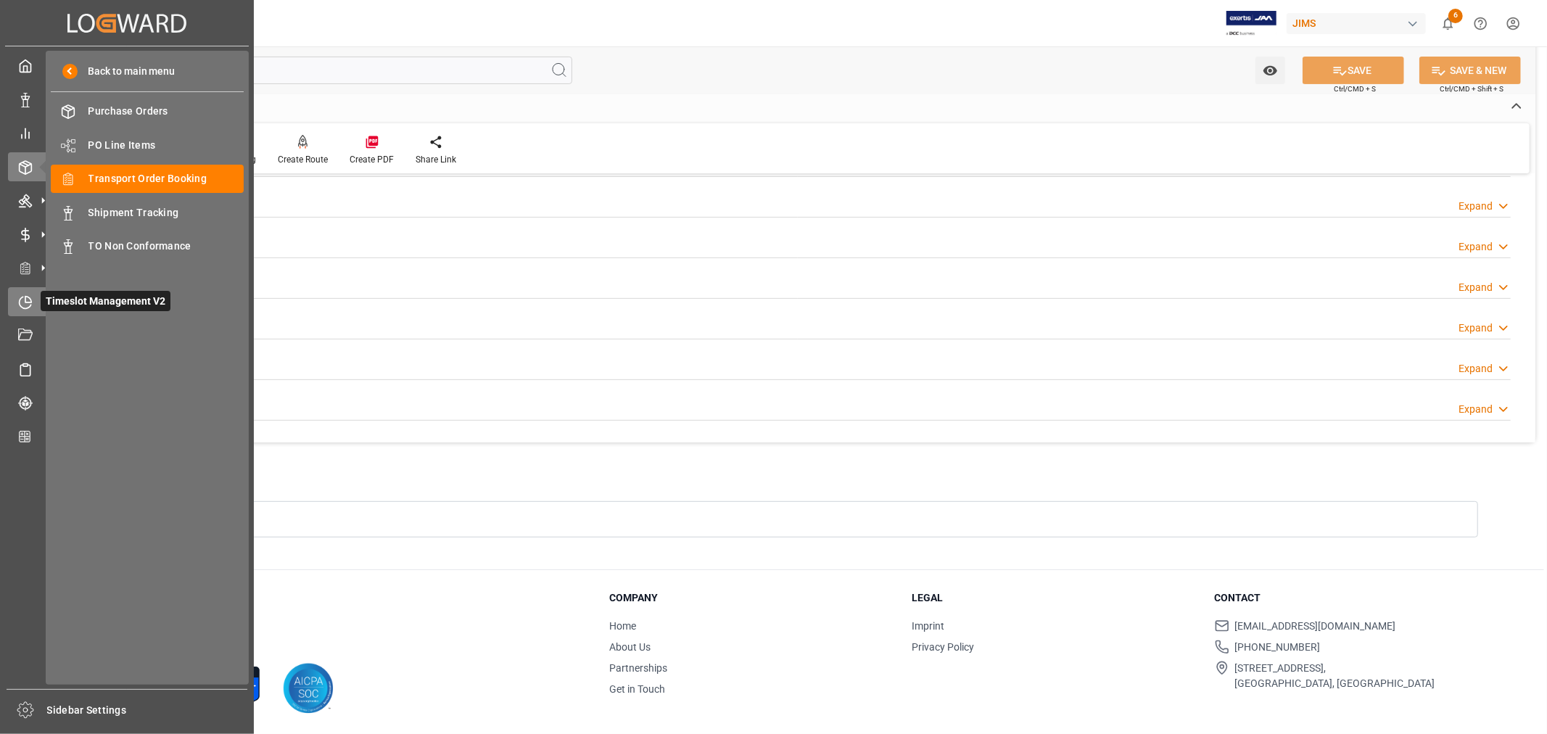
click at [25, 296] on icon at bounding box center [28, 299] width 6 height 6
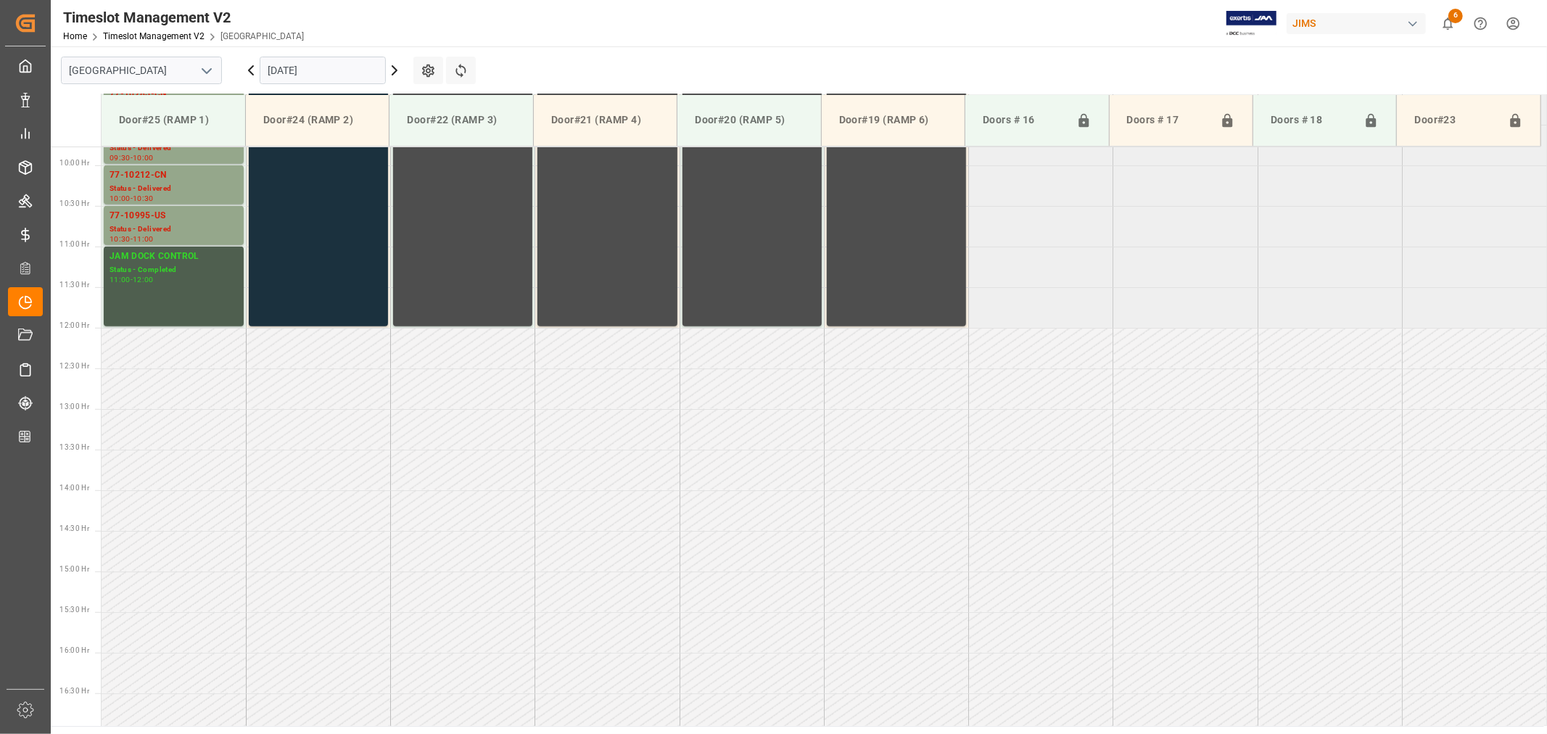
scroll to position [802, 0]
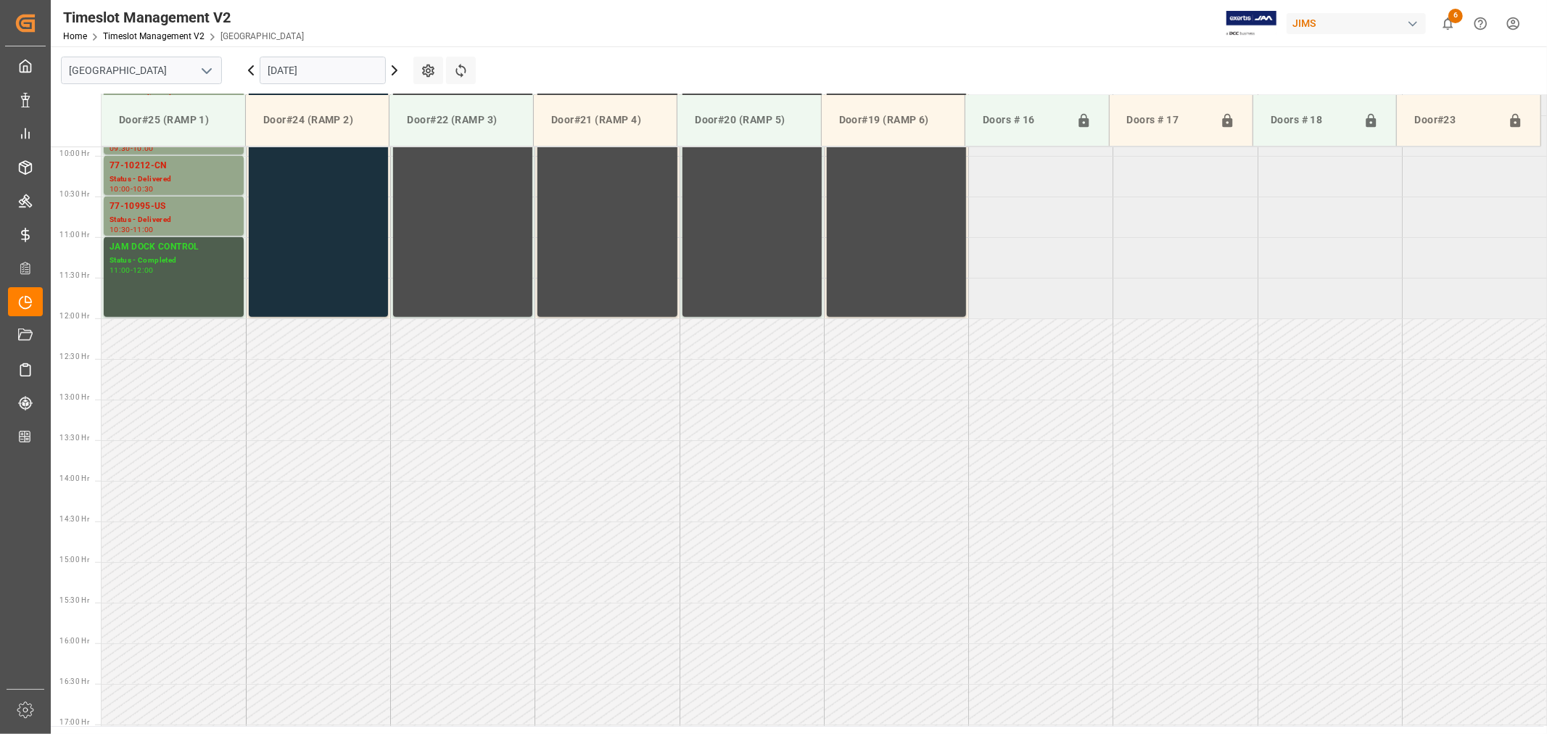
click at [212, 73] on icon "open menu" at bounding box center [206, 70] width 17 height 17
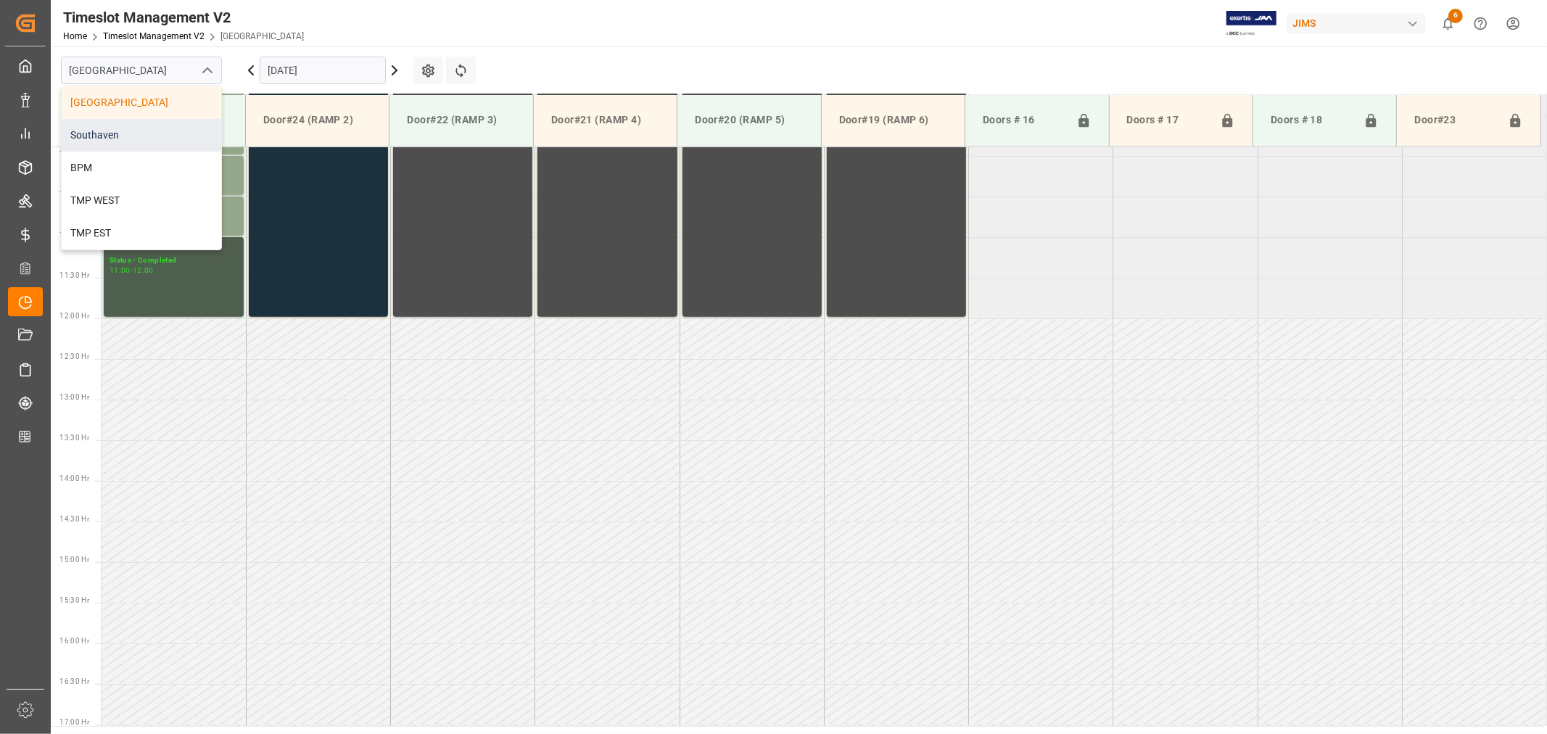
click at [117, 131] on div "Southaven" at bounding box center [142, 135] width 160 height 33
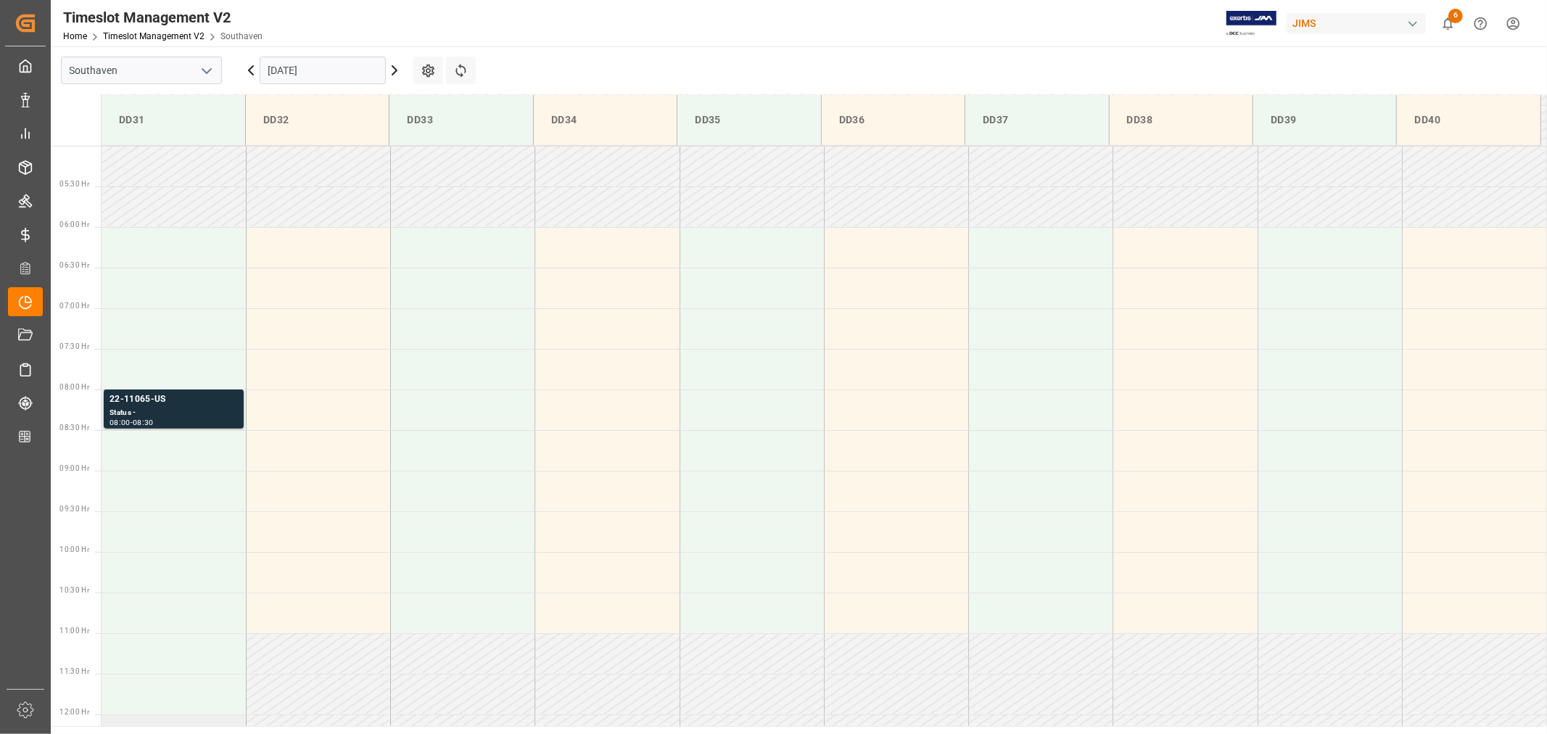
scroll to position [400, 0]
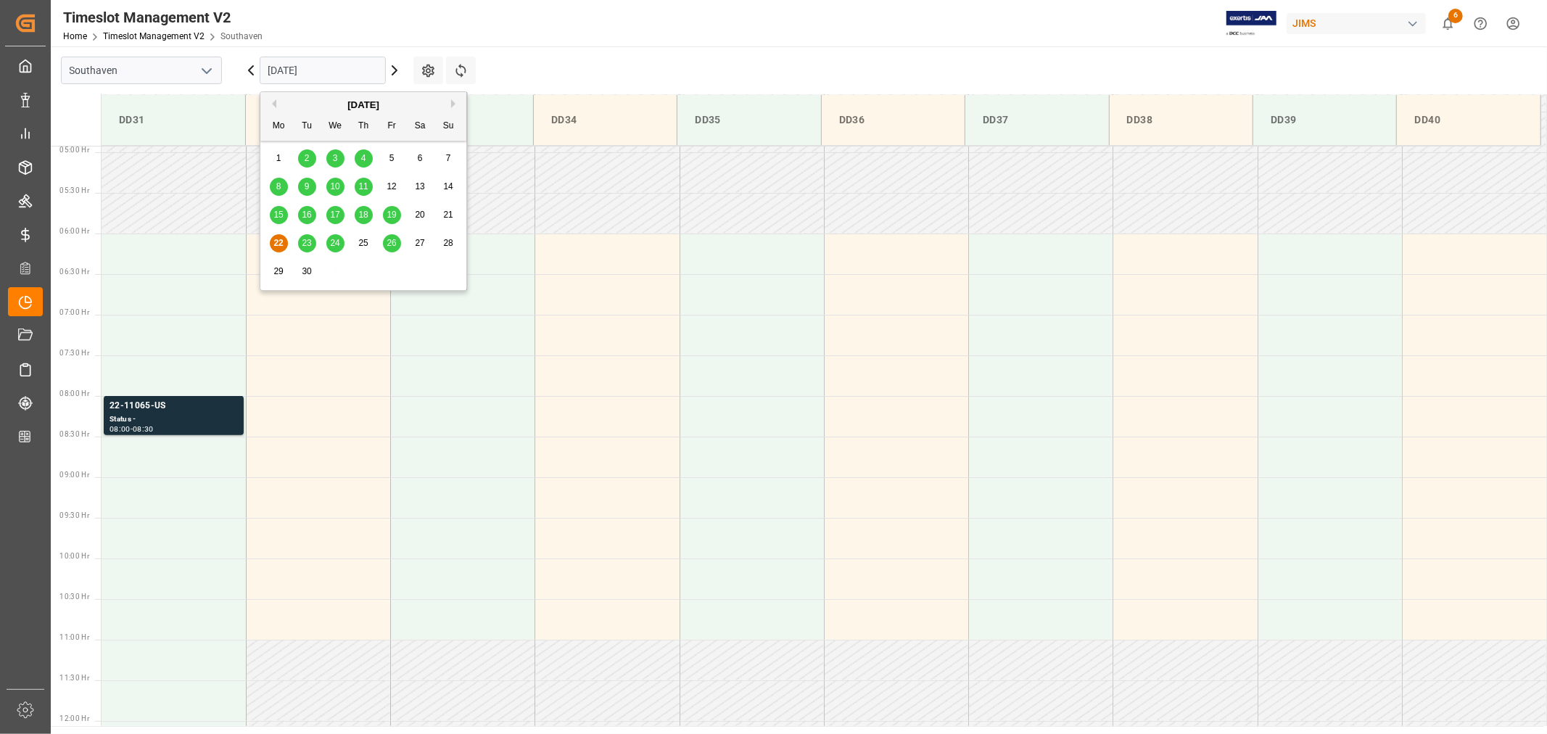
click at [319, 73] on input "09-22-2025" at bounding box center [323, 71] width 126 height 28
click at [305, 242] on span "23" at bounding box center [306, 243] width 9 height 10
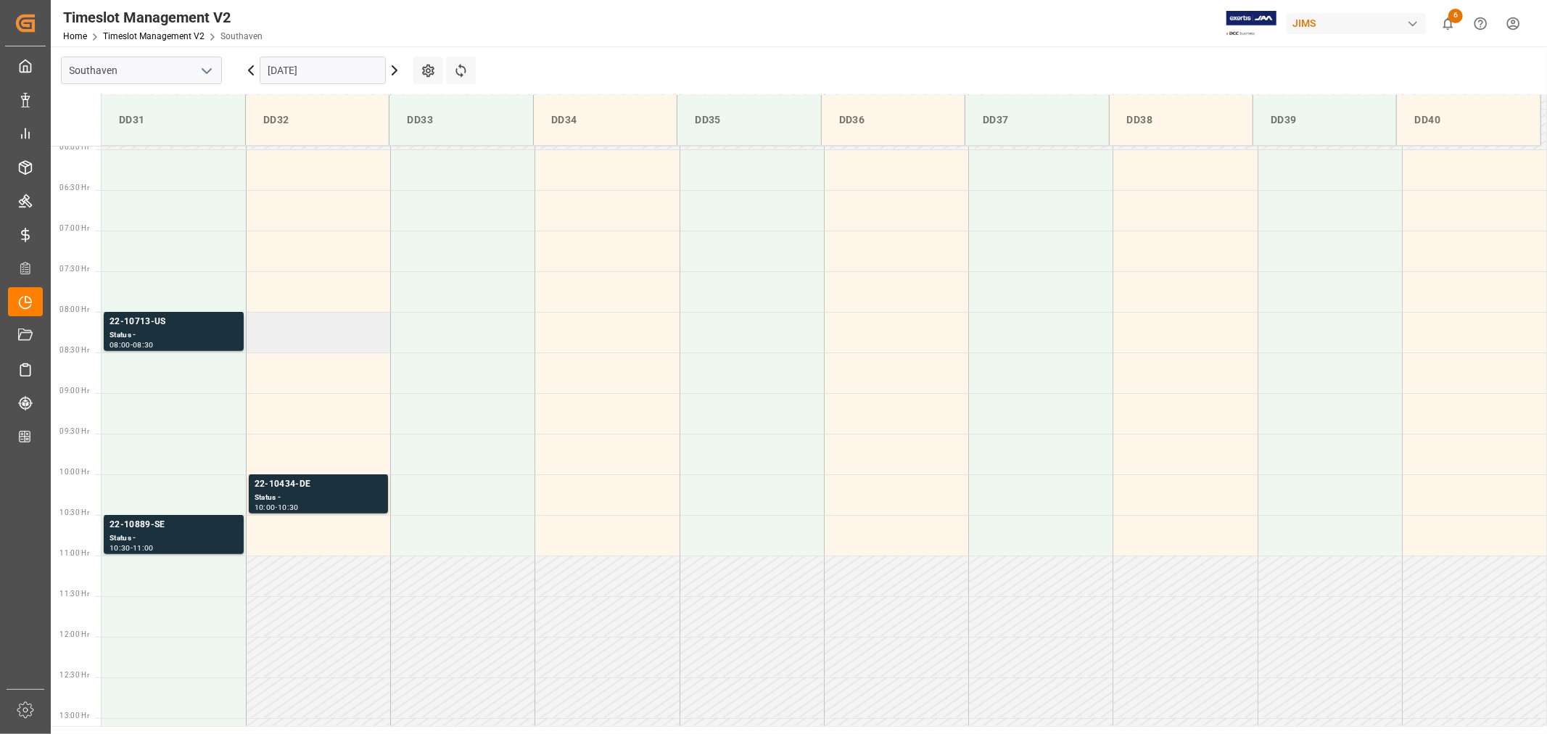
scroll to position [481, 0]
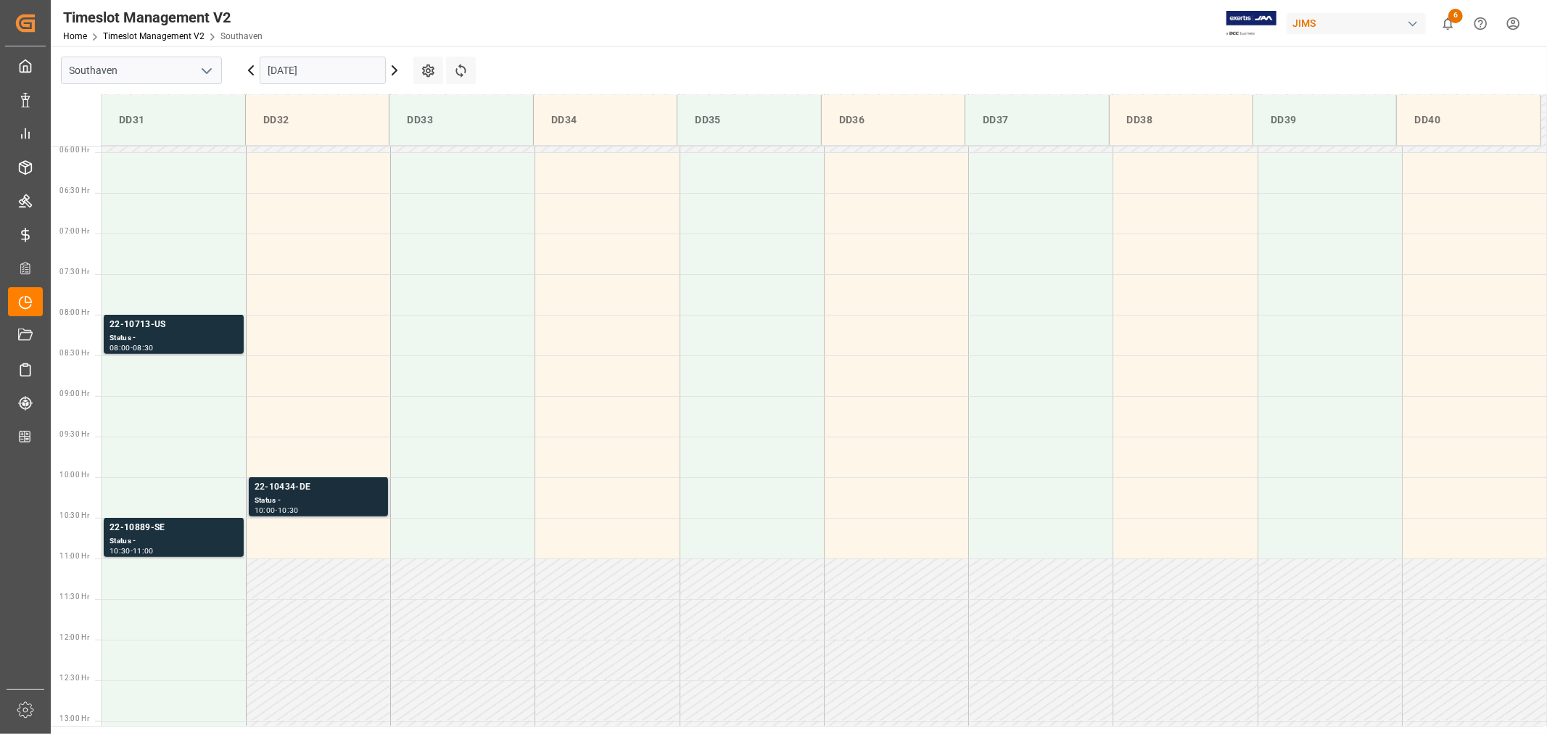
click at [283, 488] on div "22-10434-DE" at bounding box center [319, 487] width 128 height 15
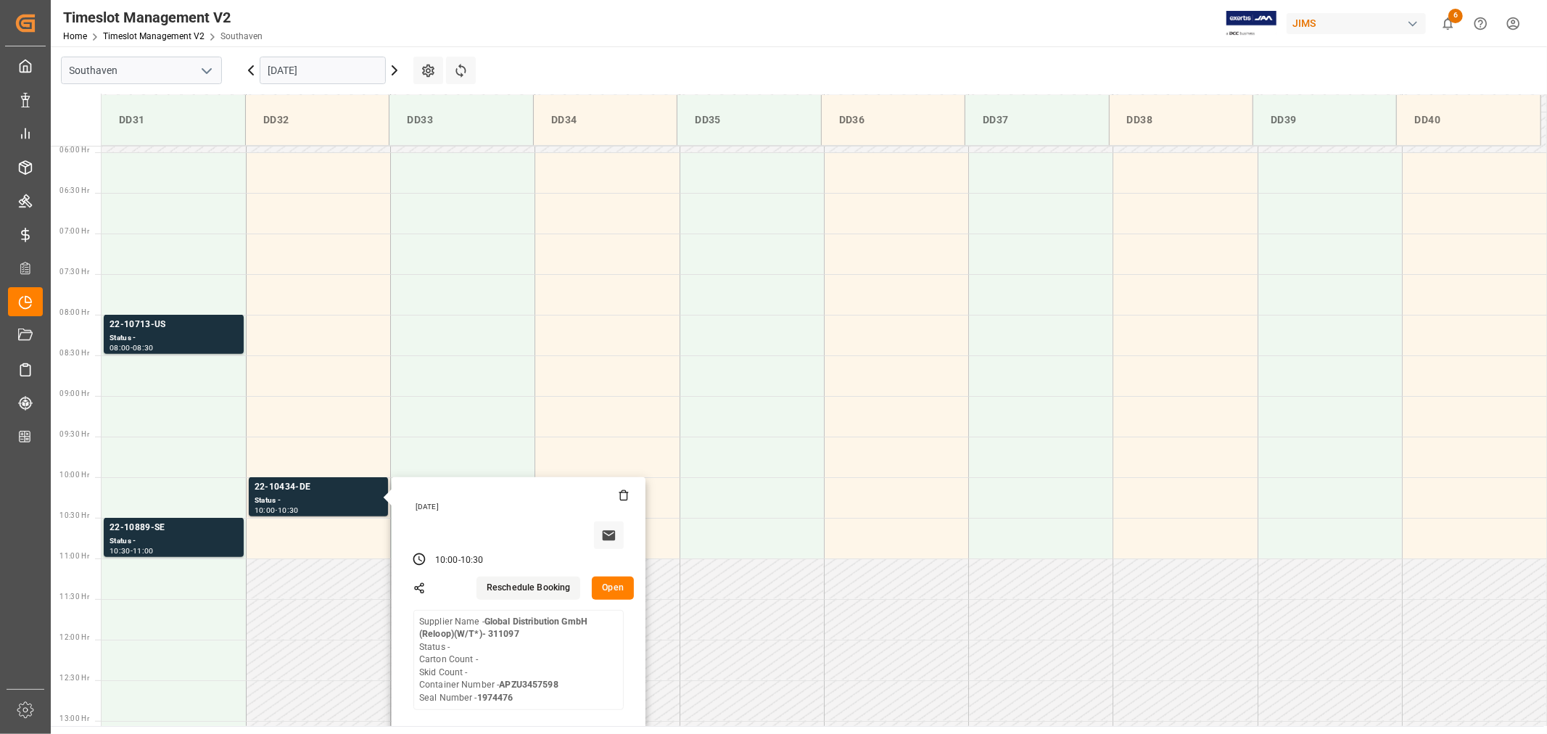
click at [344, 73] on input "09-23-2025" at bounding box center [323, 71] width 126 height 28
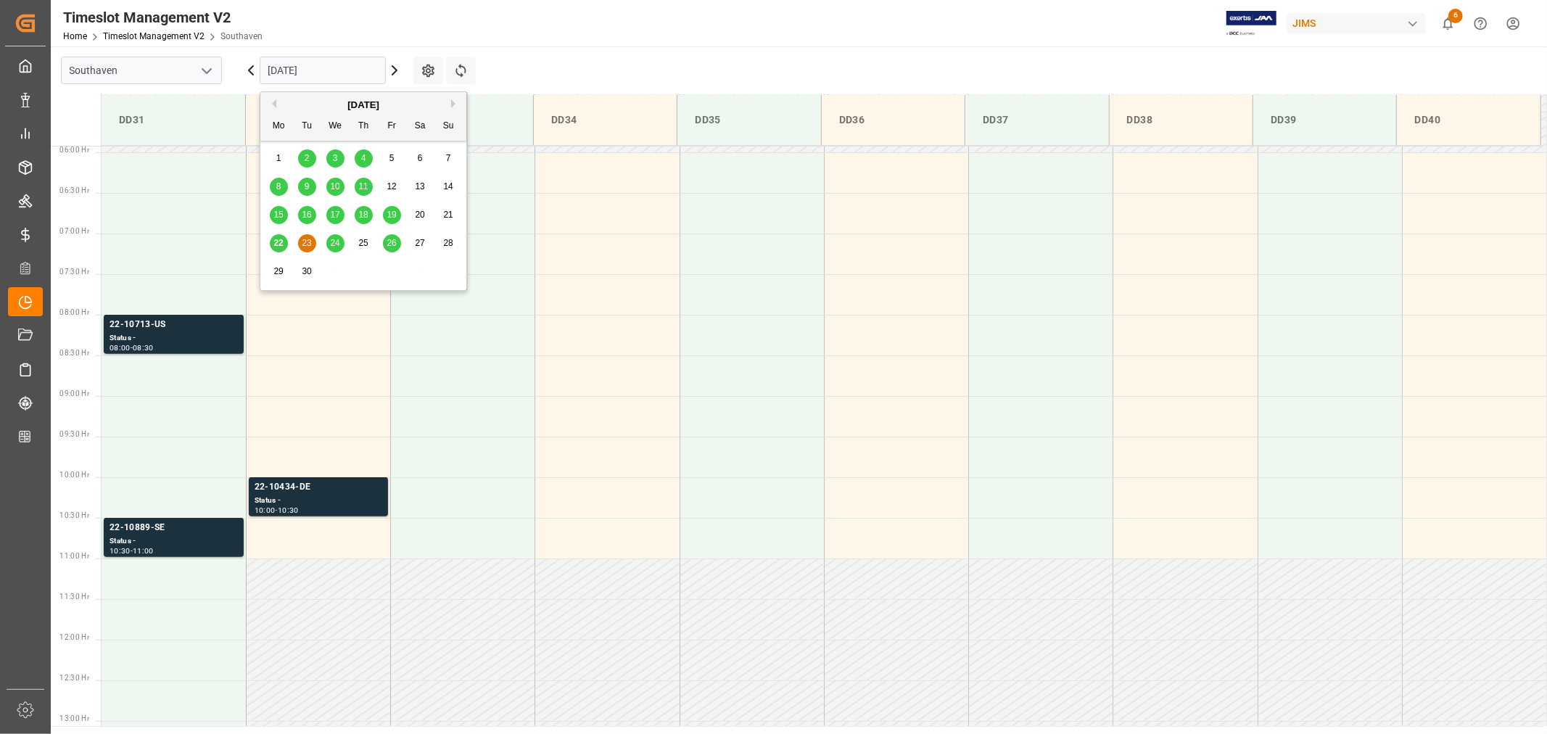
click at [332, 249] on div "24" at bounding box center [335, 243] width 18 height 17
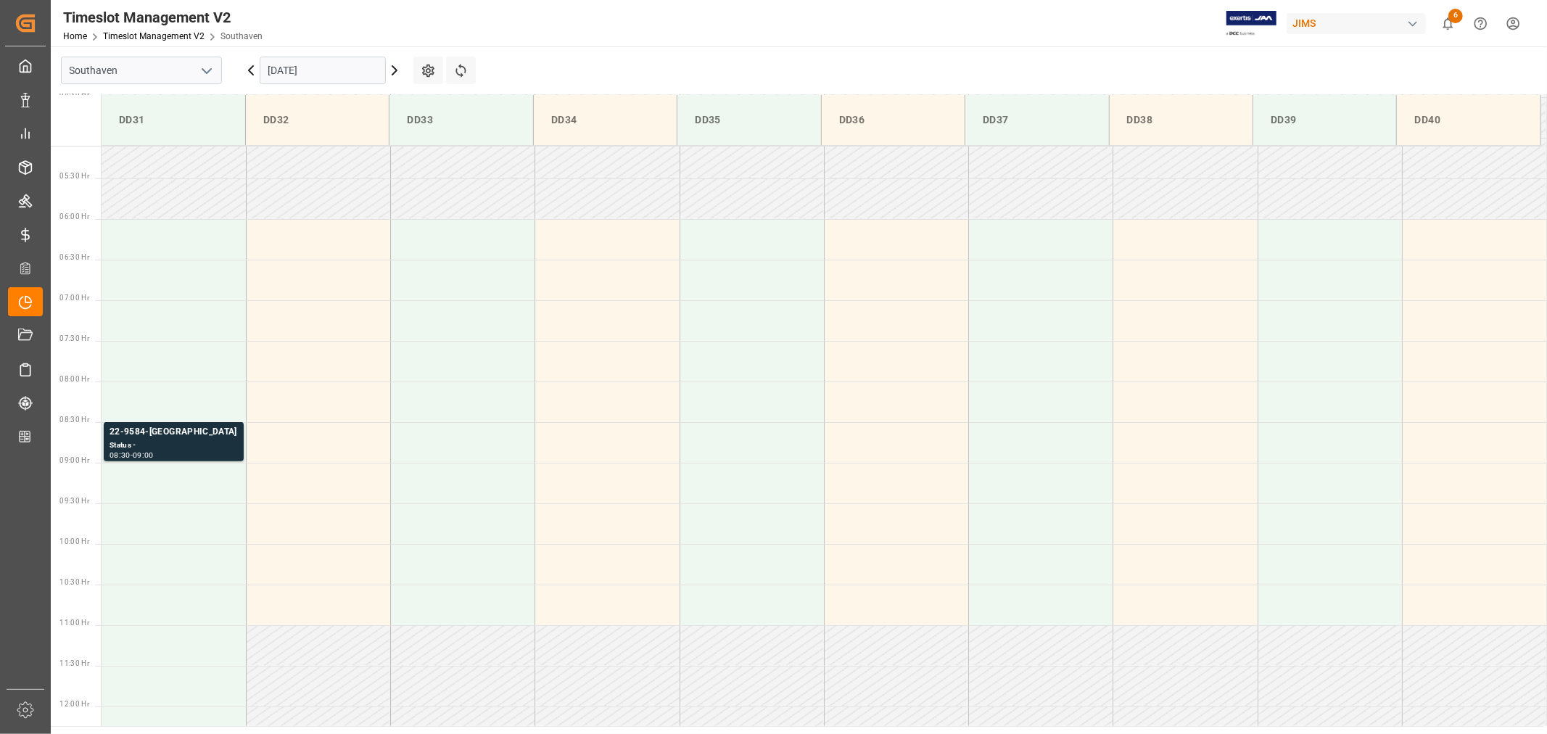
scroll to position [239, 0]
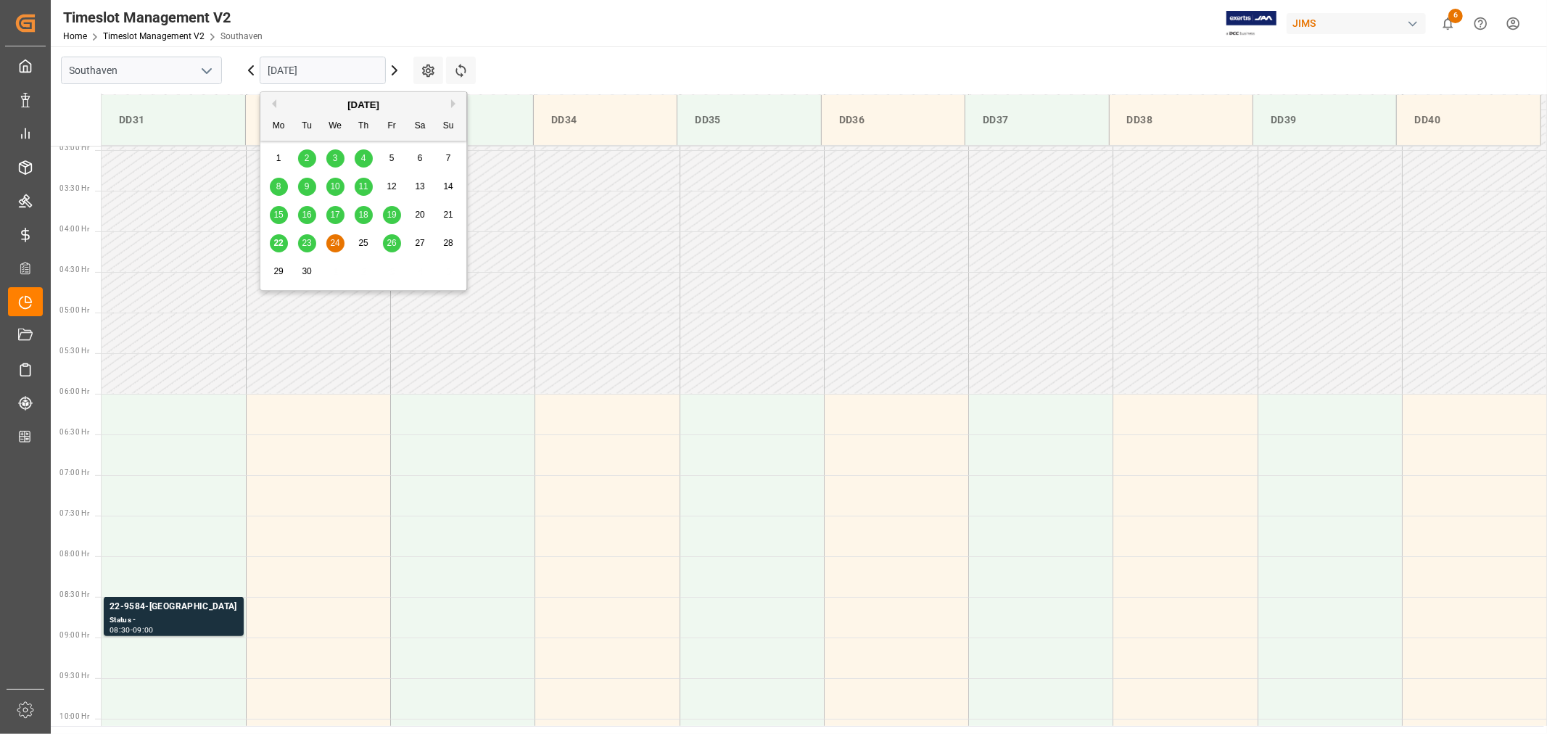
click at [321, 67] on input "09-24-2025" at bounding box center [323, 71] width 126 height 28
click at [393, 248] on span "26" at bounding box center [391, 243] width 9 height 10
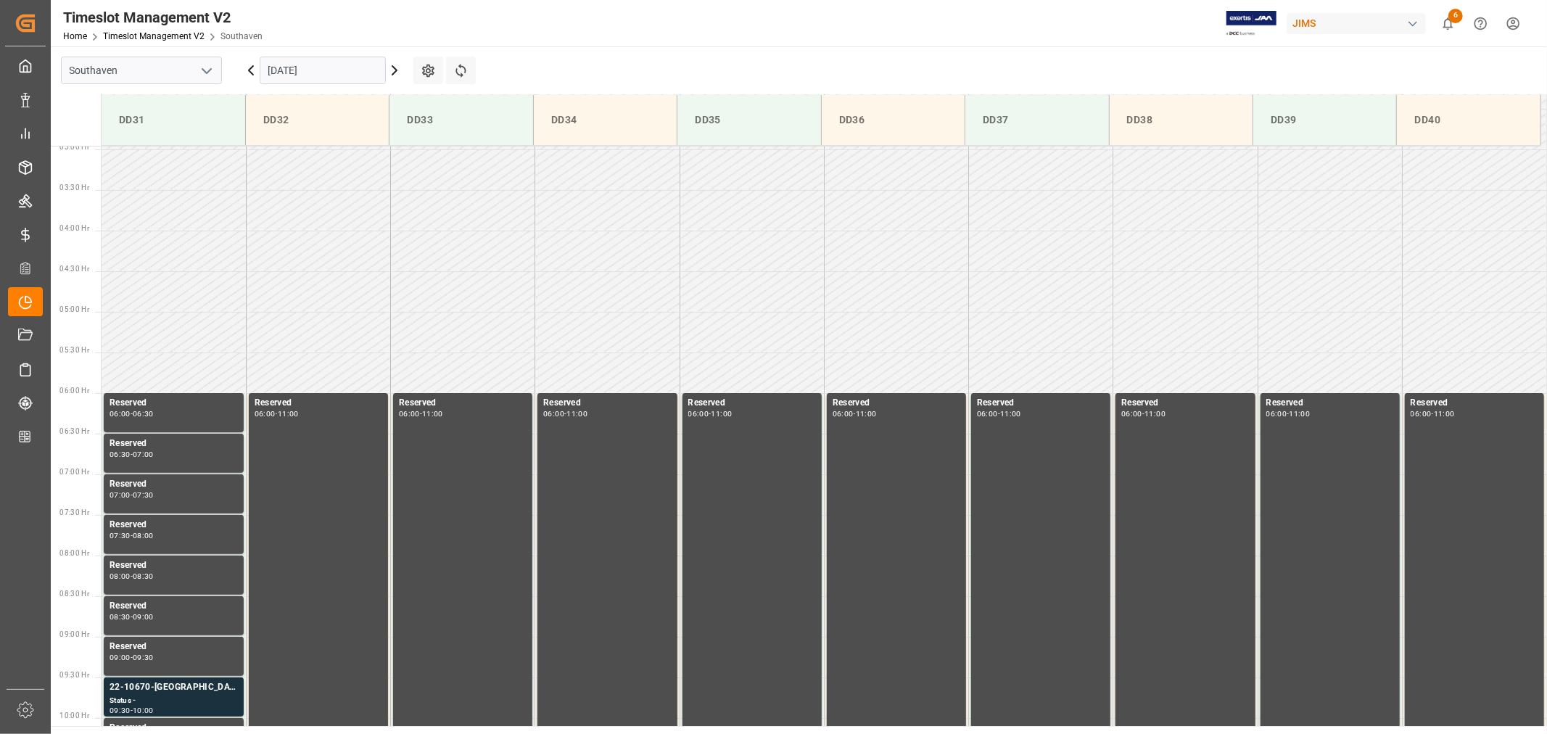
scroll to position [158, 0]
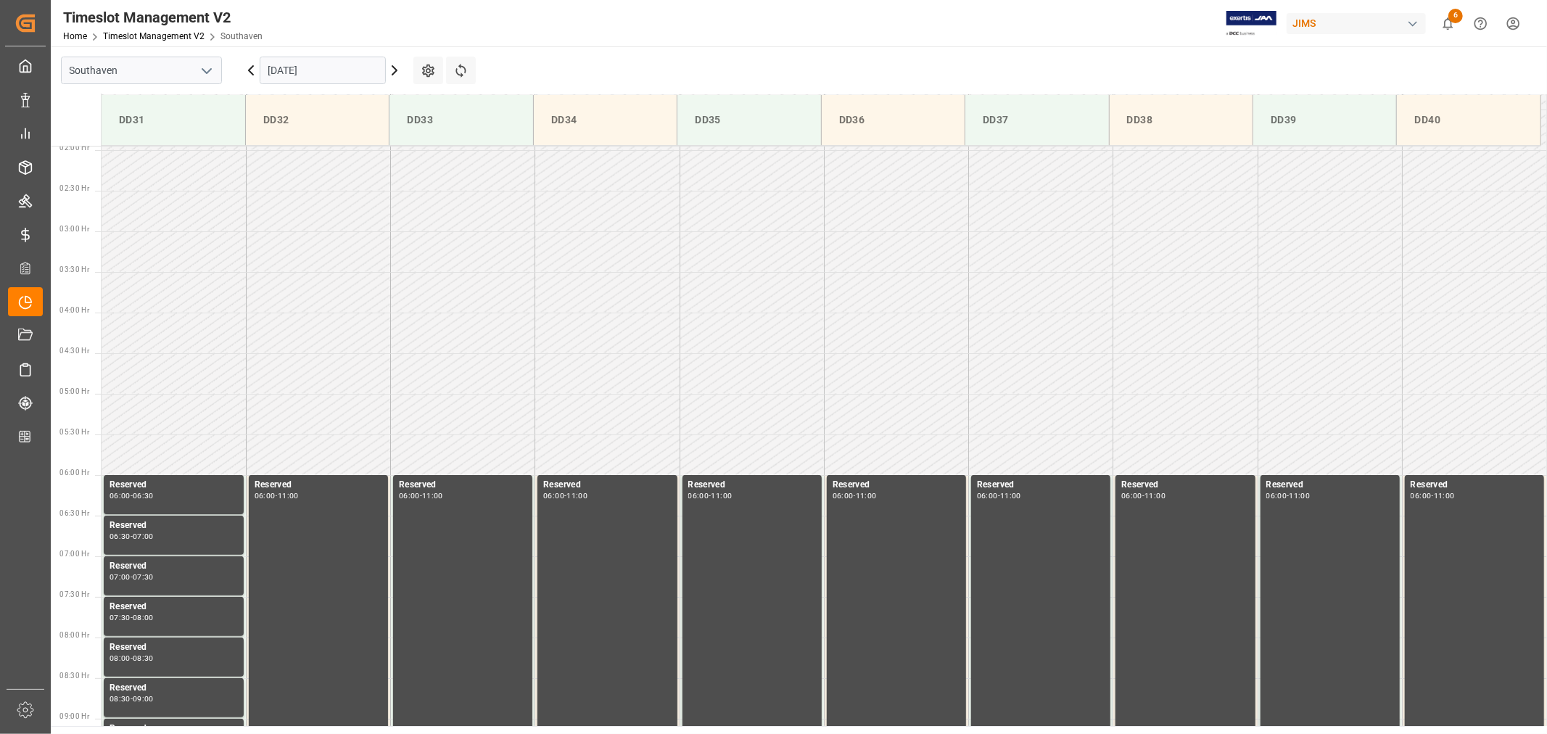
click at [331, 67] on input "09-26-2025" at bounding box center [323, 71] width 126 height 28
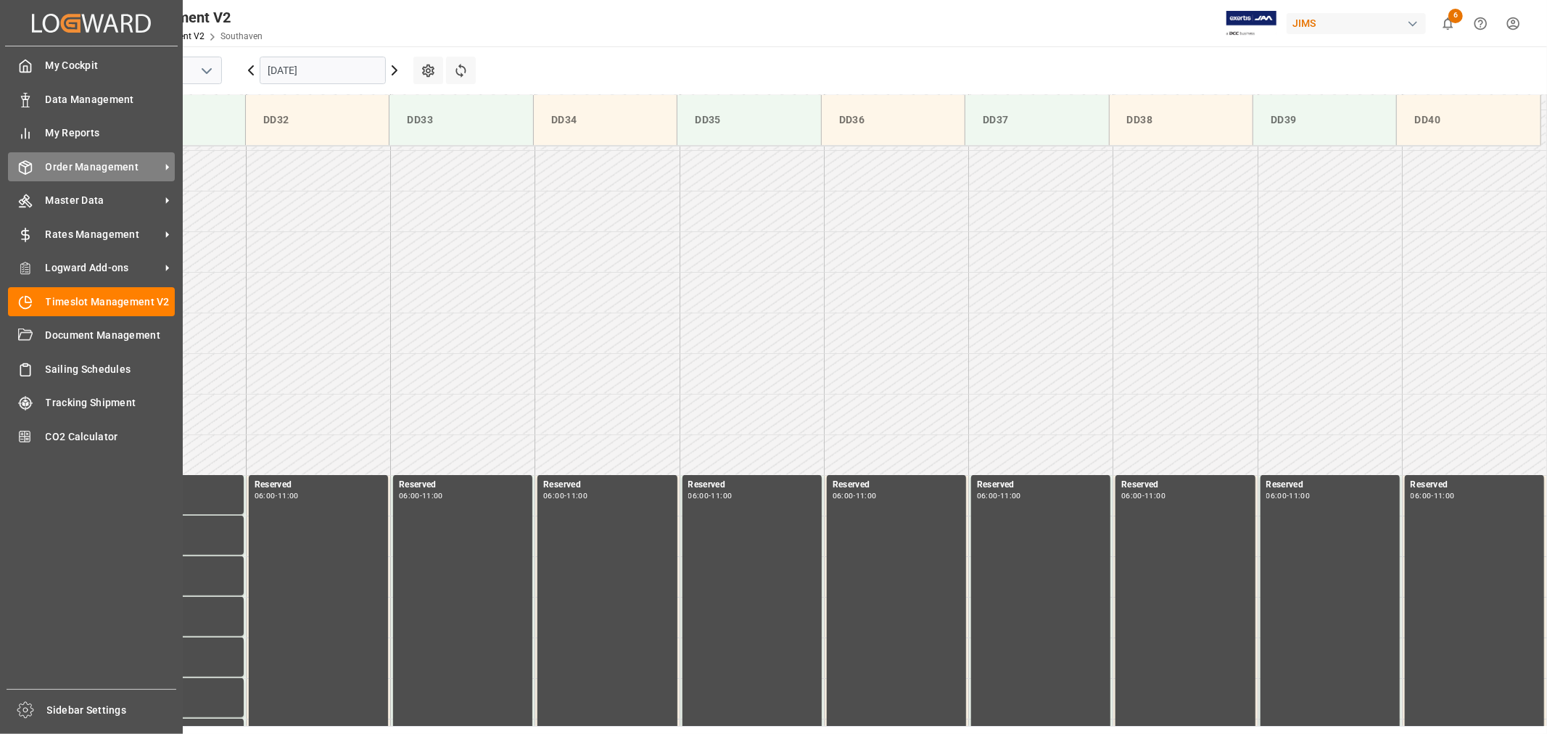
click at [90, 162] on span "Order Management" at bounding box center [103, 167] width 115 height 15
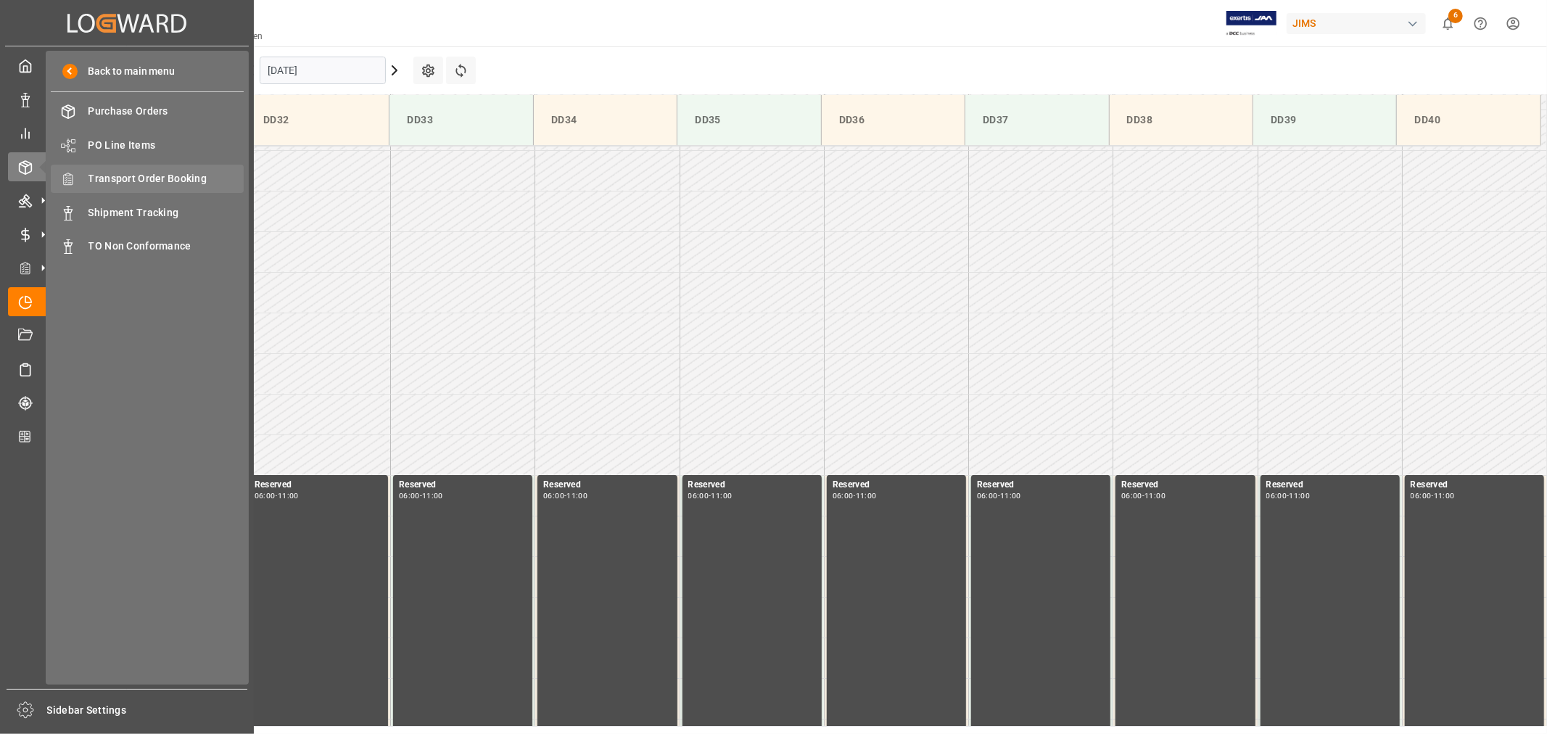
click at [180, 173] on span "Transport Order Booking" at bounding box center [166, 178] width 156 height 15
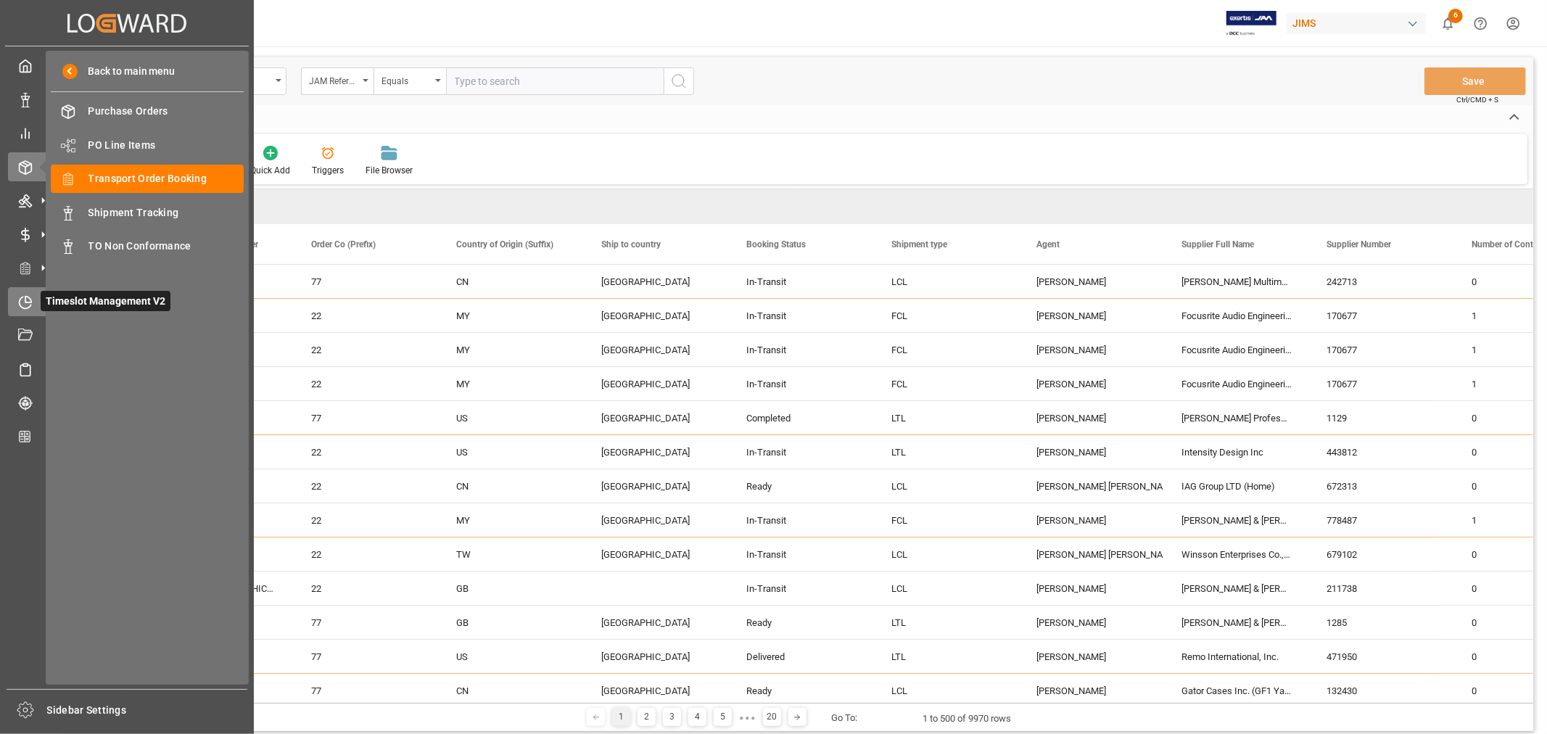
click at [24, 300] on icon at bounding box center [25, 302] width 15 height 15
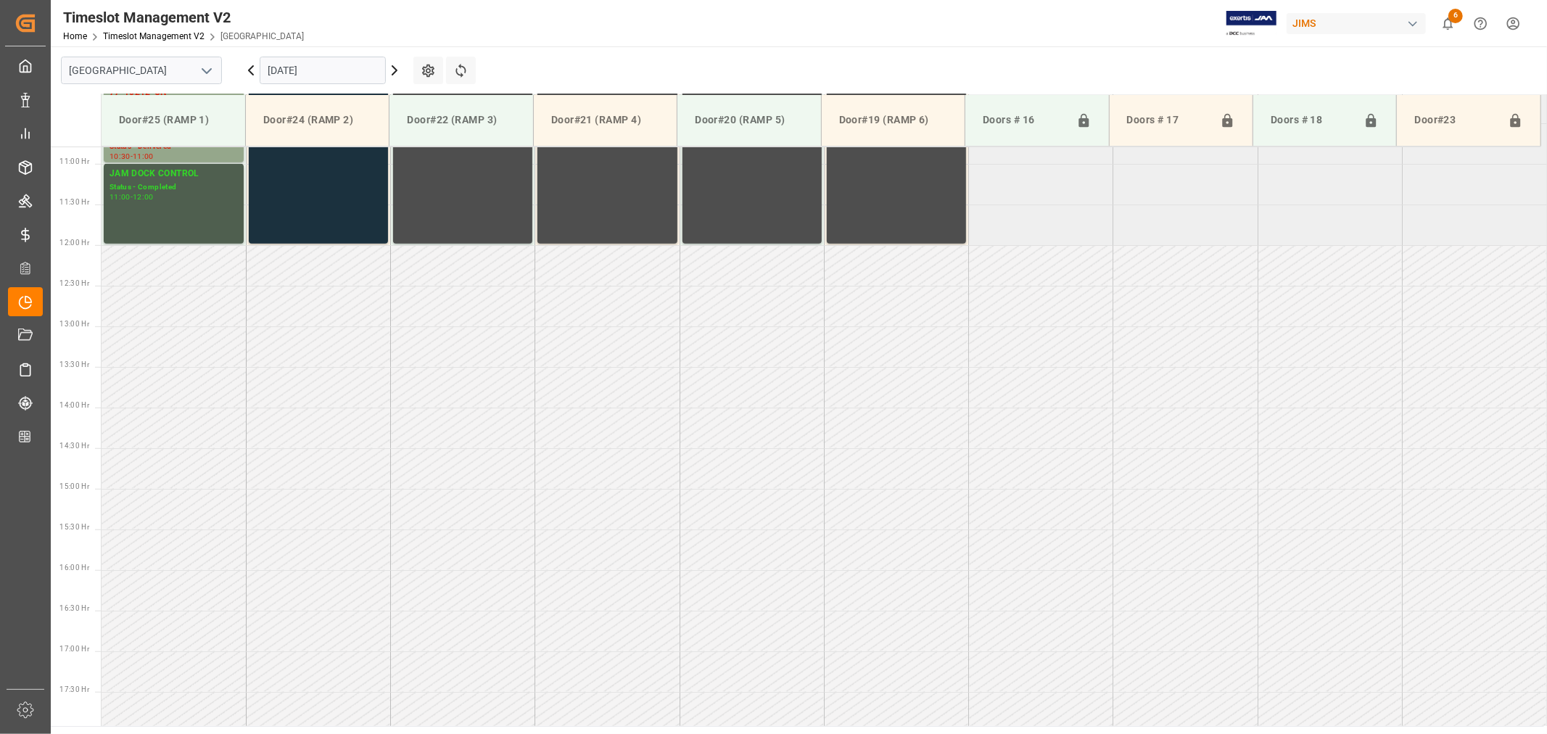
scroll to position [883, 0]
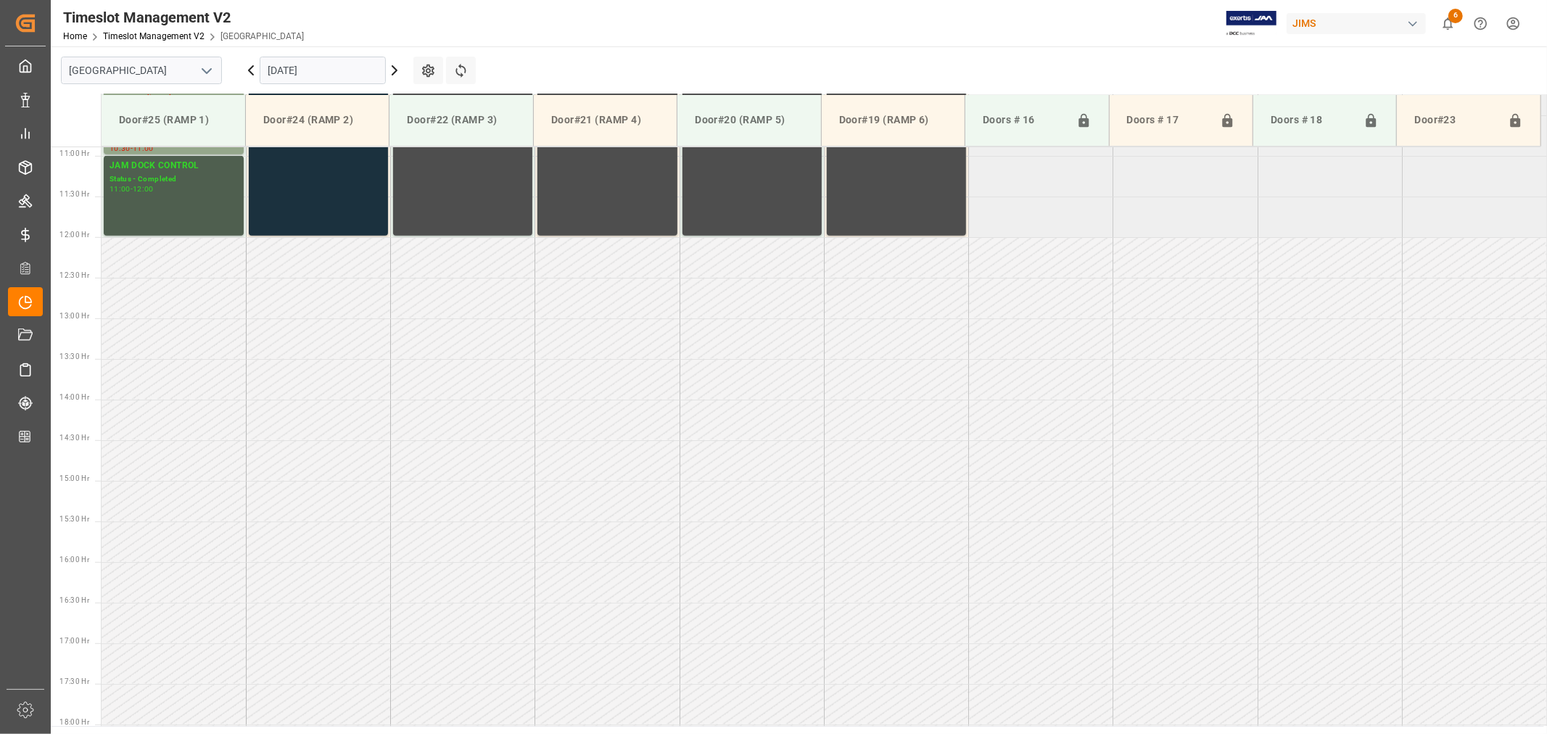
click at [208, 69] on icon "open menu" at bounding box center [206, 70] width 17 height 17
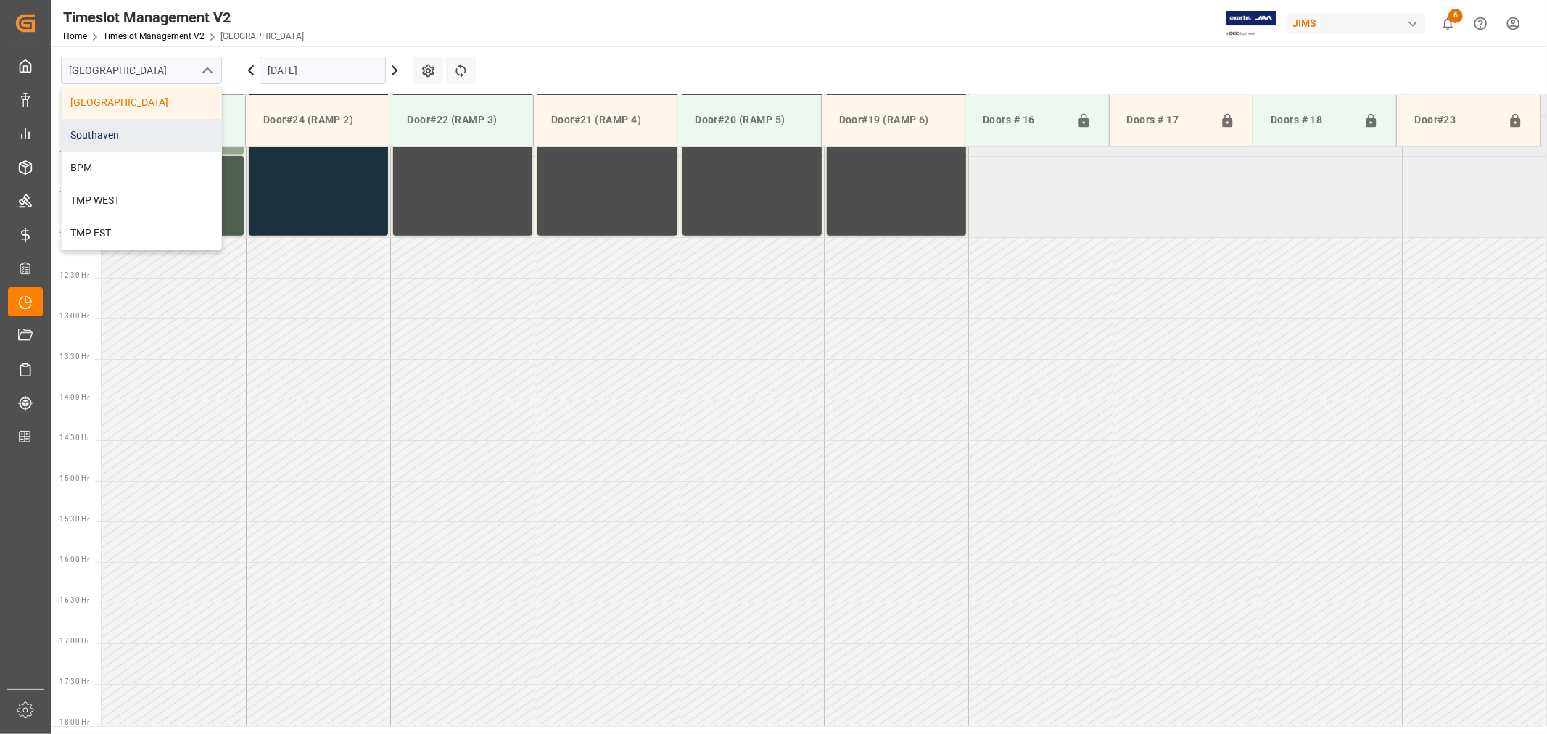
click at [107, 134] on div "Southaven" at bounding box center [142, 135] width 160 height 33
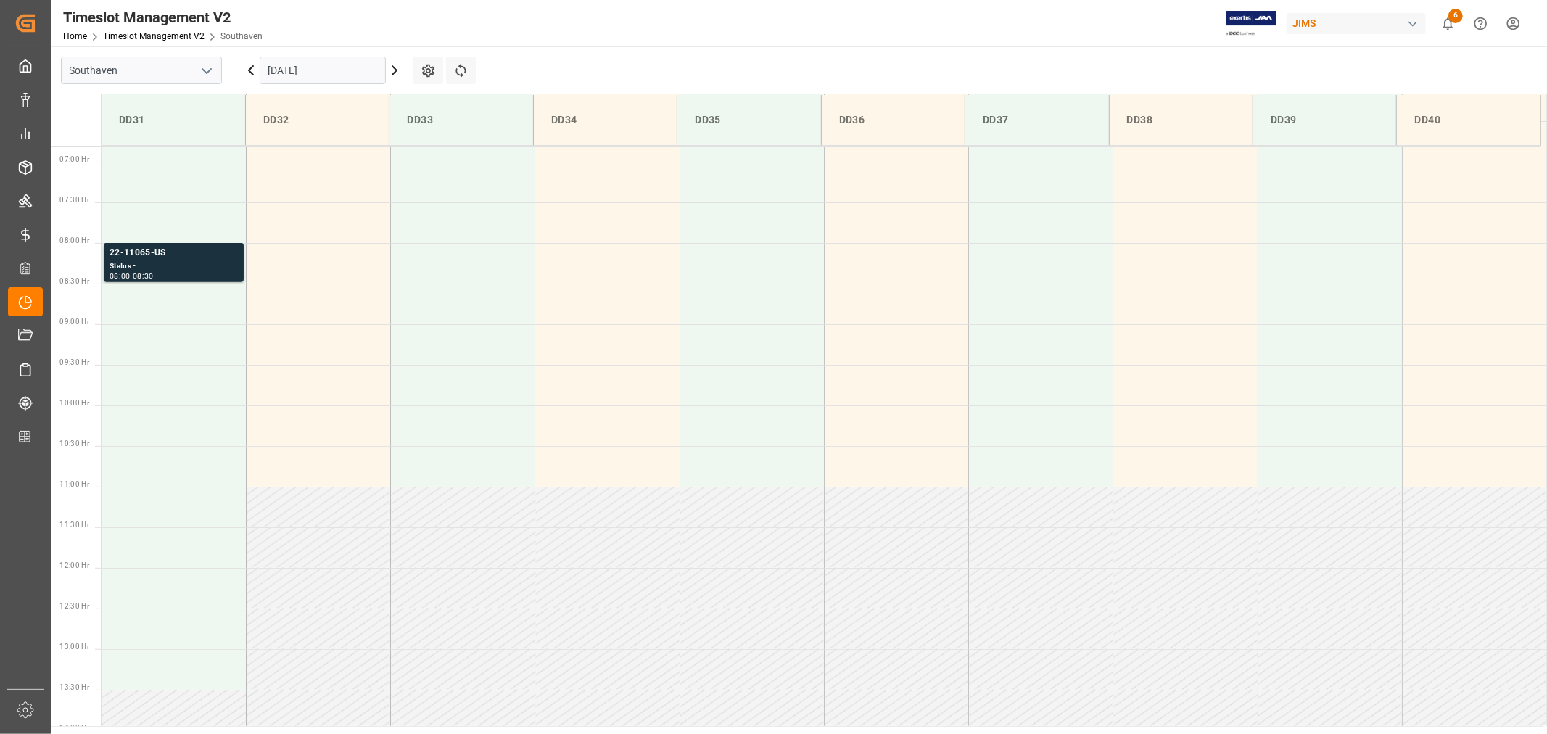
scroll to position [564, 0]
click at [336, 73] on input "[DATE]" at bounding box center [323, 71] width 126 height 28
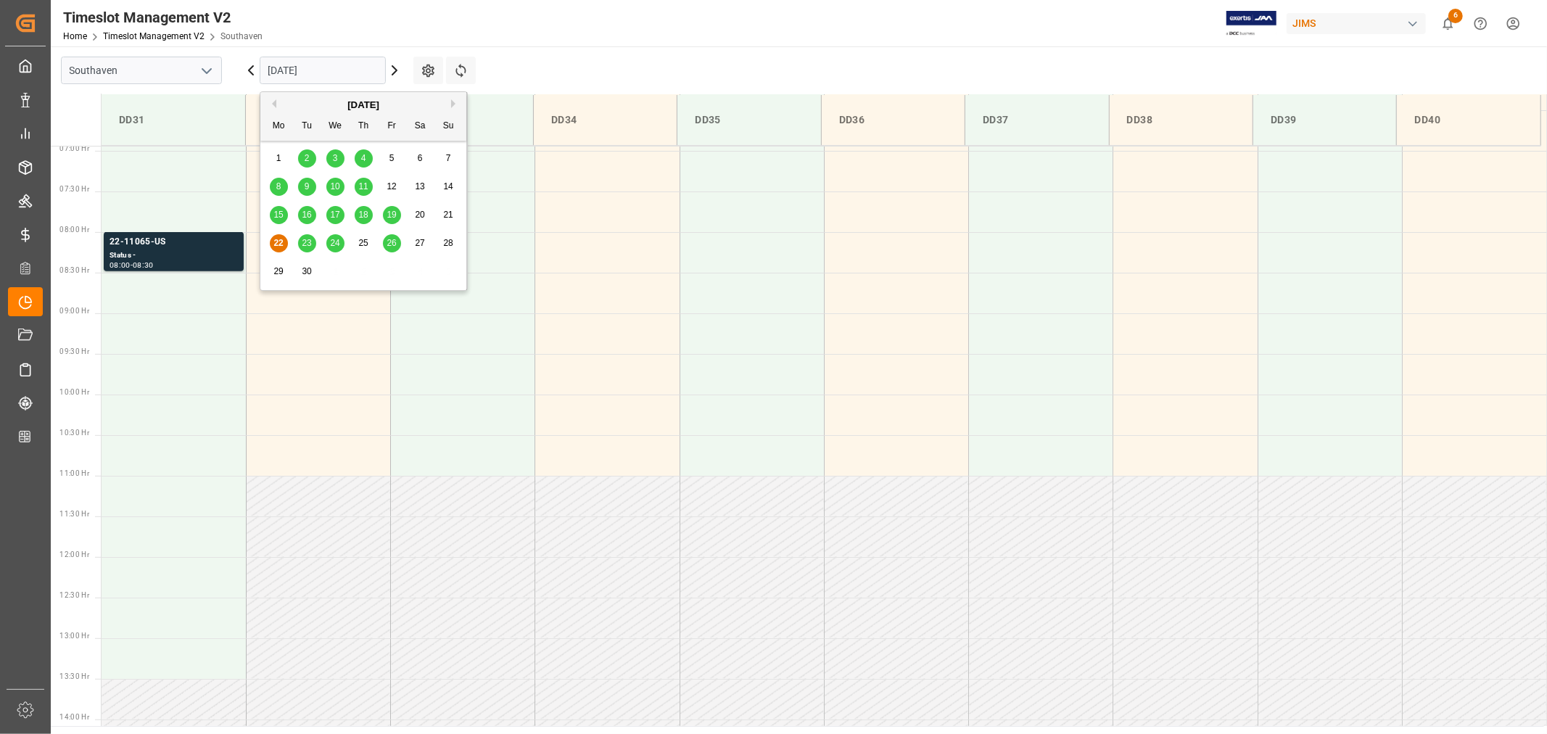
click at [302, 244] on span "23" at bounding box center [306, 243] width 9 height 10
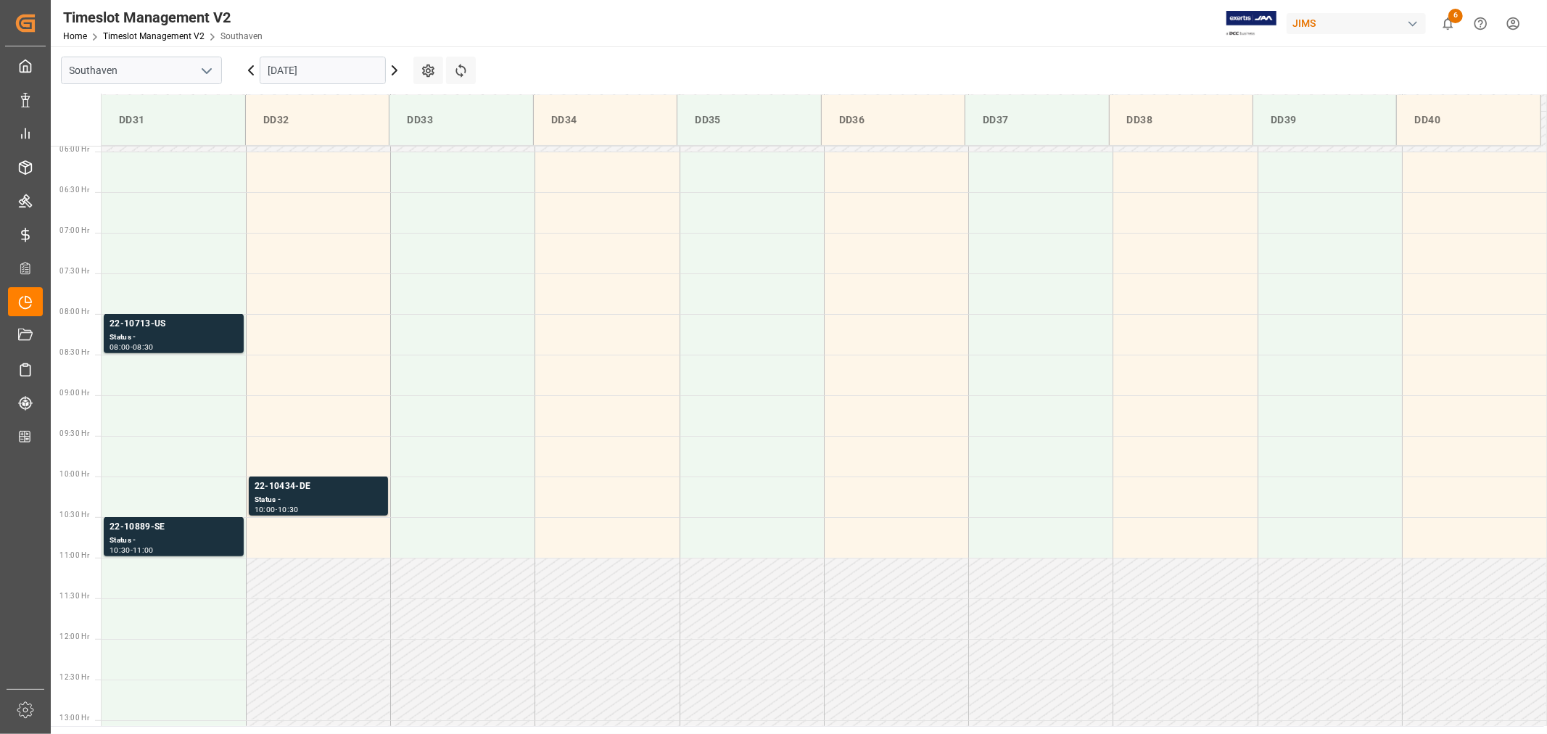
scroll to position [481, 0]
click at [338, 71] on input "09-23-2025" at bounding box center [323, 71] width 126 height 28
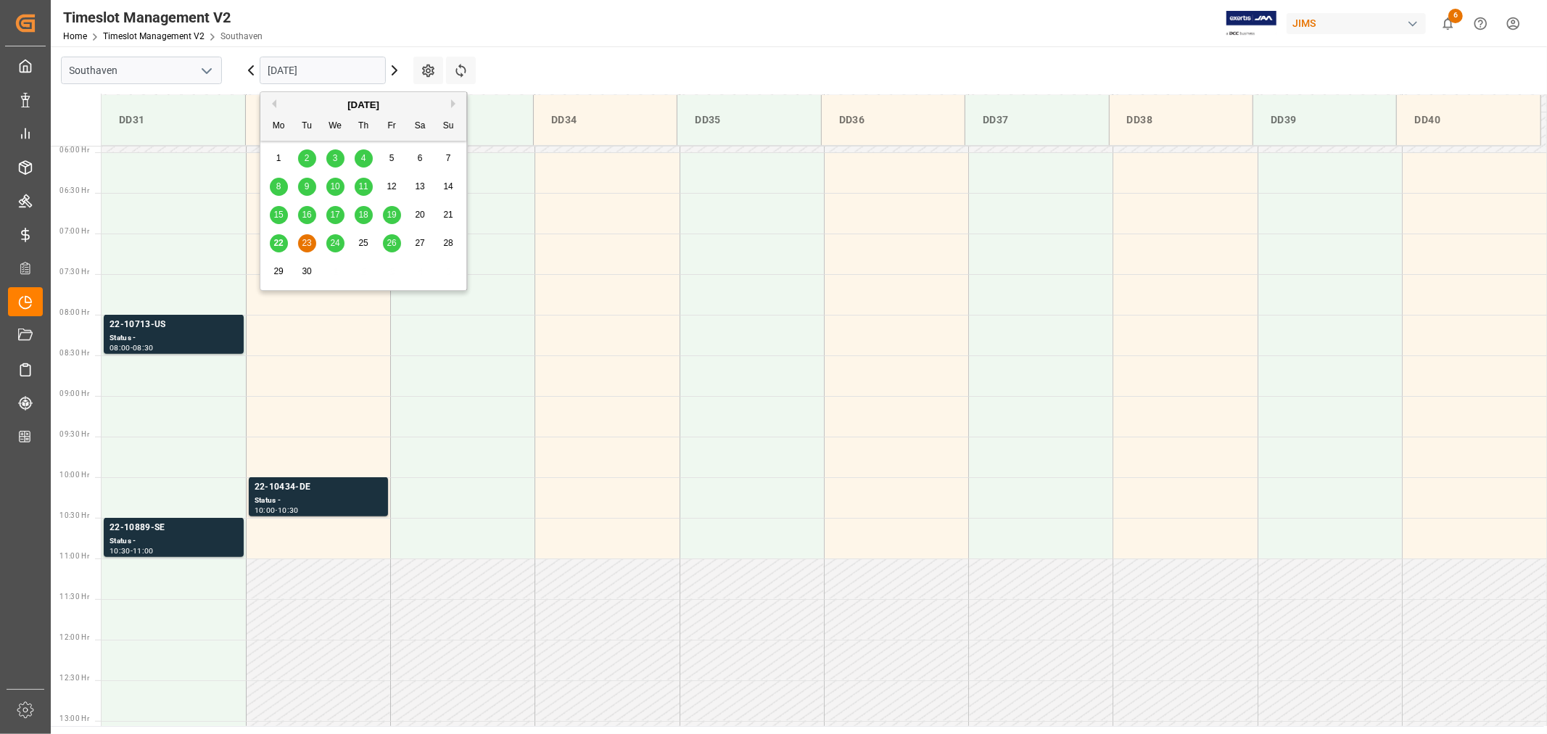
click at [337, 247] on span "24" at bounding box center [334, 243] width 9 height 10
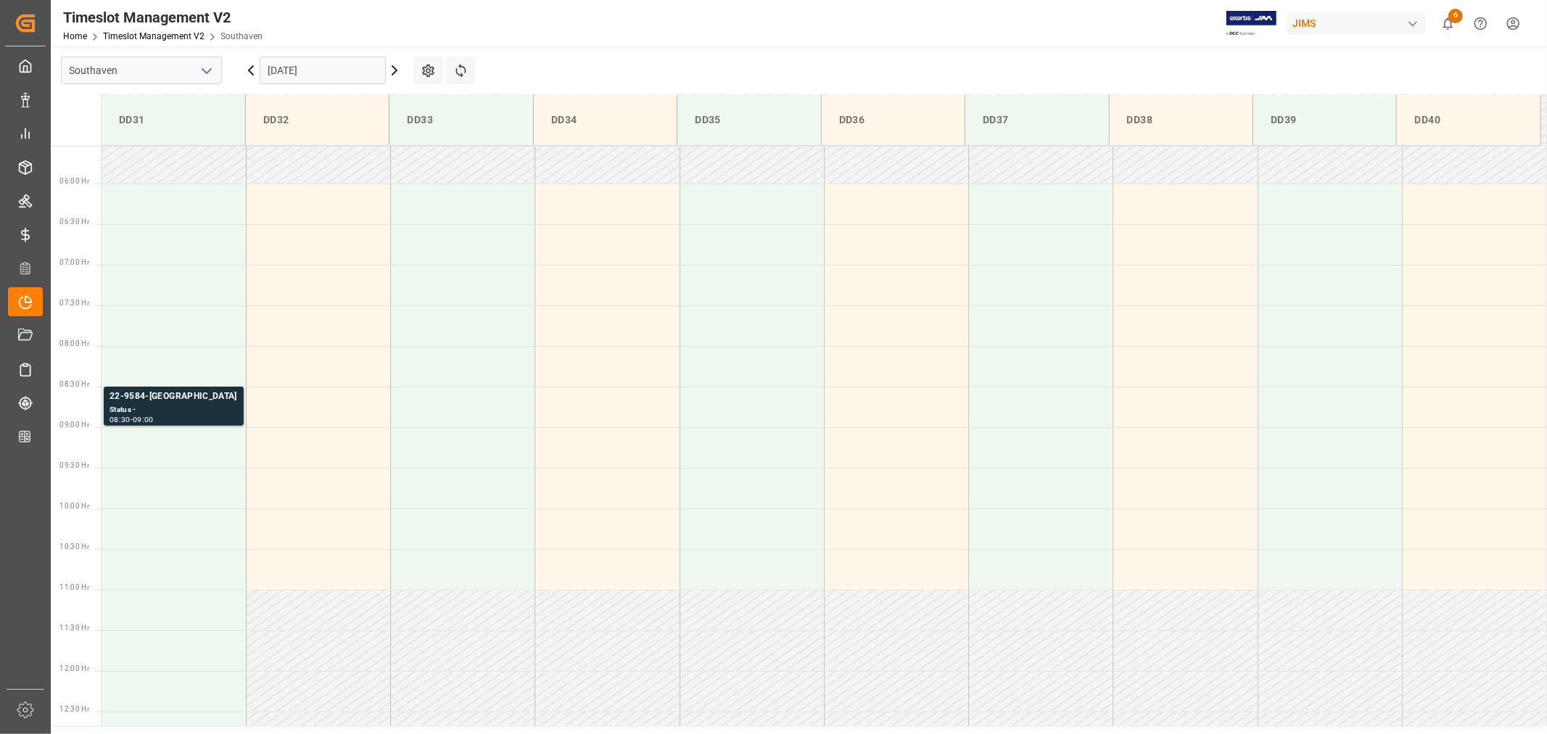
scroll to position [400, 0]
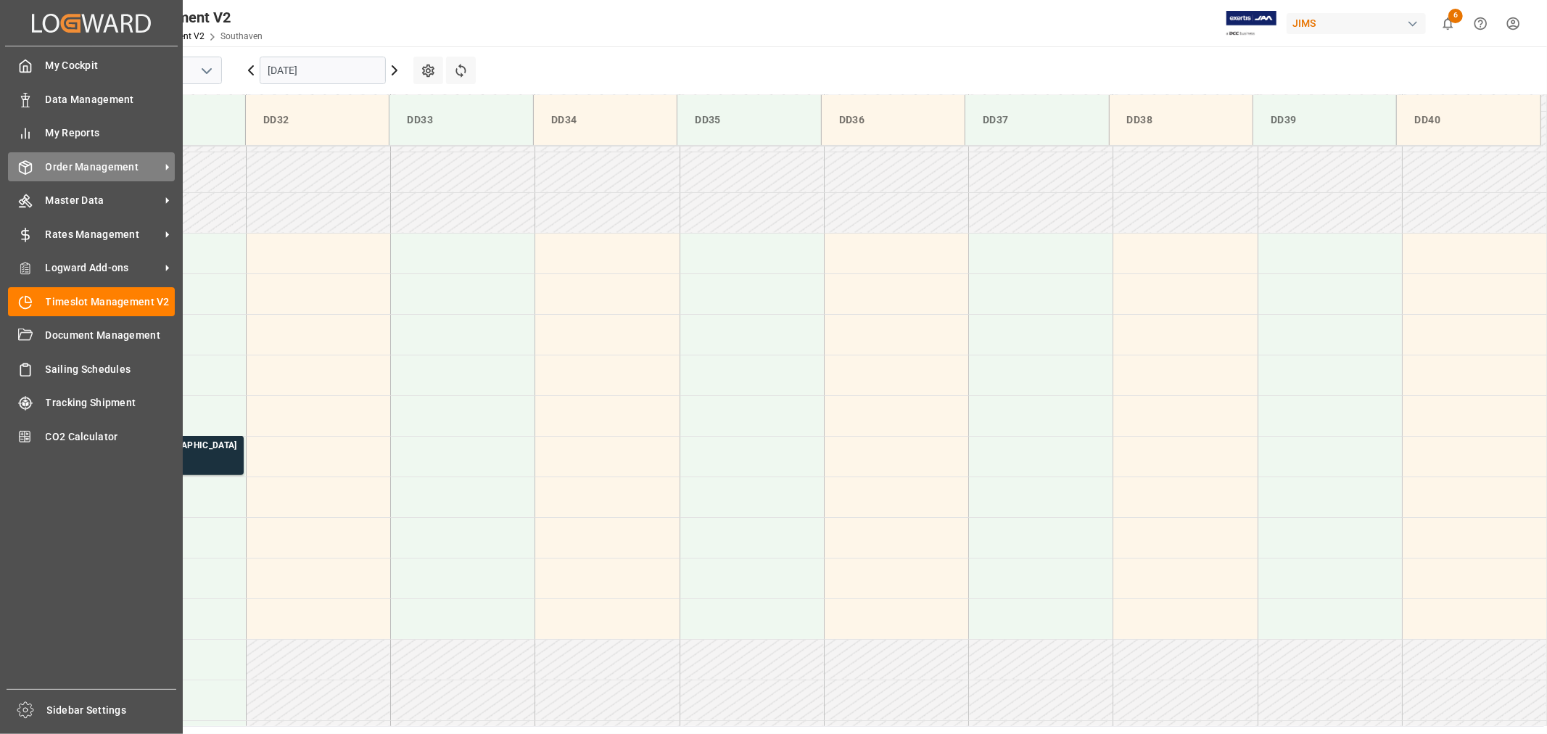
click at [89, 163] on span "Order Management" at bounding box center [103, 167] width 115 height 15
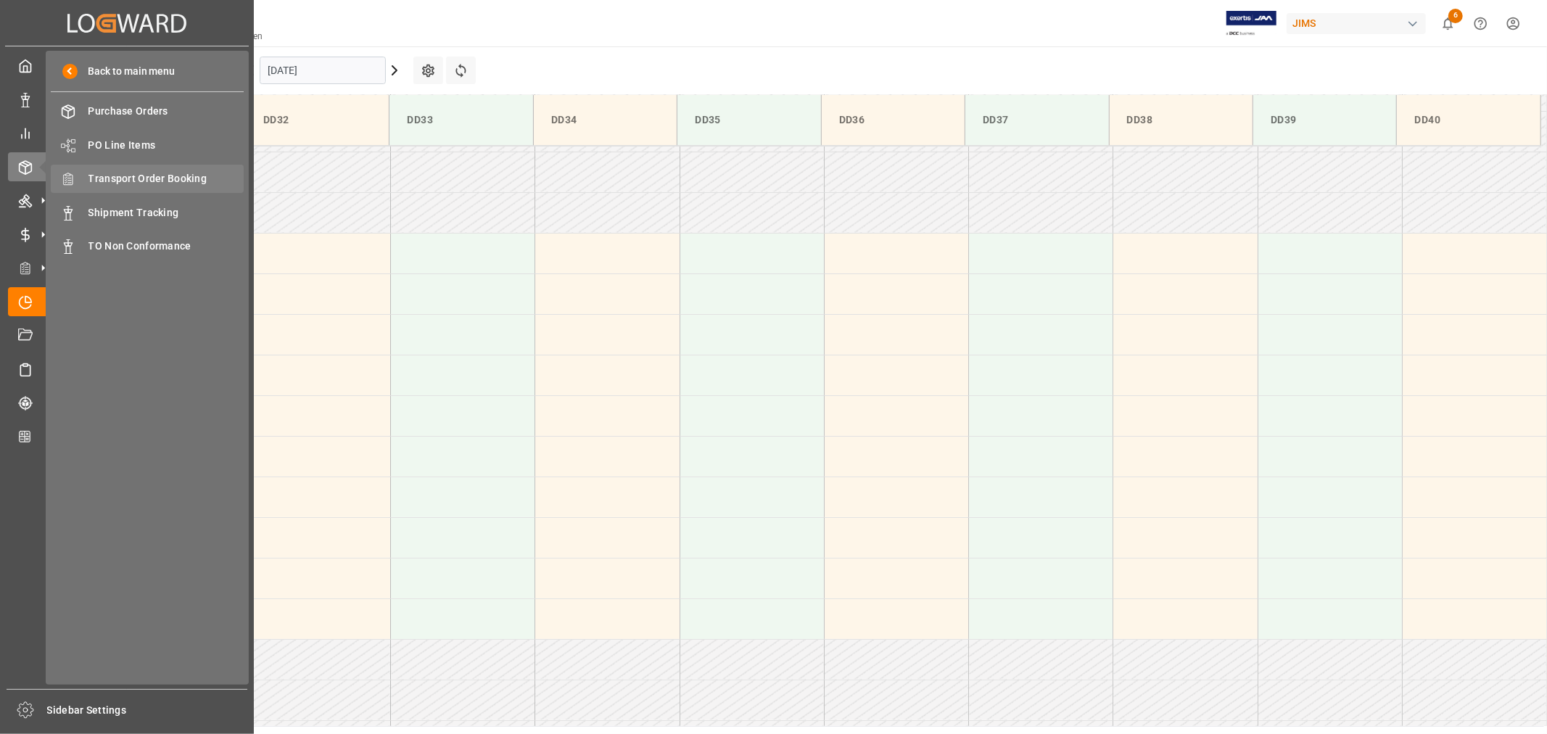
click at [162, 178] on span "Transport Order Booking" at bounding box center [166, 178] width 156 height 15
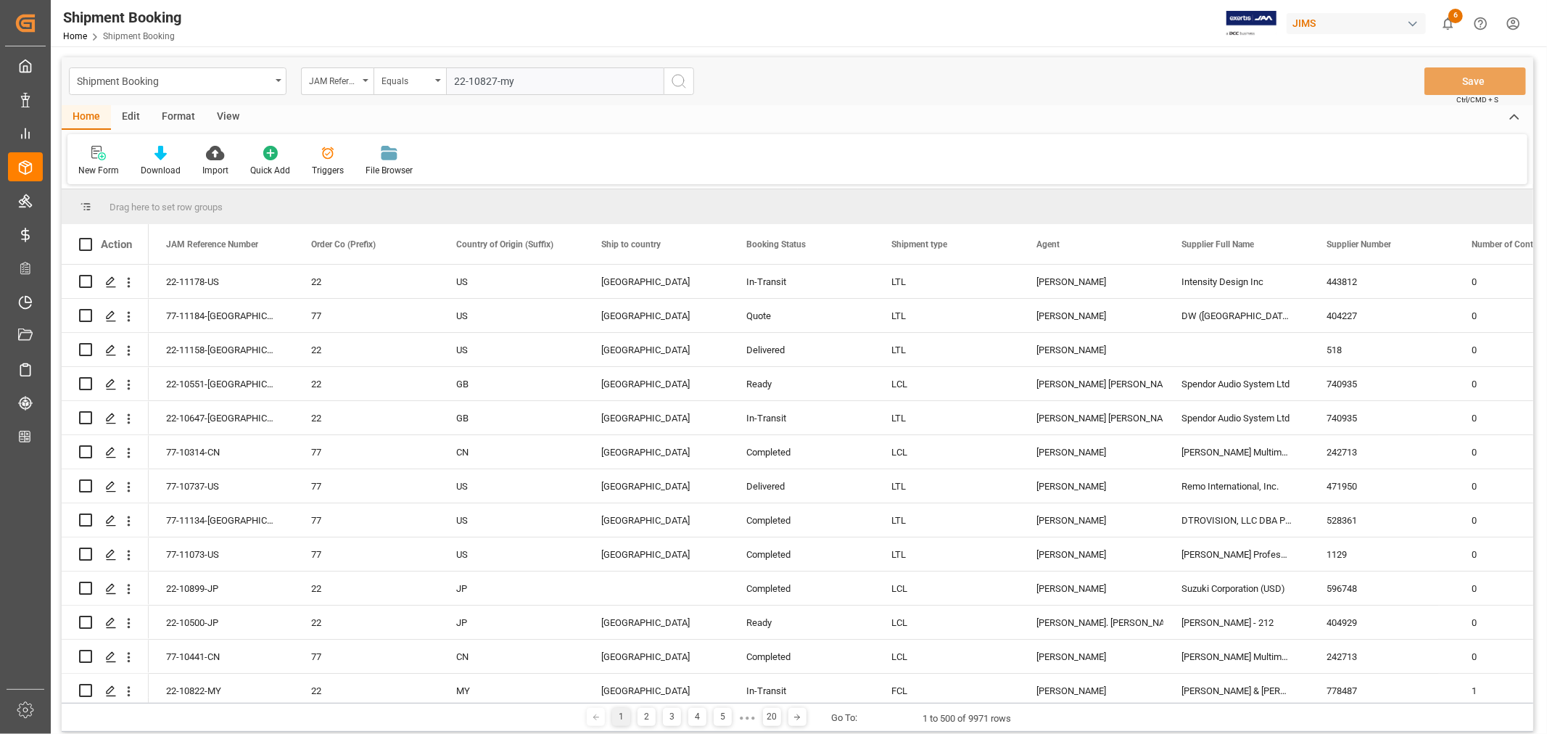
type input "22-10827-my"
click at [682, 81] on icon "search button" at bounding box center [678, 81] width 17 height 17
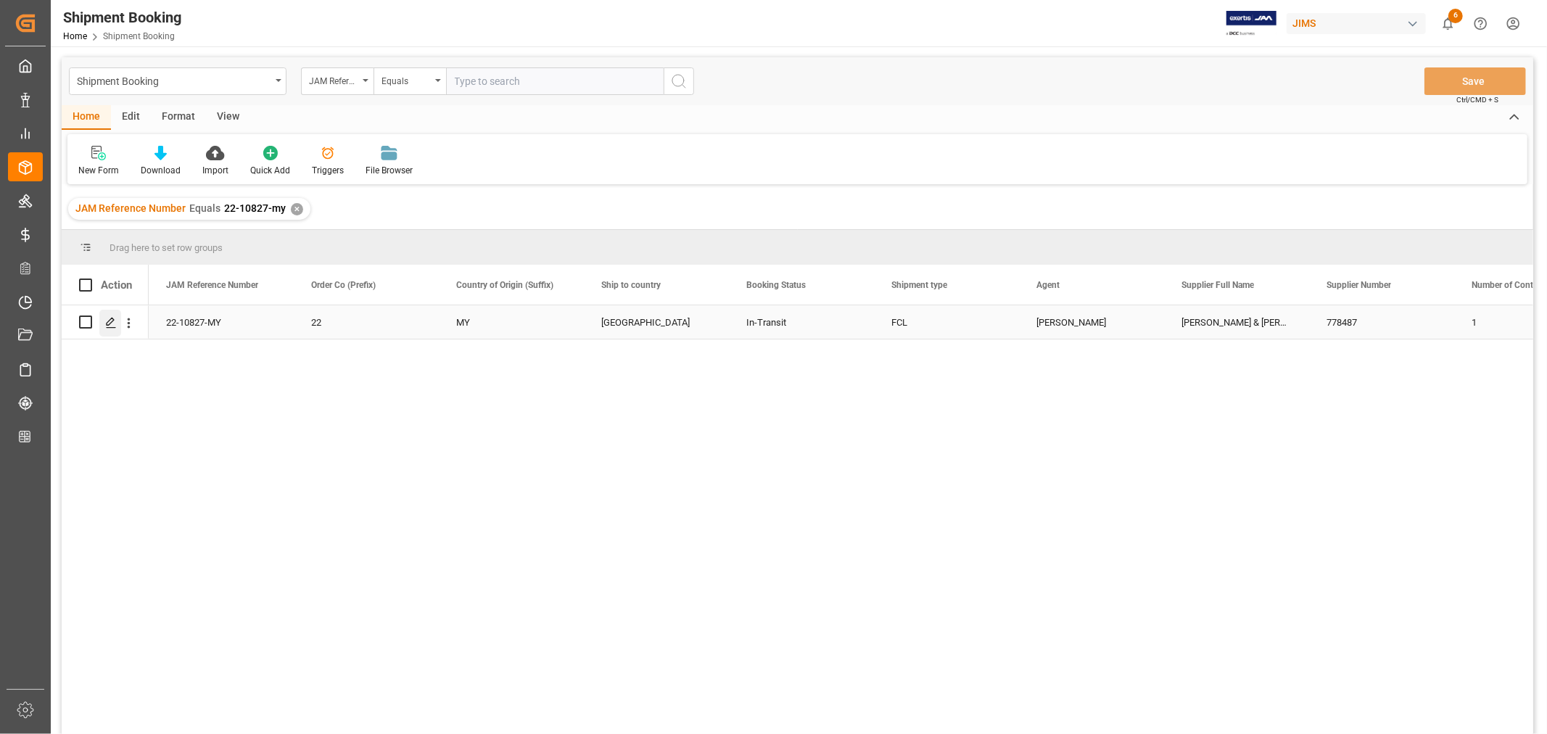
click at [113, 322] on icon "Press SPACE to select this row." at bounding box center [111, 323] width 12 height 12
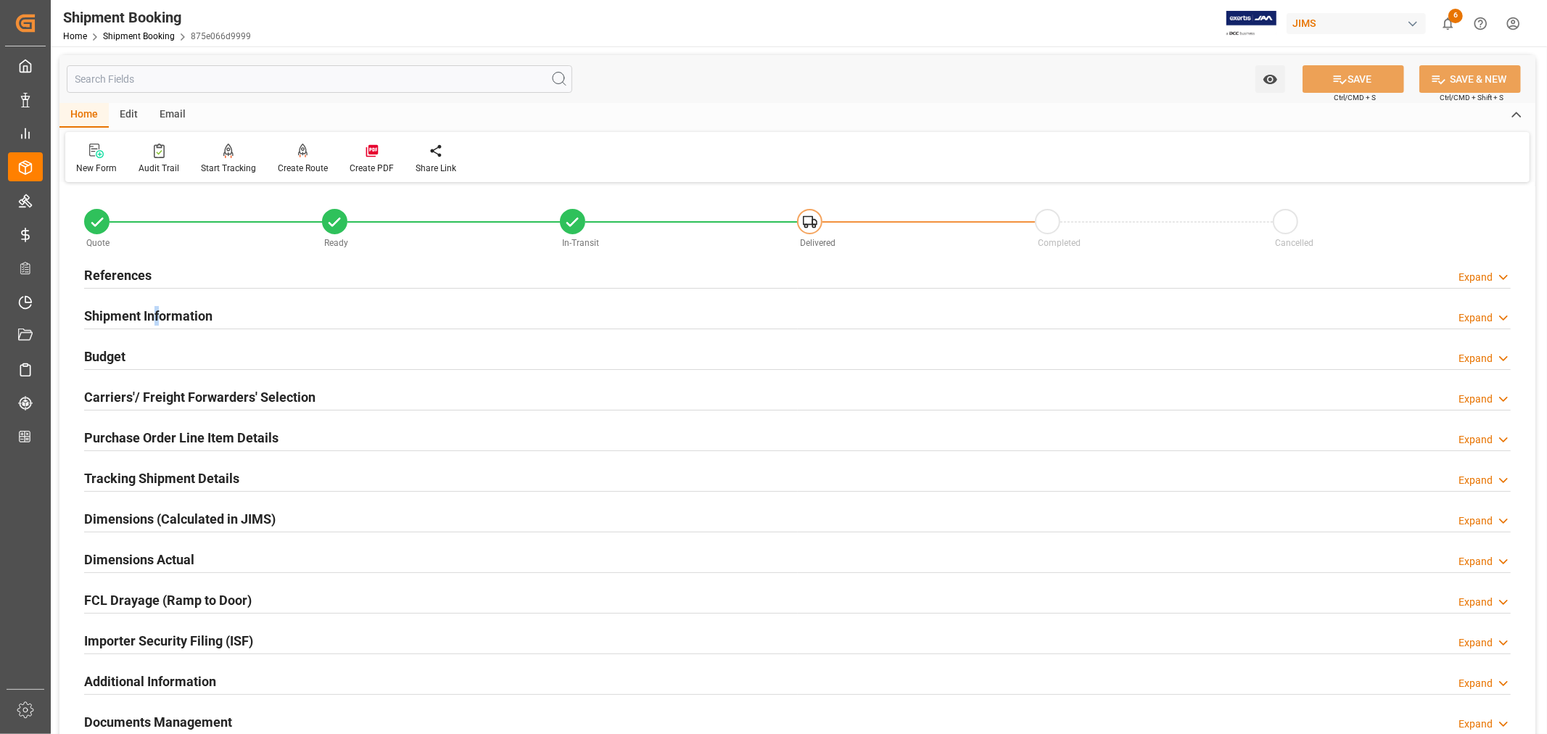
click at [157, 316] on h2 "Shipment Information" at bounding box center [148, 316] width 128 height 20
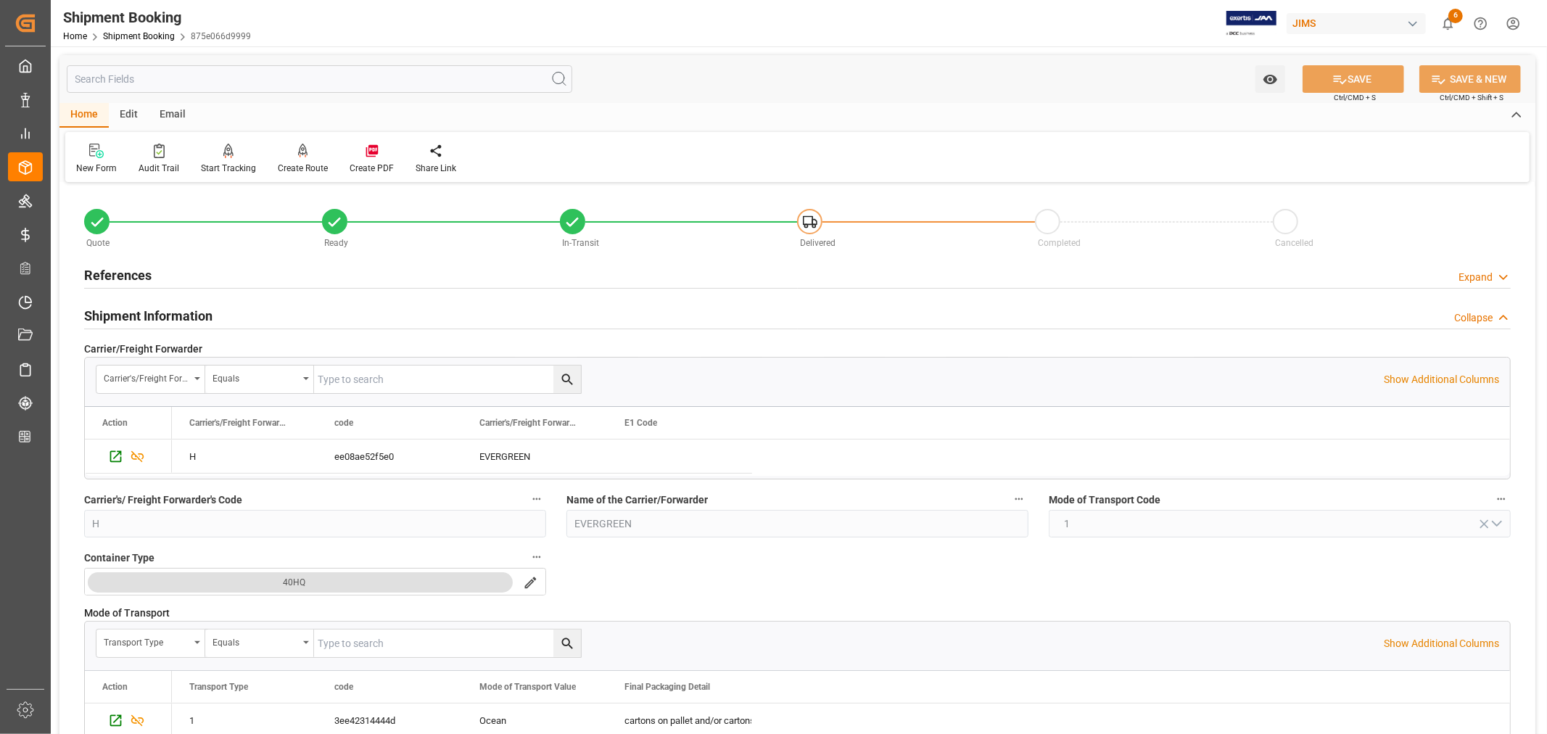
click at [136, 314] on h2 "Shipment Information" at bounding box center [148, 316] width 128 height 20
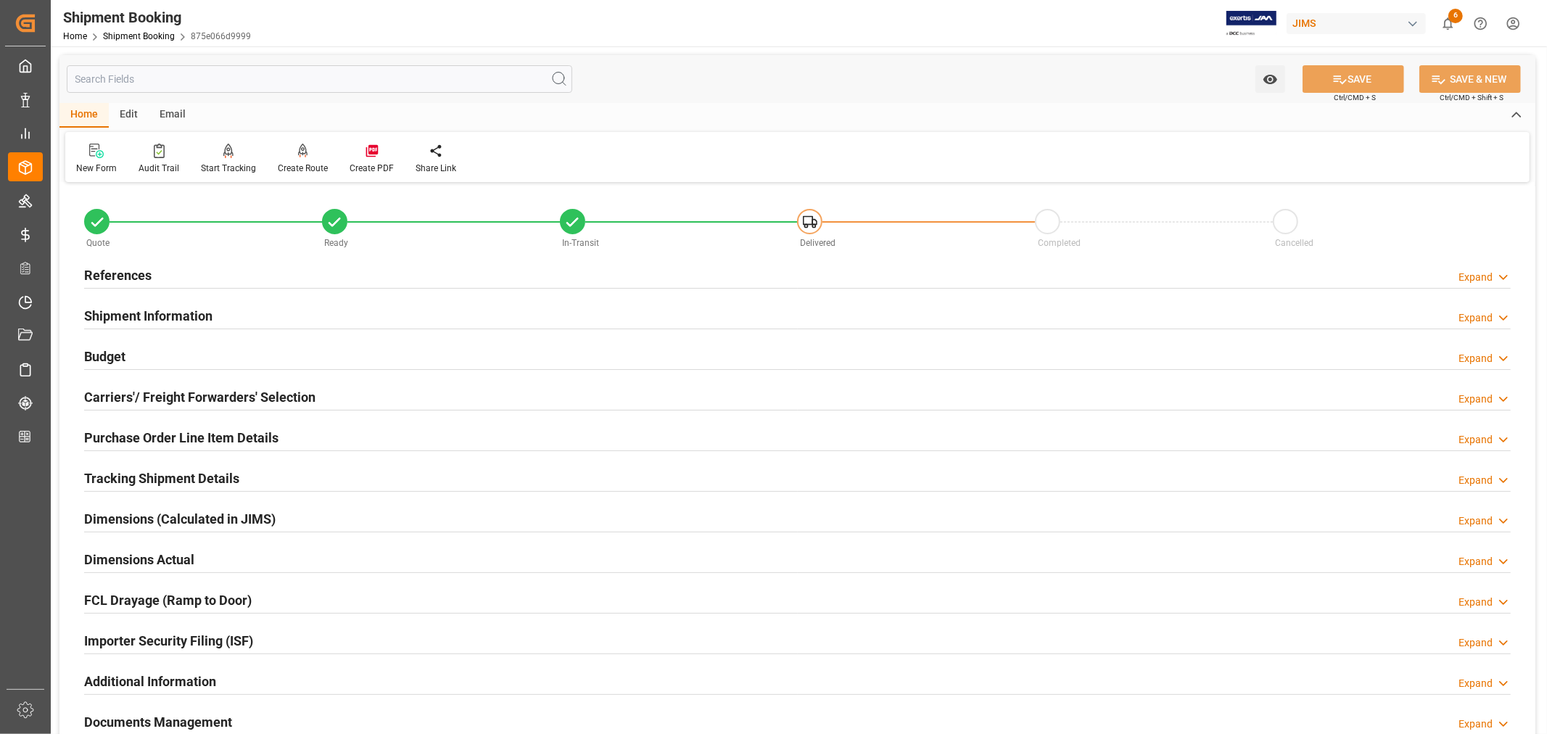
click at [131, 274] on h2 "References" at bounding box center [117, 275] width 67 height 20
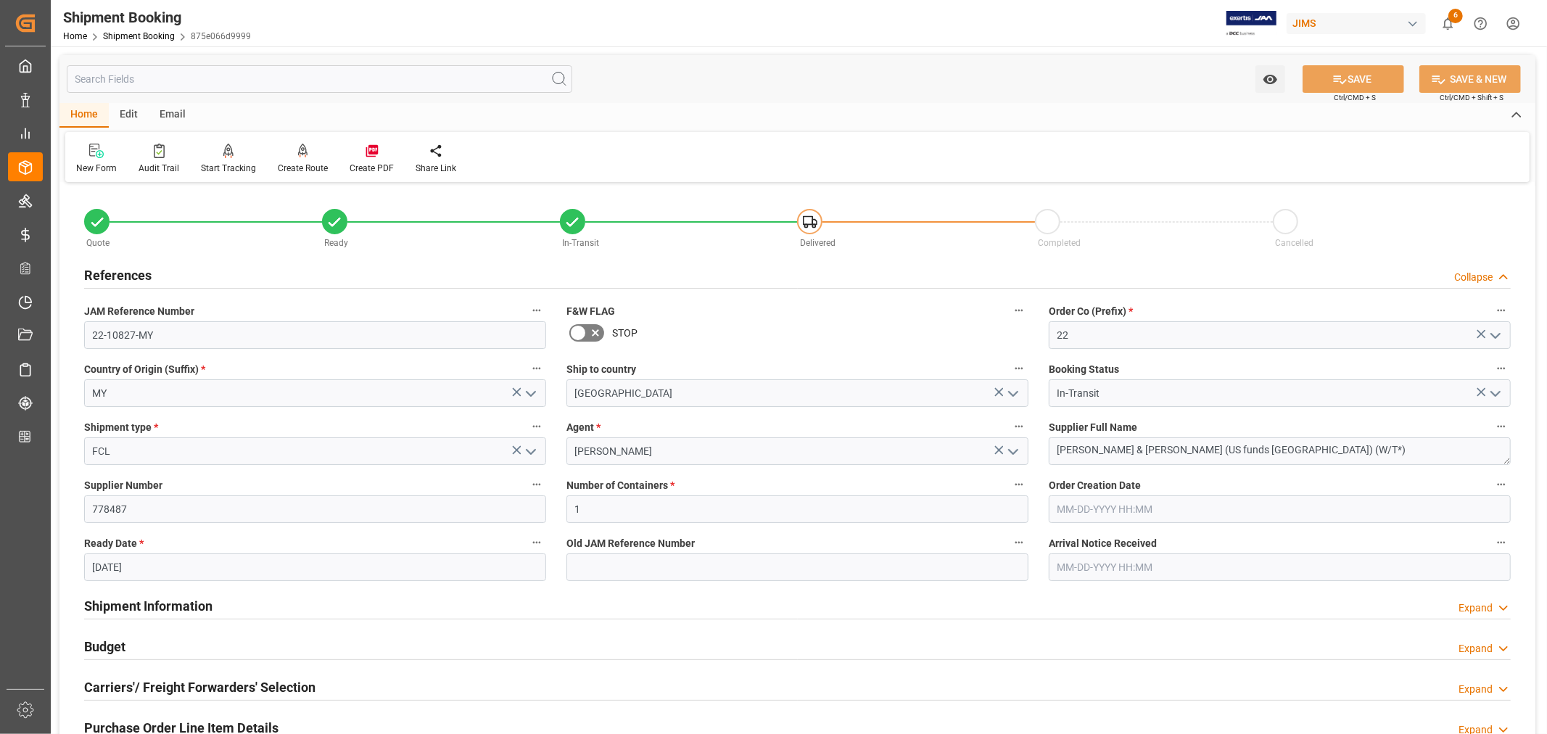
click at [131, 274] on h2 "References" at bounding box center [117, 275] width 67 height 20
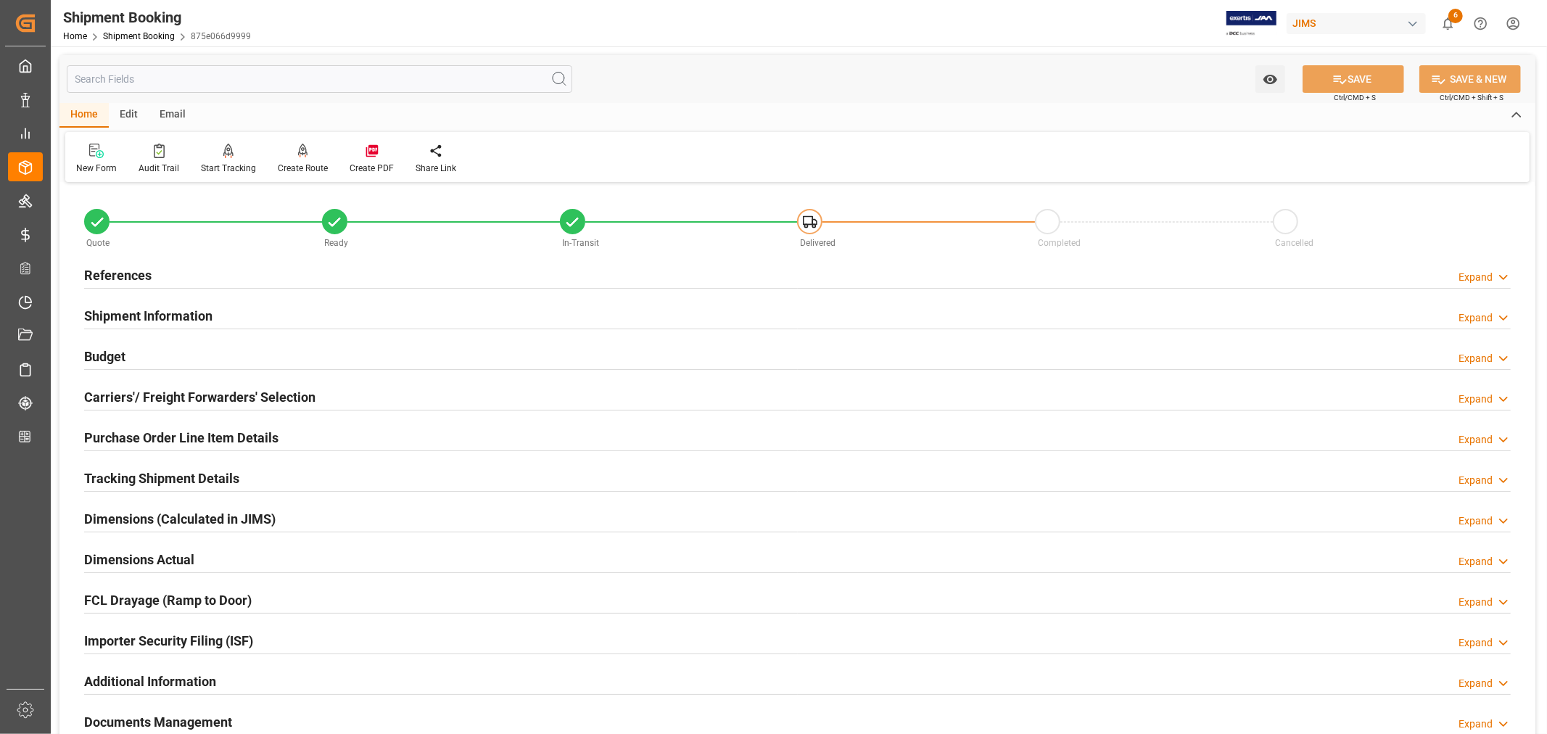
click at [139, 309] on h2 "Shipment Information" at bounding box center [148, 316] width 128 height 20
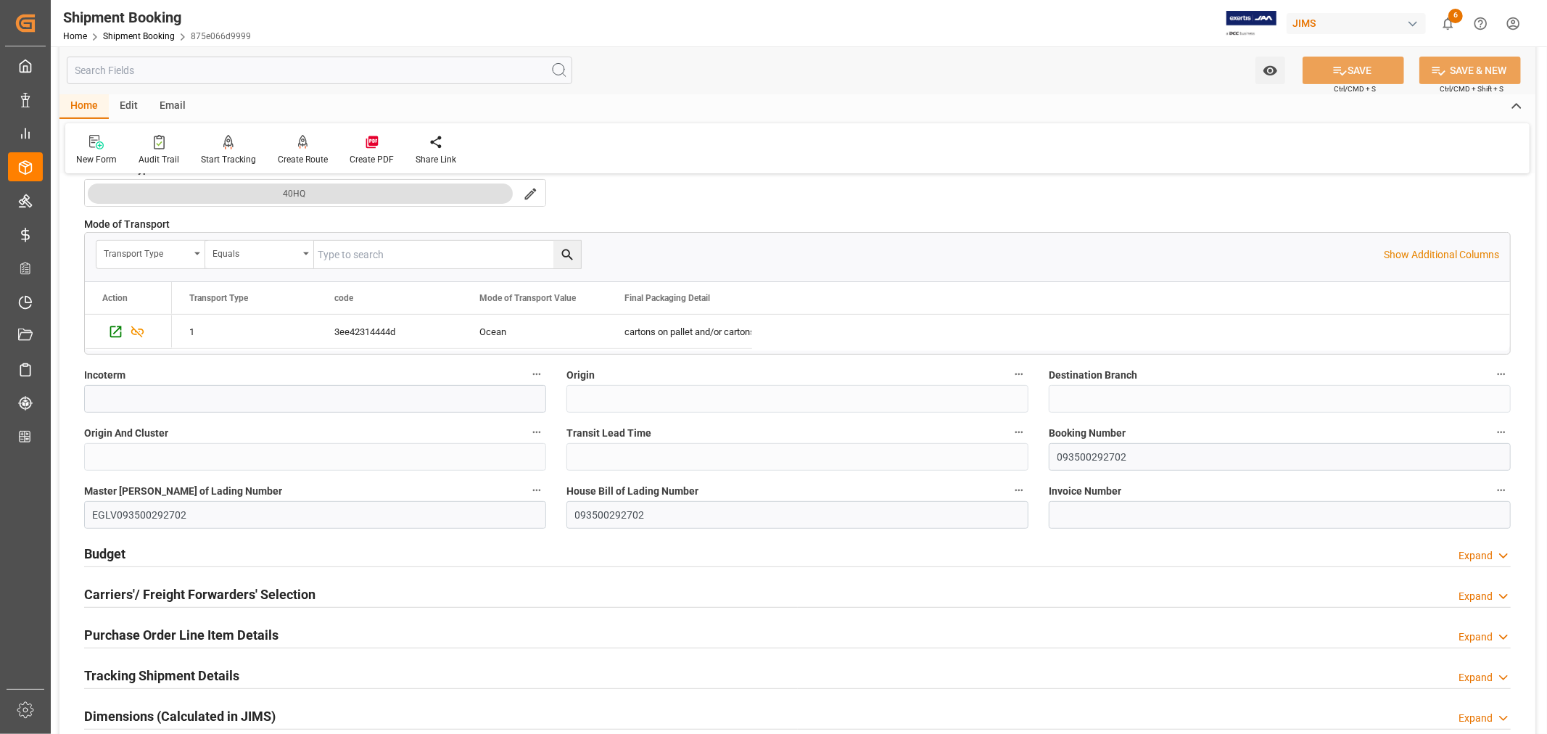
scroll to position [403, 0]
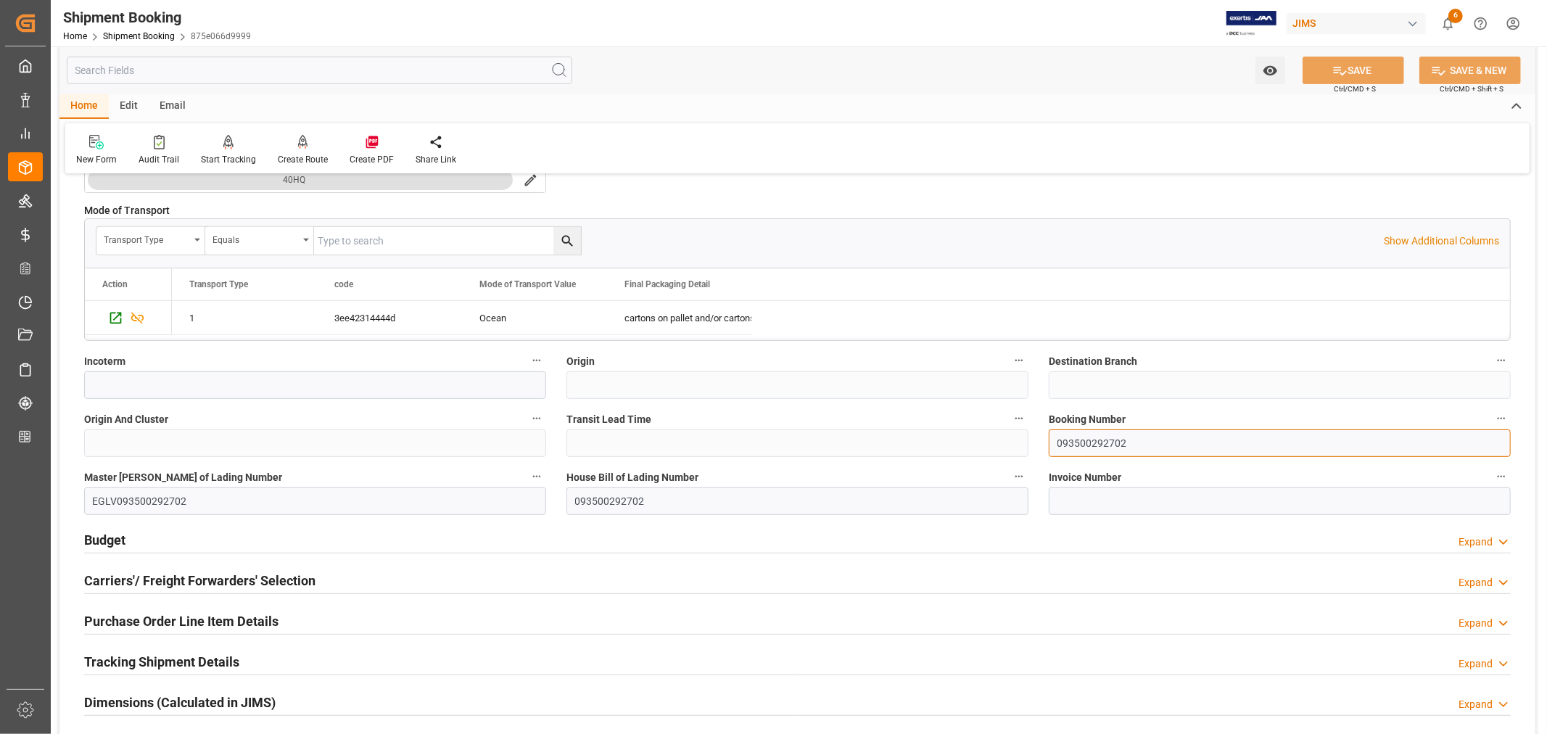
click at [1097, 439] on input "093500292702" at bounding box center [1280, 443] width 462 height 28
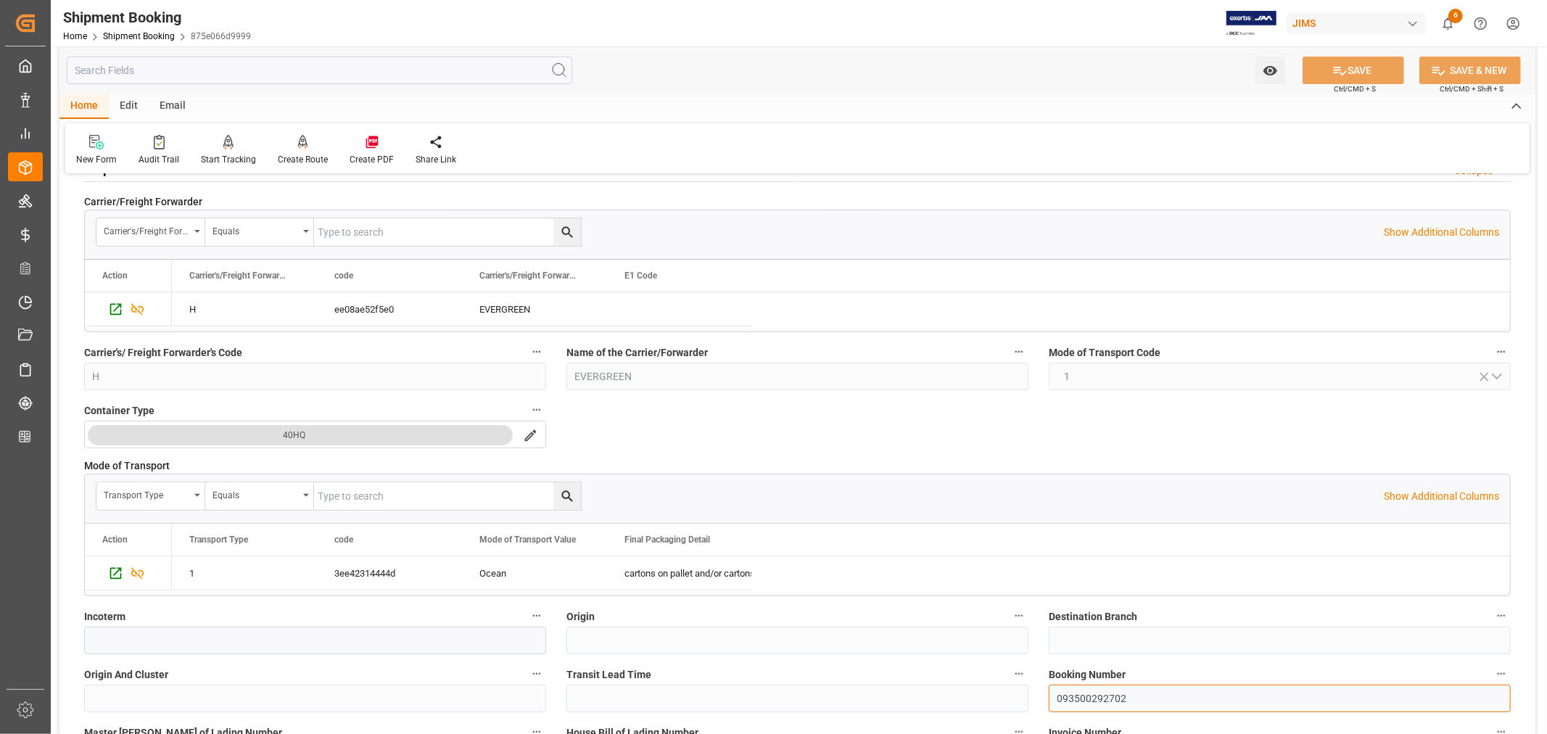
scroll to position [0, 0]
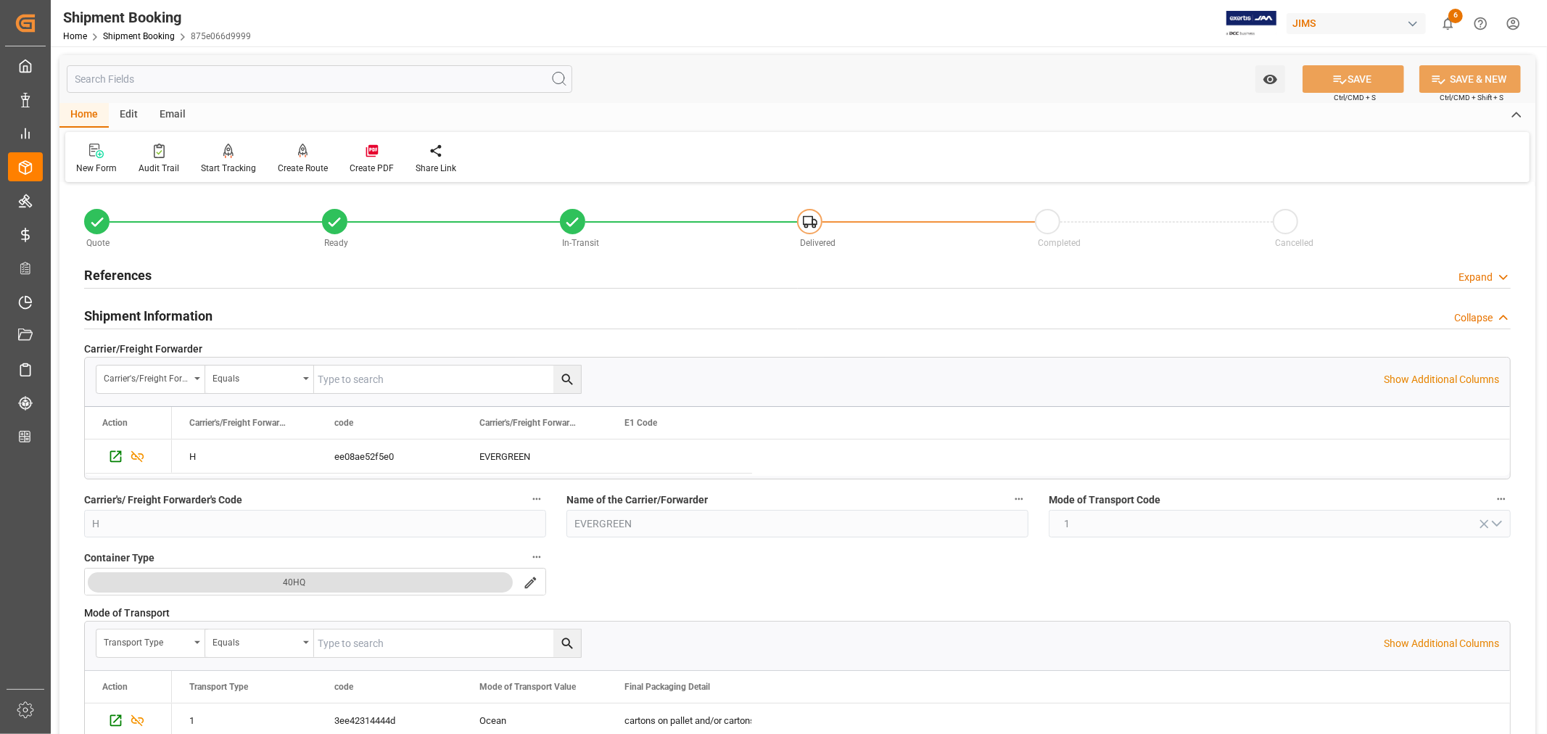
click at [155, 310] on h2 "Shipment Information" at bounding box center [148, 316] width 128 height 20
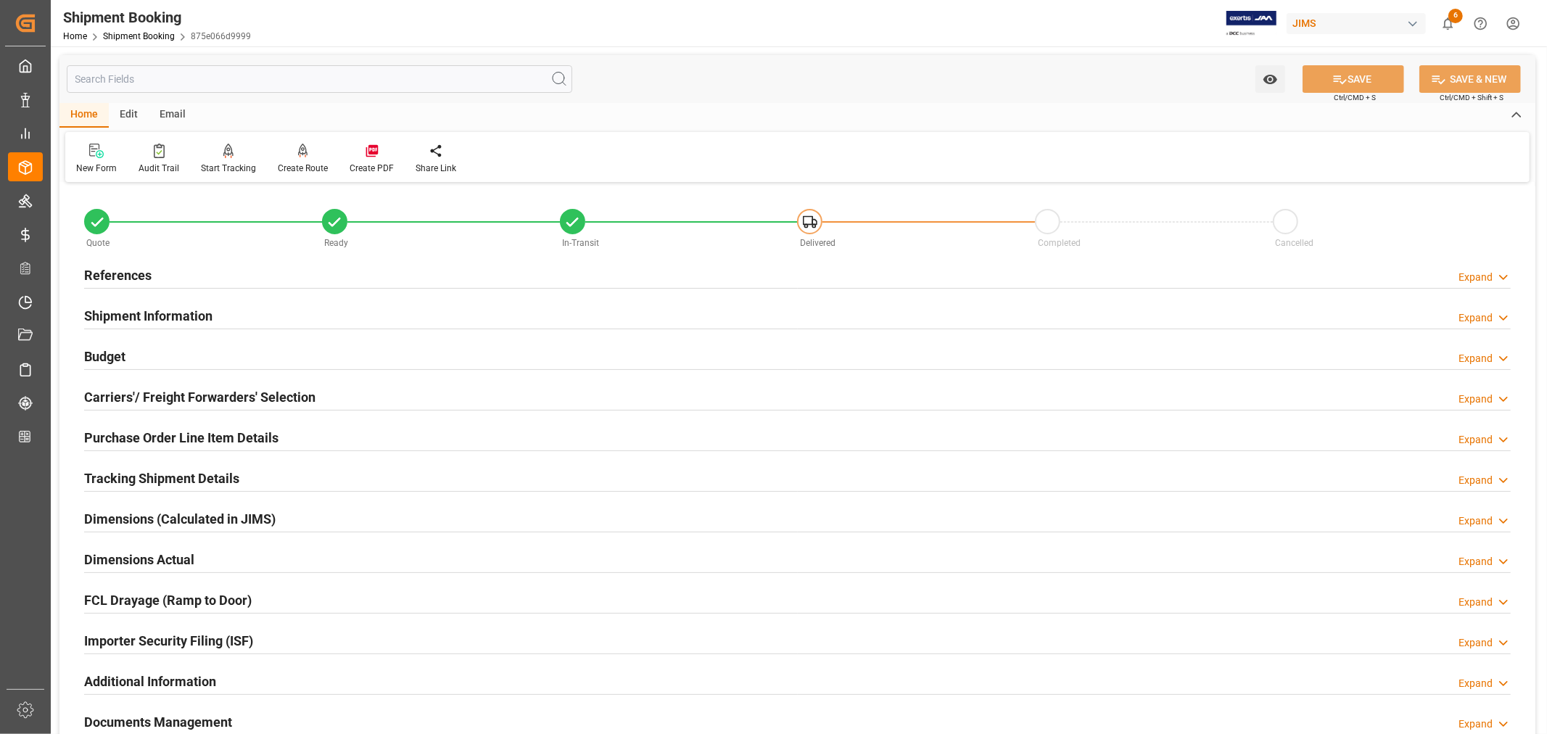
click at [135, 429] on h2 "Purchase Order Line Item Details" at bounding box center [181, 438] width 194 height 20
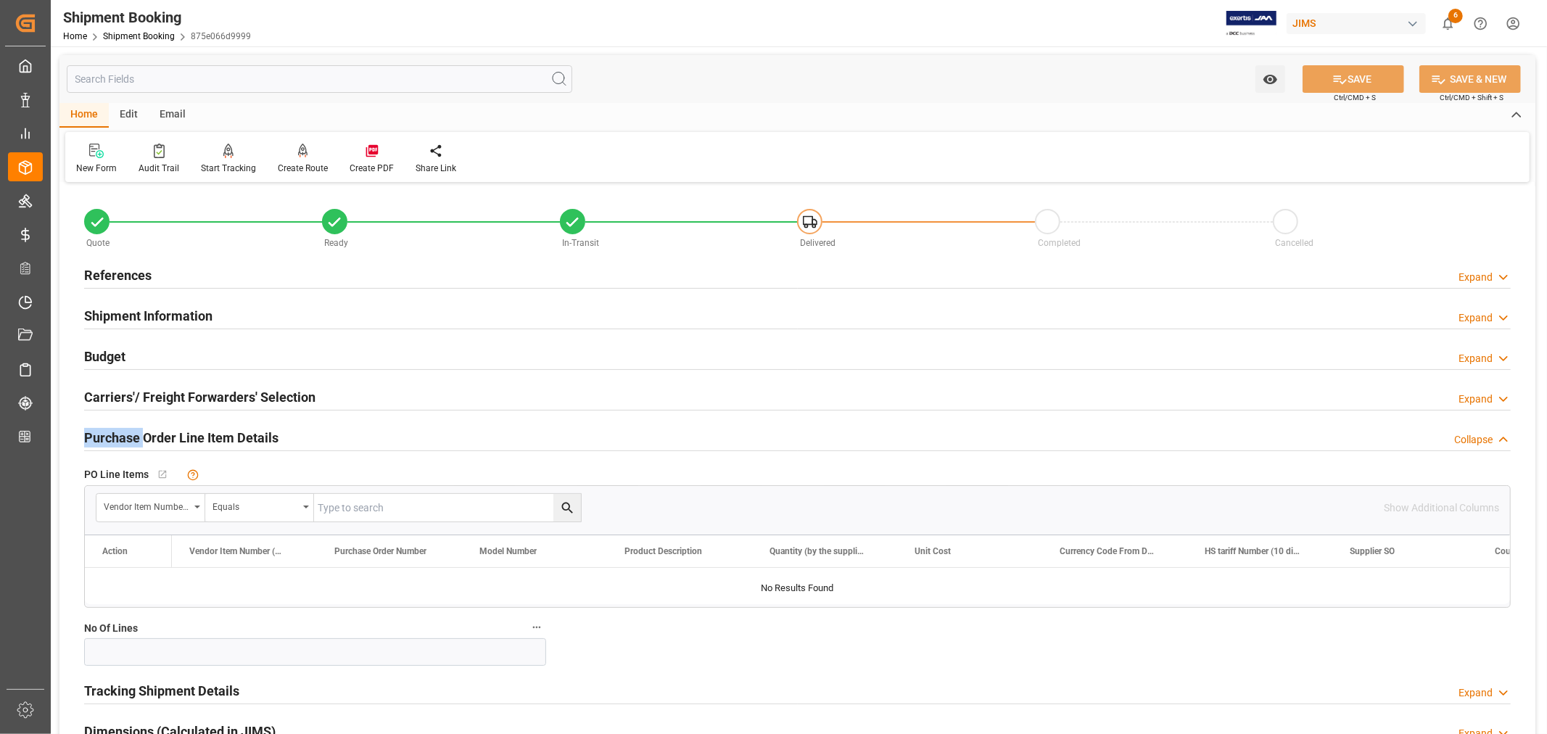
click at [135, 429] on h2 "Purchase Order Line Item Details" at bounding box center [181, 438] width 194 height 20
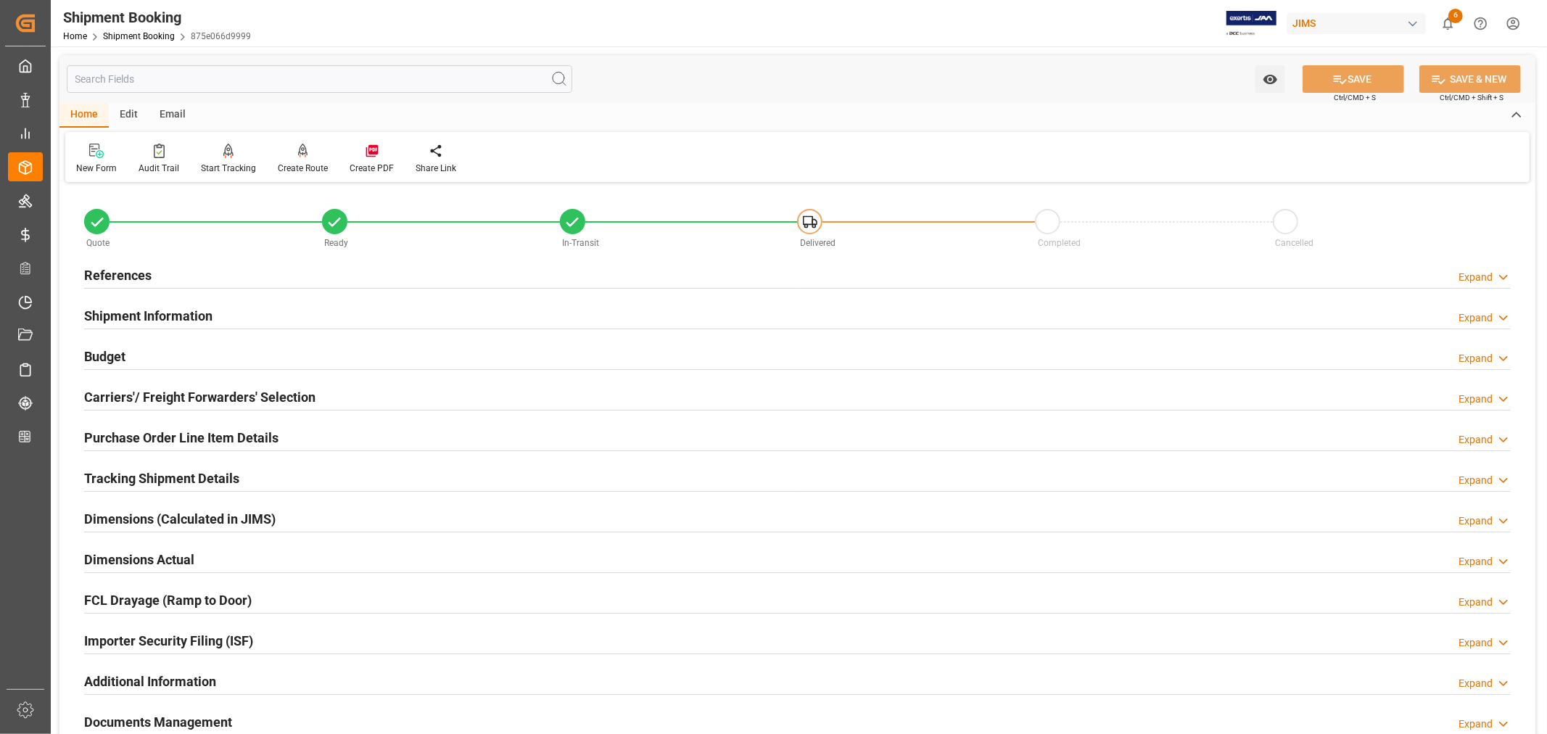
click at [144, 474] on h2 "Tracking Shipment Details" at bounding box center [161, 479] width 155 height 20
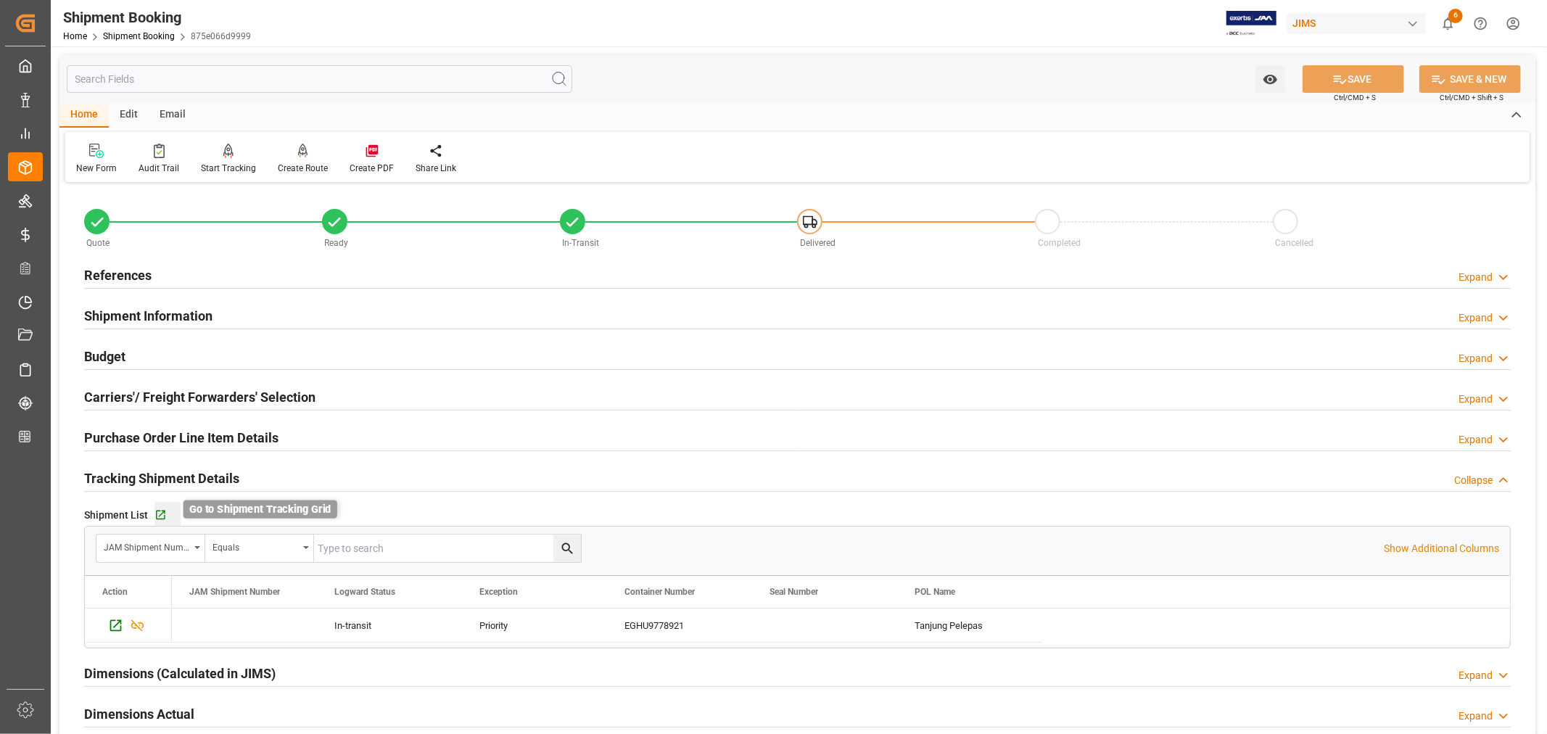
click at [160, 513] on icon "button" at bounding box center [160, 515] width 12 height 12
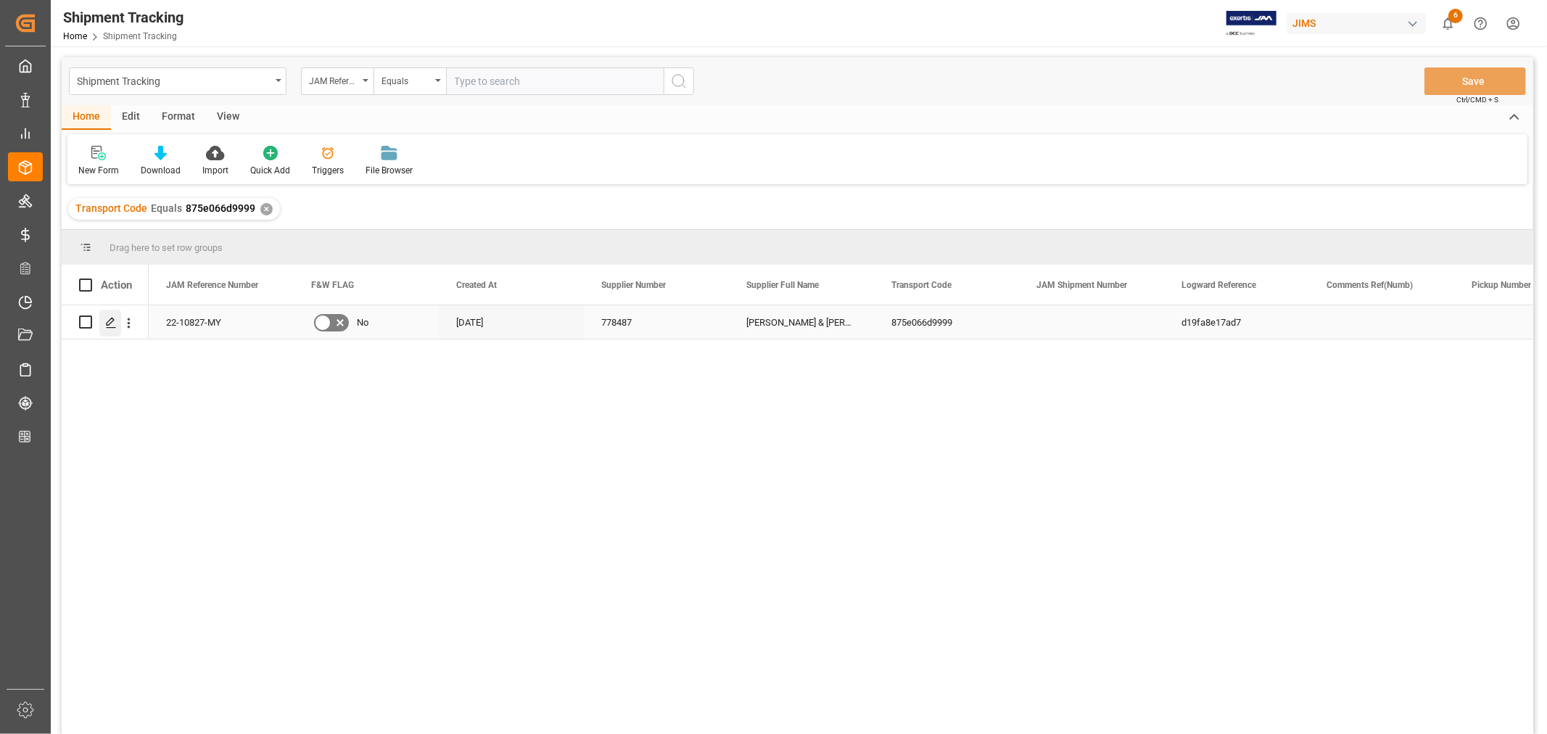
click at [111, 322] on polygon "Press SPACE to select this row." at bounding box center [110, 321] width 7 height 7
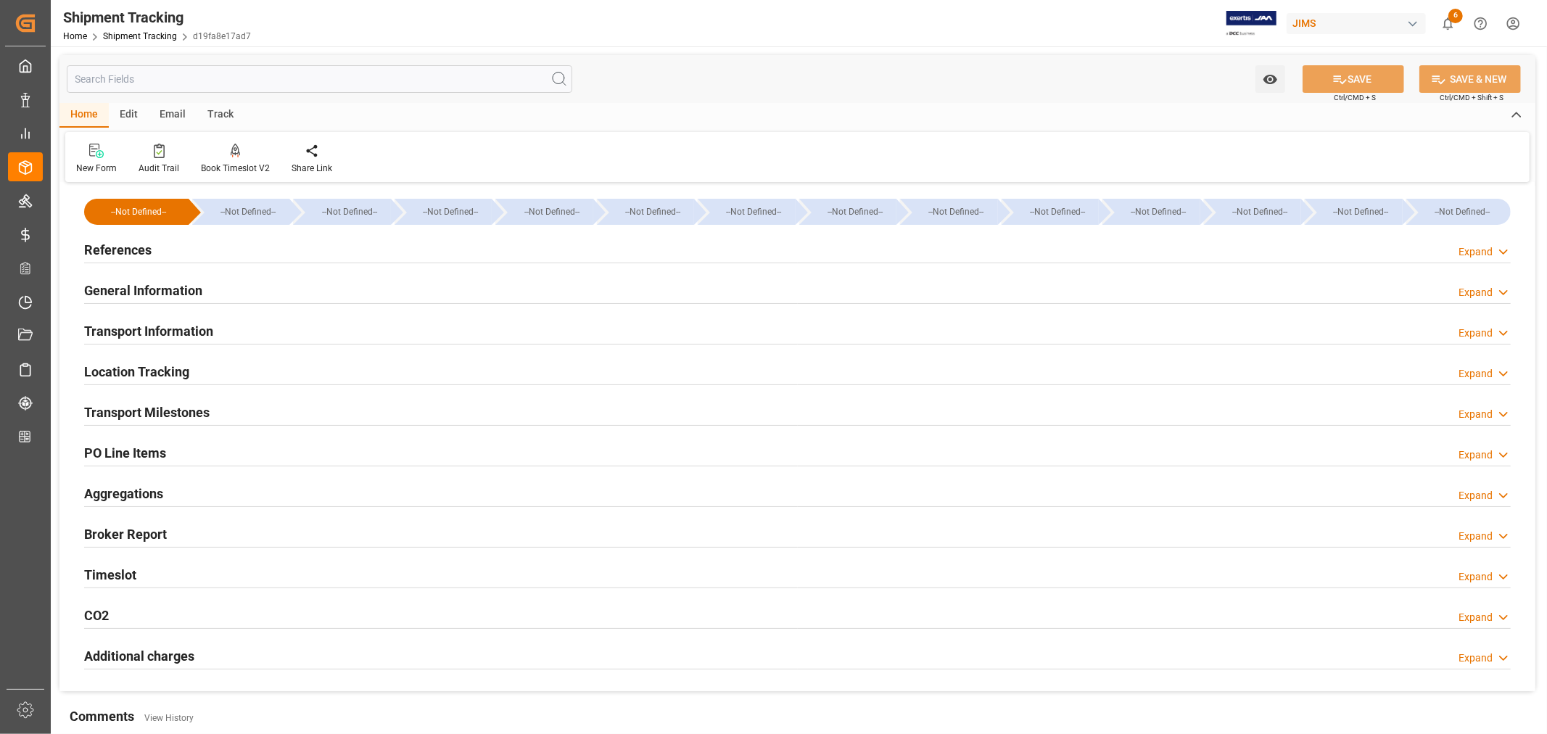
click at [174, 325] on h2 "Transport Information" at bounding box center [148, 331] width 129 height 20
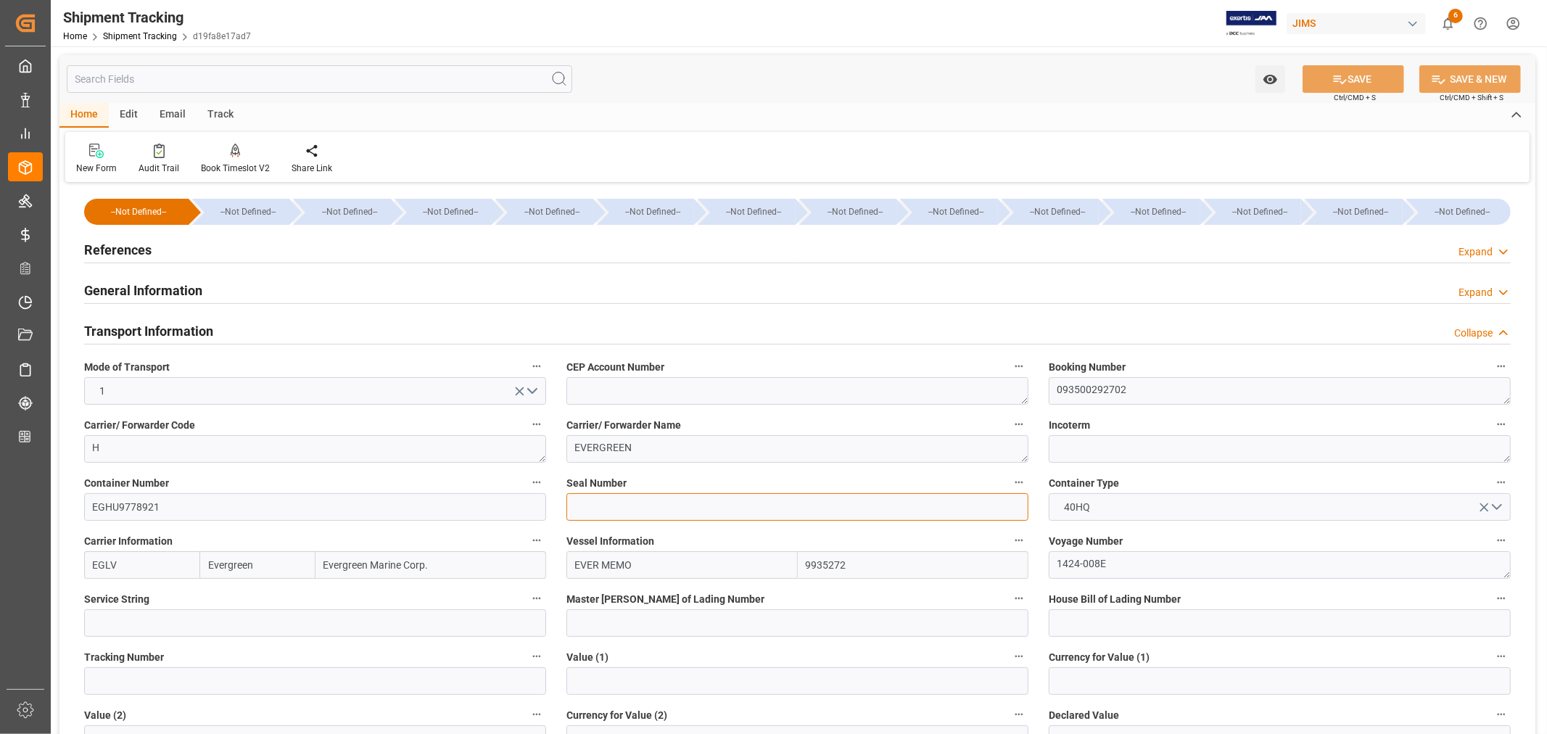
click at [582, 503] on input at bounding box center [797, 507] width 462 height 28
paste input "EMCVPX9193"
type input "EMCVPX9193"
click at [1354, 78] on button "SAVE" at bounding box center [1354, 79] width 102 height 28
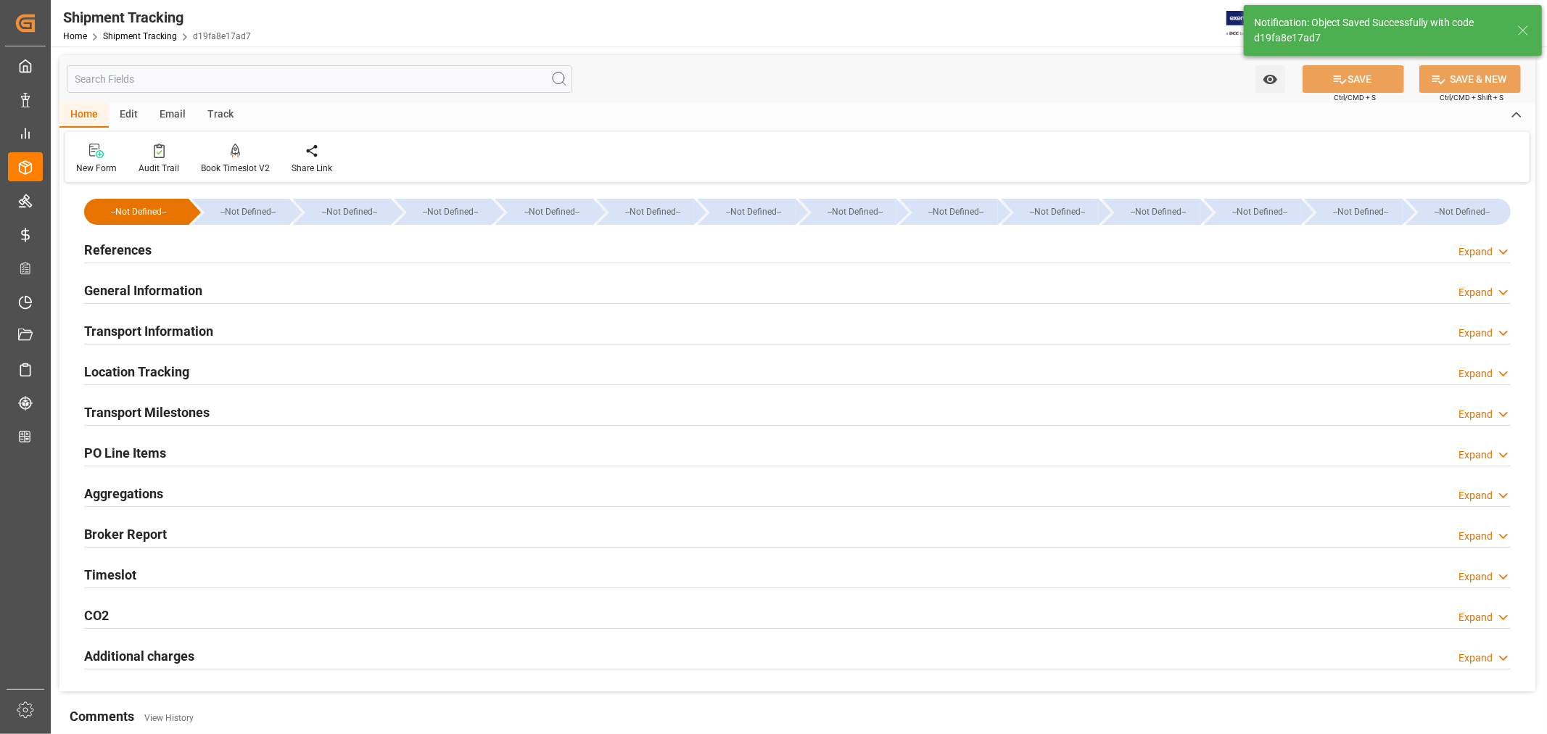
click at [193, 408] on h2 "Transport Milestones" at bounding box center [146, 413] width 125 height 20
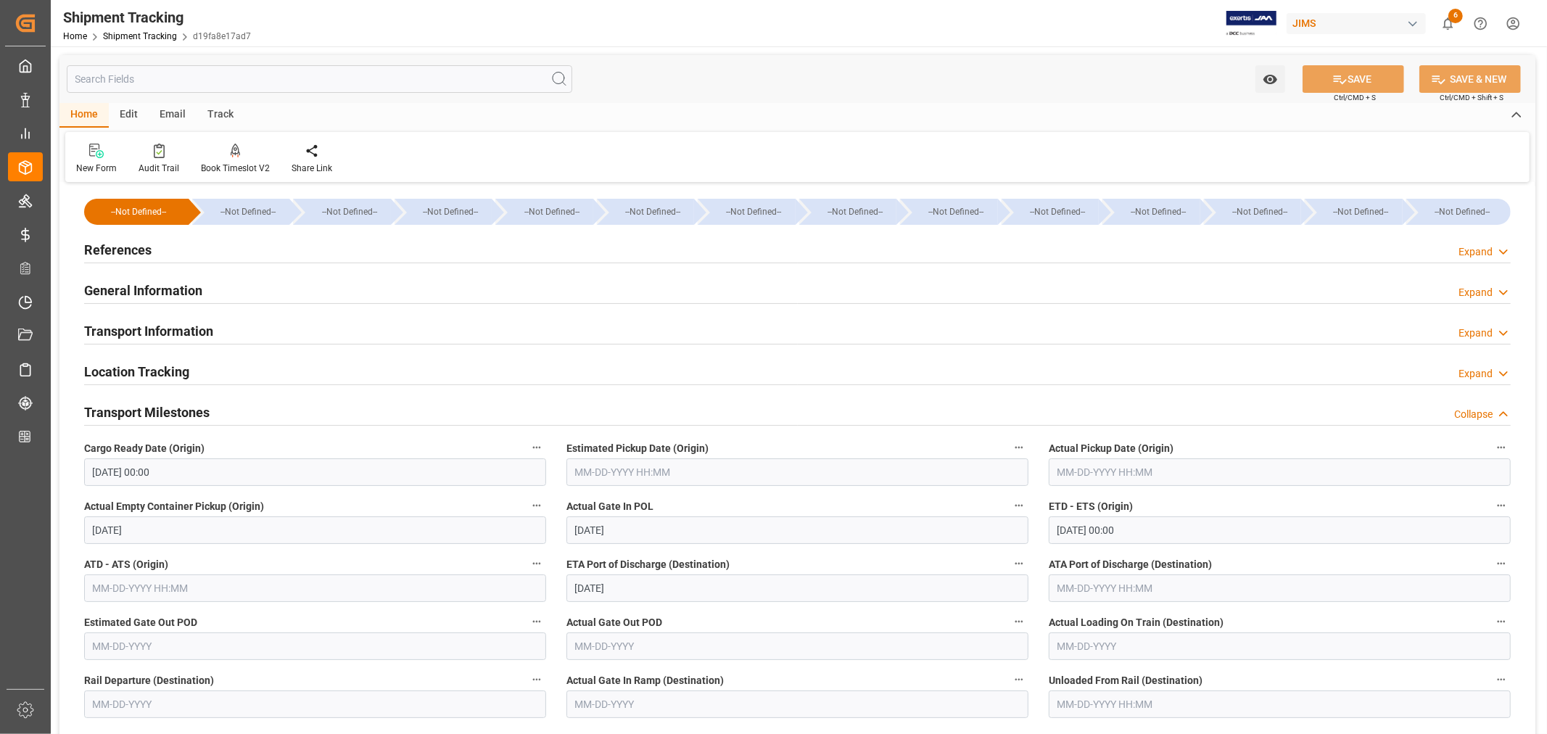
click at [1099, 530] on input "[DATE] 00:00" at bounding box center [1280, 530] width 462 height 28
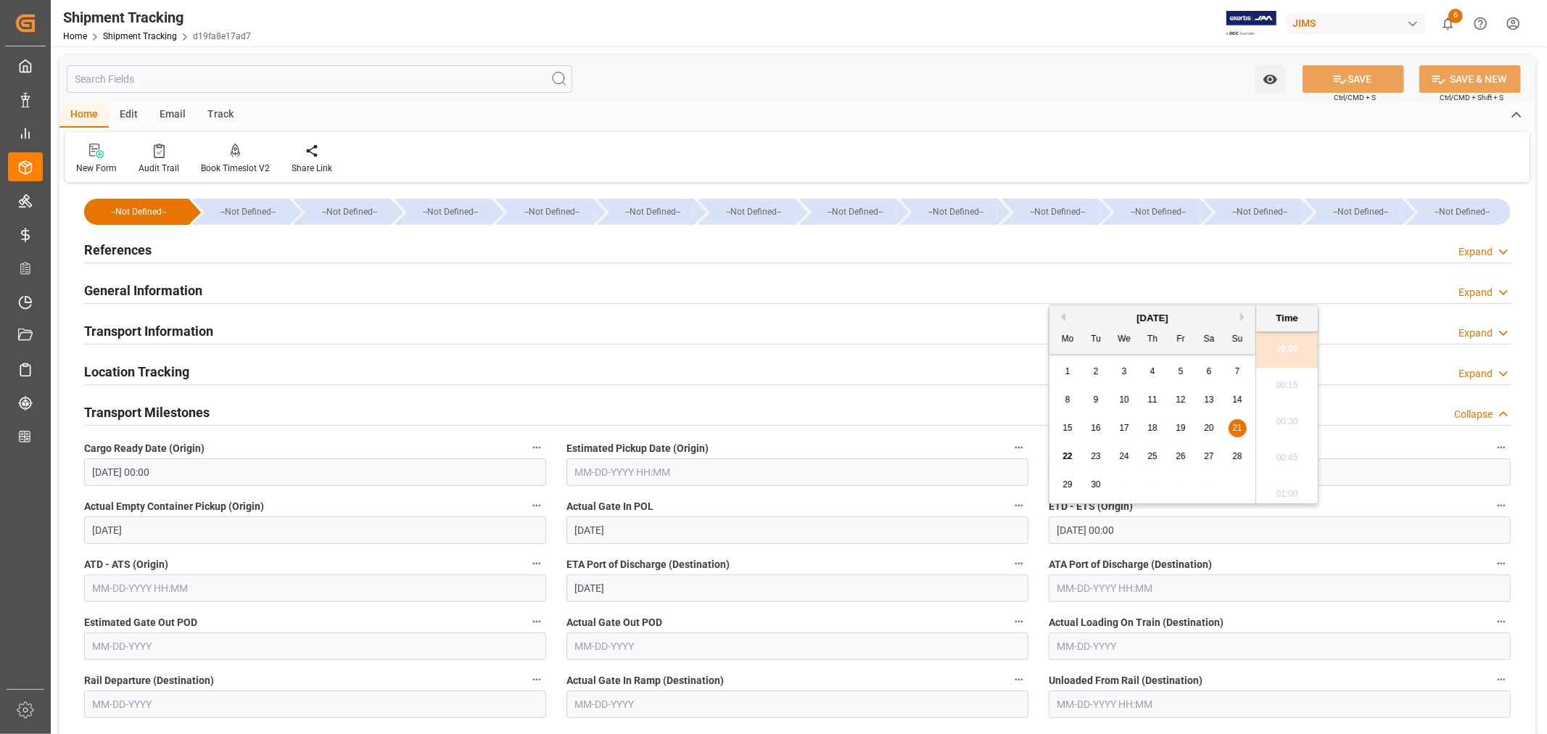
click at [1242, 317] on button "Next Month" at bounding box center [1244, 317] width 9 height 9
click at [1123, 371] on span "1" at bounding box center [1124, 371] width 5 height 10
type input "[DATE] 00:00"
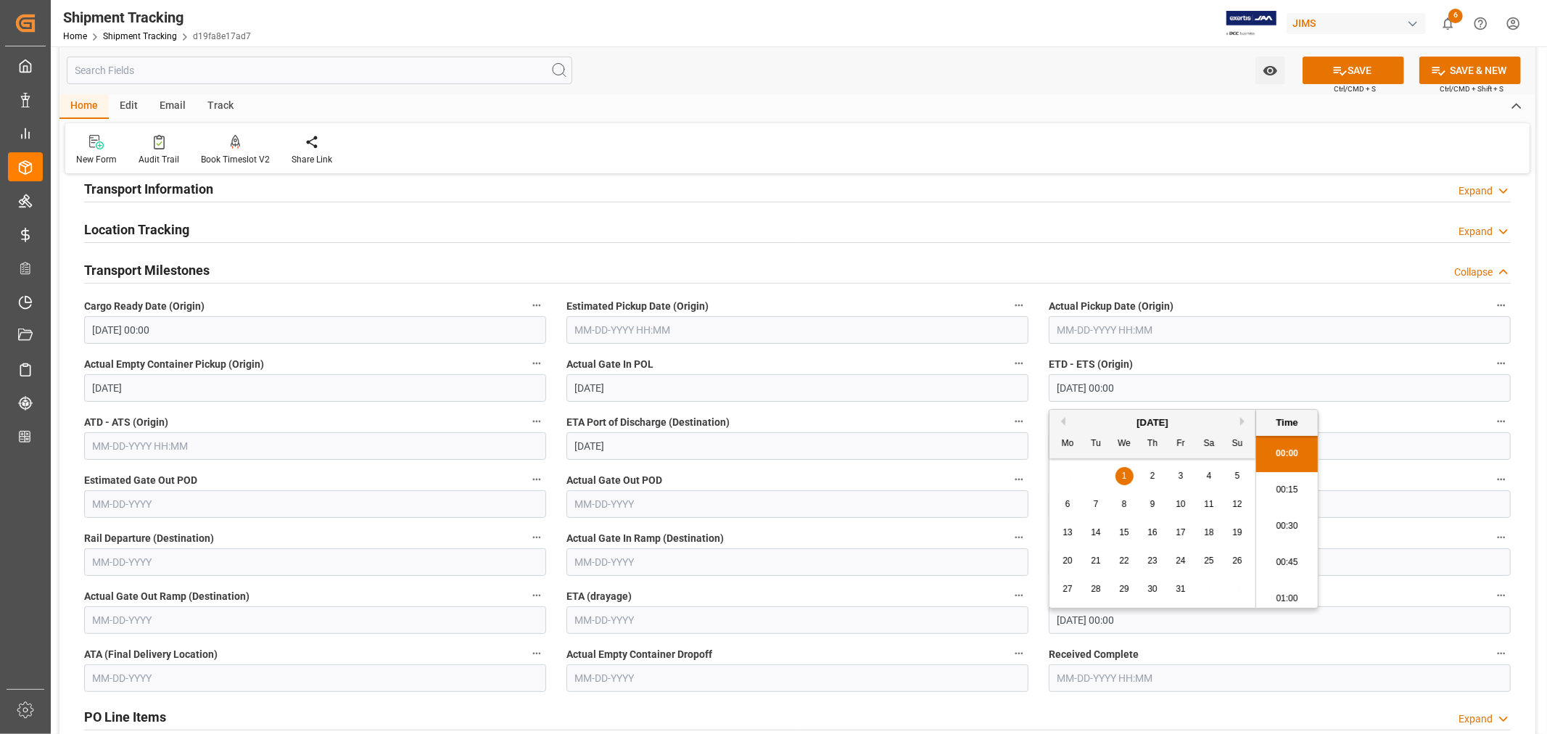
scroll to position [242, 0]
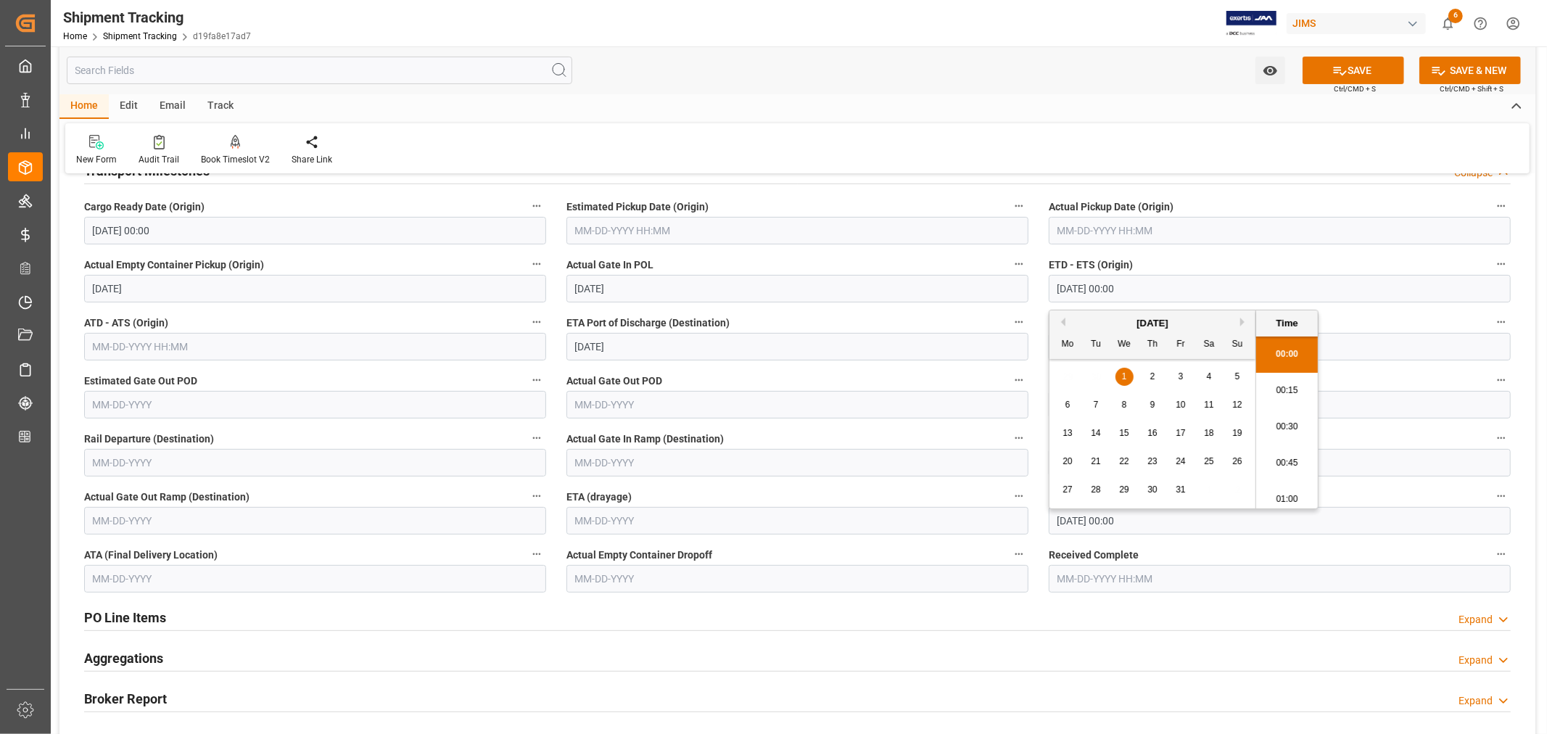
click at [182, 229] on input "[DATE] 00:00" at bounding box center [315, 231] width 462 height 28
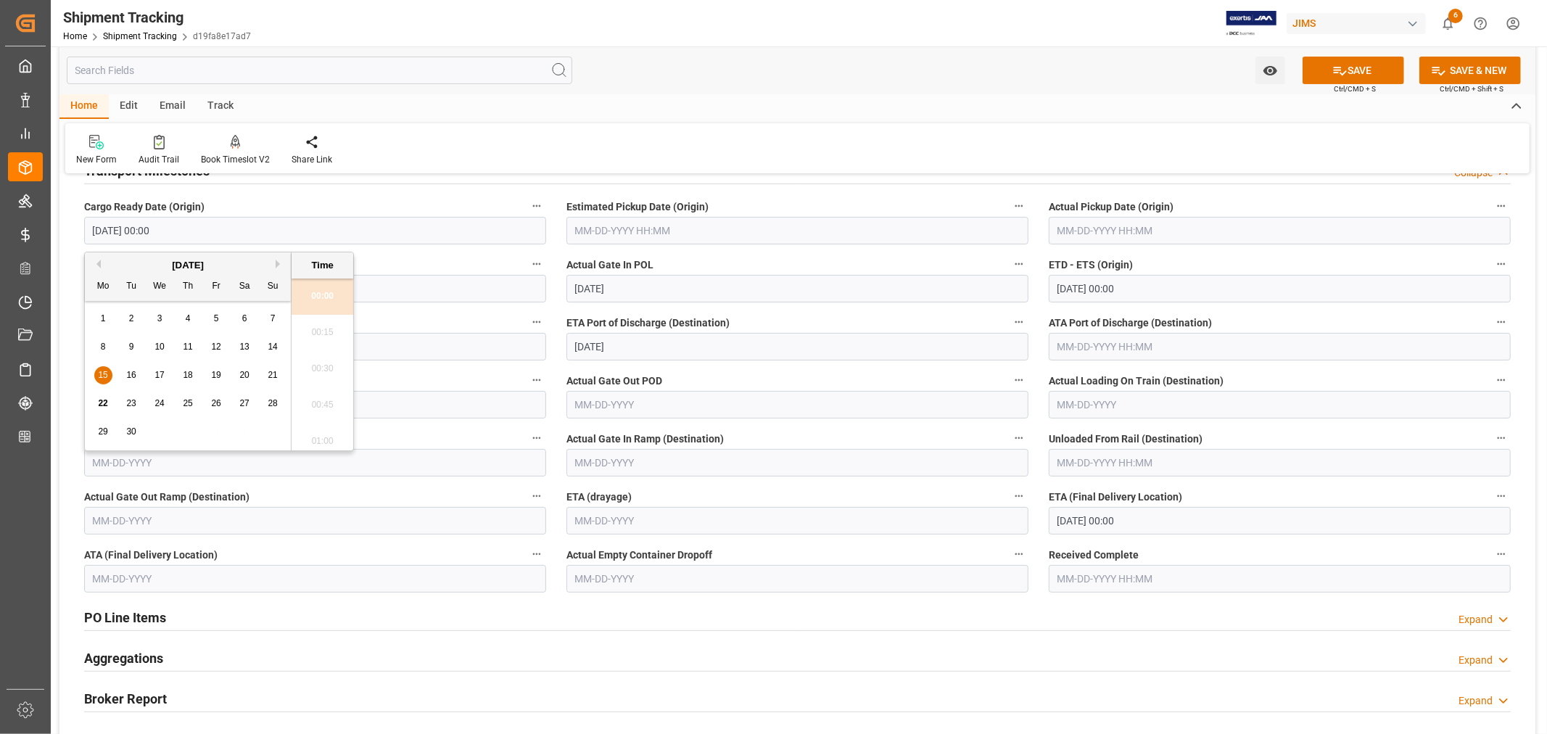
click at [218, 378] on span "19" at bounding box center [215, 375] width 9 height 10
type input "[DATE] 00:00"
click at [632, 231] on input "text" at bounding box center [797, 231] width 462 height 28
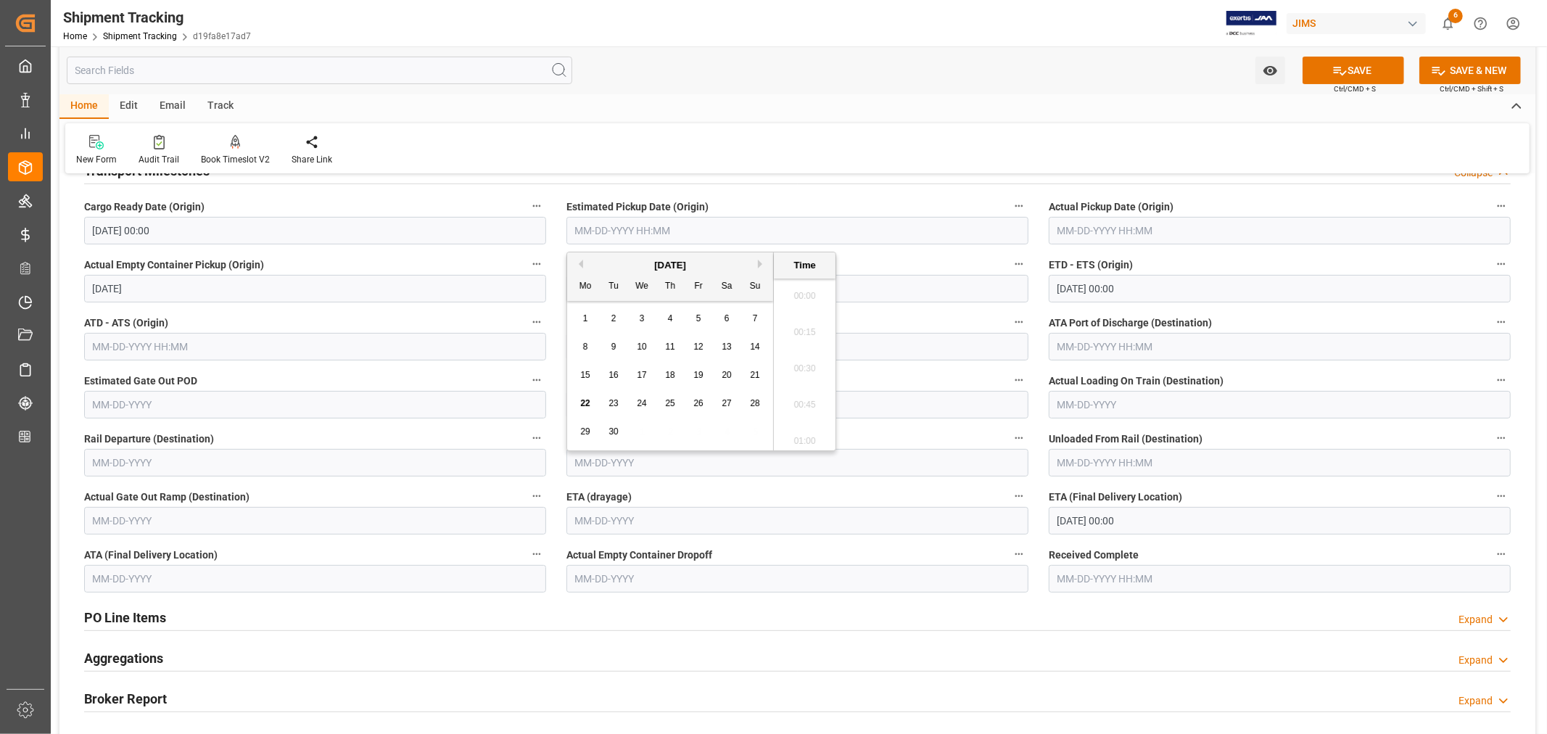
scroll to position [1636, 0]
click at [608, 266] on div "[DATE]" at bounding box center [670, 265] width 206 height 15
click at [727, 373] on span "20" at bounding box center [726, 375] width 9 height 10
type input "[DATE] 00:00"
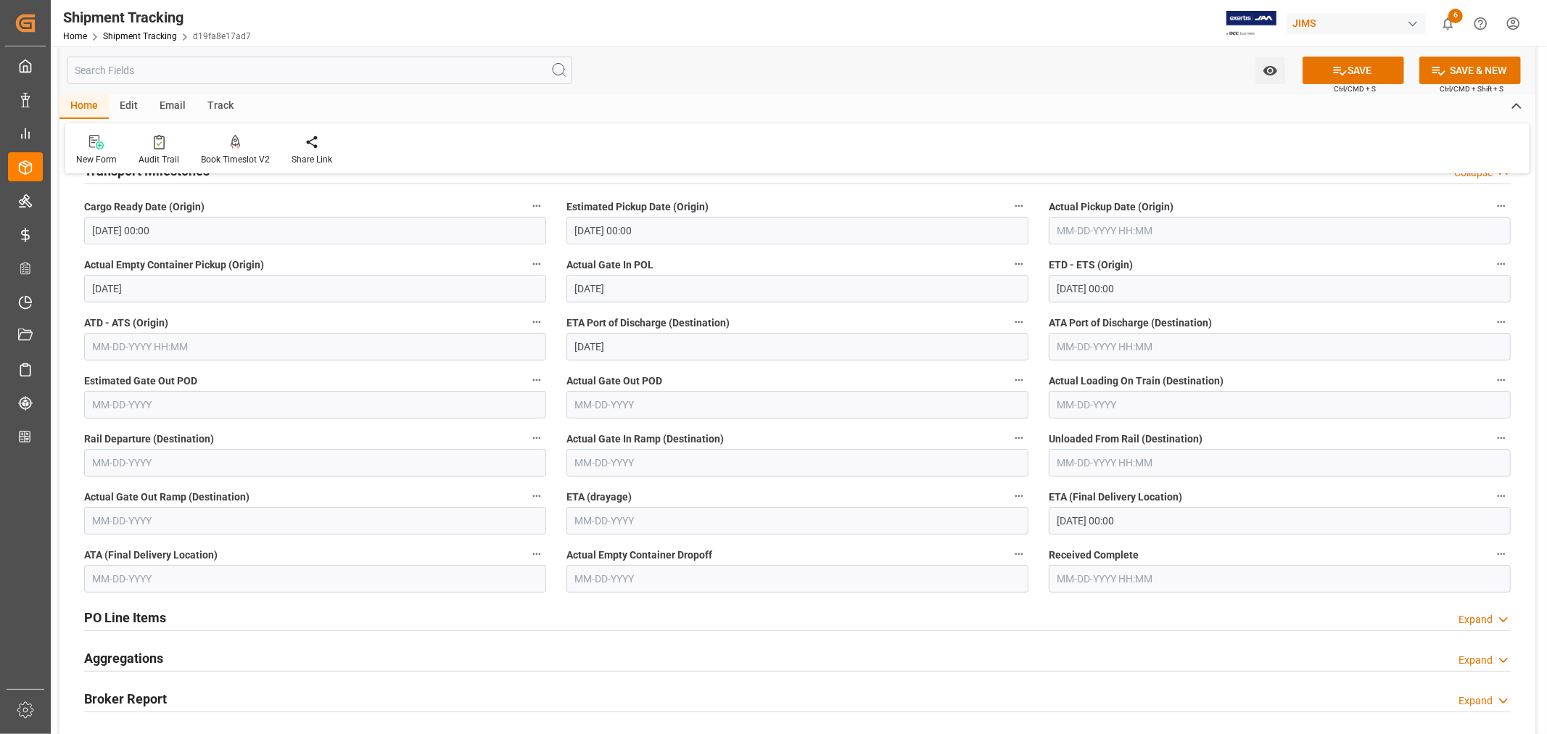
click at [1032, 160] on div "New Form Audit Trail Book Timeslot V2 Book a Timeslot for the shipment Share Li…" at bounding box center [797, 148] width 1464 height 50
click at [1350, 73] on button "SAVE" at bounding box center [1354, 71] width 102 height 28
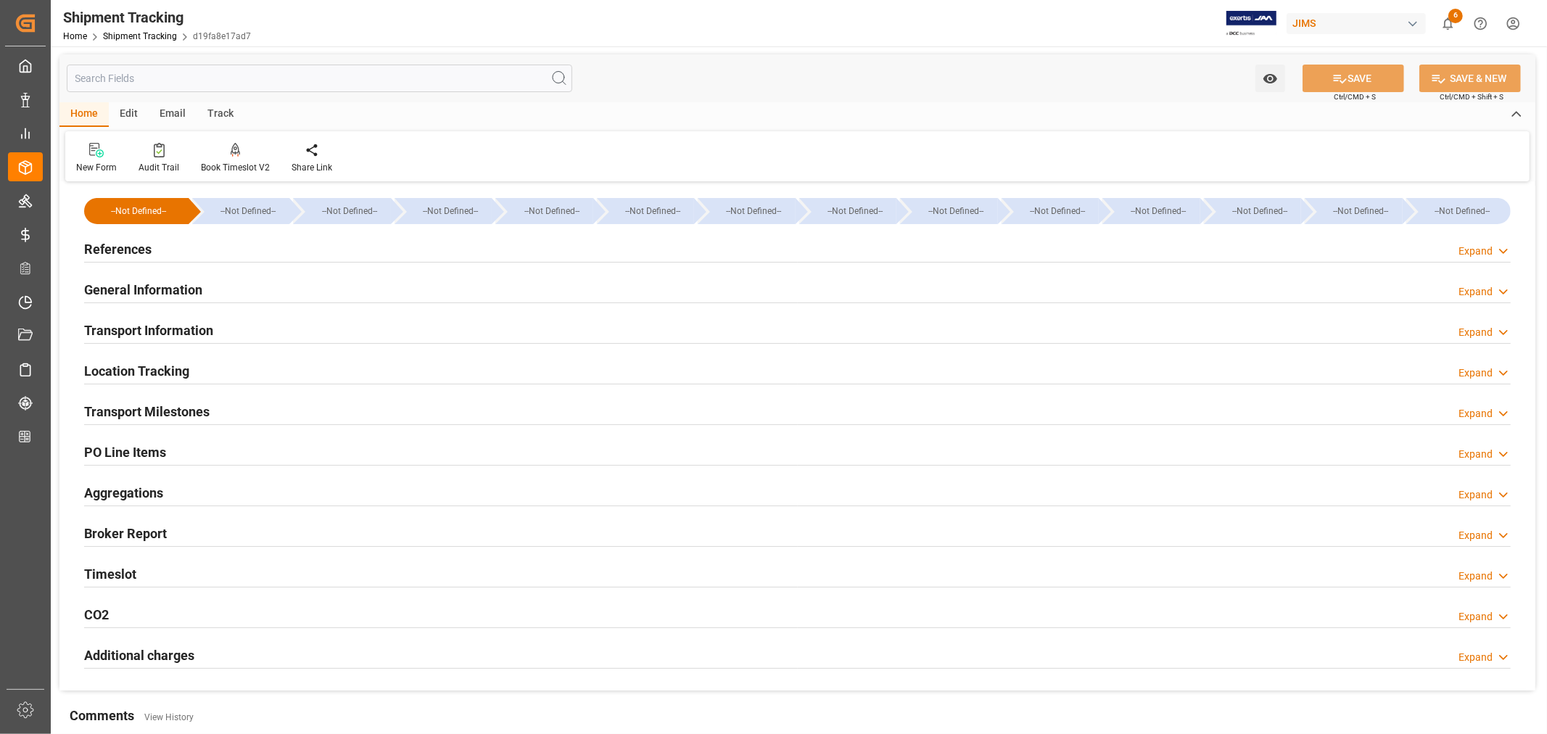
scroll to position [0, 0]
click at [247, 409] on div "Transport Milestones Expand" at bounding box center [797, 411] width 1427 height 28
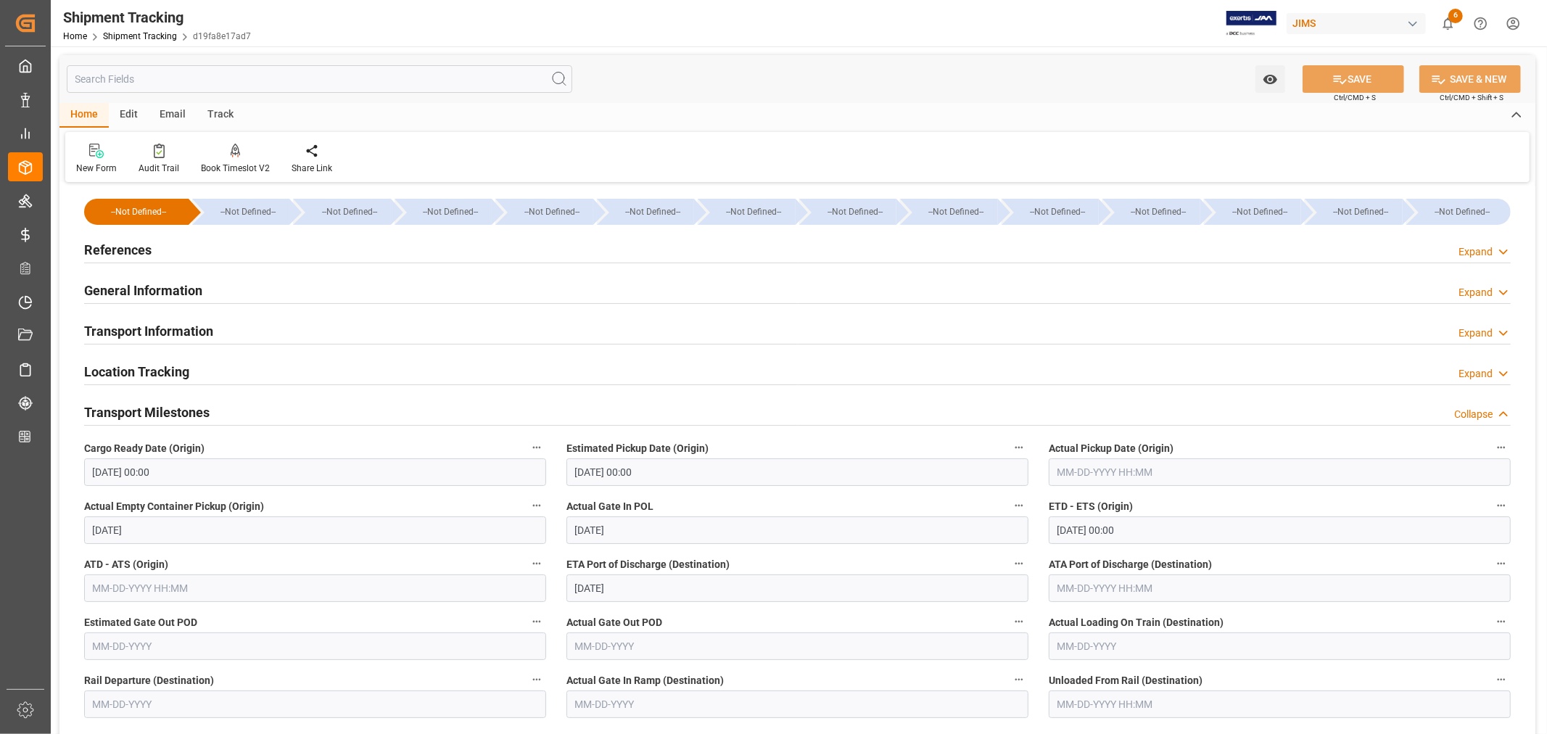
click at [247, 409] on div "Transport Milestones Collapse" at bounding box center [797, 411] width 1427 height 28
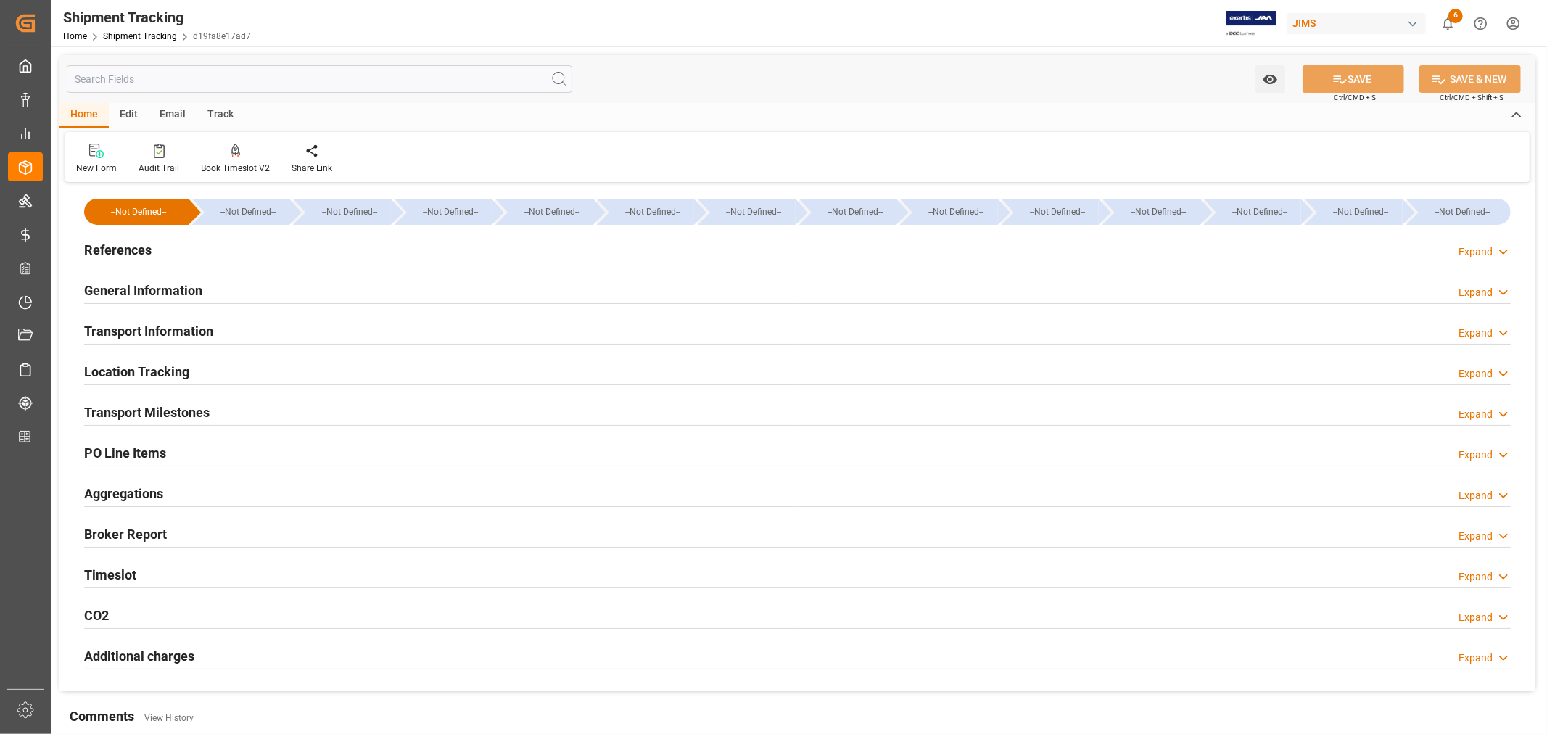
click at [237, 331] on div "Transport Information Expand" at bounding box center [797, 330] width 1427 height 28
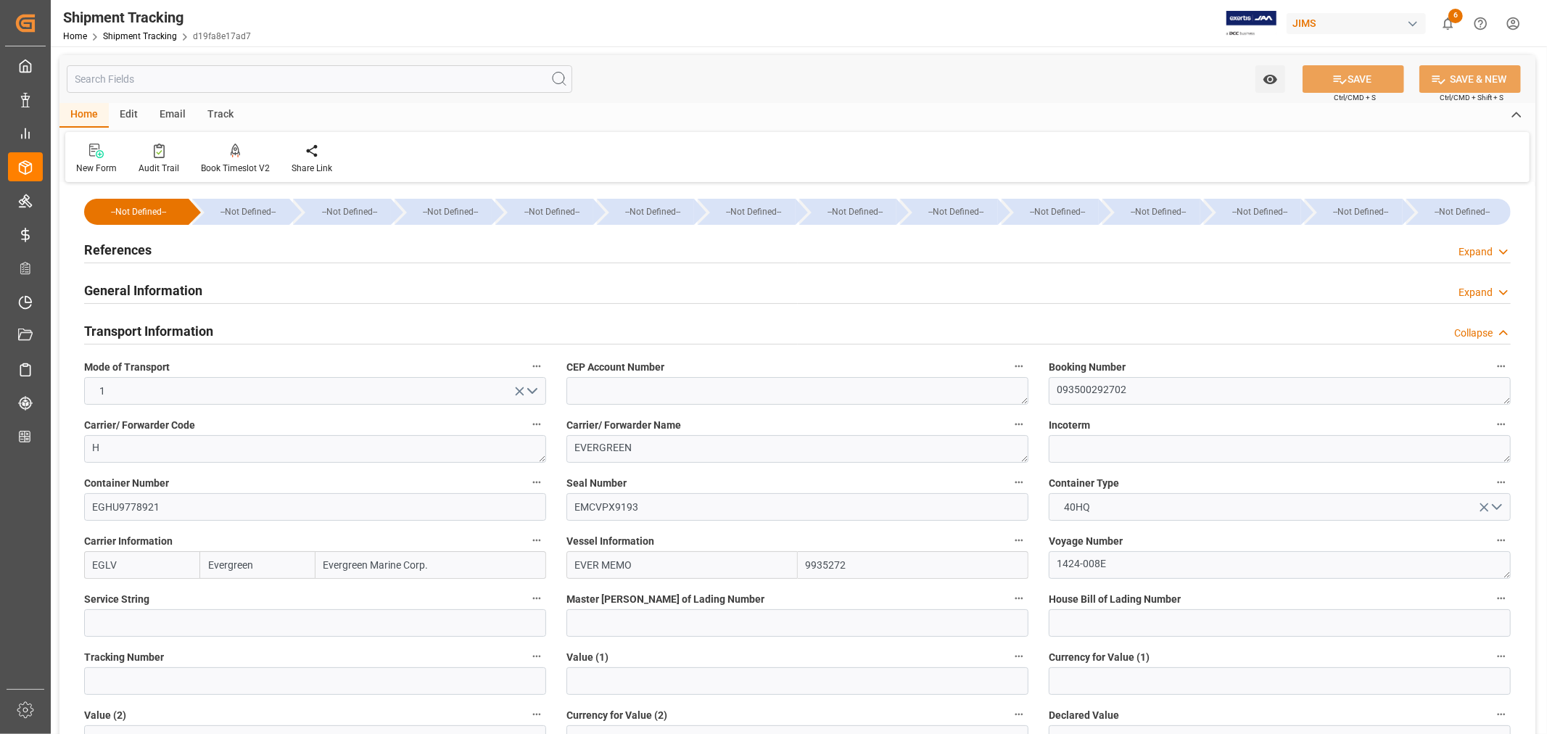
click at [199, 328] on h2 "Transport Information" at bounding box center [148, 331] width 129 height 20
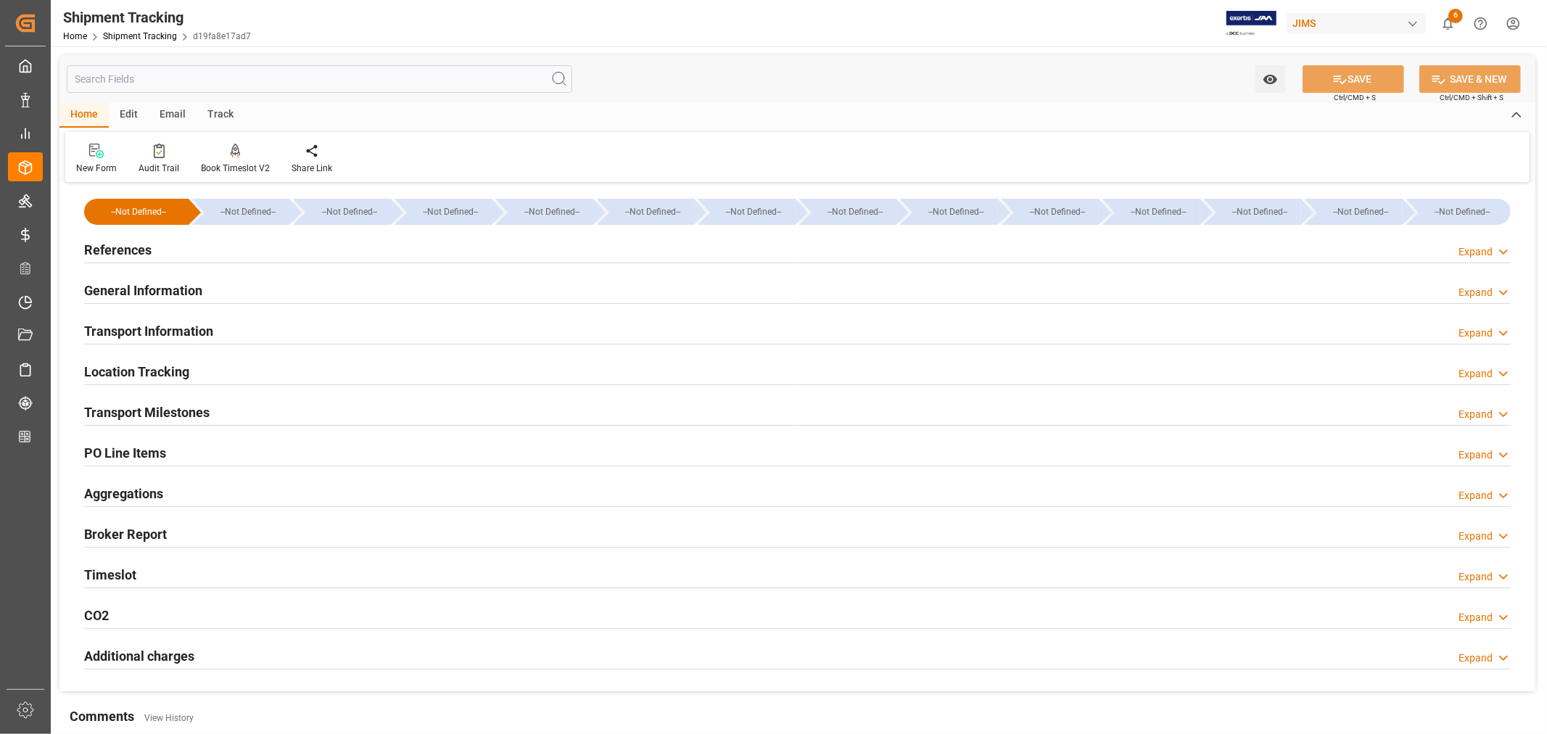
click at [181, 489] on div "Aggregations Expand" at bounding box center [797, 493] width 1427 height 28
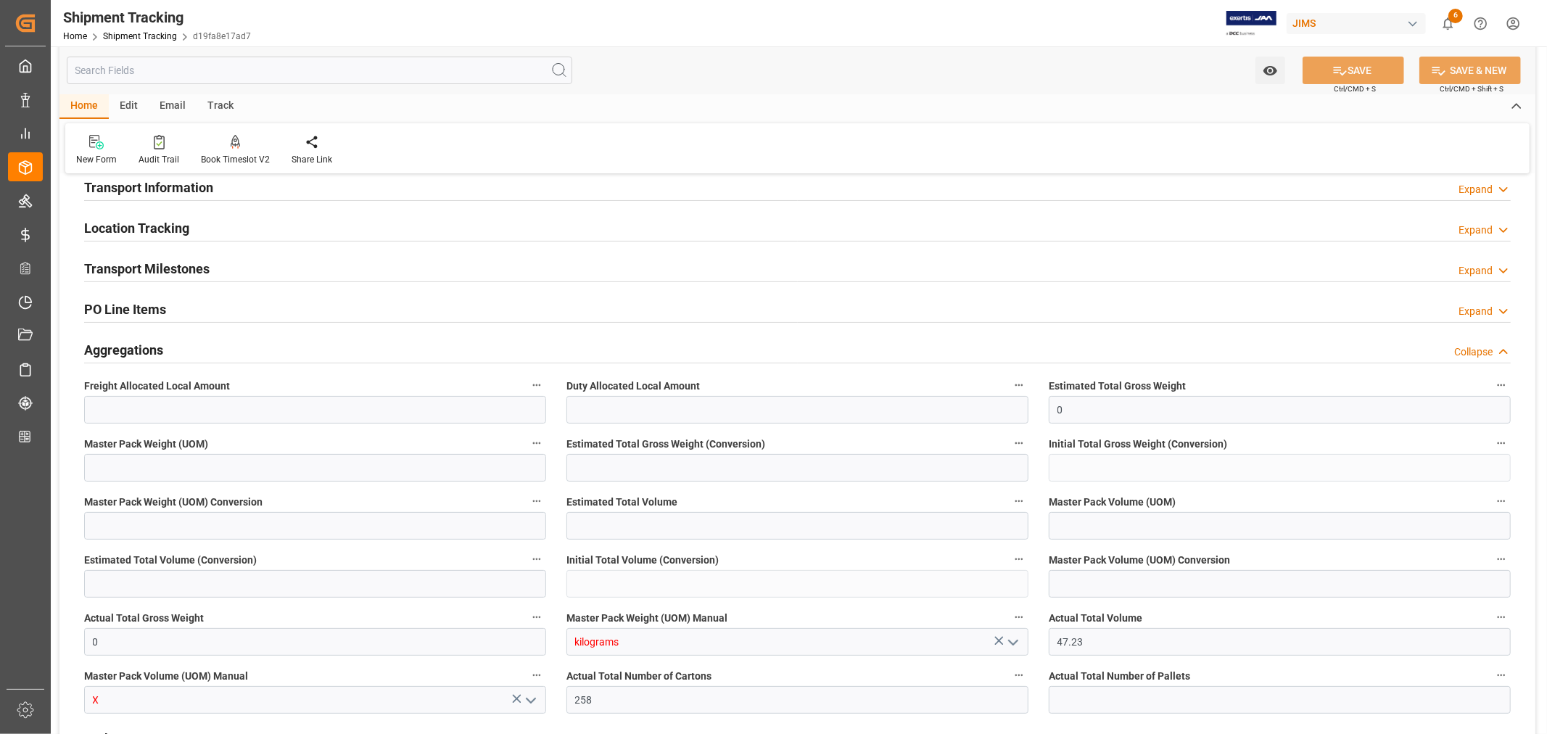
scroll to position [322, 0]
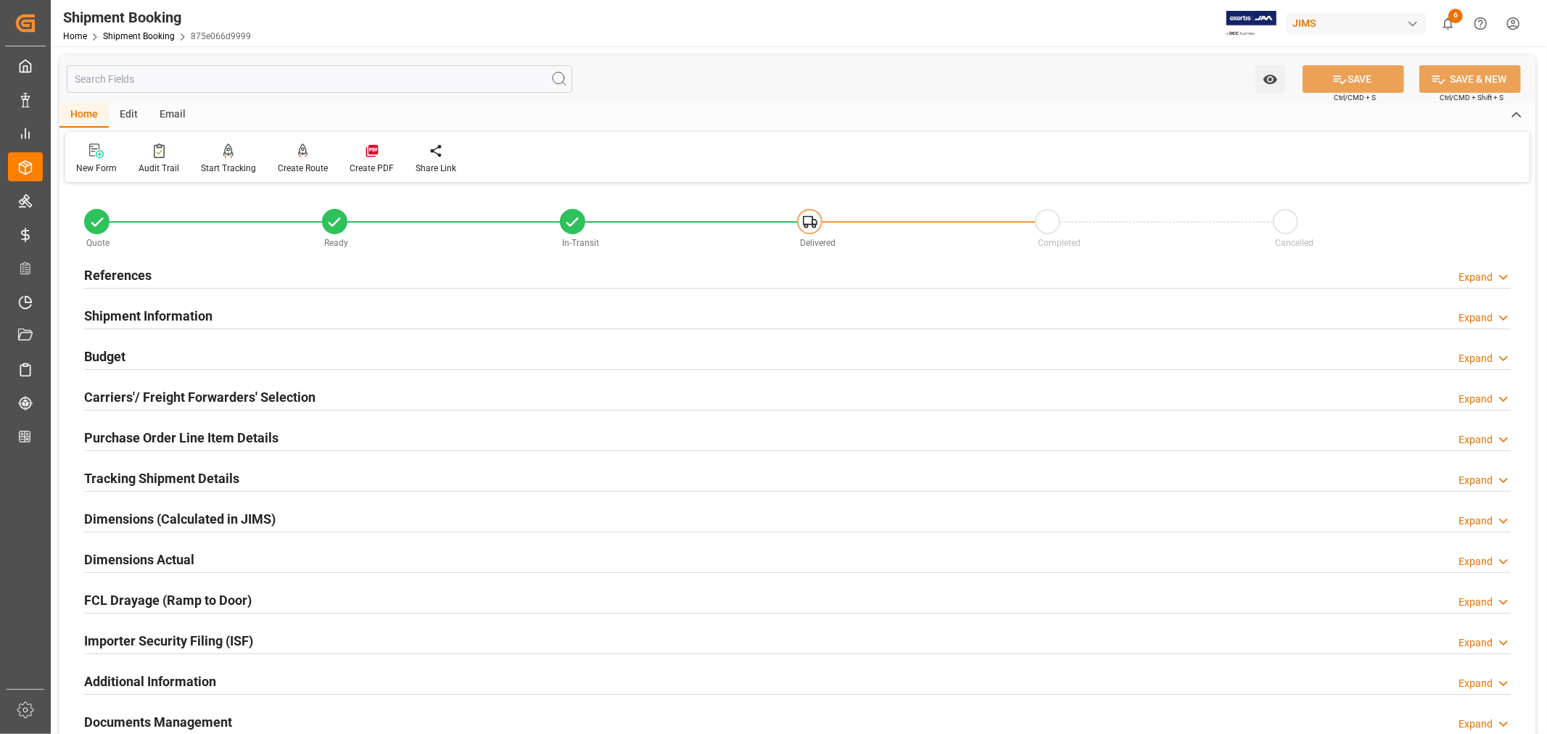
click at [186, 479] on h2 "Tracking Shipment Details" at bounding box center [161, 479] width 155 height 20
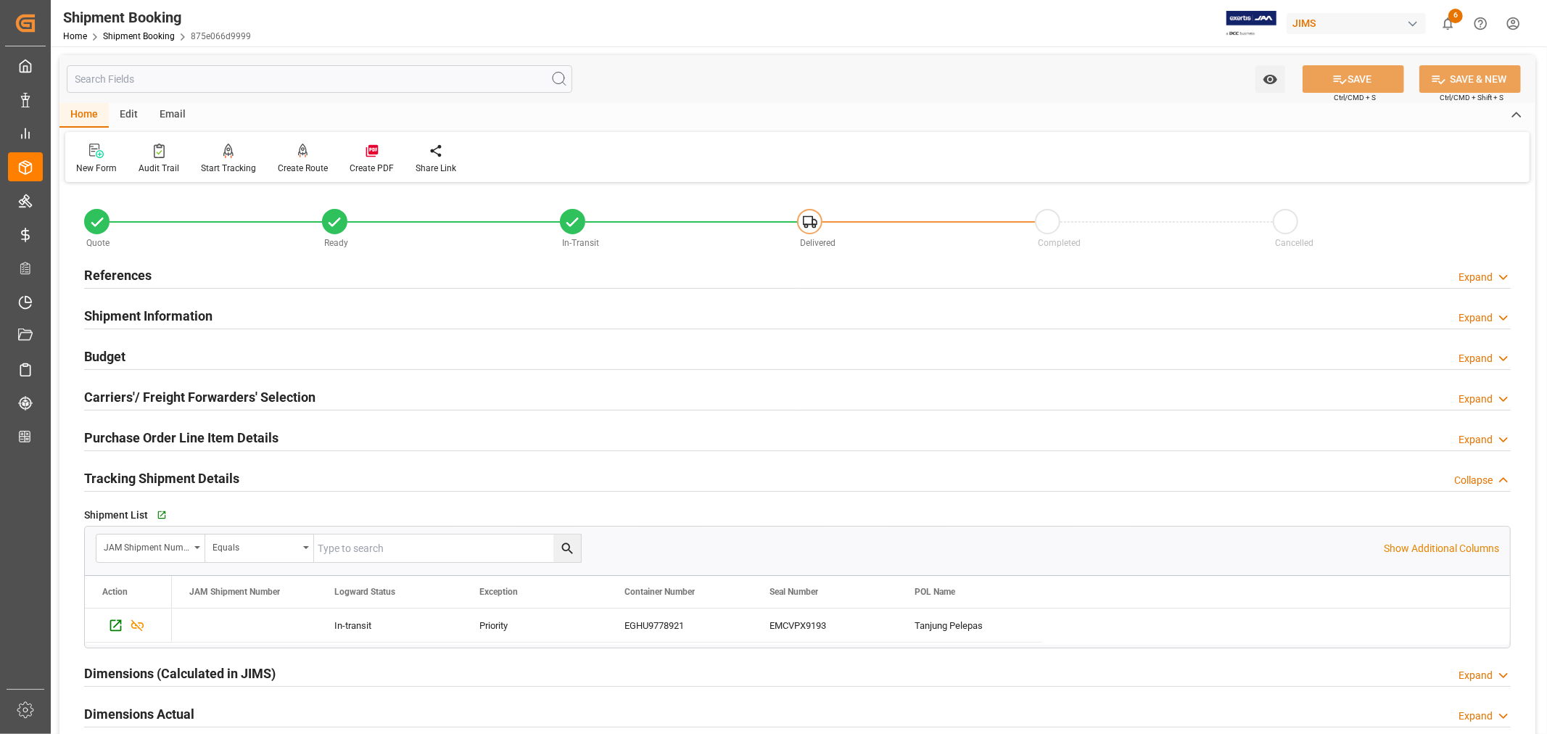
click at [186, 479] on h2 "Tracking Shipment Details" at bounding box center [161, 479] width 155 height 20
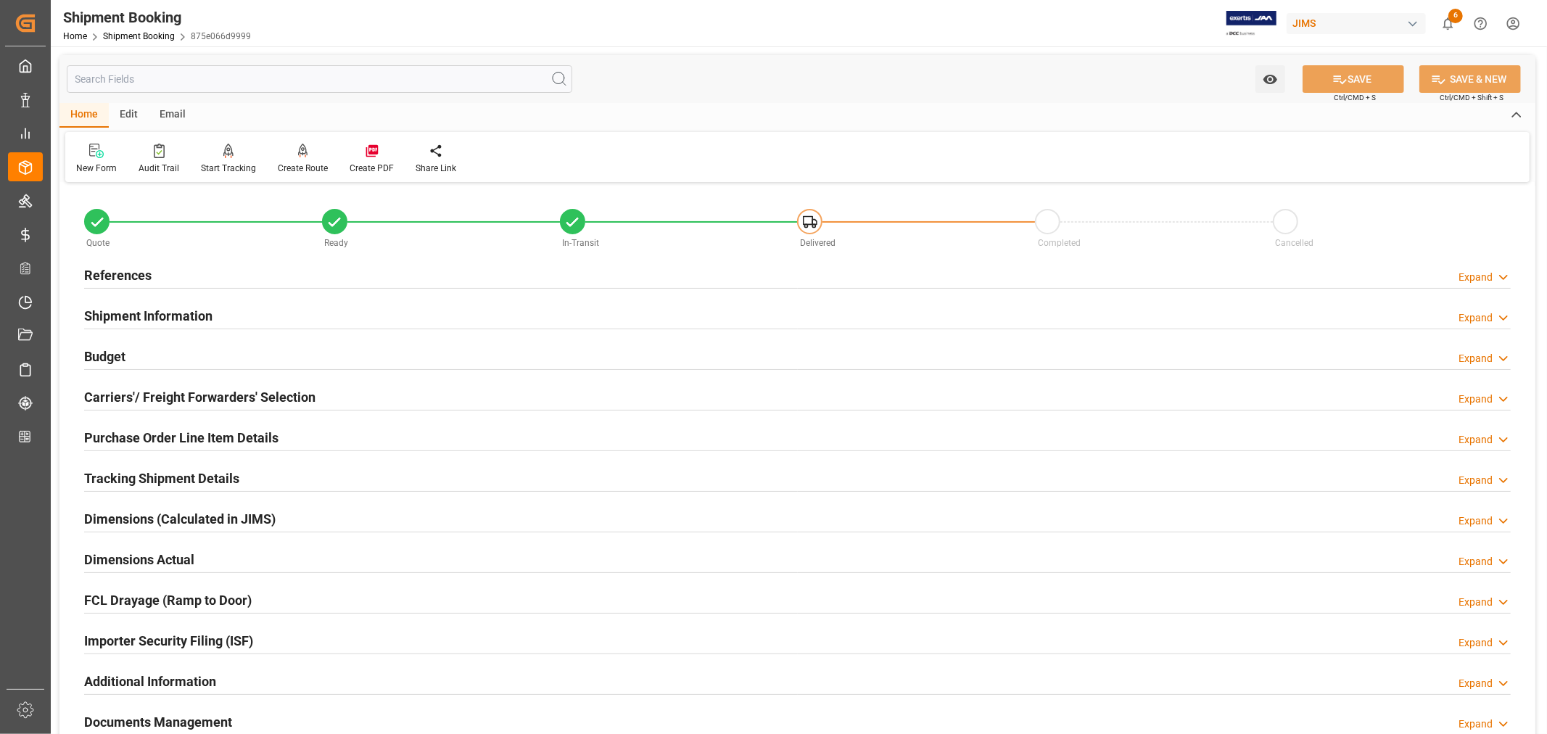
click at [141, 277] on h2 "References" at bounding box center [117, 275] width 67 height 20
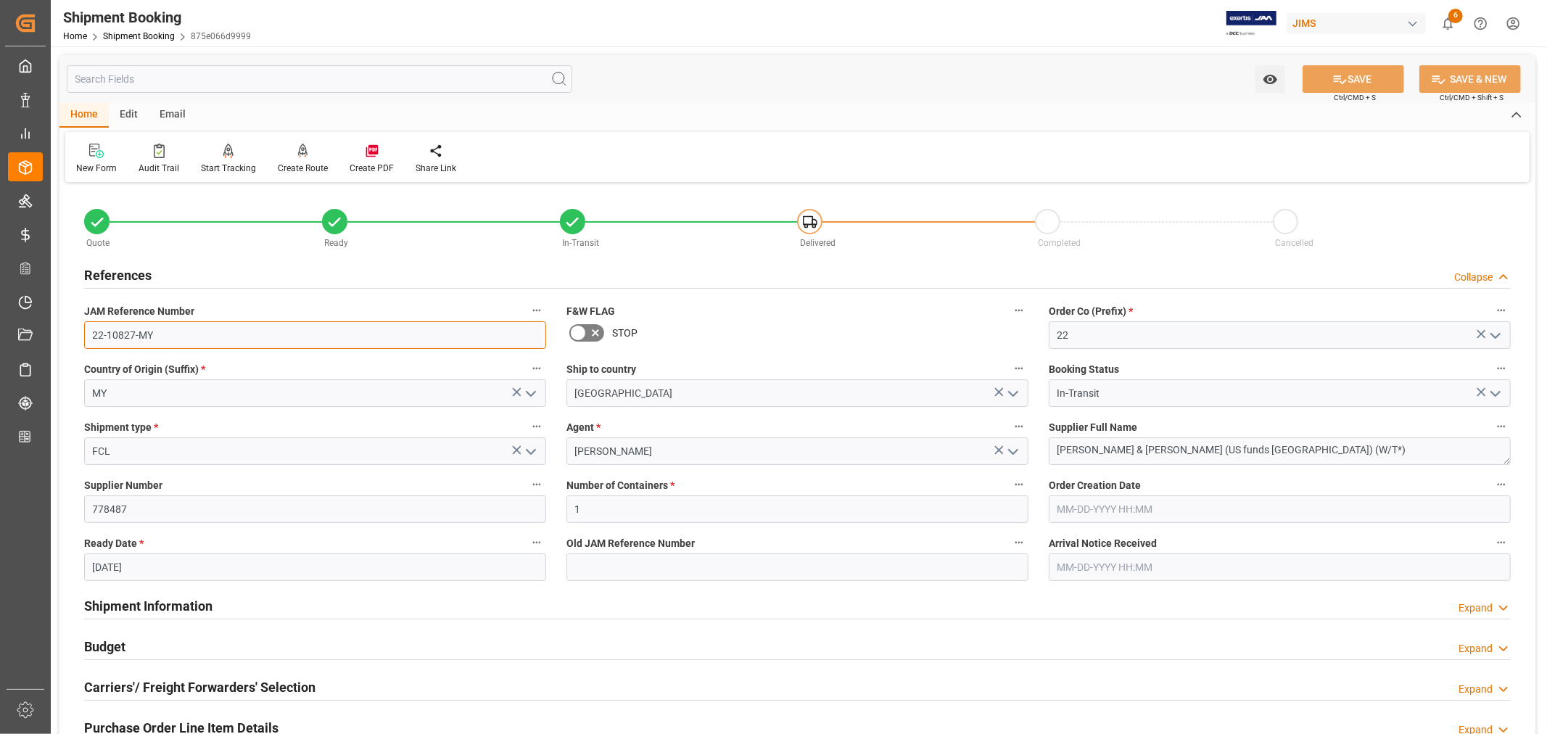
drag, startPoint x: 154, startPoint y: 331, endPoint x: 91, endPoint y: 334, distance: 62.4
click at [91, 332] on input "22-10827-MY" at bounding box center [315, 335] width 462 height 28
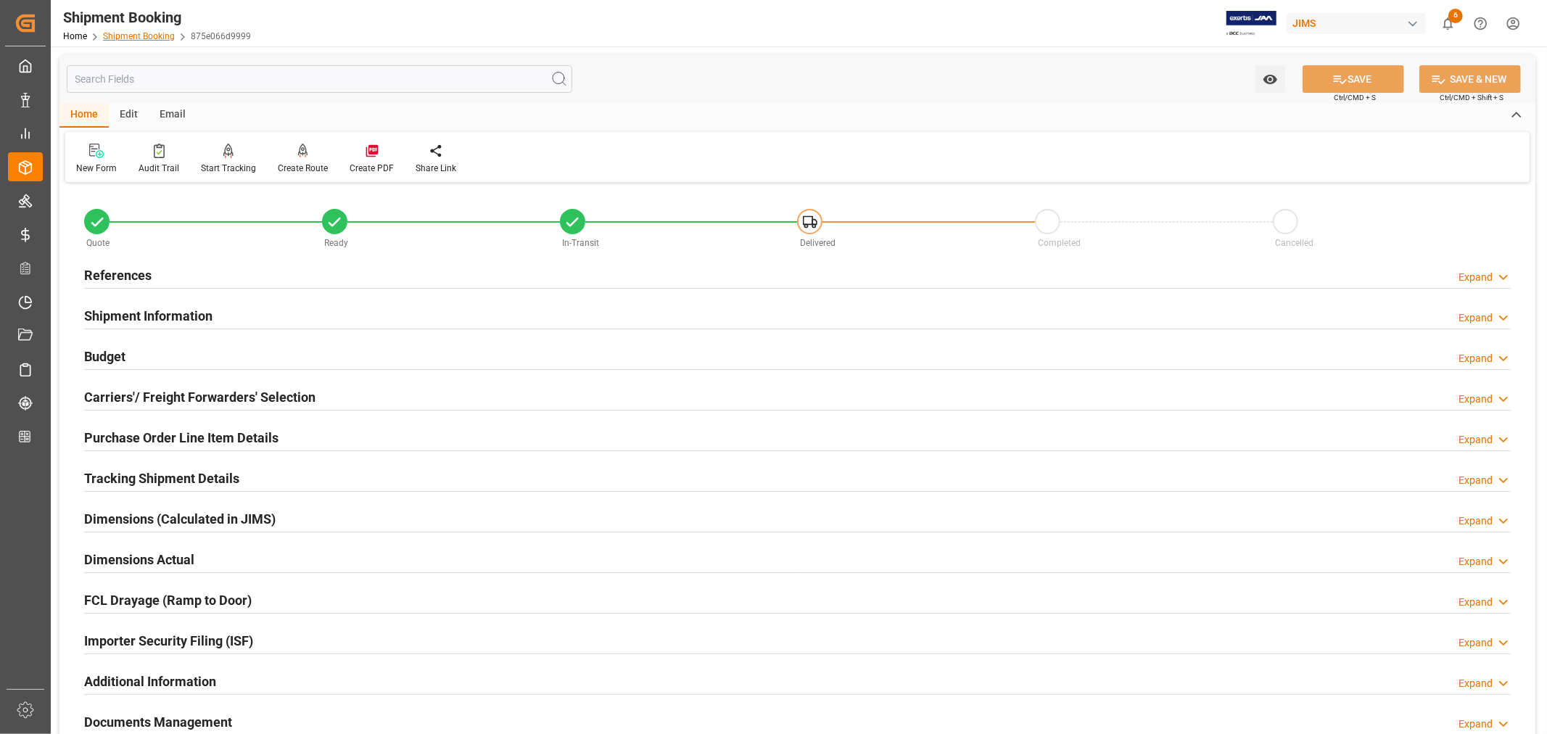
click at [139, 35] on link "Shipment Booking" at bounding box center [139, 36] width 72 height 10
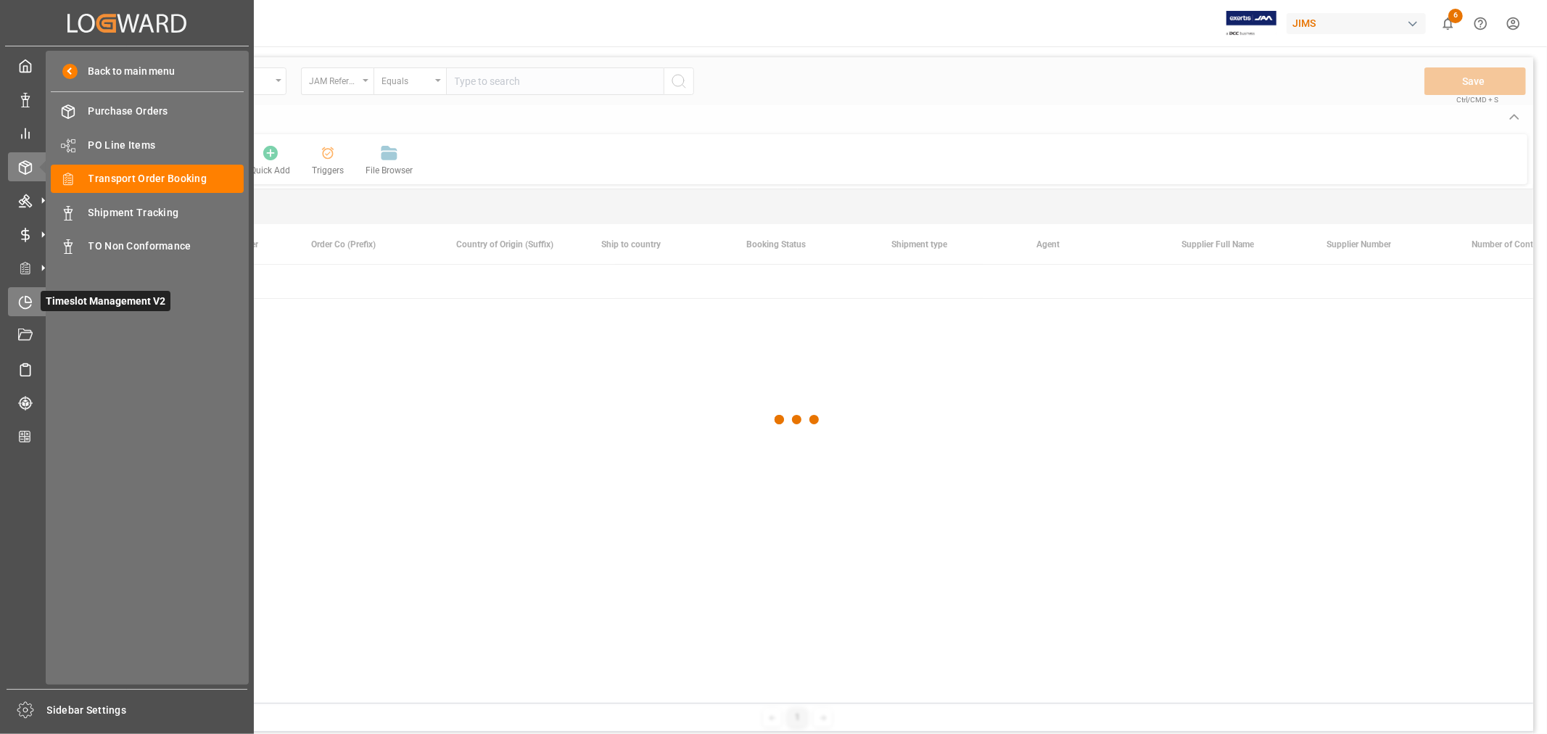
click at [29, 303] on icon at bounding box center [25, 302] width 15 height 15
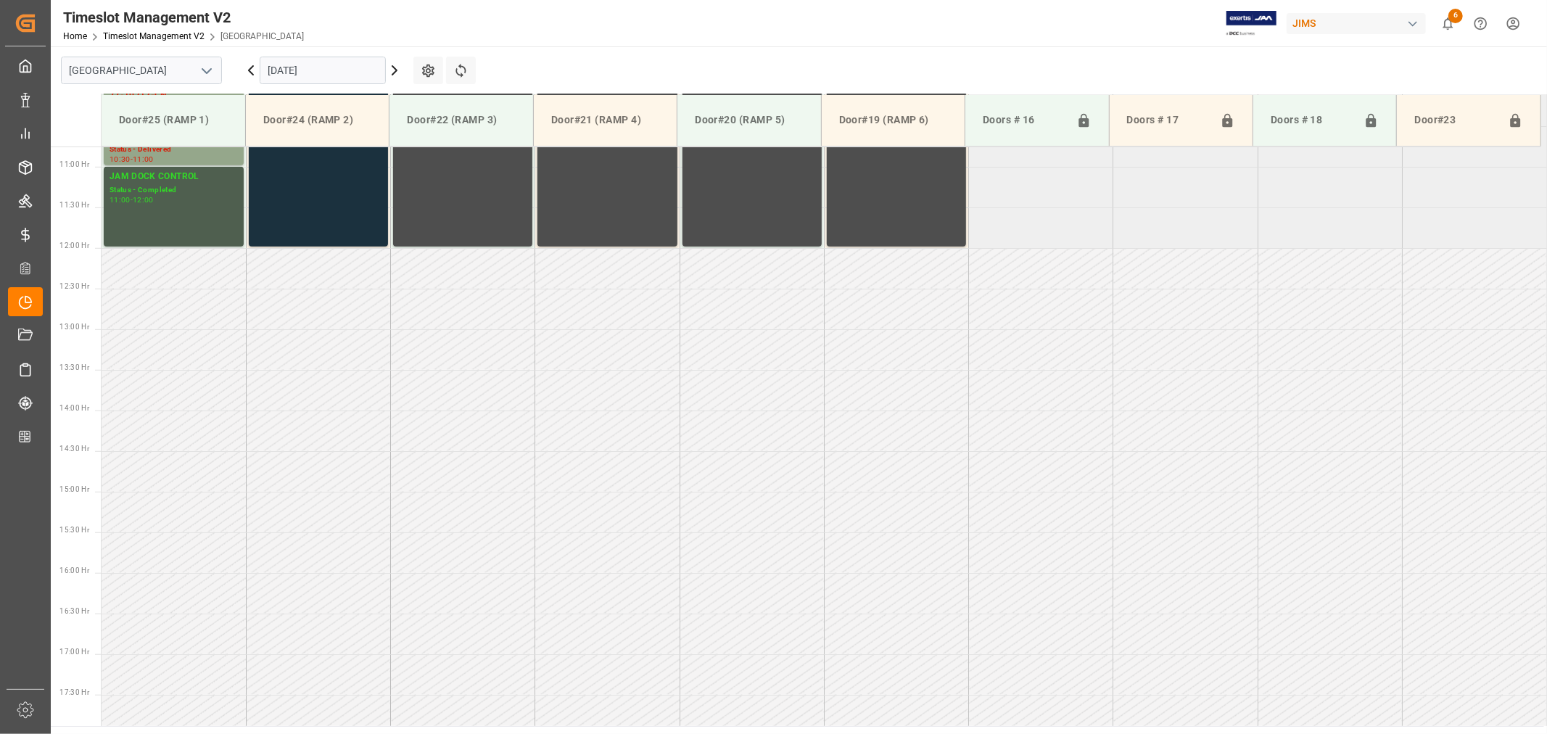
scroll to position [883, 0]
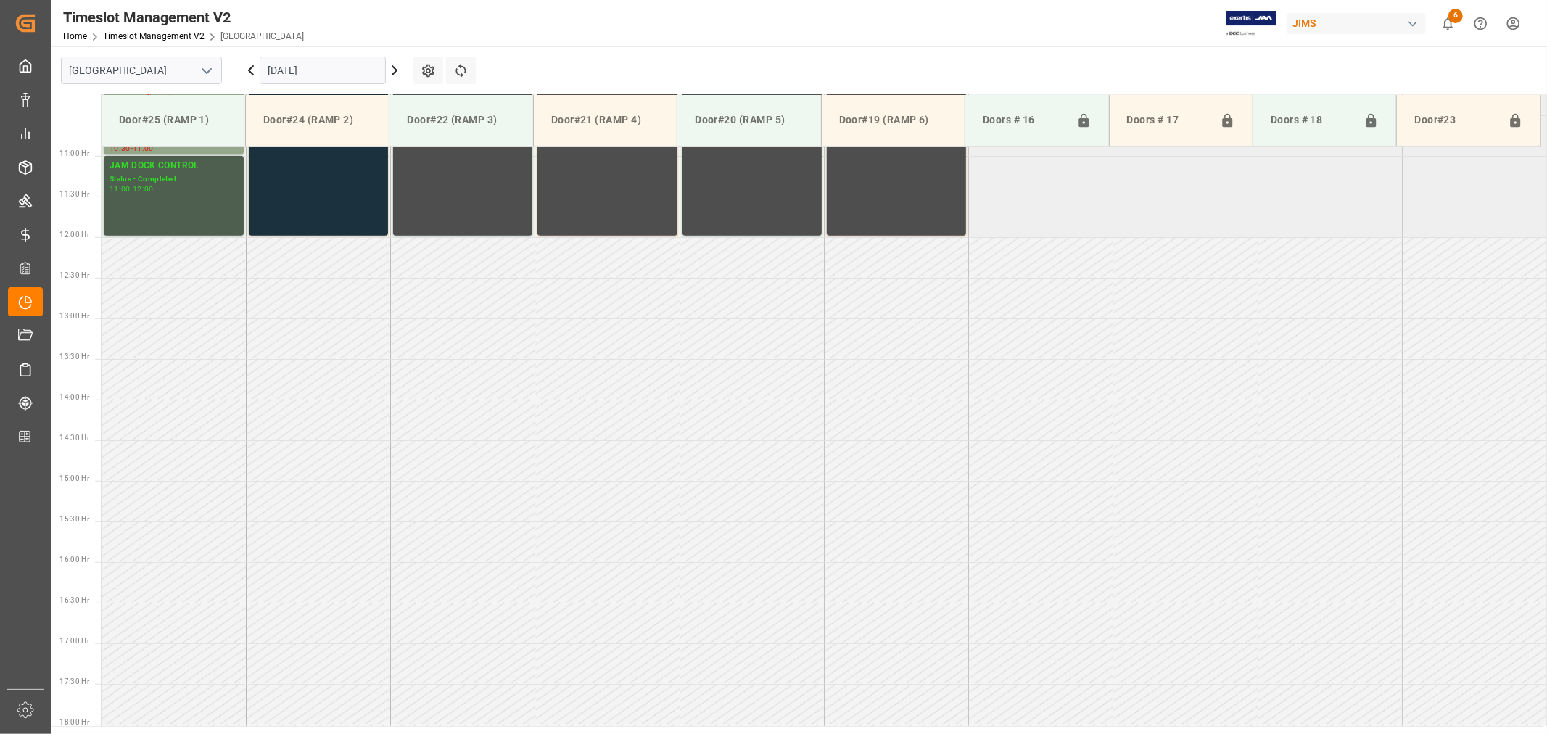
click at [205, 68] on icon "open menu" at bounding box center [206, 70] width 17 height 17
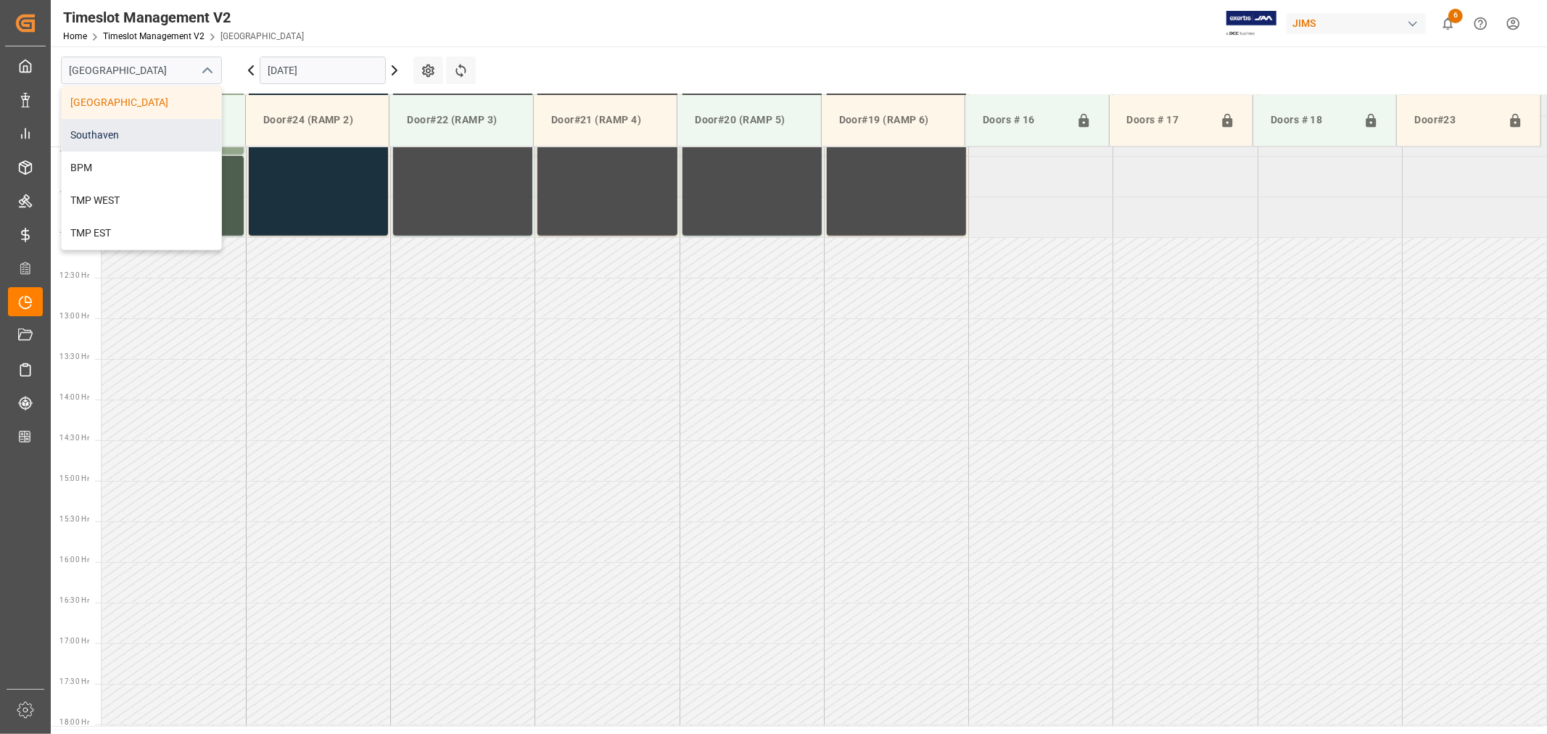
click at [128, 131] on div "Southaven" at bounding box center [142, 135] width 160 height 33
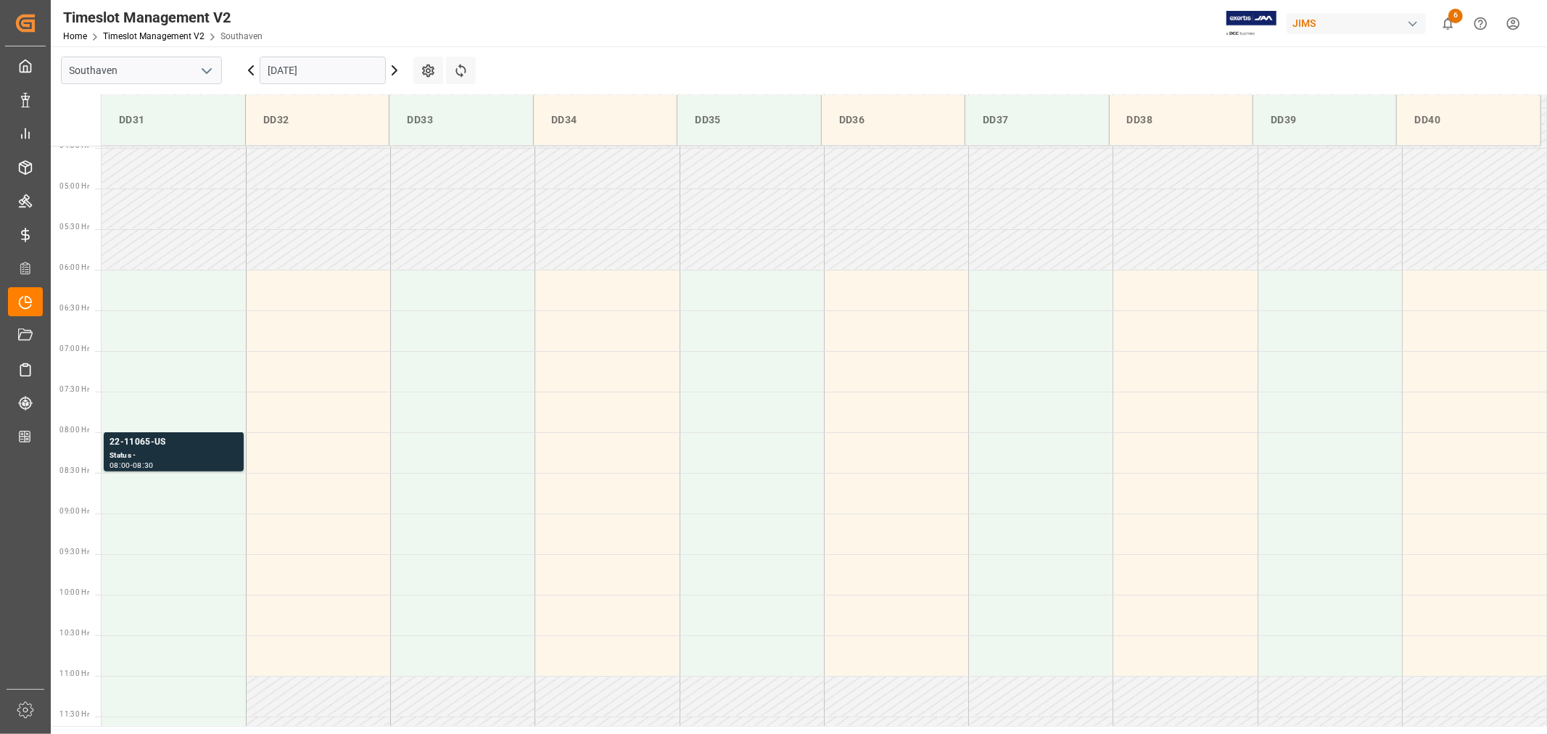
scroll to position [320, 0]
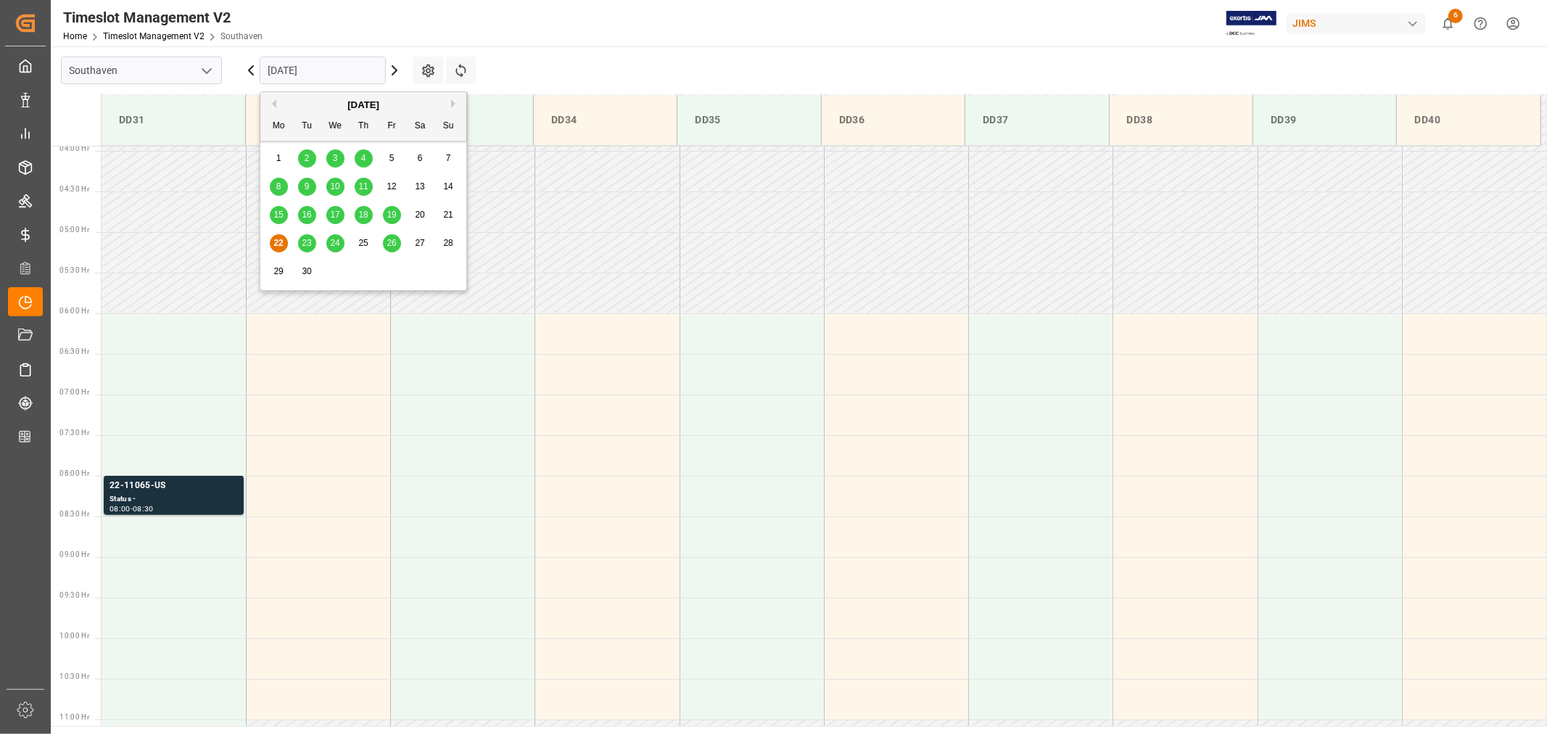
click at [305, 67] on input "[DATE]" at bounding box center [323, 71] width 126 height 28
click at [302, 244] on span "23" at bounding box center [306, 243] width 9 height 10
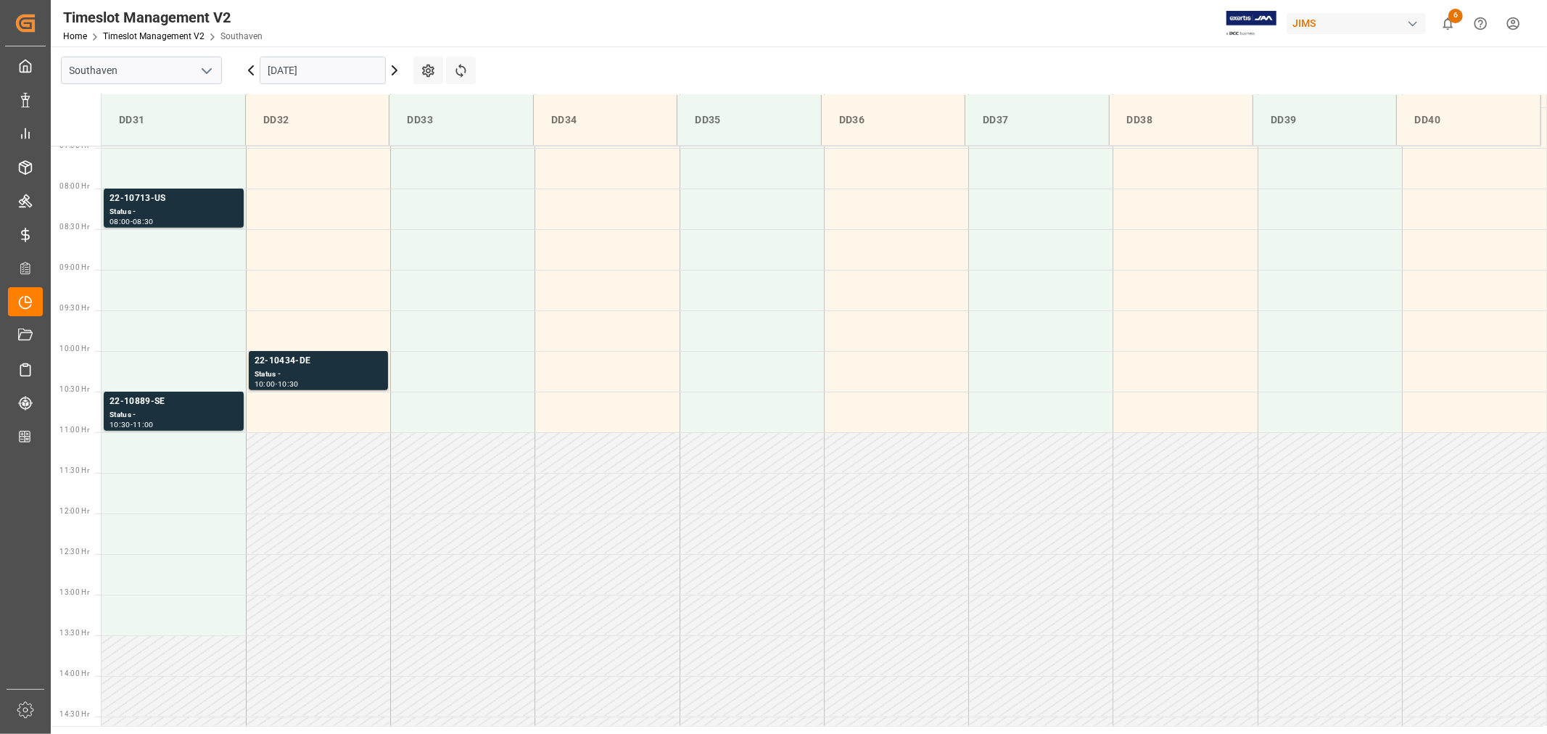
scroll to position [561, 0]
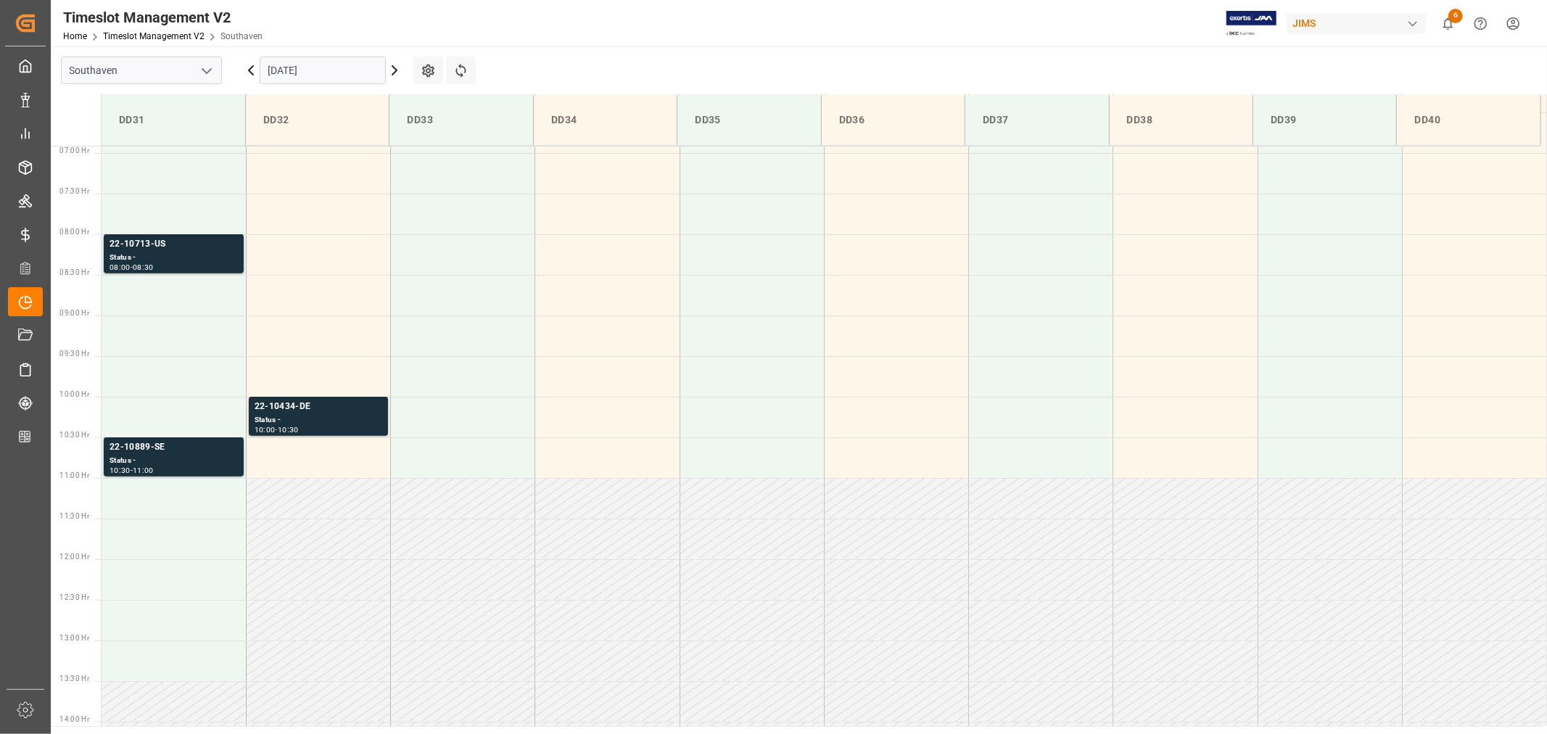
click at [332, 73] on input "[DATE]" at bounding box center [323, 71] width 126 height 28
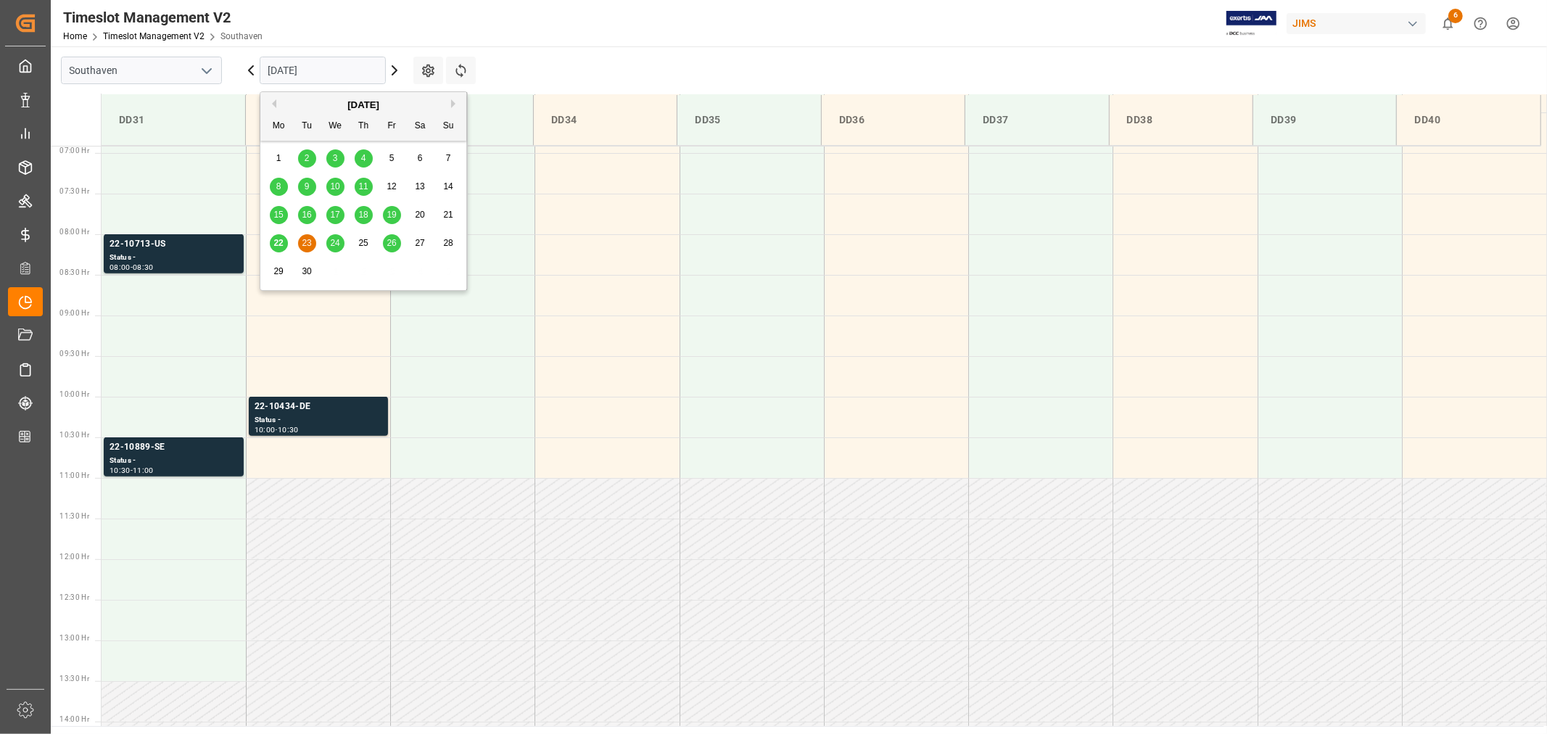
click at [337, 249] on div "24" at bounding box center [335, 243] width 18 height 17
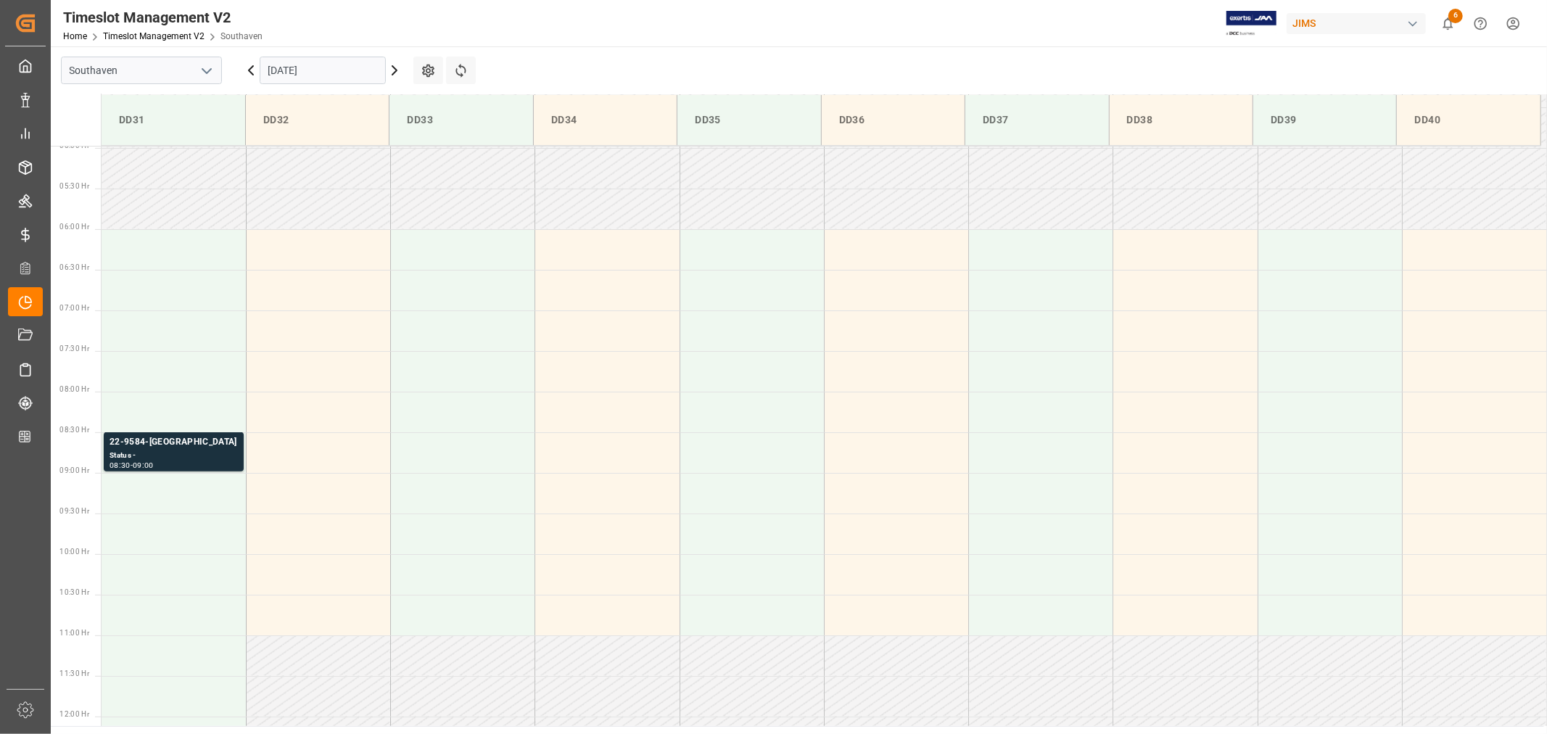
scroll to position [400, 0]
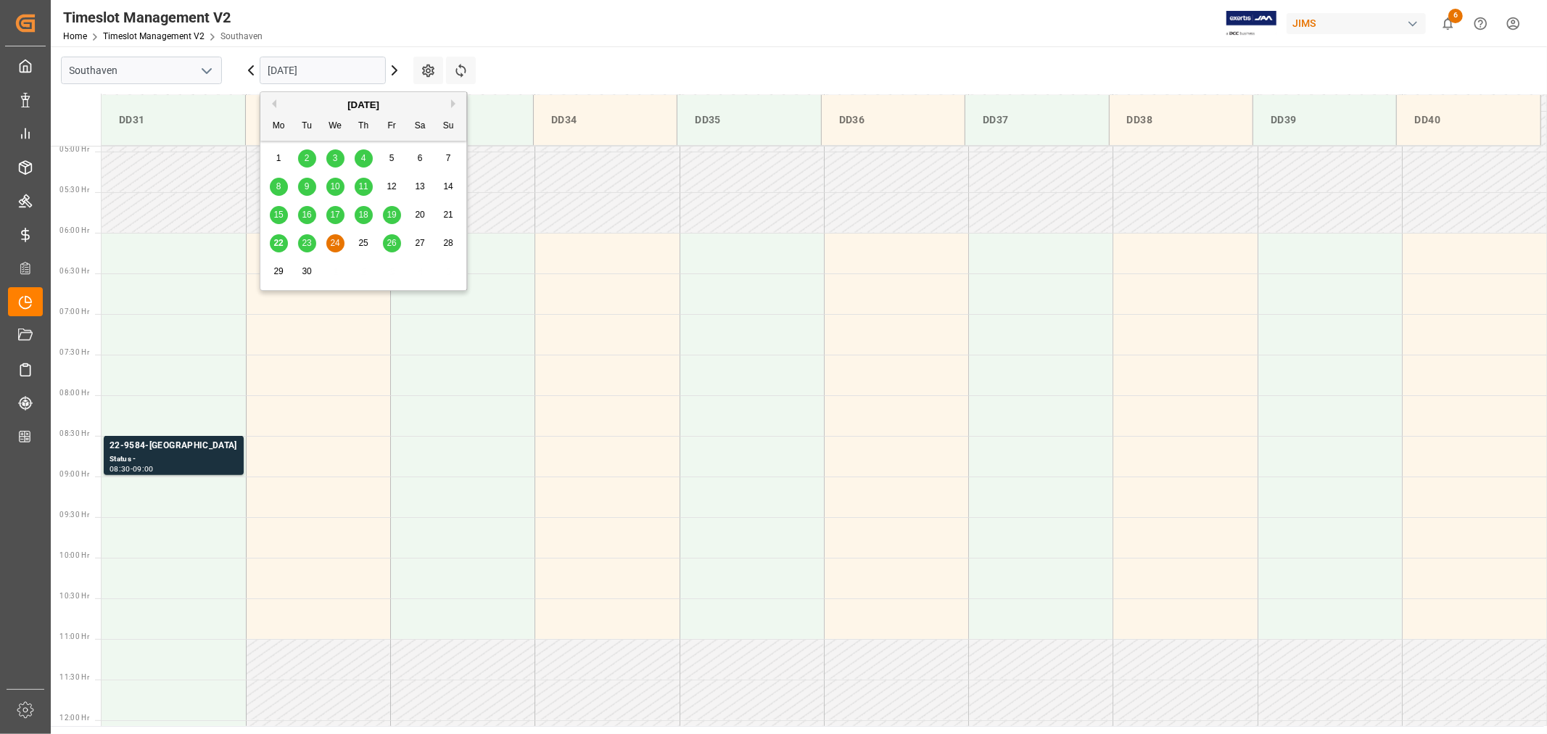
click at [355, 62] on input "[DATE]" at bounding box center [323, 71] width 126 height 28
click at [387, 247] on span "26" at bounding box center [391, 243] width 9 height 10
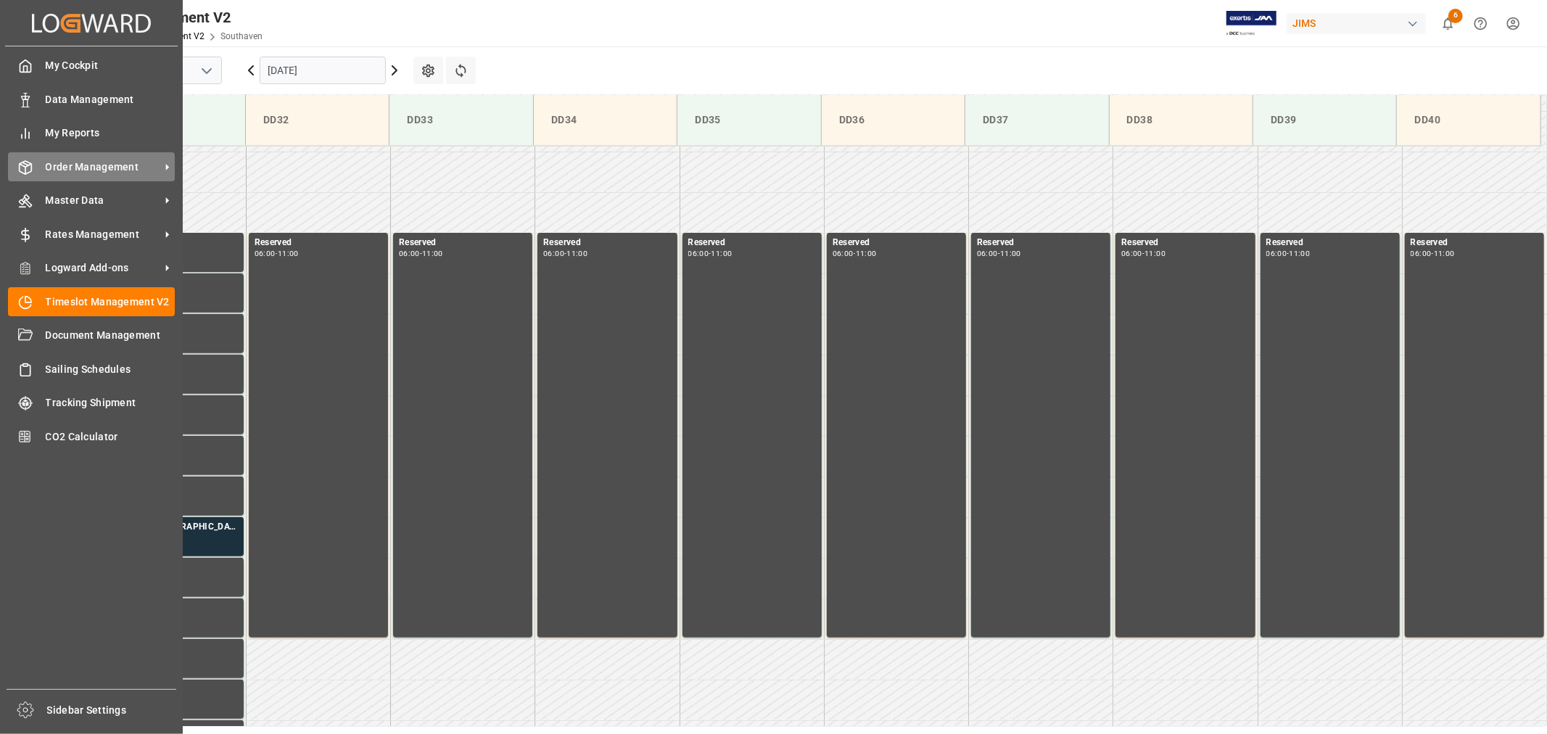
click at [70, 161] on span "Order Management" at bounding box center [103, 167] width 115 height 15
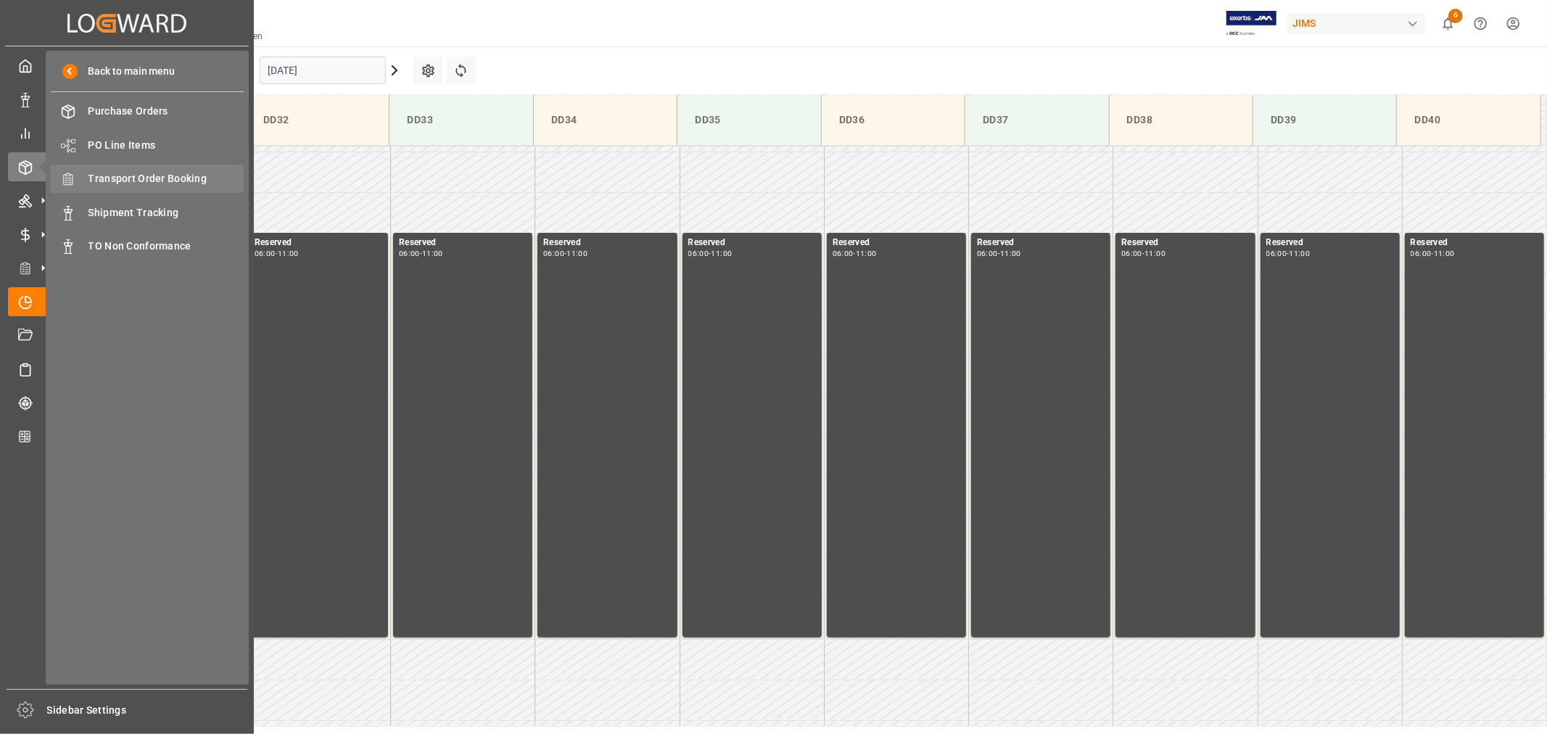
click at [148, 173] on span "Transport Order Booking" at bounding box center [166, 178] width 156 height 15
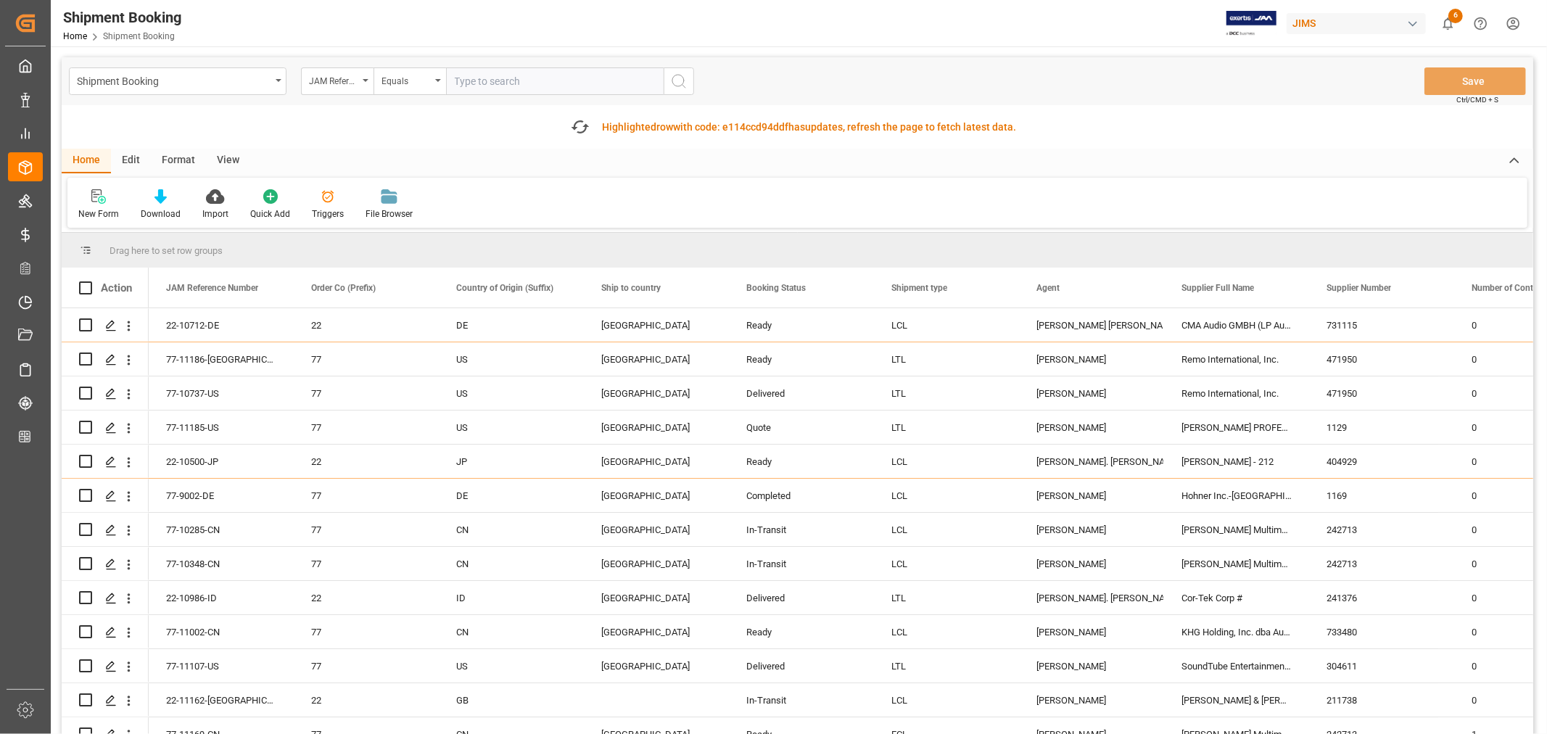
paste input "22-11077-MY"
type input "22-11077-MY"
click at [677, 82] on icon "search button" at bounding box center [678, 81] width 17 height 17
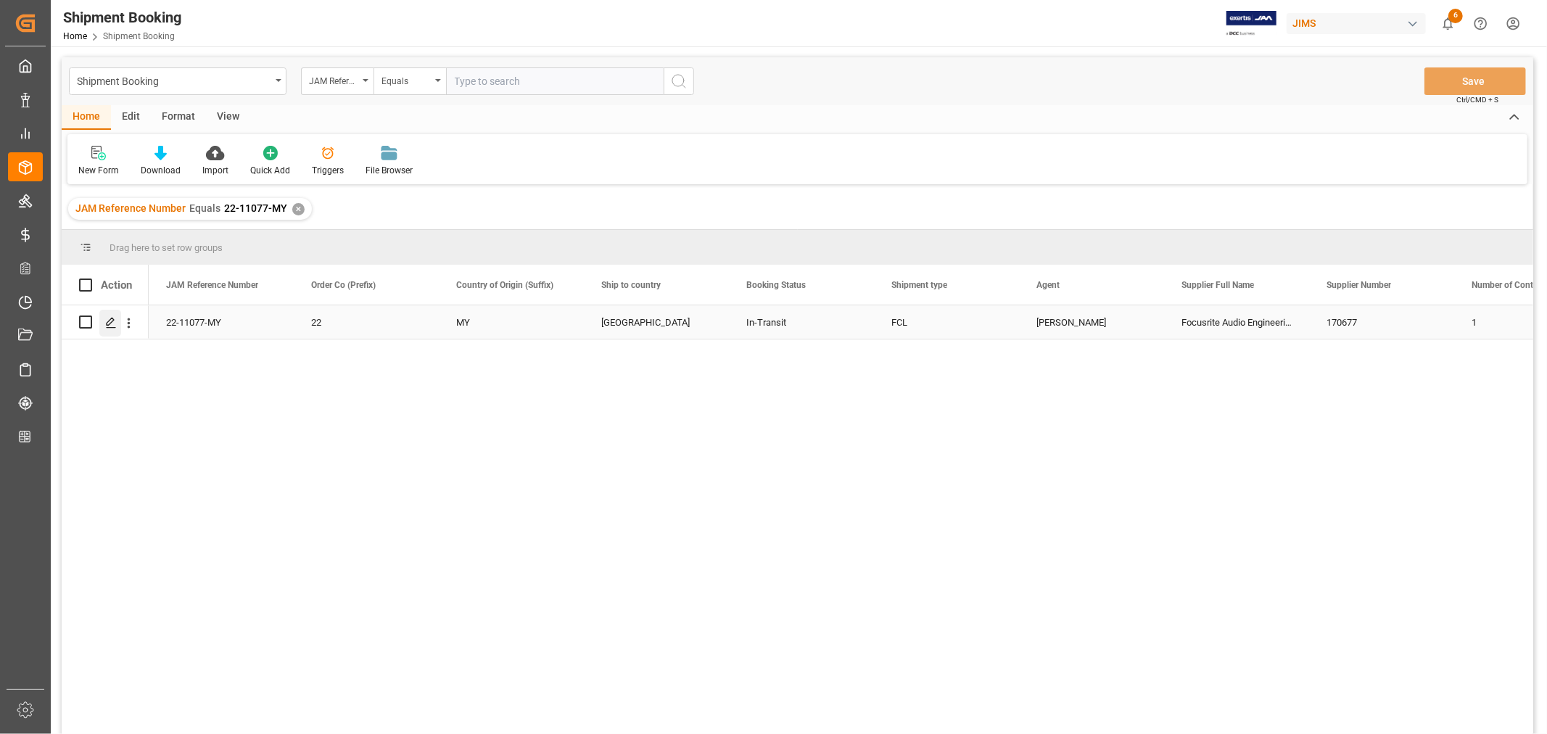
click at [114, 322] on icon "Press SPACE to select this row." at bounding box center [111, 323] width 12 height 12
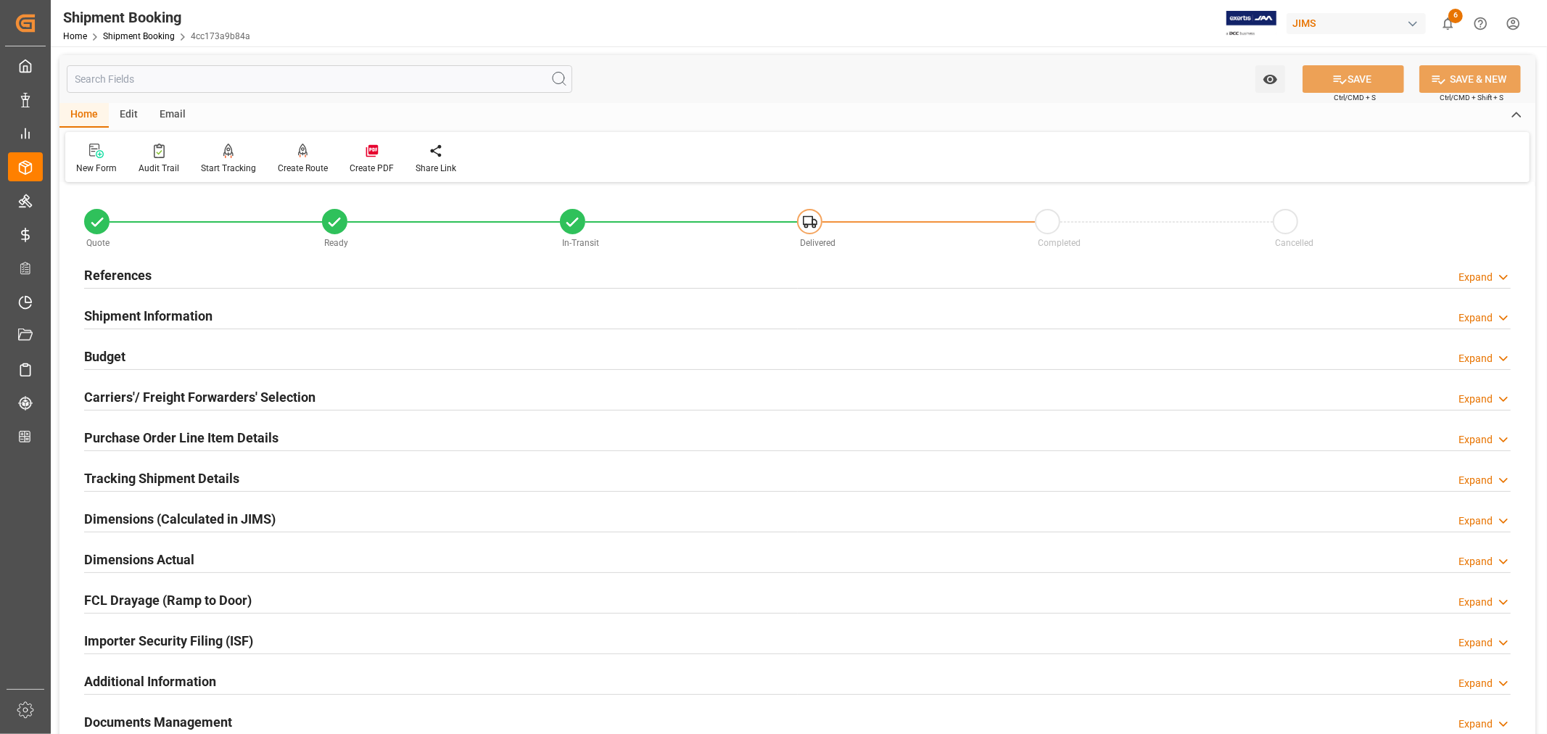
click at [277, 635] on div "Importer Security Filing (ISF) Expand" at bounding box center [797, 640] width 1427 height 28
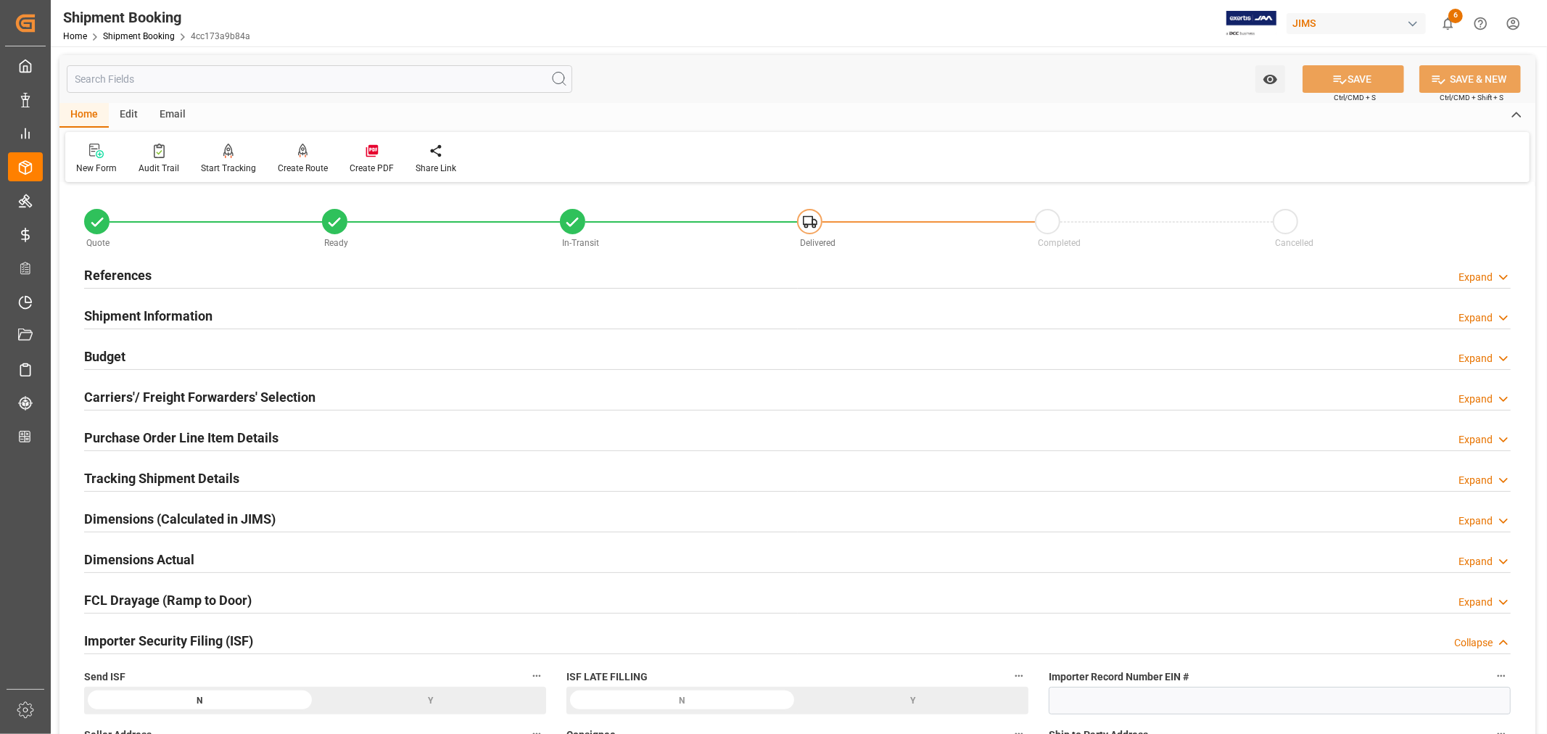
click at [277, 635] on div "Importer Security Filing (ISF) Collapse" at bounding box center [797, 640] width 1427 height 28
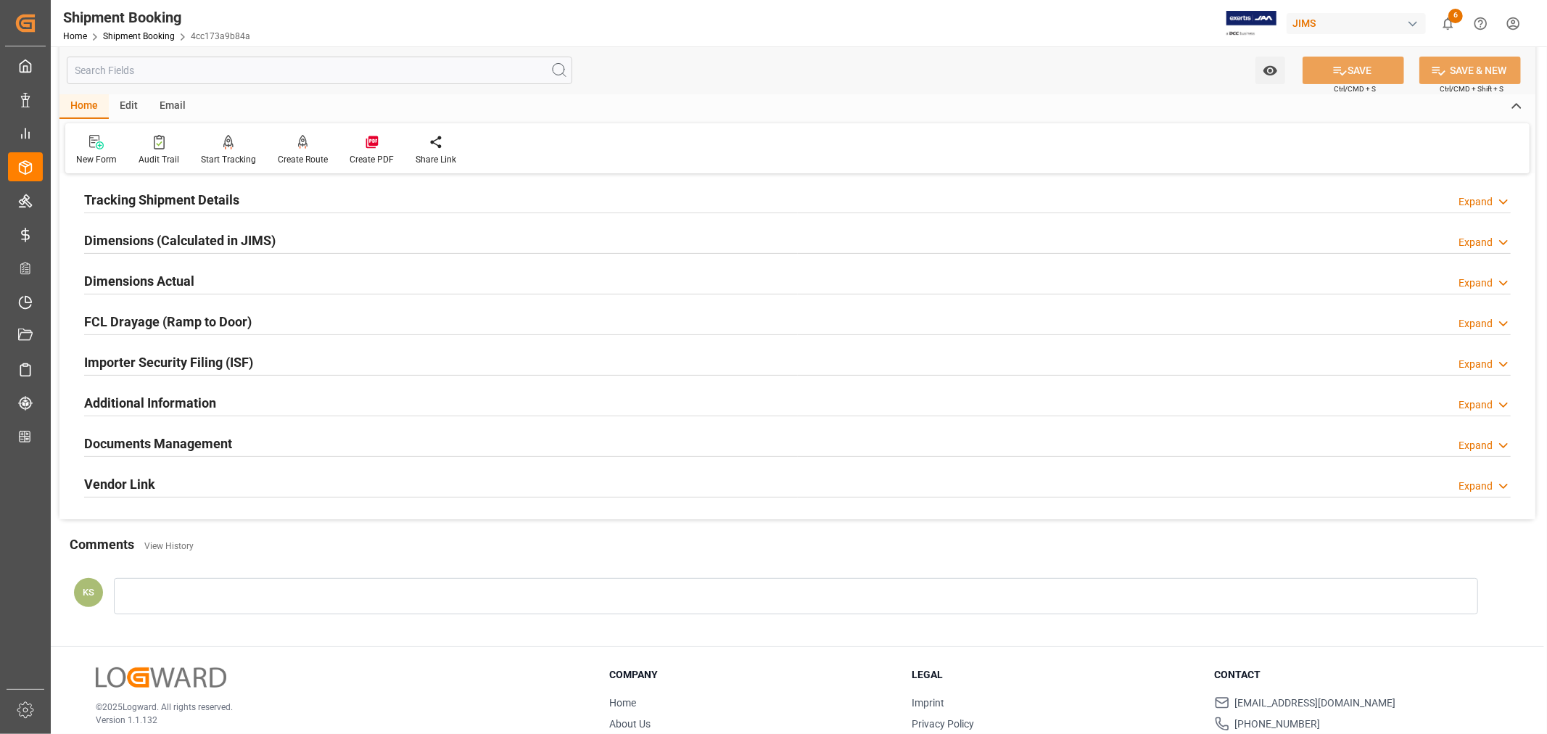
scroll to position [322, 0]
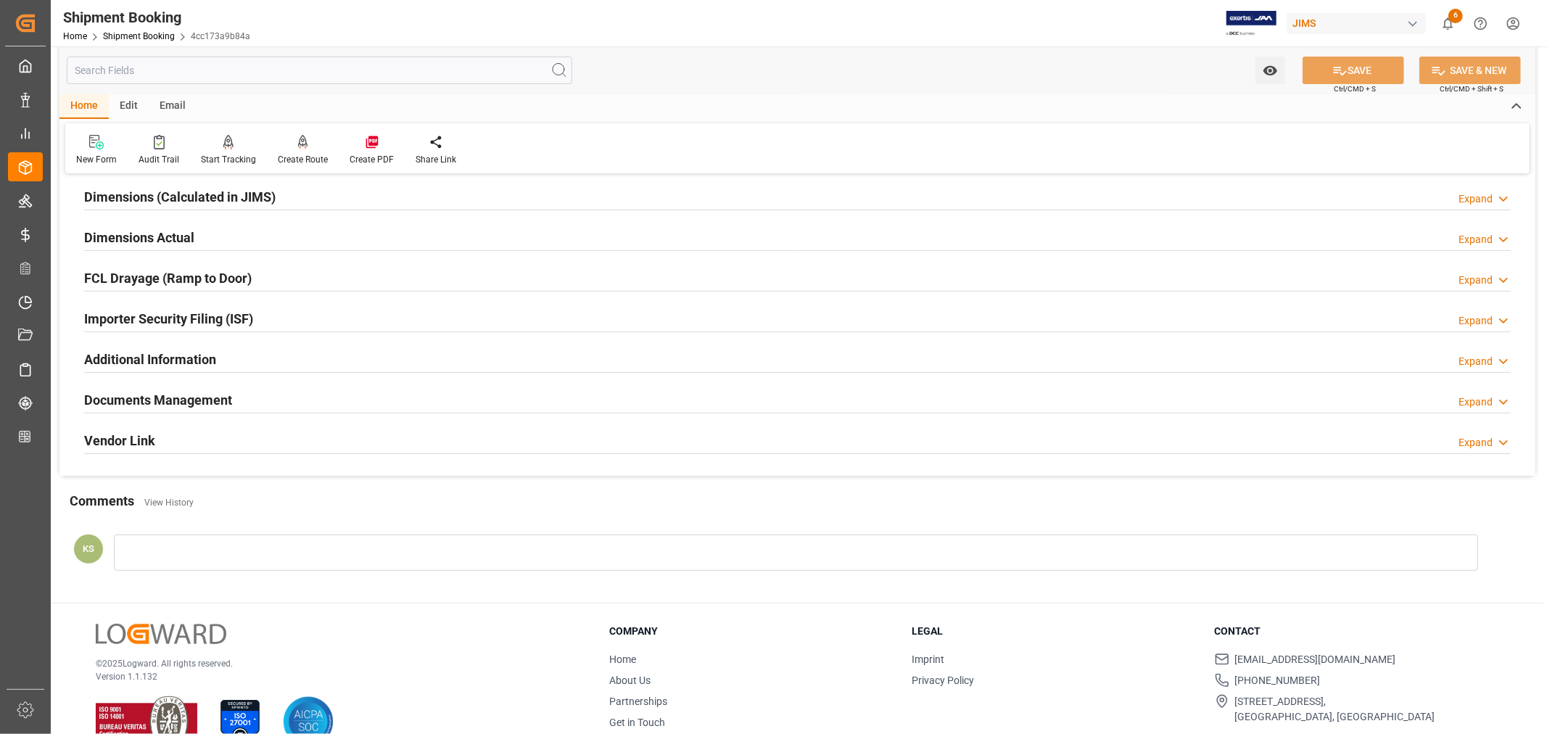
click at [433, 396] on div "Documents Management Expand" at bounding box center [797, 399] width 1427 height 28
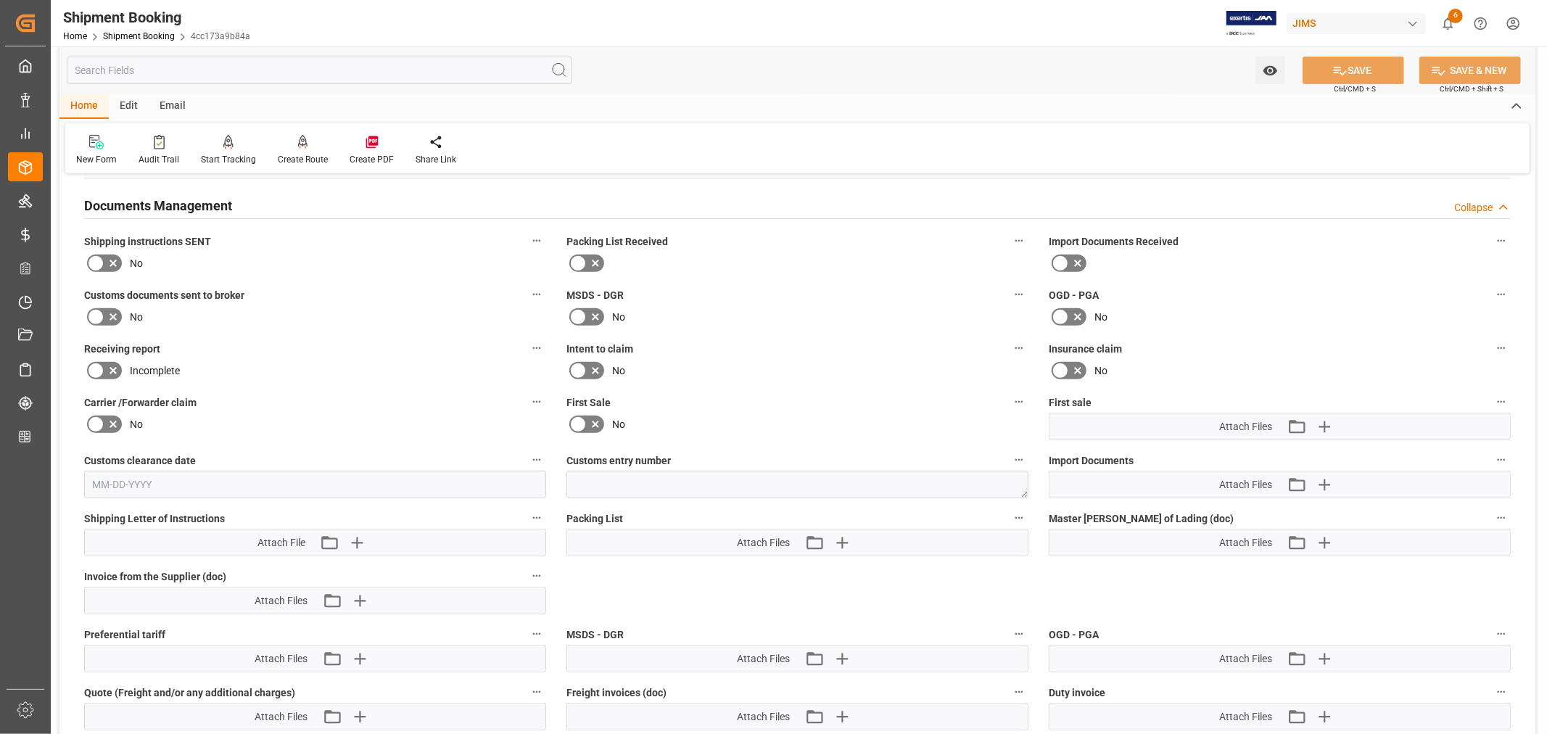
scroll to position [564, 0]
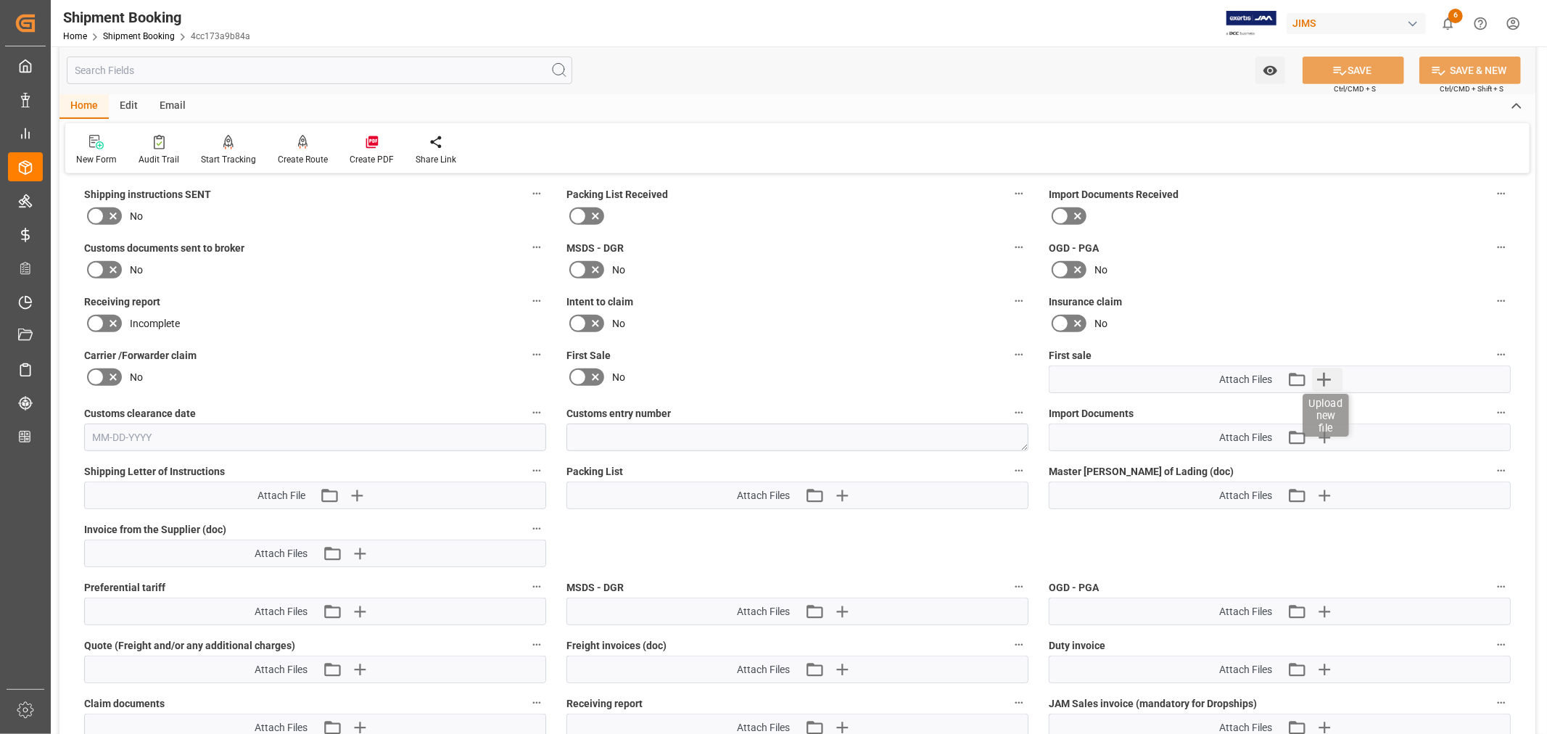
click at [1330, 372] on icon "button" at bounding box center [1323, 379] width 23 height 23
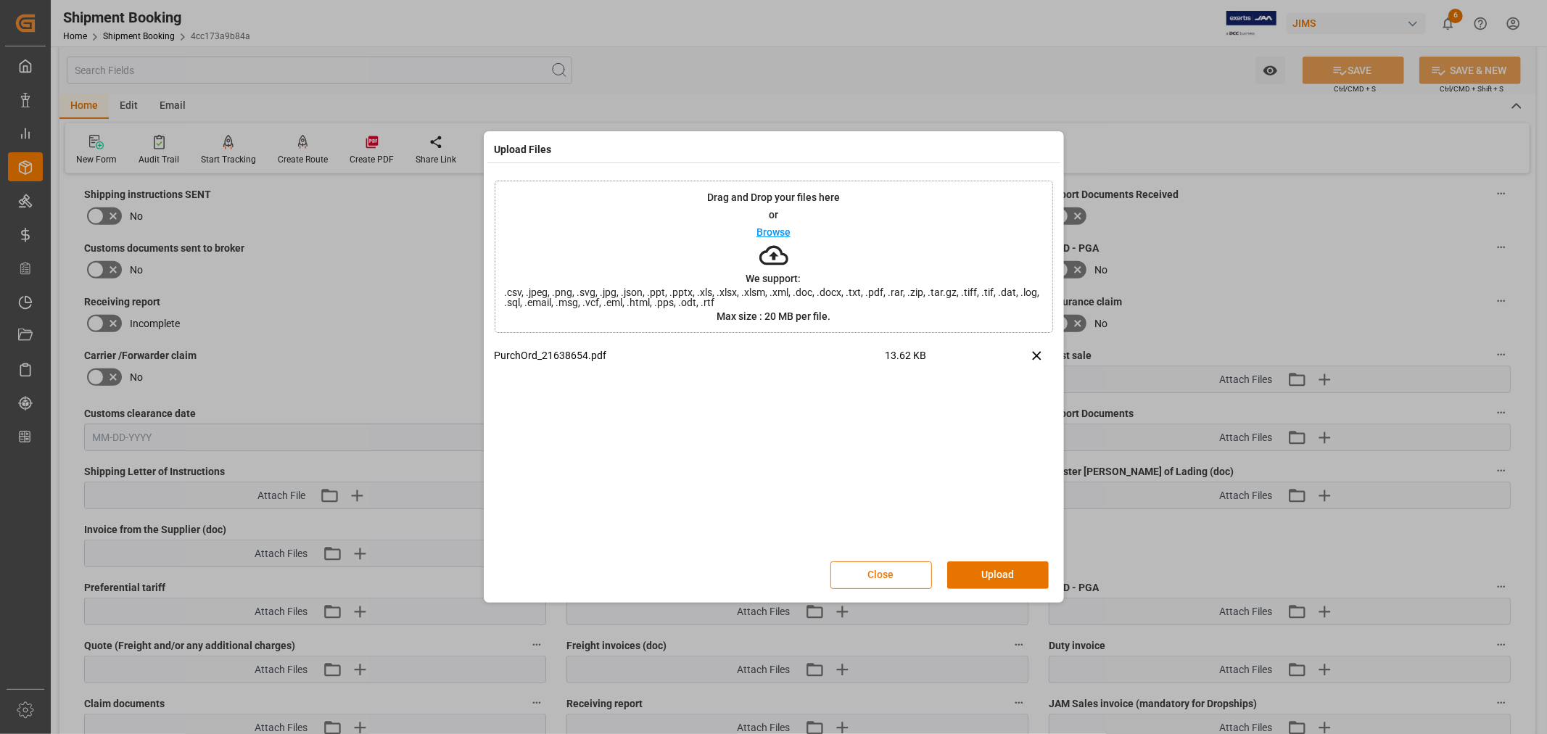
click at [875, 576] on button "Close" at bounding box center [881, 575] width 102 height 28
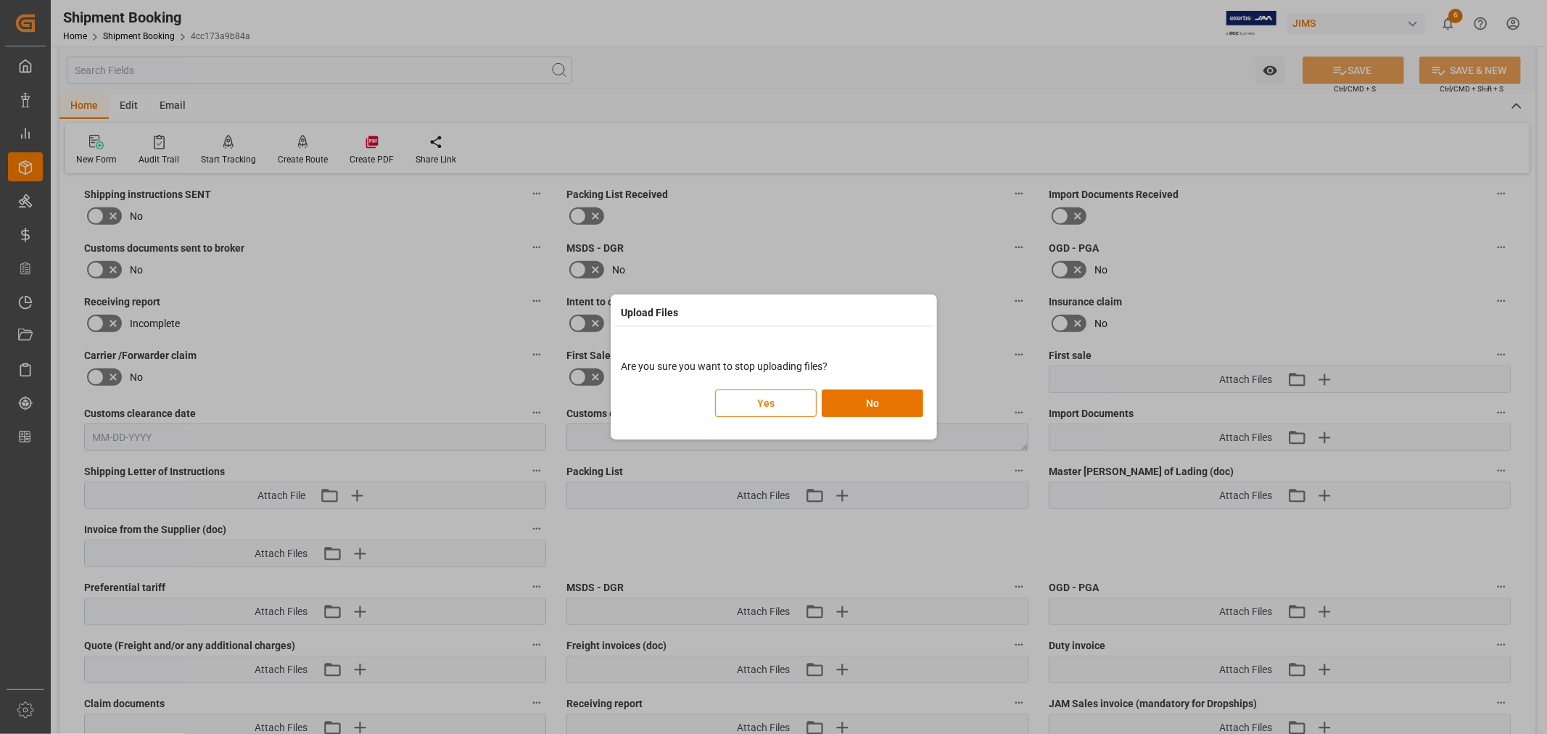
click at [756, 405] on button "Yes" at bounding box center [766, 403] width 102 height 28
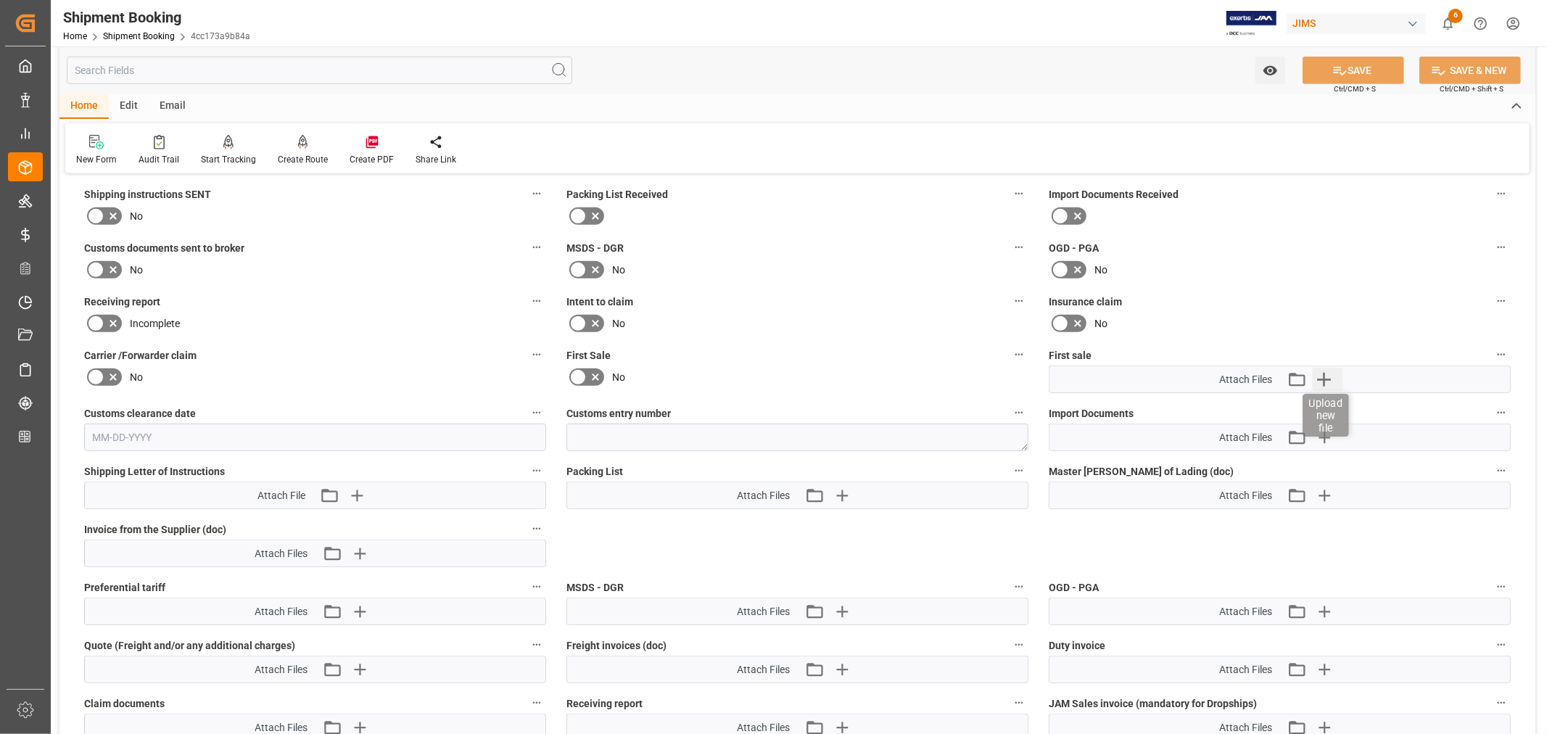
click at [1323, 368] on icon "button" at bounding box center [1323, 379] width 23 height 23
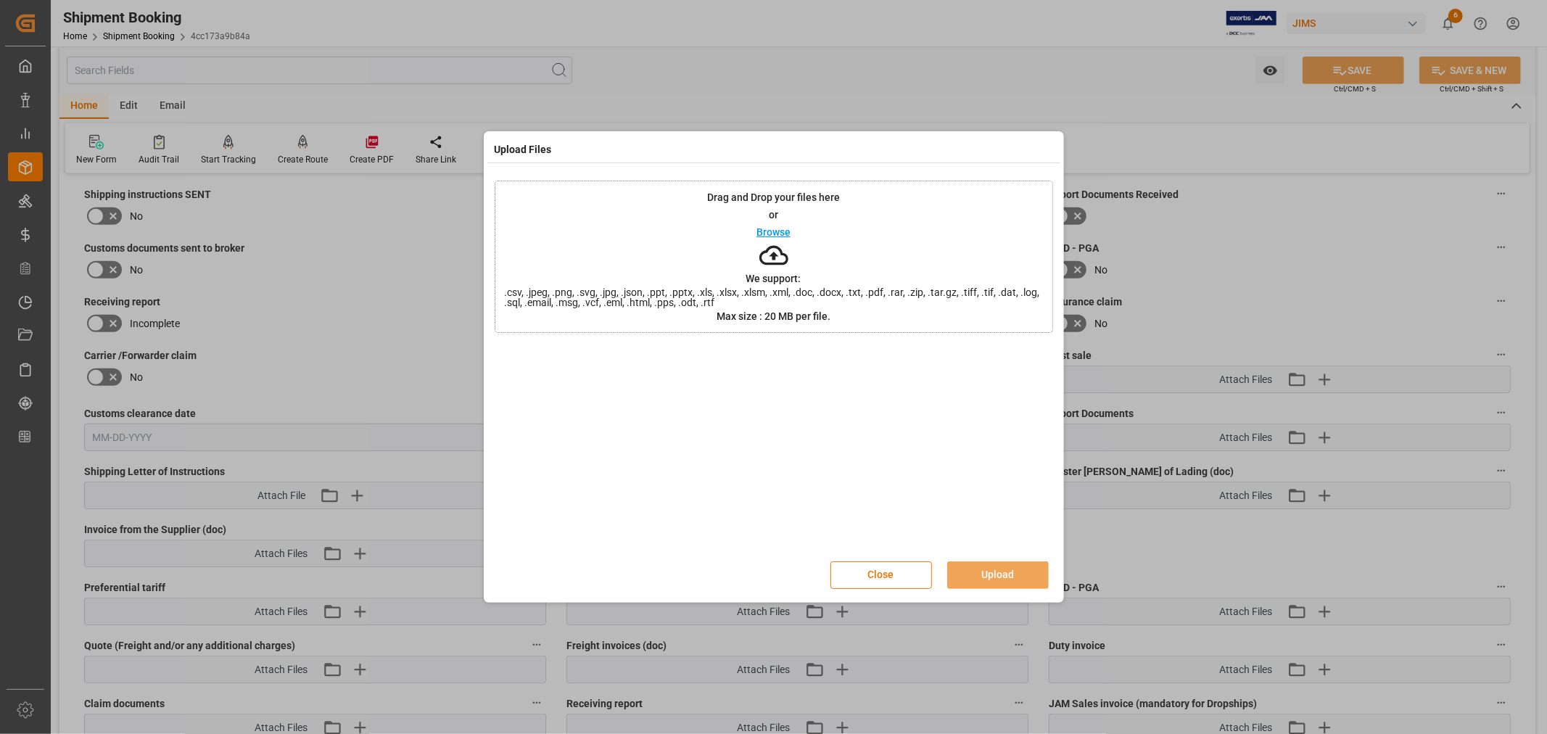
click at [773, 234] on p "Browse" at bounding box center [773, 232] width 34 height 10
click at [878, 576] on button "Close" at bounding box center [881, 575] width 102 height 28
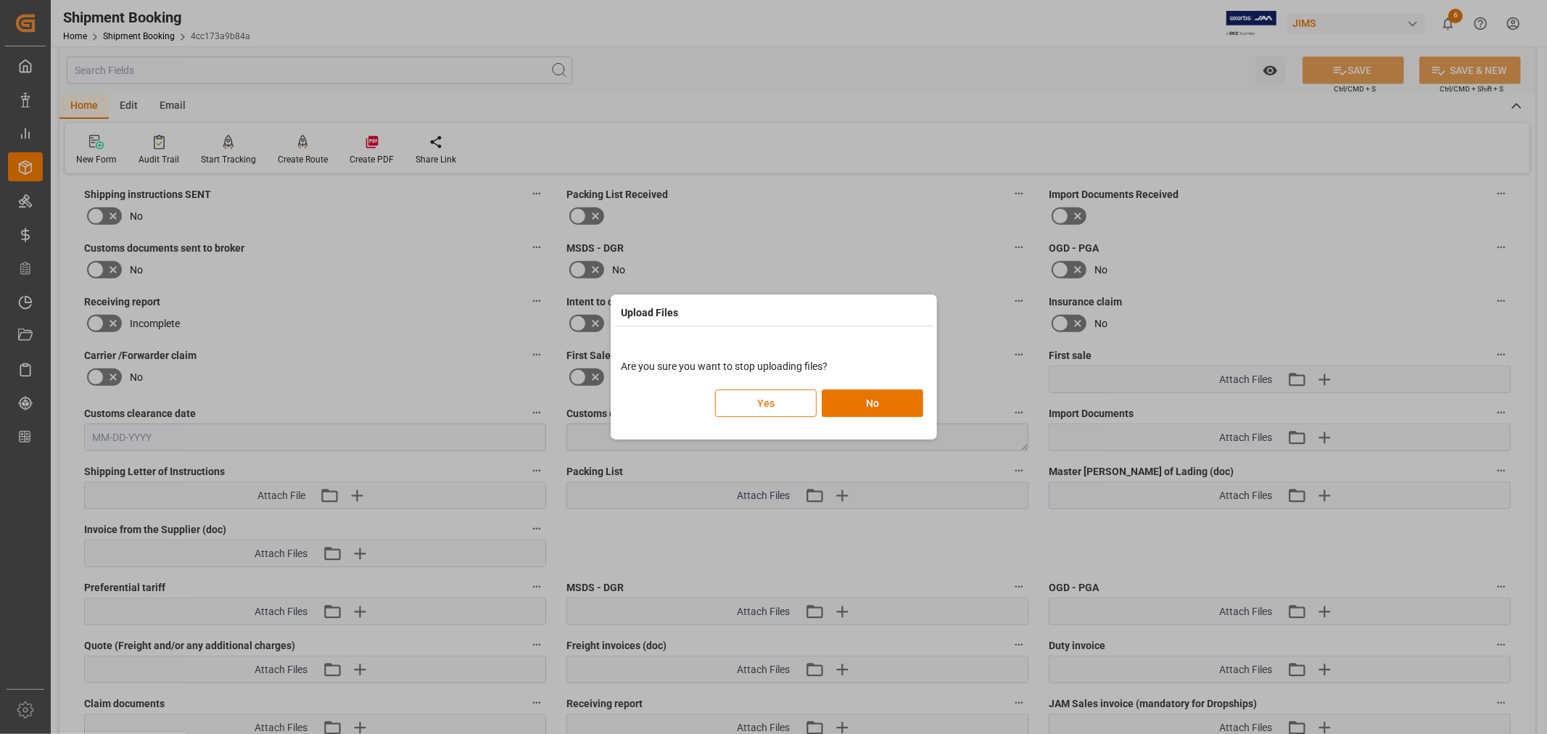
click at [793, 402] on button "Yes" at bounding box center [766, 403] width 102 height 28
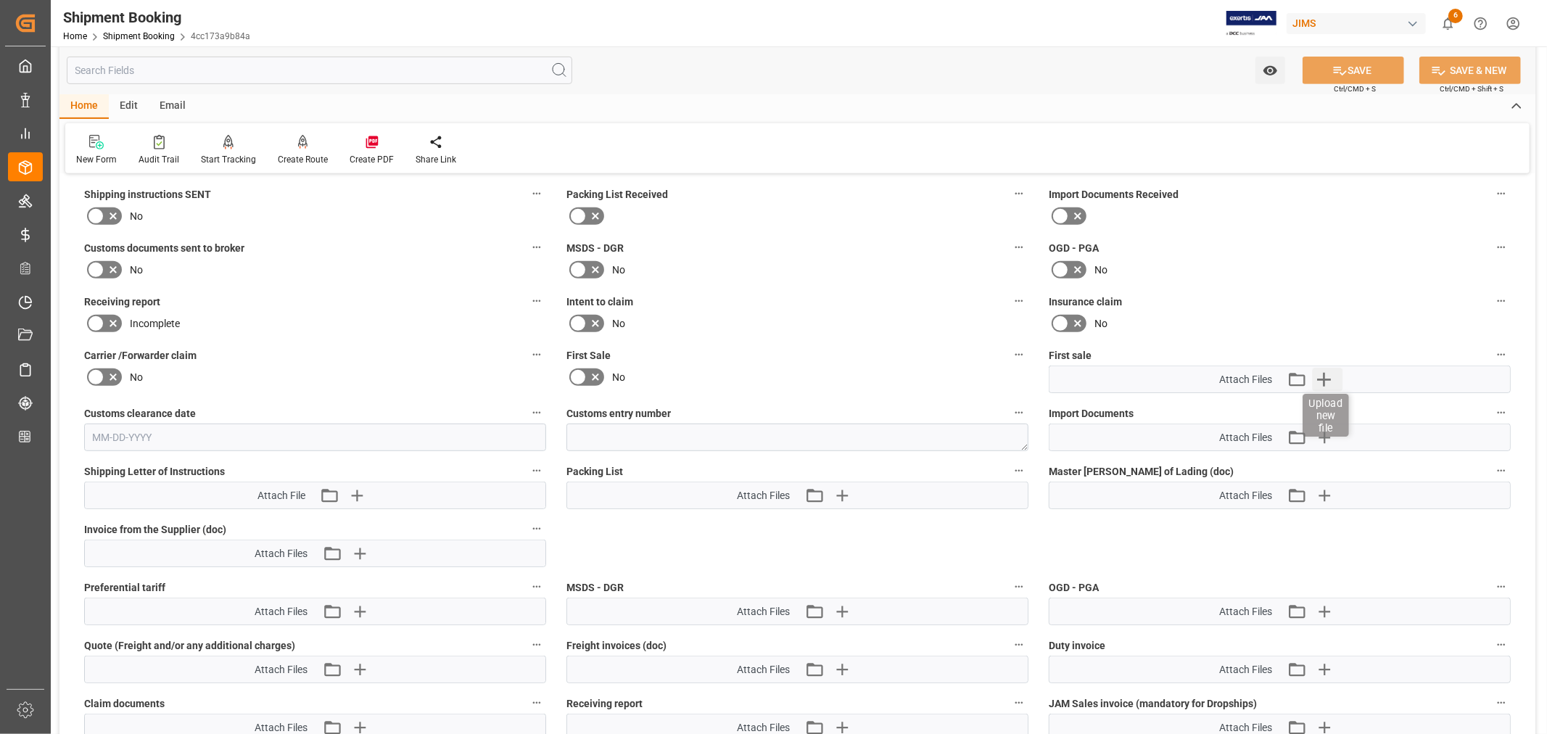
click at [1324, 373] on icon "button" at bounding box center [1324, 380] width 14 height 14
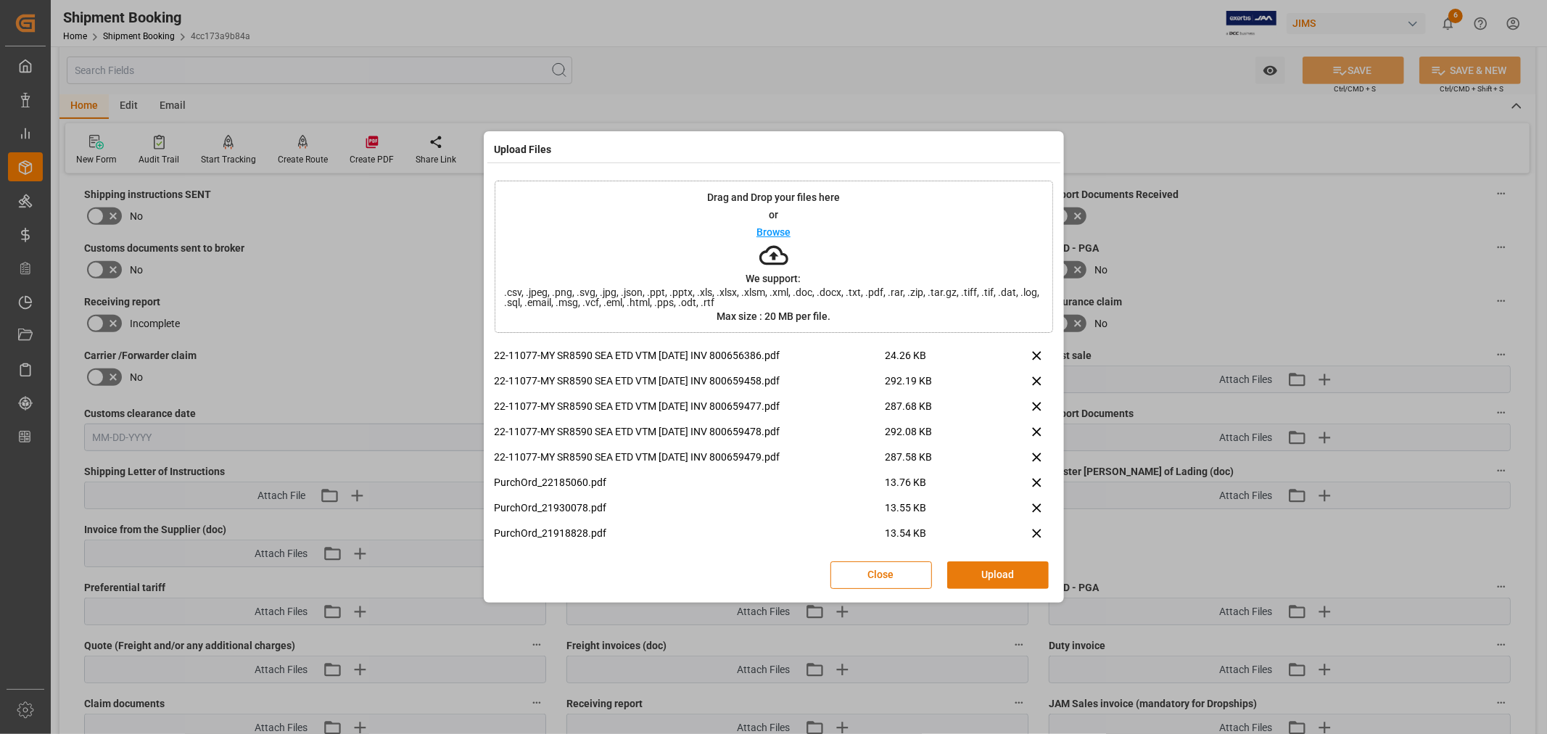
click at [987, 564] on button "Upload" at bounding box center [998, 575] width 102 height 28
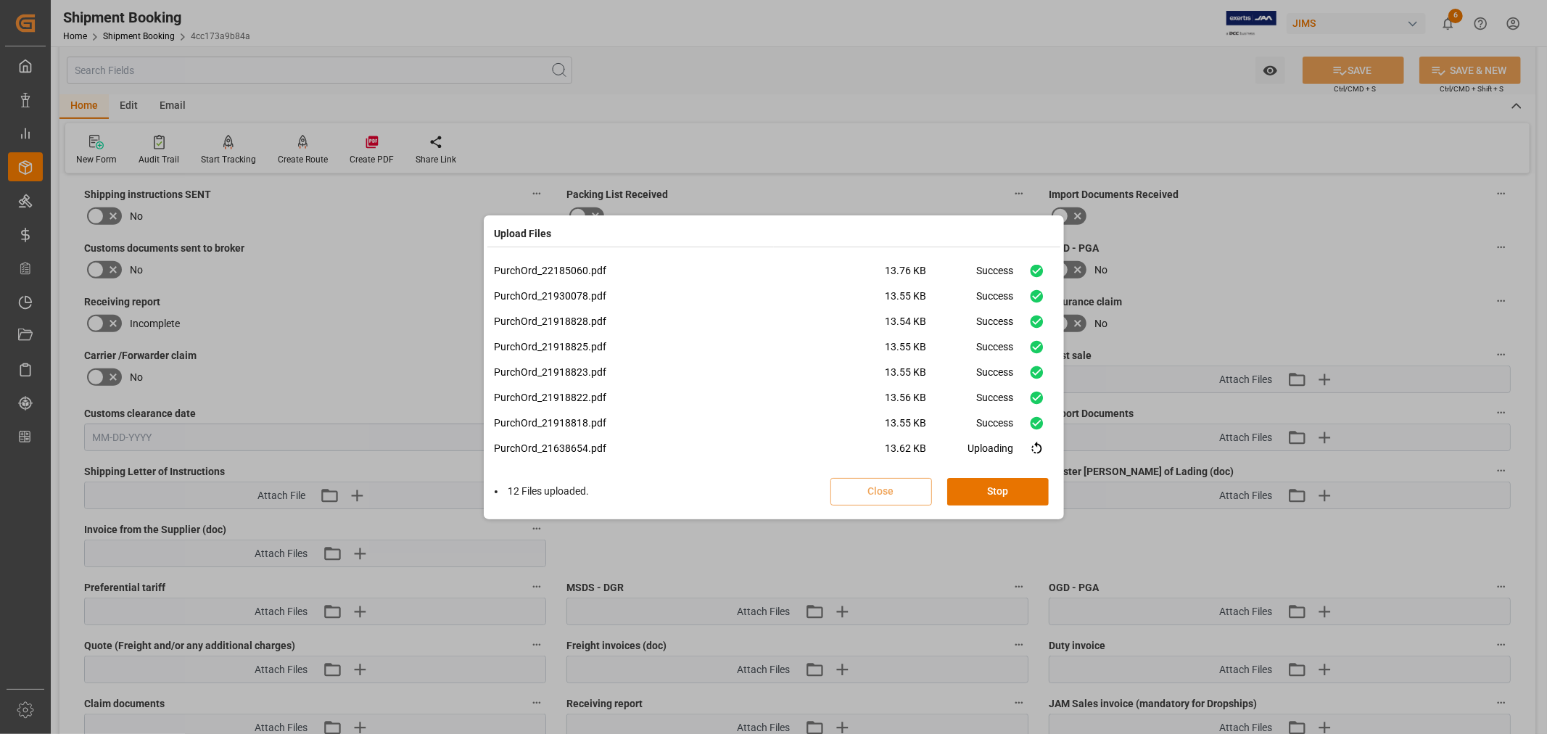
scroll to position [136, 0]
click at [992, 487] on button "Done" at bounding box center [998, 492] width 102 height 28
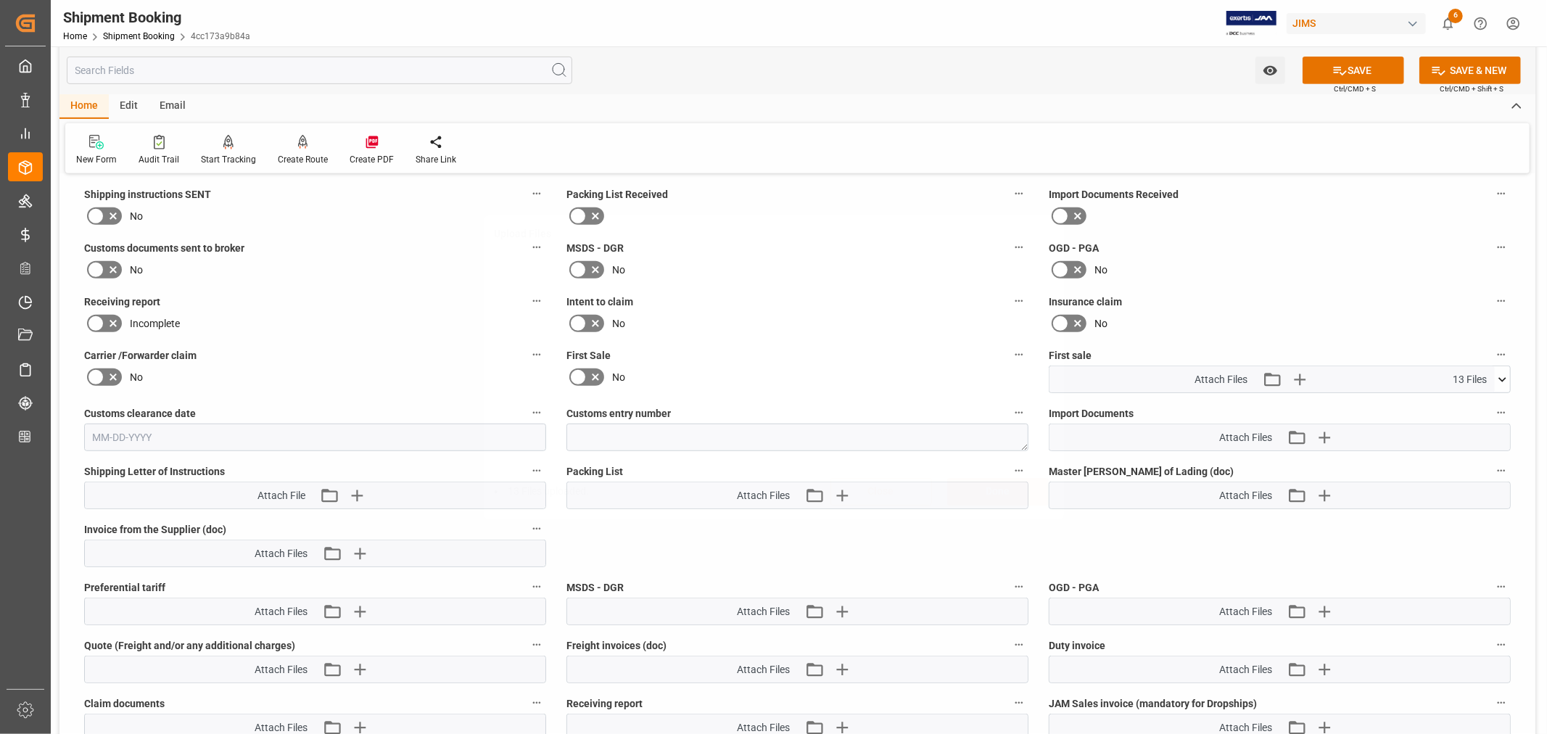
scroll to position [0, 0]
click at [840, 492] on icon "button" at bounding box center [842, 496] width 14 height 14
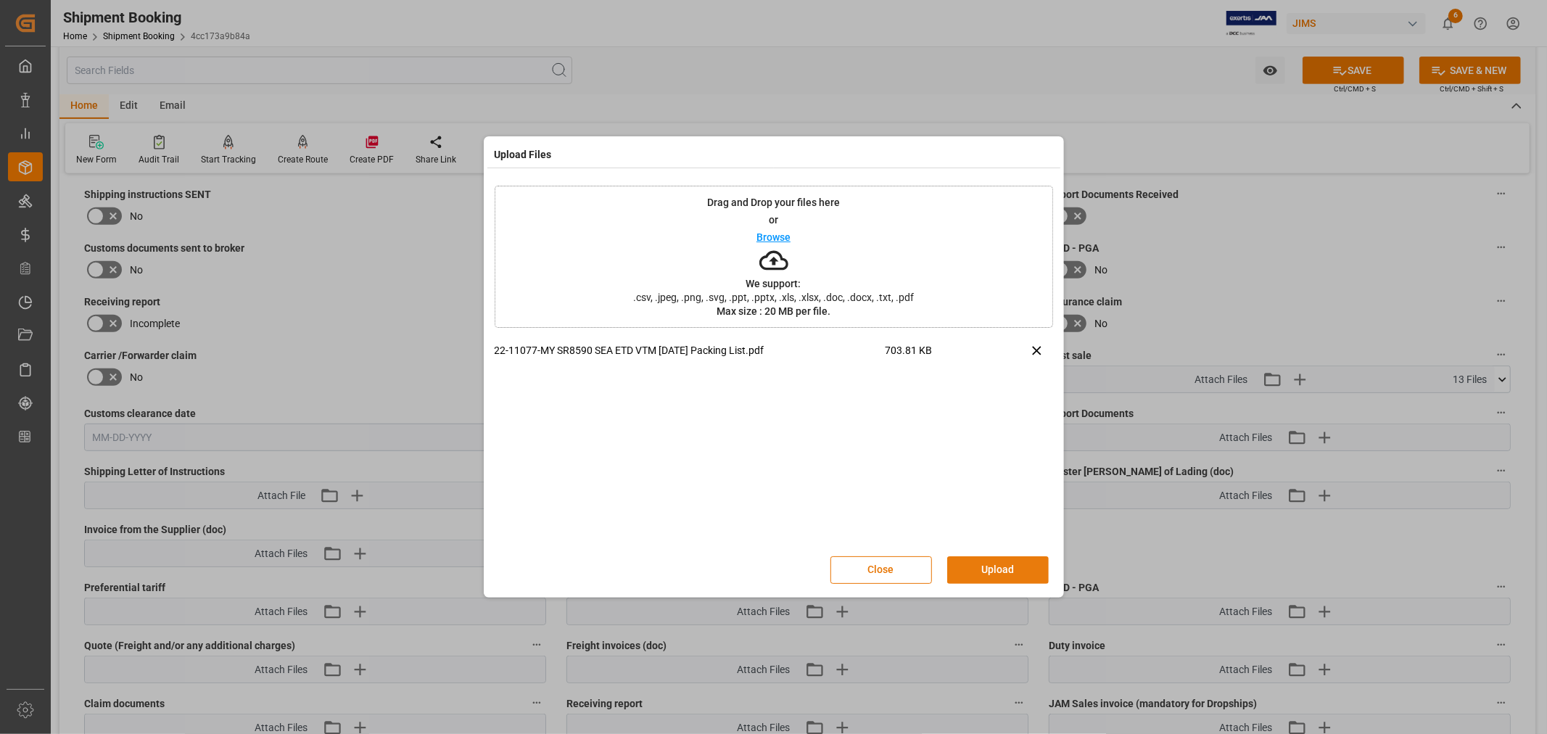
click at [1015, 569] on button "Upload" at bounding box center [998, 570] width 102 height 28
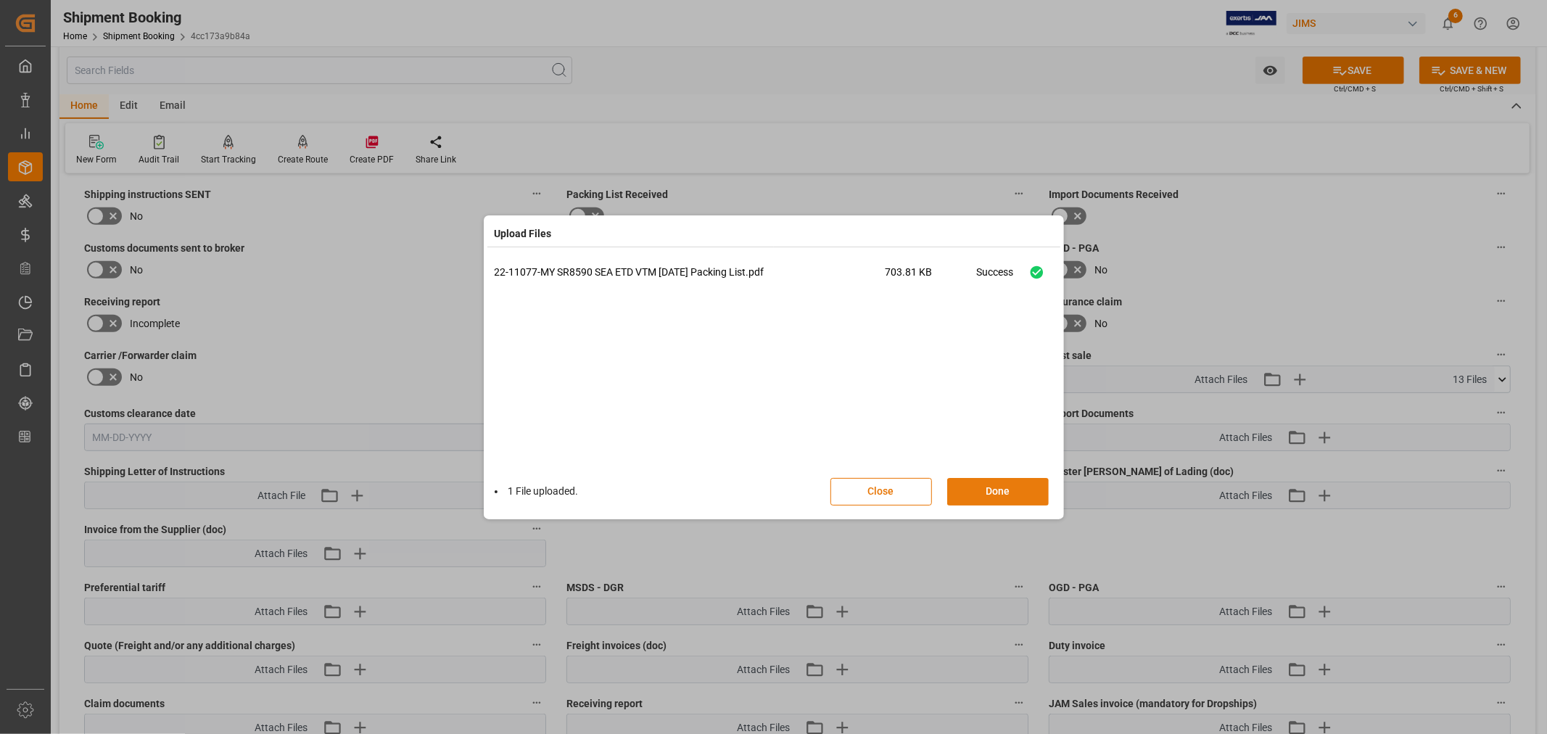
click at [995, 489] on button "Done" at bounding box center [998, 492] width 102 height 28
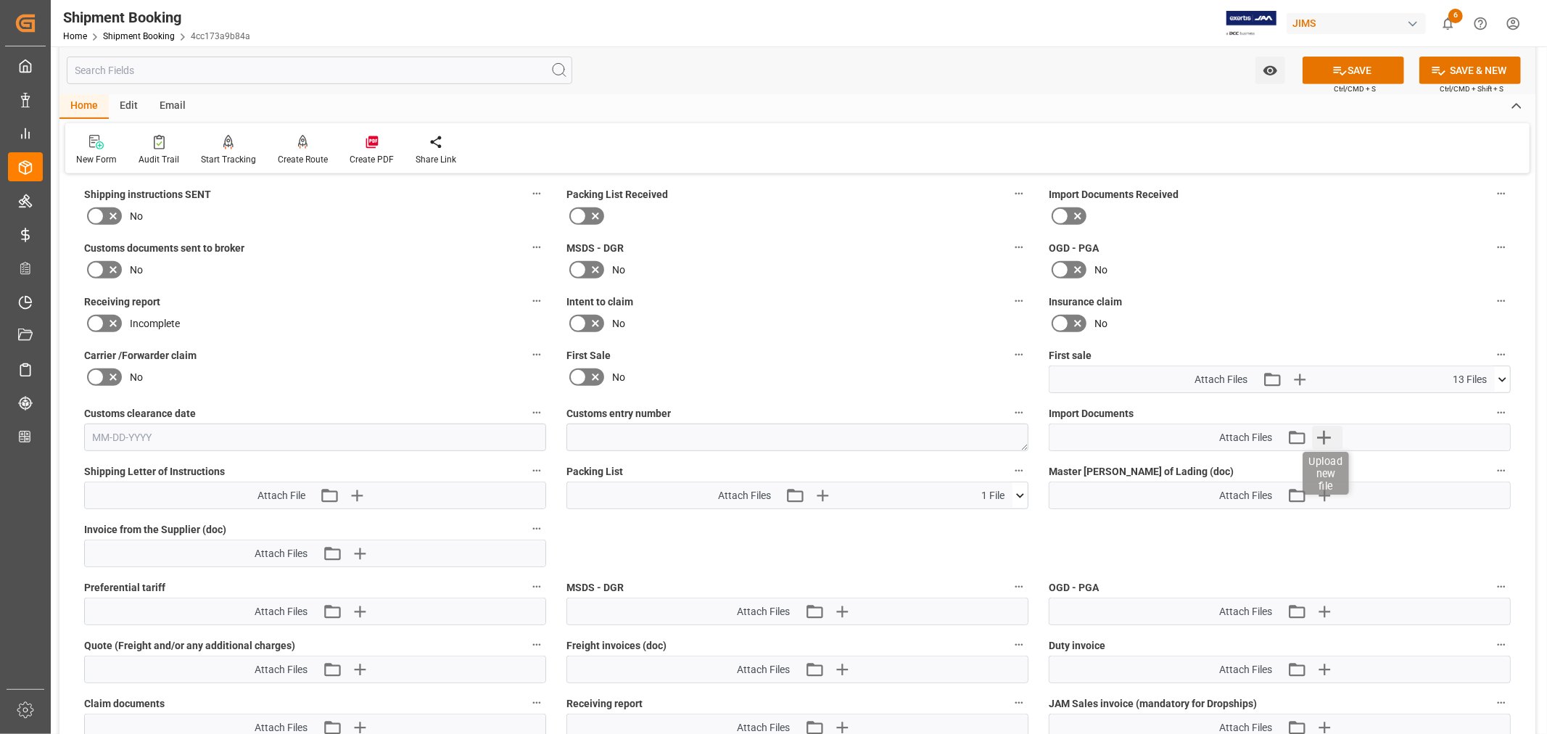
click at [1330, 432] on icon "button" at bounding box center [1324, 438] width 14 height 14
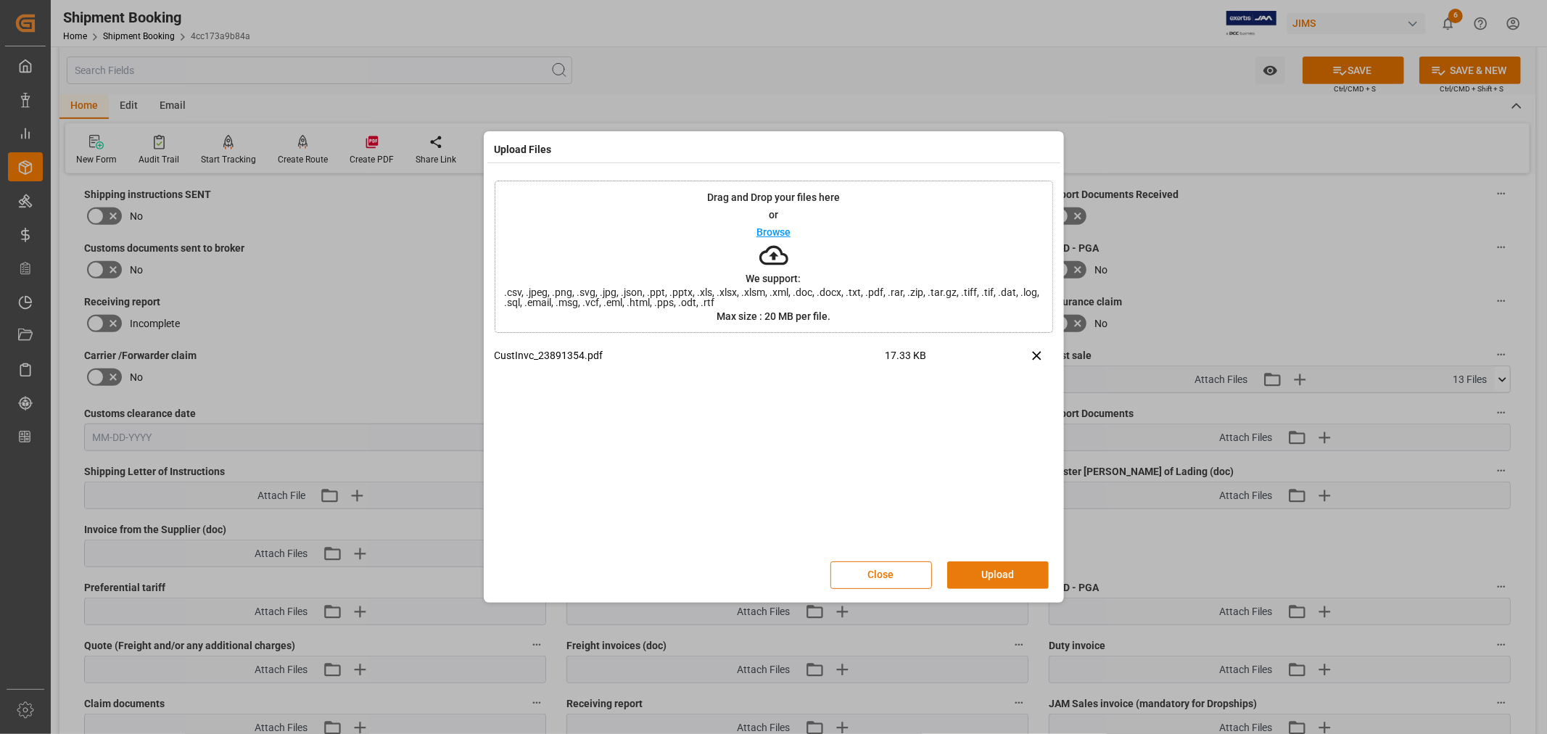
click at [997, 566] on button "Upload" at bounding box center [998, 575] width 102 height 28
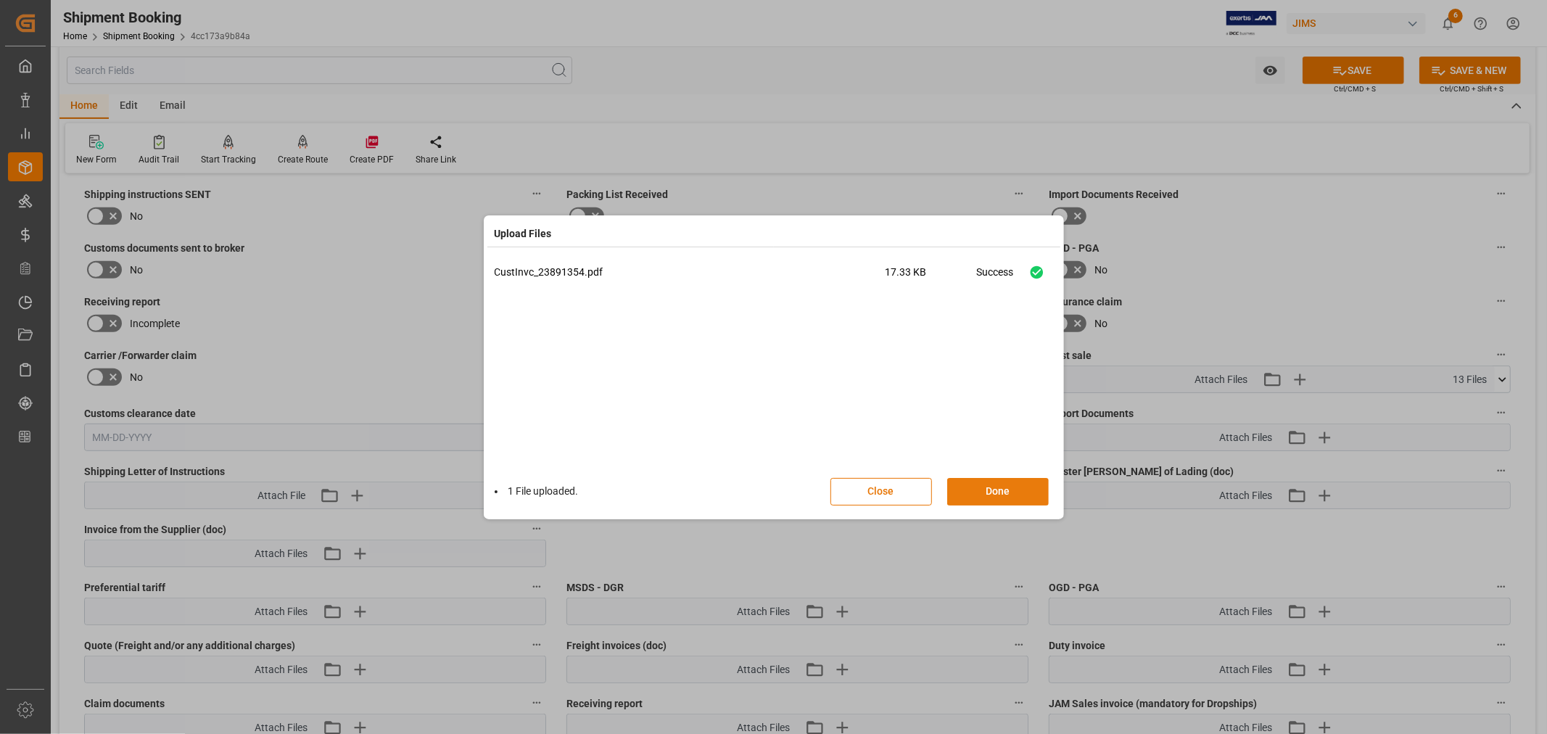
click at [996, 481] on button "Done" at bounding box center [998, 492] width 102 height 28
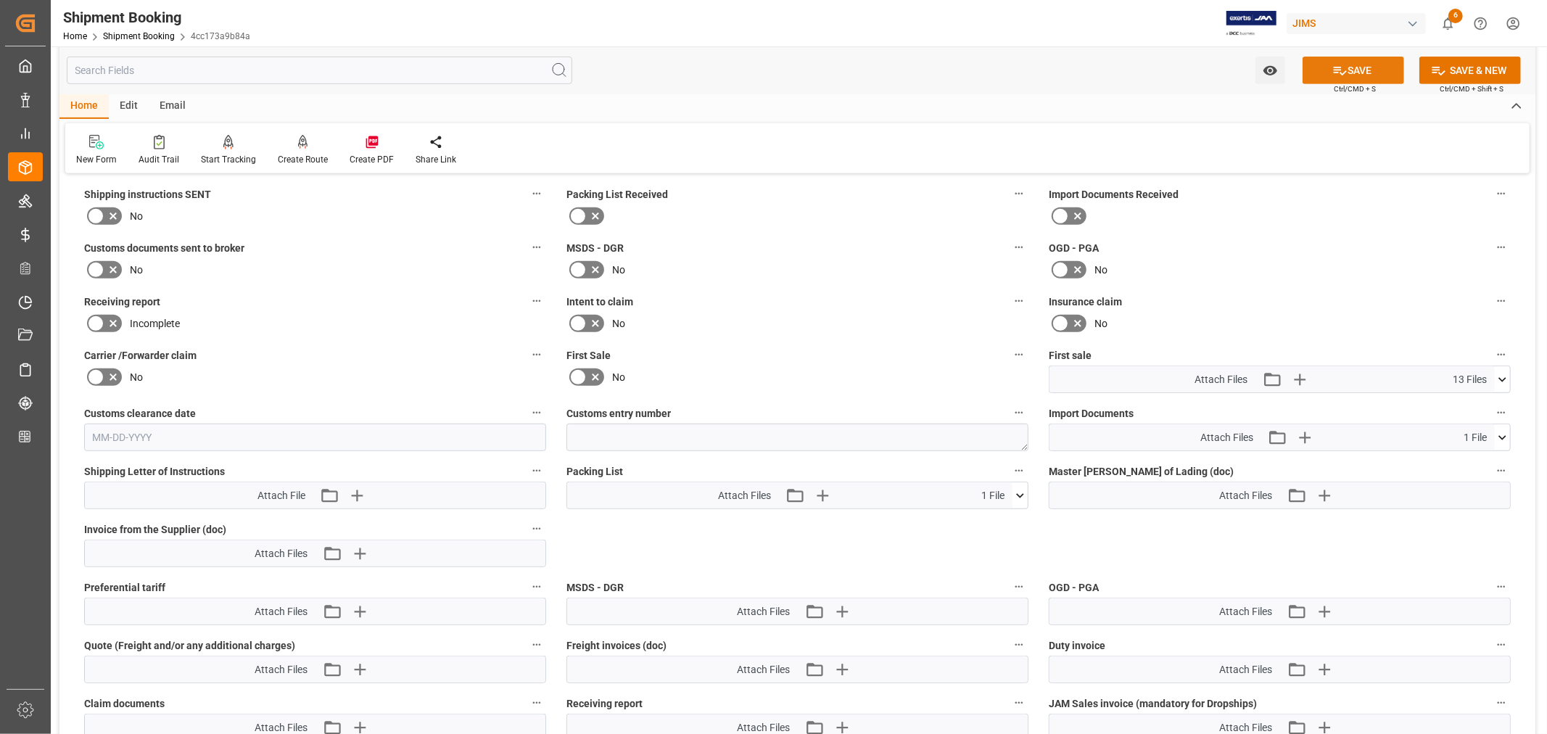
click at [1364, 75] on button "SAVE" at bounding box center [1354, 71] width 102 height 28
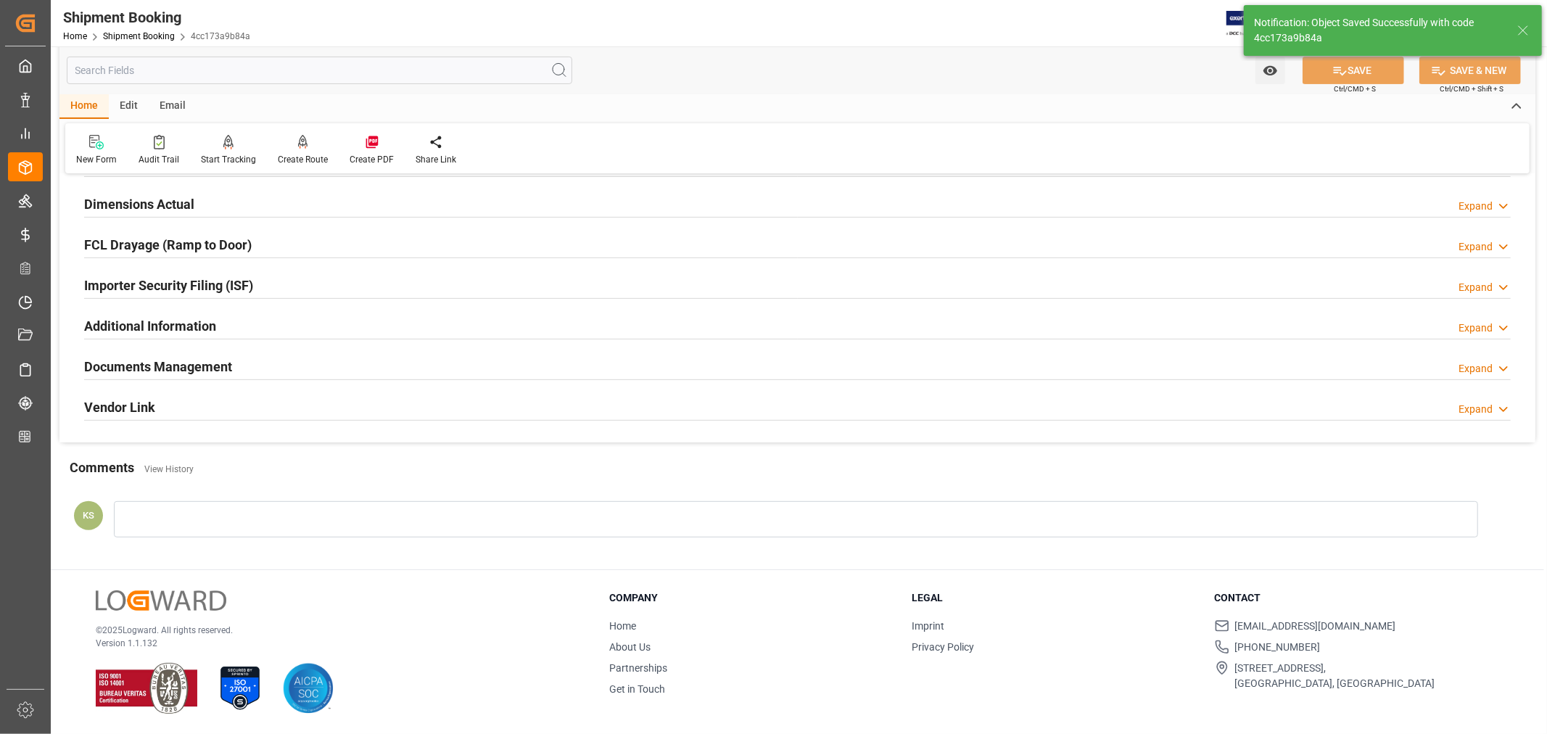
scroll to position [356, 0]
